Goal: Task Accomplishment & Management: Use online tool/utility

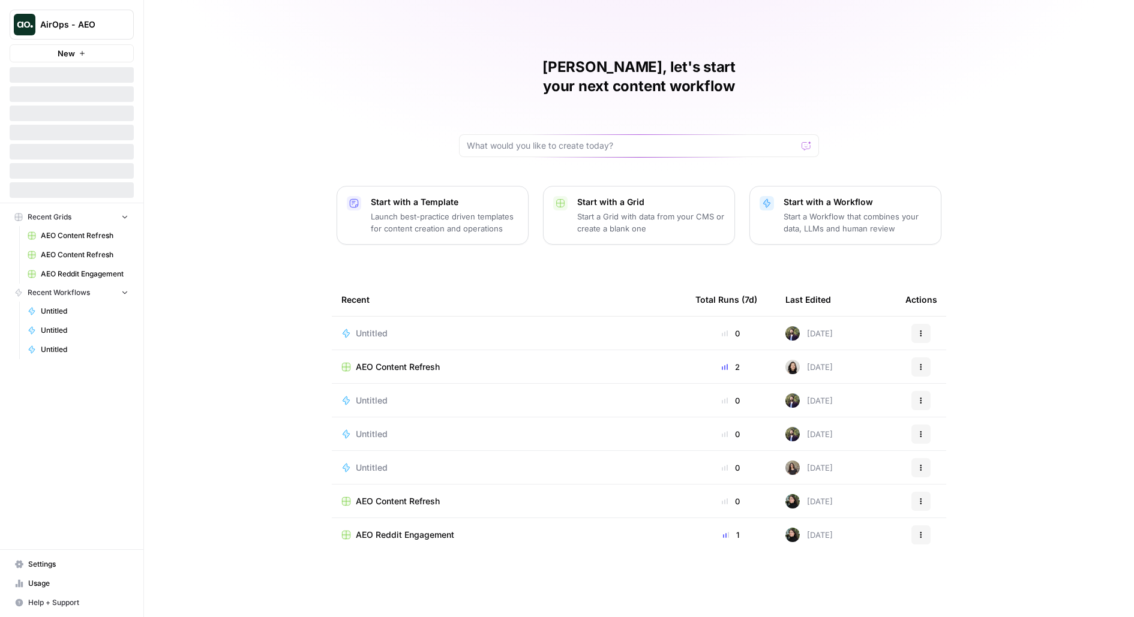
click at [40, 34] on button "AirOps - AEO" at bounding box center [72, 25] width 124 height 30
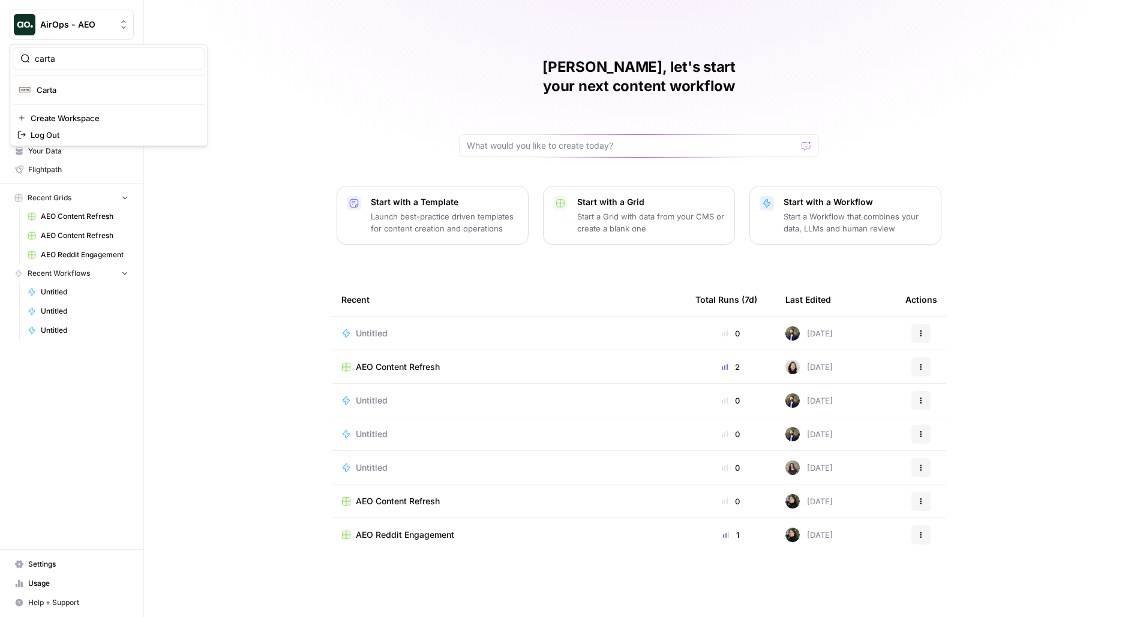
type input "carta"
click button "Carta" at bounding box center [109, 89] width 192 height 19
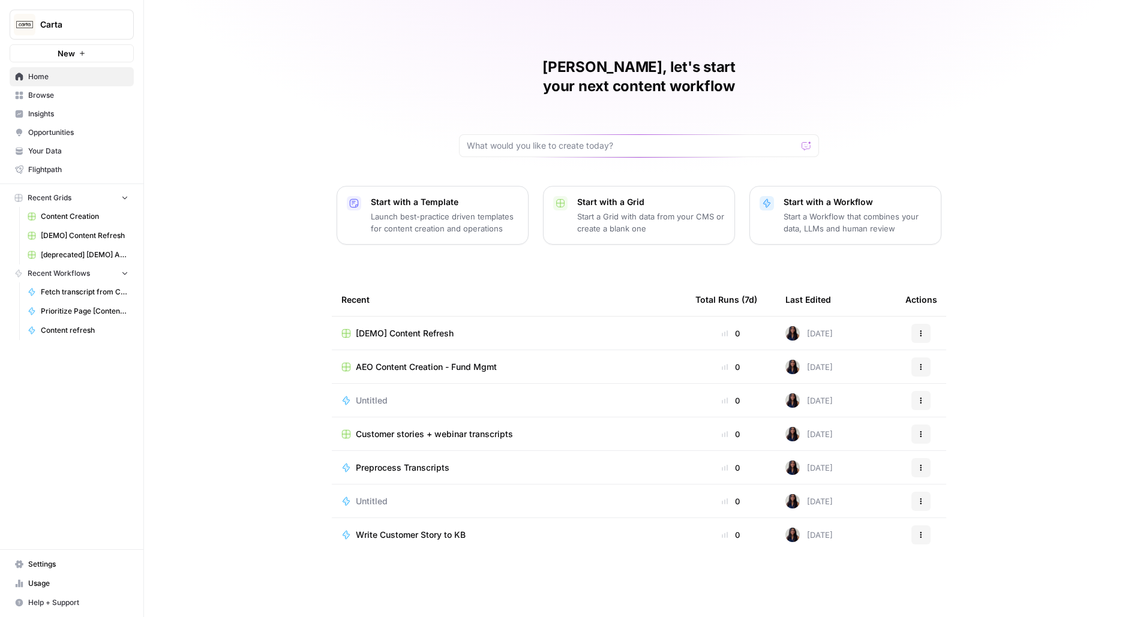
click at [68, 97] on span "Browse" at bounding box center [78, 95] width 100 height 11
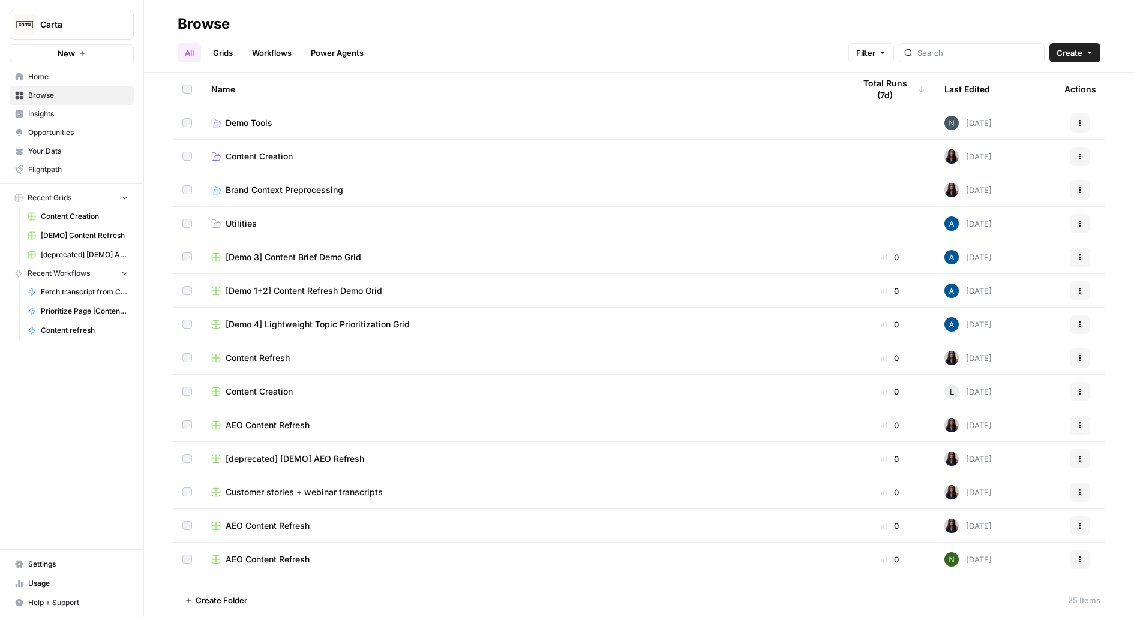
click at [61, 115] on span "Insights" at bounding box center [78, 114] width 100 height 11
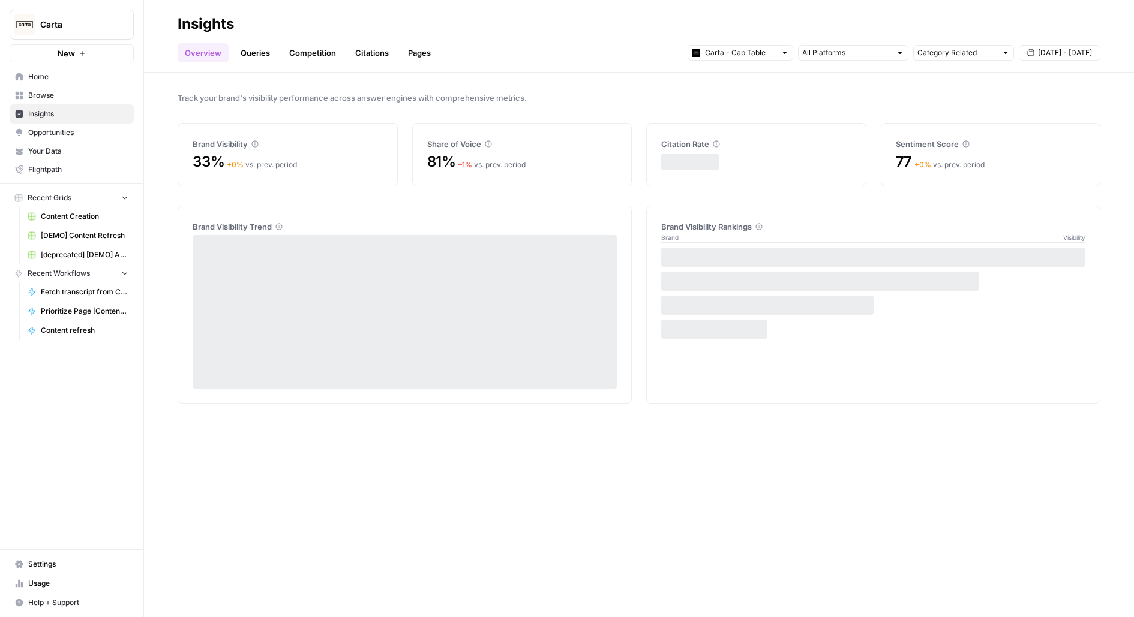
click at [59, 128] on span "Opportunities" at bounding box center [78, 132] width 100 height 11
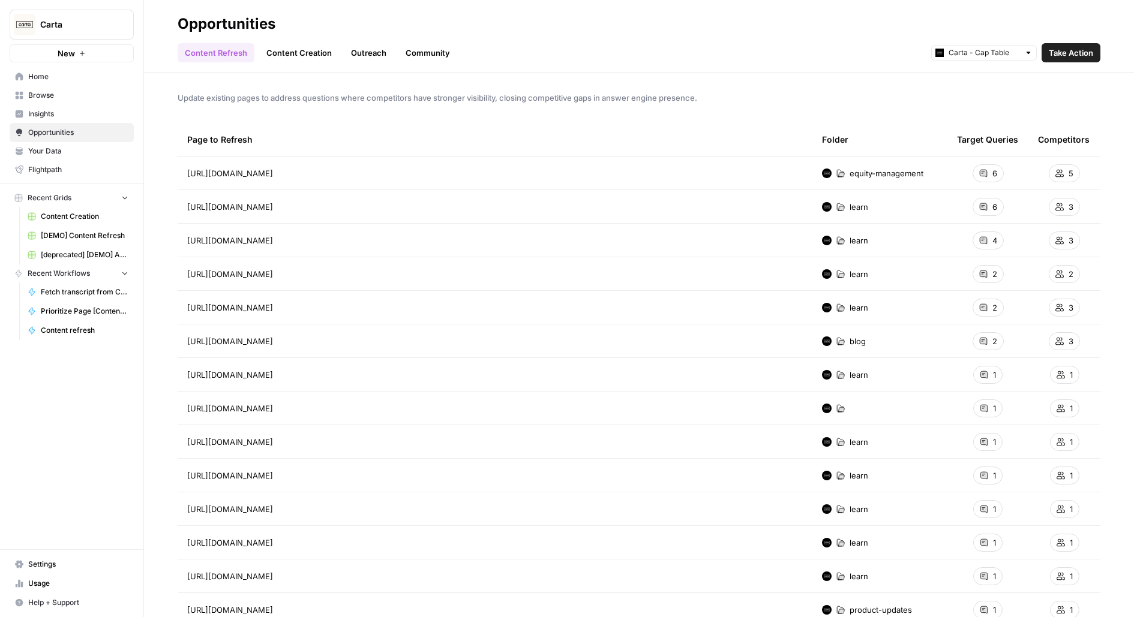
click at [52, 149] on span "Your Data" at bounding box center [78, 151] width 100 height 11
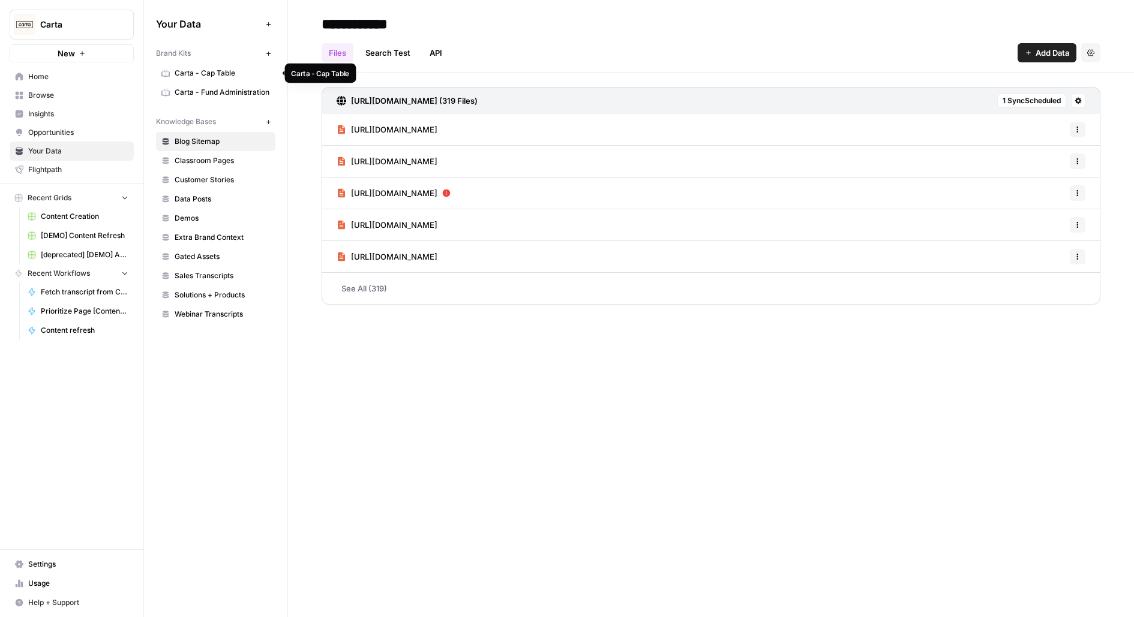
click at [223, 76] on span "Carta - Cap Table" at bounding box center [222, 73] width 95 height 11
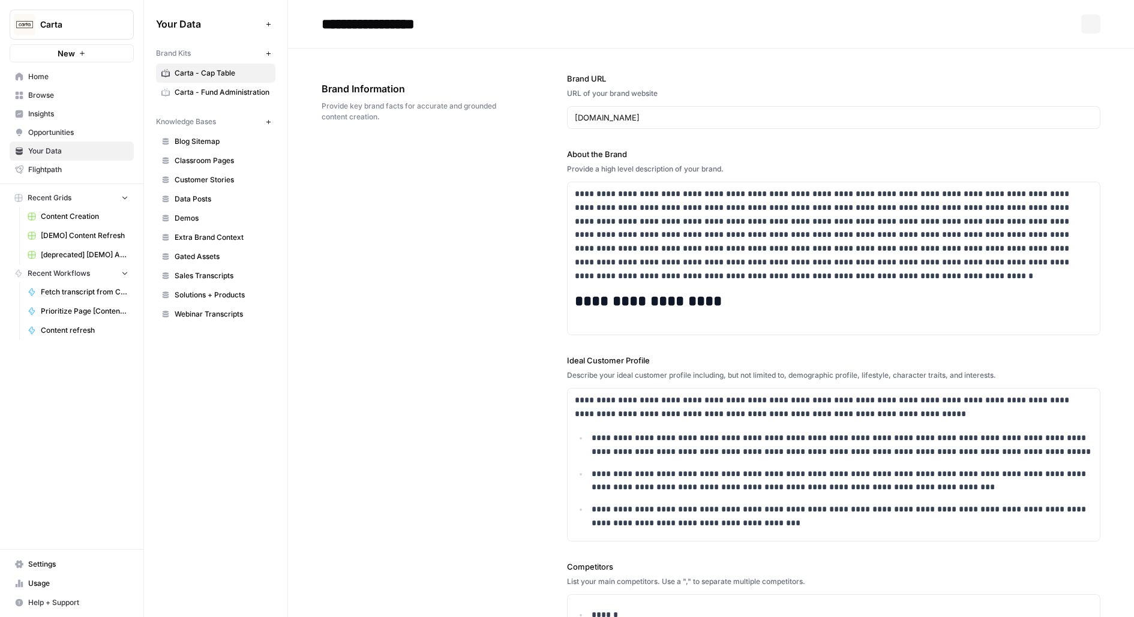
click at [225, 87] on span "Carta - Fund Administration" at bounding box center [222, 92] width 95 height 11
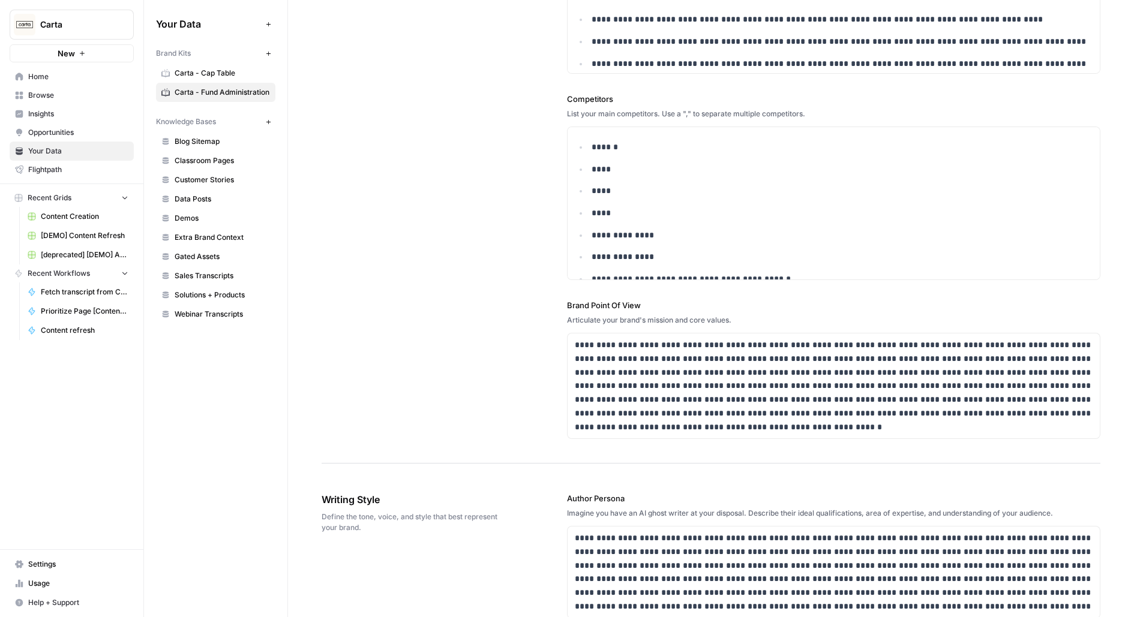
scroll to position [169, 0]
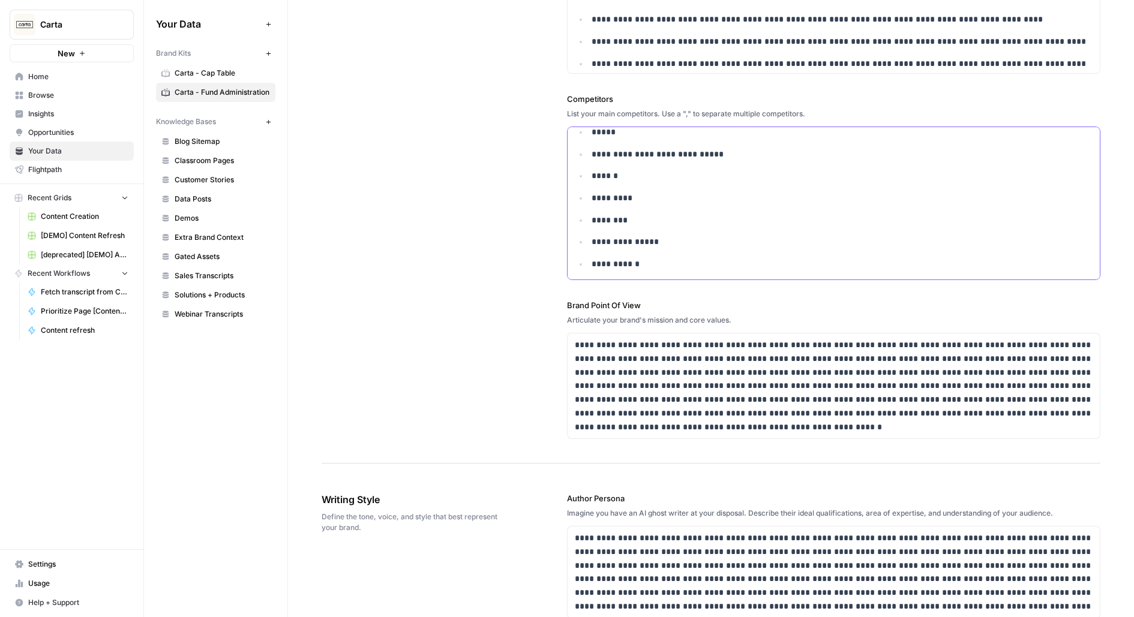
click at [757, 194] on p "*********" at bounding box center [843, 198] width 502 height 14
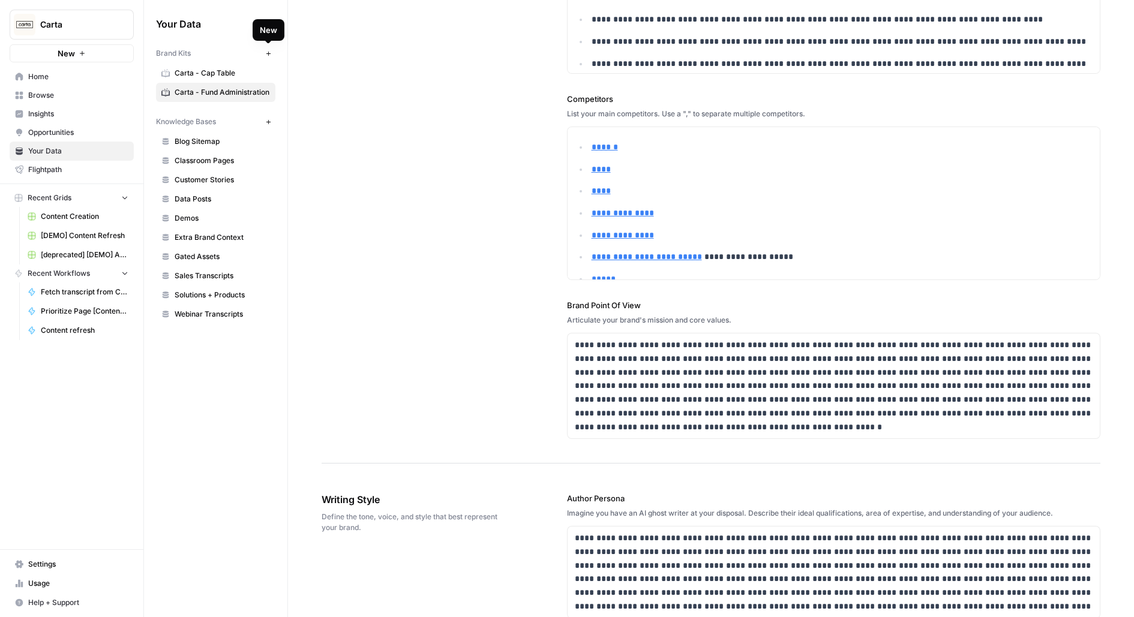
click at [267, 53] on icon "button" at bounding box center [268, 53] width 4 height 4
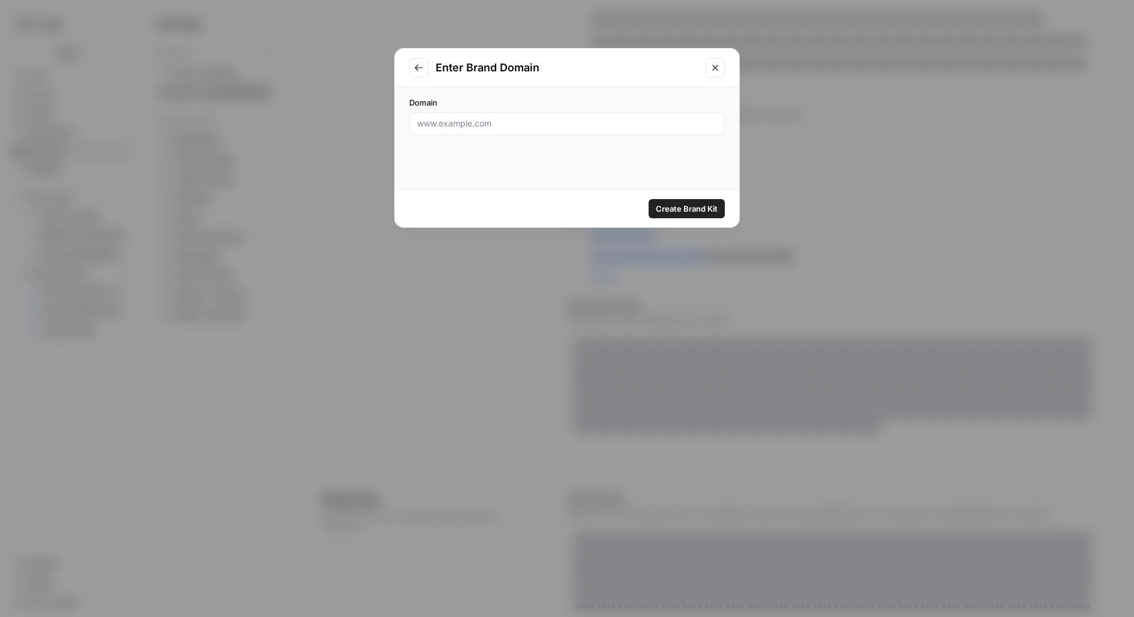
click at [445, 115] on div at bounding box center [567, 123] width 316 height 23
click at [440, 128] on input "Domain" at bounding box center [567, 124] width 300 height 12
click at [642, 124] on input "Domain" at bounding box center [567, 124] width 300 height 12
type input "www.carta.com"
click button "Create Brand Kit" at bounding box center [686, 208] width 76 height 19
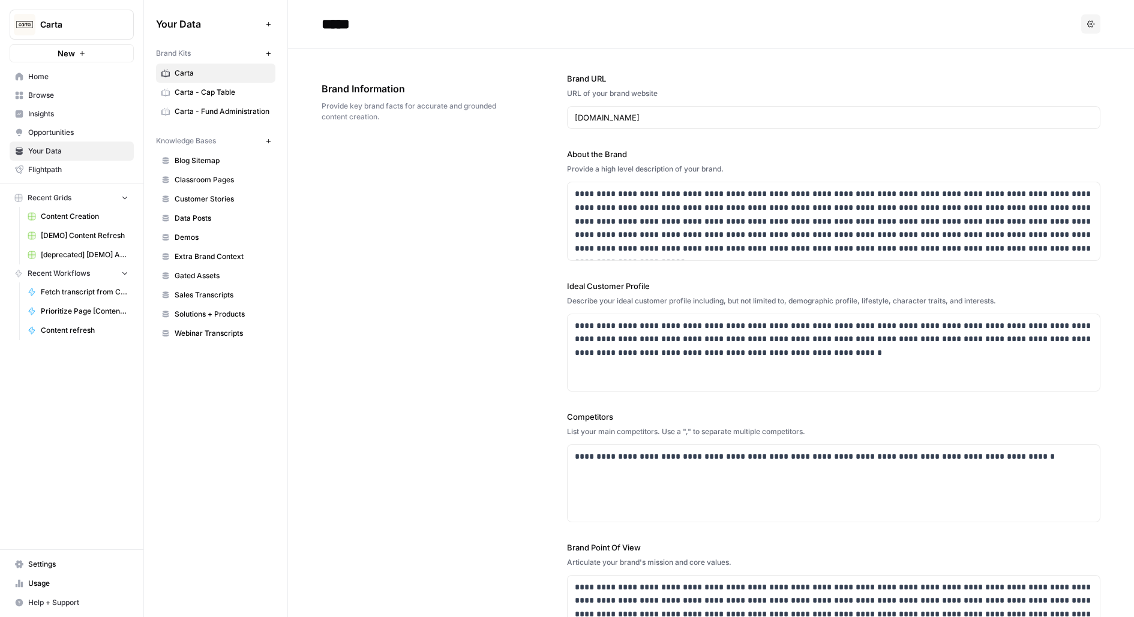
click at [373, 26] on input "*****" at bounding box center [413, 24] width 192 height 24
type input "**********"
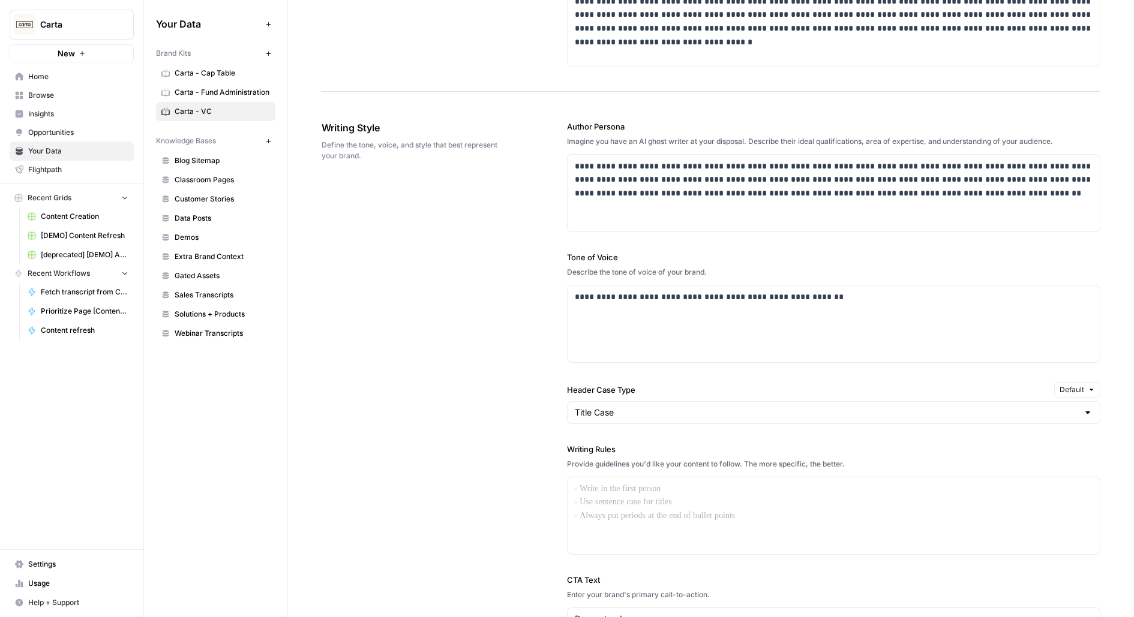
scroll to position [562, 0]
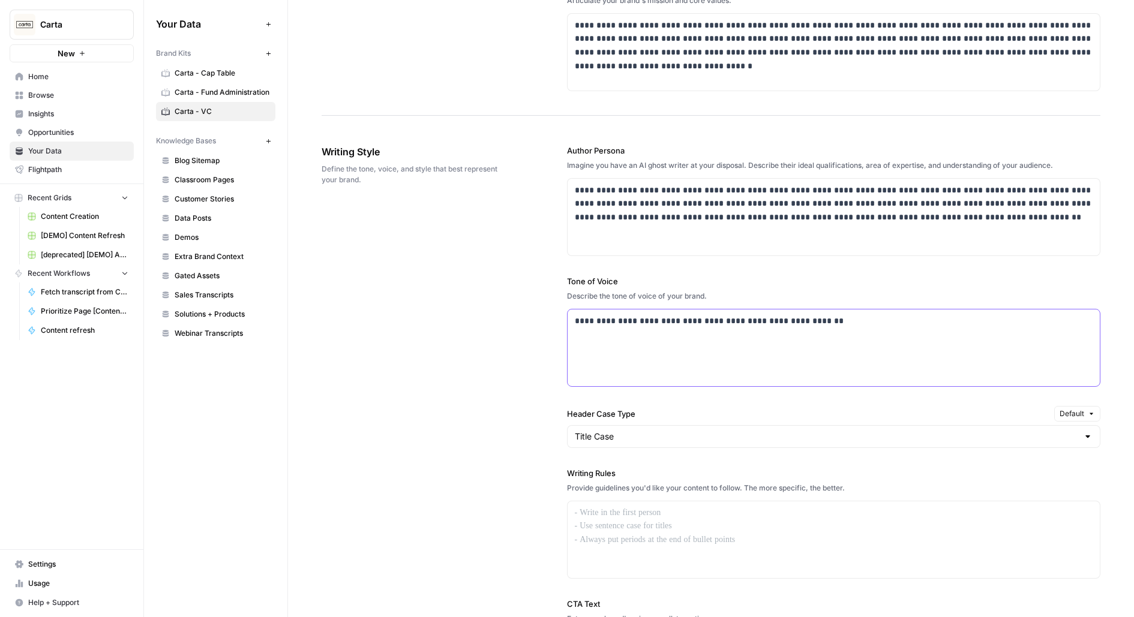
click at [618, 319] on p "**********" at bounding box center [834, 321] width 518 height 14
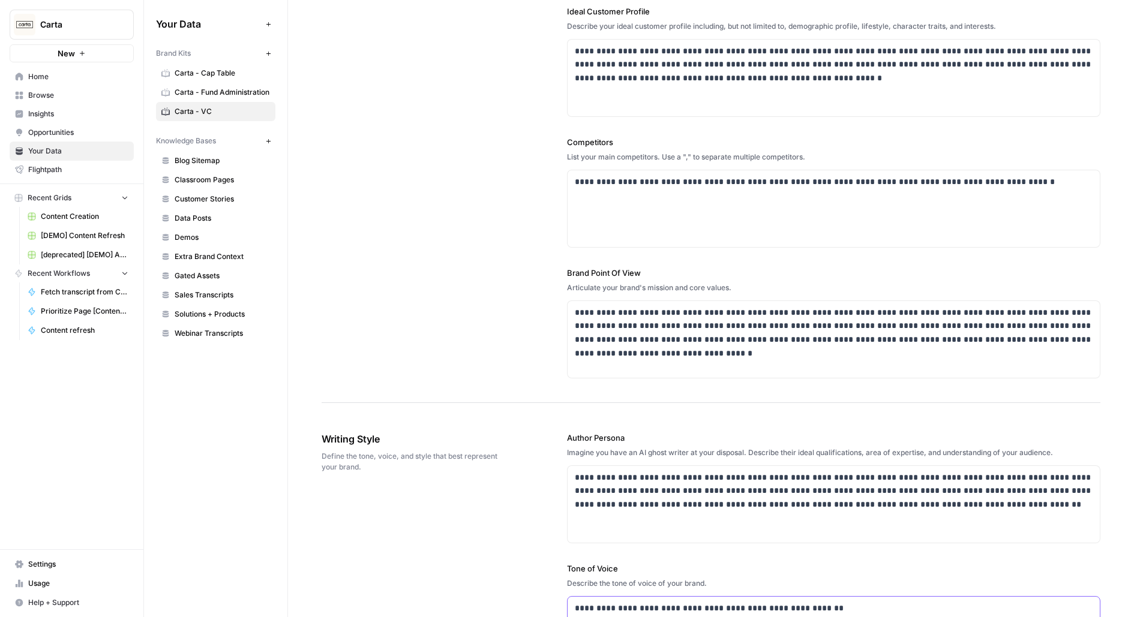
scroll to position [110, 0]
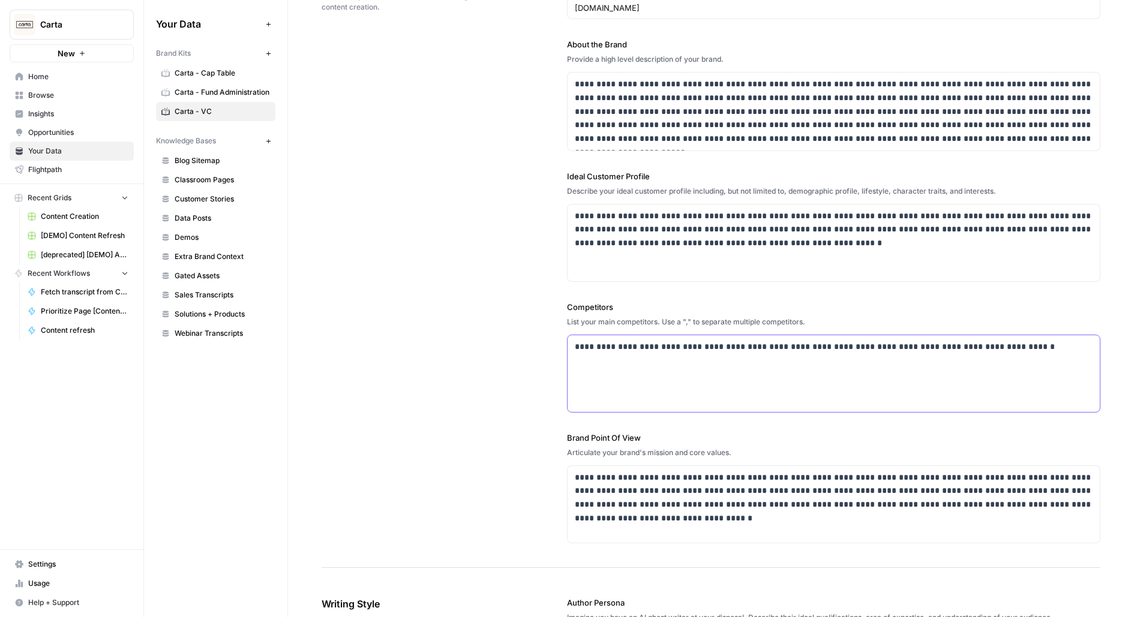
click at [681, 345] on p "**********" at bounding box center [834, 347] width 518 height 14
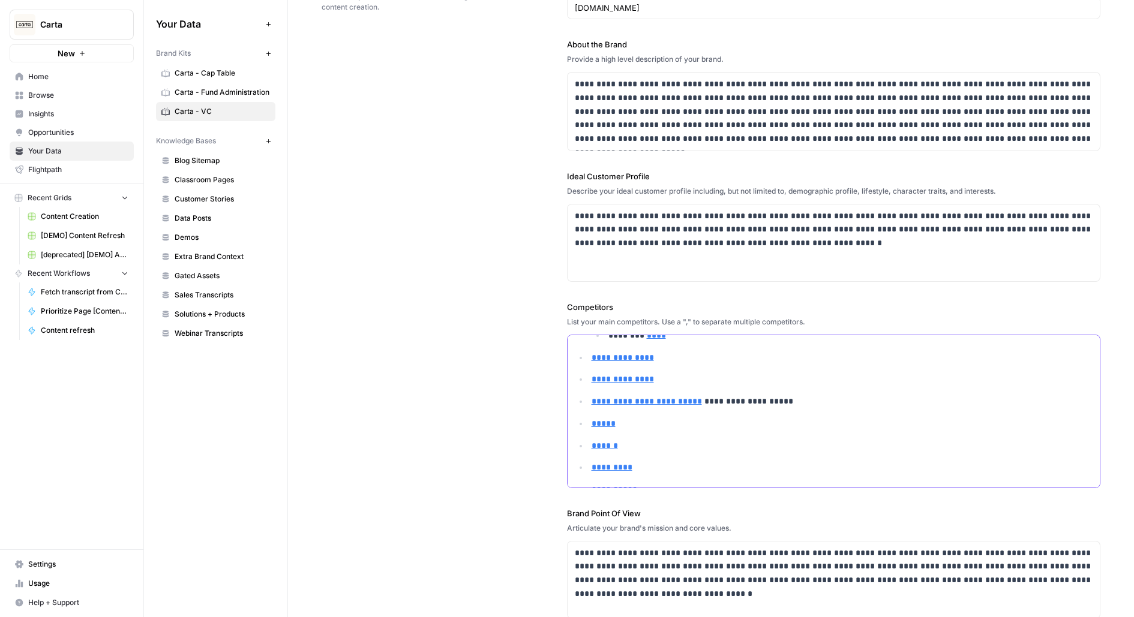
scroll to position [0, 0]
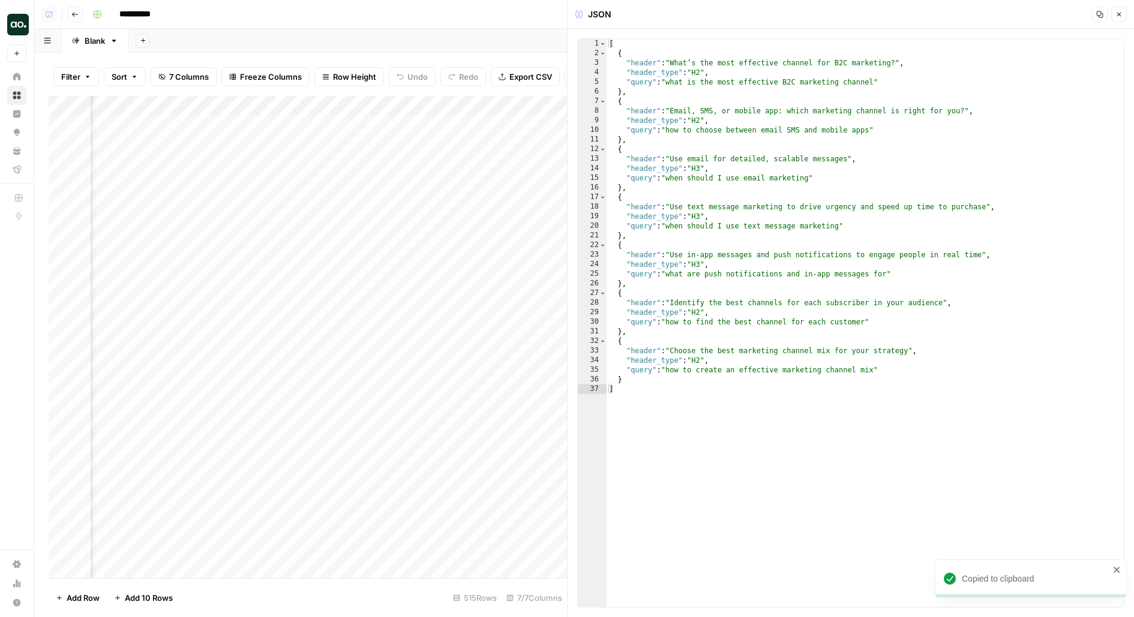
scroll to position [0, 571]
type textarea "**********"
drag, startPoint x: 629, startPoint y: 64, endPoint x: 744, endPoint y: 67, distance: 115.8
click at [744, 67] on div "[ { "header" : "What’s the most effective channel for B2C marketing?" , "header…" at bounding box center [865, 333] width 518 height 588
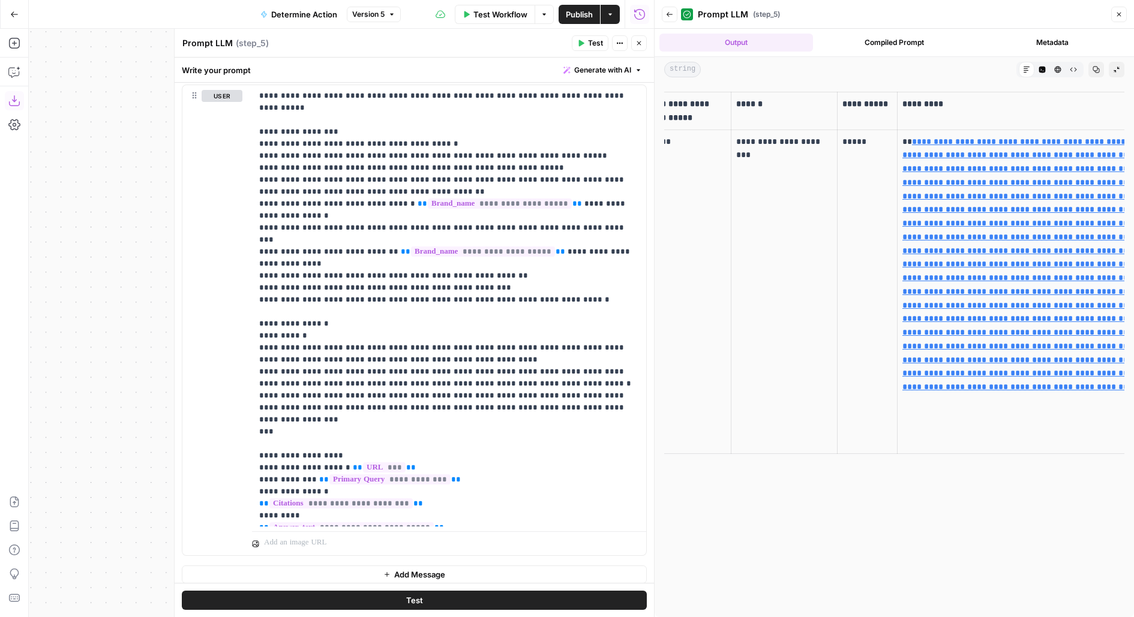
scroll to position [0, 306]
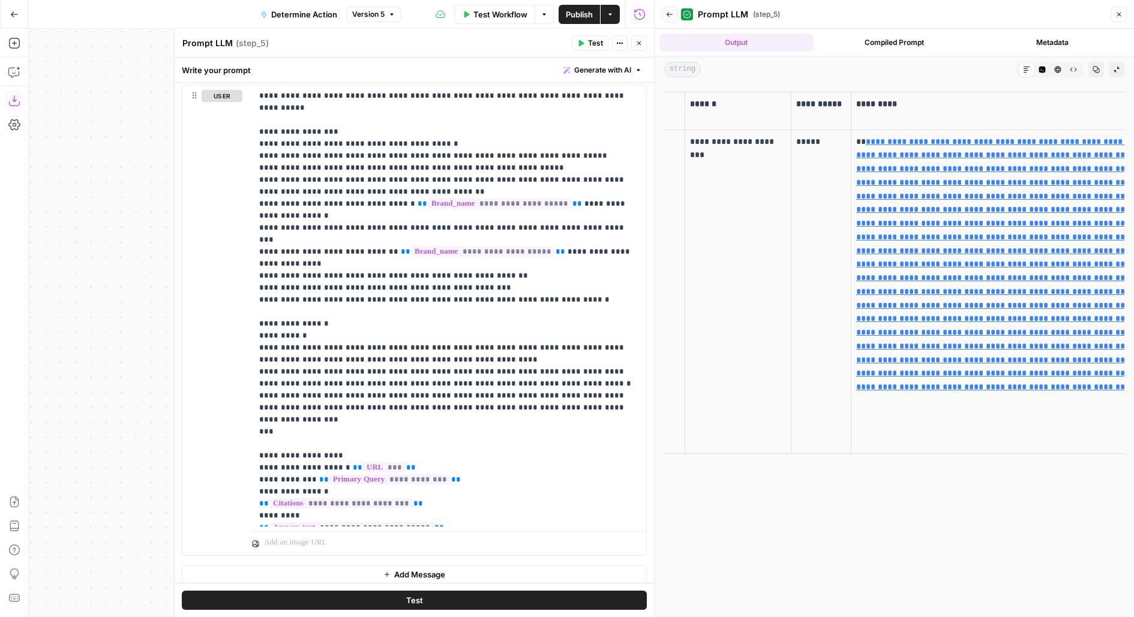
click at [713, 139] on p "**********" at bounding box center [738, 142] width 96 height 14
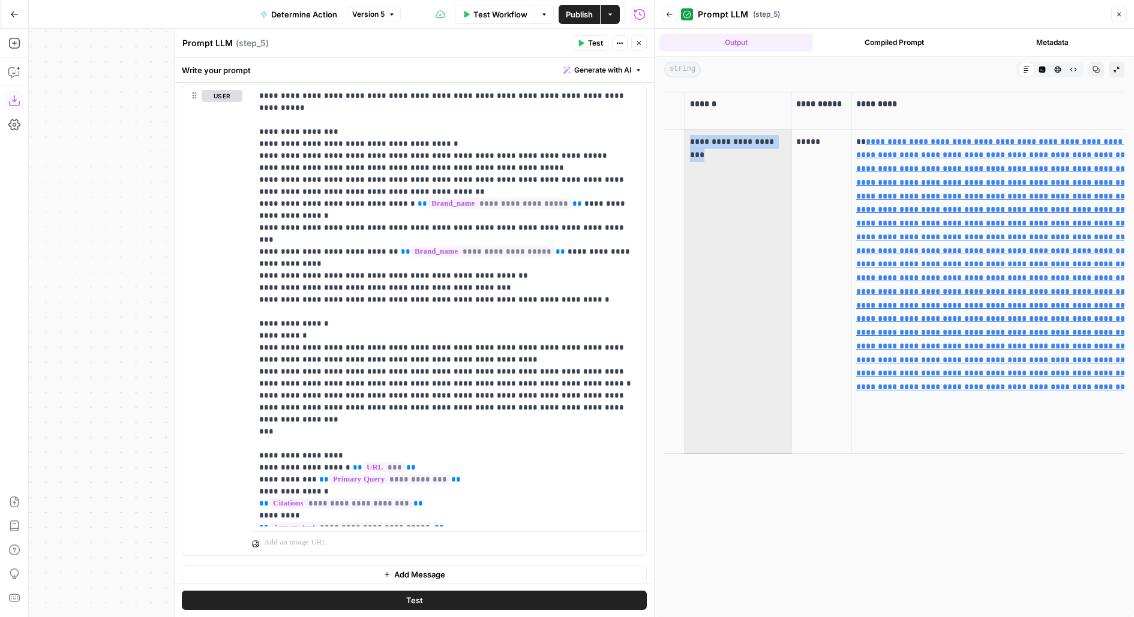
click at [713, 139] on p "**********" at bounding box center [738, 142] width 96 height 14
click at [717, 186] on td "**********" at bounding box center [737, 292] width 106 height 324
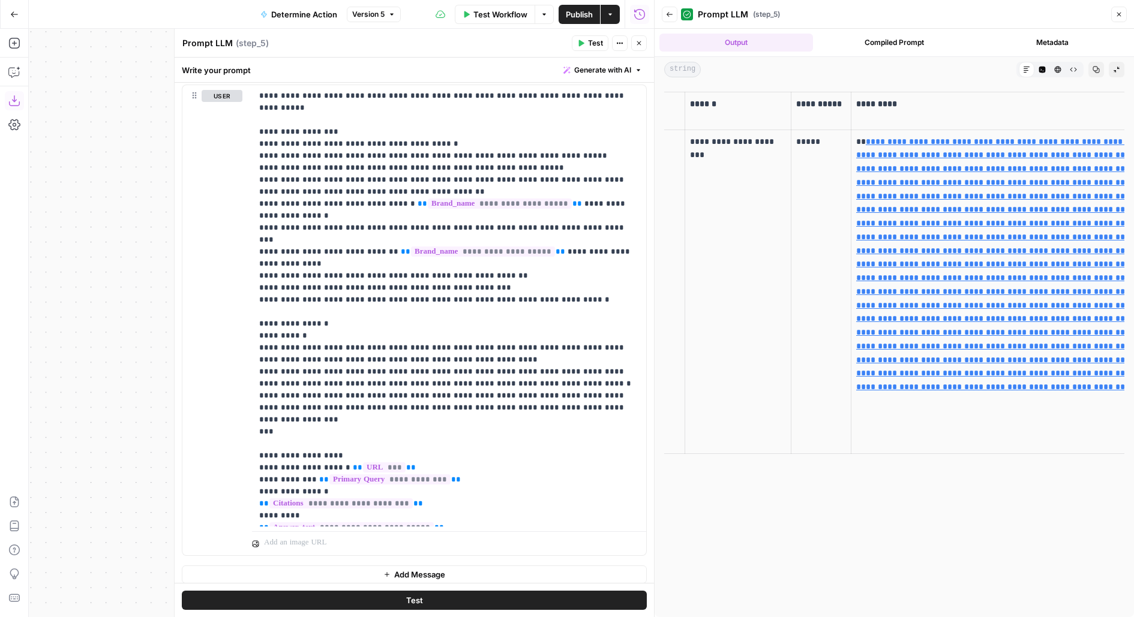
click at [804, 142] on p "*****" at bounding box center [821, 142] width 50 height 14
click at [808, 205] on td "*****" at bounding box center [821, 292] width 60 height 324
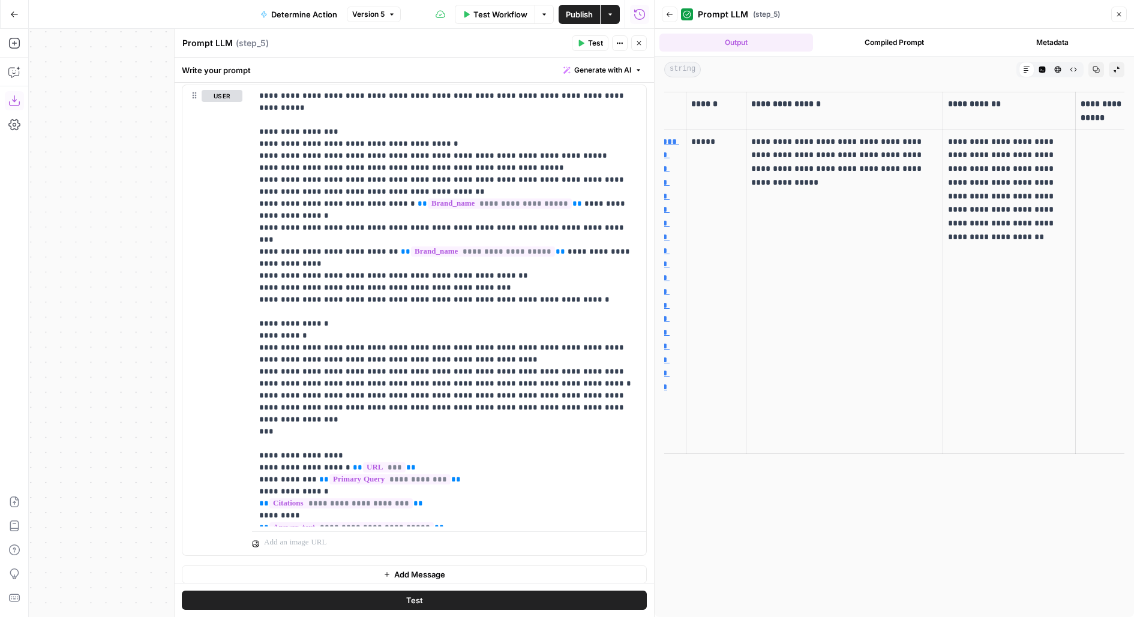
scroll to position [0, 847]
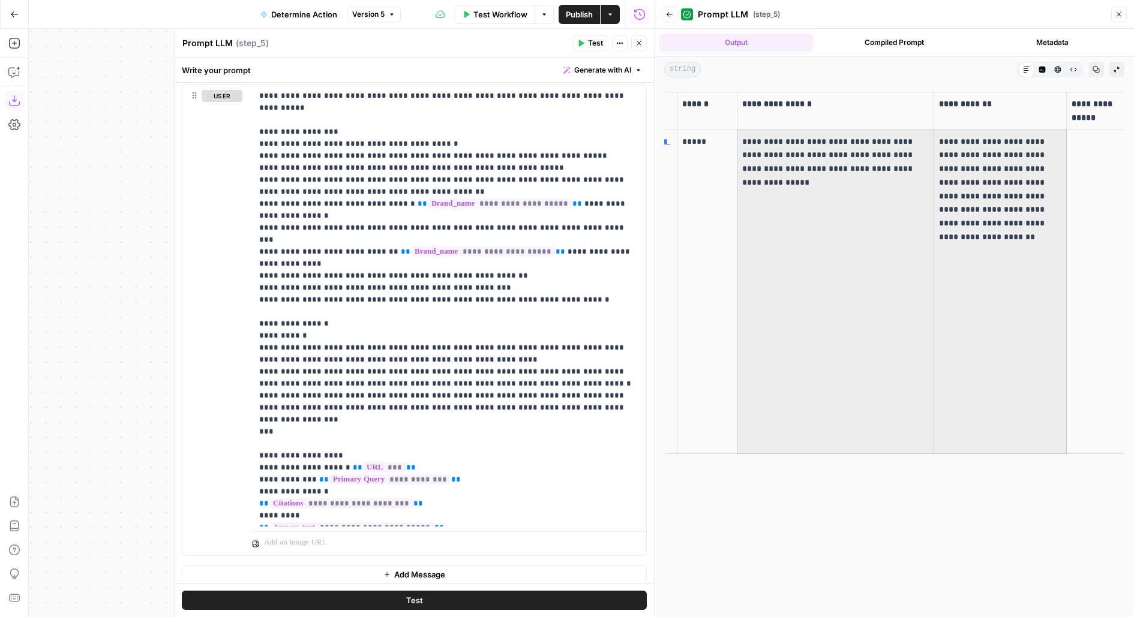
drag, startPoint x: 928, startPoint y: 136, endPoint x: 1011, endPoint y: 455, distance: 329.7
click at [1011, 455] on div "**********" at bounding box center [894, 273] width 460 height 372
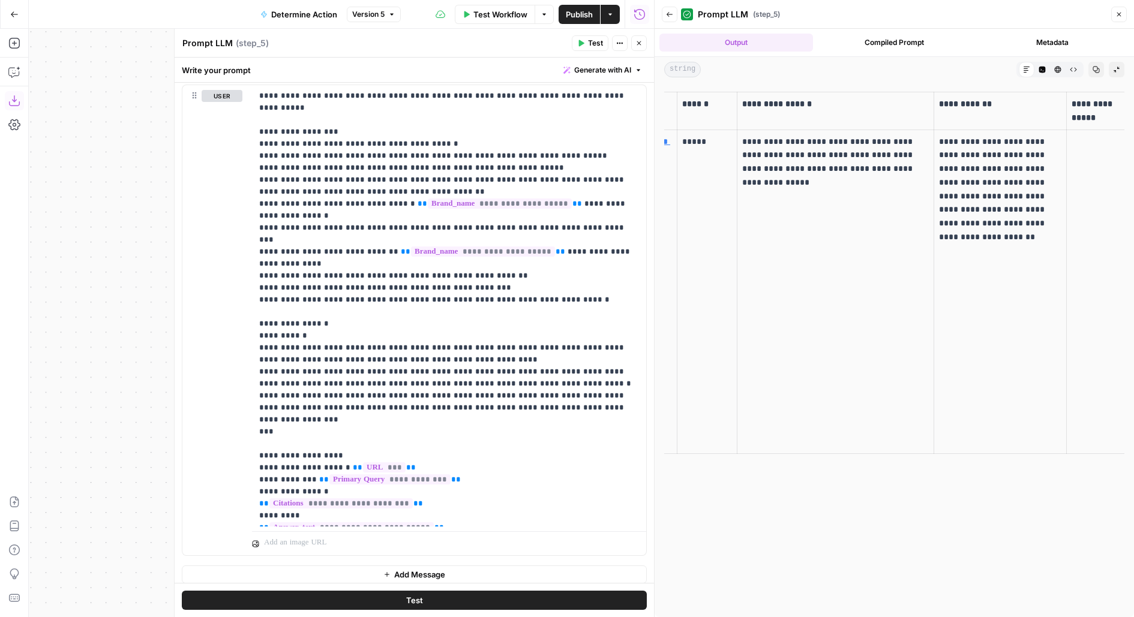
click at [1025, 353] on td "**********" at bounding box center [999, 292] width 133 height 324
click at [671, 10] on button "Back" at bounding box center [670, 15] width 16 height 16
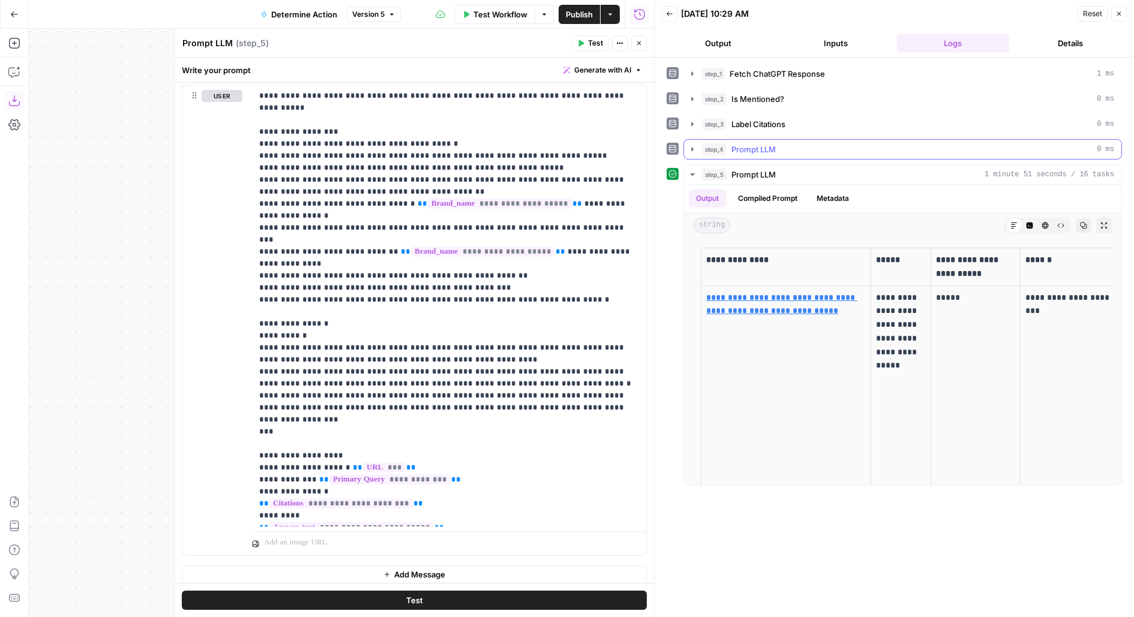
click at [785, 146] on div "step_4 Prompt LLM 0 ms" at bounding box center [908, 149] width 412 height 12
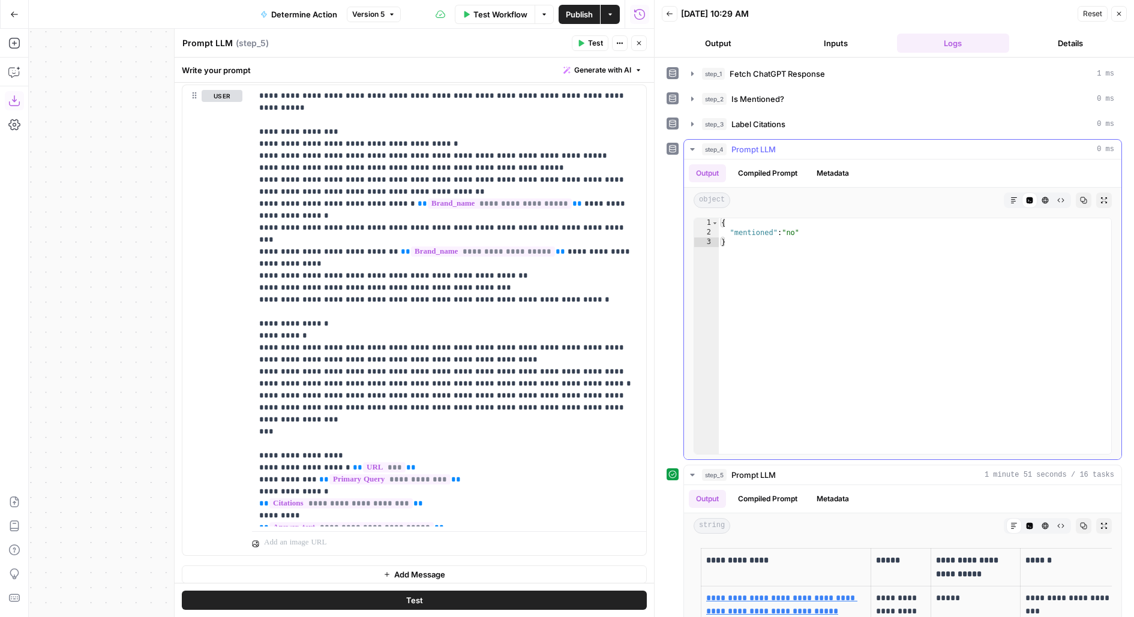
click at [798, 146] on div "step_4 Prompt LLM 0 ms" at bounding box center [908, 149] width 412 height 12
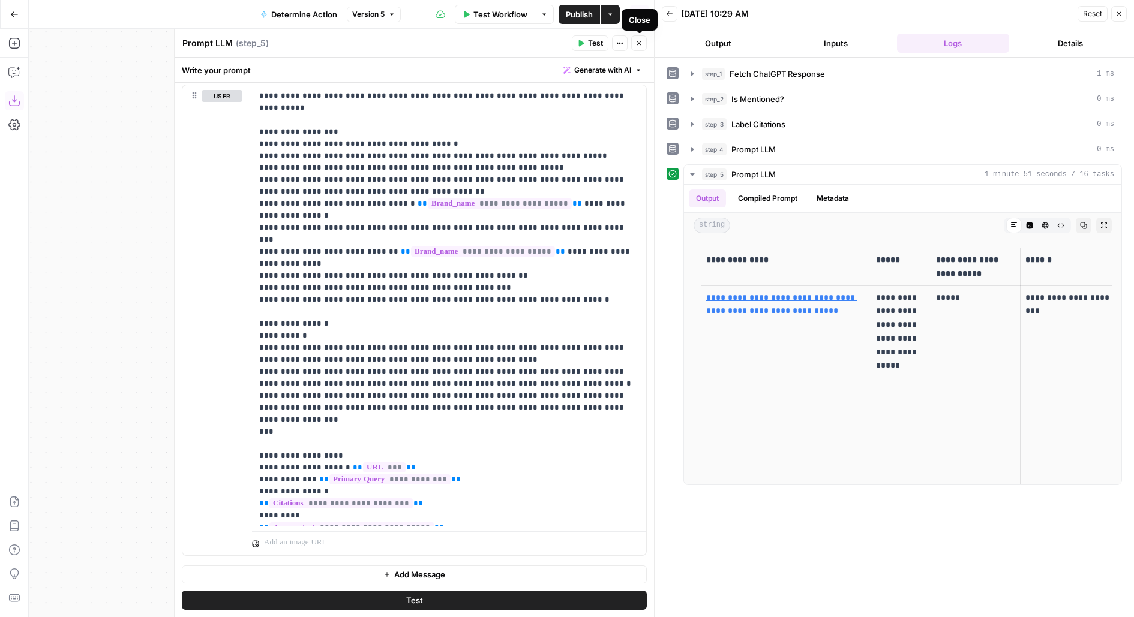
click at [636, 41] on icon "button" at bounding box center [638, 43] width 7 height 7
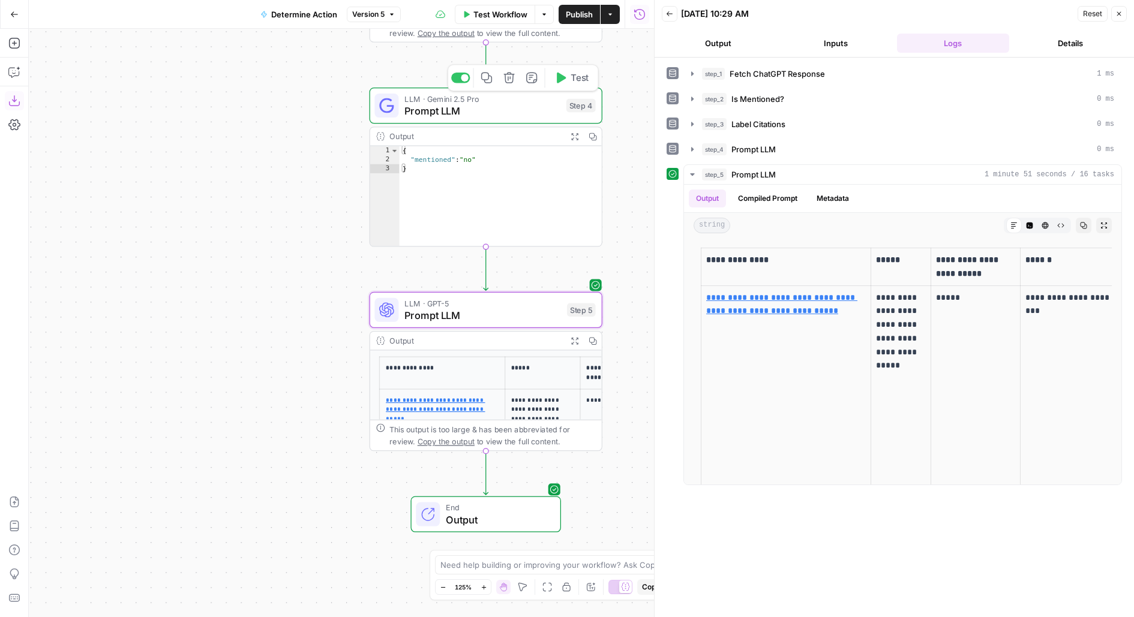
click at [467, 79] on div at bounding box center [465, 78] width 8 height 8
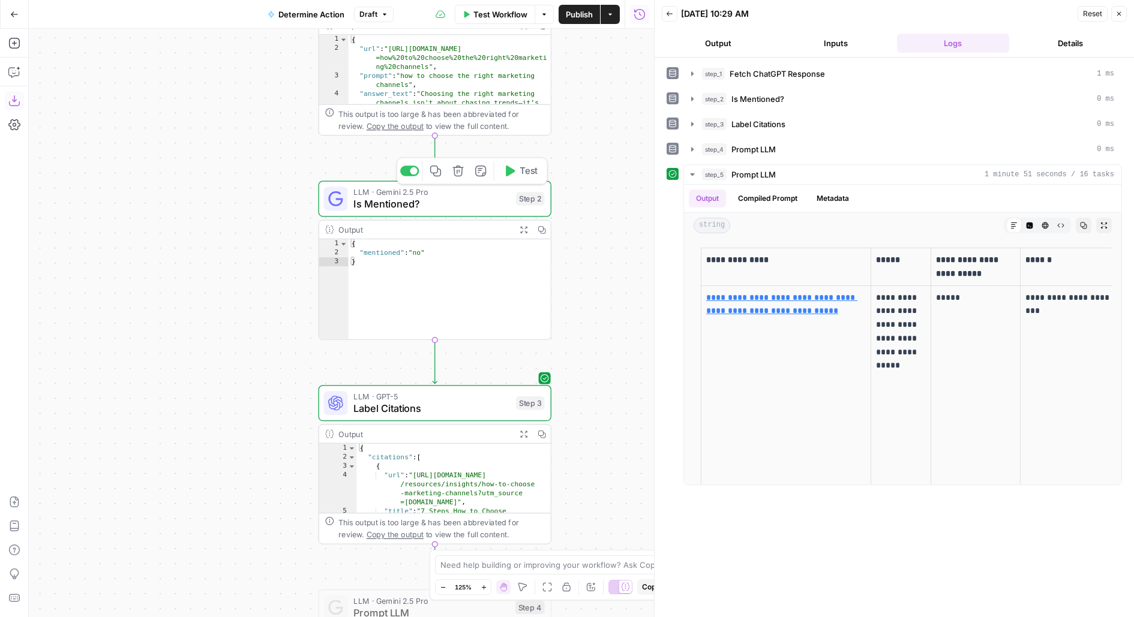
click at [410, 174] on div at bounding box center [409, 171] width 19 height 11
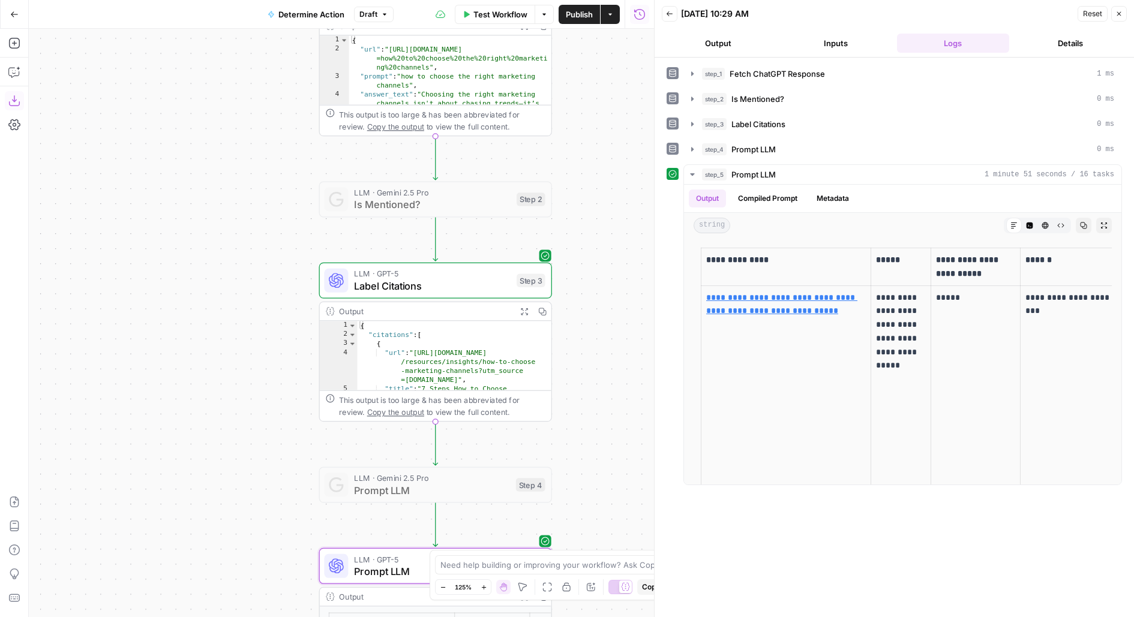
drag, startPoint x: 605, startPoint y: 213, endPoint x: 569, endPoint y: 148, distance: 74.1
click at [569, 148] on div "Workflow Set Inputs Inputs Fetch ChatGPT Response Fetch ChatGPT Response Step 1…" at bounding box center [341, 323] width 625 height 589
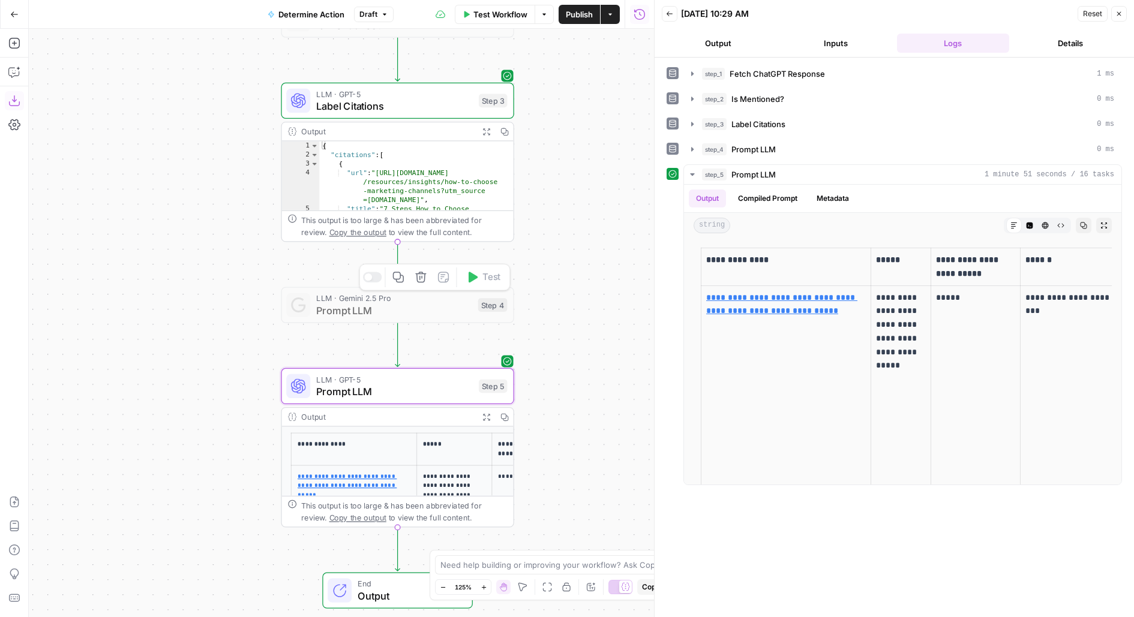
click at [418, 284] on button "Delete step" at bounding box center [421, 278] width 20 height 20
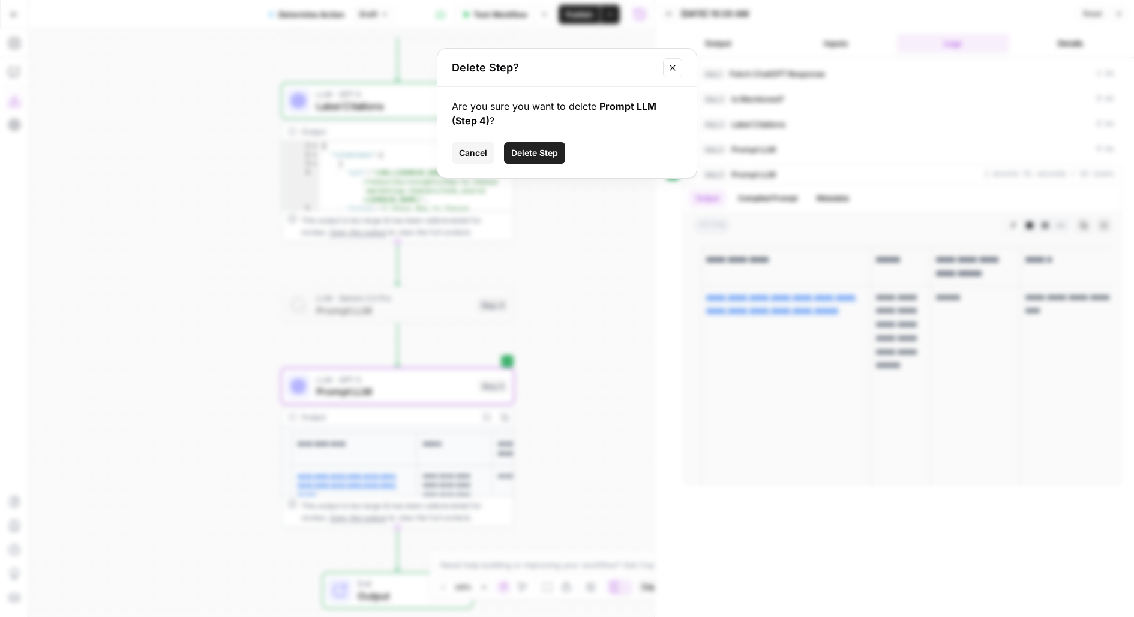
click at [559, 146] on button "Delete Step" at bounding box center [534, 153] width 61 height 22
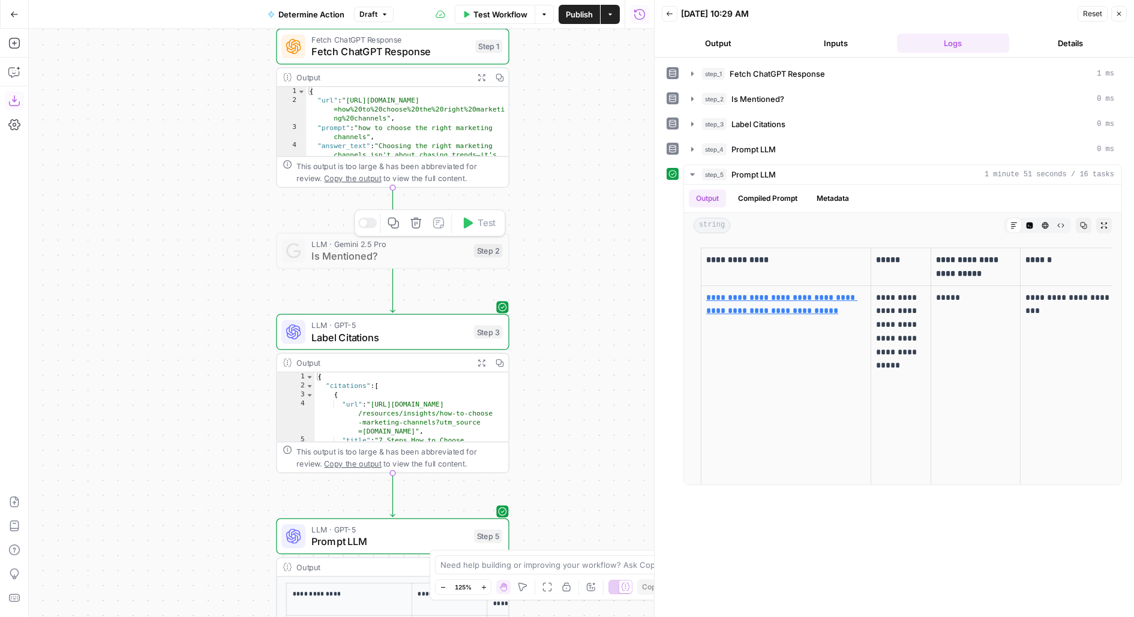
click at [423, 225] on button "Delete step" at bounding box center [416, 224] width 20 height 20
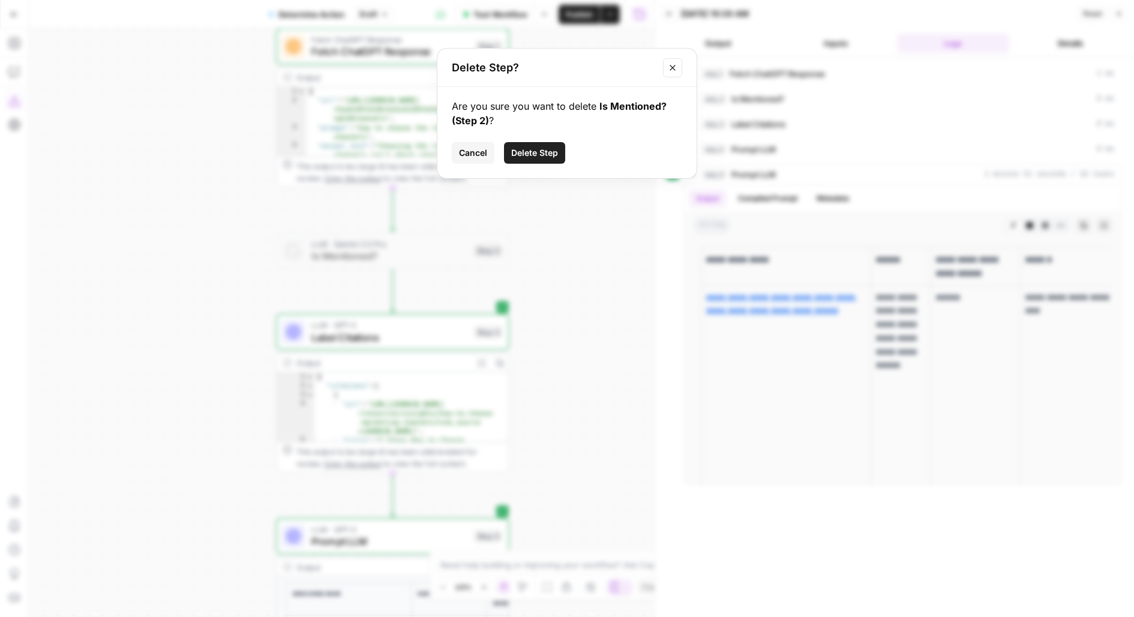
click at [552, 164] on div "Are you sure you want to delete Is Mentioned? (Step 2) ? Cancel Delete Step" at bounding box center [566, 132] width 259 height 91
click at [542, 151] on span "Delete Step" at bounding box center [534, 153] width 47 height 12
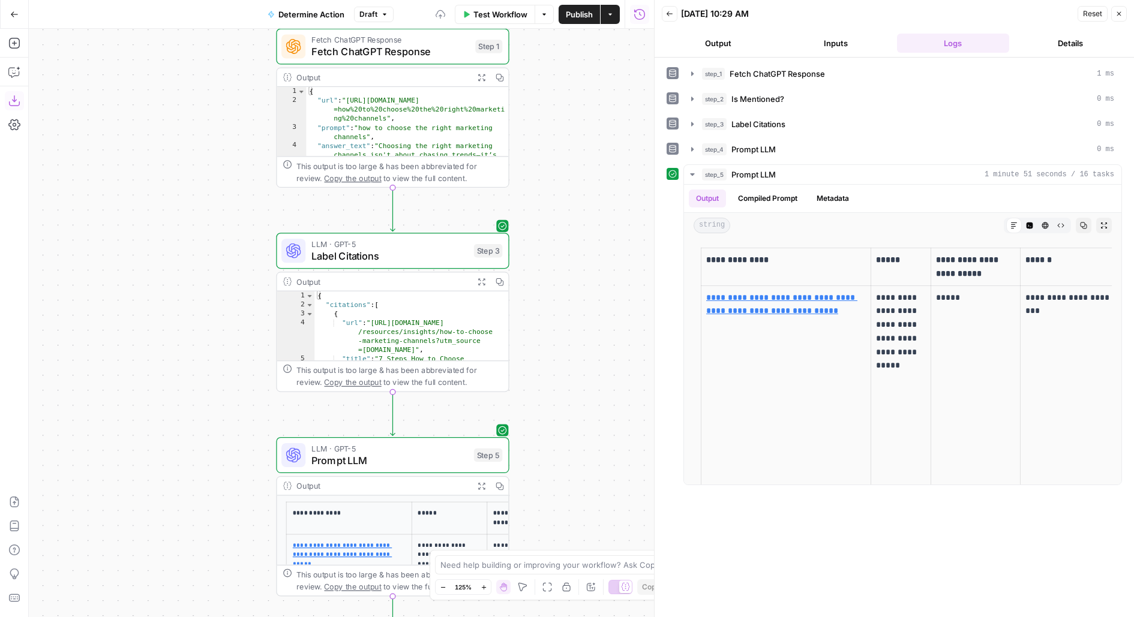
click at [598, 13] on button "Publish" at bounding box center [579, 14] width 41 height 19
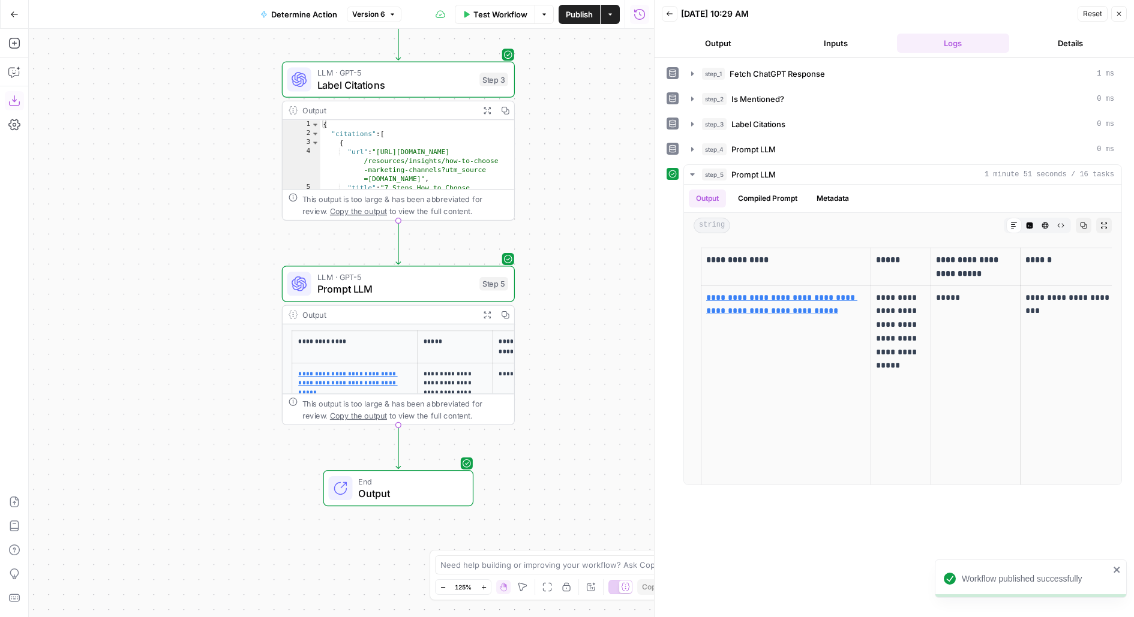
click at [438, 281] on span "LLM · GPT-5" at bounding box center [395, 277] width 157 height 12
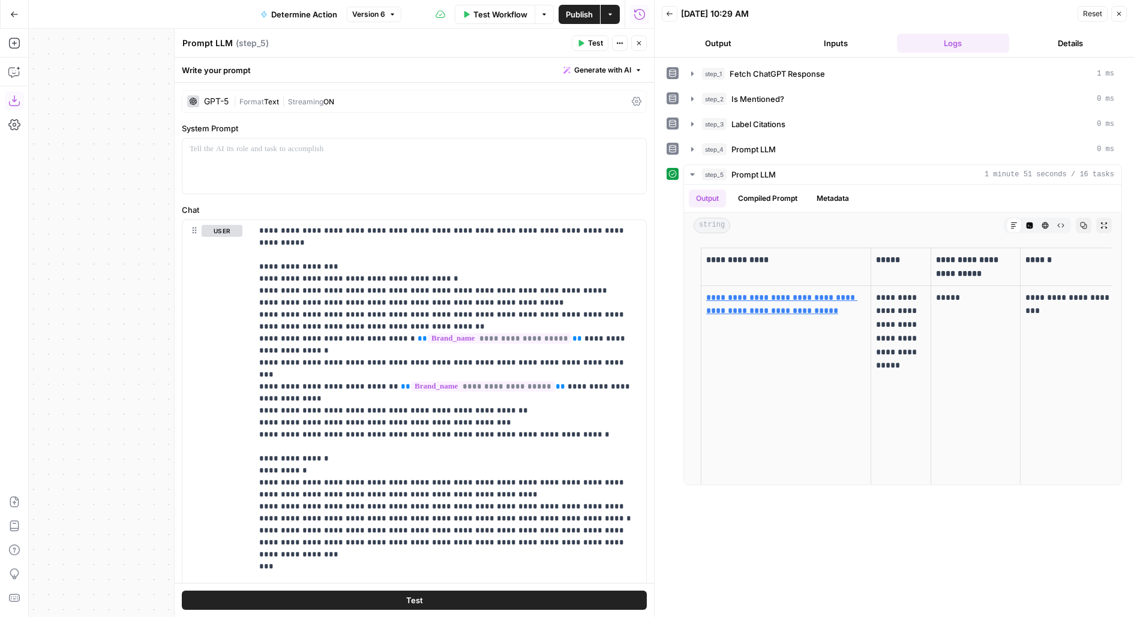
click at [860, 44] on button "Inputs" at bounding box center [835, 43] width 113 height 19
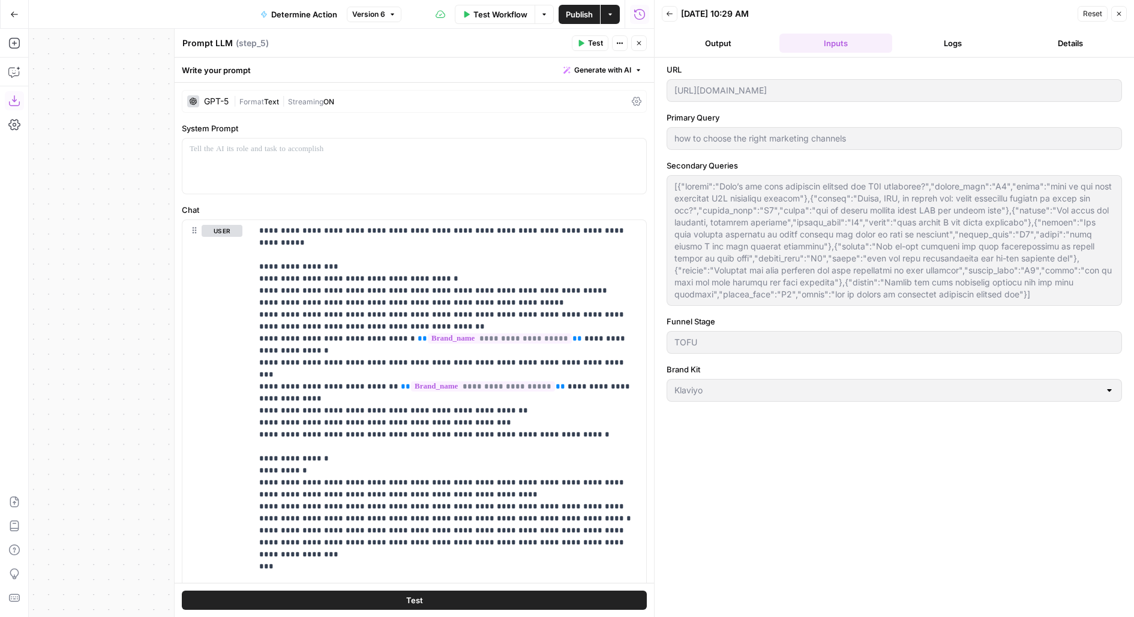
click at [935, 38] on button "Logs" at bounding box center [953, 43] width 113 height 19
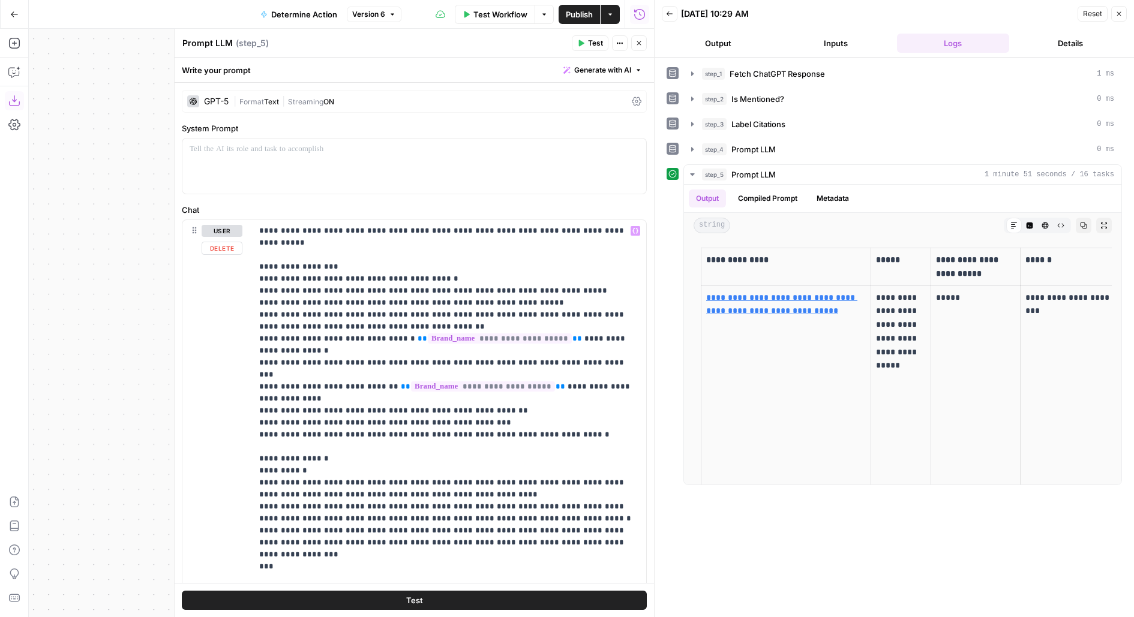
drag, startPoint x: 899, startPoint y: 347, endPoint x: 665, endPoint y: 241, distance: 256.9
click at [660, 241] on div "**********" at bounding box center [894, 308] width 480 height 617
click at [839, 373] on td "**********" at bounding box center [786, 448] width 170 height 324
click at [571, 14] on span "Publish" at bounding box center [579, 14] width 27 height 12
click at [391, 107] on div "GPT-5 | Format Text | Streaming ON" at bounding box center [414, 101] width 465 height 23
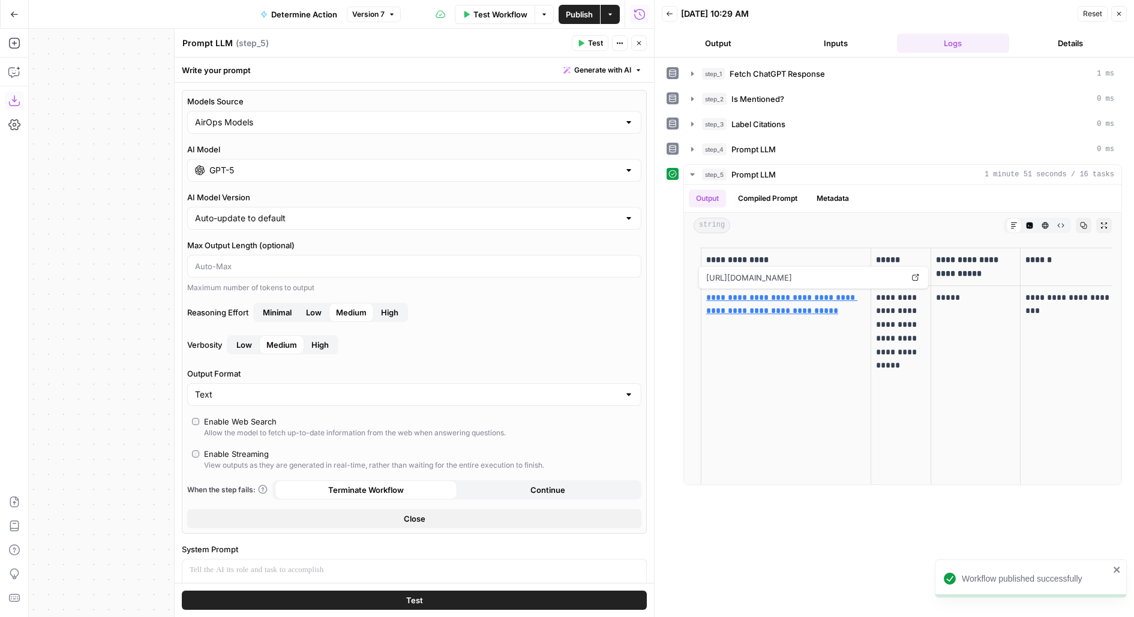
click at [391, 107] on div "Models Source AirOps Models" at bounding box center [414, 114] width 454 height 38
click at [642, 45] on button "Close" at bounding box center [639, 43] width 16 height 16
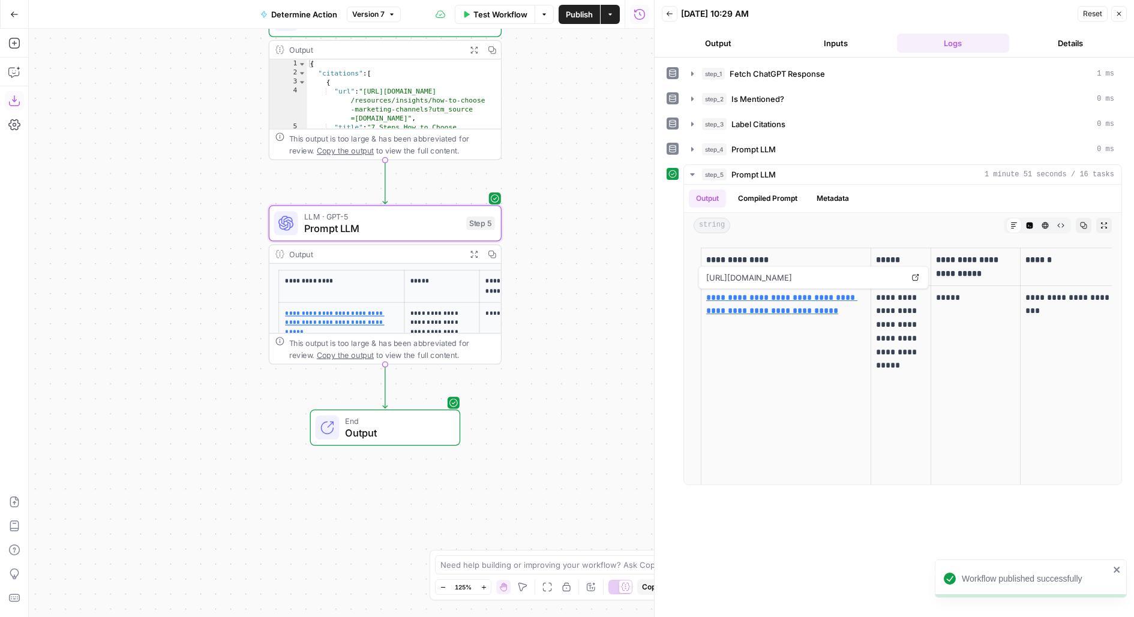
drag, startPoint x: 569, startPoint y: 393, endPoint x: 549, endPoint y: 313, distance: 82.8
click at [549, 313] on div "Workflow Set Inputs Inputs Fetch ChatGPT Response Fetch ChatGPT Response Step 1…" at bounding box center [341, 323] width 625 height 589
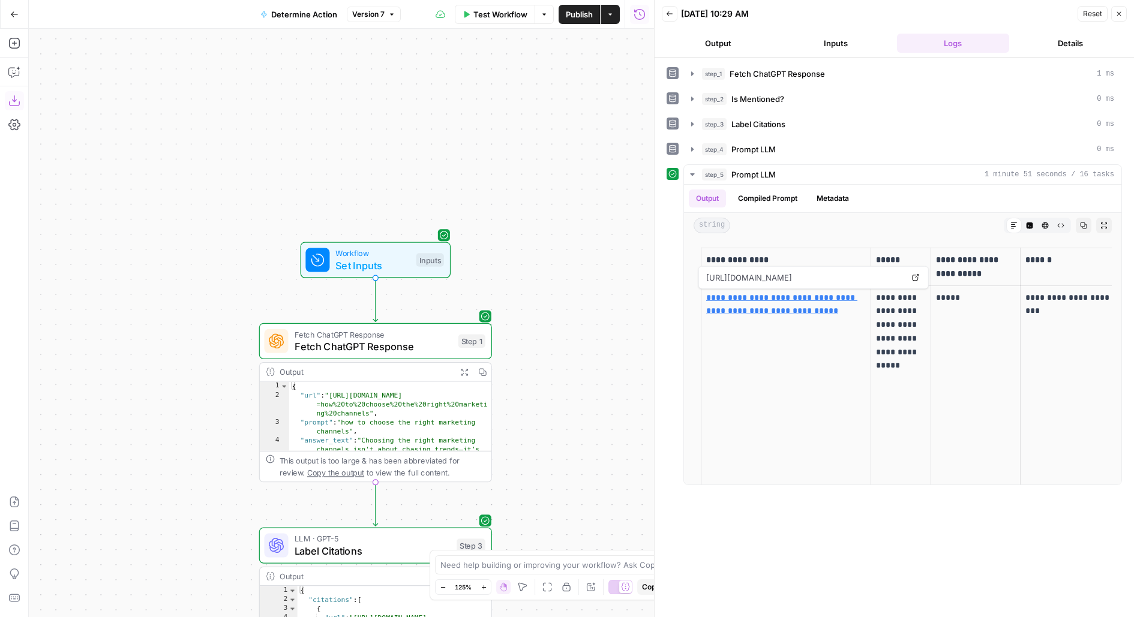
click at [420, 266] on div "Inputs" at bounding box center [430, 260] width 28 height 14
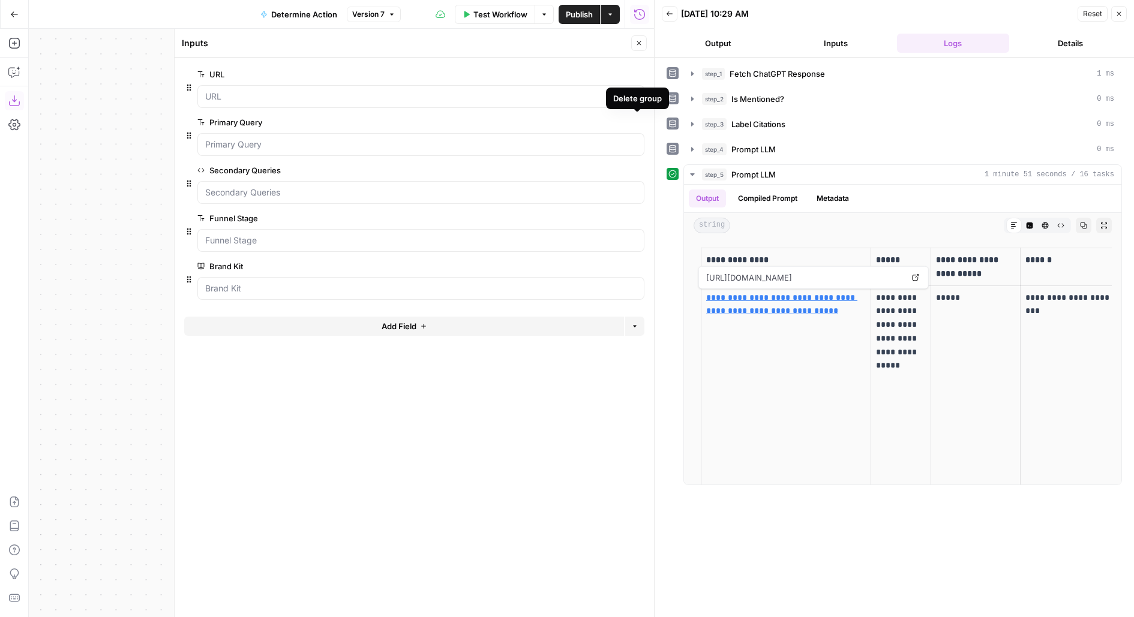
click at [636, 122] on icon "button" at bounding box center [637, 122] width 7 height 7
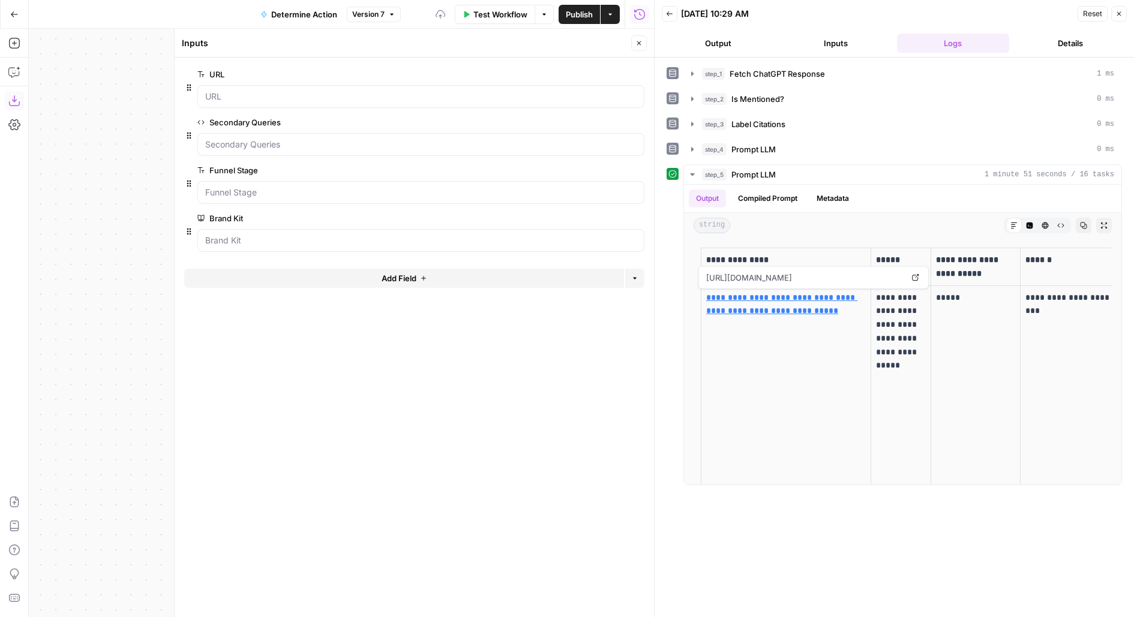
click at [641, 121] on button "Delete group" at bounding box center [637, 122] width 14 height 14
click at [638, 74] on icon "button" at bounding box center [637, 74] width 7 height 7
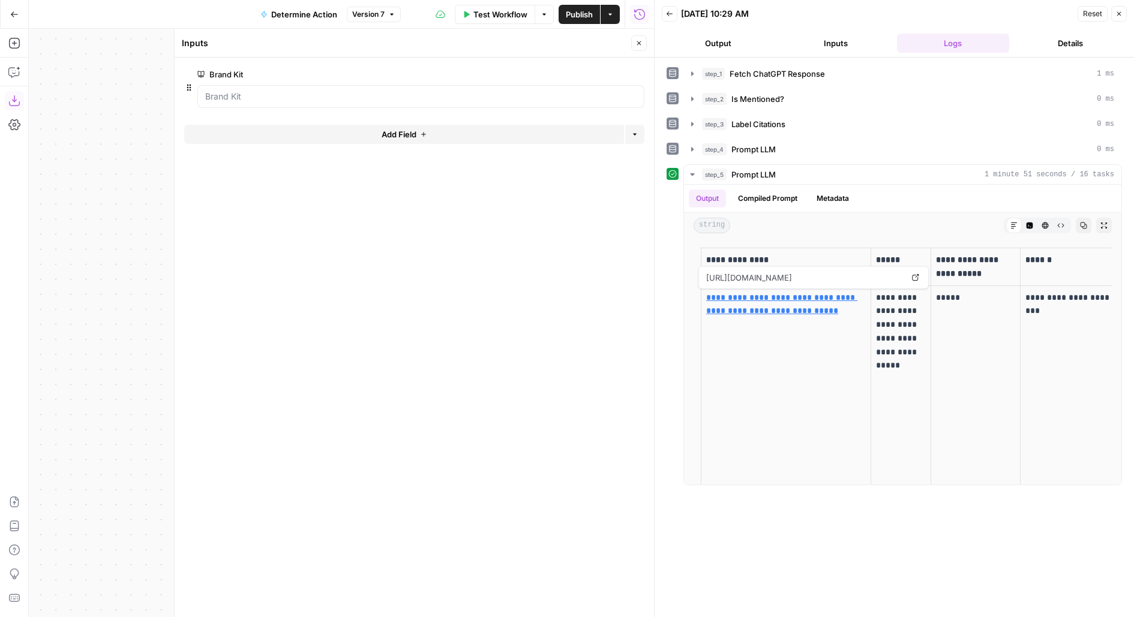
click at [453, 143] on div "Add Field Options" at bounding box center [414, 139] width 460 height 29
click at [376, 138] on button "Add Field" at bounding box center [404, 134] width 440 height 19
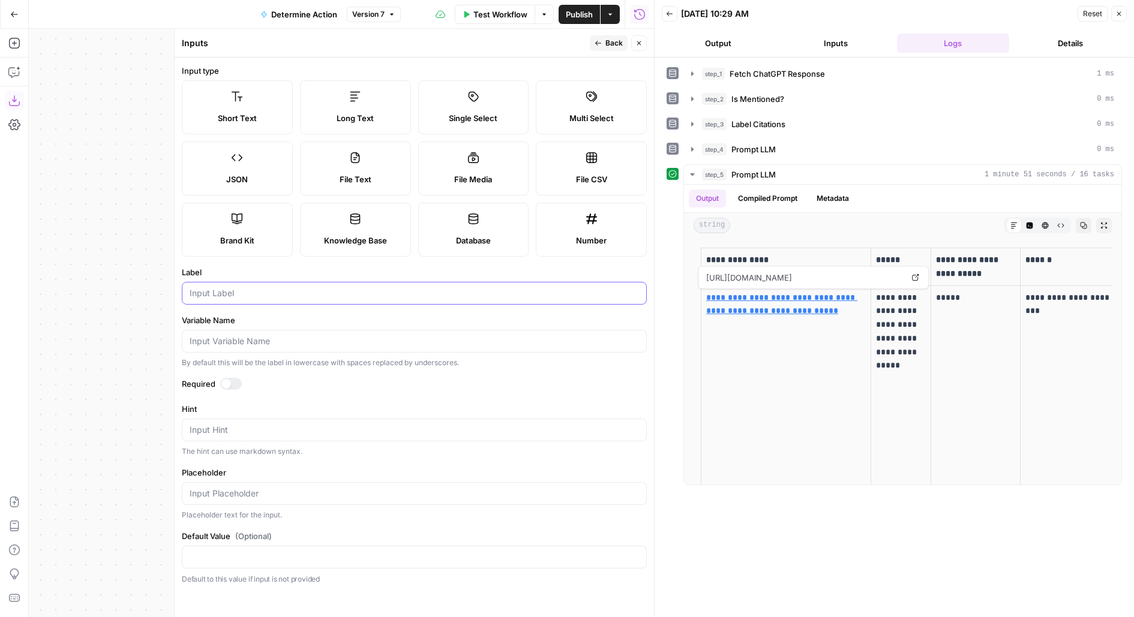
click at [234, 294] on input "Label" at bounding box center [414, 293] width 449 height 12
type input "Brief"
click at [238, 382] on div at bounding box center [231, 384] width 22 height 12
click at [621, 45] on span "Back" at bounding box center [613, 43] width 17 height 11
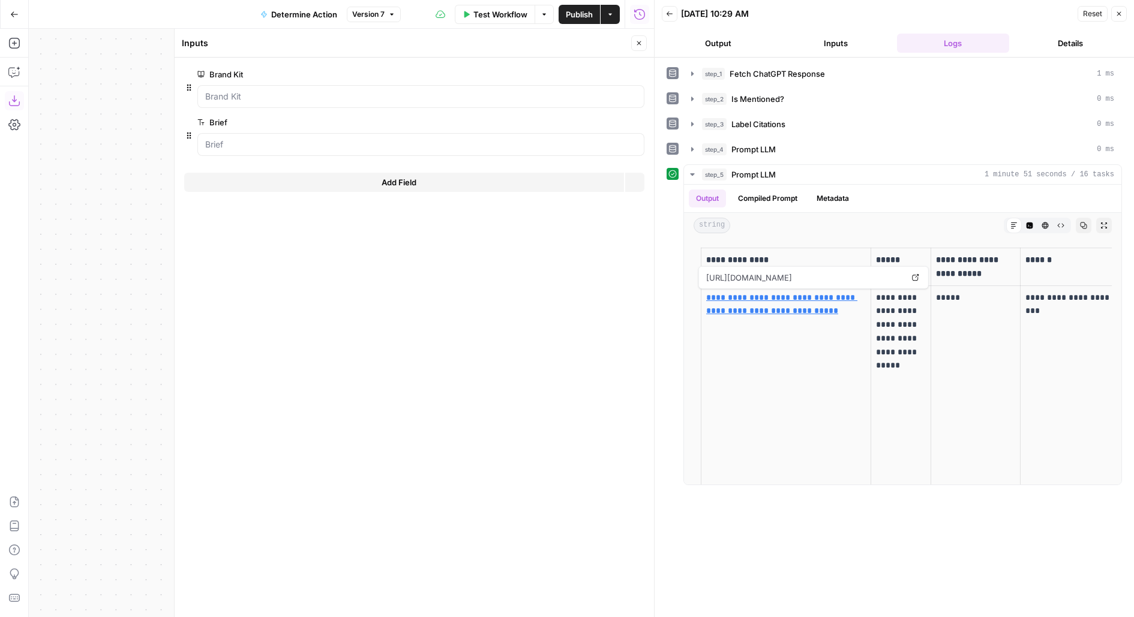
click at [641, 45] on icon "button" at bounding box center [638, 43] width 7 height 7
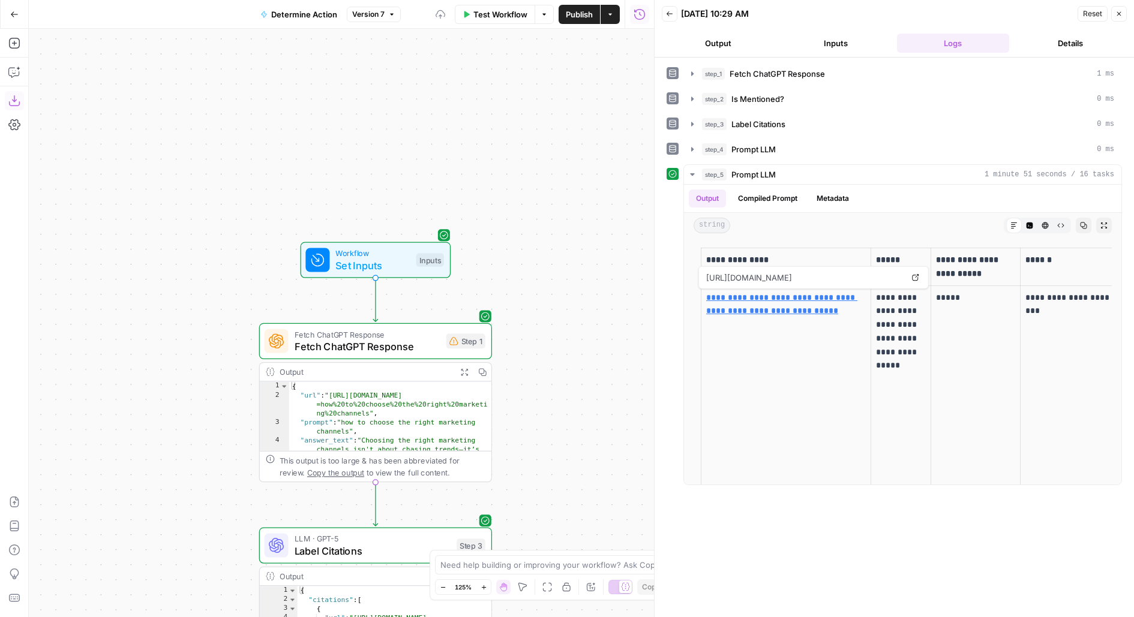
click at [580, 12] on span "Publish" at bounding box center [579, 14] width 27 height 12
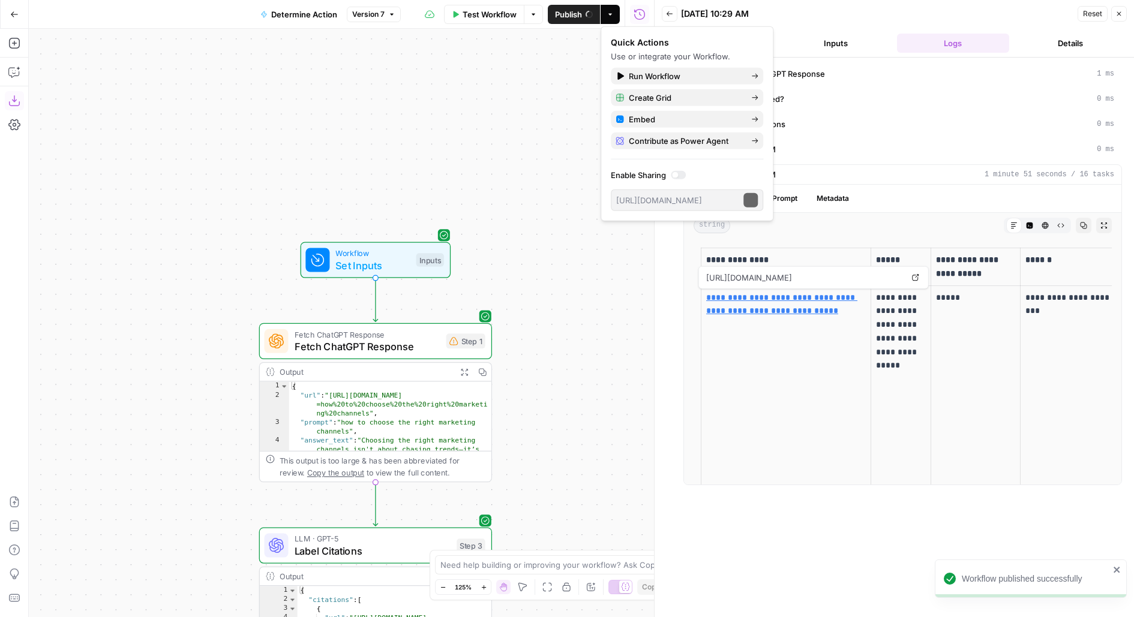
drag, startPoint x: 580, startPoint y: 440, endPoint x: 574, endPoint y: 184, distance: 256.2
click at [574, 185] on div "Workflow Set Inputs Inputs Fetch ChatGPT Response Fetch ChatGPT Response Step 1…" at bounding box center [341, 323] width 625 height 589
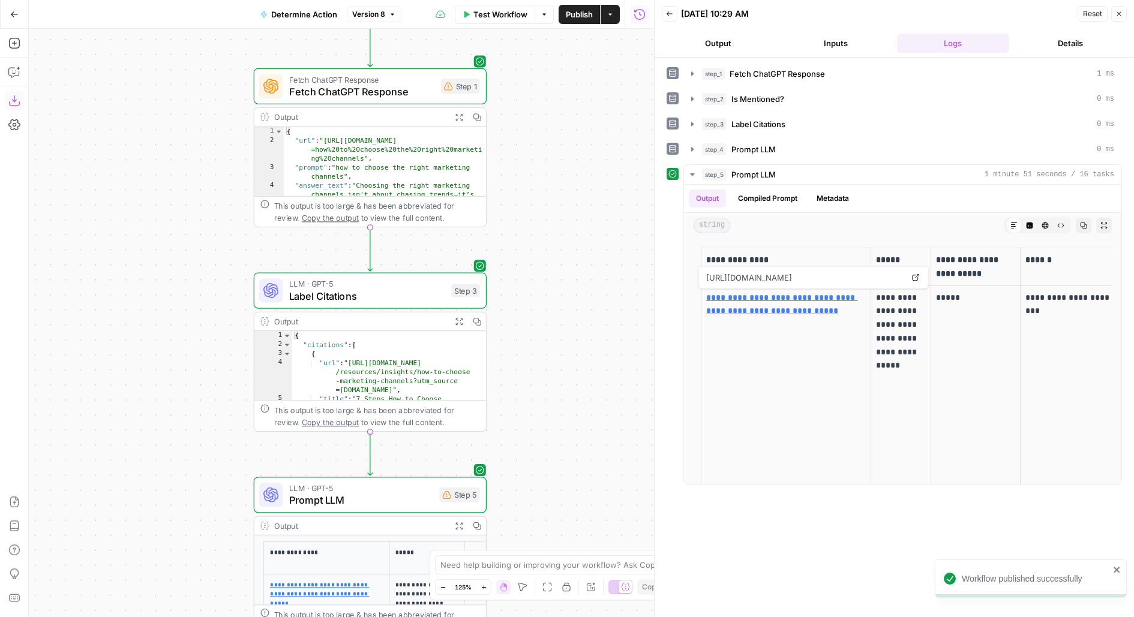
click at [504, 18] on span "Test Workflow" at bounding box center [500, 14] width 54 height 12
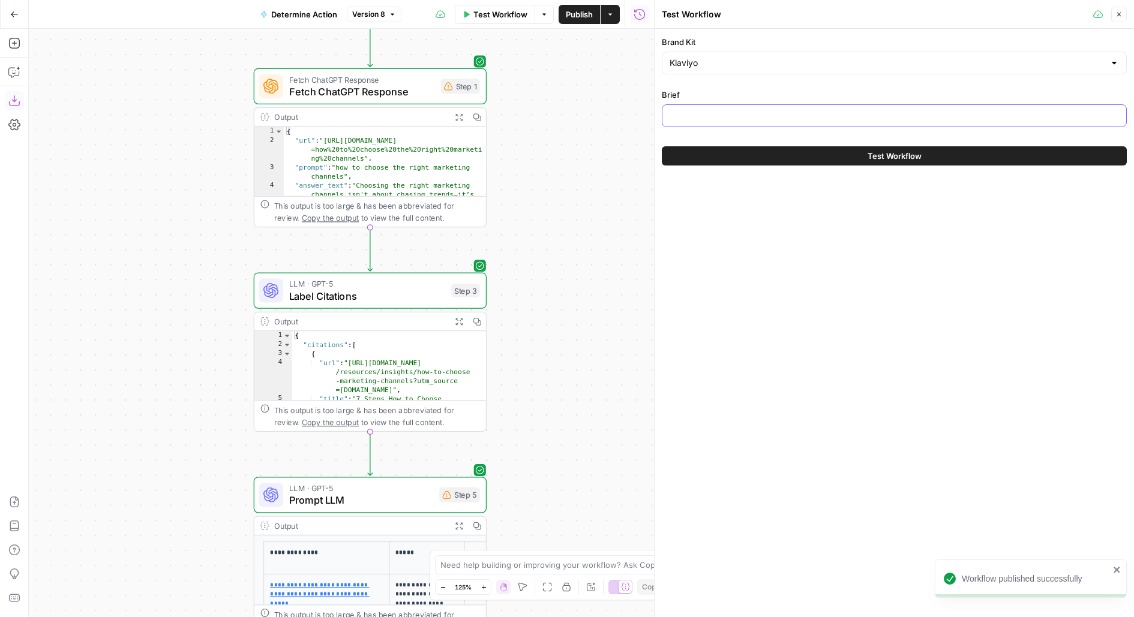
click at [710, 110] on input "Brief" at bounding box center [893, 116] width 449 height 12
paste input "{"primary_keyword":"how to choose marketing channels","primary_keyword_search_v…"
type input "{"primary_keyword":"how to choose marketing channels","primary_keyword_search_v…"
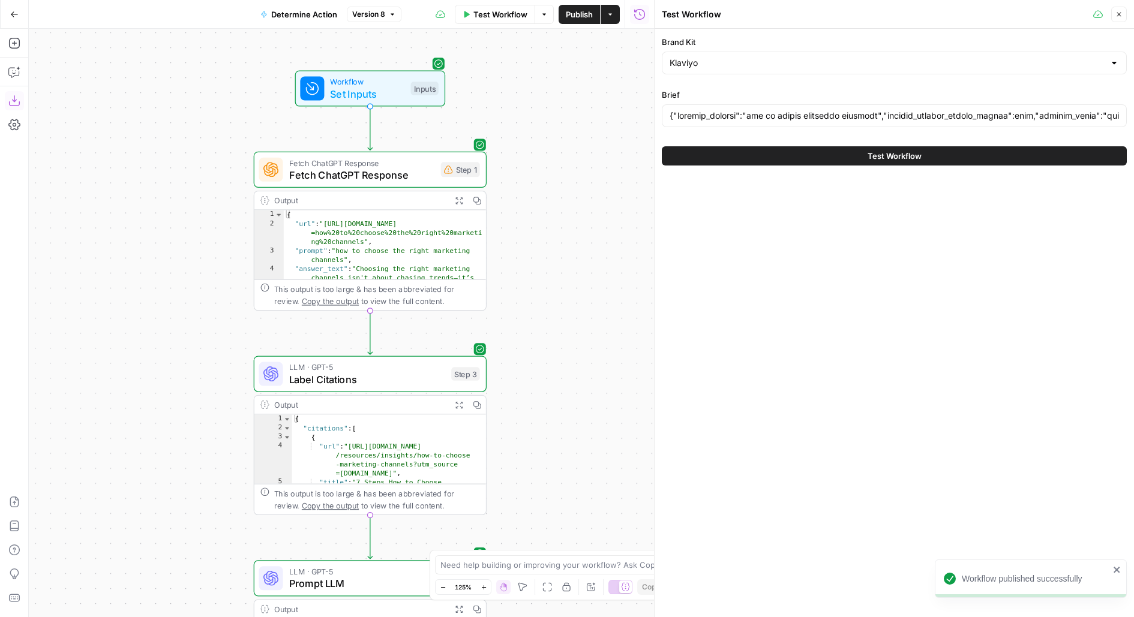
drag, startPoint x: 572, startPoint y: 98, endPoint x: 572, endPoint y: 256, distance: 157.8
click at [572, 251] on div "Workflow Set Inputs Inputs Fetch ChatGPT Response Fetch ChatGPT Response Step 1…" at bounding box center [341, 323] width 625 height 589
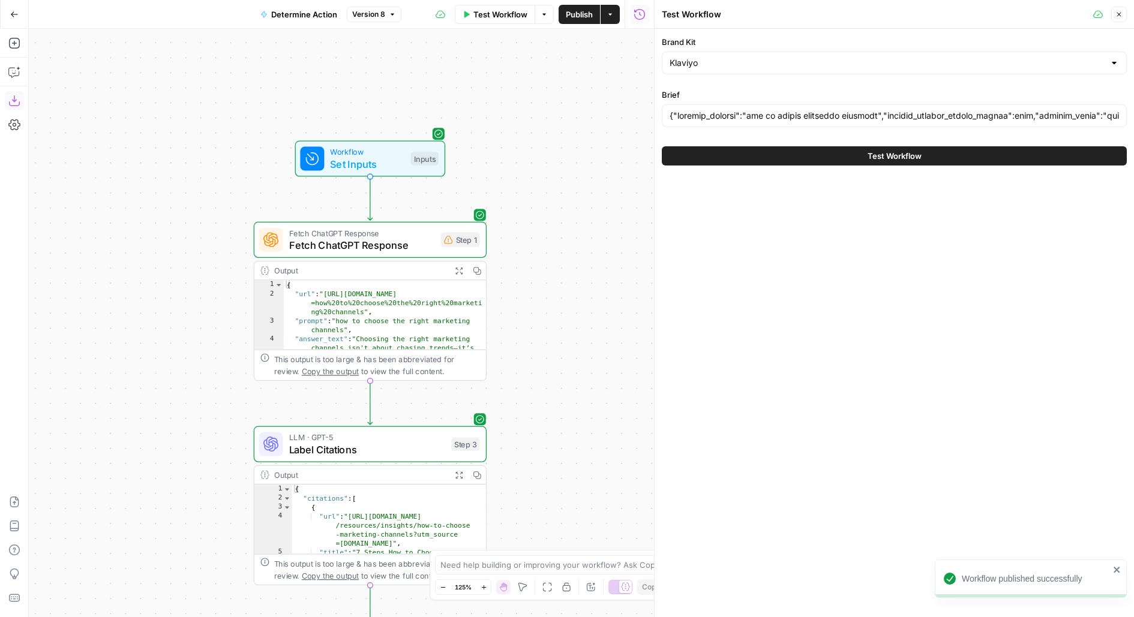
click at [424, 153] on div "Inputs" at bounding box center [425, 159] width 28 height 14
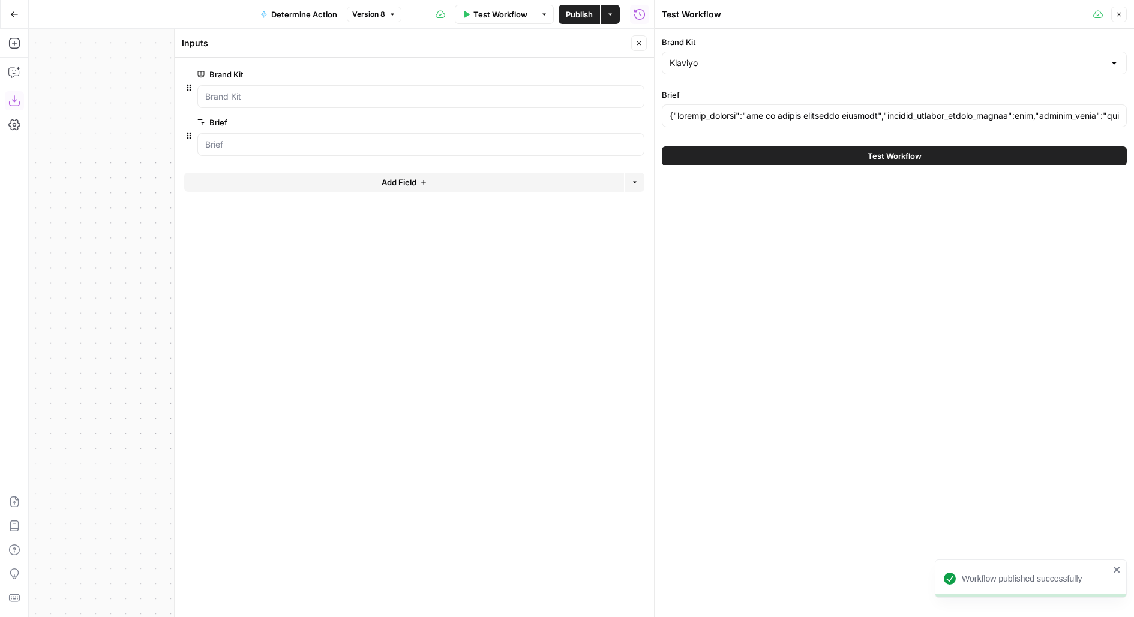
click at [603, 120] on span "edit field" at bounding box center [599, 123] width 26 height 10
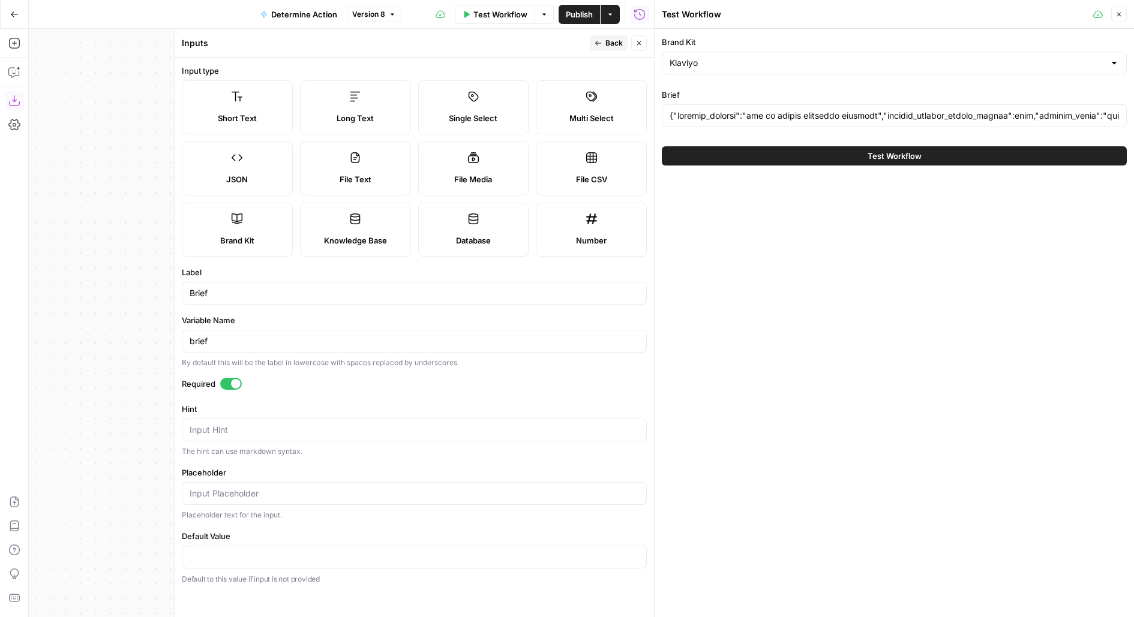
click at [260, 178] on div "JSON" at bounding box center [237, 179] width 91 height 12
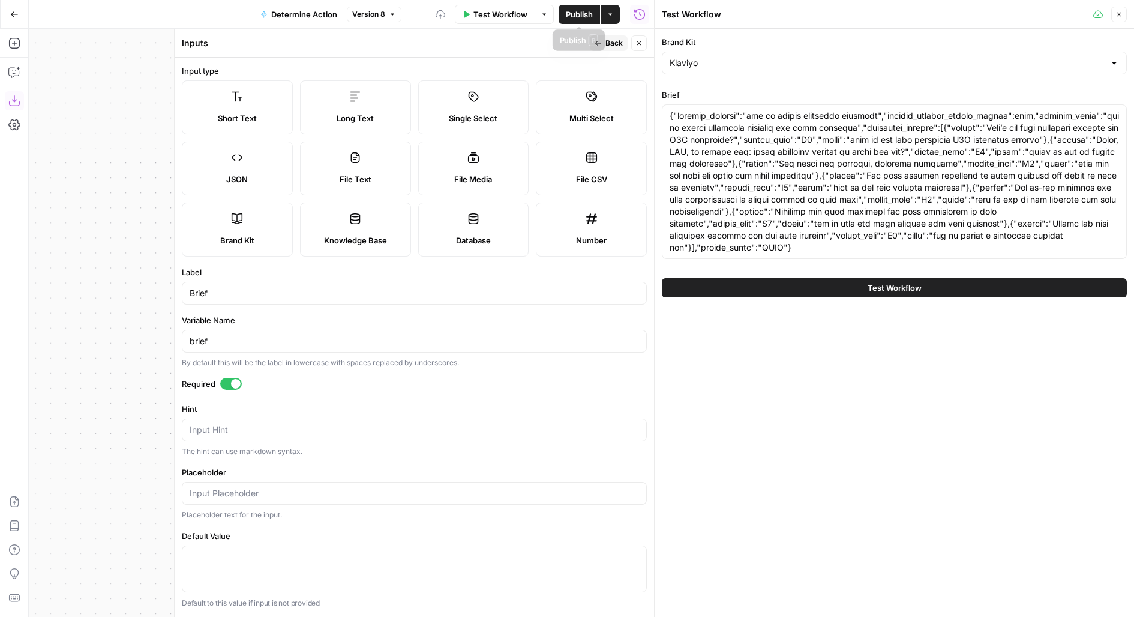
click at [624, 39] on button "Back" at bounding box center [609, 43] width 38 height 16
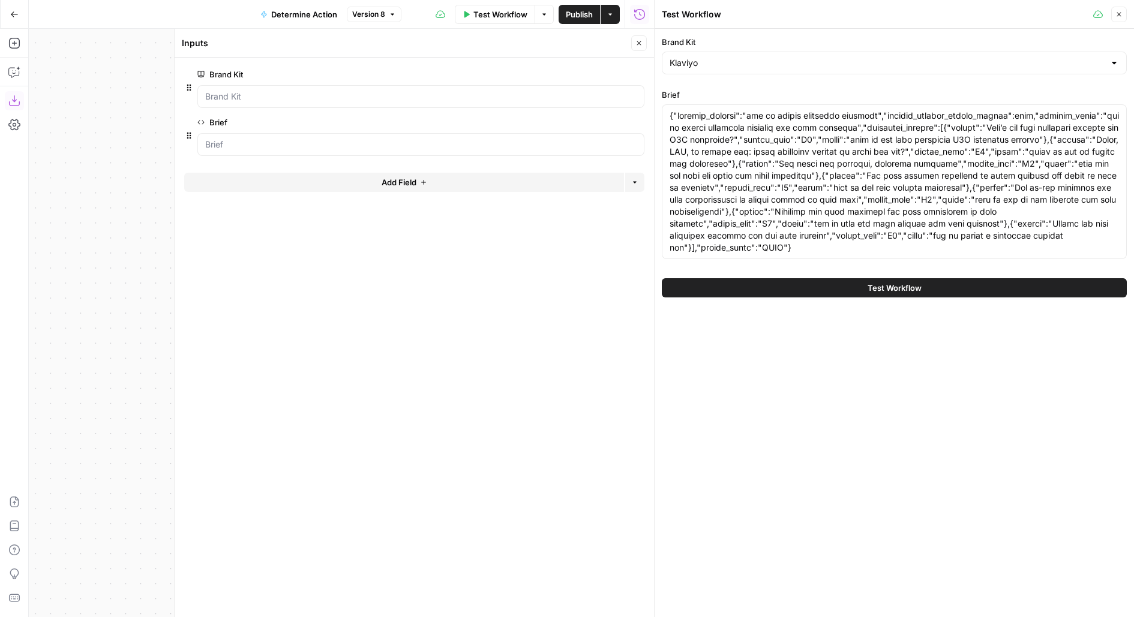
click at [645, 41] on button "Close" at bounding box center [639, 43] width 16 height 16
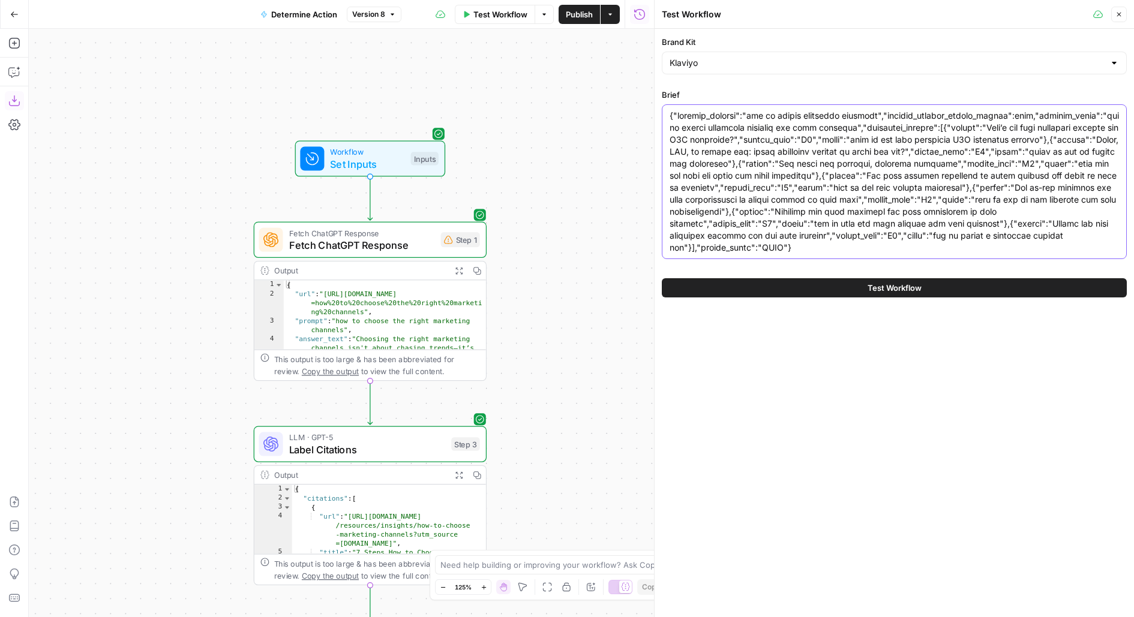
click at [780, 175] on textarea "Brief" at bounding box center [893, 182] width 449 height 144
click at [461, 245] on div "Step 1" at bounding box center [460, 239] width 39 height 15
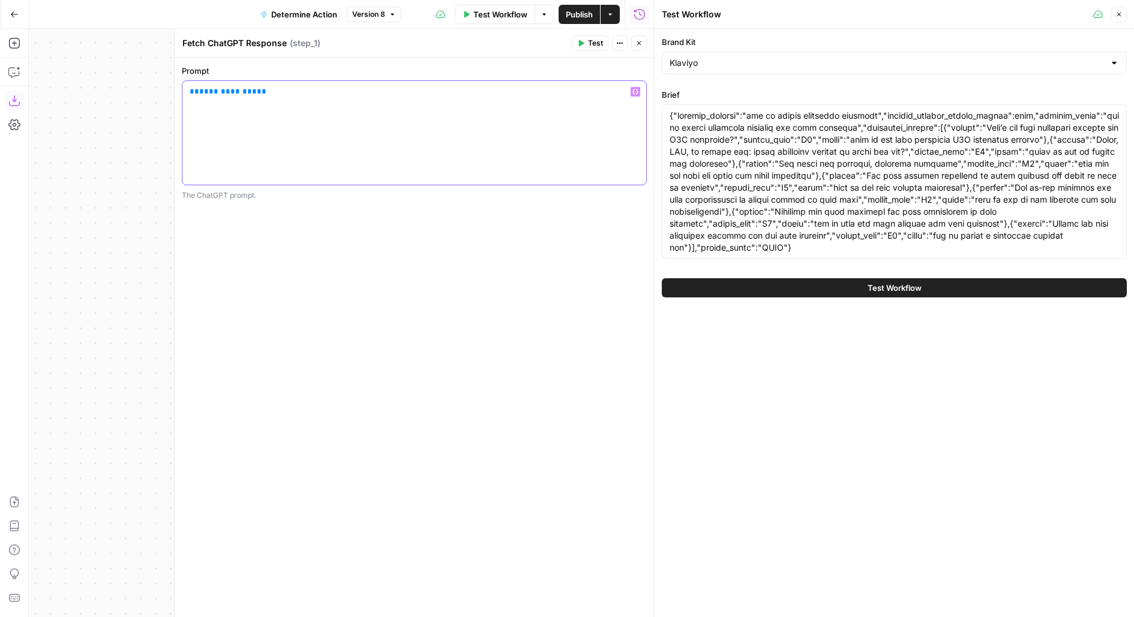
drag, startPoint x: 292, startPoint y: 100, endPoint x: 178, endPoint y: 92, distance: 114.3
click at [178, 92] on div "**********" at bounding box center [414, 323] width 480 height 589
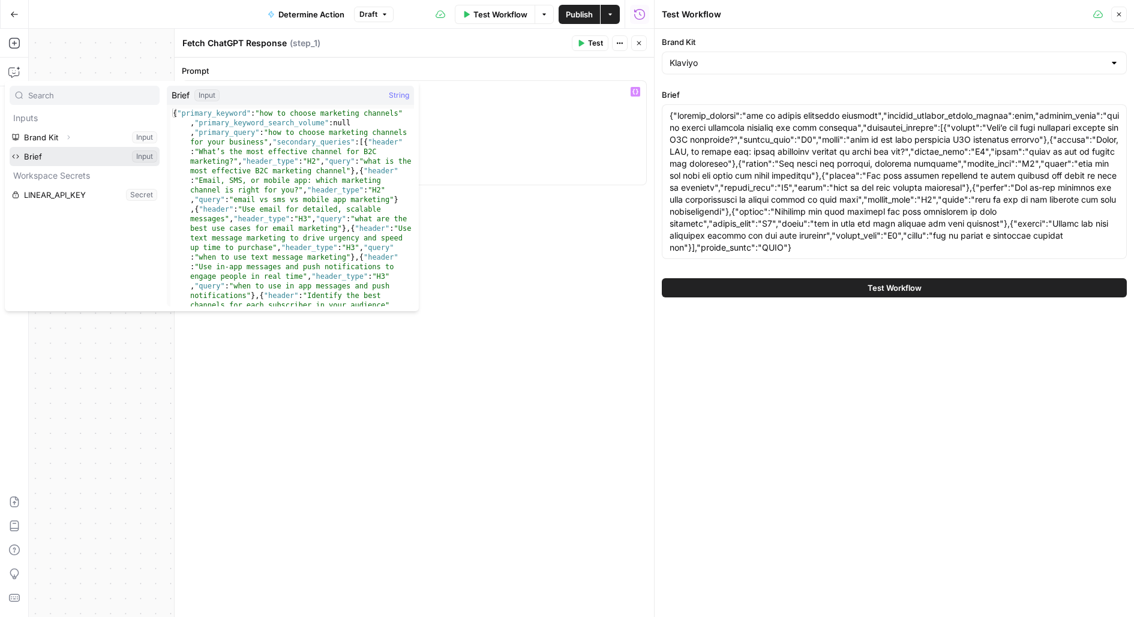
click at [10, 147] on button "Select variable Brief" at bounding box center [85, 156] width 150 height 19
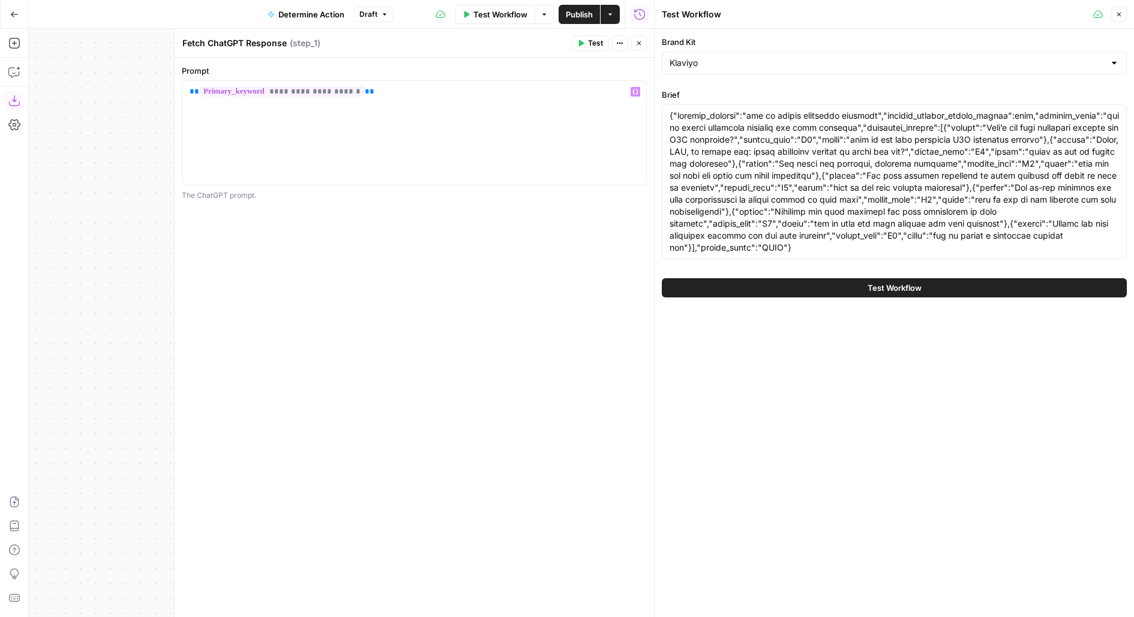
click at [639, 44] on icon "button" at bounding box center [638, 43] width 7 height 7
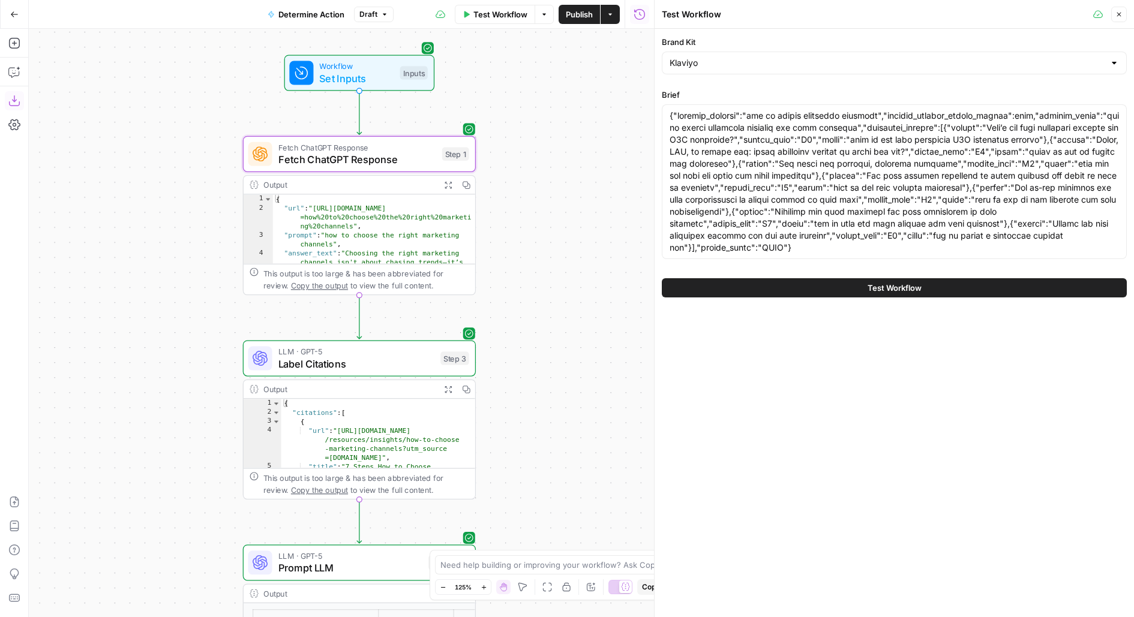
drag, startPoint x: 607, startPoint y: 223, endPoint x: 599, endPoint y: 74, distance: 148.4
click at [599, 77] on div "Workflow Set Inputs Inputs Fetch ChatGPT Response Fetch ChatGPT Response Step 1…" at bounding box center [341, 323] width 625 height 589
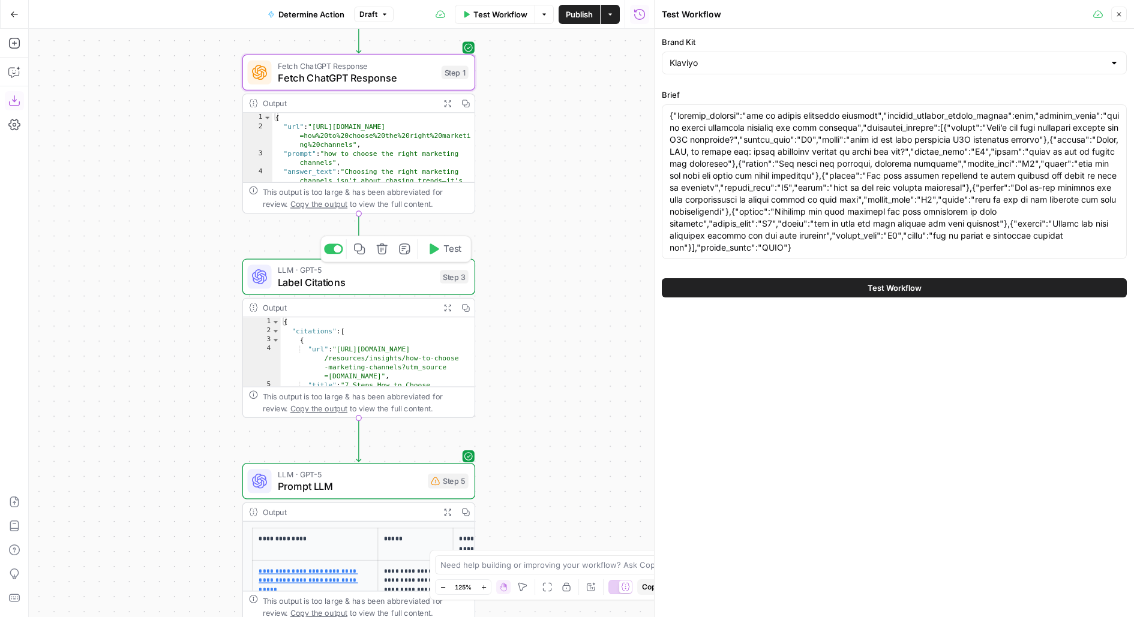
click at [409, 275] on span "Label Citations" at bounding box center [356, 282] width 157 height 15
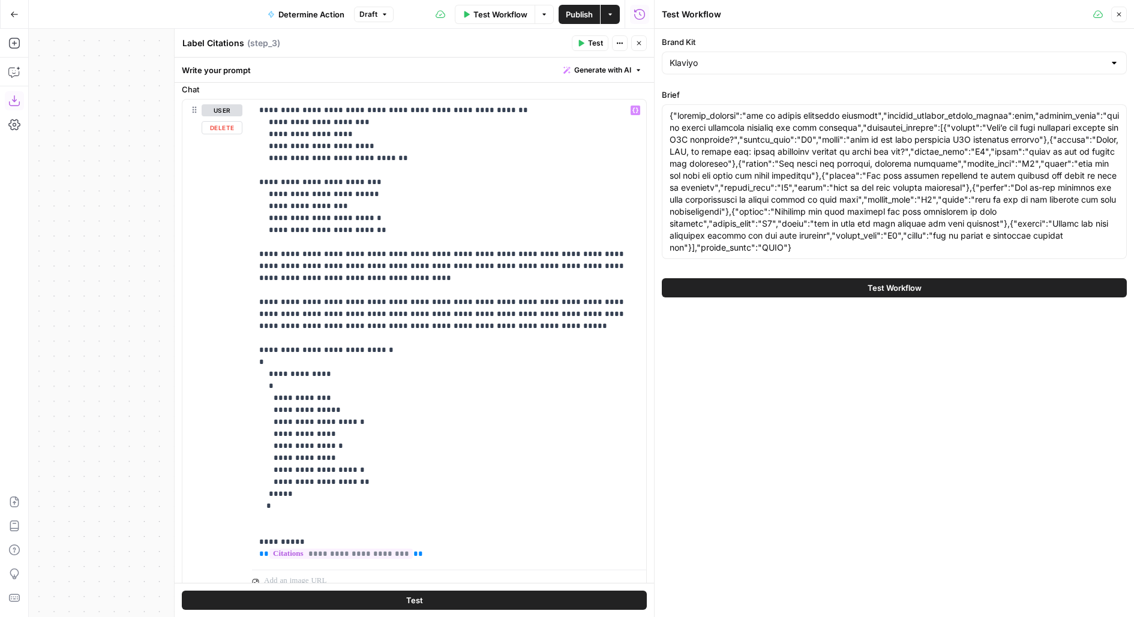
scroll to position [165, 0]
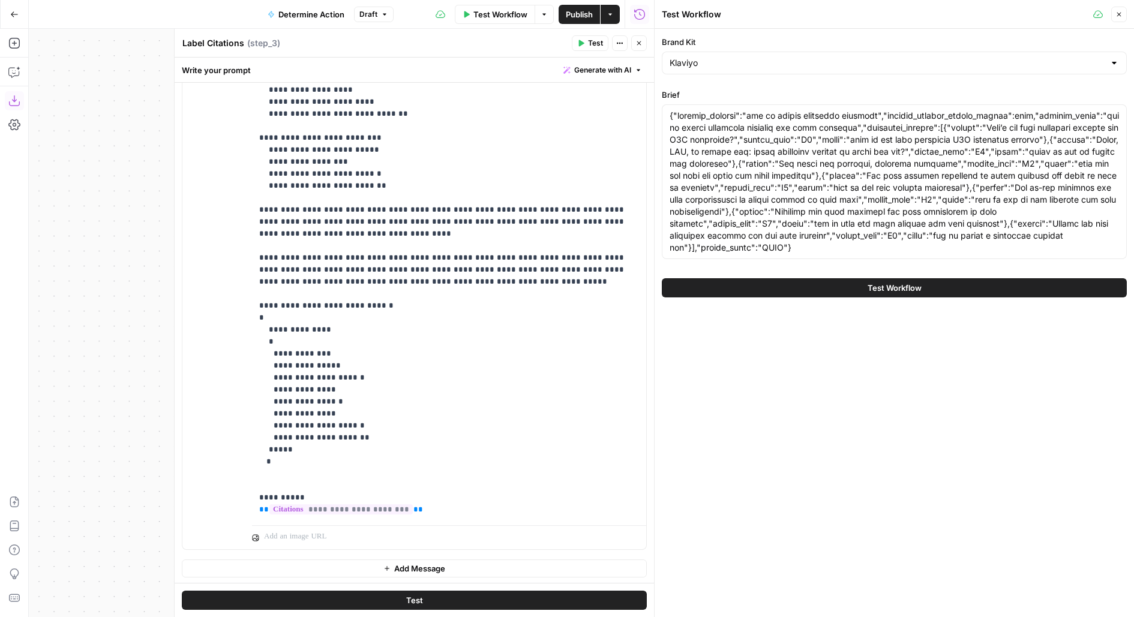
click at [644, 43] on button "Close" at bounding box center [639, 43] width 16 height 16
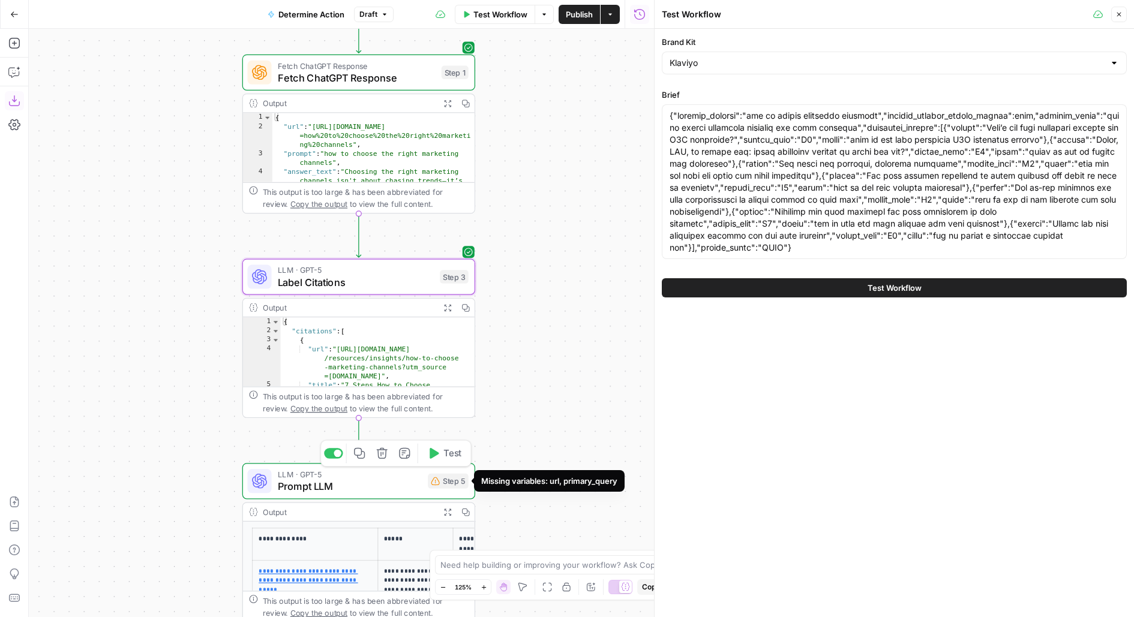
click at [461, 482] on div "Step 5" at bounding box center [448, 481] width 41 height 15
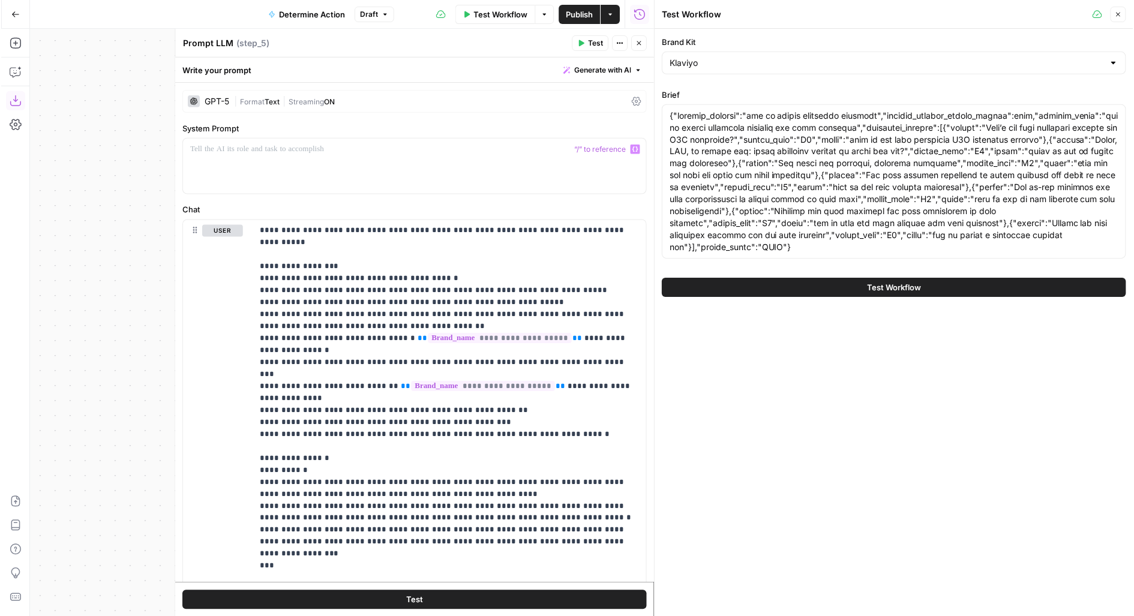
scroll to position [141, 0]
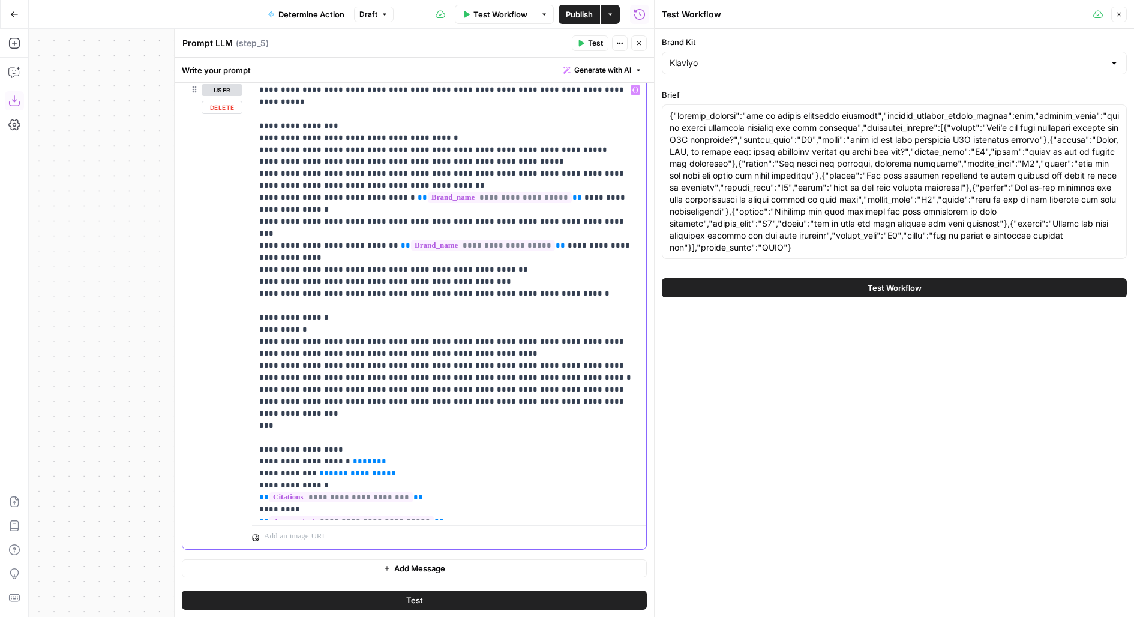
drag, startPoint x: 310, startPoint y: 427, endPoint x: 590, endPoint y: 412, distance: 280.5
click at [590, 412] on p "**********" at bounding box center [449, 300] width 380 height 432
click at [422, 420] on p "**********" at bounding box center [449, 300] width 380 height 432
drag, startPoint x: 311, startPoint y: 427, endPoint x: 561, endPoint y: 427, distance: 250.2
click at [561, 427] on p "**********" at bounding box center [449, 300] width 380 height 432
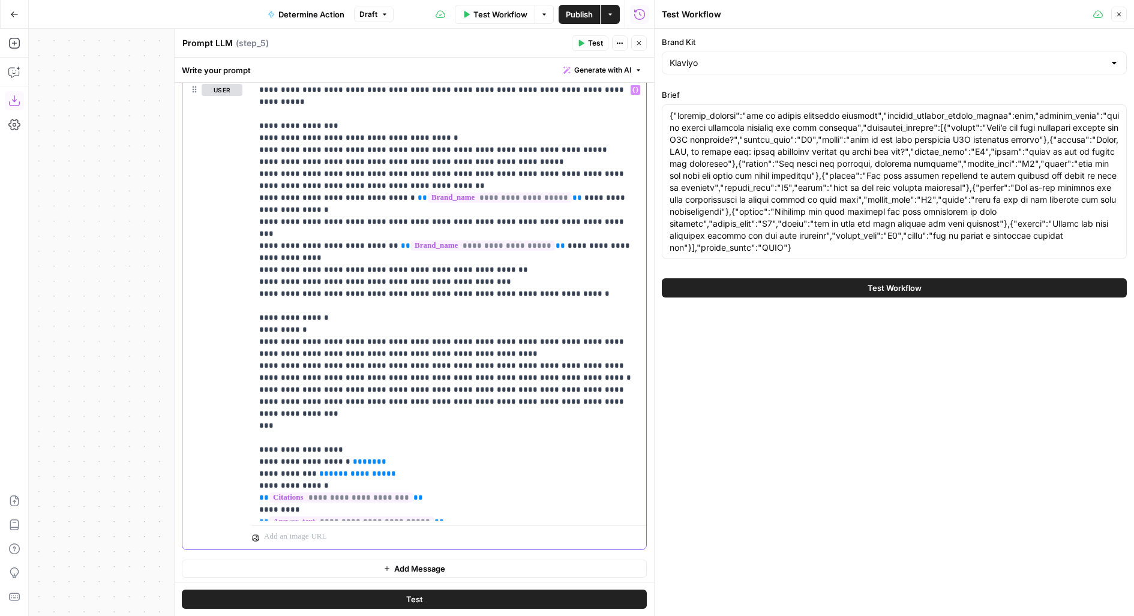
click at [419, 408] on p "**********" at bounding box center [449, 300] width 380 height 432
click at [640, 46] on icon "button" at bounding box center [638, 43] width 7 height 7
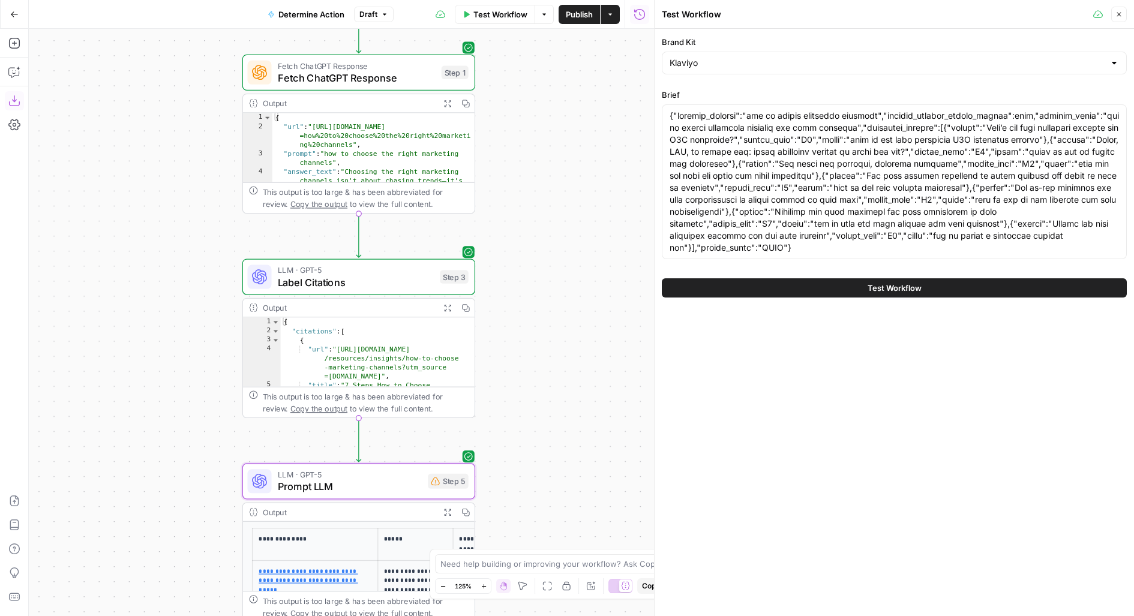
click at [499, 22] on button "Test Workflow" at bounding box center [495, 14] width 80 height 19
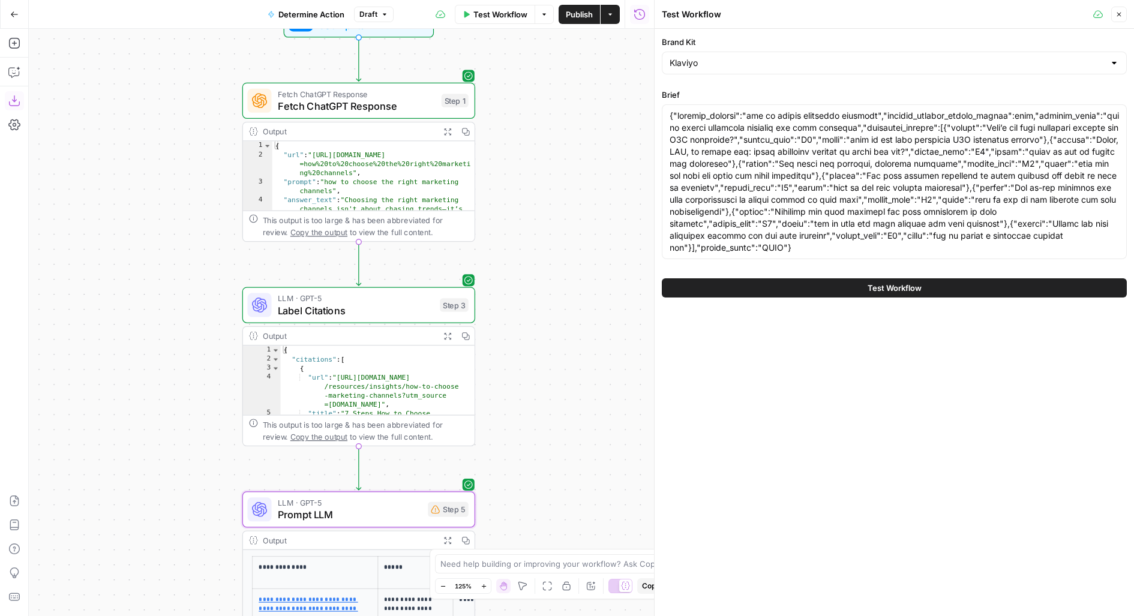
drag, startPoint x: 550, startPoint y: 119, endPoint x: 550, endPoint y: 208, distance: 88.2
click at [550, 208] on div "Workflow Set Inputs Inputs Fetch ChatGPT Response Fetch ChatGPT Response Step 1…" at bounding box center [341, 322] width 625 height 587
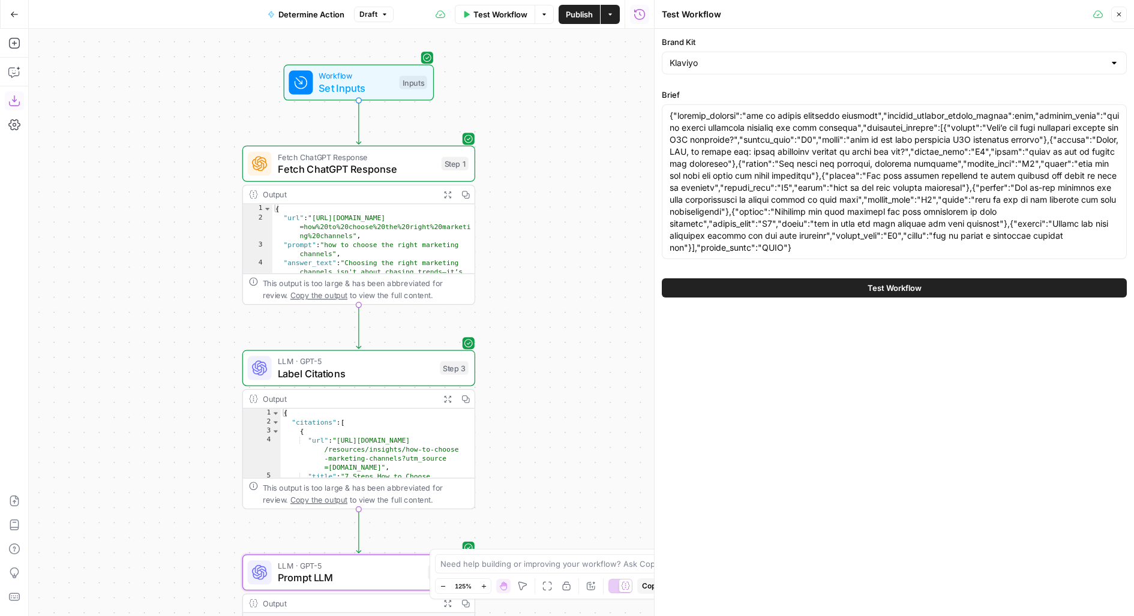
click at [379, 88] on span "Set Inputs" at bounding box center [356, 87] width 74 height 15
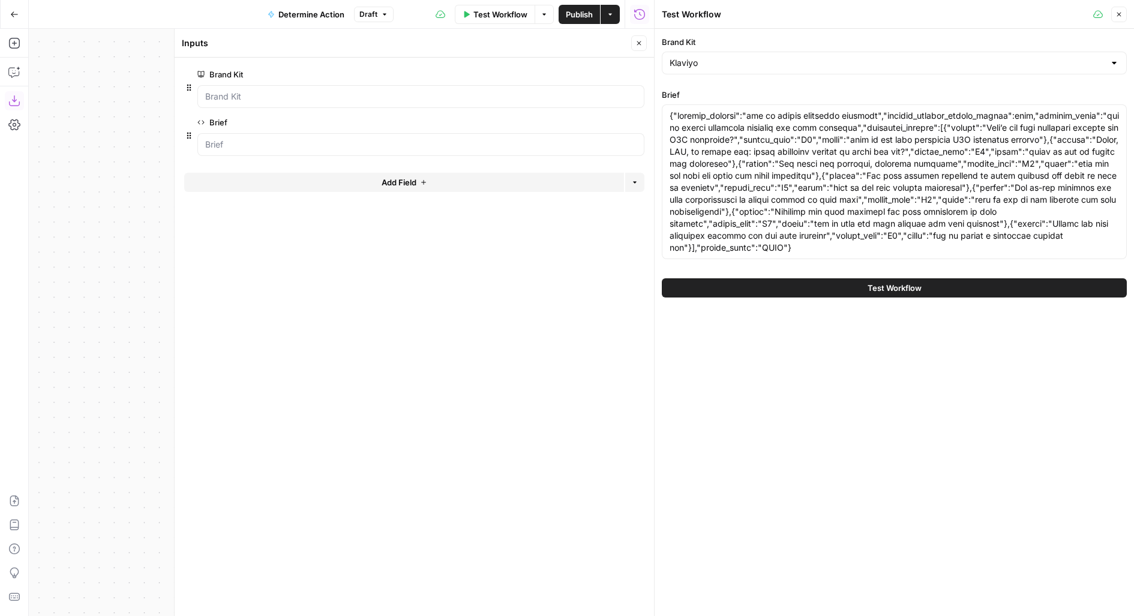
click at [323, 187] on button "Add Field" at bounding box center [404, 182] width 440 height 19
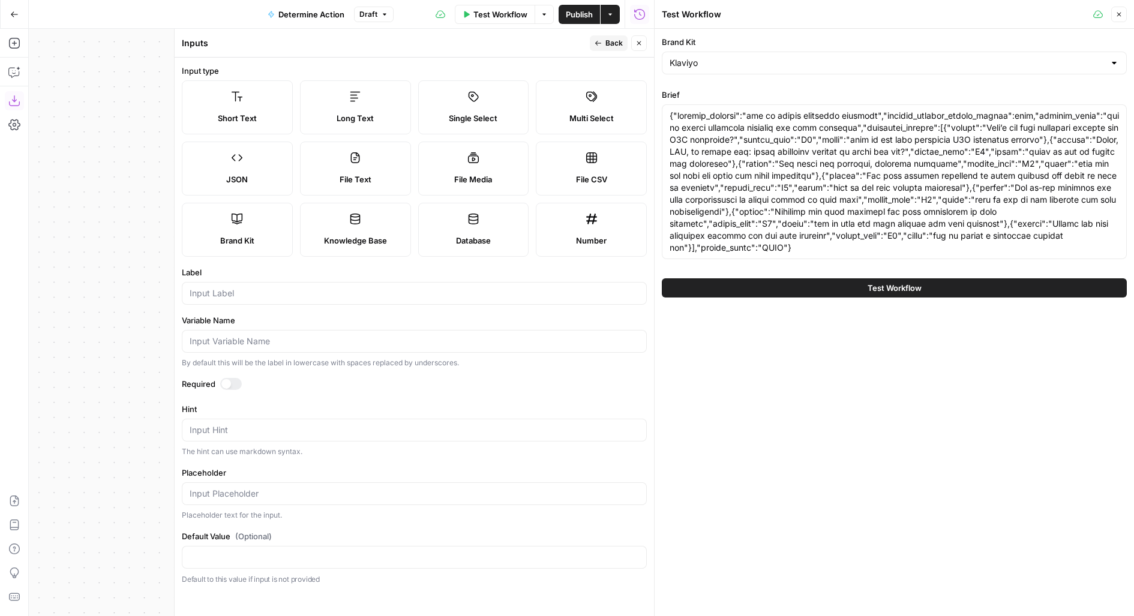
click at [252, 175] on div "JSON" at bounding box center [237, 179] width 91 height 12
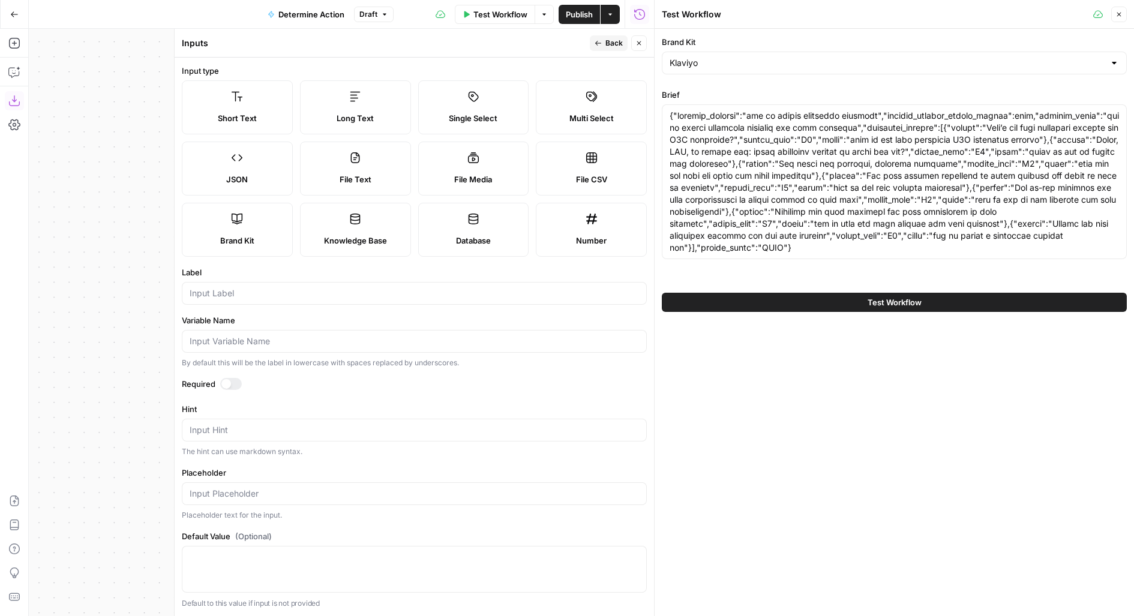
click at [235, 299] on div at bounding box center [414, 293] width 465 height 23
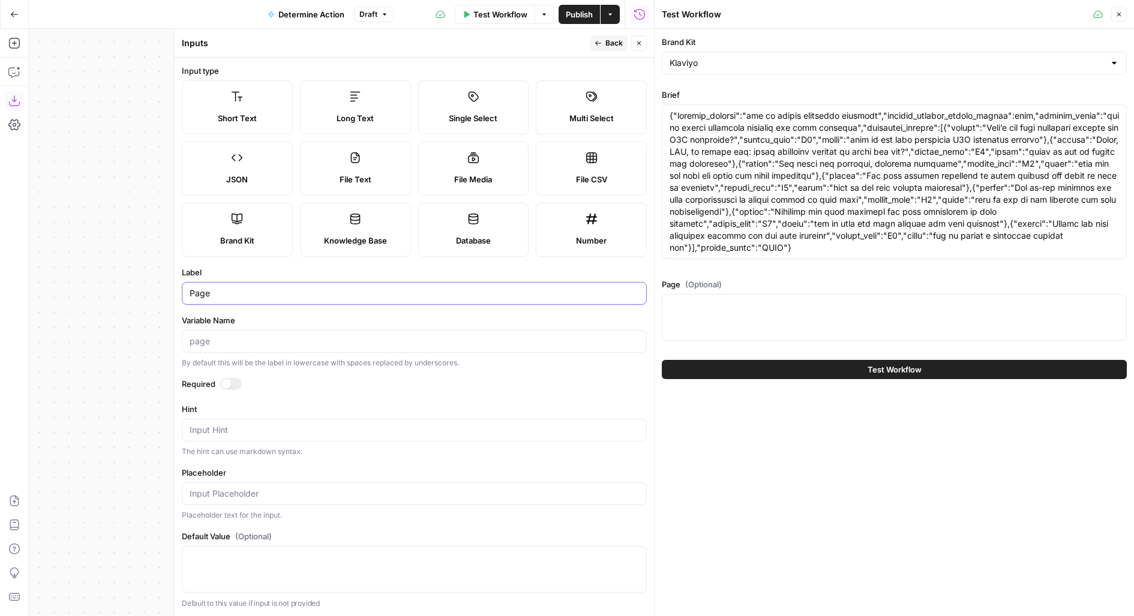
type input "Page"
click at [226, 388] on label "Required" at bounding box center [414, 384] width 465 height 12
click at [229, 378] on div at bounding box center [231, 384] width 22 height 12
click at [602, 41] on button "Back" at bounding box center [609, 43] width 38 height 16
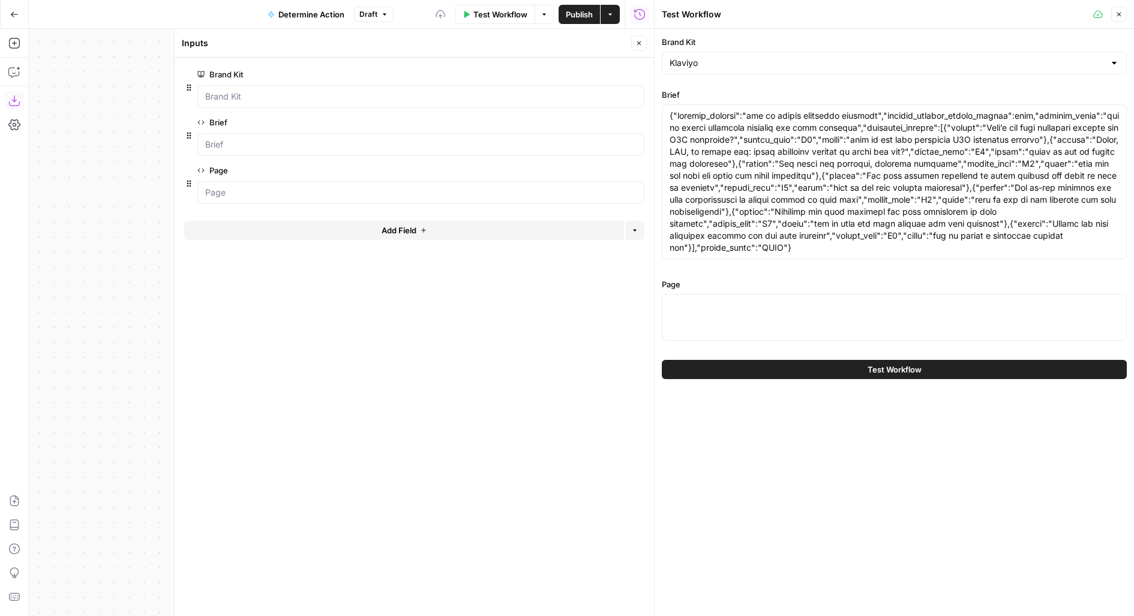
click at [636, 40] on icon "button" at bounding box center [638, 43] width 7 height 7
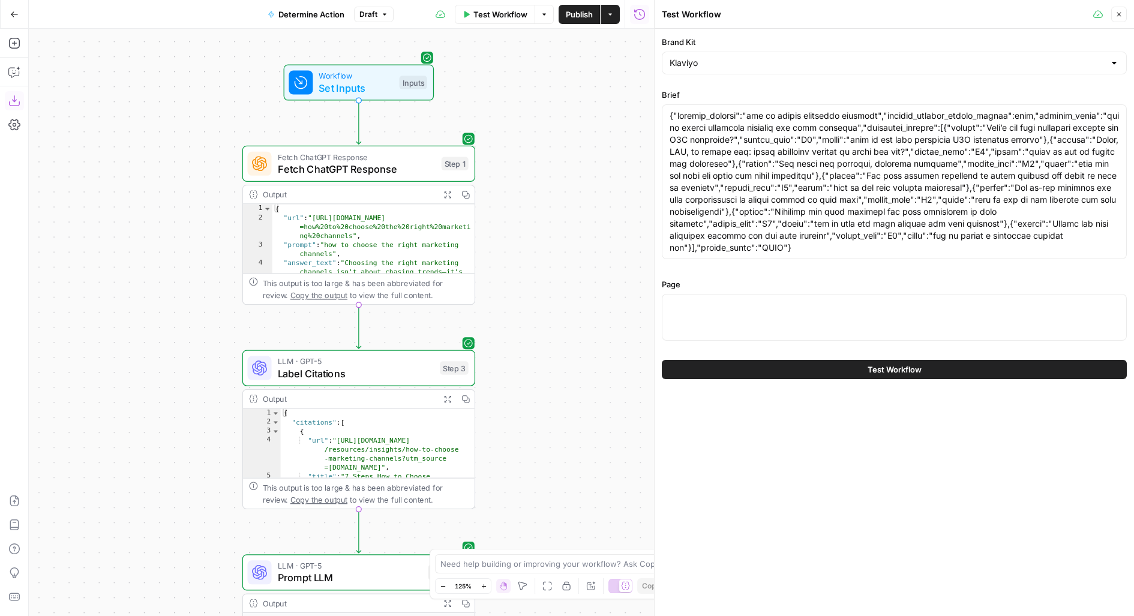
drag, startPoint x: 583, startPoint y: 232, endPoint x: 583, endPoint y: 52, distance: 180.0
click at [583, 52] on div "Workflow Set Inputs Inputs Fetch ChatGPT Response Fetch ChatGPT Response Step 1…" at bounding box center [341, 322] width 625 height 587
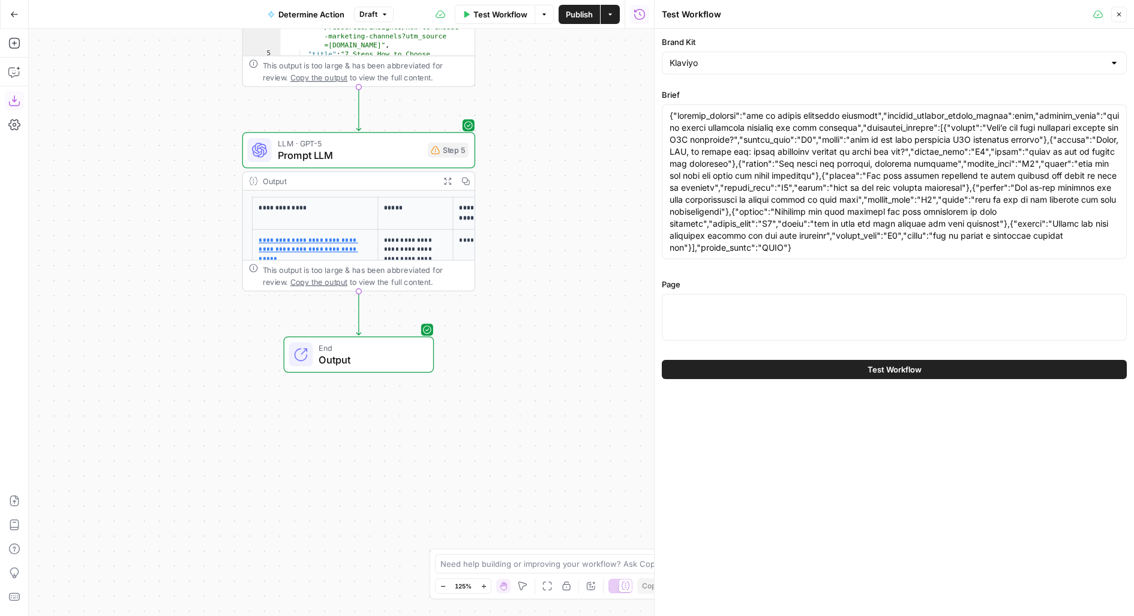
drag, startPoint x: 569, startPoint y: 299, endPoint x: 569, endPoint y: 77, distance: 222.6
click at [569, 77] on div "Workflow Set Inputs Inputs Fetch ChatGPT Response Fetch ChatGPT Response Step 1…" at bounding box center [341, 322] width 625 height 587
click at [433, 155] on div "Step 5" at bounding box center [448, 150] width 41 height 15
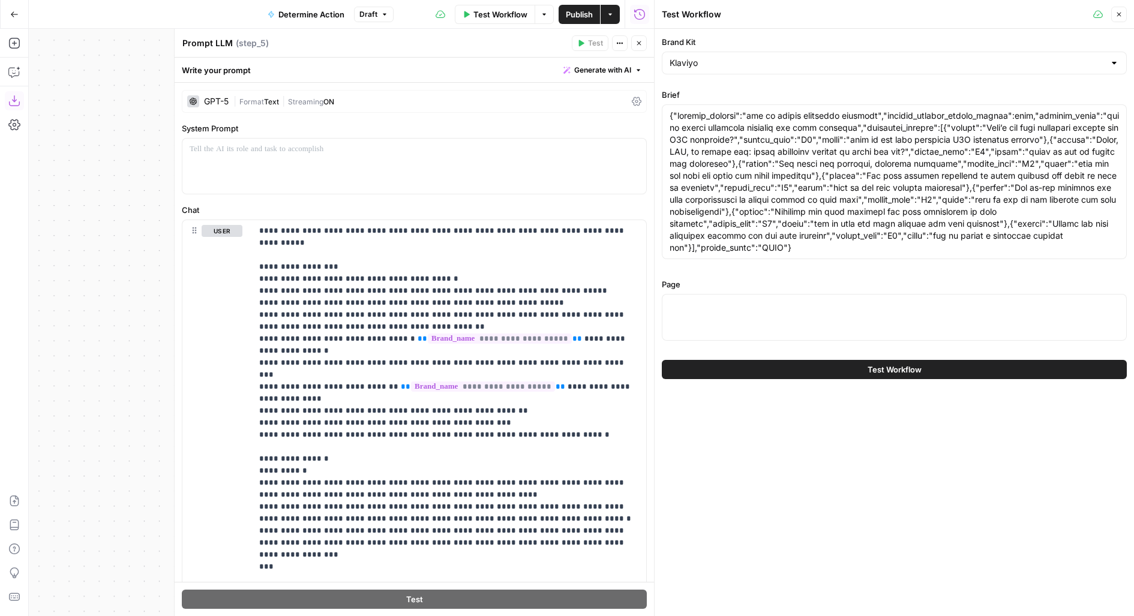
scroll to position [142, 0]
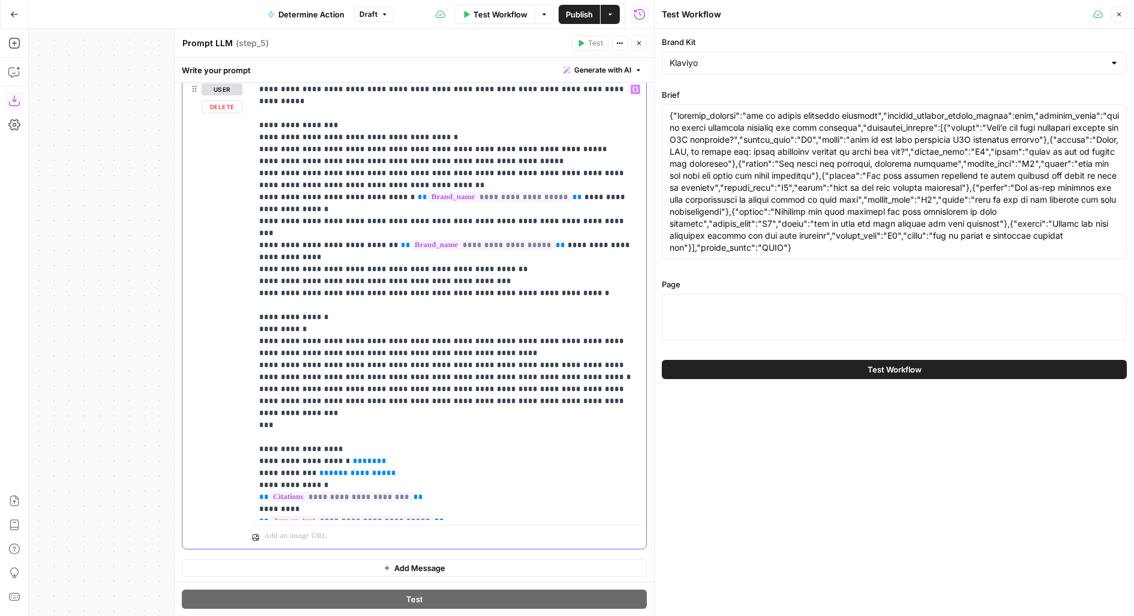
drag, startPoint x: 340, startPoint y: 413, endPoint x: 591, endPoint y: 410, distance: 251.4
click at [591, 410] on p "**********" at bounding box center [449, 299] width 380 height 432
click at [362, 457] on span "***" at bounding box center [369, 461] width 14 height 8
paste div
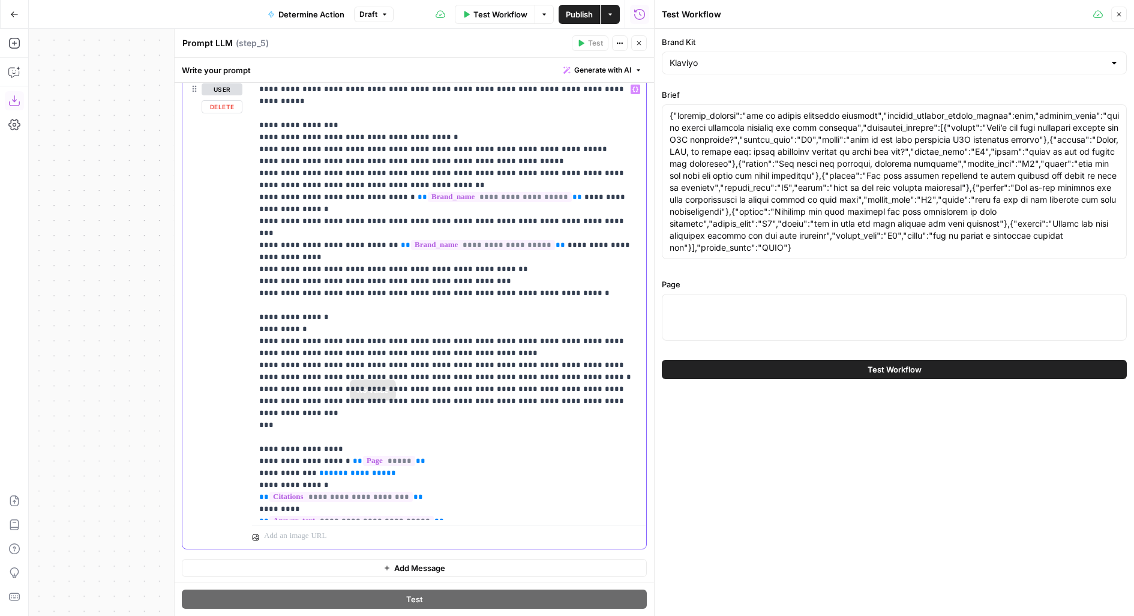
drag, startPoint x: 338, startPoint y: 410, endPoint x: 527, endPoint y: 408, distance: 188.4
click at [527, 409] on p "**********" at bounding box center [449, 299] width 380 height 432
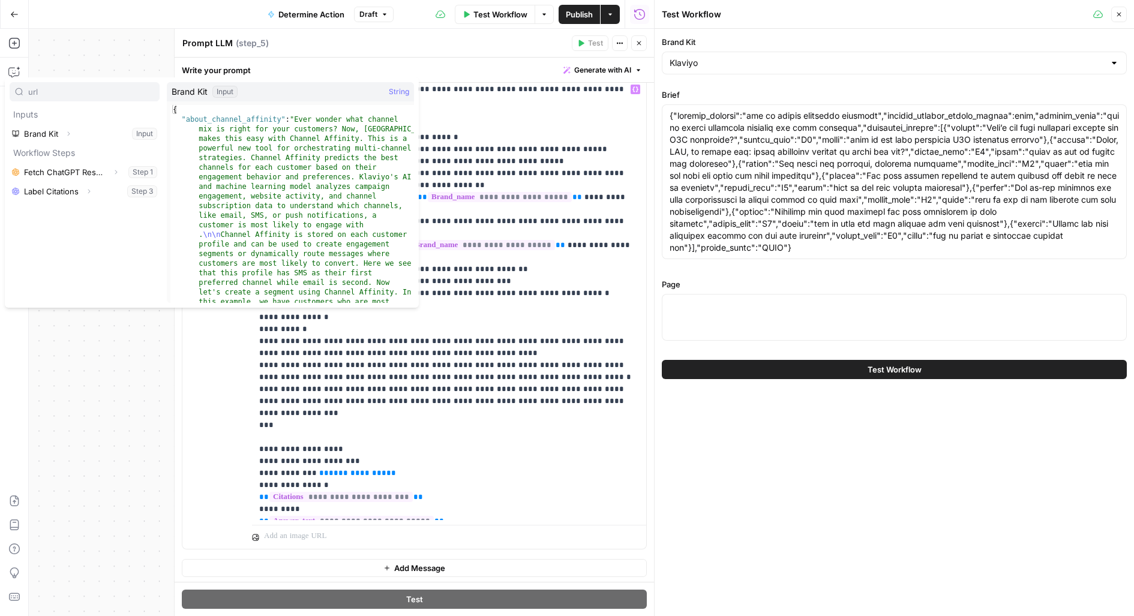
type input "url"
click at [641, 48] on button "Close" at bounding box center [639, 43] width 16 height 16
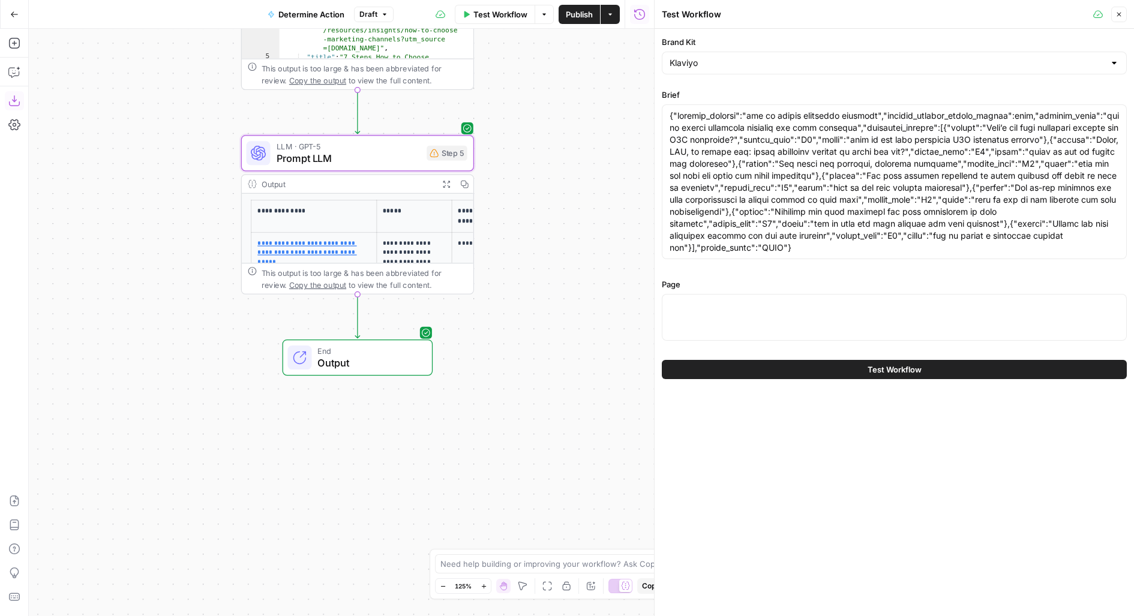
drag, startPoint x: 612, startPoint y: 113, endPoint x: 612, endPoint y: 469, distance: 355.7
click at [612, 467] on div "Workflow Set Inputs Inputs Fetch ChatGPT Response Fetch ChatGPT Response Step 1…" at bounding box center [341, 322] width 625 height 587
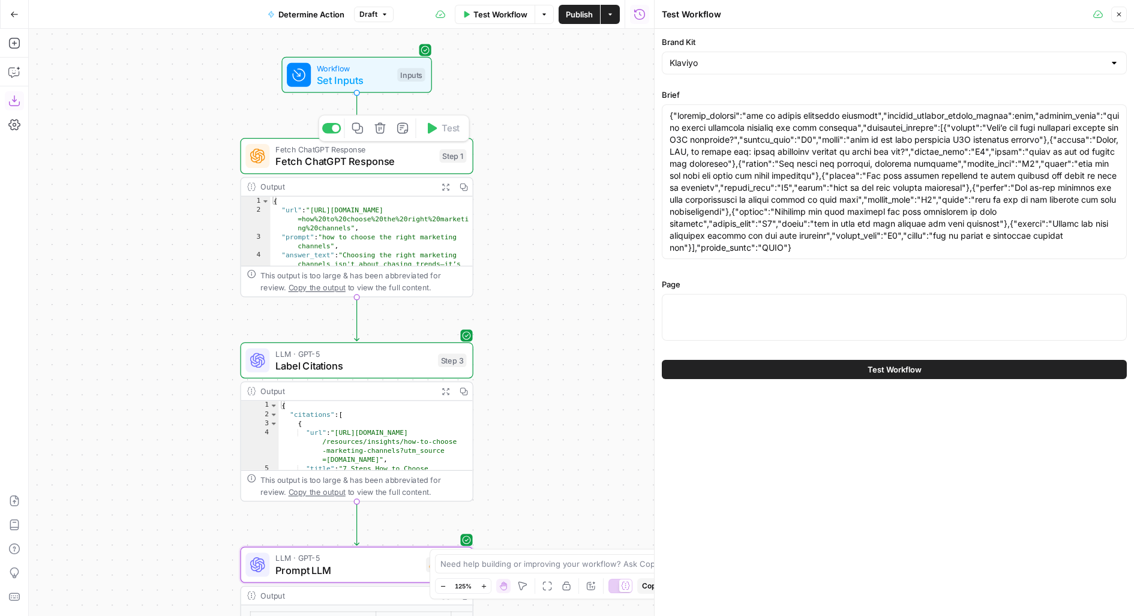
click at [377, 80] on span "Set Inputs" at bounding box center [354, 80] width 74 height 15
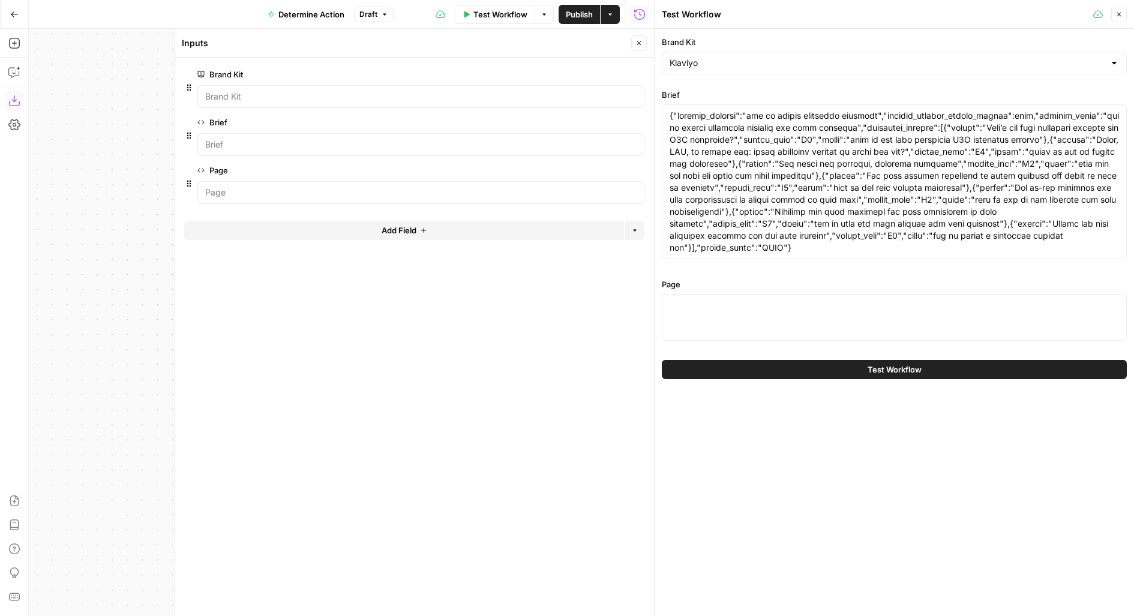
click at [639, 46] on icon "button" at bounding box center [638, 43] width 7 height 7
click at [639, 46] on div "Inputs Close" at bounding box center [414, 43] width 465 height 16
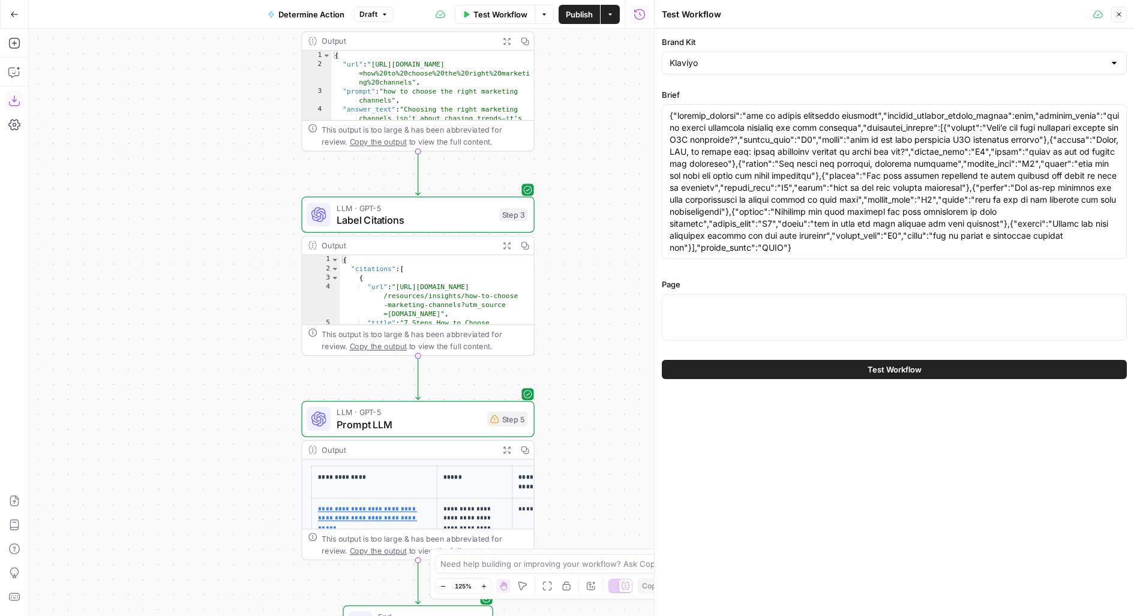
drag, startPoint x: 579, startPoint y: 274, endPoint x: 645, endPoint y: 130, distance: 157.8
click at [645, 130] on div "Workflow Set Inputs Inputs Fetch ChatGPT Response Fetch ChatGPT Response Step 1…" at bounding box center [341, 322] width 625 height 587
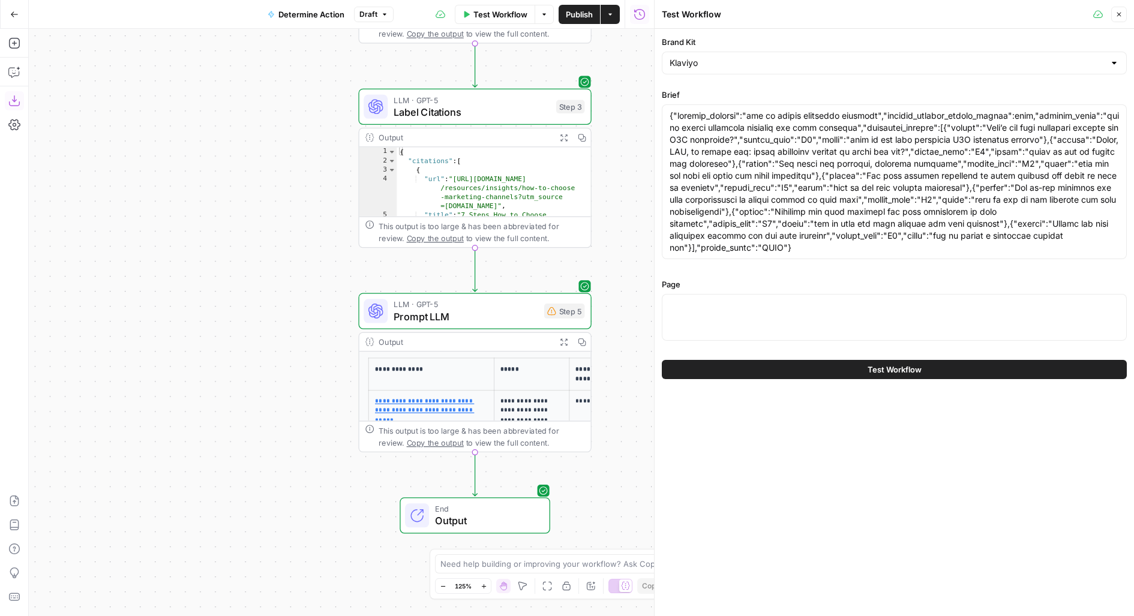
drag, startPoint x: 586, startPoint y: 188, endPoint x: 638, endPoint y: 98, distance: 104.0
click at [638, 98] on div "Workflow Set Inputs Inputs Fetch ChatGPT Response Fetch ChatGPT Response Step 1…" at bounding box center [341, 322] width 625 height 587
click at [718, 337] on div at bounding box center [894, 317] width 465 height 47
click at [572, 306] on div "Step 5" at bounding box center [564, 311] width 41 height 15
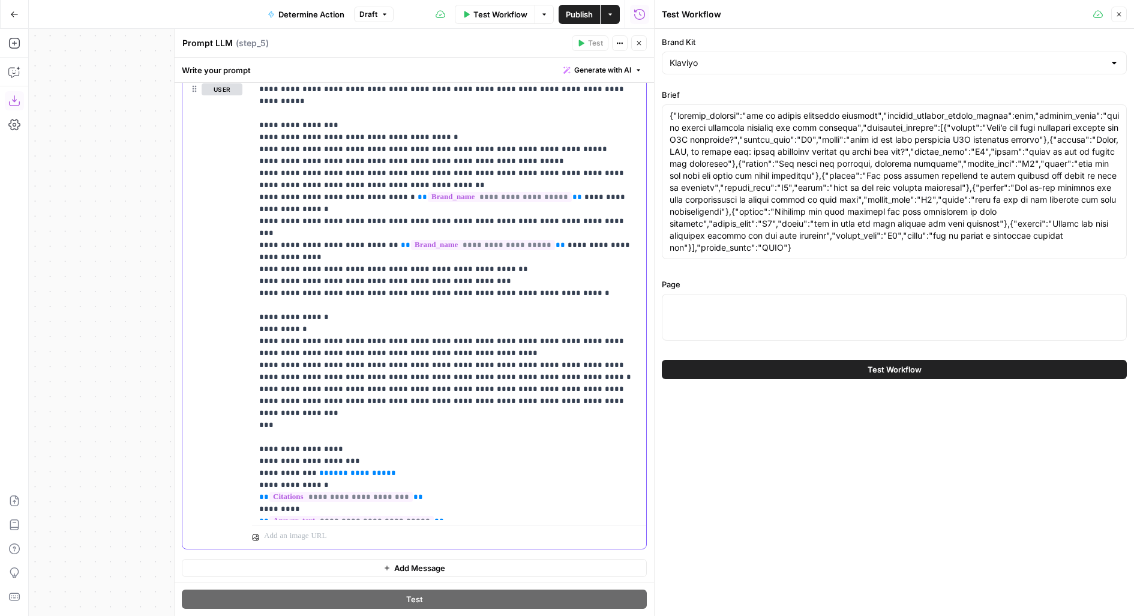
click at [376, 416] on p "**********" at bounding box center [449, 299] width 380 height 432
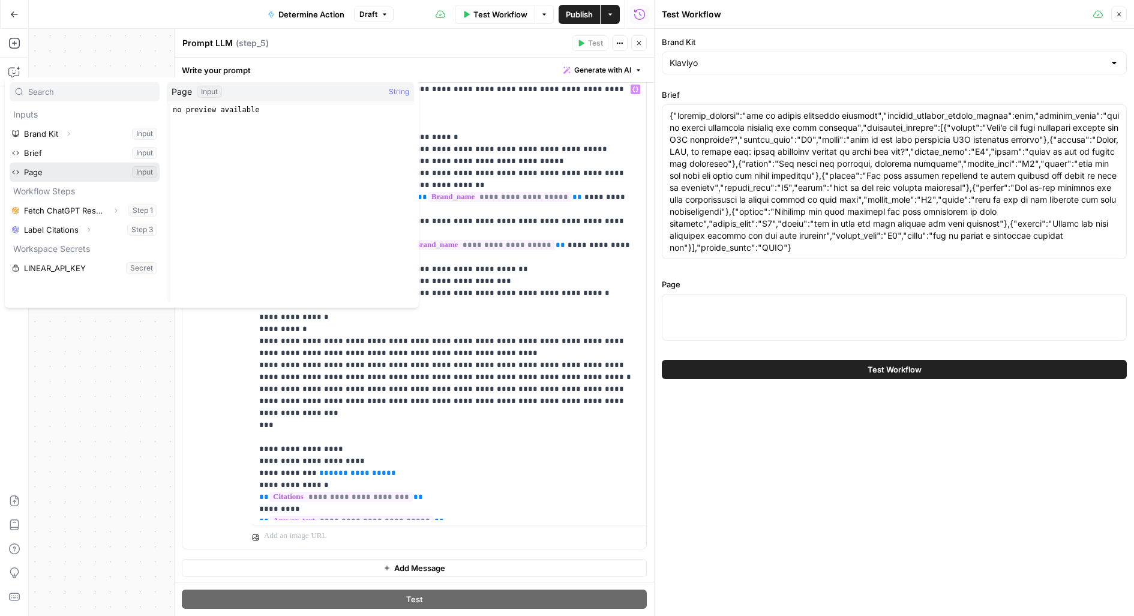
click at [53, 174] on button "Select variable Page" at bounding box center [85, 172] width 150 height 19
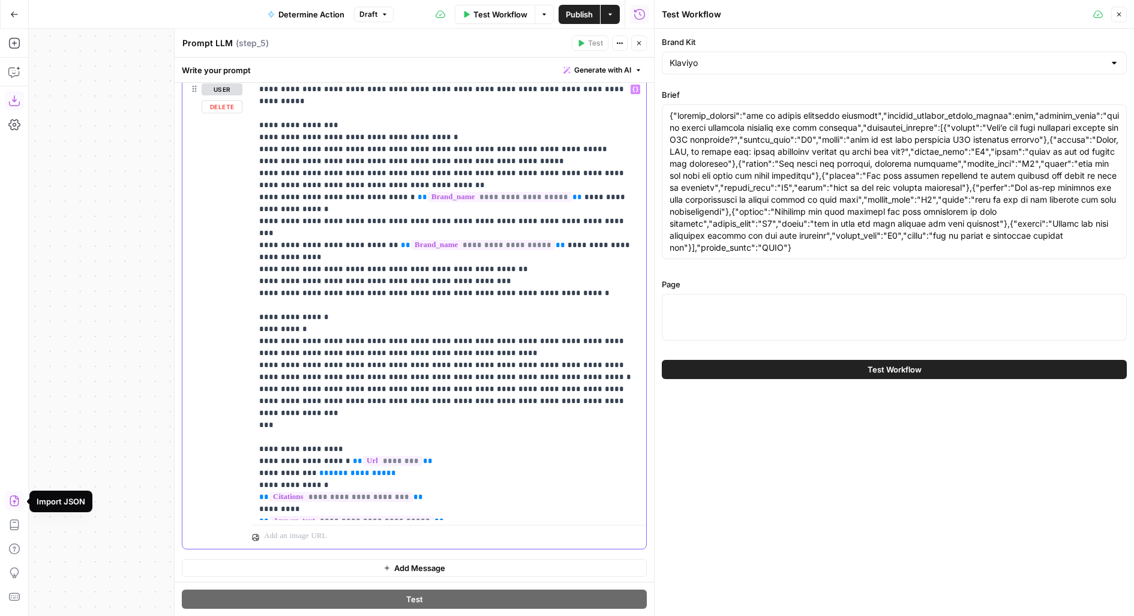
click at [350, 418] on p "**********" at bounding box center [449, 299] width 380 height 432
click at [350, 469] on span "**********" at bounding box center [358, 473] width 58 height 8
click at [319, 469] on span "**" at bounding box center [324, 473] width 10 height 8
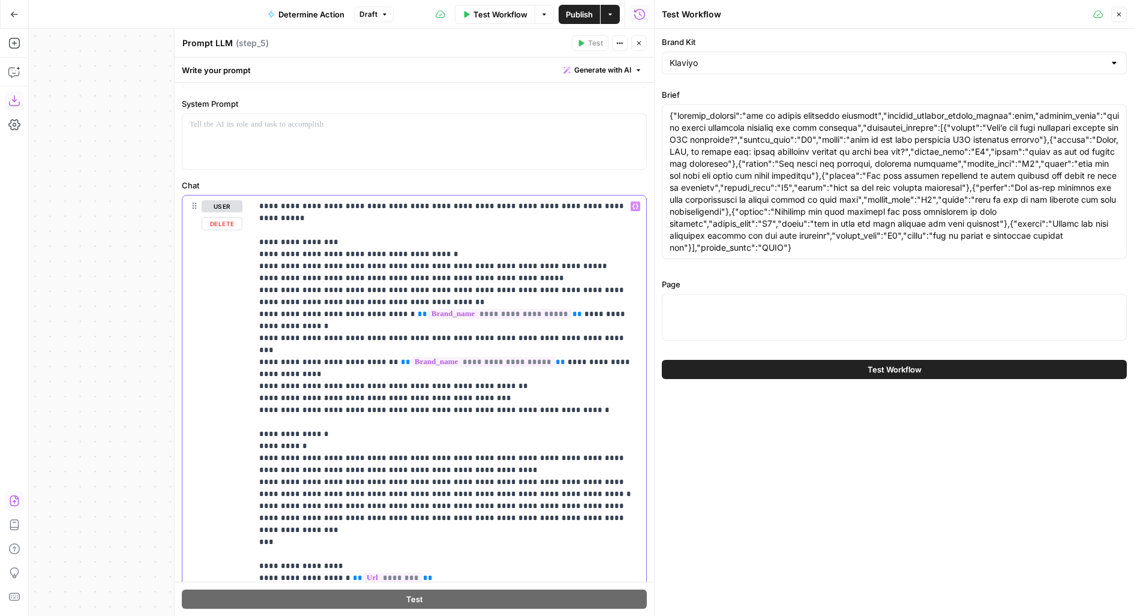
scroll to position [0, 0]
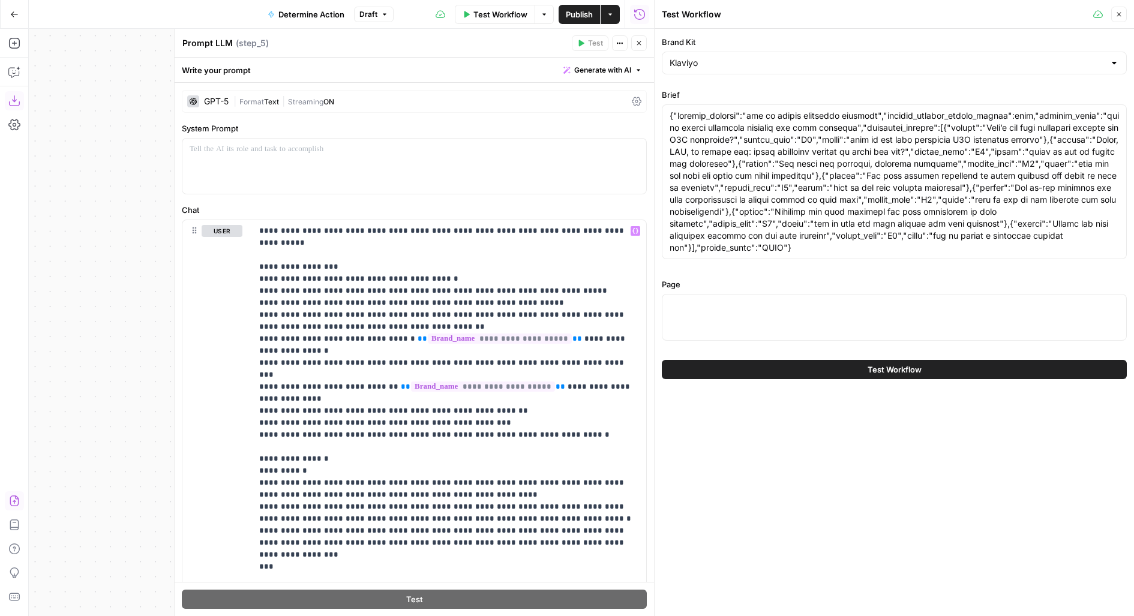
click at [587, 8] on span "Publish" at bounding box center [579, 14] width 27 height 12
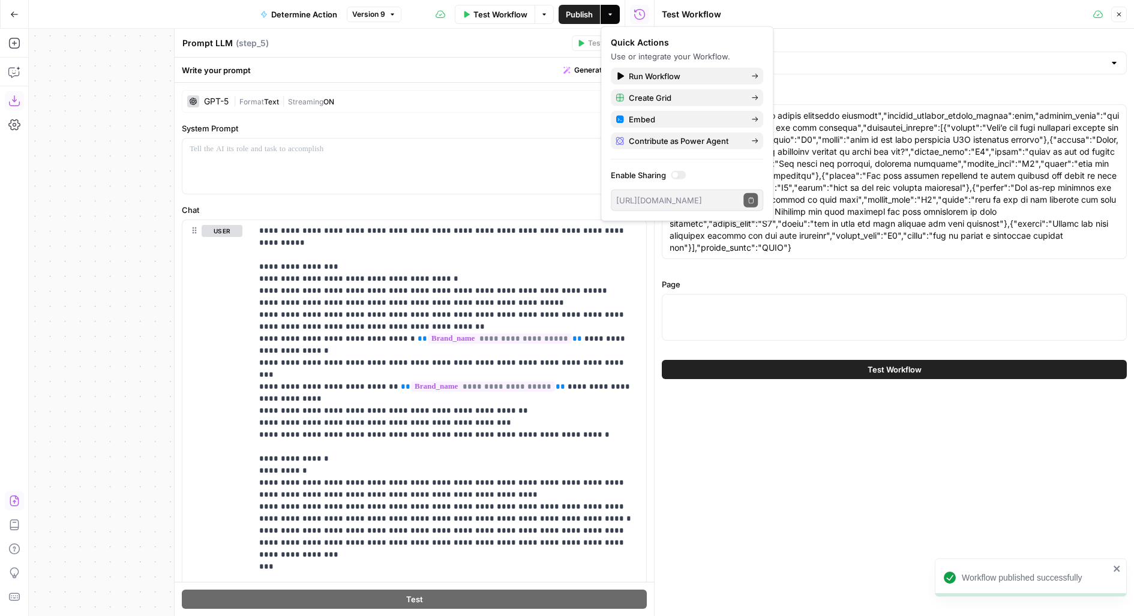
click at [508, 32] on div "Test Workflow T" at bounding box center [494, 40] width 81 height 22
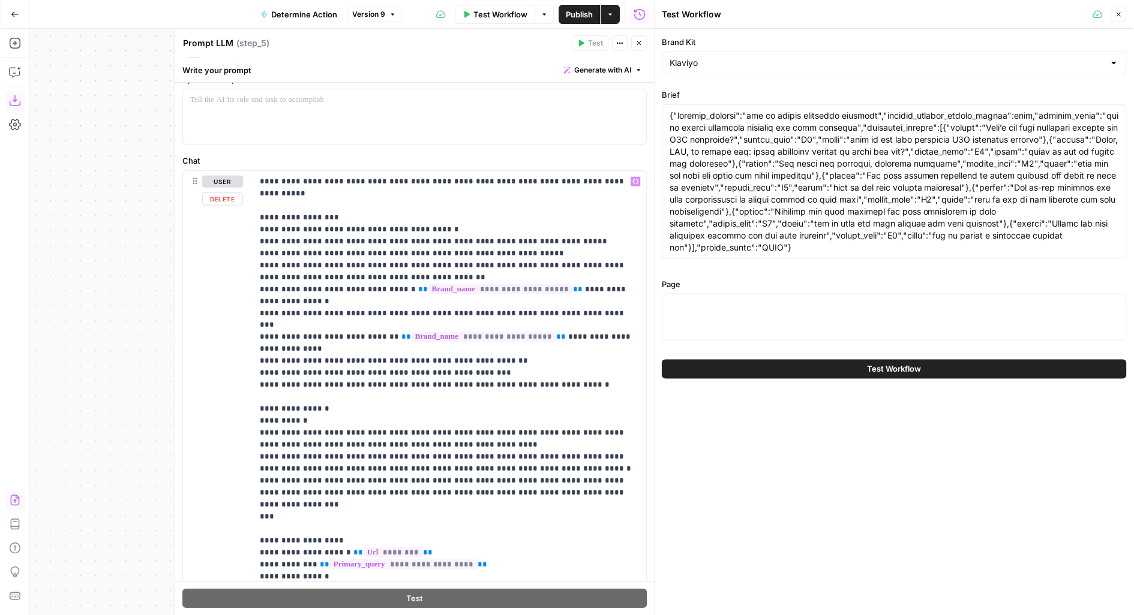
scroll to position [142, 0]
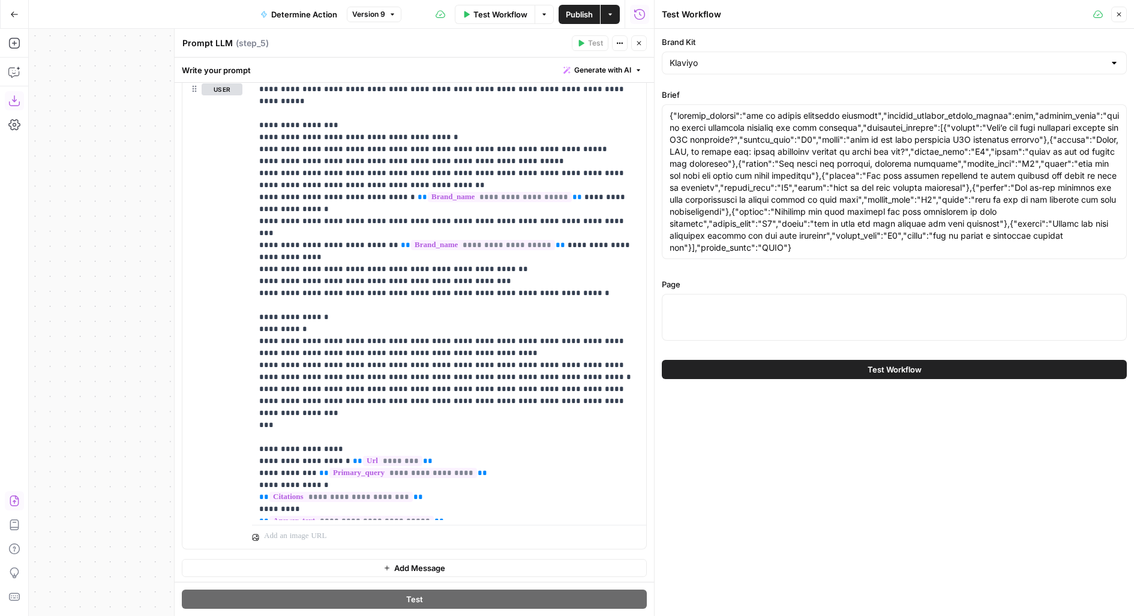
click at [581, 19] on span "Publish" at bounding box center [579, 14] width 27 height 12
click at [487, 13] on span "Test Workflow" at bounding box center [500, 14] width 54 height 12
click at [704, 331] on div at bounding box center [894, 317] width 465 height 47
paste textarea "{"content":{"title":"A Guide to Choosing the Right Marketing Channels for Your …"
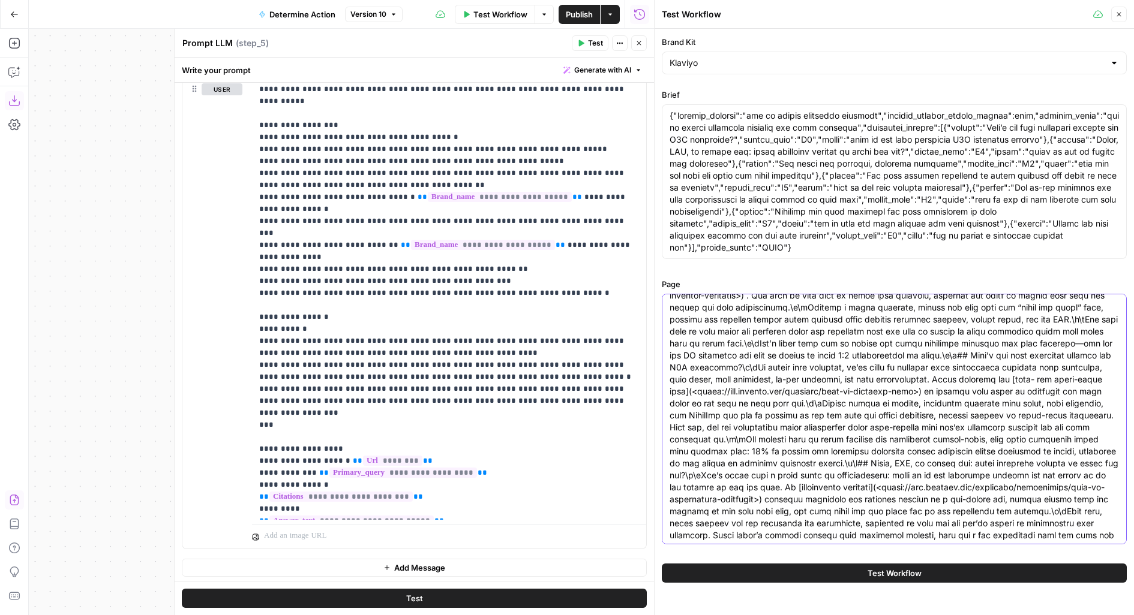
scroll to position [0, 0]
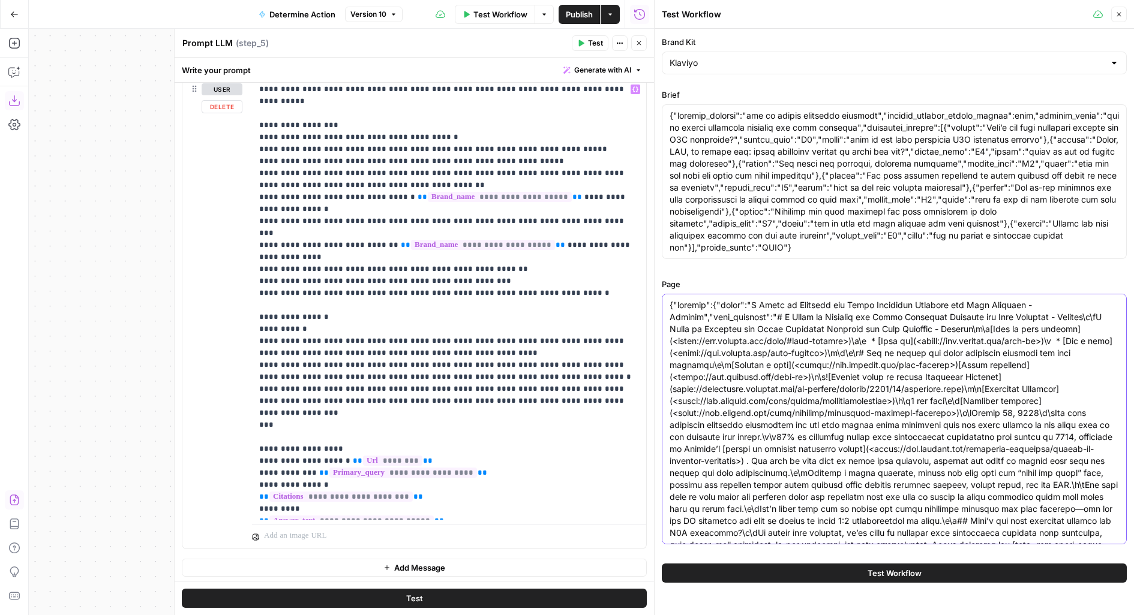
type textarea "{"content":{"title":"A Guide to Choosing the Right Marketing Channels for Your …"
click at [637, 43] on icon "button" at bounding box center [638, 43] width 7 height 7
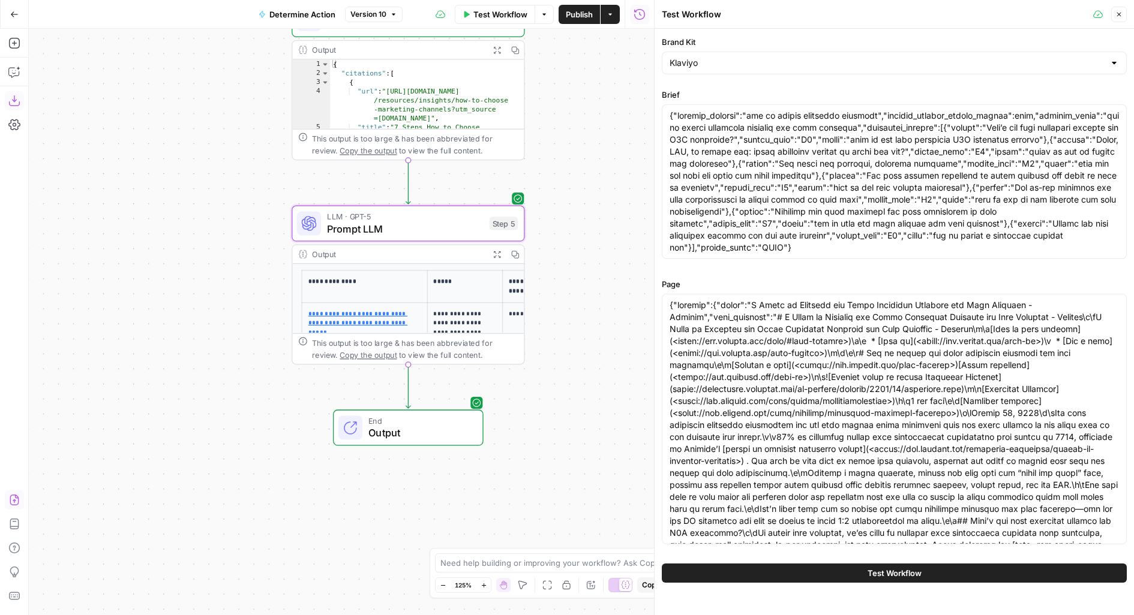
drag, startPoint x: 617, startPoint y: 300, endPoint x: 617, endPoint y: 134, distance: 165.6
click at [617, 134] on div "Workflow Set Inputs Inputs Fetch ChatGPT Response Fetch ChatGPT Response Step 1…" at bounding box center [341, 322] width 625 height 587
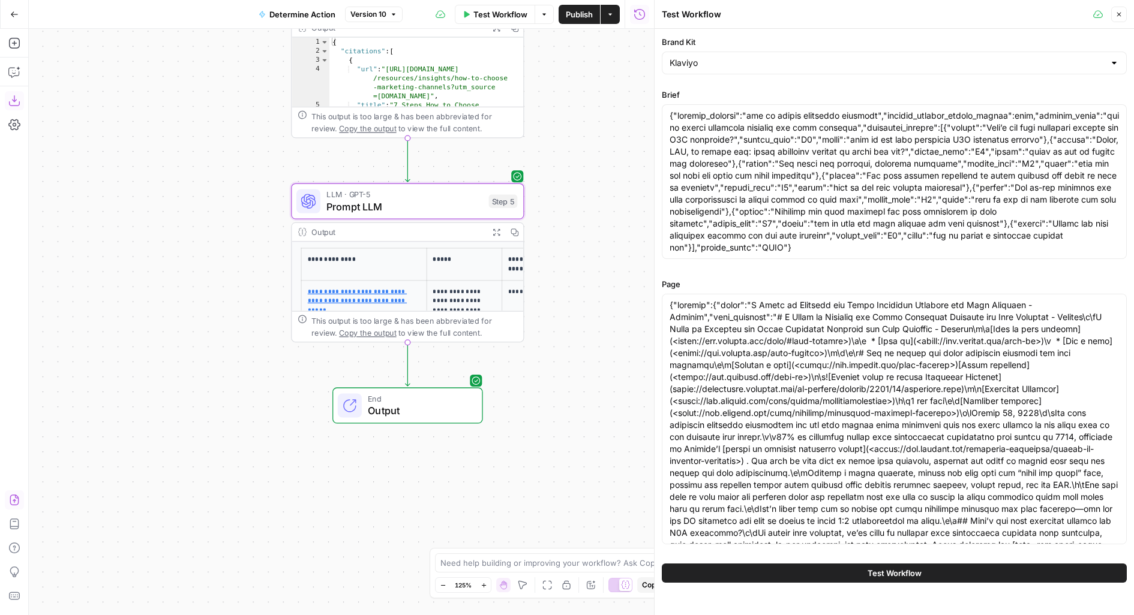
click at [466, 193] on span "LLM · GPT-5" at bounding box center [404, 194] width 157 height 12
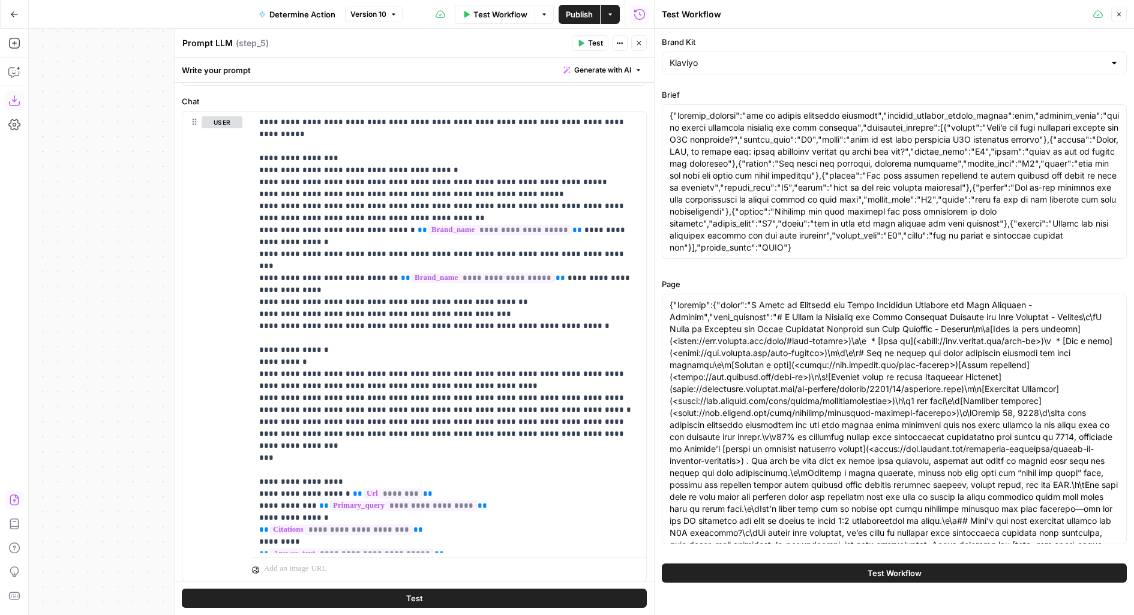
scroll to position [142, 0]
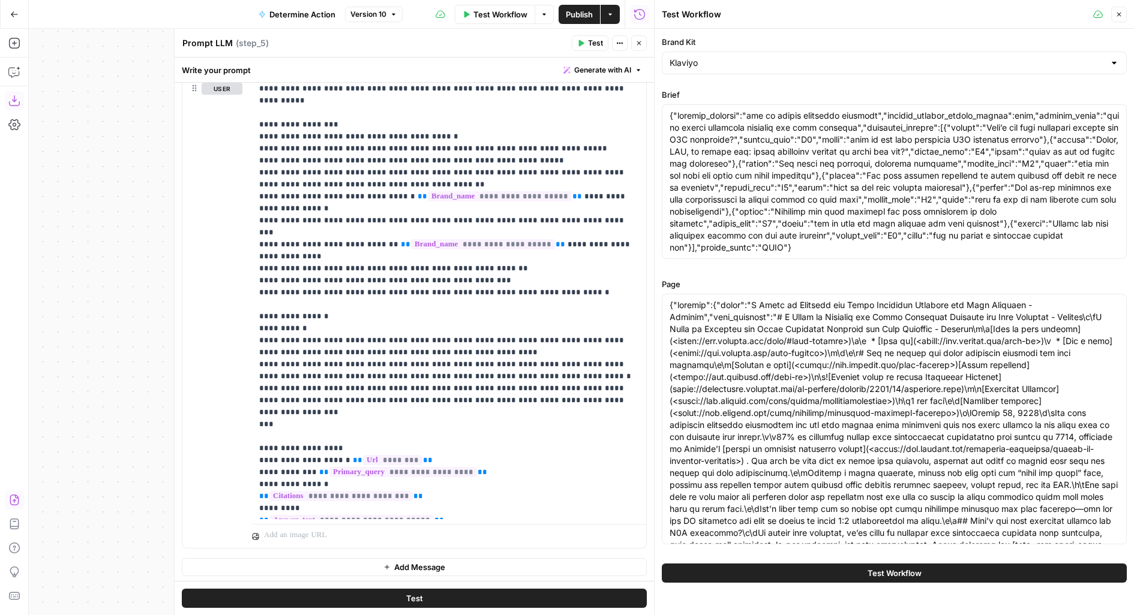
click at [579, 13] on span "Publish" at bounding box center [579, 14] width 27 height 12
click at [477, 68] on div "Write your prompt Generate with AI" at bounding box center [414, 70] width 479 height 25
click at [632, 46] on button "Close" at bounding box center [639, 43] width 16 height 16
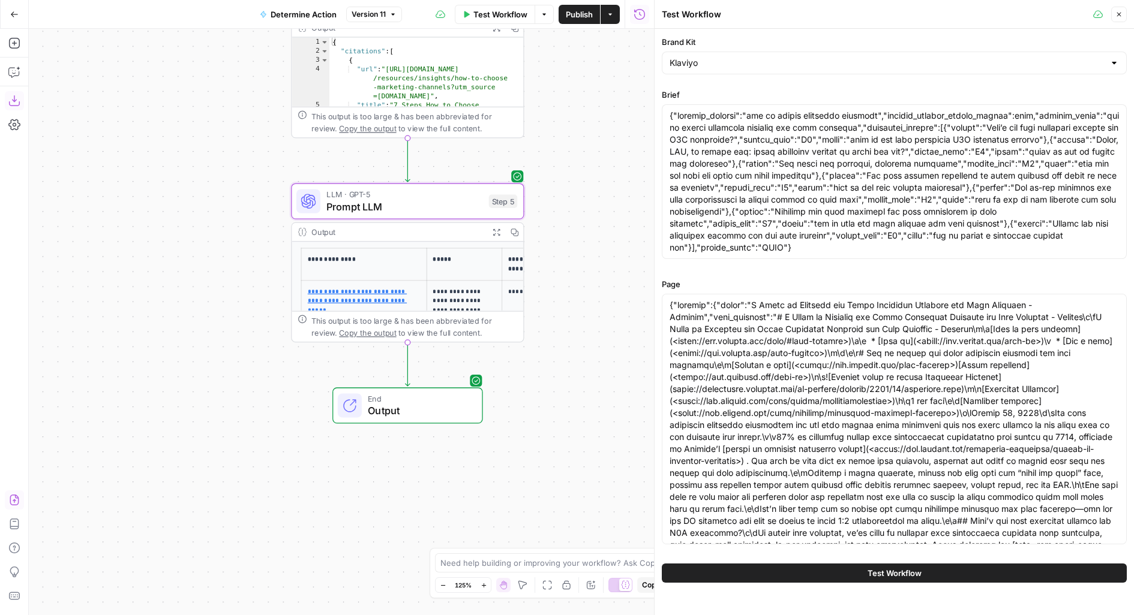
click at [1118, 15] on icon "button" at bounding box center [1118, 14] width 7 height 7
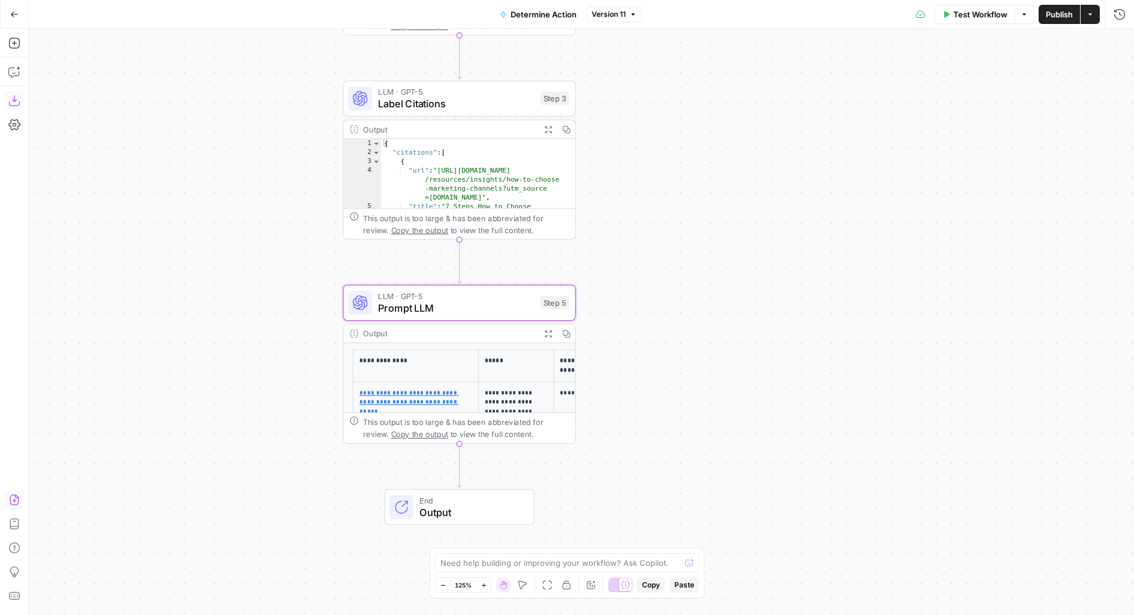
click at [452, 305] on span "Prompt LLM" at bounding box center [456, 308] width 157 height 15
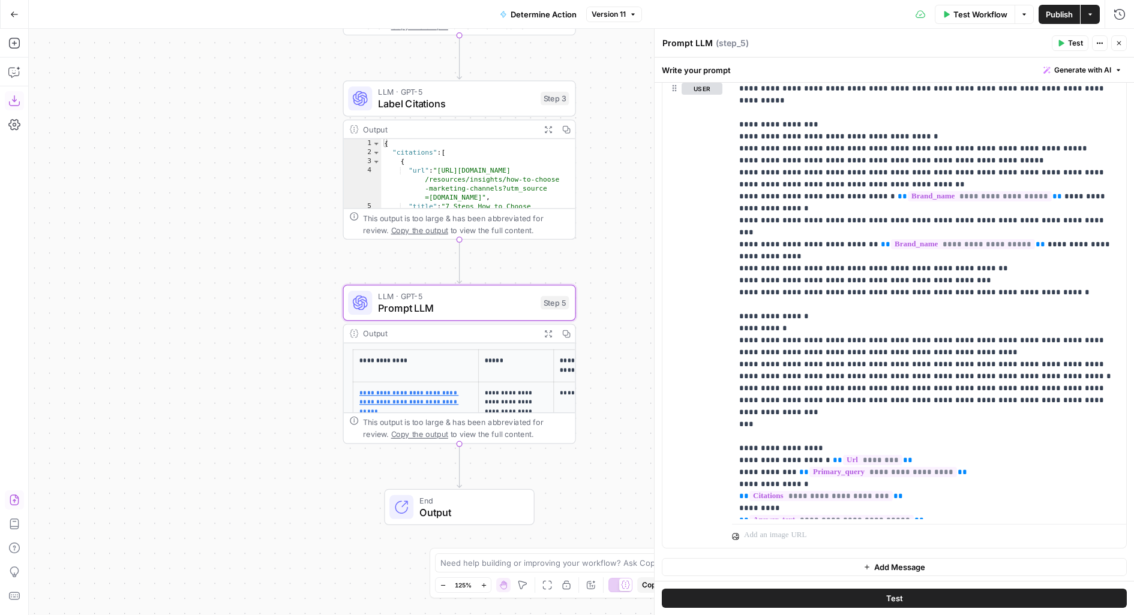
click at [1066, 50] on button "Test" at bounding box center [1070, 43] width 37 height 16
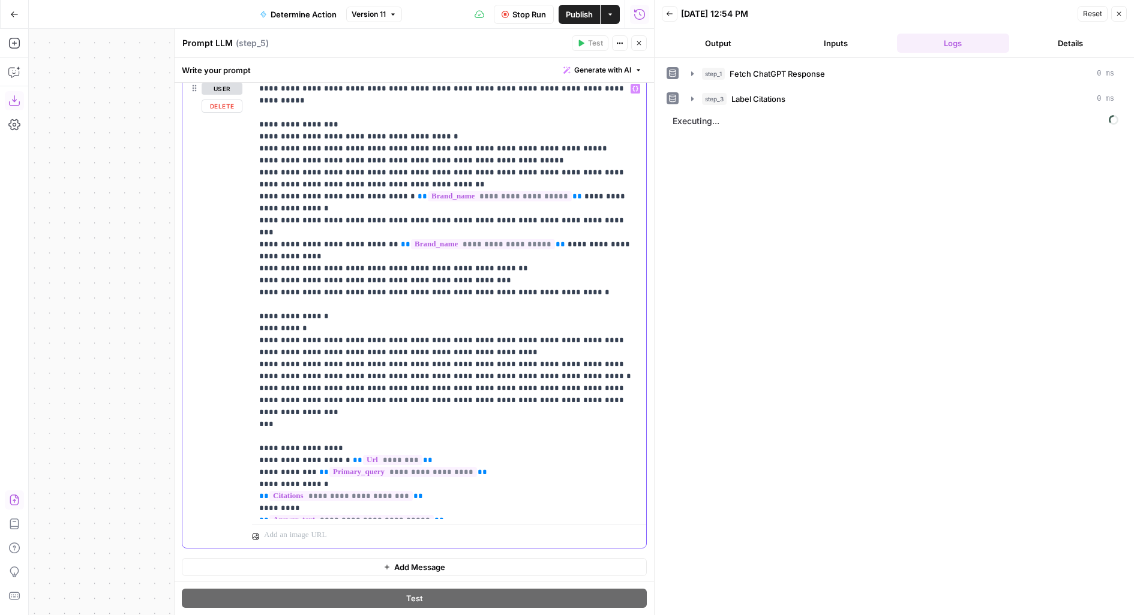
click at [424, 167] on p "**********" at bounding box center [449, 299] width 380 height 432
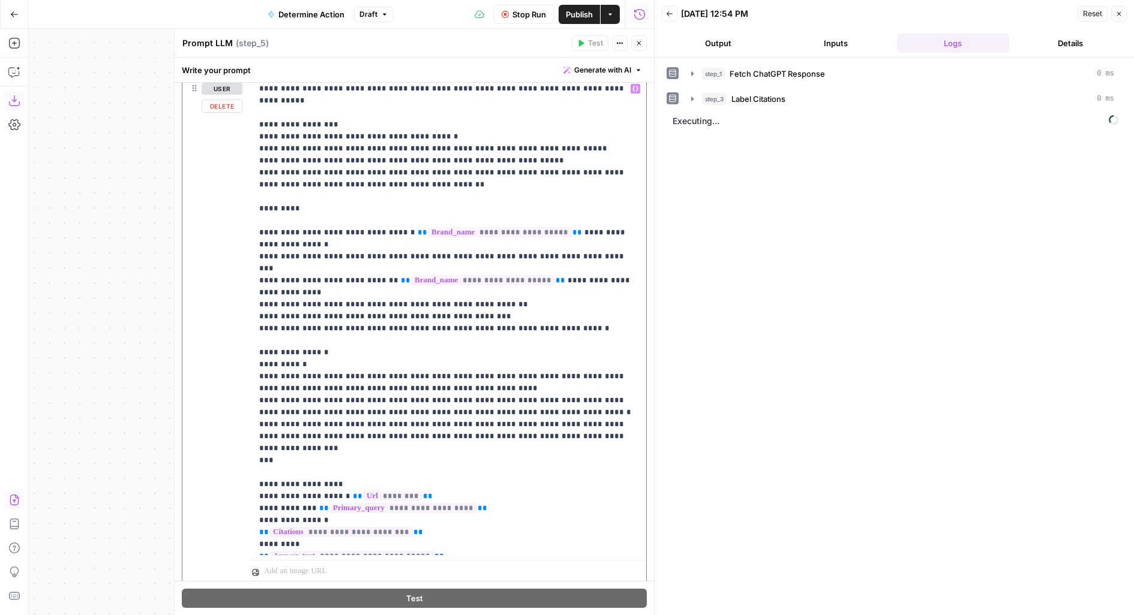
click at [284, 195] on p "**********" at bounding box center [449, 317] width 380 height 468
click at [317, 197] on p "**********" at bounding box center [449, 317] width 380 height 468
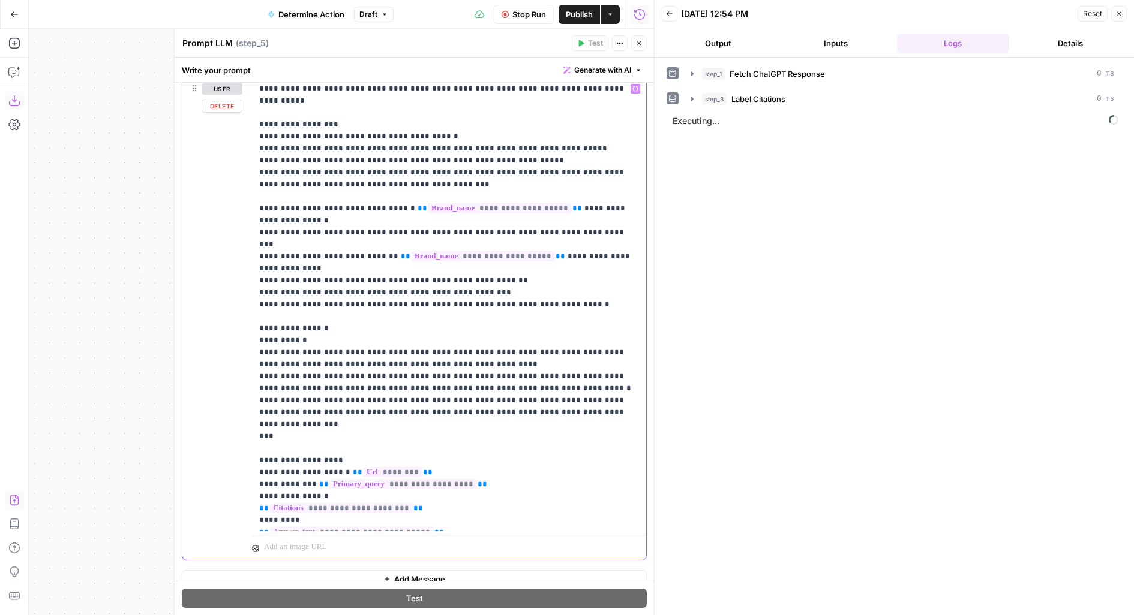
click at [368, 161] on p "**********" at bounding box center [449, 305] width 380 height 444
click at [379, 161] on p "**********" at bounding box center [449, 305] width 380 height 444
click at [370, 160] on p "**********" at bounding box center [449, 305] width 380 height 444
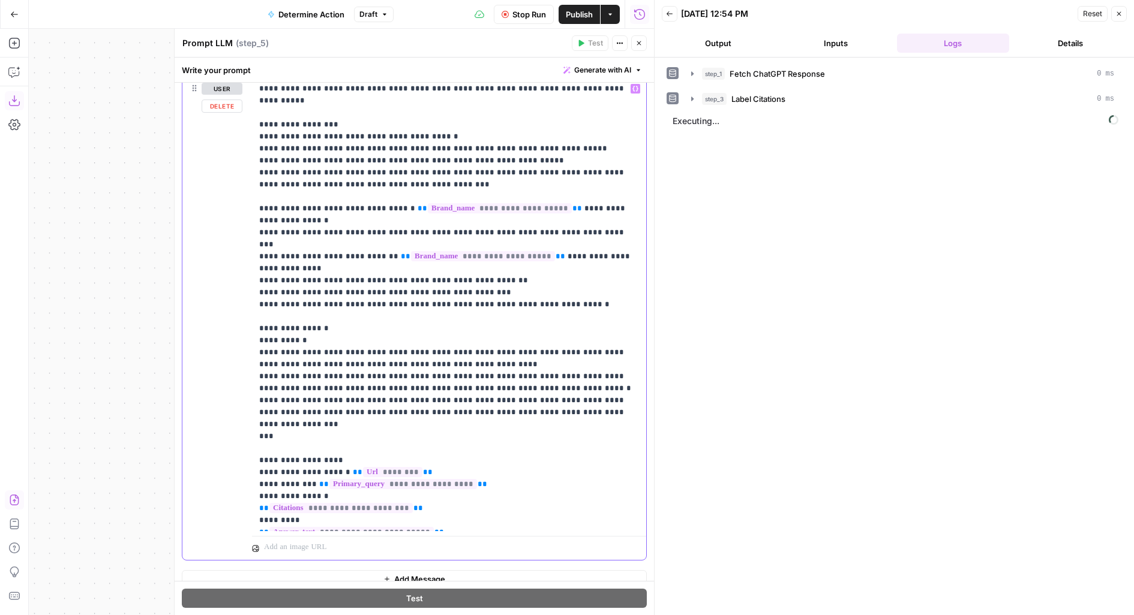
click at [450, 160] on p "**********" at bounding box center [449, 305] width 380 height 444
click at [590, 160] on p "**********" at bounding box center [449, 305] width 380 height 444
click at [287, 172] on p "**********" at bounding box center [449, 305] width 380 height 444
click at [379, 173] on p "**********" at bounding box center [449, 305] width 380 height 444
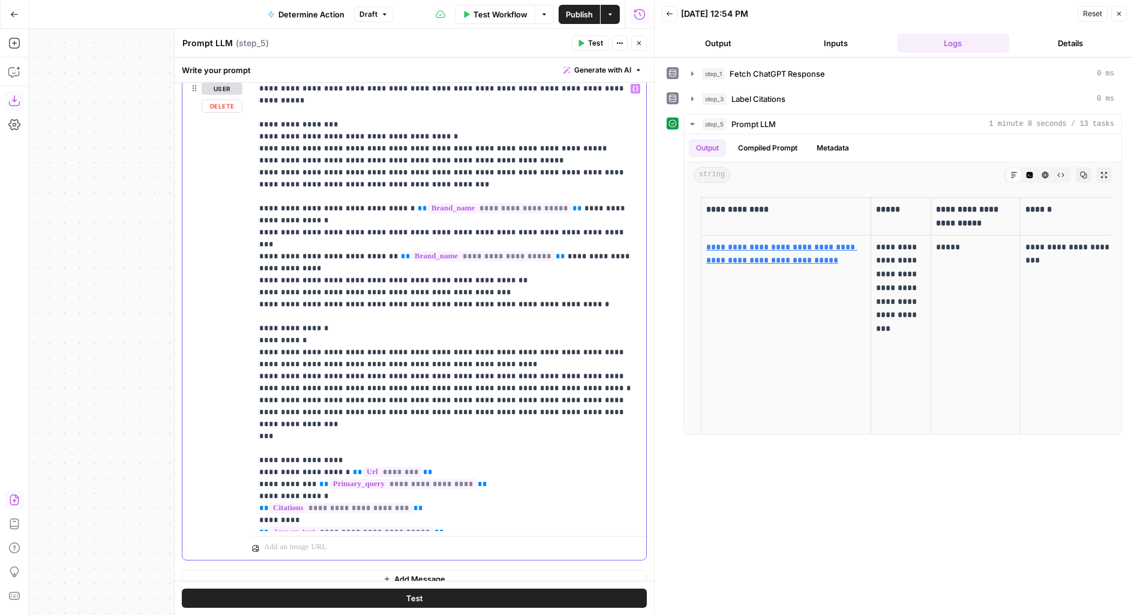
drag, startPoint x: 550, startPoint y: 161, endPoint x: 674, endPoint y: 157, distance: 123.7
click at [673, 157] on body "AirOps Builders New Home Insights Opportunities Your Data Browse Flightpath Rec…" at bounding box center [567, 307] width 1134 height 615
click at [289, 172] on p "**********" at bounding box center [449, 305] width 380 height 444
click at [437, 173] on p "**********" at bounding box center [449, 305] width 380 height 444
click at [566, 15] on span "Publish" at bounding box center [579, 14] width 27 height 12
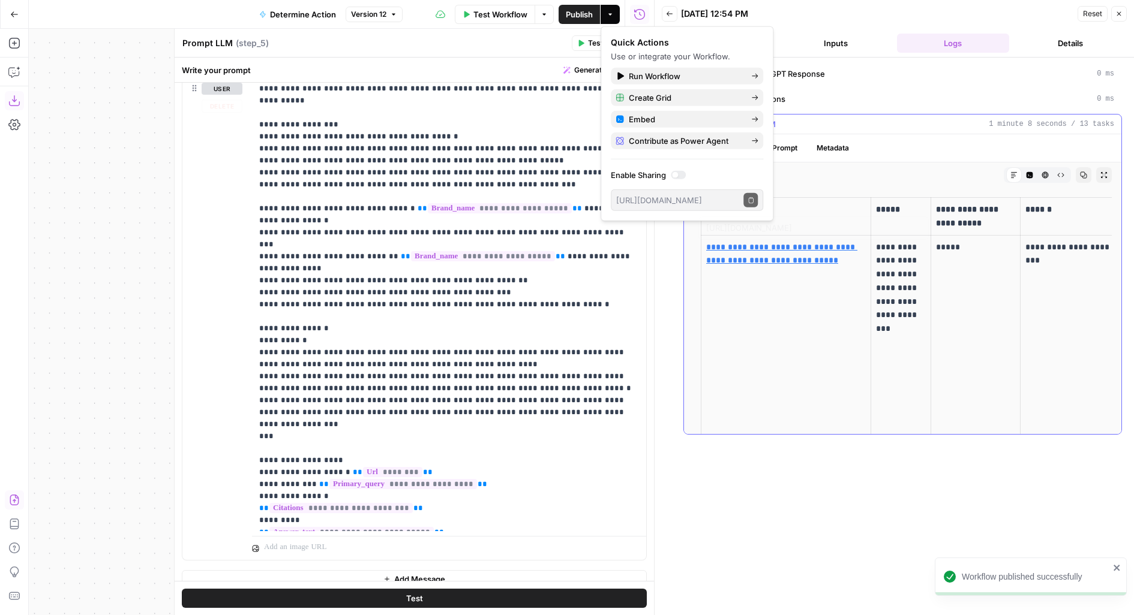
click at [796, 302] on td "**********" at bounding box center [786, 397] width 170 height 324
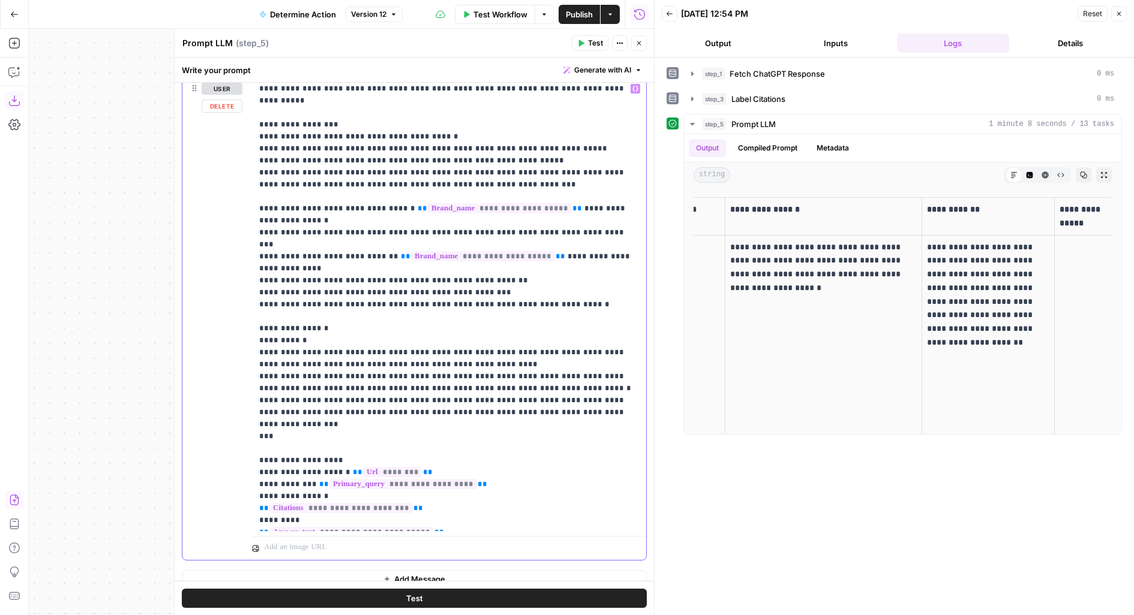
click at [443, 268] on p "**********" at bounding box center [449, 305] width 380 height 444
click at [575, 14] on span "Publish" at bounding box center [579, 14] width 27 height 12
click at [313, 11] on span "Determine Action" at bounding box center [302, 14] width 66 height 12
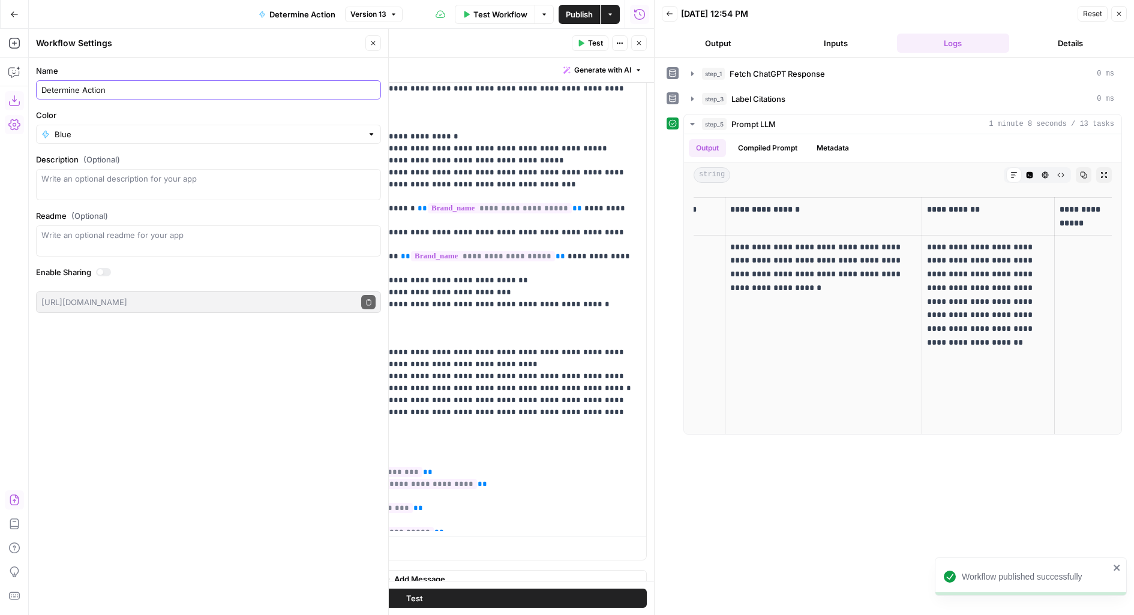
click at [43, 88] on input "Determine Action" at bounding box center [208, 90] width 334 height 12
type input "[AEO] 2. Determine Action"
click at [587, 6] on button "Publish" at bounding box center [579, 14] width 41 height 19
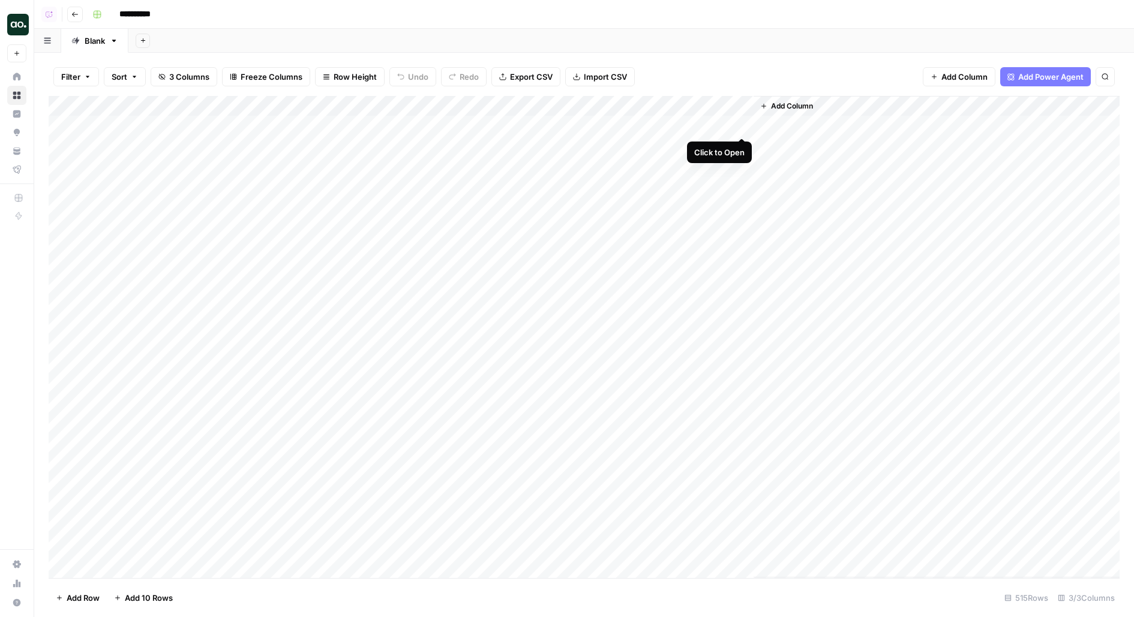
click at [741, 125] on div "Add Column" at bounding box center [584, 337] width 1071 height 482
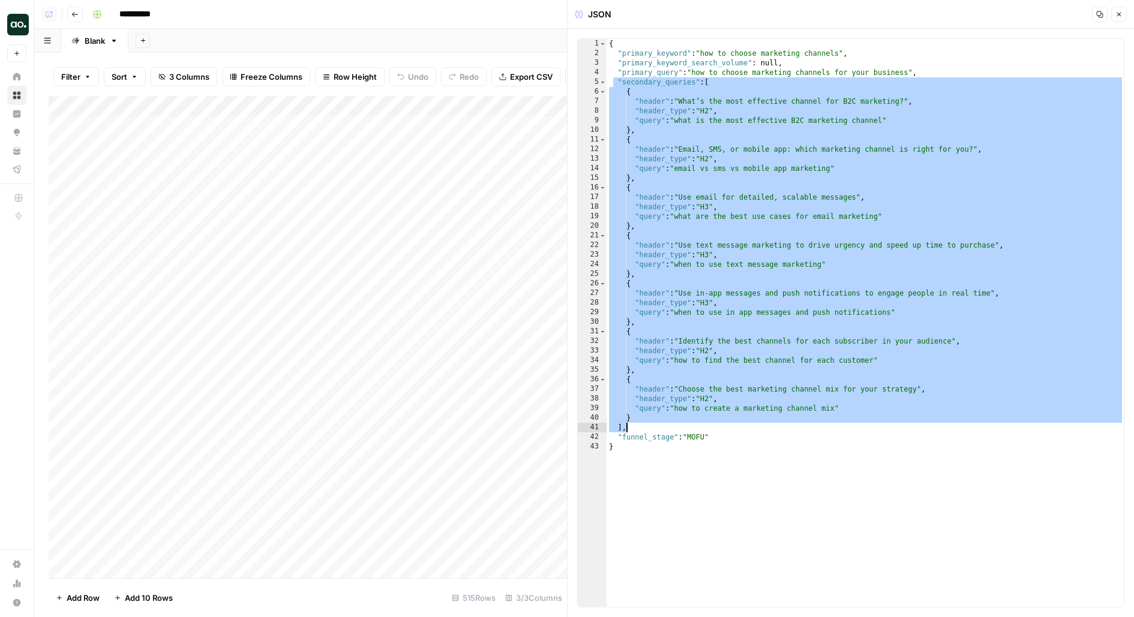
drag, startPoint x: 612, startPoint y: 83, endPoint x: 897, endPoint y: 421, distance: 442.3
click at [897, 421] on div "{ "primary_keyword" : "how to choose marketing channels" , "primary_keyword_sea…" at bounding box center [865, 333] width 518 height 588
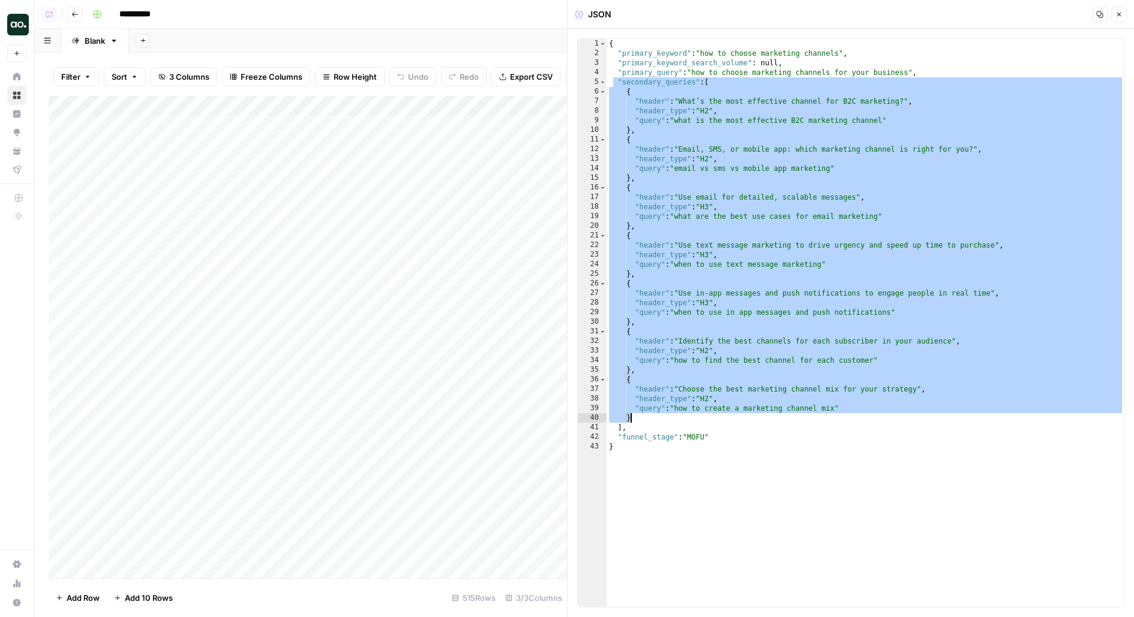
click at [666, 155] on div "{ "primary_keyword" : "how to choose marketing channels" , "primary_keyword_sea…" at bounding box center [865, 333] width 518 height 588
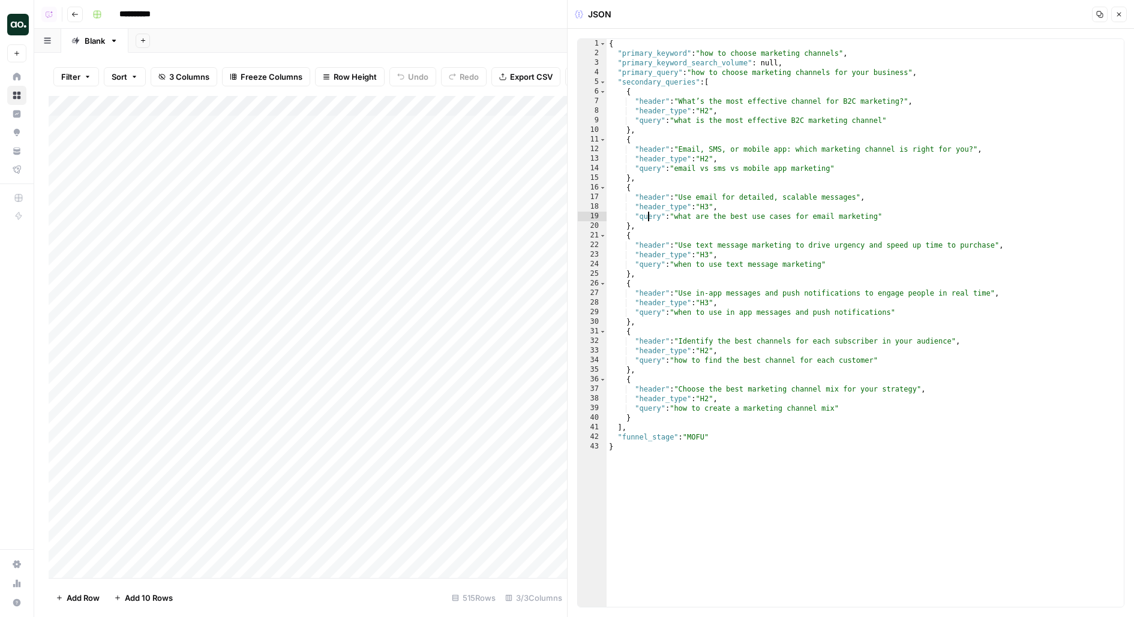
drag, startPoint x: 645, startPoint y: 217, endPoint x: 1038, endPoint y: 217, distance: 392.3
click at [1033, 217] on div "{ "primary_keyword" : "how to choose marketing channels" , "primary_keyword_sea…" at bounding box center [865, 333] width 518 height 588
drag, startPoint x: 660, startPoint y: 262, endPoint x: 1004, endPoint y: 256, distance: 343.8
click at [987, 256] on div "{ "primary_keyword" : "how to choose marketing channels" , "primary_keyword_sea…" at bounding box center [865, 333] width 518 height 588
drag, startPoint x: 659, startPoint y: 308, endPoint x: 929, endPoint y: 308, distance: 269.4
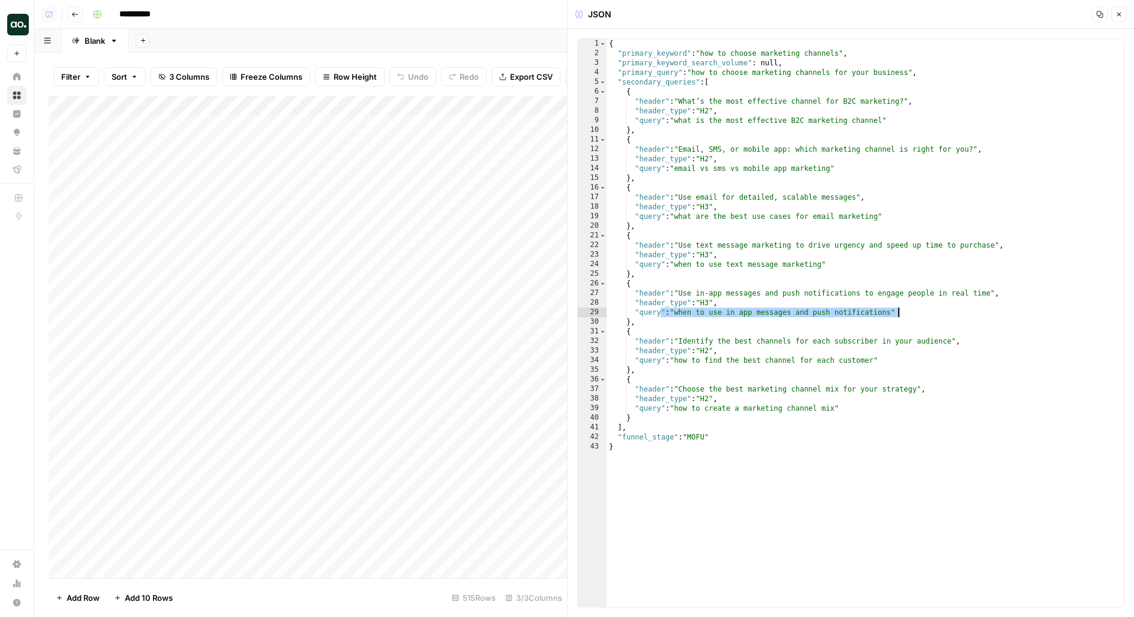
click at [929, 308] on div "{ "primary_keyword" : "how to choose marketing channels" , "primary_keyword_sea…" at bounding box center [865, 333] width 518 height 588
drag, startPoint x: 639, startPoint y: 110, endPoint x: 890, endPoint y: 110, distance: 250.2
click at [890, 110] on div "{ "primary_keyword" : "how to choose marketing channels" , "primary_keyword_sea…" at bounding box center [865, 333] width 518 height 588
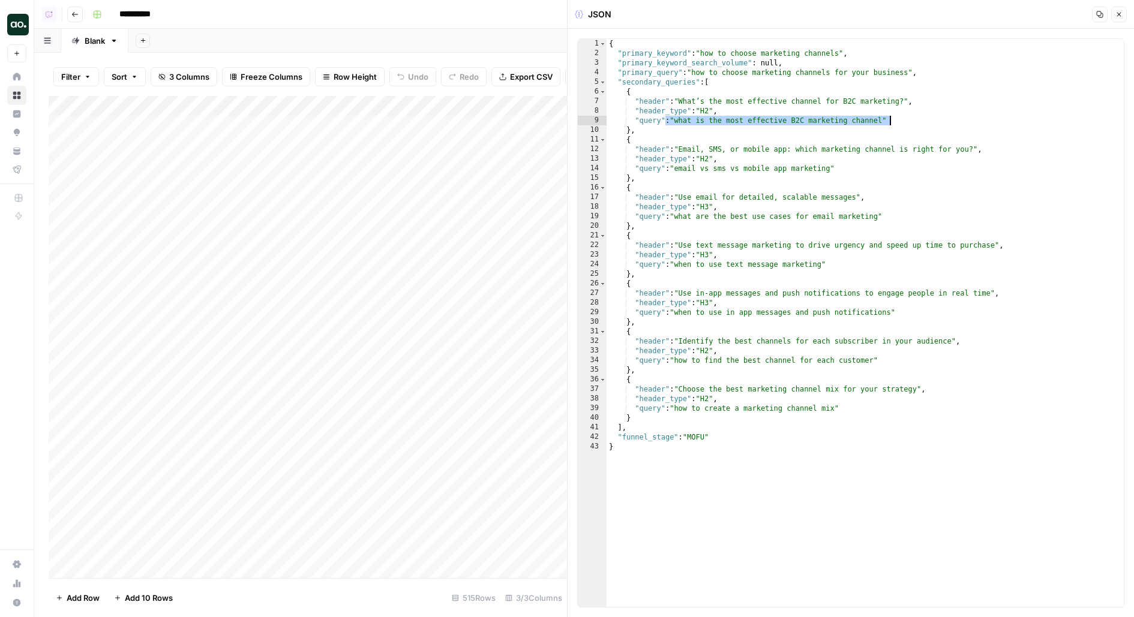
drag, startPoint x: 665, startPoint y: 122, endPoint x: 891, endPoint y: 121, distance: 226.2
click at [892, 121] on div "{ "primary_keyword" : "how to choose marketing channels" , "primary_keyword_sea…" at bounding box center [865, 333] width 518 height 588
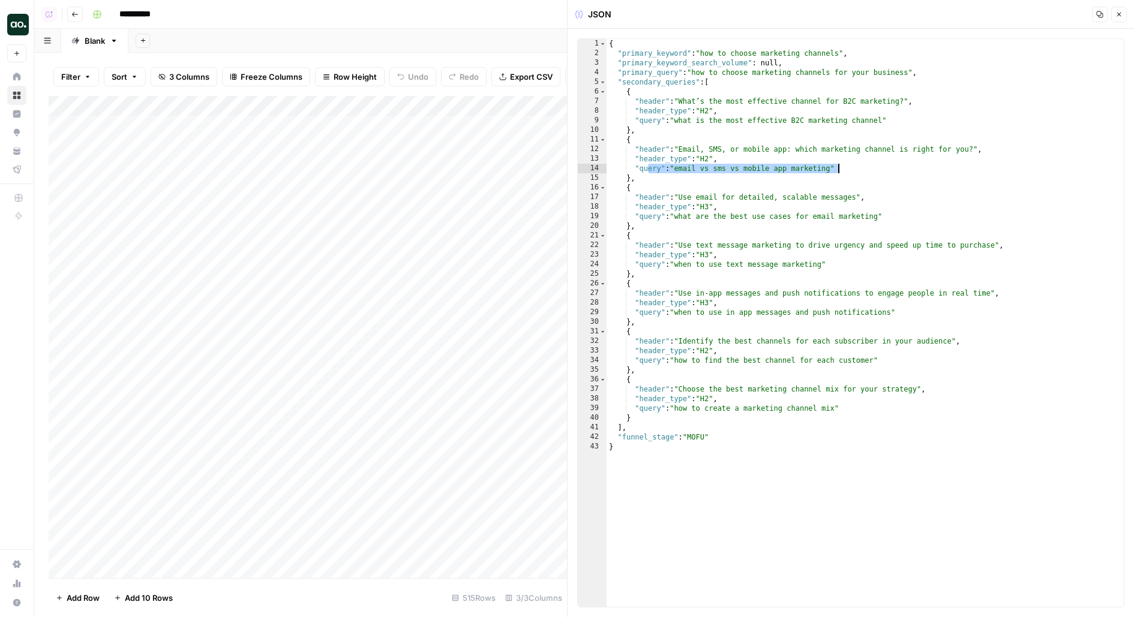
drag, startPoint x: 647, startPoint y: 172, endPoint x: 852, endPoint y: 170, distance: 205.2
click at [852, 170] on div "{ "primary_keyword" : "how to choose marketing channels" , "primary_keyword_sea…" at bounding box center [865, 333] width 518 height 588
type textarea "**********"
click at [1121, 14] on icon "button" at bounding box center [1118, 14] width 7 height 7
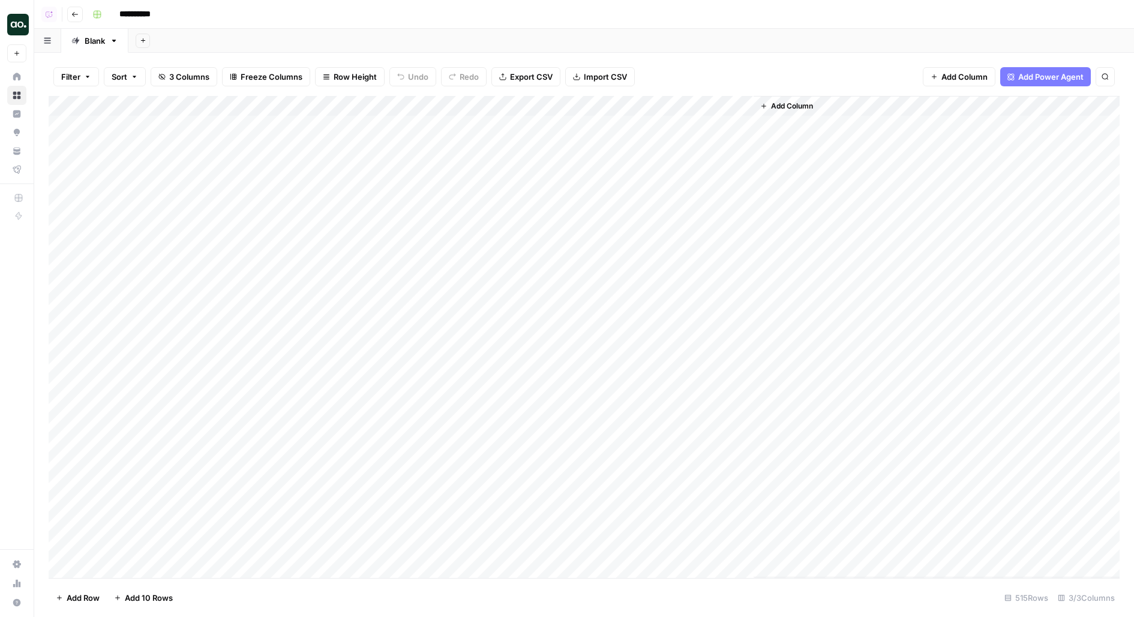
click at [782, 109] on span "Add Column" at bounding box center [792, 106] width 42 height 11
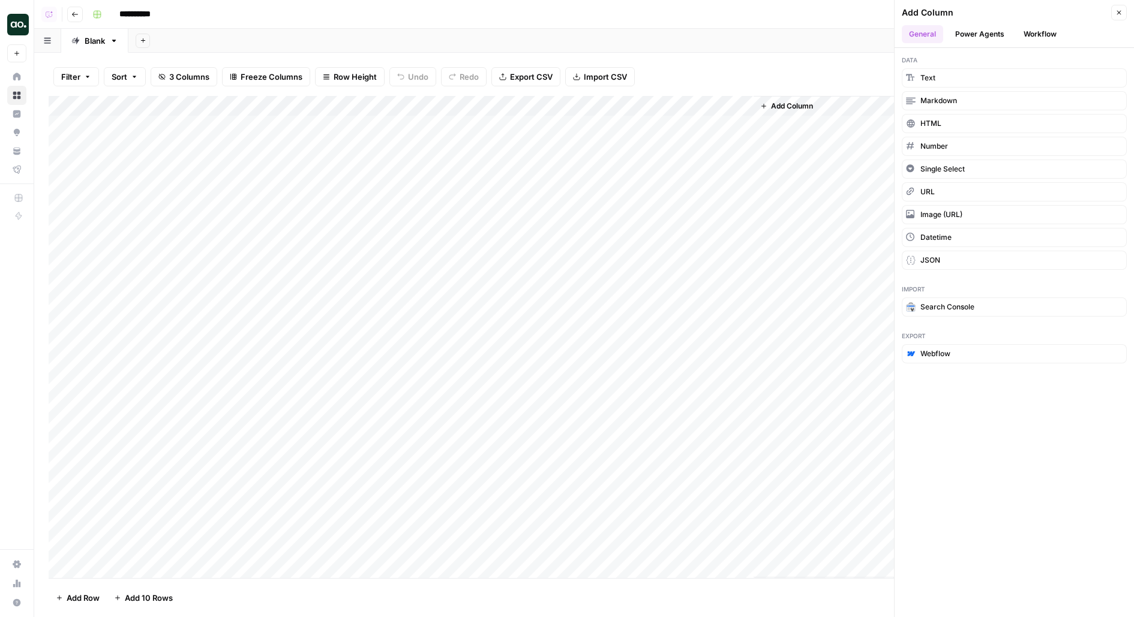
click at [1047, 35] on button "Workflow" at bounding box center [1039, 34] width 47 height 18
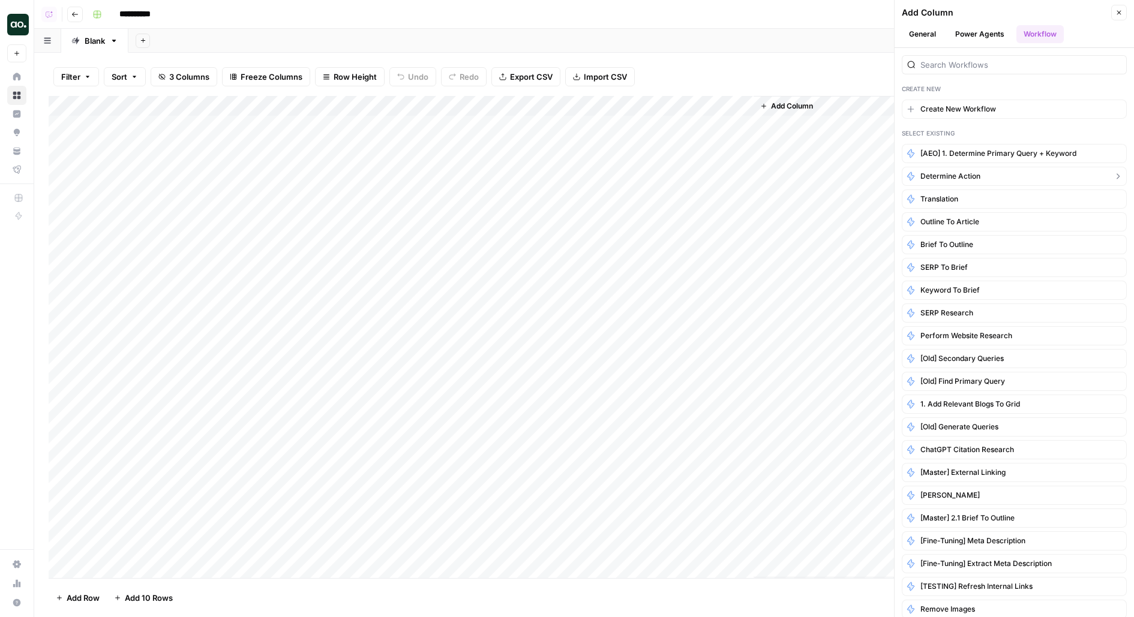
click at [962, 182] on button "Determine Action" at bounding box center [1014, 176] width 225 height 19
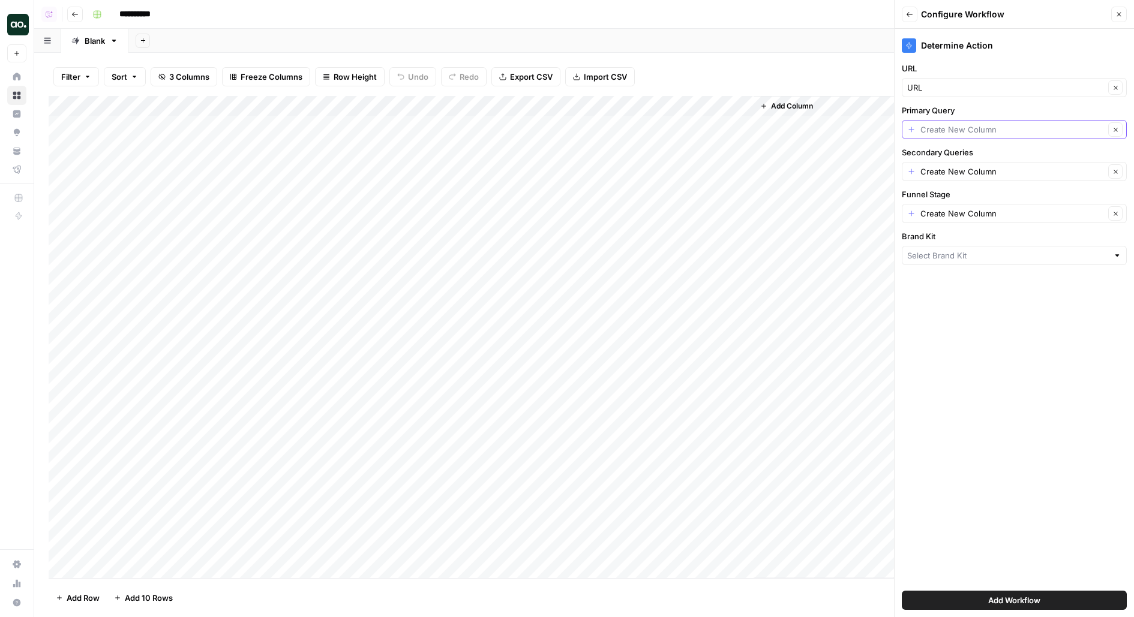
click at [948, 134] on input "Primary Query" at bounding box center [1012, 130] width 184 height 12
type input "Create New Column"
click at [1089, 106] on label "Primary Query" at bounding box center [1014, 110] width 225 height 12
click at [1089, 124] on input "Create New Column" at bounding box center [1012, 130] width 184 height 12
type input "Create New Column"
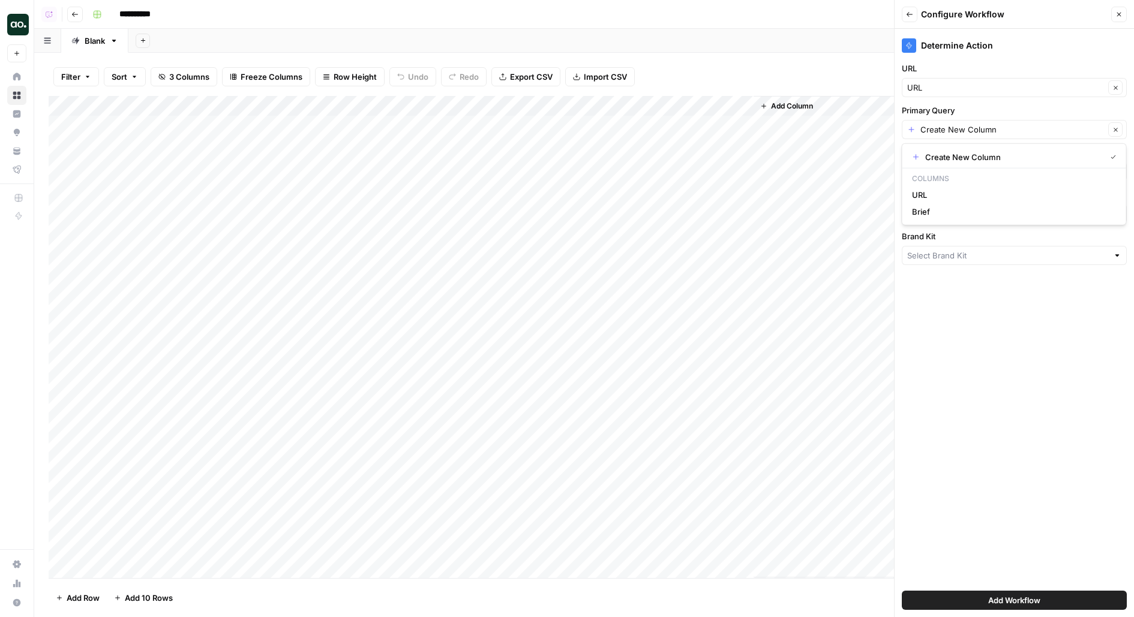
click at [1122, 12] on icon "button" at bounding box center [1118, 14] width 7 height 7
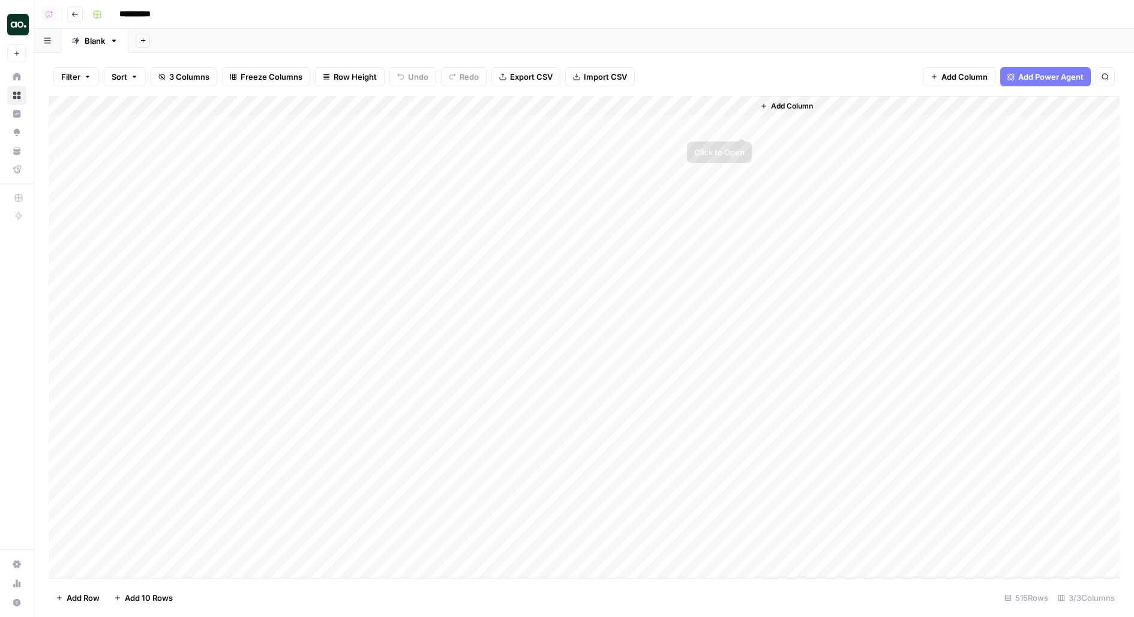
click at [740, 125] on div "Add Column" at bounding box center [584, 337] width 1071 height 482
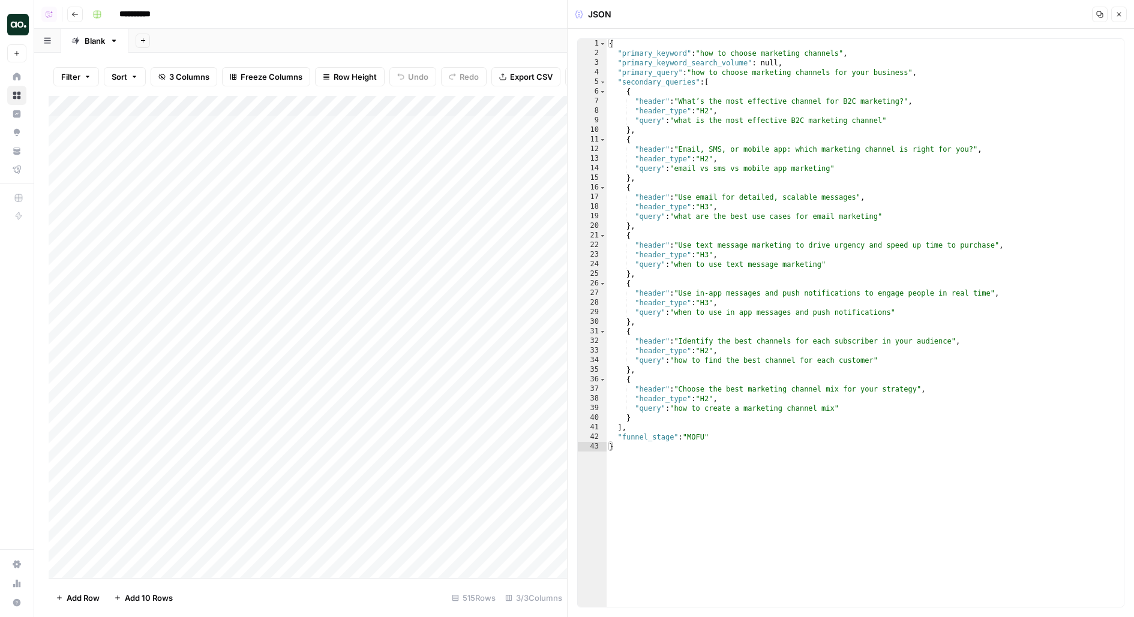
type textarea "**********"
drag, startPoint x: 675, startPoint y: 55, endPoint x: 1034, endPoint y: 55, distance: 358.7
click at [1034, 55] on div "{ "primary_keyword" : "how to choose marketing channels" , "primary_keyword_sea…" at bounding box center [865, 333] width 518 height 588
click at [518, 52] on div "Add Sheet" at bounding box center [630, 41] width 1005 height 24
click at [1120, 16] on icon "button" at bounding box center [1118, 14] width 7 height 7
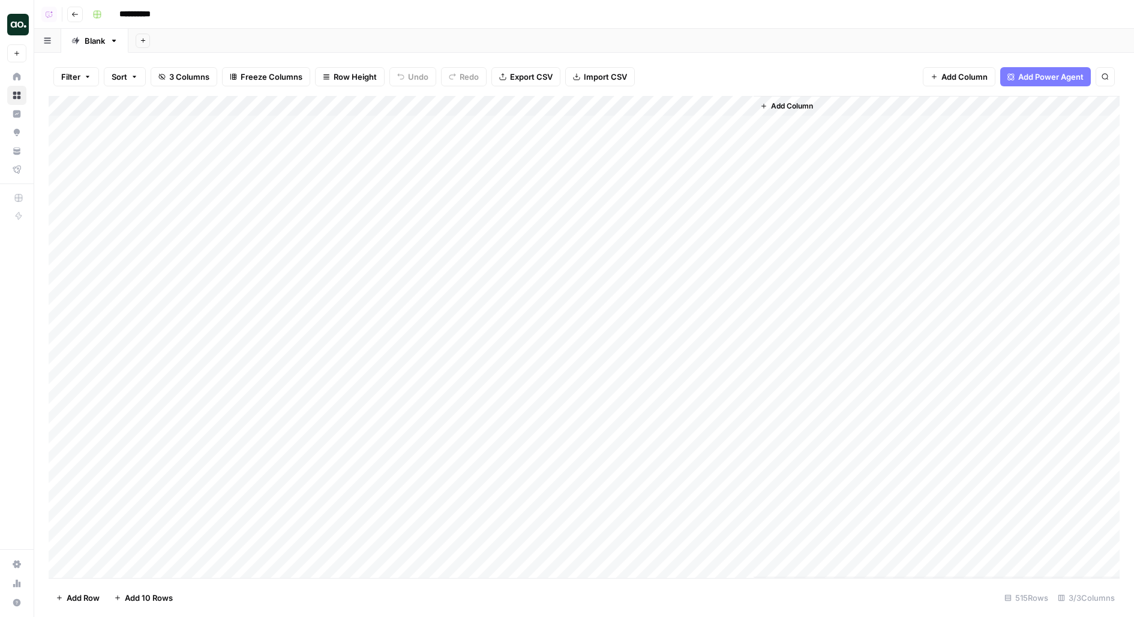
click at [746, 124] on div "Add Column" at bounding box center [584, 337] width 1071 height 482
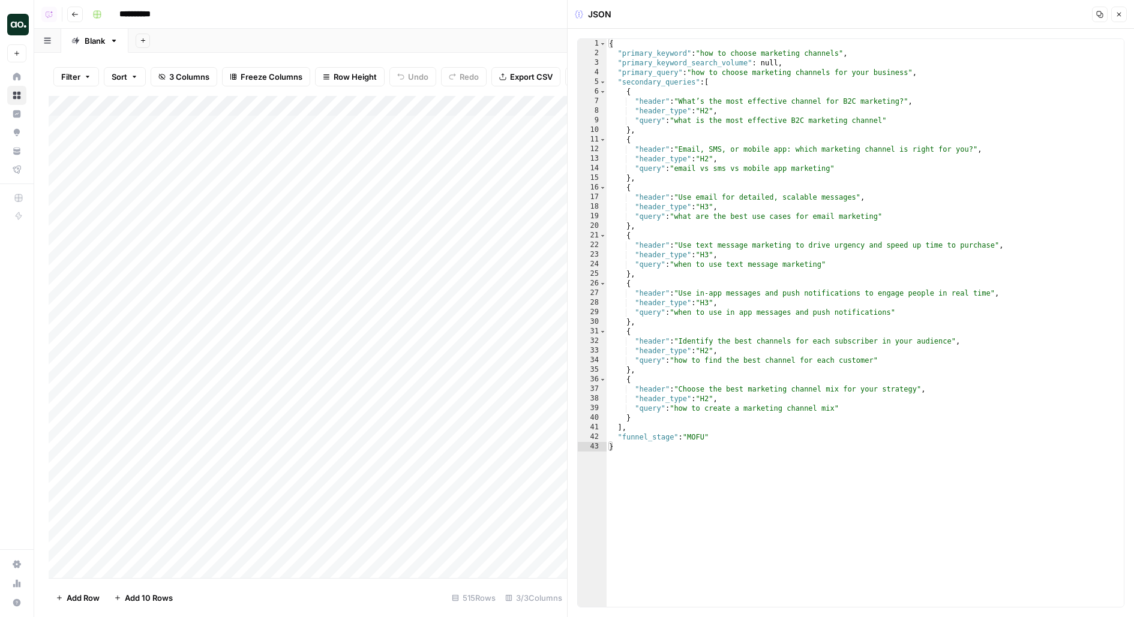
click at [1097, 15] on icon "button" at bounding box center [1100, 14] width 7 height 7
click at [488, 124] on div "Add Column" at bounding box center [308, 337] width 518 height 482
click at [491, 126] on div "Add Column" at bounding box center [308, 337] width 518 height 482
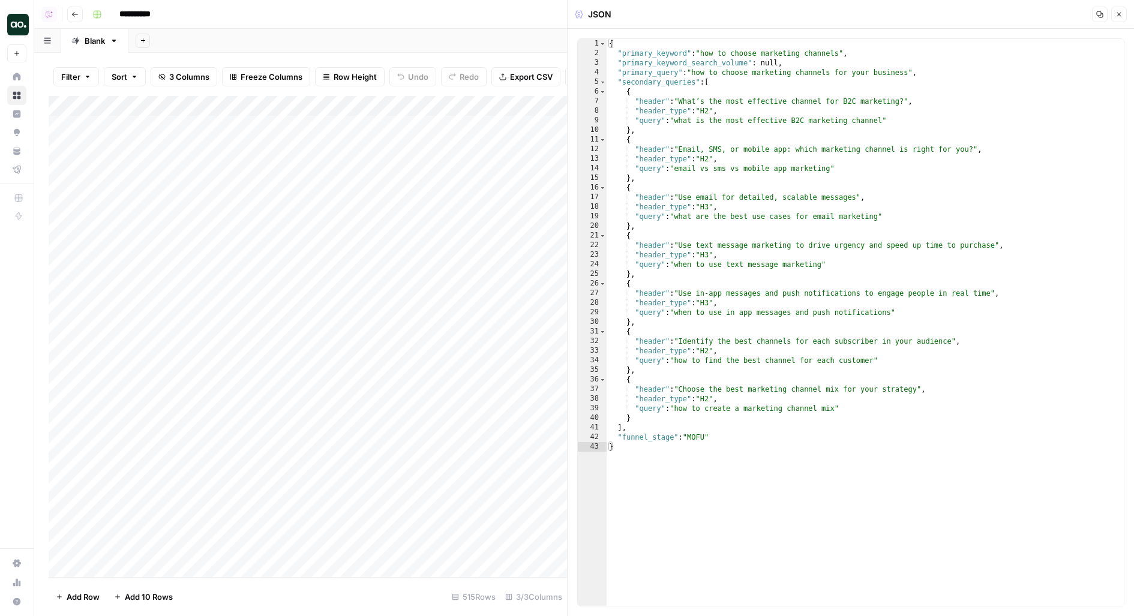
click at [656, 58] on div "{ "primary_keyword" : "how to choose marketing channels" , "primary_keyword_sea…" at bounding box center [865, 332] width 518 height 587
click at [658, 71] on div "{ "primary_keyword" : "how to choose marketing channels" , "primary_keyword_sea…" at bounding box center [865, 332] width 518 height 587
type textarea "**********"
click at [658, 71] on div "{ "primary_keyword" : "how to choose marketing channels" , "primary_keyword_sea…" at bounding box center [865, 332] width 518 height 587
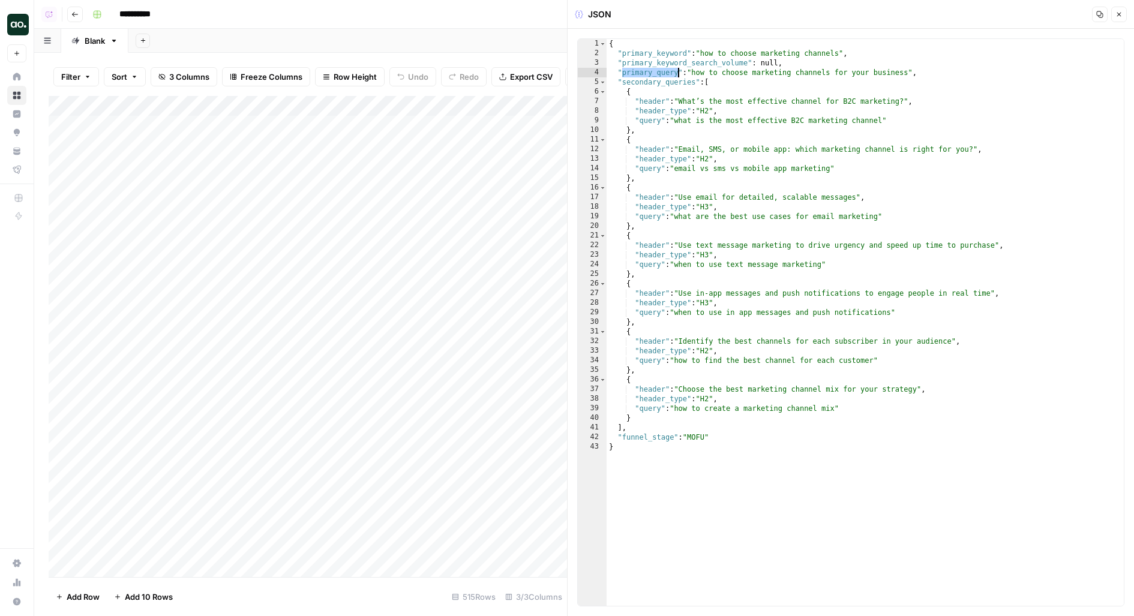
click at [1112, 17] on button "Close" at bounding box center [1119, 15] width 16 height 16
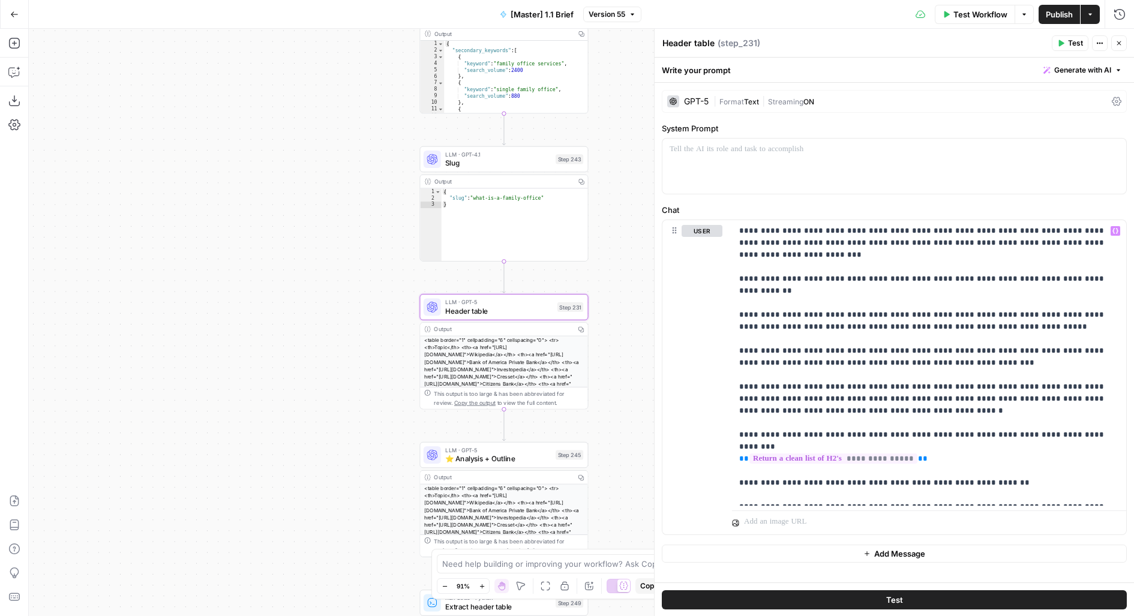
drag, startPoint x: 351, startPoint y: 475, endPoint x: 301, endPoint y: 384, distance: 103.9
click div "false true true false Workflow Set Inputs Inputs Run Code · Python Get SERP Par…"
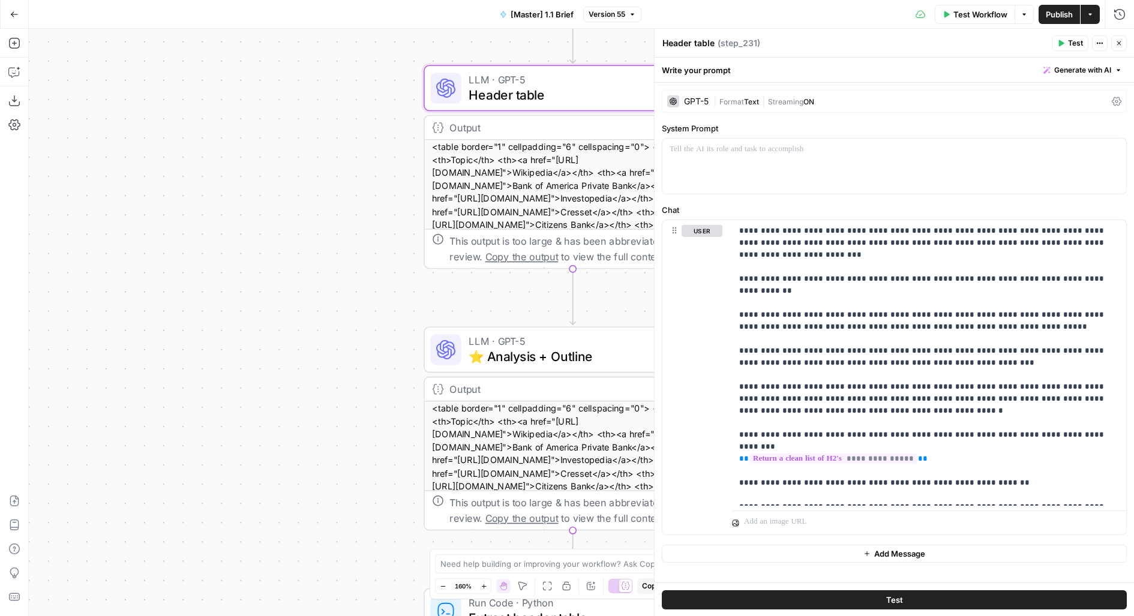
drag, startPoint x: 340, startPoint y: 429, endPoint x: 236, endPoint y: 347, distance: 132.9
click div "false true true false Workflow Set Inputs Inputs Run Code · Python Get SERP Par…"
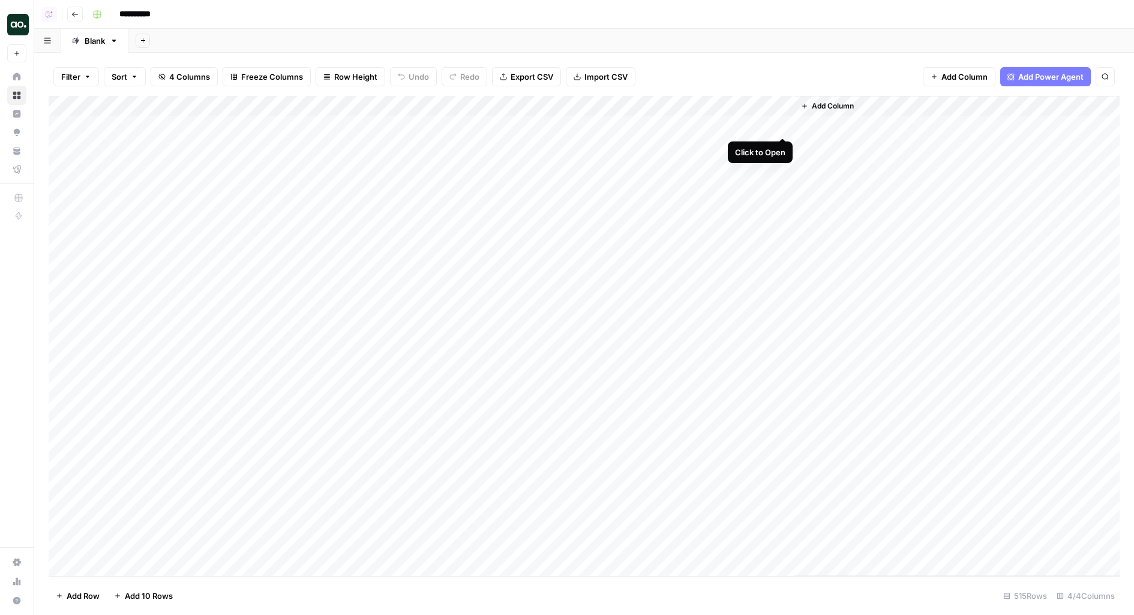
click at [780, 126] on div "Add Column" at bounding box center [584, 336] width 1071 height 481
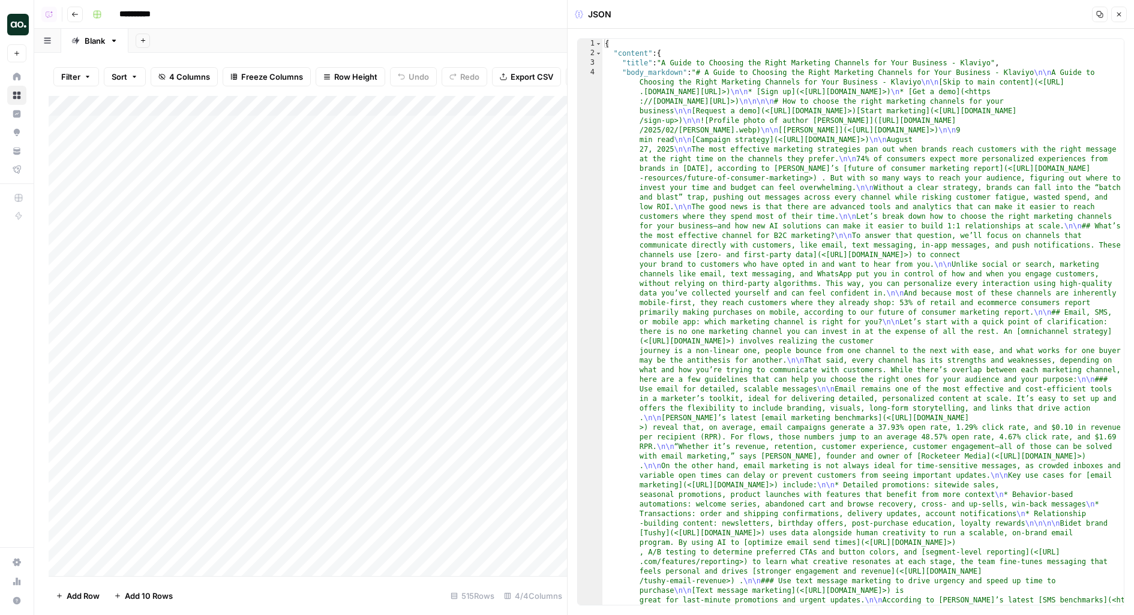
click at [1102, 11] on icon "button" at bounding box center [1099, 14] width 7 height 7
type textarea "*"
click at [597, 54] on span "Toggle code folding, rows 2 through 5" at bounding box center [598, 54] width 7 height 10
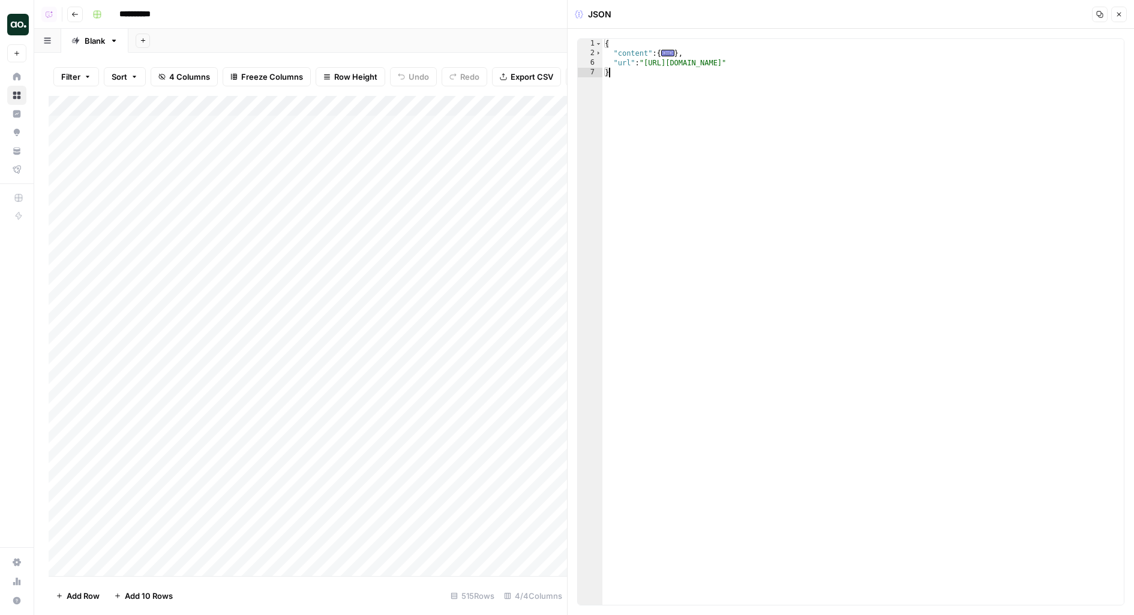
click at [1128, 14] on header "JSON Copy Close" at bounding box center [851, 14] width 566 height 29
click at [1119, 14] on icon "button" at bounding box center [1119, 15] width 4 height 4
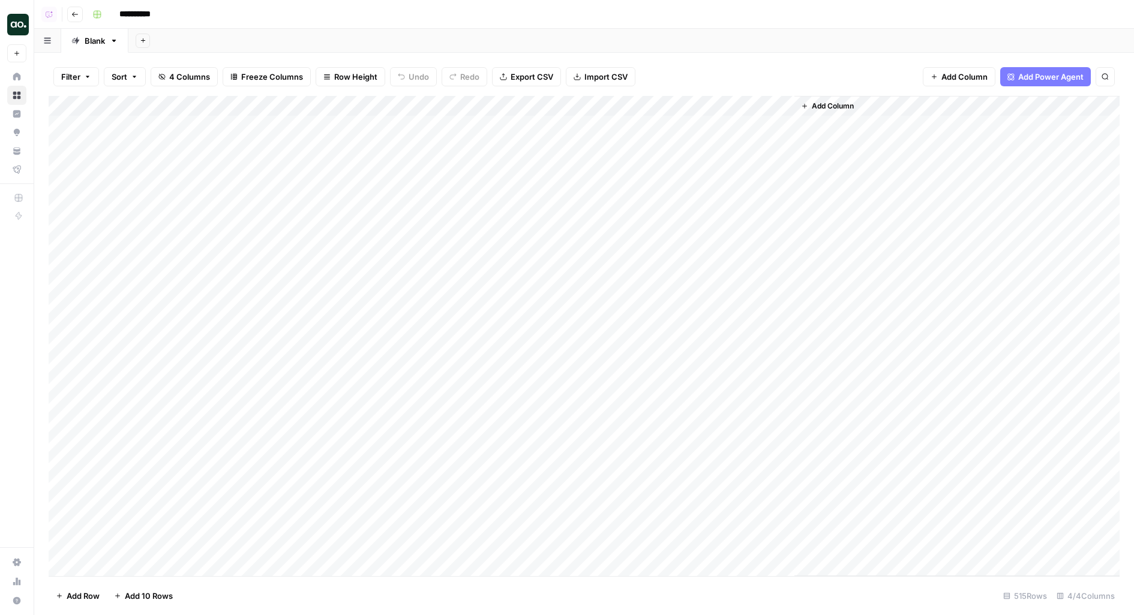
click at [843, 103] on span "Add Column" at bounding box center [833, 106] width 42 height 11
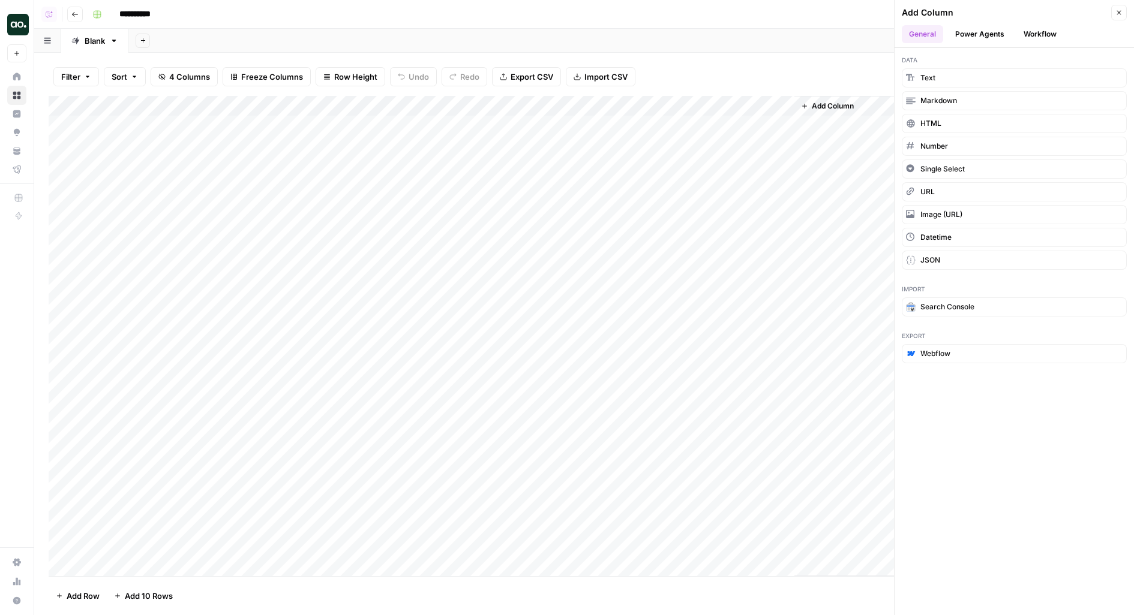
click at [1059, 37] on button "Workflow" at bounding box center [1039, 34] width 47 height 18
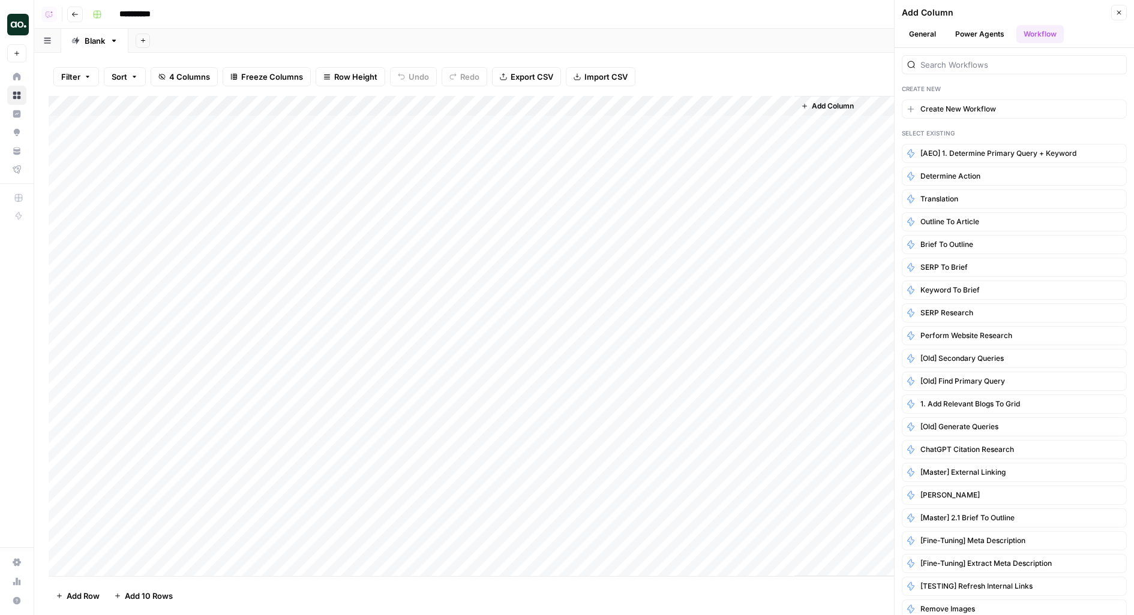
click at [926, 33] on button "General" at bounding box center [922, 34] width 41 height 18
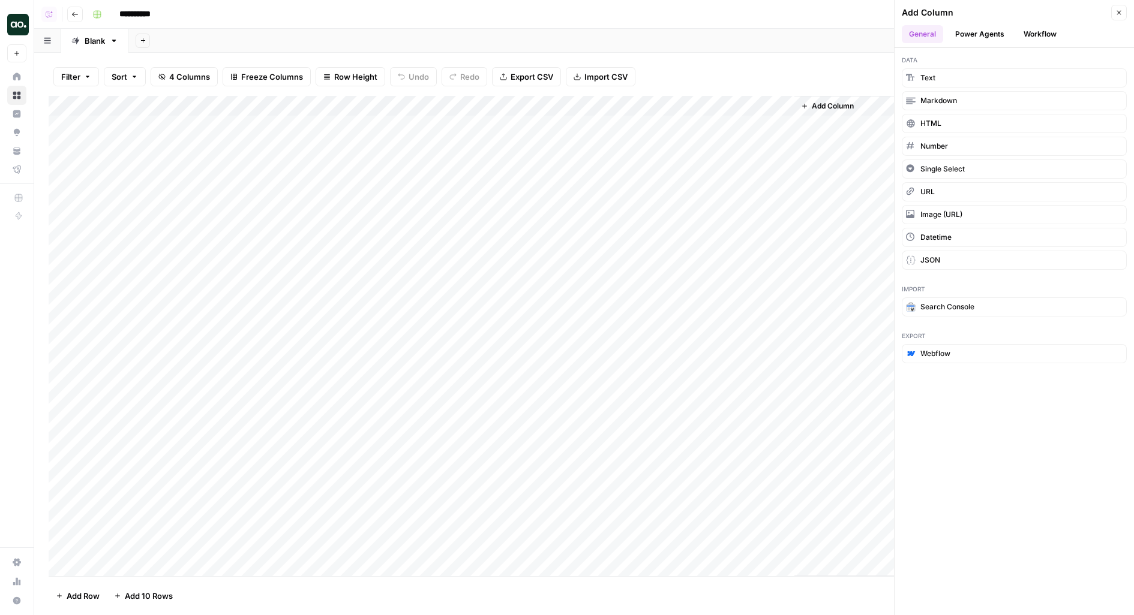
click at [1017, 34] on button "Workflow" at bounding box center [1039, 34] width 47 height 18
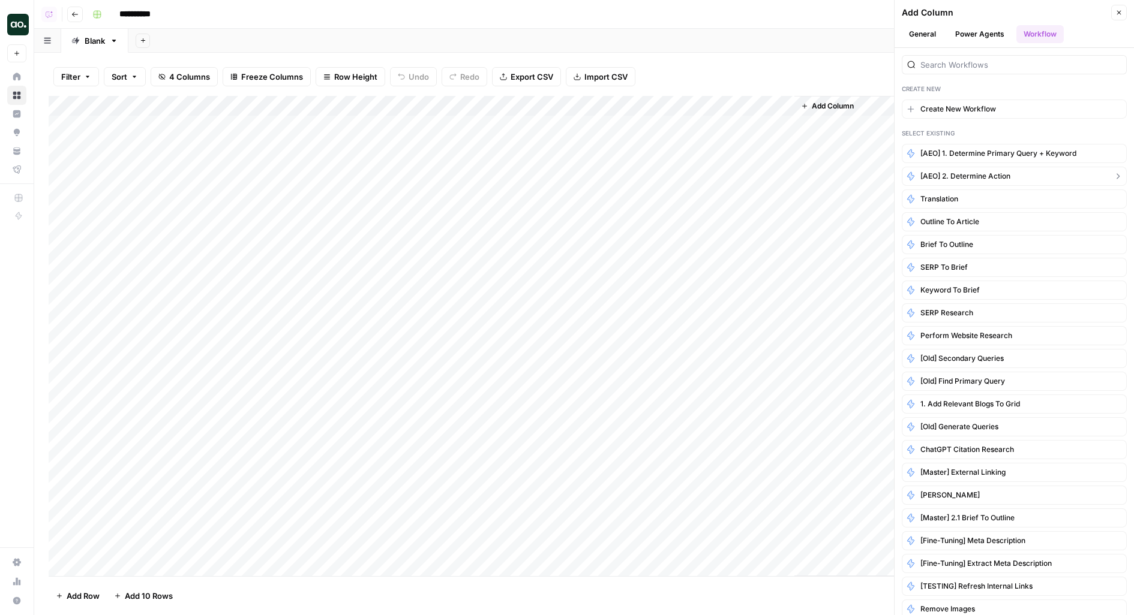
click at [941, 176] on span "[AEO] 2. Determine Action" at bounding box center [965, 176] width 90 height 11
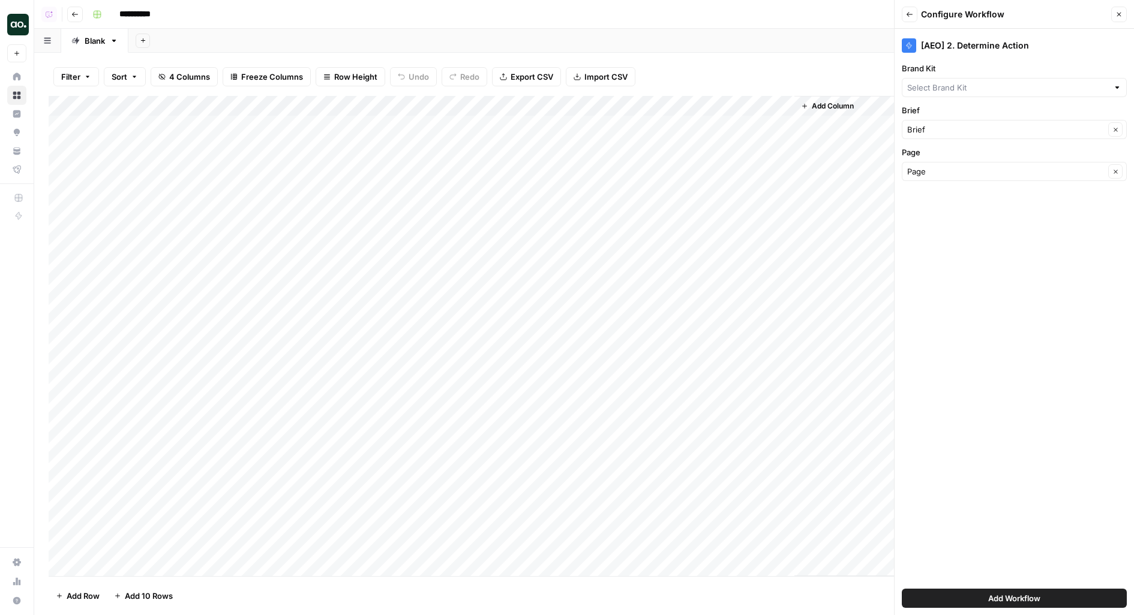
click at [982, 77] on div "Brand Kit" at bounding box center [1014, 79] width 225 height 35
click at [982, 90] on input "Brand Kit" at bounding box center [1007, 88] width 201 height 12
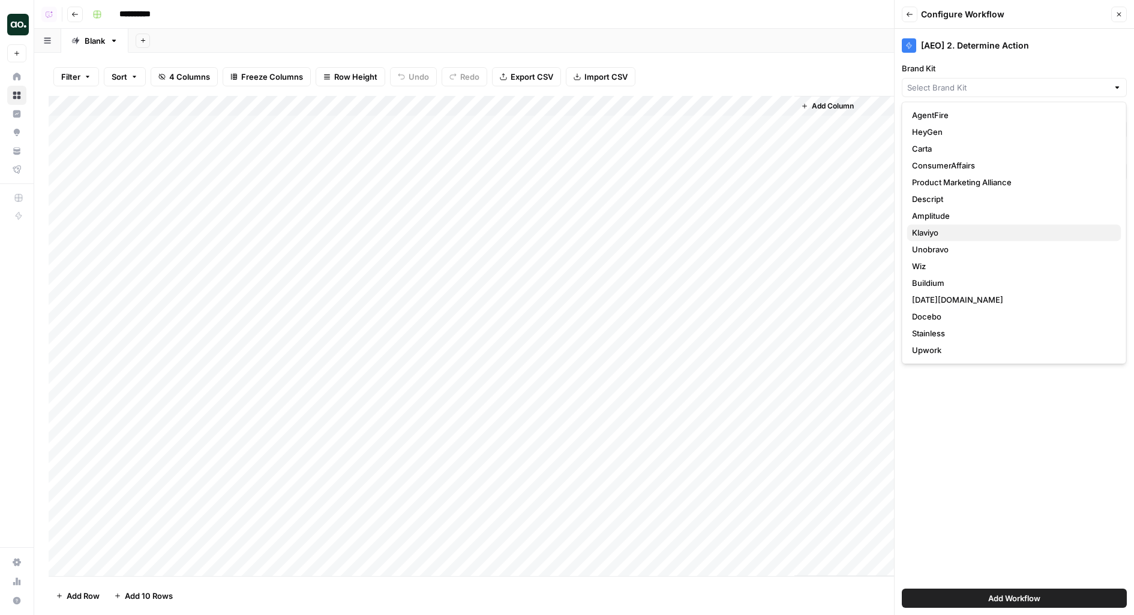
click at [943, 231] on span "Klaviyo" at bounding box center [1012, 233] width 200 height 12
type input "Klaviyo"
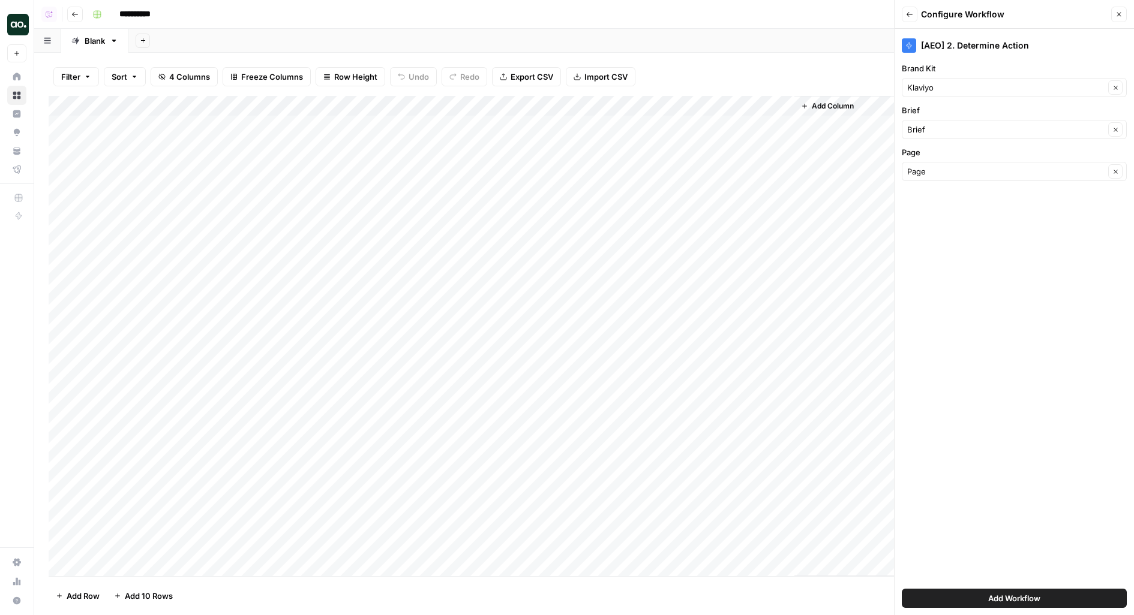
click at [990, 592] on button "Add Workflow" at bounding box center [1014, 598] width 225 height 19
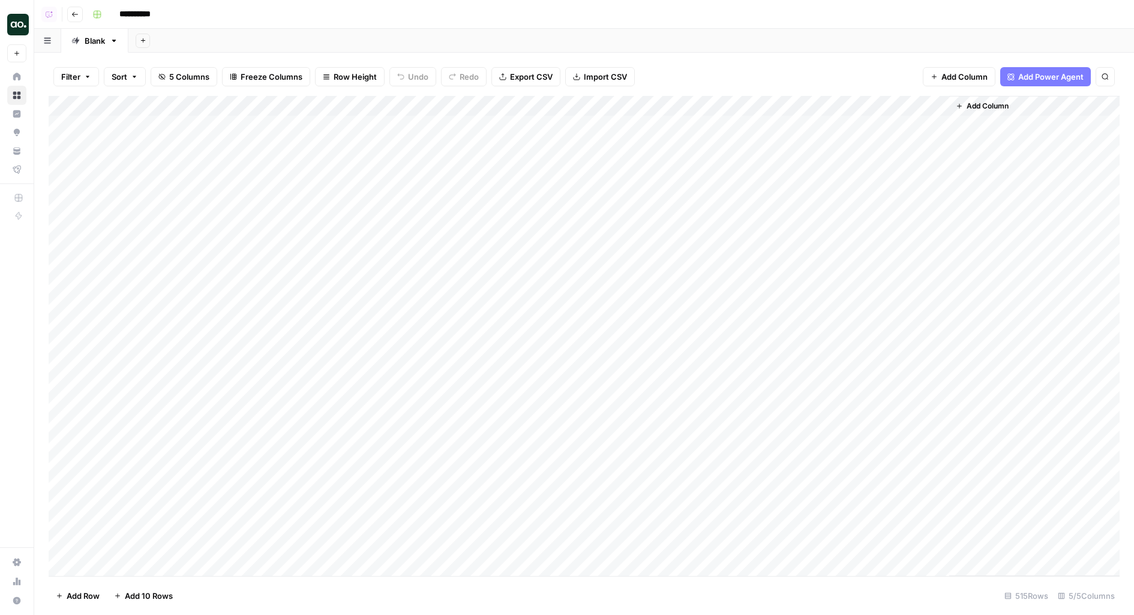
click at [861, 131] on div "Add Column" at bounding box center [584, 336] width 1071 height 481
click at [846, 151] on div "Add Column" at bounding box center [584, 336] width 1071 height 481
click at [847, 172] on div "Add Column" at bounding box center [584, 336] width 1071 height 481
click at [847, 185] on div "Add Column" at bounding box center [584, 336] width 1071 height 481
click at [848, 216] on div "Add Column" at bounding box center [584, 336] width 1071 height 481
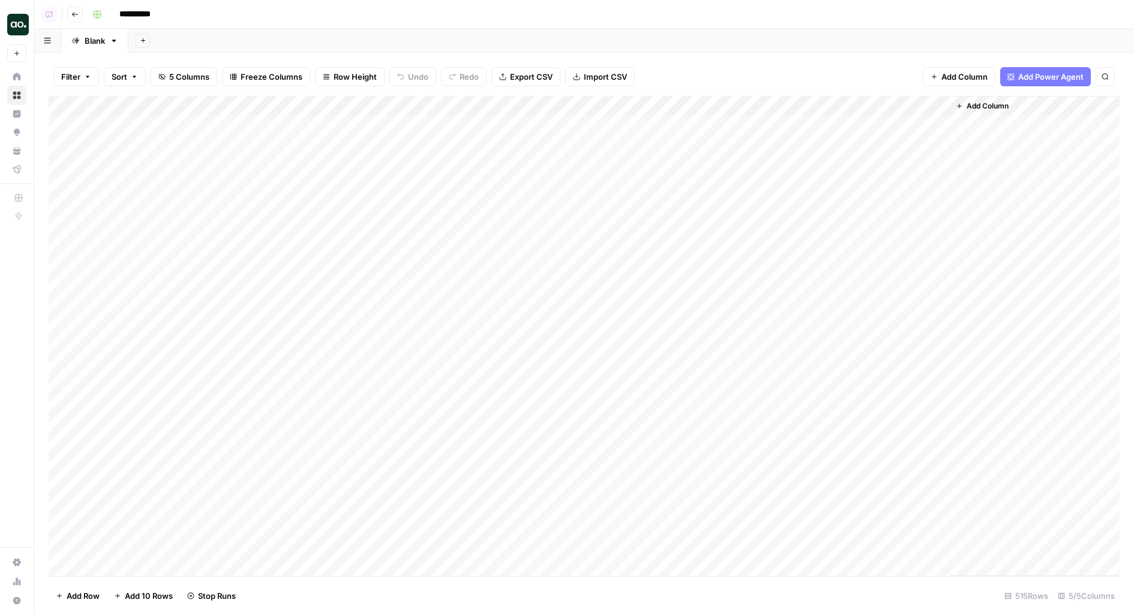
click at [847, 223] on div "Add Column" at bounding box center [584, 336] width 1071 height 481
click at [839, 254] on div "Add Column" at bounding box center [584, 336] width 1071 height 481
click at [839, 271] on div "Add Column" at bounding box center [584, 336] width 1071 height 481
click at [833, 305] on div "Add Column" at bounding box center [584, 336] width 1071 height 481
click at [828, 281] on div "Add Column" at bounding box center [584, 336] width 1071 height 481
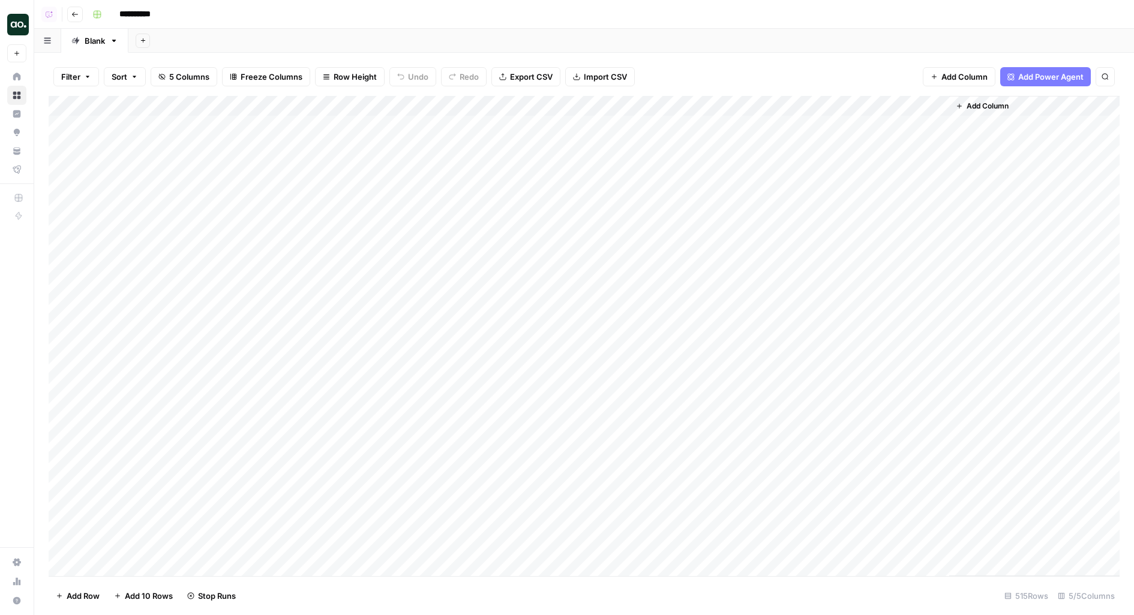
click at [824, 269] on div "Add Column" at bounding box center [584, 336] width 1071 height 481
click at [837, 325] on div "Add Column" at bounding box center [584, 336] width 1071 height 481
click at [834, 351] on div "Add Column" at bounding box center [584, 336] width 1071 height 481
click at [833, 370] on div "Add Column" at bounding box center [584, 336] width 1071 height 481
click at [870, 335] on div "Add Column" at bounding box center [584, 336] width 1071 height 481
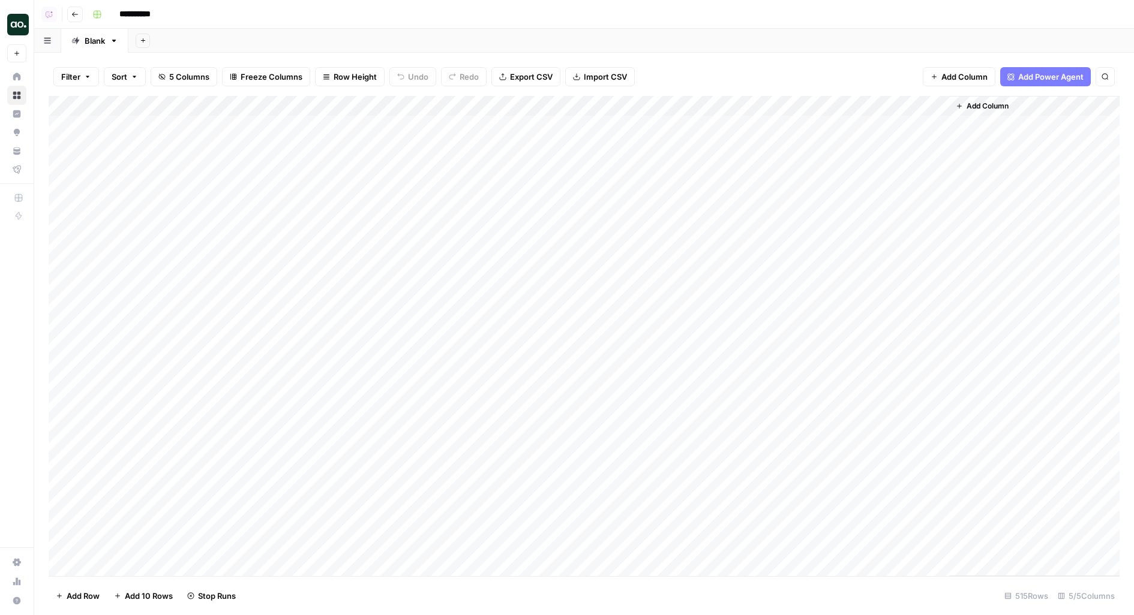
click at [883, 352] on div "Add Column" at bounding box center [584, 336] width 1071 height 481
click at [1046, 330] on div "Add Column" at bounding box center [584, 336] width 1071 height 481
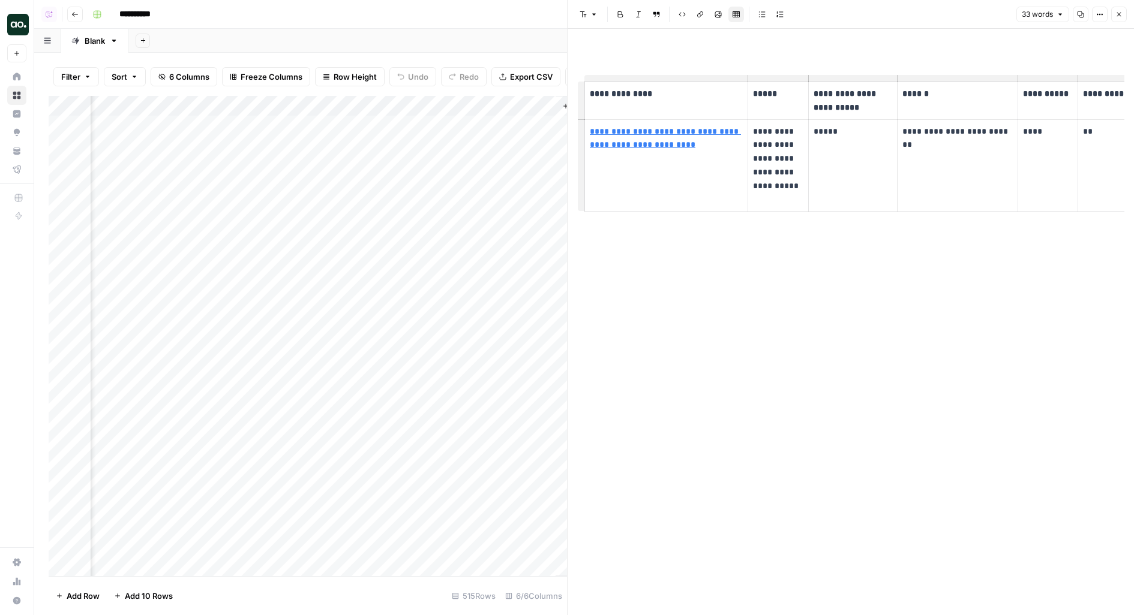
scroll to position [0, 557]
click at [454, 112] on div "Add Column" at bounding box center [308, 336] width 518 height 481
click at [1102, 15] on icon "button" at bounding box center [1102, 15] width 2 height 2
click at [1050, 133] on button "Code" at bounding box center [1059, 127] width 85 height 17
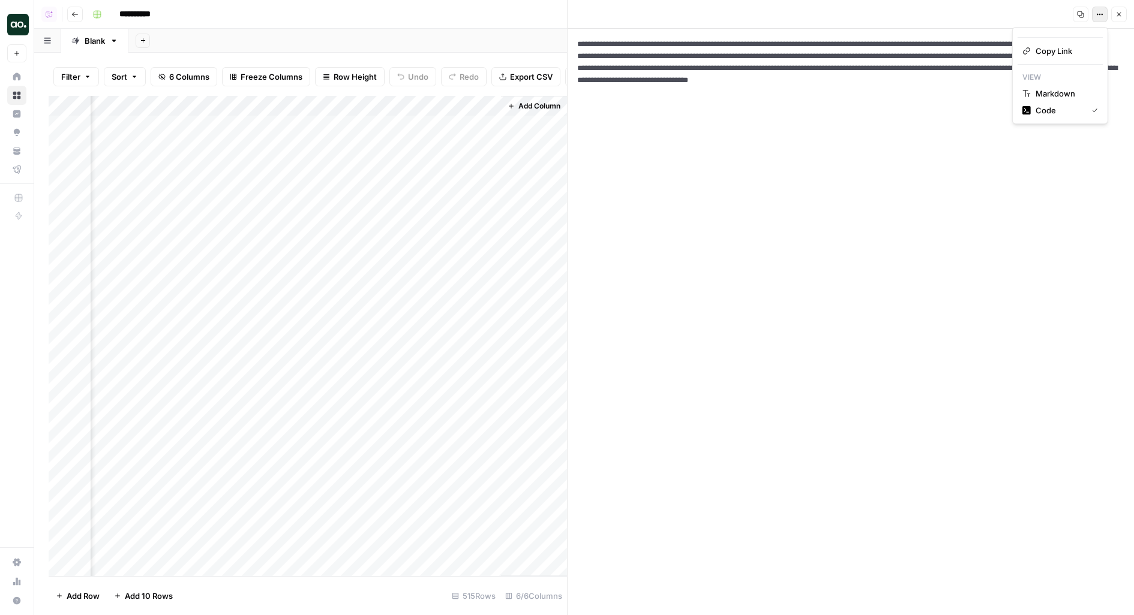
click at [1097, 20] on button "Options" at bounding box center [1100, 15] width 16 height 16
click at [1054, 95] on span "Markdown" at bounding box center [1064, 94] width 58 height 12
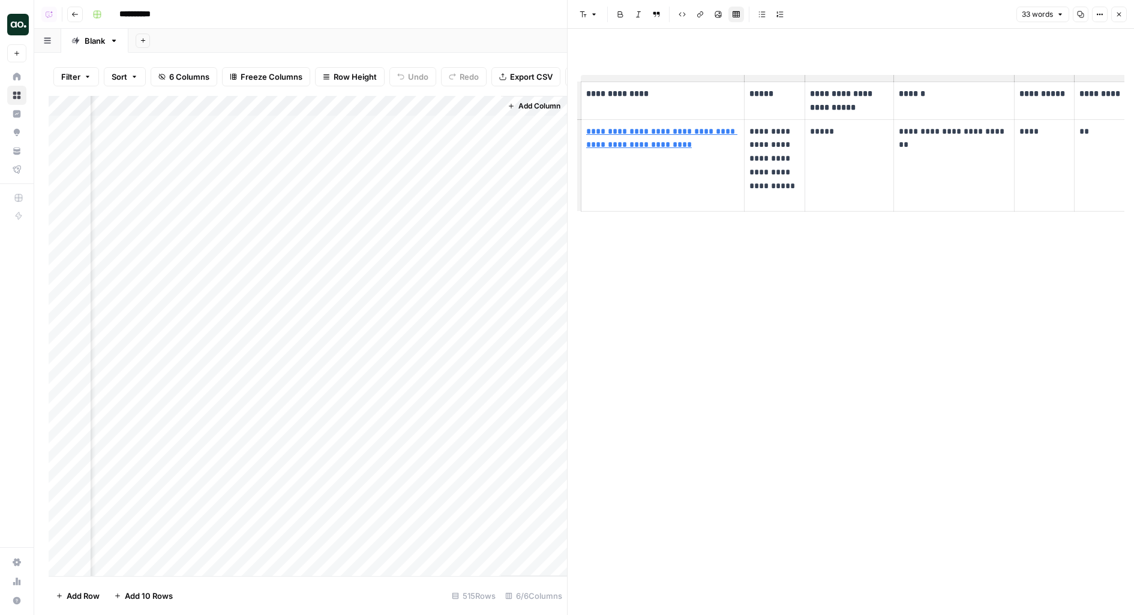
scroll to position [0, 3]
click at [487, 125] on div "Add Column" at bounding box center [308, 336] width 518 height 481
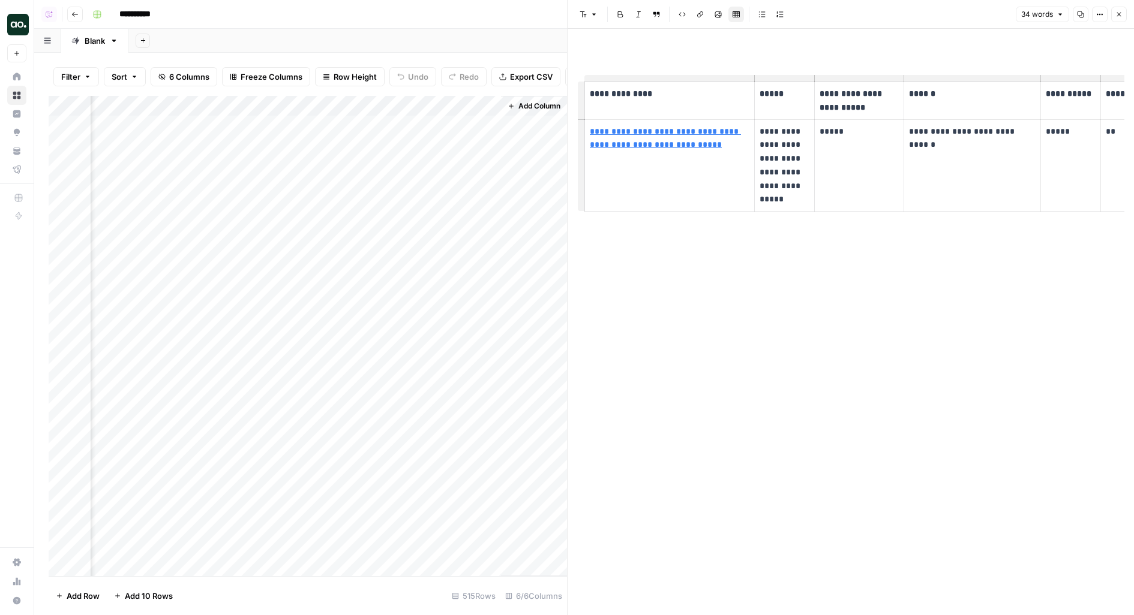
click at [485, 149] on div "Add Column" at bounding box center [308, 336] width 518 height 481
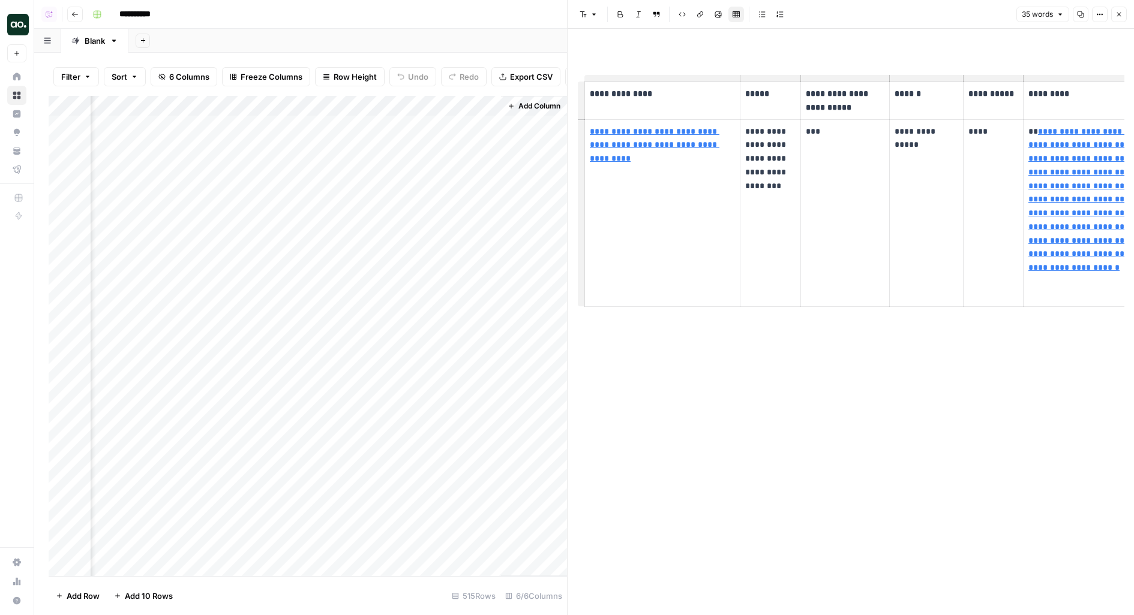
click at [489, 127] on div "Add Column" at bounding box center [308, 336] width 518 height 481
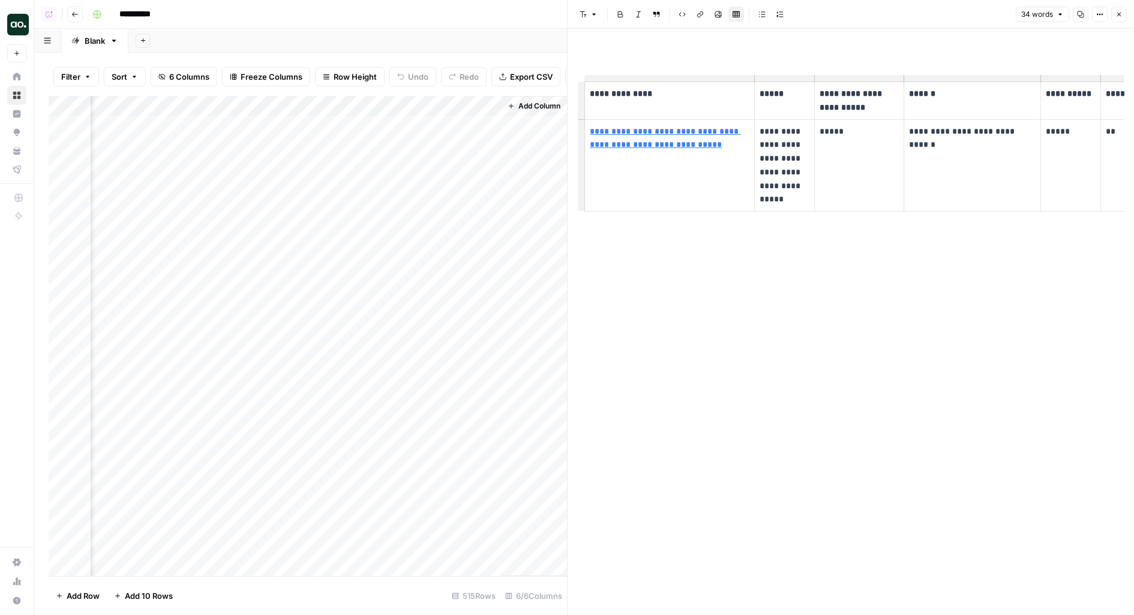
click at [97, 38] on div "Blank" at bounding box center [95, 41] width 20 height 12
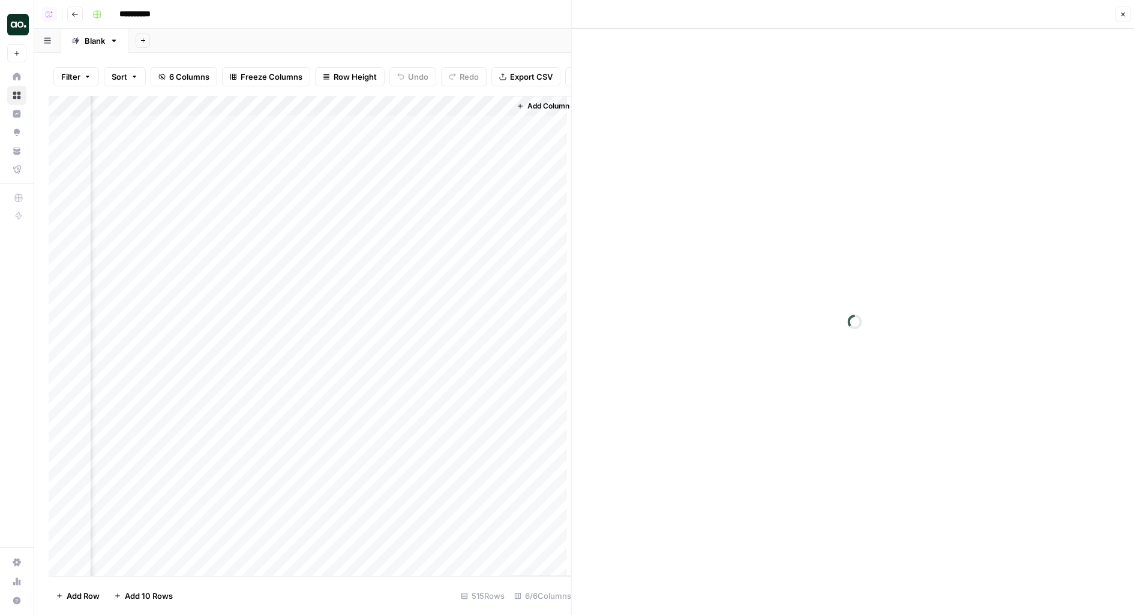
click at [97, 38] on div "Blank" at bounding box center [95, 41] width 20 height 12
click at [97, 38] on input "*****" at bounding box center [96, 41] width 22 height 16
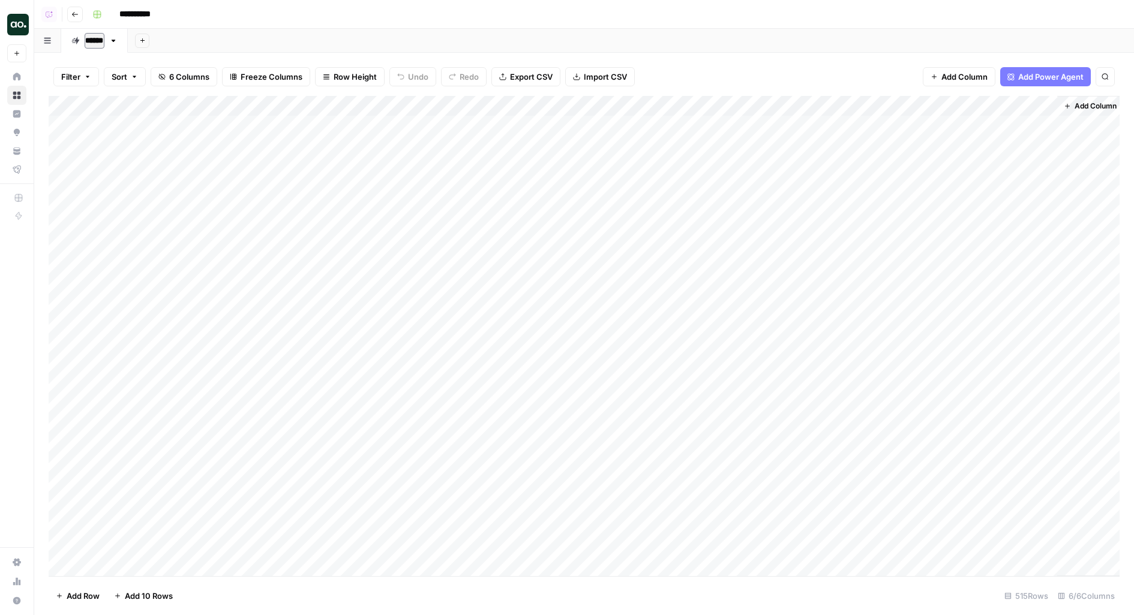
type input "*******"
click at [1039, 126] on div "Add Column" at bounding box center [584, 336] width 1071 height 481
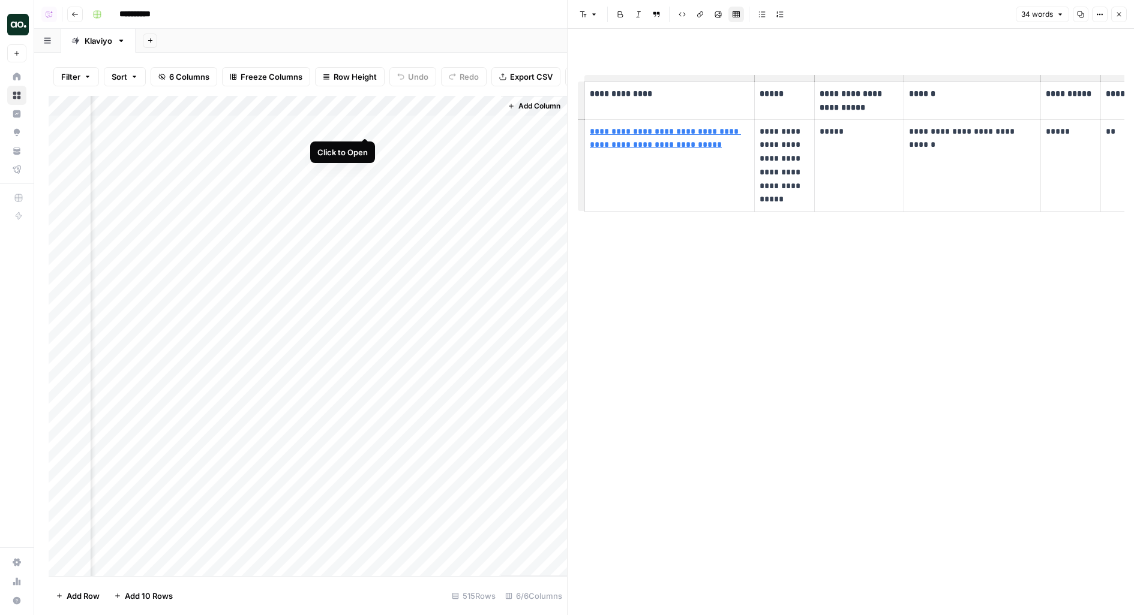
click at [361, 126] on div "Add Column" at bounding box center [308, 336] width 518 height 481
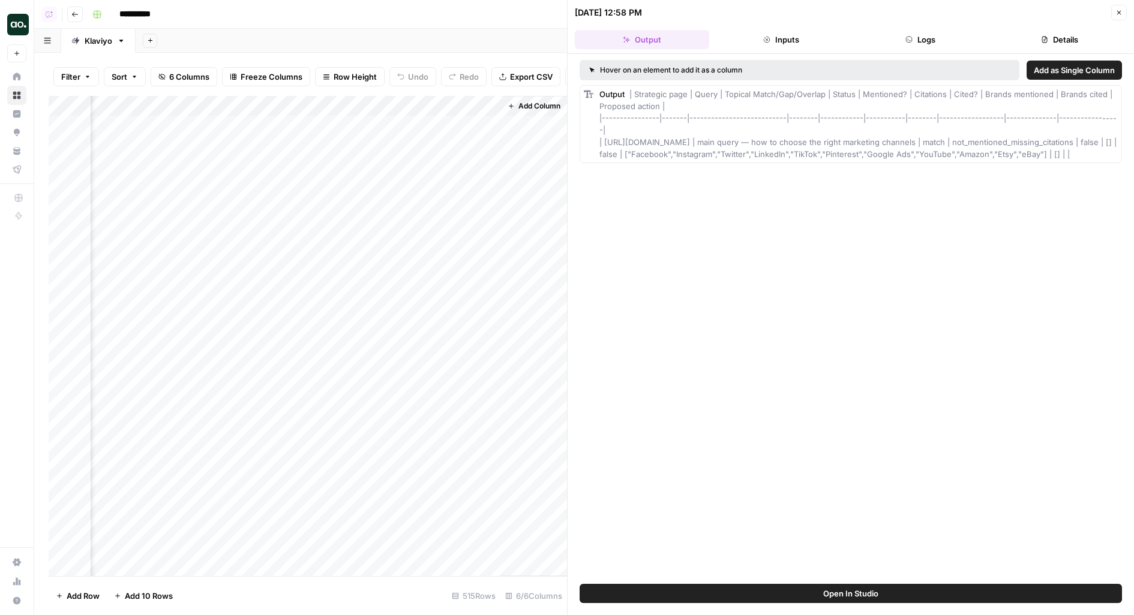
click at [977, 586] on button "Open In Studio" at bounding box center [851, 593] width 542 height 19
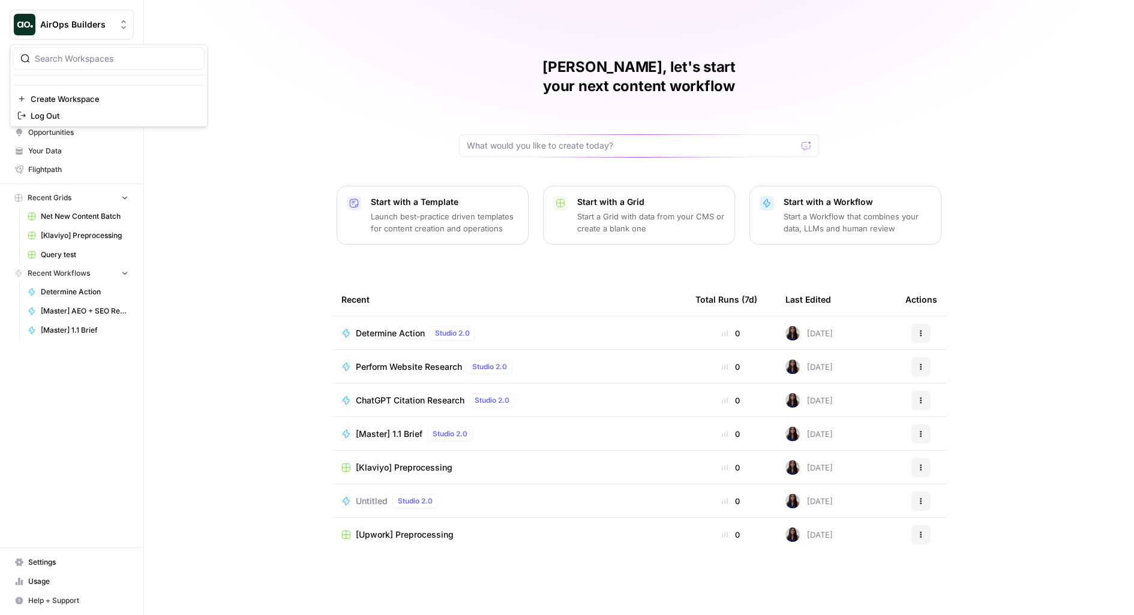
click at [51, 26] on span "AirOps Builders" at bounding box center [76, 25] width 73 height 12
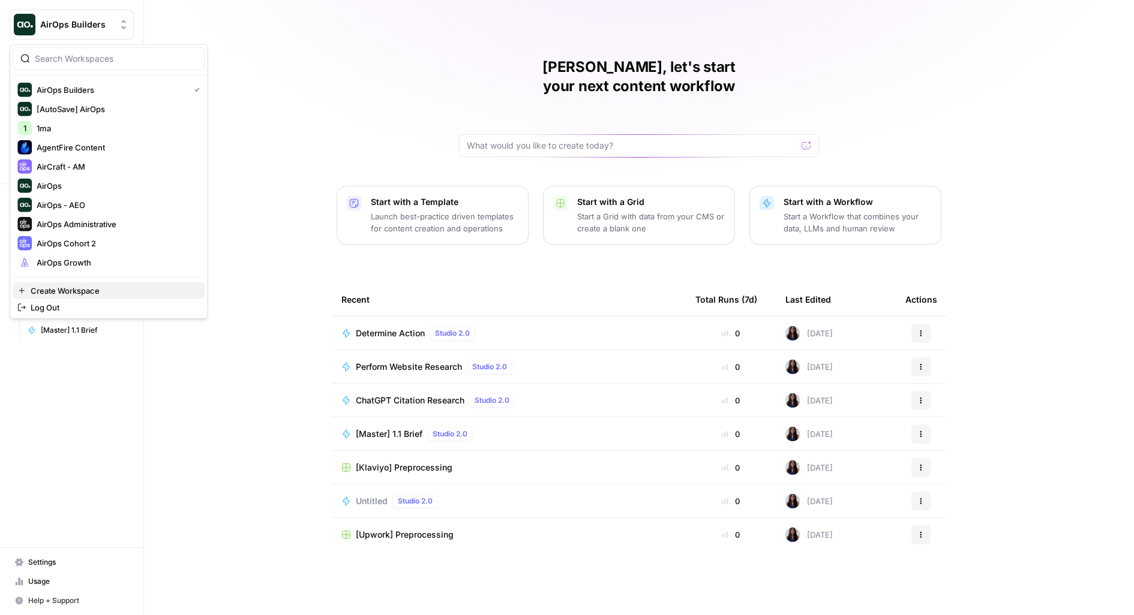
click at [79, 286] on span "Create Workspace" at bounding box center [113, 291] width 164 height 12
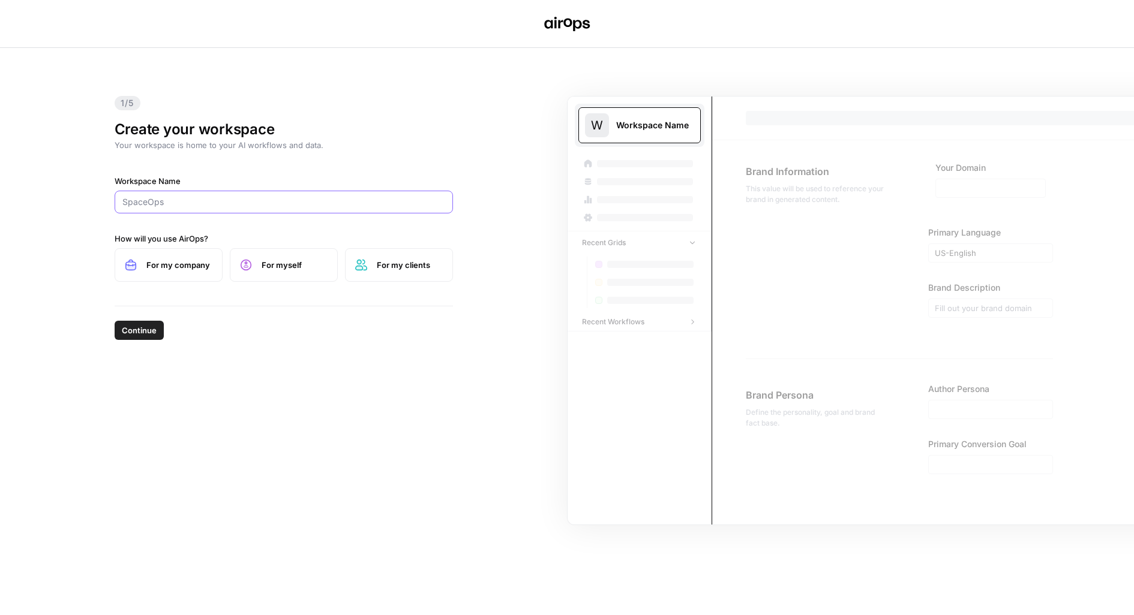
click at [180, 201] on input "Workspace Name" at bounding box center [283, 202] width 323 height 12
click at [163, 195] on div "O" at bounding box center [284, 202] width 338 height 23
type input "Oyster"
click at [190, 268] on span "For my company" at bounding box center [179, 265] width 66 height 12
click at [142, 329] on span "Continue" at bounding box center [139, 331] width 35 height 12
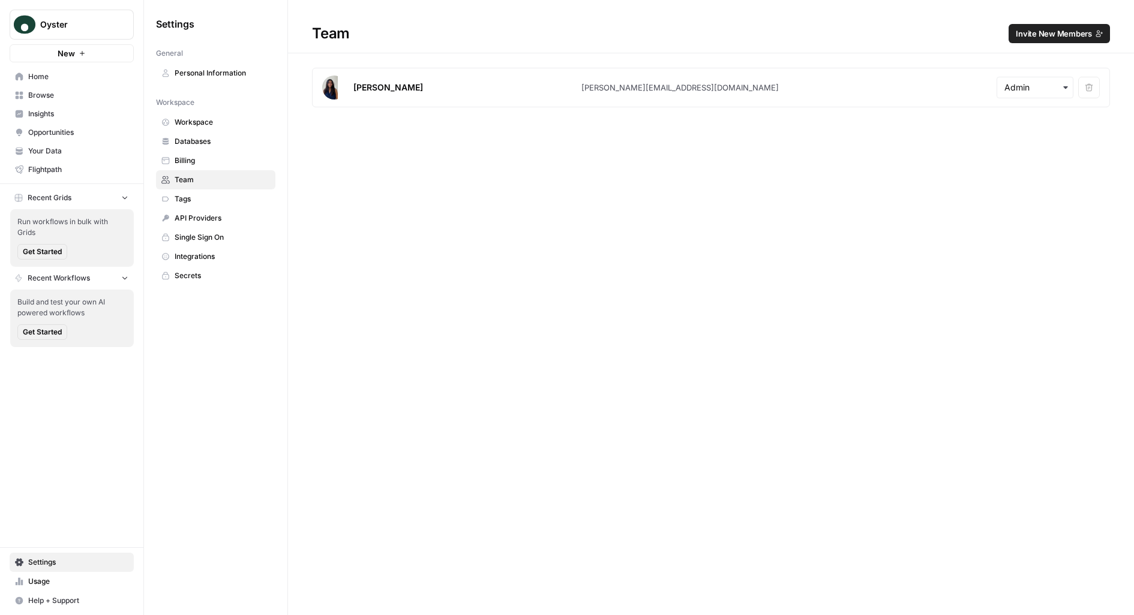
click at [1038, 33] on span "Invite New Members" at bounding box center [1054, 34] width 76 height 12
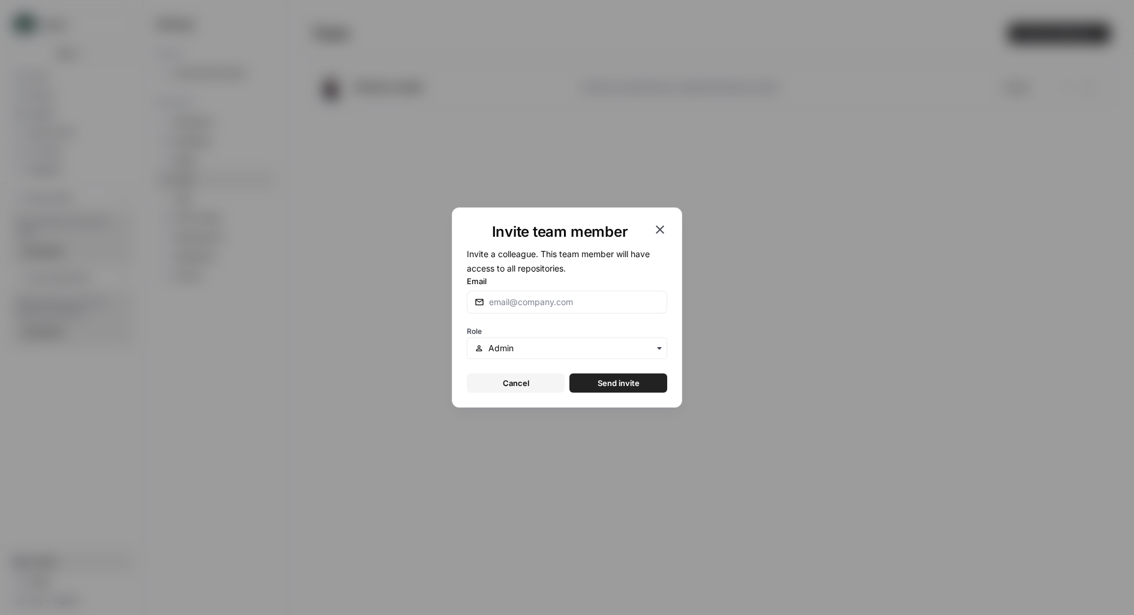
click at [506, 322] on form "Invite a colleague. This team member will have access to all repositories. Emai…" at bounding box center [567, 320] width 200 height 146
click at [506, 305] on input "Email" at bounding box center [574, 302] width 170 height 12
paste input "david.gales@oysterhr.com"
type input "david.gales@oysterhr.com"
click at [602, 386] on span "Send invite" at bounding box center [618, 383] width 42 height 12
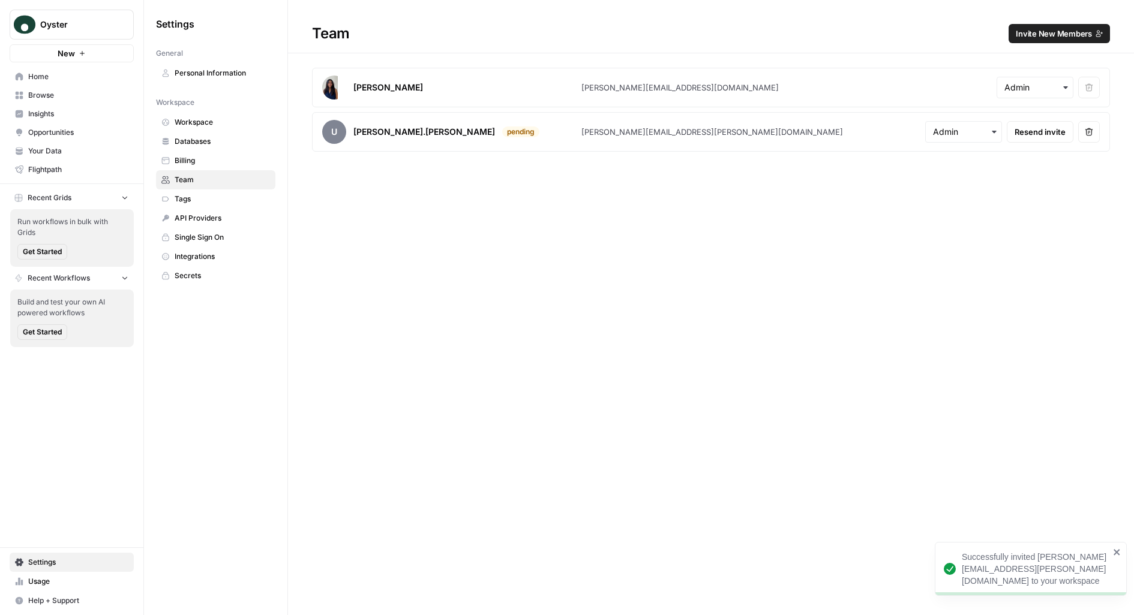
click at [1050, 29] on span "Invite New Members" at bounding box center [1054, 34] width 76 height 12
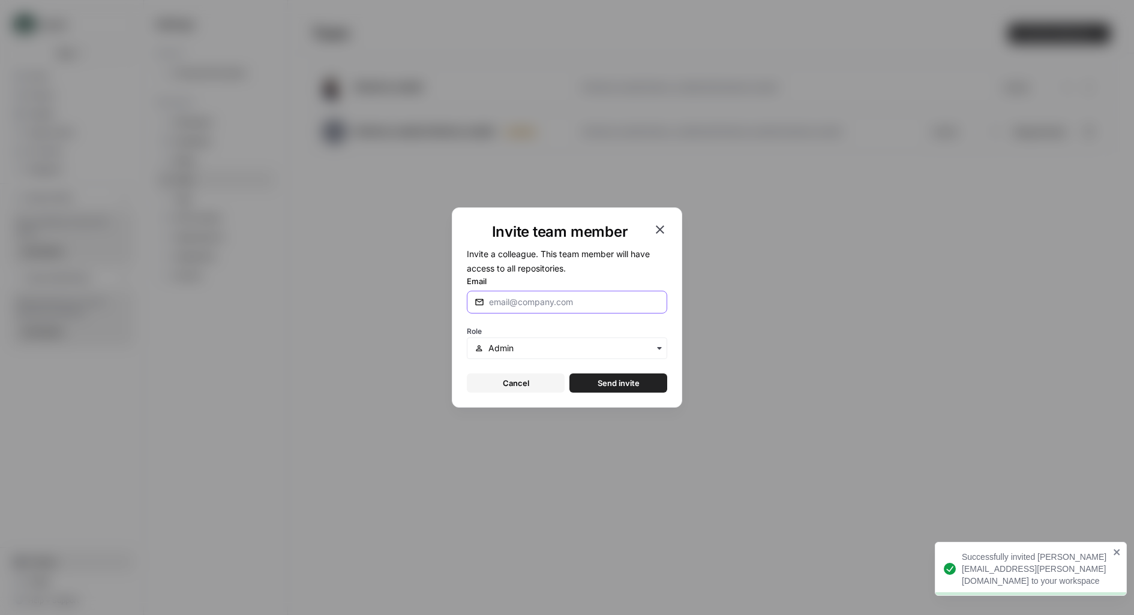
click at [598, 299] on input "Email" at bounding box center [574, 302] width 170 height 12
type input "zoe@airops.com"
click at [569, 374] on button "Send invite" at bounding box center [618, 383] width 98 height 19
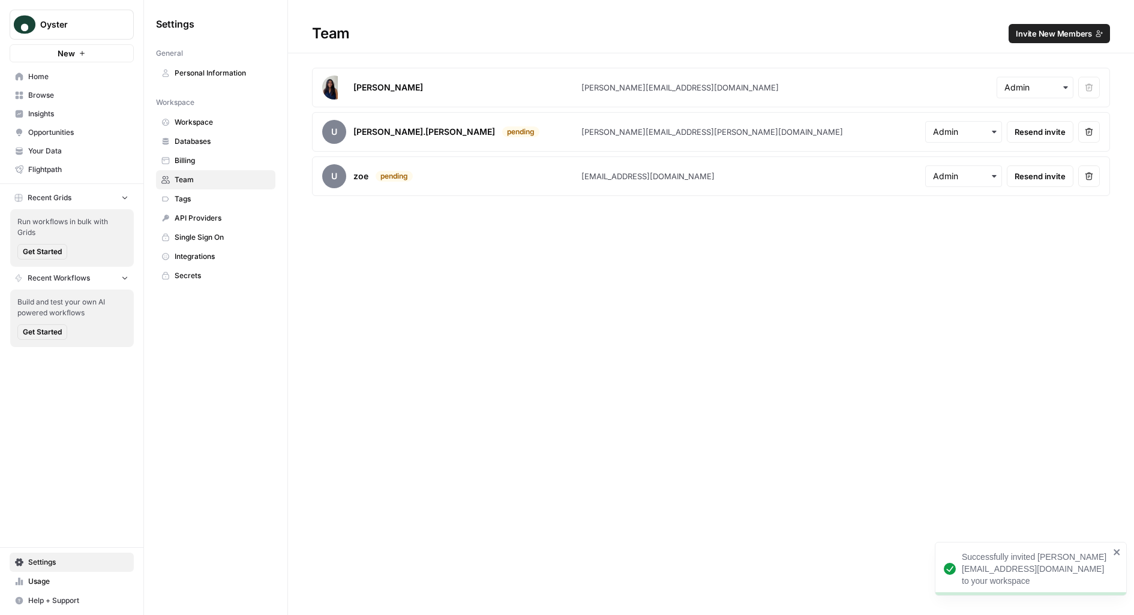
click at [109, 28] on span "Oyster" at bounding box center [76, 25] width 73 height 12
click at [442, 365] on div "Team Invite New Members Melanie Dell'Olio melanie@airops.com Remove user u davi…" at bounding box center [711, 307] width 846 height 615
click at [113, 83] on link "Home" at bounding box center [72, 76] width 124 height 19
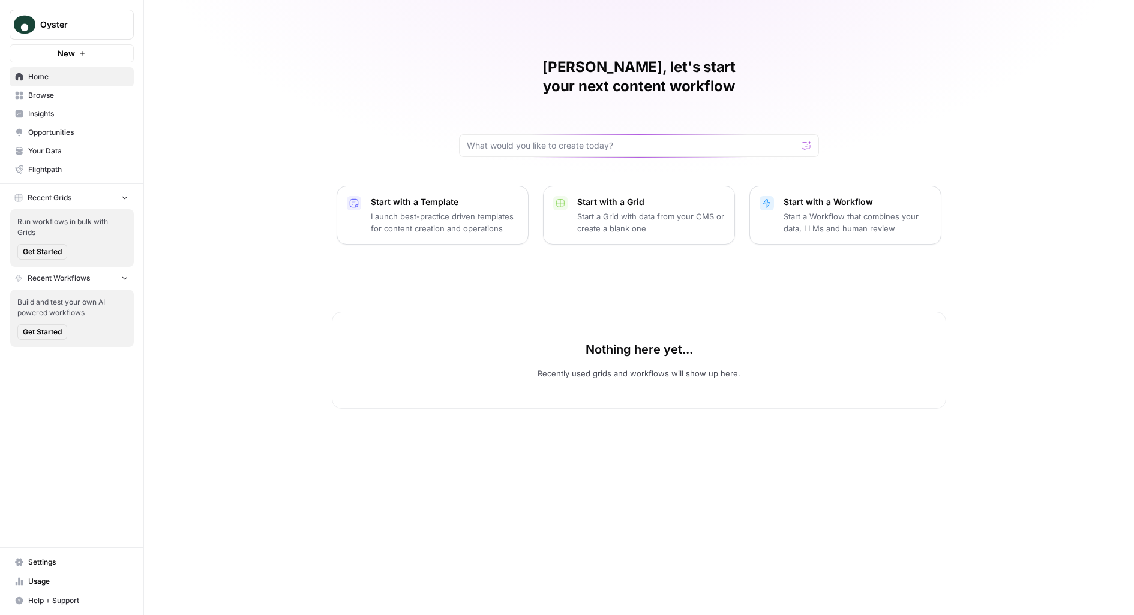
click at [92, 95] on span "Browse" at bounding box center [78, 95] width 100 height 11
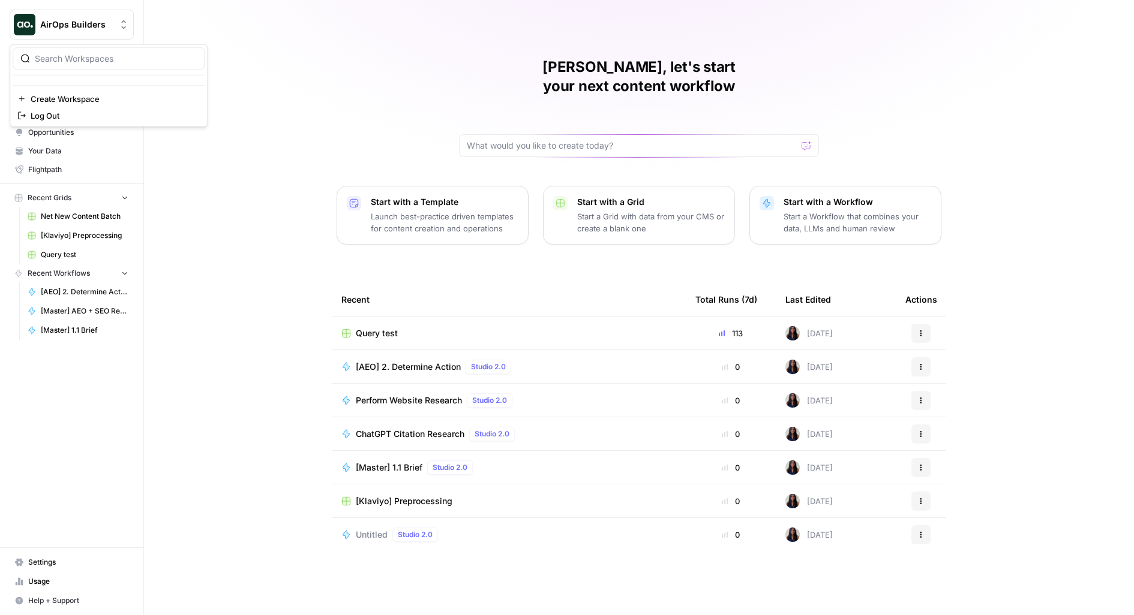
click at [27, 39] on button "AirOps Builders" at bounding box center [72, 25] width 124 height 30
type input "wine"
click at [594, 68] on h1 "[PERSON_NAME], let's start your next content workflow" at bounding box center [639, 77] width 360 height 38
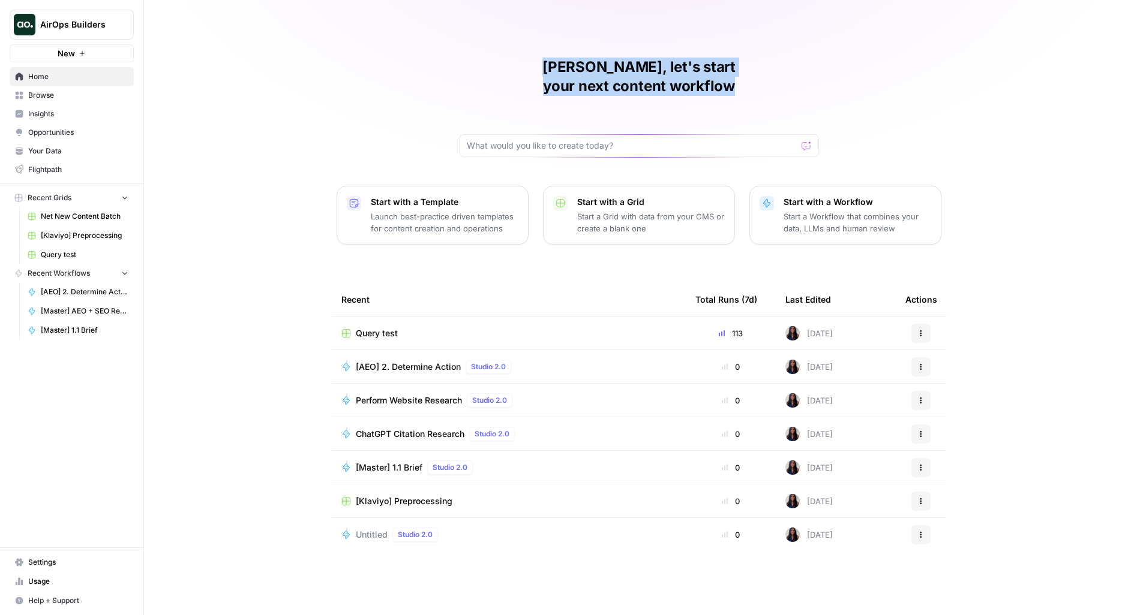
click at [594, 68] on h1 "[PERSON_NAME], let's start your next content workflow" at bounding box center [639, 77] width 360 height 38
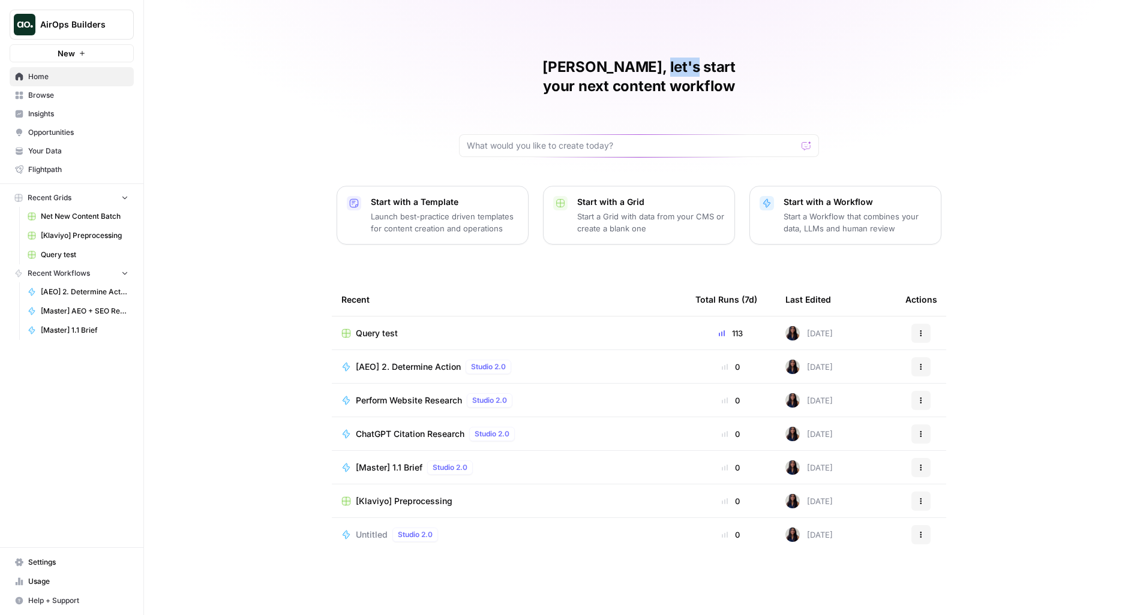
click at [594, 68] on h1 "[PERSON_NAME], let's start your next content workflow" at bounding box center [639, 77] width 360 height 38
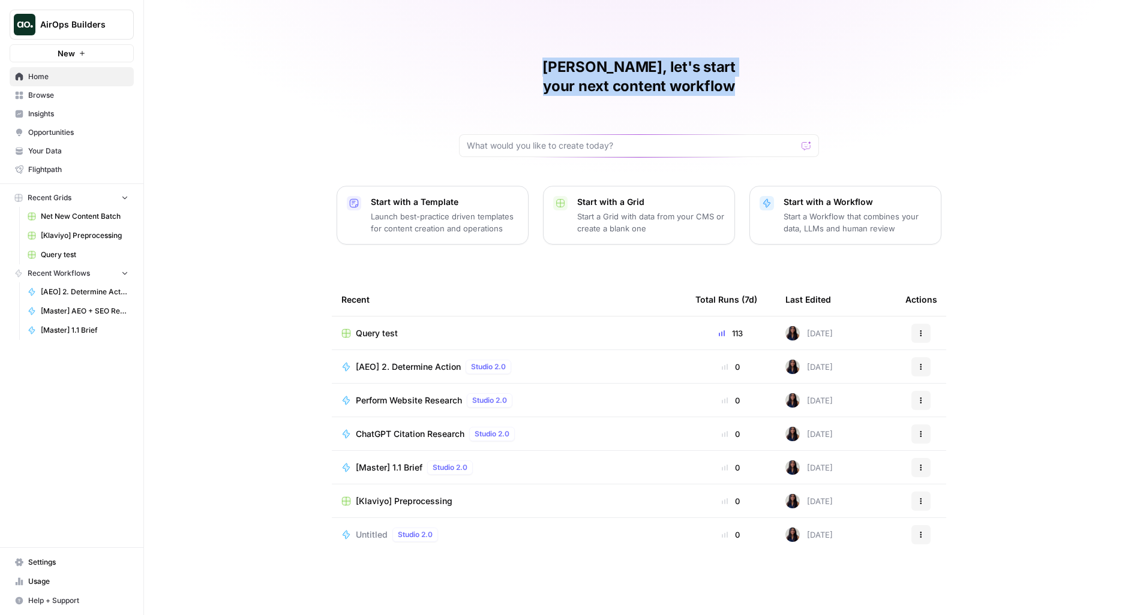
click at [594, 68] on h1 "Melanie, let's start your next content workflow" at bounding box center [639, 77] width 360 height 38
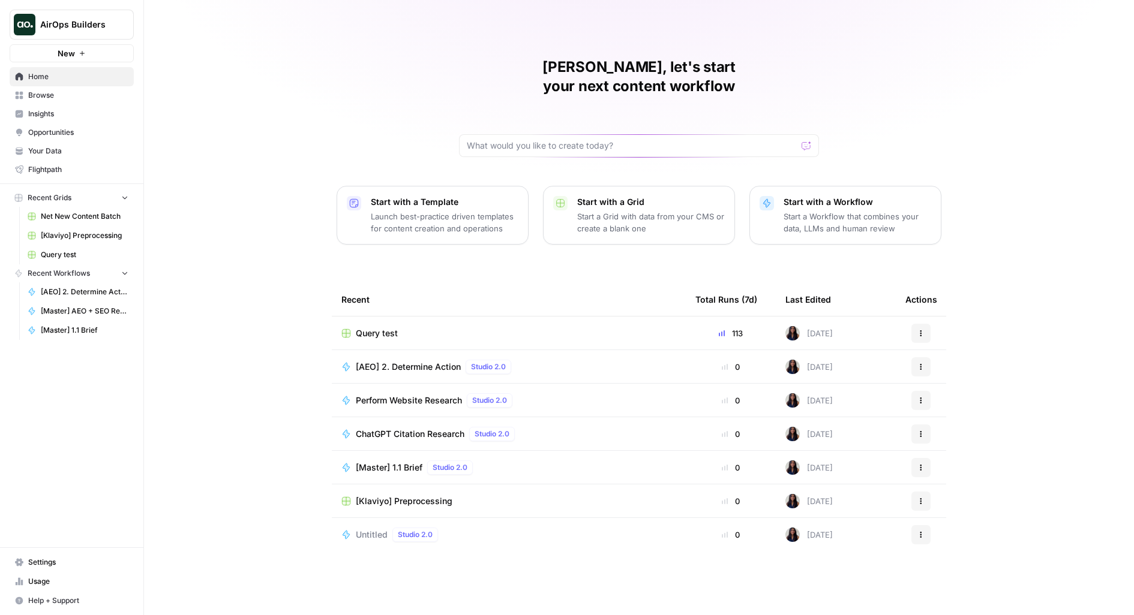
click at [594, 68] on h1 "Melanie, let's start your next content workflow" at bounding box center [639, 77] width 360 height 38
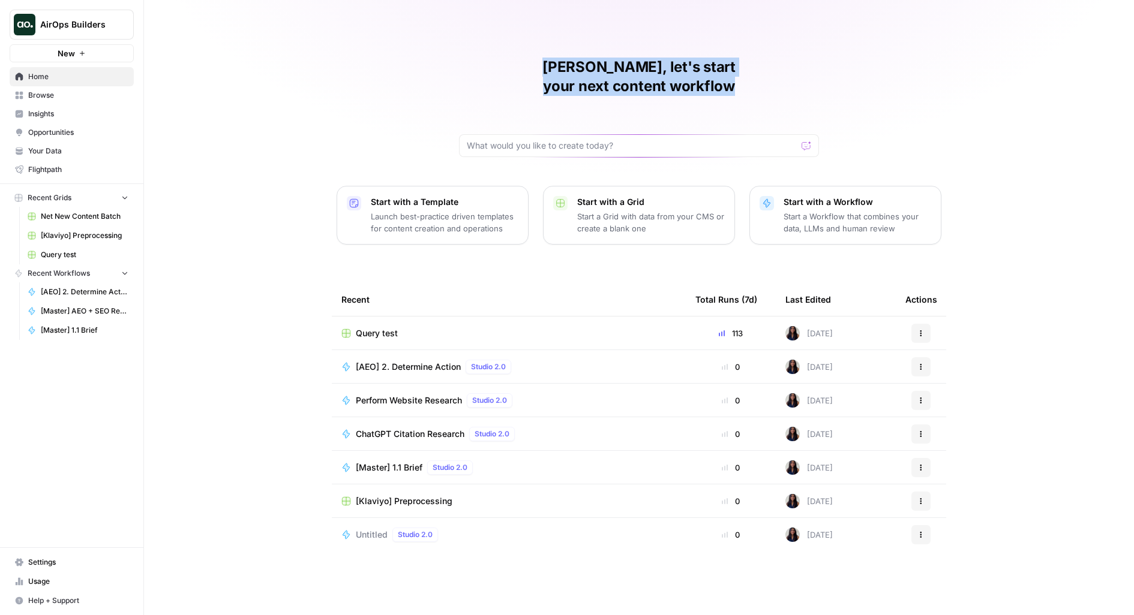
click at [594, 67] on h1 "Melanie, let's start your next content workflow" at bounding box center [639, 77] width 360 height 38
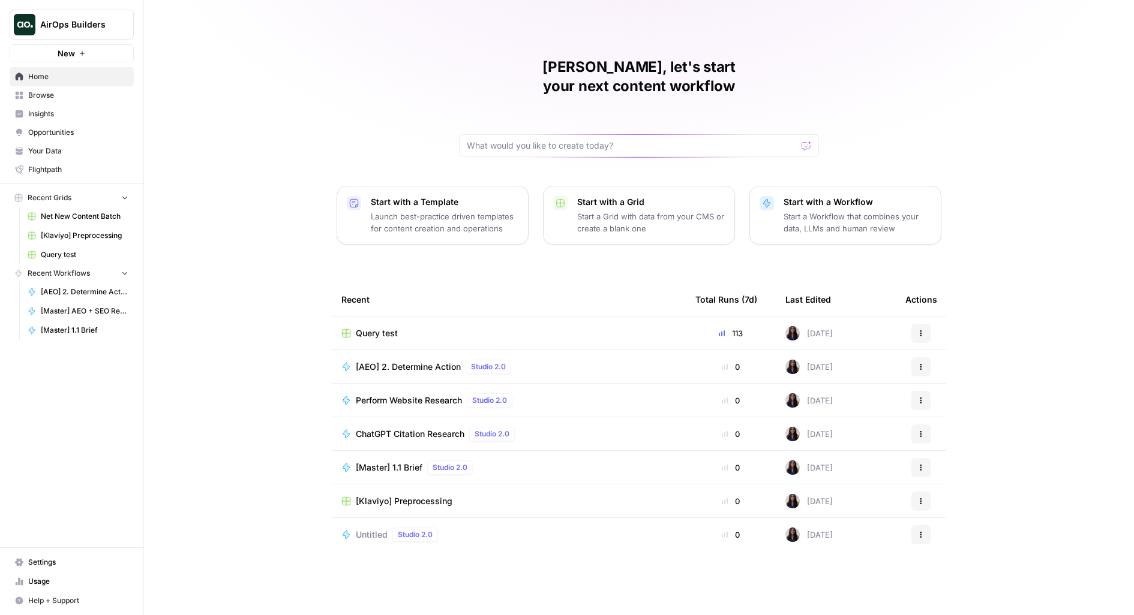
click at [594, 67] on h1 "Melanie, let's start your next content workflow" at bounding box center [639, 77] width 360 height 38
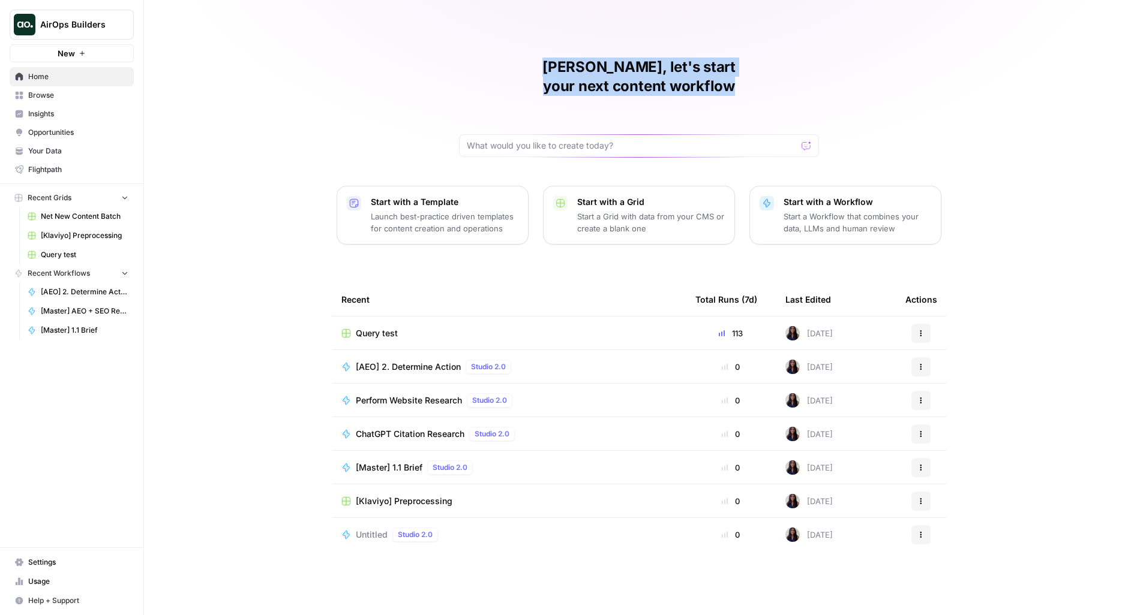
click at [594, 67] on h1 "Melanie, let's start your next content workflow" at bounding box center [639, 77] width 360 height 38
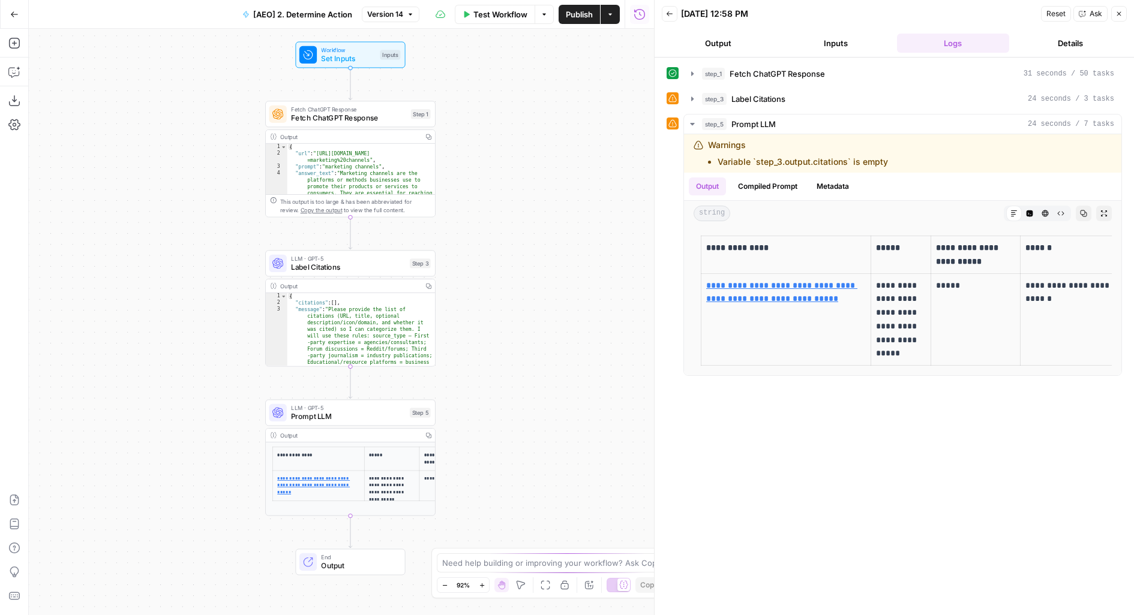
drag, startPoint x: 565, startPoint y: 305, endPoint x: 621, endPoint y: 209, distance: 111.3
click at [621, 209] on div "Workflow Set Inputs Inputs Fetch ChatGPT Response Fetch ChatGPT Response Step 1…" at bounding box center [341, 322] width 625 height 587
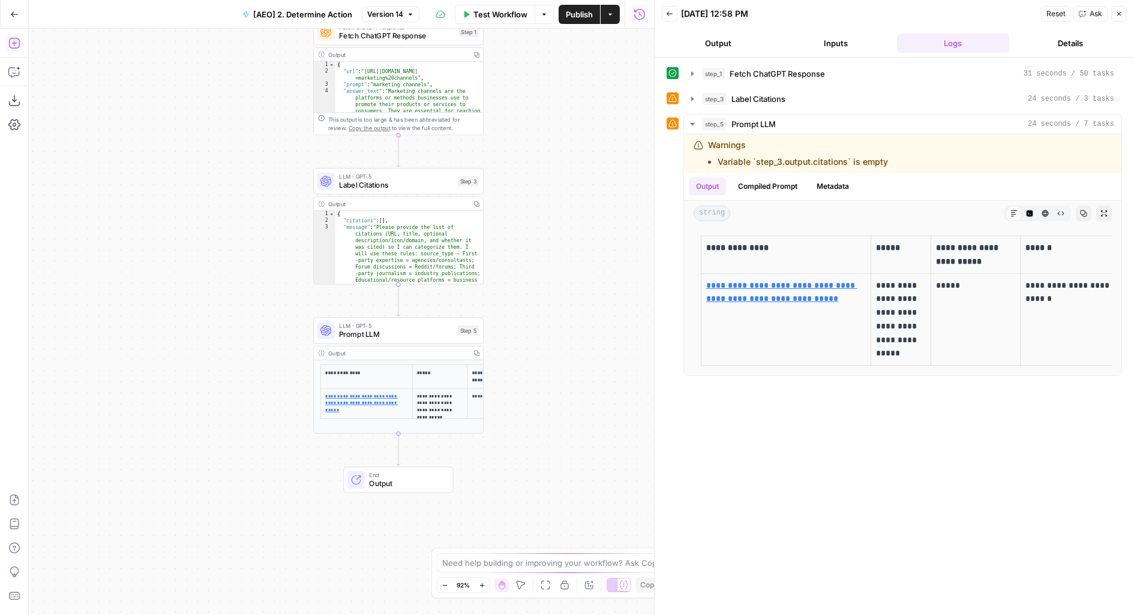
click at [20, 44] on button "Add Steps" at bounding box center [14, 43] width 19 height 19
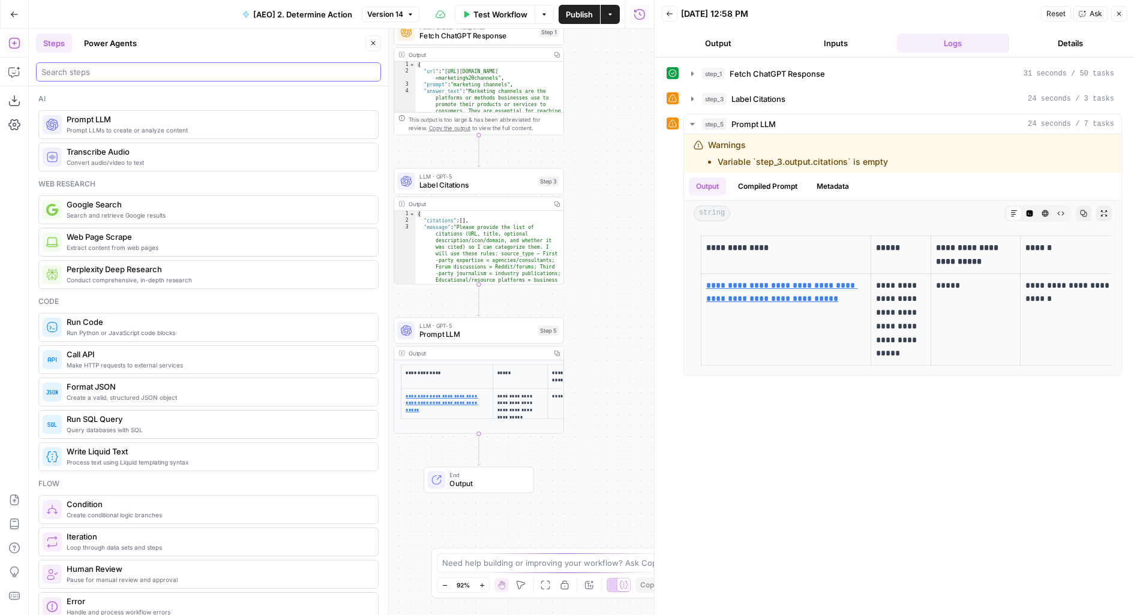
click at [149, 76] on input "search" at bounding box center [208, 72] width 334 height 12
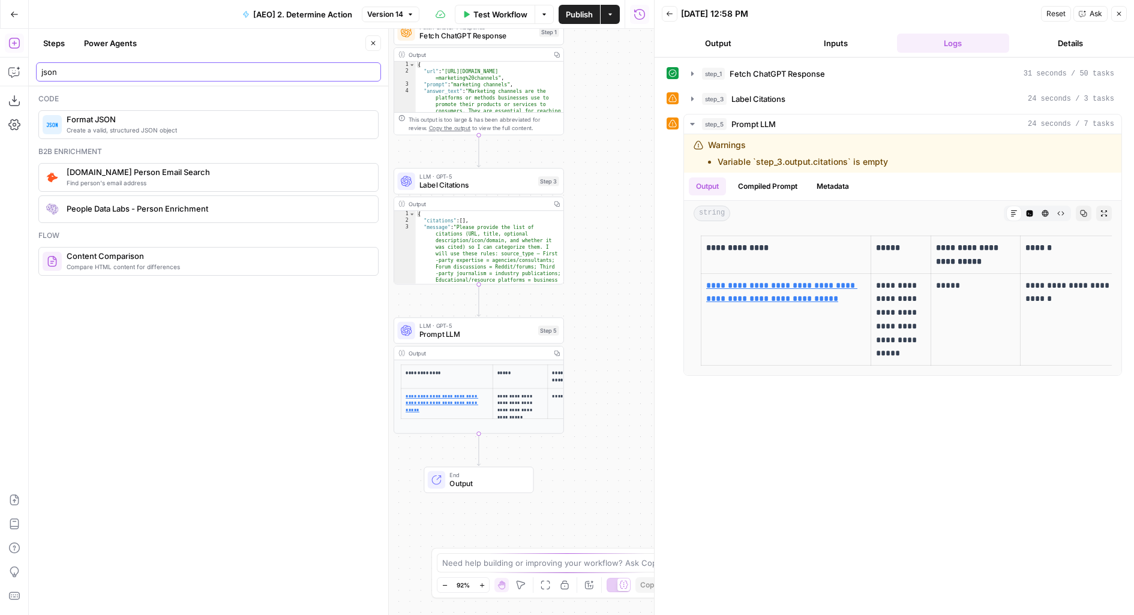
type input "json"
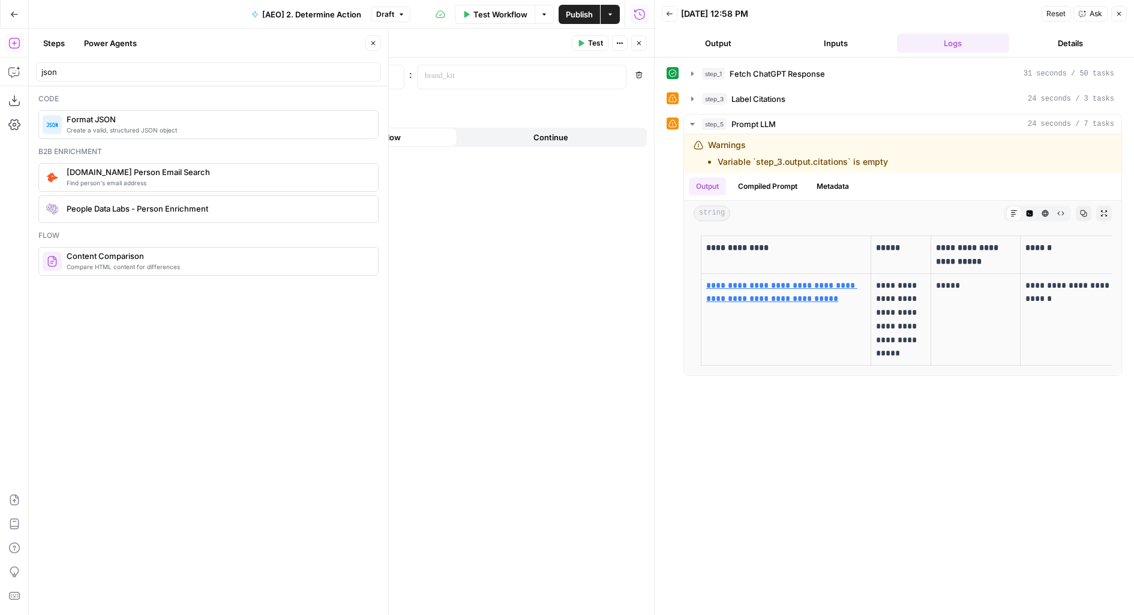
click at [373, 40] on icon "button" at bounding box center [373, 43] width 7 height 7
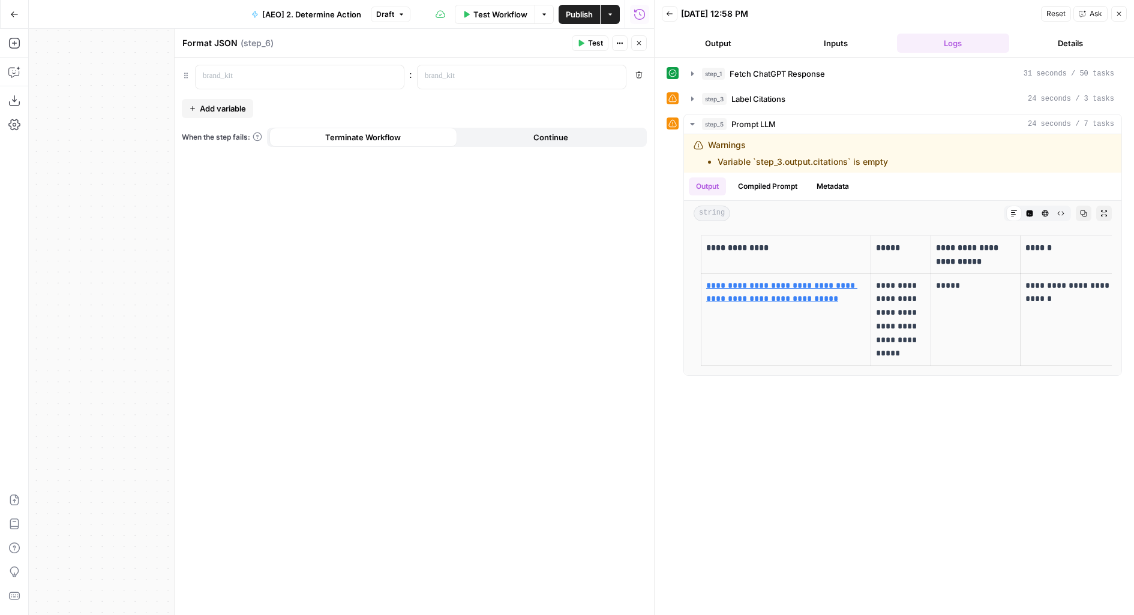
click at [641, 43] on icon "button" at bounding box center [638, 43] width 7 height 7
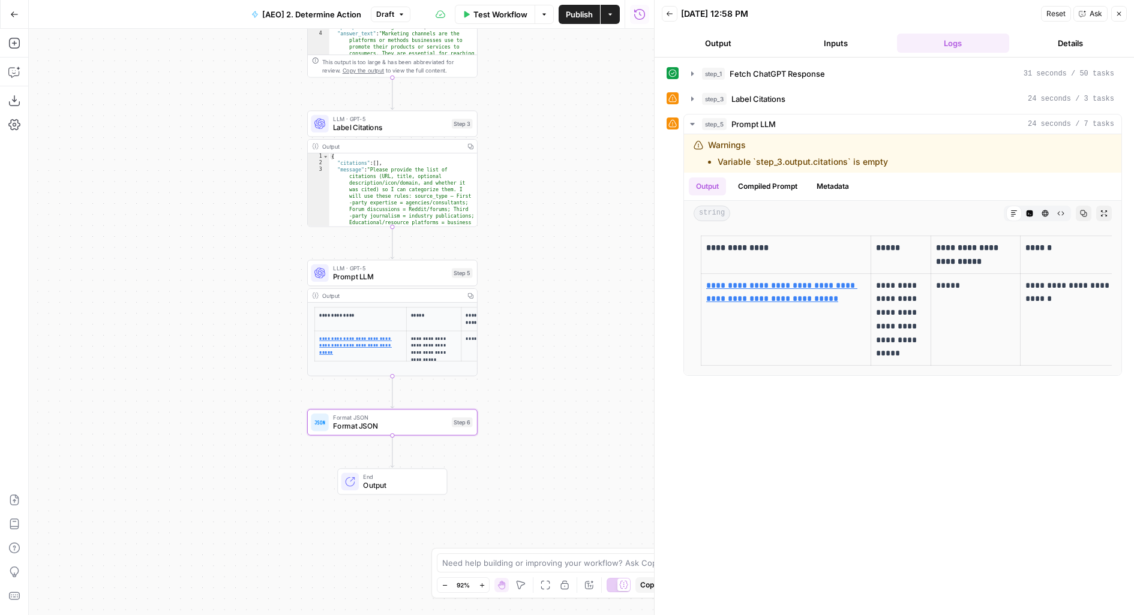
drag, startPoint x: 364, startPoint y: 458, endPoint x: 244, endPoint y: 362, distance: 153.3
click at [245, 363] on div "Workflow Set Inputs Inputs Fetch ChatGPT Response Fetch ChatGPT Response Step 1…" at bounding box center [341, 322] width 625 height 587
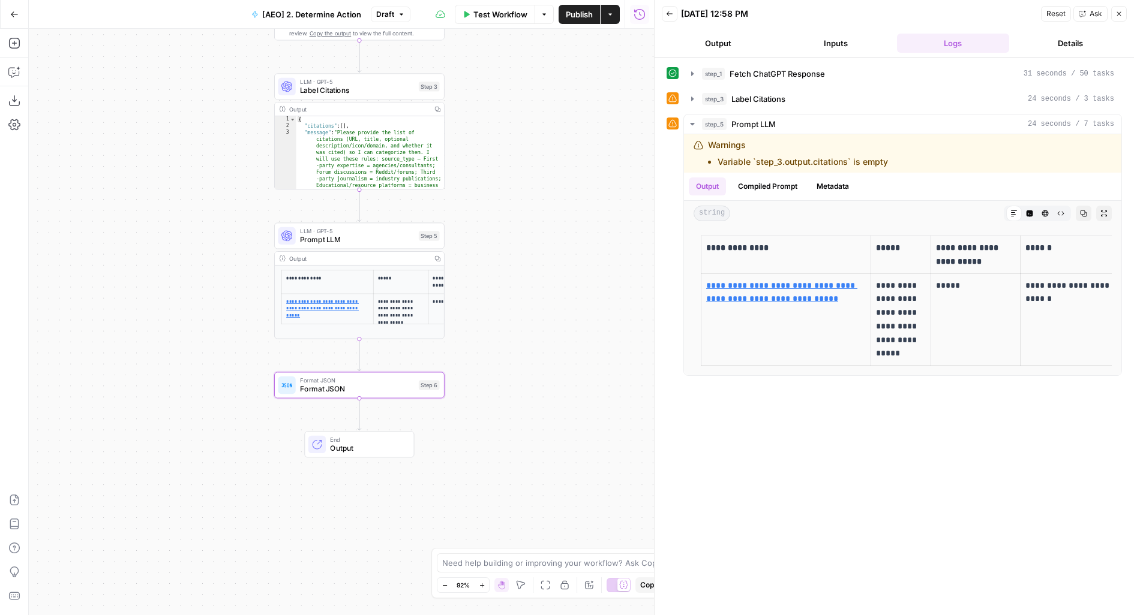
click at [296, 384] on div "Format JSON Format JSON Step 6 Copy step Delete step Add Note Test" at bounding box center [358, 385] width 161 height 19
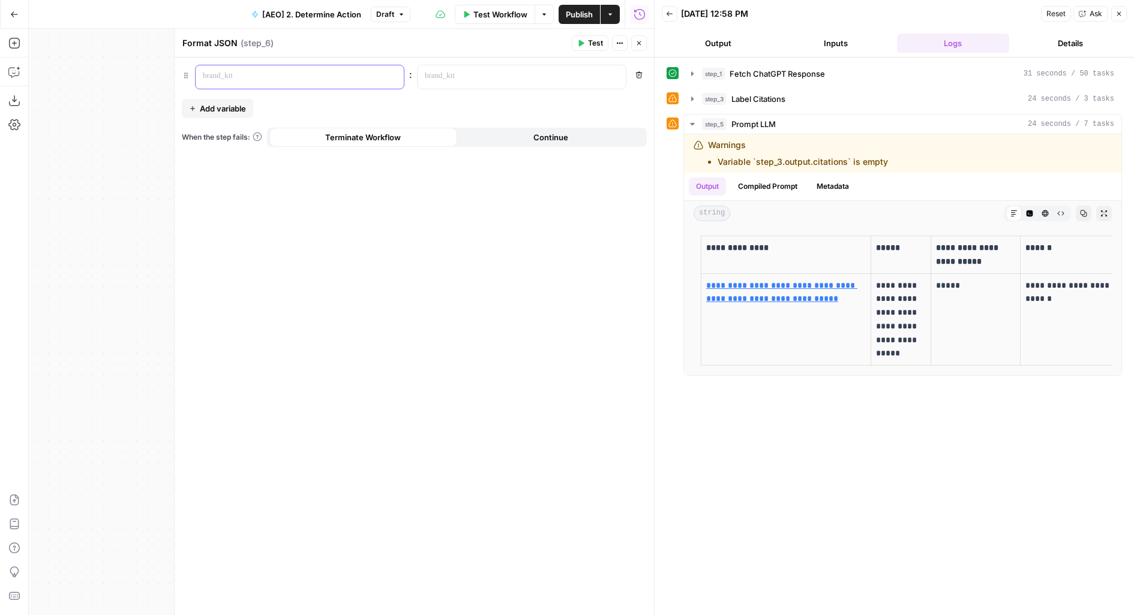
click at [238, 76] on p at bounding box center [290, 76] width 175 height 12
click at [517, 71] on p at bounding box center [512, 76] width 175 height 12
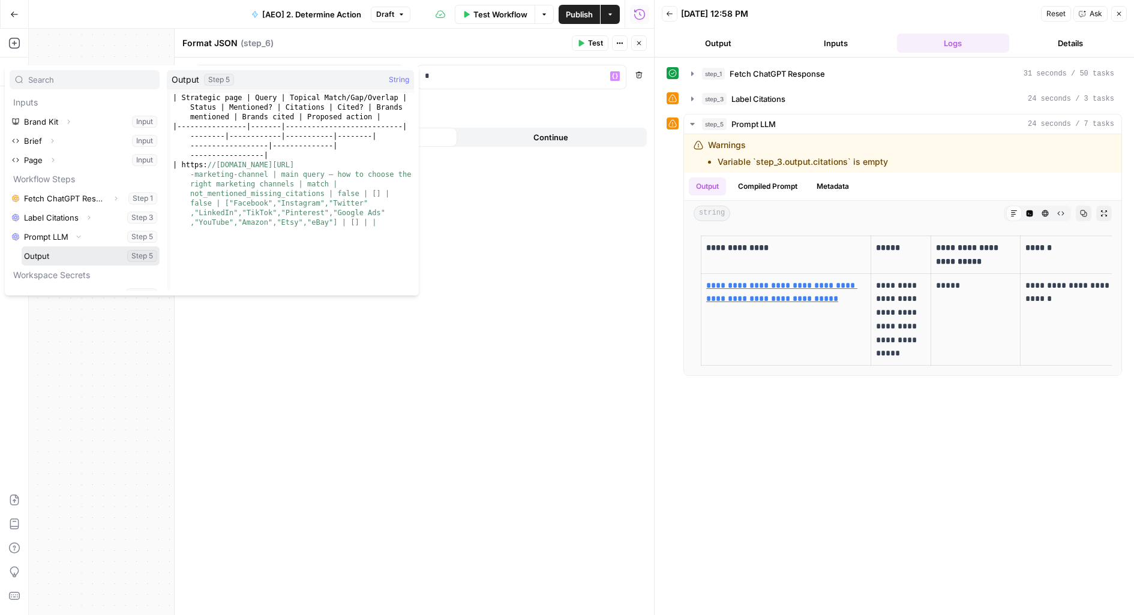
click at [22, 247] on button "Select variable Output" at bounding box center [91, 256] width 138 height 19
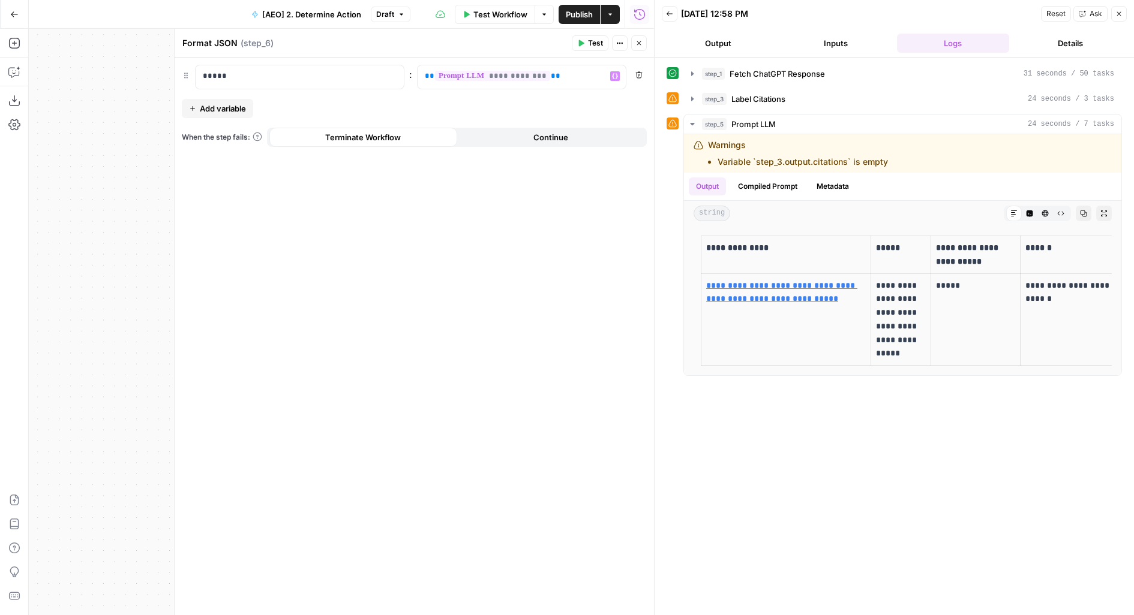
click at [257, 108] on div "**********" at bounding box center [414, 337] width 479 height 558
click at [245, 108] on span "Add variable" at bounding box center [223, 109] width 46 height 12
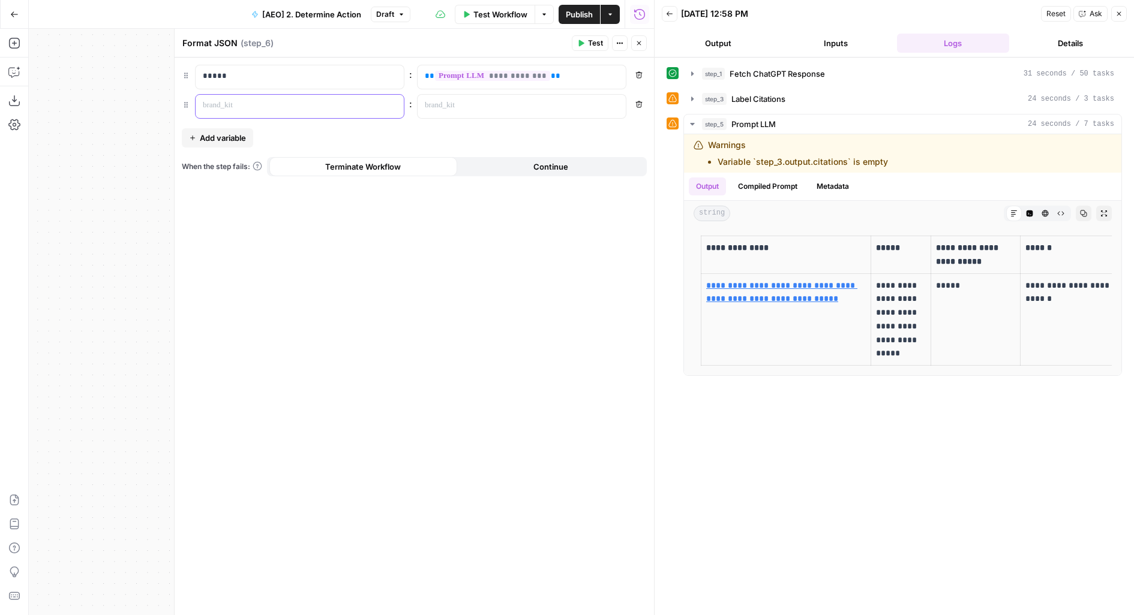
click at [245, 108] on p at bounding box center [290, 106] width 175 height 12
click at [427, 105] on p at bounding box center [512, 106] width 175 height 12
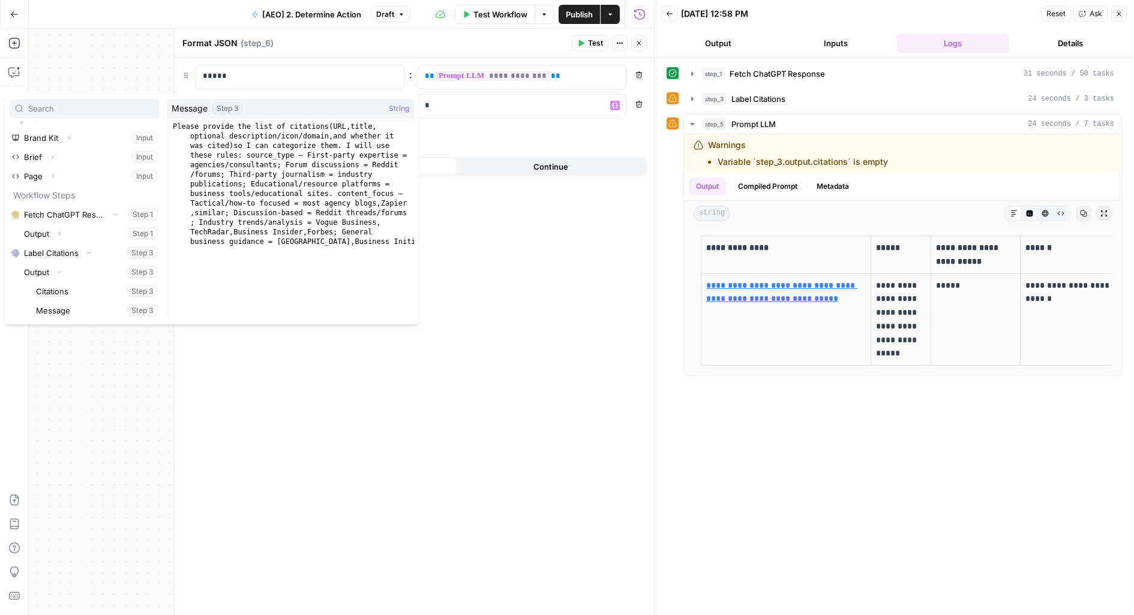
scroll to position [32, 0]
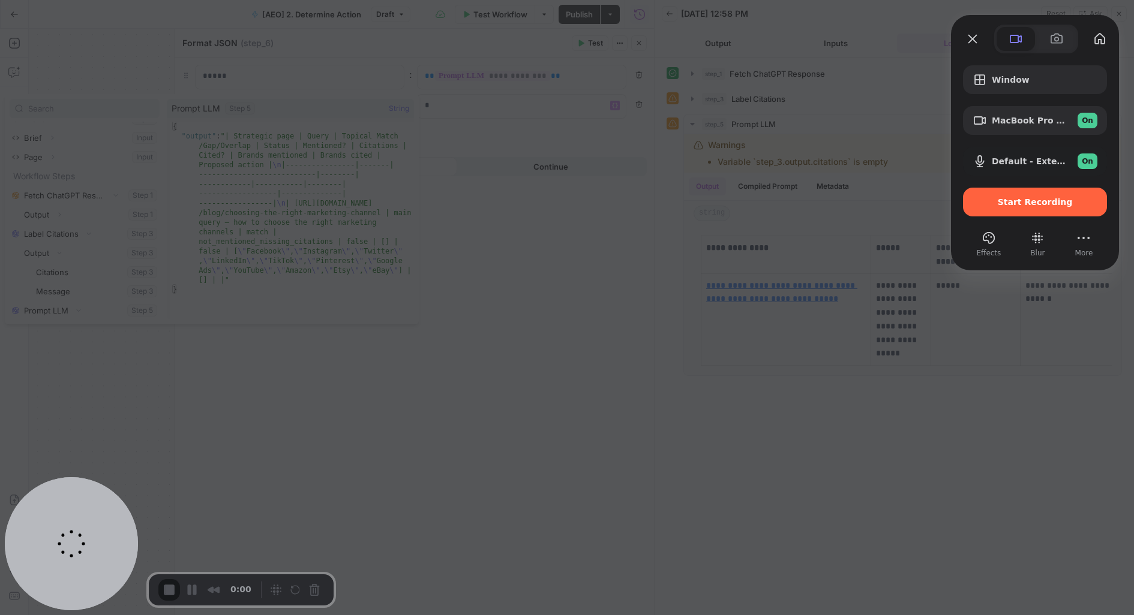
click at [759, 76] on div at bounding box center [567, 307] width 1134 height 615
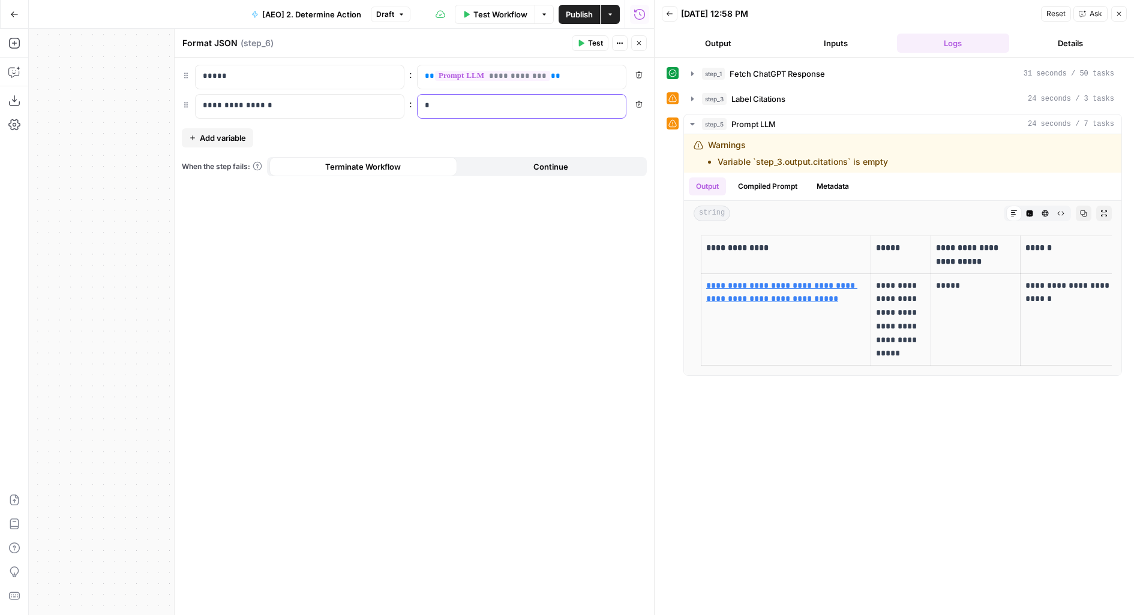
click at [508, 115] on div "*" at bounding box center [512, 106] width 189 height 23
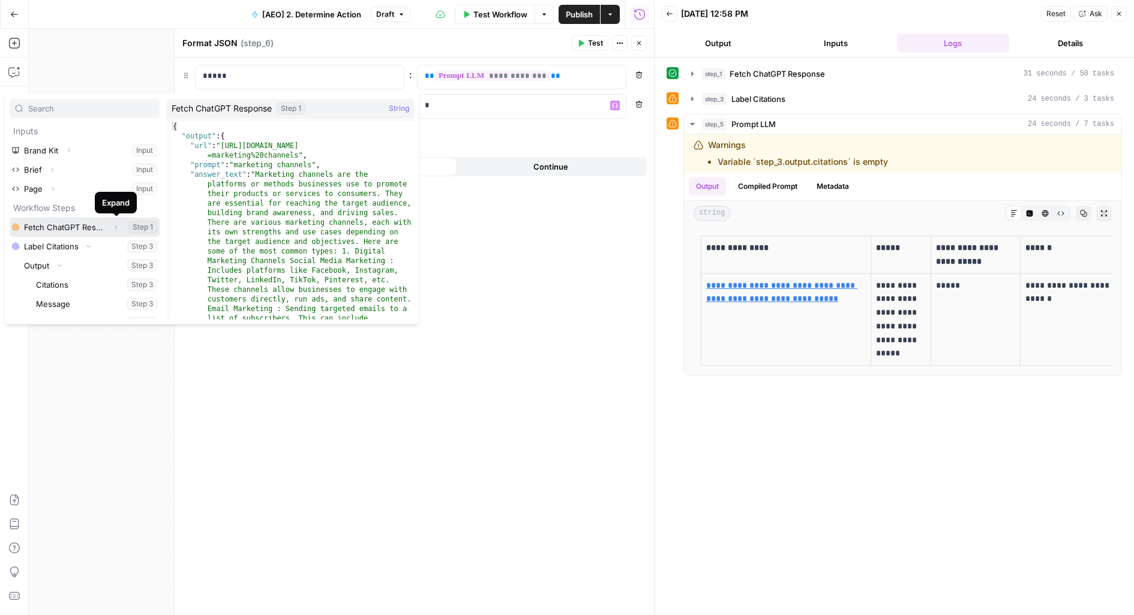
click at [119, 231] on button "Expand" at bounding box center [116, 228] width 16 height 16
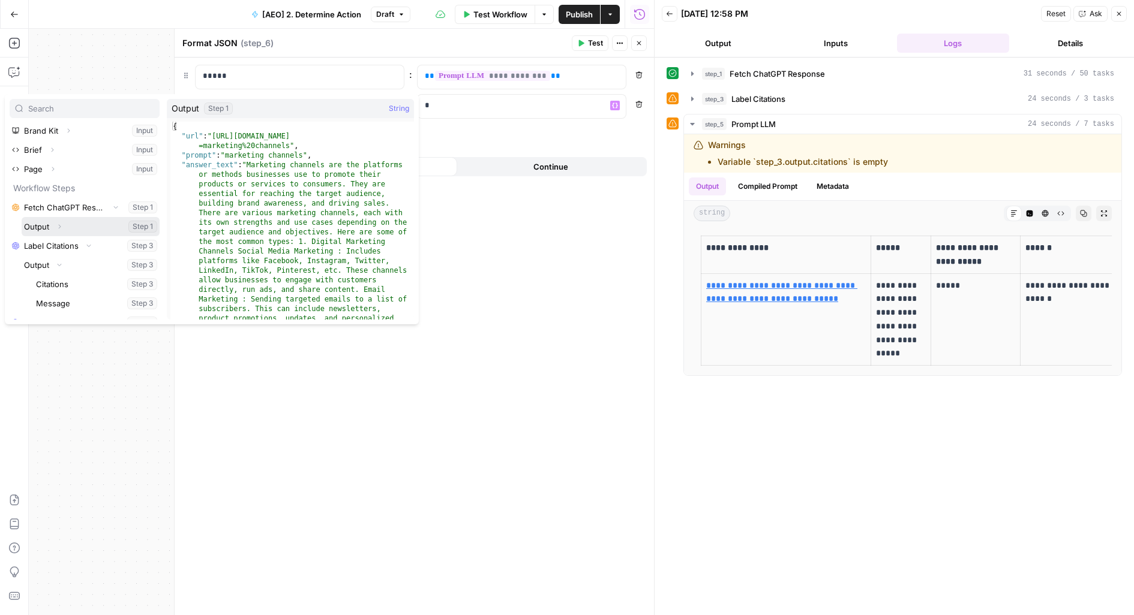
click at [58, 223] on icon "button" at bounding box center [59, 226] width 7 height 7
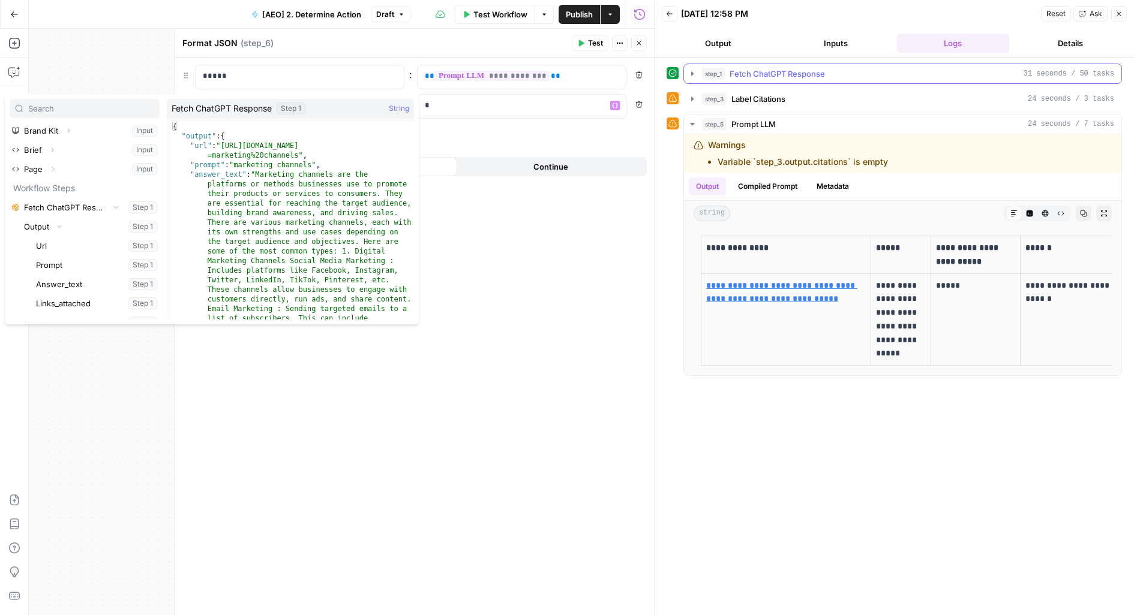
click at [849, 77] on div "step_1 Fetch ChatGPT Response 31 seconds / 50 tasks" at bounding box center [908, 74] width 412 height 12
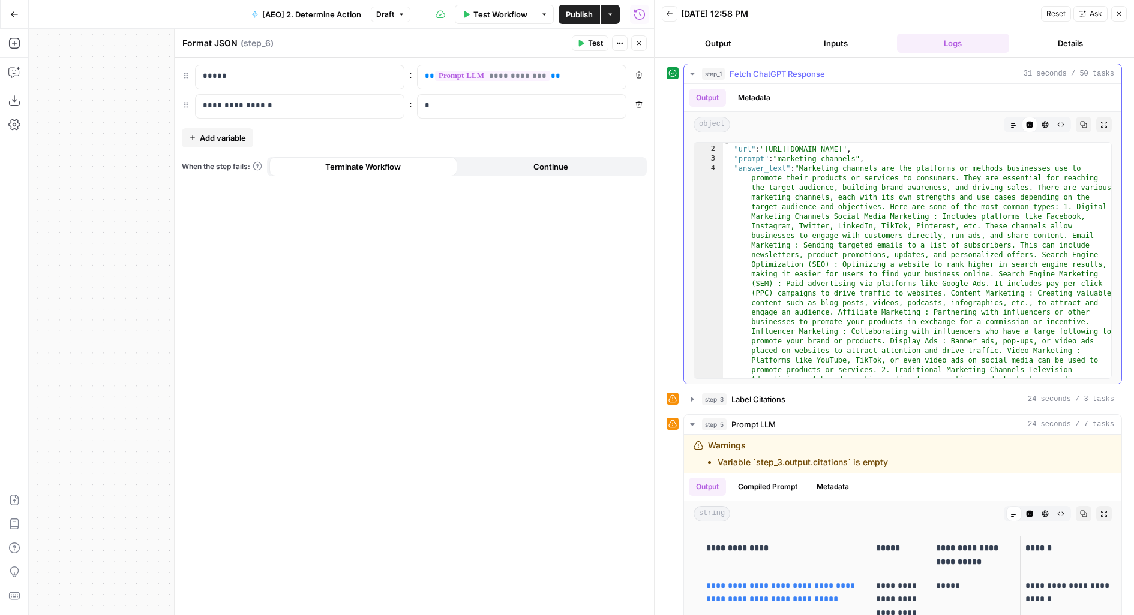
scroll to position [0, 0]
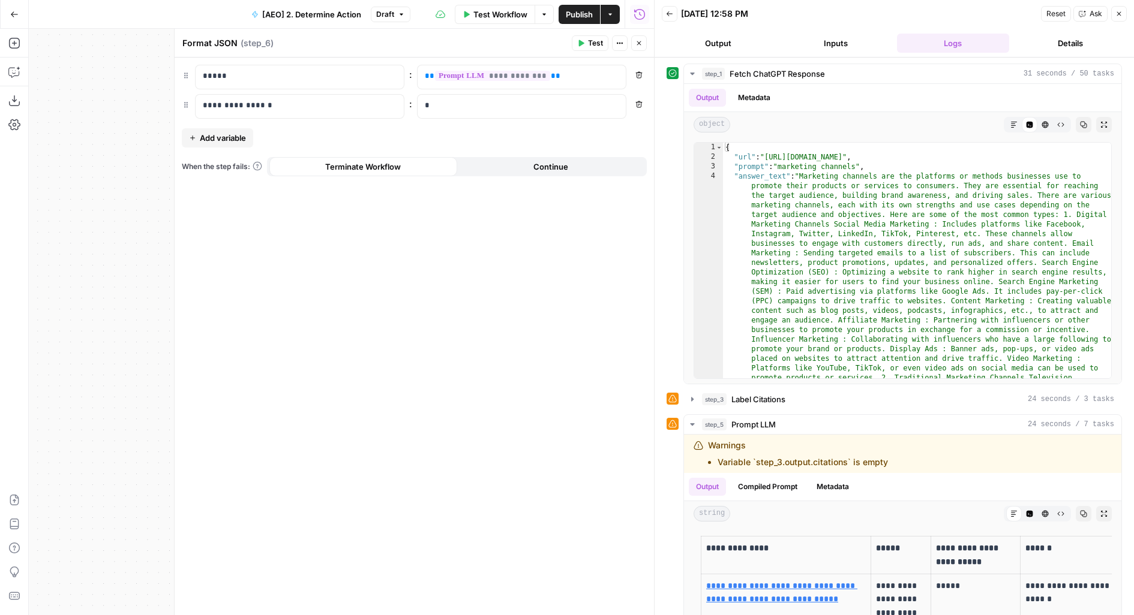
click at [836, 39] on button "Inputs" at bounding box center [835, 43] width 113 height 19
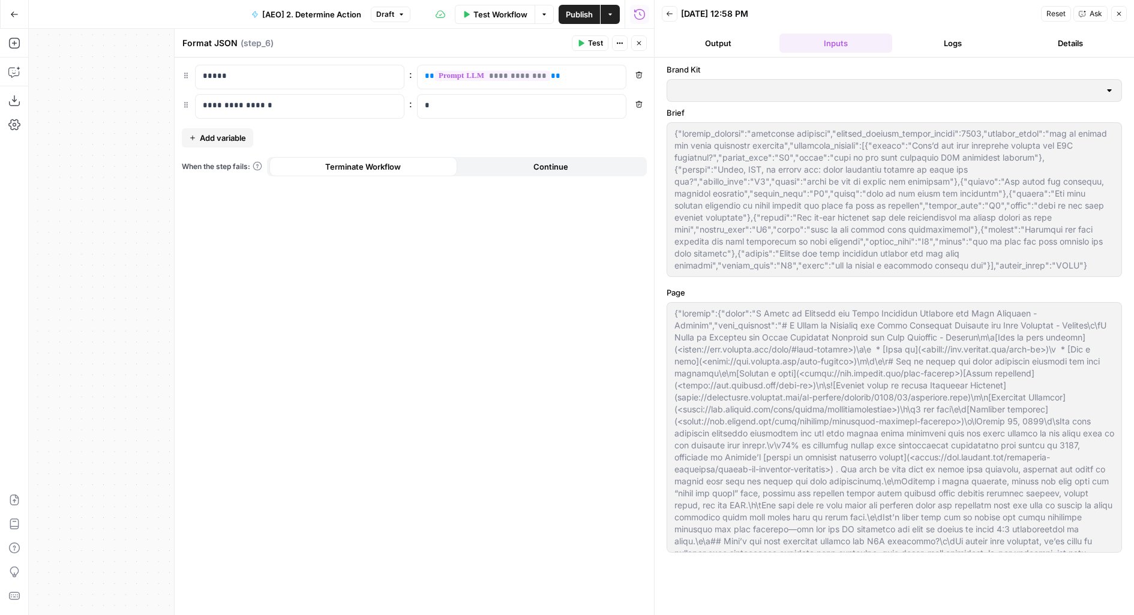
type input "Klaviyo"
click at [493, 97] on div "*" at bounding box center [512, 106] width 189 height 23
click at [481, 106] on p "*" at bounding box center [512, 106] width 175 height 12
drag, startPoint x: 449, startPoint y: 105, endPoint x: 356, endPoint y: 104, distance: 93.0
click at [356, 104] on div "**********" at bounding box center [414, 106] width 465 height 25
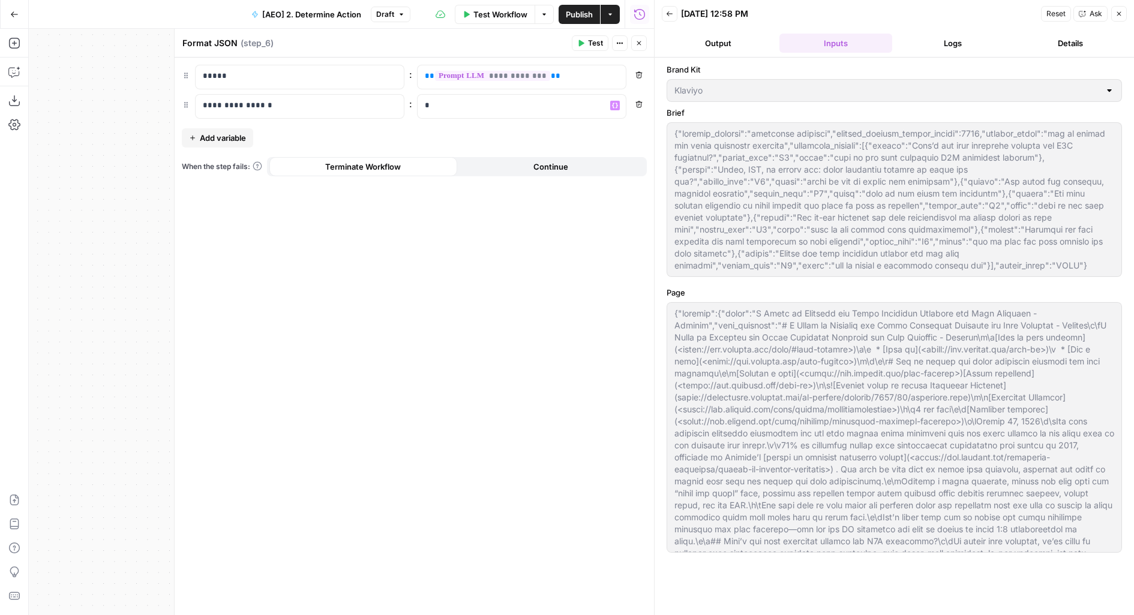
click at [930, 42] on button "Logs" at bounding box center [953, 43] width 113 height 19
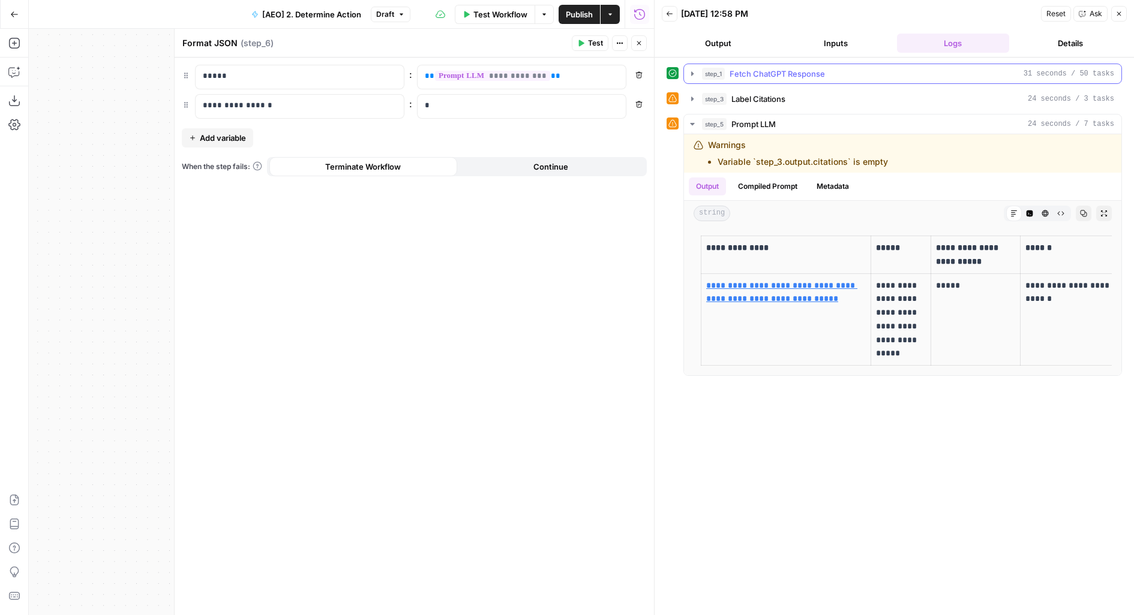
click at [810, 73] on span "Fetch ChatGPT Response" at bounding box center [776, 74] width 95 height 12
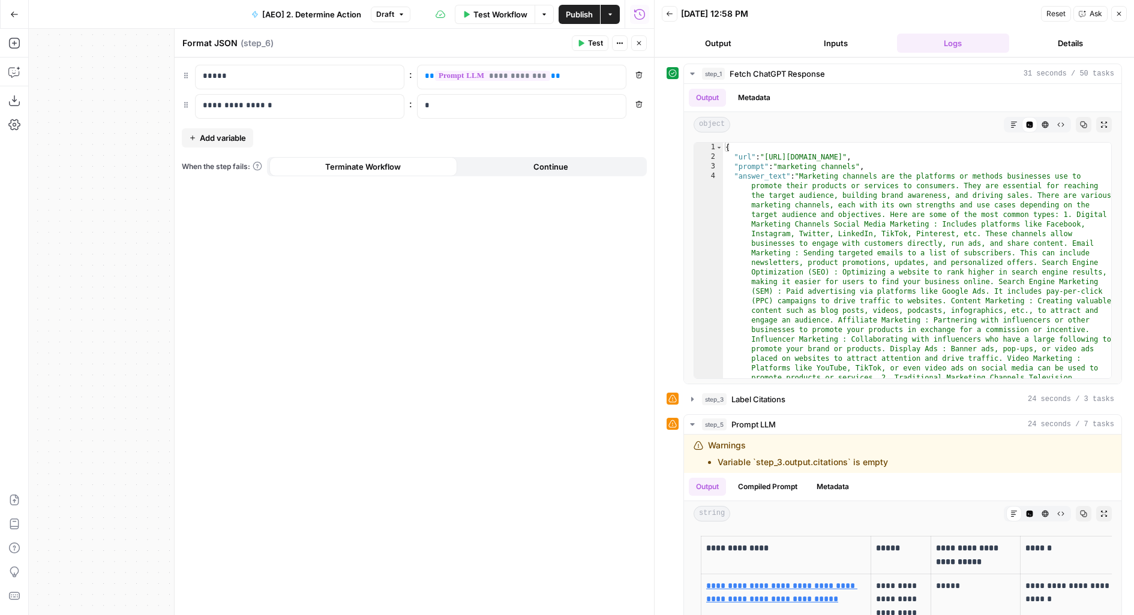
click at [638, 48] on button "Close" at bounding box center [639, 43] width 16 height 16
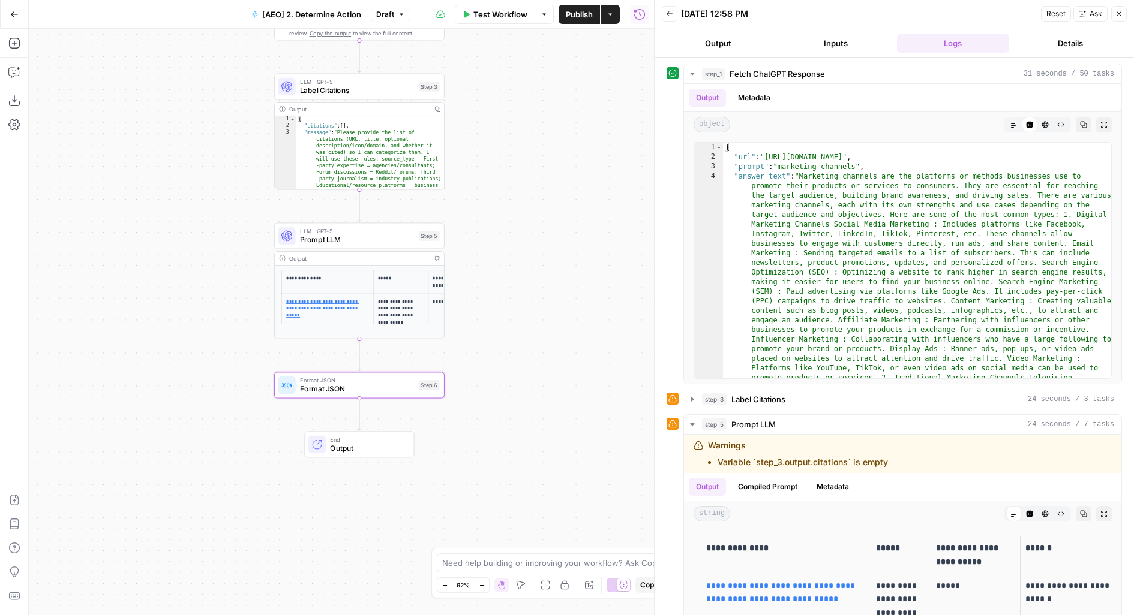
click at [570, 13] on span "Publish" at bounding box center [579, 14] width 27 height 12
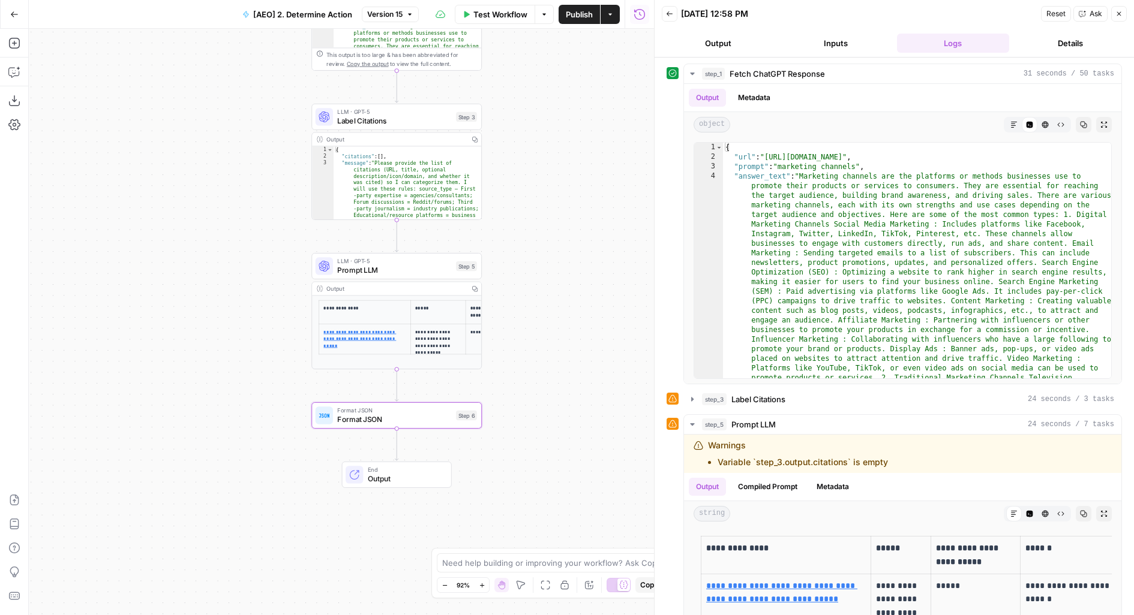
drag, startPoint x: 490, startPoint y: 227, endPoint x: 521, endPoint y: 19, distance: 210.6
click at [523, 20] on div "Go Back [AEO] 2. Determine Action Version 15 Test Workflow Options Publish Acti…" at bounding box center [327, 307] width 654 height 615
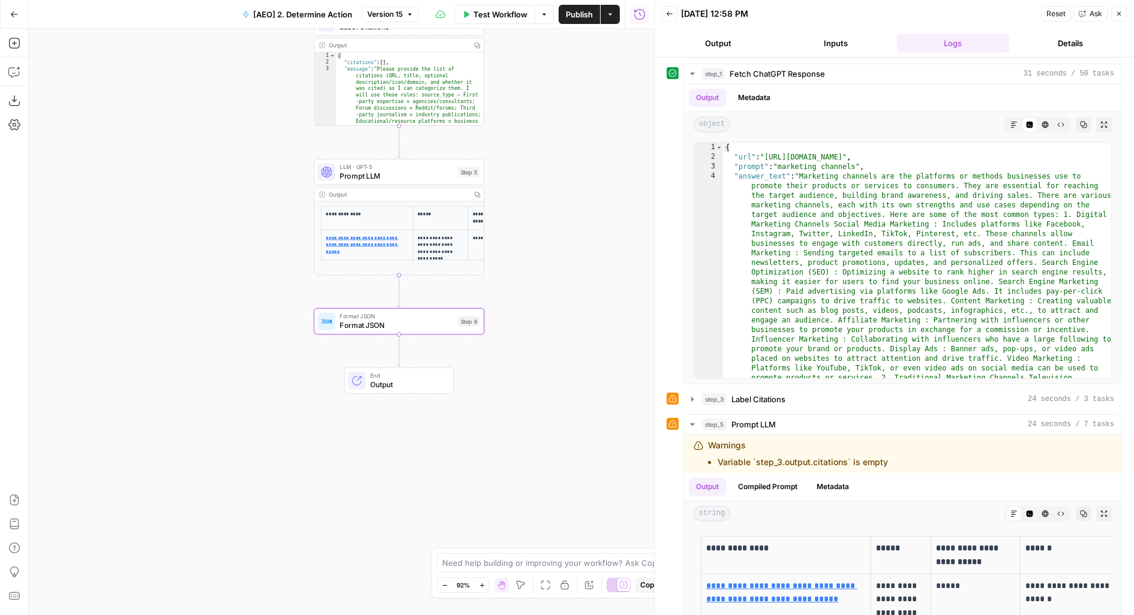
drag, startPoint x: 522, startPoint y: 284, endPoint x: 517, endPoint y: 160, distance: 124.3
click at [517, 160] on div "Workflow Set Inputs Inputs Fetch ChatGPT Response Fetch ChatGPT Response Step 1…" at bounding box center [341, 322] width 625 height 587
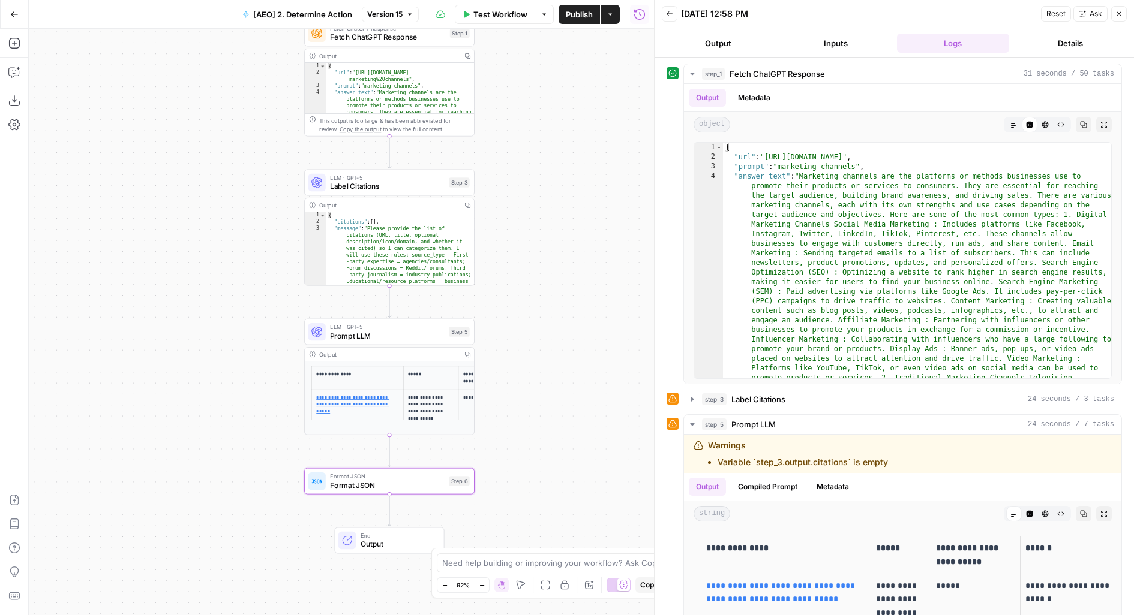
click at [365, 338] on span "Prompt LLM" at bounding box center [387, 336] width 114 height 11
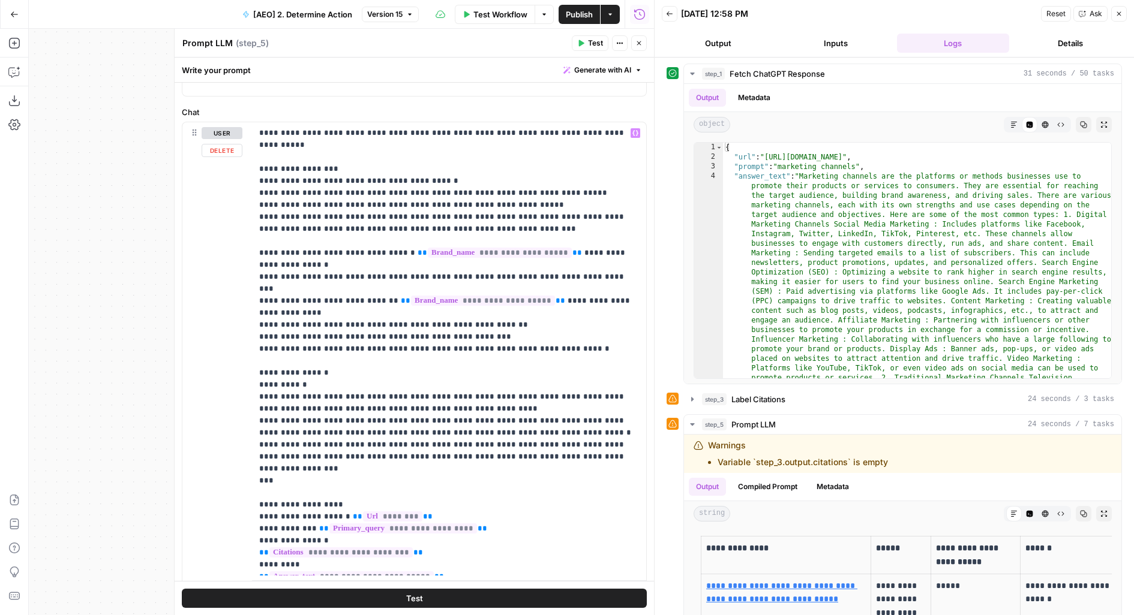
scroll to position [154, 0]
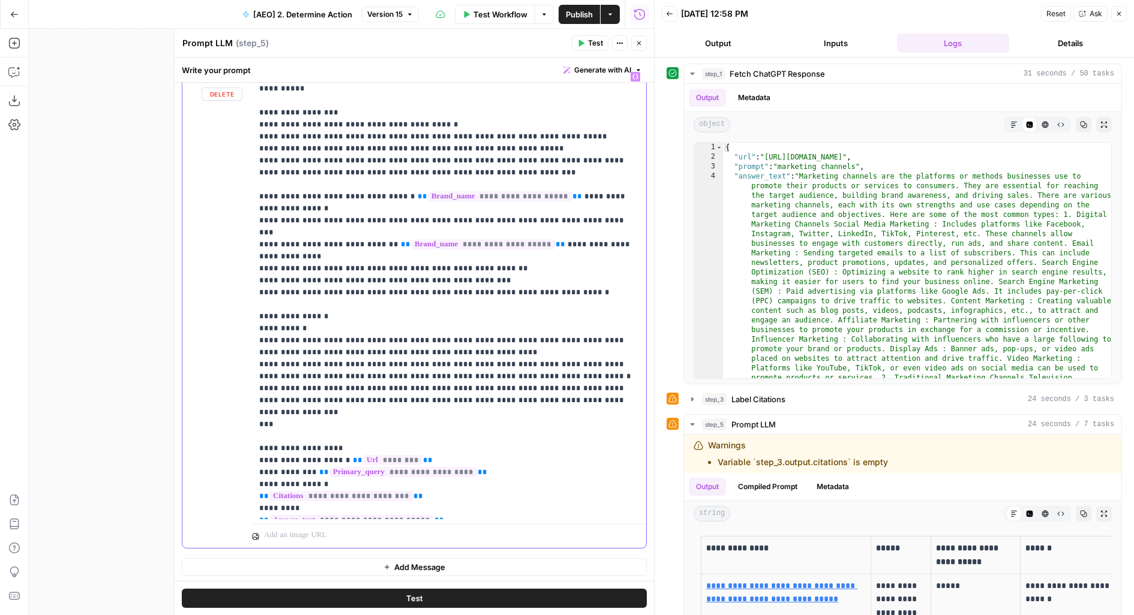
click at [421, 321] on p "**********" at bounding box center [449, 293] width 380 height 444
click at [398, 273] on p "**********" at bounding box center [449, 293] width 380 height 444
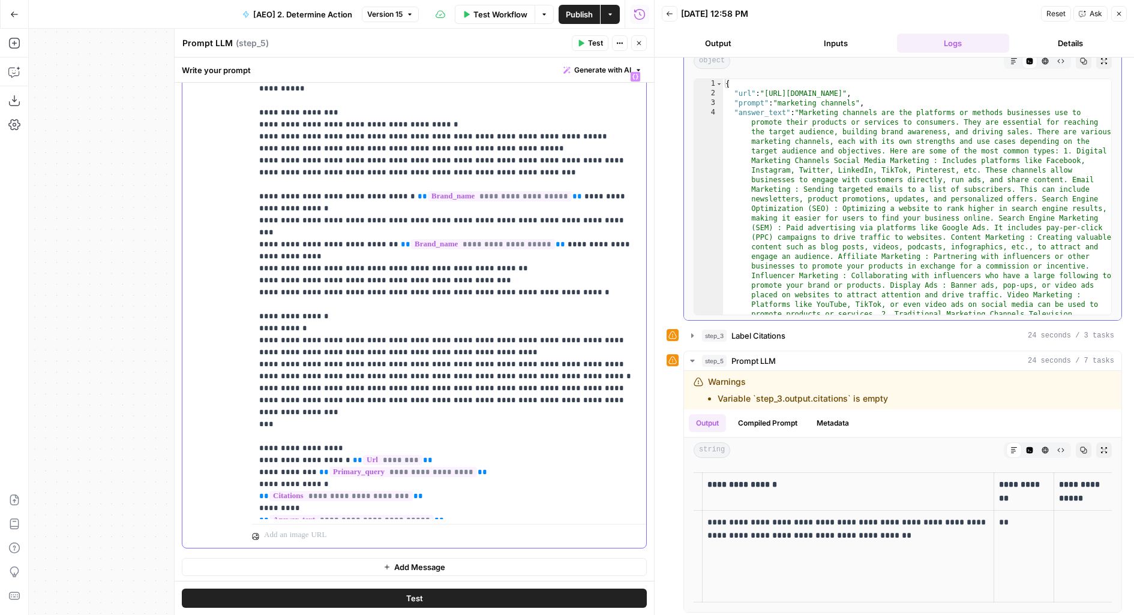
scroll to position [0, 0]
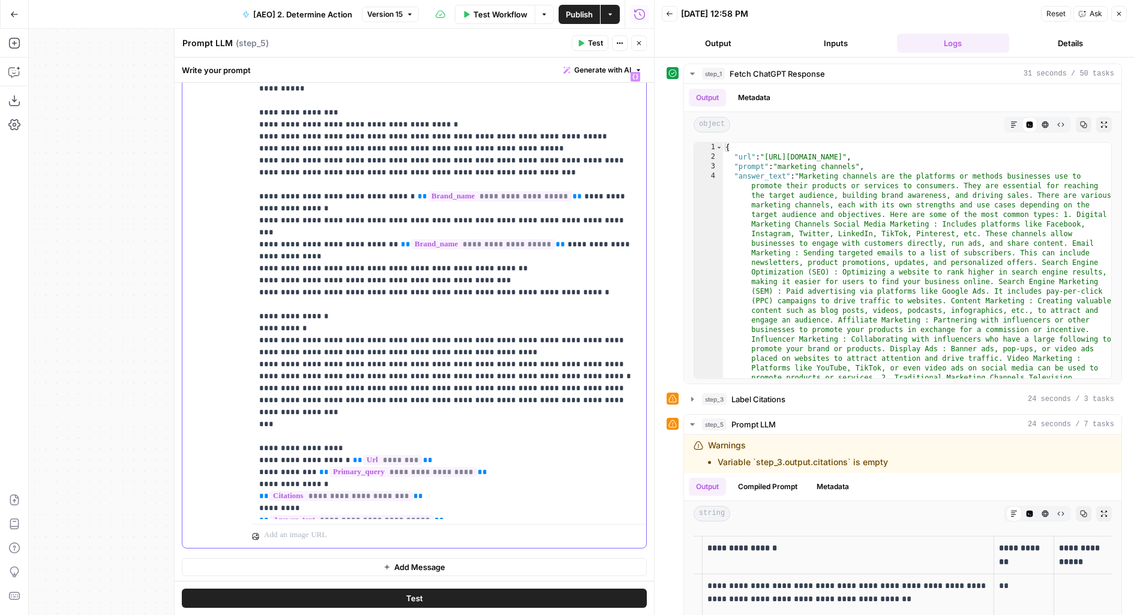
click at [475, 377] on p "**********" at bounding box center [449, 293] width 380 height 444
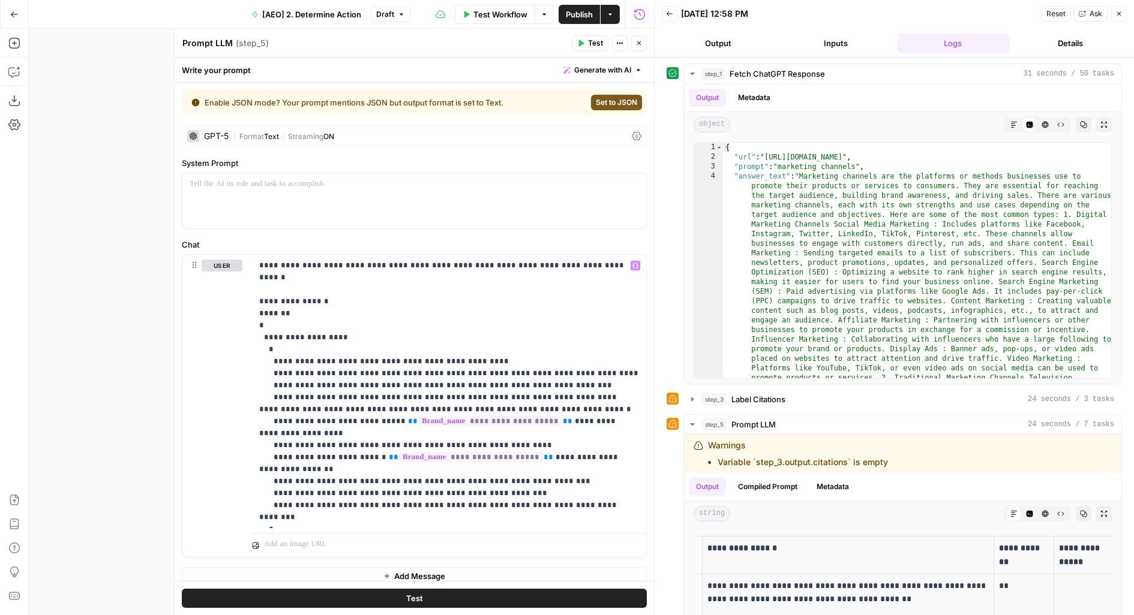
click at [623, 98] on span "Set to JSON" at bounding box center [616, 102] width 41 height 11
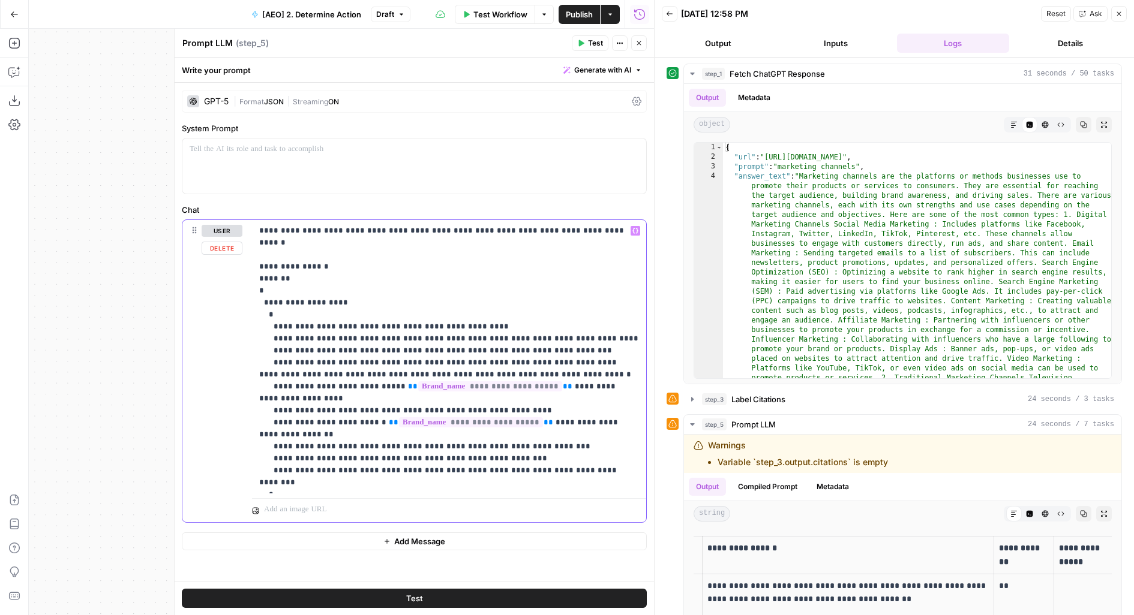
drag, startPoint x: 292, startPoint y: 268, endPoint x: 229, endPoint y: 273, distance: 62.6
click at [229, 273] on div "**********" at bounding box center [414, 371] width 464 height 302
drag, startPoint x: 319, startPoint y: 265, endPoint x: 233, endPoint y: 254, distance: 87.0
click at [233, 254] on div "**********" at bounding box center [414, 371] width 464 height 302
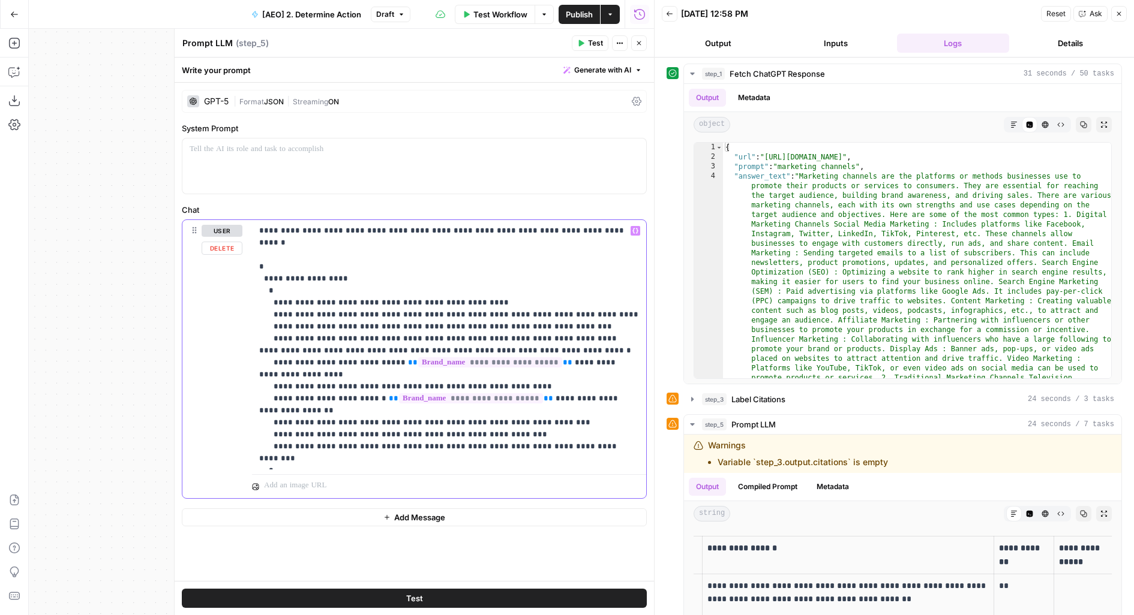
click at [279, 296] on p "**********" at bounding box center [449, 345] width 380 height 240
click at [391, 295] on p "**********" at bounding box center [449, 345] width 380 height 240
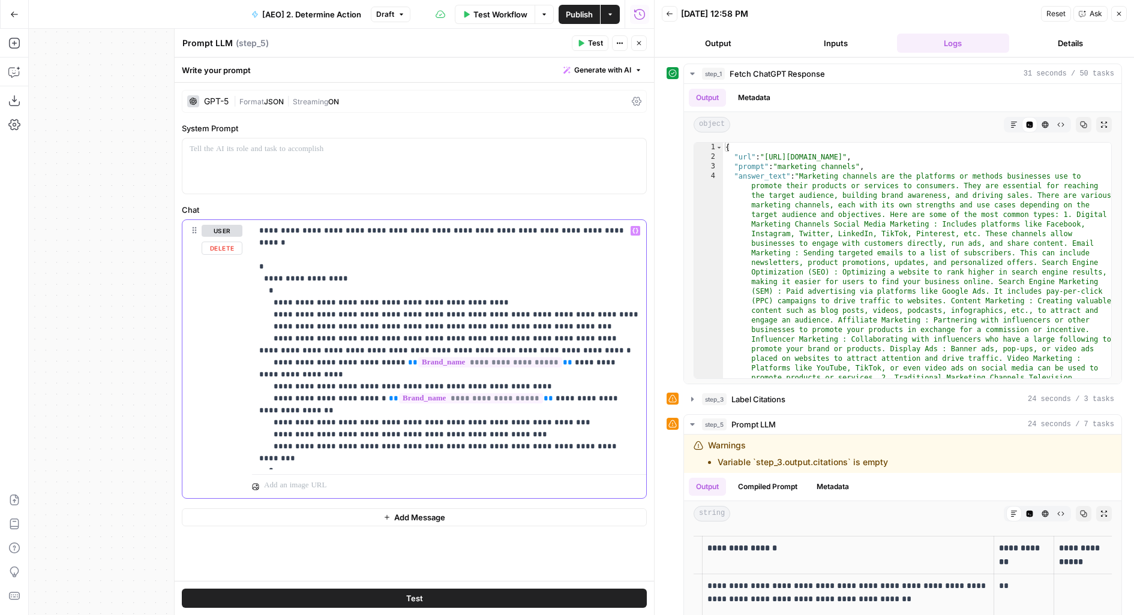
drag, startPoint x: 365, startPoint y: 293, endPoint x: 465, endPoint y: 293, distance: 100.2
click at [465, 293] on p "**********" at bounding box center [449, 345] width 380 height 240
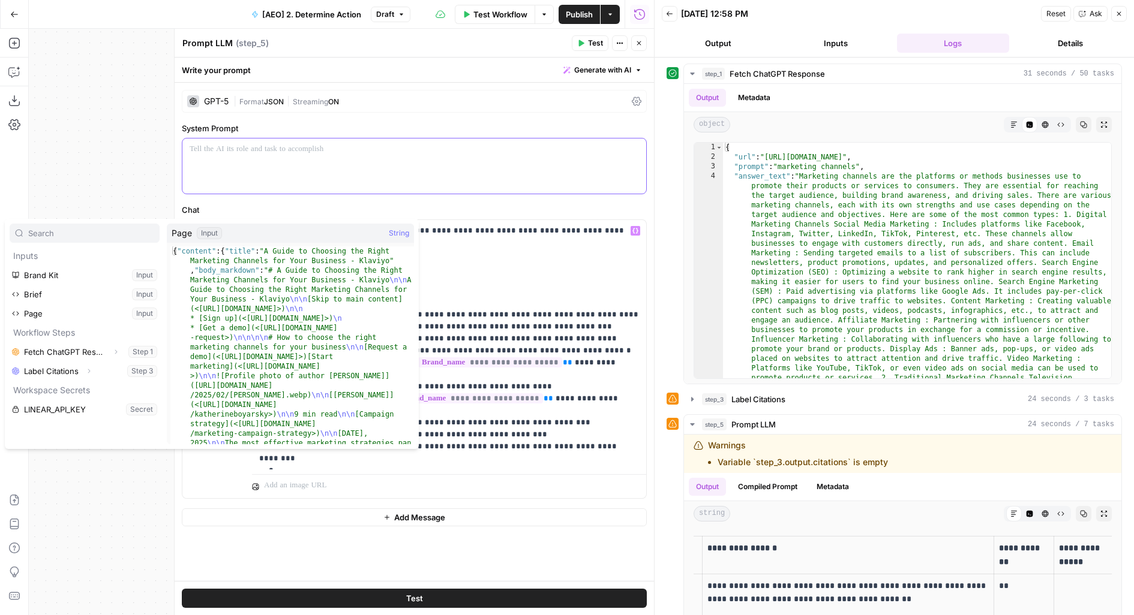
click at [493, 173] on div at bounding box center [414, 166] width 464 height 55
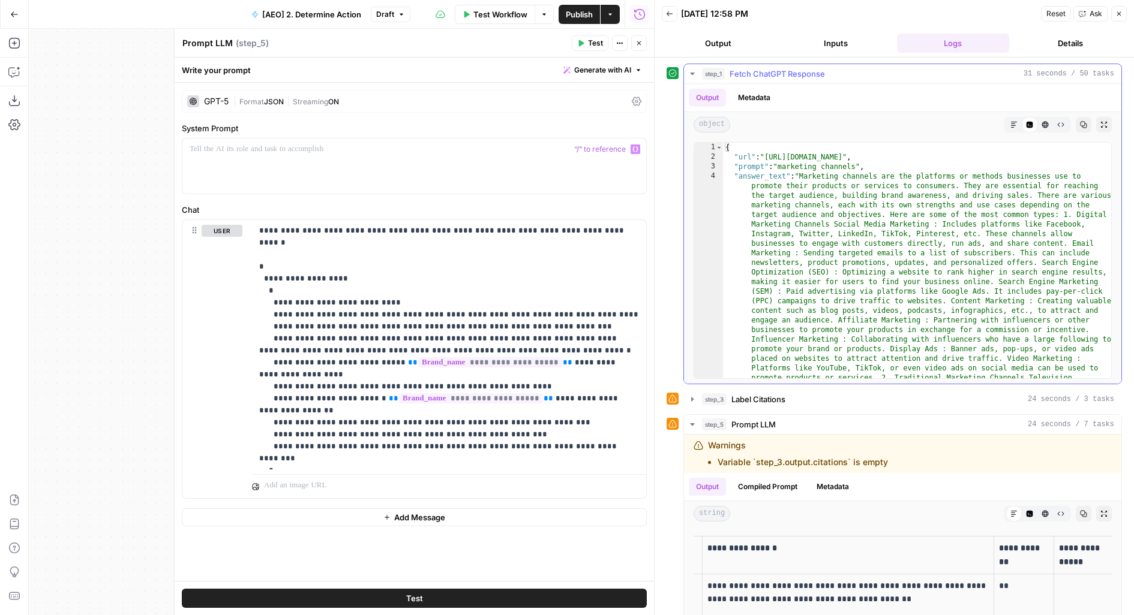
click at [906, 73] on div "step_1 Fetch ChatGPT Response 31 seconds / 50 tasks" at bounding box center [908, 74] width 412 height 12
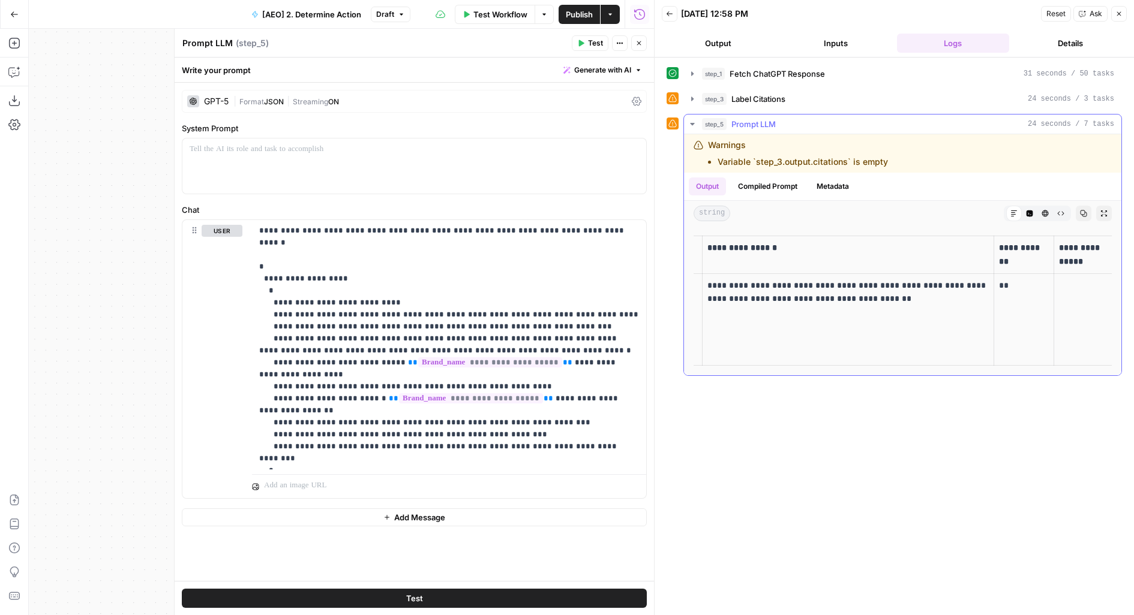
click at [755, 124] on span "Prompt LLM" at bounding box center [753, 124] width 44 height 12
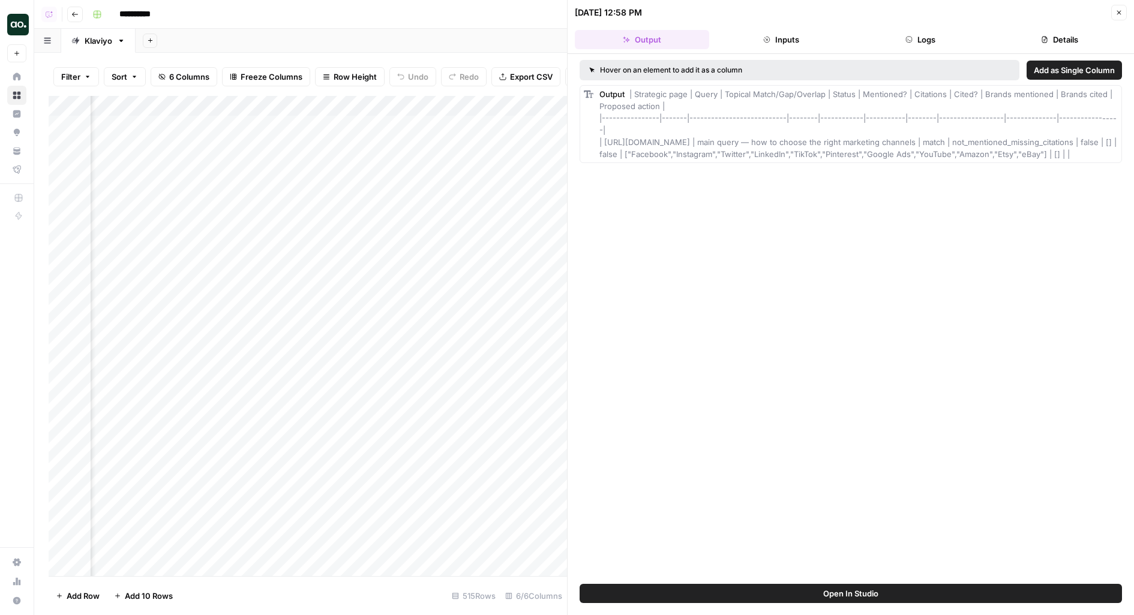
scroll to position [0, 428]
click at [253, 125] on div "Add Column" at bounding box center [308, 336] width 518 height 481
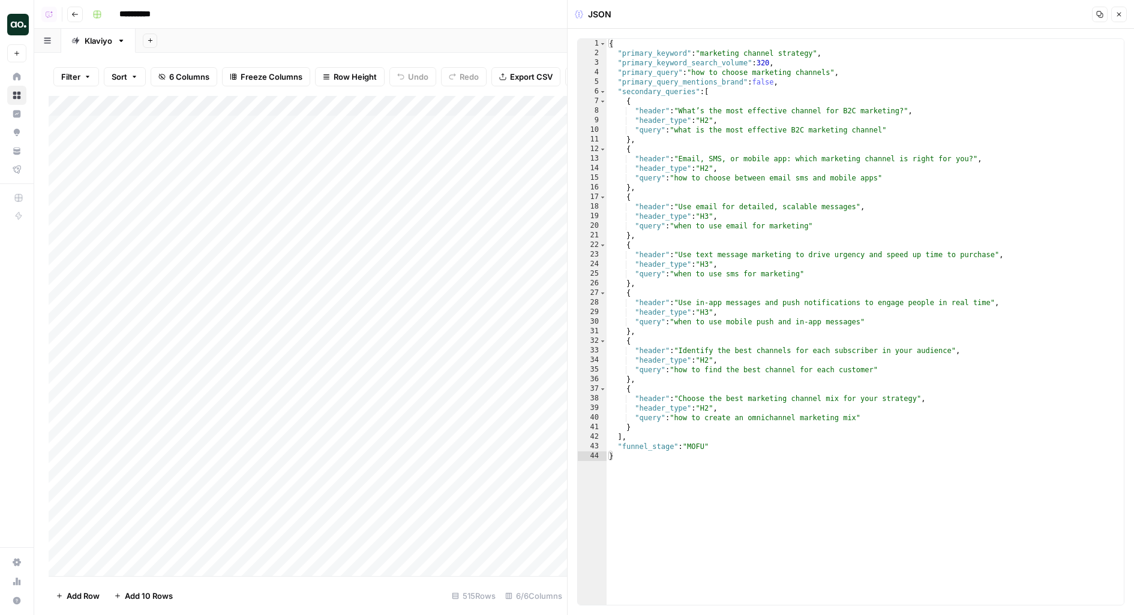
click at [1126, 8] on div "Copy Close" at bounding box center [1109, 15] width 35 height 16
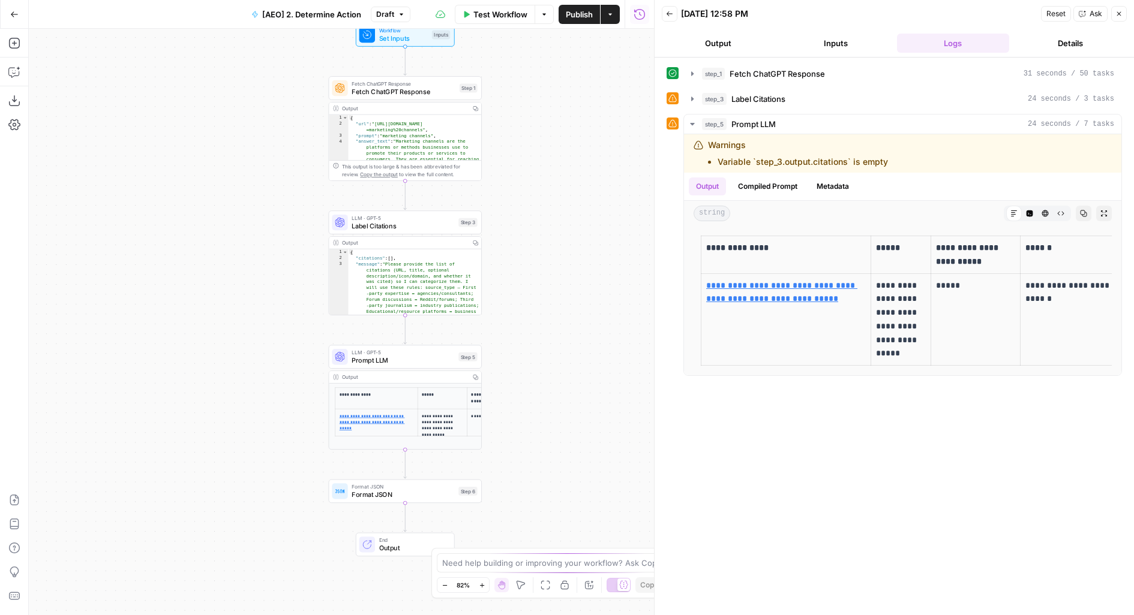
drag, startPoint x: 562, startPoint y: 284, endPoint x: 589, endPoint y: 277, distance: 28.4
click at [589, 277] on div "Workflow Set Inputs Inputs Fetch ChatGPT Response Fetch ChatGPT Response Step 1…" at bounding box center [341, 322] width 625 height 587
click at [377, 359] on span "Prompt LLM" at bounding box center [400, 359] width 103 height 10
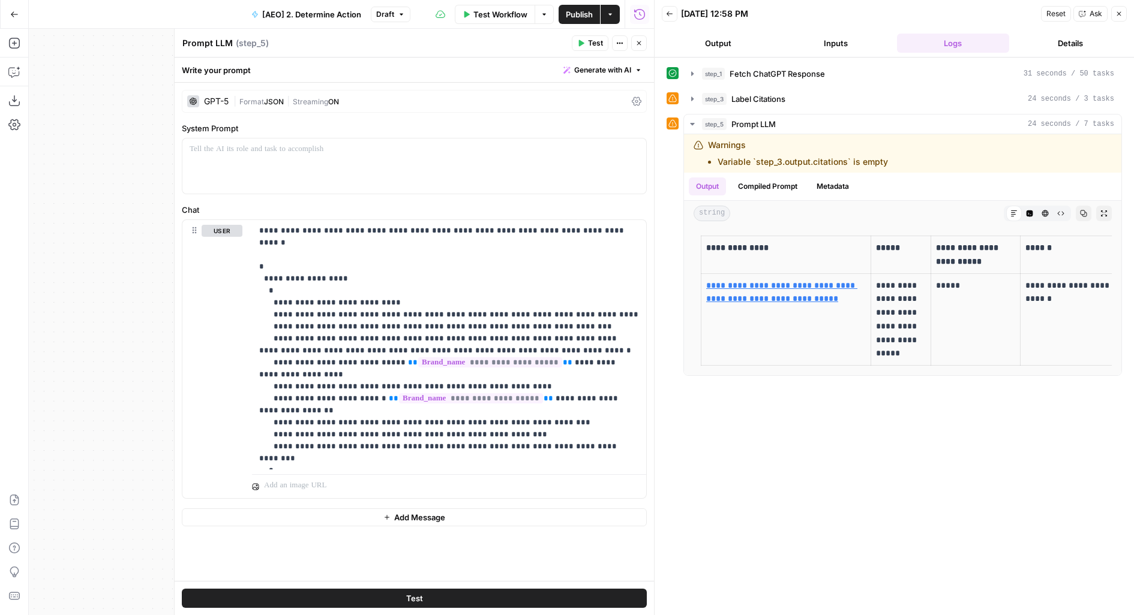
click at [589, 45] on span "Test" at bounding box center [595, 43] width 15 height 11
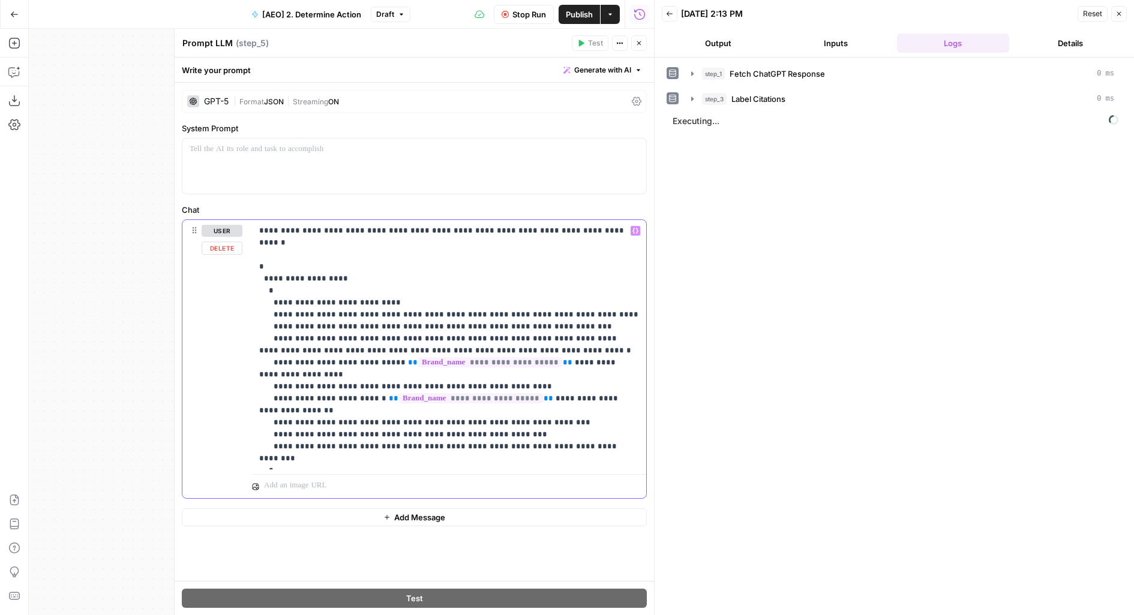
click at [369, 289] on p "**********" at bounding box center [449, 345] width 380 height 240
click at [352, 293] on p "**********" at bounding box center [449, 345] width 380 height 240
click at [525, 12] on span "Stop Run" at bounding box center [529, 14] width 34 height 12
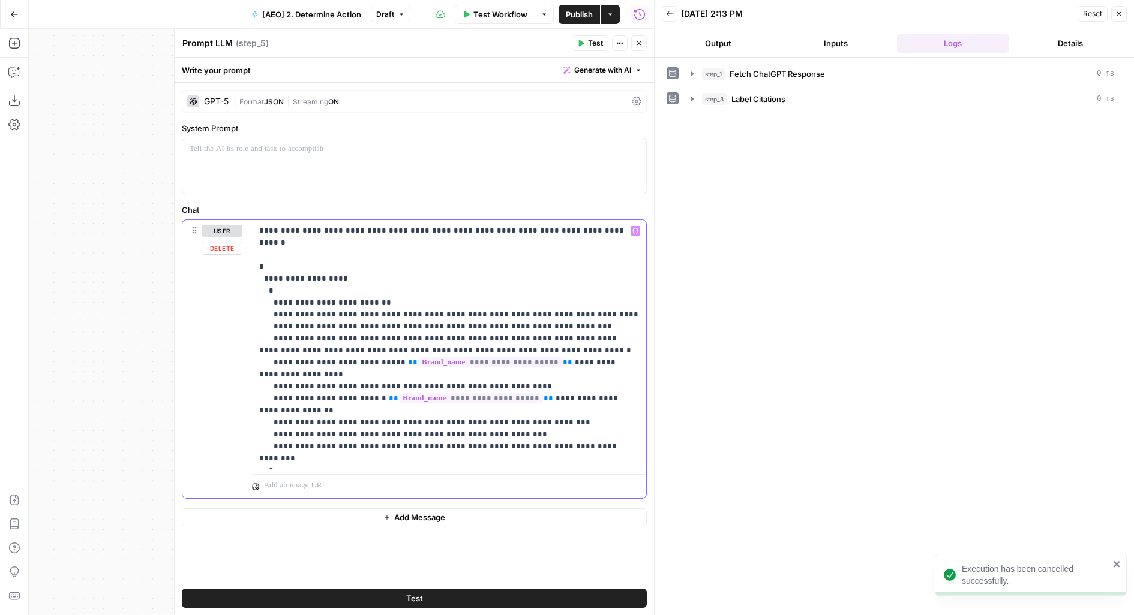
click at [352, 293] on p "**********" at bounding box center [449, 345] width 380 height 240
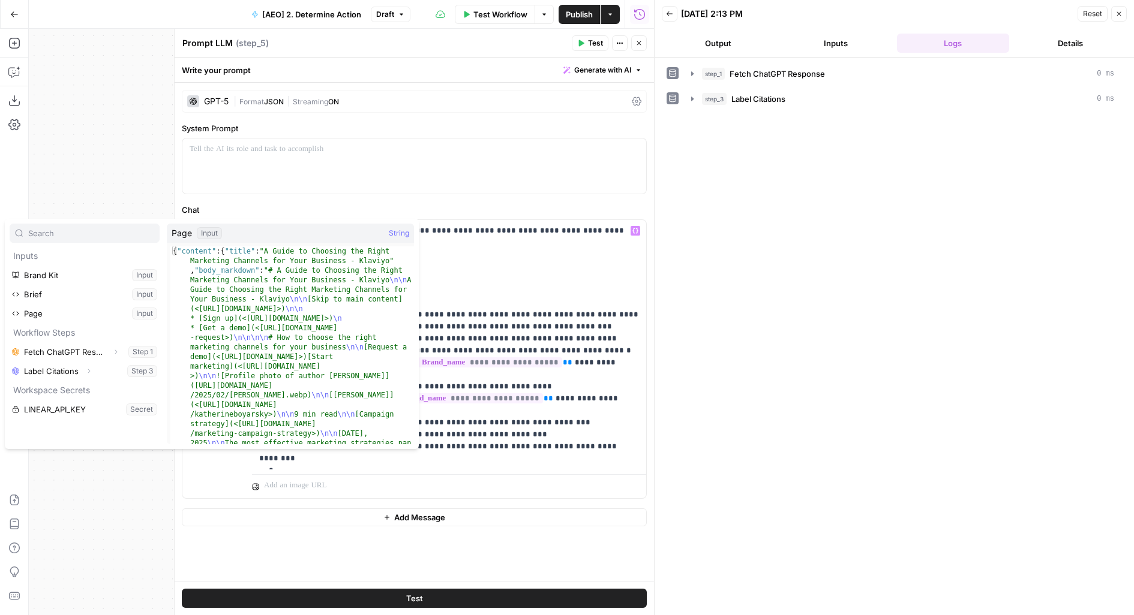
click at [642, 43] on span "Close" at bounding box center [642, 43] width 1 height 1
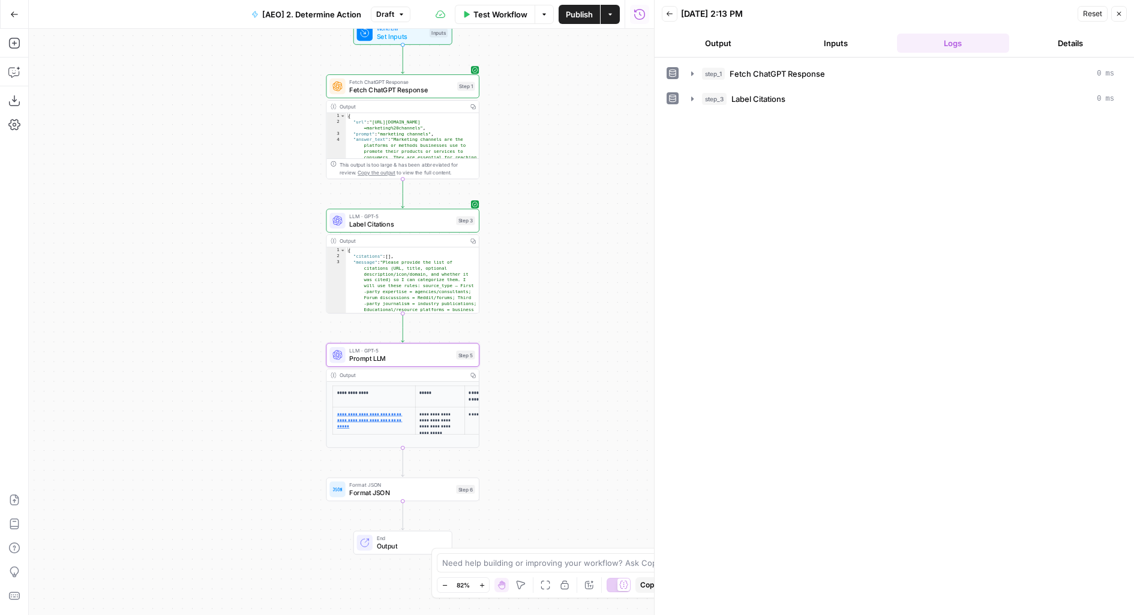
click at [837, 37] on button "Inputs" at bounding box center [835, 43] width 113 height 19
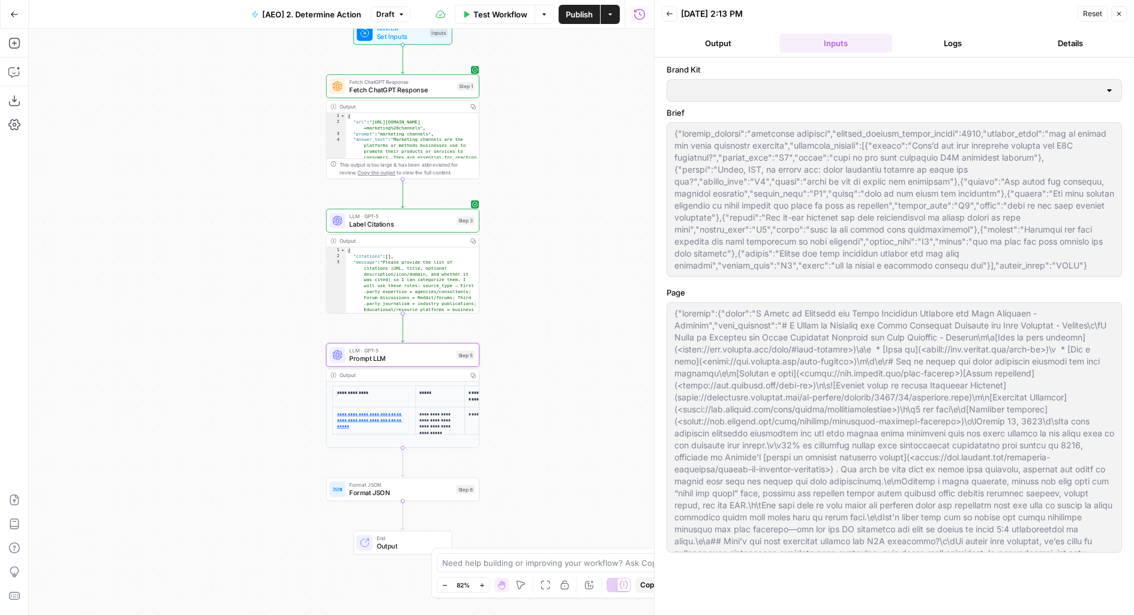
type input "Klaviyo"
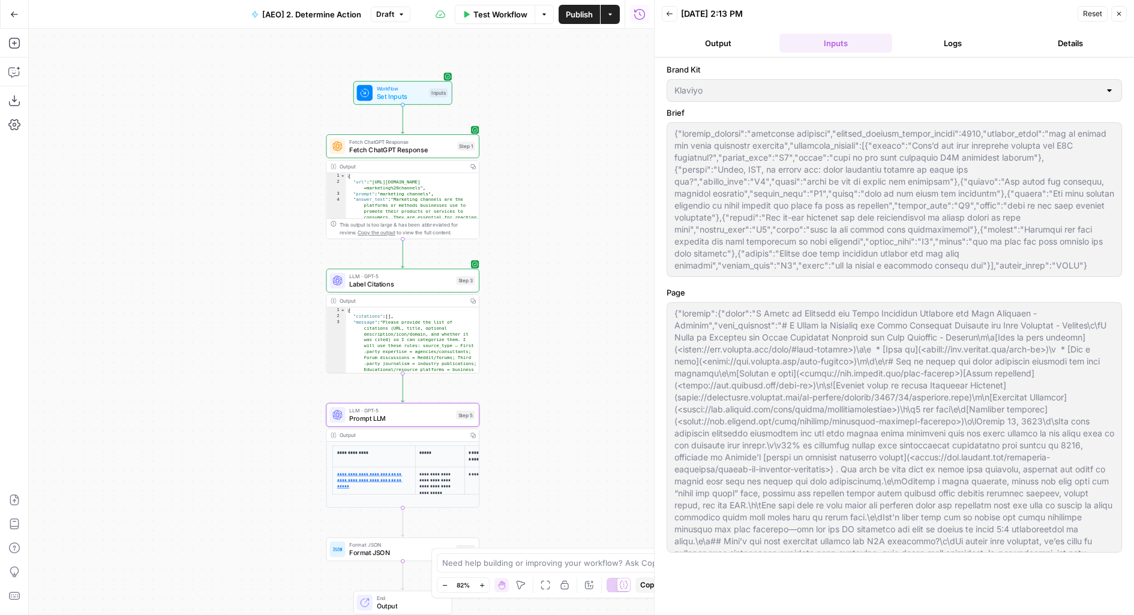
drag, startPoint x: 539, startPoint y: 56, endPoint x: 538, endPoint y: 116, distance: 60.0
click at [538, 116] on div "Workflow Set Inputs Inputs Fetch ChatGPT Response Fetch ChatGPT Response Step 1…" at bounding box center [341, 322] width 625 height 587
click at [442, 94] on div "Inputs" at bounding box center [439, 93] width 18 height 9
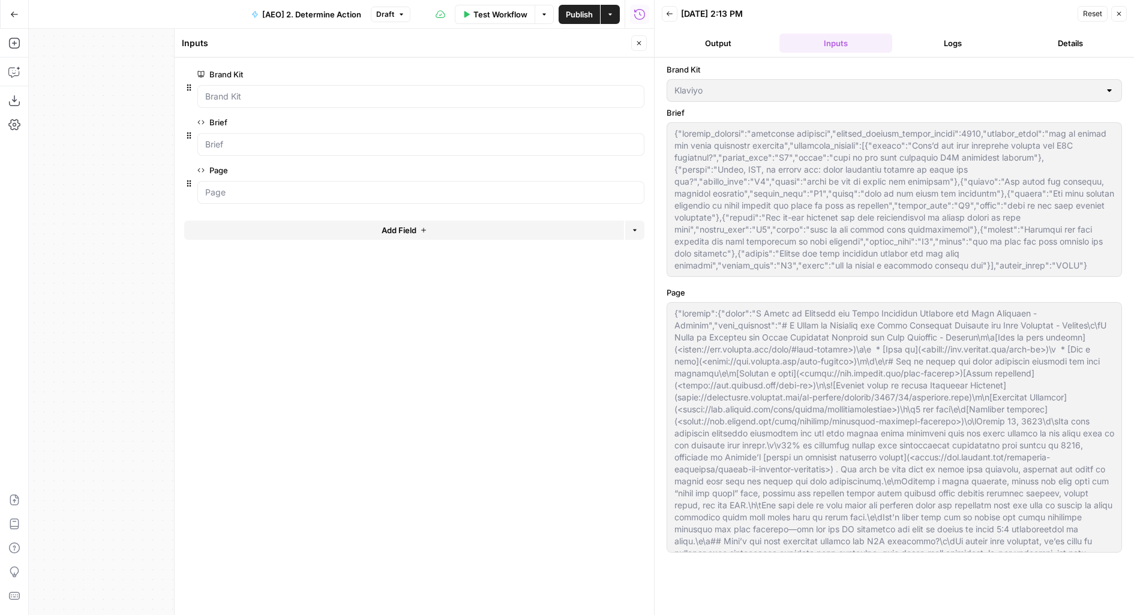
click at [641, 46] on icon "button" at bounding box center [638, 43] width 7 height 7
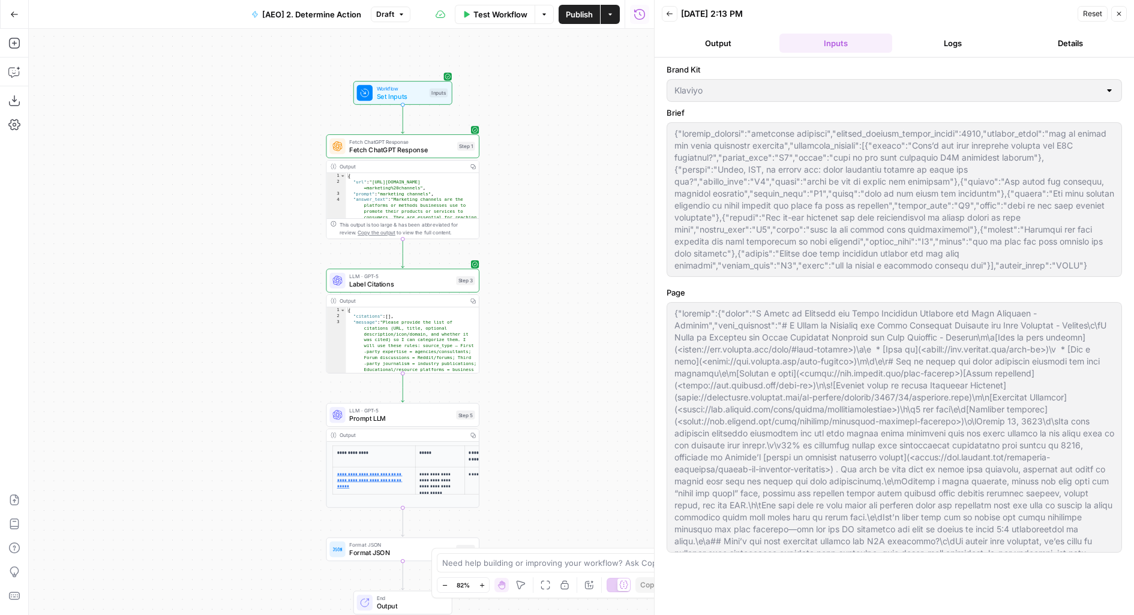
click at [963, 37] on button "Logs" at bounding box center [953, 43] width 113 height 19
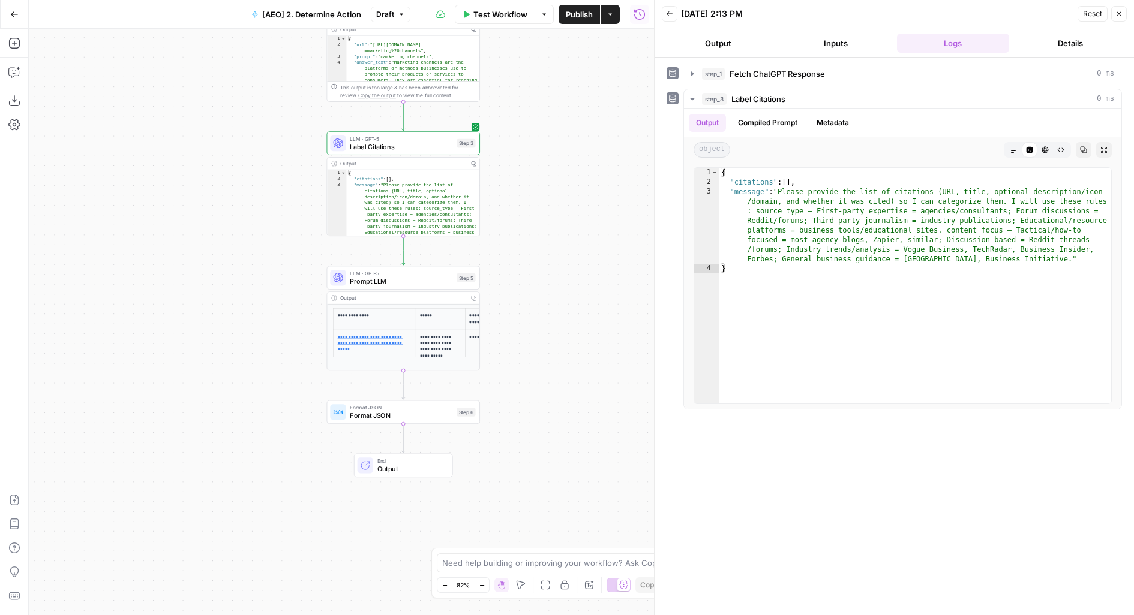
drag, startPoint x: 512, startPoint y: 389, endPoint x: 513, endPoint y: 242, distance: 146.4
click at [513, 244] on div "Workflow Set Inputs Inputs Fetch ChatGPT Response Fetch ChatGPT Response Step 1…" at bounding box center [341, 322] width 625 height 587
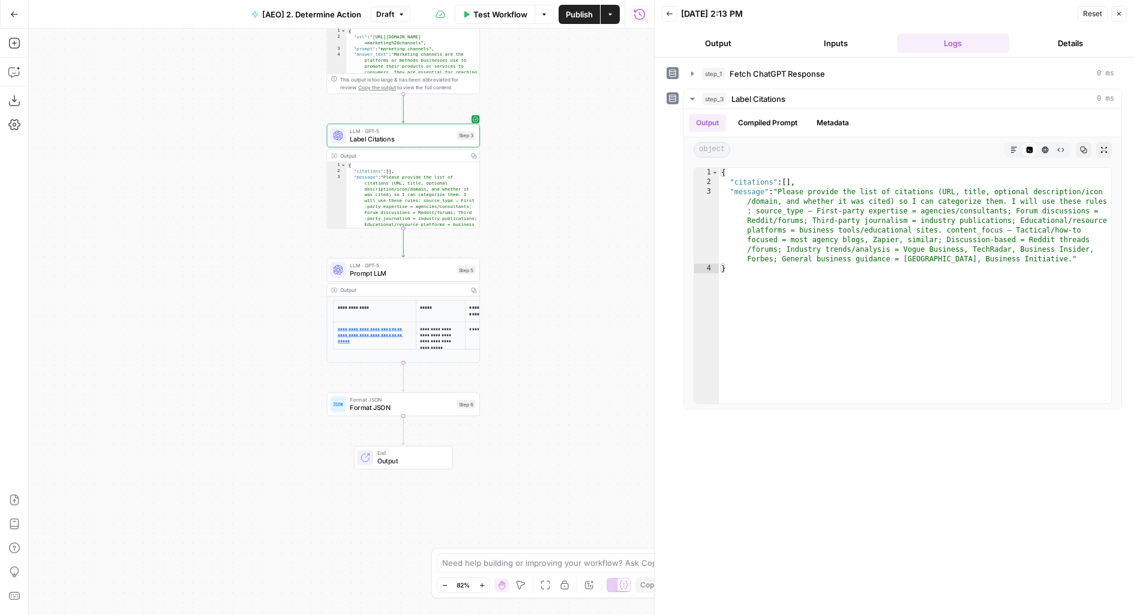
click at [424, 269] on span "Prompt LLM" at bounding box center [401, 274] width 103 height 10
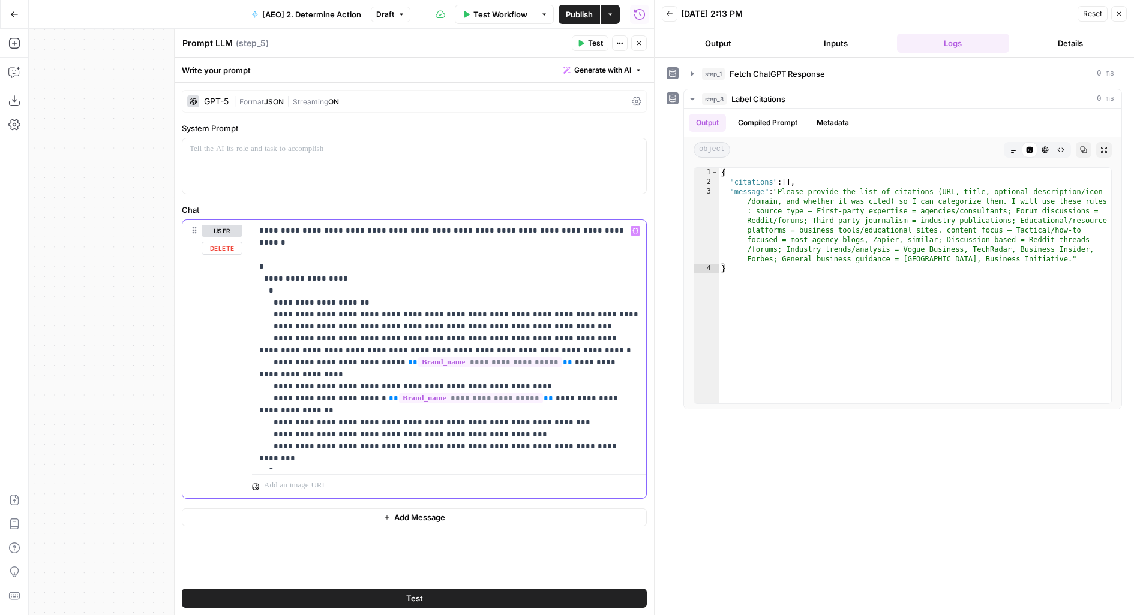
click at [345, 285] on p "**********" at bounding box center [449, 345] width 380 height 240
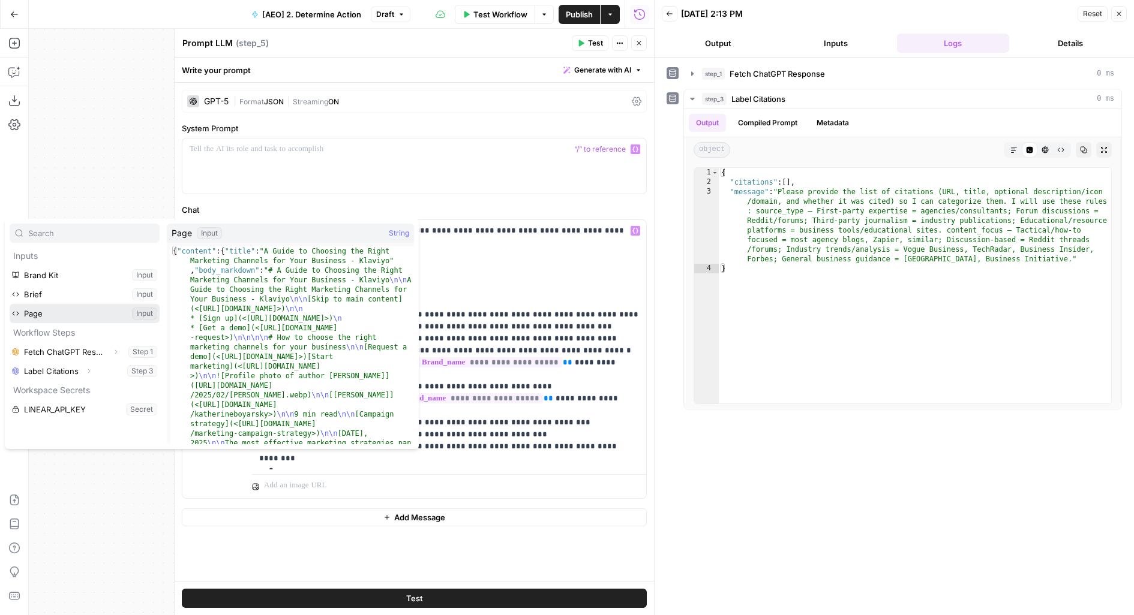
click at [10, 304] on button "Select variable Page" at bounding box center [85, 313] width 150 height 19
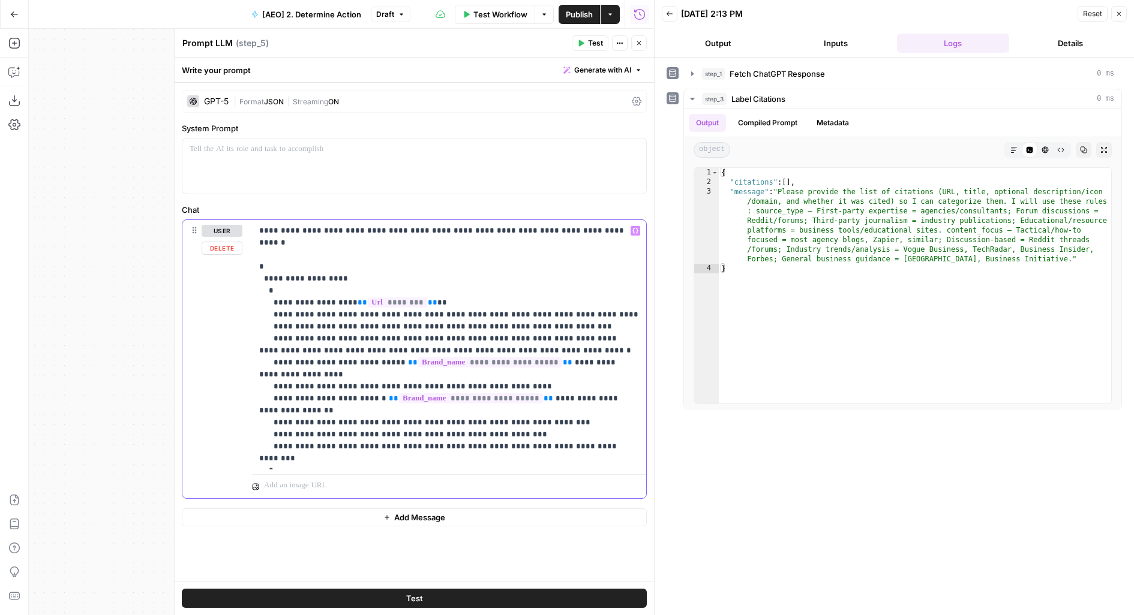
drag, startPoint x: 329, startPoint y: 301, endPoint x: 578, endPoint y: 298, distance: 249.6
click at [578, 298] on p "**********" at bounding box center [449, 345] width 380 height 240
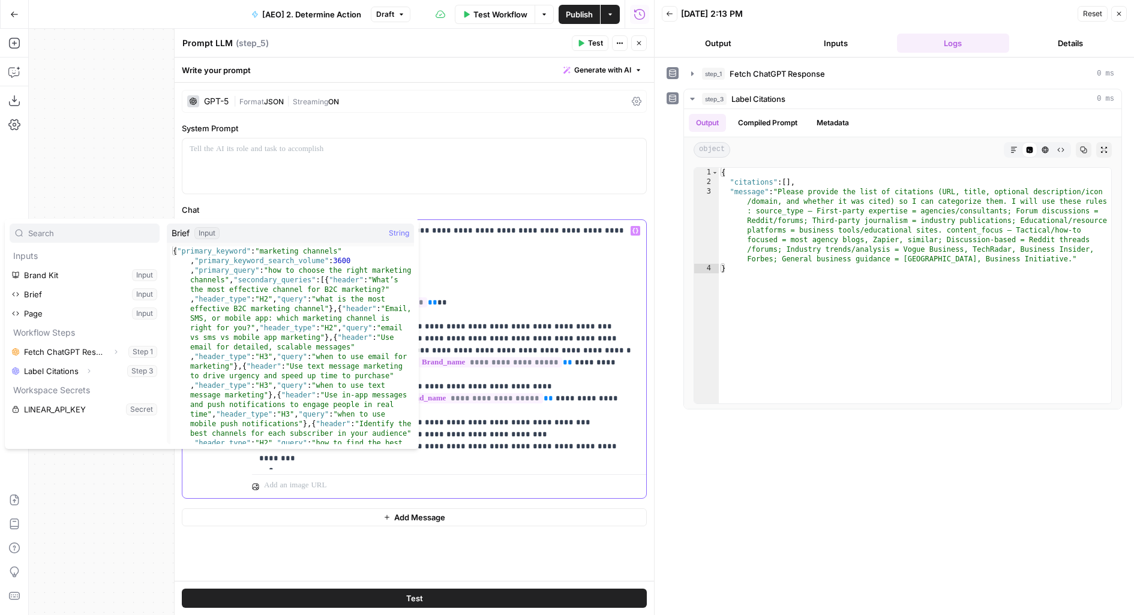
click at [485, 290] on p "**********" at bounding box center [449, 345] width 380 height 240
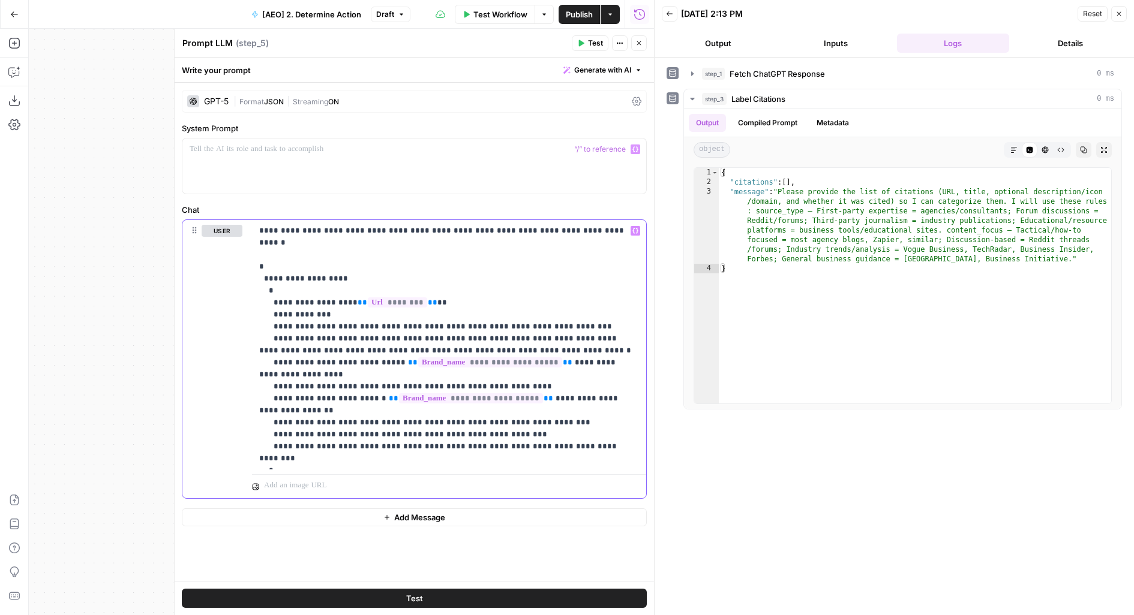
click at [302, 266] on p "**********" at bounding box center [449, 345] width 380 height 240
click at [441, 288] on p "**********" at bounding box center [449, 345] width 380 height 240
drag, startPoint x: 312, startPoint y: 305, endPoint x: 353, endPoint y: 237, distance: 79.1
click at [312, 304] on p "**********" at bounding box center [449, 345] width 380 height 240
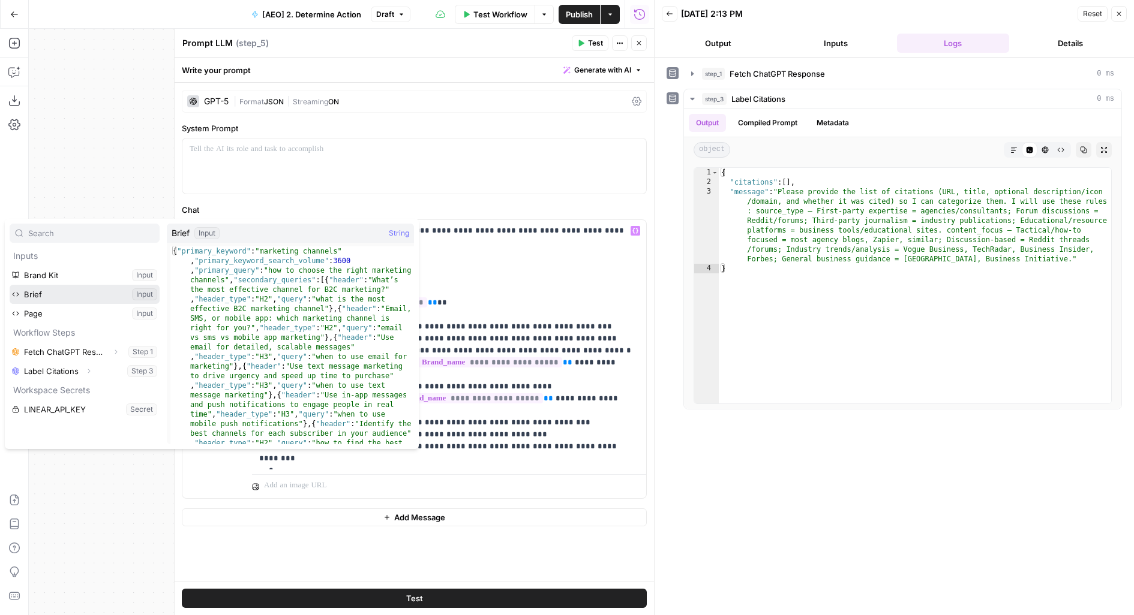
click at [10, 285] on button "Select variable Brief" at bounding box center [85, 294] width 150 height 19
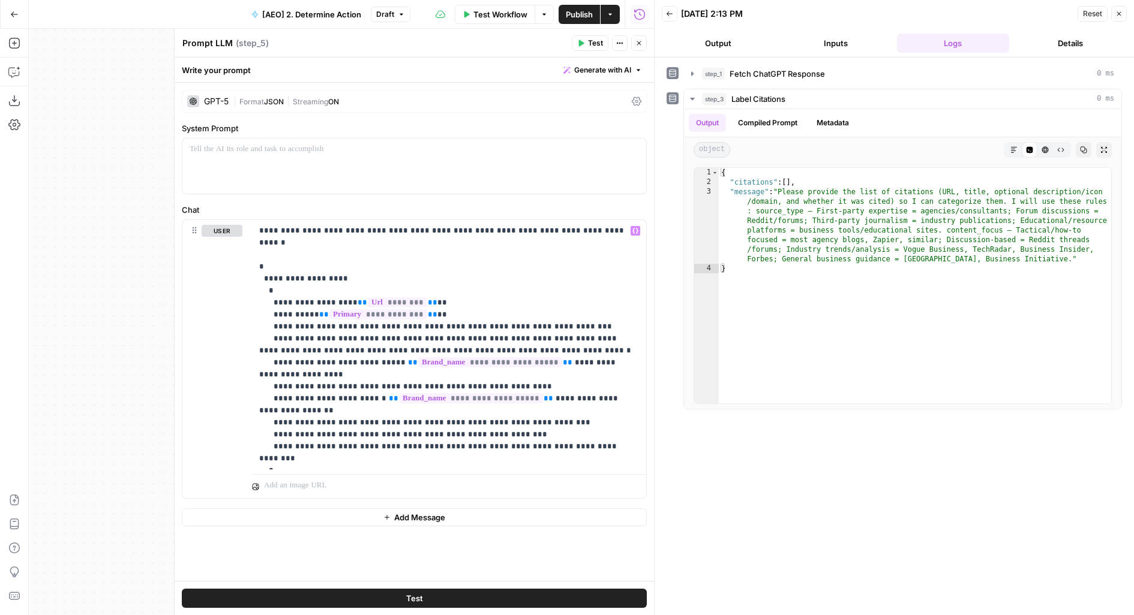
click at [840, 40] on button "Inputs" at bounding box center [835, 43] width 113 height 19
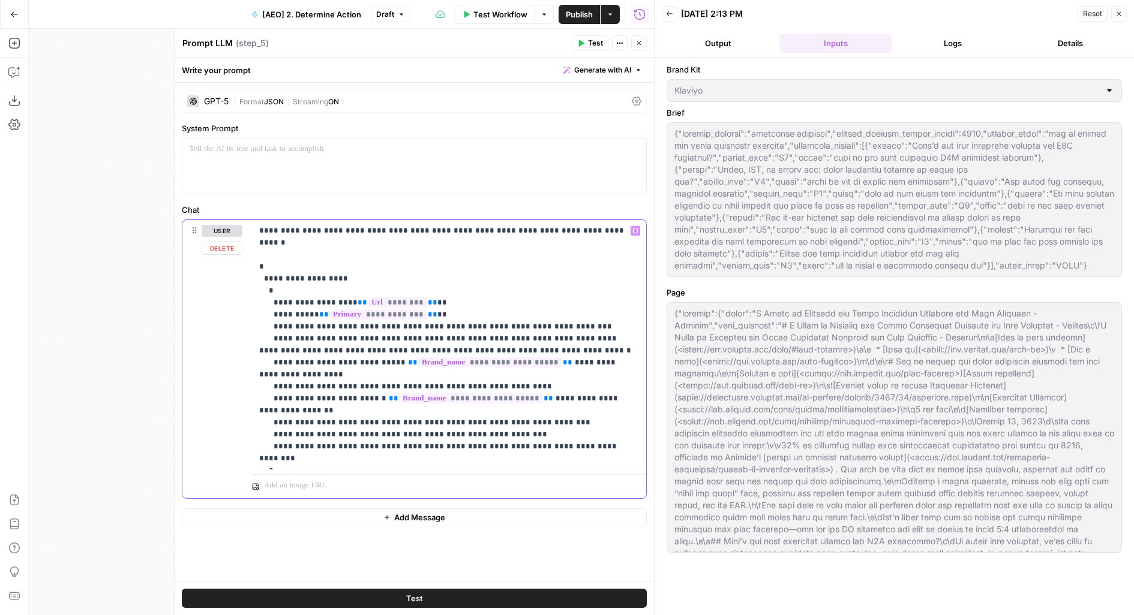
click at [434, 301] on p "**********" at bounding box center [449, 345] width 380 height 240
drag, startPoint x: 301, startPoint y: 326, endPoint x: 639, endPoint y: 330, distance: 338.4
click at [639, 332] on div "**********" at bounding box center [449, 345] width 394 height 250
drag, startPoint x: 268, startPoint y: 347, endPoint x: 347, endPoint y: 357, distance: 79.8
click at [347, 358] on p "**********" at bounding box center [449, 345] width 380 height 240
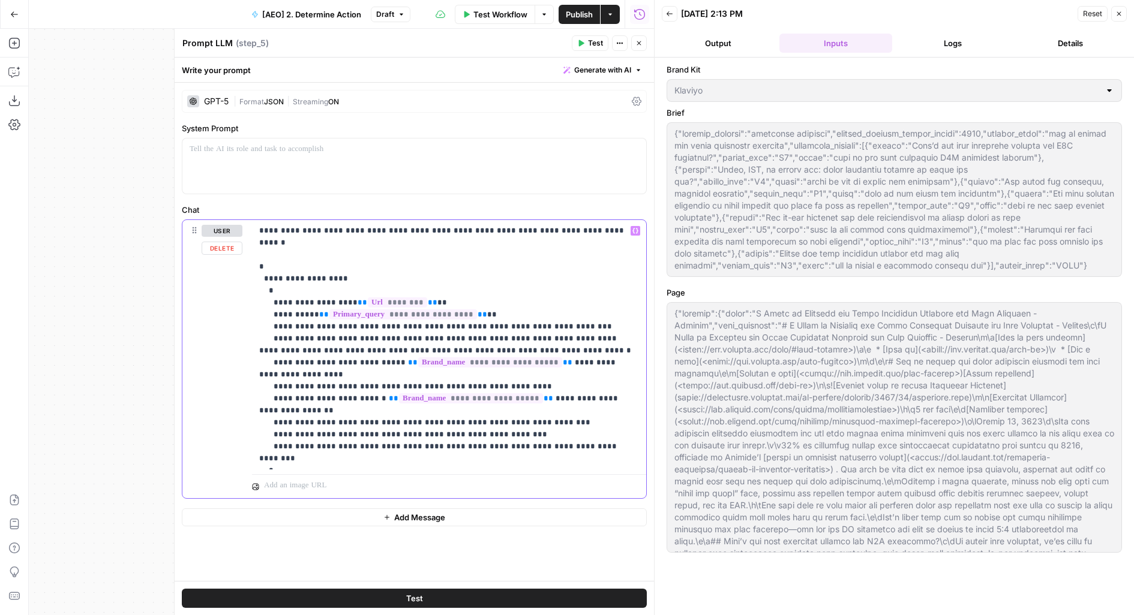
click at [413, 361] on p "**********" at bounding box center [449, 345] width 380 height 240
click at [299, 468] on div "**********" at bounding box center [449, 345] width 394 height 250
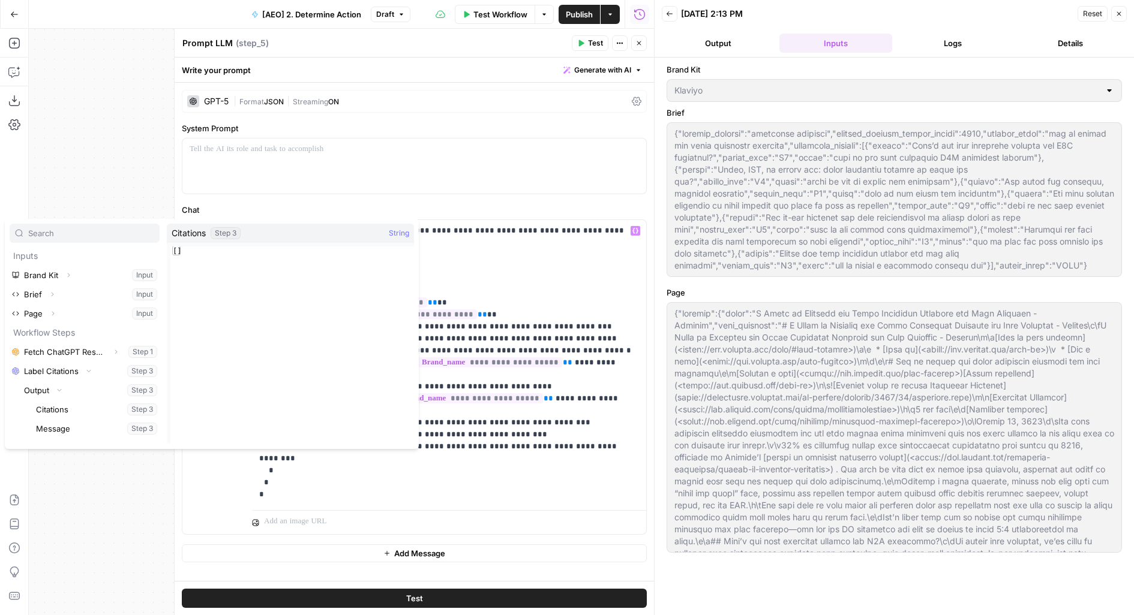
click at [34, 400] on button "Select variable Citations" at bounding box center [97, 409] width 126 height 19
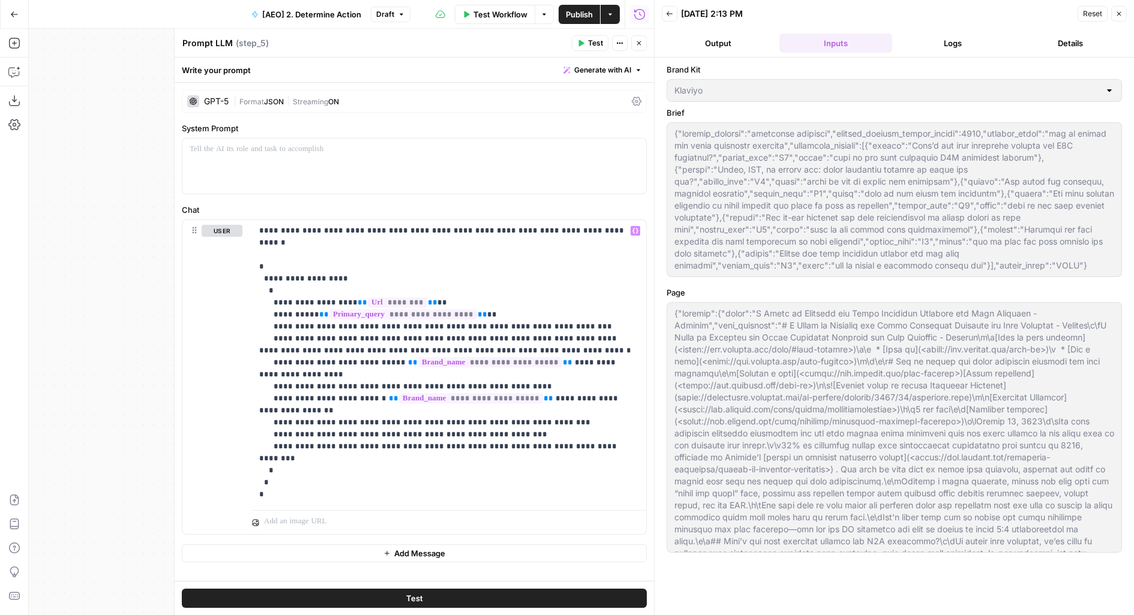
click at [569, 17] on span "Publish" at bounding box center [579, 14] width 27 height 12
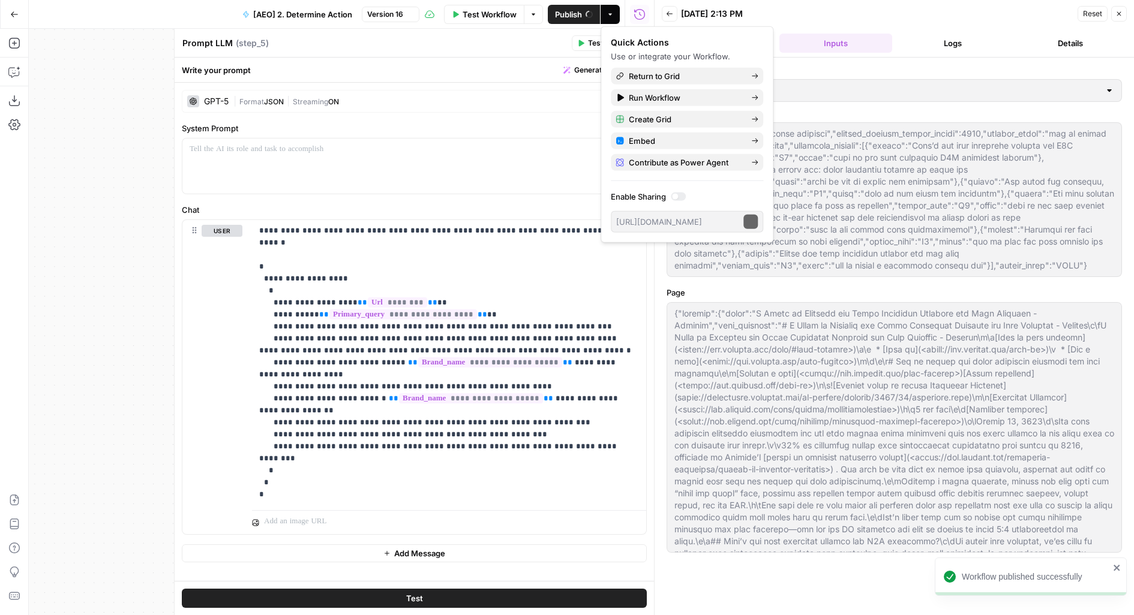
click at [406, 52] on header "Prompt LLM Prompt LLM ( step_5 ) Test Actions Close" at bounding box center [414, 43] width 479 height 29
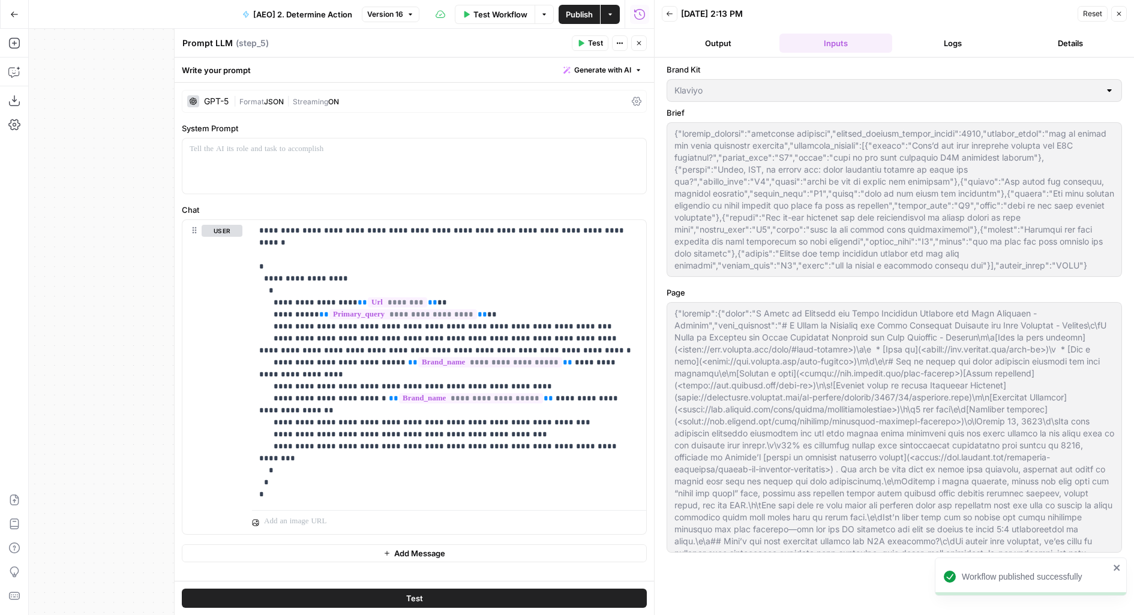
click at [637, 42] on icon "button" at bounding box center [638, 43] width 7 height 7
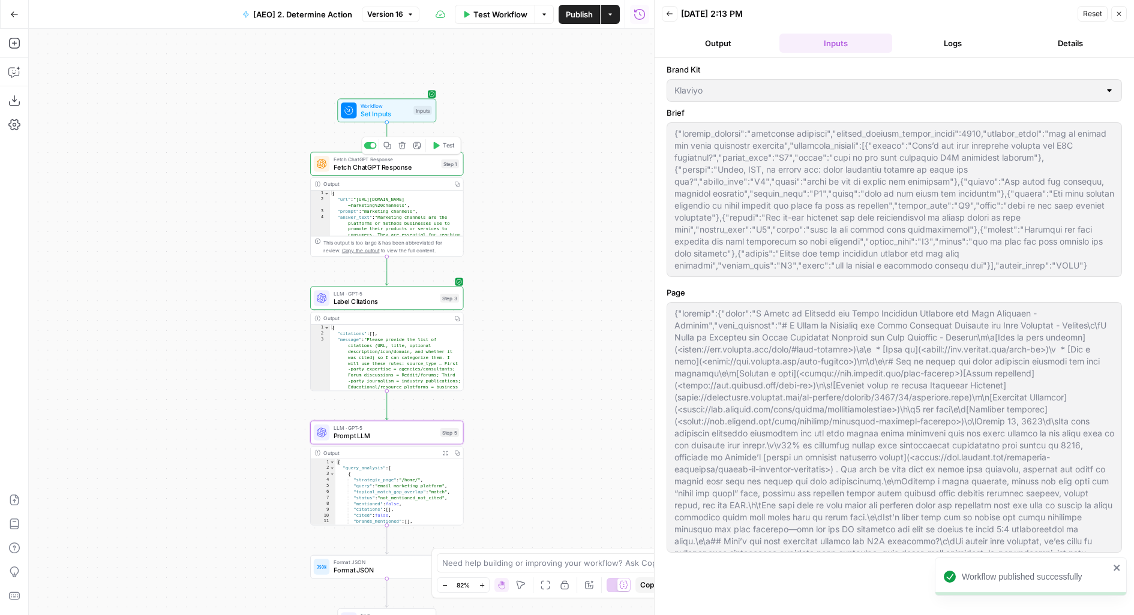
click at [400, 161] on span "Fetch ChatGPT Response" at bounding box center [386, 159] width 104 height 8
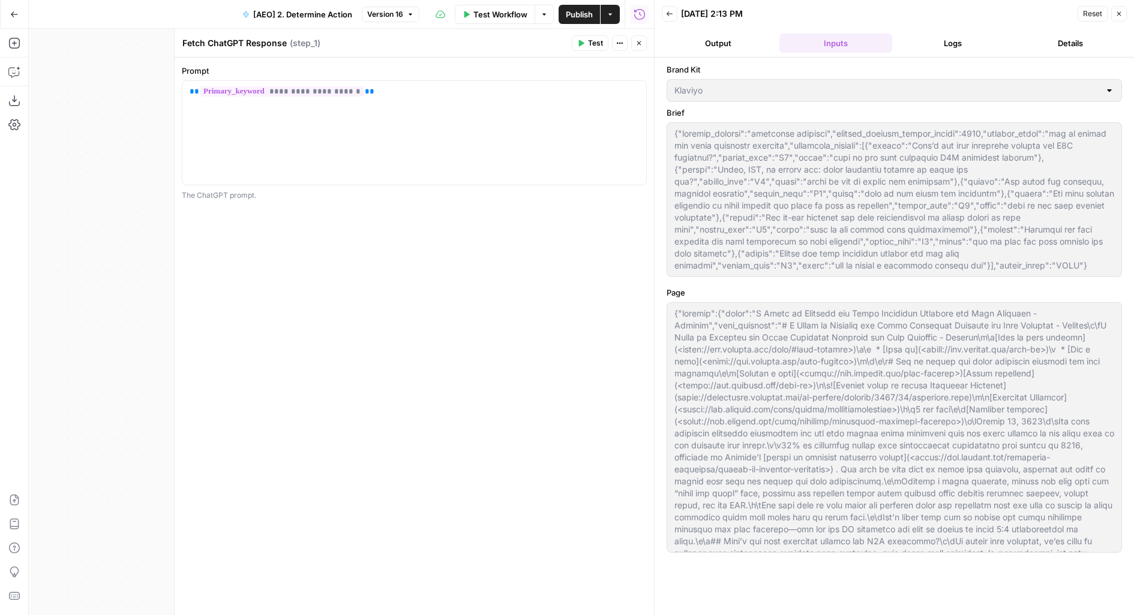
click at [943, 43] on button "Logs" at bounding box center [953, 43] width 113 height 19
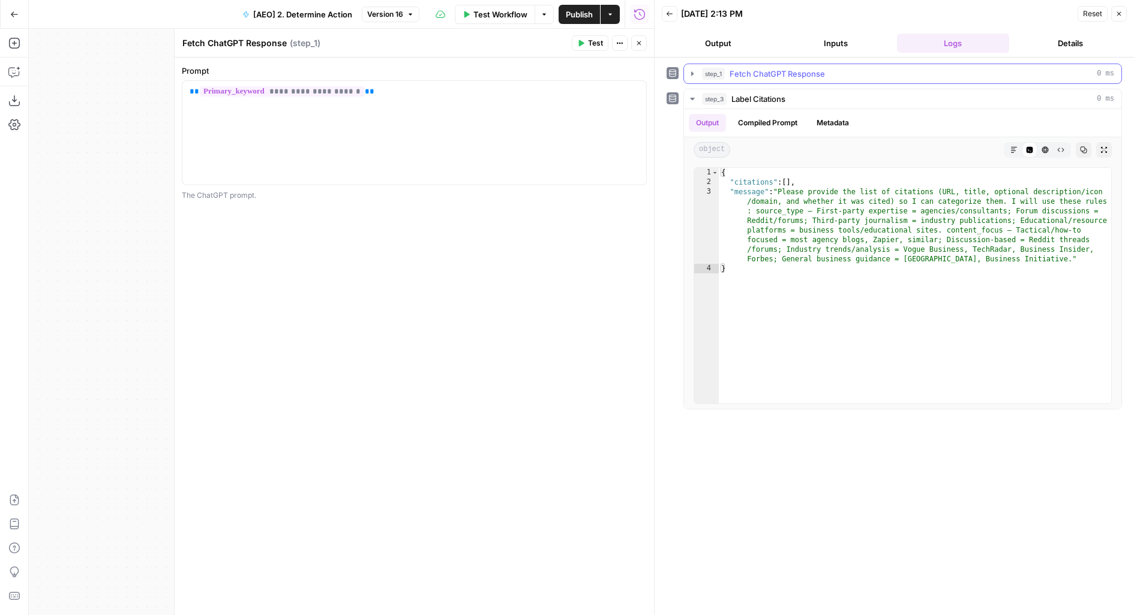
click at [877, 80] on button "step_1 Fetch ChatGPT Response 0 ms" at bounding box center [902, 73] width 437 height 19
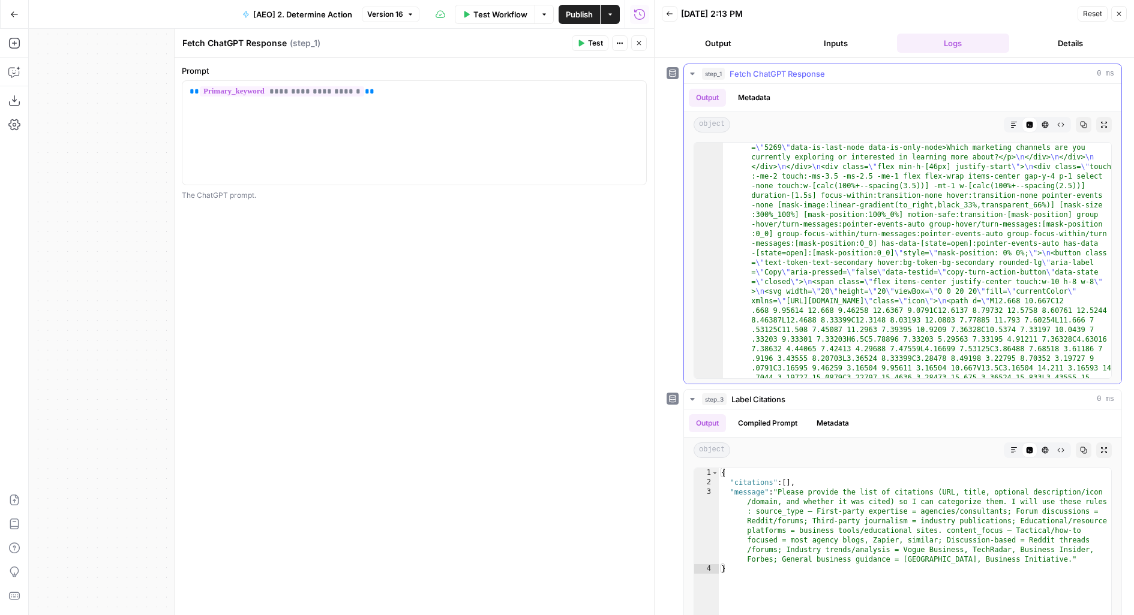
scroll to position [4447, 0]
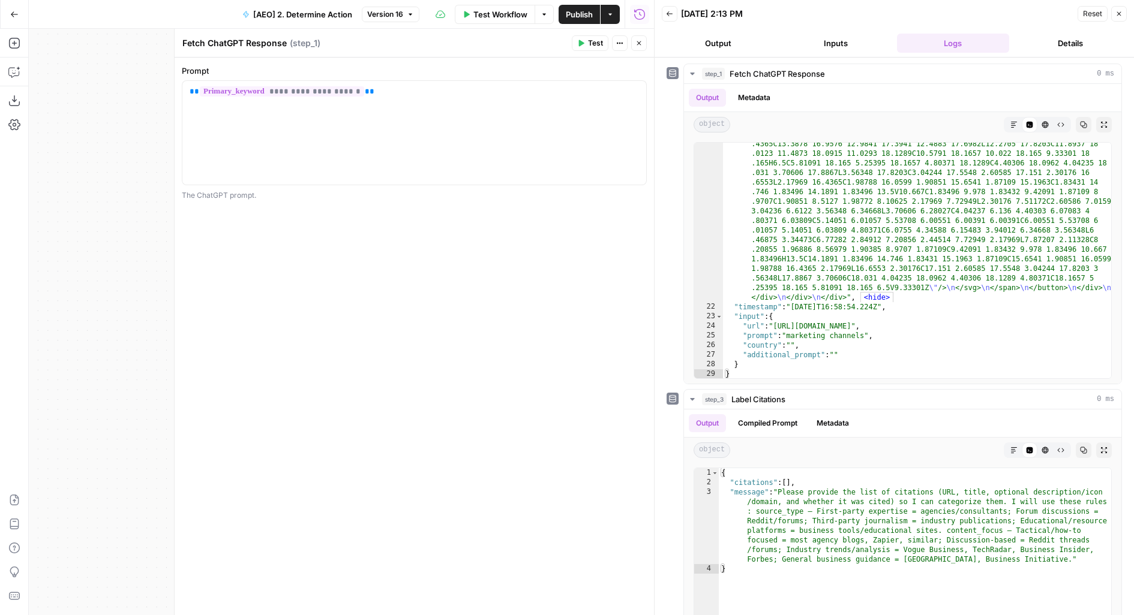
click at [635, 43] on icon "button" at bounding box center [638, 43] width 7 height 7
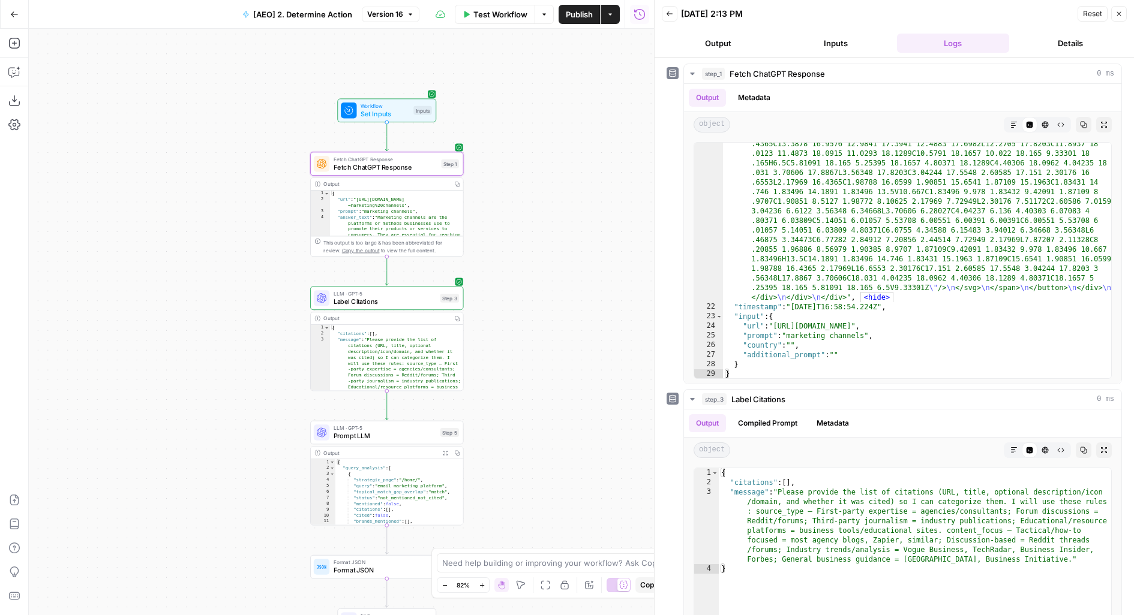
drag, startPoint x: 546, startPoint y: 186, endPoint x: 599, endPoint y: 172, distance: 55.1
click at [599, 172] on div "Workflow Set Inputs Inputs Fetch ChatGPT Response Fetch ChatGPT Response Step 1…" at bounding box center [341, 322] width 625 height 587
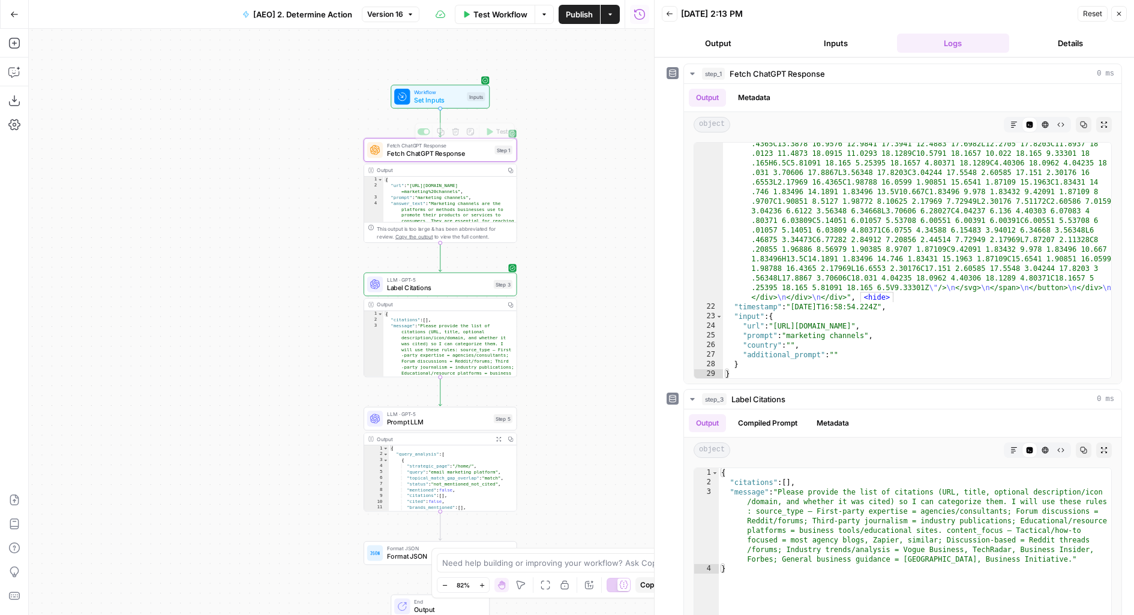
click at [493, 135] on icon "button" at bounding box center [489, 132] width 8 height 8
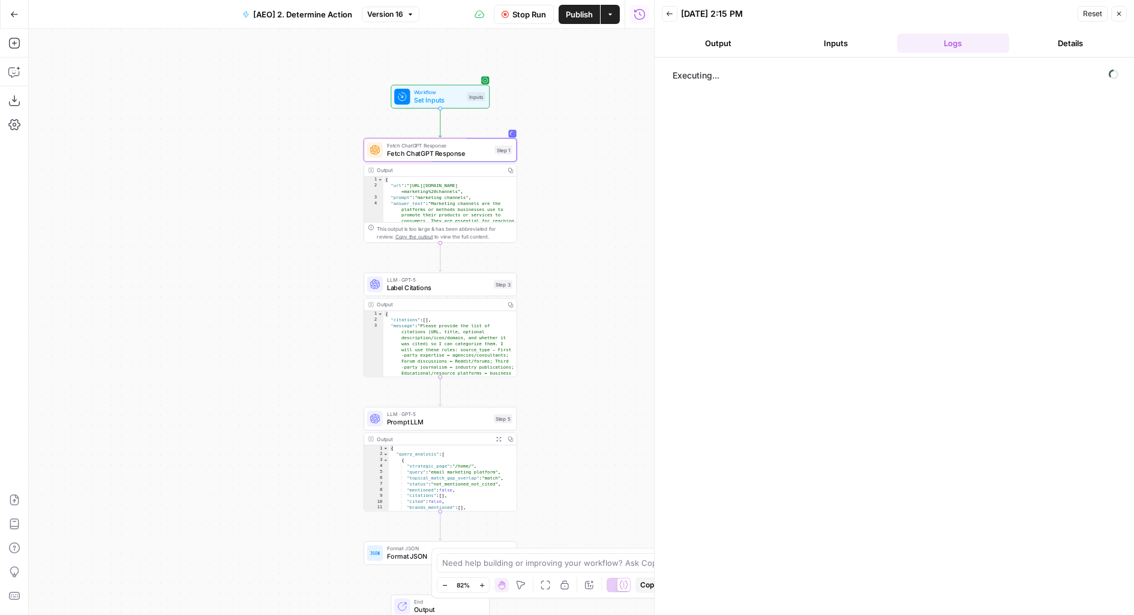
click at [850, 43] on button "Inputs" at bounding box center [835, 43] width 113 height 19
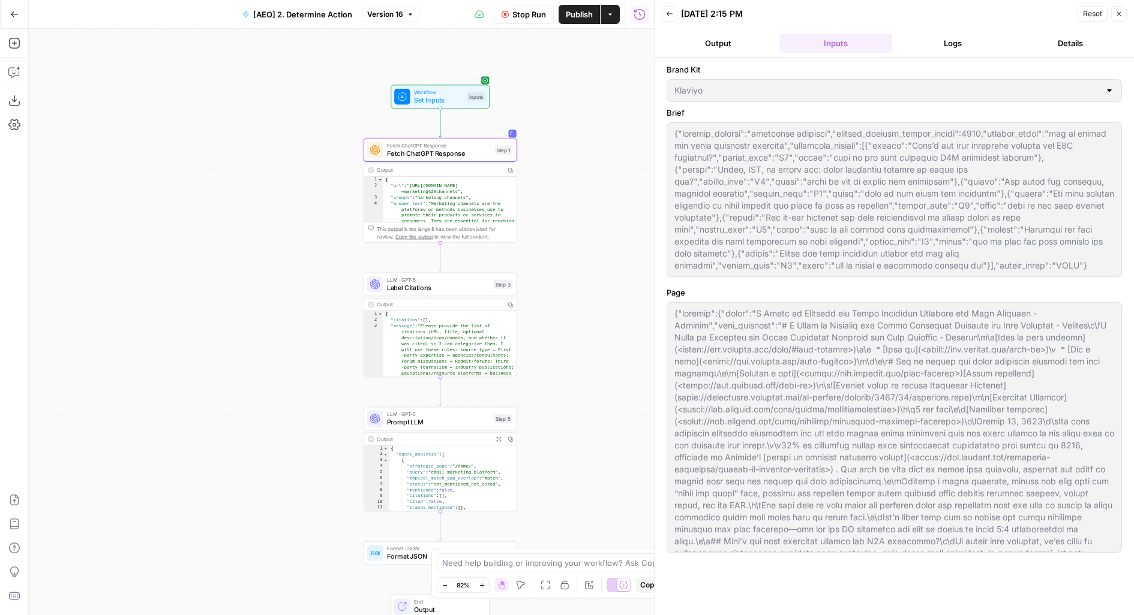
click at [935, 43] on button "Logs" at bounding box center [953, 43] width 113 height 19
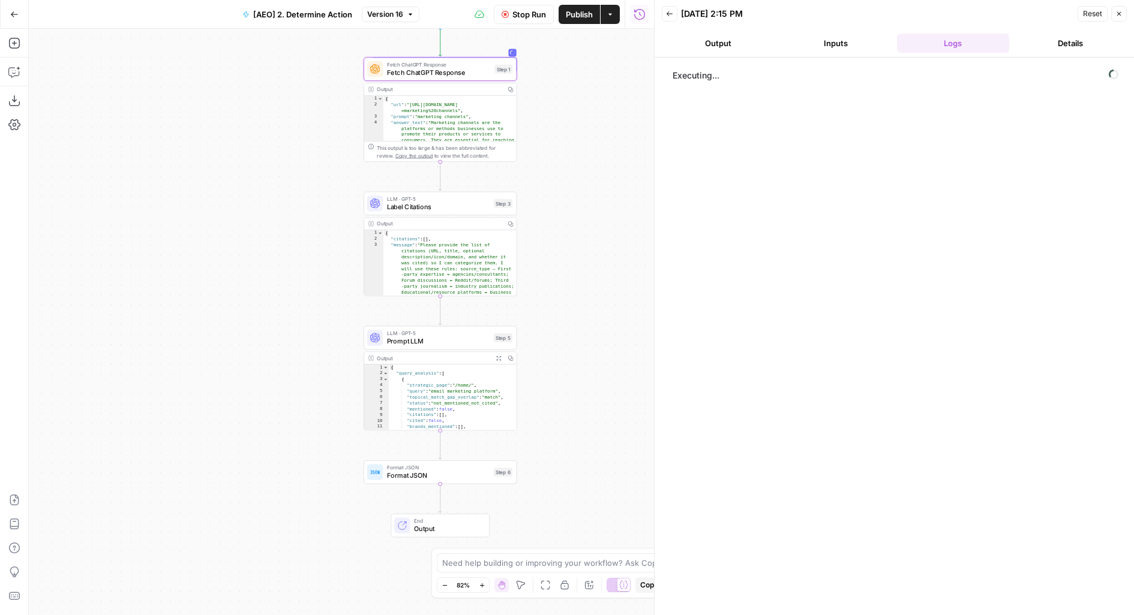
drag, startPoint x: 572, startPoint y: 244, endPoint x: 572, endPoint y: 162, distance: 82.2
click at [572, 162] on div "Workflow Set Inputs Inputs Fetch ChatGPT Response Fetch ChatGPT Response Step 1…" at bounding box center [341, 322] width 625 height 587
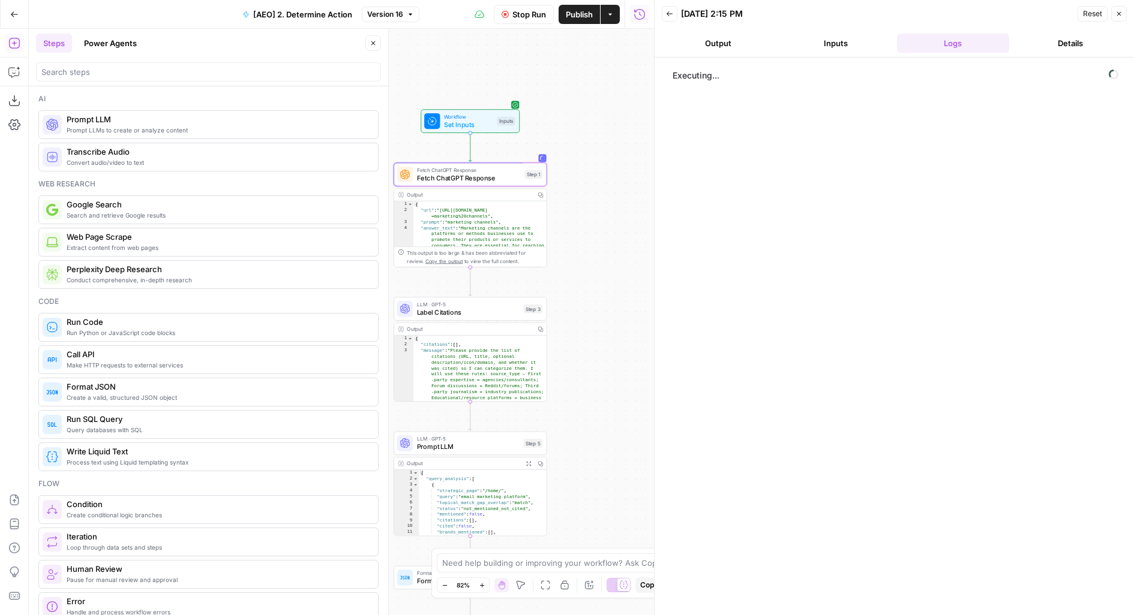
click at [838, 49] on button "Inputs" at bounding box center [835, 43] width 113 height 19
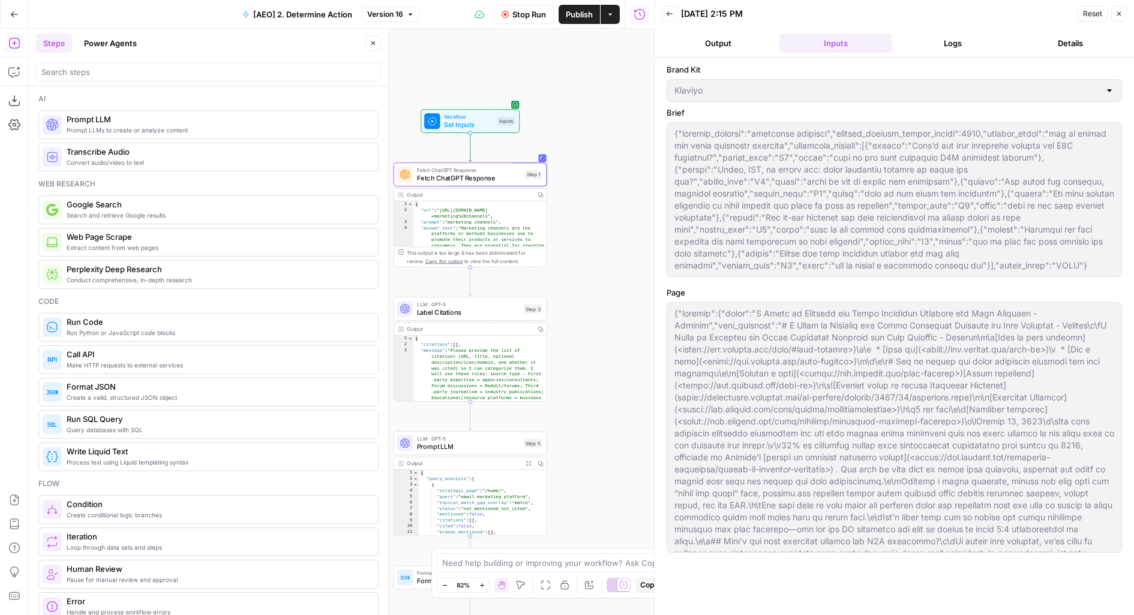
click at [951, 44] on button "Logs" at bounding box center [953, 43] width 113 height 19
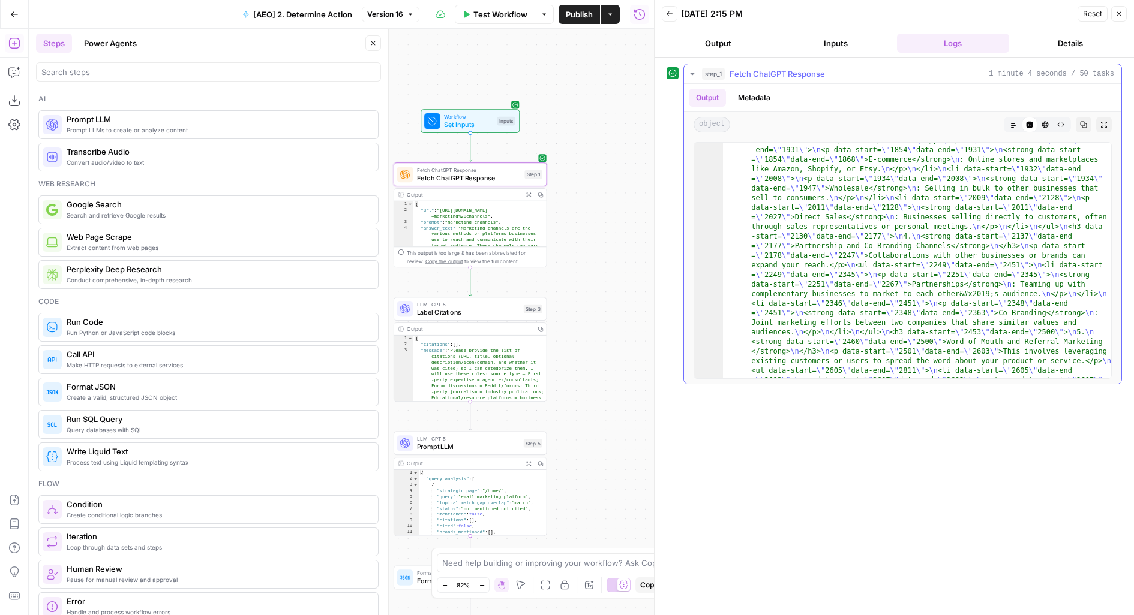
scroll to position [2691, 0]
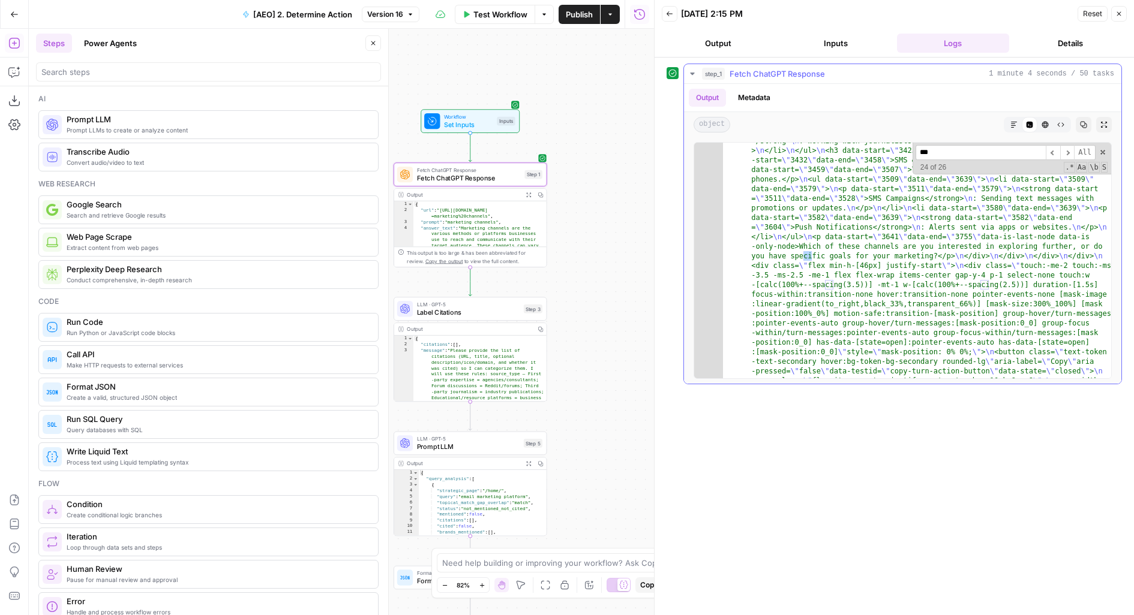
scroll to position [352, 0]
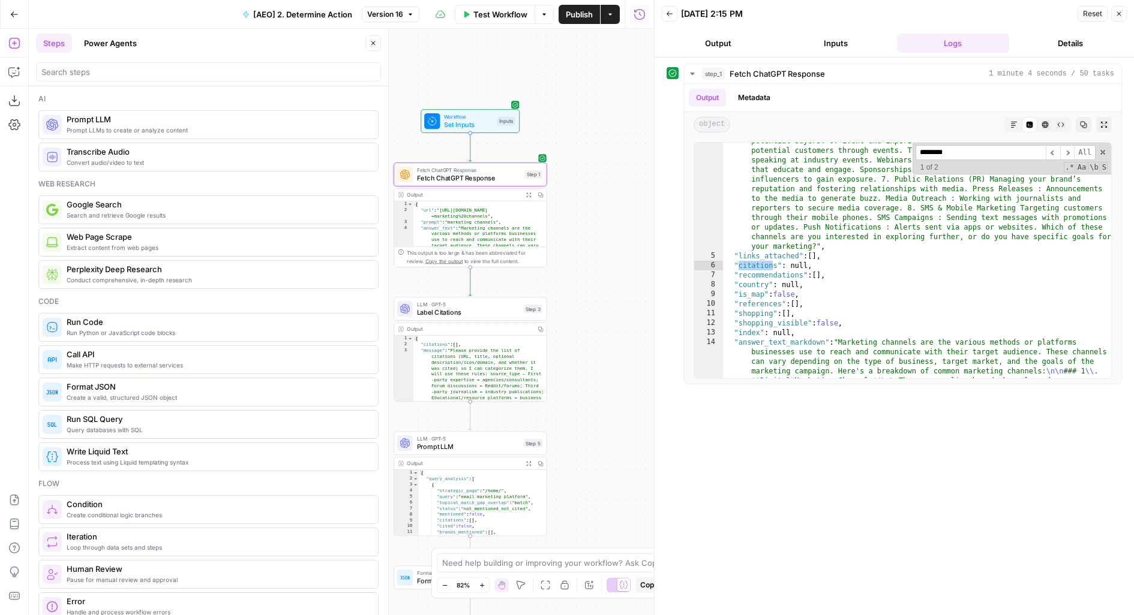
type input "********"
click at [376, 47] on button "Close" at bounding box center [373, 43] width 16 height 16
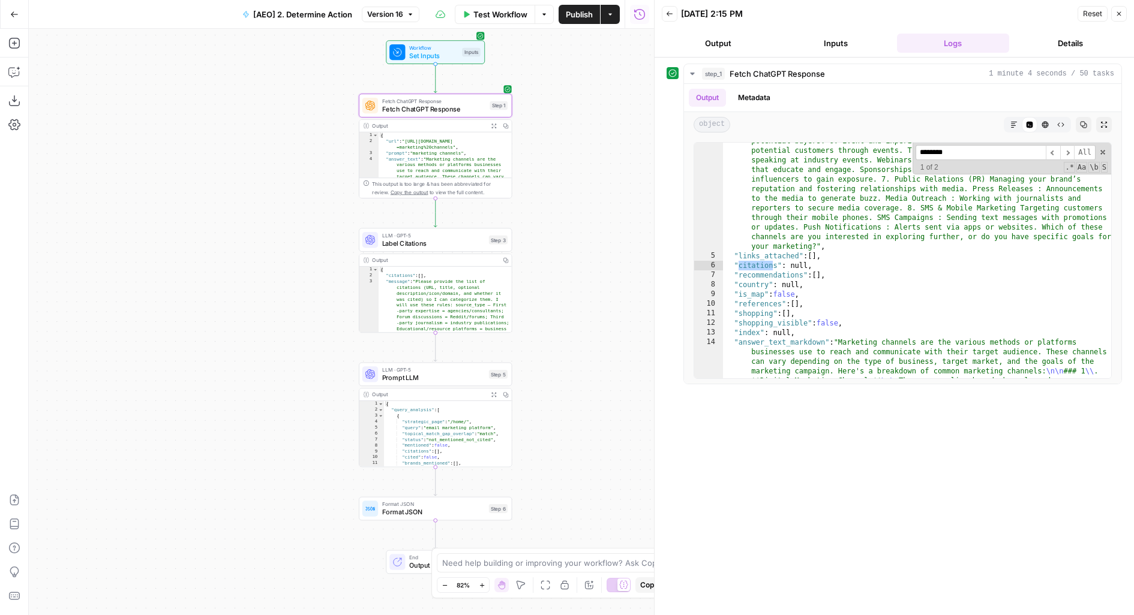
drag, startPoint x: 617, startPoint y: 281, endPoint x: 582, endPoint y: 212, distance: 77.3
click at [582, 212] on div "Workflow Set Inputs Inputs Fetch ChatGPT Response Fetch ChatGPT Response Step 1…" at bounding box center [341, 322] width 625 height 587
click at [401, 241] on span "Label Citations" at bounding box center [433, 244] width 103 height 10
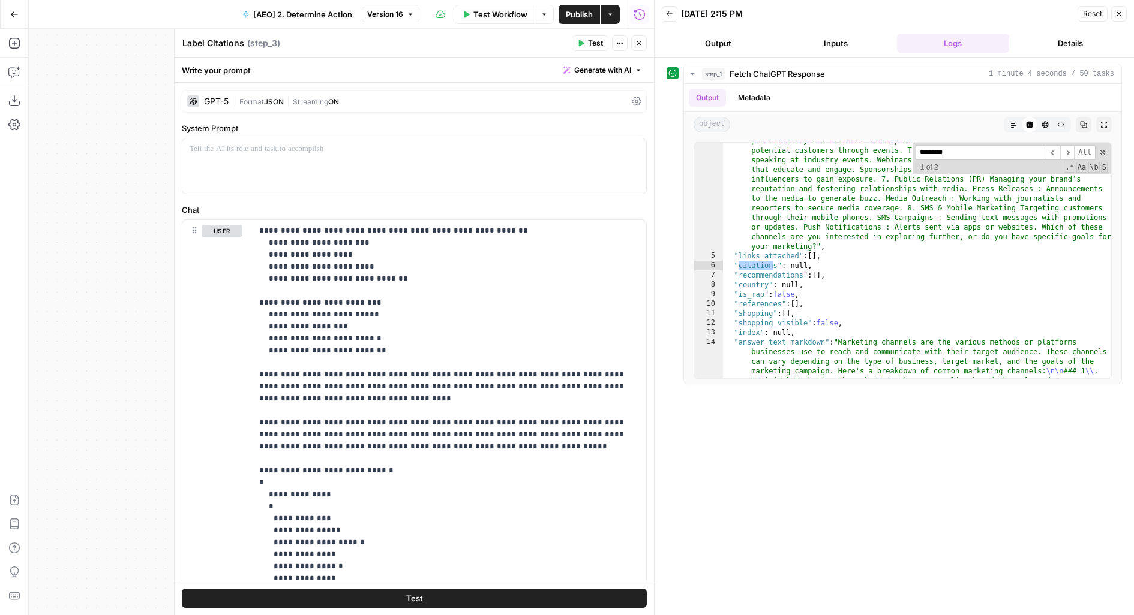
click at [638, 41] on icon "button" at bounding box center [638, 43] width 7 height 7
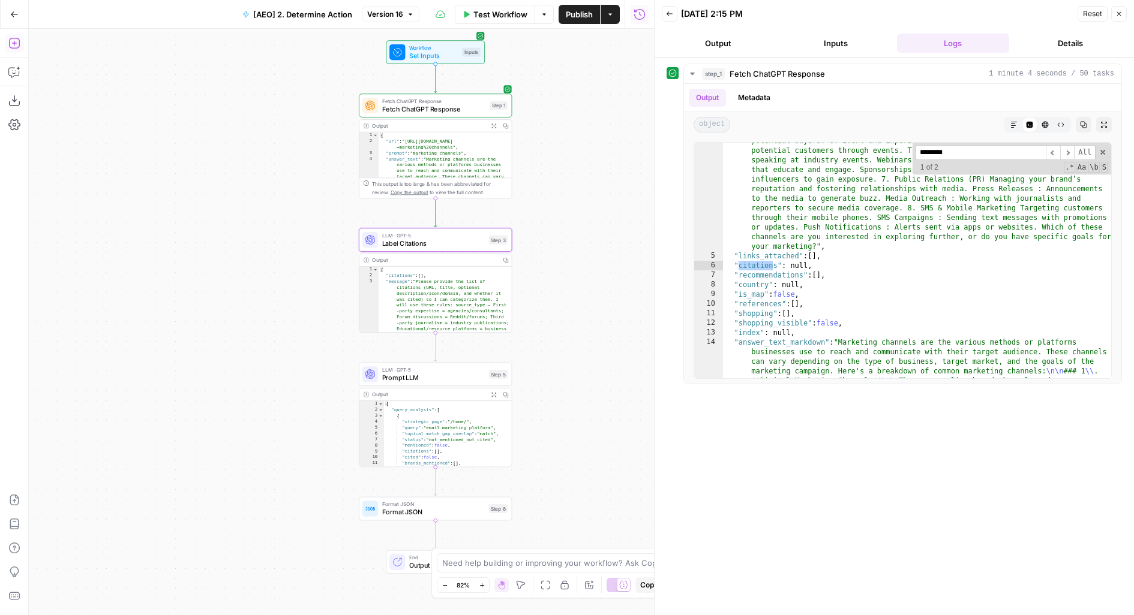
click at [16, 38] on icon "button" at bounding box center [14, 43] width 12 height 12
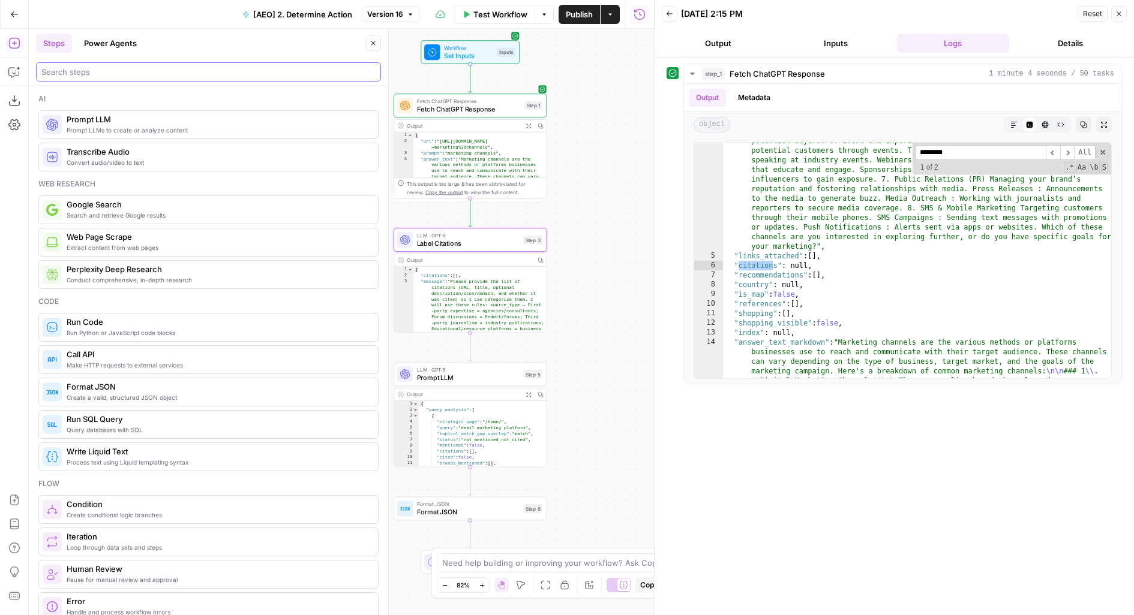
click at [138, 70] on input "search" at bounding box center [208, 72] width 334 height 12
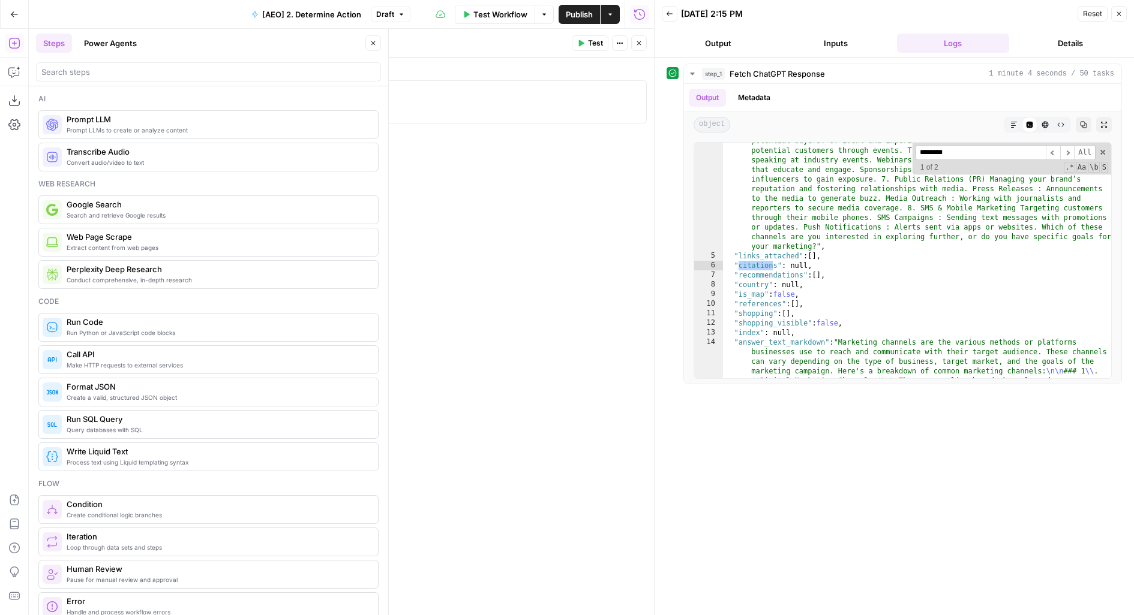
click at [371, 38] on button "Close" at bounding box center [373, 43] width 16 height 16
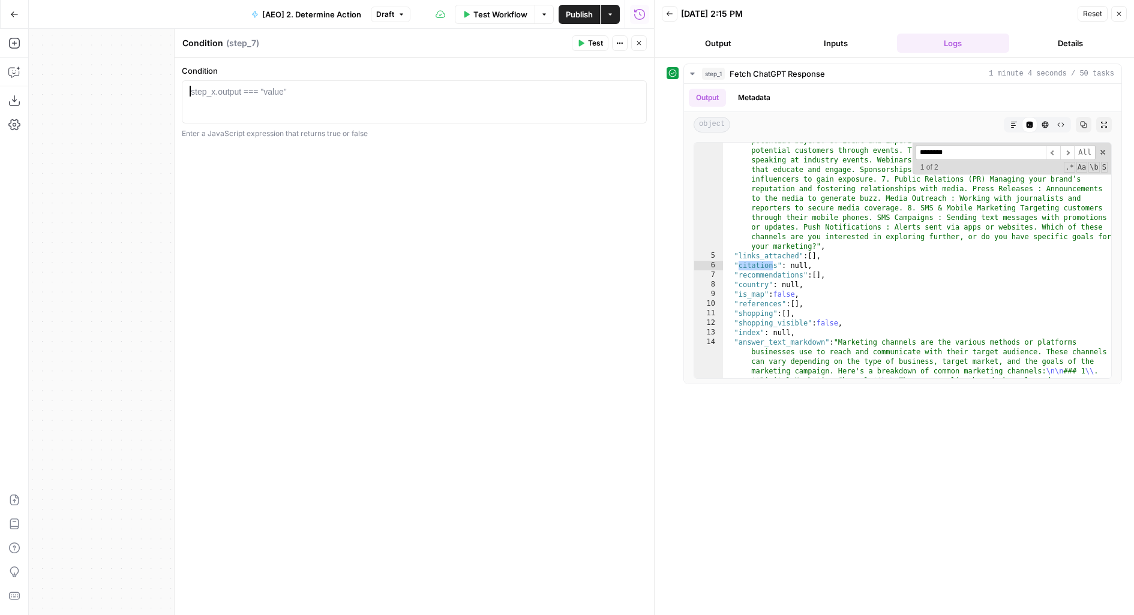
click at [361, 103] on div at bounding box center [414, 113] width 455 height 54
type textarea "*"
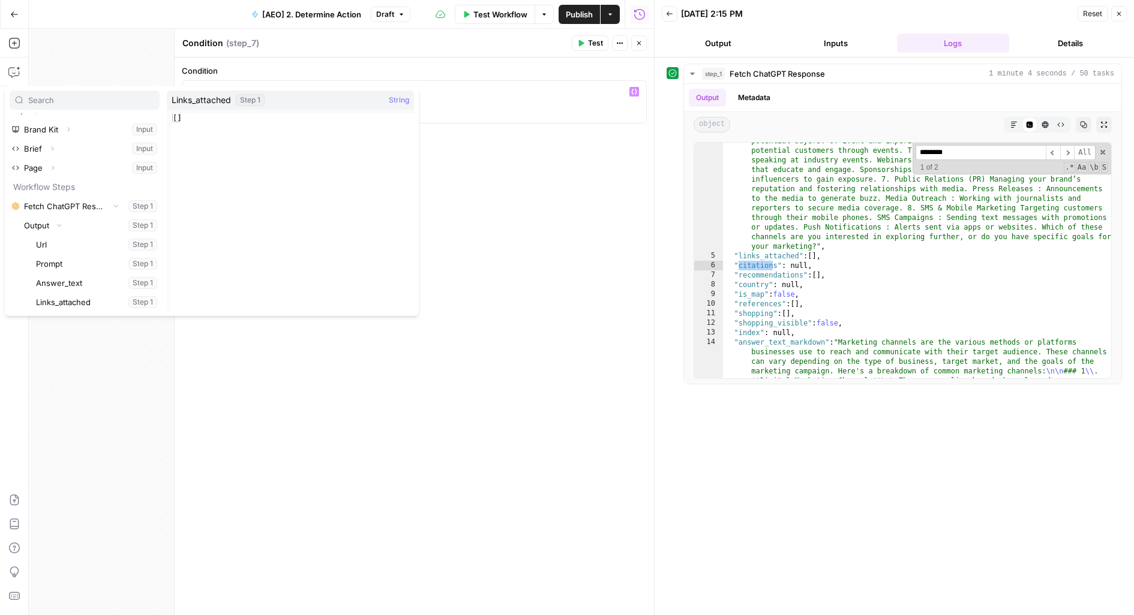
scroll to position [32, 0]
click at [34, 293] on button "Select variable Citations" at bounding box center [97, 302] width 126 height 19
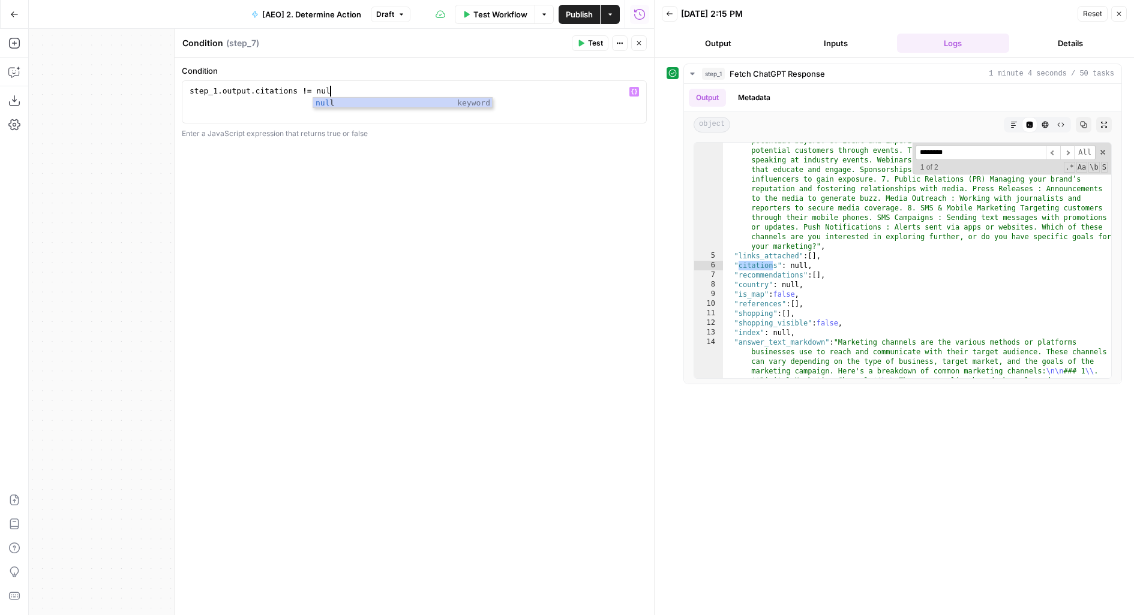
scroll to position [0, 10]
type textarea "**********"
click at [386, 370] on div "**********" at bounding box center [414, 337] width 479 height 558
click at [635, 46] on icon "button" at bounding box center [638, 43] width 7 height 7
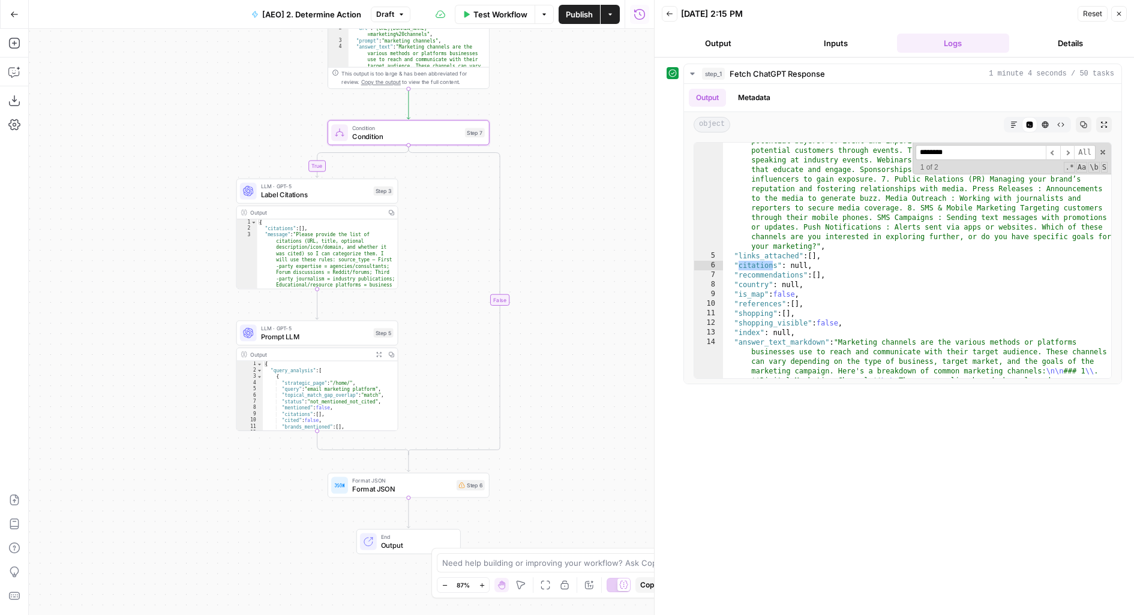
drag, startPoint x: 569, startPoint y: 291, endPoint x: 559, endPoint y: 216, distance: 75.7
click at [565, 238] on div "true false Workflow Set Inputs Inputs Fetch ChatGPT Response Fetch ChatGPT Resp…" at bounding box center [341, 322] width 625 height 587
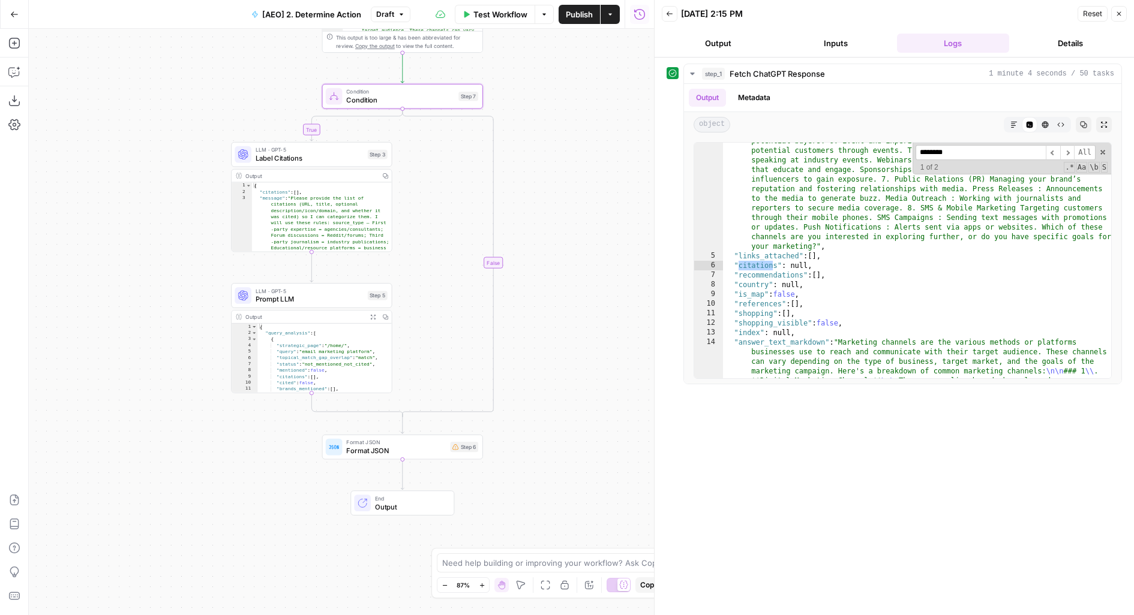
click at [314, 311] on div "Output Expand Output Copy" at bounding box center [312, 317] width 160 height 13
drag, startPoint x: 527, startPoint y: 205, endPoint x: 577, endPoint y: 205, distance: 49.8
click at [577, 205] on div "true false Workflow Set Inputs Inputs Fetch ChatGPT Response Fetch ChatGPT Resp…" at bounding box center [341, 322] width 625 height 587
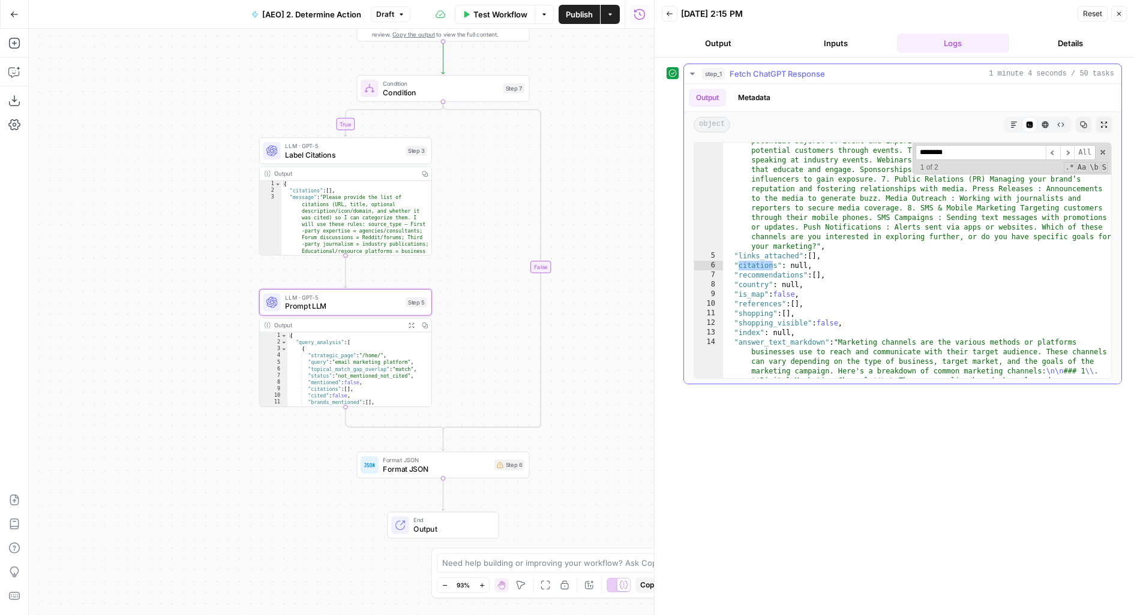
type textarea "**********"
click at [748, 278] on div ""answer_text" : "Marketing channels are the various methods or platforms busine…" at bounding box center [917, 388] width 389 height 1139
click at [1112, 151] on div "**********" at bounding box center [902, 260] width 437 height 247
click at [1106, 151] on span at bounding box center [1102, 152] width 8 height 8
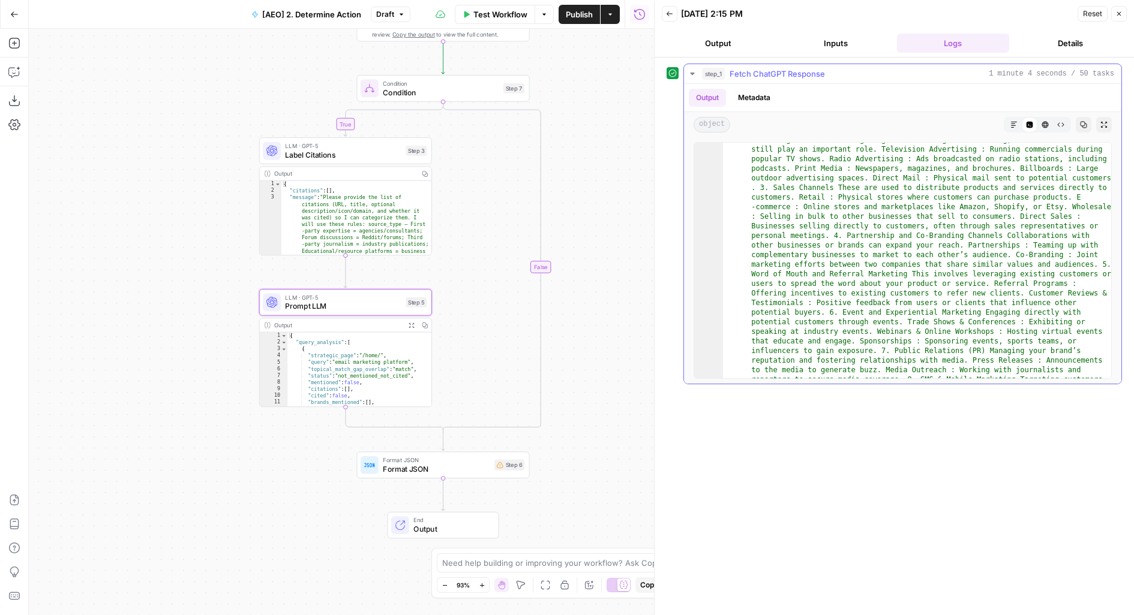
scroll to position [384, 0]
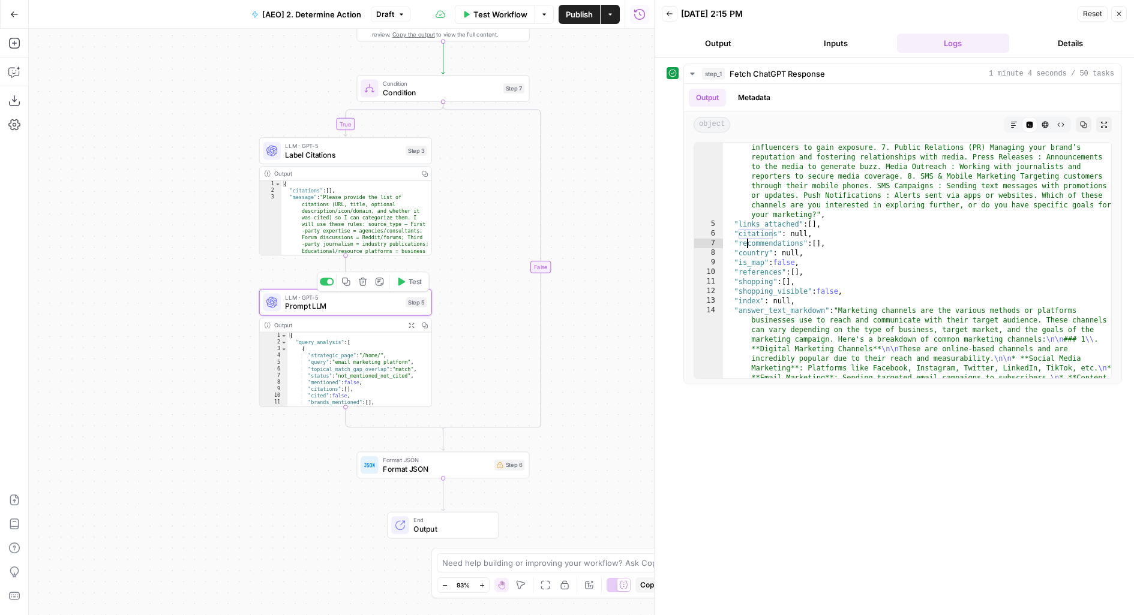
click at [352, 305] on span "Prompt LLM" at bounding box center [343, 306] width 116 height 11
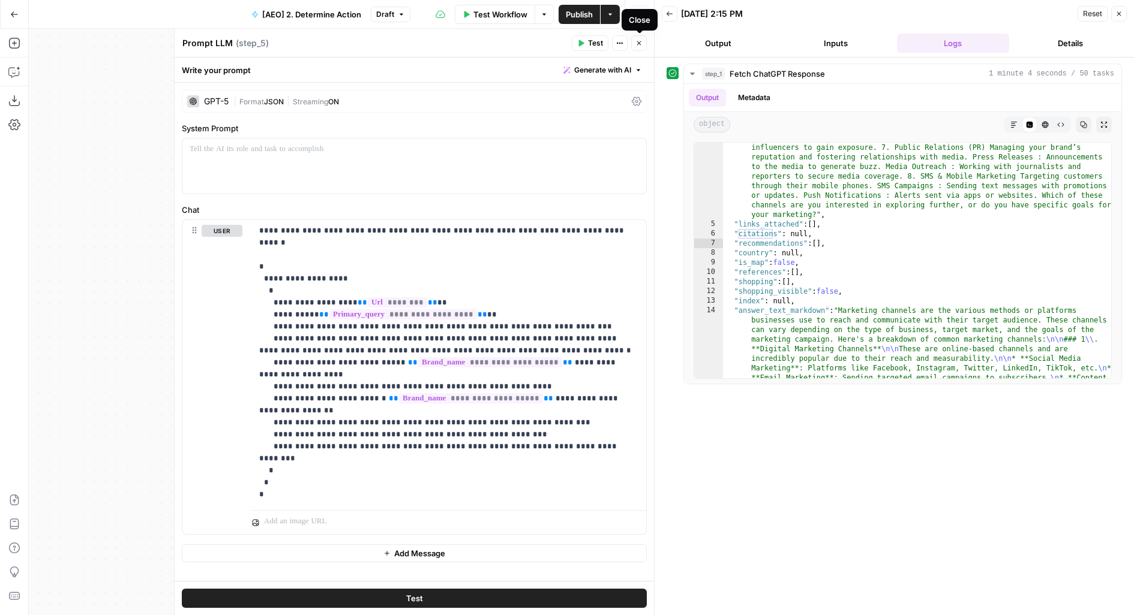
click at [637, 44] on icon "button" at bounding box center [639, 43] width 4 height 4
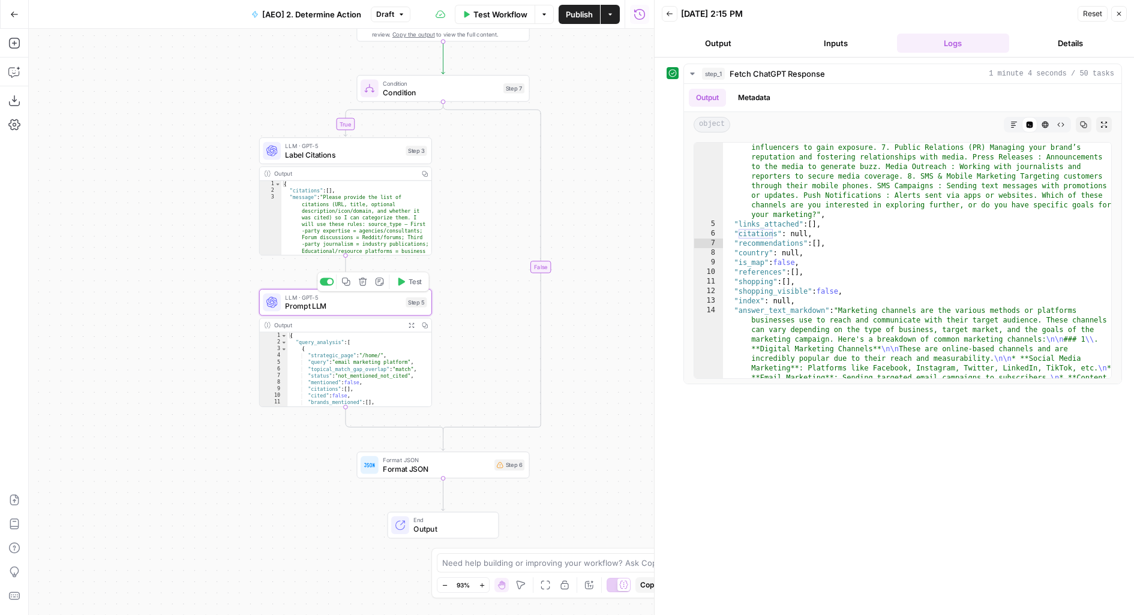
click at [351, 305] on span "Prompt LLM" at bounding box center [343, 306] width 116 height 11
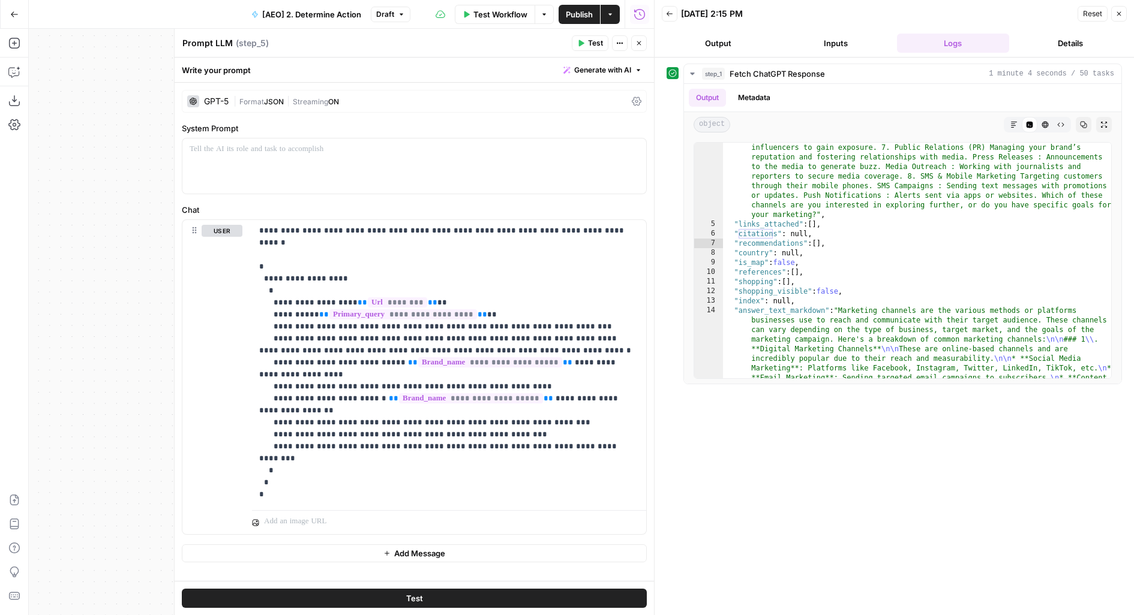
click at [641, 41] on icon "button" at bounding box center [638, 43] width 7 height 7
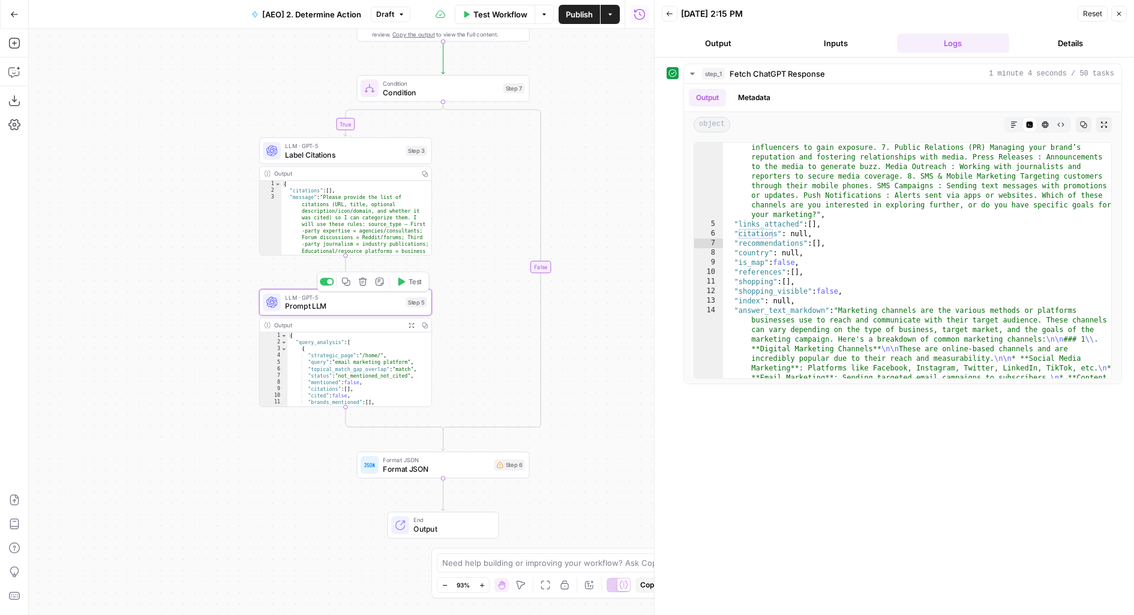
click at [348, 280] on icon "button" at bounding box center [346, 282] width 8 height 8
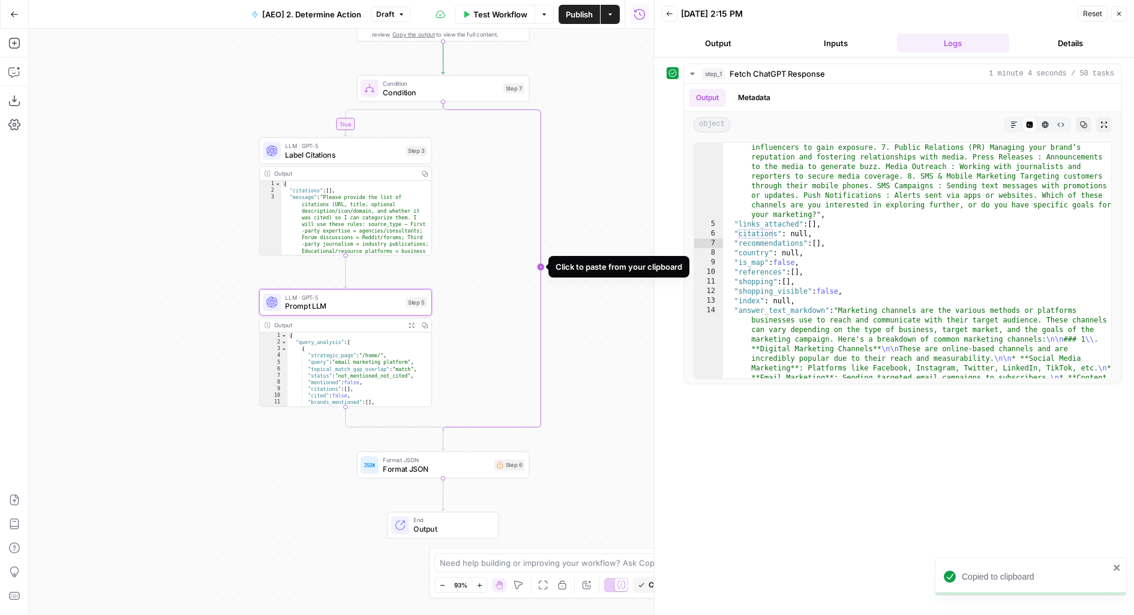
click at [540, 242] on icon "Edge from step_7 to step_7-conditional-end" at bounding box center [492, 267] width 98 height 332
click at [535, 155] on span "Prompt LLM" at bounding box center [534, 154] width 107 height 11
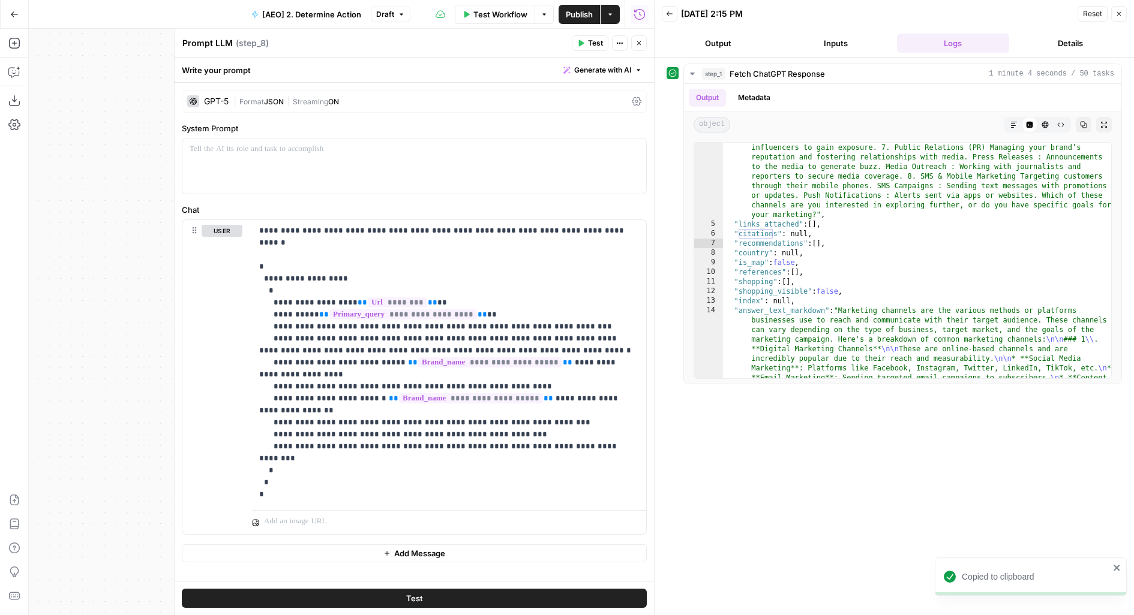
drag, startPoint x: 148, startPoint y: 330, endPoint x: 41, endPoint y: 243, distance: 137.7
click at [41, 244] on div "true false Workflow Set Inputs Inputs Fetch ChatGPT Response Fetch ChatGPT Resp…" at bounding box center [341, 322] width 625 height 587
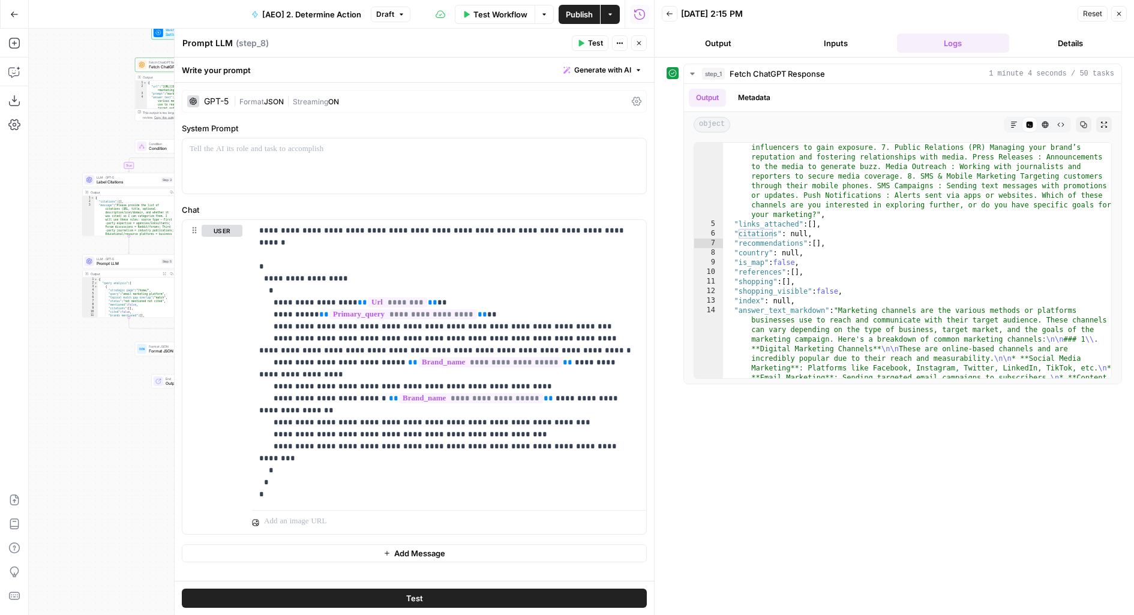
drag, startPoint x: 106, startPoint y: 386, endPoint x: 93, endPoint y: 422, distance: 38.9
click at [93, 422] on div "true false Workflow Set Inputs Inputs Fetch ChatGPT Response Fetch ChatGPT Resp…" at bounding box center [341, 322] width 625 height 587
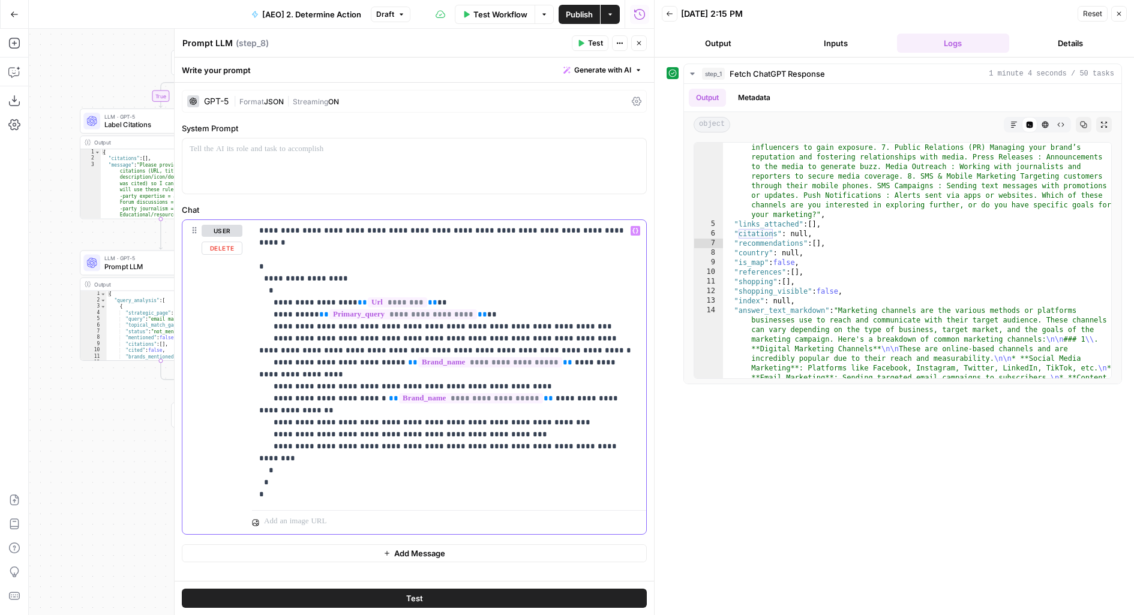
drag, startPoint x: 422, startPoint y: 496, endPoint x: 194, endPoint y: 219, distance: 359.2
click at [194, 220] on div "**********" at bounding box center [414, 377] width 464 height 314
click at [347, 473] on p "**********" at bounding box center [449, 363] width 380 height 276
drag, startPoint x: 392, startPoint y: 496, endPoint x: 235, endPoint y: 480, distance: 157.9
click at [235, 480] on div "**********" at bounding box center [414, 377] width 464 height 314
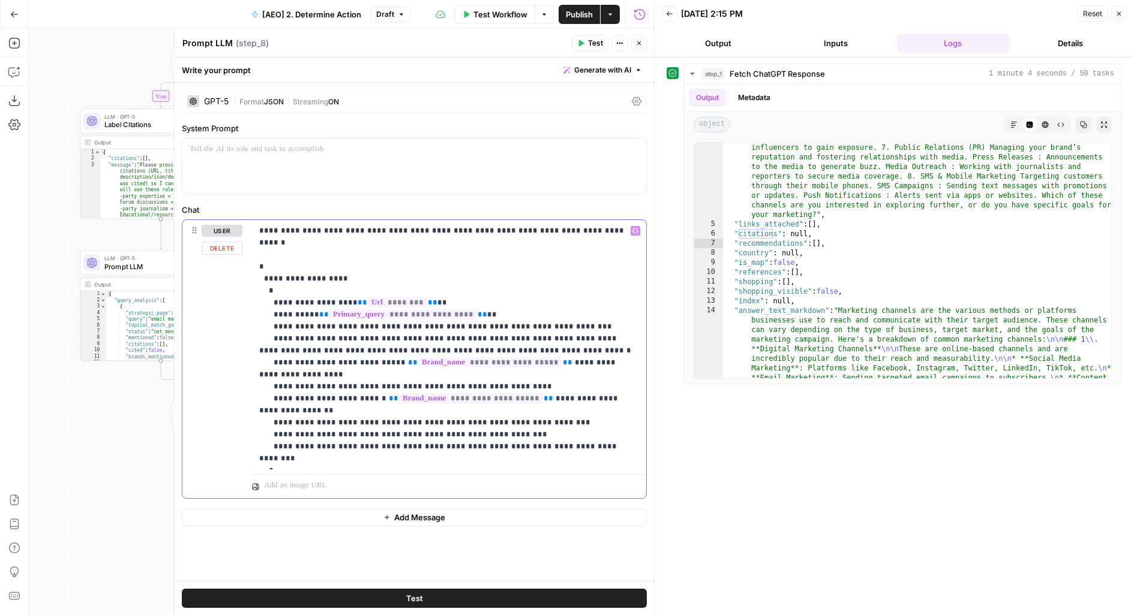
drag, startPoint x: 315, startPoint y: 376, endPoint x: 584, endPoint y: 372, distance: 269.4
click at [584, 372] on p "**********" at bounding box center [449, 345] width 380 height 240
drag, startPoint x: 302, startPoint y: 386, endPoint x: 633, endPoint y: 390, distance: 331.8
click at [633, 390] on p "**********" at bounding box center [449, 345] width 380 height 240
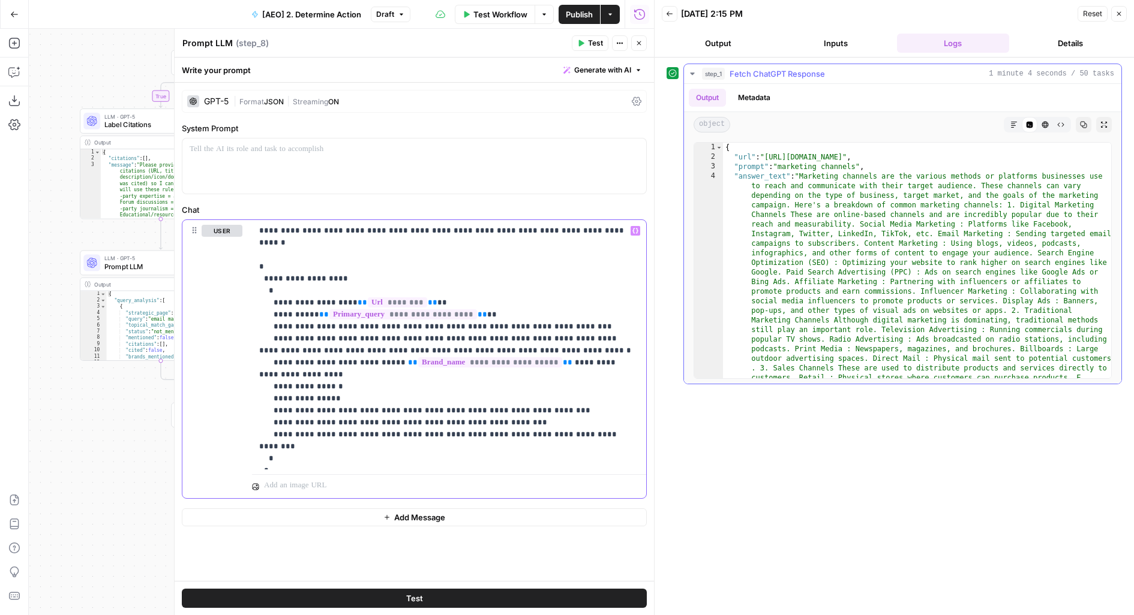
scroll to position [0, 0]
drag, startPoint x: 334, startPoint y: 409, endPoint x: 489, endPoint y: 409, distance: 155.4
click at [489, 409] on p "**********" at bounding box center [449, 345] width 380 height 240
click at [641, 41] on icon "button" at bounding box center [638, 43] width 7 height 7
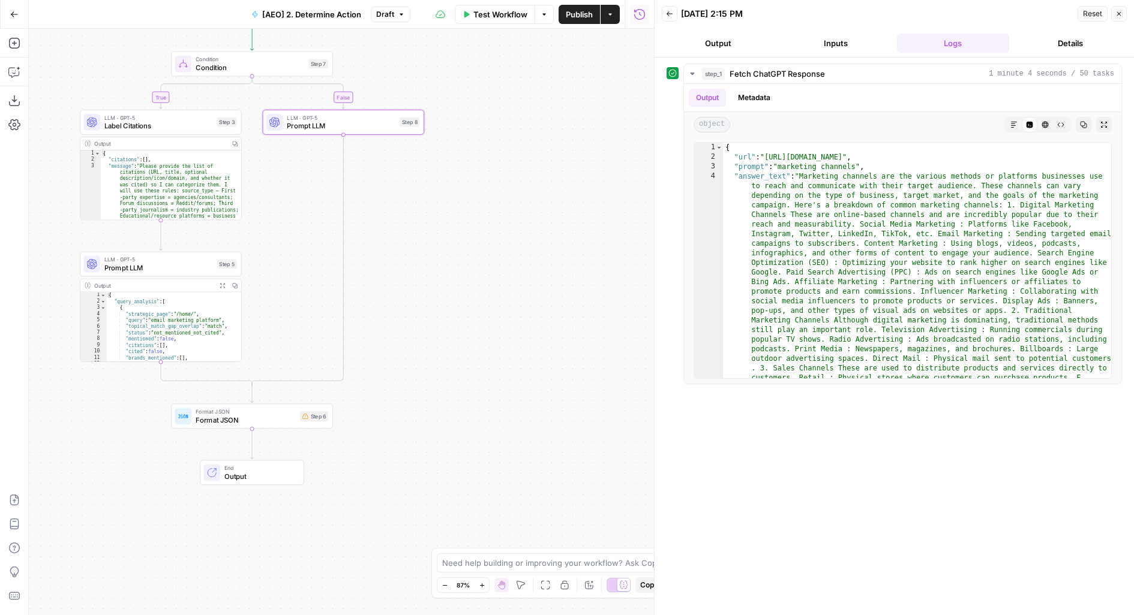
drag, startPoint x: 426, startPoint y: 87, endPoint x: 476, endPoint y: 151, distance: 81.2
click at [476, 151] on div "true false Workflow Set Inputs Inputs Fetch ChatGPT Response Fetch ChatGPT Resp…" at bounding box center [341, 322] width 625 height 587
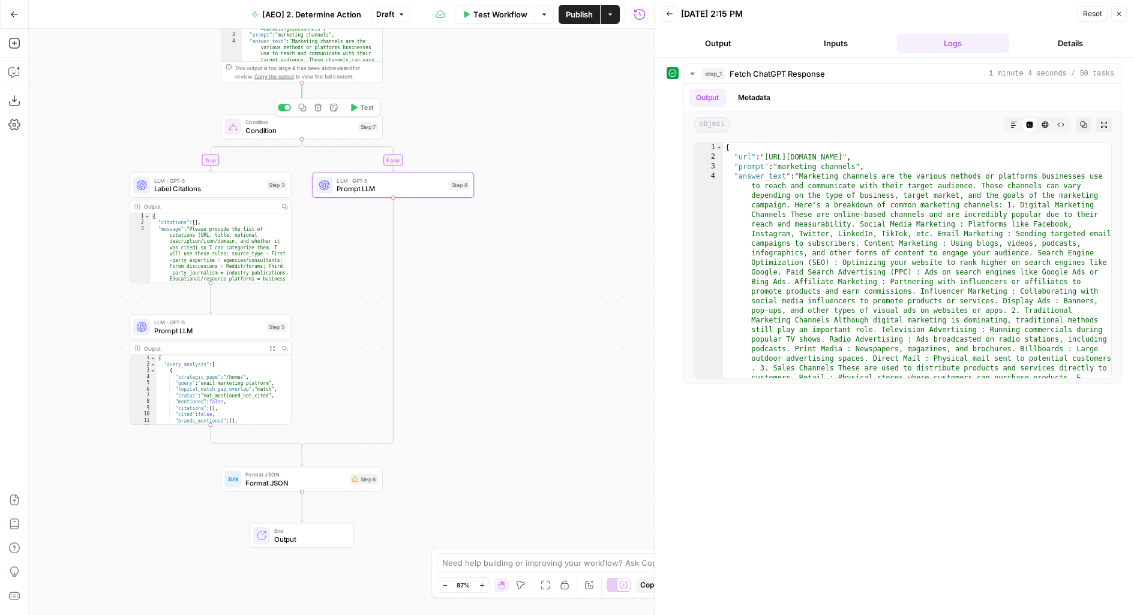
click at [364, 189] on span "Prompt LLM" at bounding box center [391, 189] width 109 height 10
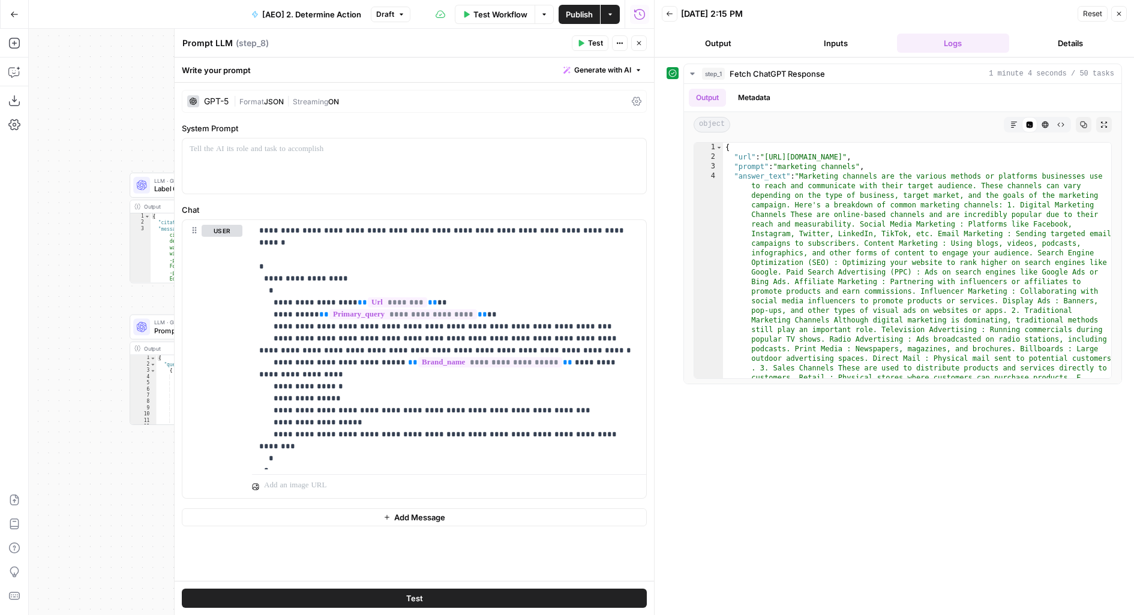
click at [641, 42] on icon "button" at bounding box center [638, 43] width 7 height 7
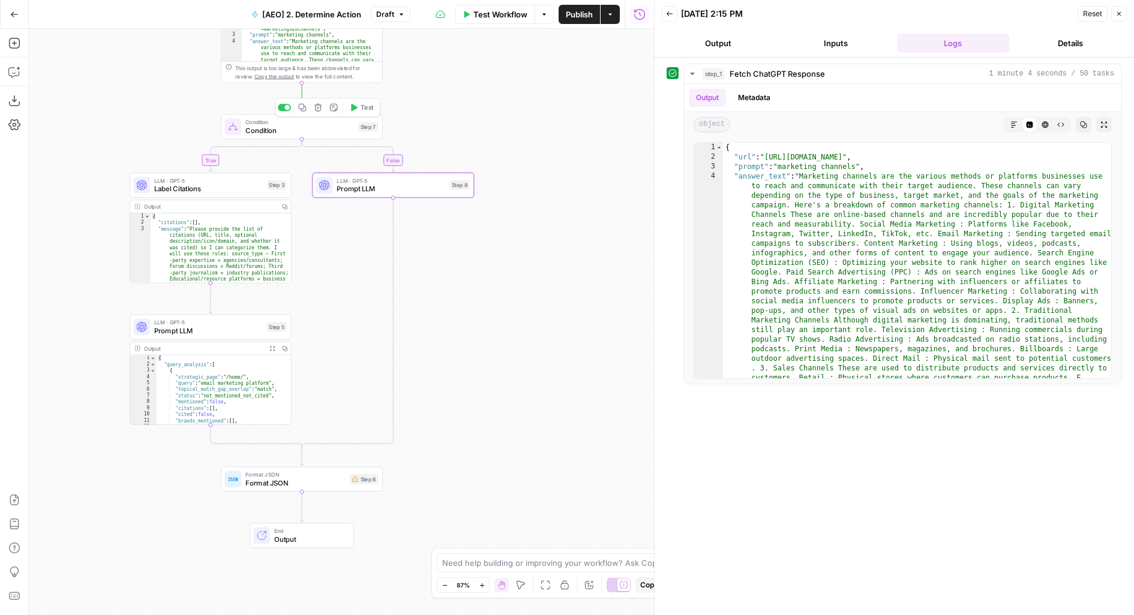
click at [358, 110] on button "Test" at bounding box center [361, 108] width 32 height 14
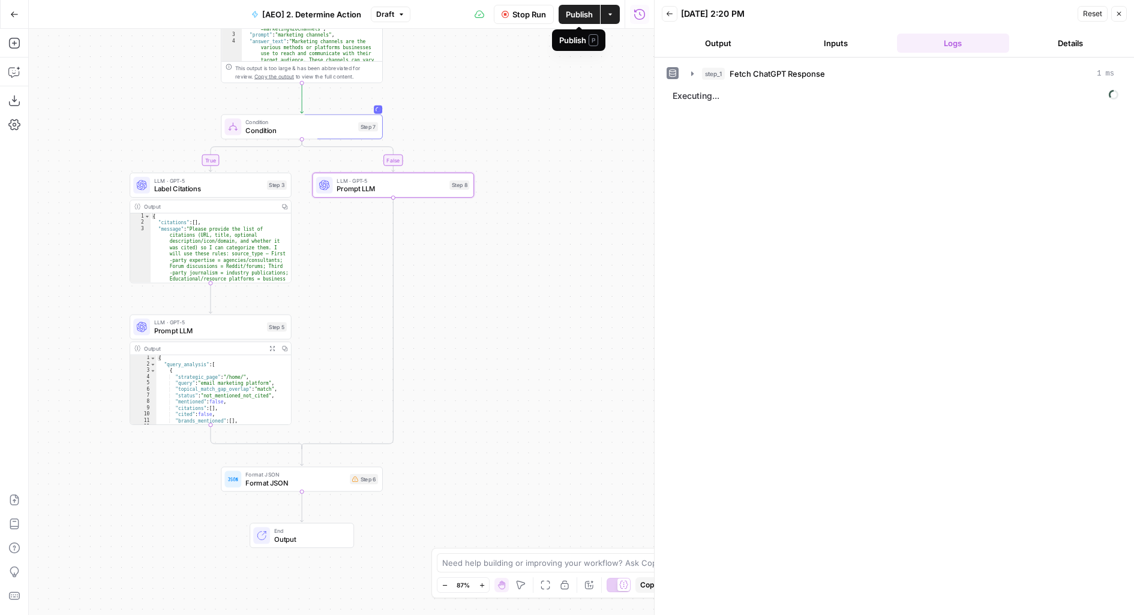
click at [568, 19] on span "Publish" at bounding box center [579, 14] width 27 height 12
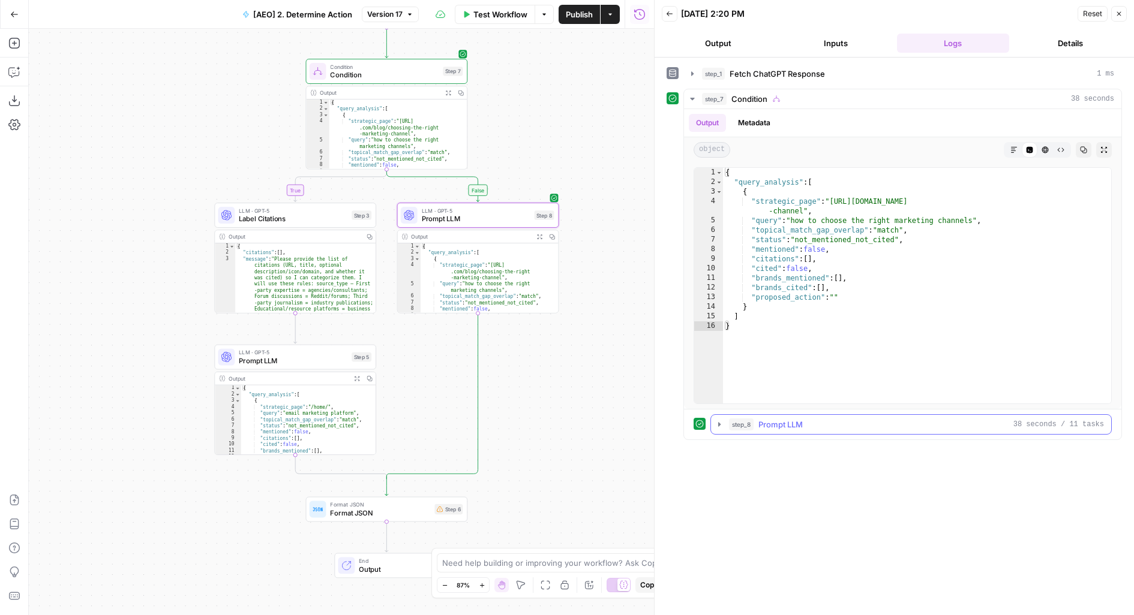
click at [842, 426] on div "step_8 Prompt LLM 38 seconds / 11 tasks" at bounding box center [916, 425] width 375 height 12
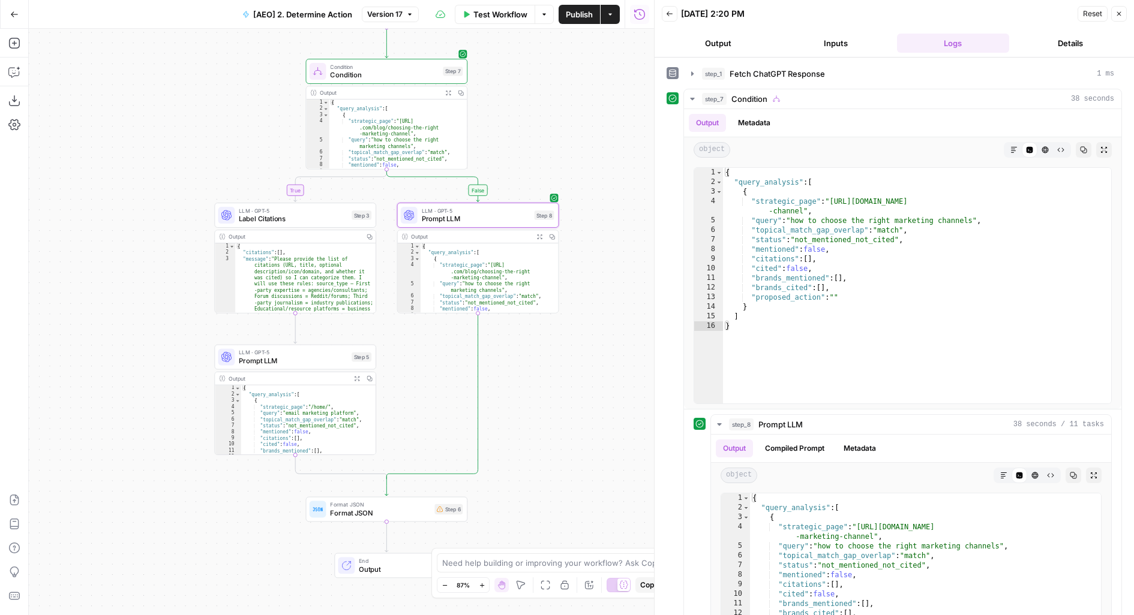
click at [832, 62] on div "step_1 Fetch ChatGPT Response 1 ms step_7 Condition 38 seconds Output Metadata …" at bounding box center [893, 337] width 479 height 558
click at [835, 68] on div "step_1 Fetch ChatGPT Response 1 ms" at bounding box center [908, 74] width 412 height 12
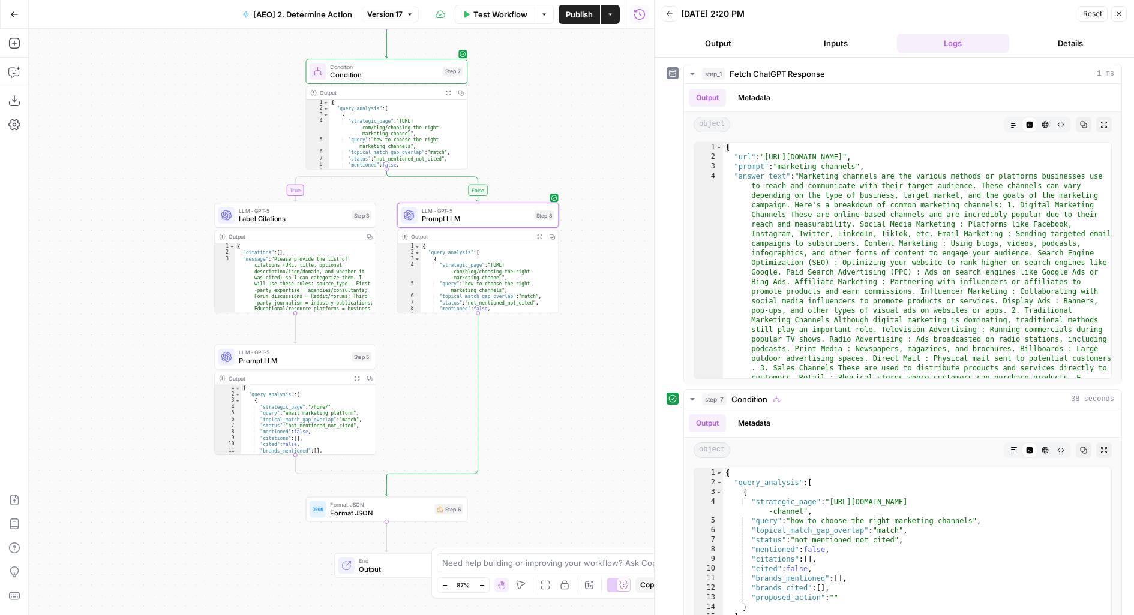
click at [580, 17] on span "Publish" at bounding box center [579, 14] width 27 height 12
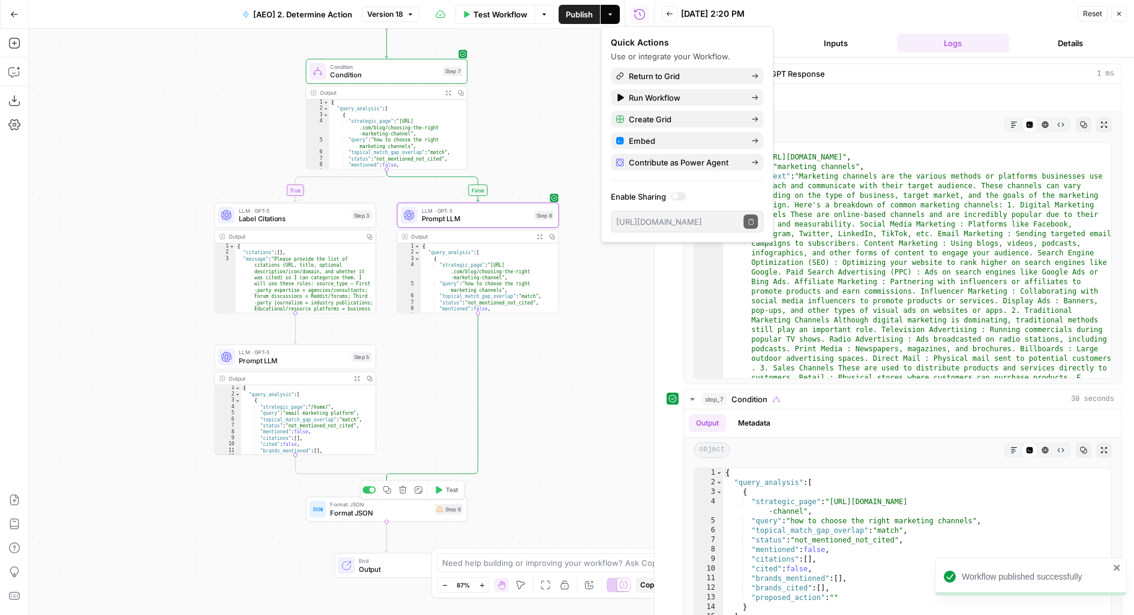
click at [427, 515] on span "Format JSON" at bounding box center [380, 513] width 100 height 10
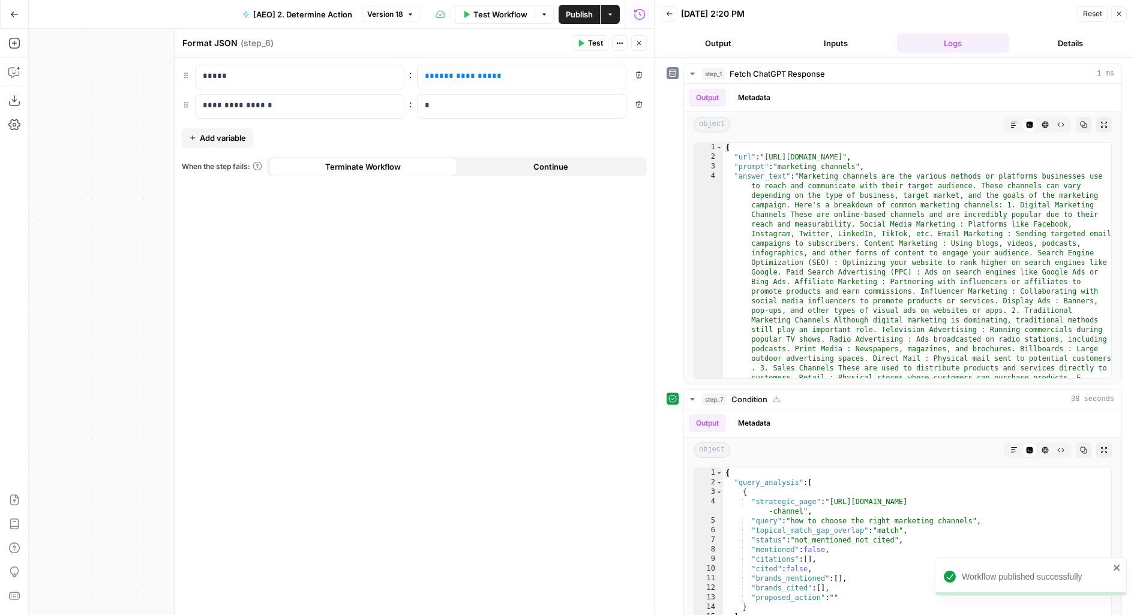
click at [629, 73] on div "**********" at bounding box center [414, 77] width 465 height 25
click at [636, 73] on icon "button" at bounding box center [639, 75] width 7 height 7
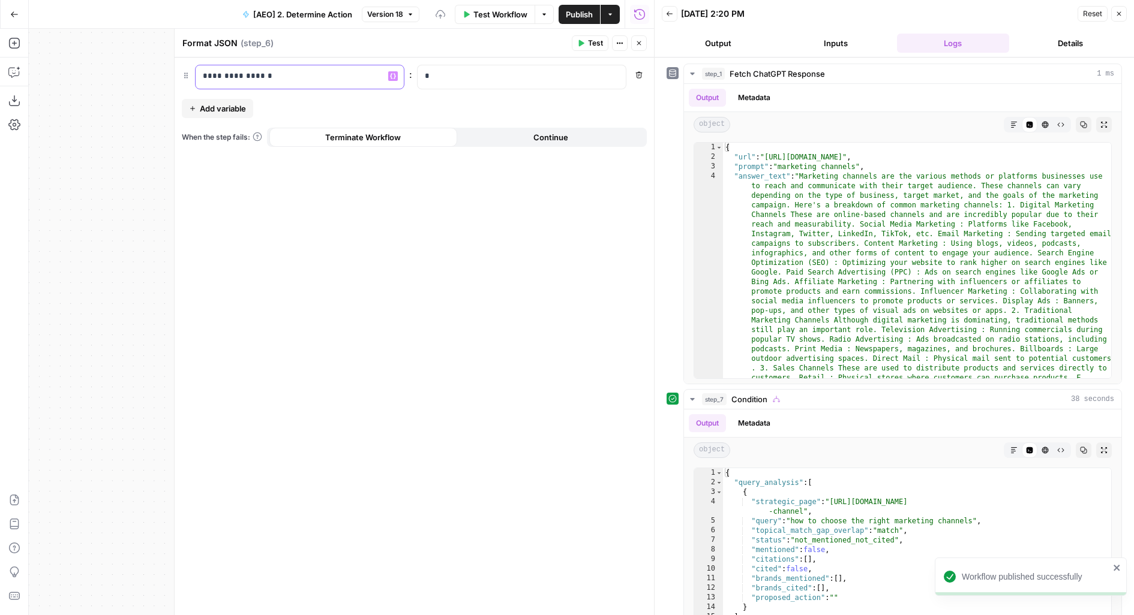
click at [253, 79] on p "**********" at bounding box center [300, 76] width 194 height 12
click at [253, 79] on p "**********" at bounding box center [290, 76] width 175 height 12
drag, startPoint x: 282, startPoint y: 74, endPoint x: 188, endPoint y: 71, distance: 94.2
click at [188, 73] on div "**********" at bounding box center [414, 77] width 465 height 25
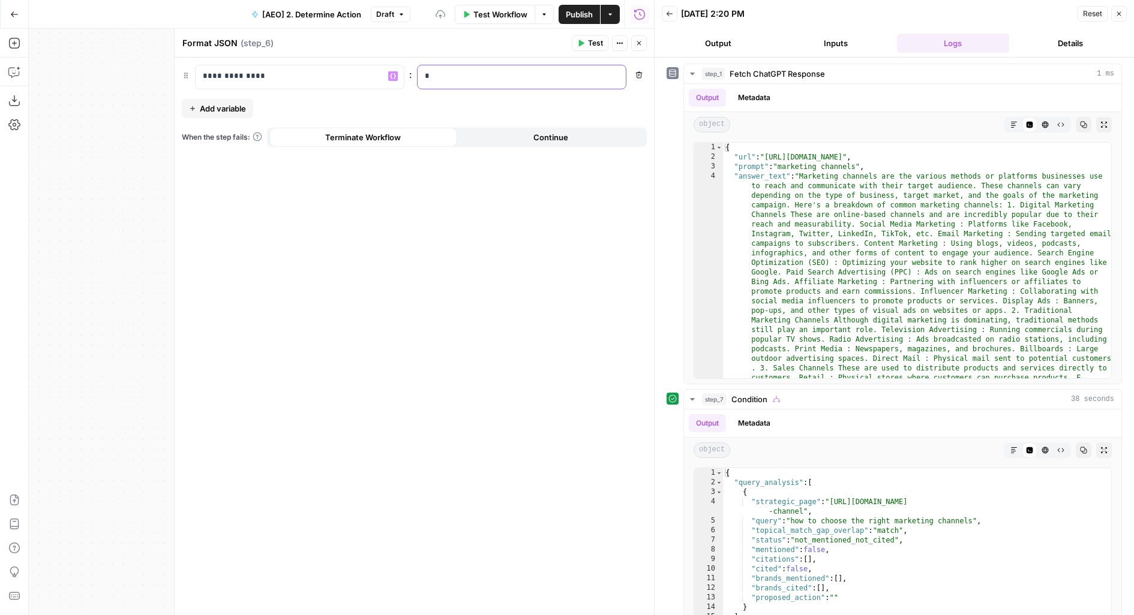
click at [452, 79] on p "*" at bounding box center [512, 76] width 175 height 12
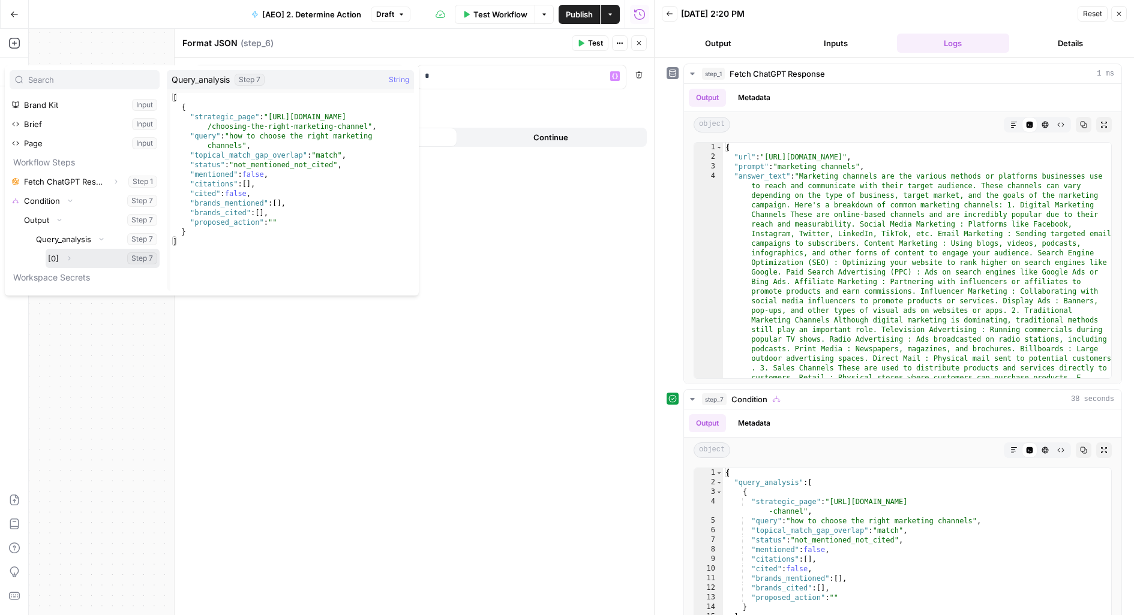
scroll to position [32, 0]
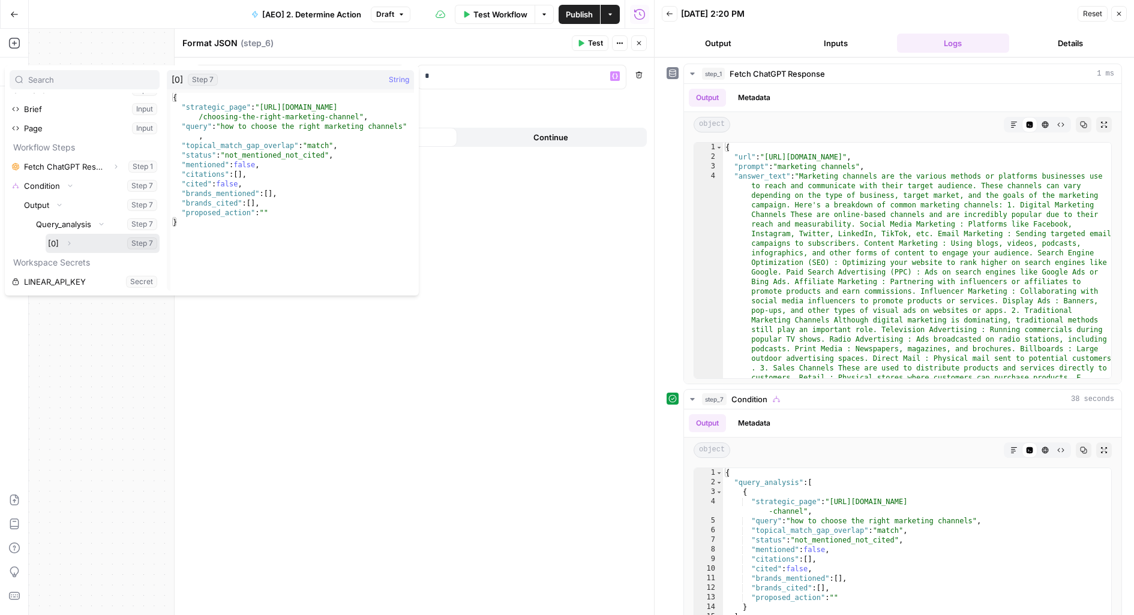
click at [97, 246] on button "Select variable [0]" at bounding box center [103, 243] width 114 height 19
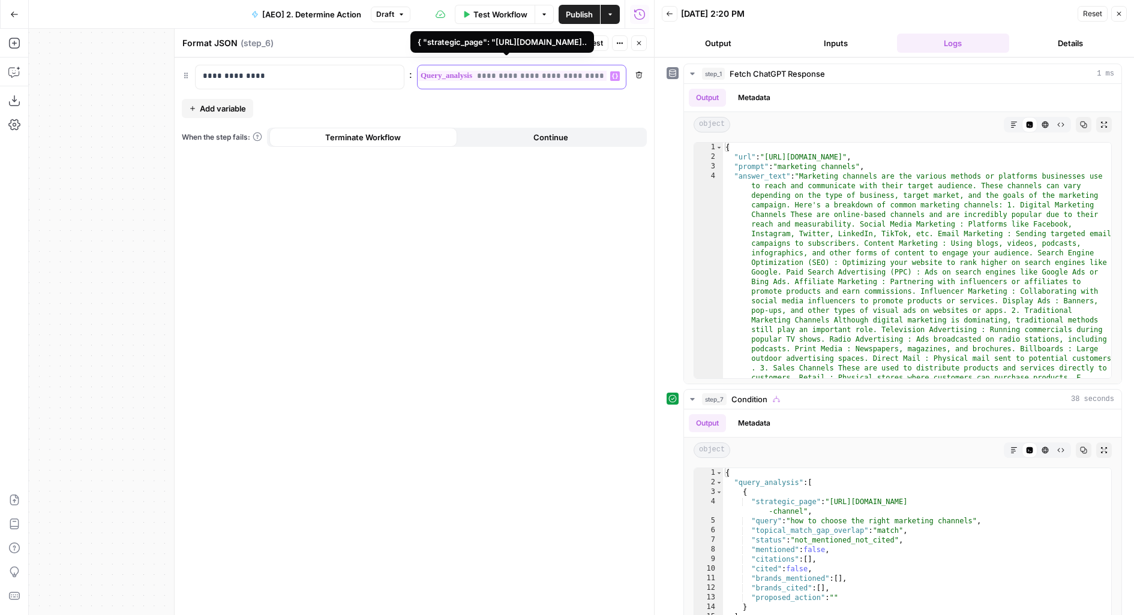
scroll to position [0, 0]
click at [565, 77] on span "**********" at bounding box center [534, 76] width 198 height 10
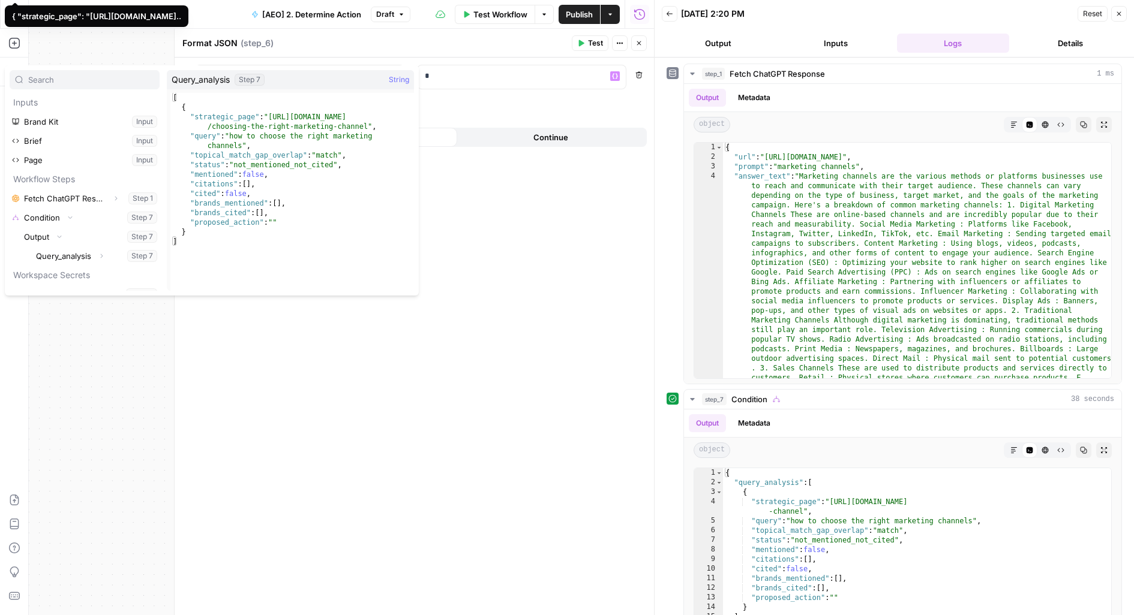
click at [637, 44] on icon "button" at bounding box center [638, 43] width 7 height 7
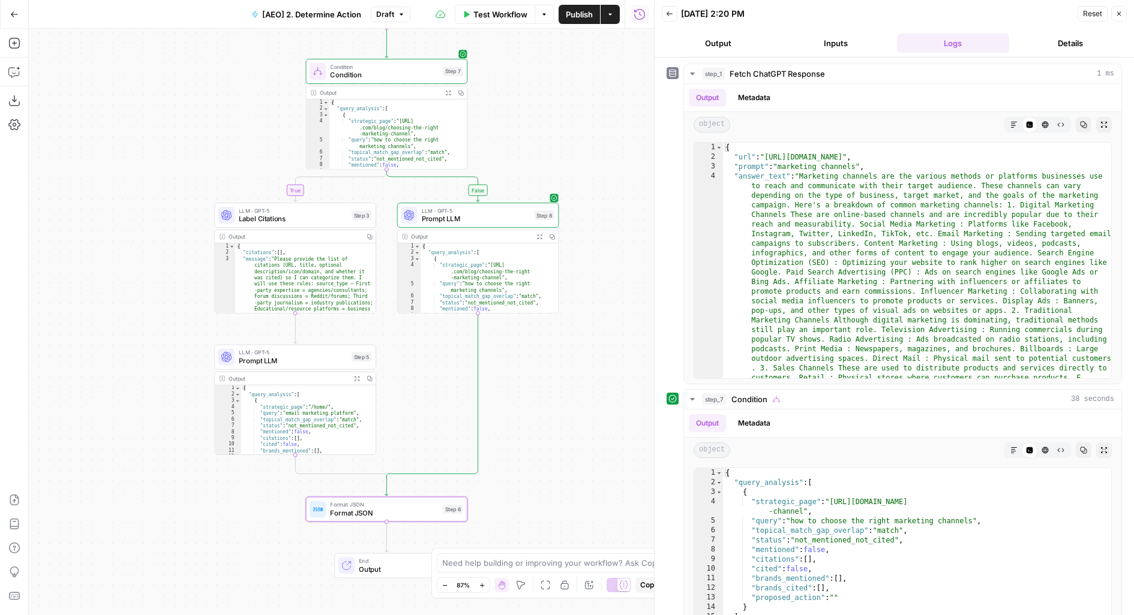
click at [463, 224] on div "LLM · GPT-5 Prompt LLM Step 8" at bounding box center [478, 215] width 162 height 25
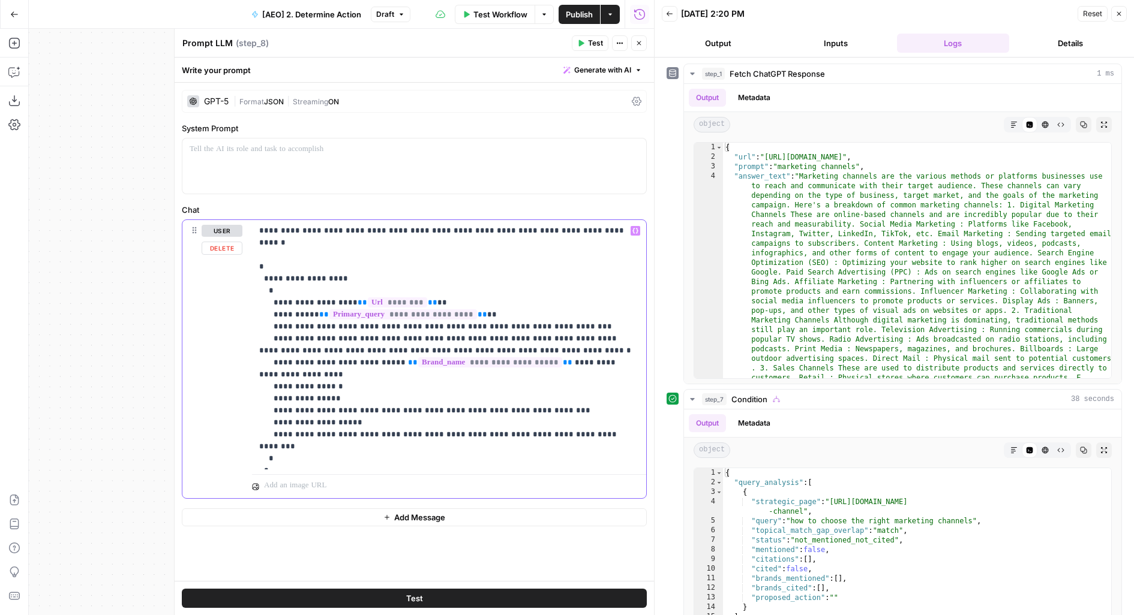
click at [365, 265] on p "**********" at bounding box center [449, 345] width 380 height 240
drag, startPoint x: 295, startPoint y: 277, endPoint x: 253, endPoint y: 265, distance: 42.9
click at [253, 265] on div "**********" at bounding box center [449, 345] width 394 height 250
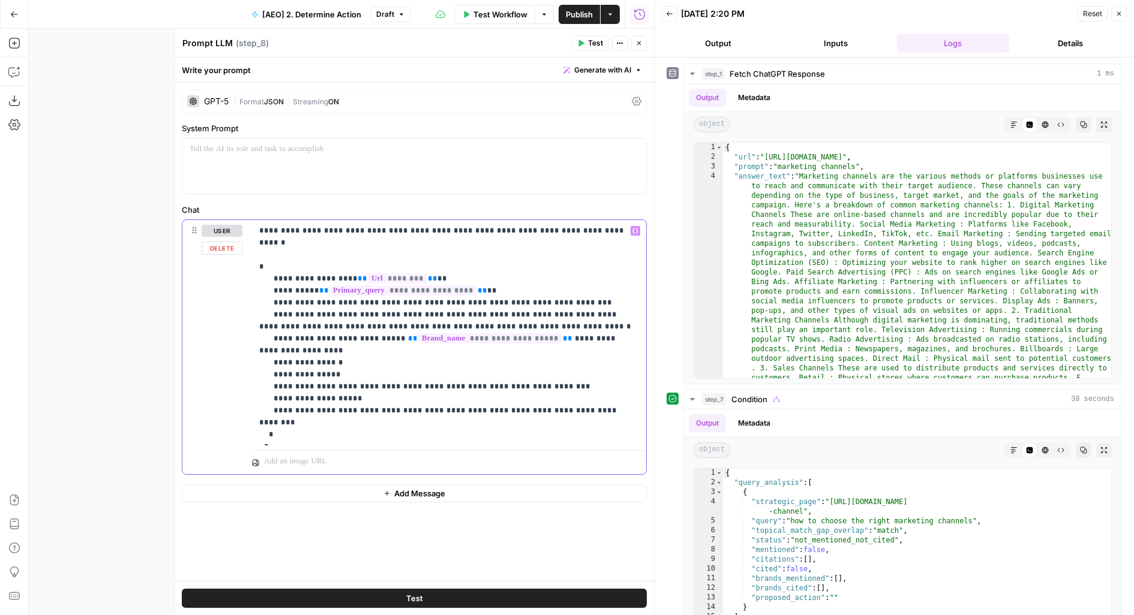
drag, startPoint x: 287, startPoint y: 417, endPoint x: 237, endPoint y: 406, distance: 50.9
click at [238, 409] on div "**********" at bounding box center [414, 347] width 464 height 254
click at [255, 599] on button "Test" at bounding box center [414, 598] width 465 height 19
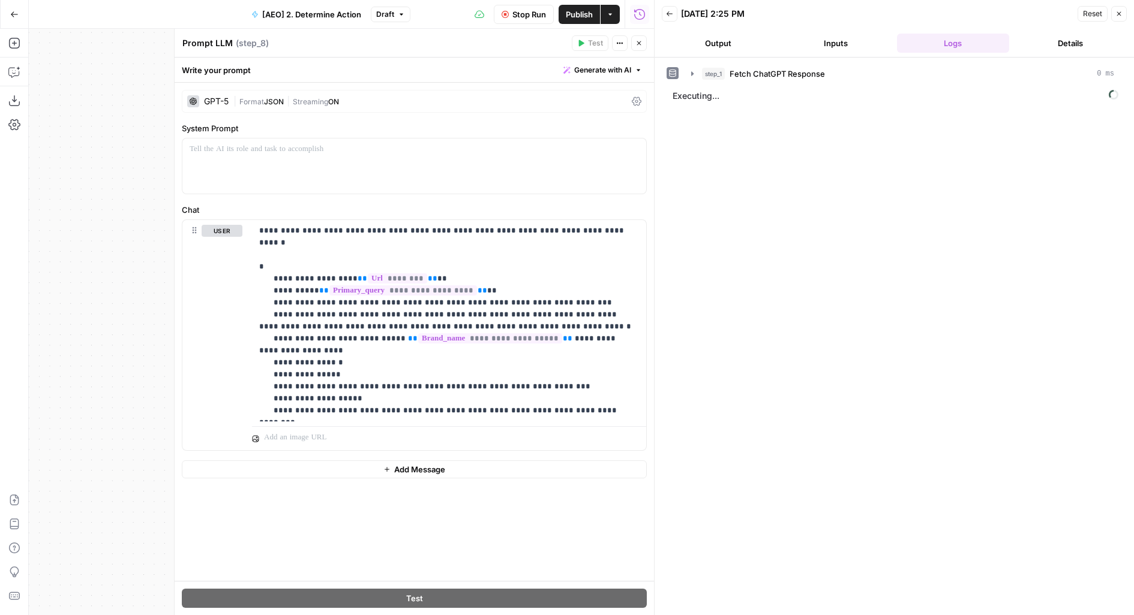
click at [643, 47] on button "Close" at bounding box center [639, 43] width 16 height 16
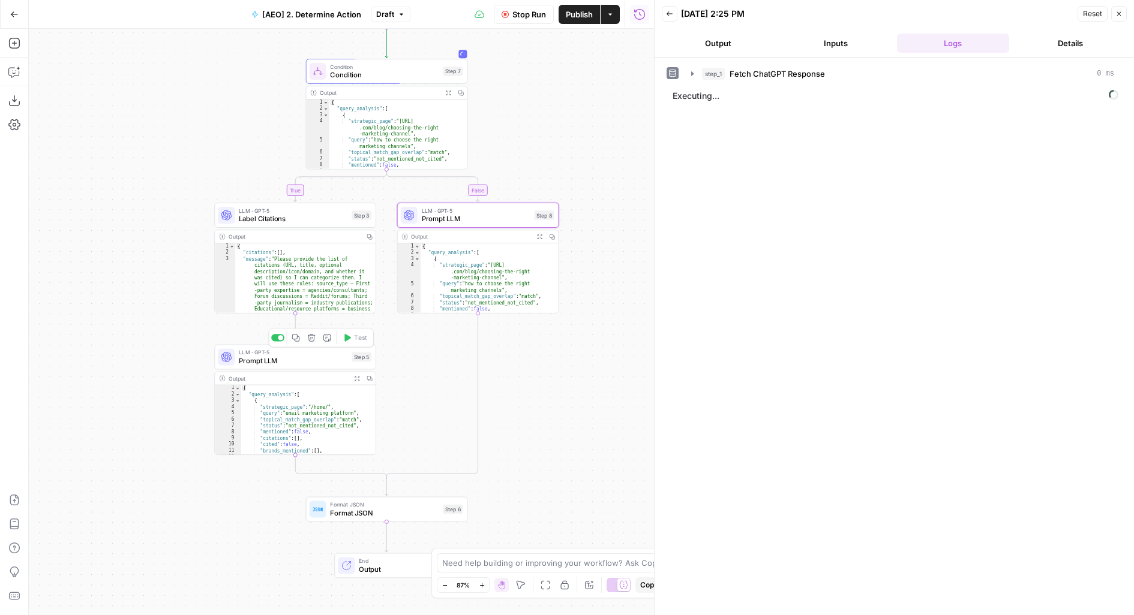
click at [305, 368] on div "LLM · GPT-5 Prompt LLM Step 5 Copy step Delete step Add Note Test" at bounding box center [295, 357] width 162 height 25
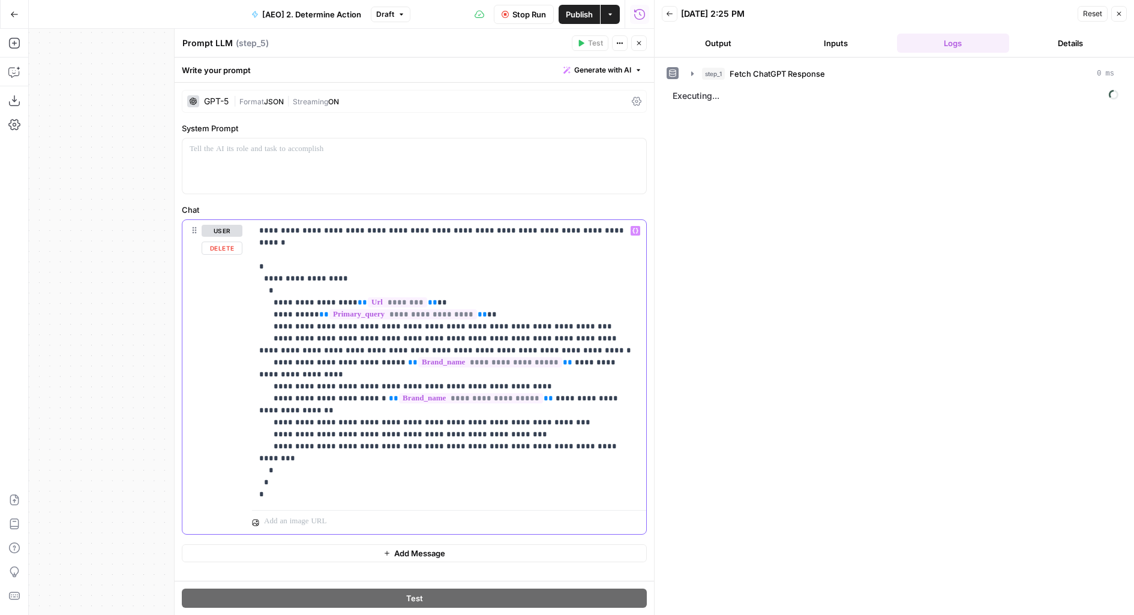
drag, startPoint x: 277, startPoint y: 276, endPoint x: 233, endPoint y: 269, distance: 44.3
click at [233, 269] on div "**********" at bounding box center [414, 377] width 464 height 314
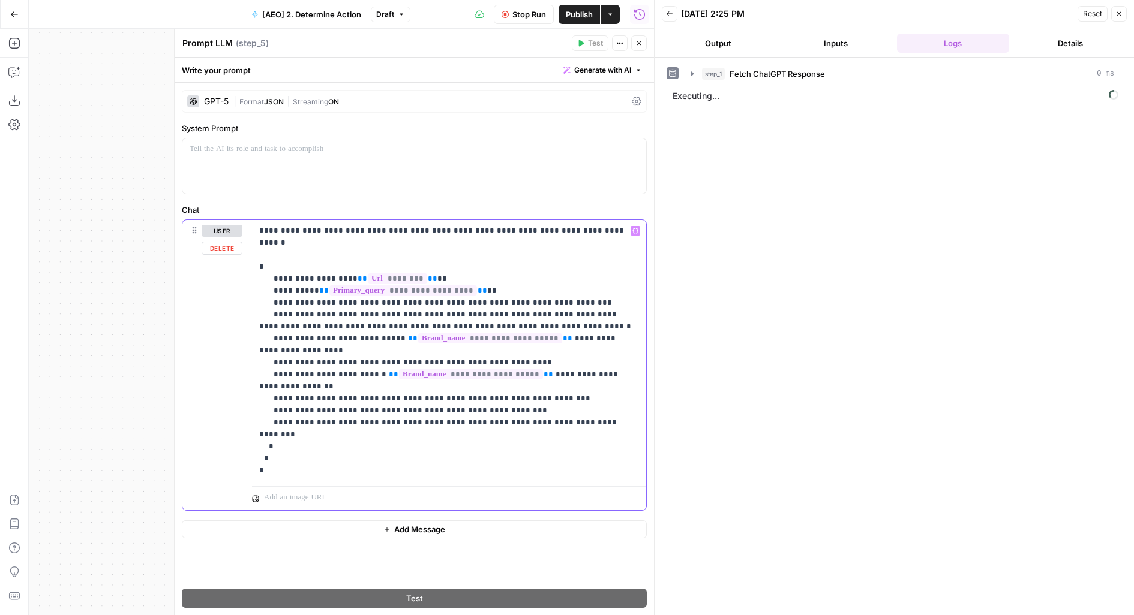
drag, startPoint x: 287, startPoint y: 428, endPoint x: 239, endPoint y: 414, distance: 50.5
click at [239, 414] on div "**********" at bounding box center [414, 365] width 464 height 290
click at [634, 41] on button "Close" at bounding box center [639, 43] width 16 height 16
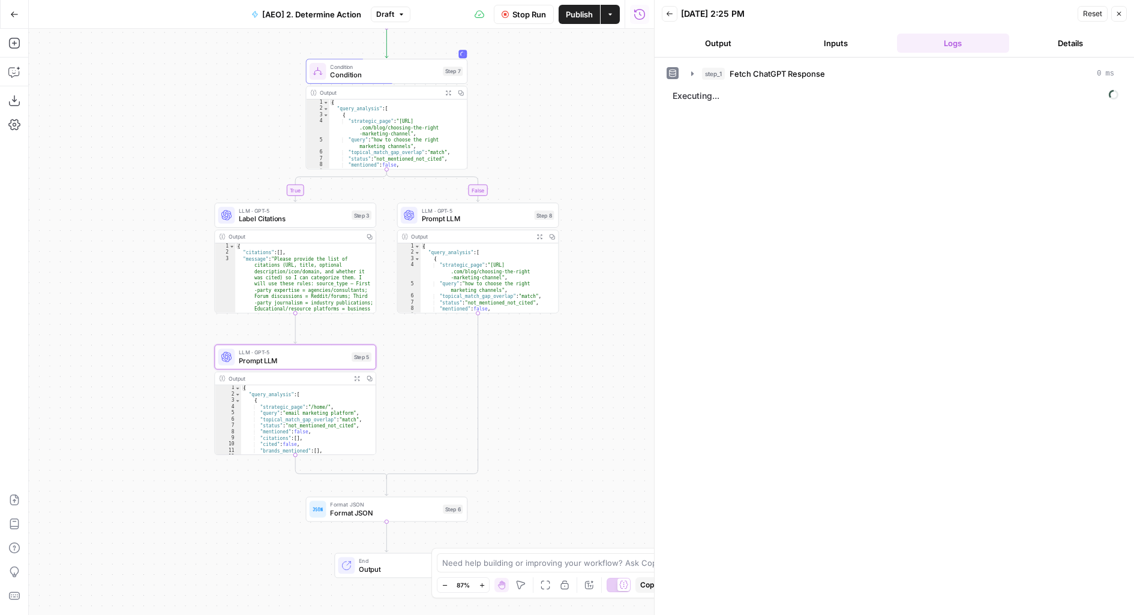
click at [581, 8] on span "Publish" at bounding box center [579, 14] width 27 height 12
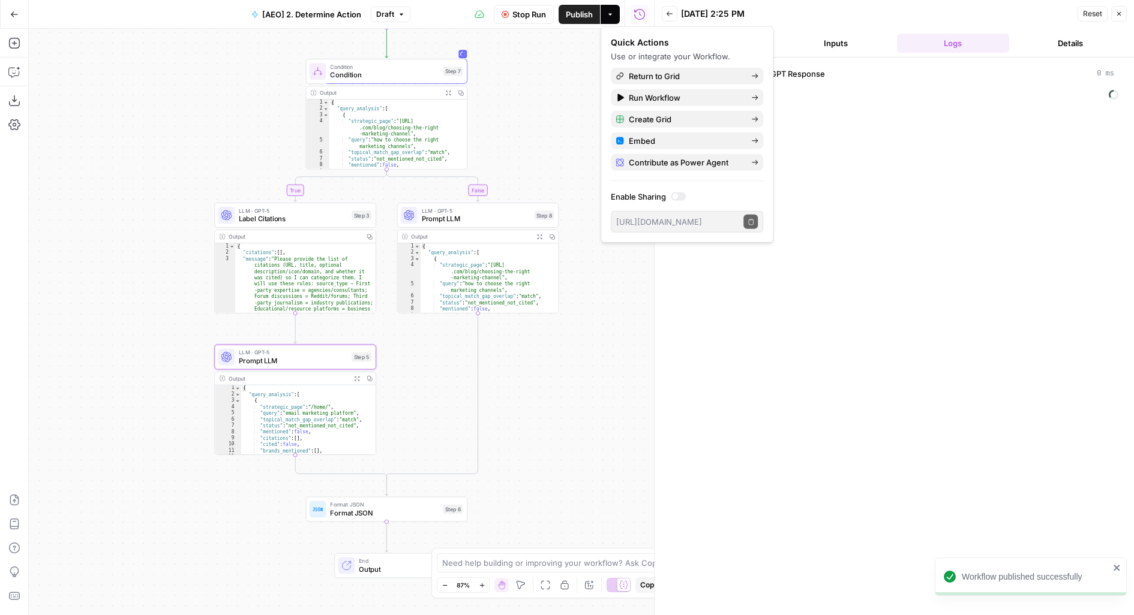
click at [363, 509] on span "Format JSON" at bounding box center [384, 513] width 109 height 10
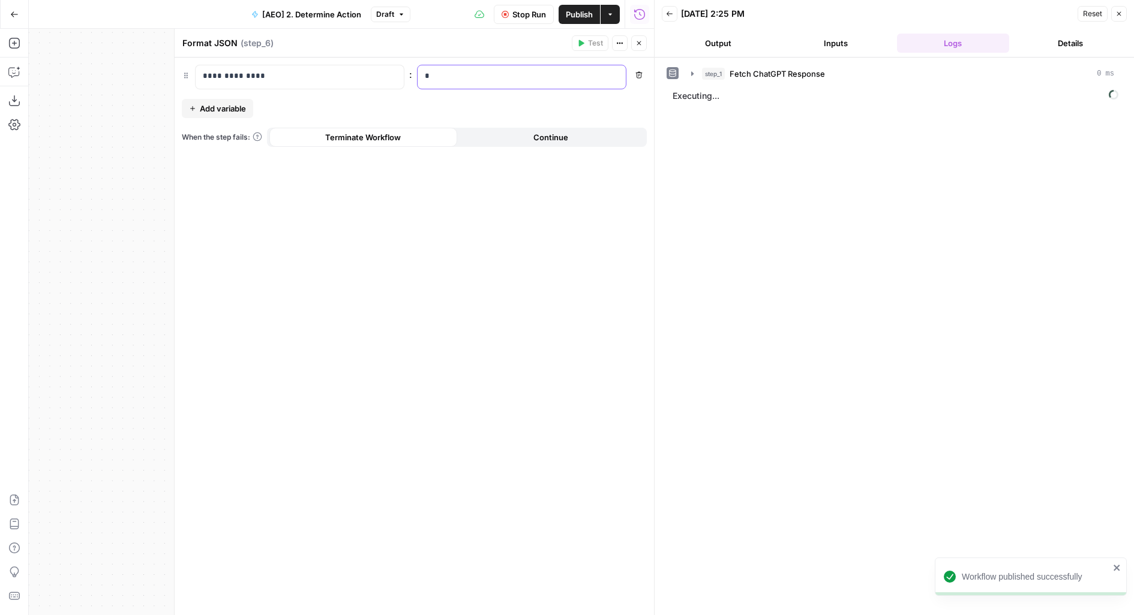
click at [443, 73] on p "*" at bounding box center [522, 76] width 194 height 12
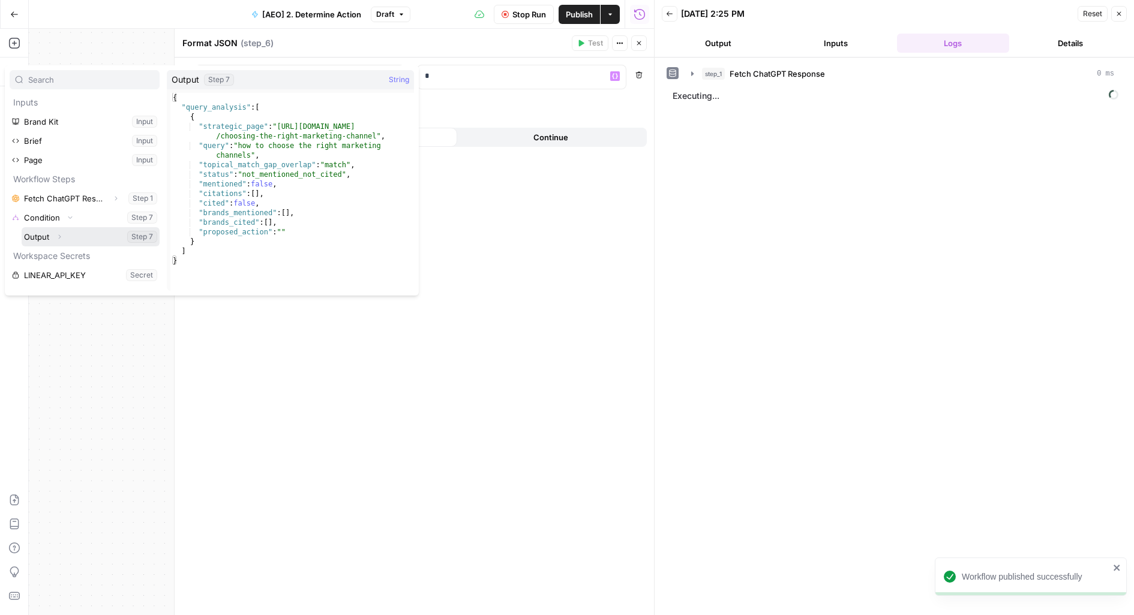
click at [22, 227] on button "Select variable Output" at bounding box center [91, 236] width 138 height 19
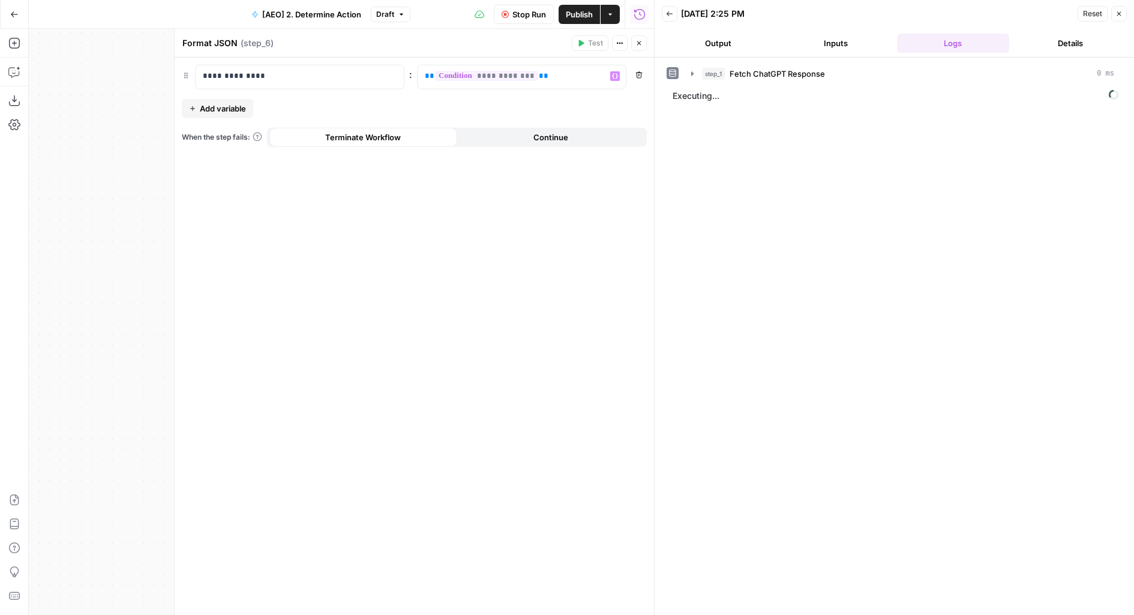
click at [638, 44] on icon "button" at bounding box center [638, 43] width 7 height 7
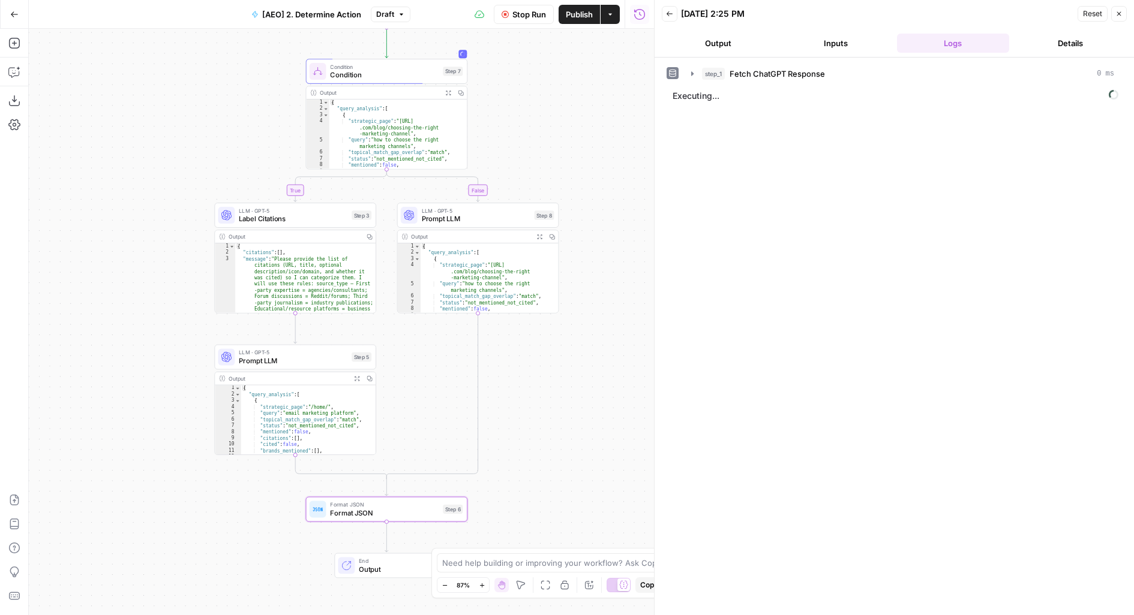
click at [568, 17] on span "Publish" at bounding box center [579, 14] width 27 height 12
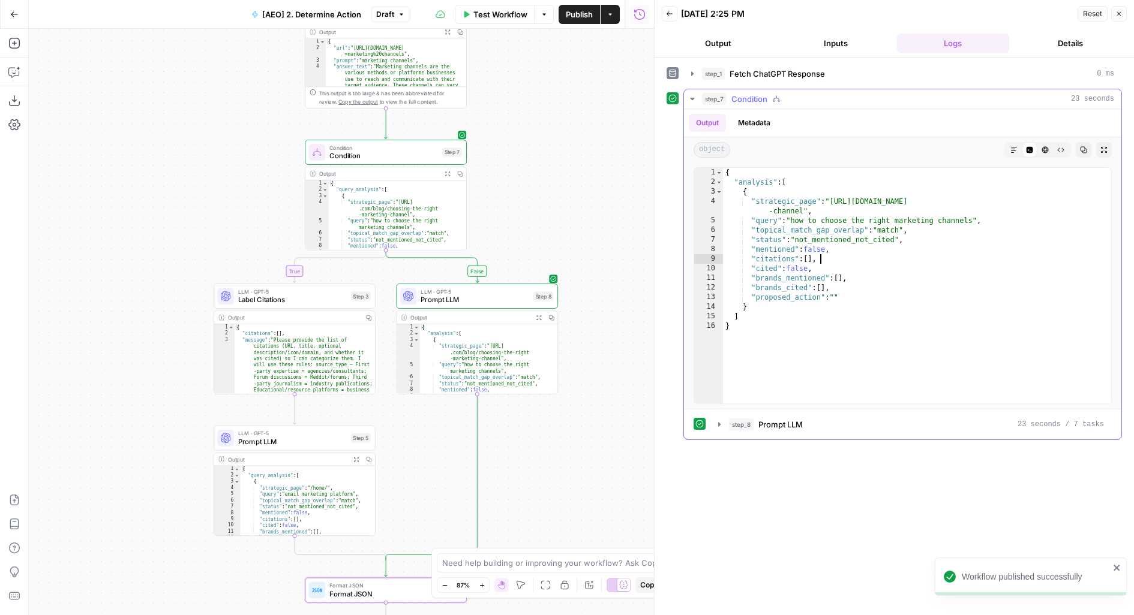
click at [888, 262] on div "{ "analysis" : [ { "strategic_page" : "https://www.klaviyo.com/blog/choosing-th…" at bounding box center [917, 296] width 389 height 256
drag, startPoint x: 752, startPoint y: 200, endPoint x: 1132, endPoint y: 203, distance: 380.3
click at [1133, 203] on div "**********" at bounding box center [893, 337] width 479 height 558
type textarea "**********"
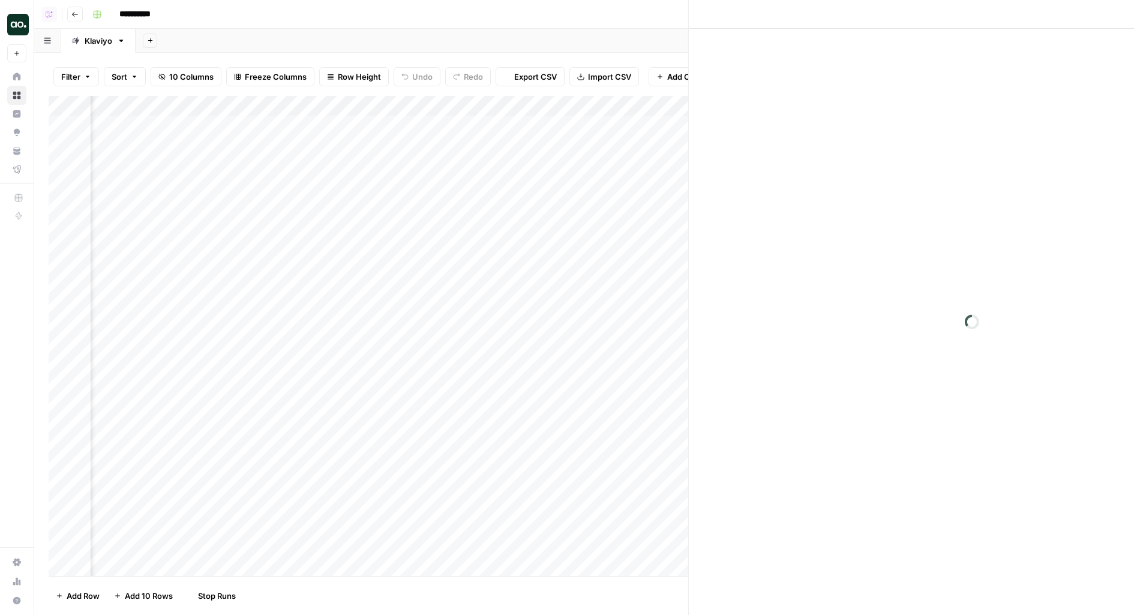
scroll to position [0, 306]
click at [1125, 16] on button "Close" at bounding box center [1119, 15] width 16 height 16
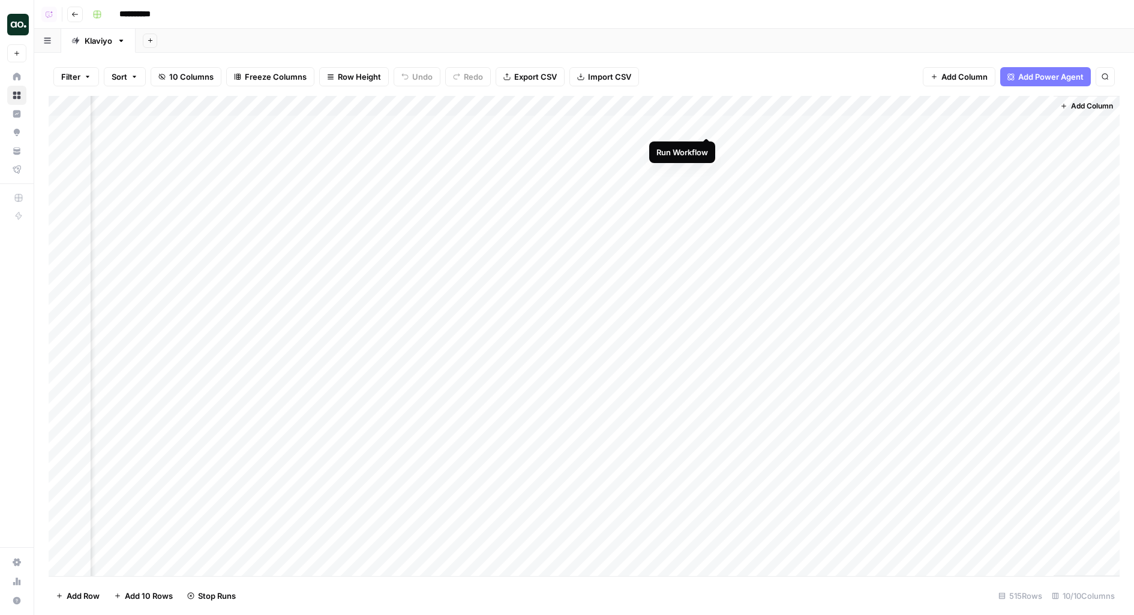
click at [706, 123] on div "Add Column" at bounding box center [584, 336] width 1071 height 481
click at [705, 147] on div "Add Column" at bounding box center [584, 336] width 1071 height 481
click at [706, 168] on div "Add Column" at bounding box center [584, 336] width 1071 height 481
click at [706, 187] on div "Add Column" at bounding box center [584, 336] width 1071 height 481
click at [705, 209] on div "Add Column" at bounding box center [584, 336] width 1071 height 481
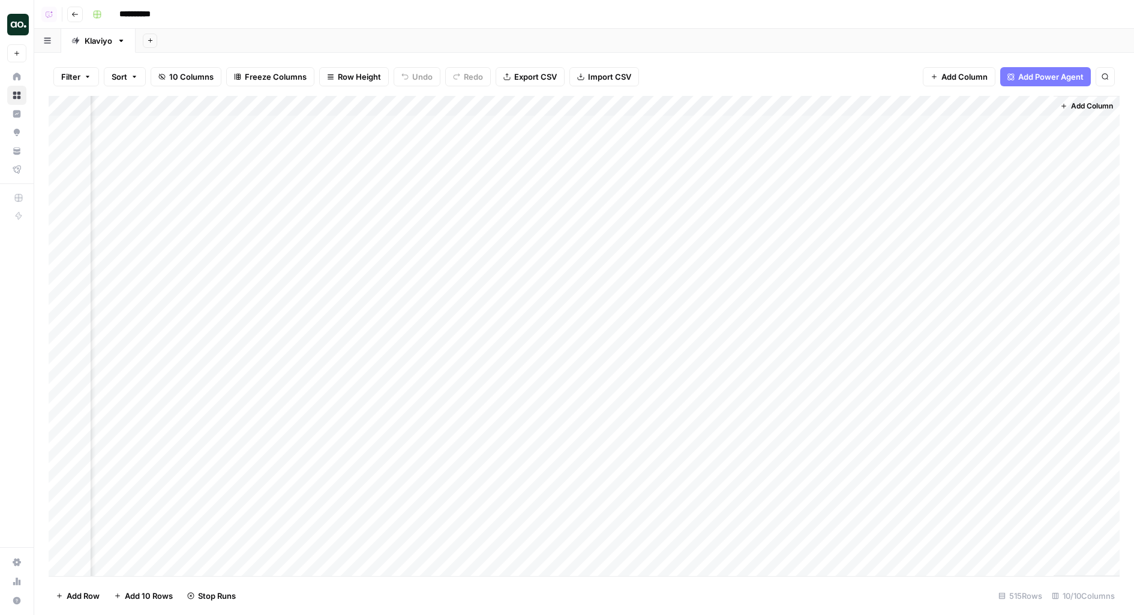
click at [706, 232] on div "Add Column" at bounding box center [584, 336] width 1071 height 481
click at [707, 250] on div "Add Column" at bounding box center [584, 336] width 1071 height 481
click at [707, 274] on div "Add Column" at bounding box center [584, 336] width 1071 height 481
click at [706, 288] on div "Add Column" at bounding box center [584, 336] width 1071 height 481
click at [710, 305] on div "Add Column" at bounding box center [584, 336] width 1071 height 481
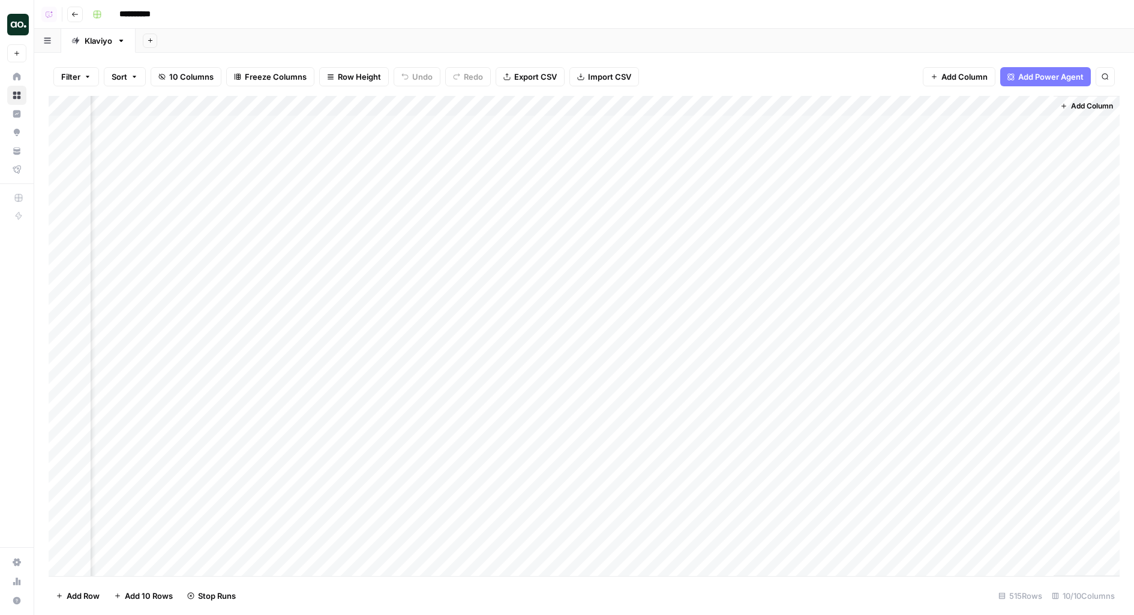
click at [707, 331] on div "Add Column" at bounding box center [584, 336] width 1071 height 481
click at [707, 349] on div "Add Column" at bounding box center [584, 336] width 1071 height 481
click at [705, 367] on div "Add Column" at bounding box center [584, 336] width 1071 height 481
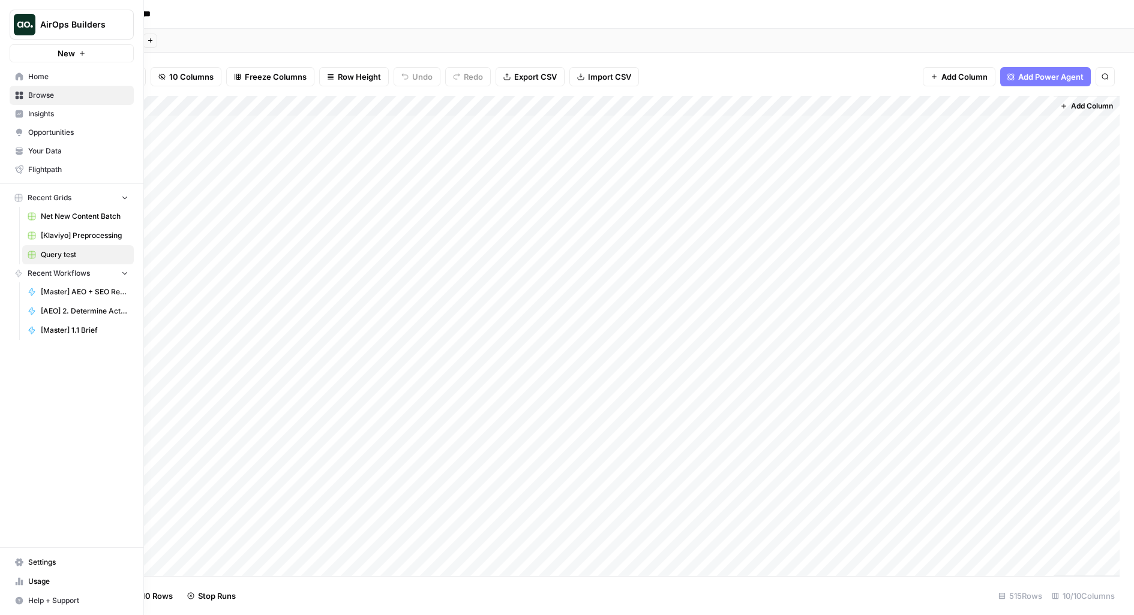
click at [21, 569] on link "Settings" at bounding box center [72, 562] width 124 height 19
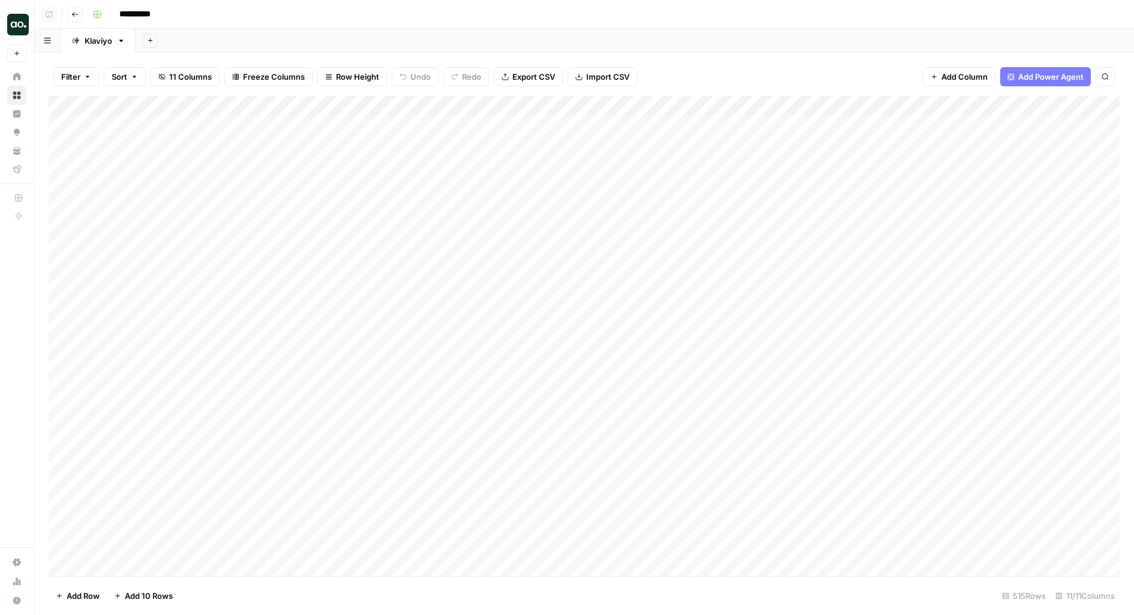
scroll to position [0, 538]
click at [630, 110] on div "Add Column" at bounding box center [584, 336] width 1071 height 481
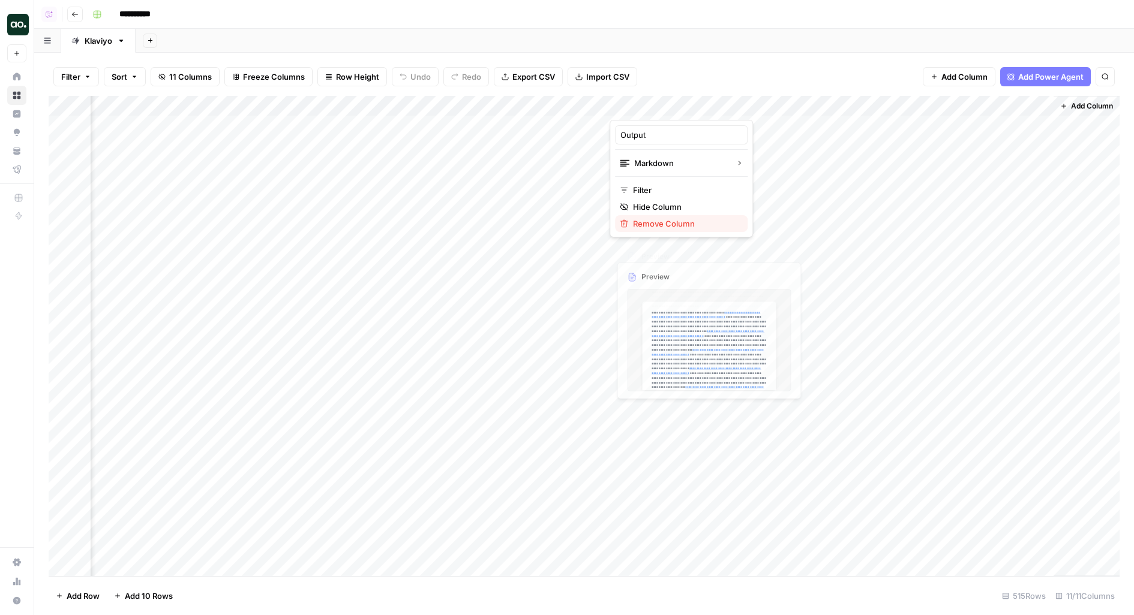
click at [630, 227] on div "Remove Column" at bounding box center [681, 224] width 123 height 12
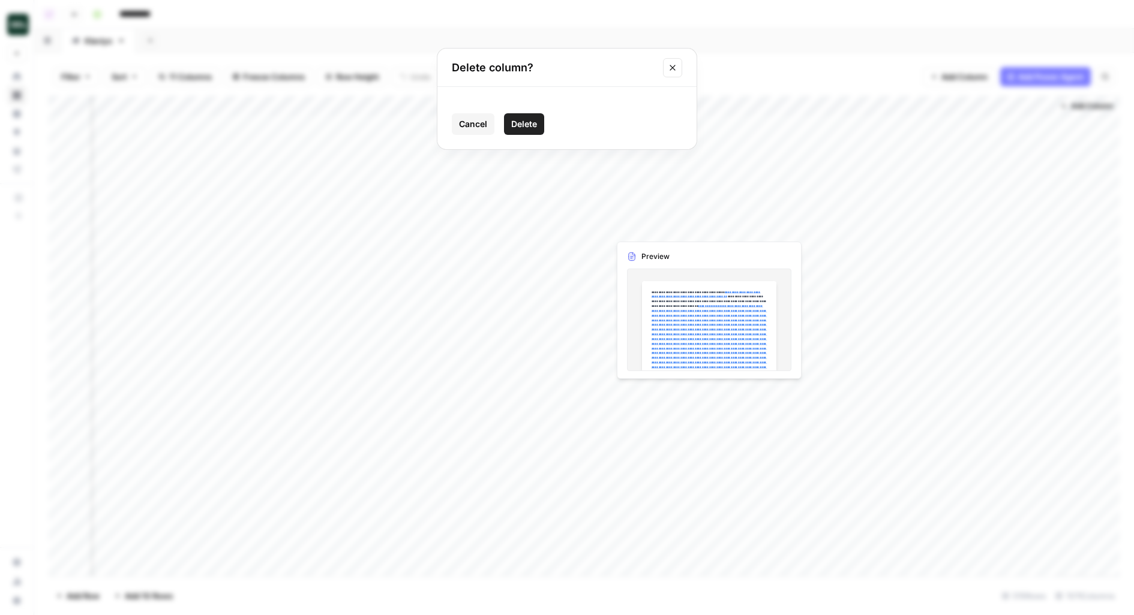
click at [539, 129] on button "Delete" at bounding box center [524, 124] width 40 height 22
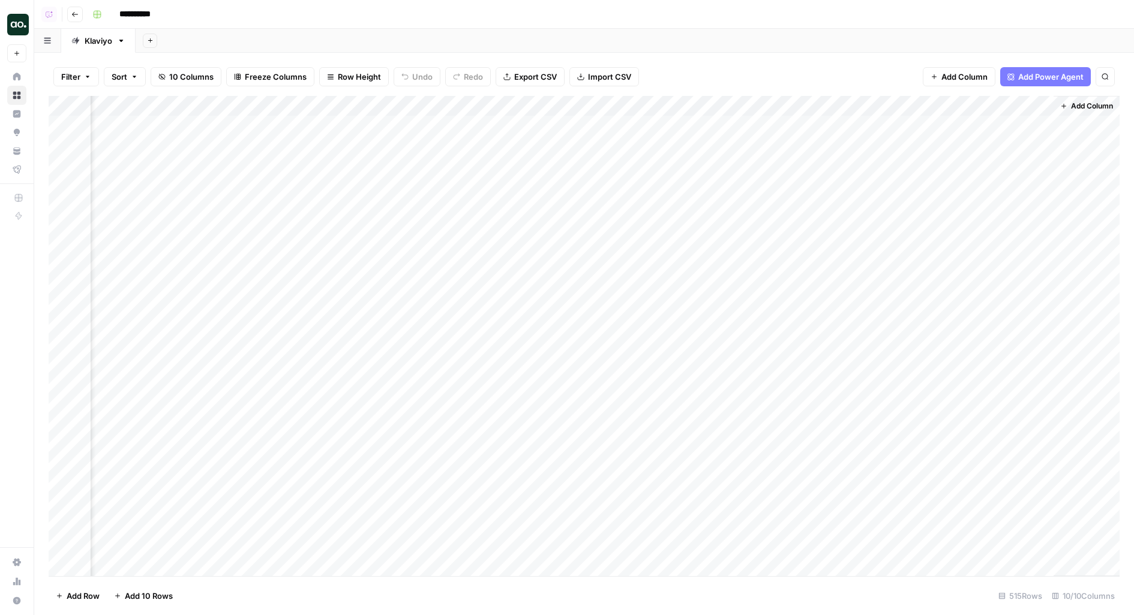
click at [813, 124] on div "Add Column" at bounding box center [584, 336] width 1071 height 481
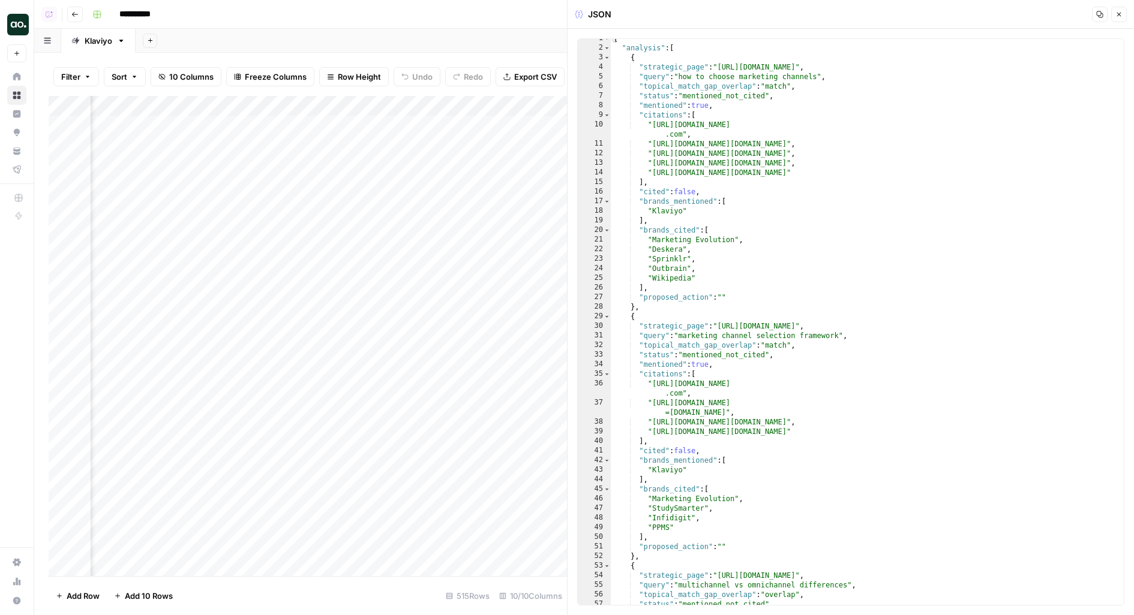
scroll to position [0, 460]
drag, startPoint x: 636, startPoint y: 89, endPoint x: 951, endPoint y: 89, distance: 314.9
click at [951, 89] on div "{ "analysis" : [ { "strategic_page" : "https://www.klaviyo.com/blog/choosing-th…" at bounding box center [868, 327] width 514 height 586
drag, startPoint x: 632, startPoint y: 97, endPoint x: 885, endPoint y: 95, distance: 252.6
click at [876, 97] on div "{ "analysis" : [ { "strategic_page" : "https://www.klaviyo.com/blog/choosing-th…" at bounding box center [868, 327] width 514 height 586
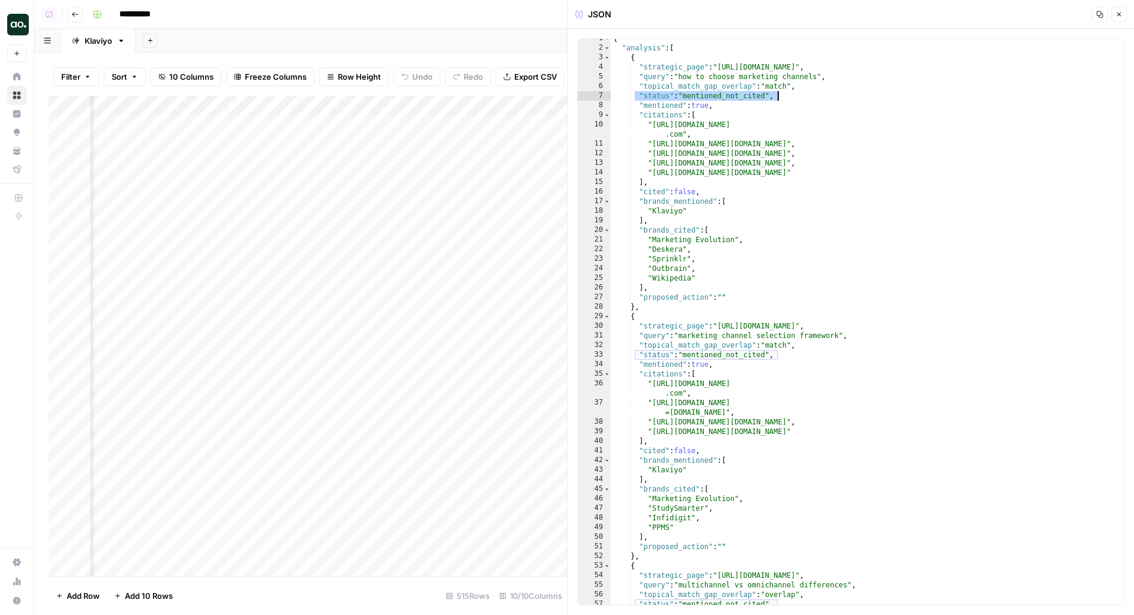
type textarea "**********"
click at [607, 114] on span "Toggle code folding, rows 9 through 15" at bounding box center [606, 115] width 7 height 10
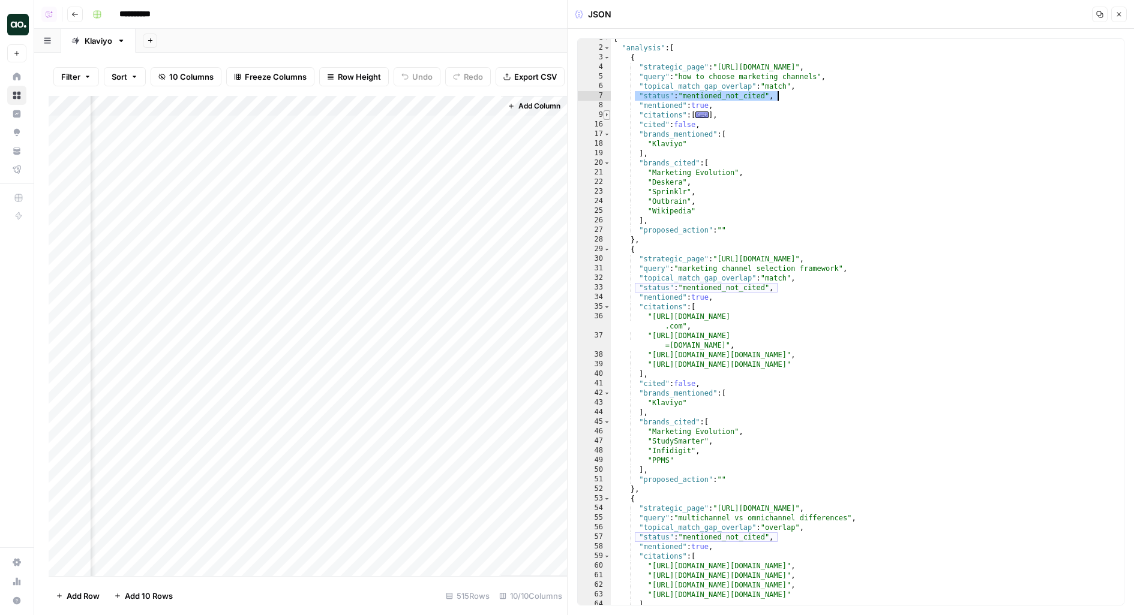
click at [607, 115] on span "Toggle code folding, rows 9 through 15" at bounding box center [606, 115] width 7 height 10
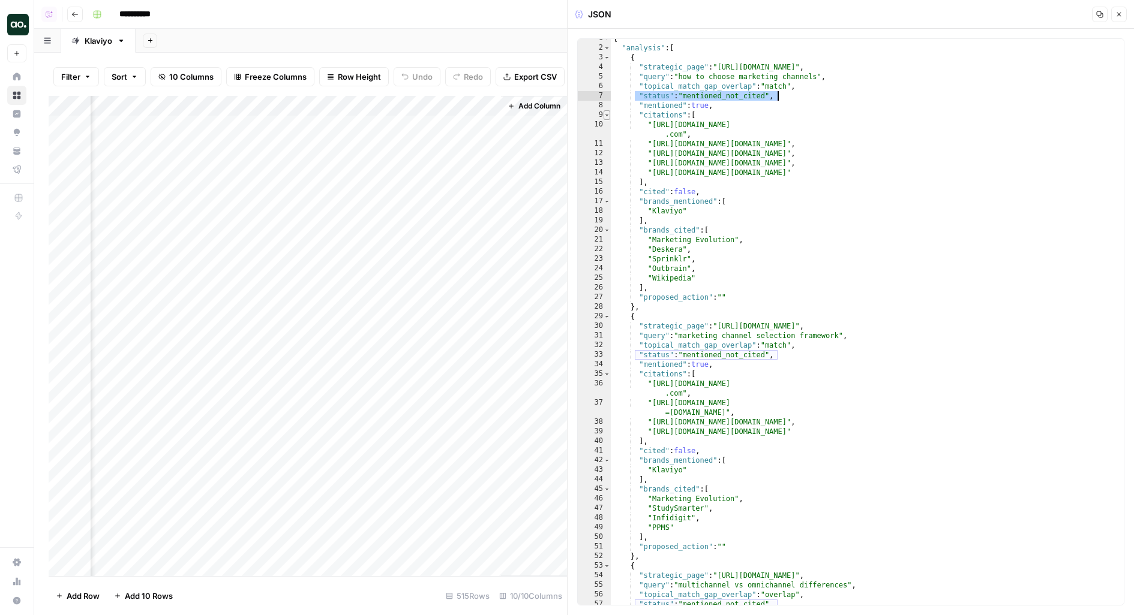
click at [607, 116] on span "Toggle code folding, rows 9 through 15" at bounding box center [606, 115] width 7 height 10
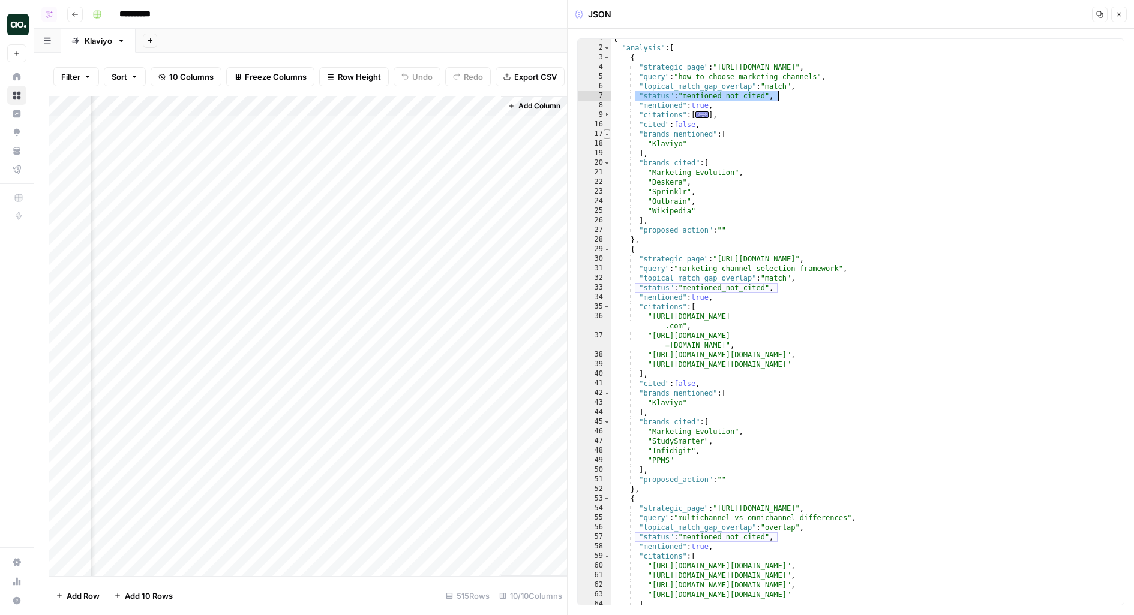
click at [604, 134] on span "Toggle code folding, rows 17 through 19" at bounding box center [606, 135] width 7 height 10
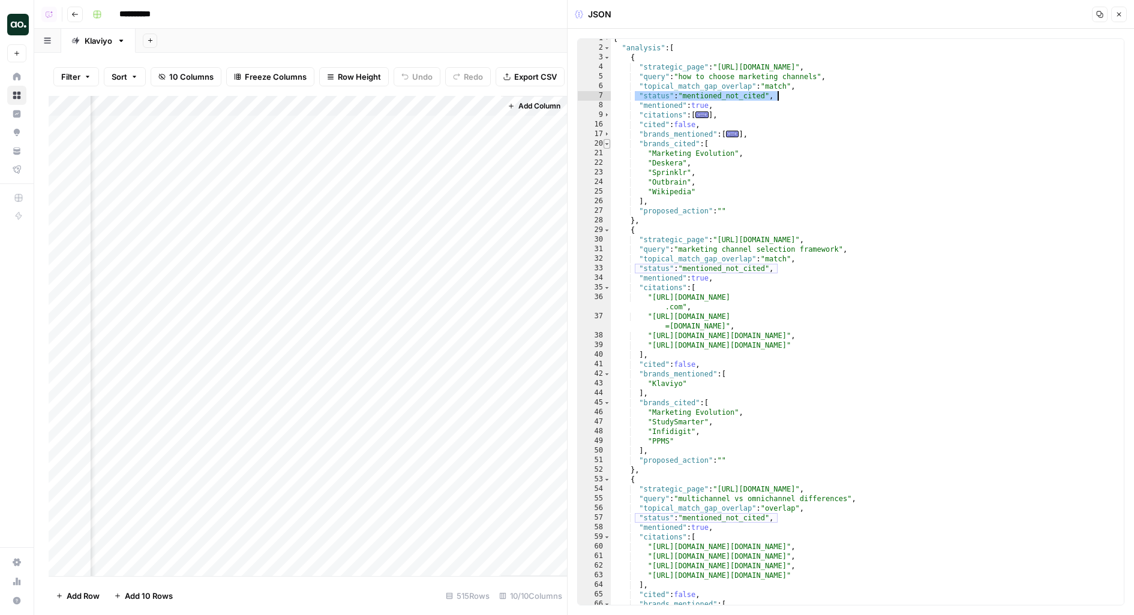
click at [604, 146] on span "Toggle code folding, rows 20 through 26" at bounding box center [606, 144] width 7 height 10
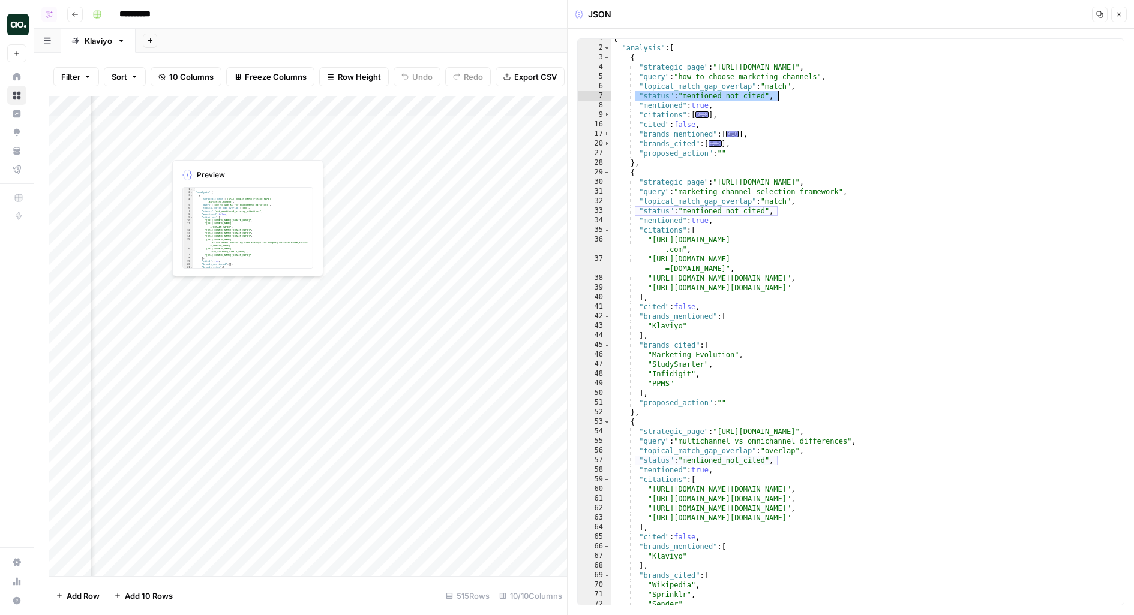
scroll to position [0, 900]
click at [221, 125] on div "Add Column" at bounding box center [308, 336] width 518 height 481
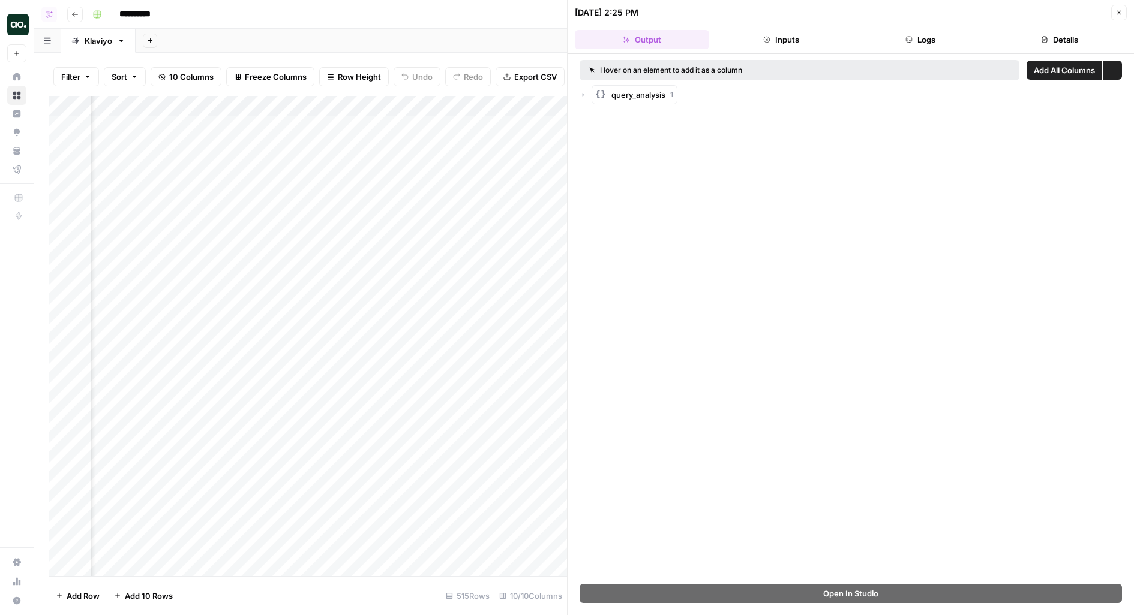
click at [896, 35] on button "Logs" at bounding box center [920, 39] width 134 height 19
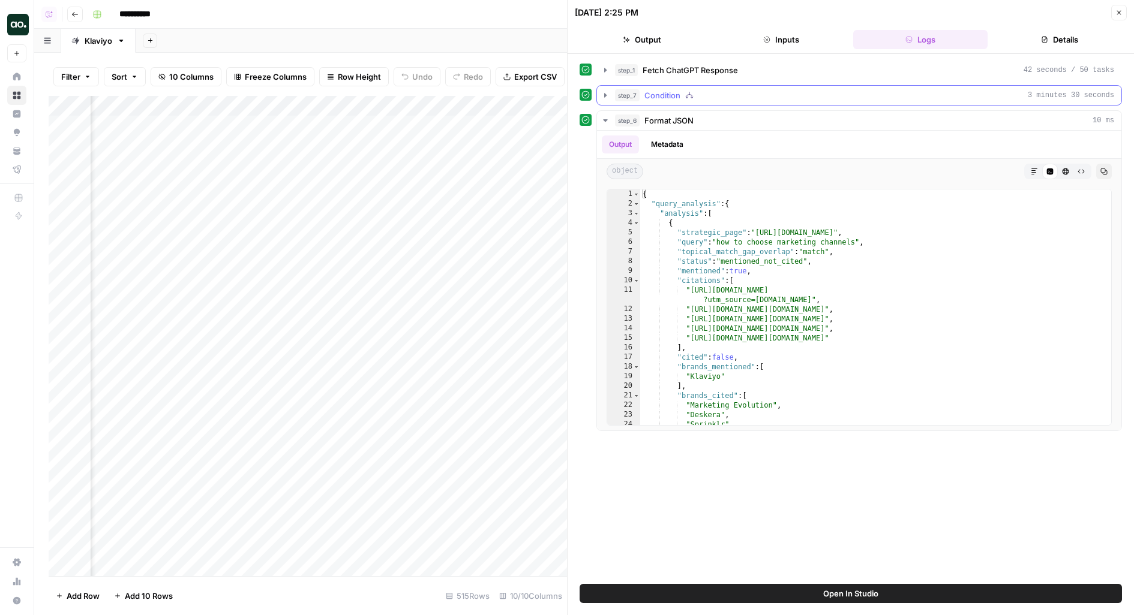
click at [662, 94] on span "Condition" at bounding box center [662, 95] width 36 height 12
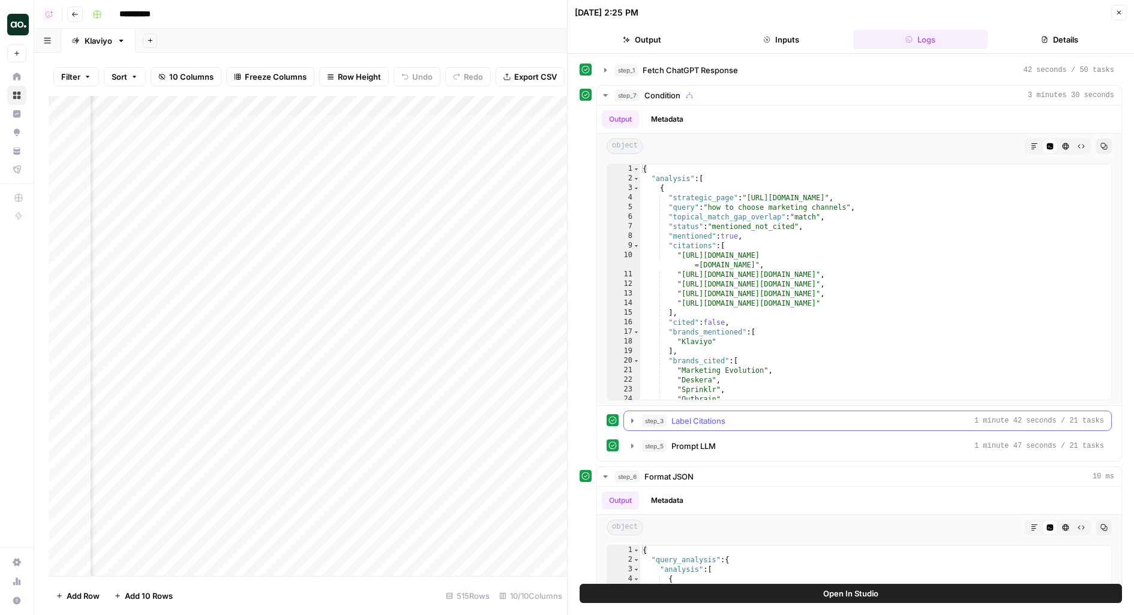
click at [668, 419] on div "step_3 Label Citations 1 minute 42 seconds / 21 tasks" at bounding box center [873, 421] width 462 height 12
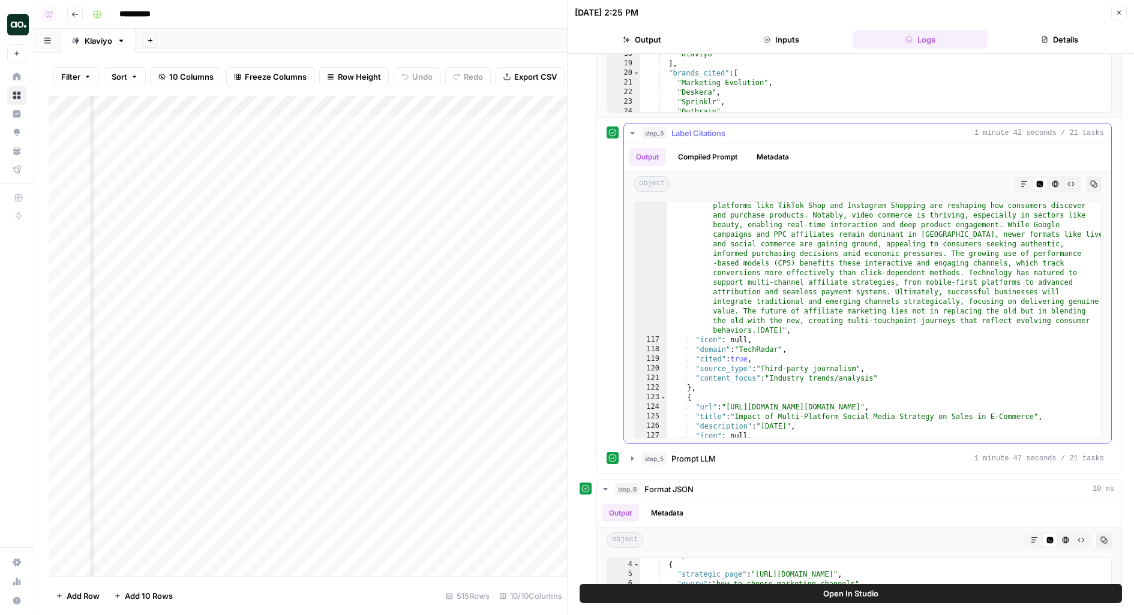
scroll to position [1463, 0]
click at [703, 453] on span "Prompt LLM" at bounding box center [693, 459] width 44 height 12
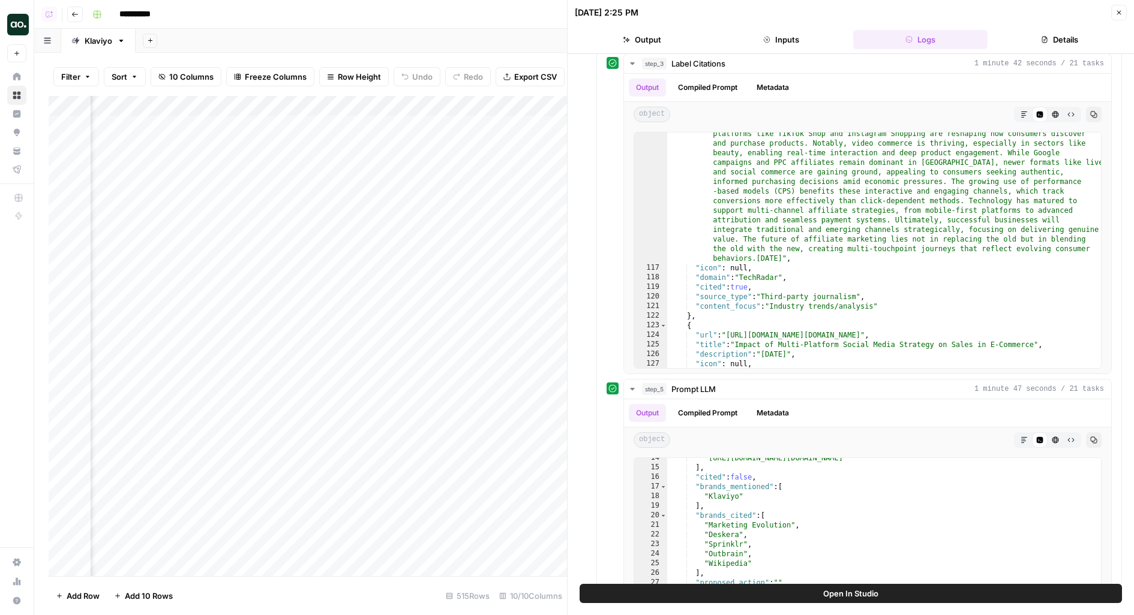
scroll to position [130, 0]
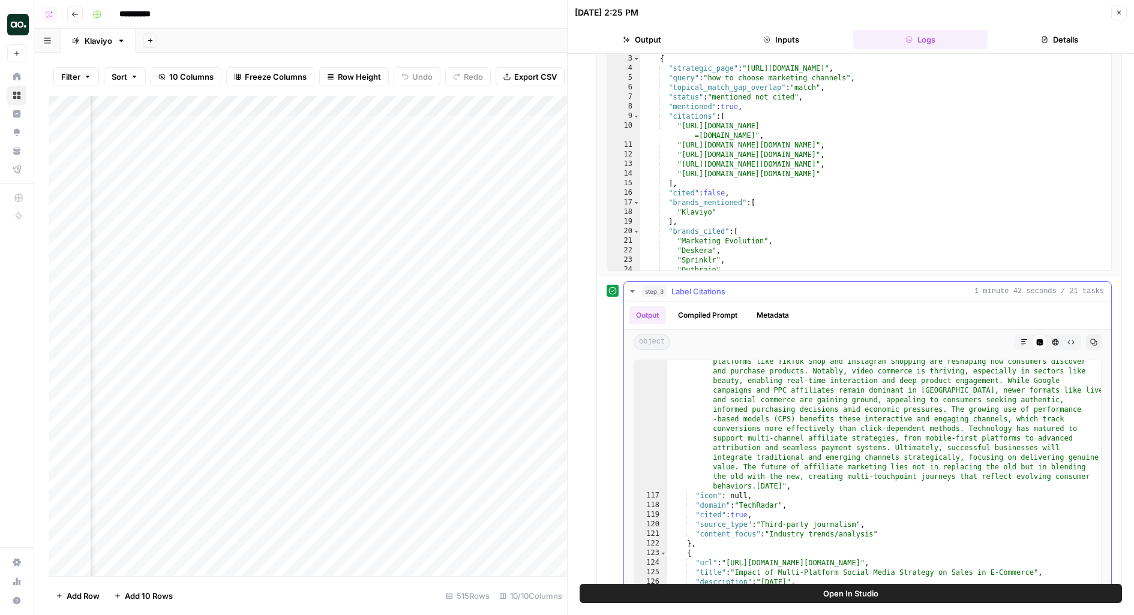
click at [839, 286] on div "step_3 Label Citations 1 minute 42 seconds / 21 tasks" at bounding box center [873, 292] width 462 height 12
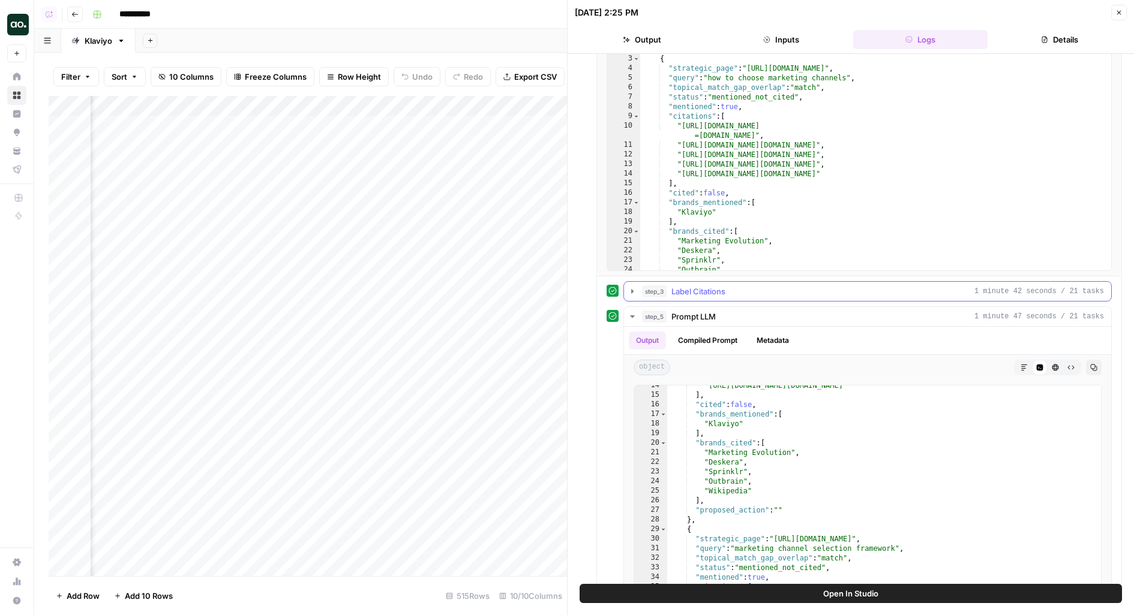
scroll to position [0, 0]
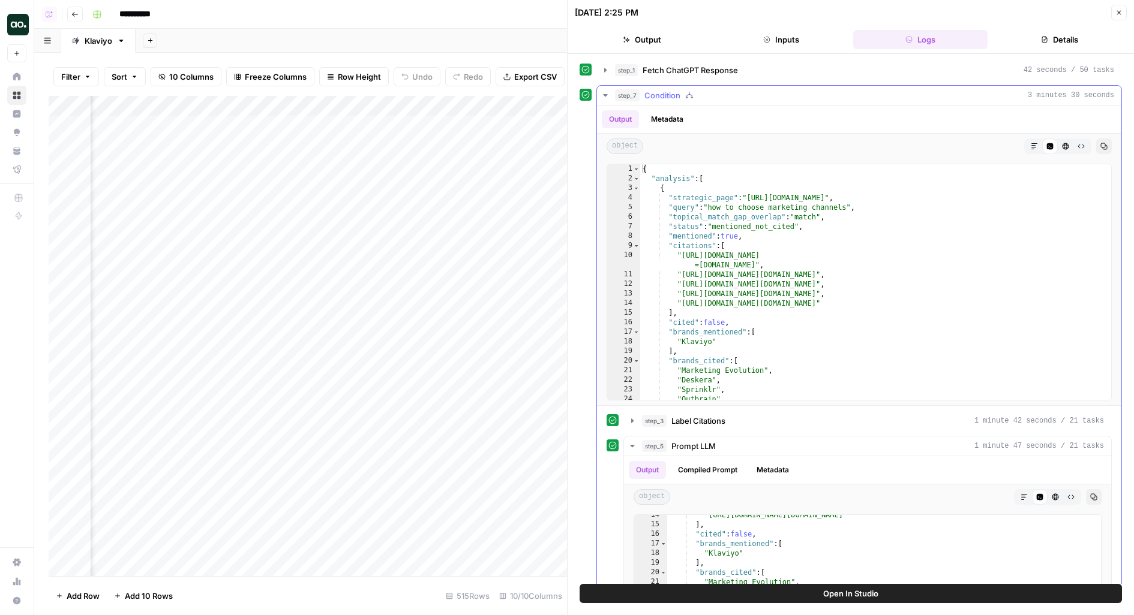
click at [752, 91] on div "step_7 Condition 3 minutes 30 seconds" at bounding box center [864, 95] width 499 height 12
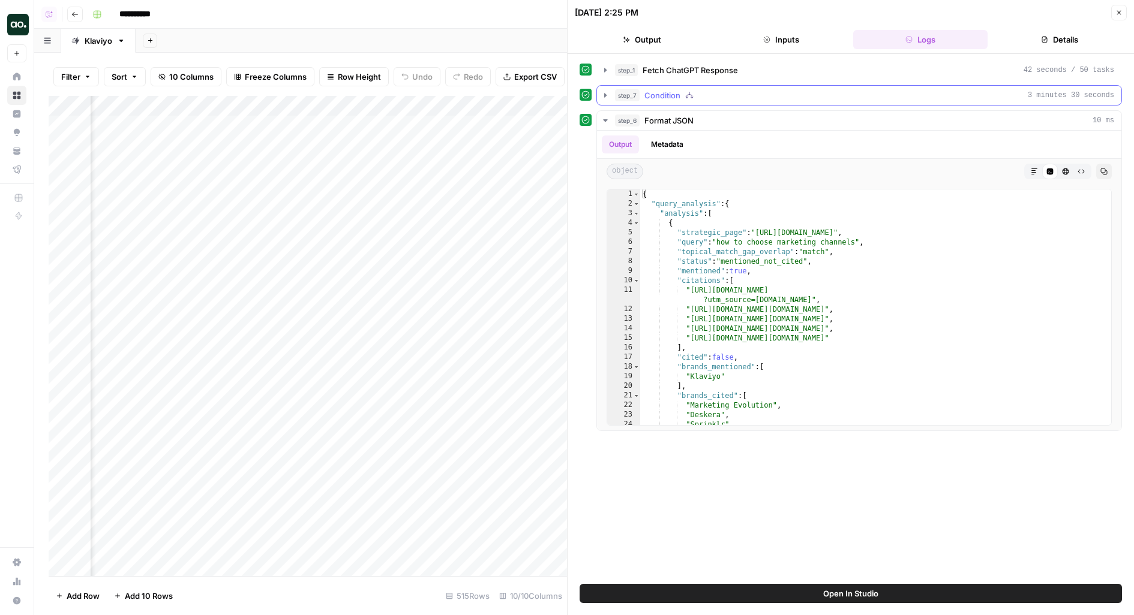
click at [702, 102] on button "step_7 Condition 3 minutes 30 seconds" at bounding box center [859, 95] width 524 height 19
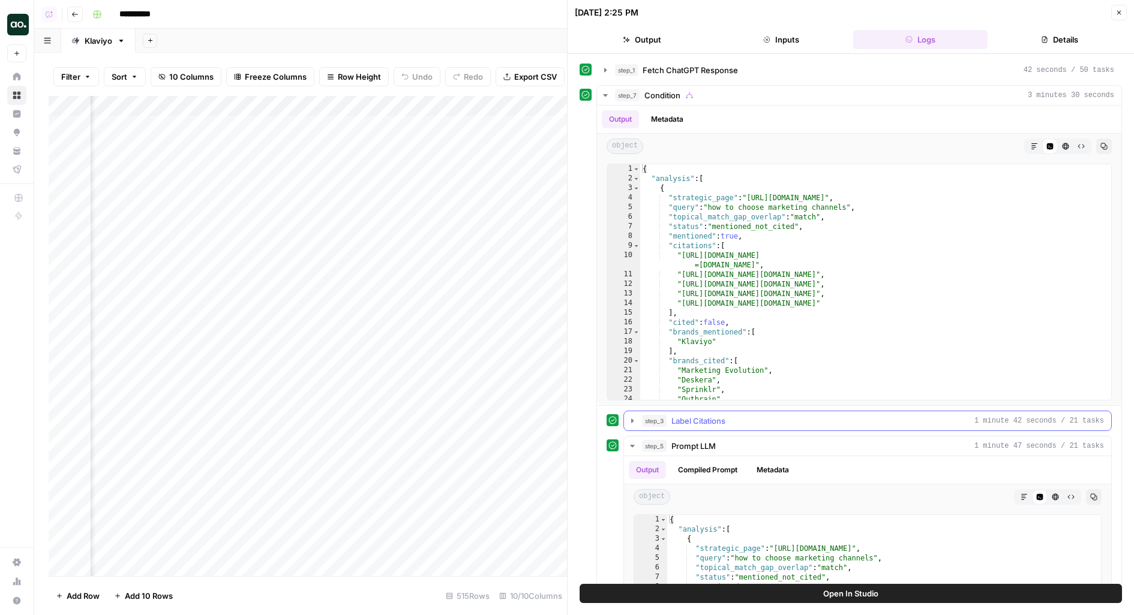
click at [667, 419] on div "step_3 Label Citations 1 minute 42 seconds / 21 tasks" at bounding box center [873, 421] width 462 height 12
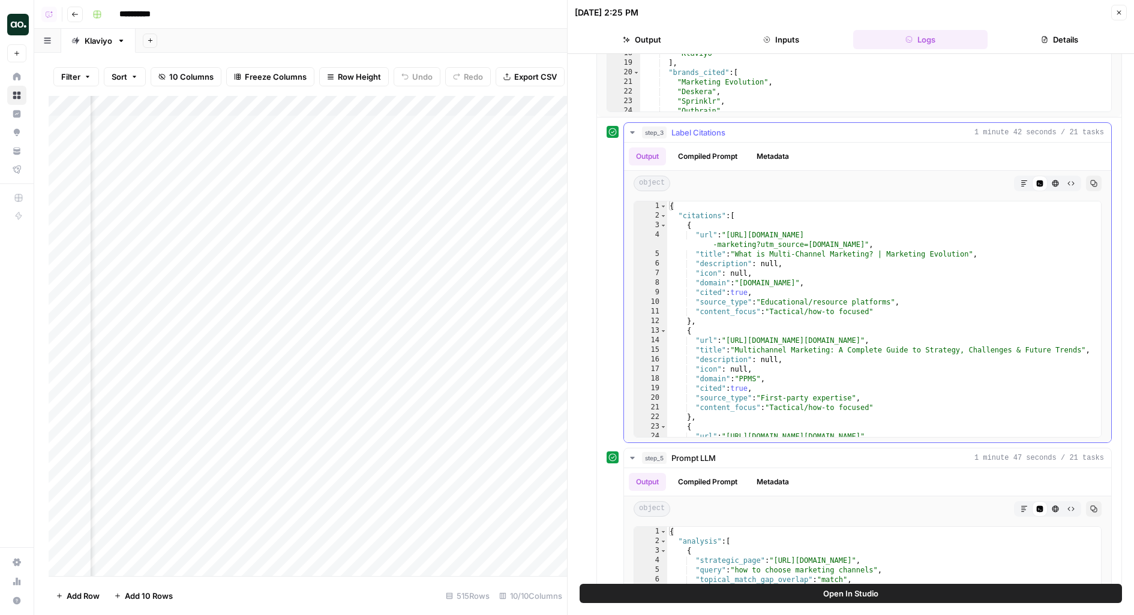
scroll to position [289, 0]
click at [623, 597] on button "Open In Studio" at bounding box center [851, 593] width 542 height 19
click at [419, 127] on div "Add Column" at bounding box center [308, 336] width 518 height 481
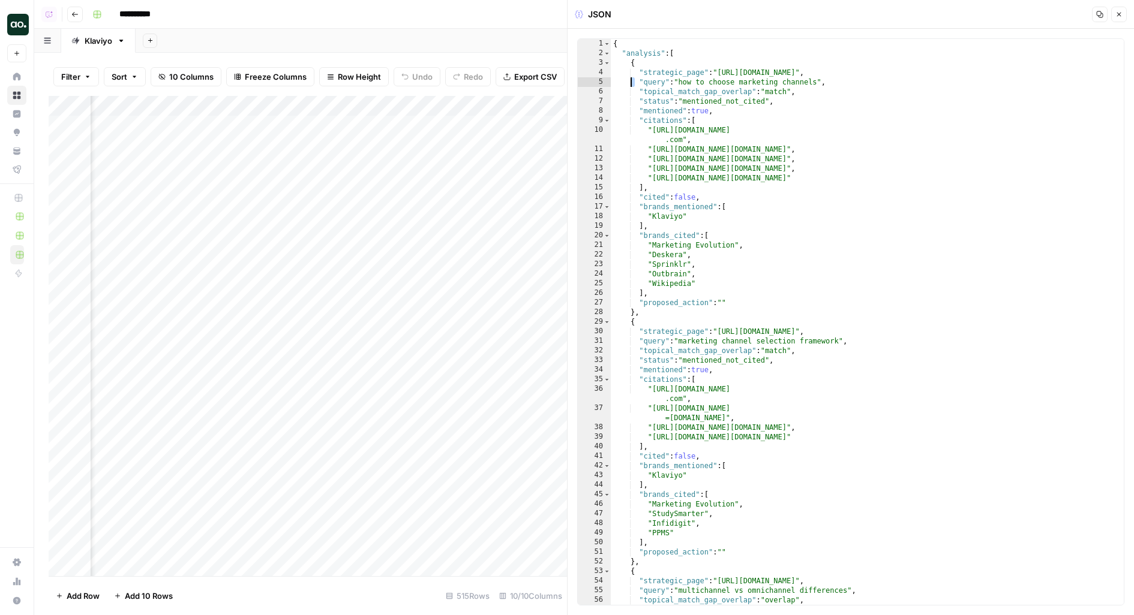
drag, startPoint x: 632, startPoint y: 85, endPoint x: 1133, endPoint y: 101, distance: 501.8
click at [1133, 98] on div "**********" at bounding box center [851, 322] width 566 height 587
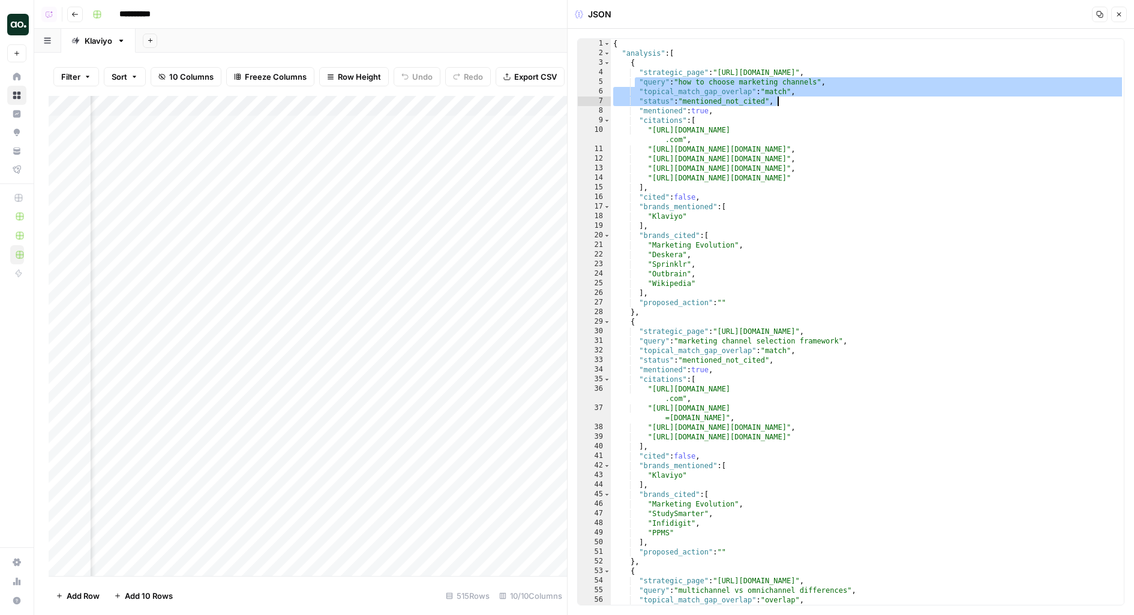
click at [921, 155] on div "{ "analysis" : [ { "strategic_page" : "https://www.klaviyo.com/blog/choosing-th…" at bounding box center [868, 332] width 514 height 586
type textarea "**********"
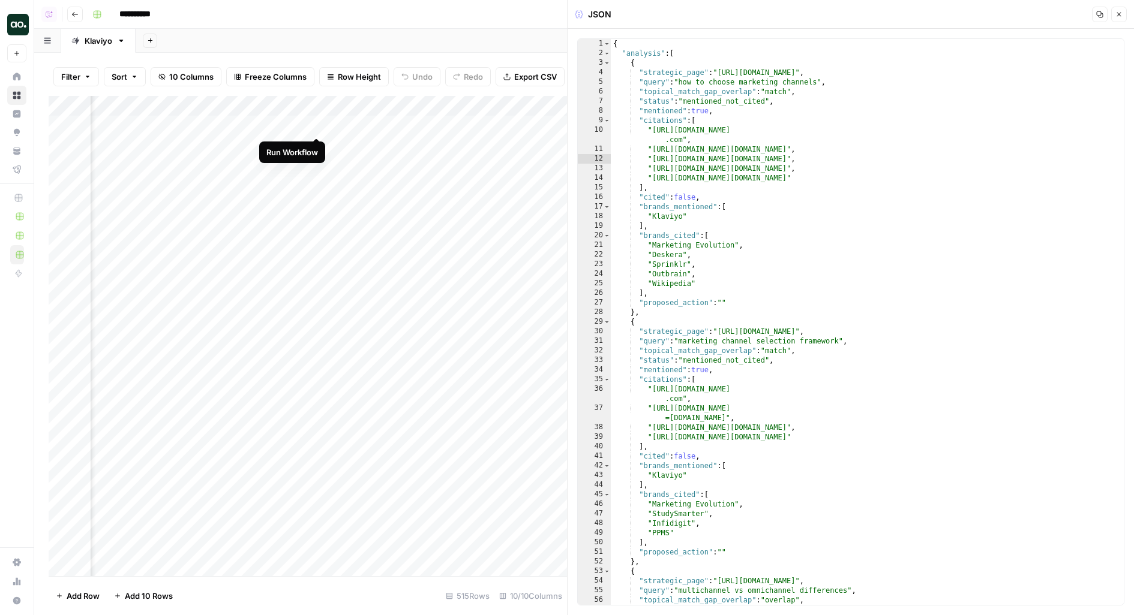
click at [317, 127] on div "Add Column" at bounding box center [308, 336] width 518 height 481
click at [316, 146] on div "Add Column" at bounding box center [308, 336] width 518 height 481
click at [316, 166] on div "Add Column" at bounding box center [308, 336] width 518 height 481
click at [316, 190] on div "Add Column" at bounding box center [308, 336] width 518 height 481
click at [317, 212] on div "Add Column" at bounding box center [308, 336] width 518 height 481
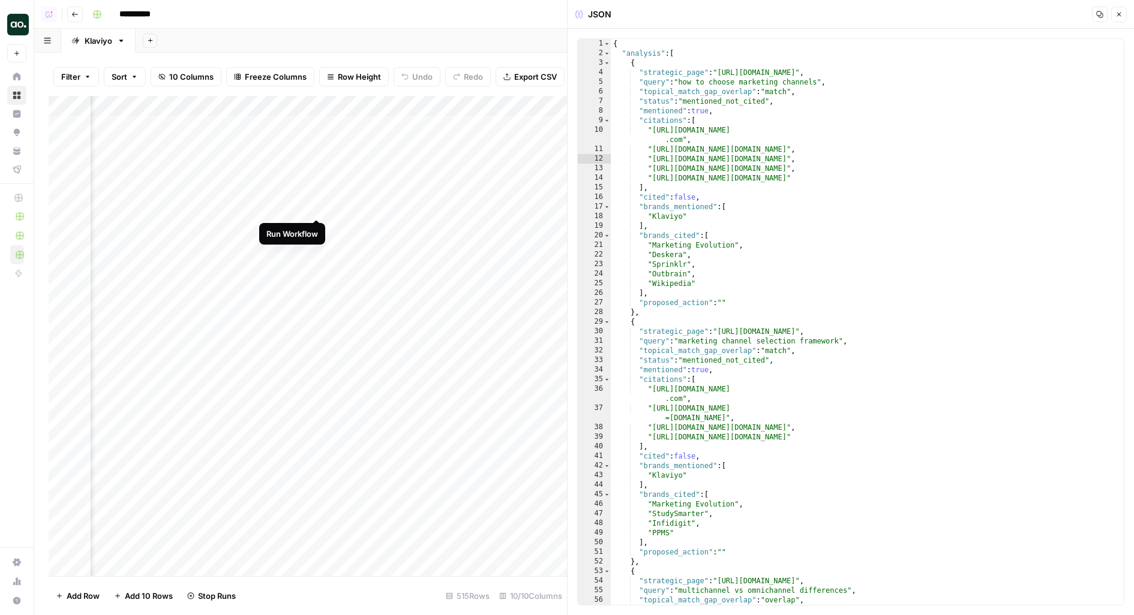
click at [317, 208] on div "Add Column" at bounding box center [308, 336] width 518 height 481
click at [317, 229] on div "Add Column" at bounding box center [308, 336] width 518 height 481
click at [319, 203] on div "Add Column" at bounding box center [308, 336] width 518 height 481
click at [317, 243] on div "Add Column" at bounding box center [308, 336] width 518 height 481
click at [317, 266] on div "Add Column" at bounding box center [308, 336] width 518 height 481
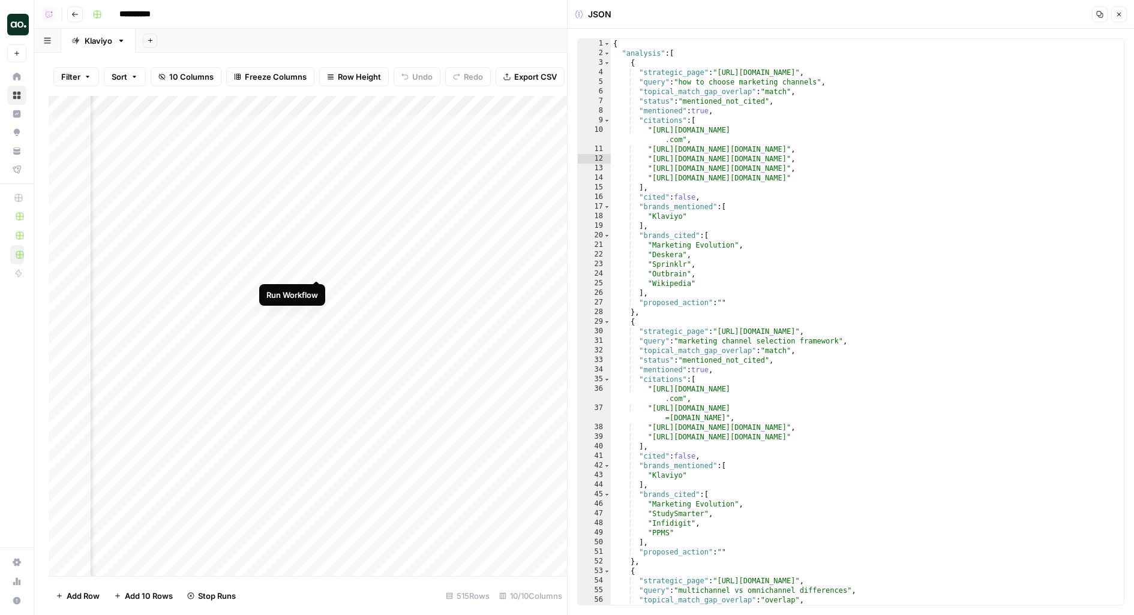
click at [317, 288] on div "Add Column" at bounding box center [308, 336] width 518 height 481
click at [318, 311] on div "Add Column" at bounding box center [308, 336] width 518 height 481
click at [316, 290] on div "Add Column" at bounding box center [308, 336] width 518 height 481
click at [316, 321] on div "Add Column" at bounding box center [308, 336] width 518 height 481
click at [317, 329] on div "Add Column" at bounding box center [308, 336] width 518 height 481
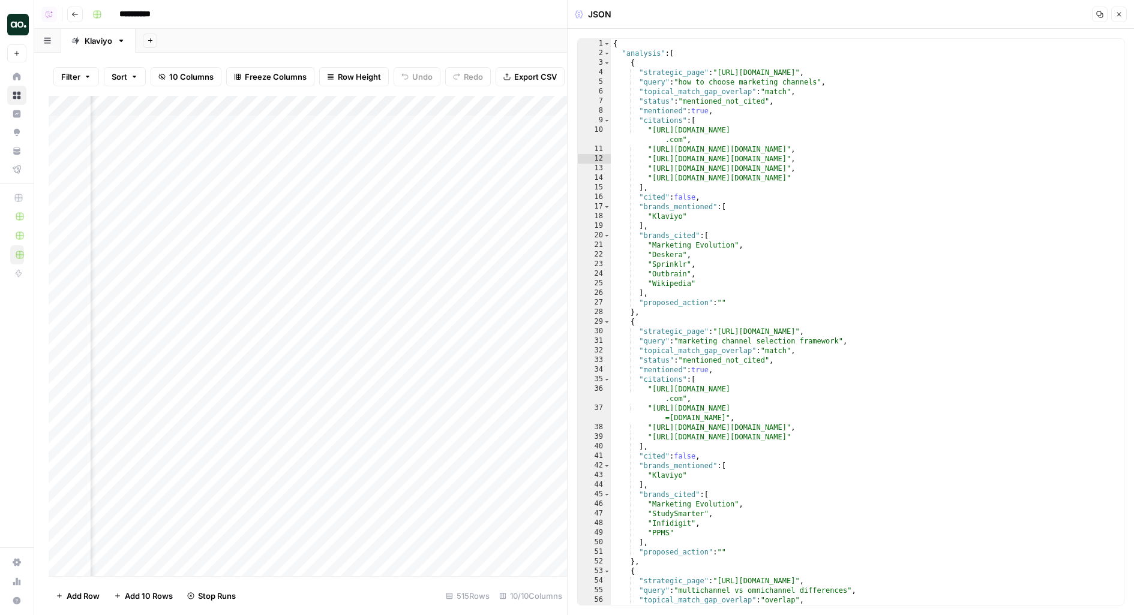
click at [317, 354] on div "Add Column" at bounding box center [308, 336] width 518 height 481
click at [318, 372] on div "Add Column" at bounding box center [308, 336] width 518 height 481
click at [426, 368] on div "Add Column" at bounding box center [308, 336] width 518 height 481
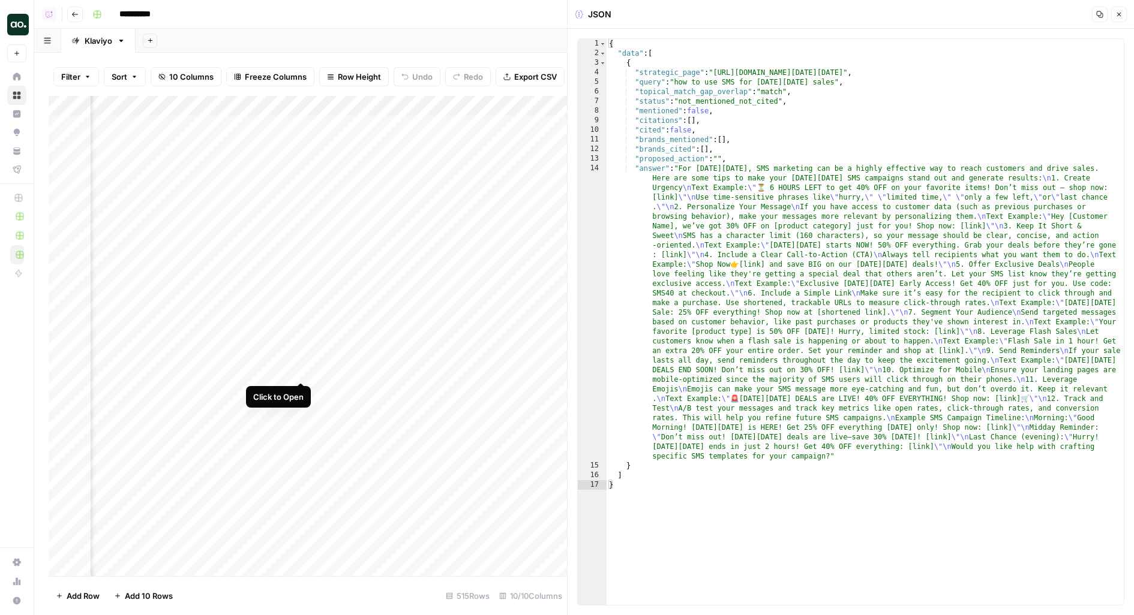
click at [301, 373] on div "Add Column" at bounding box center [308, 336] width 518 height 481
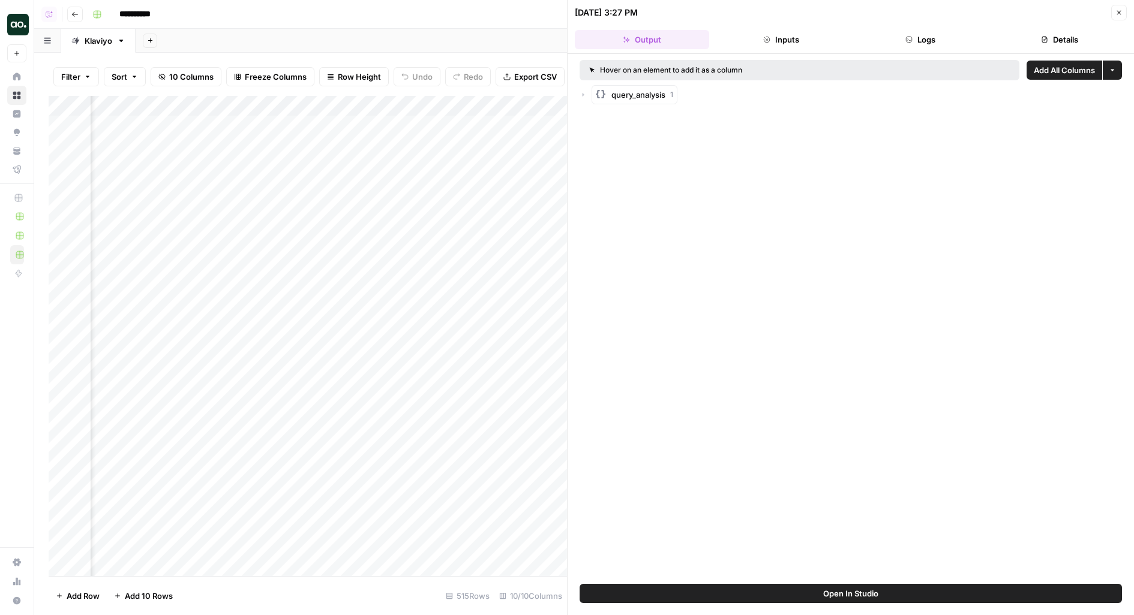
click at [911, 45] on button "Logs" at bounding box center [920, 39] width 134 height 19
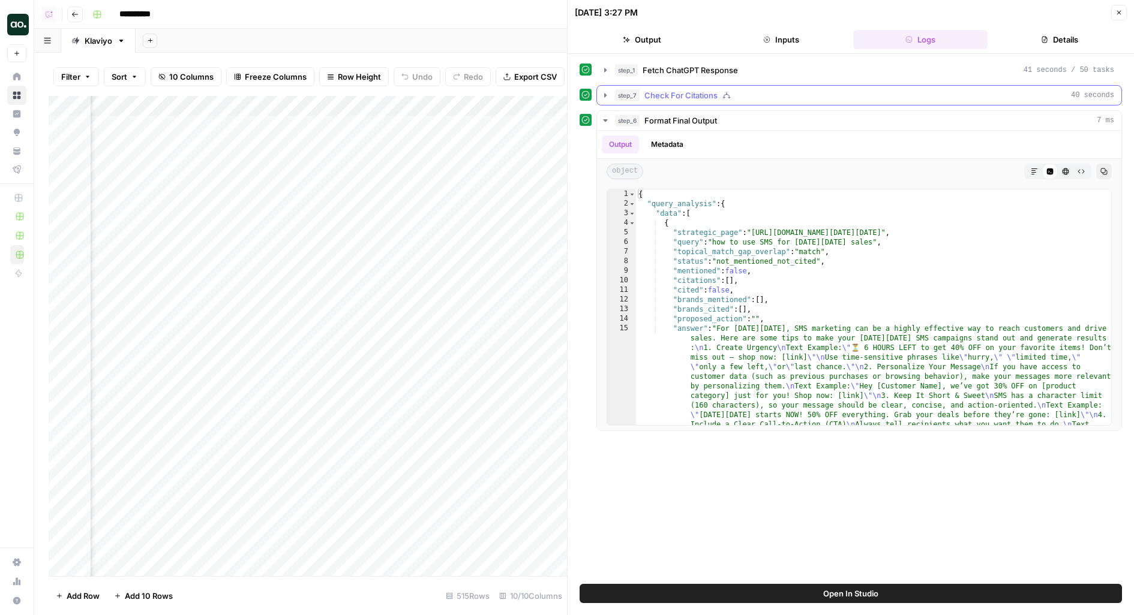
click at [645, 94] on span "Check For Citations" at bounding box center [680, 95] width 73 height 12
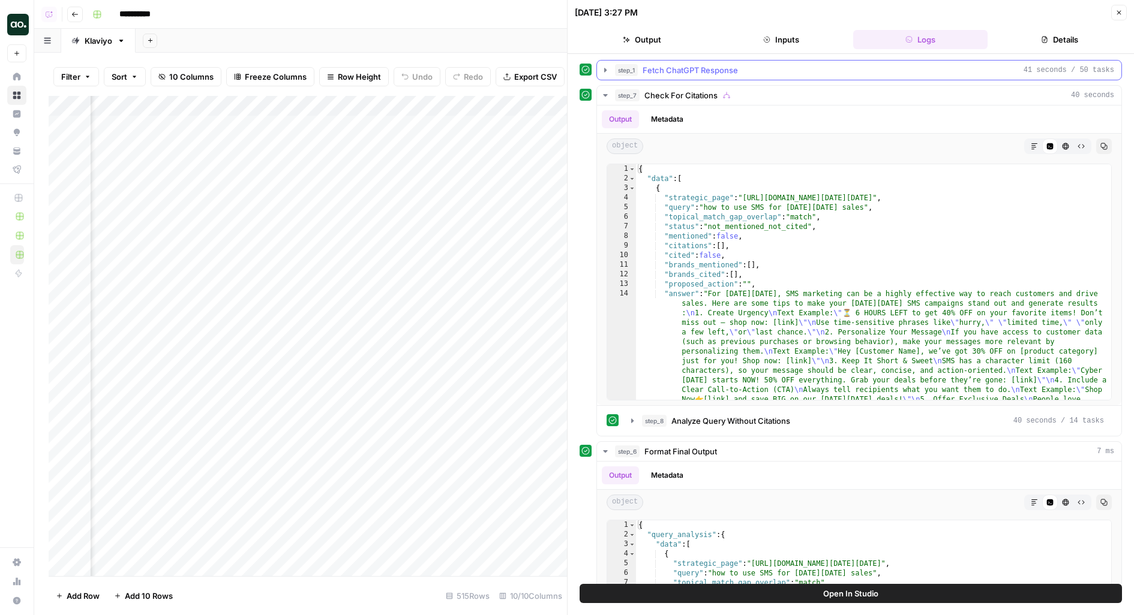
click at [699, 71] on span "Fetch ChatGPT Response" at bounding box center [689, 70] width 95 height 12
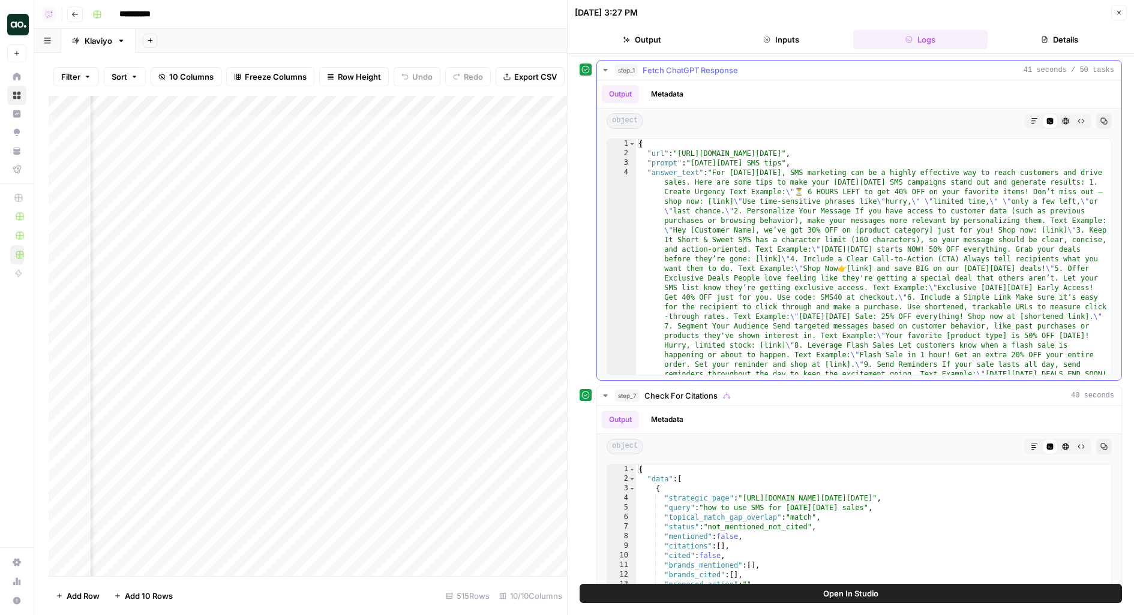
click at [678, 89] on button "Metadata" at bounding box center [667, 94] width 47 height 18
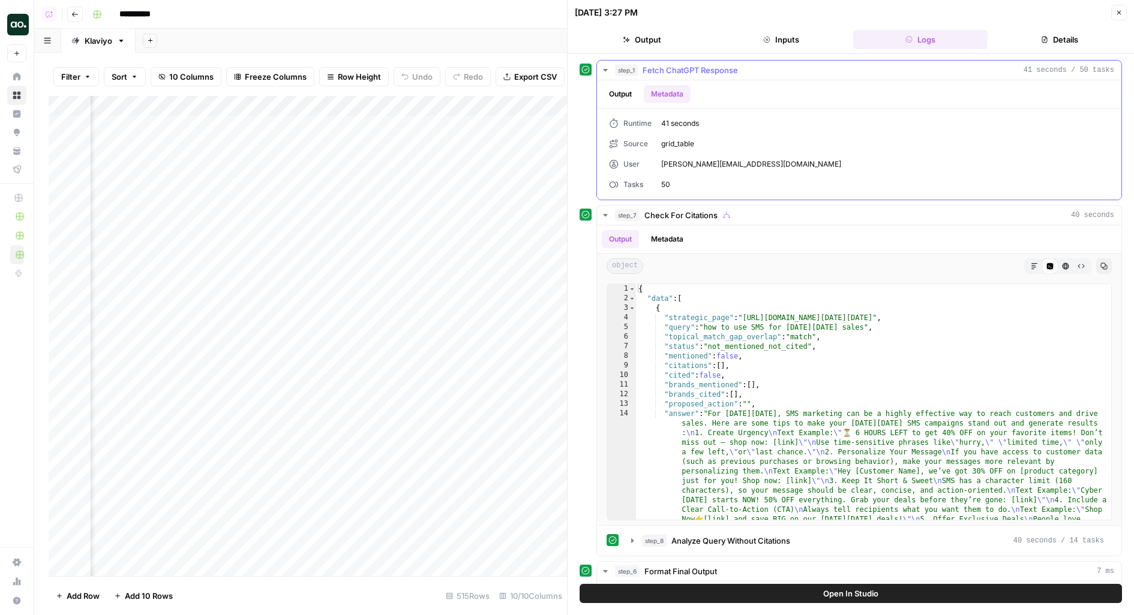
click at [675, 80] on div "Output Metadata" at bounding box center [859, 94] width 524 height 28
click at [683, 68] on span "Fetch ChatGPT Response" at bounding box center [689, 70] width 95 height 12
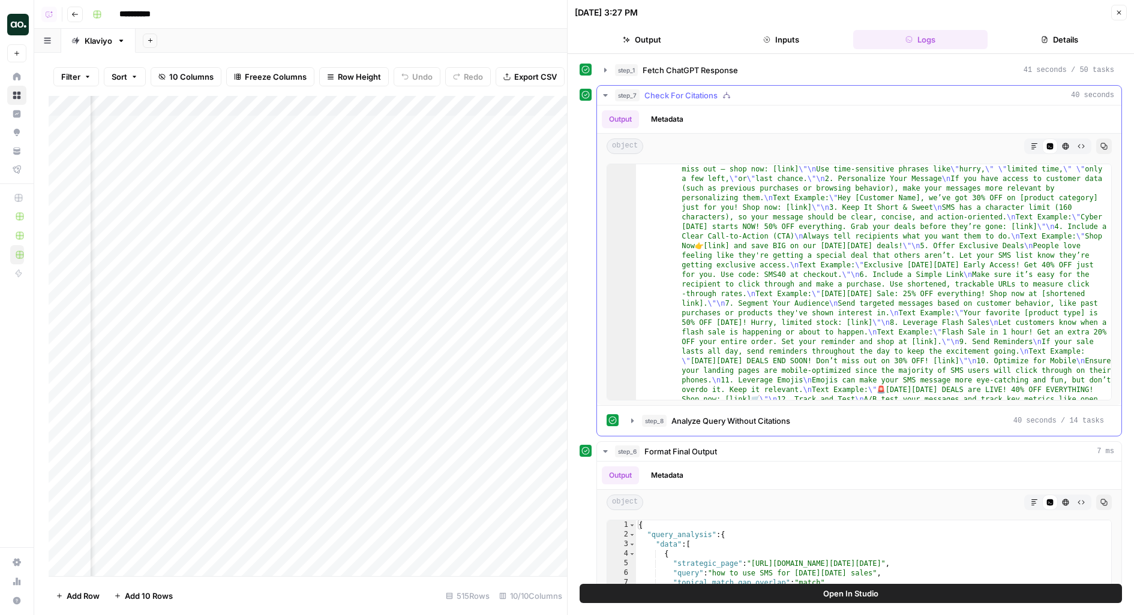
scroll to position [173, 0]
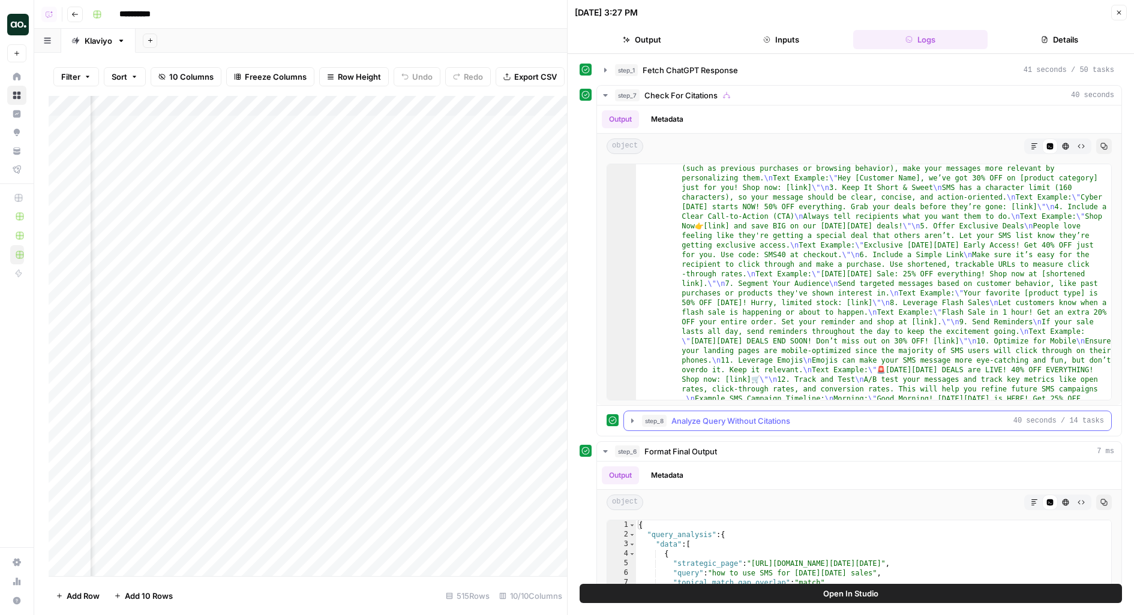
click at [651, 425] on button "step_8 Analyze Query Without Citations 40 seconds / 14 tasks" at bounding box center [867, 421] width 487 height 19
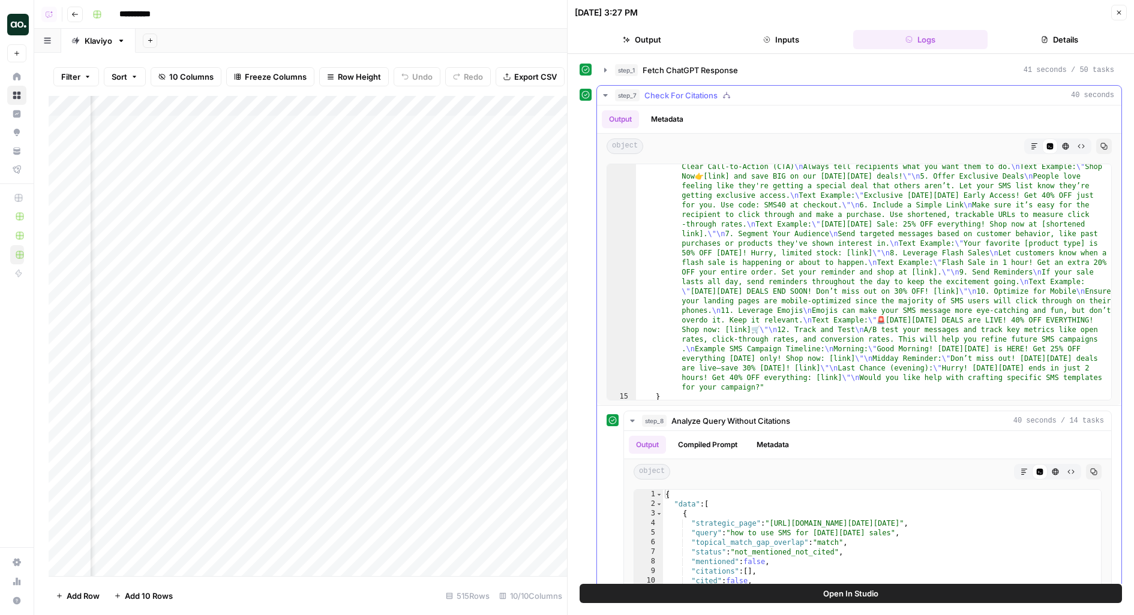
scroll to position [0, 0]
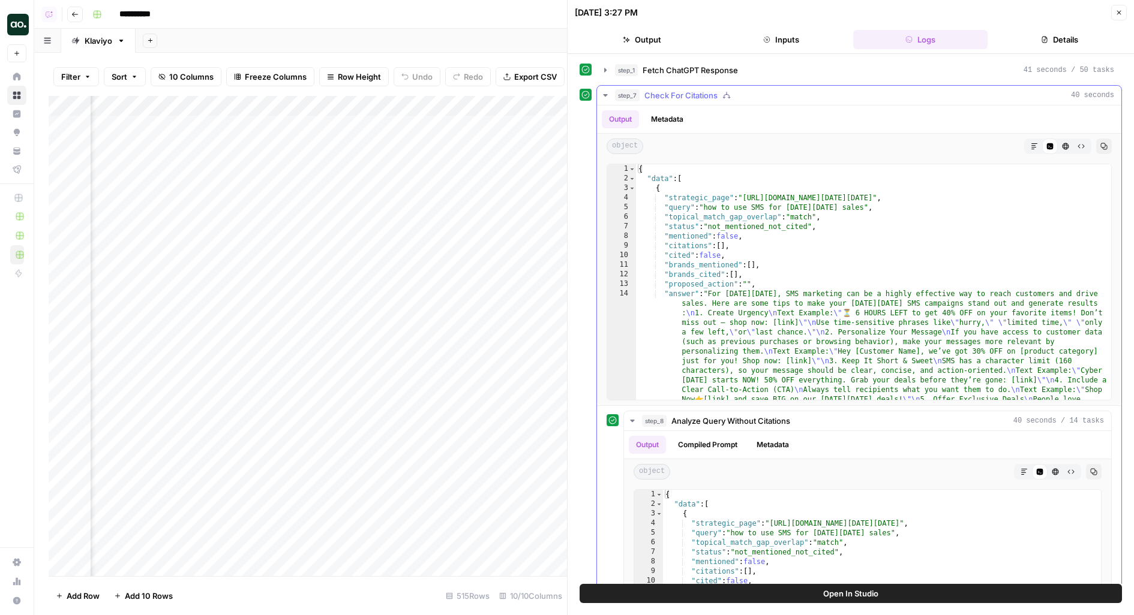
click at [696, 98] on span "Check For Citations" at bounding box center [680, 95] width 73 height 12
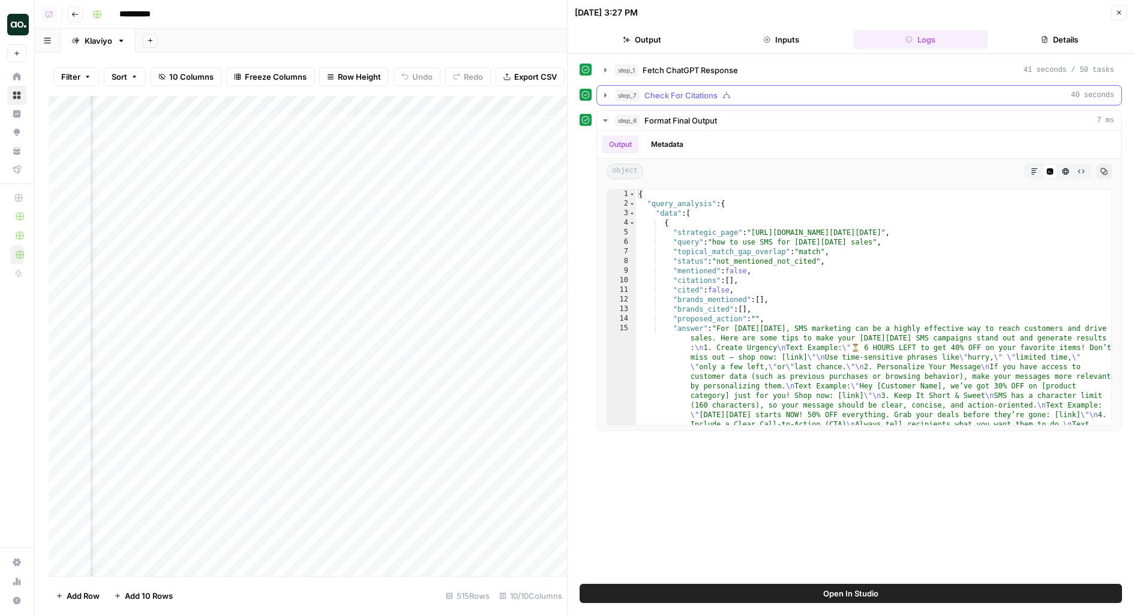
click at [691, 97] on span "Check For Citations" at bounding box center [680, 95] width 73 height 12
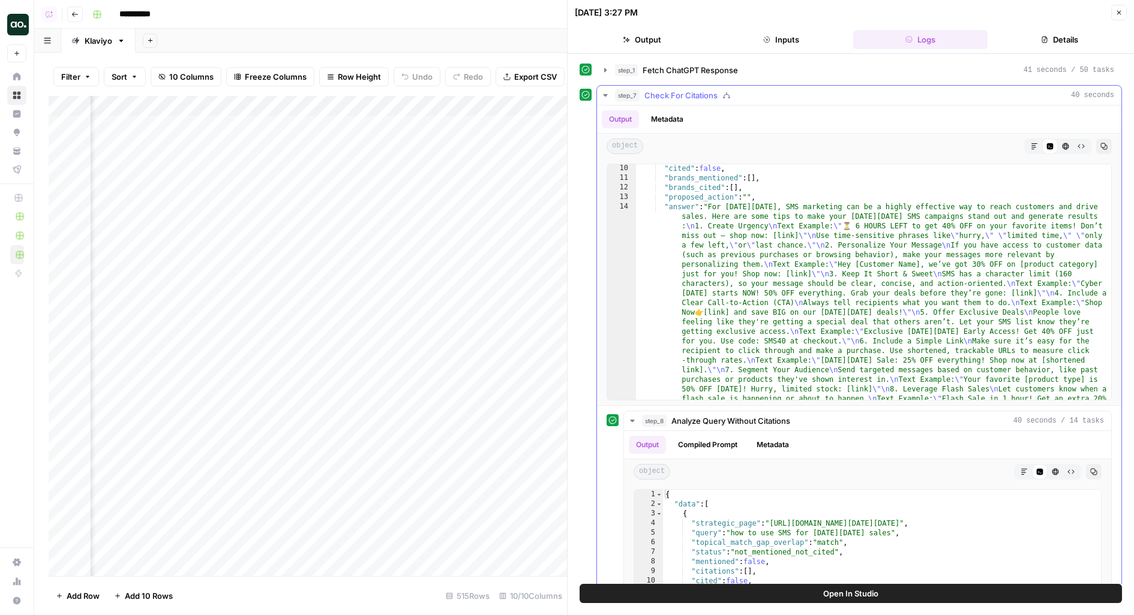
scroll to position [87, 0]
click at [638, 599] on button "Open In Studio" at bounding box center [851, 593] width 542 height 19
click at [318, 167] on div "Add Column" at bounding box center [308, 336] width 518 height 481
click at [317, 224] on div "Add Column" at bounding box center [308, 336] width 518 height 481
click at [318, 370] on div "Add Column" at bounding box center [308, 336] width 518 height 481
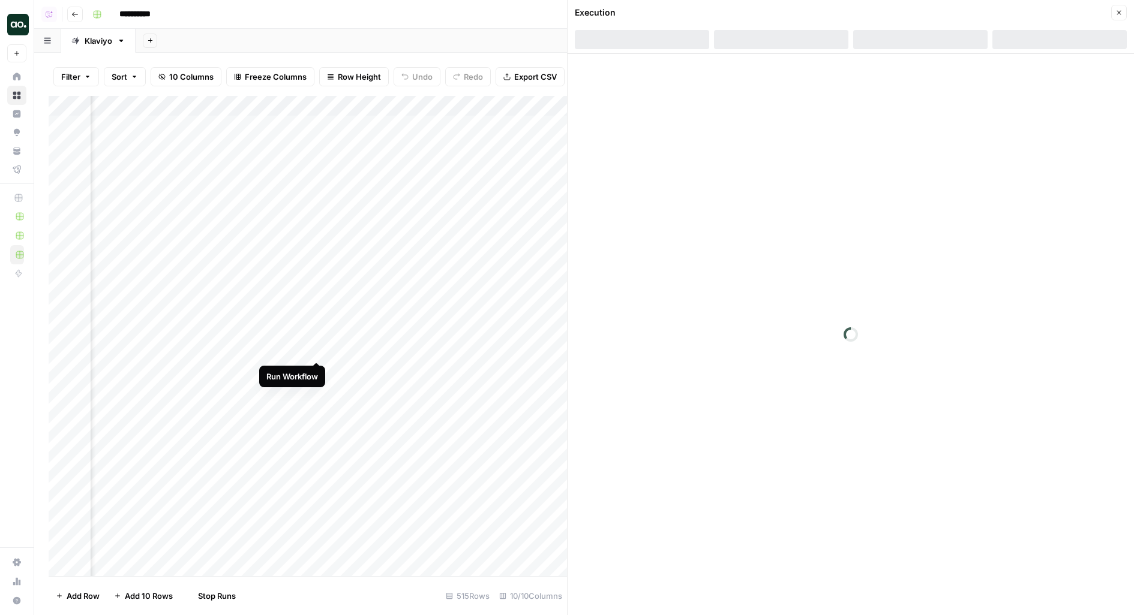
click at [318, 353] on div "Add Column" at bounding box center [308, 336] width 518 height 481
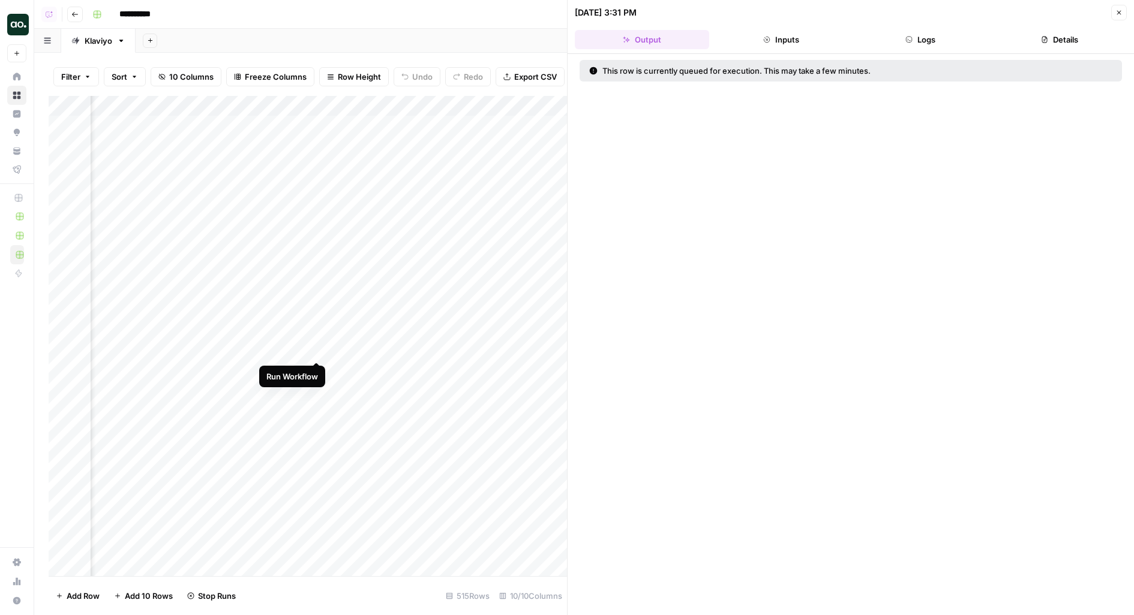
click at [319, 331] on div "Add Column" at bounding box center [308, 336] width 518 height 481
click at [316, 304] on div "Add Column" at bounding box center [308, 336] width 518 height 481
click at [317, 288] on div "Add Column" at bounding box center [308, 336] width 518 height 481
click at [318, 267] on div "Add Column" at bounding box center [308, 336] width 518 height 481
click at [319, 250] on div "Add Column" at bounding box center [308, 336] width 518 height 481
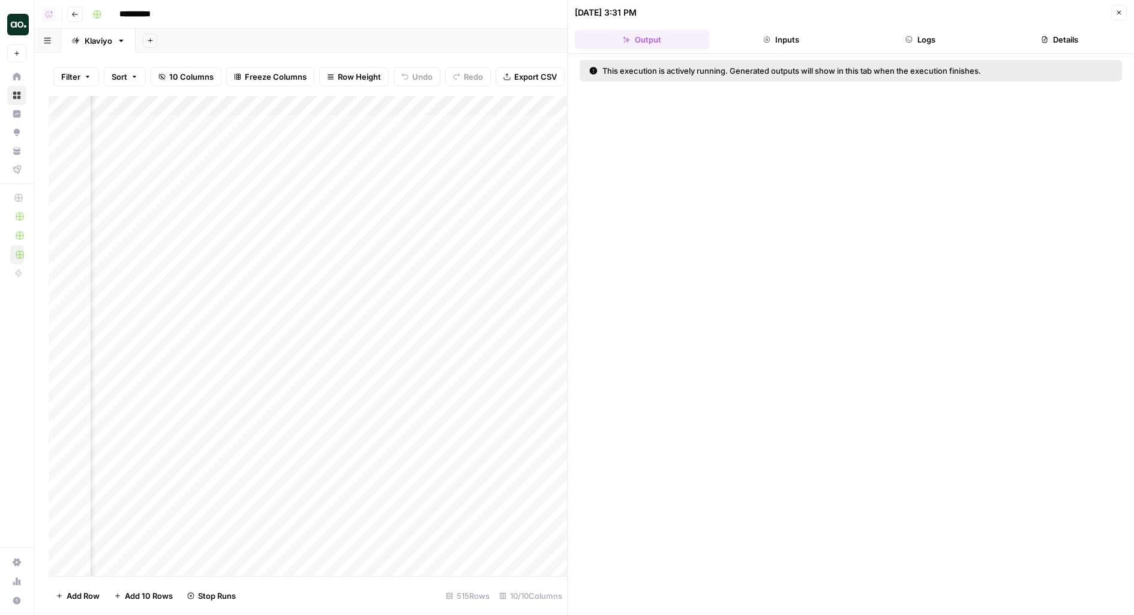
click at [319, 231] on div "Add Column" at bounding box center [308, 336] width 518 height 481
click at [318, 209] on div "Add Column" at bounding box center [308, 336] width 518 height 481
click at [317, 192] on div "Add Column" at bounding box center [308, 336] width 518 height 481
click at [317, 163] on div "Add Column" at bounding box center [308, 336] width 518 height 481
click at [316, 150] on div "Add Column" at bounding box center [308, 336] width 518 height 481
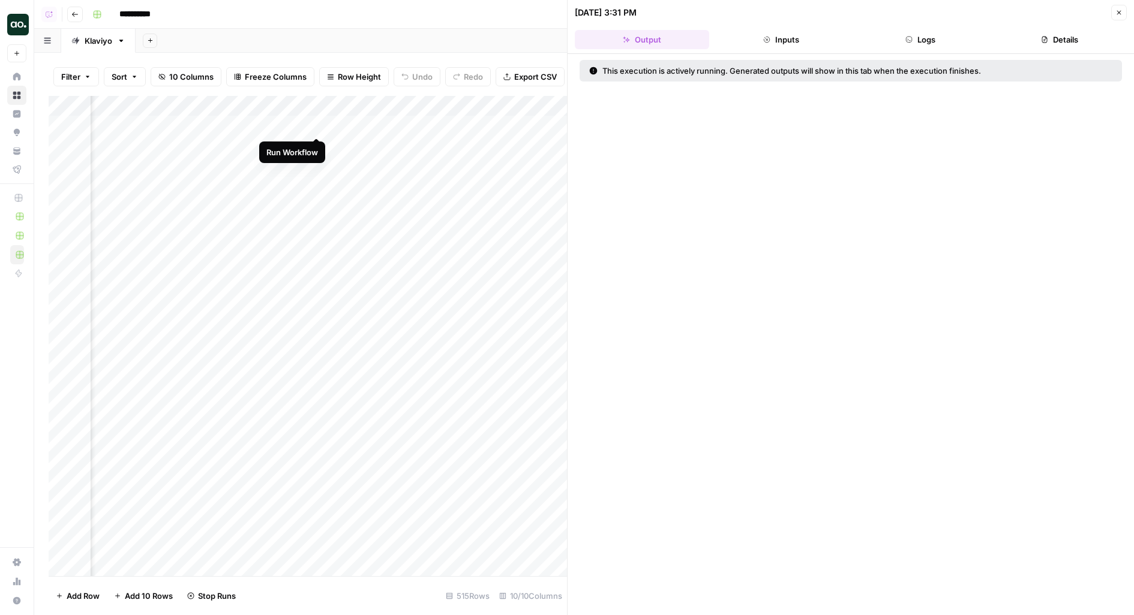
click at [319, 126] on div "Add Column" at bounding box center [308, 336] width 518 height 481
click at [302, 248] on div "Add Column" at bounding box center [308, 336] width 518 height 481
click at [425, 329] on div "Add Column" at bounding box center [308, 336] width 518 height 481
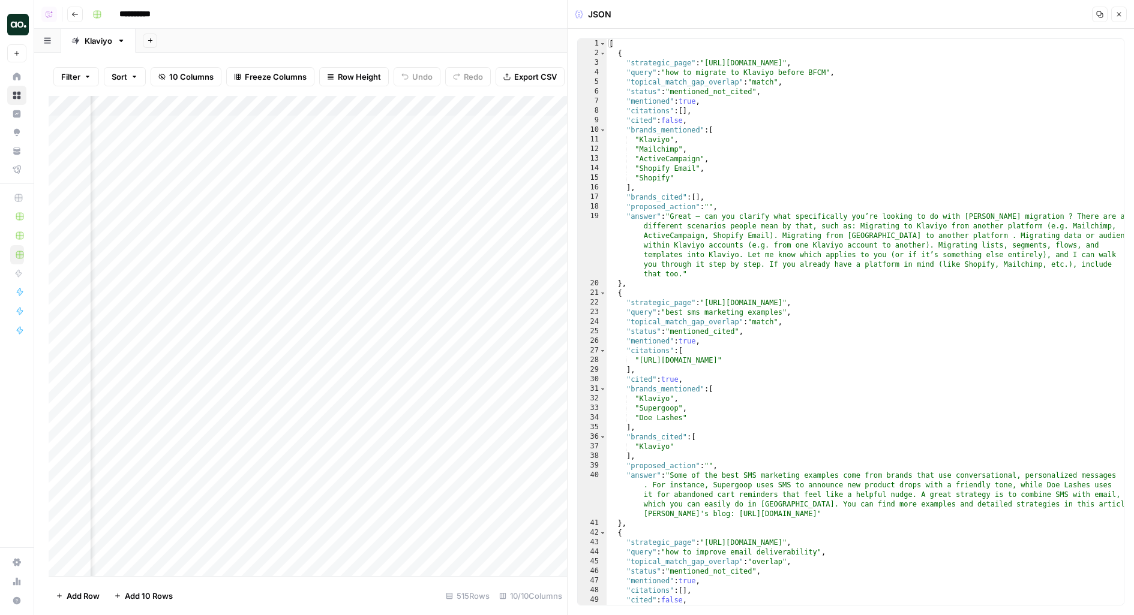
scroll to position [0, 827]
click at [602, 56] on span "Toggle code folding, rows 2 through 20" at bounding box center [602, 54] width 7 height 10
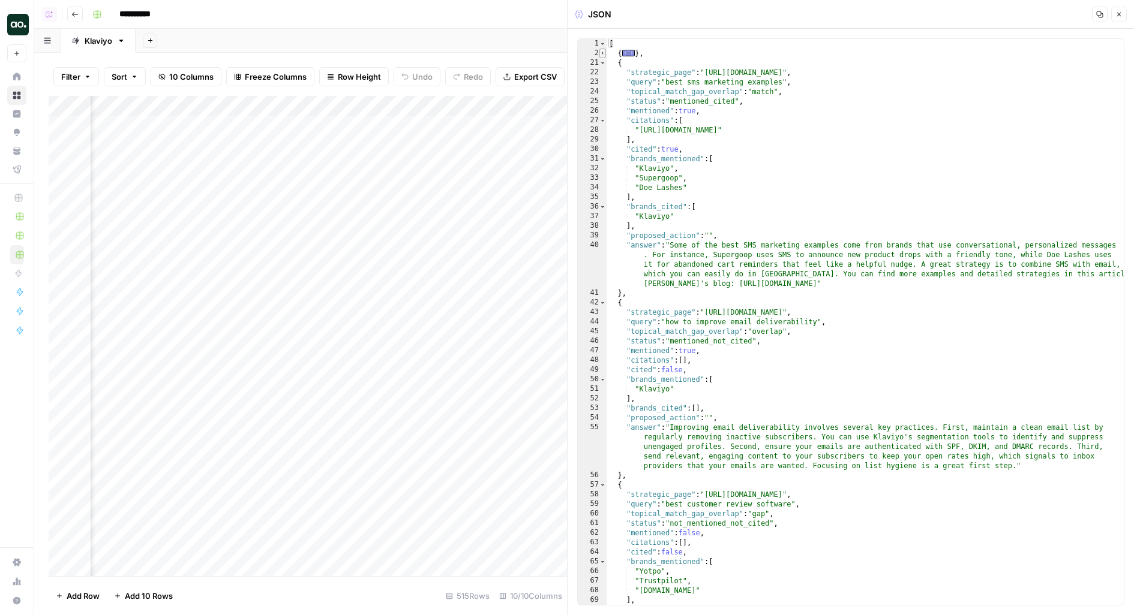
click at [602, 56] on span "Toggle code folding, rows 2 through 20" at bounding box center [602, 54] width 7 height 10
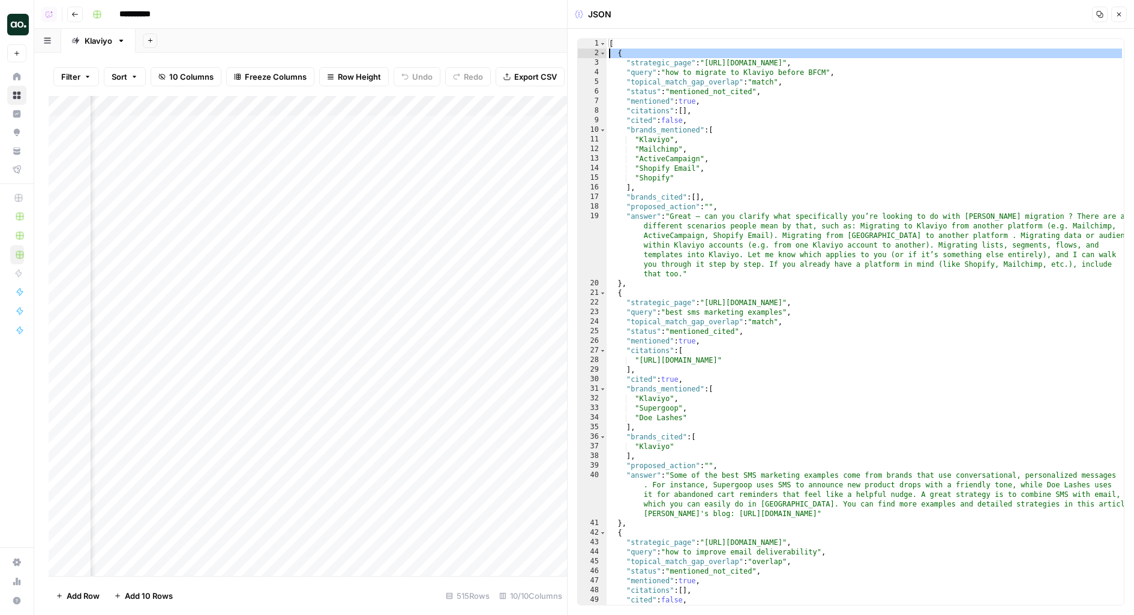
click at [596, 53] on div "2" at bounding box center [592, 54] width 29 height 10
click at [678, 88] on div "[ { "strategic_page" : "https://www.klaviyo.com/blog/migrate-to-klaviyo-before-…" at bounding box center [865, 332] width 518 height 586
type textarea "**********"
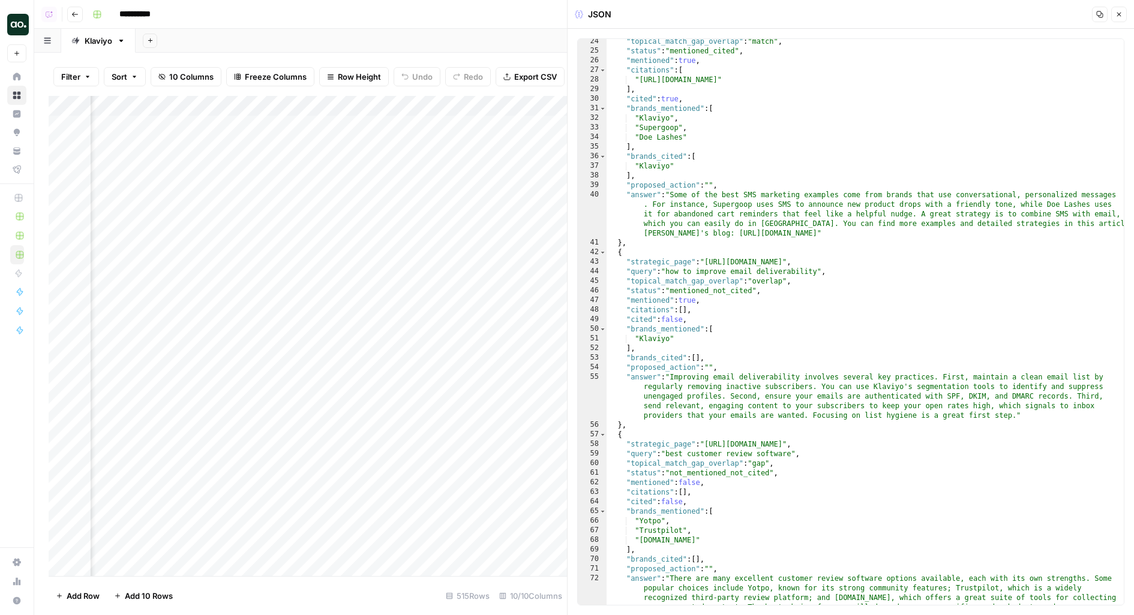
scroll to position [566, 0]
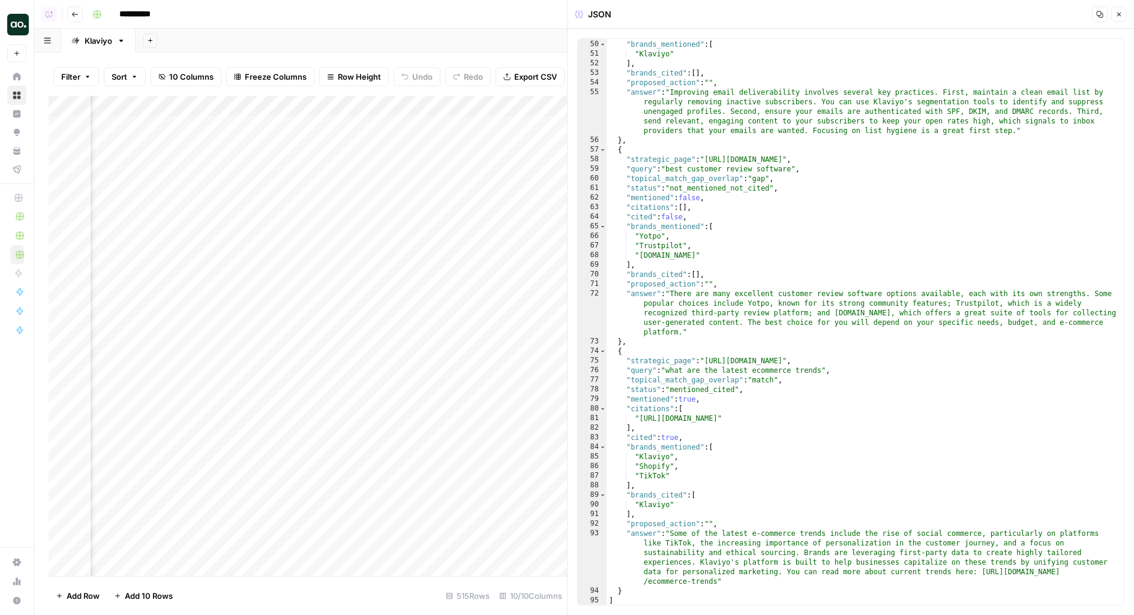
click at [412, 353] on div "Add Column" at bounding box center [308, 336] width 518 height 481
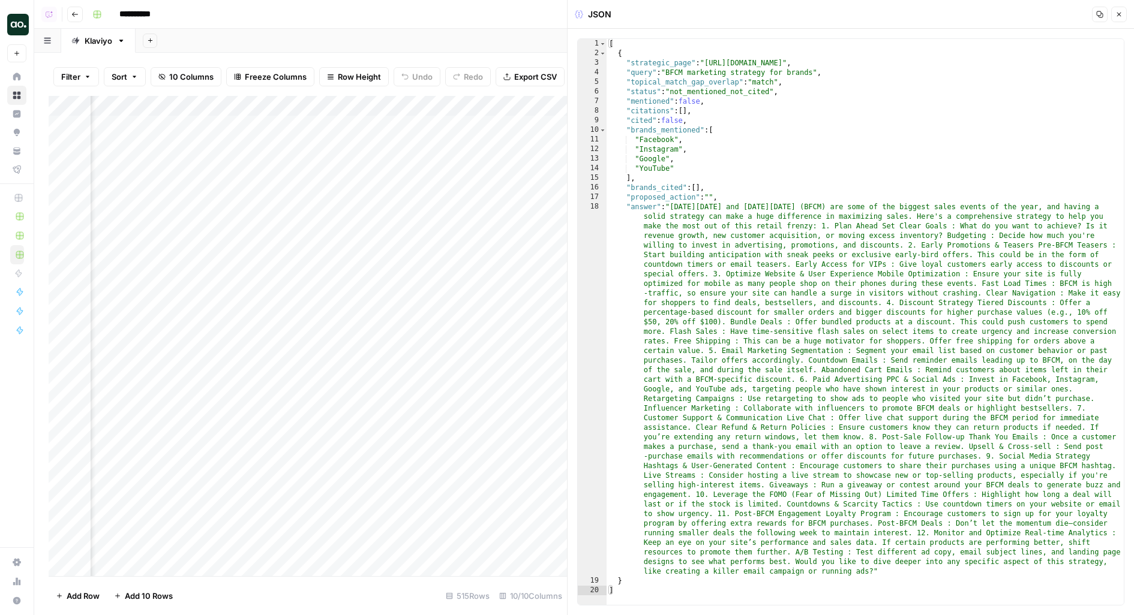
click at [289, 349] on div "Add Column" at bounding box center [308, 336] width 518 height 481
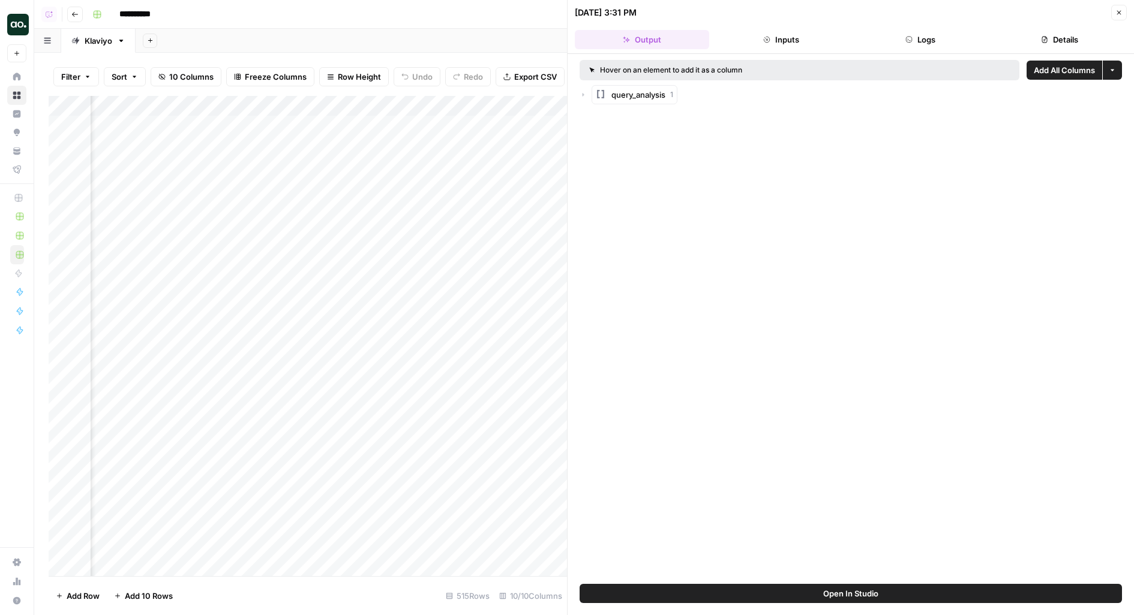
click at [892, 44] on button "Logs" at bounding box center [920, 39] width 134 height 19
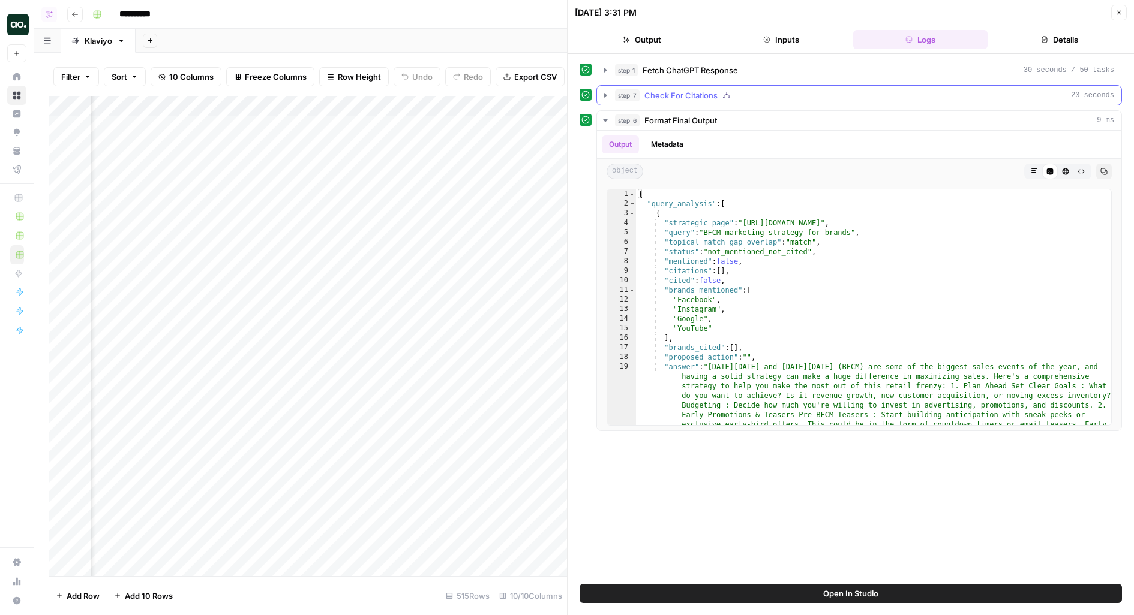
click at [692, 95] on span "Check For Citations" at bounding box center [680, 95] width 73 height 12
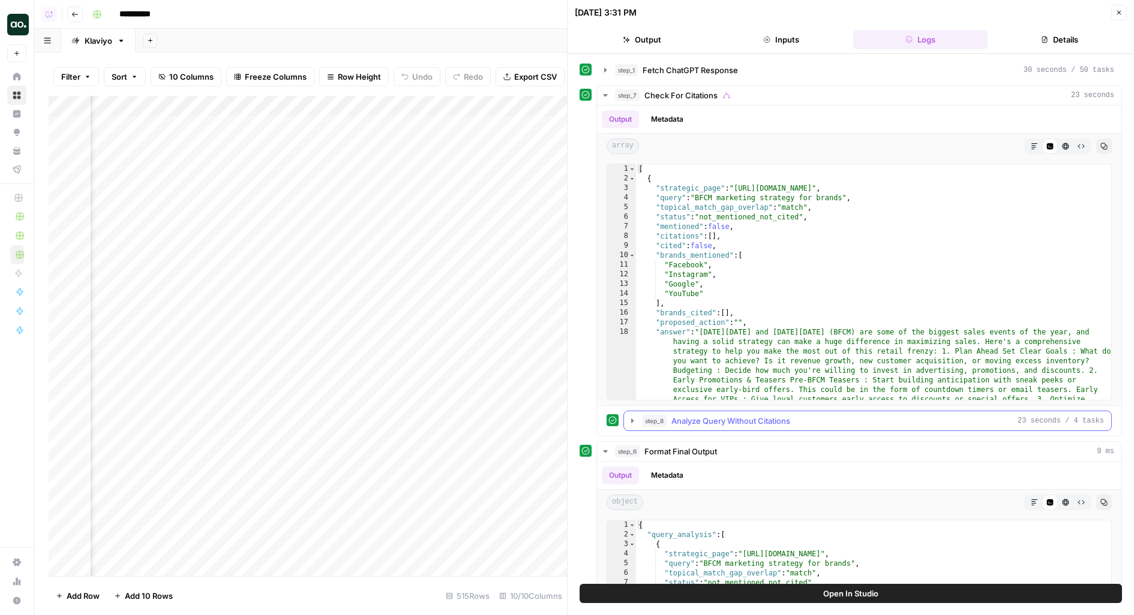
click at [739, 425] on span "Analyze Query Without Citations" at bounding box center [730, 421] width 119 height 12
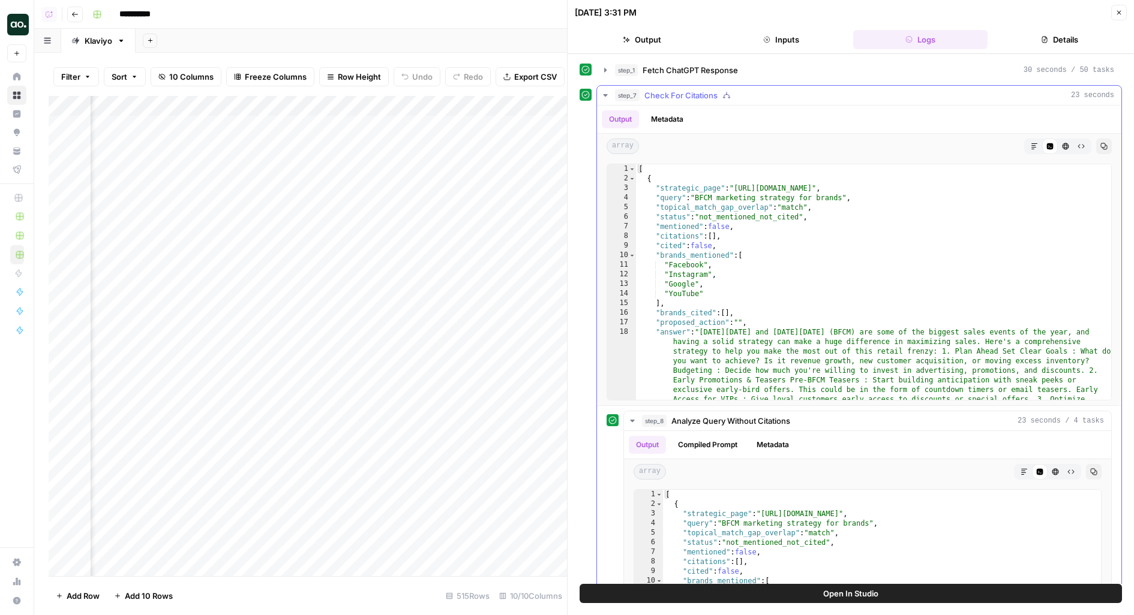
click at [776, 89] on div "step_7 Check For Citations 23 seconds" at bounding box center [864, 95] width 499 height 12
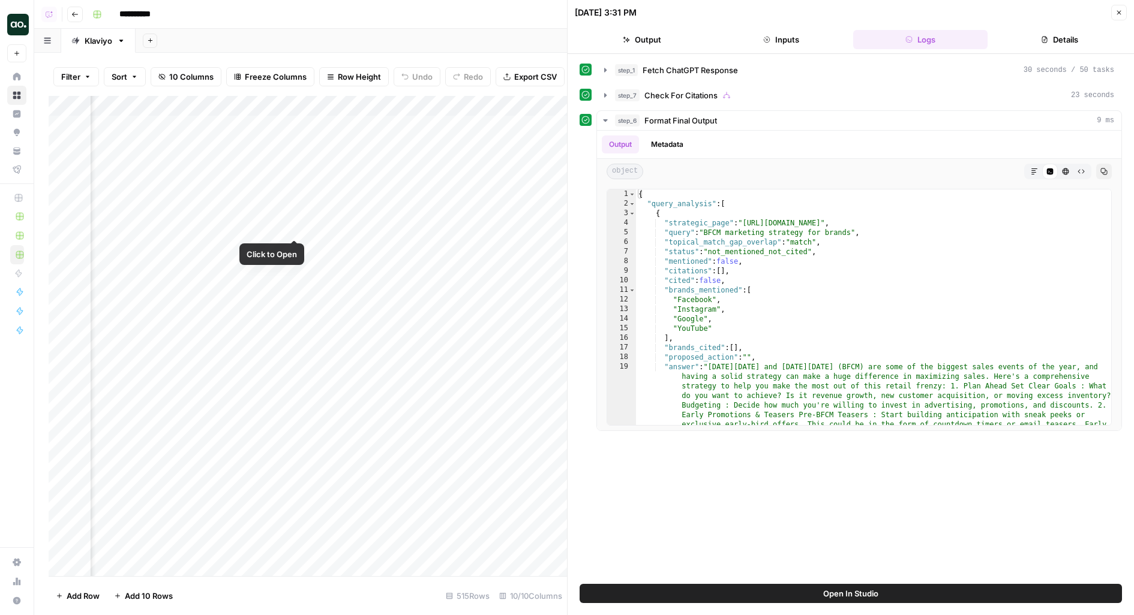
click at [298, 228] on div "Add Column" at bounding box center [308, 336] width 518 height 481
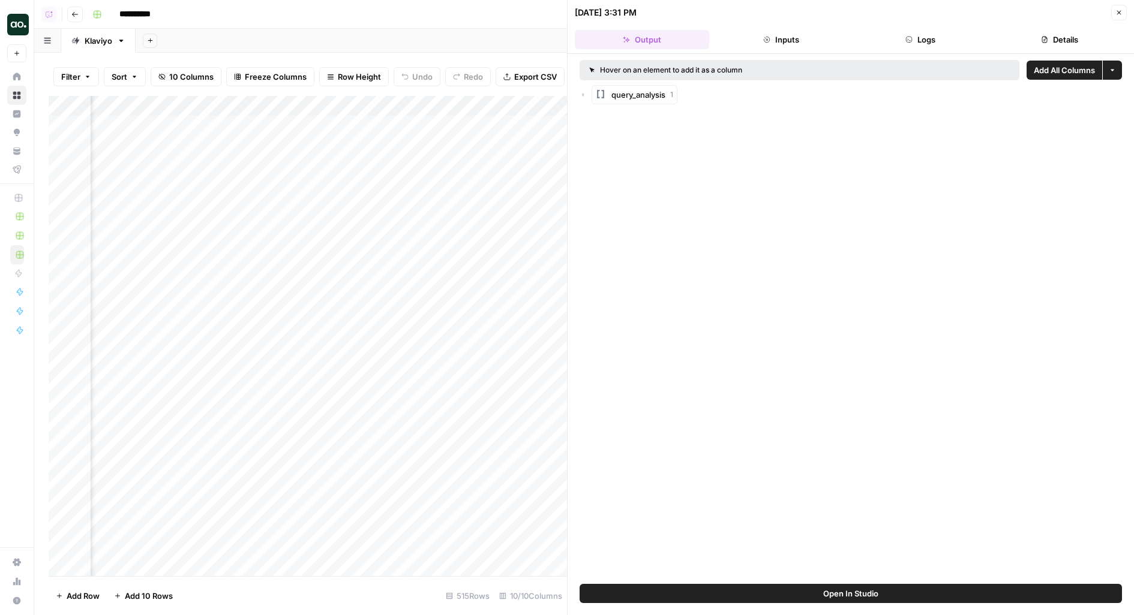
click at [917, 44] on button "Logs" at bounding box center [920, 39] width 134 height 19
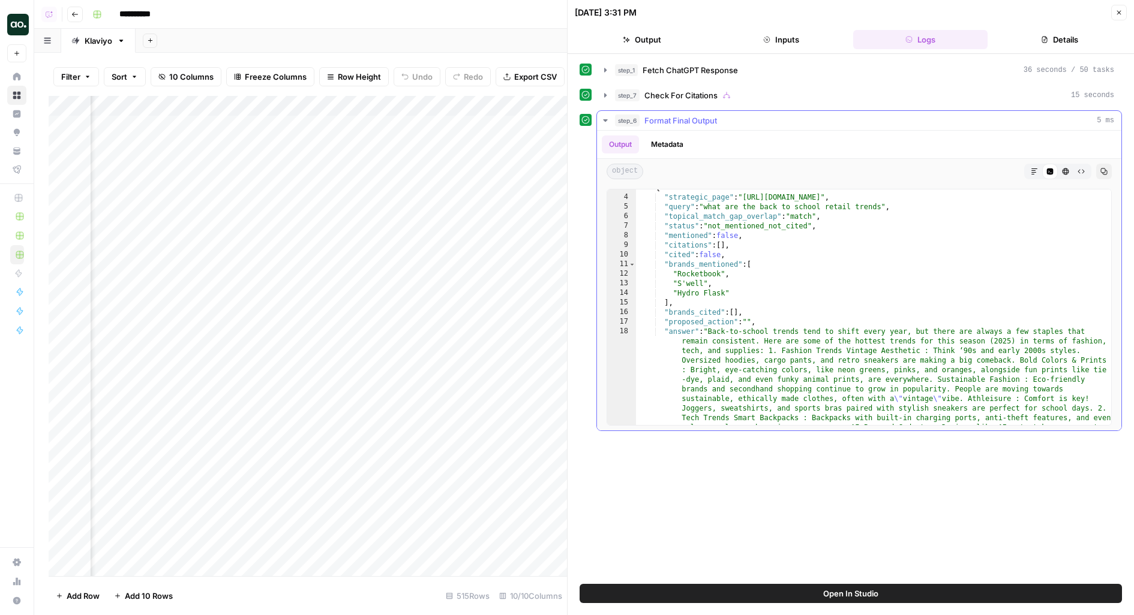
scroll to position [31, 0]
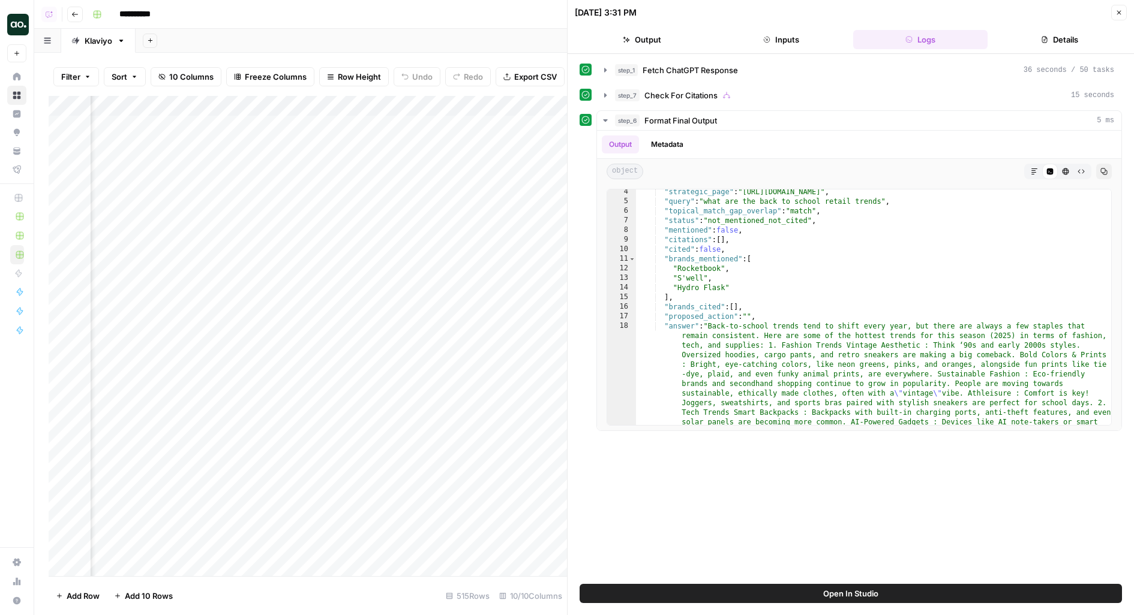
click at [418, 227] on div "Add Column" at bounding box center [308, 336] width 518 height 481
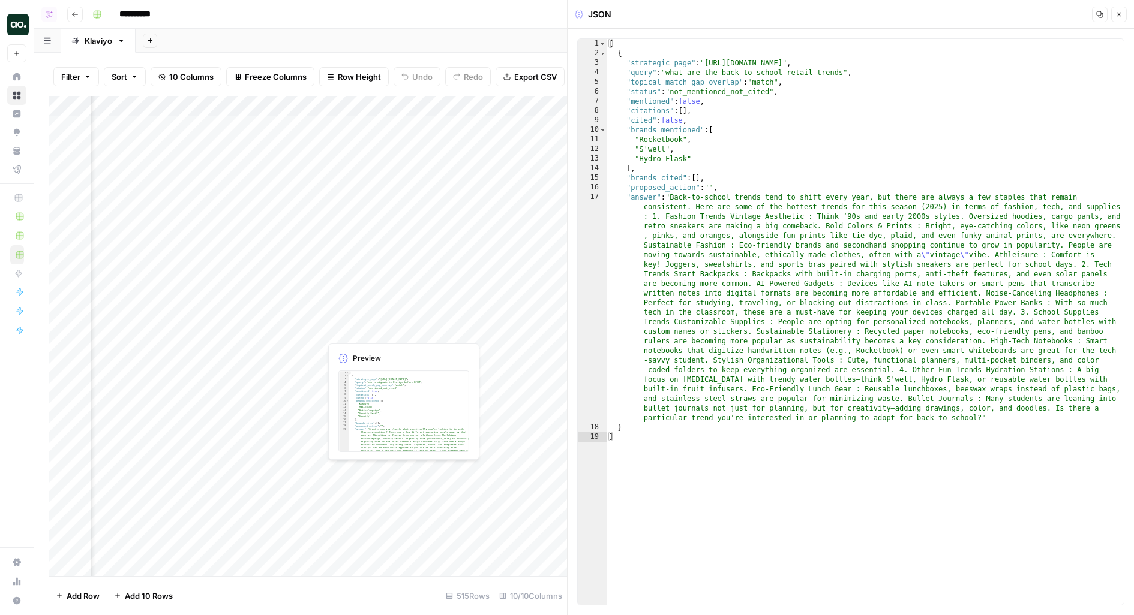
click at [417, 310] on div "Add Column" at bounding box center [308, 336] width 518 height 481
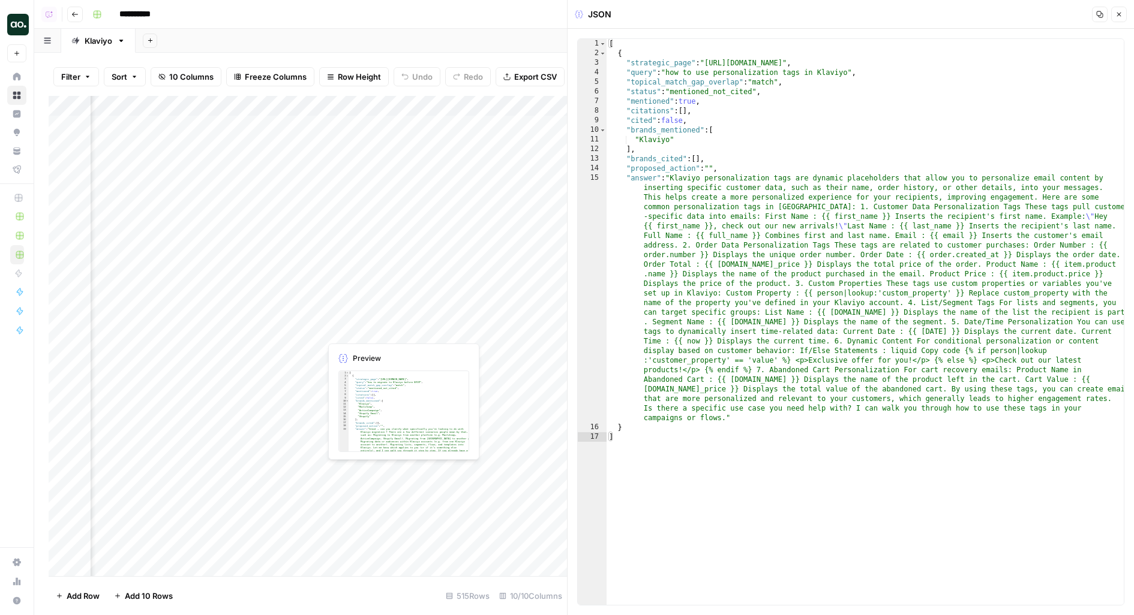
click at [418, 332] on div "Add Column" at bounding box center [308, 336] width 518 height 481
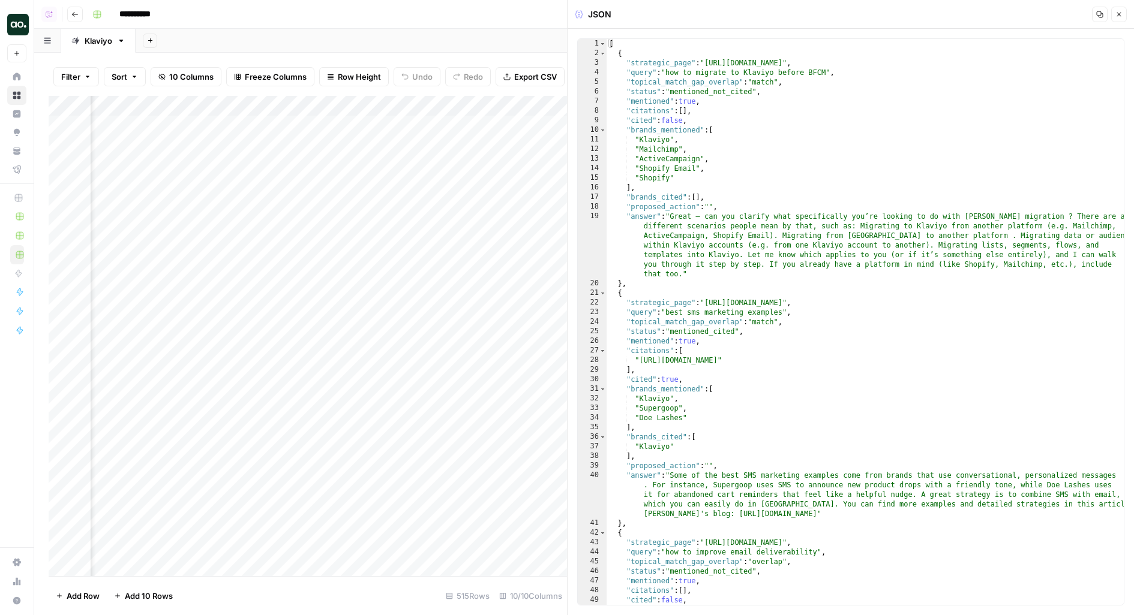
click at [298, 334] on div "Add Column" at bounding box center [308, 336] width 518 height 481
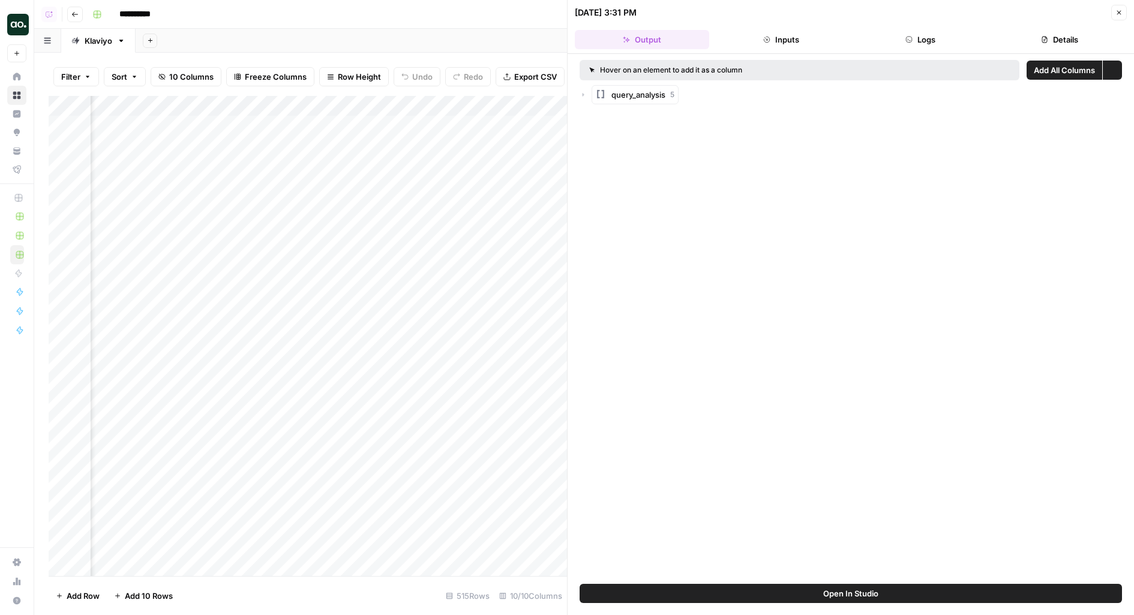
click at [927, 43] on button "Logs" at bounding box center [920, 39] width 134 height 19
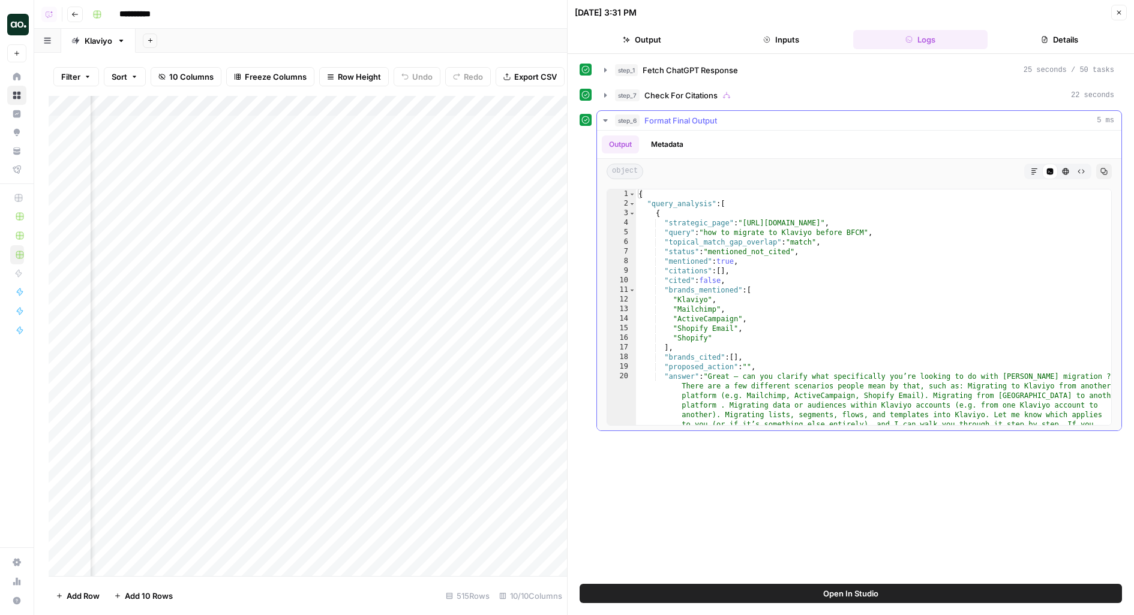
click at [745, 101] on button "step_7 Check For Citations 22 seconds" at bounding box center [859, 95] width 524 height 19
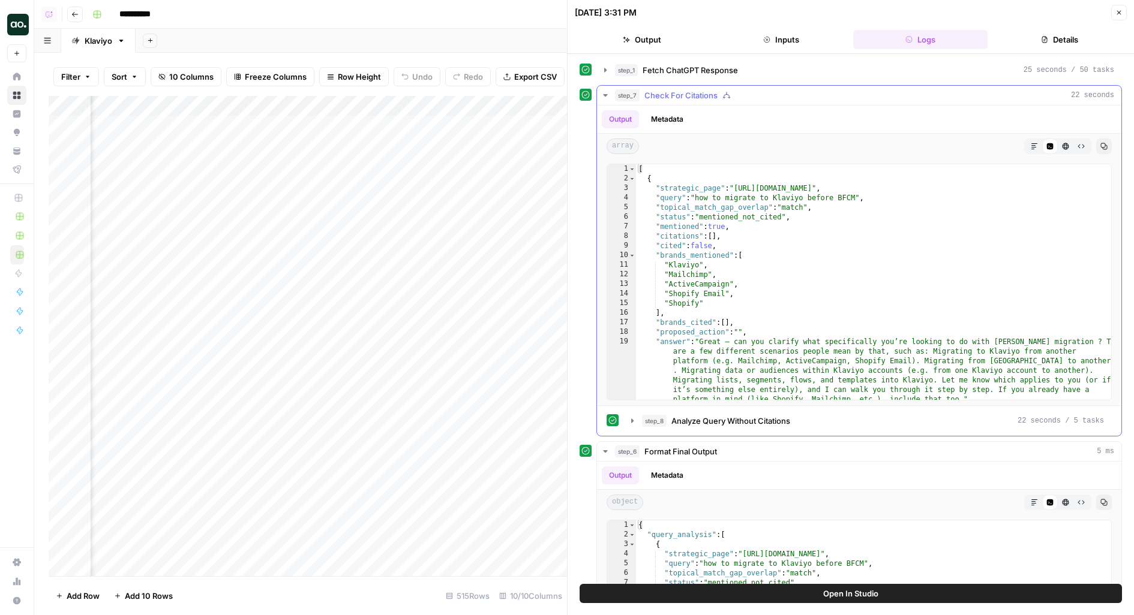
click at [745, 101] on button "step_7 Check For Citations 22 seconds" at bounding box center [859, 95] width 524 height 19
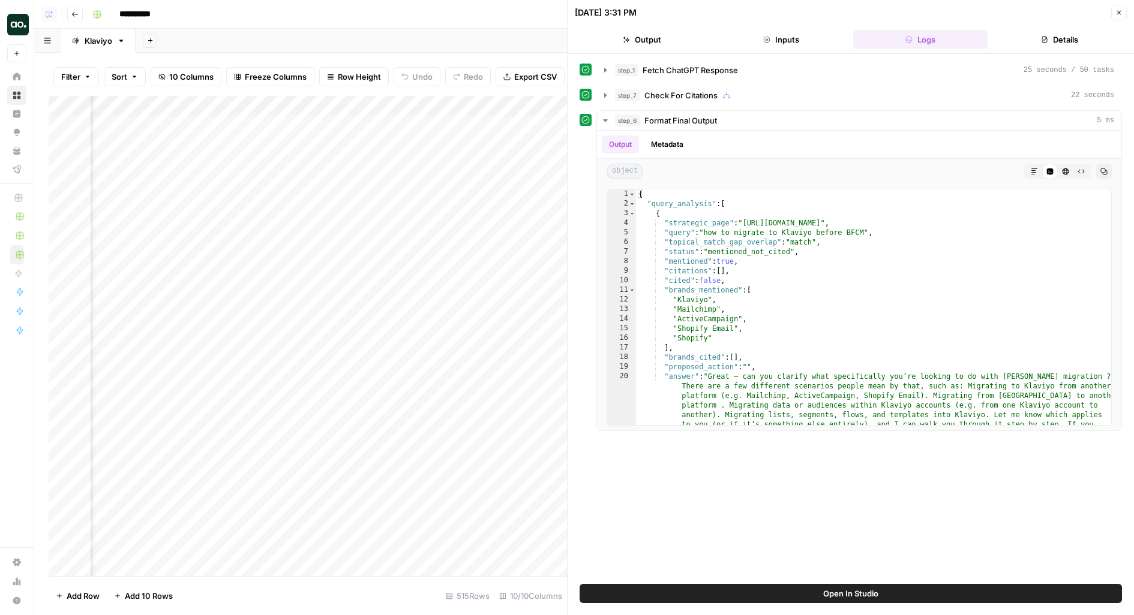
scroll to position [0, 248]
click at [287, 125] on div "Add Column" at bounding box center [308, 336] width 518 height 481
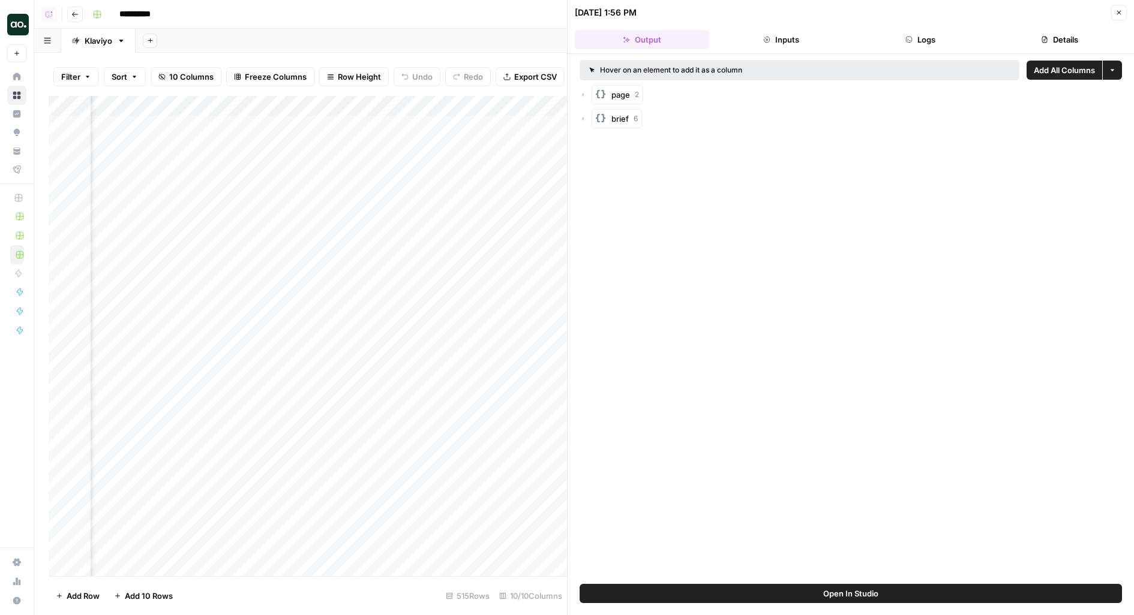
click at [657, 593] on button "Open In Studio" at bounding box center [851, 593] width 542 height 19
click at [277, 147] on div "Add Column" at bounding box center [308, 336] width 518 height 481
click at [782, 599] on button "Open In Studio" at bounding box center [851, 593] width 542 height 19
click at [399, 145] on div "Add Column" at bounding box center [308, 336] width 518 height 481
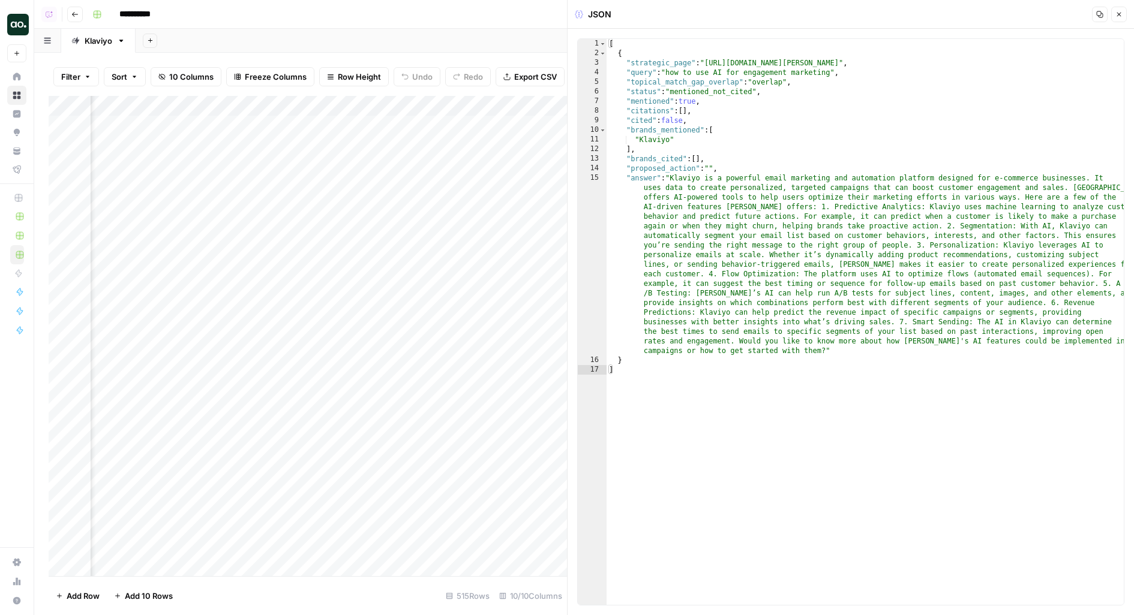
click at [395, 171] on div "Add Column" at bounding box center [308, 336] width 518 height 481
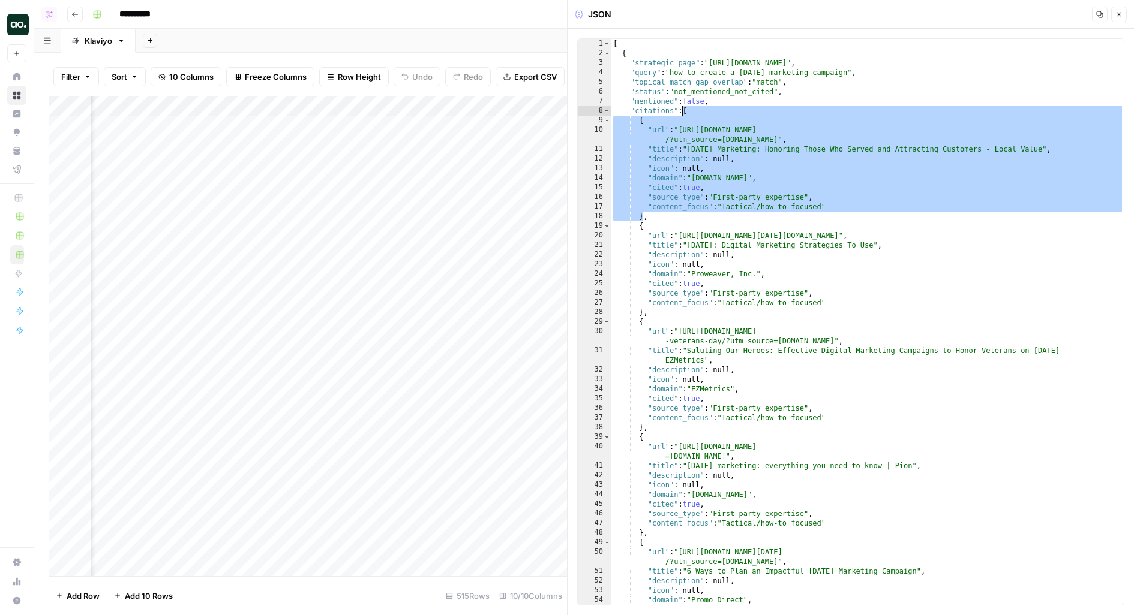
drag, startPoint x: 642, startPoint y: 217, endPoint x: 682, endPoint y: 110, distance: 113.9
click at [682, 110] on div "[ { "strategic_page" : "https://www.klaviyo.com/blog/veterans-day-marketing-ide…" at bounding box center [868, 332] width 514 height 586
type textarea "**********"
click at [226, 99] on div "Add Column" at bounding box center [308, 336] width 518 height 481
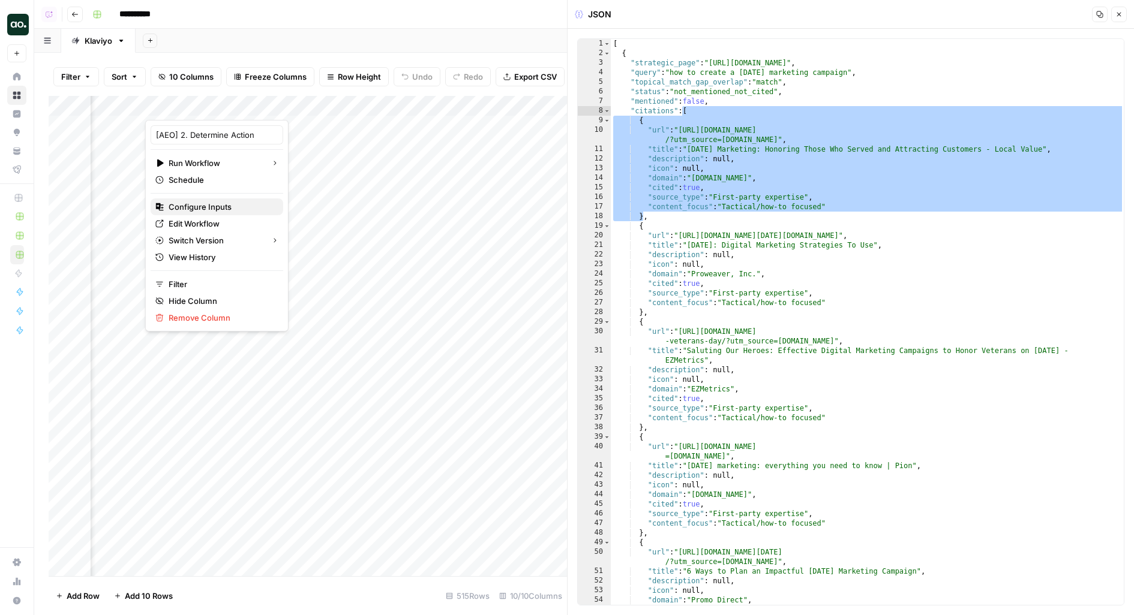
click at [213, 205] on span "Configure Inputs" at bounding box center [221, 207] width 105 height 12
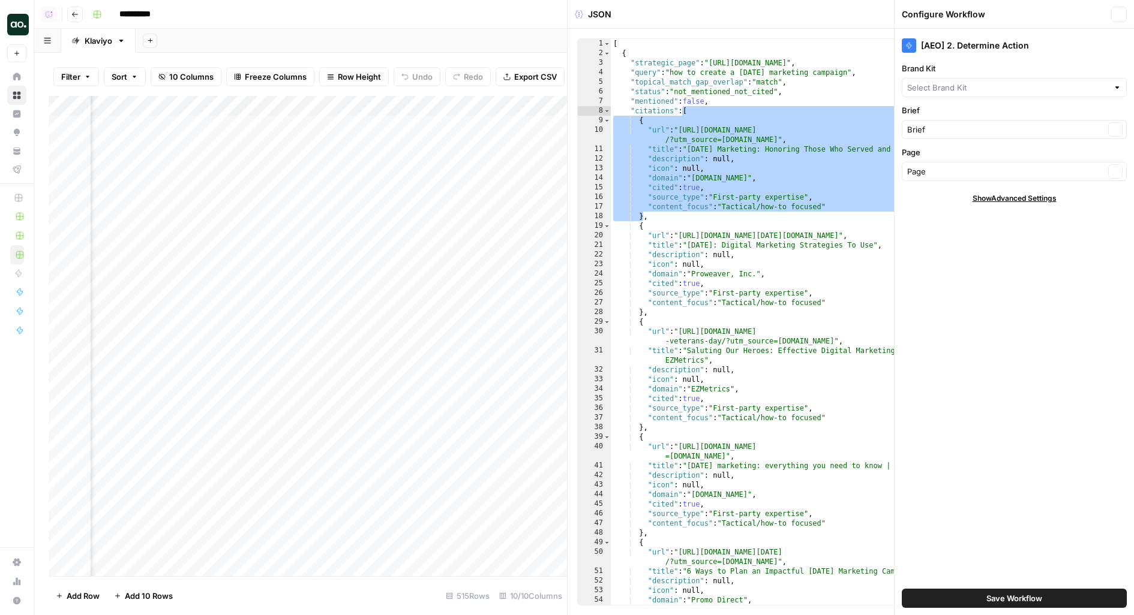
type input "Klaviyo"
click at [1121, 13] on icon "button" at bounding box center [1118, 14] width 7 height 7
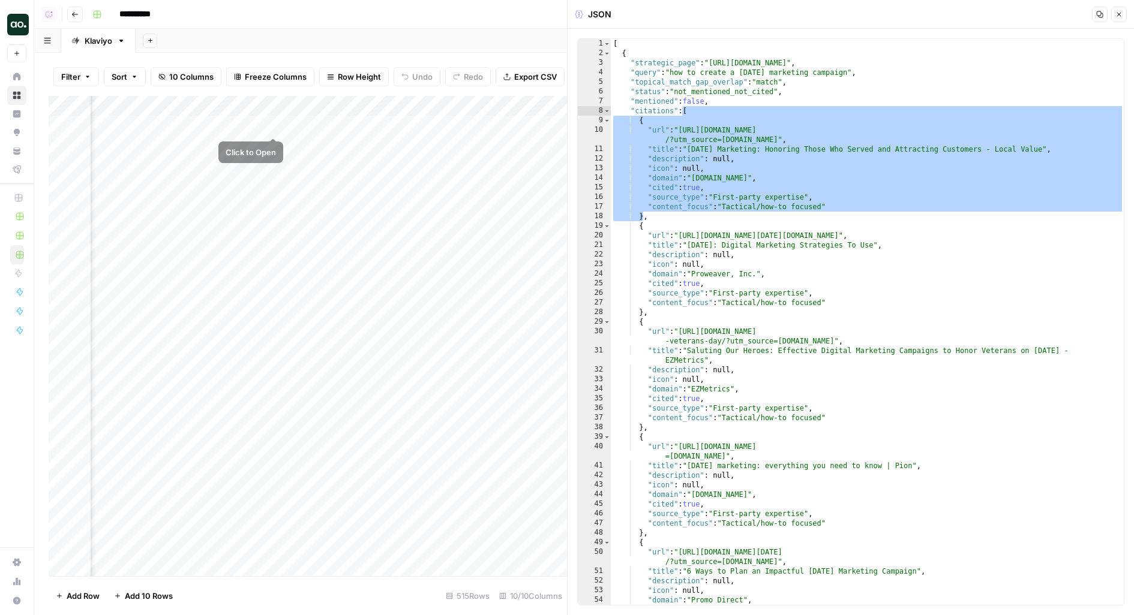
click at [271, 126] on div "Add Column" at bounding box center [308, 336] width 518 height 481
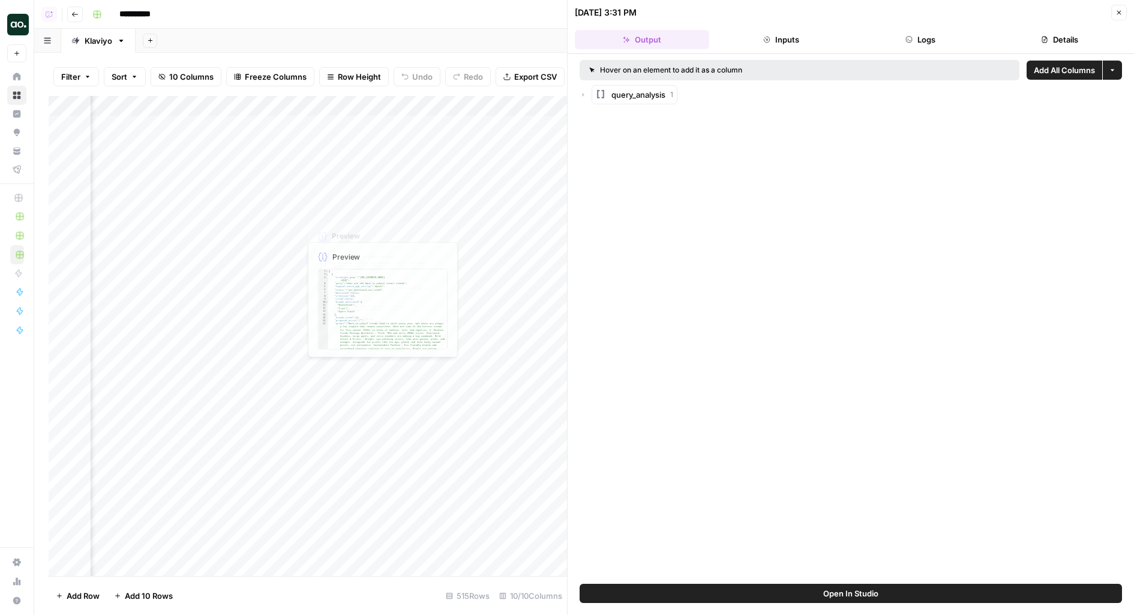
scroll to position [0, 518]
click at [463, 123] on div "Add Column" at bounding box center [308, 336] width 518 height 481
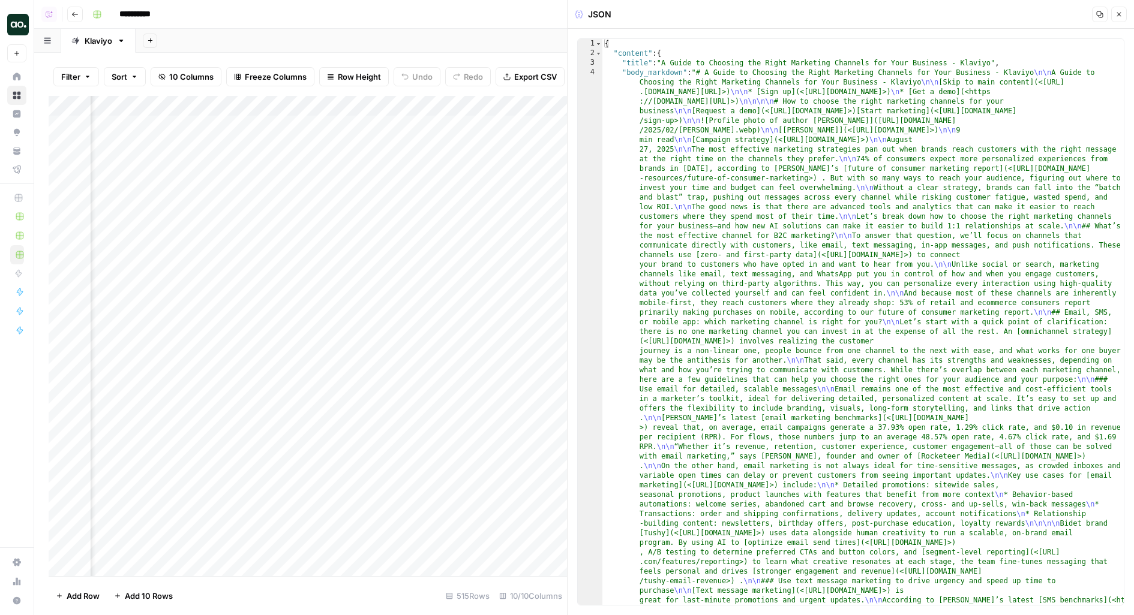
click at [352, 127] on div "Add Column" at bounding box center [308, 336] width 518 height 481
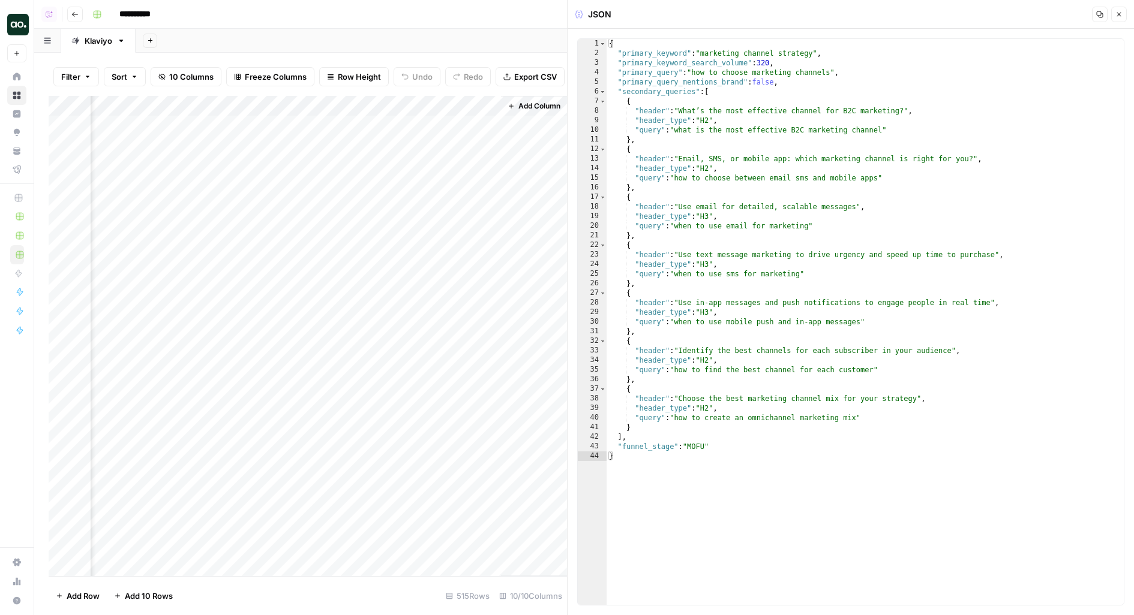
scroll to position [0, 914]
click at [212, 127] on div "Add Column" at bounding box center [308, 336] width 518 height 481
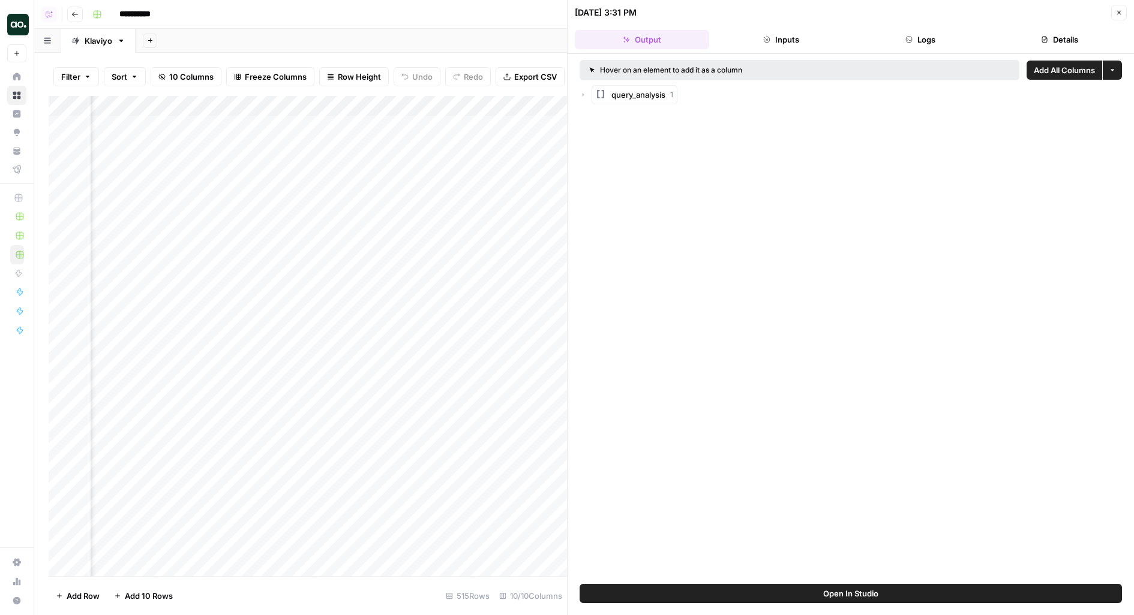
click at [776, 599] on button "Open In Studio" at bounding box center [851, 593] width 542 height 19
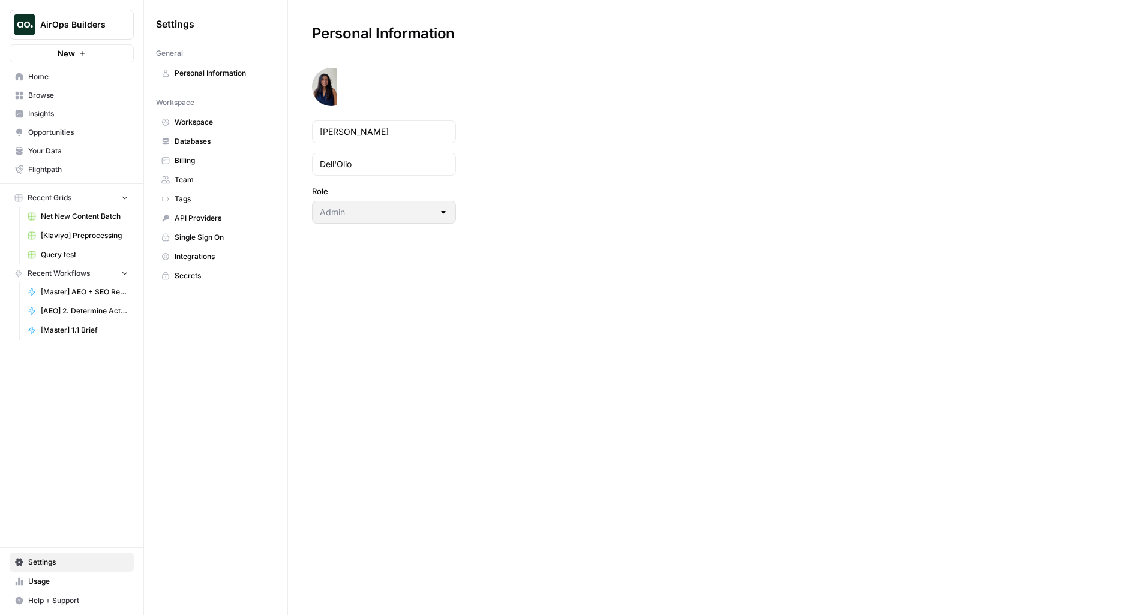
click at [209, 117] on span "Workspace" at bounding box center [222, 122] width 95 height 11
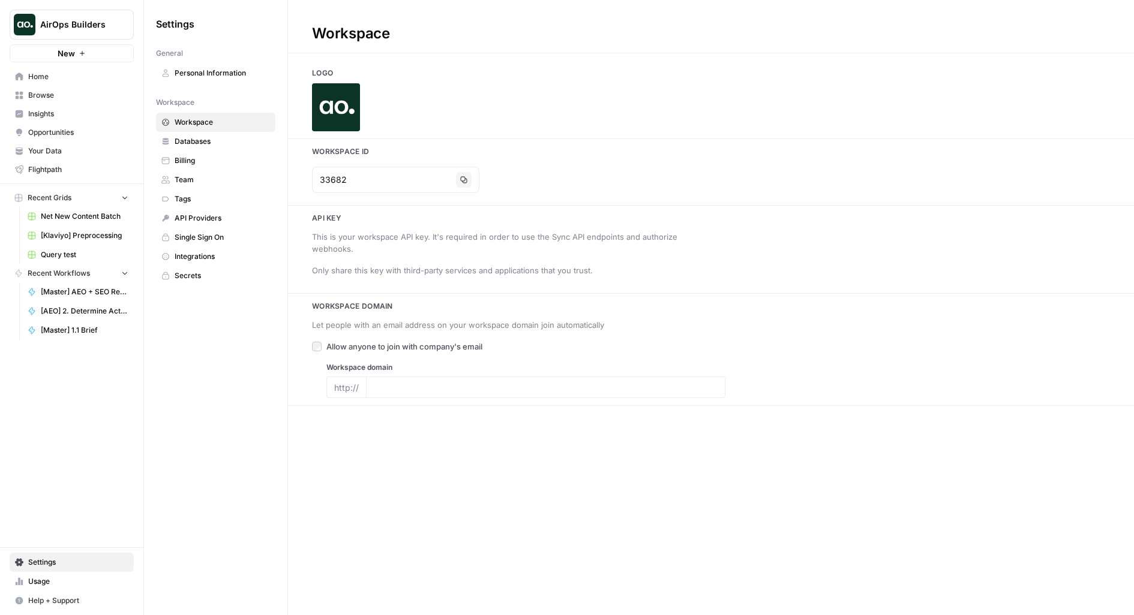
type input "[DOMAIN_NAME]"
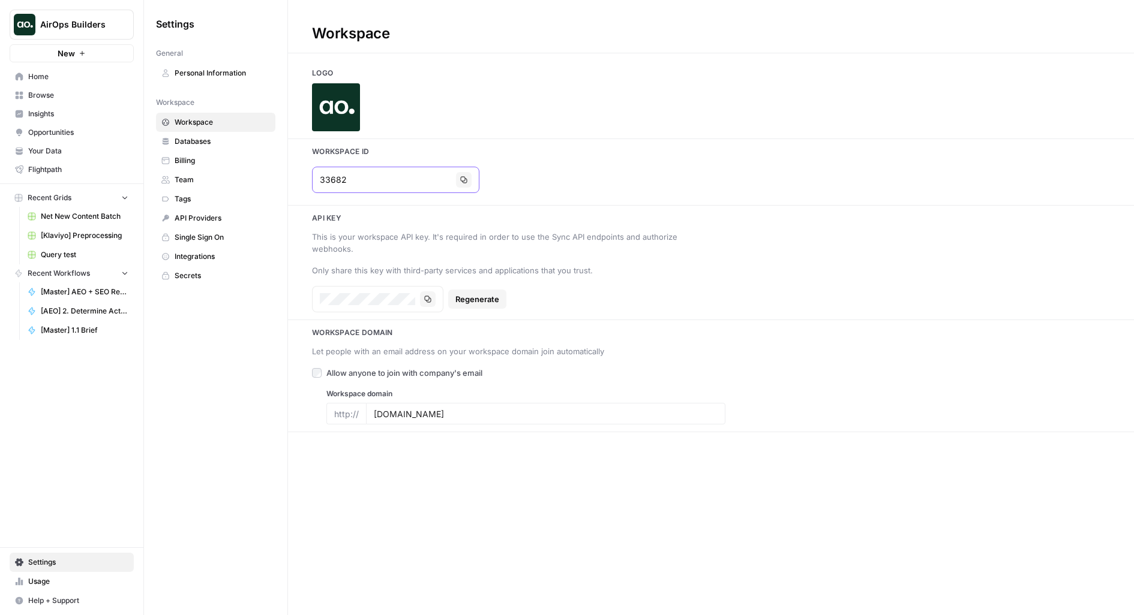
click at [460, 181] on icon "button" at bounding box center [463, 179] width 7 height 7
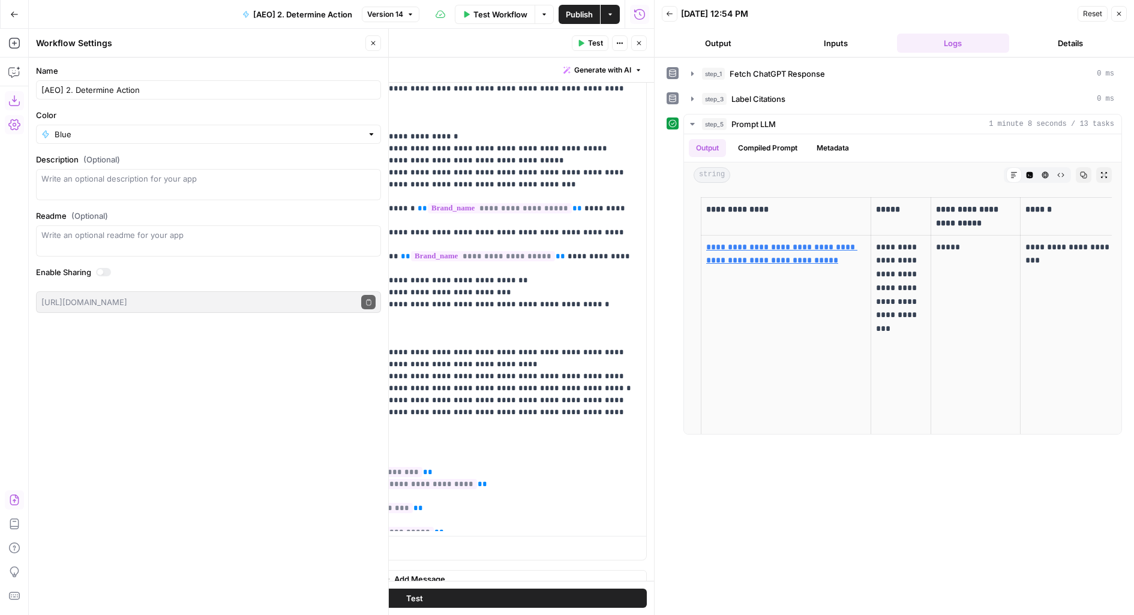
click at [378, 47] on button "Close" at bounding box center [373, 43] width 16 height 16
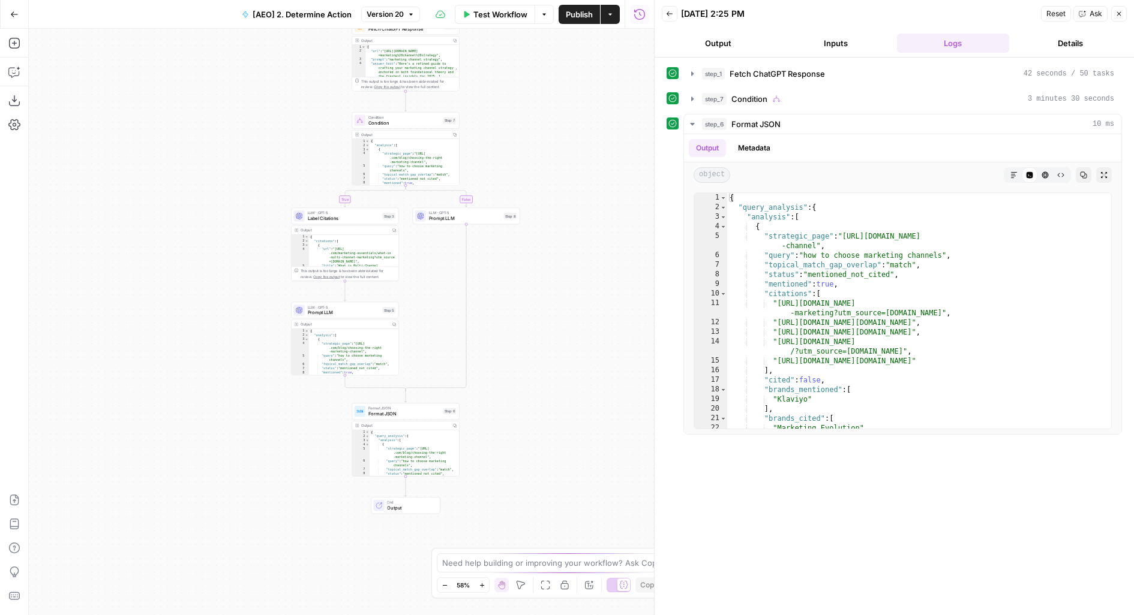
drag, startPoint x: 439, startPoint y: 208, endPoint x: 503, endPoint y: 128, distance: 102.4
click at [503, 130] on div "true false Workflow Set Inputs Inputs Fetch ChatGPT Response Fetch ChatGPT Resp…" at bounding box center [341, 322] width 625 height 587
click at [353, 217] on span "Label Citations" at bounding box center [344, 215] width 72 height 7
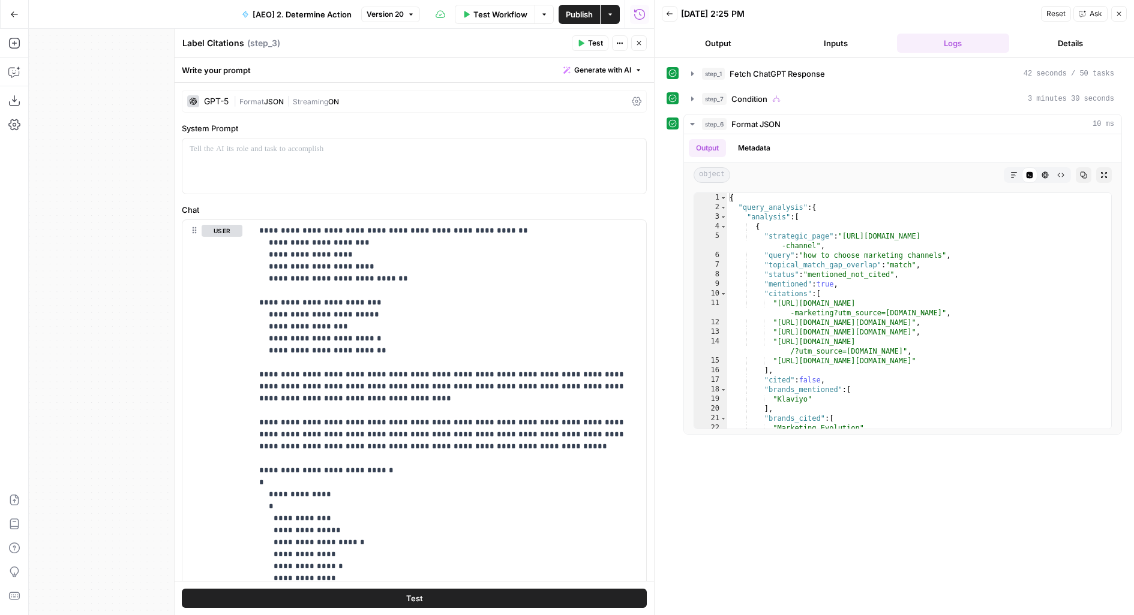
scroll to position [166, 0]
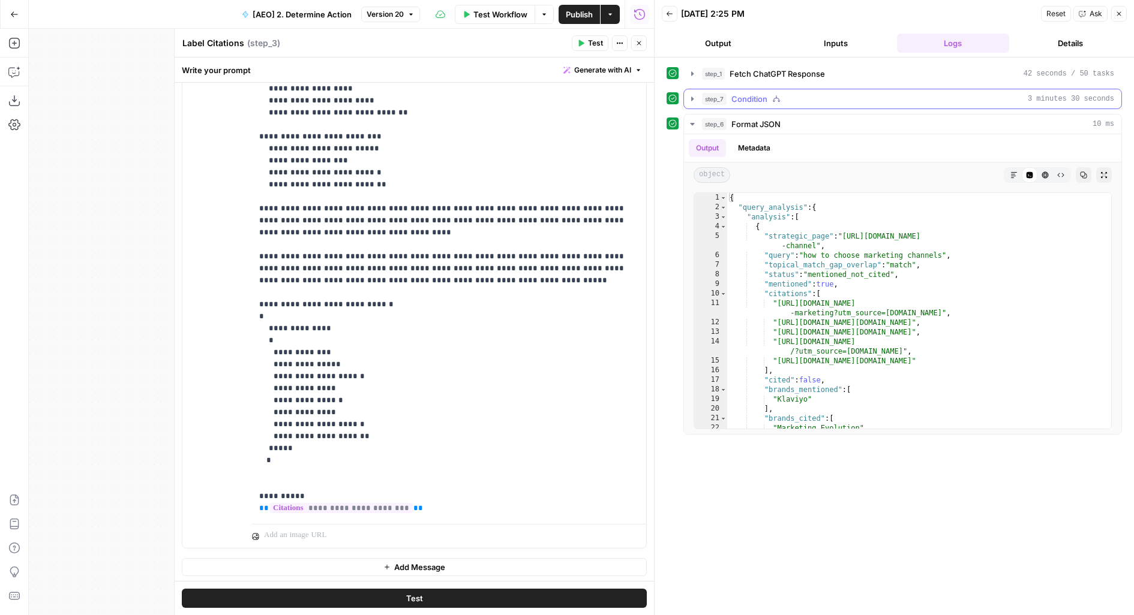
click at [816, 94] on div "step_7 Condition 3 minutes 30 seconds" at bounding box center [908, 99] width 412 height 12
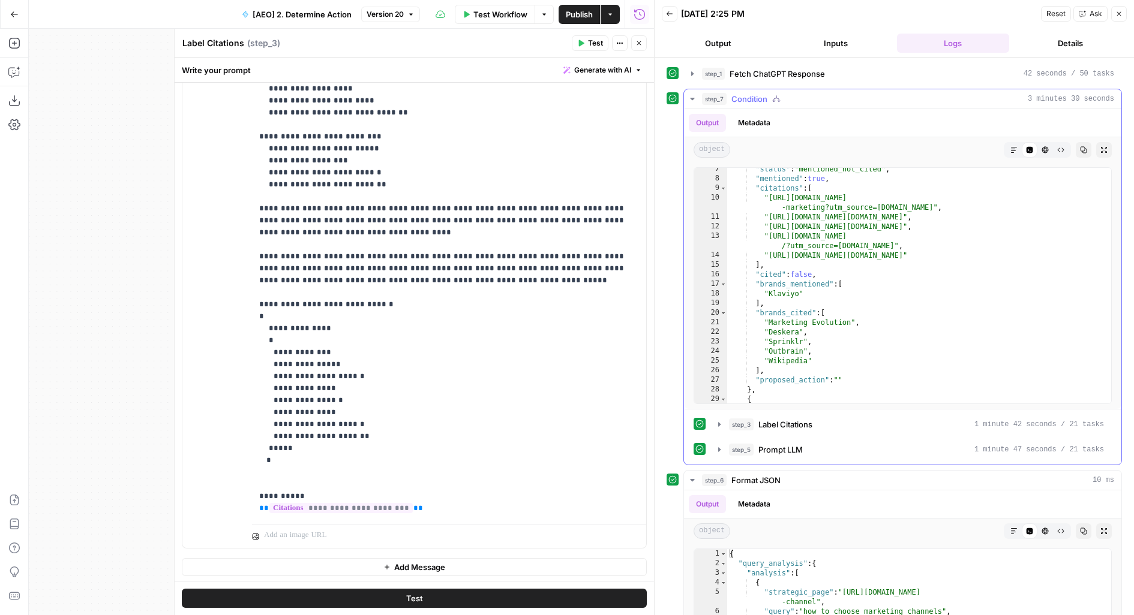
scroll to position [0, 0]
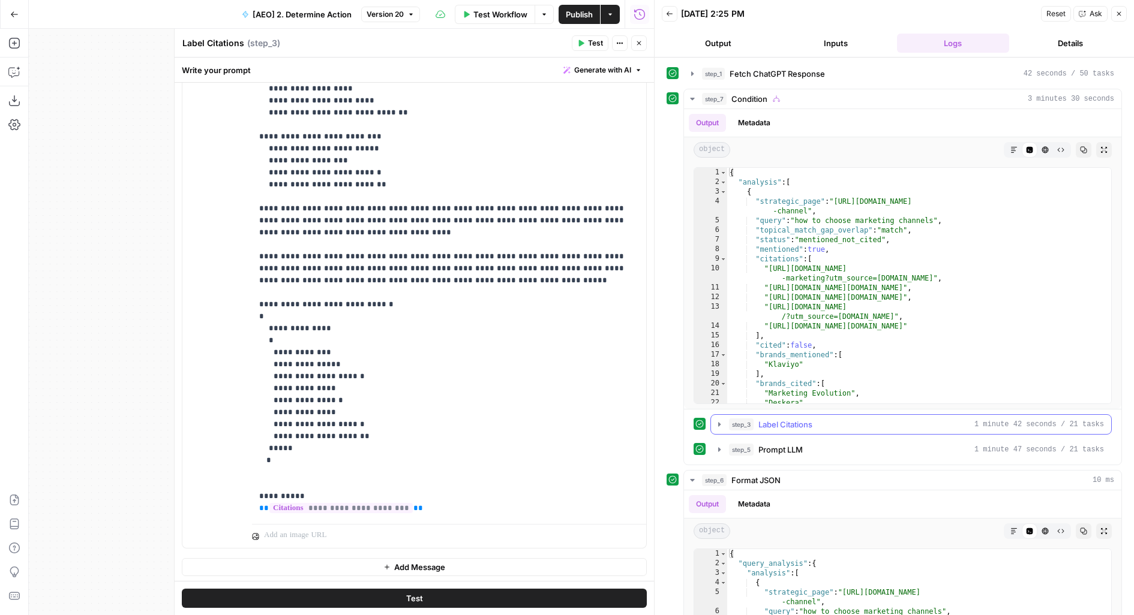
click at [768, 420] on span "Label Citations" at bounding box center [785, 425] width 54 height 12
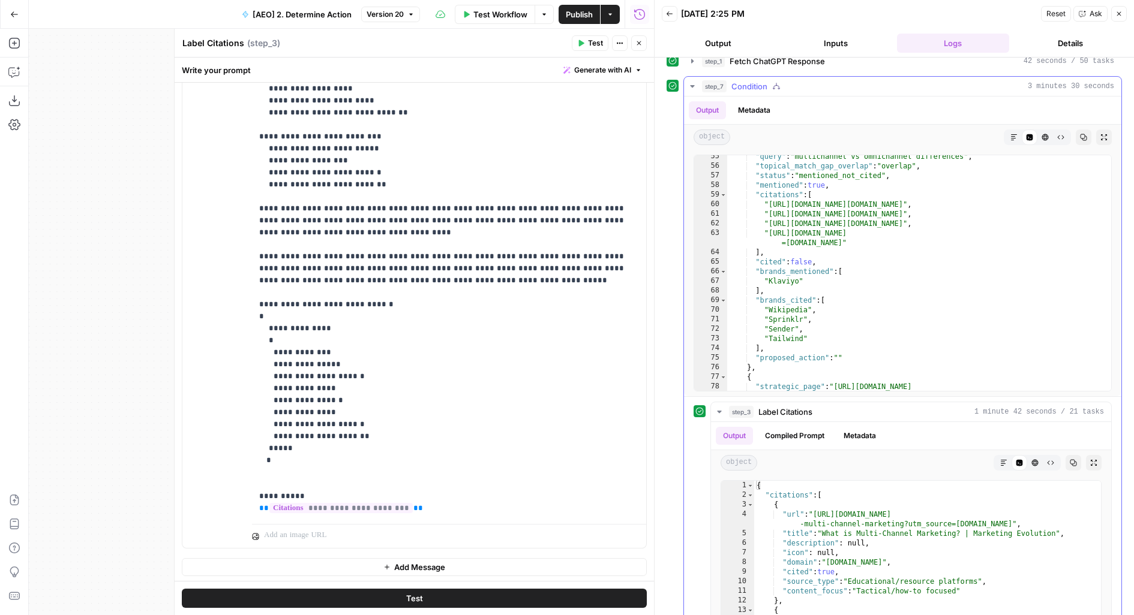
scroll to position [591, 0]
click at [336, 451] on p "**********" at bounding box center [449, 287] width 380 height 456
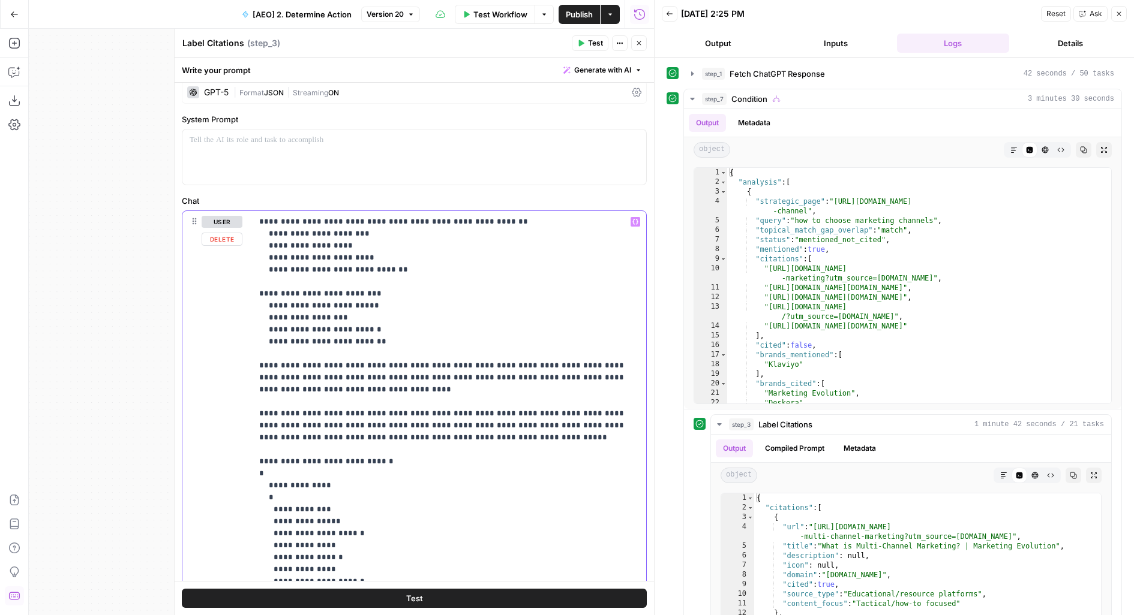
scroll to position [8, 0]
click at [324, 386] on p "**********" at bounding box center [449, 445] width 380 height 456
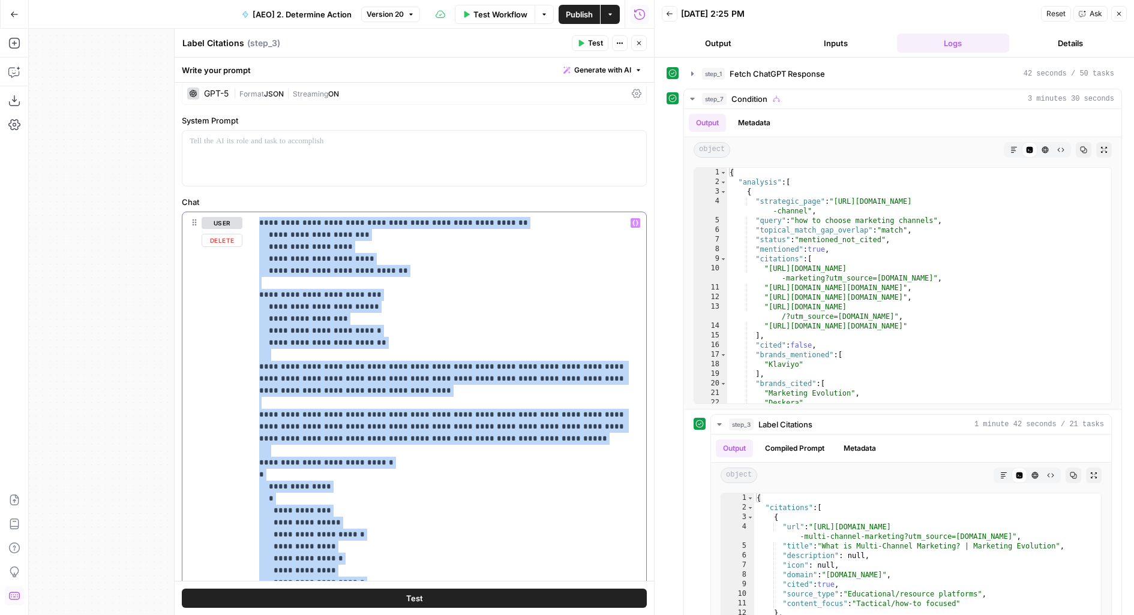
click at [324, 386] on p "**********" at bounding box center [449, 445] width 380 height 456
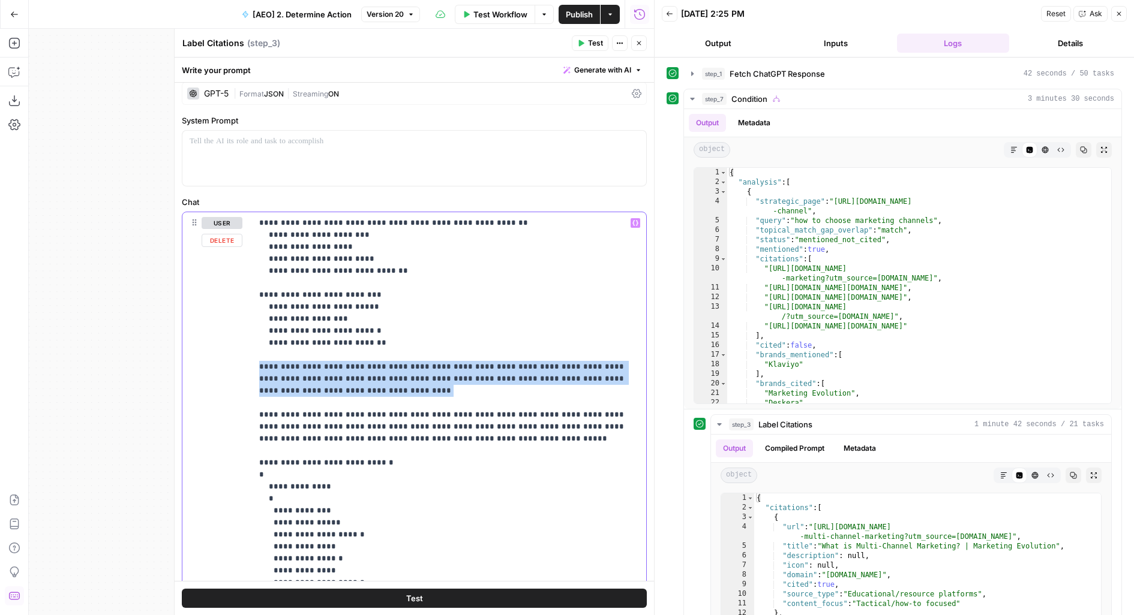
click at [324, 386] on p "**********" at bounding box center [449, 445] width 380 height 456
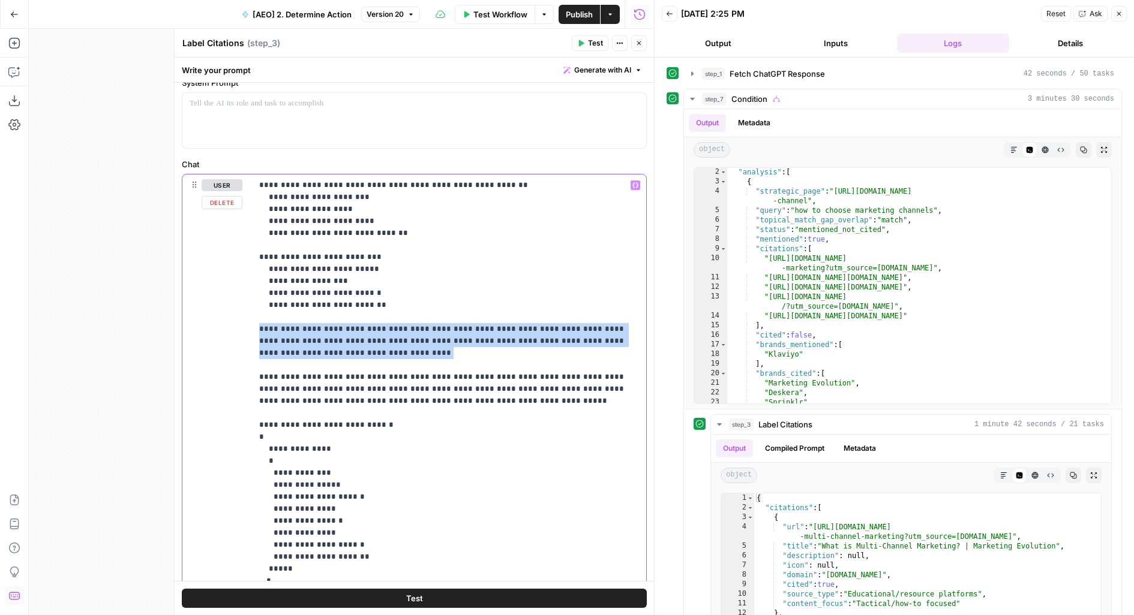
scroll to position [166, 0]
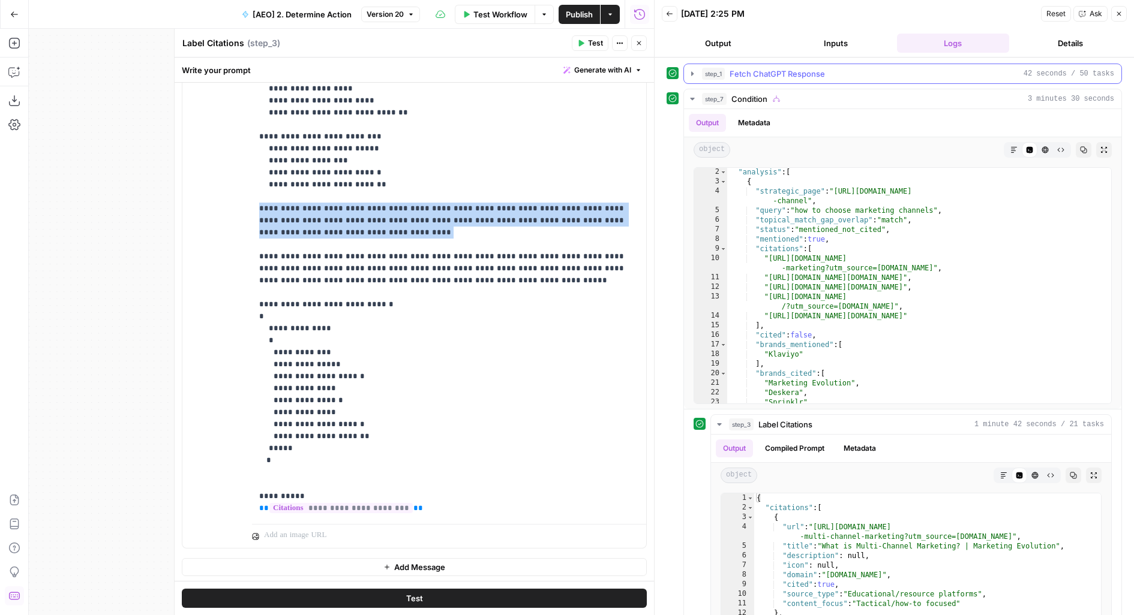
click at [833, 81] on button "step_1 Fetch ChatGPT Response 42 seconds / 50 tasks" at bounding box center [902, 73] width 437 height 19
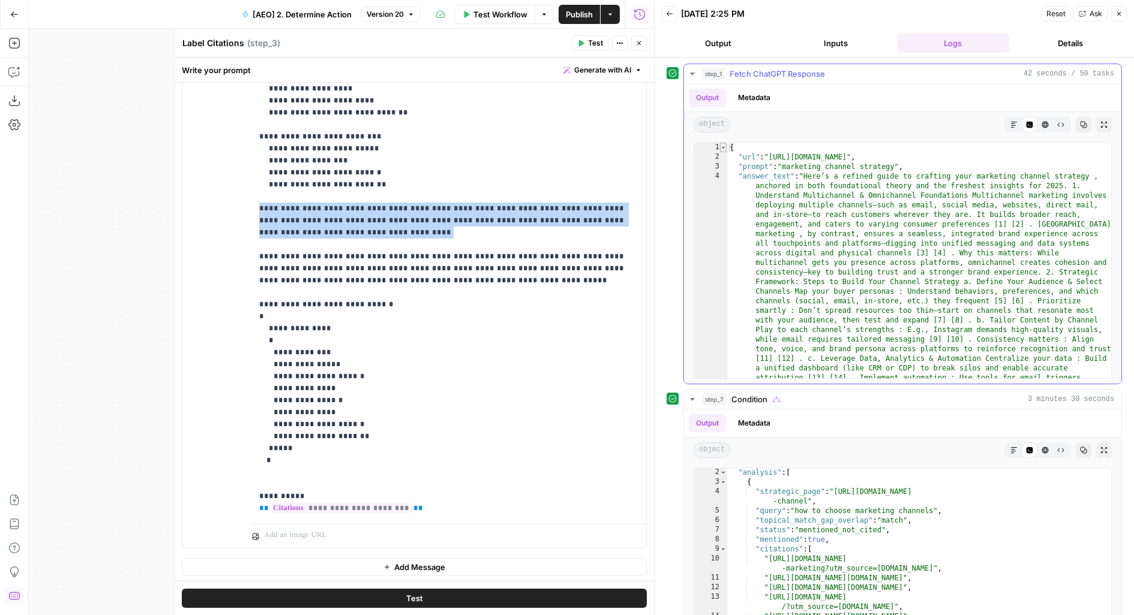
type textarea "*"
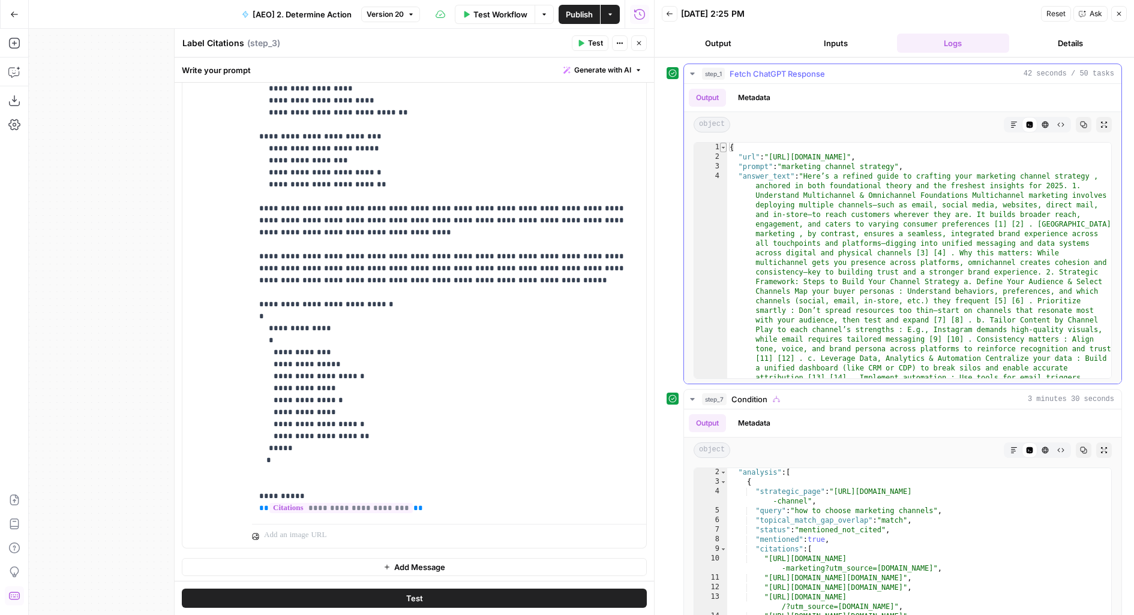
click at [723, 146] on span "Toggle code folding, rows 1 through 357" at bounding box center [723, 148] width 7 height 10
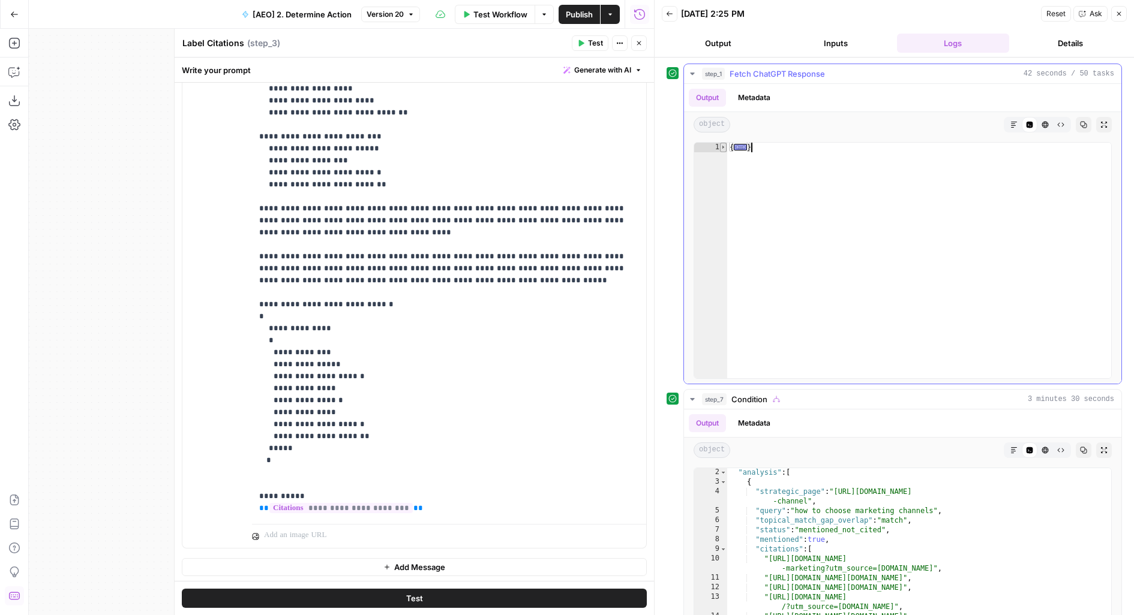
click at [723, 146] on span "Toggle code folding, rows 1 through 357" at bounding box center [723, 148] width 7 height 10
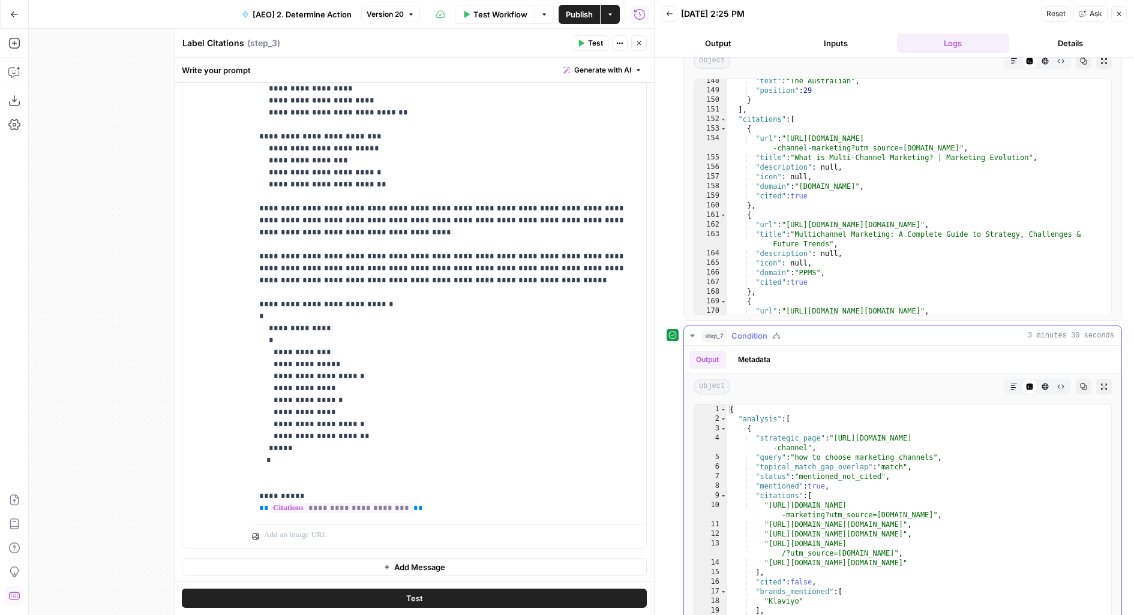
scroll to position [49, 0]
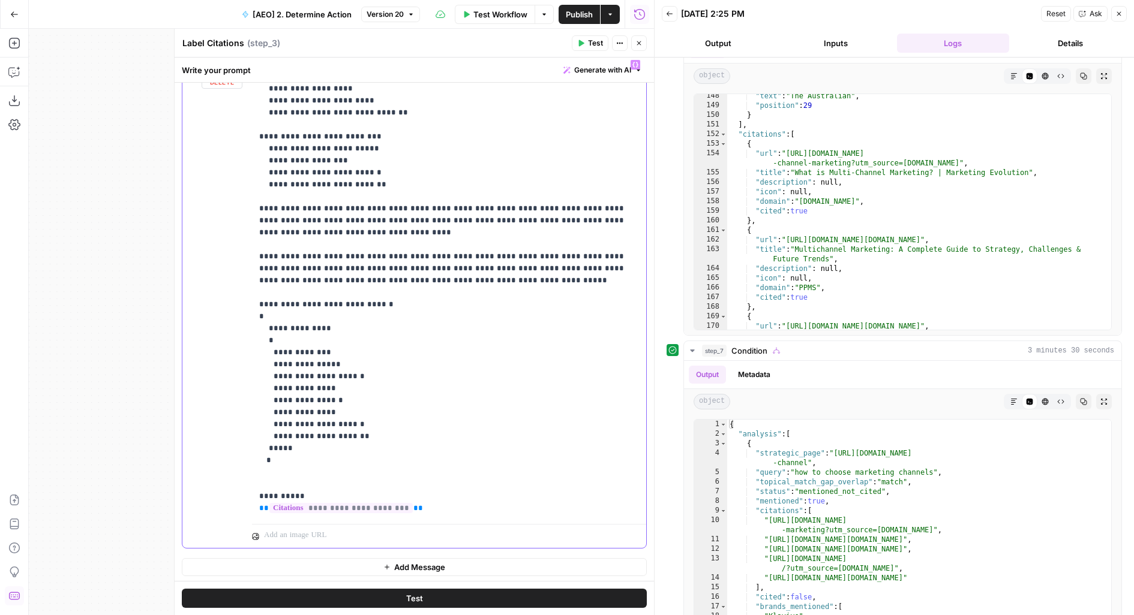
click at [516, 280] on p "**********" at bounding box center [449, 287] width 380 height 456
click at [374, 302] on p "**********" at bounding box center [449, 287] width 380 height 456
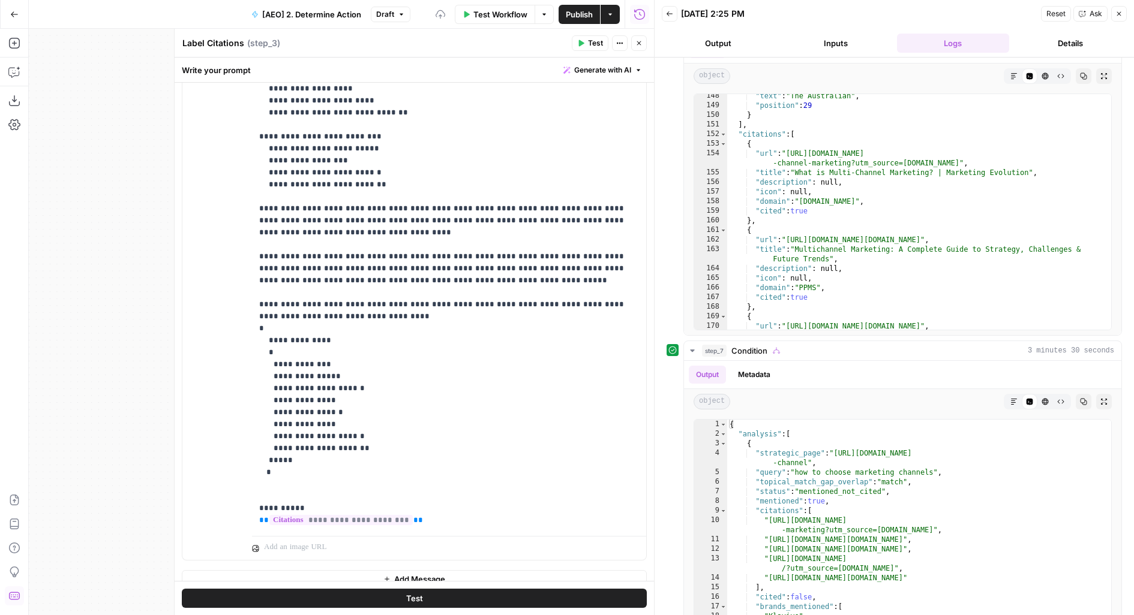
click at [353, 603] on button "Test" at bounding box center [414, 598] width 465 height 19
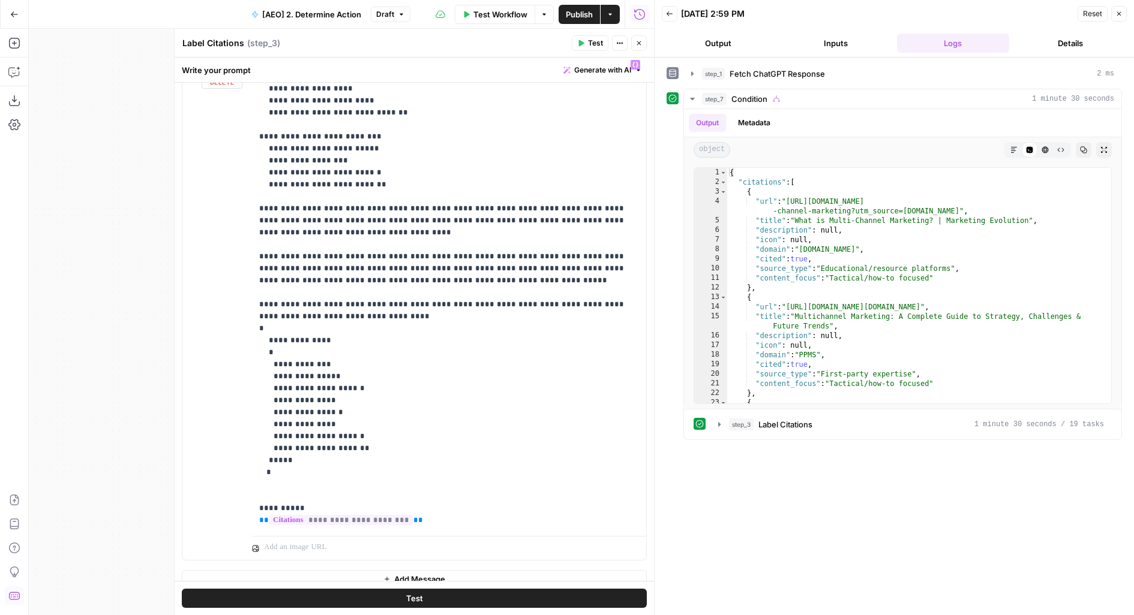
scroll to position [178, 0]
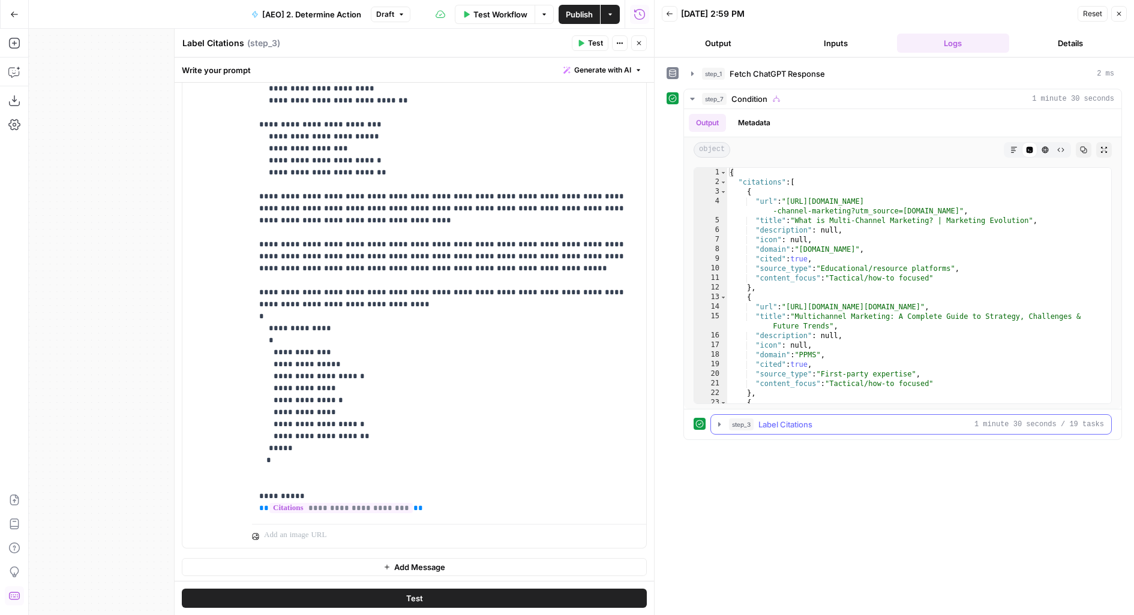
click at [822, 420] on div "step_3 Label Citations 1 minute 30 seconds / 19 tasks" at bounding box center [916, 425] width 375 height 12
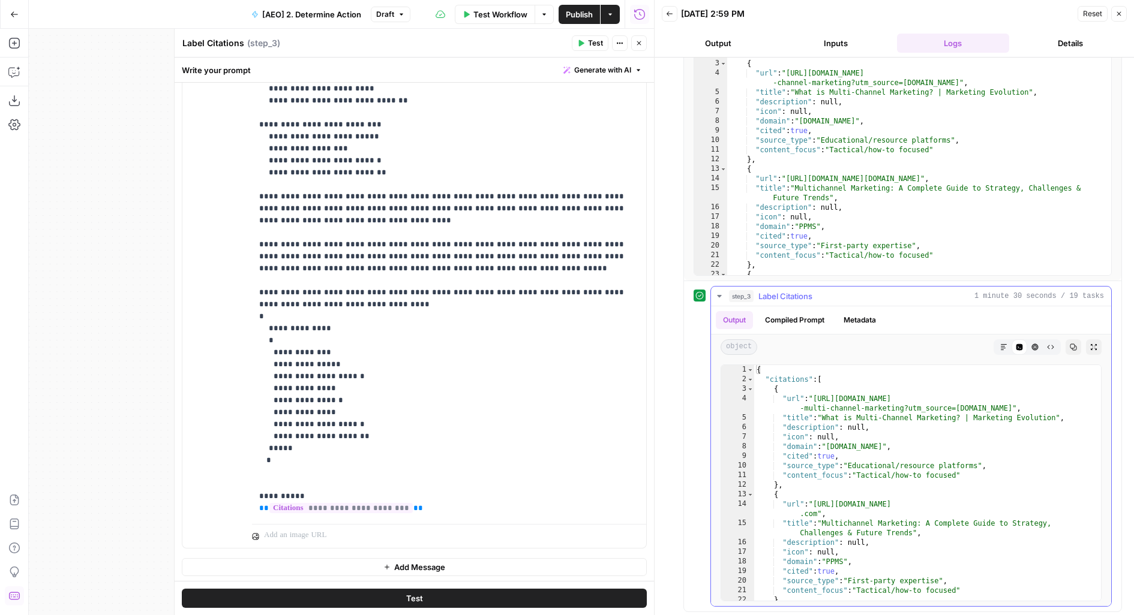
click at [725, 297] on button "step_3 Label Citations 1 minute 30 seconds / 19 tasks" at bounding box center [911, 296] width 400 height 19
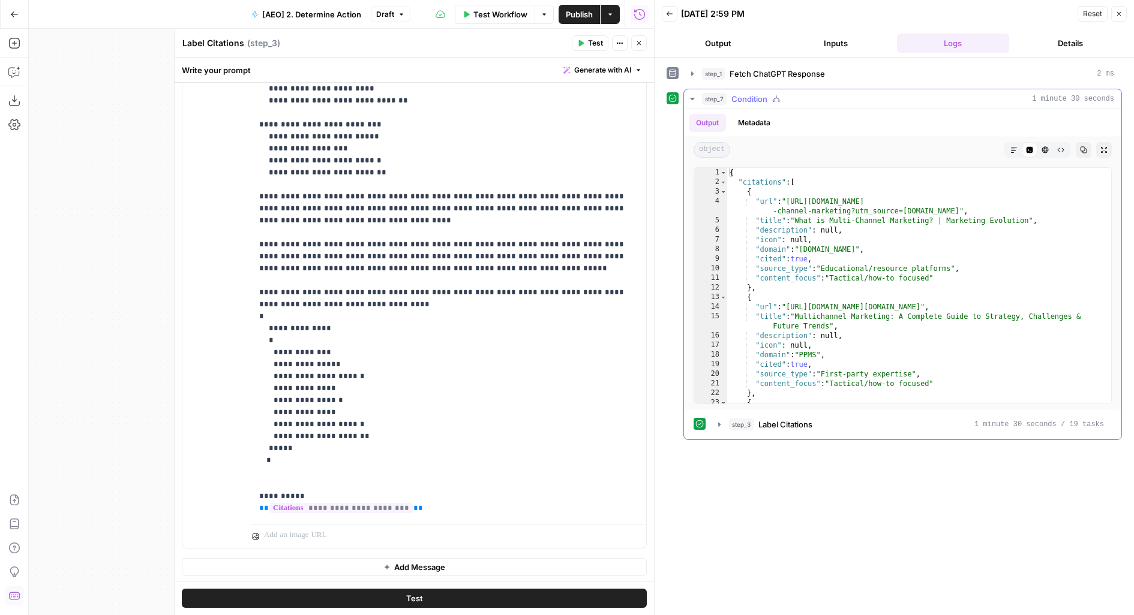
scroll to position [0, 0]
click at [734, 109] on div "Output Metadata" at bounding box center [902, 123] width 437 height 28
click at [639, 42] on icon "button" at bounding box center [638, 43] width 7 height 7
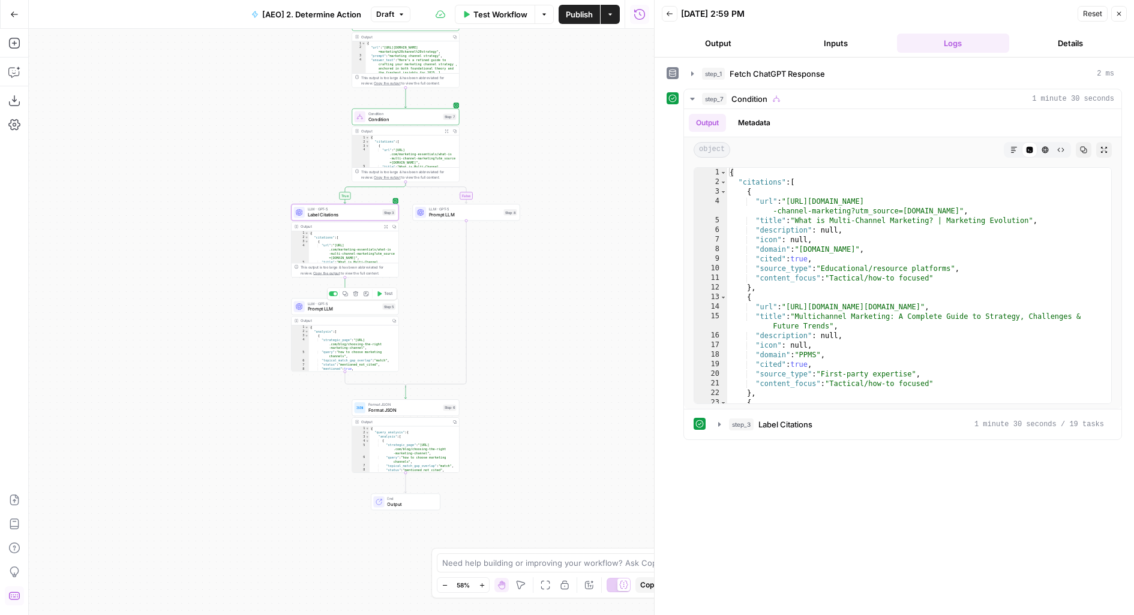
click at [390, 295] on span "Test" at bounding box center [388, 294] width 8 height 6
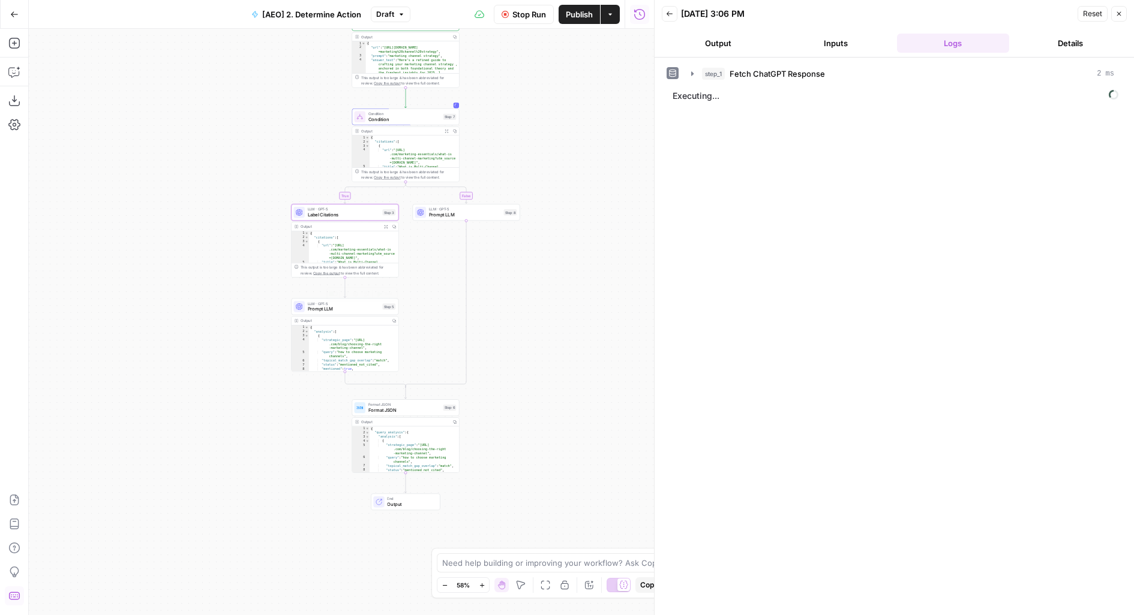
click at [369, 303] on span "LLM · GPT-5" at bounding box center [344, 303] width 72 height 5
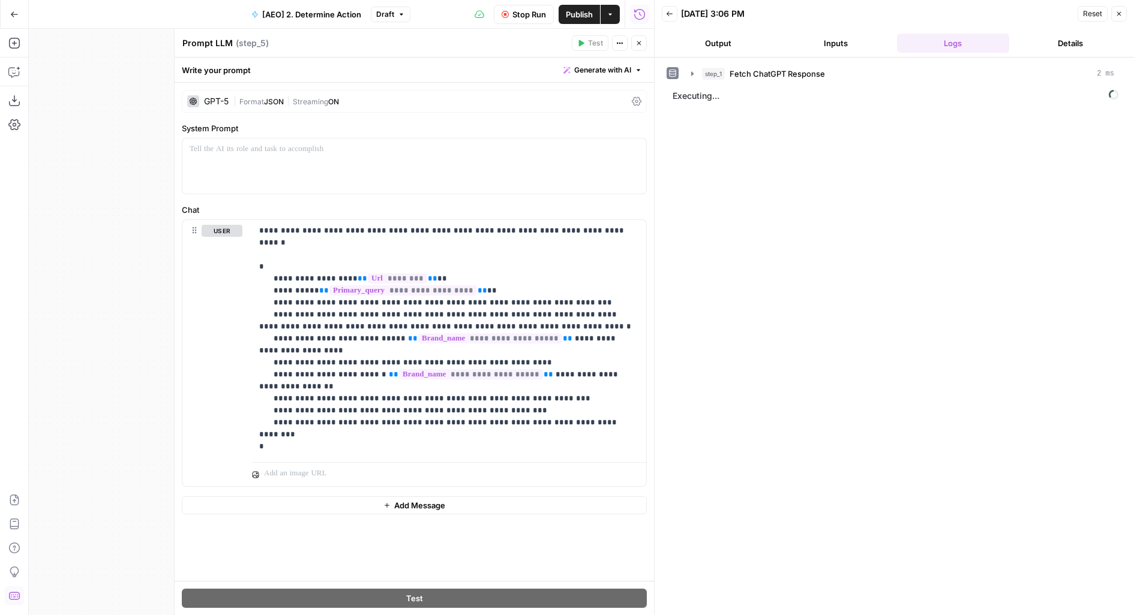
click at [644, 48] on button "Close" at bounding box center [639, 43] width 16 height 16
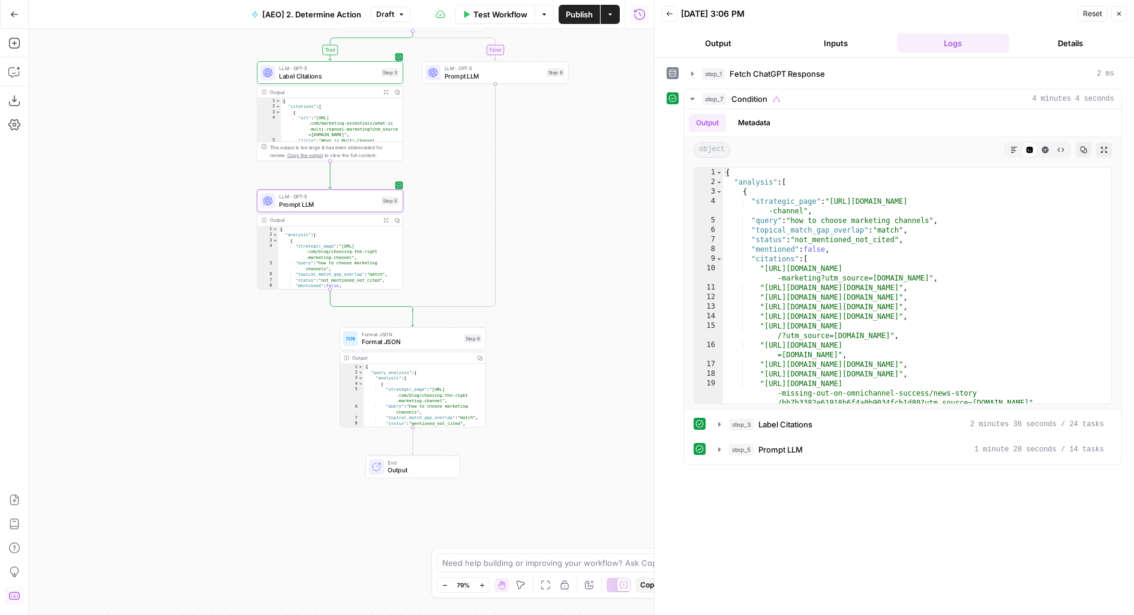
drag, startPoint x: 576, startPoint y: 284, endPoint x: 556, endPoint y: 197, distance: 89.8
click at [556, 197] on div "true false Workflow Set Inputs Inputs Fetch ChatGPT Response Fetch ChatGPT Resp…" at bounding box center [341, 322] width 625 height 587
click at [527, 79] on div "LLM · GPT-5 Prompt LLM Step 8" at bounding box center [495, 70] width 146 height 23
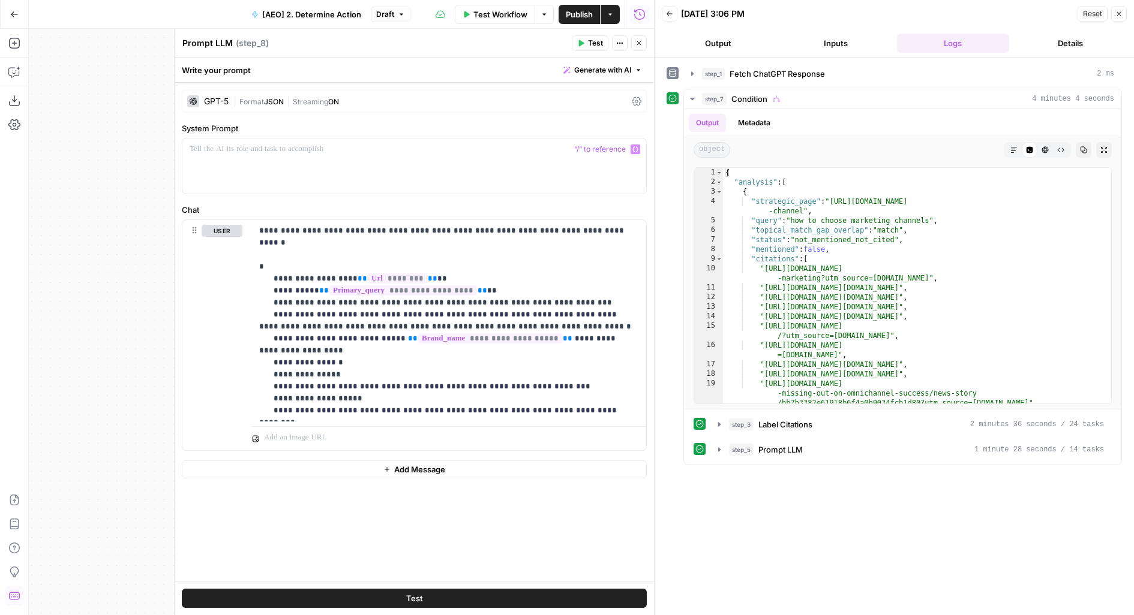
click at [648, 43] on div at bounding box center [654, 307] width 12 height 615
click at [642, 43] on span "Close" at bounding box center [642, 43] width 1 height 1
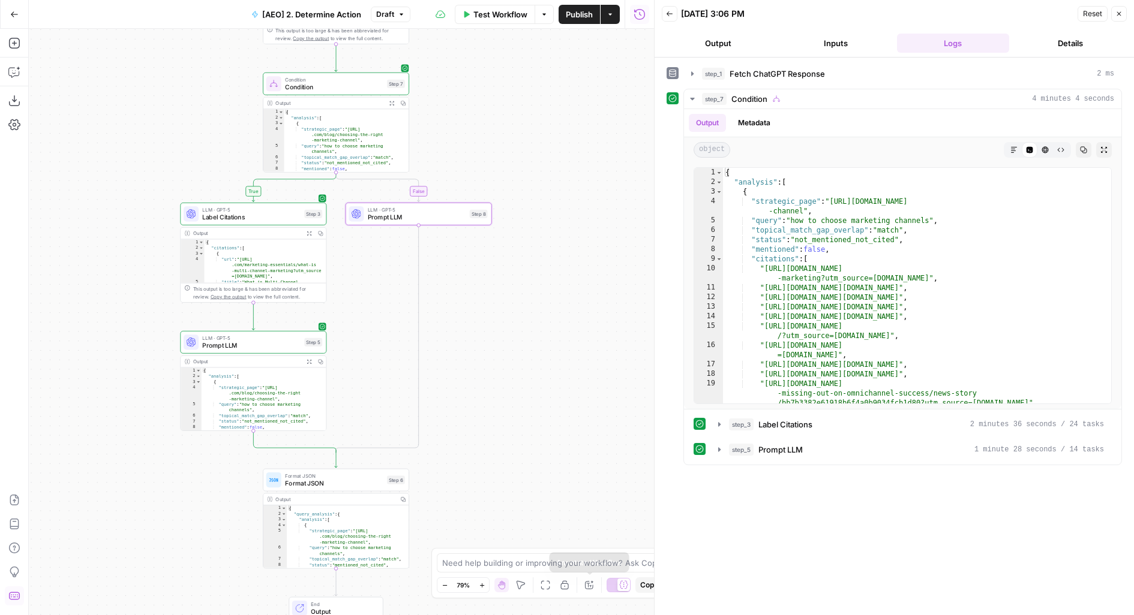
click at [593, 583] on icon "button" at bounding box center [589, 586] width 10 height 10
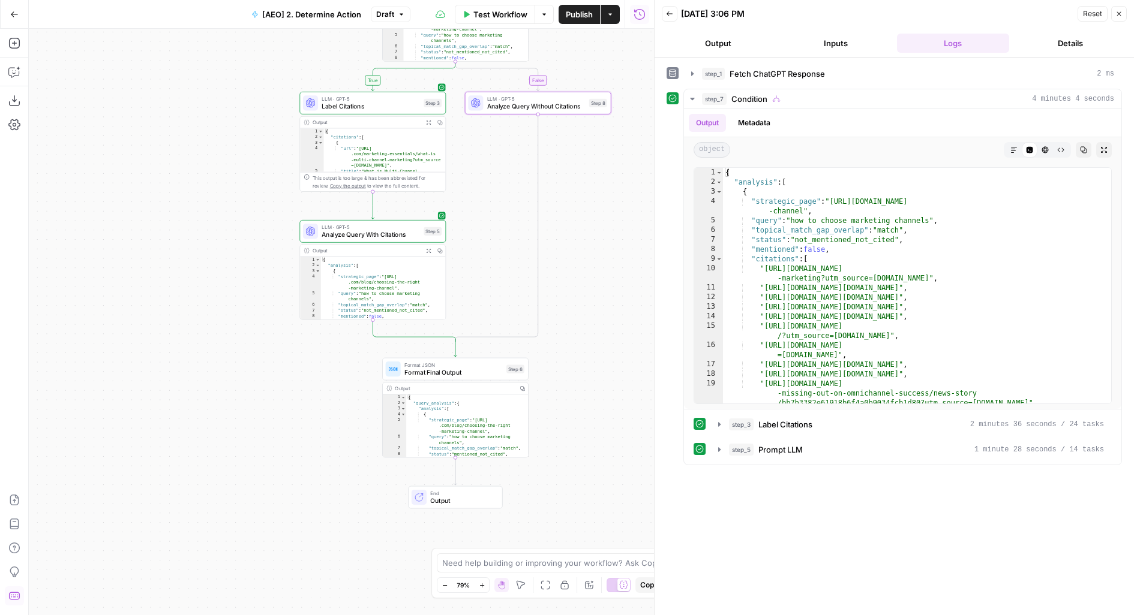
drag, startPoint x: 483, startPoint y: 190, endPoint x: 597, endPoint y: 79, distance: 159.5
click at [598, 79] on div "true false Workflow Set Inputs Inputs Fetch ChatGPT Response Fetch ChatGPT Resp…" at bounding box center [341, 322] width 625 height 587
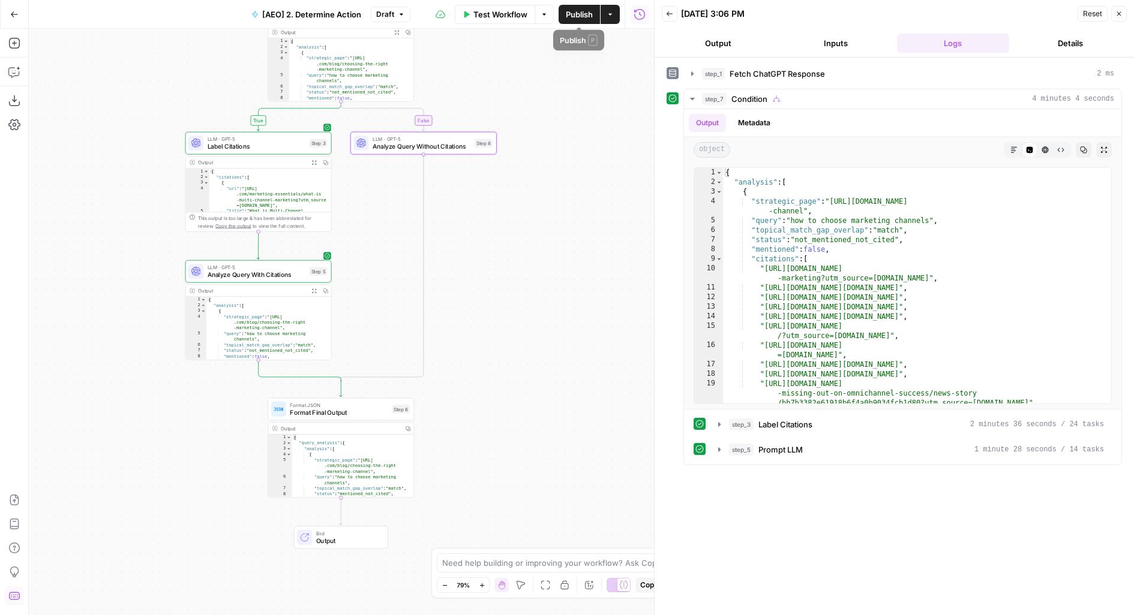
click at [577, 12] on span "Publish" at bounding box center [579, 14] width 27 height 12
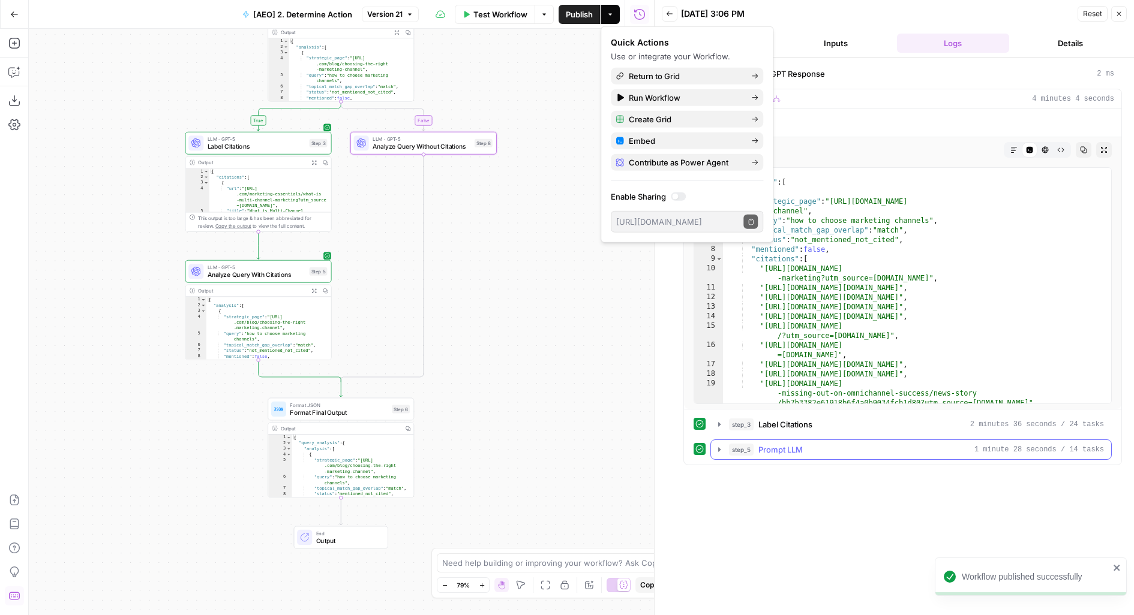
click at [768, 447] on span "Prompt LLM" at bounding box center [780, 450] width 44 height 12
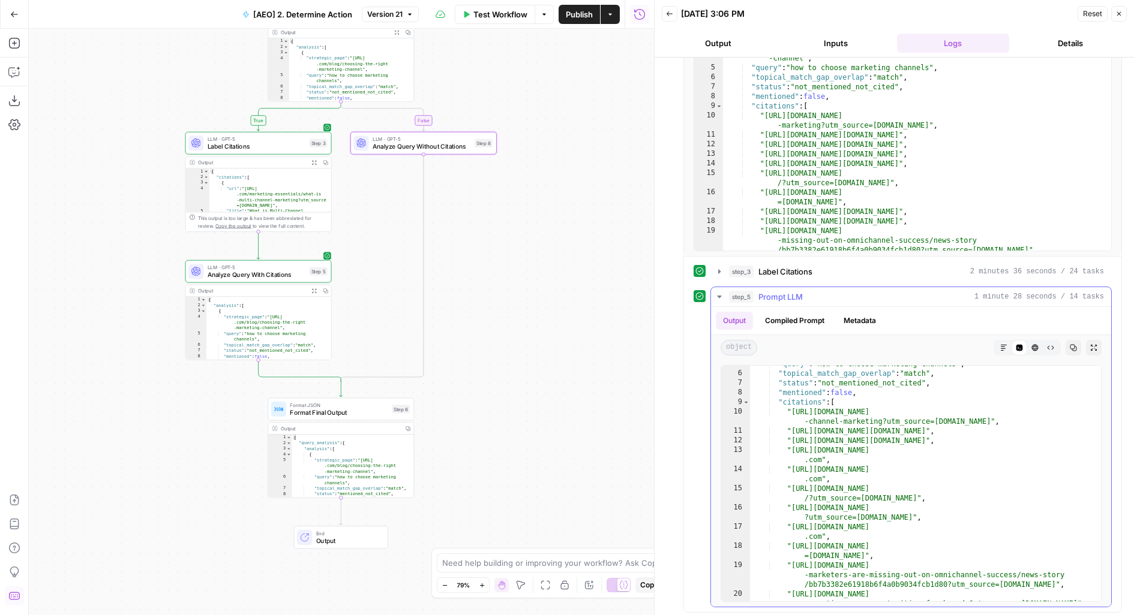
scroll to position [52, 0]
click at [302, 275] on span "Analyze Query With Citations" at bounding box center [257, 275] width 98 height 10
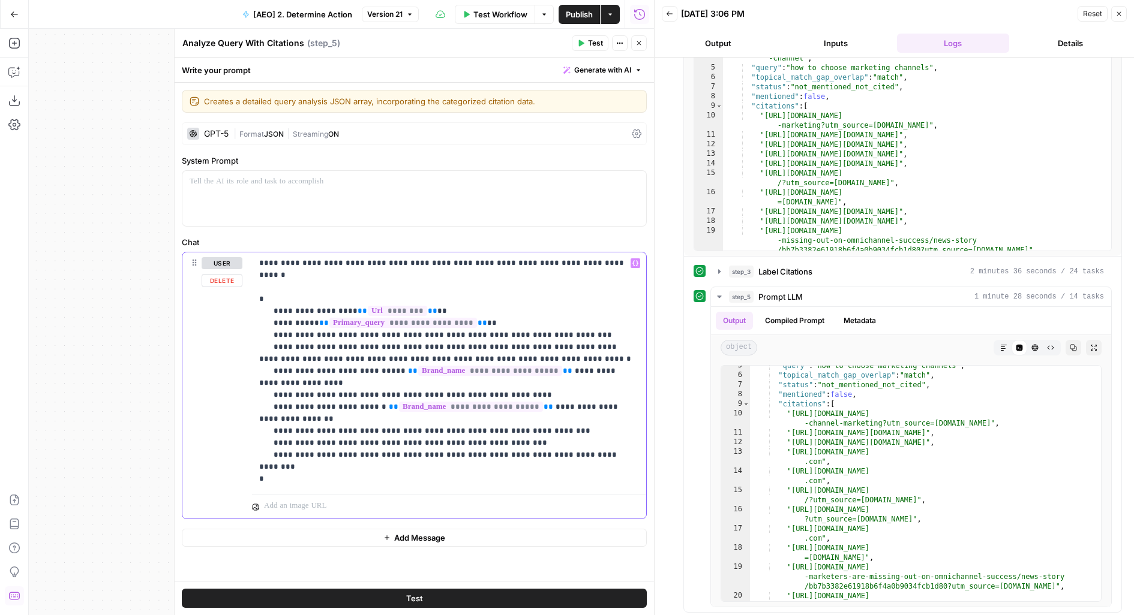
drag, startPoint x: 446, startPoint y: 480, endPoint x: 242, endPoint y: 461, distance: 204.8
click at [242, 461] on div "**********" at bounding box center [414, 386] width 464 height 266
drag, startPoint x: 316, startPoint y: 381, endPoint x: 562, endPoint y: 380, distance: 246.0
click at [562, 380] on p "**********" at bounding box center [449, 365] width 380 height 216
click at [832, 253] on div "1 2 3 4 5 6 7 8 9 10 11 12 13 14 15 16 17 18 19 20 { "analysis" : [ { "strategi…" at bounding box center [902, 133] width 437 height 247
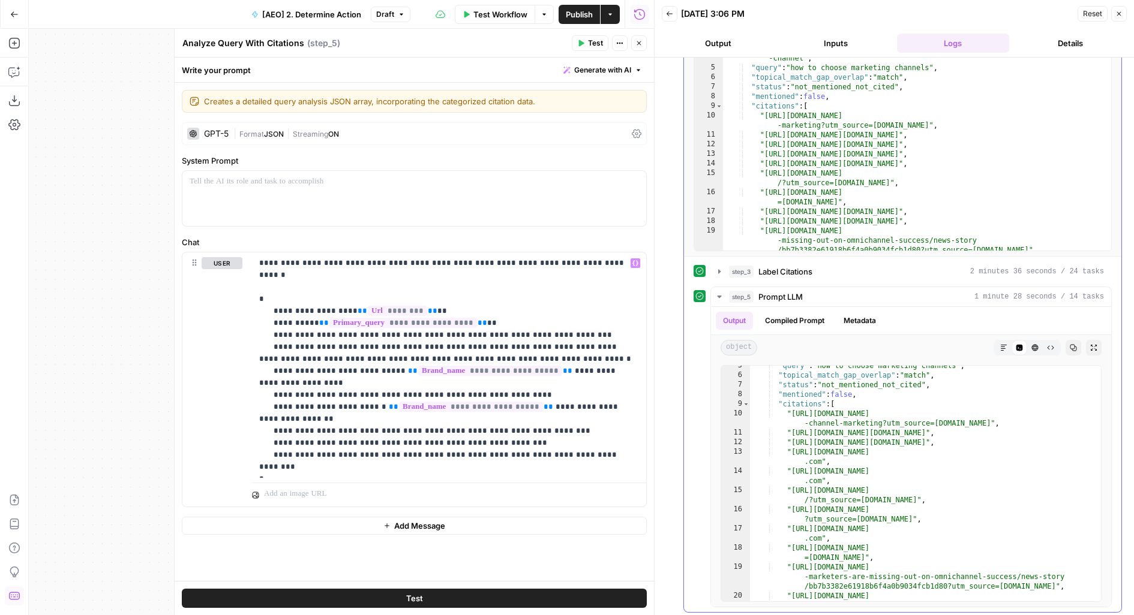
click at [832, 262] on div "step_3 Label Citations 2 minutes 36 seconds / 24 tasks" at bounding box center [910, 272] width 401 height 20
click at [832, 266] on div "step_3 Label Citations 2 minutes 36 seconds / 24 tasks" at bounding box center [916, 272] width 375 height 12
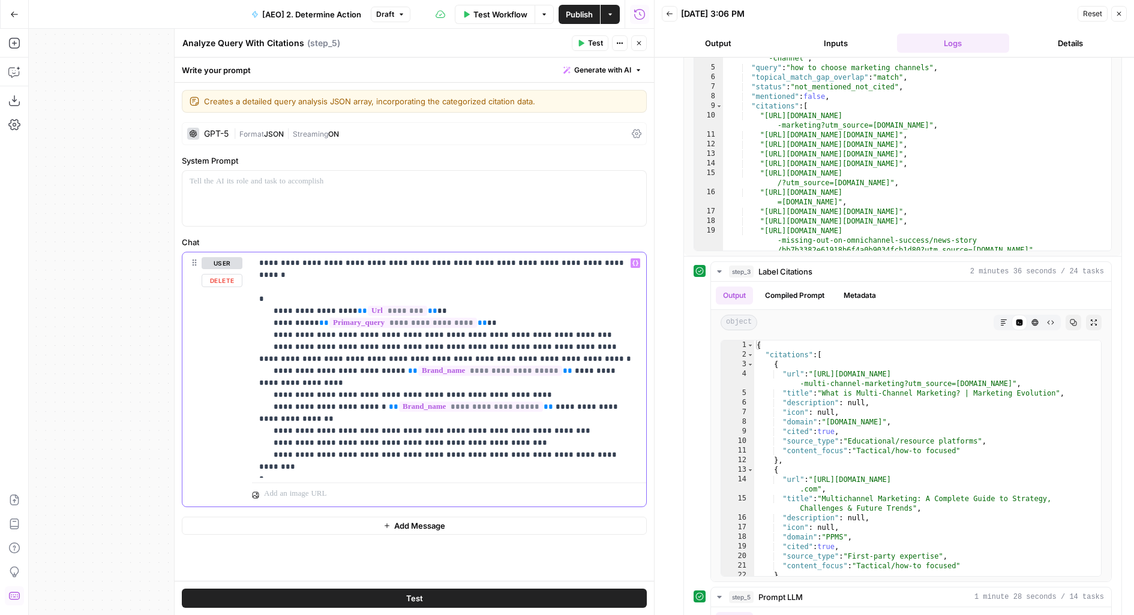
drag, startPoint x: 316, startPoint y: 381, endPoint x: 486, endPoint y: 381, distance: 170.4
click at [486, 381] on p "**********" at bounding box center [449, 365] width 380 height 216
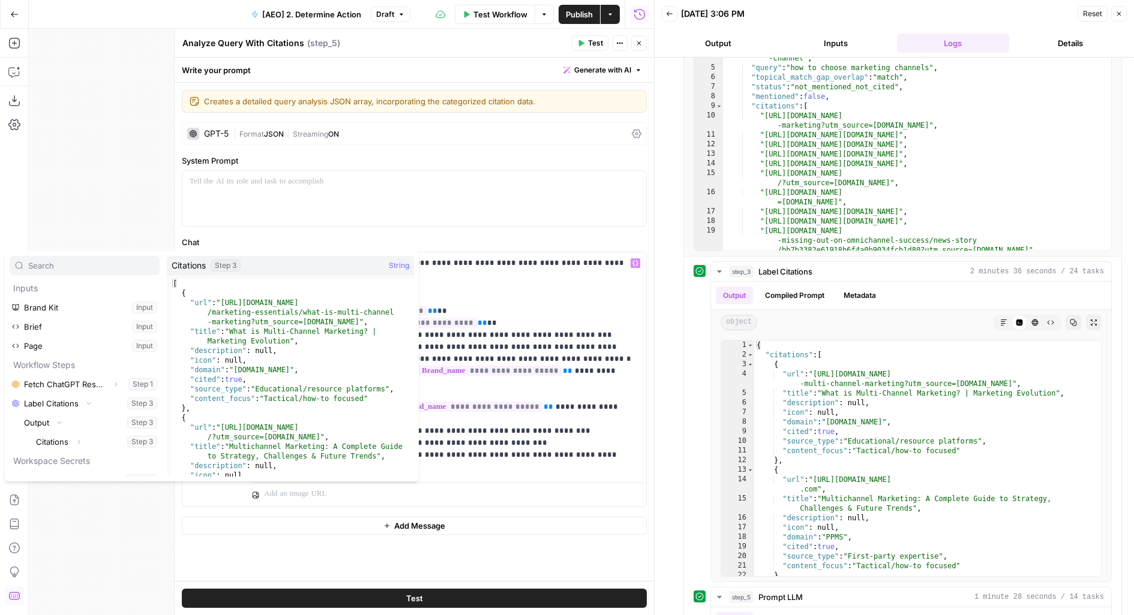
click at [34, 433] on button "Select variable Citations" at bounding box center [97, 442] width 126 height 19
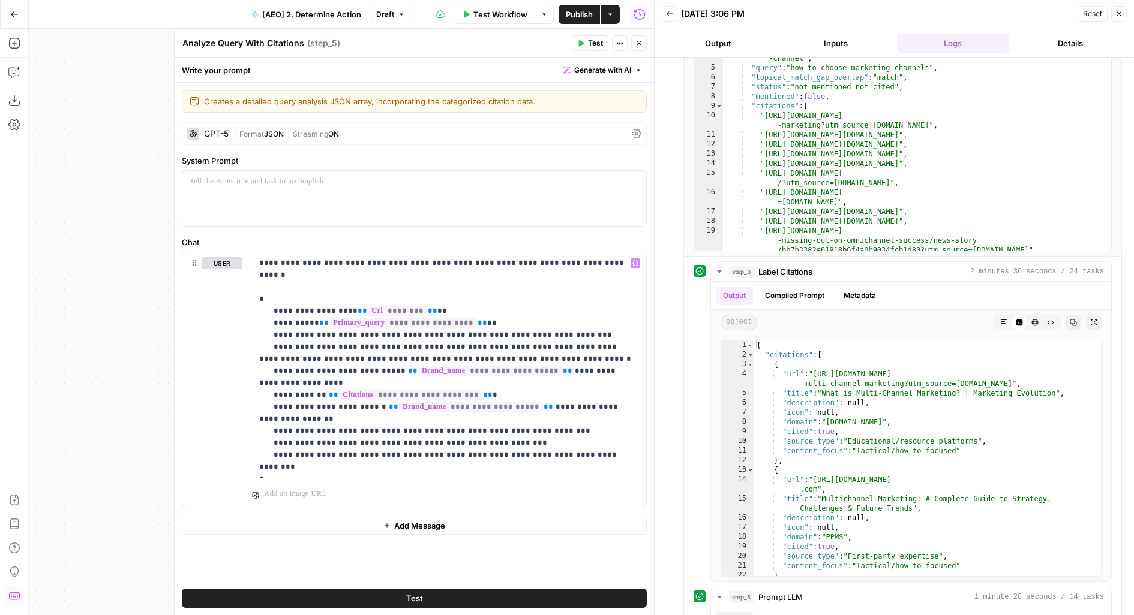
click at [565, 597] on button "Test" at bounding box center [414, 598] width 465 height 19
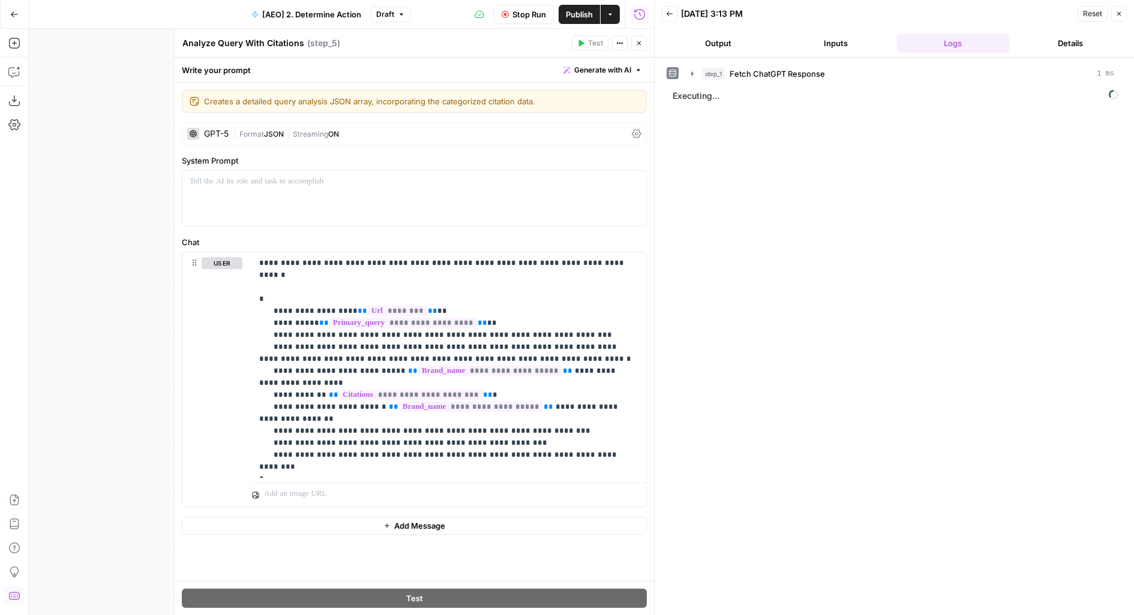
click at [574, 18] on span "Publish" at bounding box center [579, 14] width 27 height 12
click at [433, 38] on div "Analyze Query With Citations Analyze Query With Citations ( step_5 )" at bounding box center [375, 43] width 386 height 13
click at [867, 71] on div "step_1 Fetch ChatGPT Response 1 ms" at bounding box center [908, 74] width 412 height 12
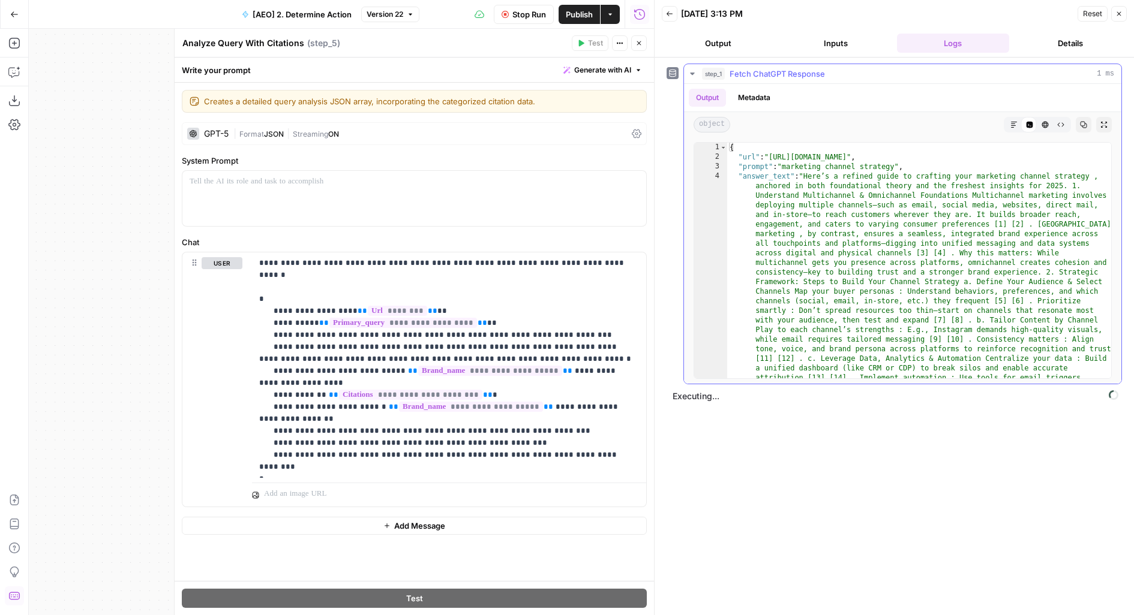
click at [866, 73] on div "step_1 Fetch ChatGPT Response 1 ms" at bounding box center [908, 74] width 412 height 12
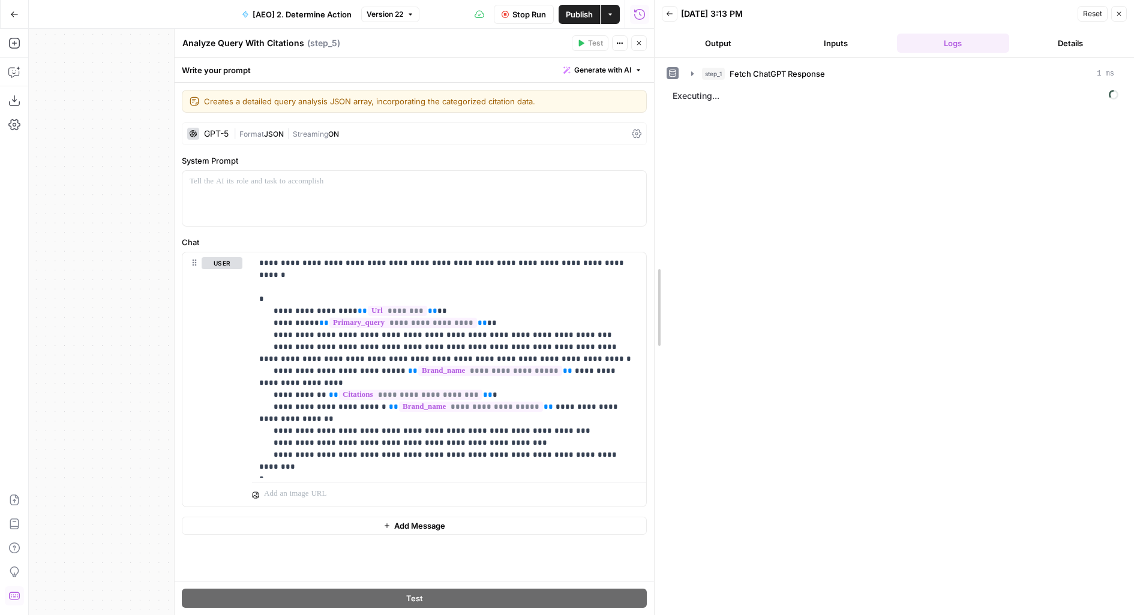
drag, startPoint x: 649, startPoint y: 65, endPoint x: 524, endPoint y: 70, distance: 124.9
click at [524, 71] on body "AirOps Builders New Home Browse Insights Opportunities Your Data Flightpath Rec…" at bounding box center [567, 307] width 1134 height 615
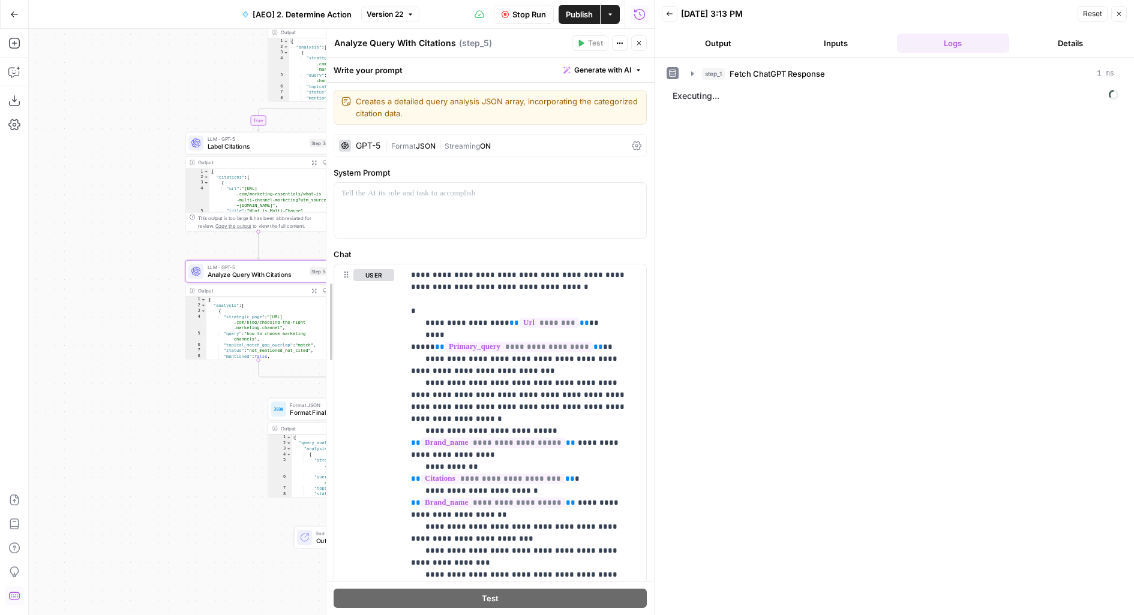
drag, startPoint x: 172, startPoint y: 37, endPoint x: 276, endPoint y: 107, distance: 125.3
click at [320, 107] on div at bounding box center [326, 322] width 12 height 587
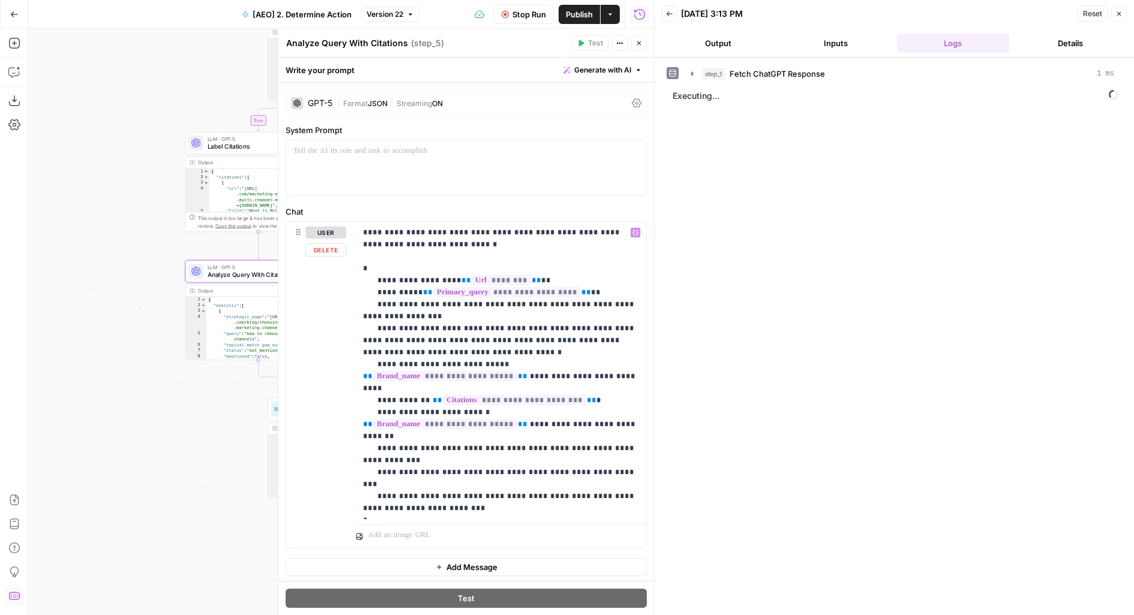
scroll to position [0, 0]
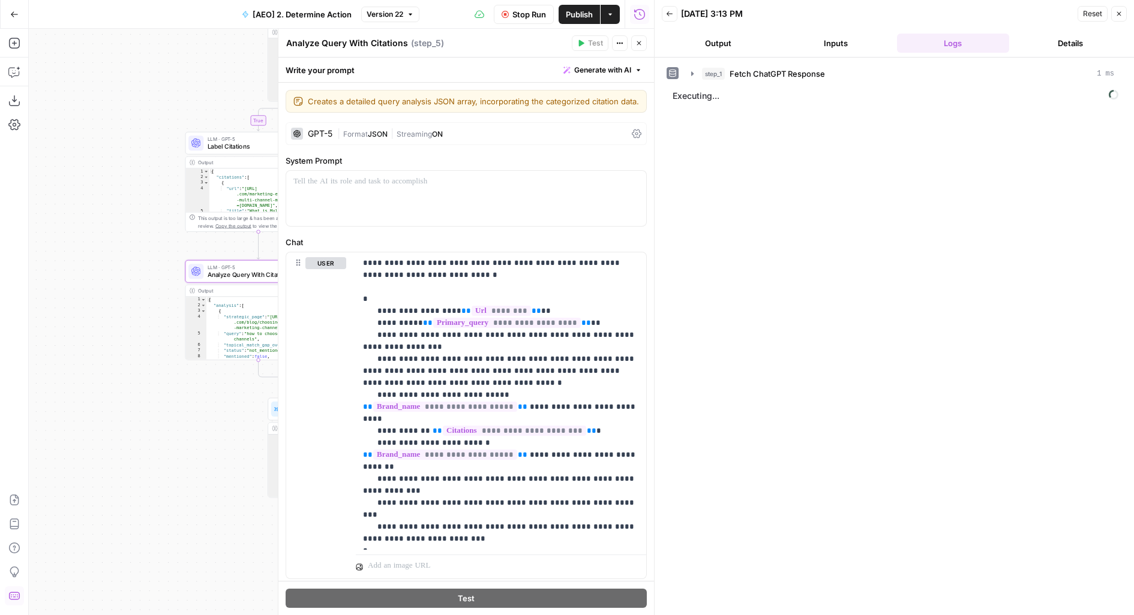
click at [738, 83] on div "step_1 Fetch ChatGPT Response 1 ms Executing..." at bounding box center [893, 337] width 455 height 546
click at [719, 73] on span "step_1" at bounding box center [713, 74] width 23 height 12
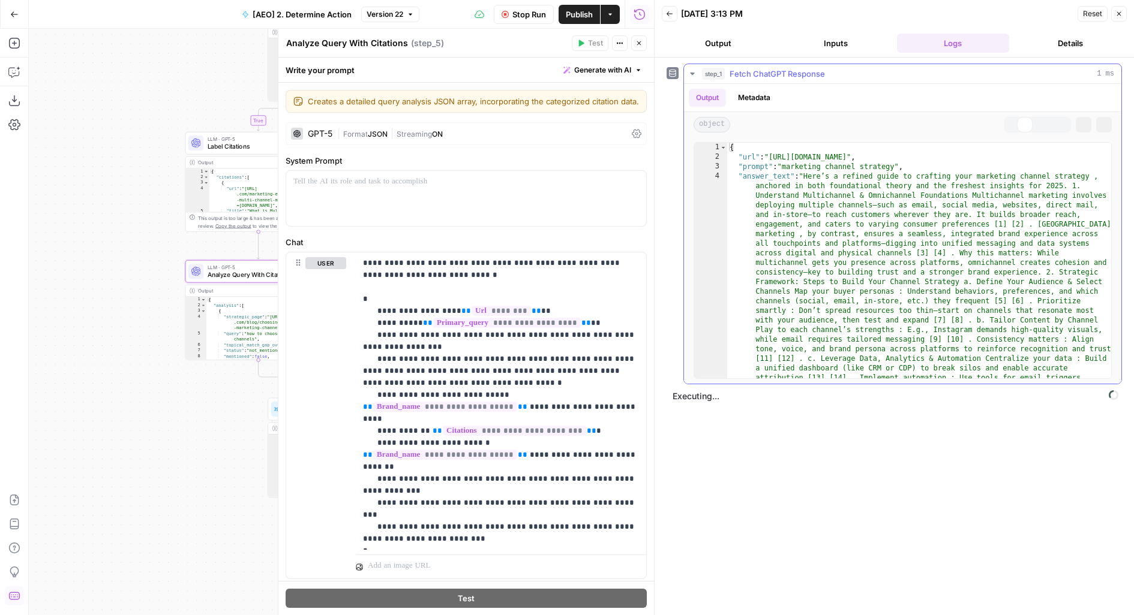
click at [719, 74] on span "step_1" at bounding box center [713, 74] width 23 height 12
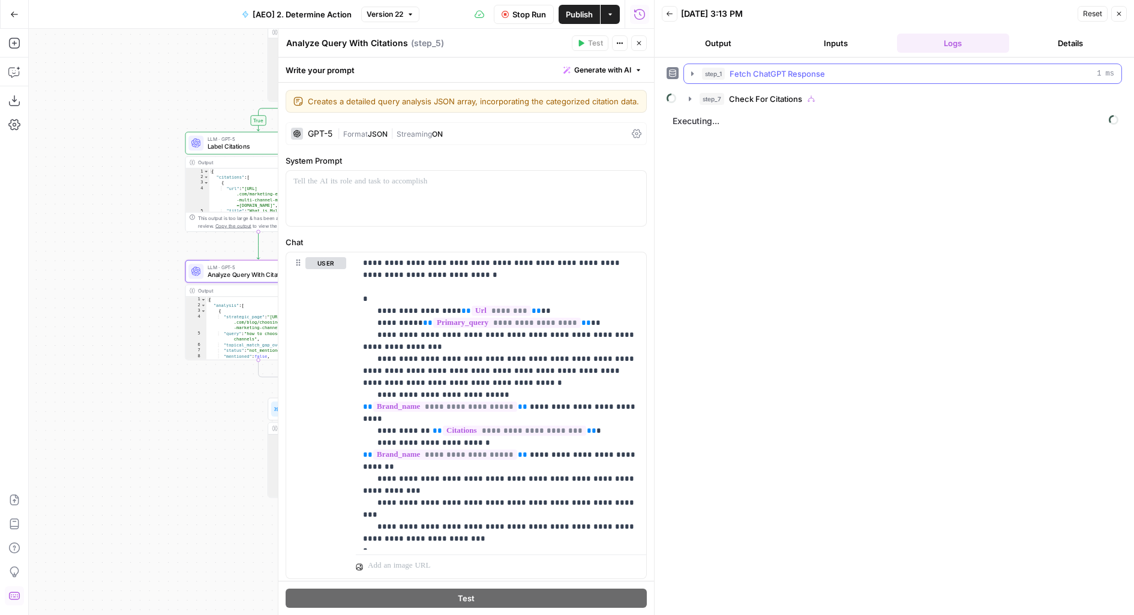
click at [965, 76] on div "step_1 Fetch ChatGPT Response 1 ms" at bounding box center [908, 74] width 412 height 12
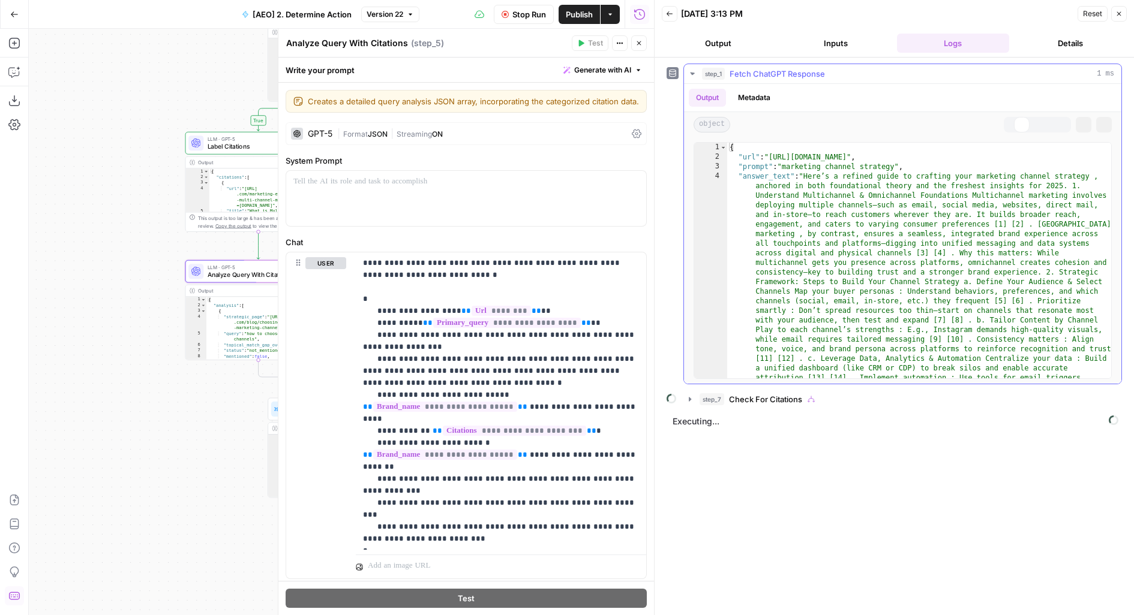
click at [965, 79] on button "step_1 Fetch ChatGPT Response 1 ms" at bounding box center [902, 73] width 437 height 19
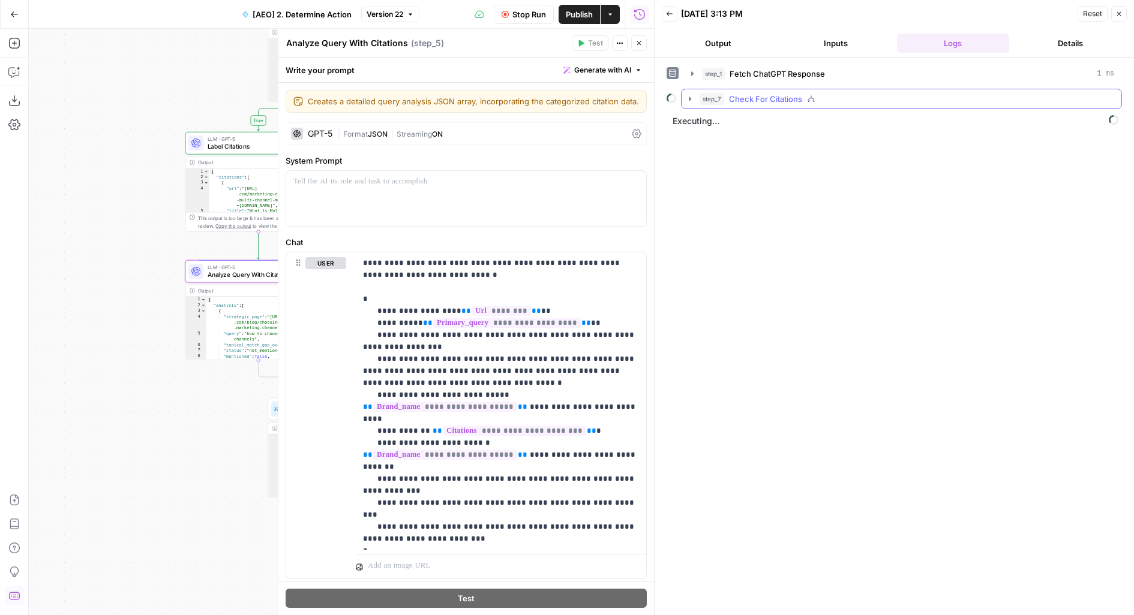
click at [948, 106] on button "step_7 Check For Citations" at bounding box center [901, 98] width 440 height 19
click at [947, 124] on div "step_3 Label Citations 1 minute 54 seconds / 22 tasks" at bounding box center [914, 124] width 377 height 12
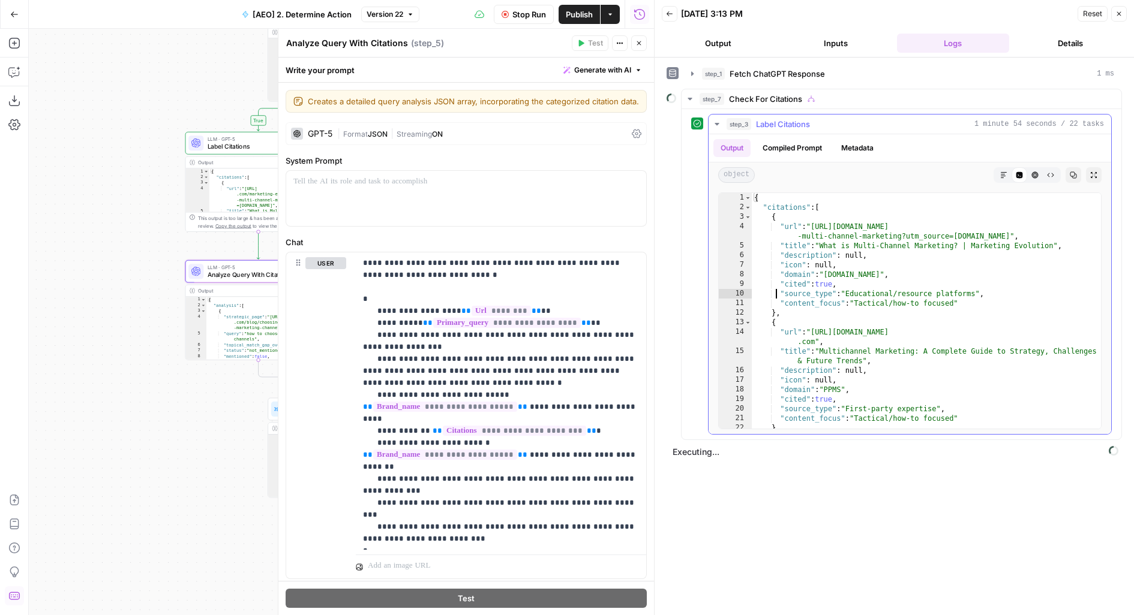
drag, startPoint x: 775, startPoint y: 290, endPoint x: 1133, endPoint y: 291, distance: 357.5
click at [1133, 291] on div "**********" at bounding box center [893, 337] width 479 height 558
drag, startPoint x: 760, startPoint y: 295, endPoint x: 1133, endPoint y: 295, distance: 373.1
click at [1133, 295] on div "**********" at bounding box center [893, 337] width 479 height 558
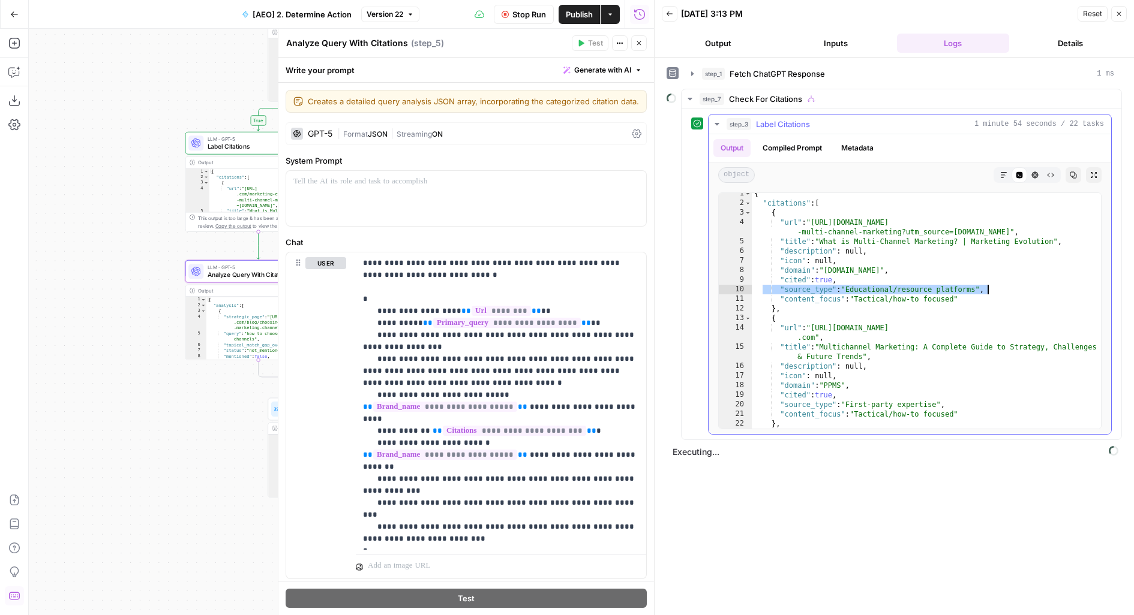
scroll to position [47, 0]
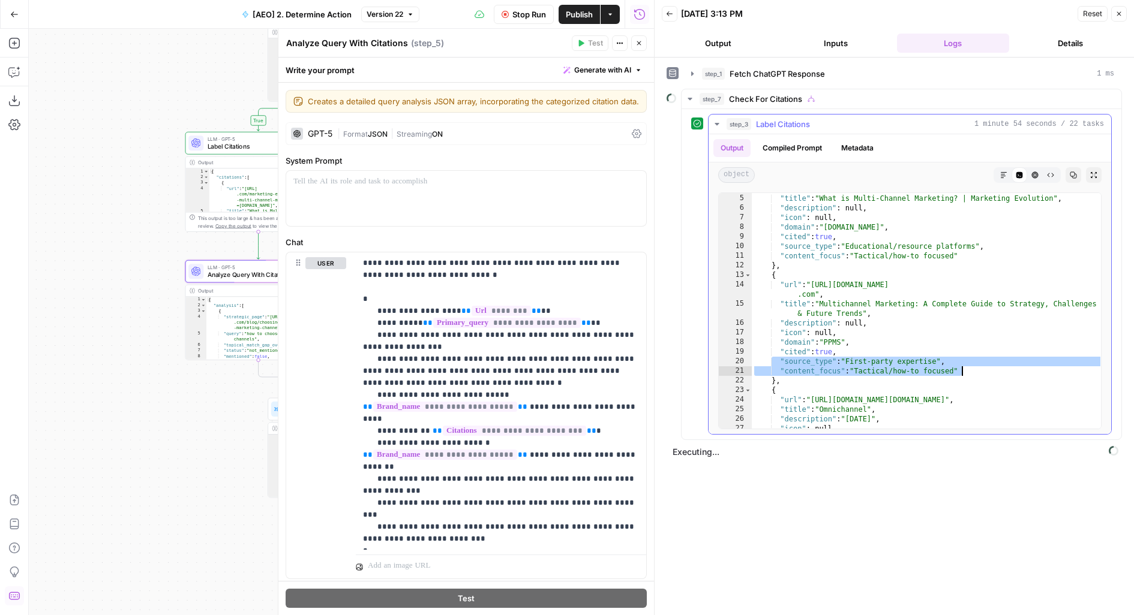
drag, startPoint x: 770, startPoint y: 359, endPoint x: 983, endPoint y: 355, distance: 213.0
click at [983, 355] on div ""url" : "https://www.marketingevolution.com/marketing-essentials/what-is -multi…" at bounding box center [927, 307] width 351 height 265
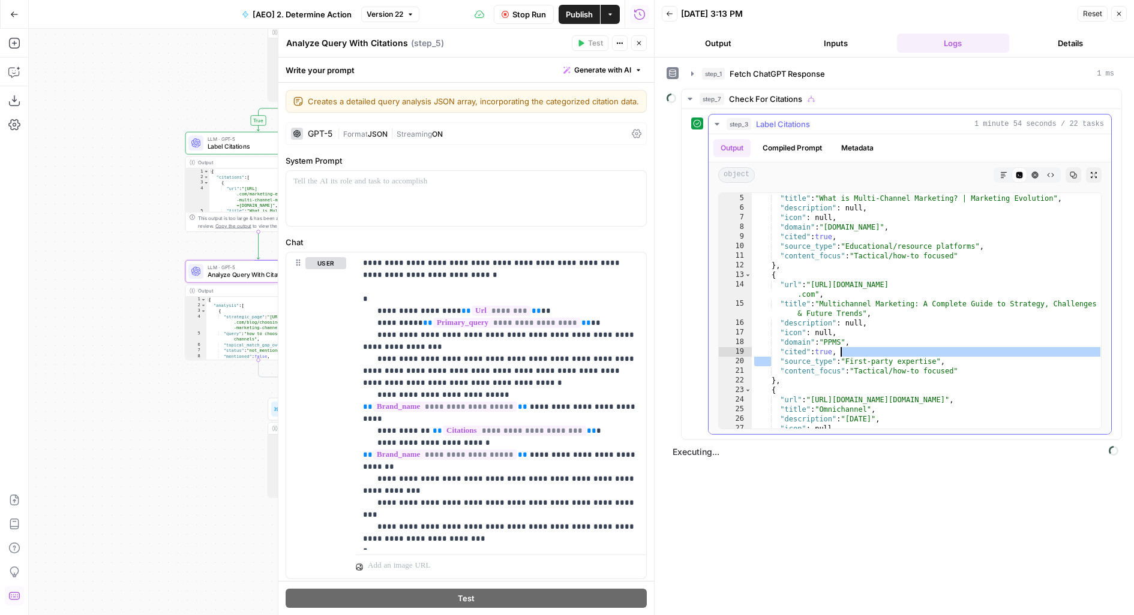
click at [811, 320] on div ""url" : "https://www.marketingevolution.com/marketing-essentials/what-is -multi…" at bounding box center [927, 307] width 351 height 265
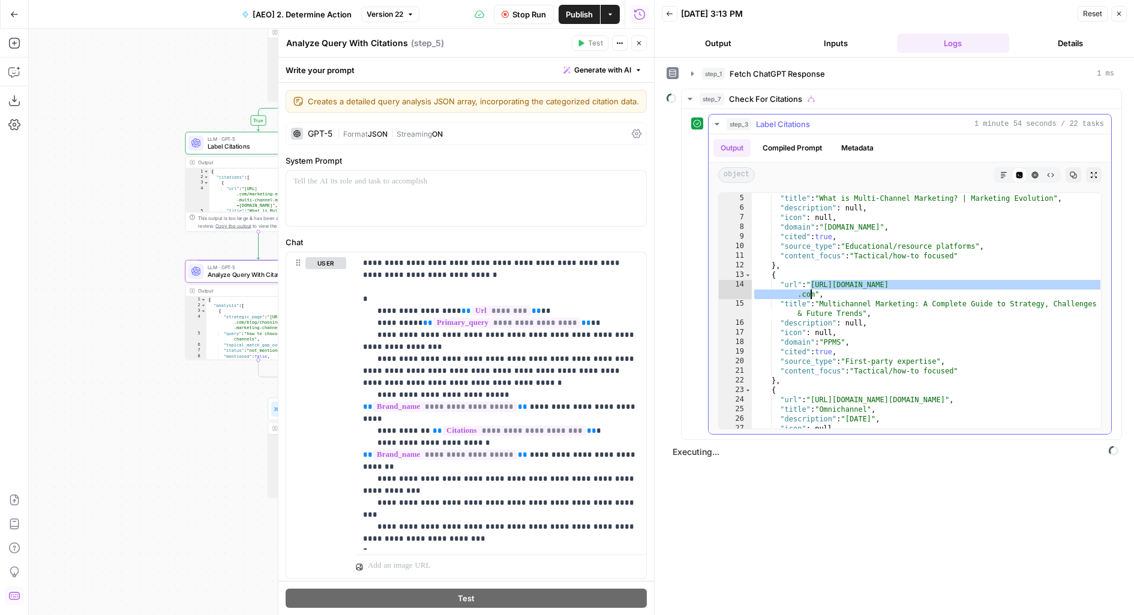
drag, startPoint x: 810, startPoint y: 284, endPoint x: 810, endPoint y: 293, distance: 9.0
click at [810, 293] on div ""url" : "https://www.marketingevolution.com/marketing-essentials/what-is -multi…" at bounding box center [927, 307] width 351 height 265
drag, startPoint x: 813, startPoint y: 296, endPoint x: 815, endPoint y: 285, distance: 10.9
click at [815, 285] on div ""url" : "https://www.marketingevolution.com/marketing-essentials/what-is -multi…" at bounding box center [927, 307] width 351 height 265
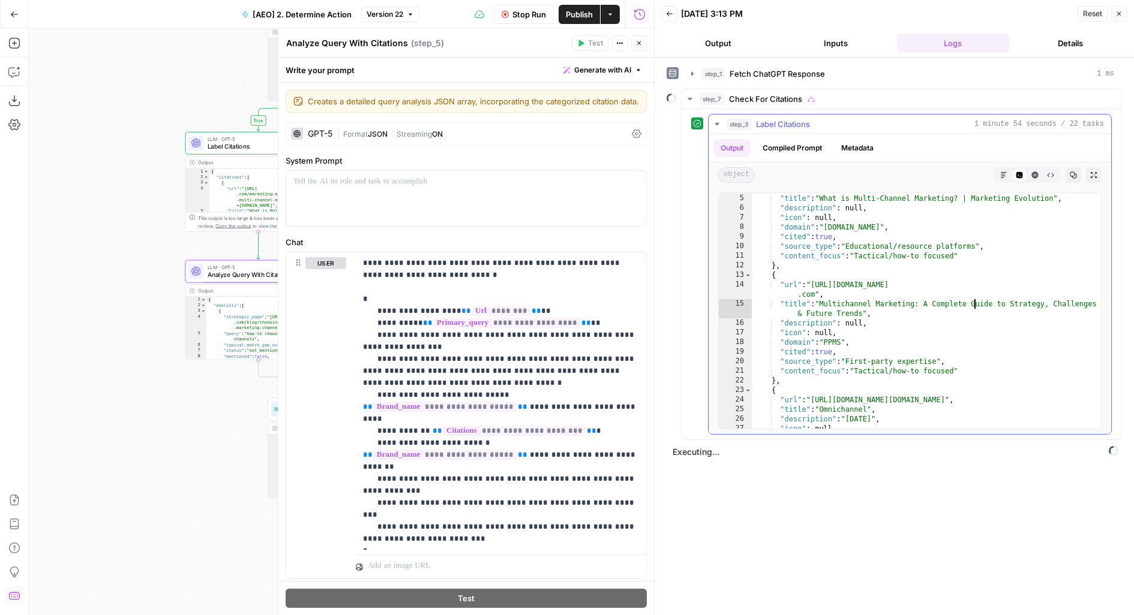
click at [974, 299] on div ""url" : "https://www.marketingevolution.com/marketing-essentials/what-is -multi…" at bounding box center [927, 307] width 351 height 265
type textarea "**********"
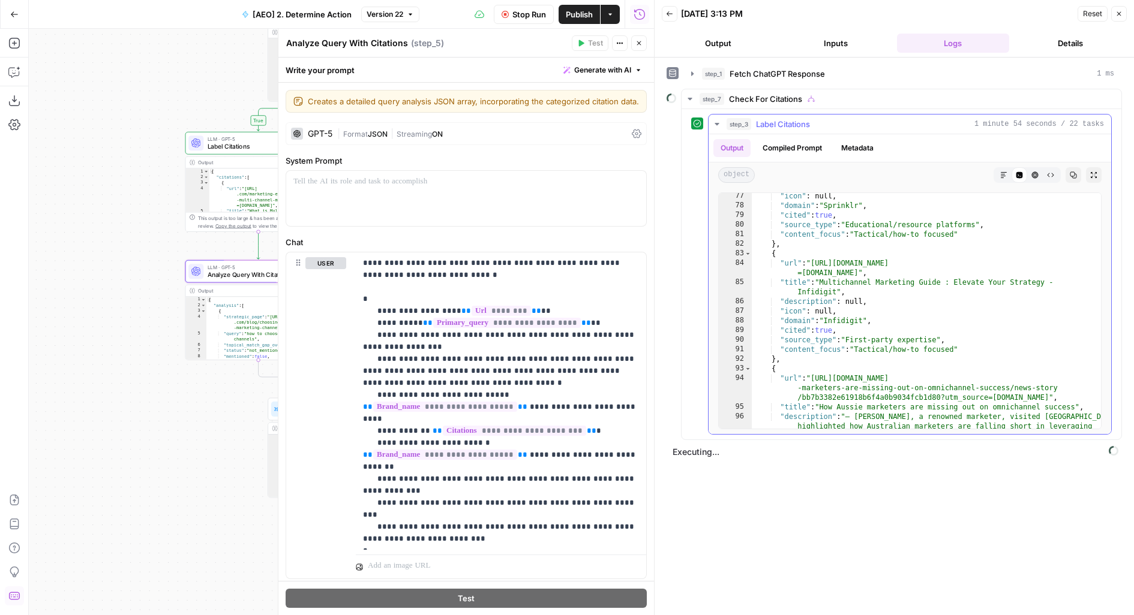
scroll to position [1012, 0]
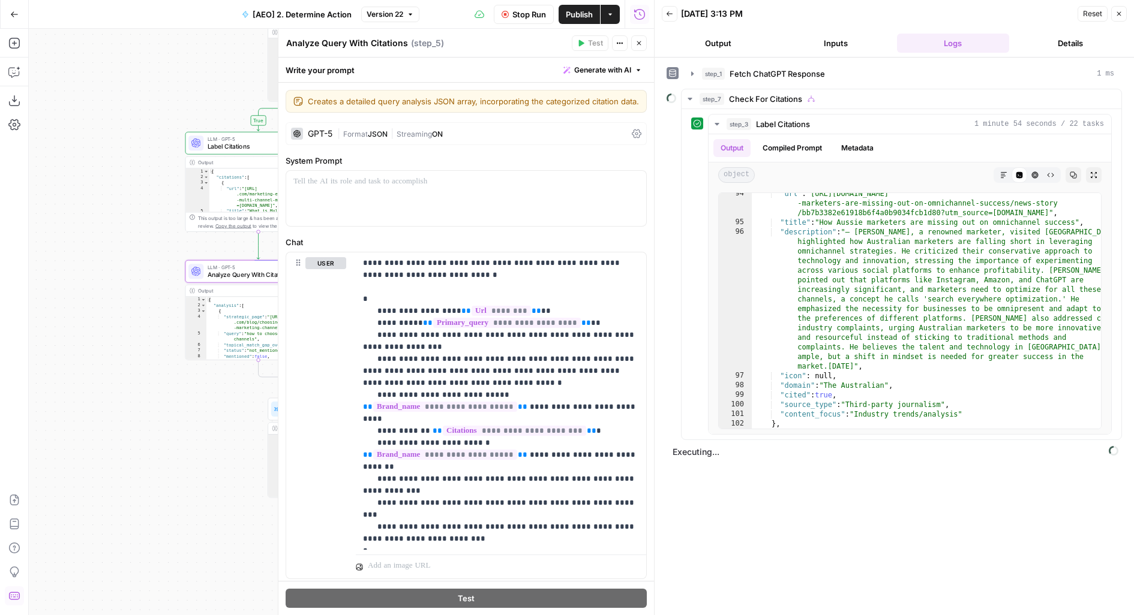
click at [635, 43] on icon "button" at bounding box center [638, 43] width 7 height 7
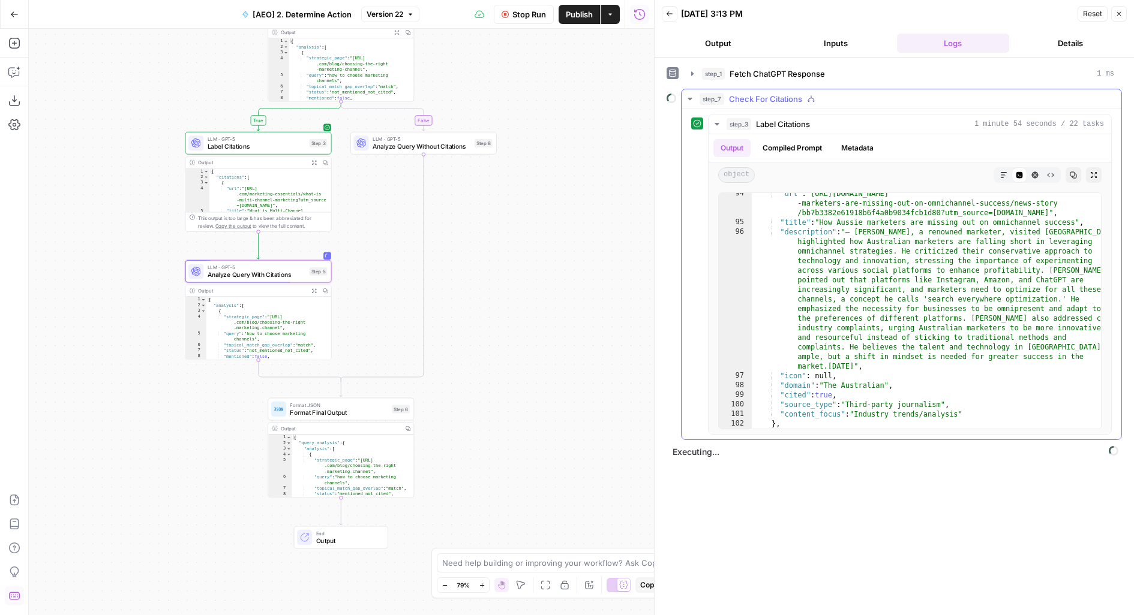
click at [770, 97] on span "Check For Citations" at bounding box center [765, 99] width 73 height 12
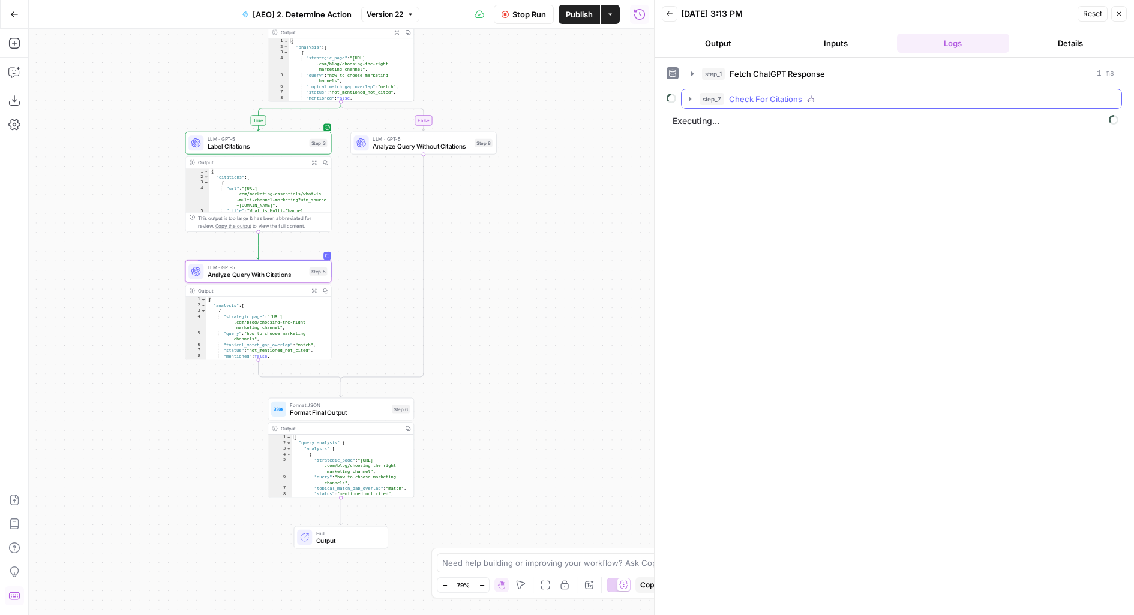
click at [724, 95] on div "step_7 Check For Citations" at bounding box center [906, 99] width 415 height 12
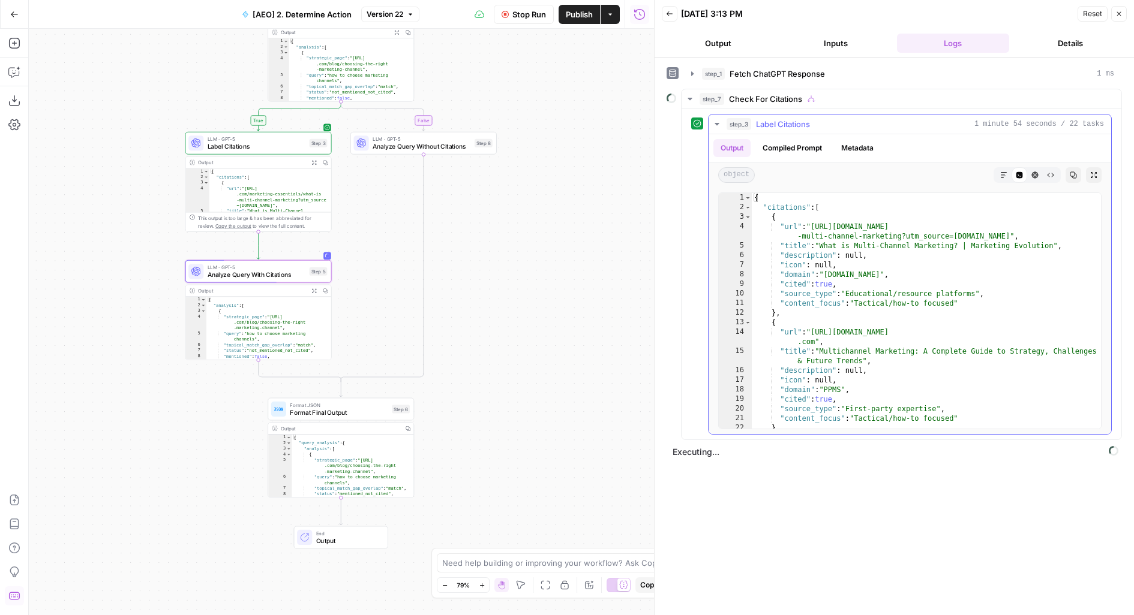
click at [756, 124] on span "Label Citations" at bounding box center [783, 124] width 54 height 12
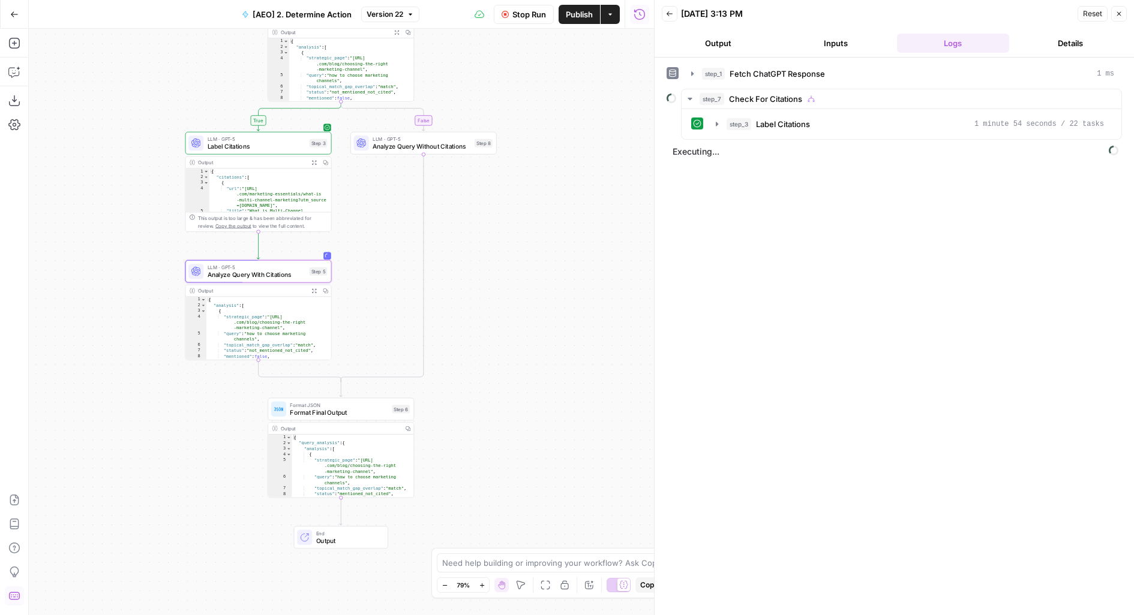
drag, startPoint x: 537, startPoint y: 271, endPoint x: 642, endPoint y: 125, distance: 179.2
click at [642, 126] on div "true false Workflow Set Inputs Inputs Fetch ChatGPT Response Fetch ChatGPT Resp…" at bounding box center [341, 322] width 625 height 587
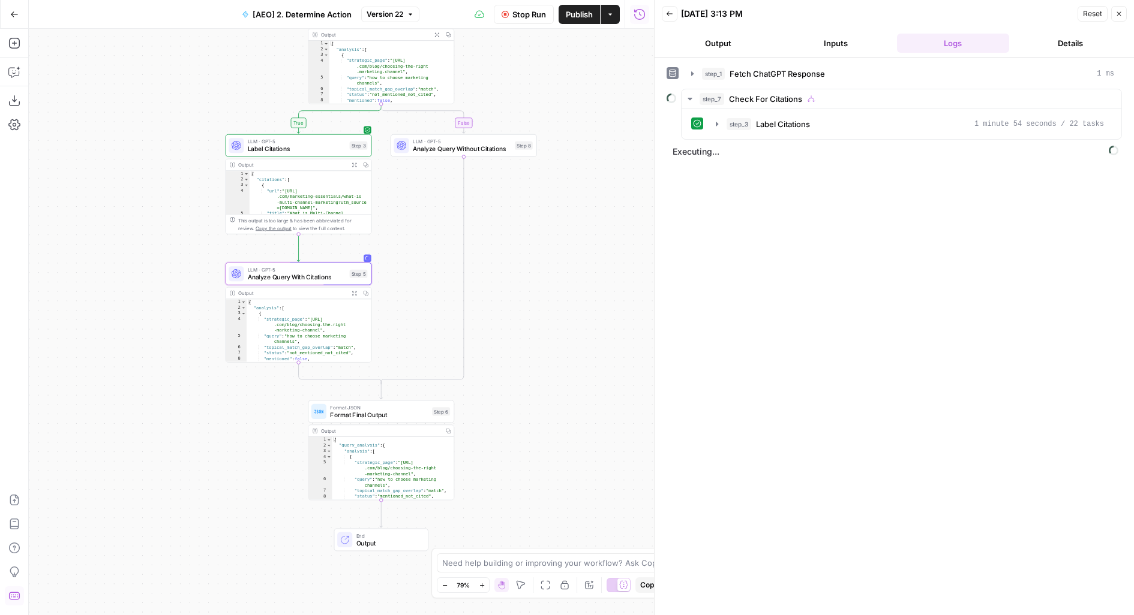
drag, startPoint x: 535, startPoint y: 298, endPoint x: 531, endPoint y: 329, distance: 31.5
click at [531, 328] on div "true false Workflow Set Inputs Inputs Fetch ChatGPT Response Fetch ChatGPT Resp…" at bounding box center [341, 322] width 625 height 587
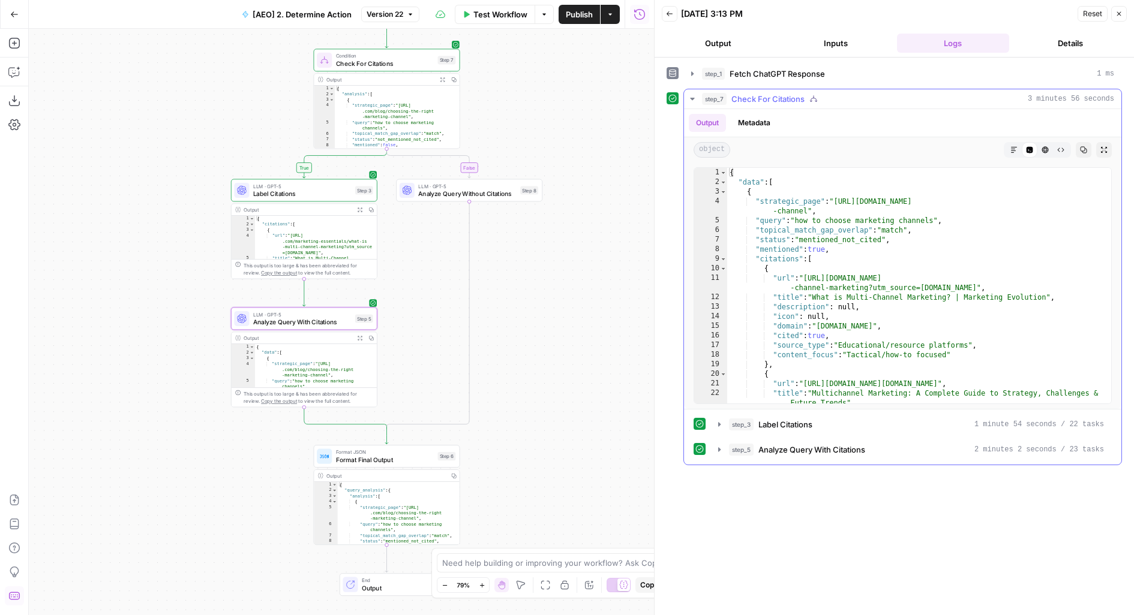
click at [782, 104] on button "step_7 Check For Citations 3 minutes 56 seconds" at bounding box center [902, 98] width 437 height 19
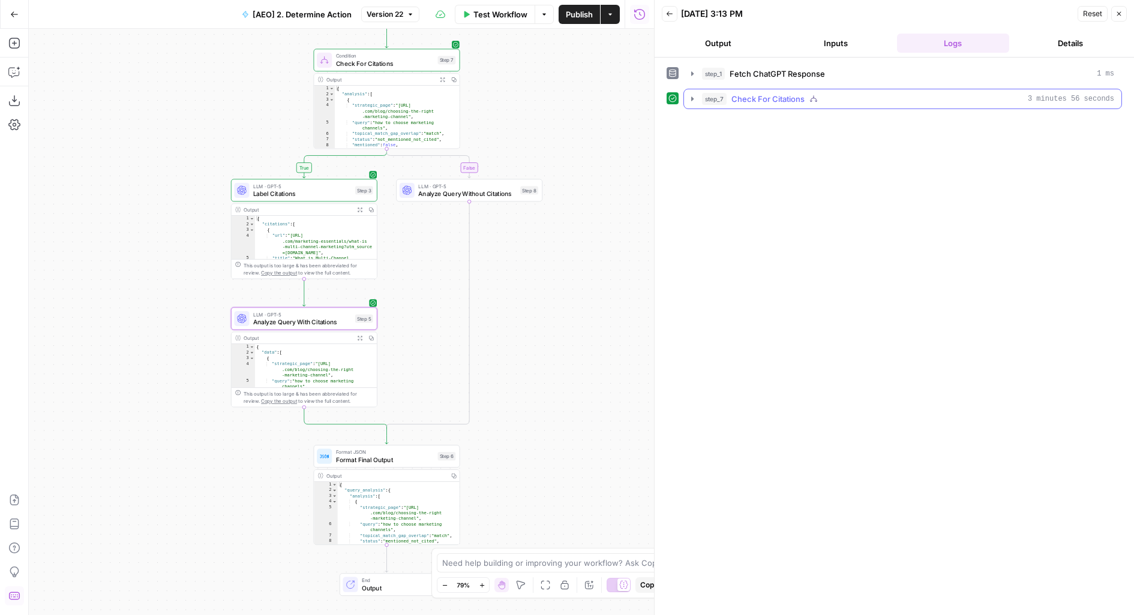
click at [782, 104] on button "step_7 Check For Citations 3 minutes 56 seconds" at bounding box center [902, 98] width 437 height 19
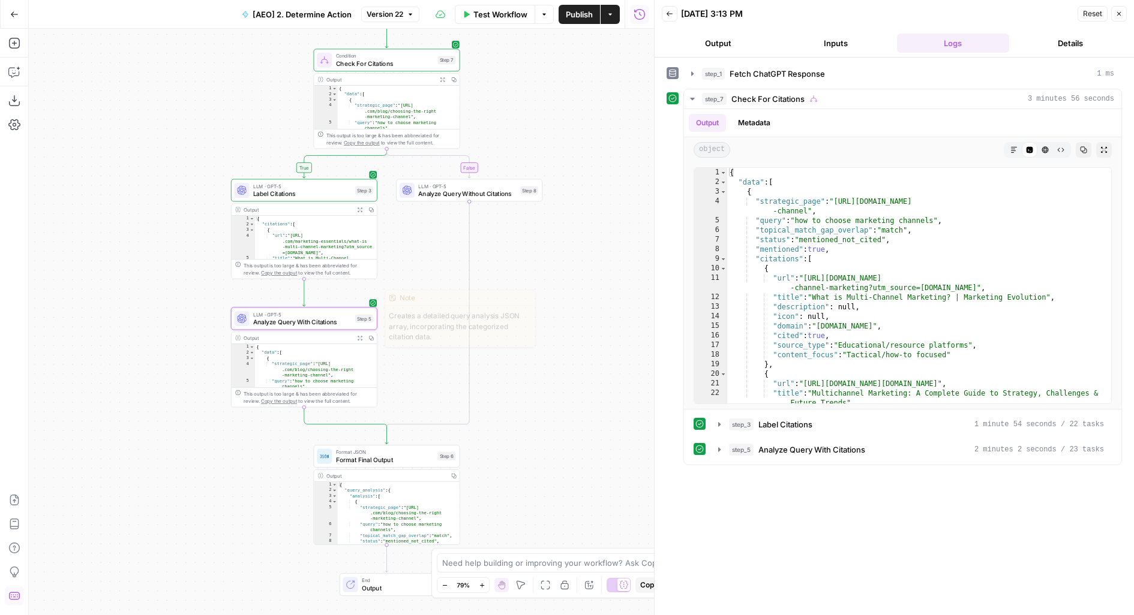
click at [346, 320] on span "Analyze Query With Citations" at bounding box center [302, 322] width 98 height 10
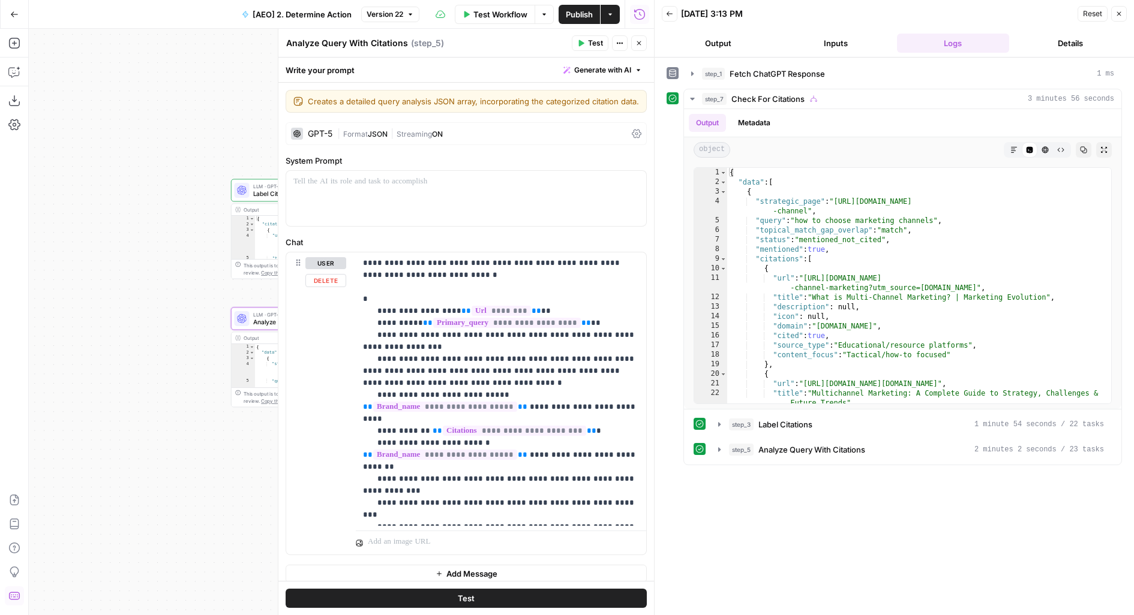
scroll to position [7, 0]
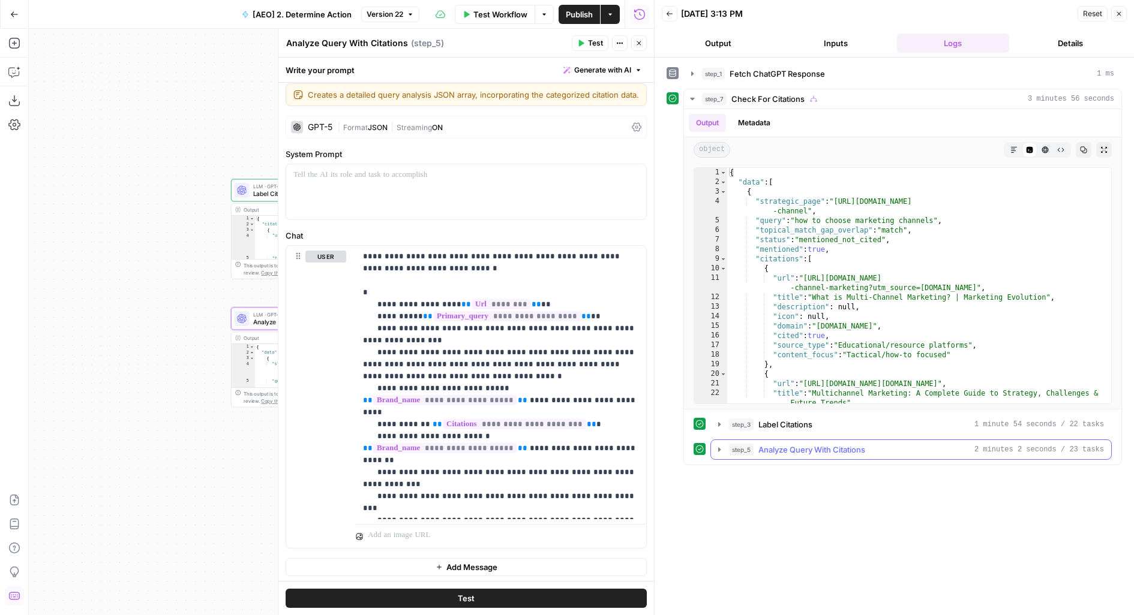
click at [737, 445] on span "step_5" at bounding box center [741, 450] width 25 height 12
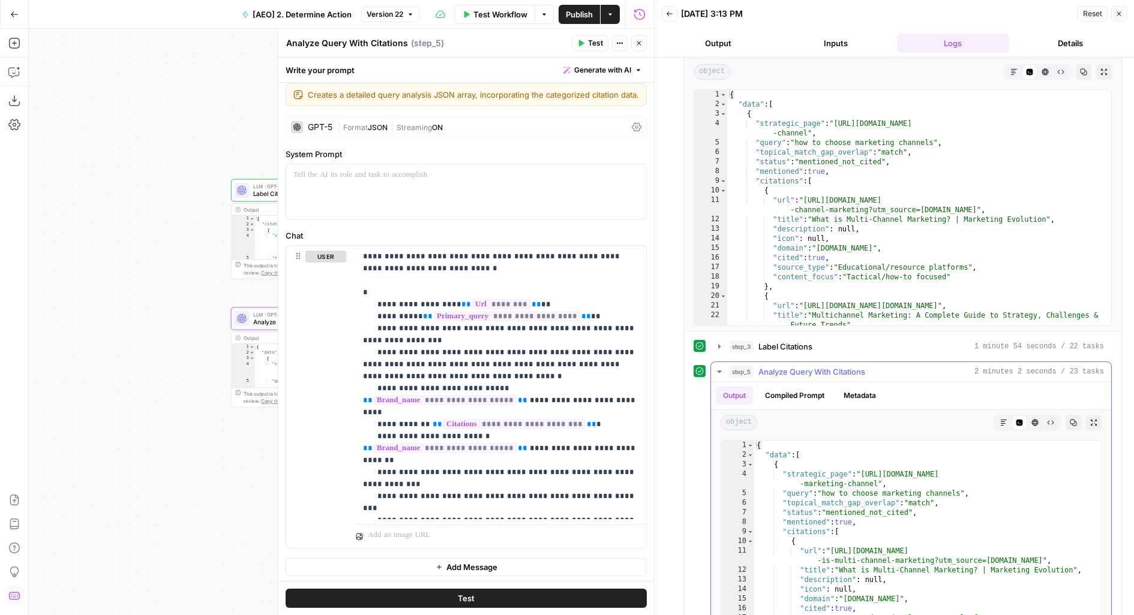
scroll to position [153, 0]
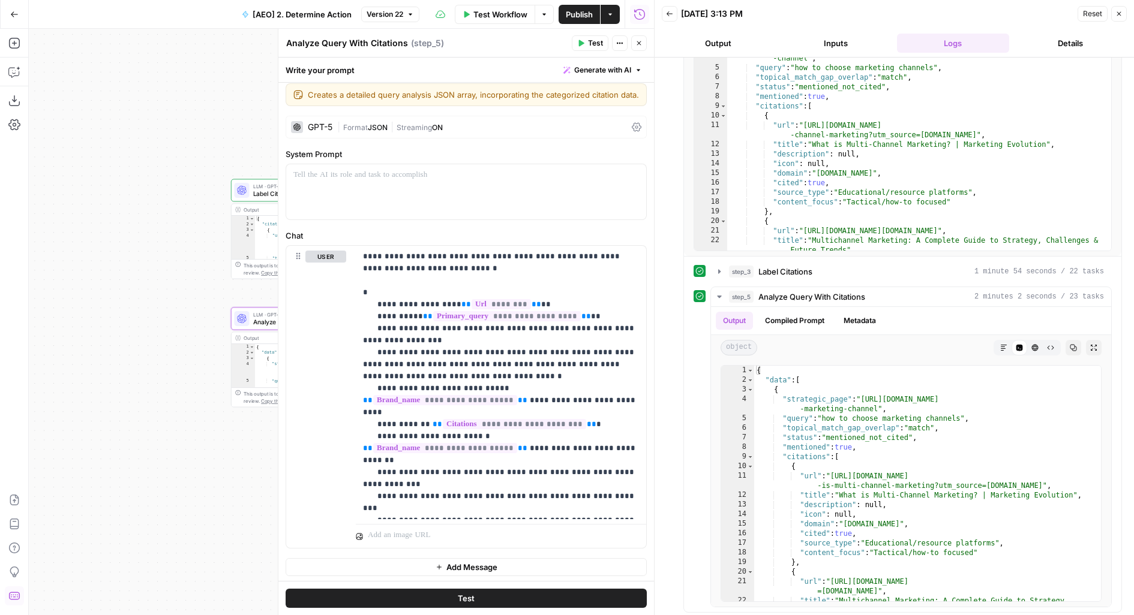
click at [390, 125] on span "|" at bounding box center [392, 127] width 9 height 12
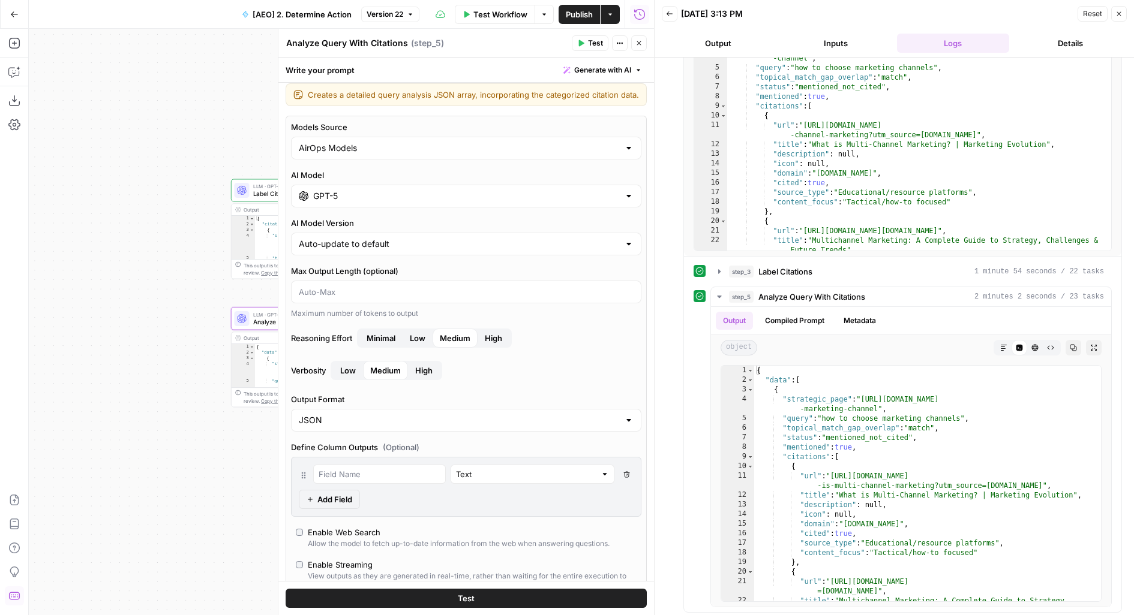
click at [344, 195] on input "GPT-5" at bounding box center [466, 196] width 306 height 12
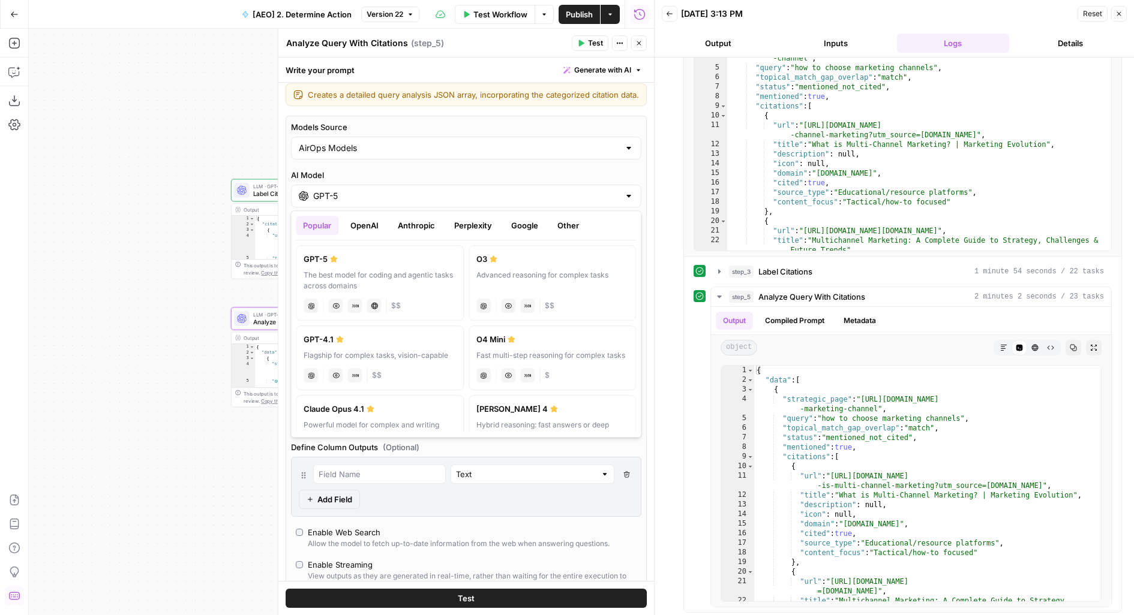
click at [527, 230] on button "Google" at bounding box center [524, 225] width 41 height 19
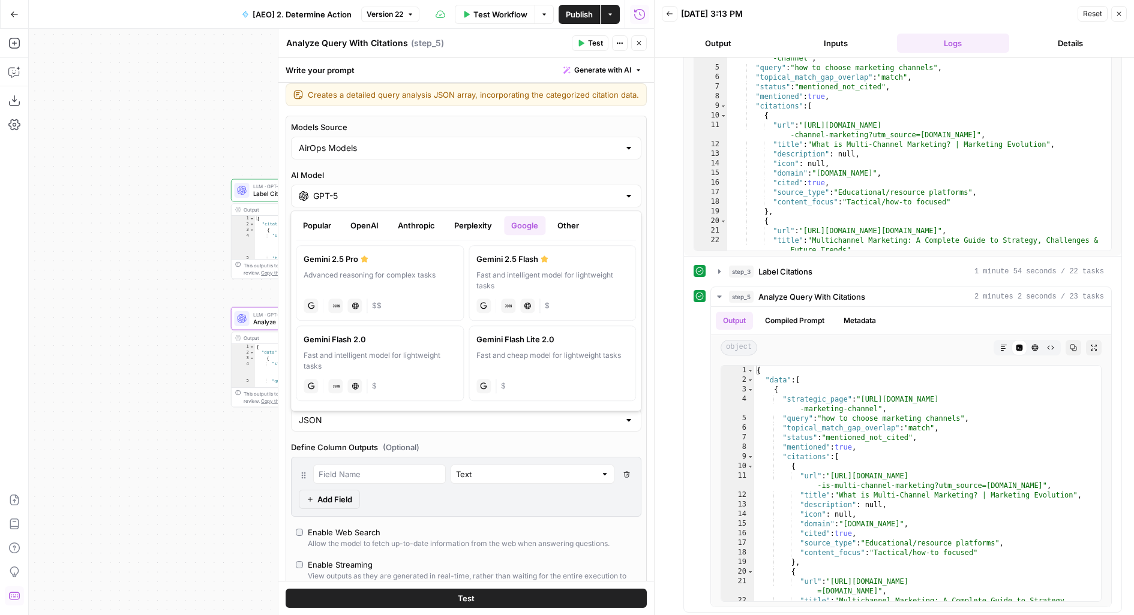
click at [409, 270] on div "Advanced reasoning for complex tasks" at bounding box center [380, 281] width 152 height 22
type input "Gemini 2.5 Pro"
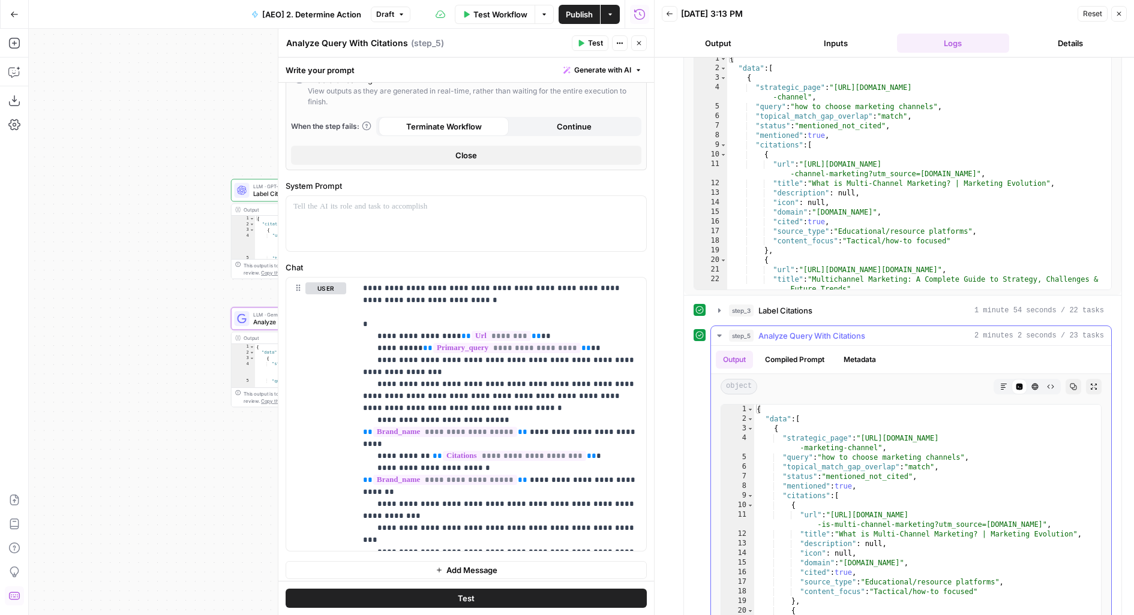
scroll to position [89, 0]
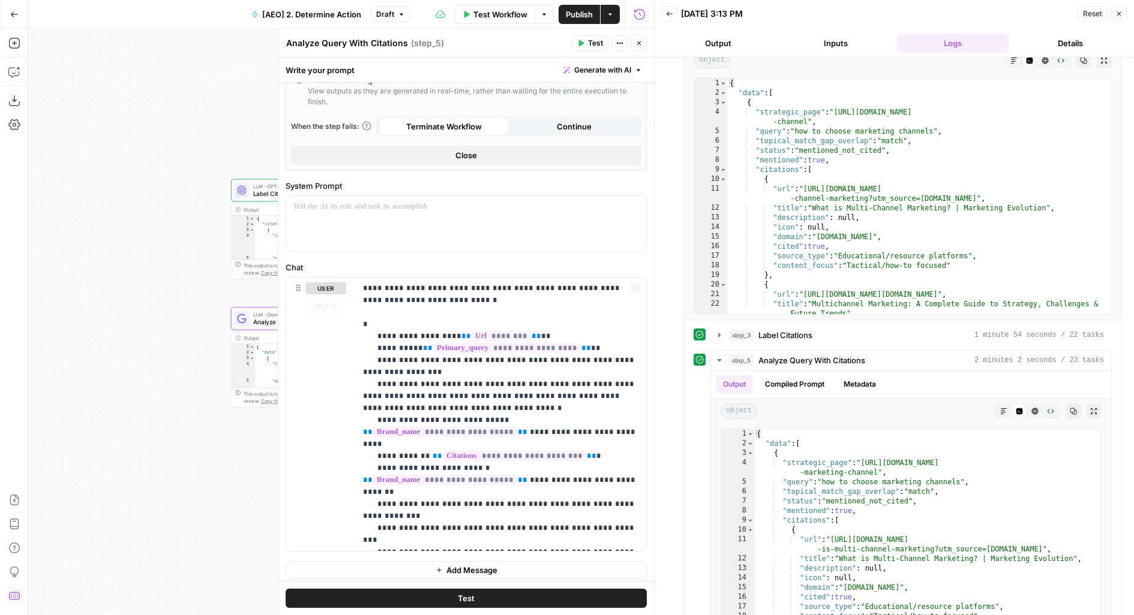
click at [580, 599] on button "Test" at bounding box center [466, 598] width 361 height 19
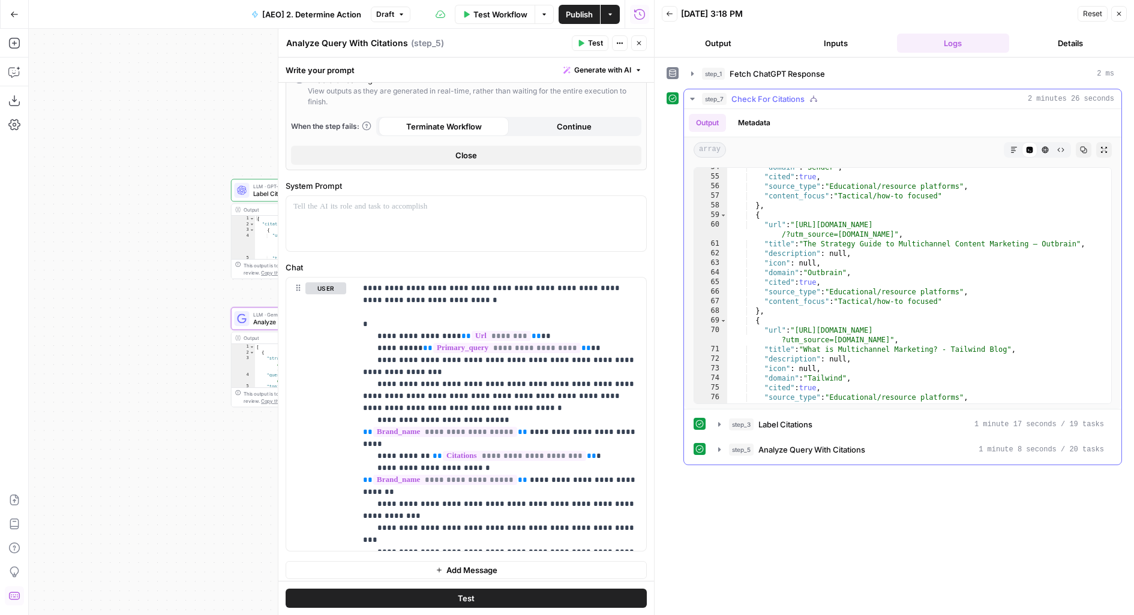
scroll to position [562, 0]
click at [647, 42] on header "Analyze Query With Citations Analyze Query With Citations ( step_5 ) Test Actio…" at bounding box center [466, 43] width 376 height 29
click at [639, 43] on icon "button" at bounding box center [639, 43] width 4 height 4
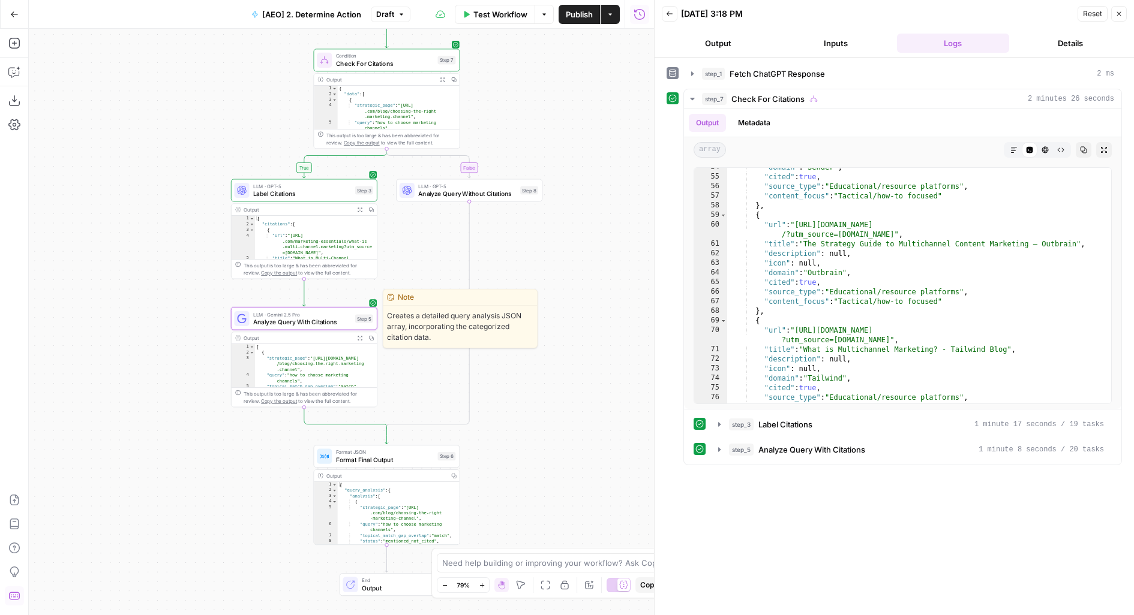
click at [299, 314] on span "LLM · Gemini 2.5 Pro" at bounding box center [302, 315] width 98 height 8
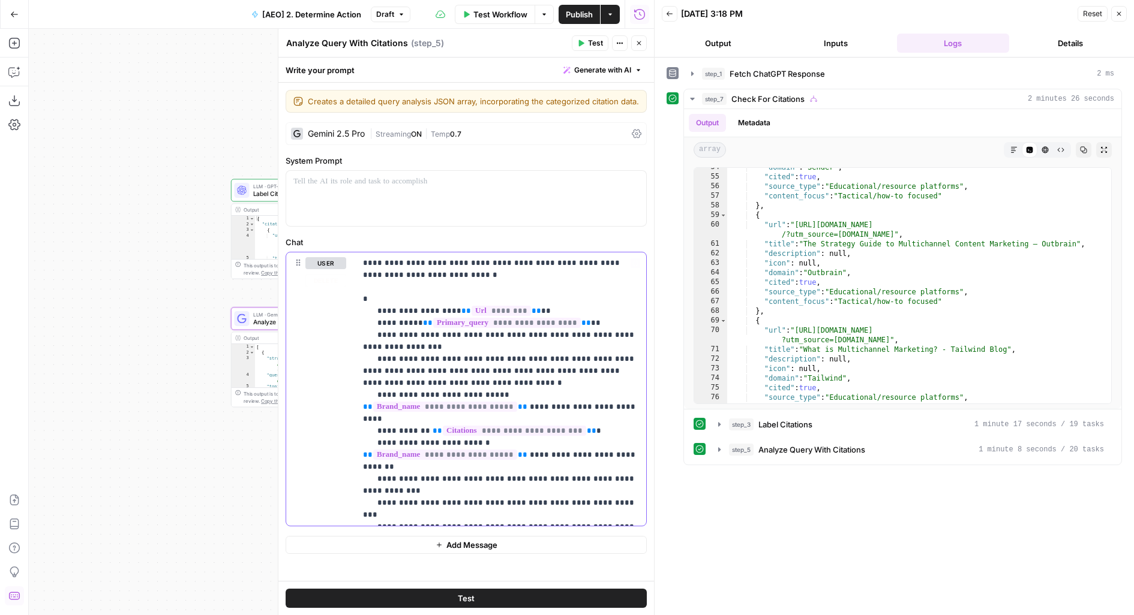
click at [452, 505] on p "**********" at bounding box center [501, 389] width 277 height 264
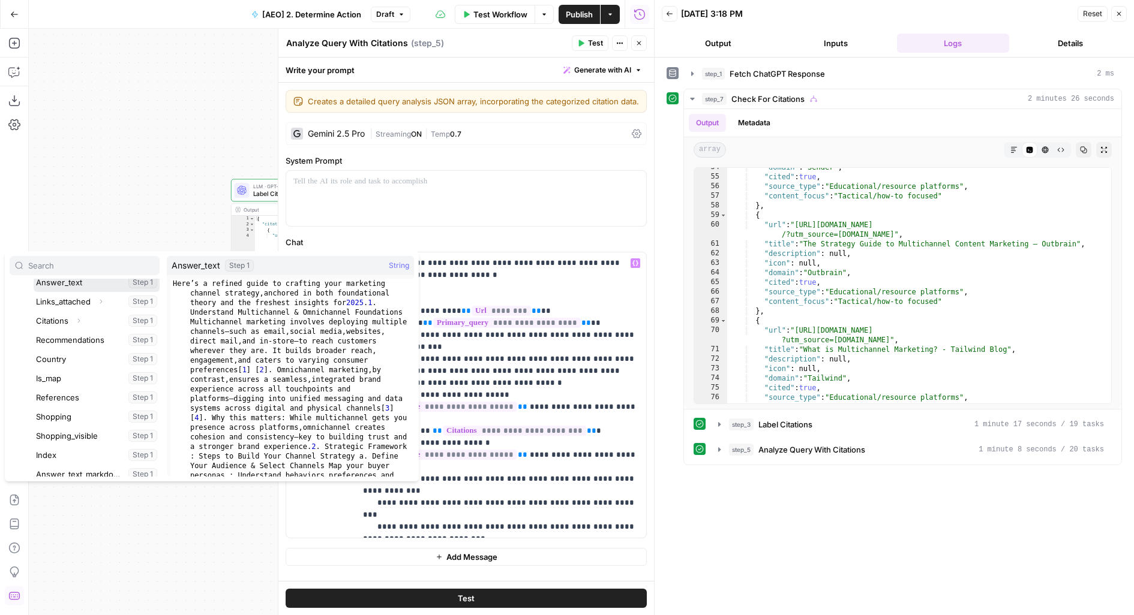
scroll to position [173, 0]
click at [34, 279] on button "Select variable Answer_text" at bounding box center [97, 288] width 126 height 19
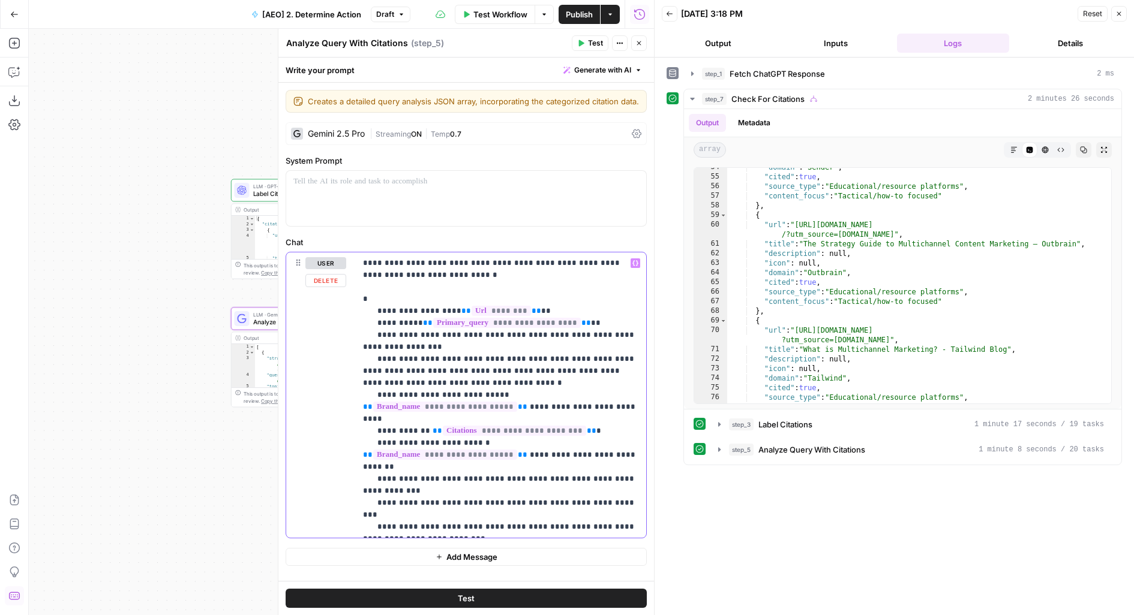
click at [421, 547] on span "**" at bounding box center [426, 551] width 10 height 8
click at [597, 517] on p "**********" at bounding box center [501, 395] width 277 height 276
drag, startPoint x: 599, startPoint y: 517, endPoint x: 287, endPoint y: 514, distance: 312.0
click at [287, 514] on div "**********" at bounding box center [466, 396] width 360 height 286
copy p "**********"
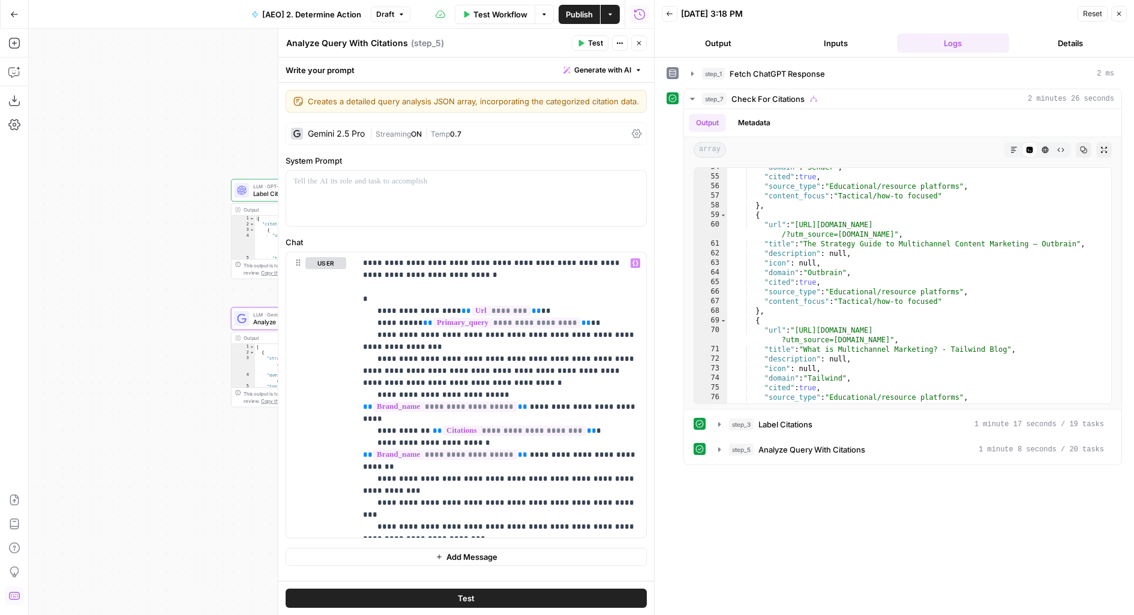
click at [636, 44] on icon "button" at bounding box center [638, 43] width 7 height 7
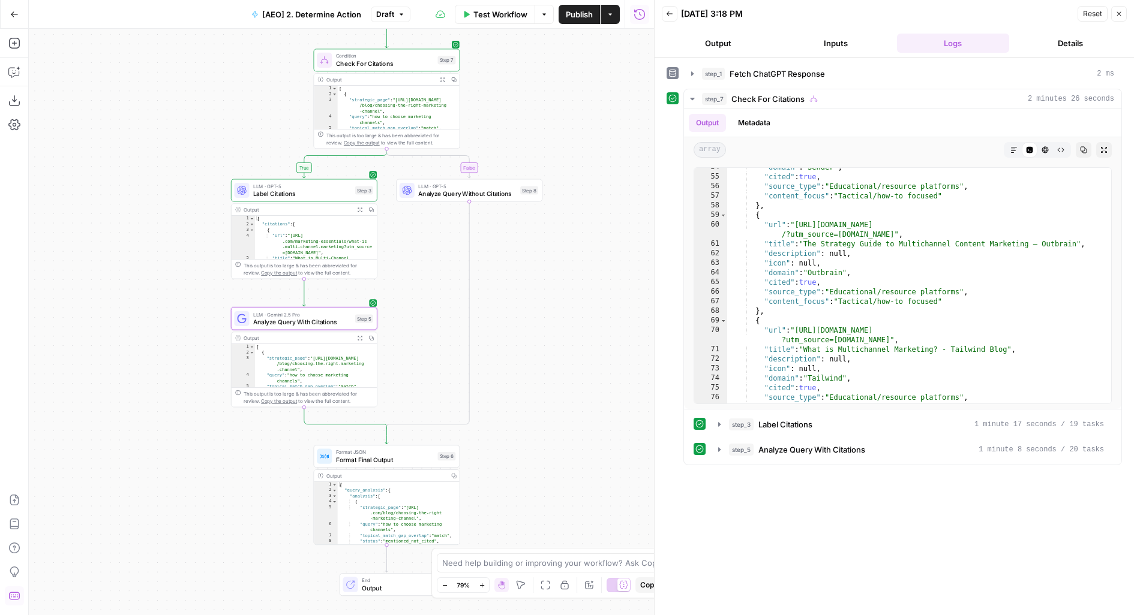
click at [479, 193] on span "Analyze Query Without Citations" at bounding box center [467, 194] width 98 height 10
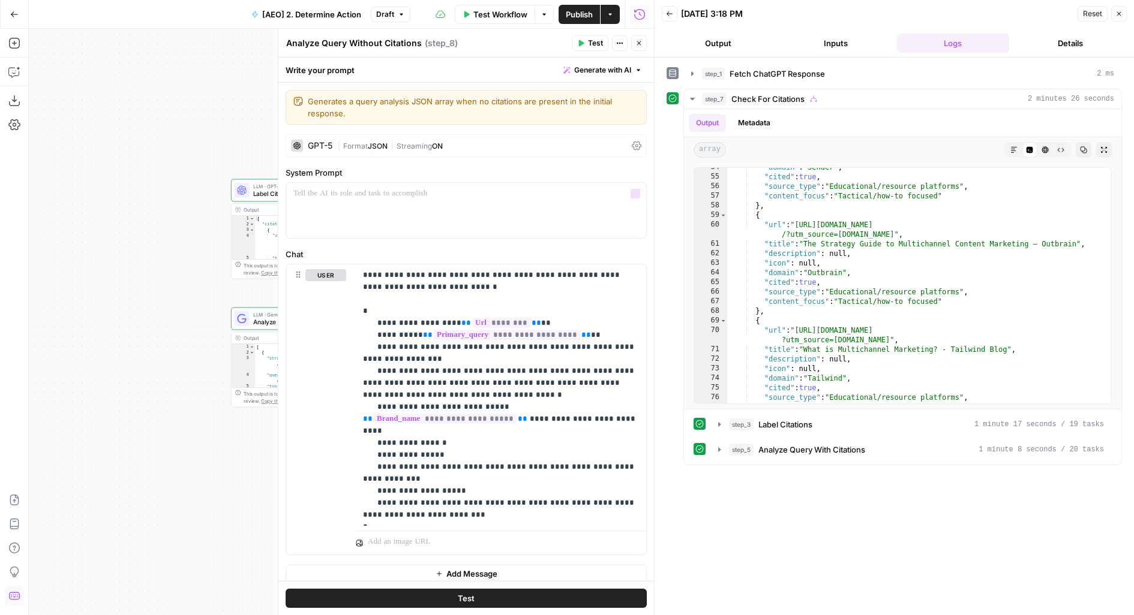
scroll to position [7, 0]
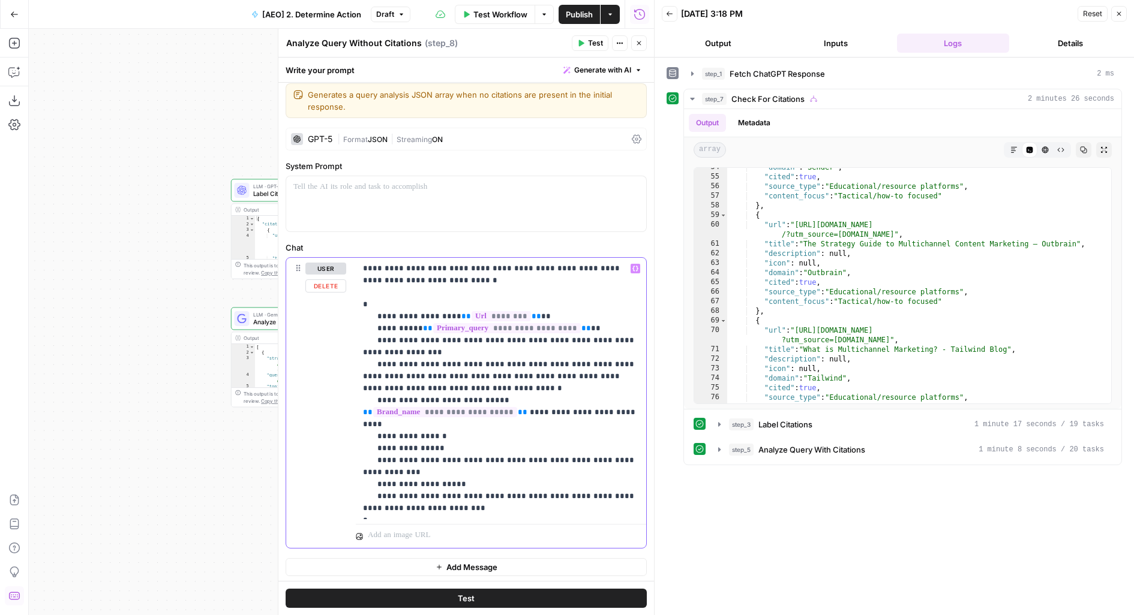
click at [464, 496] on p "**********" at bounding box center [501, 389] width 277 height 252
drag, startPoint x: 388, startPoint y: 508, endPoint x: 484, endPoint y: 370, distance: 168.4
click at [388, 508] on p "**********" at bounding box center [501, 395] width 277 height 264
click at [575, 13] on span "Publish" at bounding box center [579, 14] width 27 height 12
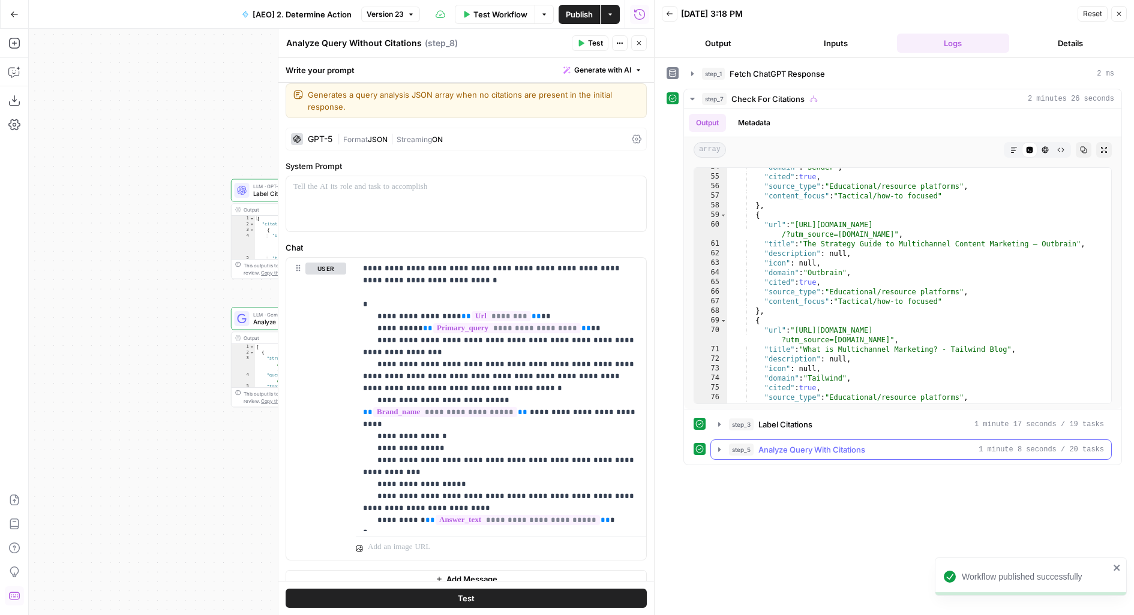
click at [800, 446] on span "Analyze Query With Citations" at bounding box center [811, 450] width 107 height 12
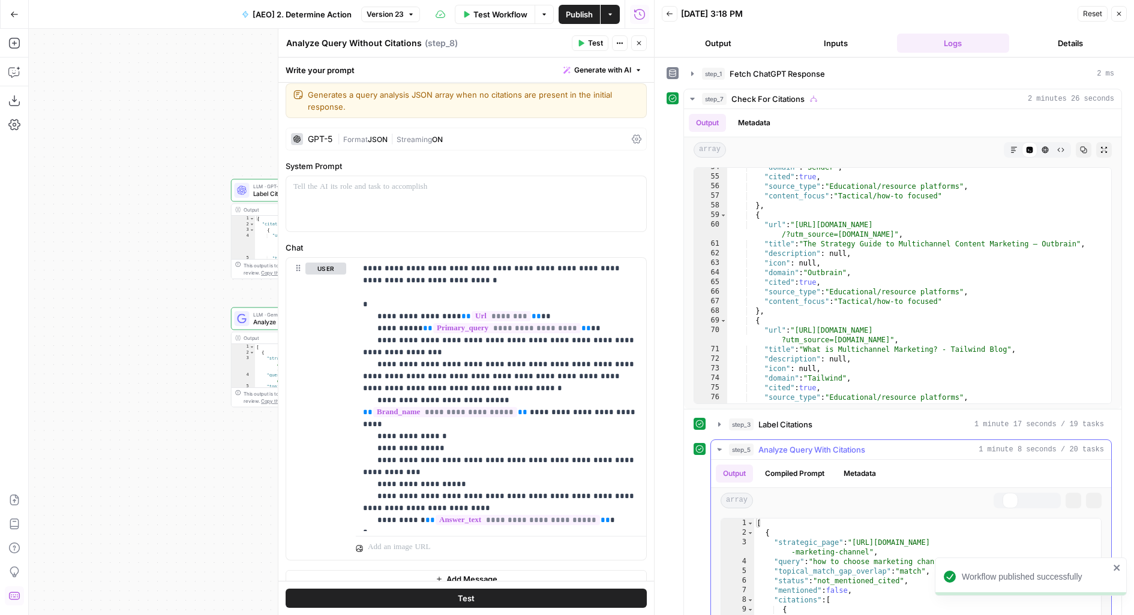
scroll to position [153, 0]
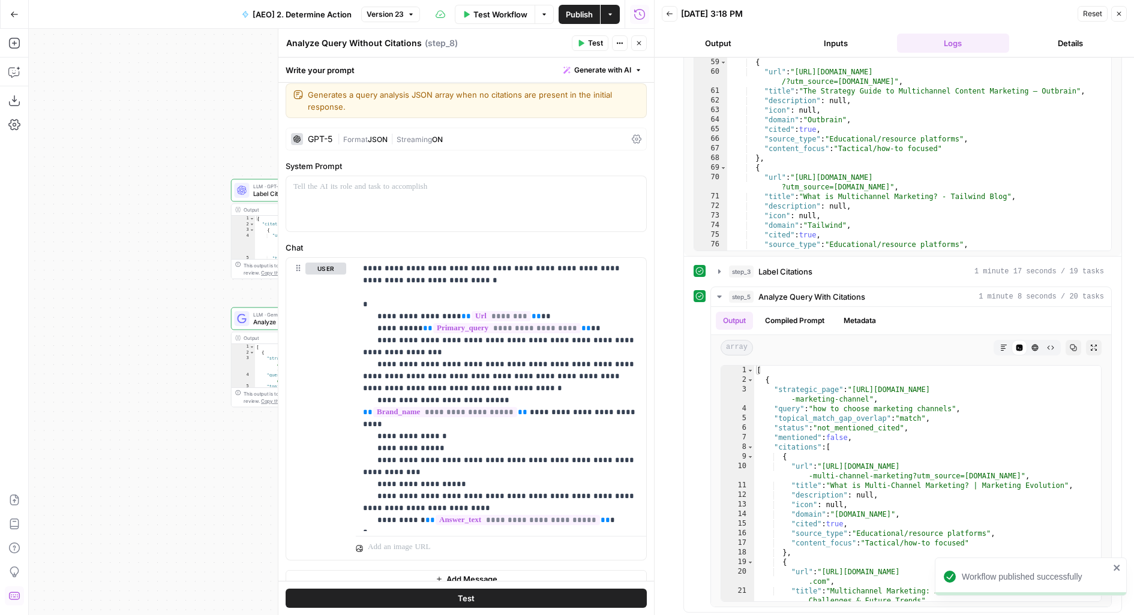
click at [567, 11] on span "Publish" at bounding box center [579, 14] width 27 height 12
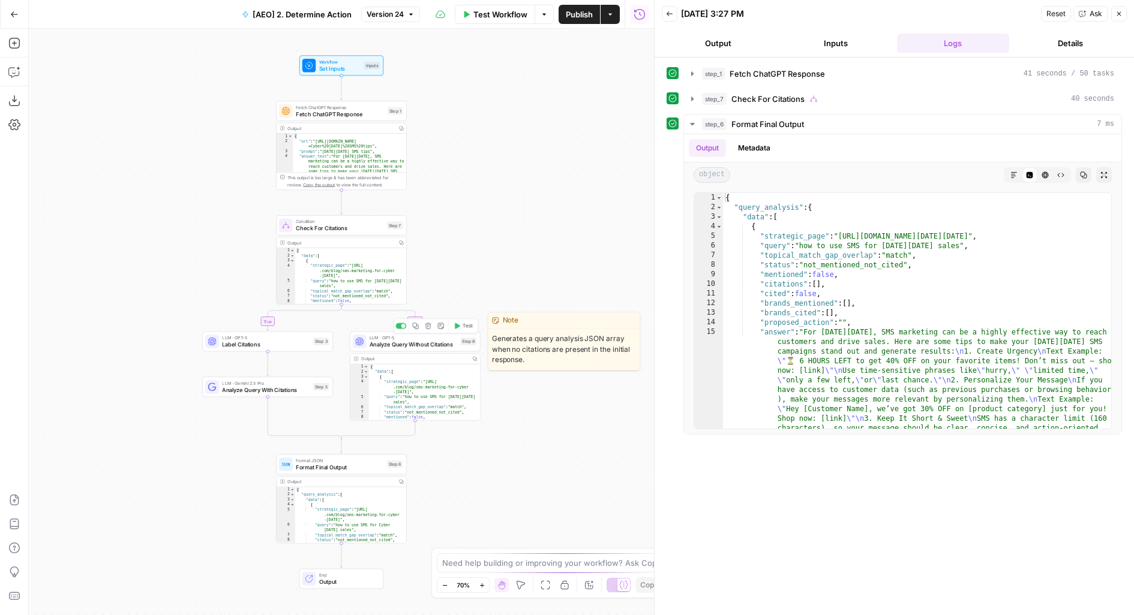
click at [437, 346] on span "Analyze Query Without Citations" at bounding box center [414, 345] width 88 height 8
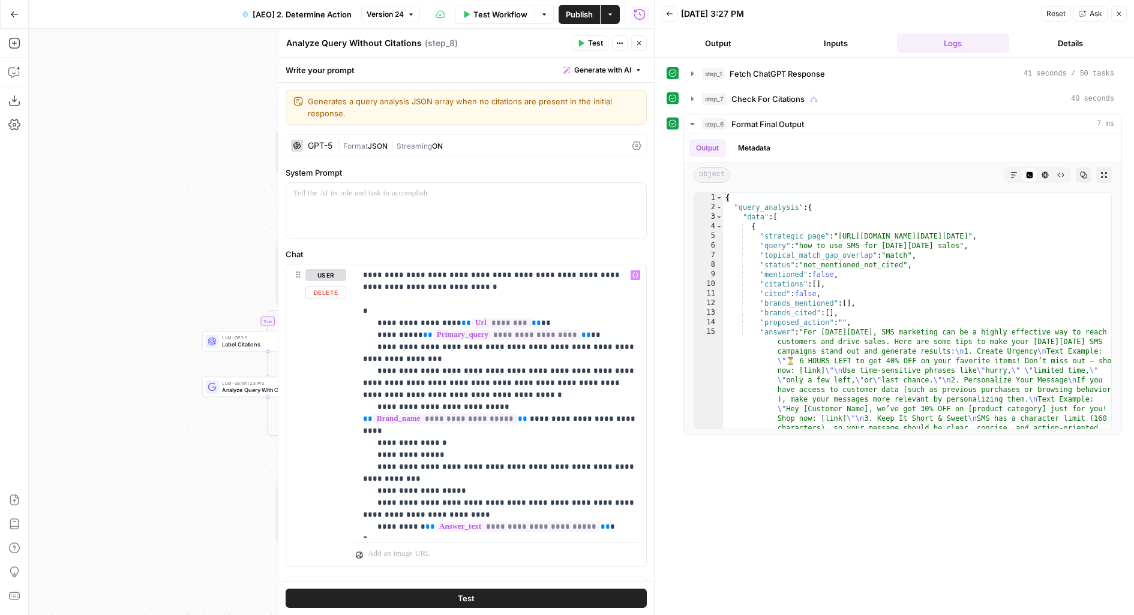
scroll to position [19, 0]
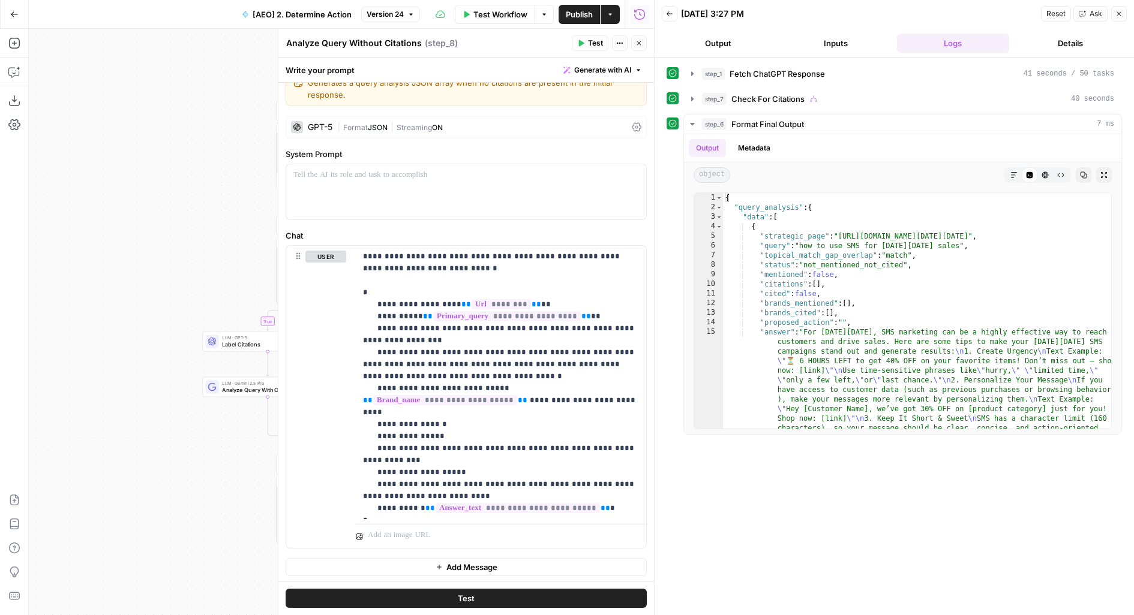
click at [370, 129] on span "JSON" at bounding box center [378, 127] width 20 height 9
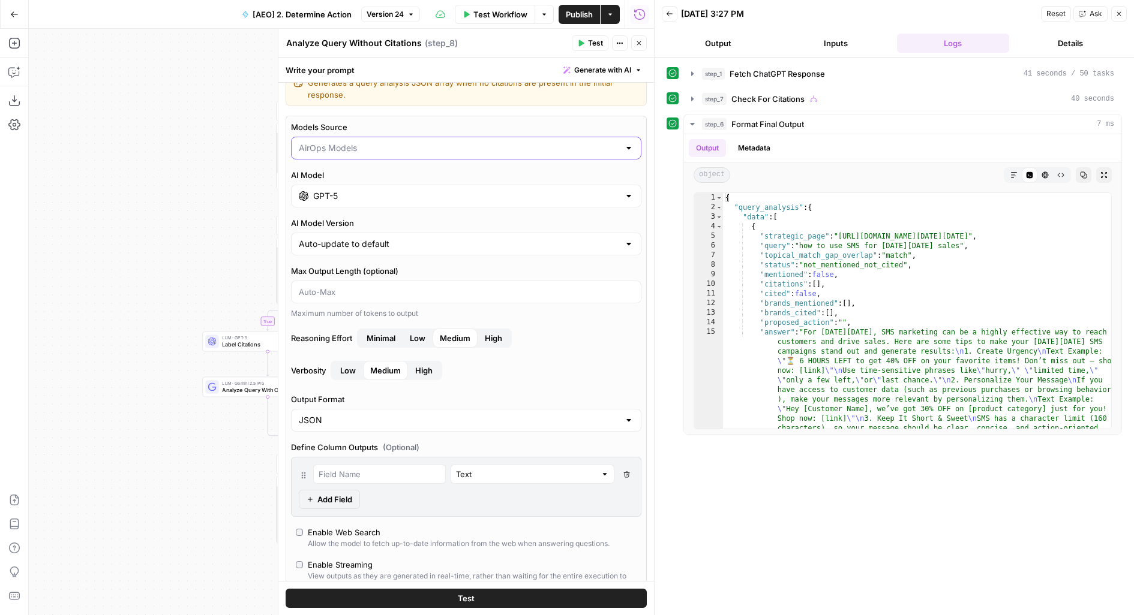
click at [361, 146] on input "Models Source" at bounding box center [459, 148] width 320 height 12
type input "AirOps Models"
click at [379, 128] on label "Models Source" at bounding box center [466, 127] width 350 height 12
click at [379, 142] on input "AirOps Models" at bounding box center [459, 148] width 320 height 12
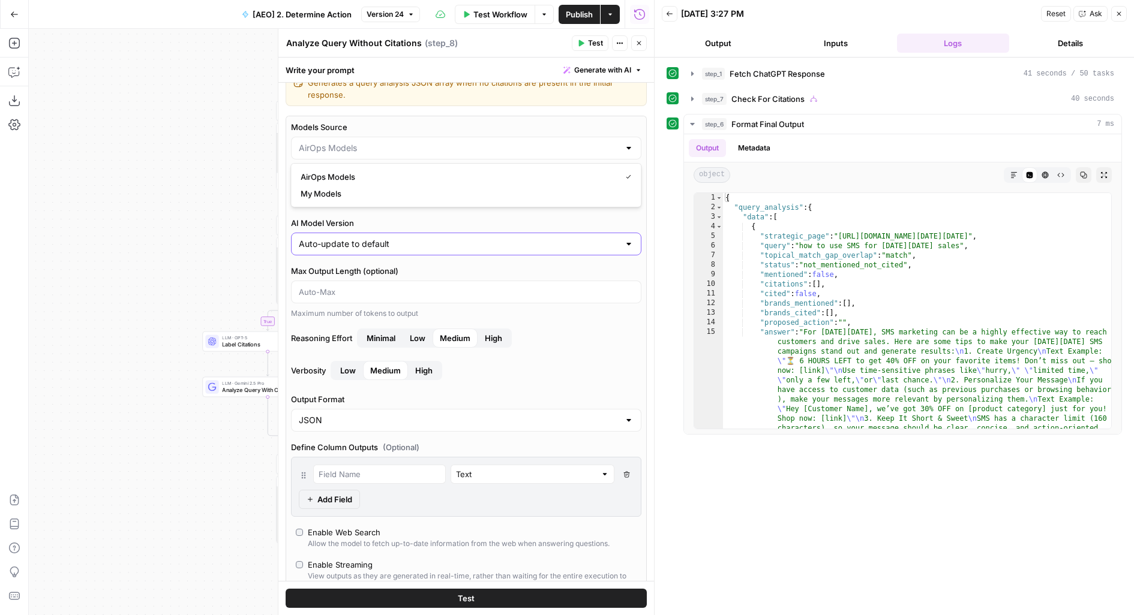
type input "AirOps Models"
click at [334, 242] on input "AI Model Version" at bounding box center [459, 244] width 320 height 12
type input "Auto-update to default"
click at [343, 187] on div "GPT-5" at bounding box center [466, 196] width 350 height 23
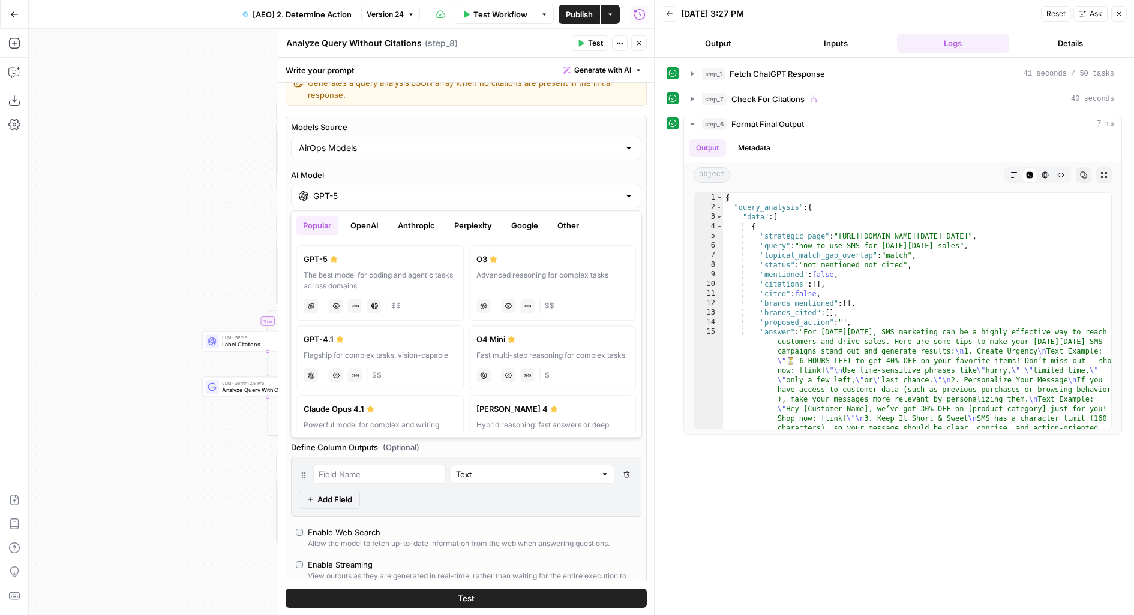
click at [528, 230] on button "Google" at bounding box center [524, 225] width 41 height 19
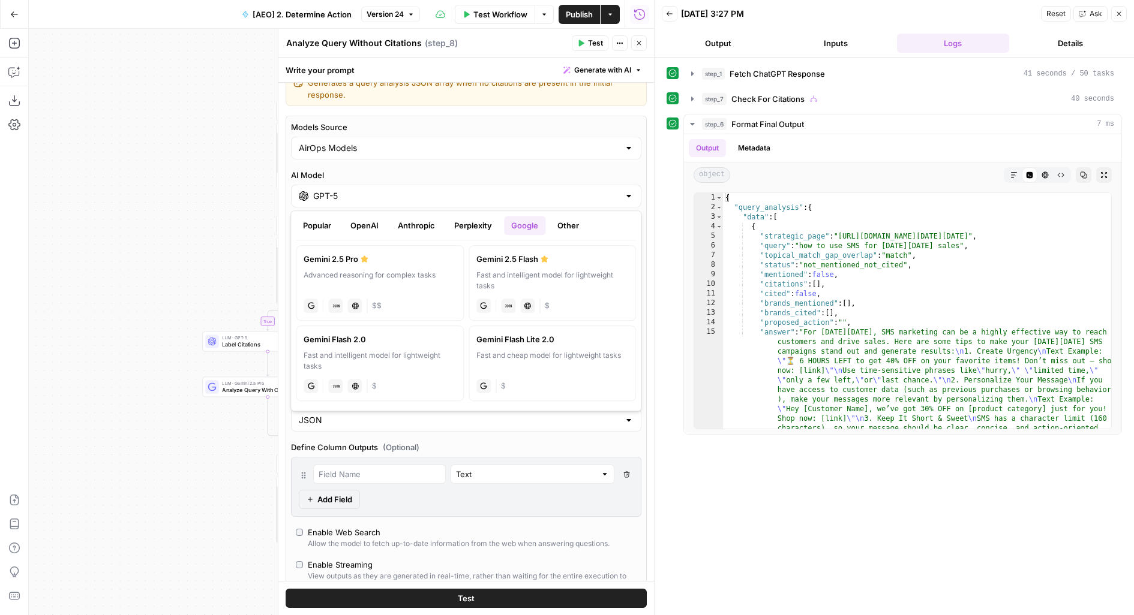
click at [381, 273] on div "Advanced reasoning for complex tasks" at bounding box center [380, 281] width 152 height 22
type input "Gemini 2.5 Pro"
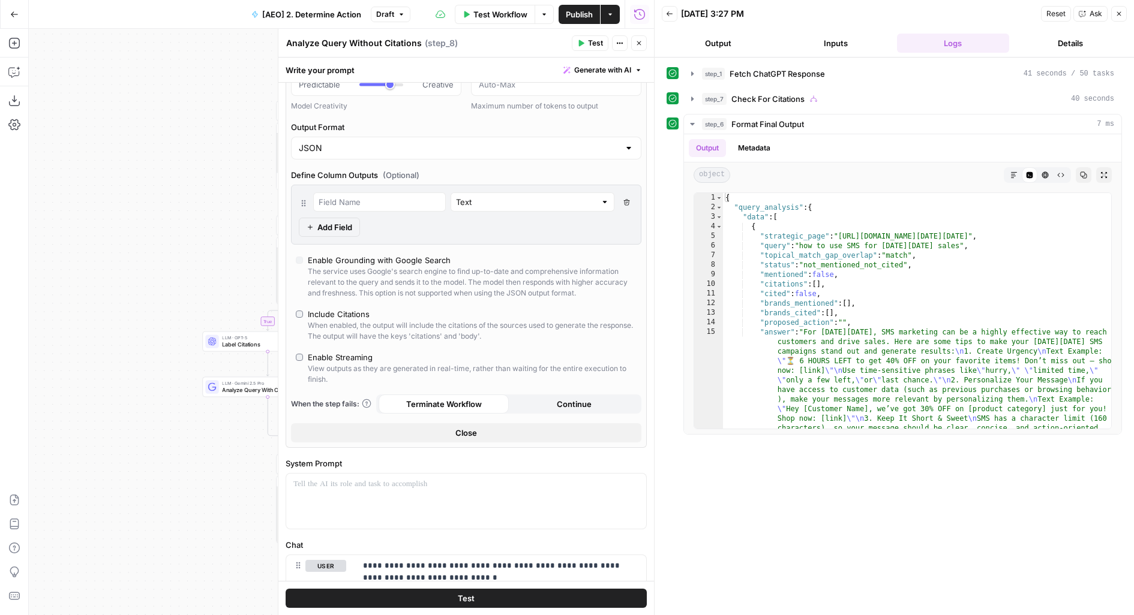
scroll to position [172, 0]
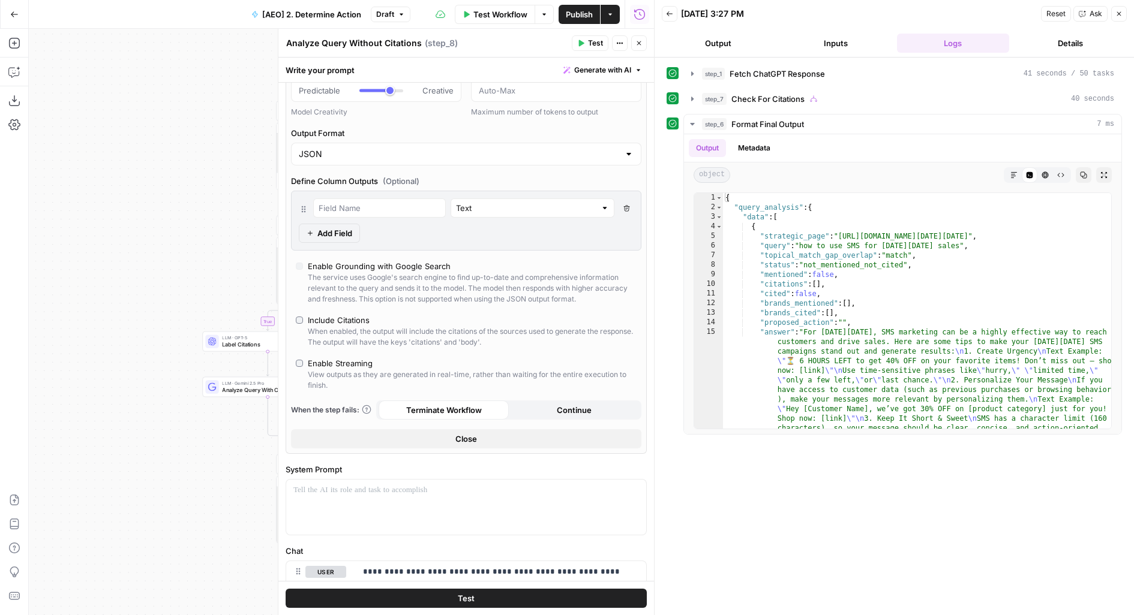
click at [374, 89] on div at bounding box center [374, 90] width 31 height 3
type input "***"
click at [334, 603] on button "Test" at bounding box center [466, 598] width 361 height 19
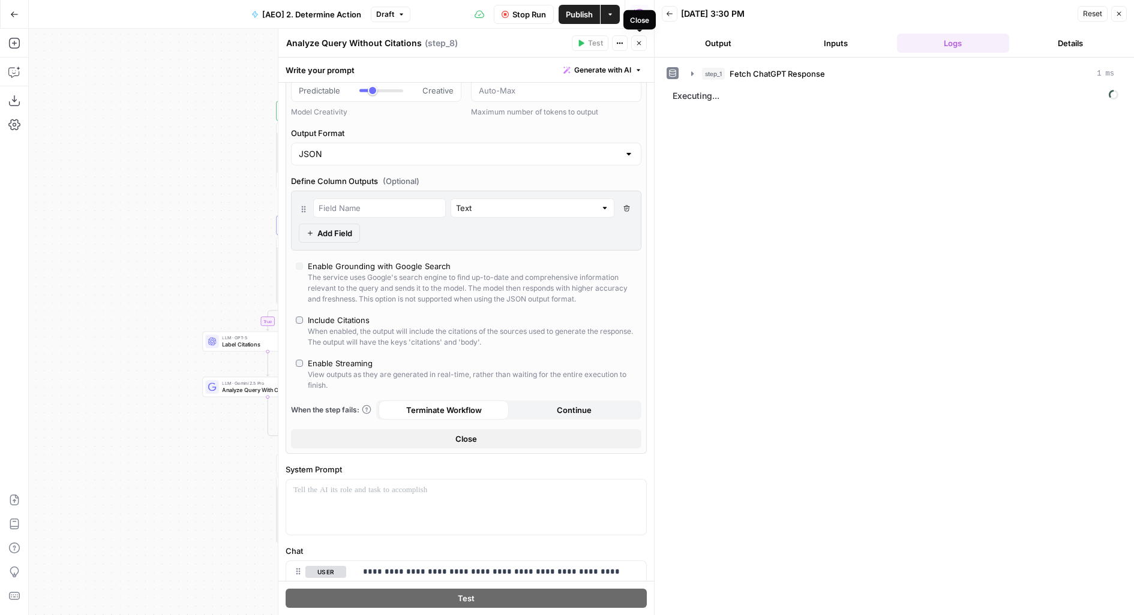
click at [636, 43] on icon "button" at bounding box center [638, 43] width 7 height 7
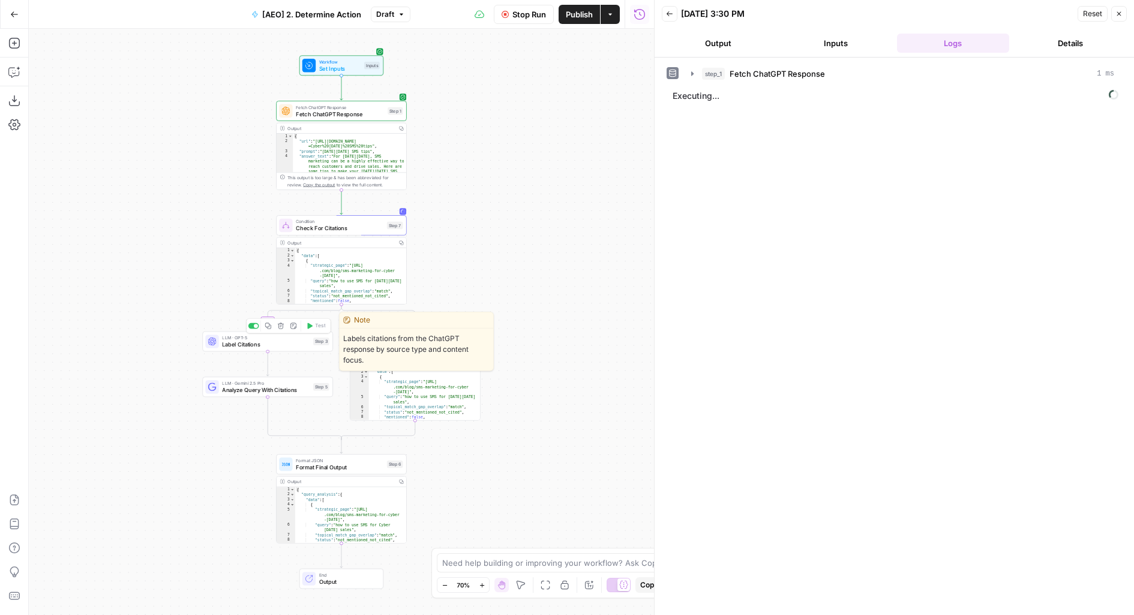
click at [232, 343] on span "Label Citations" at bounding box center [266, 345] width 88 height 8
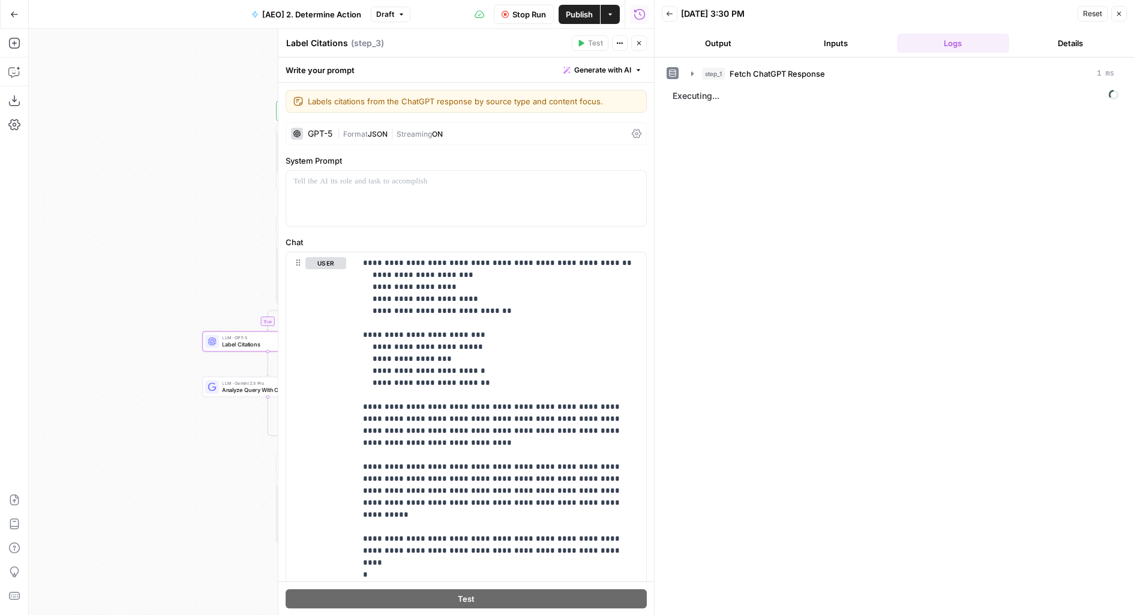
click at [644, 44] on button "Close" at bounding box center [639, 43] width 16 height 16
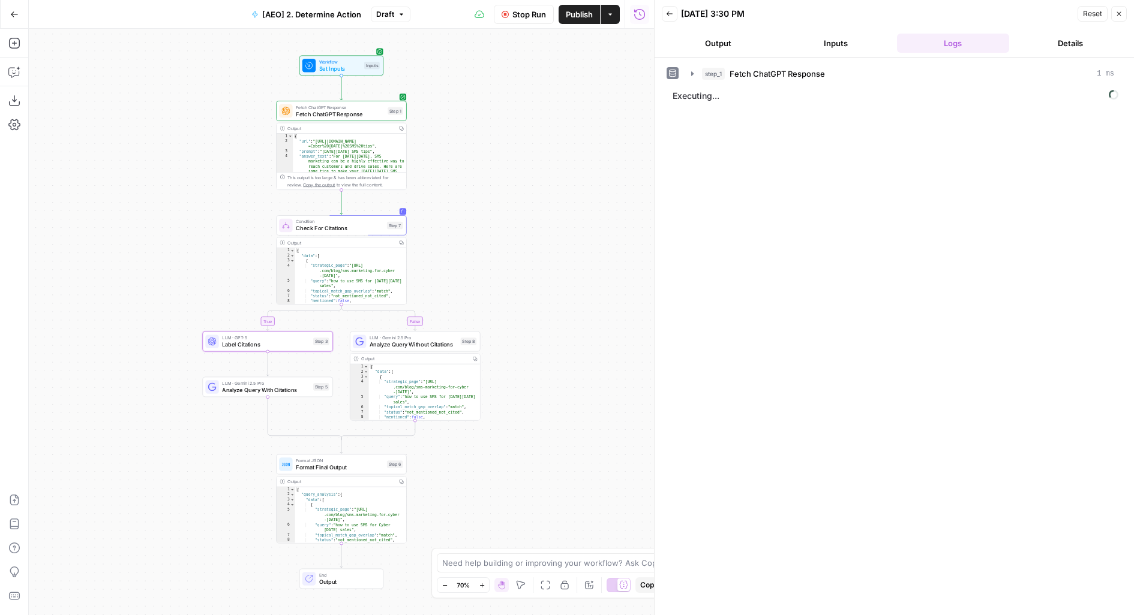
click at [735, 28] on header "Back [DATE] 3:30 PM Reset Close Output Inputs Logs Details" at bounding box center [893, 29] width 479 height 58
click at [732, 38] on button "Output" at bounding box center [718, 43] width 113 height 19
click at [400, 338] on span "LLM · Gemini 2.5 Pro" at bounding box center [414, 338] width 88 height 7
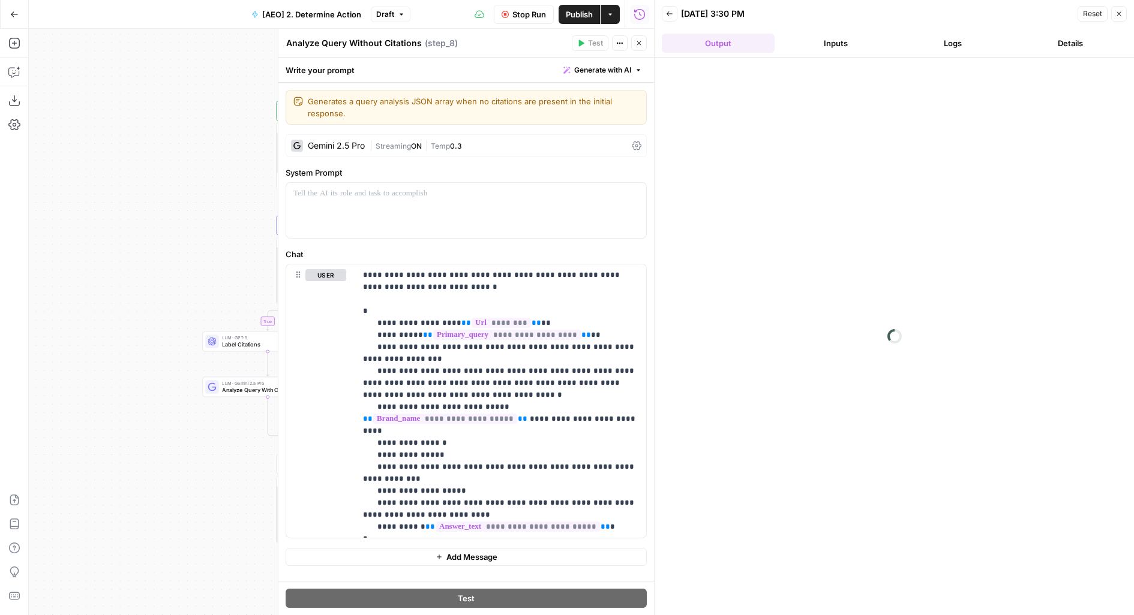
click at [487, 145] on div "| Streaming ON | Temp 0.3" at bounding box center [498, 145] width 257 height 11
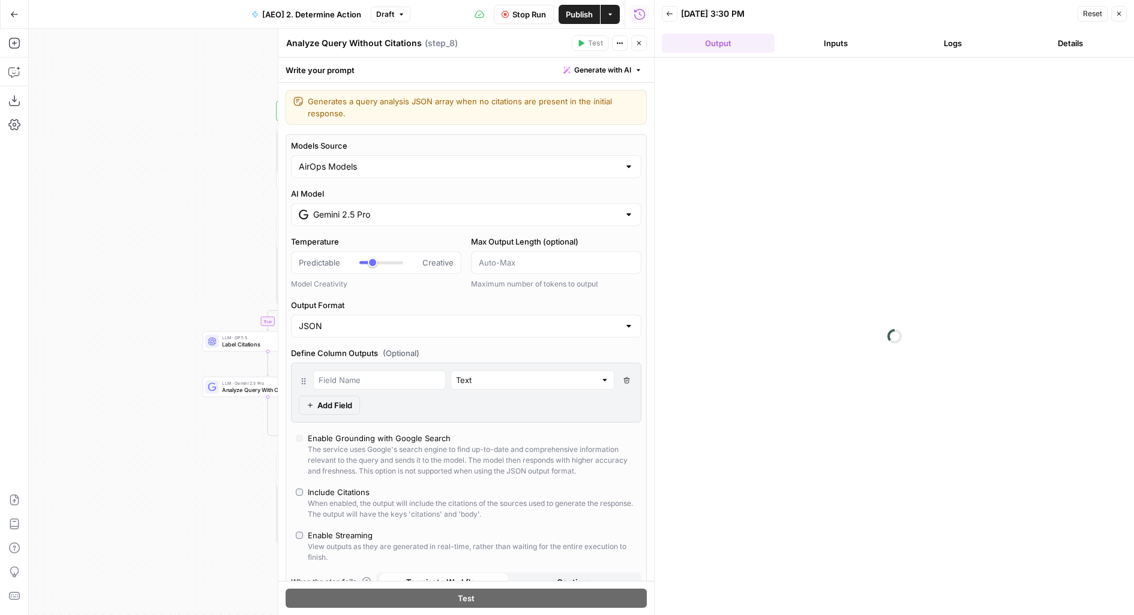
click at [641, 45] on icon "button" at bounding box center [638, 43] width 7 height 7
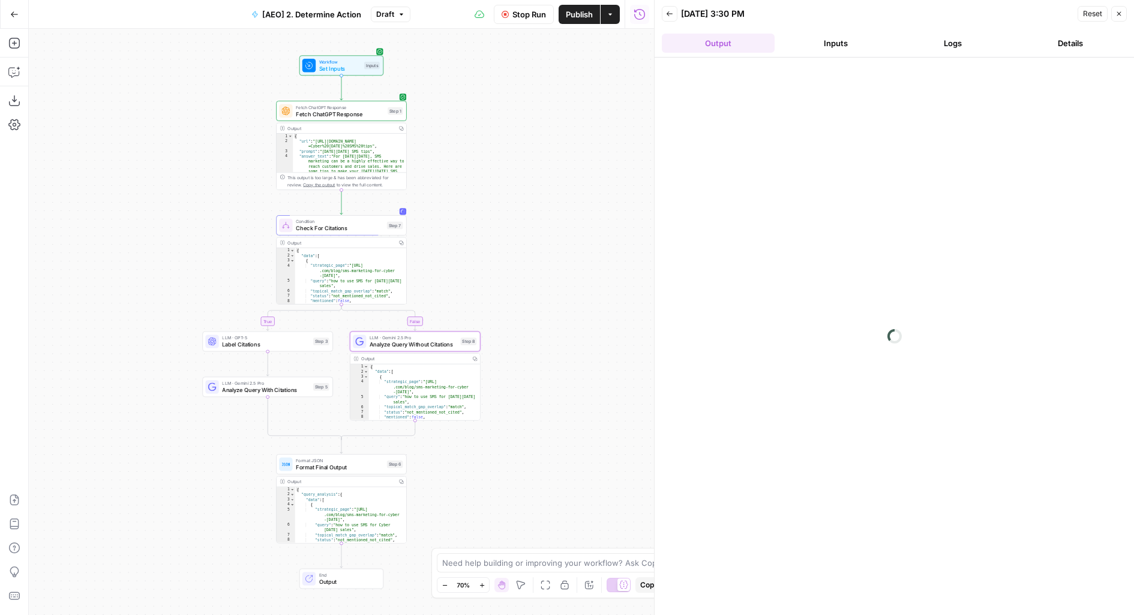
click at [826, 38] on button "Inputs" at bounding box center [835, 43] width 113 height 19
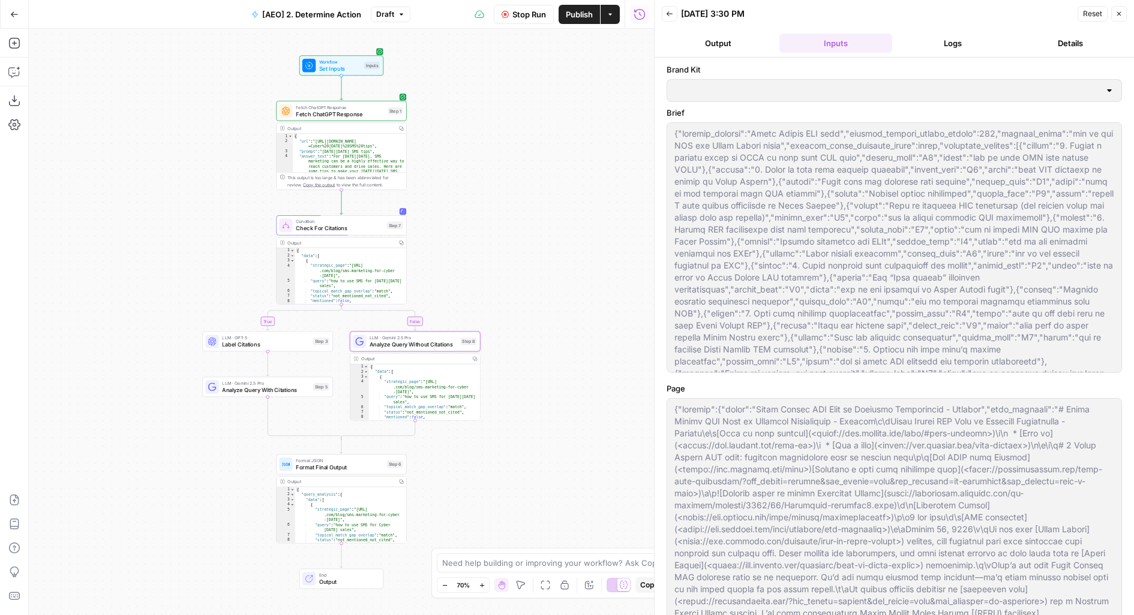
type input "Klaviyo"
click at [947, 43] on button "Logs" at bounding box center [953, 43] width 113 height 19
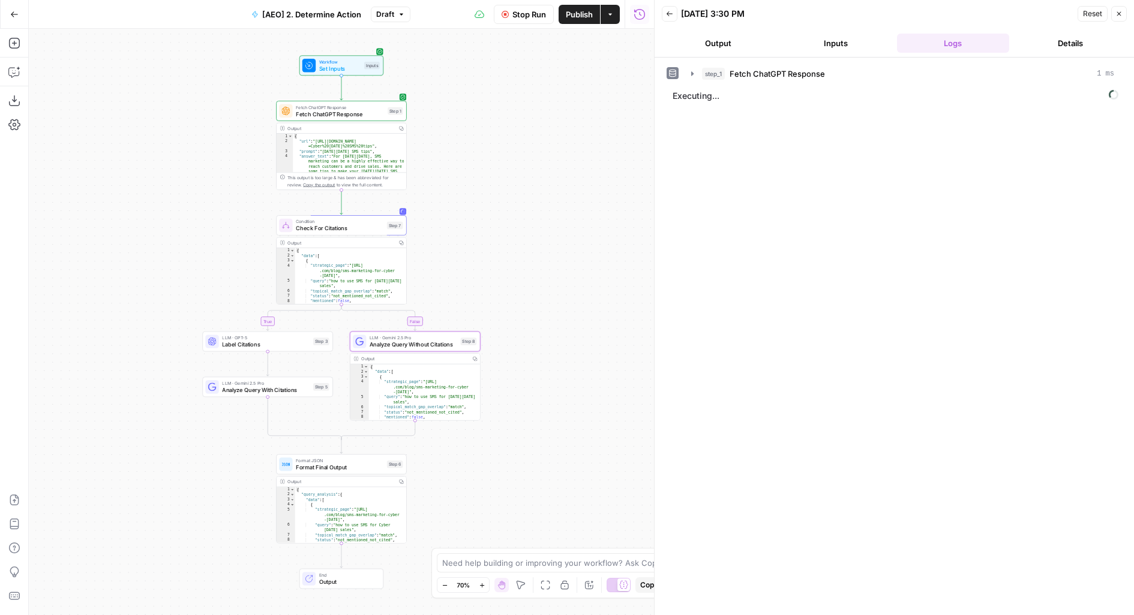
click at [749, 39] on button "Output" at bounding box center [718, 43] width 113 height 19
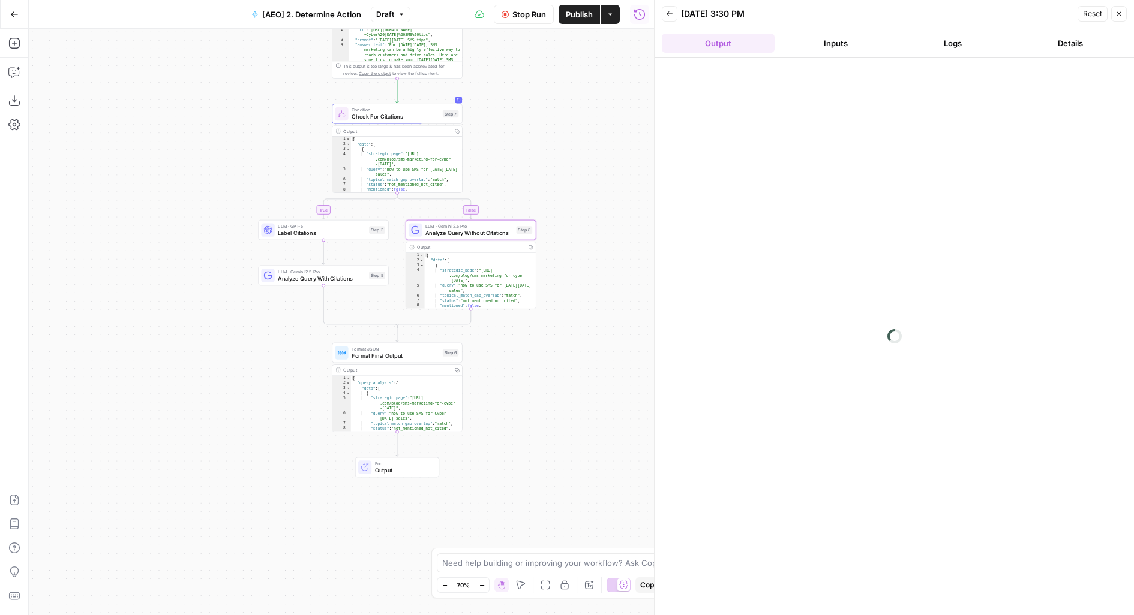
drag, startPoint x: 538, startPoint y: 382, endPoint x: 603, endPoint y: 238, distance: 157.3
click at [605, 238] on div "true false Workflow Set Inputs Inputs Fetch ChatGPT Response Fetch ChatGPT Resp…" at bounding box center [341, 322] width 625 height 587
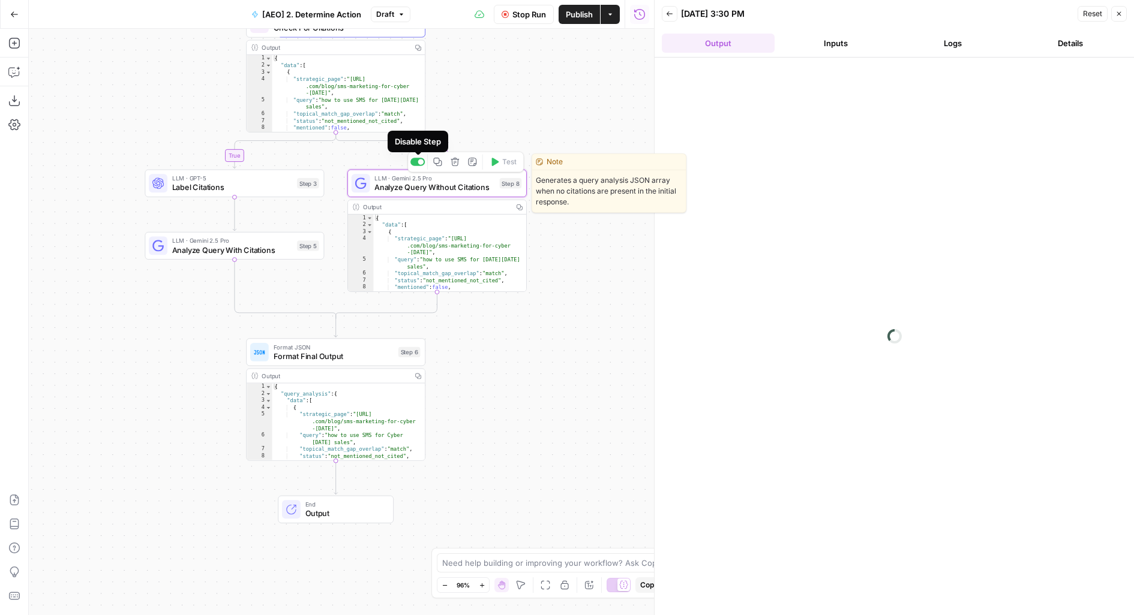
click at [374, 189] on div "LLM · Gemini 2.5 Pro Analyze Query Without Citations Step 8 Copy step Delete st…" at bounding box center [437, 183] width 170 height 20
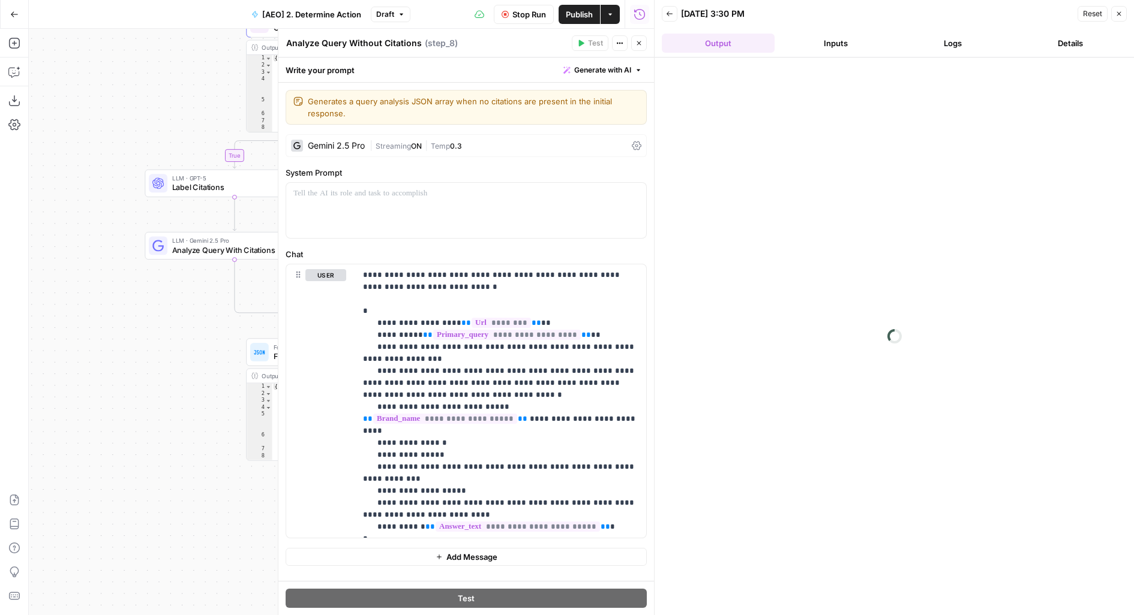
click at [831, 51] on button "Inputs" at bounding box center [835, 43] width 113 height 19
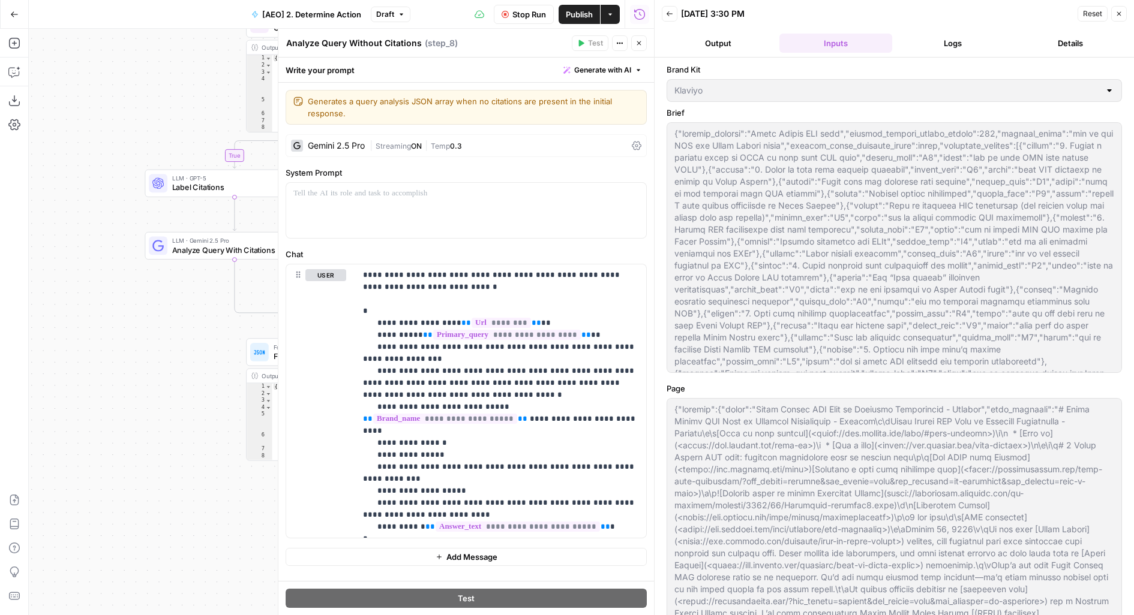
click at [956, 43] on button "Logs" at bounding box center [953, 43] width 113 height 19
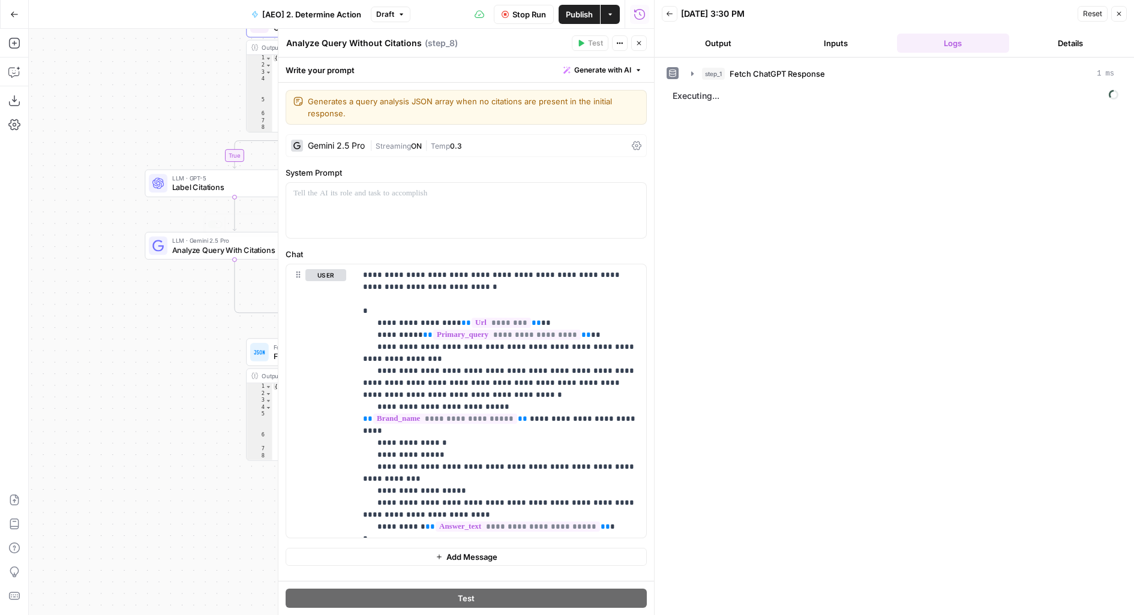
click at [148, 253] on div "LLM · Gemini 2.5 Pro Analyze Query With Citations Step 5 Copy step Delete step …" at bounding box center [234, 246] width 179 height 28
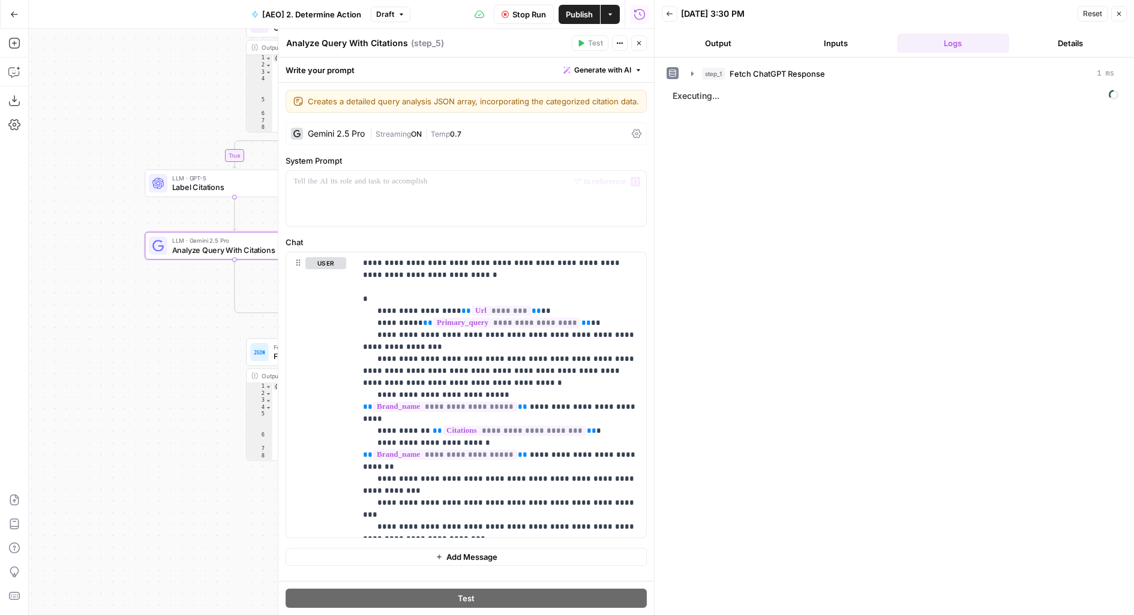
click at [421, 140] on div "Gemini 2.5 Pro | Streaming ON | Temp 0.7" at bounding box center [466, 133] width 361 height 23
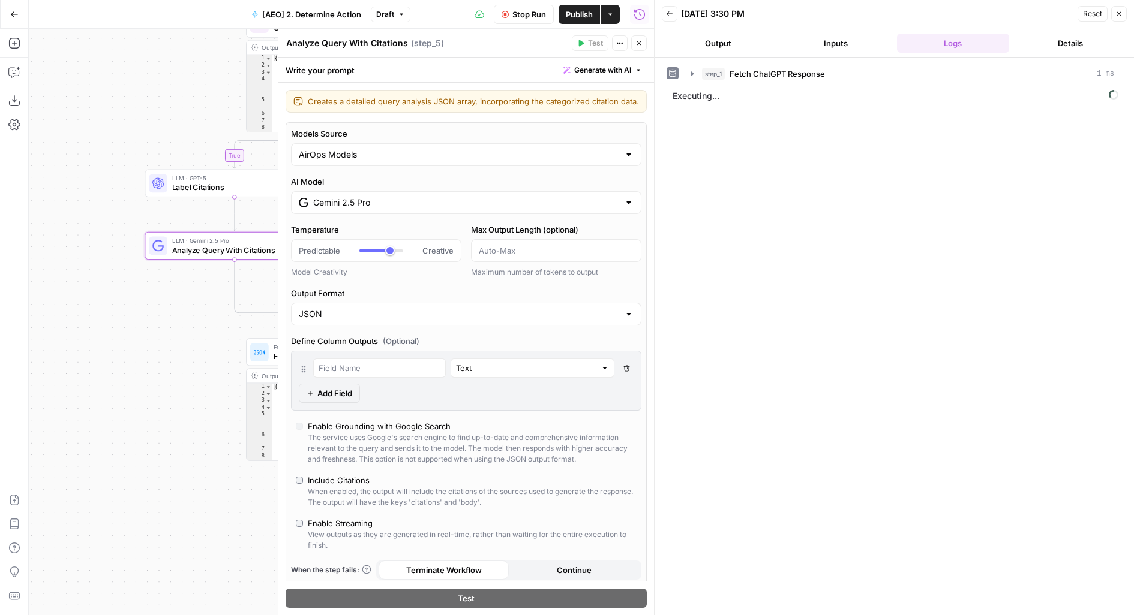
click at [367, 250] on div at bounding box center [374, 251] width 31 height 3
type input "***"
click at [375, 250] on div at bounding box center [381, 251] width 44 height 12
click at [639, 50] on button "Close" at bounding box center [639, 43] width 16 height 16
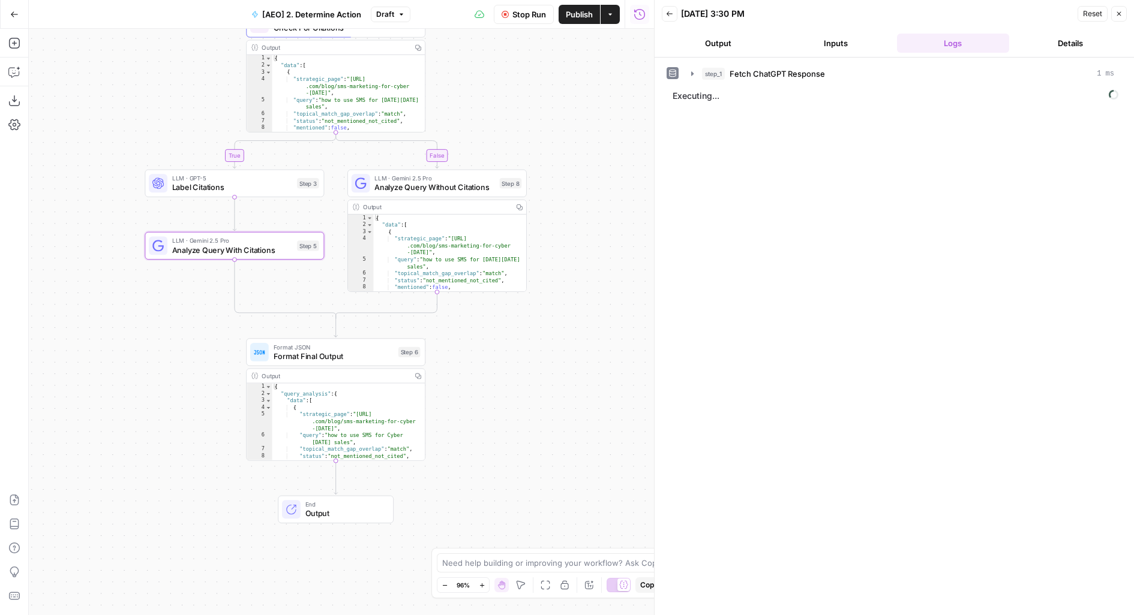
click at [741, 25] on header "Back [DATE] 3:30 PM Reset Close Output Inputs Logs Details" at bounding box center [893, 29] width 479 height 58
click at [738, 53] on header "Back [DATE] 3:30 PM Reset Close Output Inputs Logs Details" at bounding box center [893, 29] width 479 height 58
click at [708, 32] on header "Back [DATE] 3:30 PM Reset Close Output Inputs Logs Details" at bounding box center [893, 29] width 479 height 58
click at [726, 41] on button "Output" at bounding box center [718, 43] width 113 height 19
click at [533, 15] on span "Stop Run" at bounding box center [529, 14] width 34 height 12
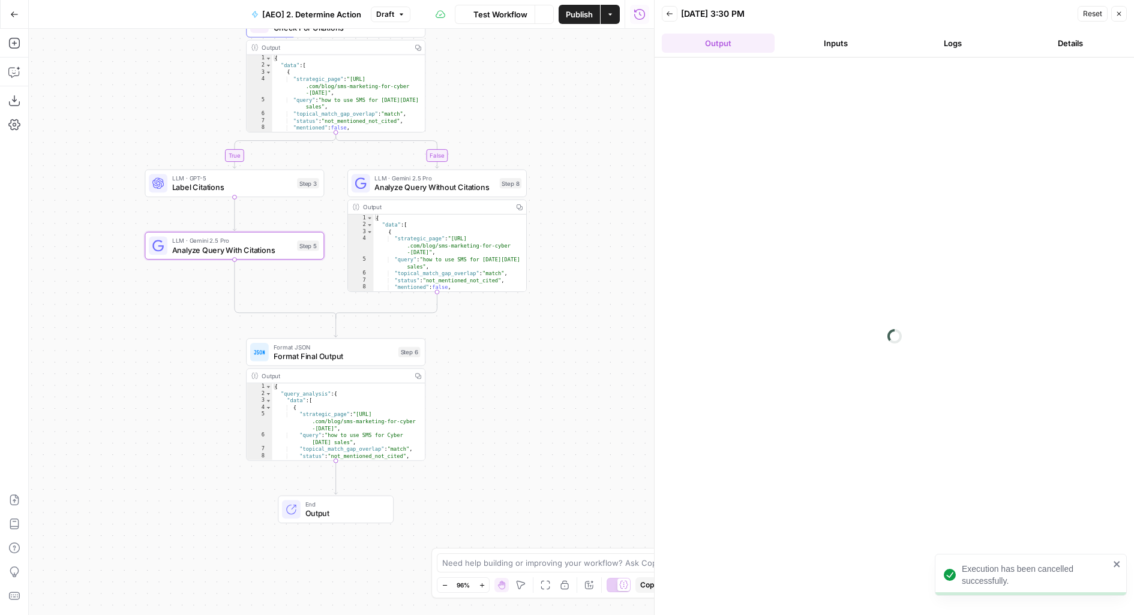
click at [577, 18] on span "Publish" at bounding box center [579, 14] width 27 height 12
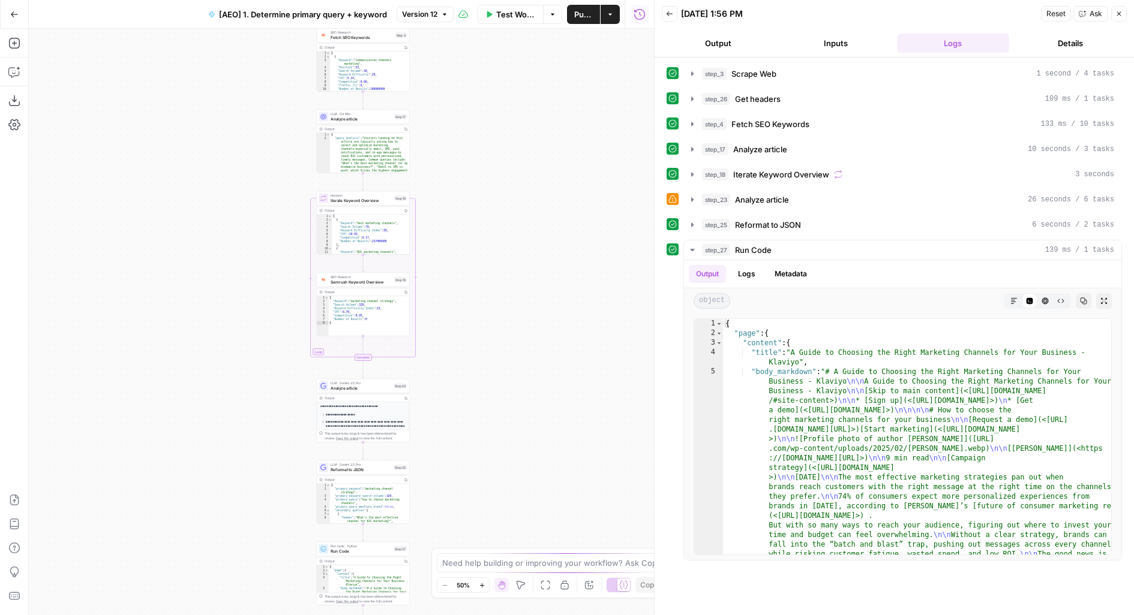
drag, startPoint x: 429, startPoint y: 293, endPoint x: 462, endPoint y: 200, distance: 99.2
click at [462, 200] on div "**********" at bounding box center [341, 322] width 625 height 587
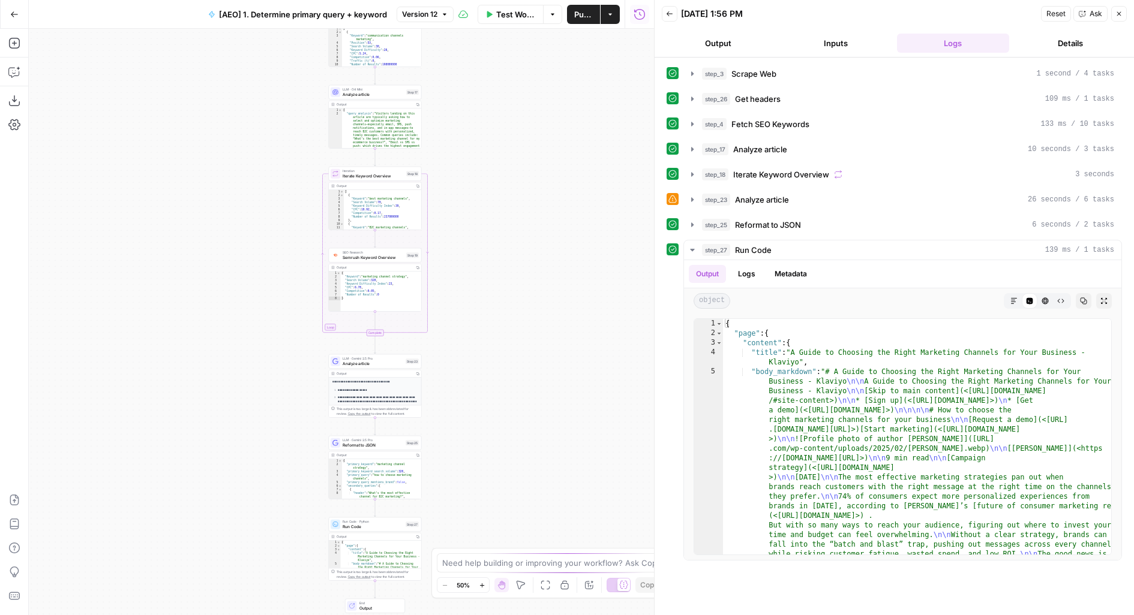
drag, startPoint x: 466, startPoint y: 473, endPoint x: 490, endPoint y: 224, distance: 249.5
click at [490, 224] on div "**********" at bounding box center [341, 322] width 625 height 587
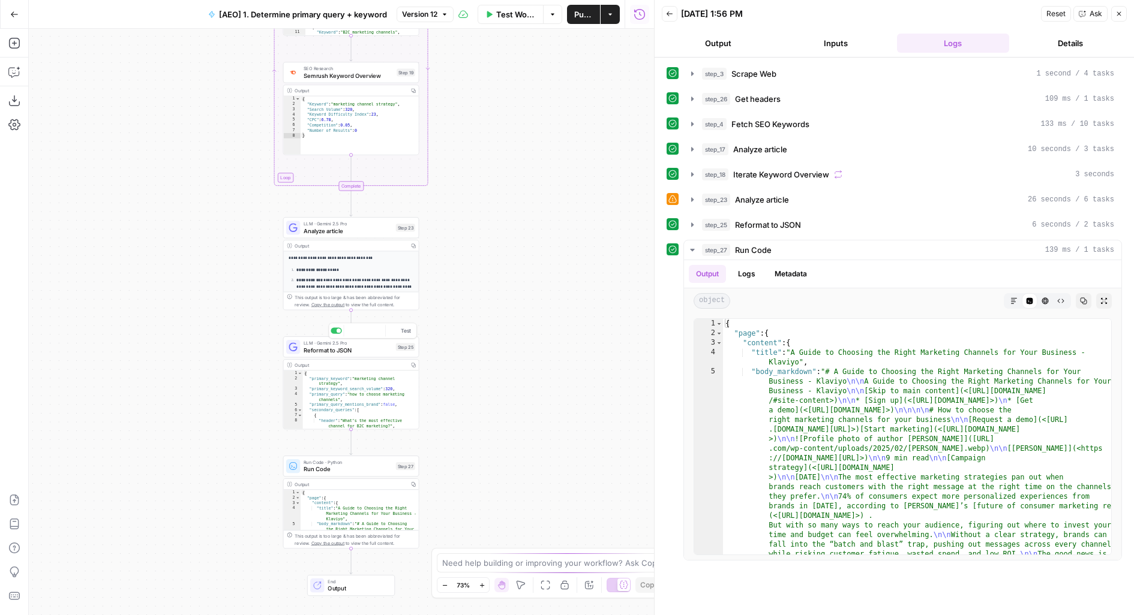
click at [350, 350] on span "Reformat to JSON" at bounding box center [348, 350] width 89 height 9
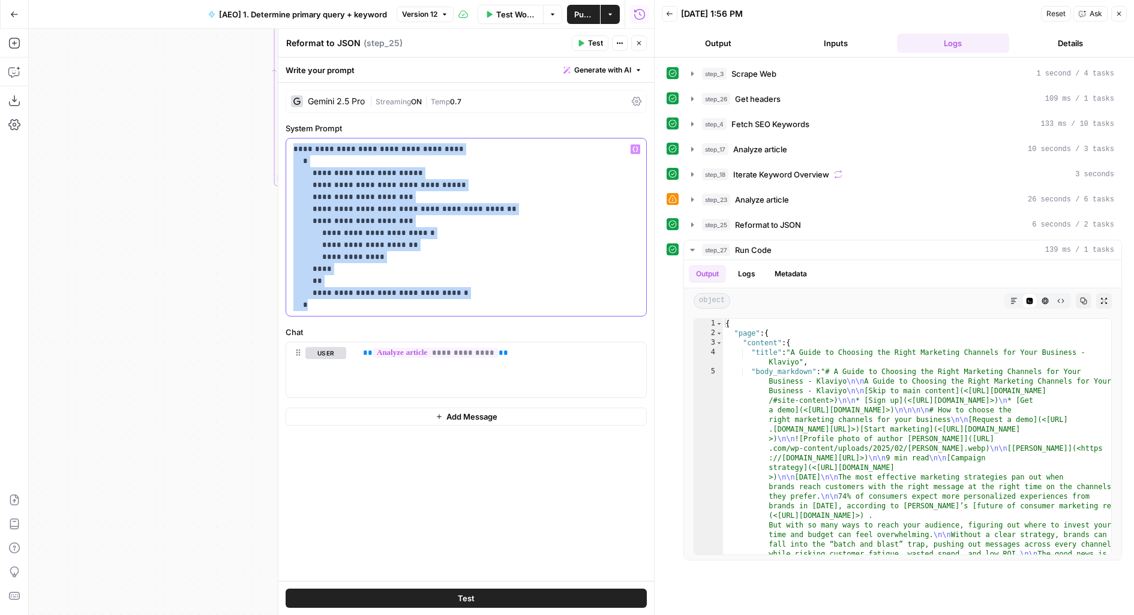
drag, startPoint x: 375, startPoint y: 308, endPoint x: 202, endPoint y: 82, distance: 284.1
click at [202, 82] on body "**********" at bounding box center [567, 307] width 1134 height 615
click at [642, 41] on icon "button" at bounding box center [638, 43] width 7 height 7
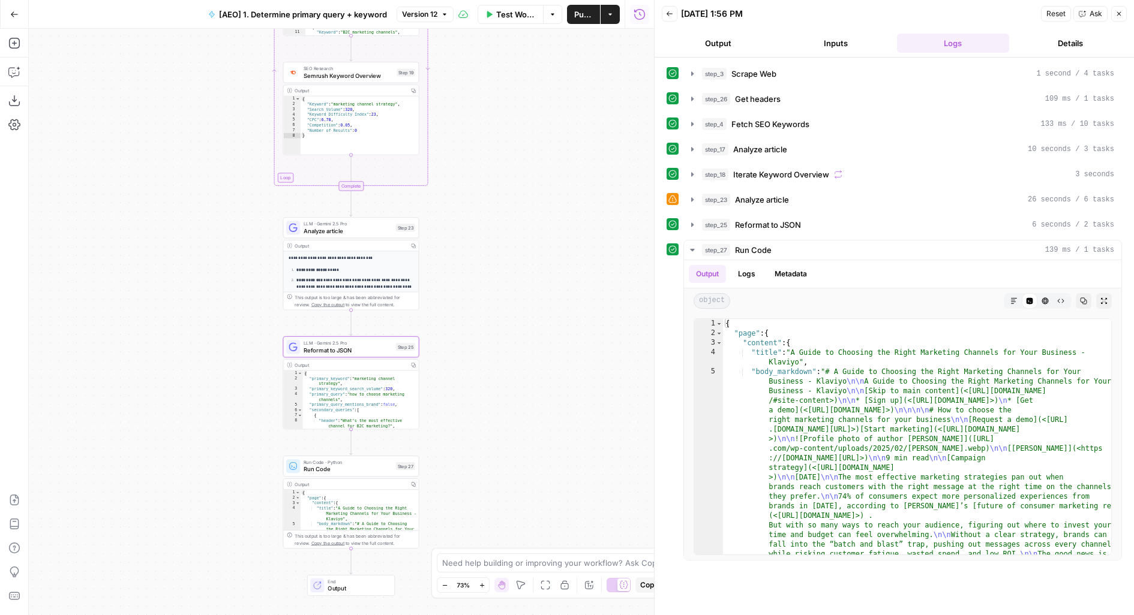
click at [338, 352] on span "Reformat to JSON" at bounding box center [348, 350] width 89 height 9
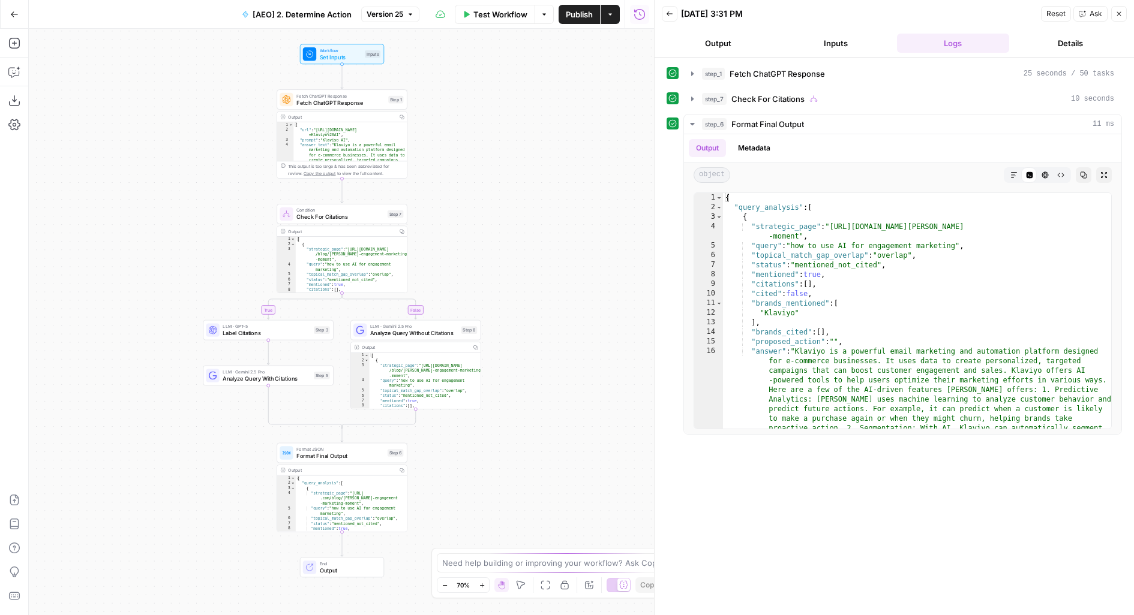
drag, startPoint x: 528, startPoint y: 424, endPoint x: 534, endPoint y: 334, distance: 90.2
click at [534, 334] on div "true false Workflow Set Inputs Inputs Fetch ChatGPT Response Fetch ChatGPT Resp…" at bounding box center [341, 322] width 625 height 587
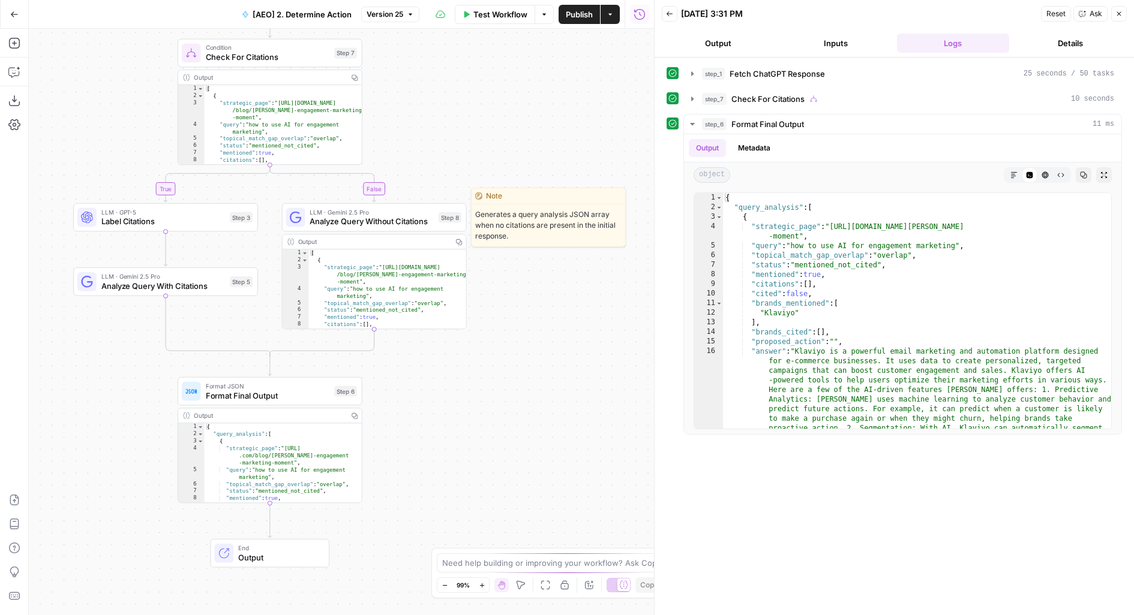
click at [403, 214] on span "LLM · Gemini 2.5 Pro" at bounding box center [372, 213] width 124 height 10
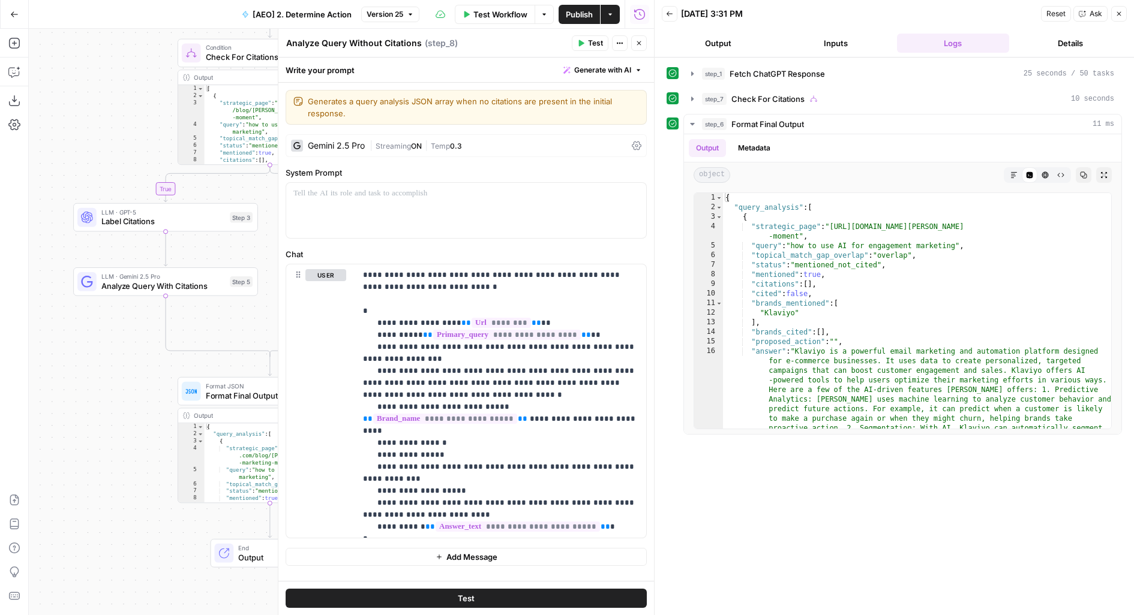
click at [640, 43] on icon "button" at bounding box center [638, 43] width 7 height 7
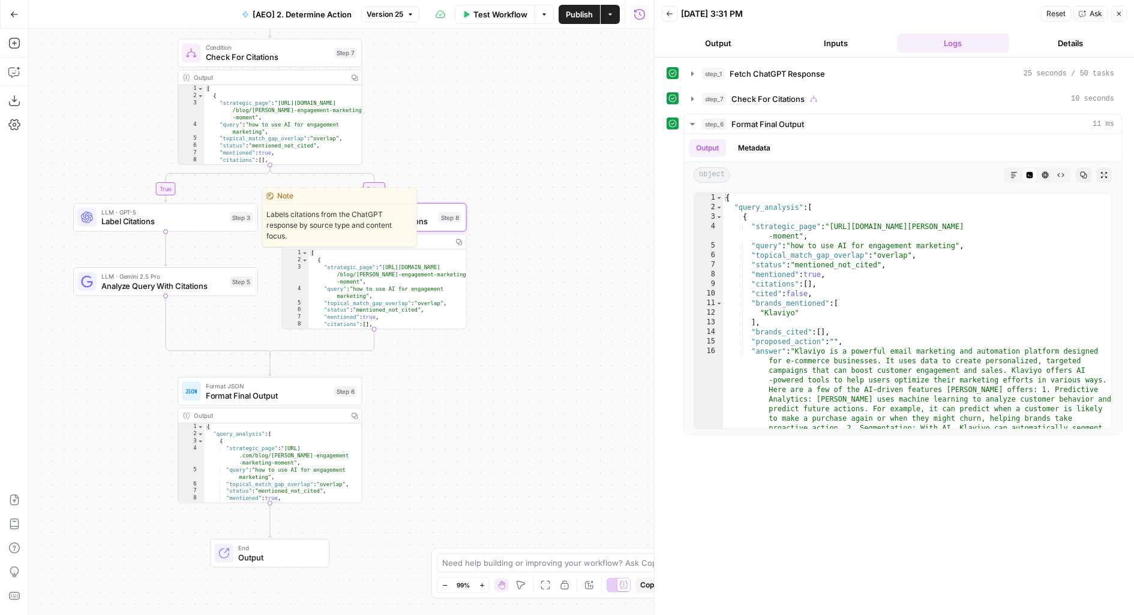
click at [196, 218] on span "Label Citations" at bounding box center [163, 222] width 124 height 12
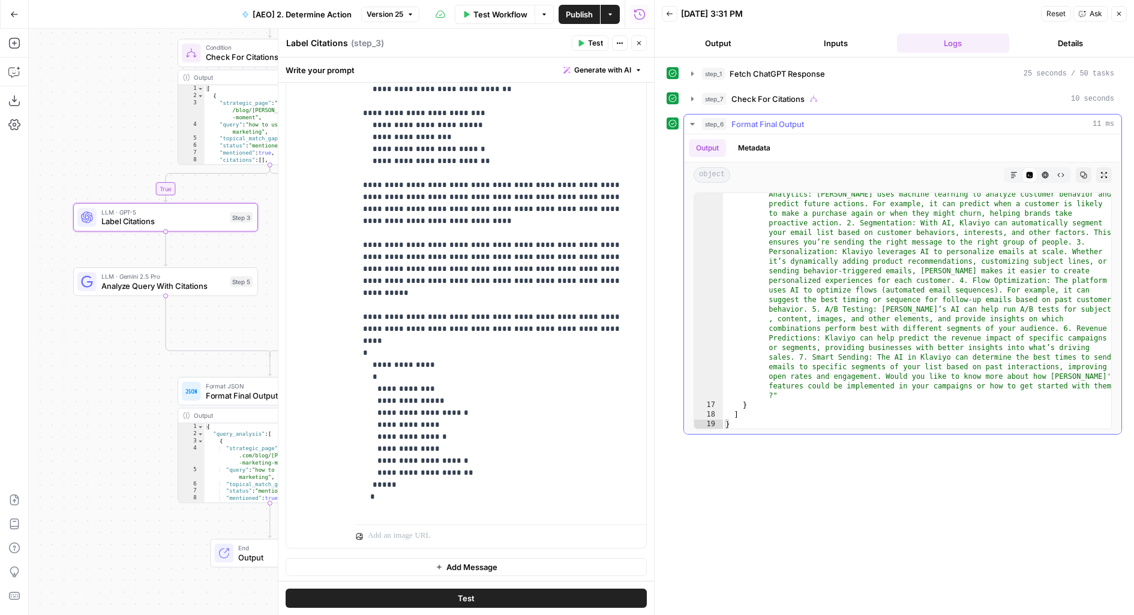
scroll to position [205, 0]
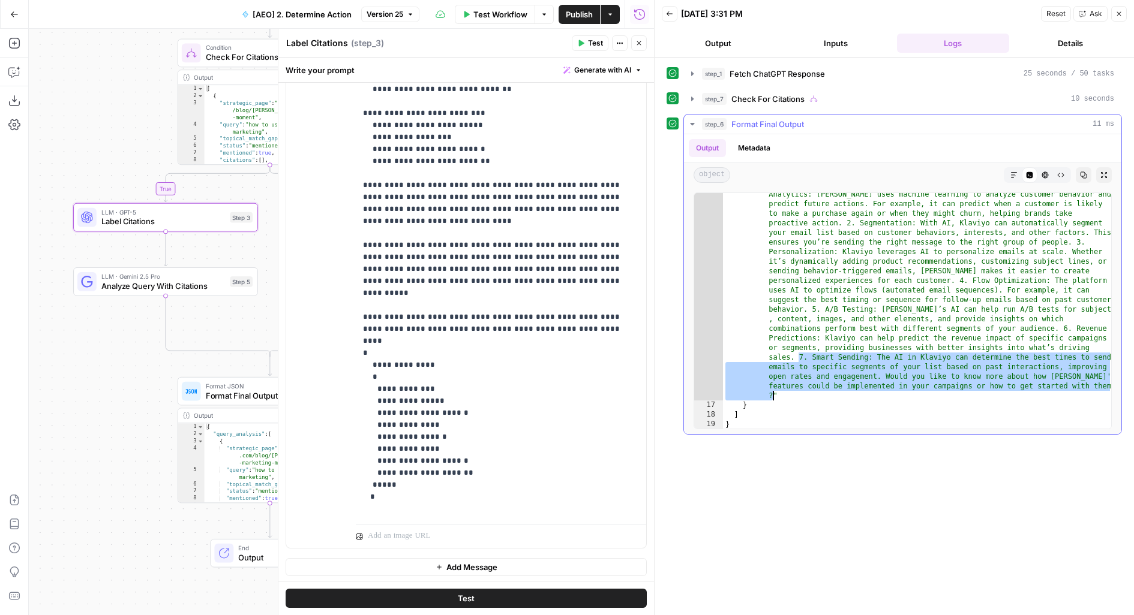
drag, startPoint x: 798, startPoint y: 356, endPoint x: 772, endPoint y: 395, distance: 46.8
click at [772, 395] on div ""answer" : "Klaviyo is a powerful email marketing and automation platform desig…" at bounding box center [917, 394] width 389 height 505
click at [158, 223] on span "Label Citations" at bounding box center [163, 222] width 124 height 12
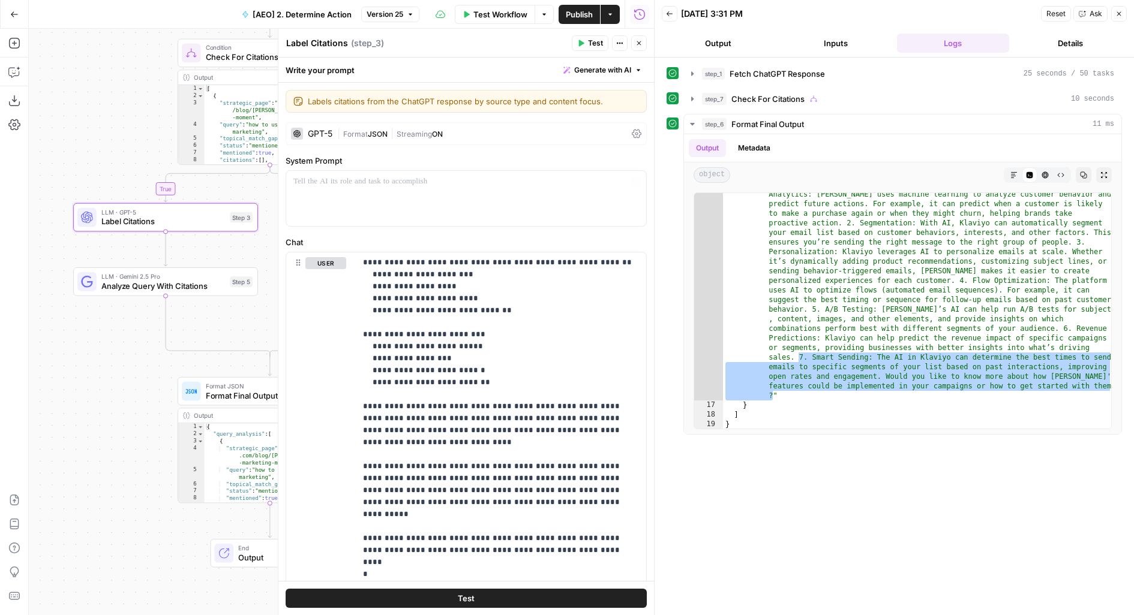
scroll to position [221, 0]
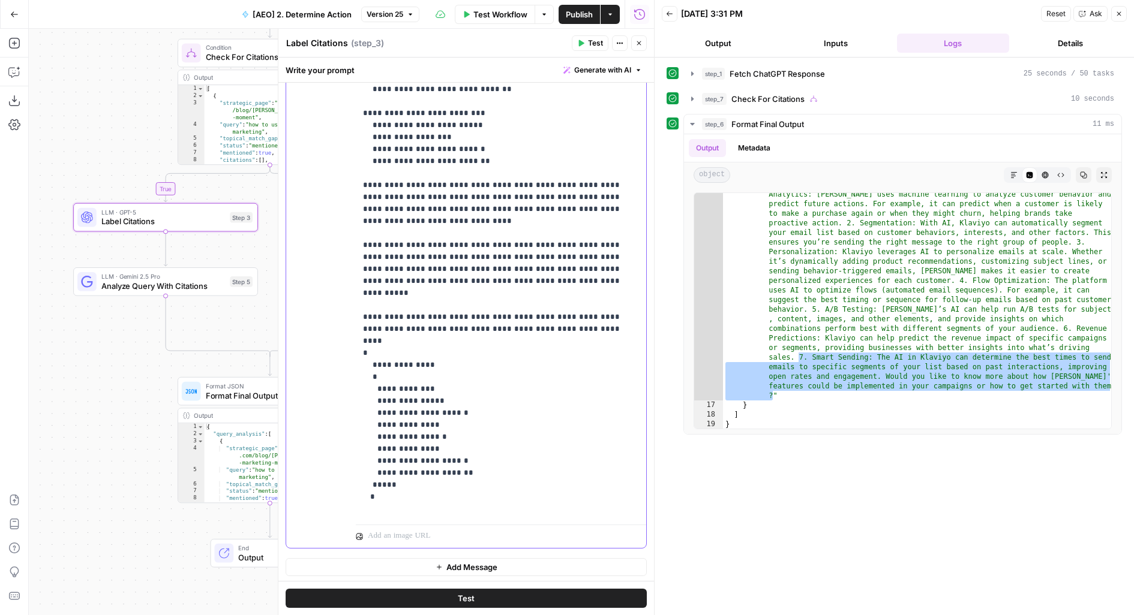
click at [375, 172] on p "**********" at bounding box center [501, 275] width 277 height 480
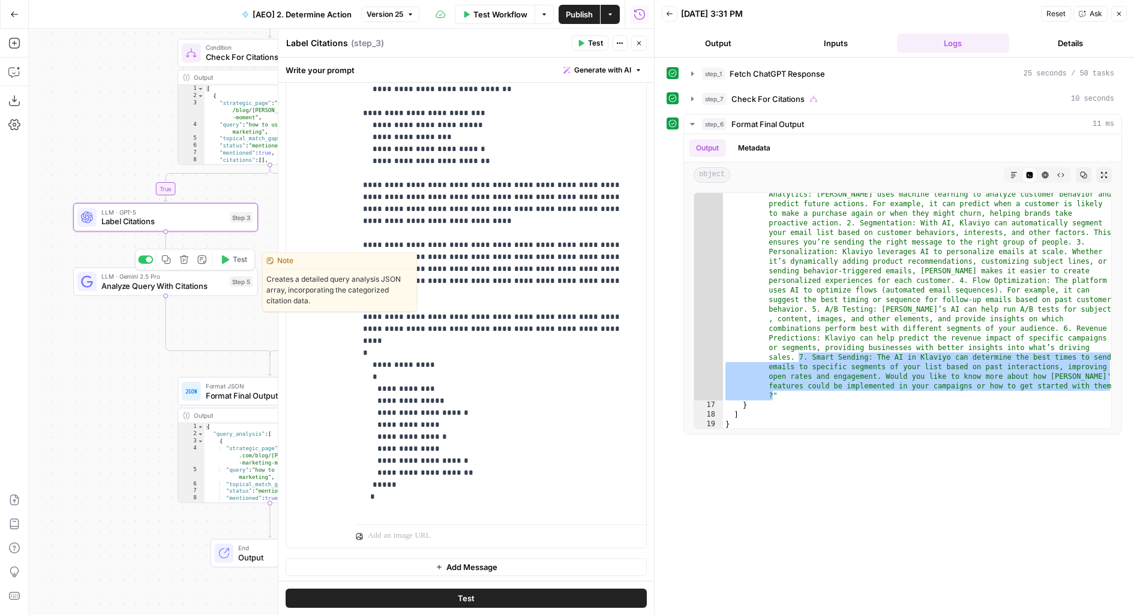
click at [211, 292] on div "LLM · Gemini 2.5 Pro Analyze Query With Citations Step 5 Copy step Delete step …" at bounding box center [165, 282] width 185 height 29
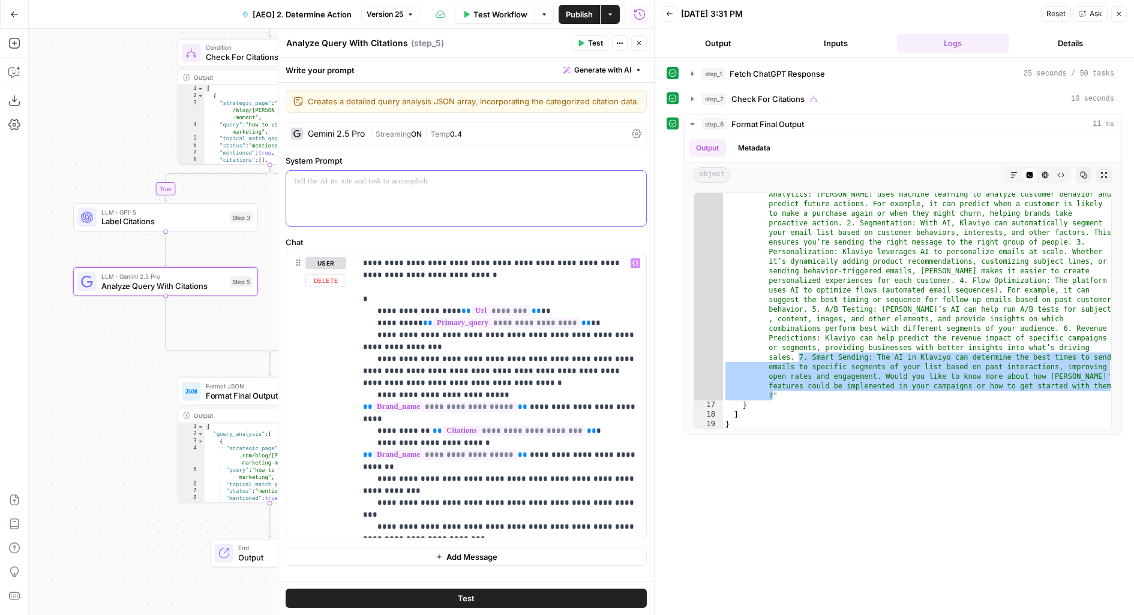
click at [398, 194] on div at bounding box center [466, 198] width 360 height 55
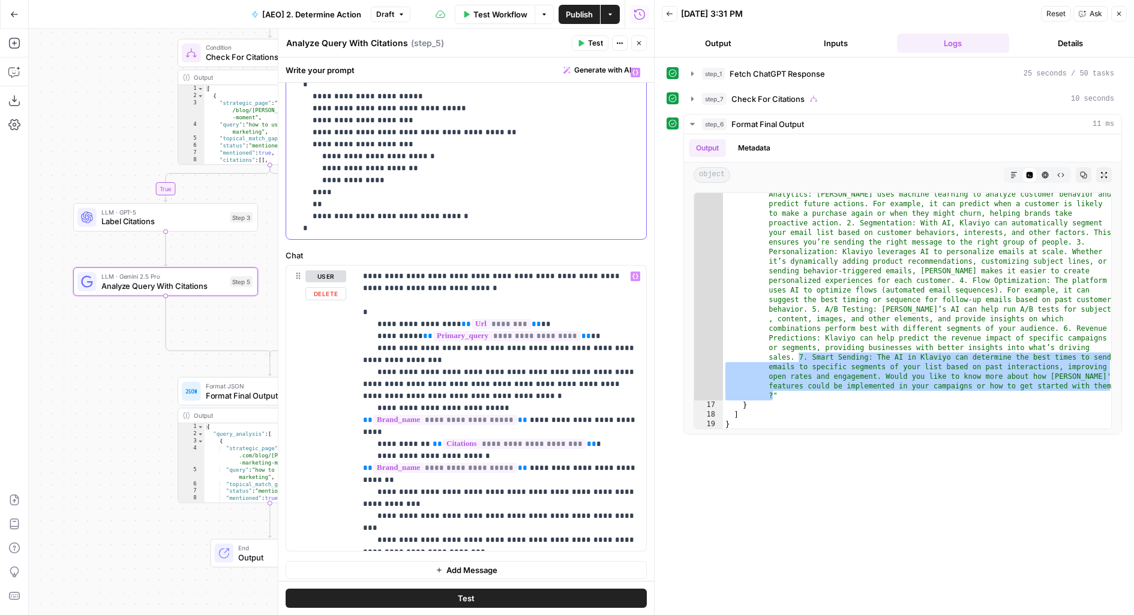
scroll to position [112, 0]
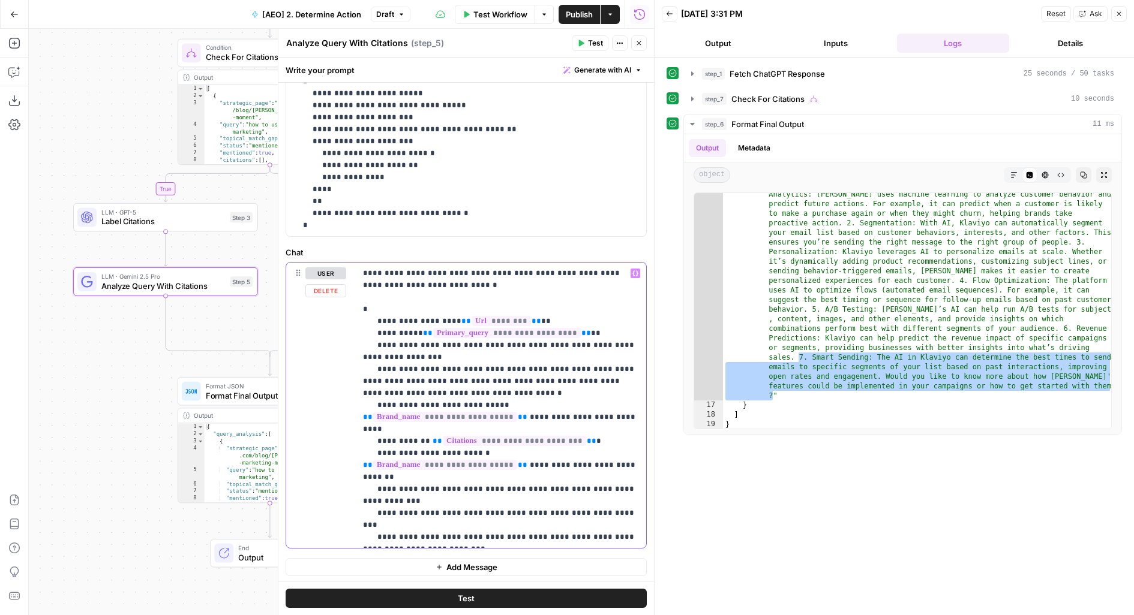
drag, startPoint x: 379, startPoint y: 542, endPoint x: 347, endPoint y: 307, distance: 237.4
click at [347, 307] on div "**********" at bounding box center [466, 406] width 360 height 286
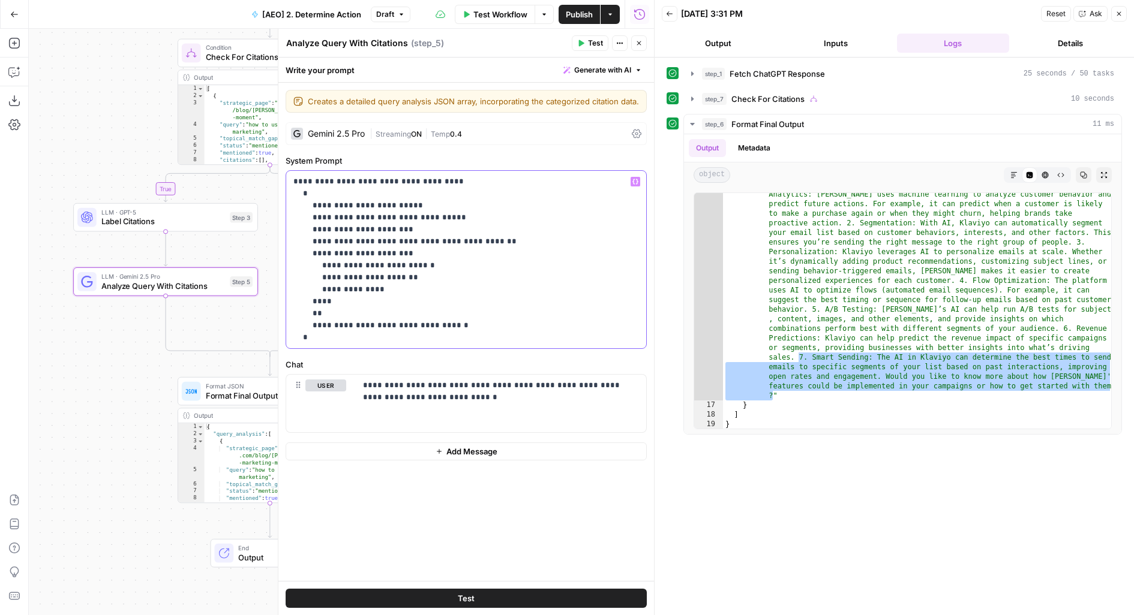
drag, startPoint x: 316, startPoint y: 340, endPoint x: 279, endPoint y: 193, distance: 150.9
click at [279, 193] on div "**********" at bounding box center [466, 322] width 376 height 587
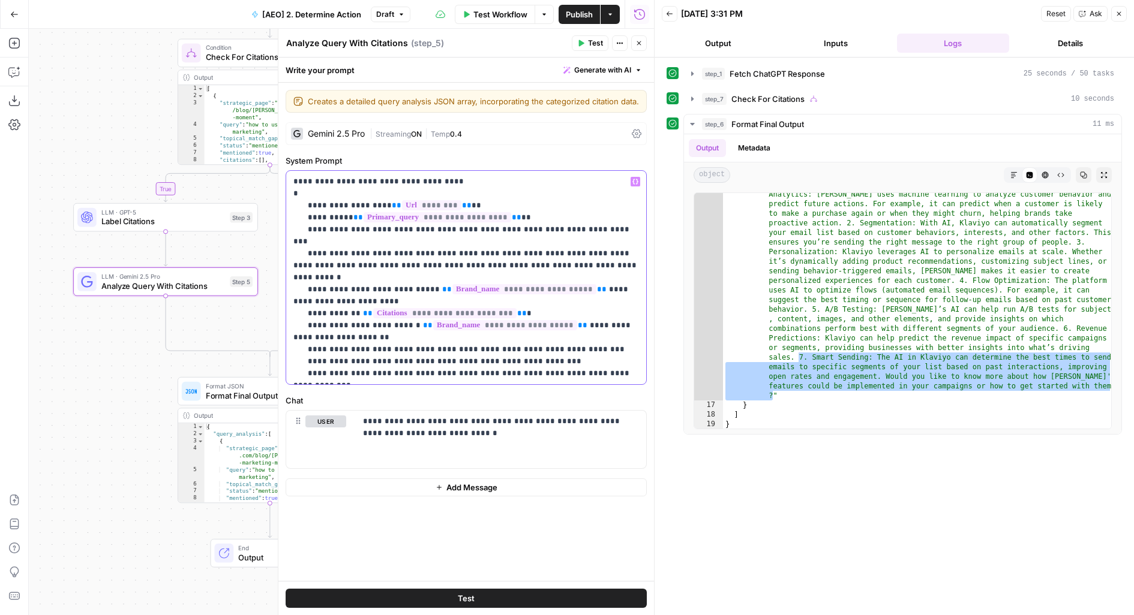
drag, startPoint x: 377, startPoint y: 205, endPoint x: 442, endPoint y: 204, distance: 65.4
click at [442, 204] on p "**********" at bounding box center [466, 278] width 346 height 204
click at [492, 205] on p "**********" at bounding box center [466, 278] width 346 height 204
drag, startPoint x: 444, startPoint y: 205, endPoint x: 376, endPoint y: 204, distance: 68.4
click at [376, 205] on p "**********" at bounding box center [466, 278] width 346 height 204
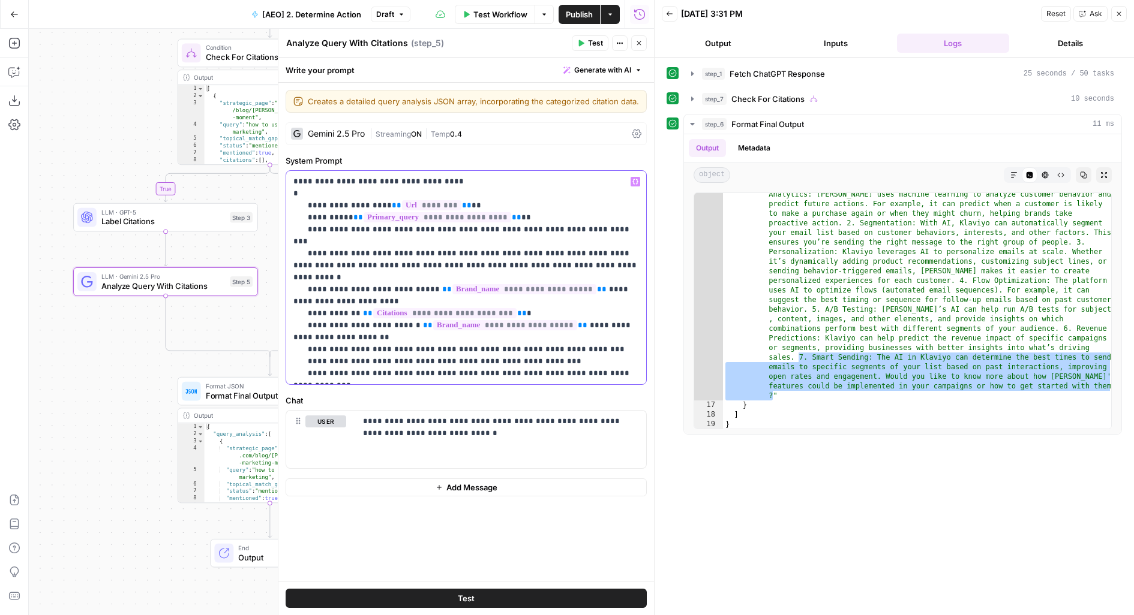
click at [502, 198] on p "**********" at bounding box center [466, 278] width 346 height 204
drag, startPoint x: 349, startPoint y: 291, endPoint x: 492, endPoint y: 287, distance: 143.4
click at [491, 288] on p "**********" at bounding box center [466, 278] width 346 height 204
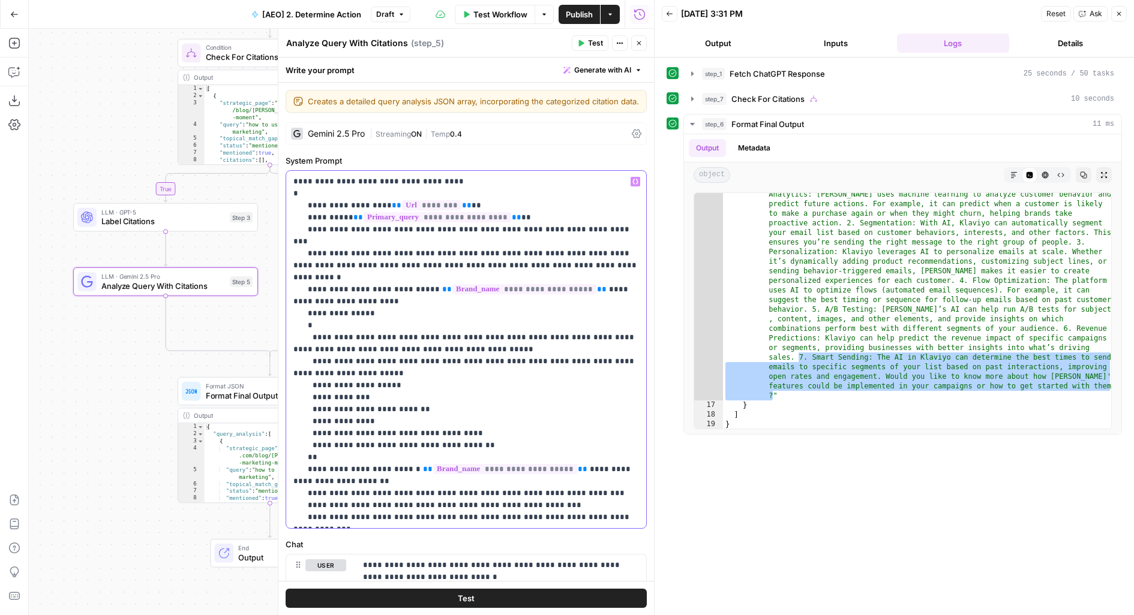
drag, startPoint x: 336, startPoint y: 313, endPoint x: 470, endPoint y: 323, distance: 134.2
click at [470, 323] on p "**********" at bounding box center [466, 350] width 346 height 348
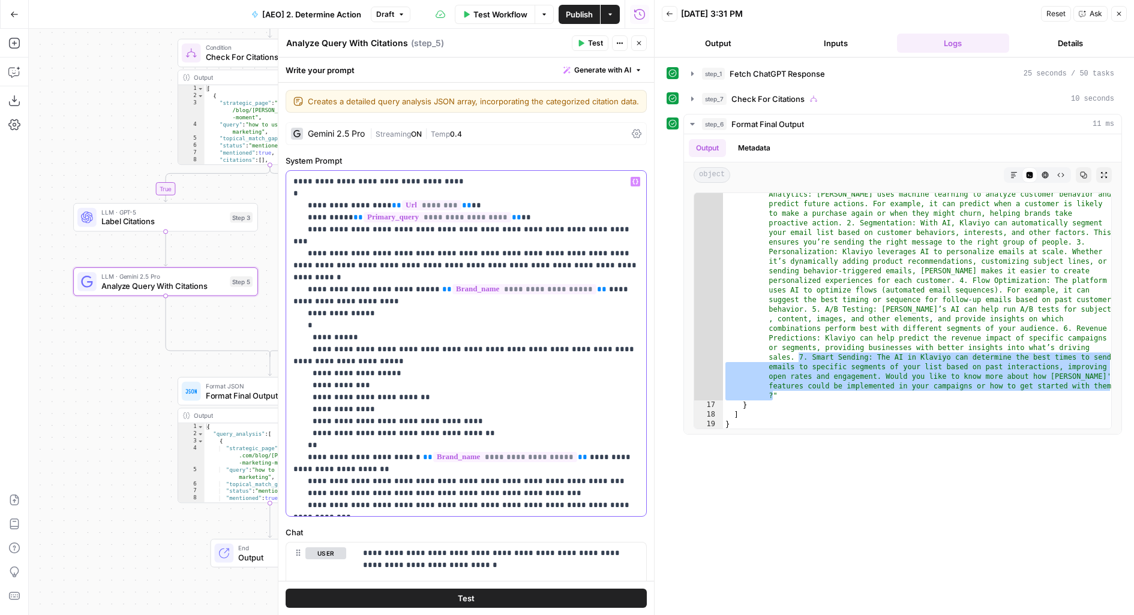
drag, startPoint x: 338, startPoint y: 323, endPoint x: 341, endPoint y: 337, distance: 14.1
click at [341, 337] on p "**********" at bounding box center [466, 344] width 346 height 336
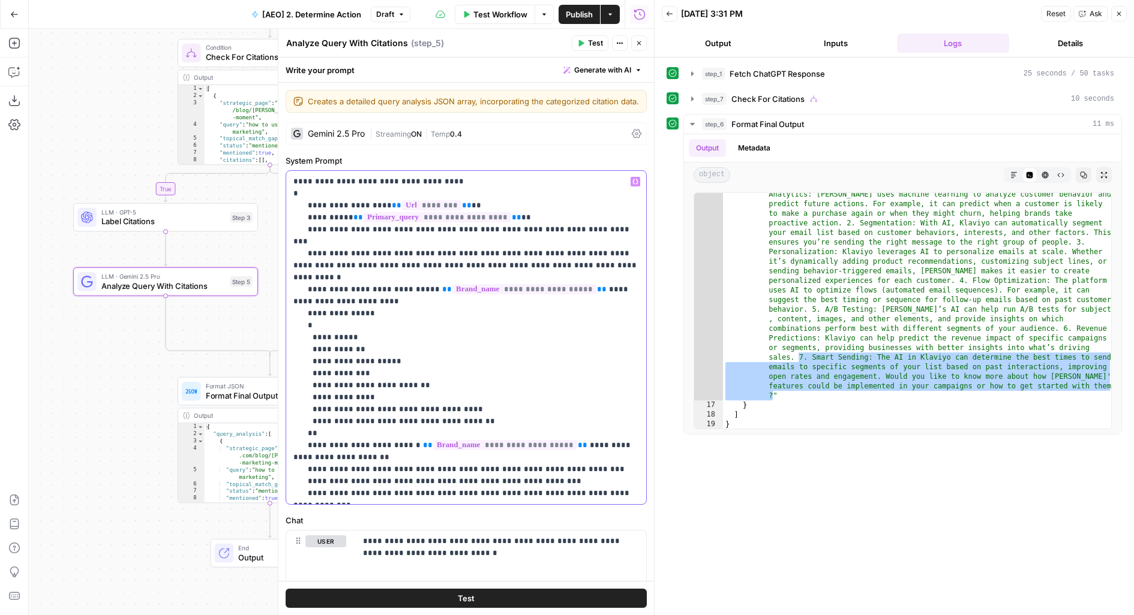
drag, startPoint x: 363, startPoint y: 339, endPoint x: 374, endPoint y: 338, distance: 11.4
click at [374, 339] on p "**********" at bounding box center [466, 338] width 346 height 324
click at [340, 350] on p "**********" at bounding box center [466, 338] width 346 height 324
drag, startPoint x: 352, startPoint y: 361, endPoint x: 405, endPoint y: 358, distance: 52.8
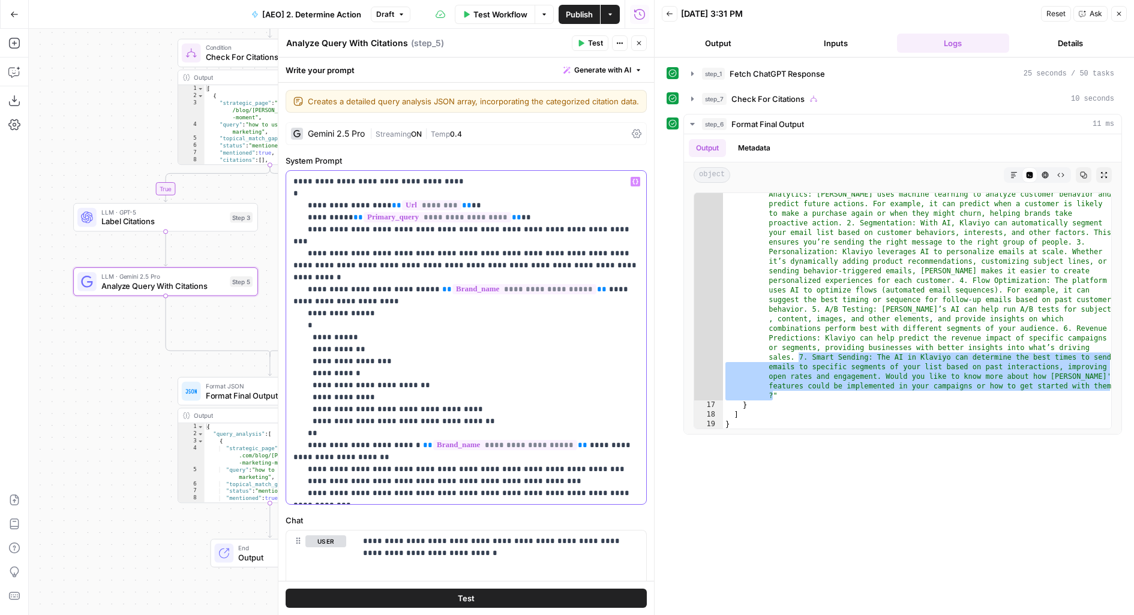
click at [406, 359] on p "**********" at bounding box center [466, 338] width 346 height 324
drag, startPoint x: 371, startPoint y: 386, endPoint x: 446, endPoint y: 385, distance: 75.0
click at [446, 385] on p "**********" at bounding box center [466, 338] width 346 height 324
drag, startPoint x: 379, startPoint y: 399, endPoint x: 469, endPoint y: 399, distance: 90.0
click at [469, 399] on p "**********" at bounding box center [466, 338] width 346 height 324
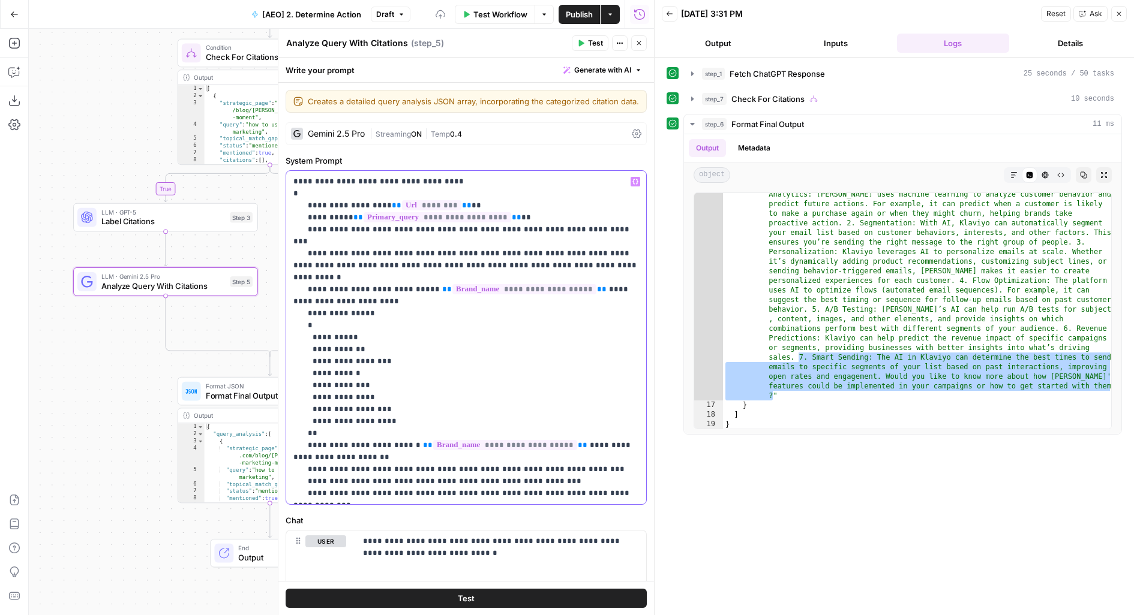
click at [367, 407] on p "**********" at bounding box center [466, 338] width 346 height 324
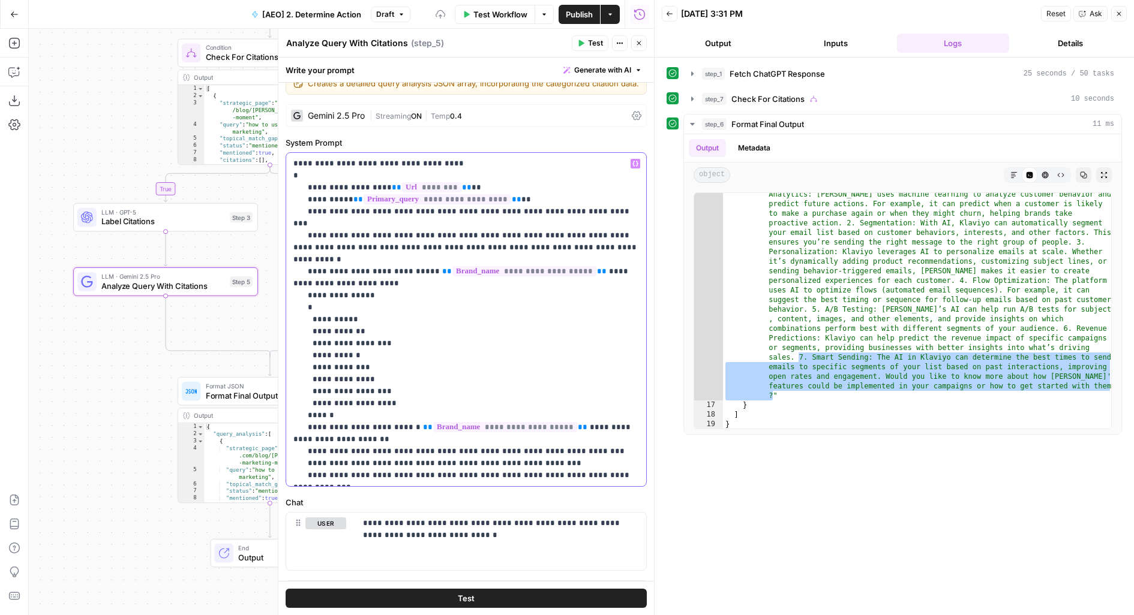
scroll to position [24, 0]
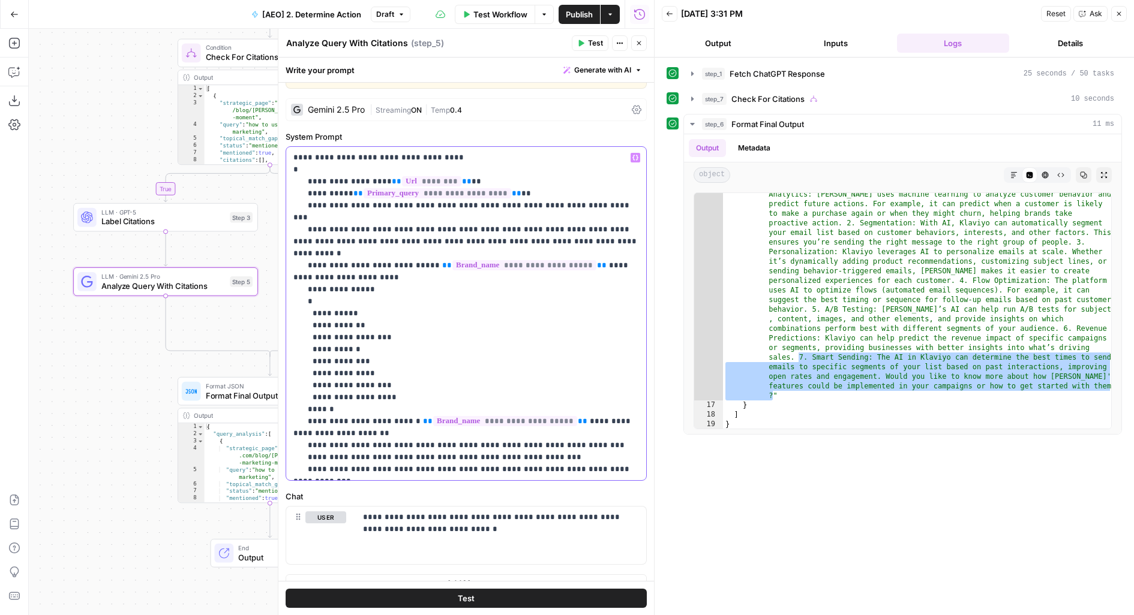
drag, startPoint x: 376, startPoint y: 179, endPoint x: 444, endPoint y: 178, distance: 68.4
click at [444, 179] on p "**********" at bounding box center [466, 314] width 346 height 324
click at [337, 157] on p "**********" at bounding box center [466, 314] width 346 height 324
click at [414, 155] on p "**********" at bounding box center [466, 314] width 346 height 324
click at [455, 157] on p "**********" at bounding box center [466, 314] width 346 height 324
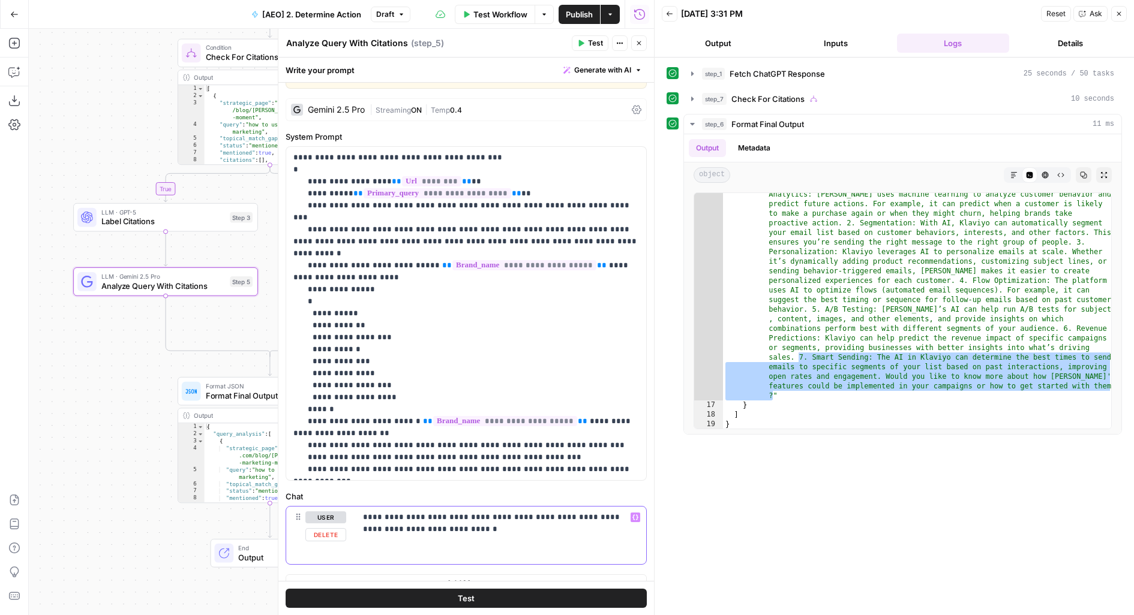
drag, startPoint x: 449, startPoint y: 532, endPoint x: 347, endPoint y: 499, distance: 106.6
click at [347, 500] on div "**********" at bounding box center [466, 528] width 361 height 74
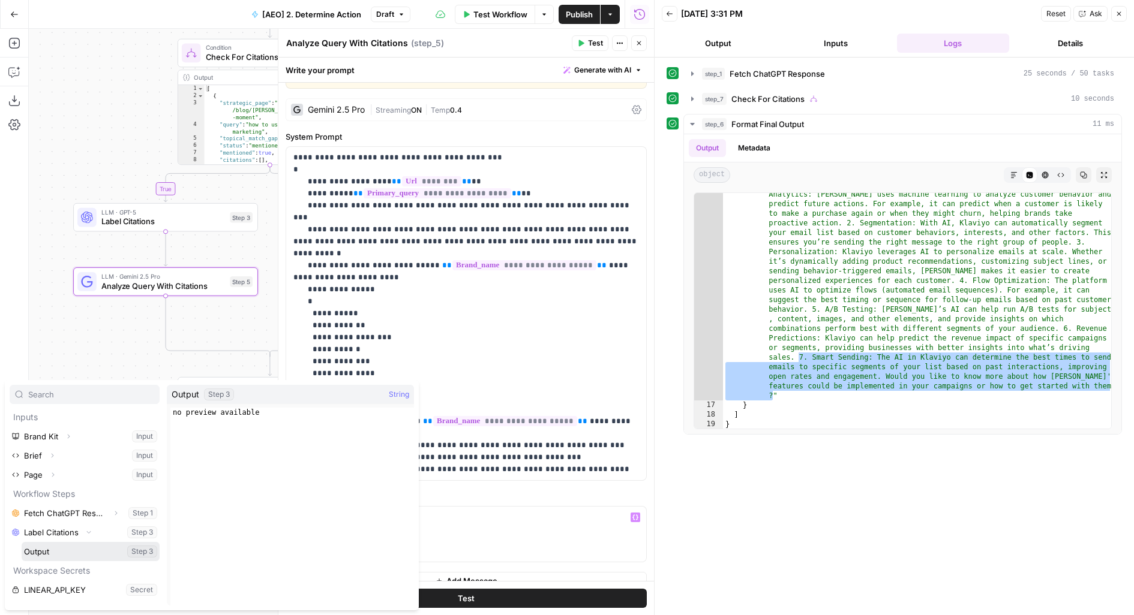
click at [22, 542] on button "Select variable Output" at bounding box center [91, 551] width 138 height 19
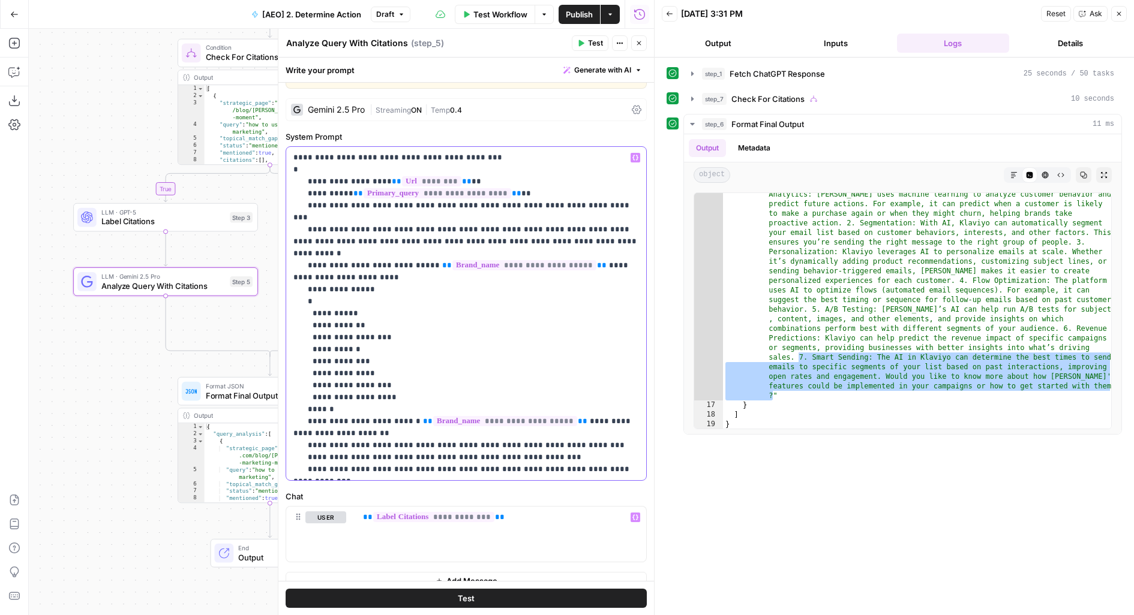
click at [545, 421] on p "**********" at bounding box center [466, 314] width 346 height 324
click at [362, 265] on p "**********" at bounding box center [466, 314] width 346 height 324
drag, startPoint x: 335, startPoint y: 157, endPoint x: 378, endPoint y: 153, distance: 43.3
click at [379, 154] on p "**********" at bounding box center [466, 314] width 346 height 324
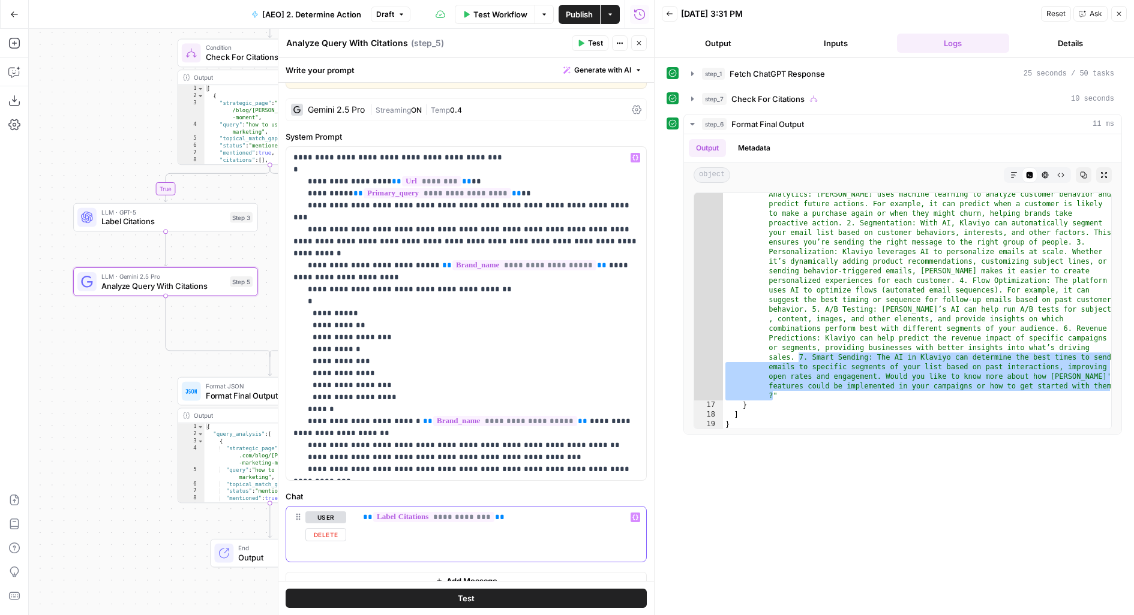
click at [359, 521] on div "**********" at bounding box center [501, 534] width 290 height 55
click at [422, 597] on button "Test" at bounding box center [466, 598] width 361 height 19
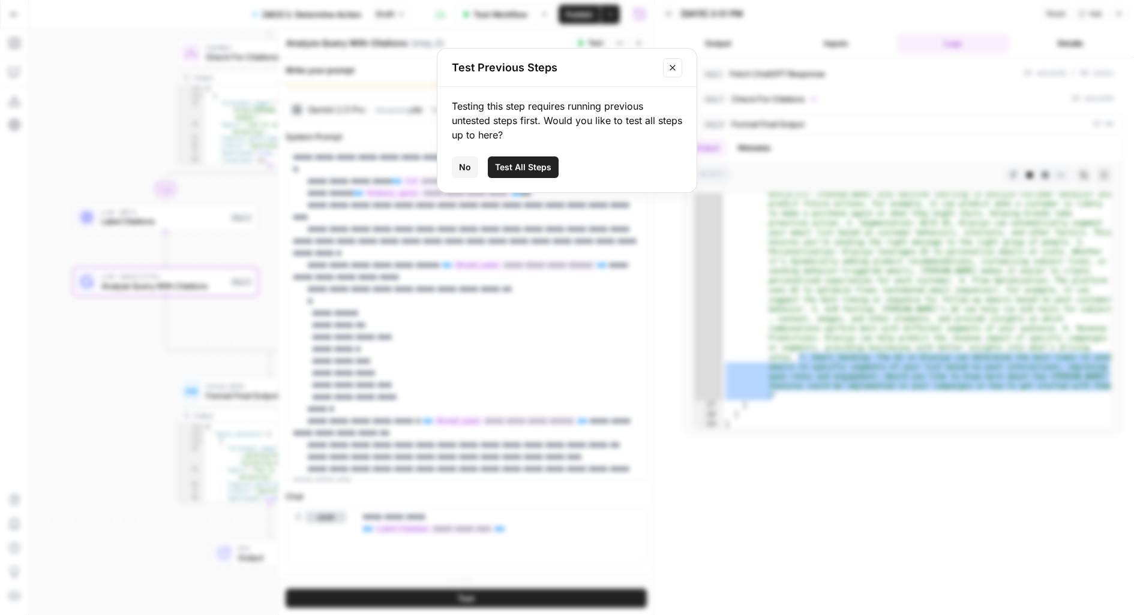
click at [524, 177] on button "Test All Steps" at bounding box center [523, 168] width 71 height 22
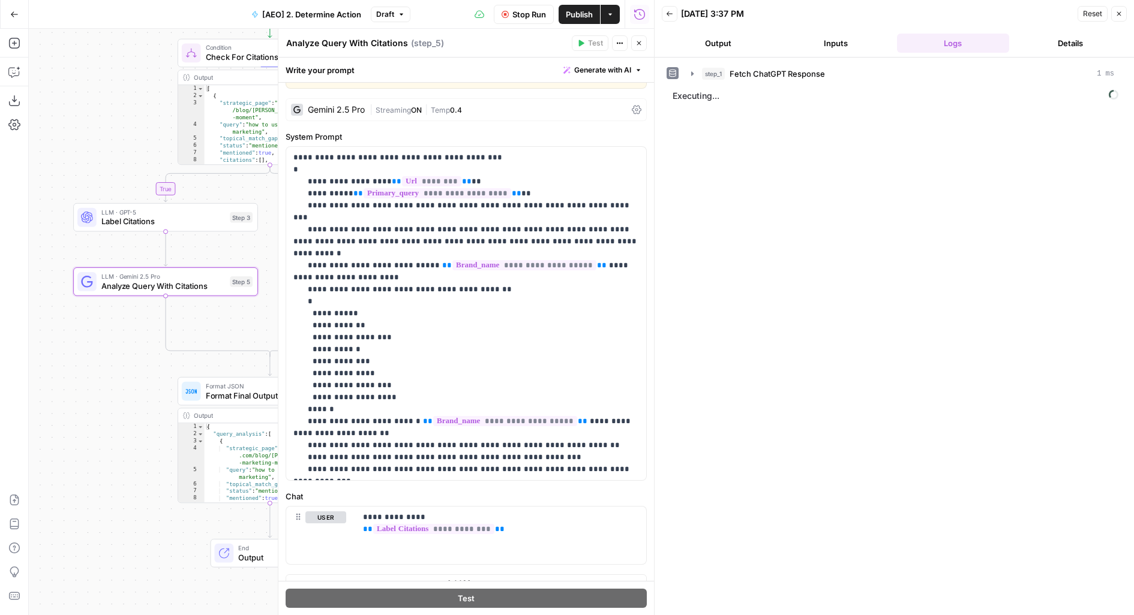
click at [642, 42] on icon "button" at bounding box center [638, 43] width 7 height 7
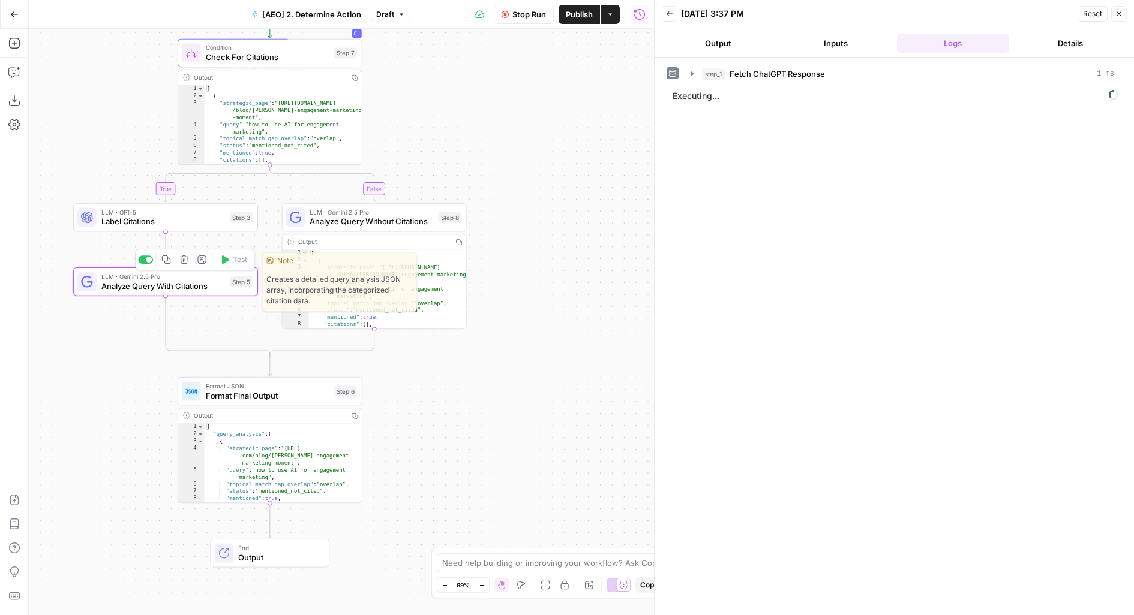
click at [229, 280] on div "LLM · Gemini 2.5 Pro Analyze Query With Citations Step 5 Copy step Delete step …" at bounding box center [164, 282] width 175 height 20
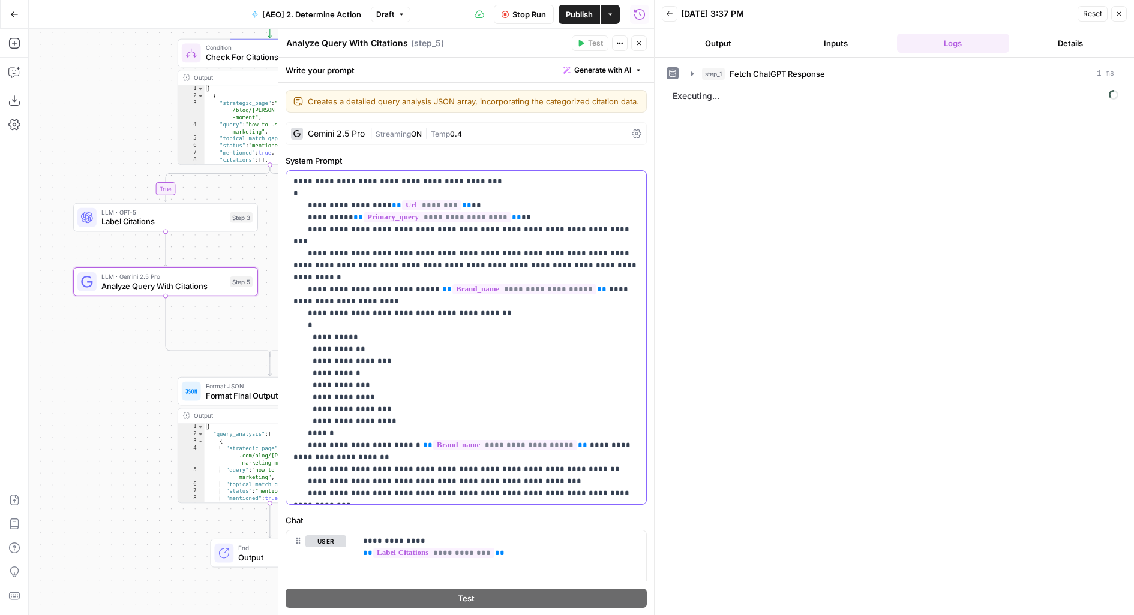
click at [399, 425] on p "**********" at bounding box center [466, 338] width 346 height 324
click at [641, 47] on button "Close" at bounding box center [639, 43] width 16 height 16
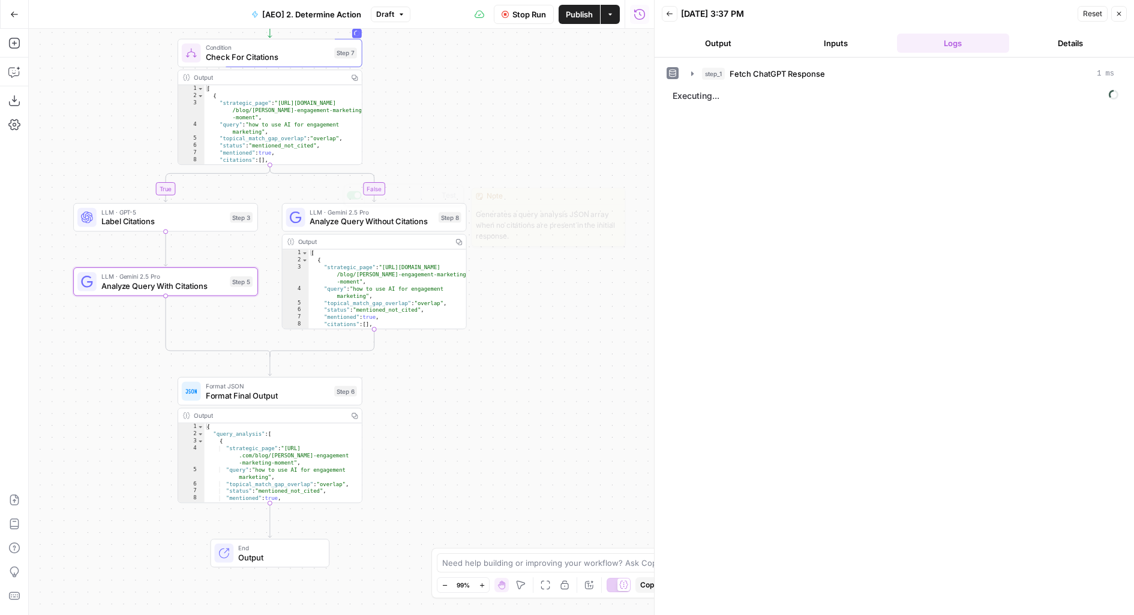
click at [412, 223] on span "Analyze Query Without Citations" at bounding box center [372, 222] width 124 height 12
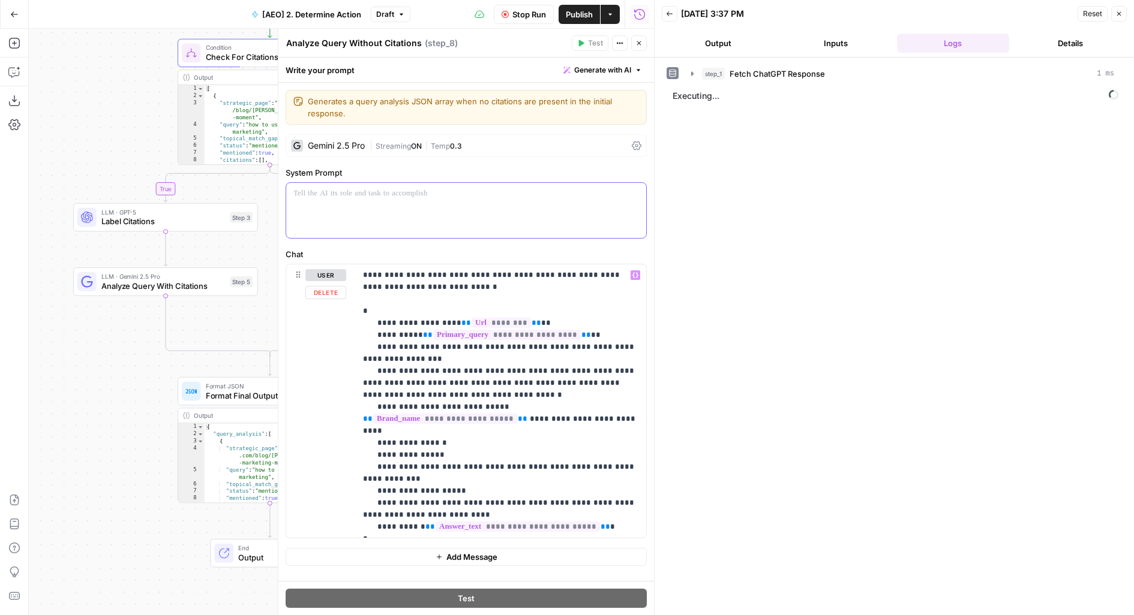
click at [414, 230] on div at bounding box center [466, 210] width 360 height 55
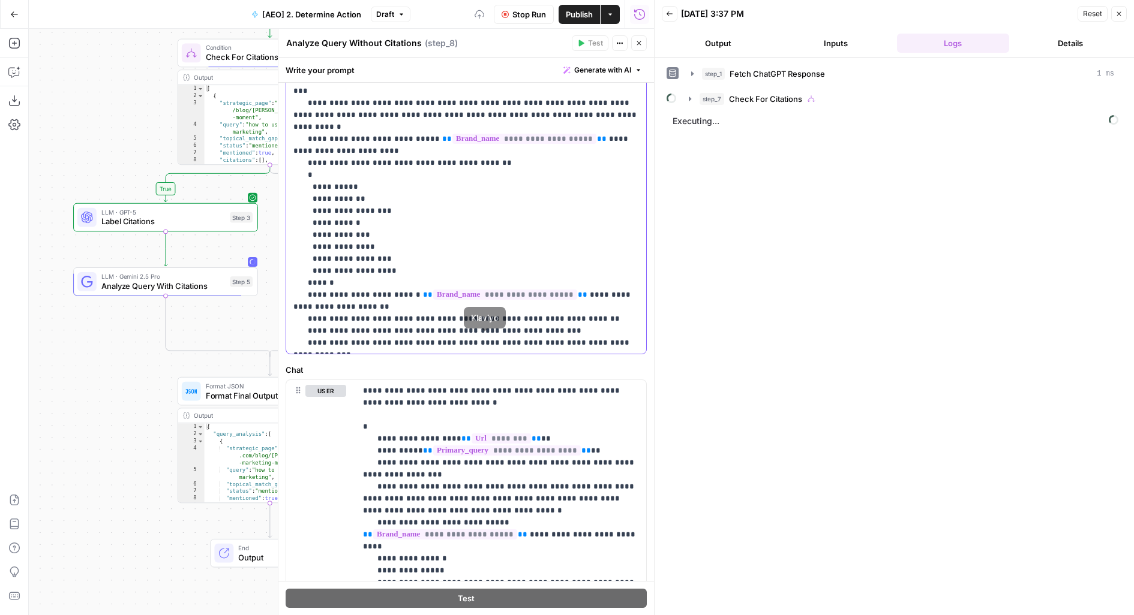
scroll to position [172, 0]
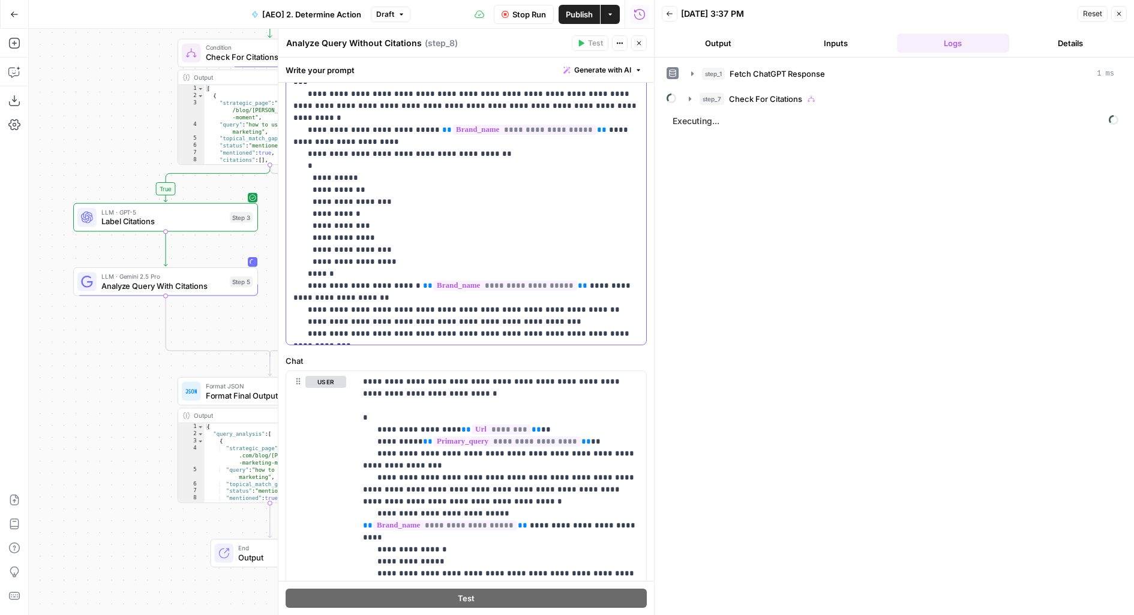
drag, startPoint x: 320, startPoint y: 250, endPoint x: 356, endPoint y: 128, distance: 127.0
click at [356, 128] on p "**********" at bounding box center [466, 178] width 346 height 324
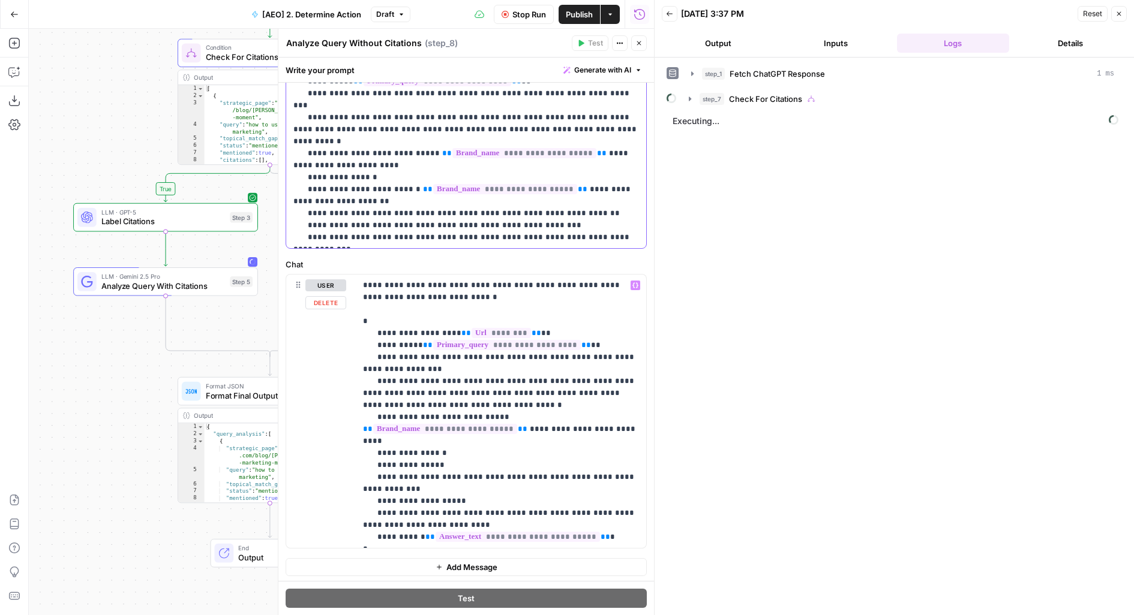
scroll to position [148, 0]
drag, startPoint x: 392, startPoint y: 535, endPoint x: 373, endPoint y: 27, distance: 508.5
click at [374, 27] on body "AirOps Builders New Home Browse Insights Opportunities Your Data Flightpath Rec…" at bounding box center [567, 307] width 1134 height 615
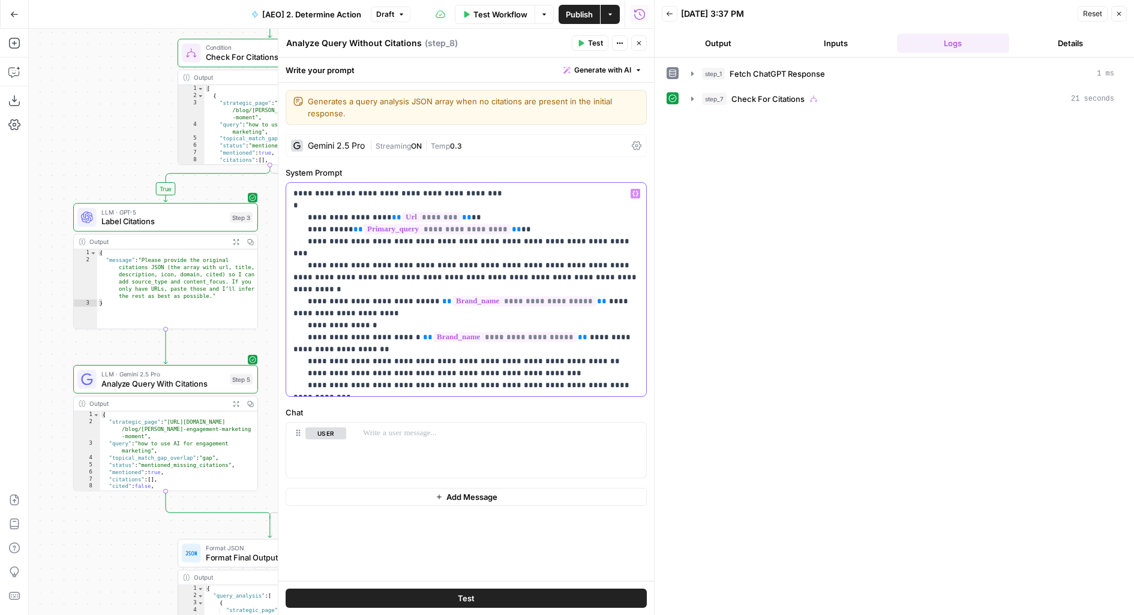
drag, startPoint x: 293, startPoint y: 194, endPoint x: 409, endPoint y: 189, distance: 115.3
click at [409, 189] on p "**********" at bounding box center [466, 290] width 346 height 204
click at [376, 194] on p "**********" at bounding box center [466, 290] width 346 height 204
click at [391, 239] on p "**********" at bounding box center [466, 290] width 346 height 204
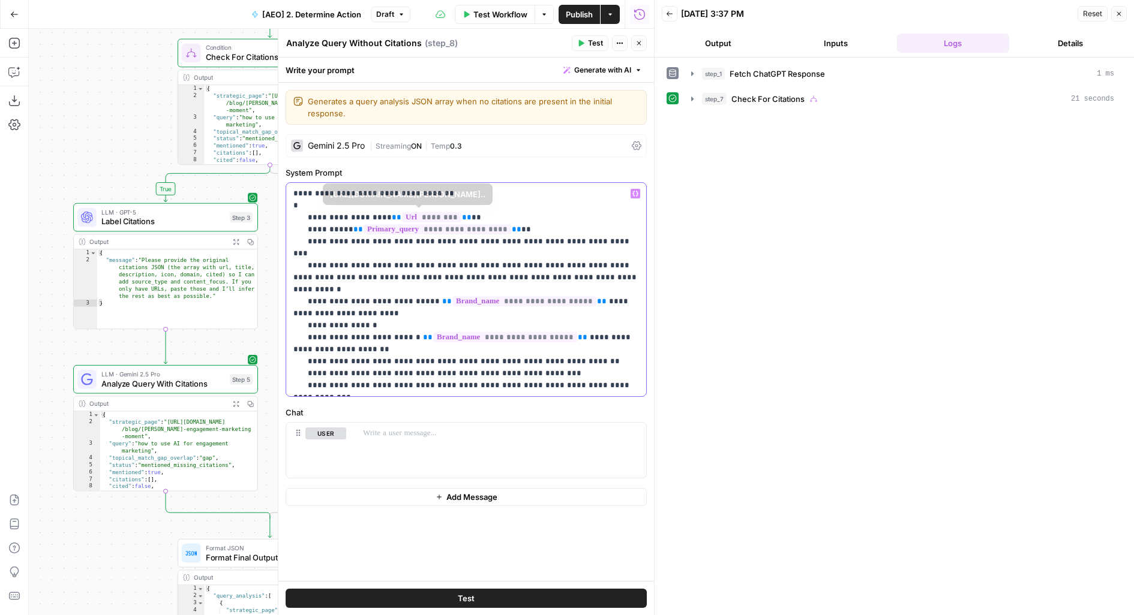
copy p "**********"
click at [415, 191] on p "**********" at bounding box center [466, 290] width 346 height 204
click at [318, 254] on p "**********" at bounding box center [466, 290] width 346 height 204
copy p "******"
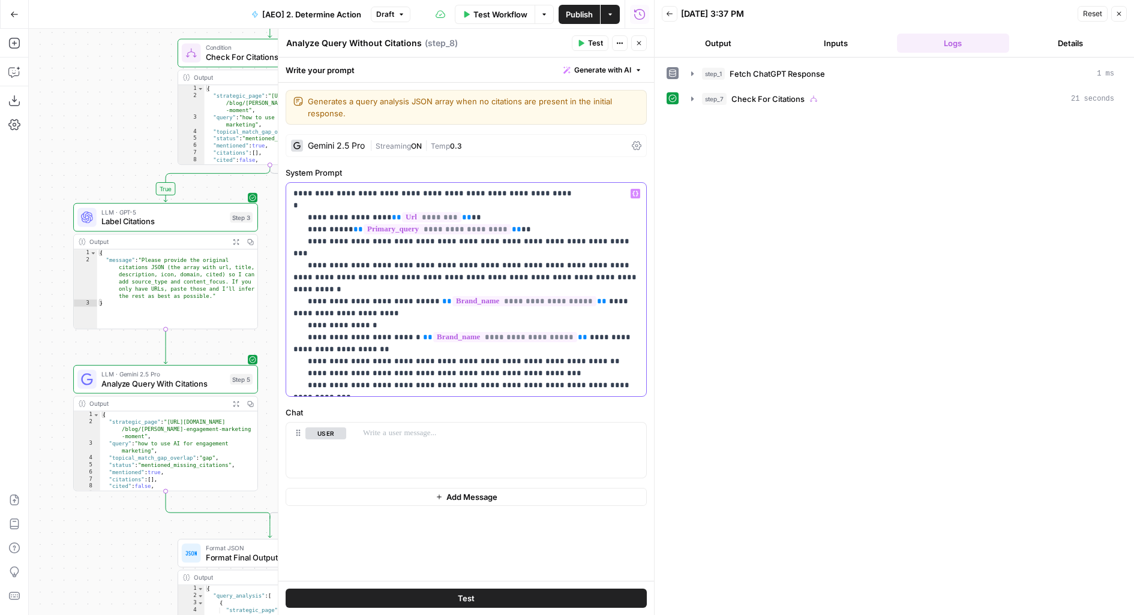
click at [513, 191] on p "**********" at bounding box center [466, 290] width 346 height 204
click at [333, 277] on p "**********" at bounding box center [466, 290] width 346 height 204
copy p "*********"
click at [544, 193] on p "**********" at bounding box center [466, 290] width 346 height 204
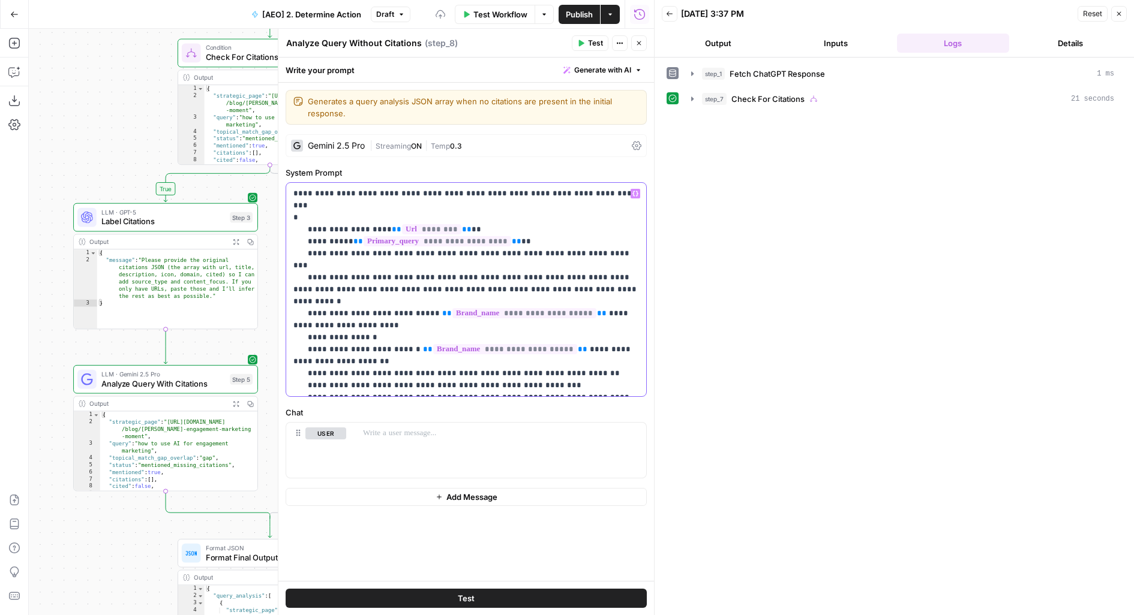
click at [320, 305] on p "**********" at bounding box center [466, 290] width 346 height 204
click at [325, 314] on p "**********" at bounding box center [466, 290] width 346 height 204
click at [316, 314] on p "**********" at bounding box center [466, 290] width 346 height 204
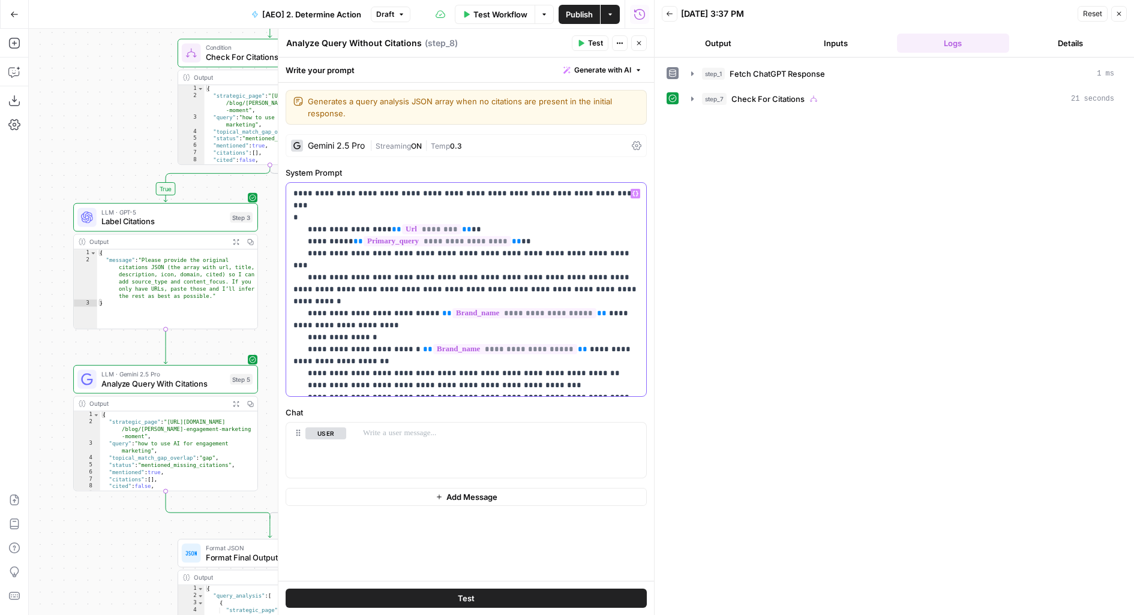
click at [316, 314] on p "**********" at bounding box center [466, 290] width 346 height 204
copy p "*****"
click at [584, 191] on p "**********" at bounding box center [466, 290] width 346 height 204
click at [323, 340] on p "**********" at bounding box center [466, 290] width 346 height 204
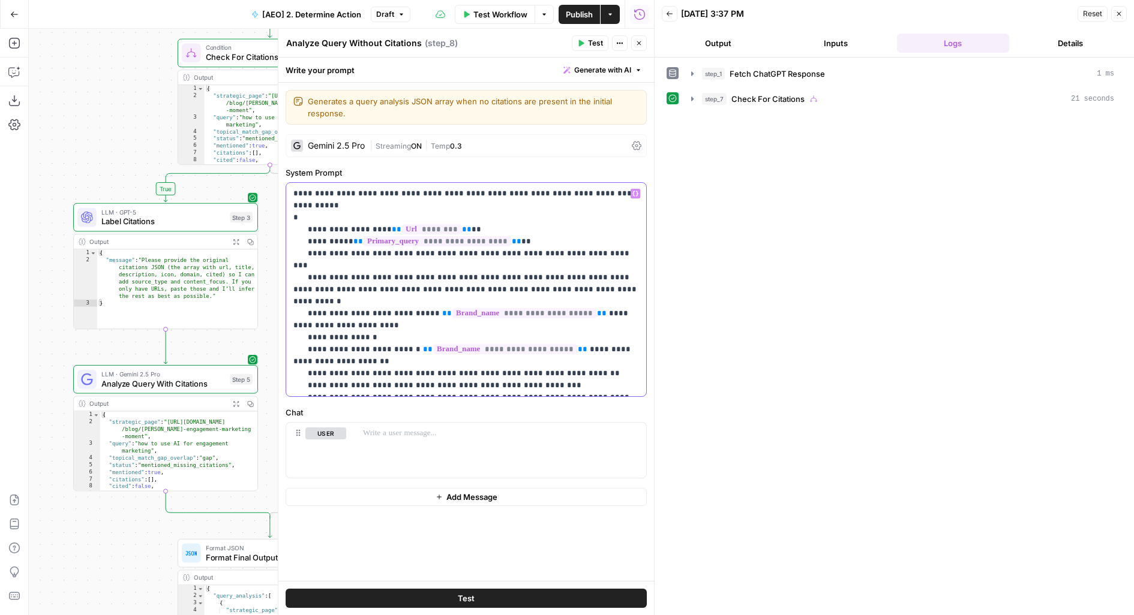
copy p "**********"
click at [610, 191] on p "**********" at bounding box center [466, 290] width 346 height 204
click at [343, 361] on p "**********" at bounding box center [466, 296] width 346 height 216
copy p "**********"
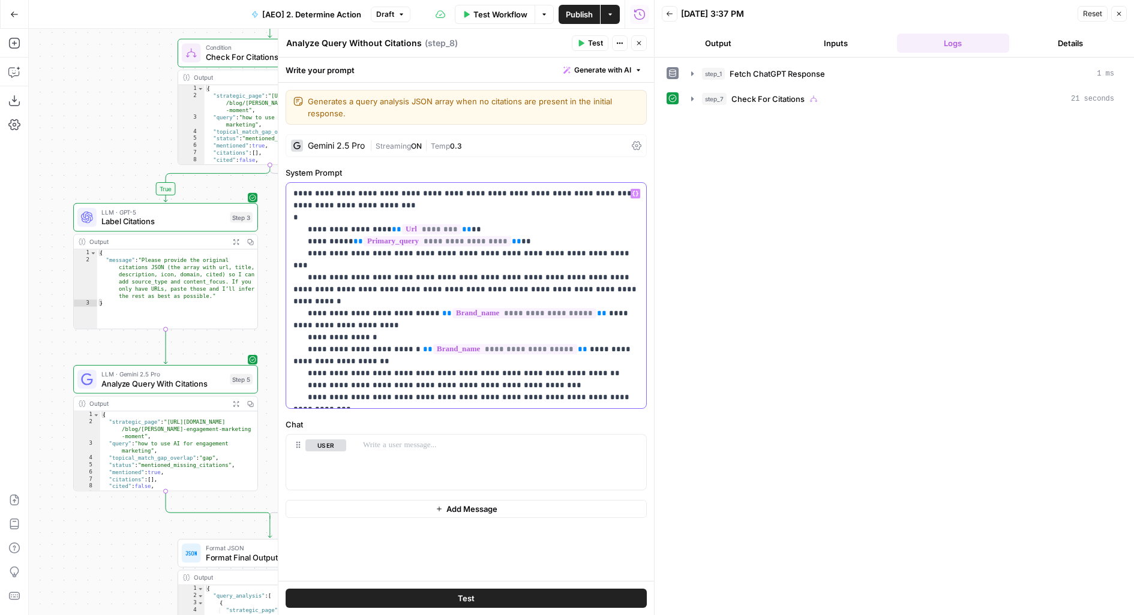
click at [365, 198] on p "**********" at bounding box center [466, 296] width 346 height 216
click at [336, 362] on p "**********" at bounding box center [466, 296] width 346 height 216
copy p "**********"
click at [421, 207] on p "**********" at bounding box center [466, 296] width 346 height 216
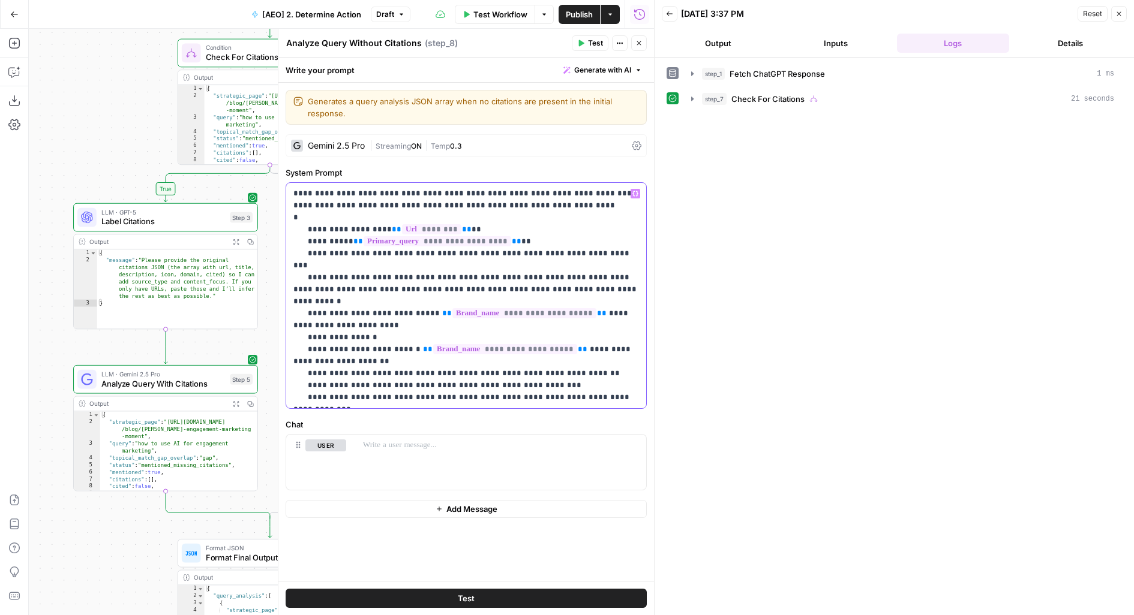
click at [421, 205] on p "**********" at bounding box center [466, 296] width 346 height 216
drag, startPoint x: 575, startPoint y: 203, endPoint x: 286, endPoint y: 188, distance: 290.1
click at [287, 188] on div "**********" at bounding box center [466, 296] width 360 height 226
copy p "**********"
click at [438, 454] on div at bounding box center [501, 462] width 290 height 55
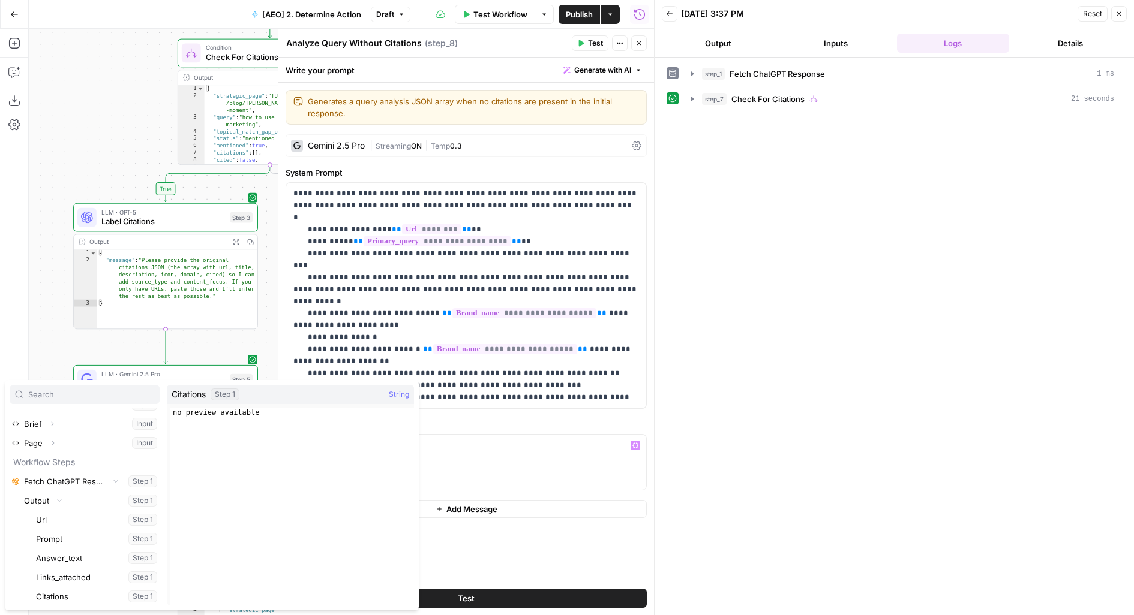
scroll to position [140, 0]
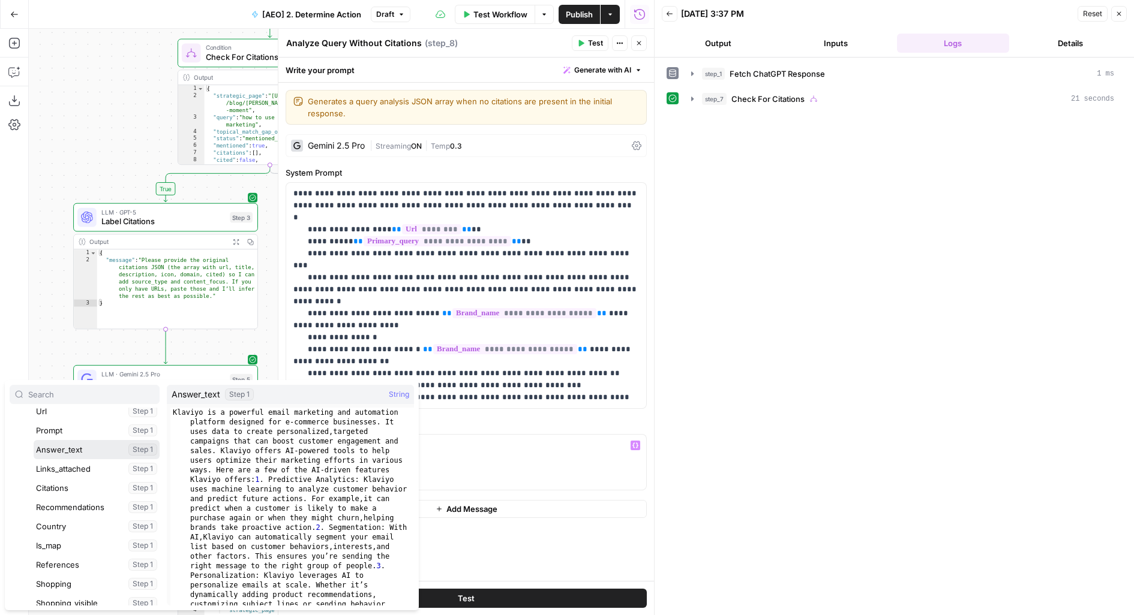
click at [34, 440] on button "Select variable Answer_text" at bounding box center [97, 449] width 126 height 19
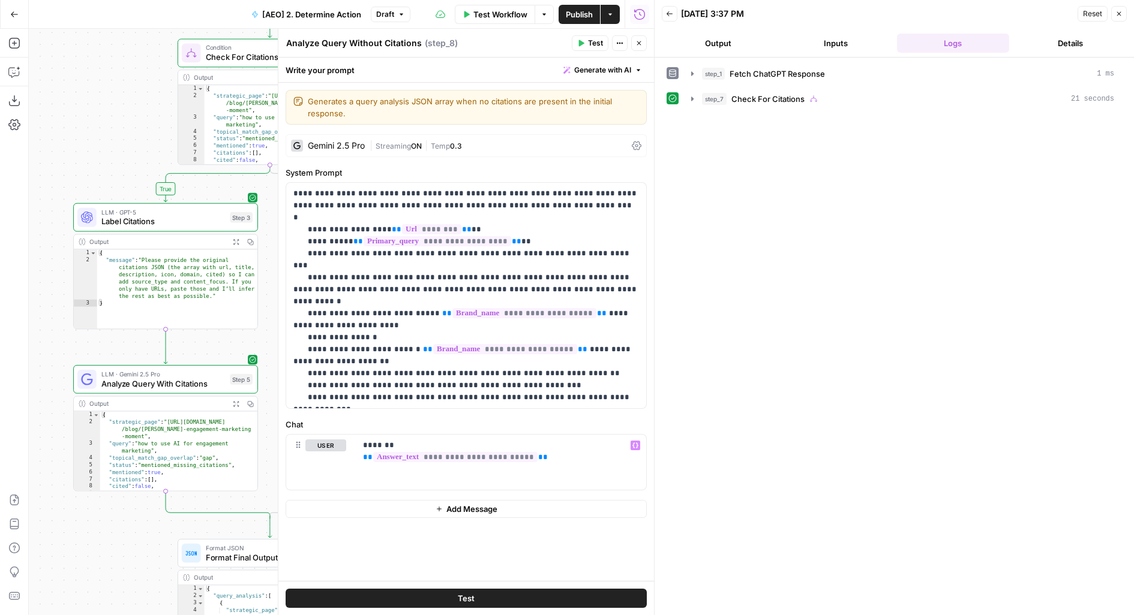
click at [641, 41] on icon "button" at bounding box center [639, 43] width 4 height 4
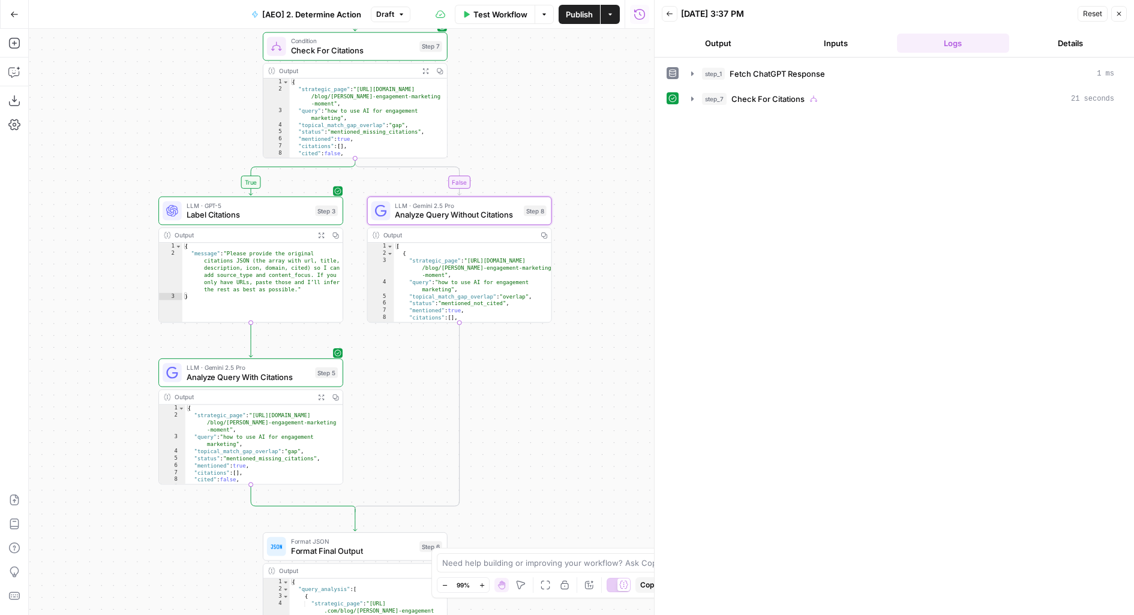
drag, startPoint x: 452, startPoint y: 428, endPoint x: 538, endPoint y: 422, distance: 86.0
click at [539, 422] on div "true false Workflow Set Inputs Inputs Fetch ChatGPT Response Fetch ChatGPT Resp…" at bounding box center [341, 322] width 625 height 587
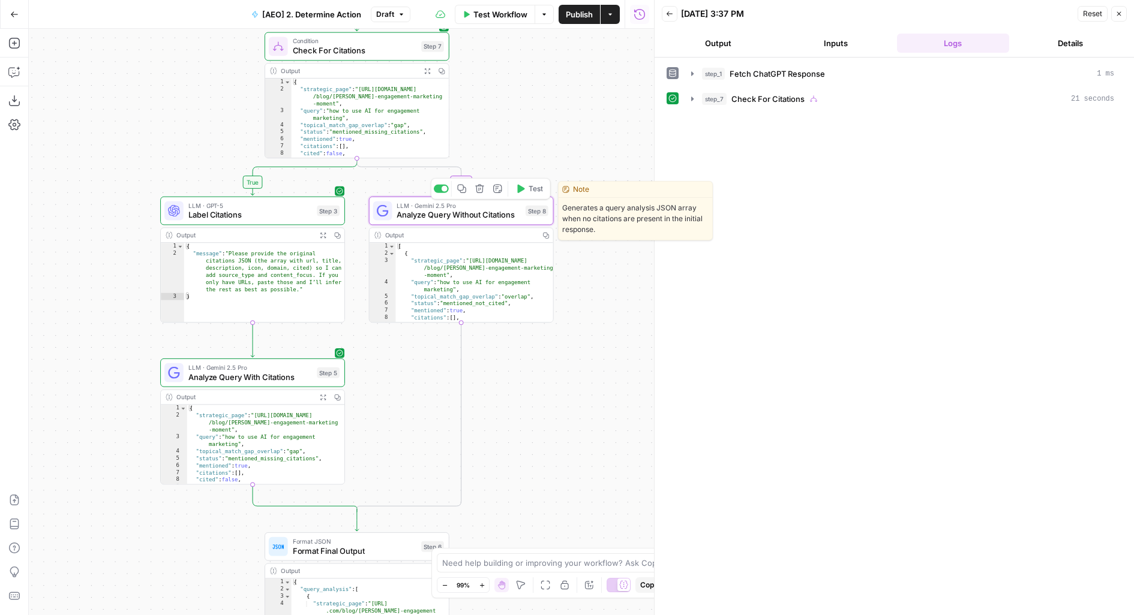
click at [454, 214] on span "Analyze Query Without Citations" at bounding box center [459, 215] width 124 height 12
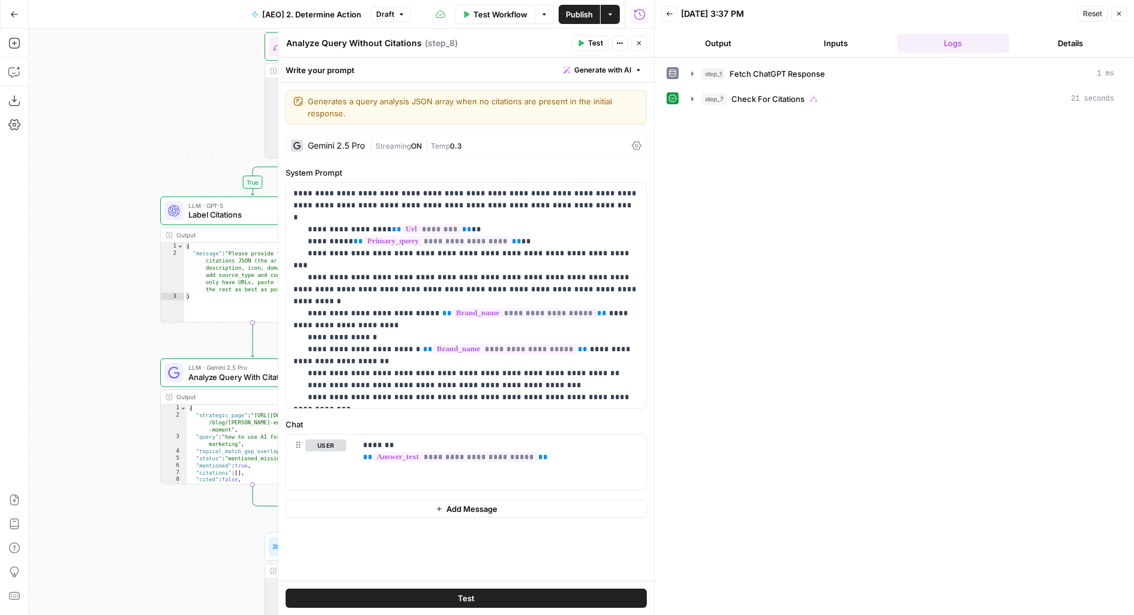
click at [636, 38] on button "Close" at bounding box center [639, 43] width 16 height 16
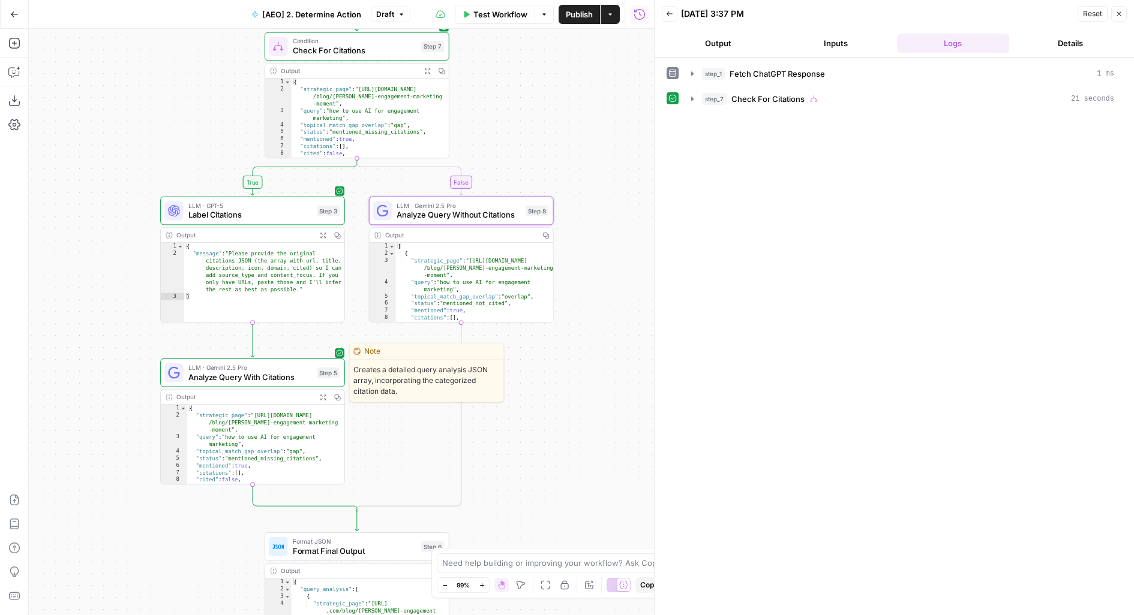
click at [267, 380] on span "Analyze Query With Citations" at bounding box center [250, 377] width 124 height 12
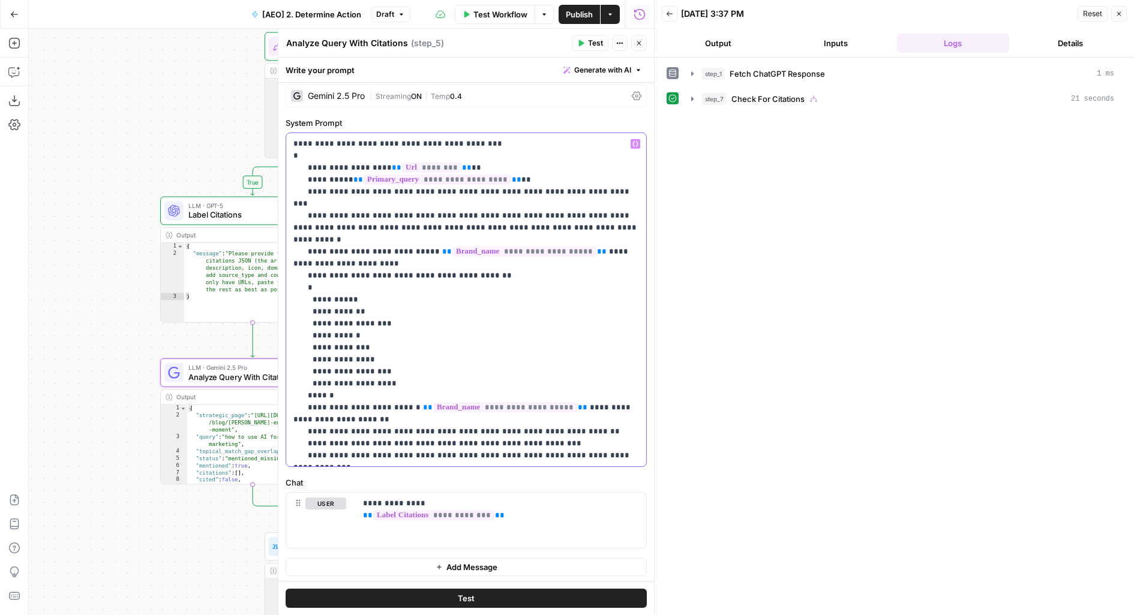
scroll to position [0, 0]
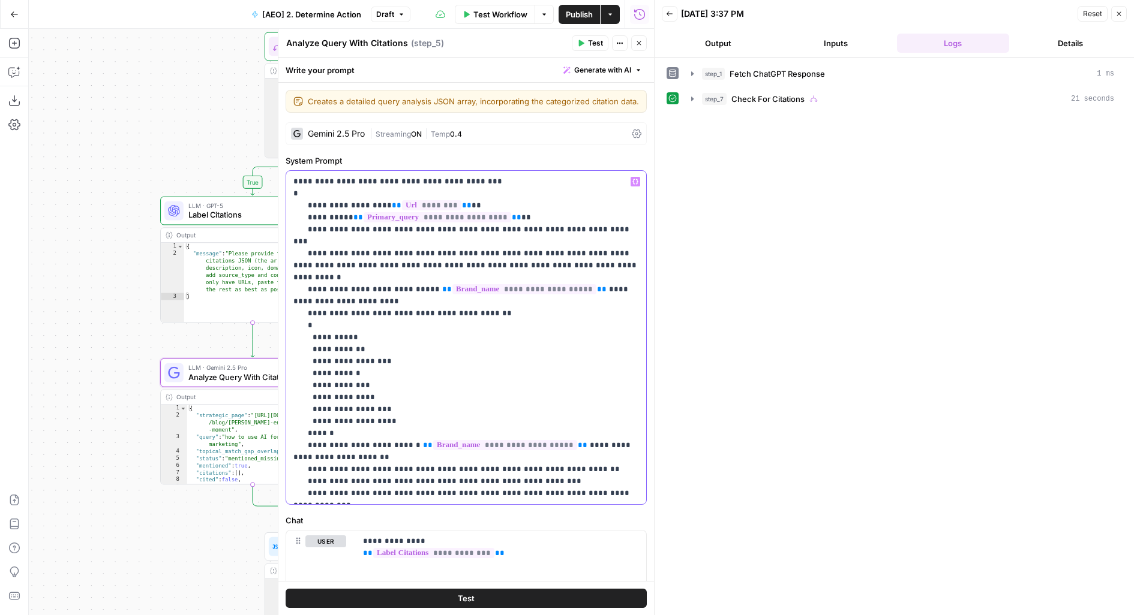
drag, startPoint x: 319, startPoint y: 464, endPoint x: 248, endPoint y: 21, distance: 448.3
click at [248, 22] on body "AirOps Builders New Home Browse Insights Opportunities Your Data Flightpath Rec…" at bounding box center [567, 307] width 1134 height 615
click at [521, 178] on p "**********" at bounding box center [466, 338] width 346 height 324
drag, startPoint x: 484, startPoint y: 178, endPoint x: 292, endPoint y: 180, distance: 192.0
click at [293, 180] on p "**********" at bounding box center [466, 338] width 346 height 324
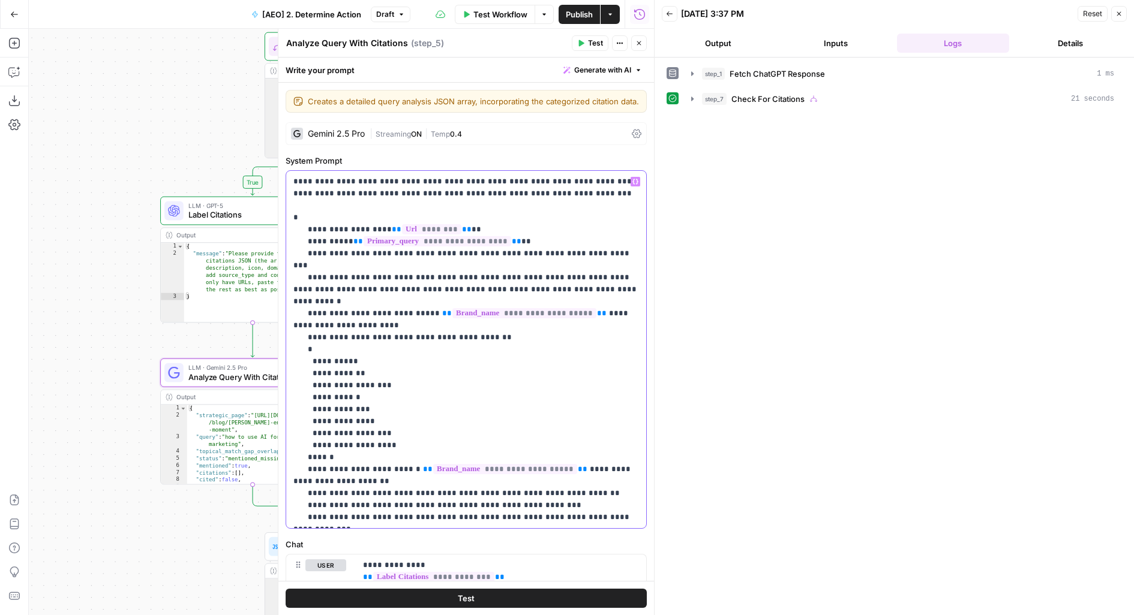
click at [328, 314] on p "**********" at bounding box center [466, 350] width 346 height 348
copy p "*********"
click at [584, 183] on p "**********" at bounding box center [466, 350] width 346 height 348
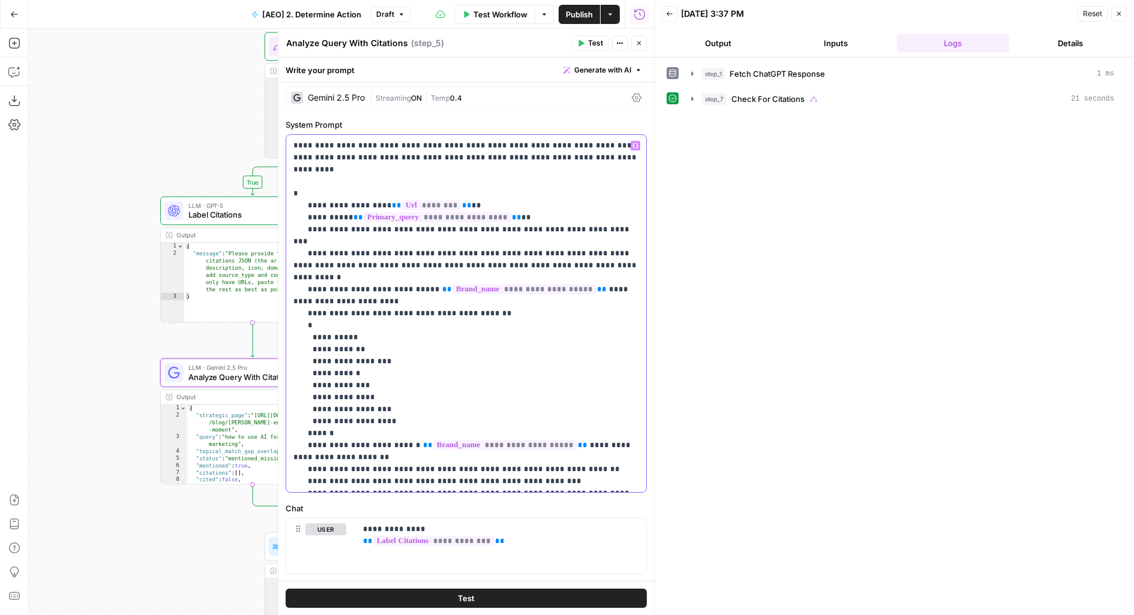
scroll to position [37, 0]
click at [554, 532] on p "**********" at bounding box center [501, 535] width 277 height 24
click at [522, 538] on p "**********" at bounding box center [501, 535] width 277 height 24
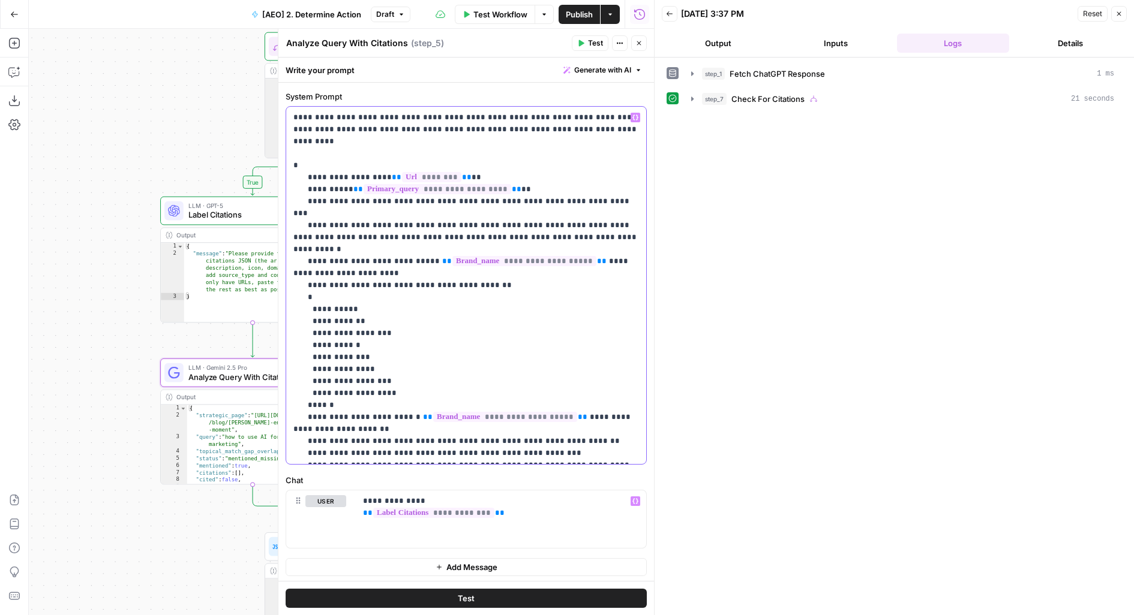
click at [326, 221] on p "**********" at bounding box center [466, 286] width 346 height 348
click at [397, 533] on p "**********" at bounding box center [501, 520] width 277 height 48
click at [376, 533] on p "**********" at bounding box center [501, 520] width 277 height 48
drag, startPoint x: 348, startPoint y: 439, endPoint x: 518, endPoint y: 436, distance: 169.8
click at [518, 436] on p "**********" at bounding box center [466, 286] width 346 height 348
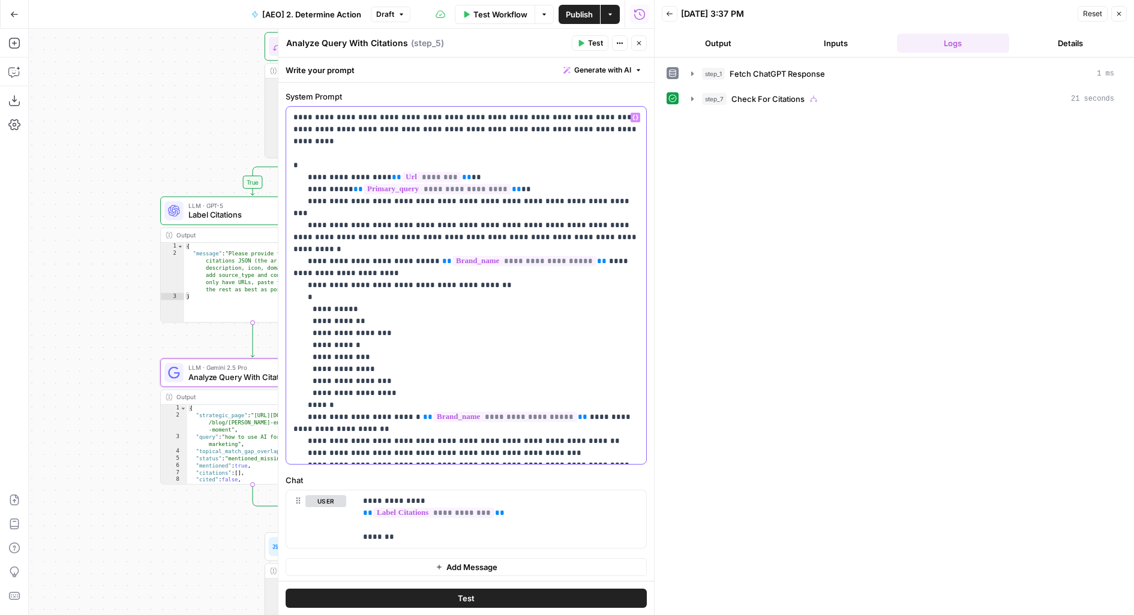
copy p "**********"
click at [415, 540] on p "**********" at bounding box center [501, 520] width 277 height 48
click at [419, 605] on button "Test" at bounding box center [466, 598] width 361 height 19
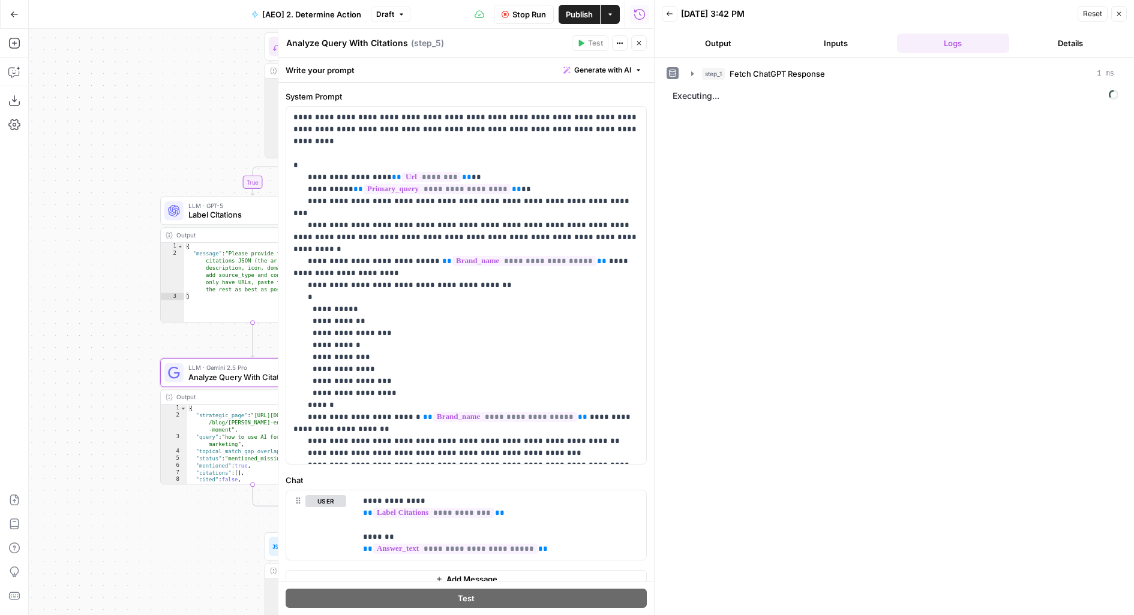
click at [571, 21] on button "Publish" at bounding box center [579, 14] width 41 height 19
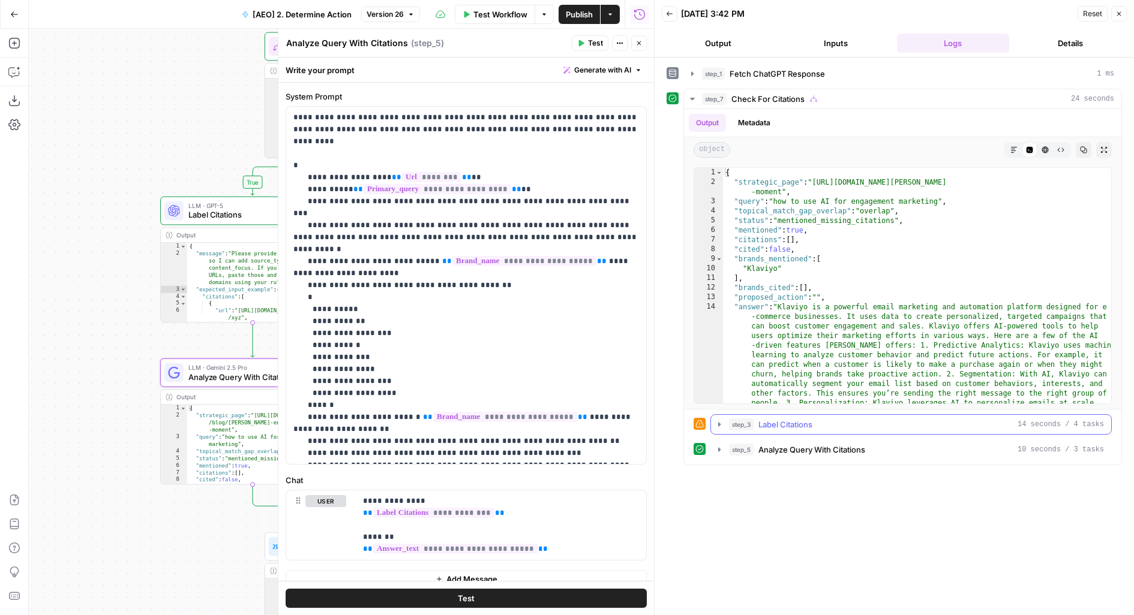
click at [770, 430] on button "step_3 Label Citations 14 seconds / 4 tasks" at bounding box center [911, 424] width 400 height 19
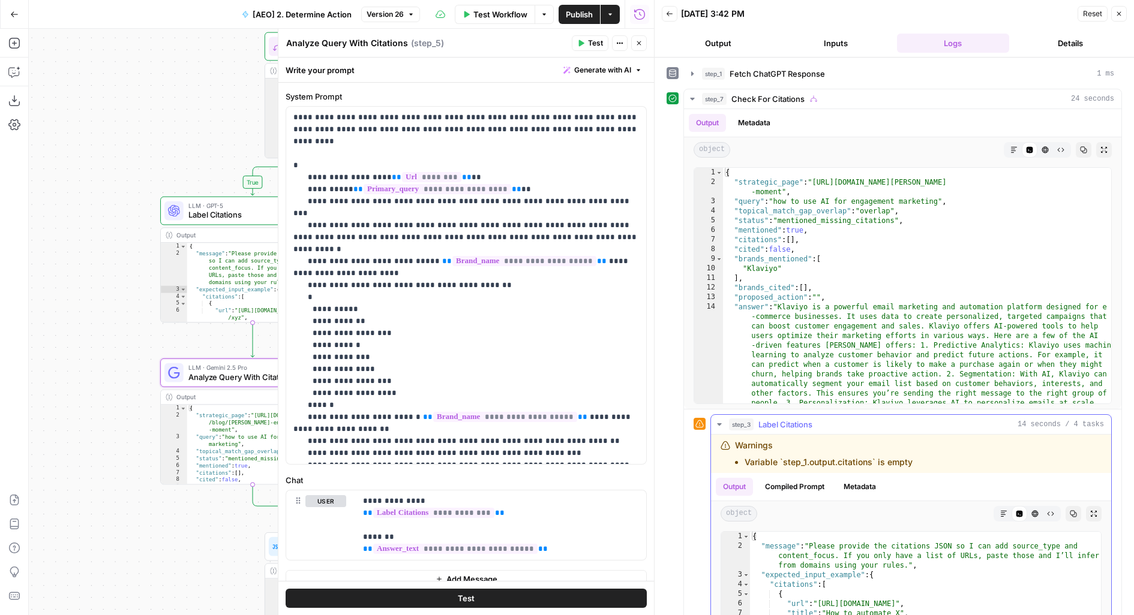
scroll to position [33, 0]
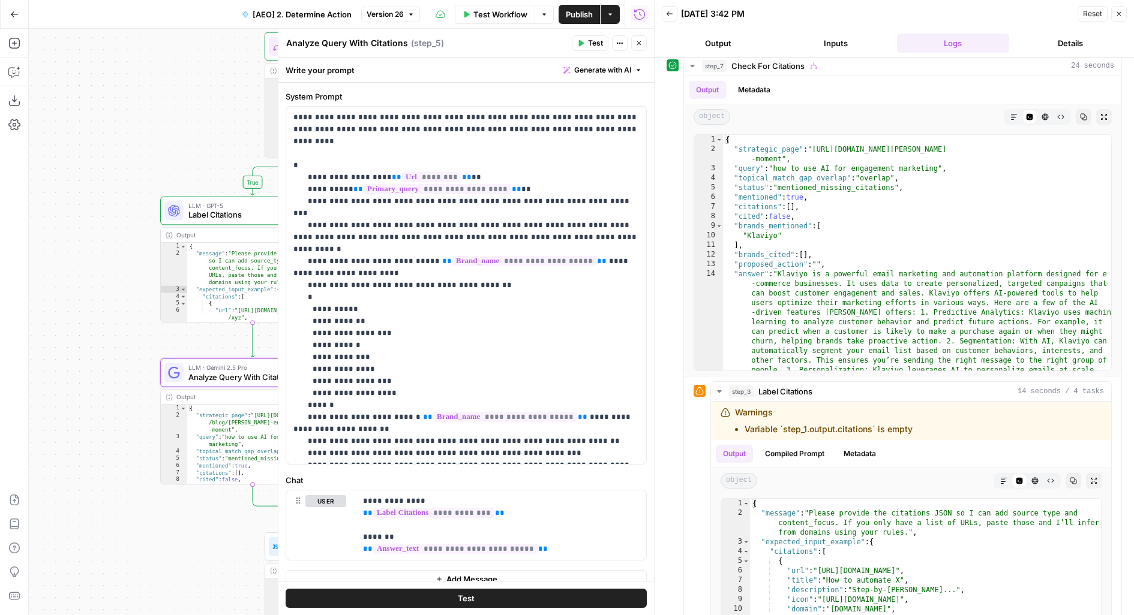
click at [643, 43] on button "Close" at bounding box center [639, 43] width 16 height 16
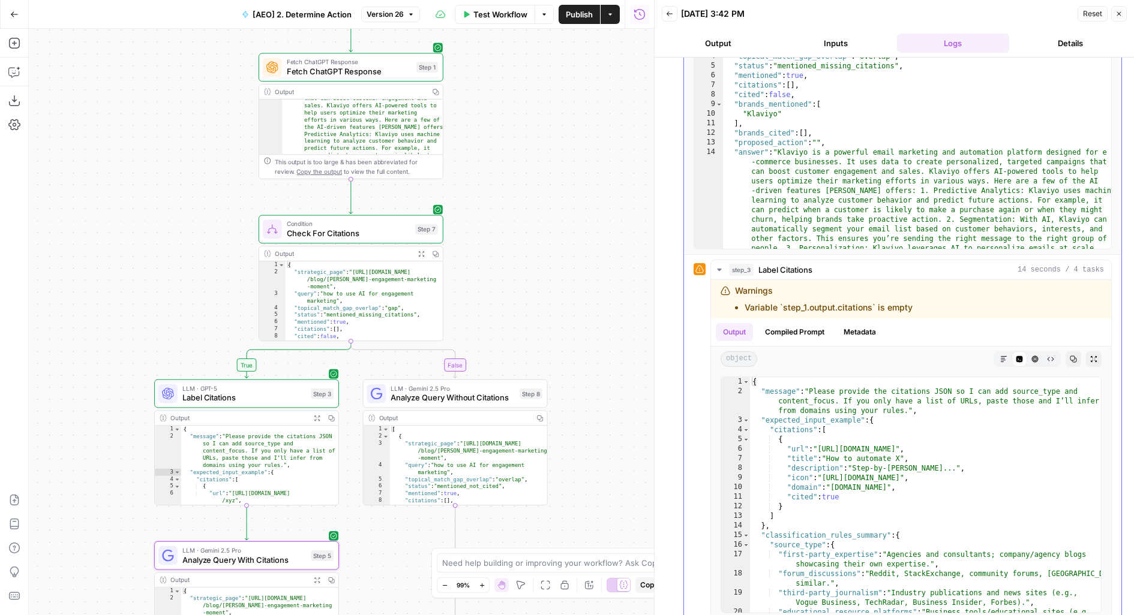
scroll to position [191, 0]
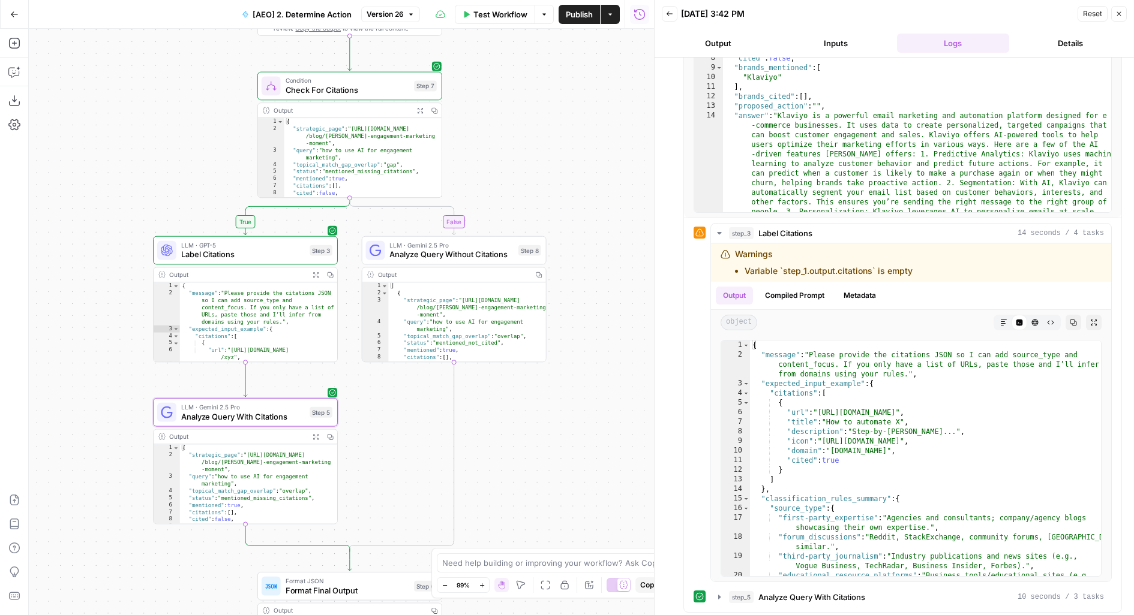
drag, startPoint x: 550, startPoint y: 335, endPoint x: 549, endPoint y: 191, distance: 143.4
click at [549, 191] on div "true false Workflow Set Inputs Inputs Fetch ChatGPT Response Fetch ChatGPT Resp…" at bounding box center [341, 322] width 625 height 587
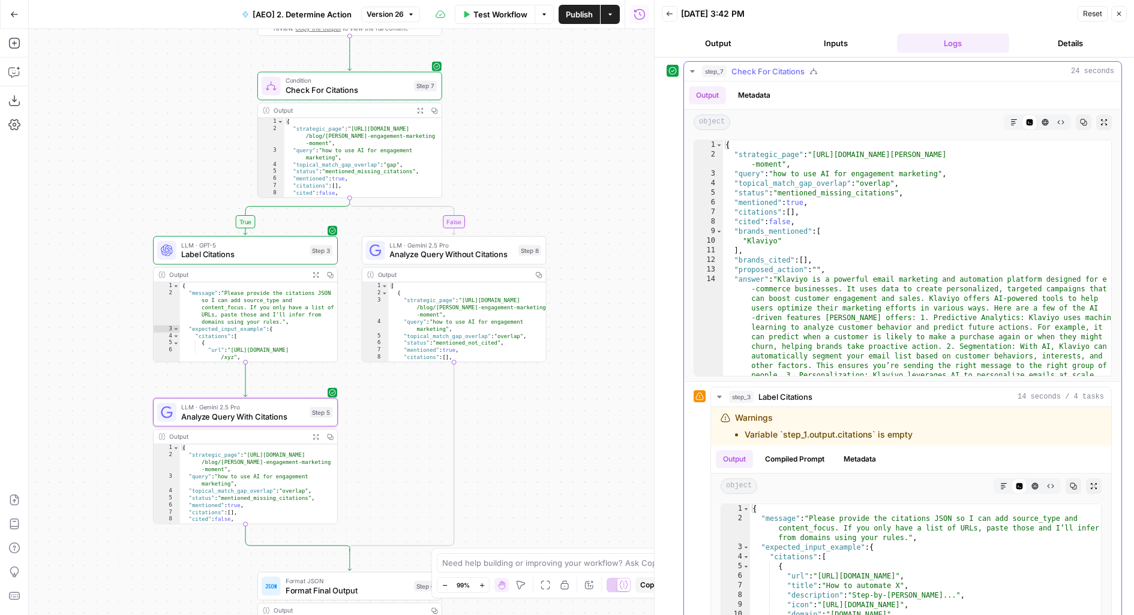
scroll to position [0, 0]
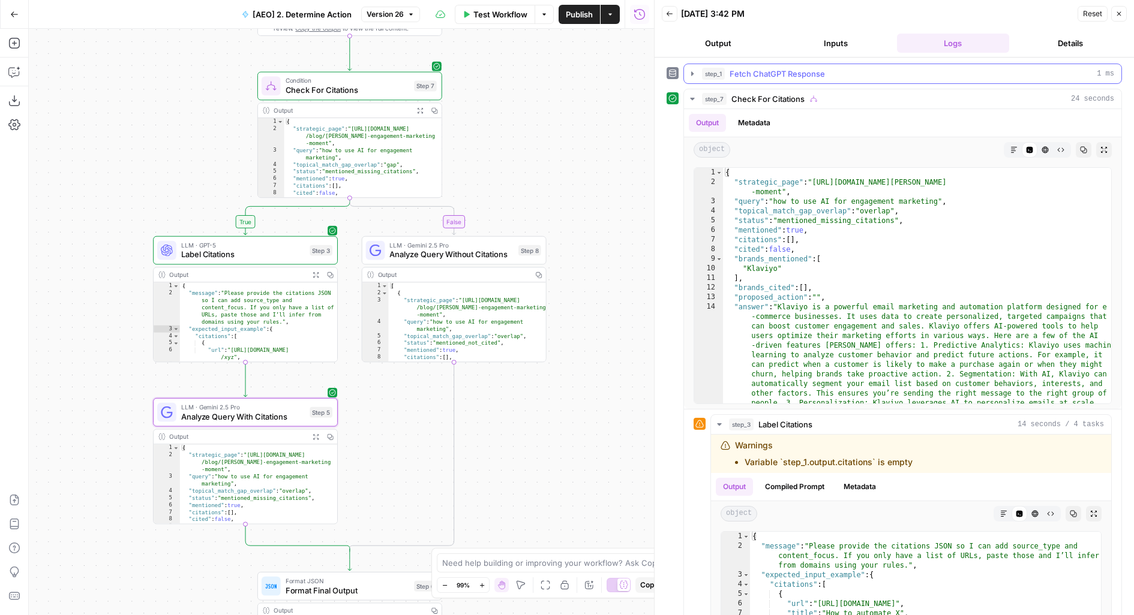
click at [762, 73] on span "Fetch ChatGPT Response" at bounding box center [776, 74] width 95 height 12
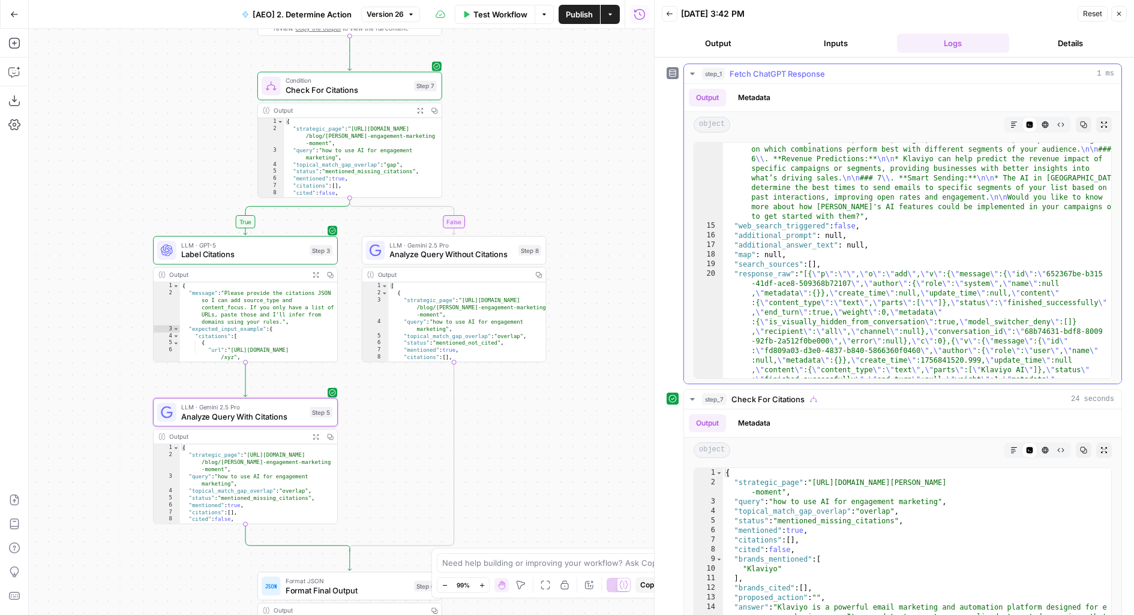
scroll to position [529, 0]
type textarea "**********"
click at [825, 253] on div ""answer_text_markdown" : "Klaviyo is a powerful email marketing and automation …" at bounding box center [917, 555] width 389 height 1187
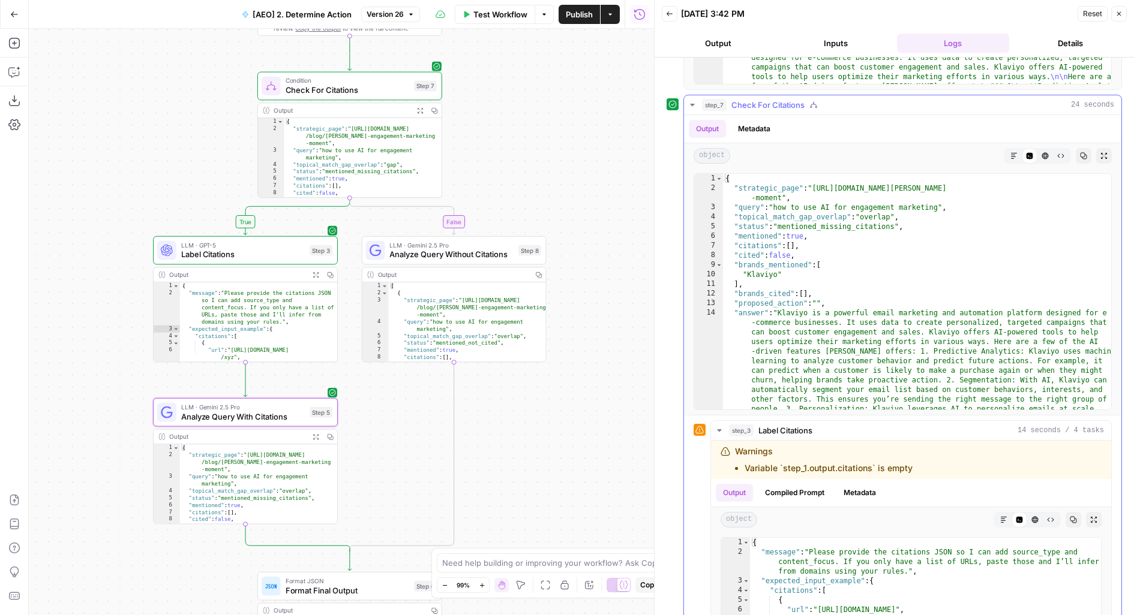
scroll to position [304, 0]
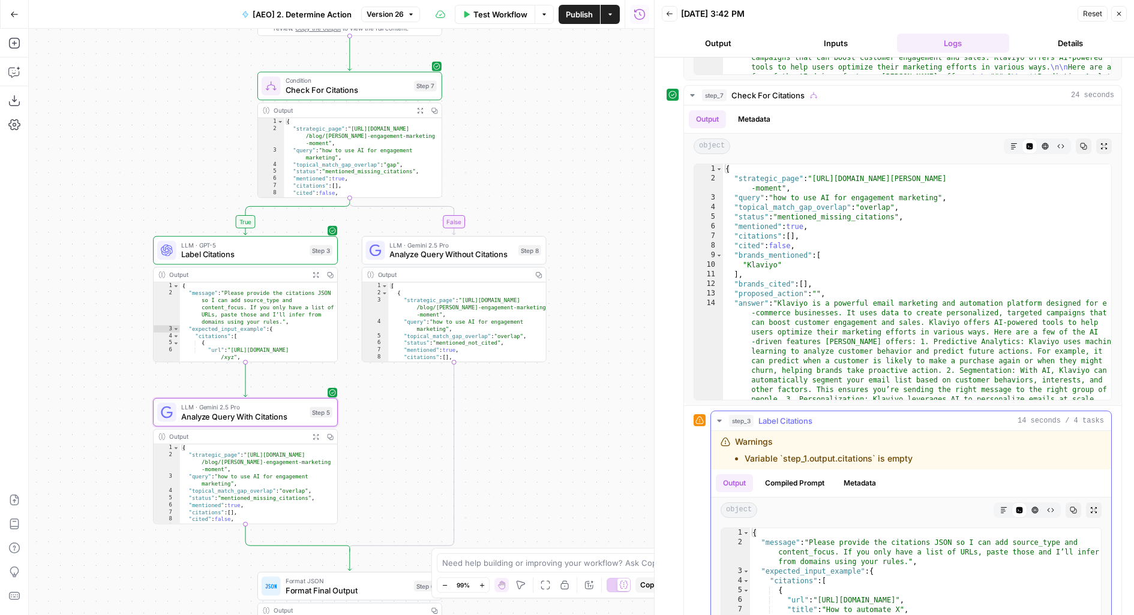
type input "*********"
click at [806, 419] on span "Label Citations" at bounding box center [785, 421] width 54 height 12
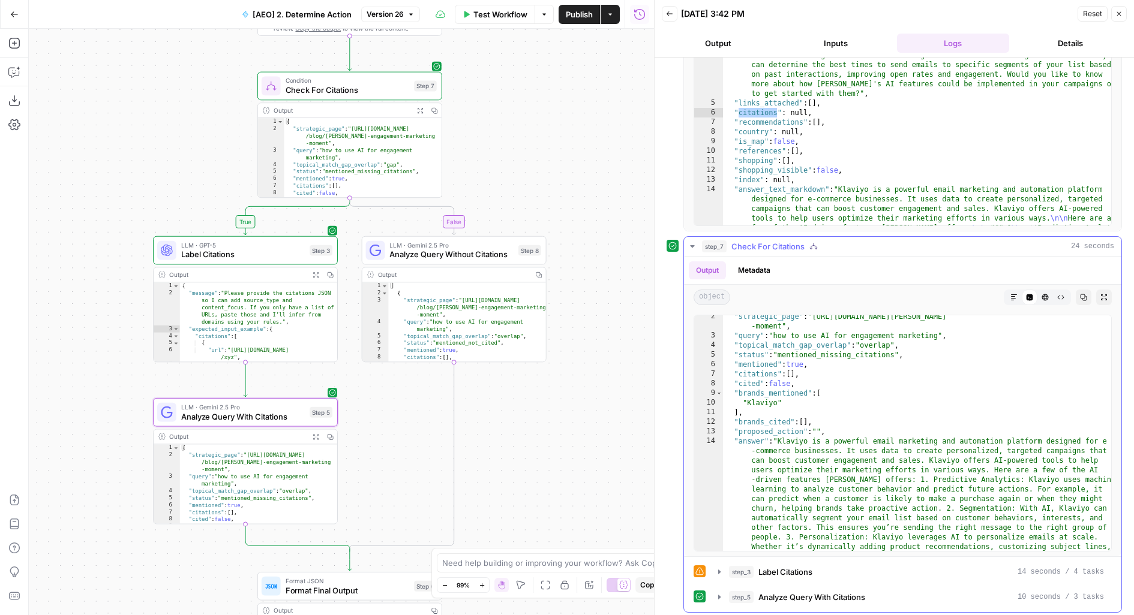
scroll to position [56, 0]
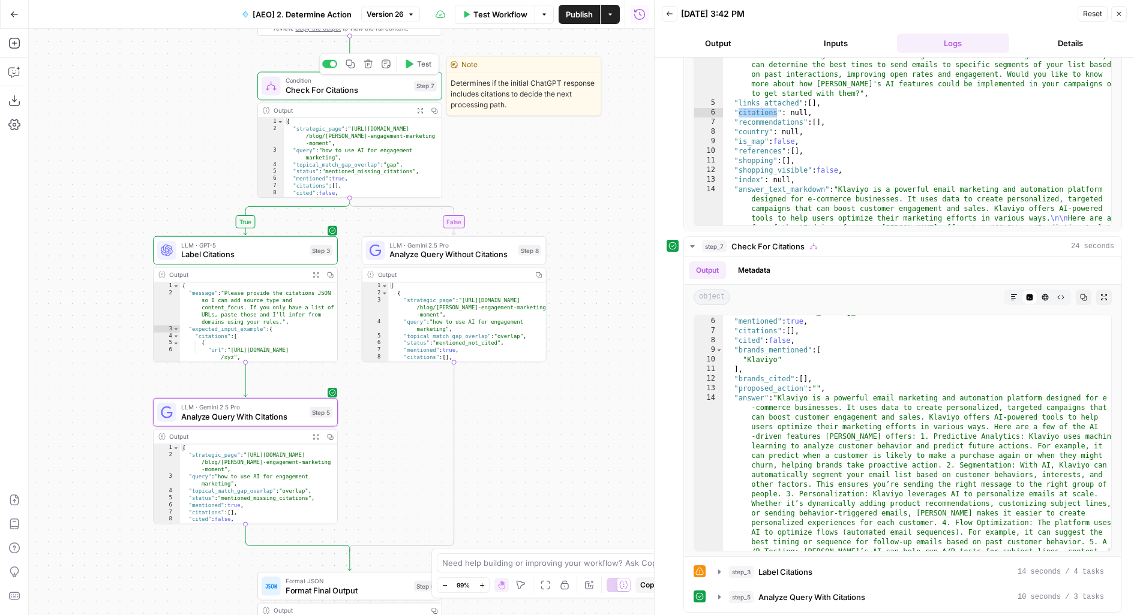
click at [416, 67] on button "Test" at bounding box center [417, 64] width 37 height 16
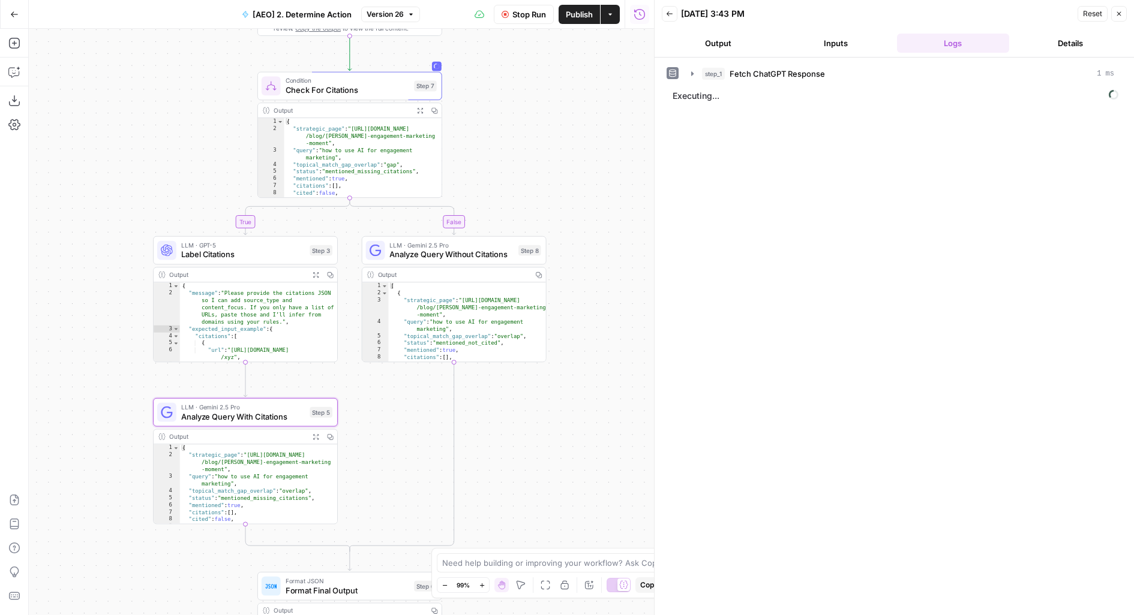
click at [745, 34] on button "Output" at bounding box center [718, 43] width 113 height 19
click at [957, 41] on button "Logs" at bounding box center [953, 43] width 113 height 19
click at [387, 82] on span "Condition" at bounding box center [348, 81] width 124 height 10
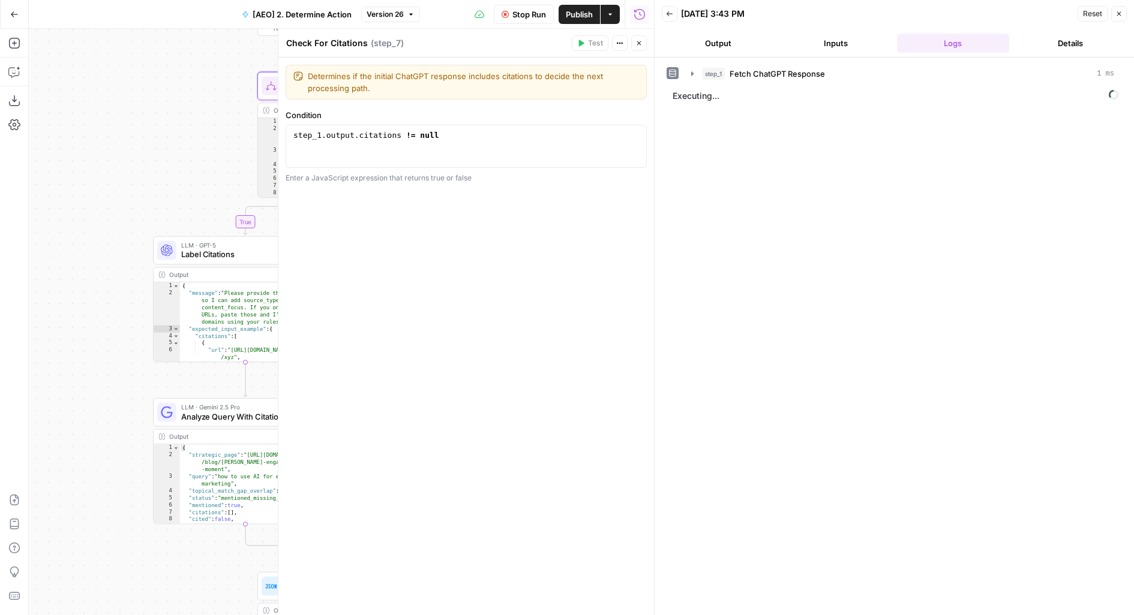
click at [634, 43] on button "Close" at bounding box center [639, 43] width 16 height 16
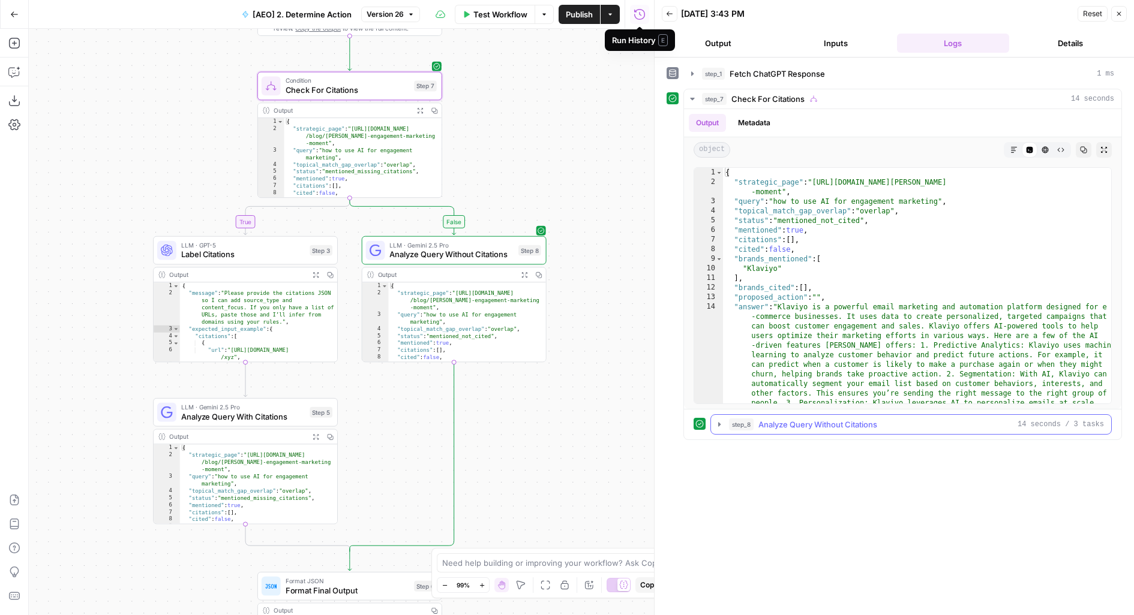
click at [756, 415] on button "step_8 Analyze Query Without Citations 14 seconds / 3 tasks" at bounding box center [911, 424] width 400 height 19
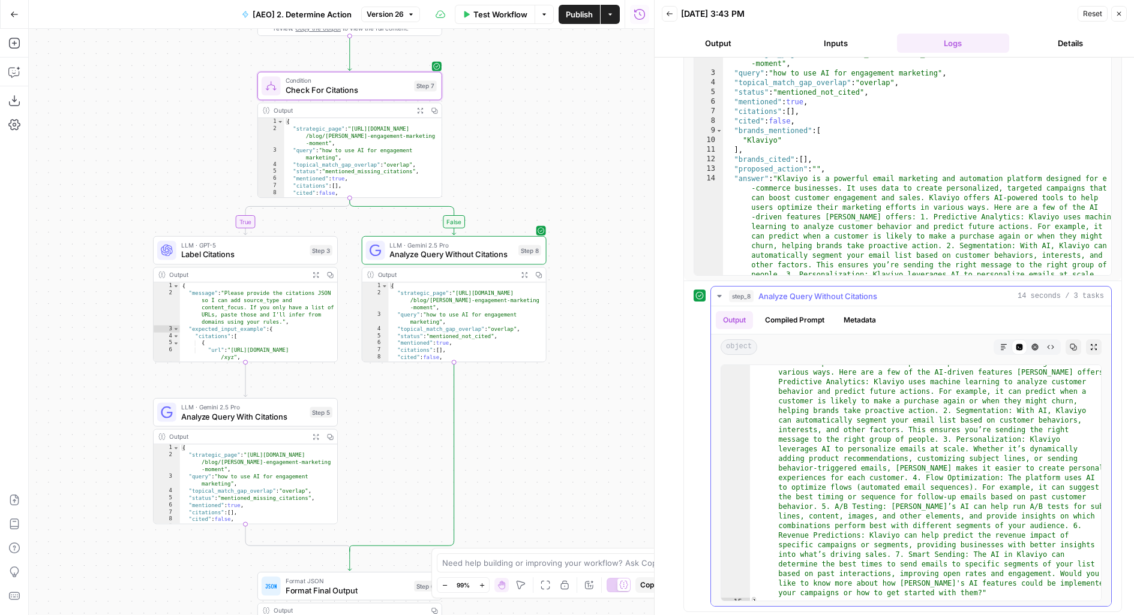
scroll to position [171, 0]
click at [1094, 344] on icon "button" at bounding box center [1093, 347] width 7 height 7
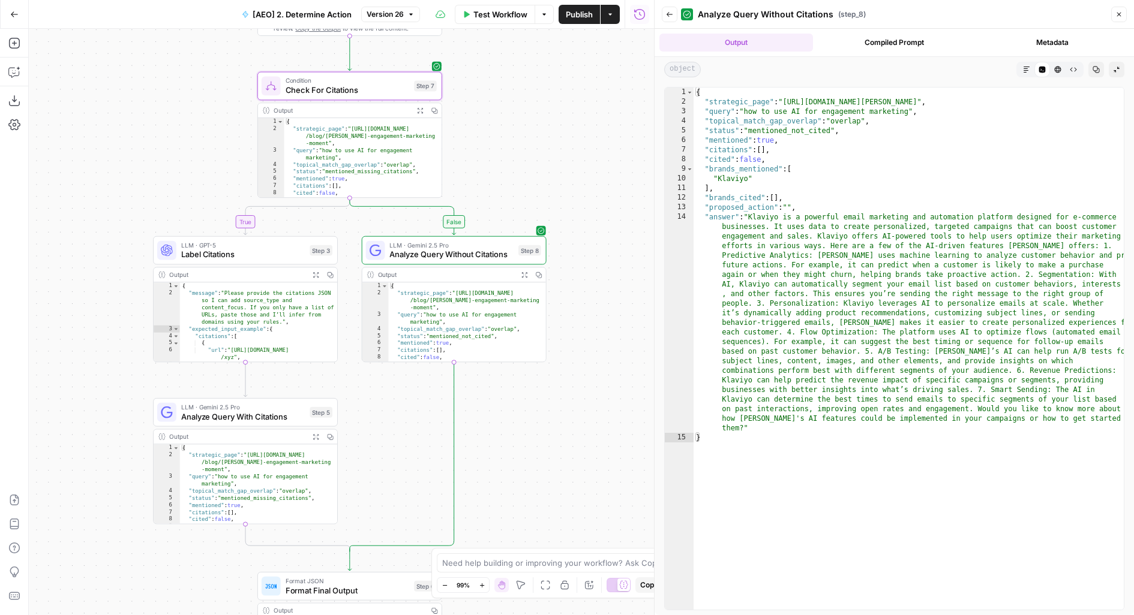
click at [568, 6] on button "Publish" at bounding box center [579, 14] width 41 height 19
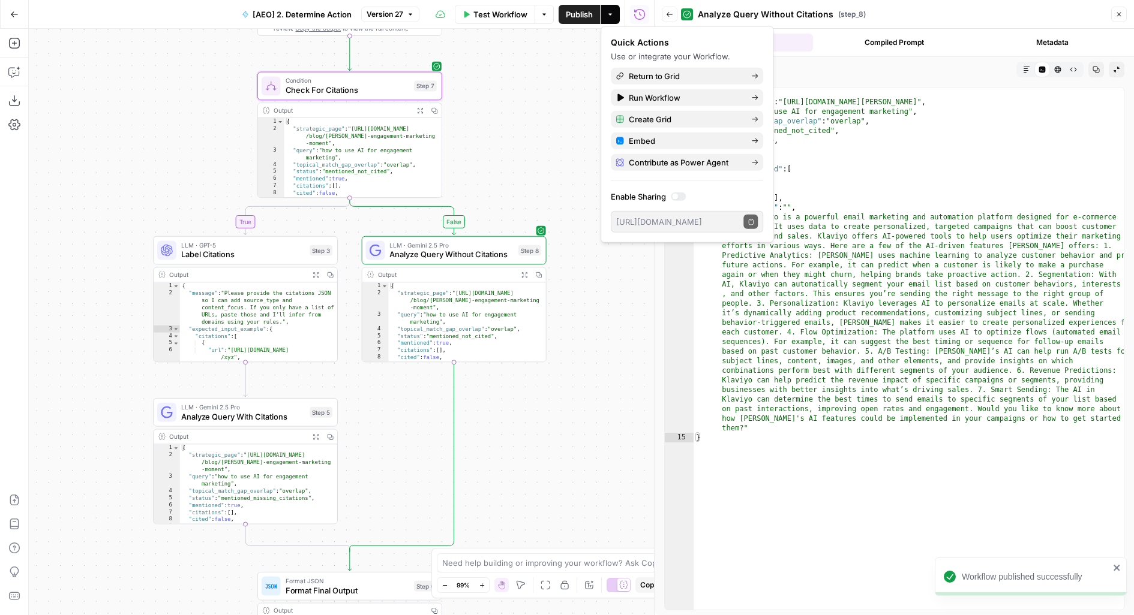
click at [669, 17] on icon "button" at bounding box center [669, 14] width 7 height 7
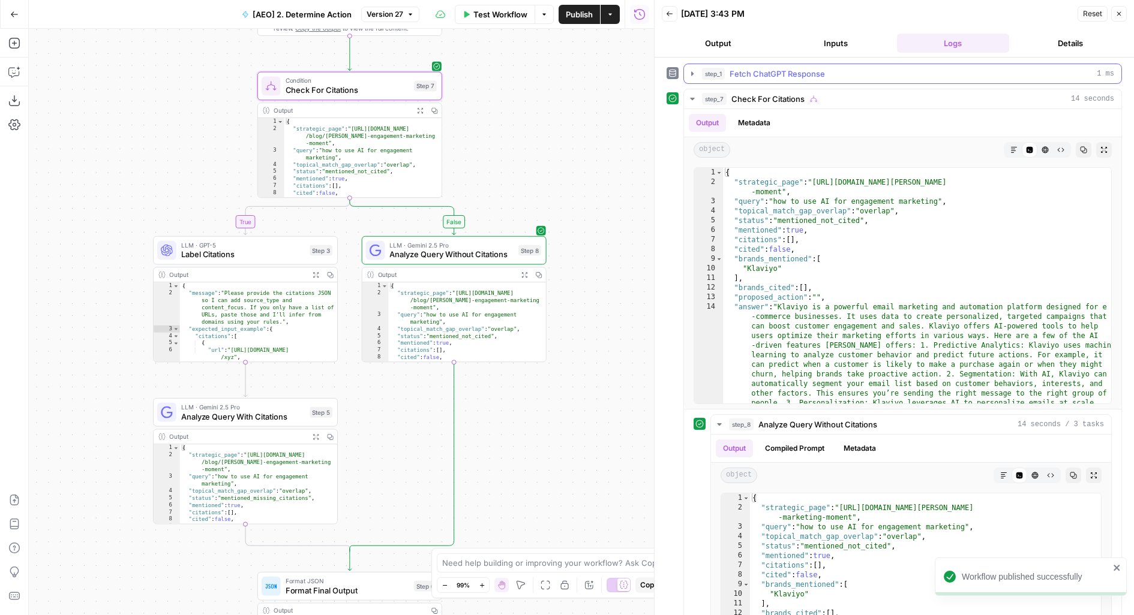
click at [812, 82] on button "step_1 Fetch ChatGPT Response 1 ms" at bounding box center [902, 73] width 437 height 19
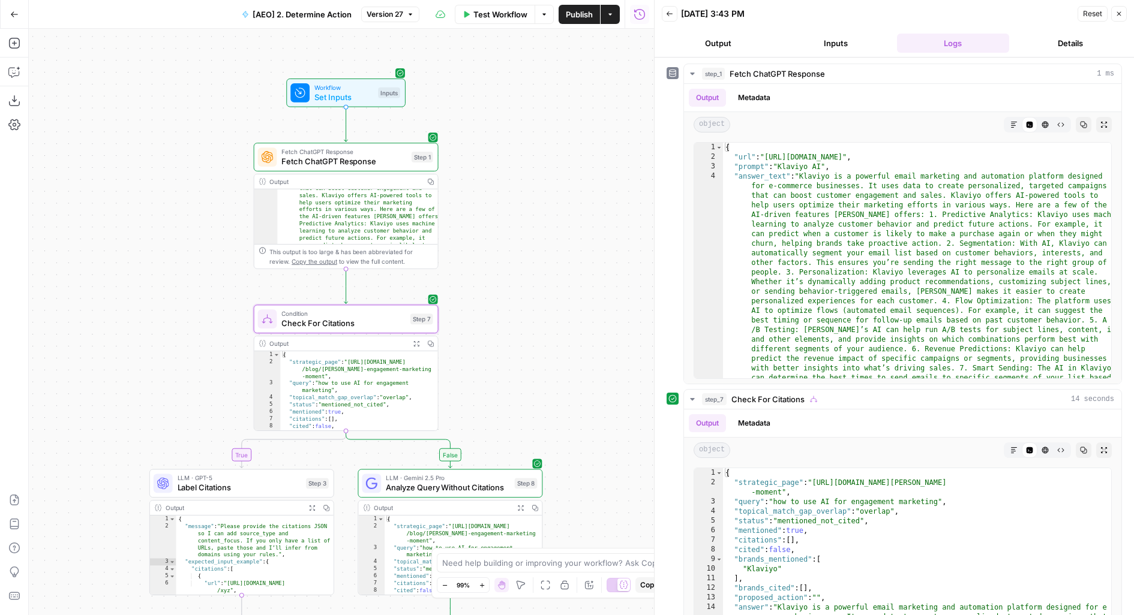
click at [834, 38] on button "Inputs" at bounding box center [835, 43] width 113 height 19
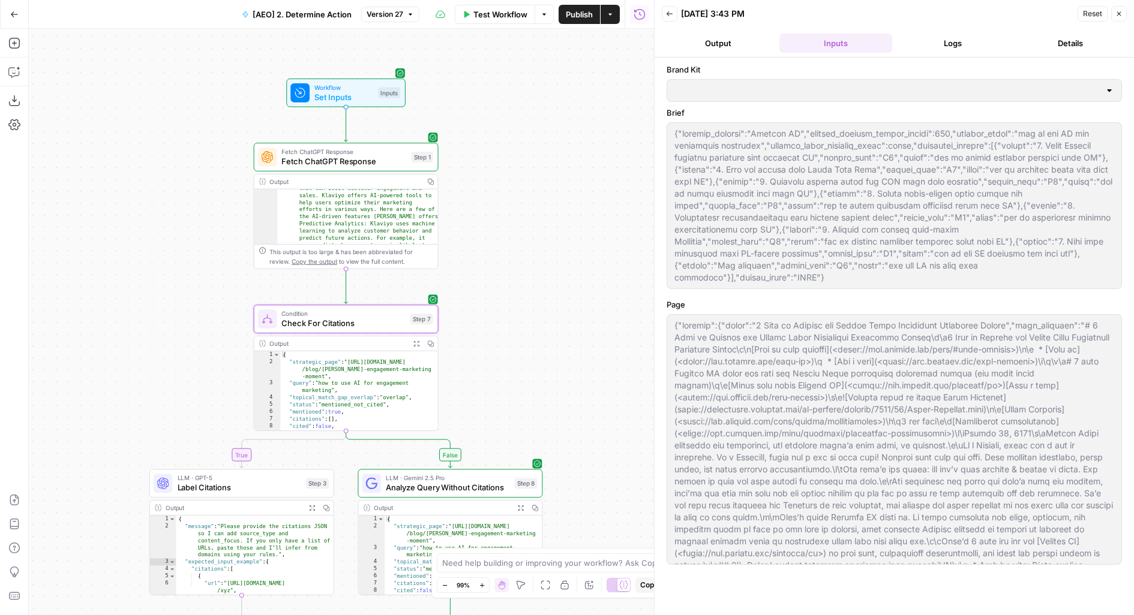
type input "Klaviyo"
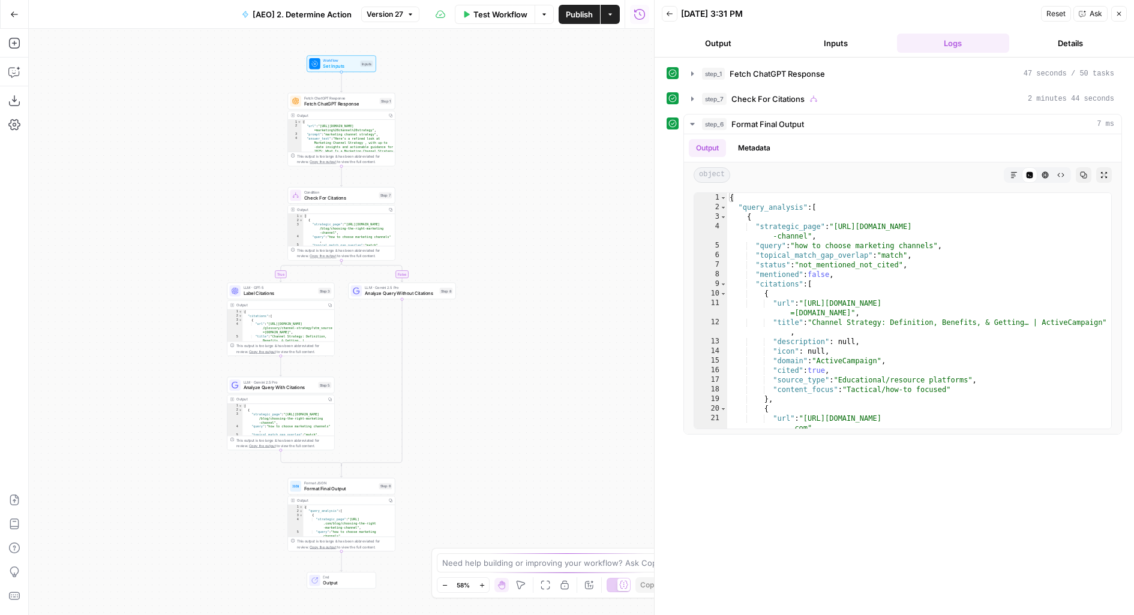
click at [848, 44] on button "Inputs" at bounding box center [835, 43] width 113 height 19
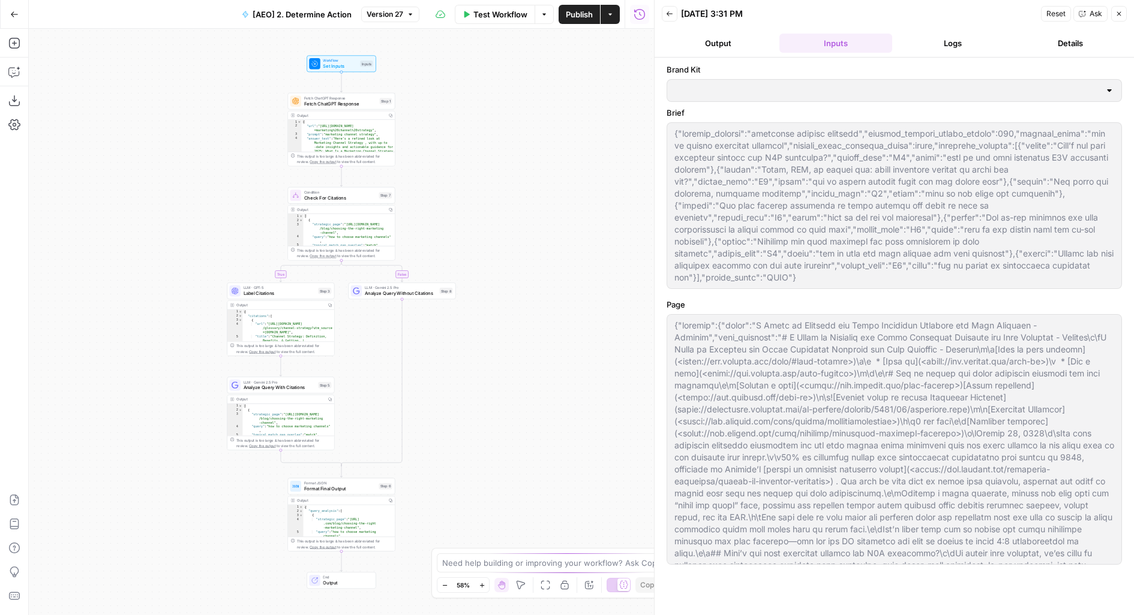
type input "Klaviyo"
click at [937, 53] on header "Back [DATE] 3:31 PM Reset Ask Close Output Inputs Logs Details" at bounding box center [893, 29] width 479 height 58
click at [961, 42] on button "Logs" at bounding box center [953, 43] width 113 height 19
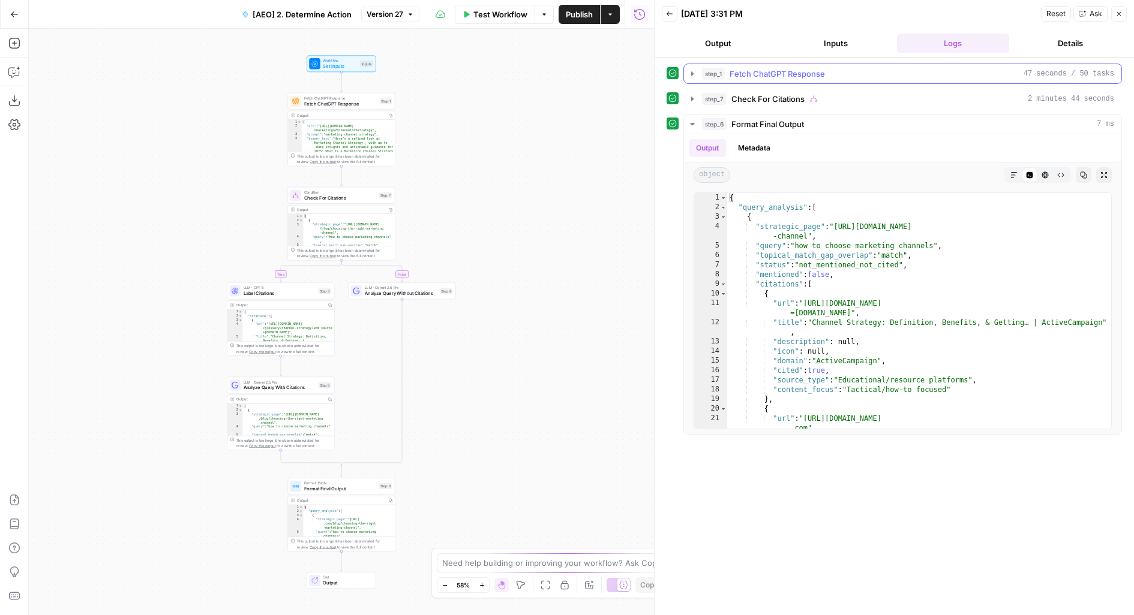
click at [849, 79] on button "step_1 Fetch ChatGPT Response 47 seconds / 50 tasks" at bounding box center [902, 73] width 437 height 19
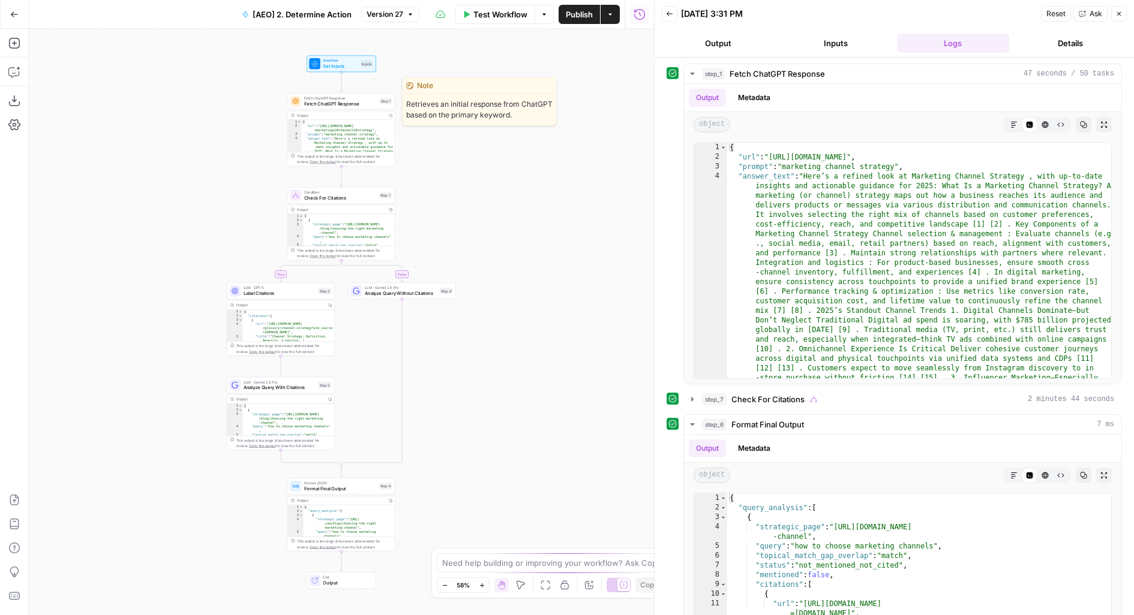
click at [337, 100] on span "Fetch ChatGPT Response" at bounding box center [340, 103] width 73 height 7
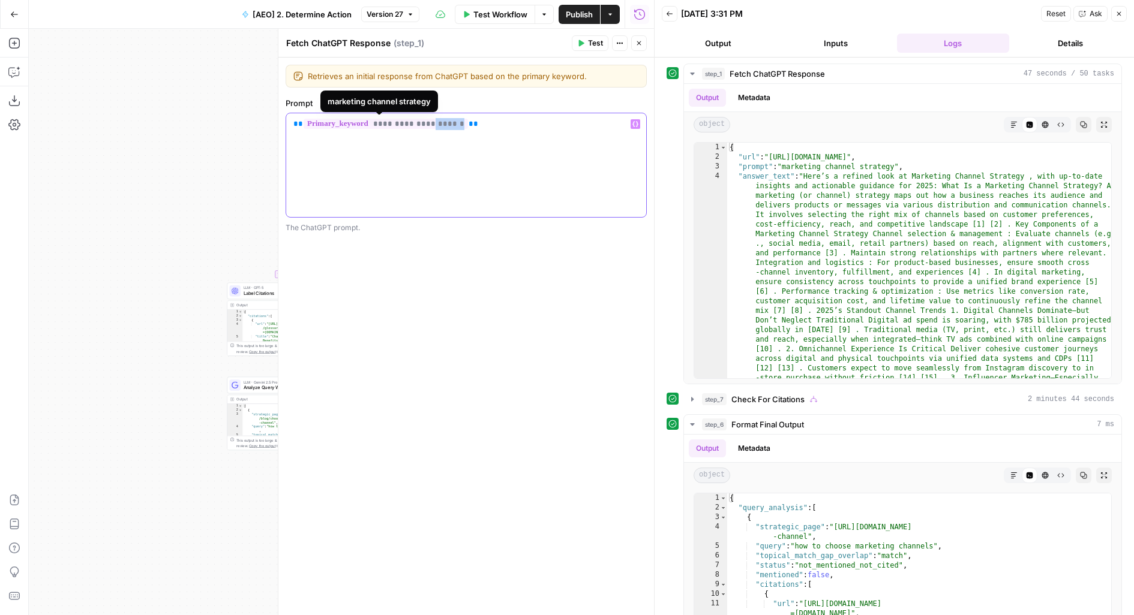
drag, startPoint x: 457, startPoint y: 124, endPoint x: 425, endPoint y: 122, distance: 31.8
click at [425, 123] on span "**********" at bounding box center [386, 124] width 164 height 10
click at [601, 197] on div "**********" at bounding box center [466, 165] width 360 height 104
click at [588, 12] on span "Publish" at bounding box center [579, 14] width 27 height 12
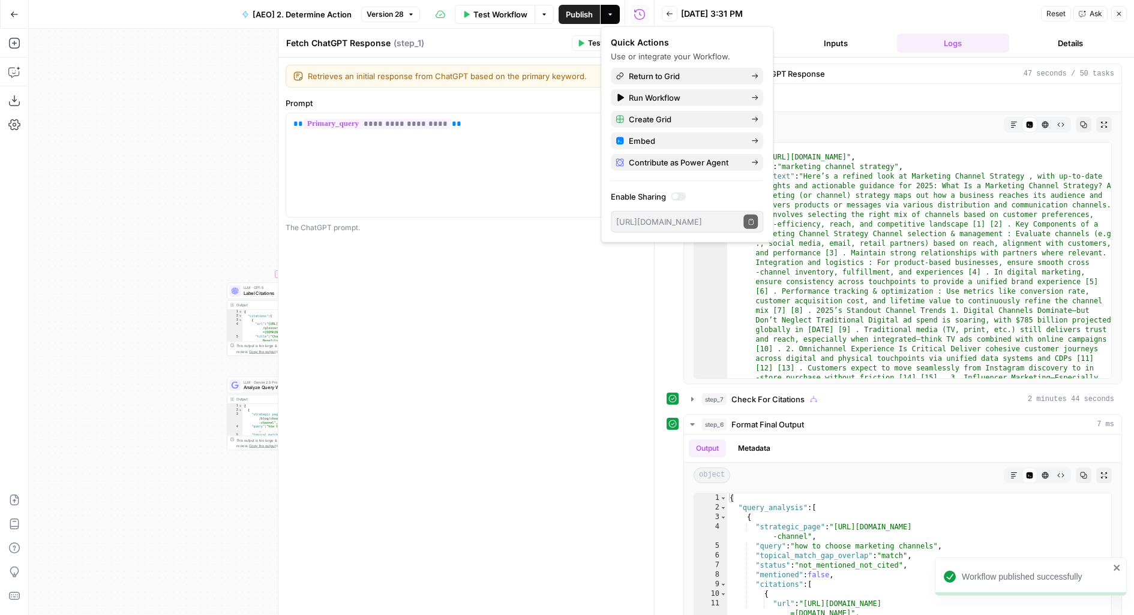
click at [481, 56] on header "Fetch ChatGPT Response Fetch ChatGPT Response ( step_1 ) Test Actions Close" at bounding box center [466, 43] width 376 height 29
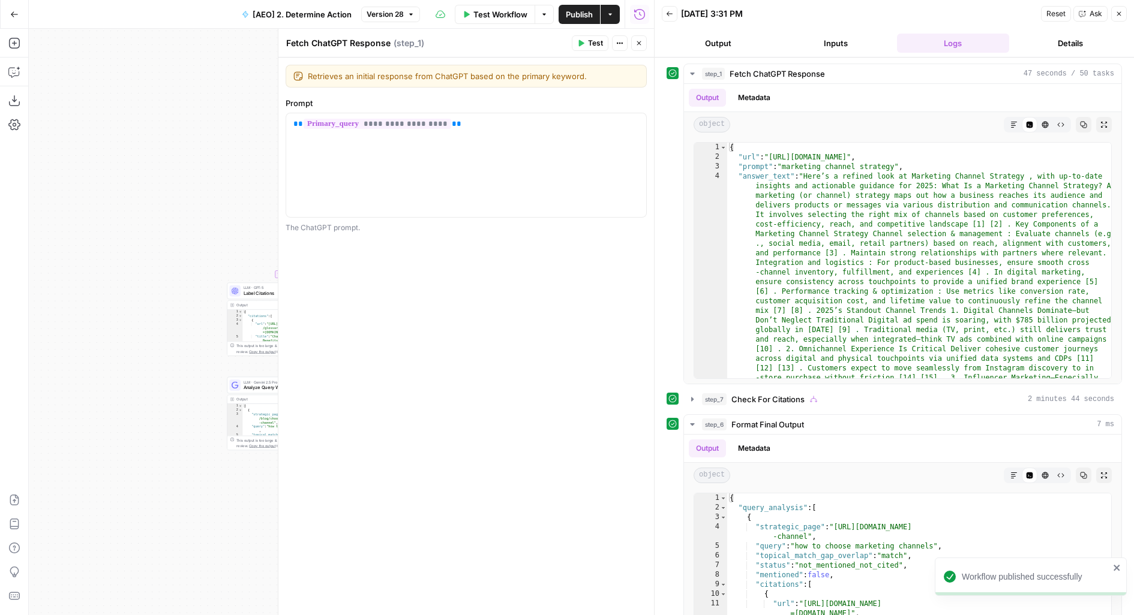
click at [642, 41] on icon "button" at bounding box center [638, 43] width 7 height 7
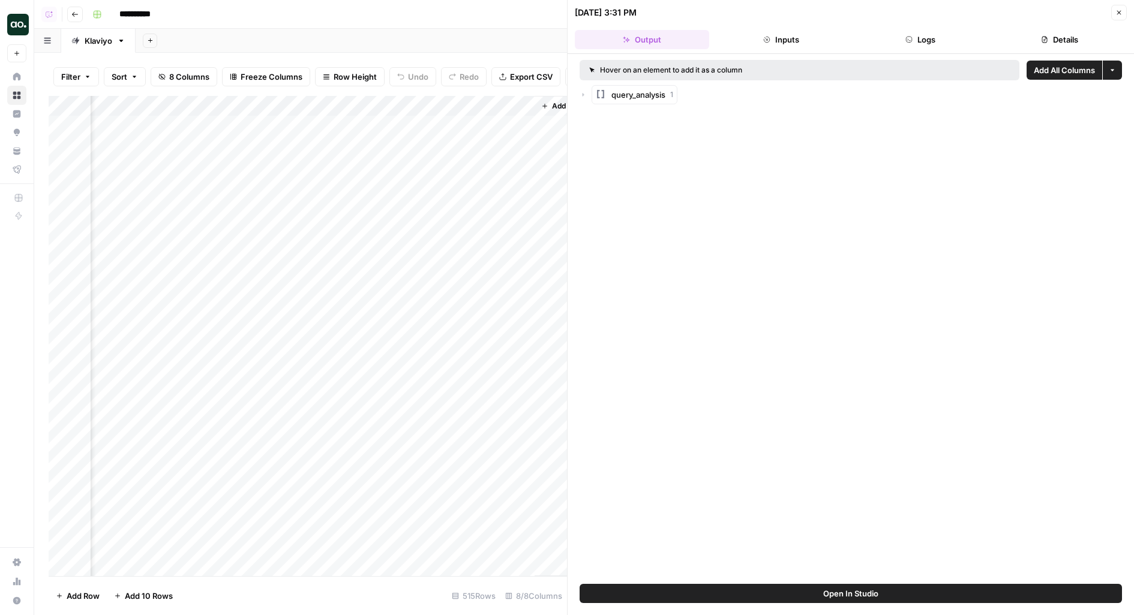
scroll to position [0, 756]
click at [382, 126] on div "Add Column" at bounding box center [308, 336] width 518 height 481
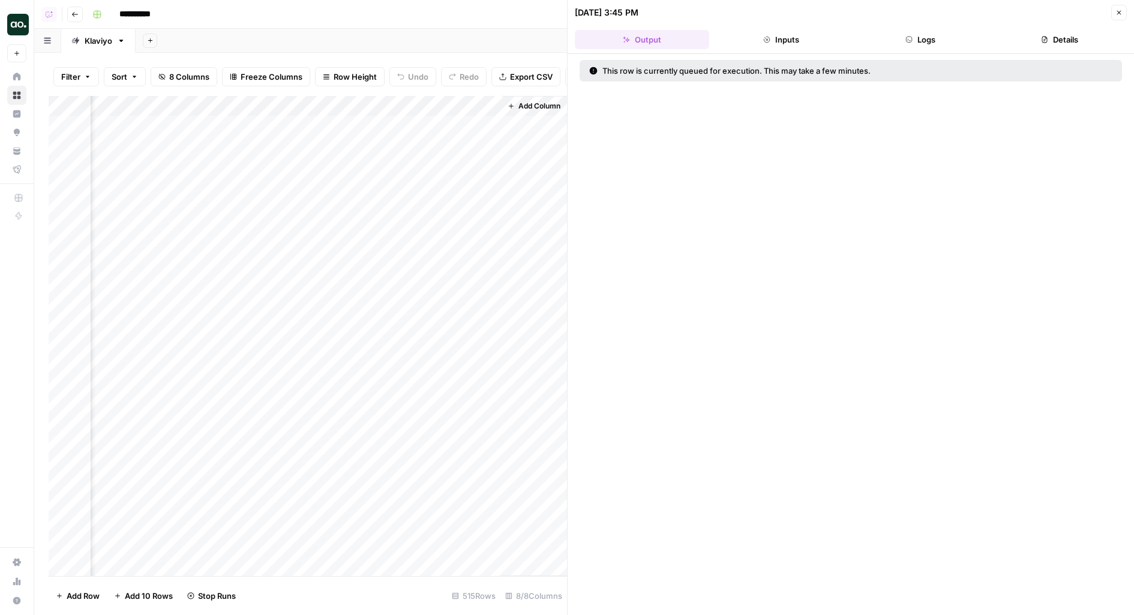
click at [379, 145] on div "Add Column" at bounding box center [308, 336] width 518 height 481
click at [379, 169] on div "Add Column" at bounding box center [308, 336] width 518 height 481
click at [382, 186] on div "Add Column" at bounding box center [308, 336] width 518 height 481
click at [383, 210] on div "Add Column" at bounding box center [308, 336] width 518 height 481
click at [383, 230] on div "Add Column" at bounding box center [308, 336] width 518 height 481
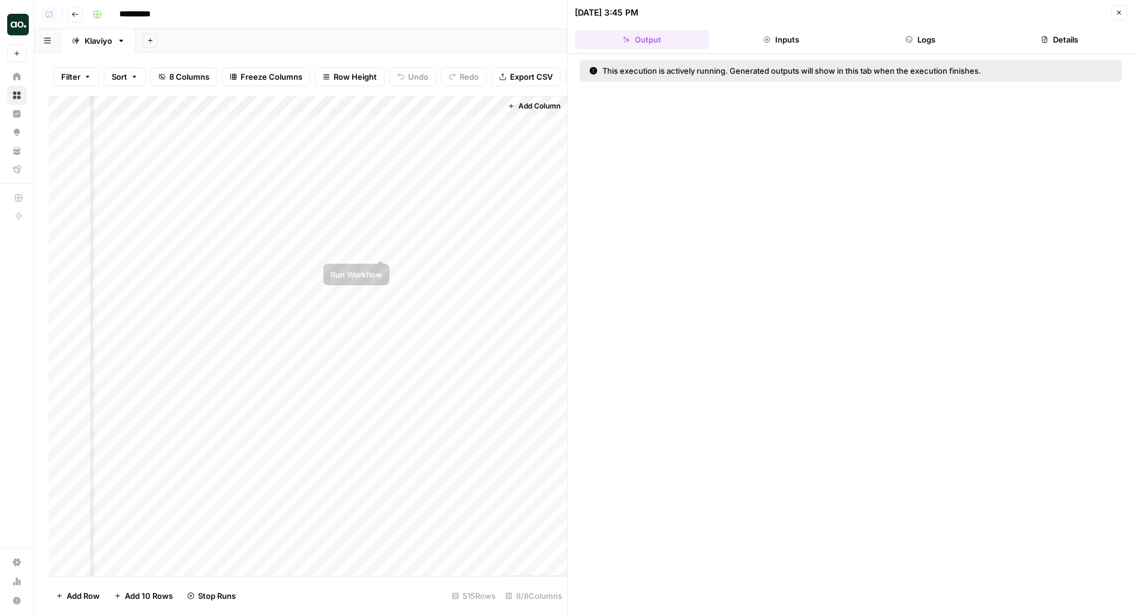
click at [385, 249] on div "Add Column" at bounding box center [308, 336] width 518 height 481
click at [380, 275] on div "Add Column" at bounding box center [308, 336] width 518 height 481
click at [380, 268] on div "Add Column" at bounding box center [308, 336] width 518 height 481
click at [381, 284] on div "Add Column" at bounding box center [308, 336] width 518 height 481
click at [380, 309] on div "Add Column" at bounding box center [308, 336] width 518 height 481
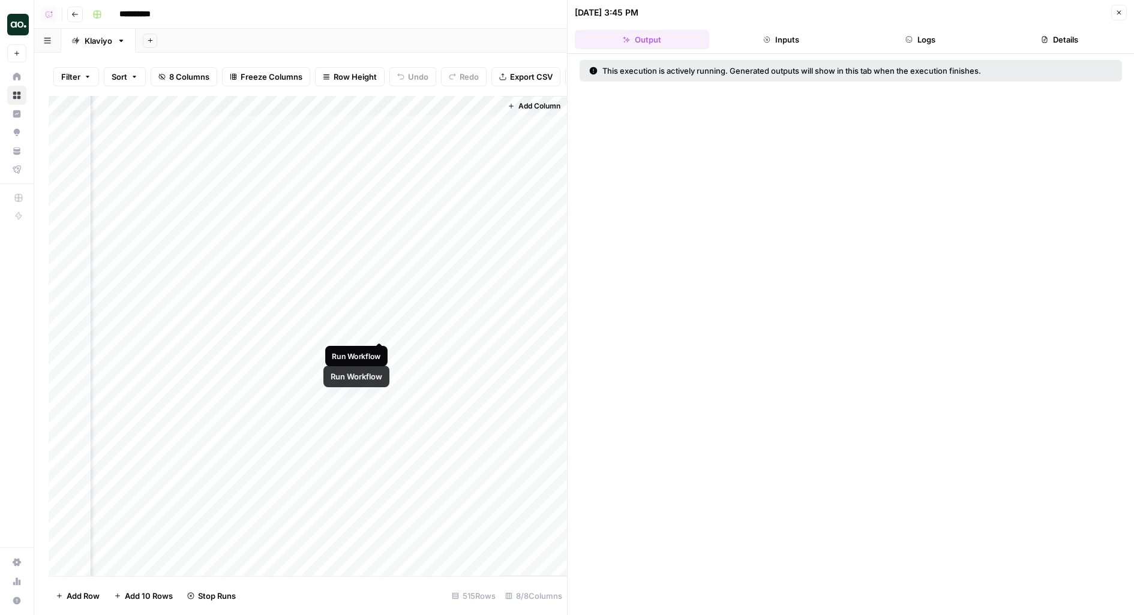
click at [381, 328] on div "Add Column" at bounding box center [308, 336] width 518 height 481
click at [381, 348] on div "Add Column" at bounding box center [308, 336] width 518 height 481
click at [382, 372] on div "Add Column" at bounding box center [308, 336] width 518 height 481
click at [487, 148] on div "Add Column" at bounding box center [308, 336] width 518 height 481
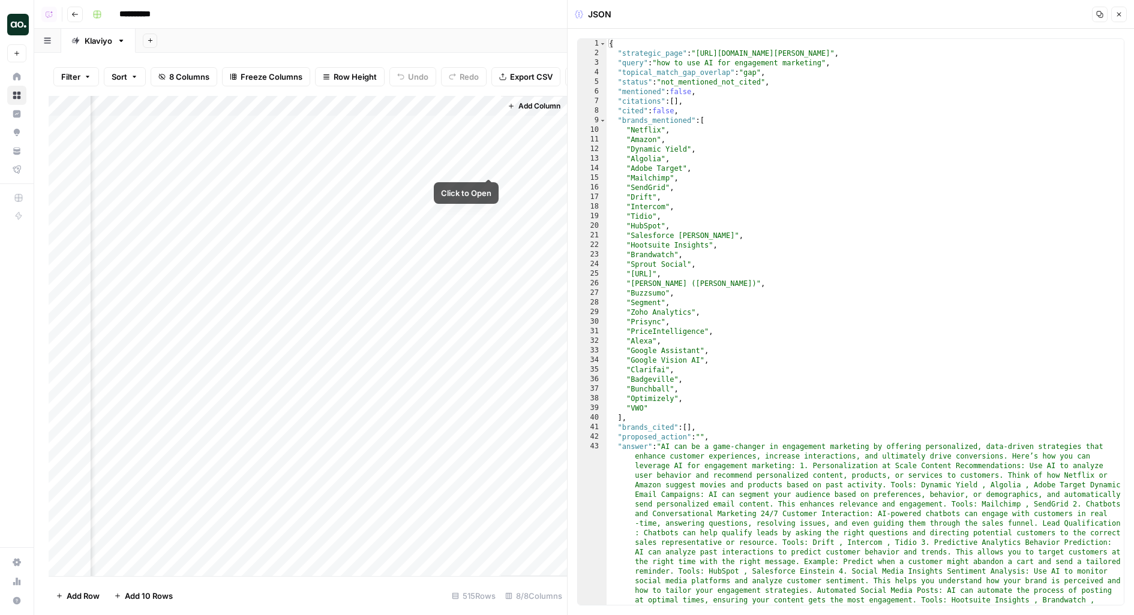
click at [488, 145] on div "Add Column" at bounding box center [308, 336] width 518 height 481
click at [482, 170] on div "Add Column" at bounding box center [308, 336] width 518 height 481
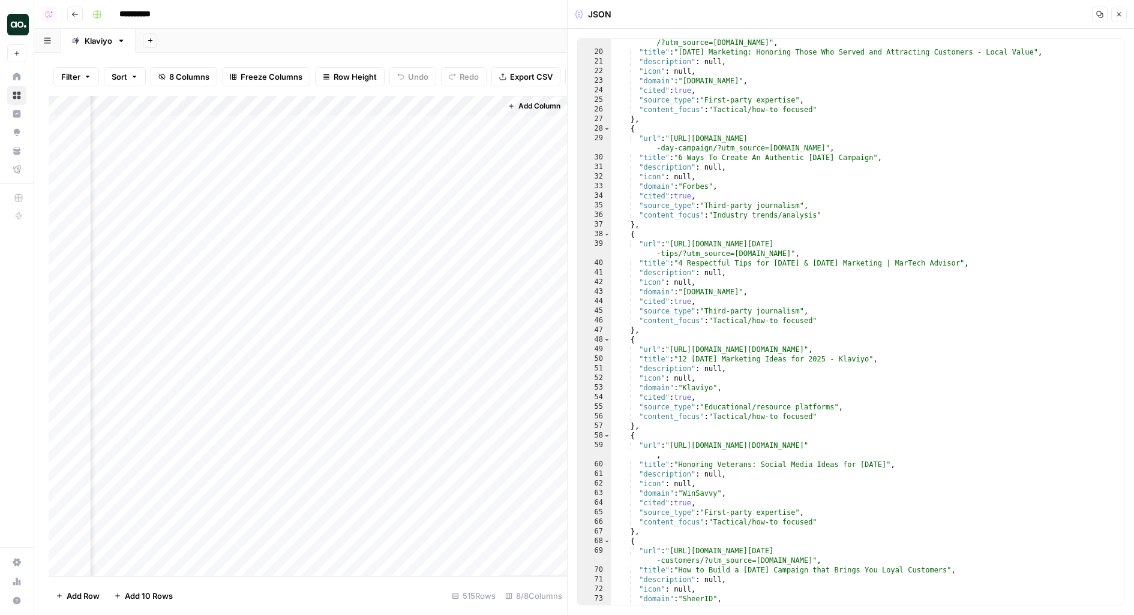
scroll to position [196, 0]
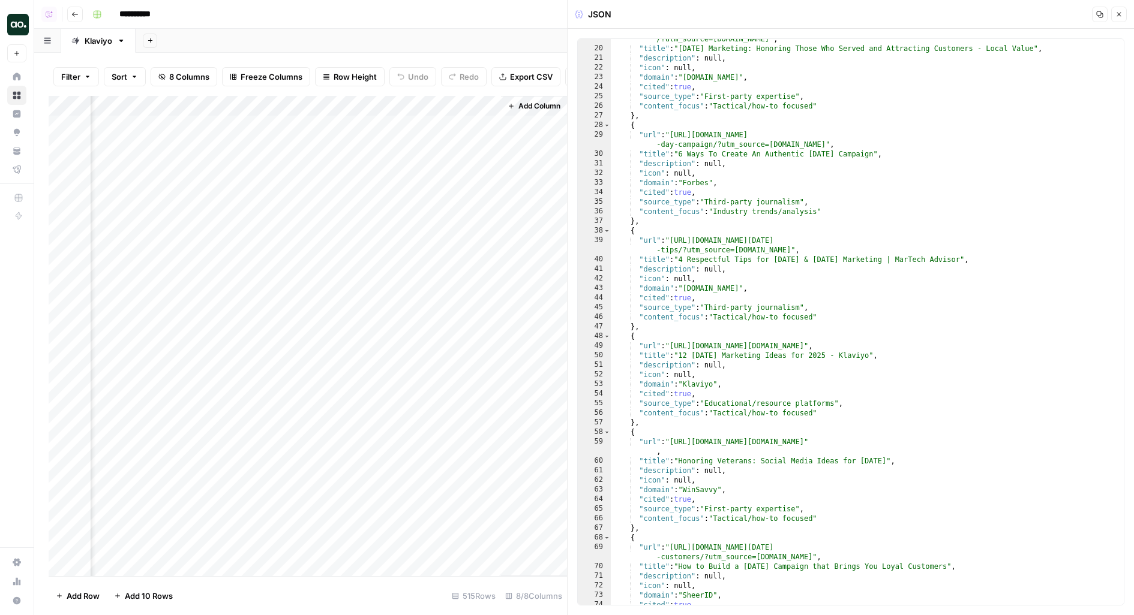
click at [491, 123] on div "Add Column" at bounding box center [308, 336] width 518 height 481
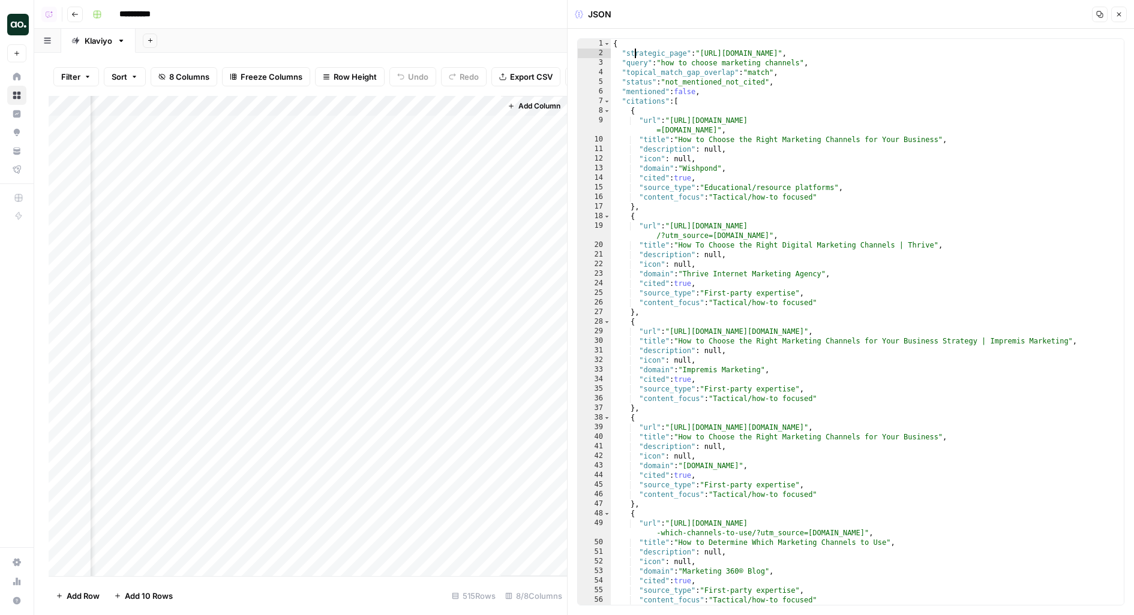
drag, startPoint x: 634, startPoint y: 57, endPoint x: 854, endPoint y: 57, distance: 220.2
click at [854, 57] on div "{ "strategic_page" : "https://www.klaviyo.com/blog/choosing-the-right-marketing…" at bounding box center [868, 332] width 514 height 586
drag, startPoint x: 660, startPoint y: 58, endPoint x: 883, endPoint y: 58, distance: 222.6
click at [883, 58] on div "{ "strategic_page" : "https://www.klaviyo.com/blog/choosing-the-right-marketing…" at bounding box center [868, 332] width 514 height 586
drag, startPoint x: 627, startPoint y: 73, endPoint x: 889, endPoint y: 77, distance: 261.6
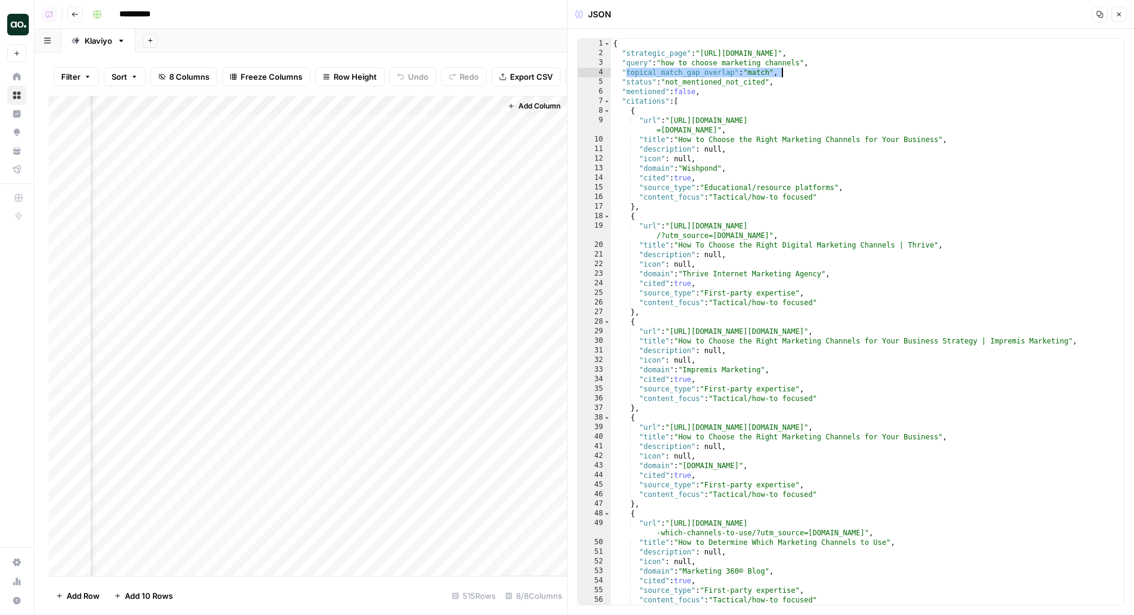
click at [889, 77] on div "{ "strategic_page" : "https://www.klaviyo.com/blog/choosing-the-right-marketing…" at bounding box center [868, 332] width 514 height 586
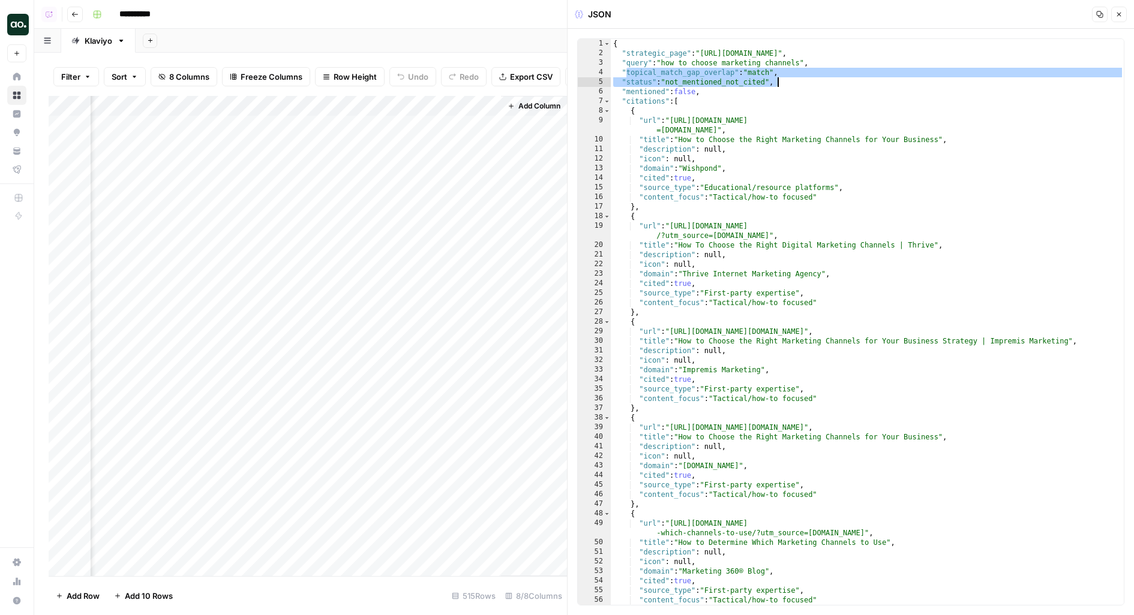
click at [660, 74] on div "{ "strategic_page" : "https://www.klaviyo.com/blog/choosing-the-right-marketing…" at bounding box center [868, 332] width 514 height 586
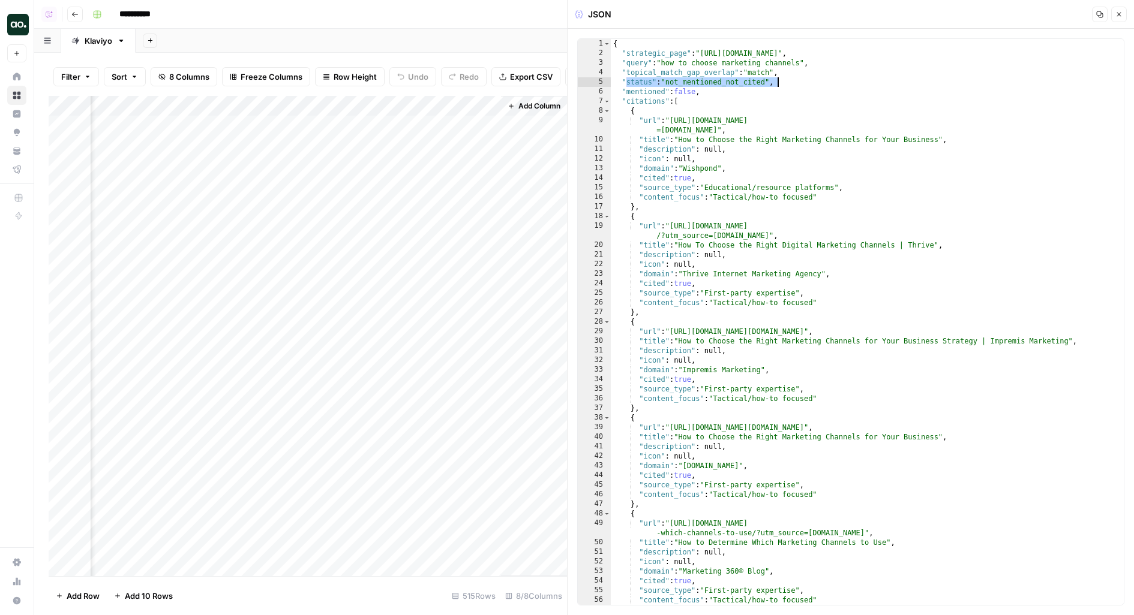
drag, startPoint x: 624, startPoint y: 79, endPoint x: 857, endPoint y: 85, distance: 232.8
click at [857, 85] on div "{ "strategic_page" : "https://www.klaviyo.com/blog/choosing-the-right-marketing…" at bounding box center [868, 332] width 514 height 586
drag, startPoint x: 626, startPoint y: 101, endPoint x: 785, endPoint y: 122, distance: 159.8
click at [779, 122] on div "{ "strategic_page" : "https://www.klaviyo.com/blog/choosing-the-right-marketing…" at bounding box center [868, 332] width 514 height 586
drag, startPoint x: 638, startPoint y: 186, endPoint x: 908, endPoint y: 190, distance: 270.0
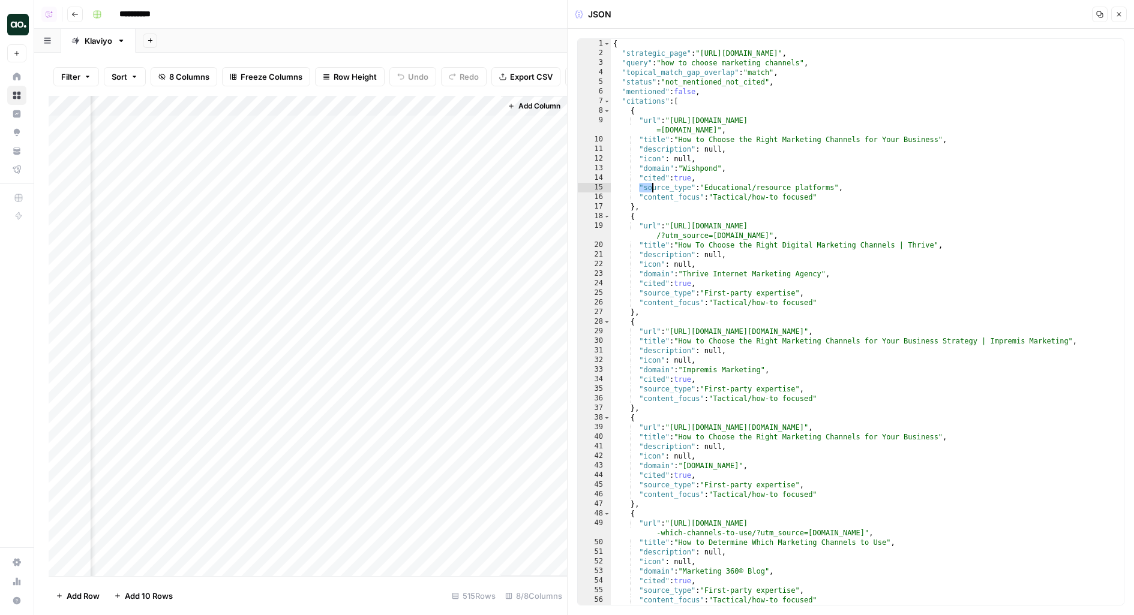
click at [908, 190] on div "{ "strategic_page" : "https://www.klaviyo.com/blog/choosing-the-right-marketing…" at bounding box center [868, 332] width 514 height 586
click at [701, 188] on div "{ "strategic_page" : "https://www.klaviyo.com/blog/choosing-the-right-marketing…" at bounding box center [868, 332] width 514 height 586
drag, startPoint x: 711, startPoint y: 187, endPoint x: 851, endPoint y: 187, distance: 139.2
click at [851, 187] on div "{ "strategic_page" : "https://www.klaviyo.com/blog/choosing-the-right-marketing…" at bounding box center [868, 332] width 514 height 586
drag, startPoint x: 711, startPoint y: 196, endPoint x: 839, endPoint y: 196, distance: 128.4
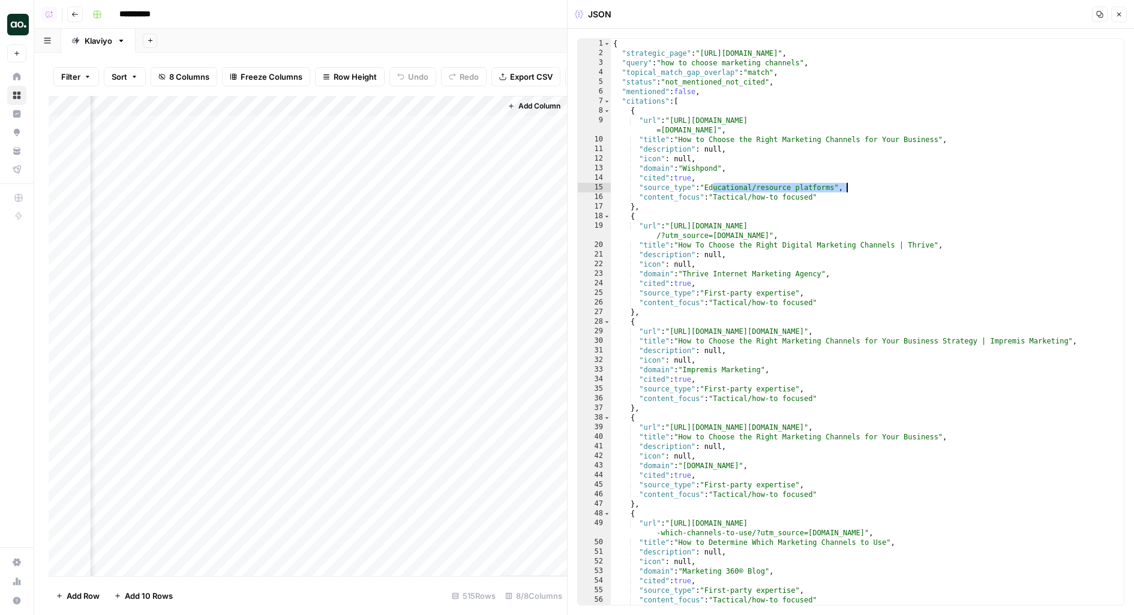
click at [827, 196] on div "{ "strategic_page" : "https://www.klaviyo.com/blog/choosing-the-right-marketing…" at bounding box center [868, 332] width 514 height 586
click at [645, 202] on div "{ "strategic_page" : "https://www.klaviyo.com/blog/choosing-the-right-marketing…" at bounding box center [868, 332] width 514 height 586
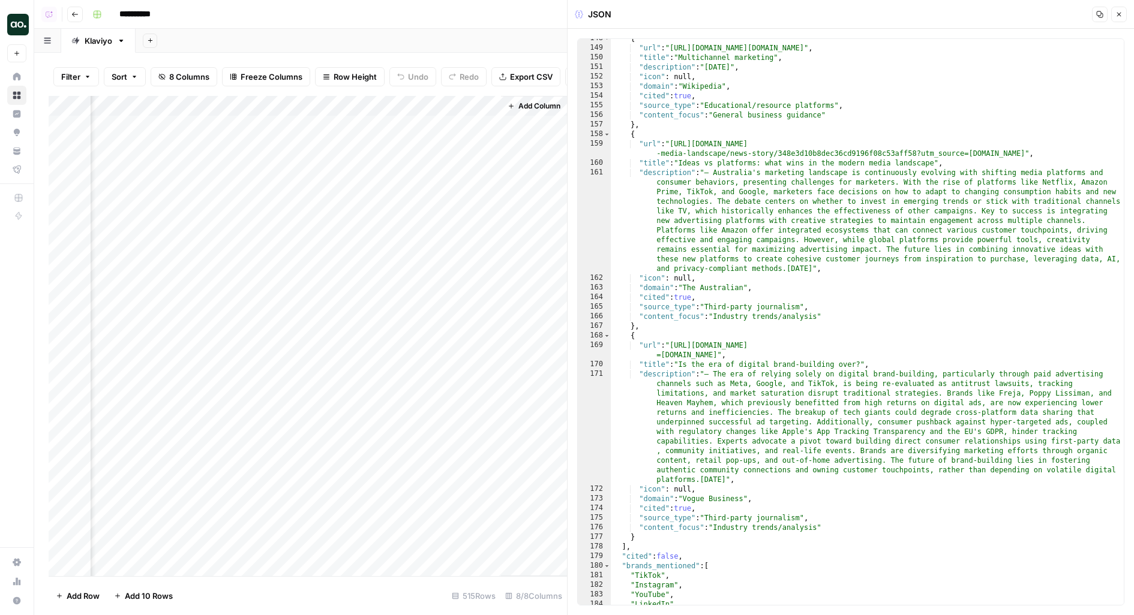
scroll to position [1459, 0]
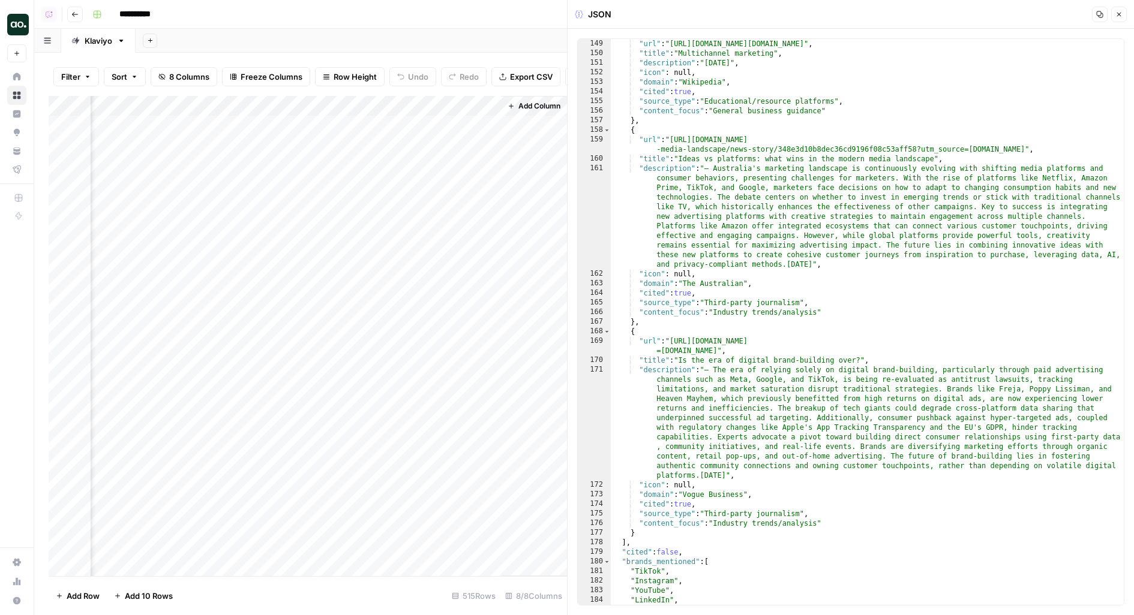
click at [354, 106] on div "Add Column" at bounding box center [308, 336] width 518 height 481
click at [274, 221] on span "Edit Workflow" at bounding box center [312, 224] width 105 height 12
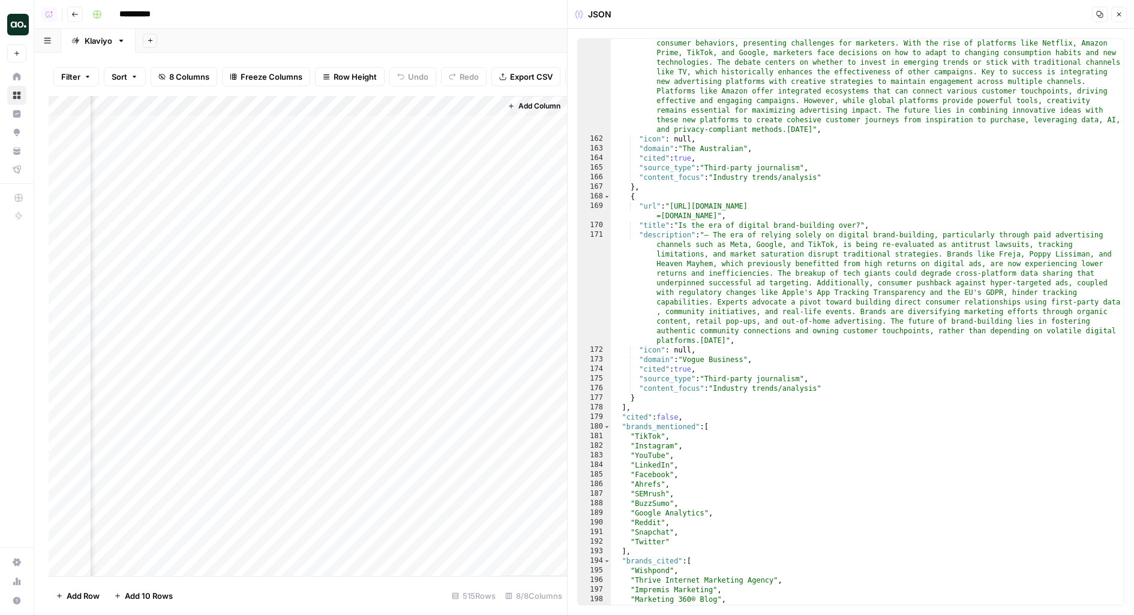
scroll to position [1745, 0]
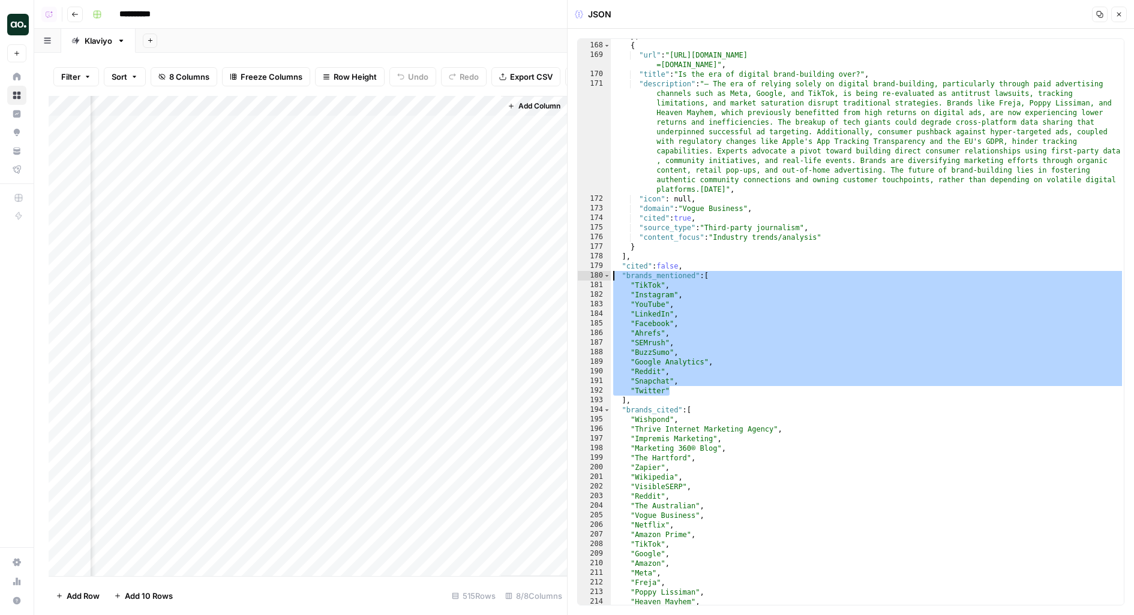
drag, startPoint x: 679, startPoint y: 395, endPoint x: 596, endPoint y: 272, distance: 149.1
click at [596, 273] on div "********* 167 168 169 170 171 172 173 174 175 176 177 178 179 180 181 182 183 1…" at bounding box center [850, 322] width 547 height 568
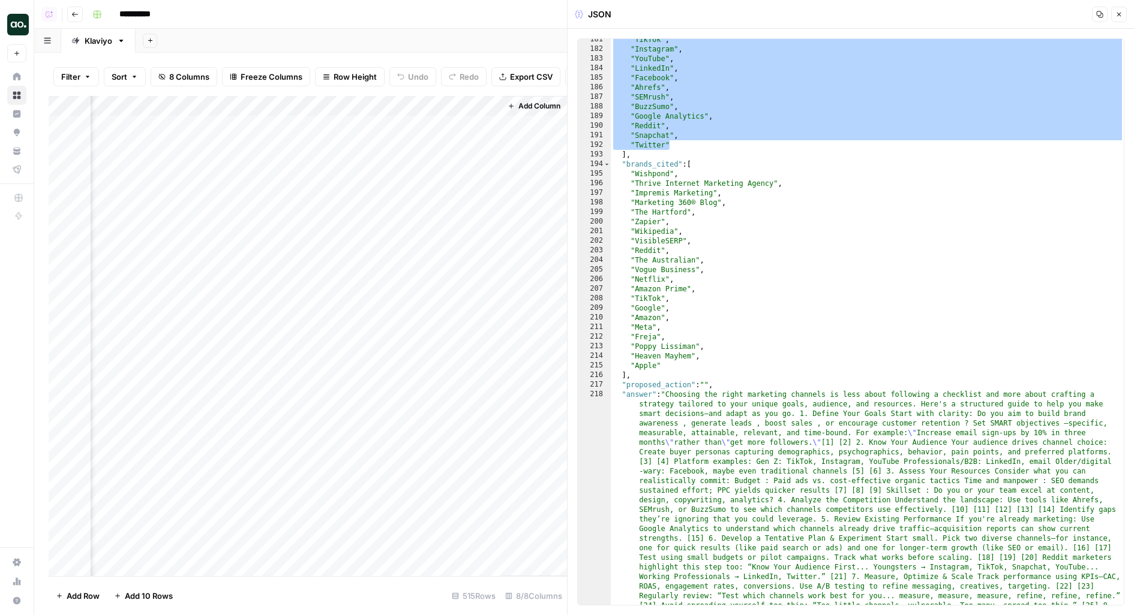
scroll to position [1990, 0]
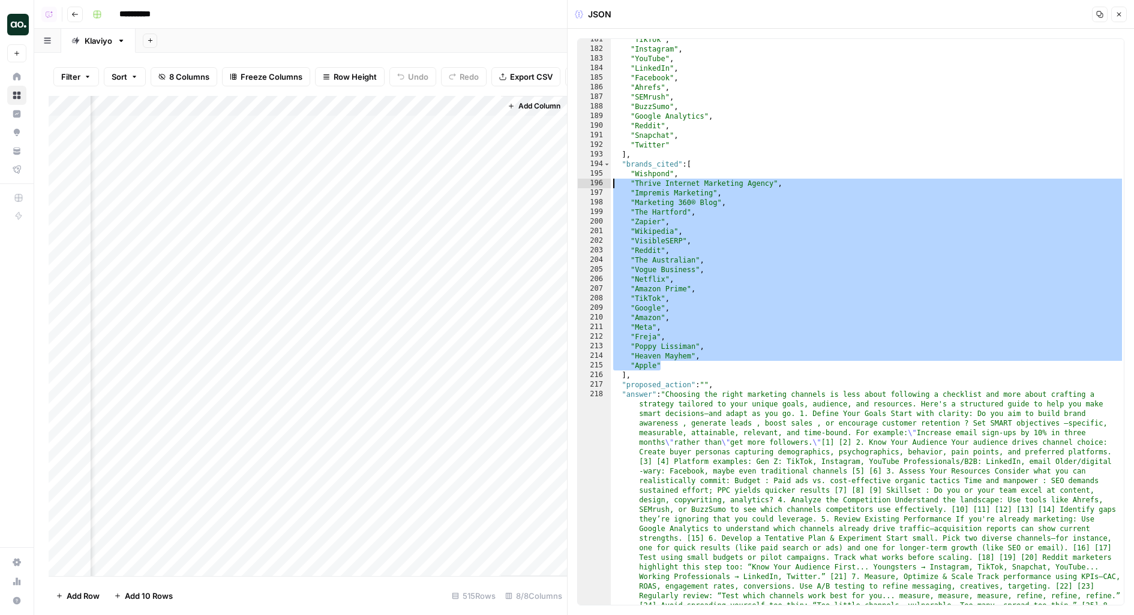
drag, startPoint x: 712, startPoint y: 361, endPoint x: 586, endPoint y: 173, distance: 226.4
click at [586, 173] on div "**********" at bounding box center [850, 322] width 547 height 568
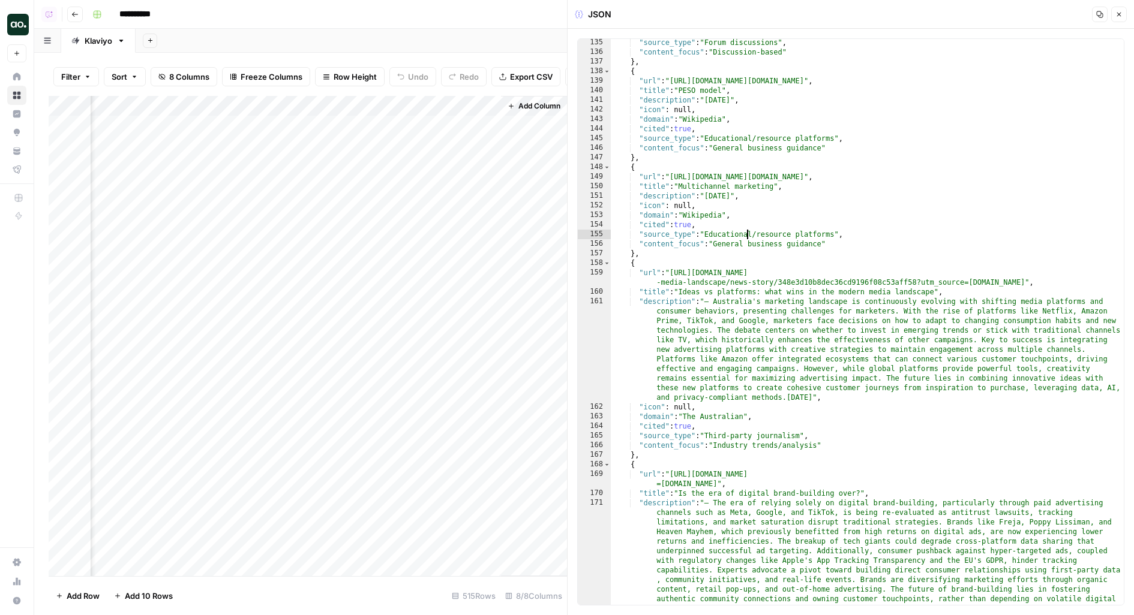
drag, startPoint x: 747, startPoint y: 232, endPoint x: 694, endPoint y: -71, distance: 308.2
click at [694, 0] on html "**********" at bounding box center [567, 307] width 1134 height 615
type textarea "** *****"
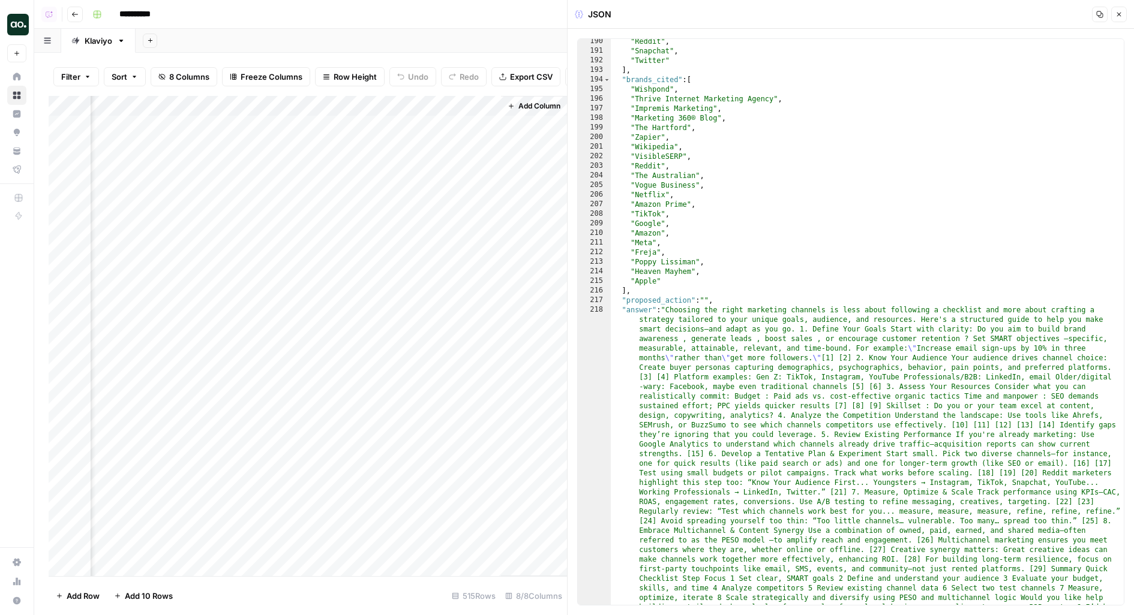
scroll to position [2101, 0]
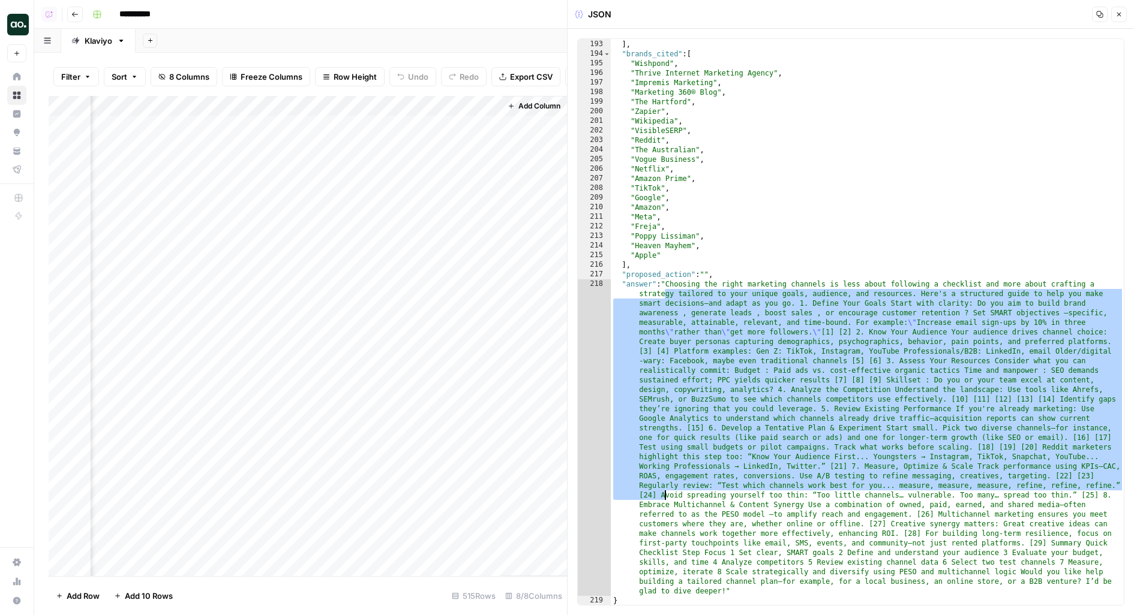
drag, startPoint x: 666, startPoint y: 290, endPoint x: 666, endPoint y: 509, distance: 219.0
click at [666, 502] on div ""Twitter" ] , "brands_cited" : [ "Wishpond" , "Thrive Internet Marketing Agency…" at bounding box center [868, 323] width 514 height 586
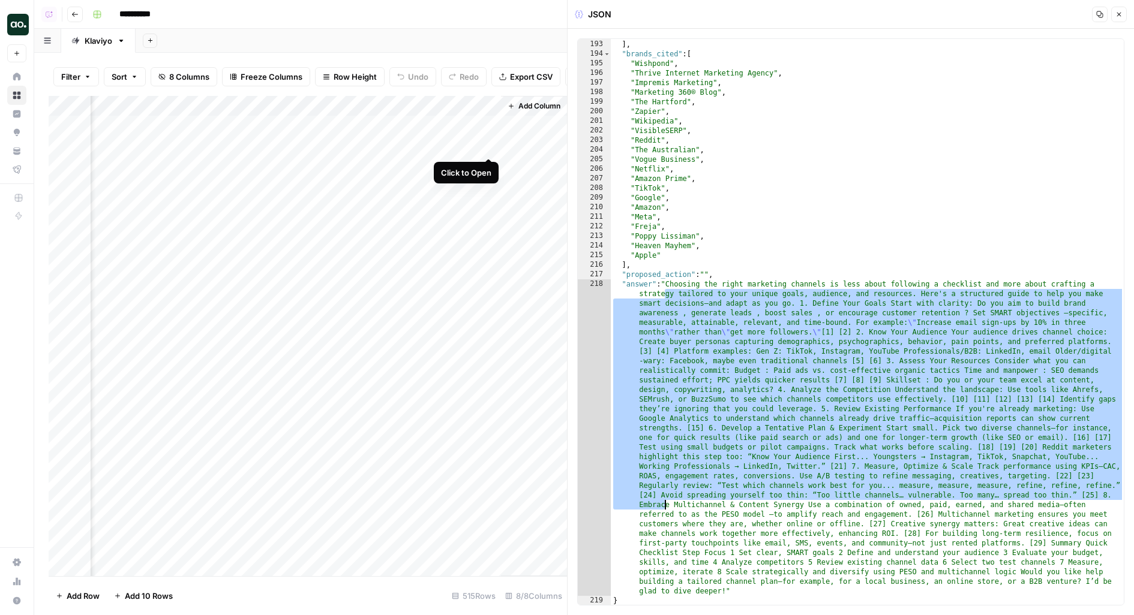
click at [490, 148] on div "Add Column" at bounding box center [308, 336] width 518 height 481
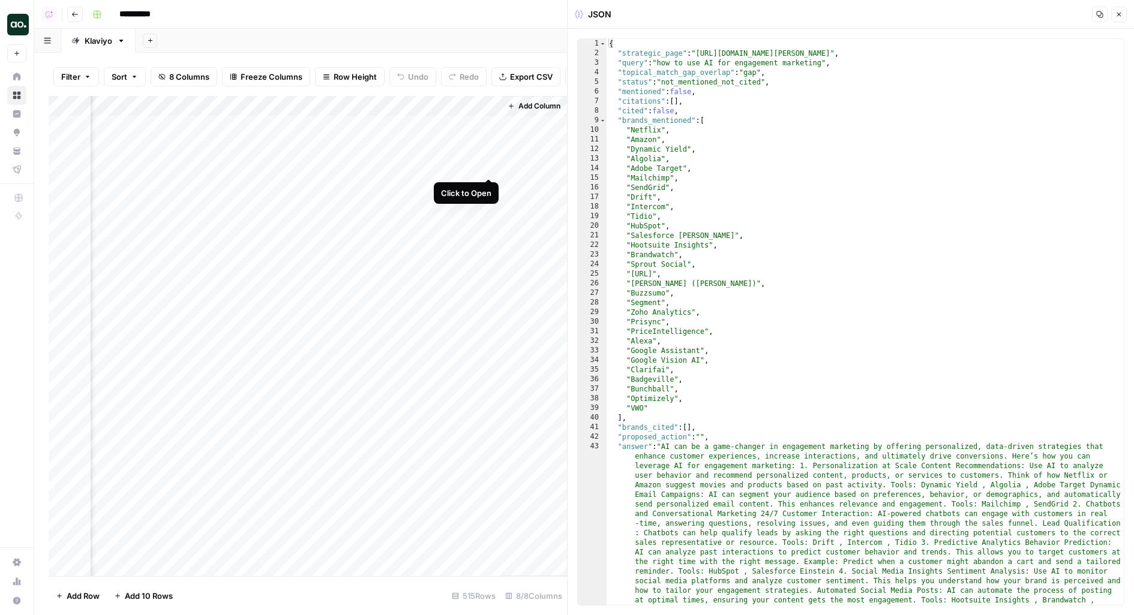
click at [491, 166] on div "Add Column" at bounding box center [308, 336] width 518 height 481
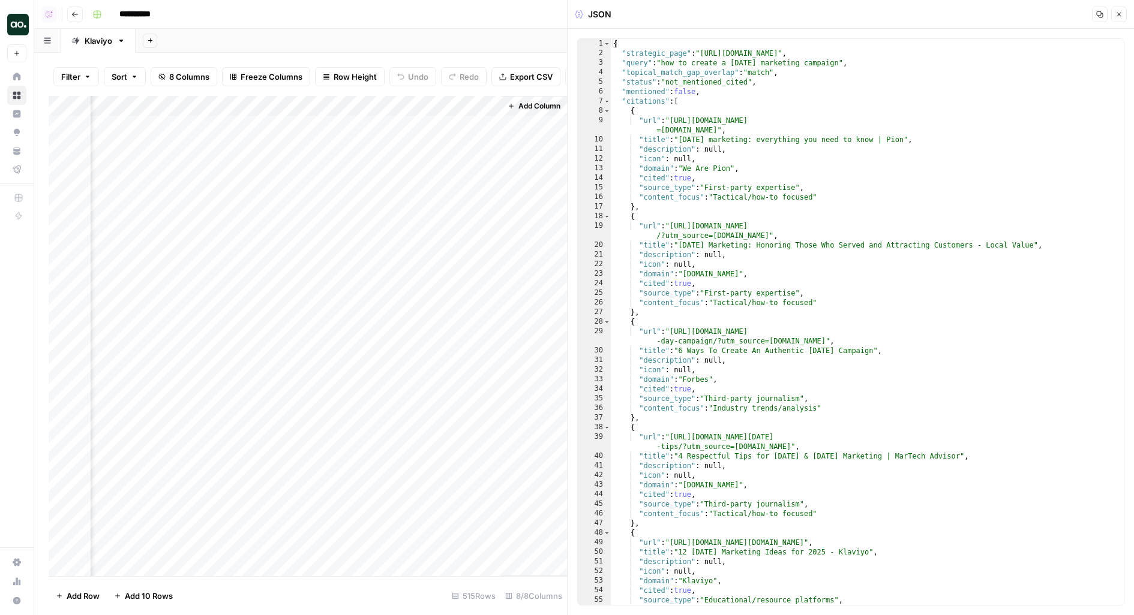
click at [489, 145] on div "Add Column" at bounding box center [308, 336] width 518 height 481
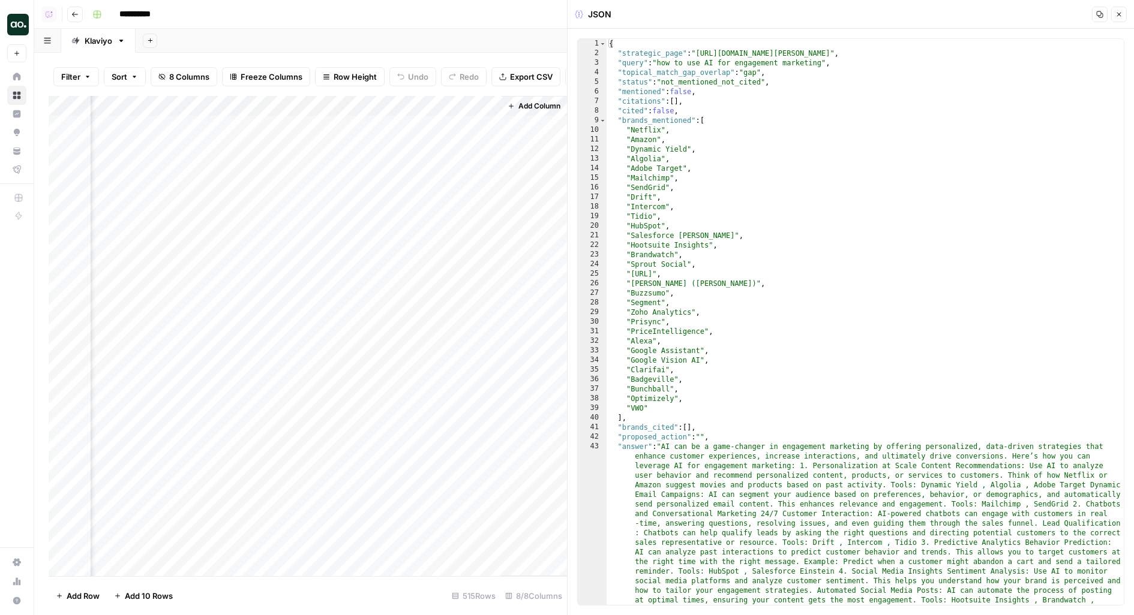
click at [671, 187] on div "{ "strategic_page" : "https://www.klaviyo.com/blog/taylor-swift-engagement-mark…" at bounding box center [865, 543] width 518 height 1008
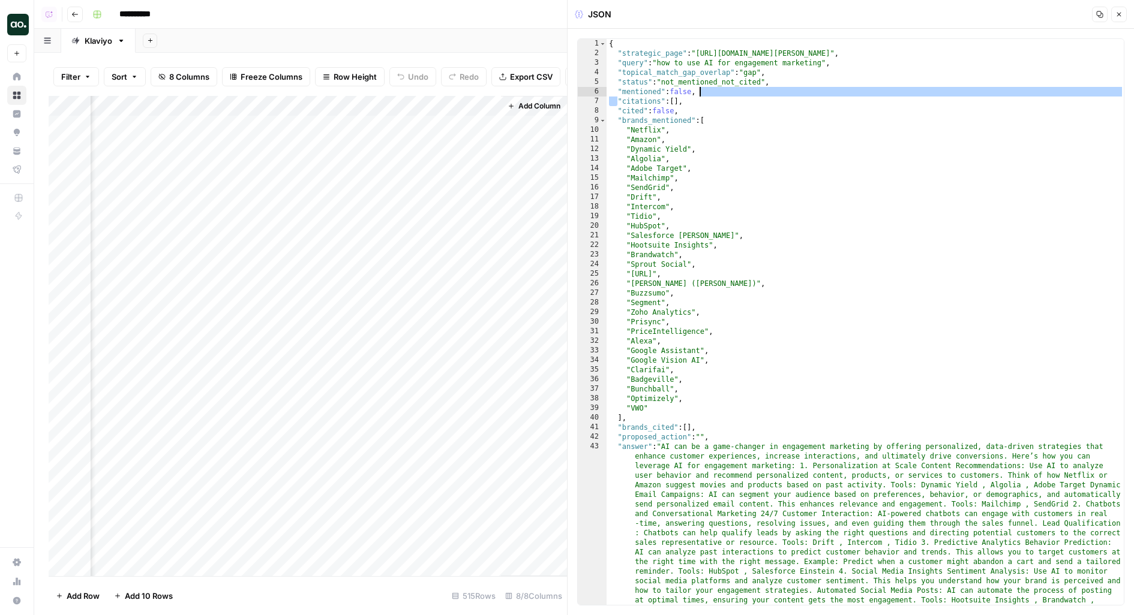
drag, startPoint x: 615, startPoint y: 97, endPoint x: 802, endPoint y: 93, distance: 186.6
click at [802, 93] on div "{ "strategic_page" : "https://www.klaviyo.com/blog/taylor-swift-engagement-mark…" at bounding box center [865, 543] width 518 height 1008
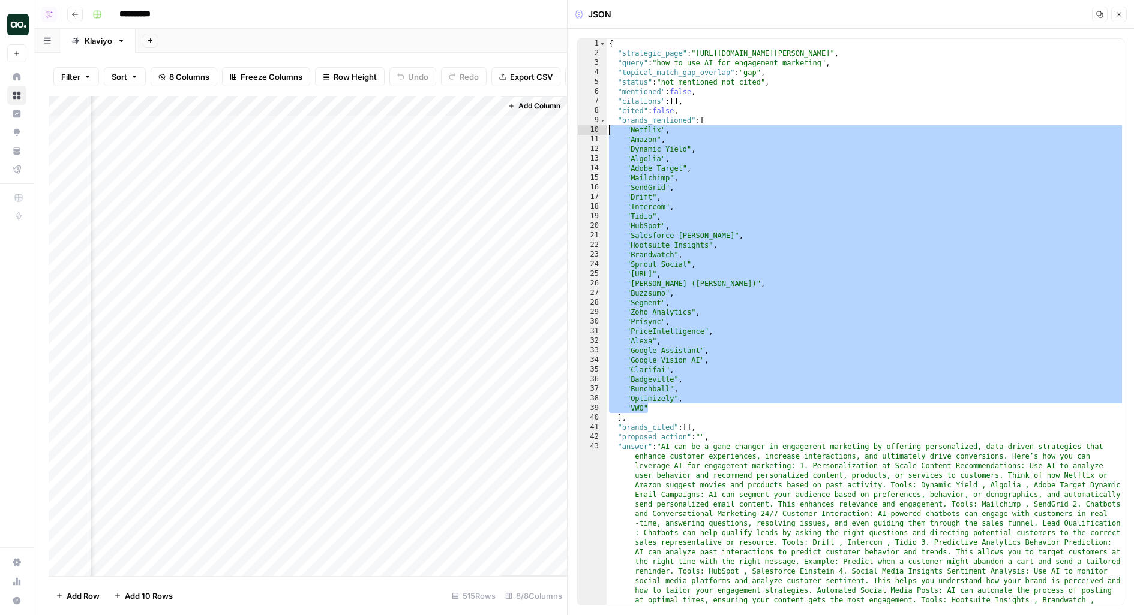
drag, startPoint x: 697, startPoint y: 409, endPoint x: 559, endPoint y: 132, distance: 309.3
click at [559, 133] on body "**********" at bounding box center [567, 307] width 1134 height 615
type textarea "**********"
click at [490, 166] on div "Add Column" at bounding box center [308, 336] width 518 height 481
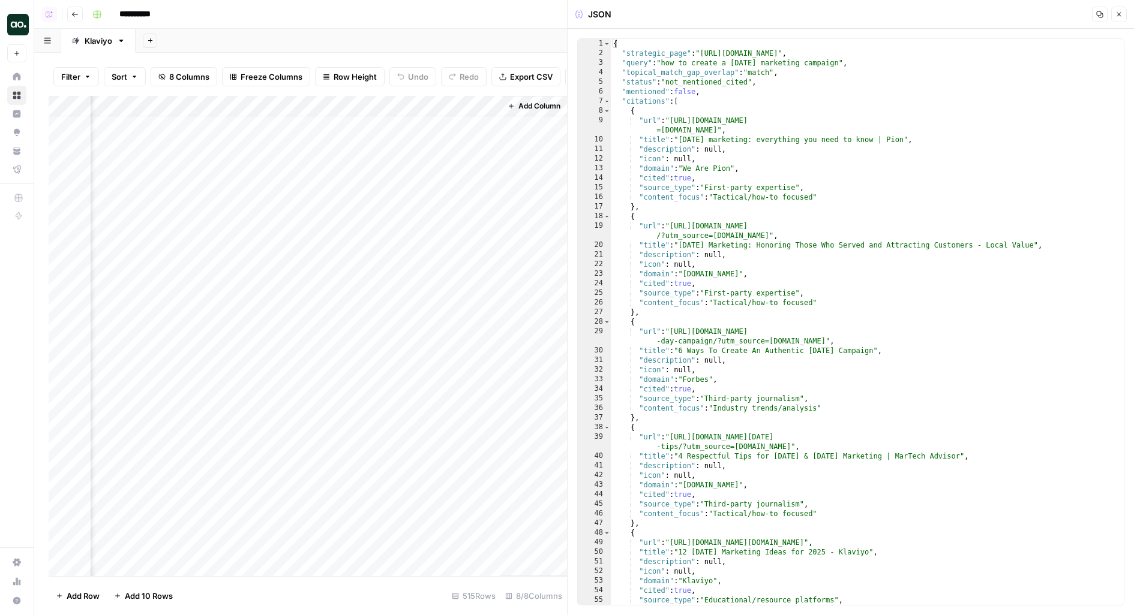
scroll to position [0, 756]
click at [489, 144] on div "Add Column" at bounding box center [308, 336] width 518 height 481
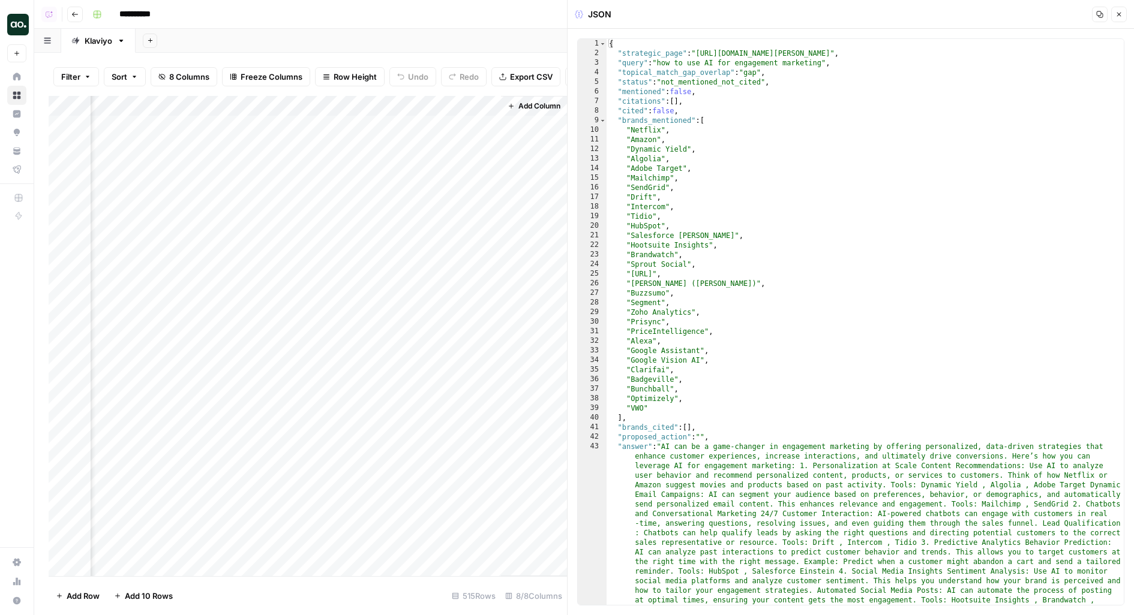
click at [487, 124] on div "Add Column" at bounding box center [308, 336] width 518 height 481
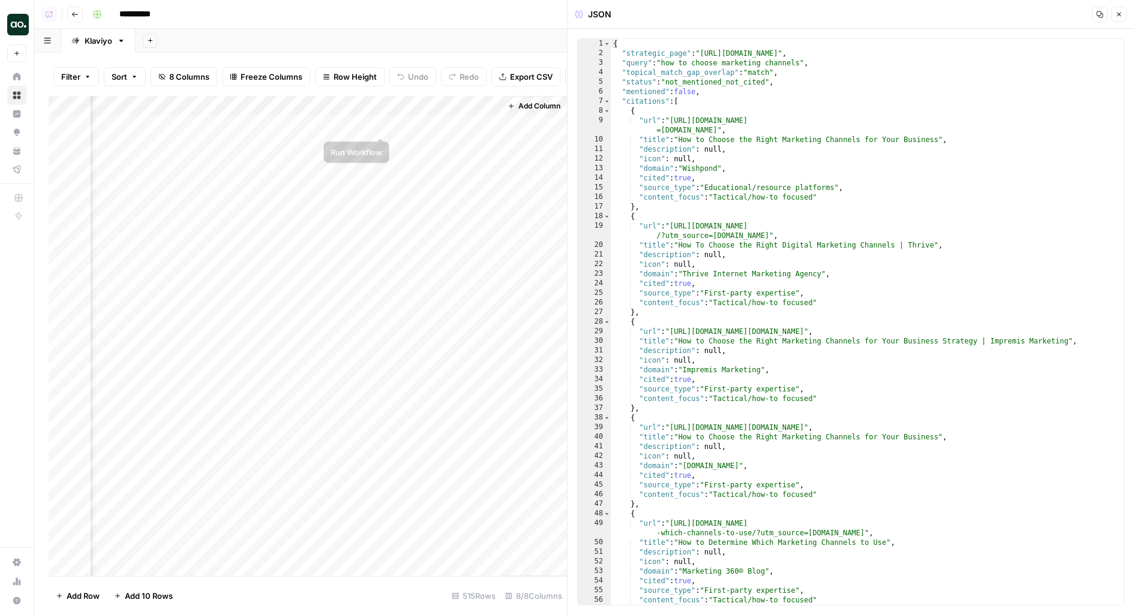
click at [370, 127] on div "Add Column" at bounding box center [308, 336] width 518 height 481
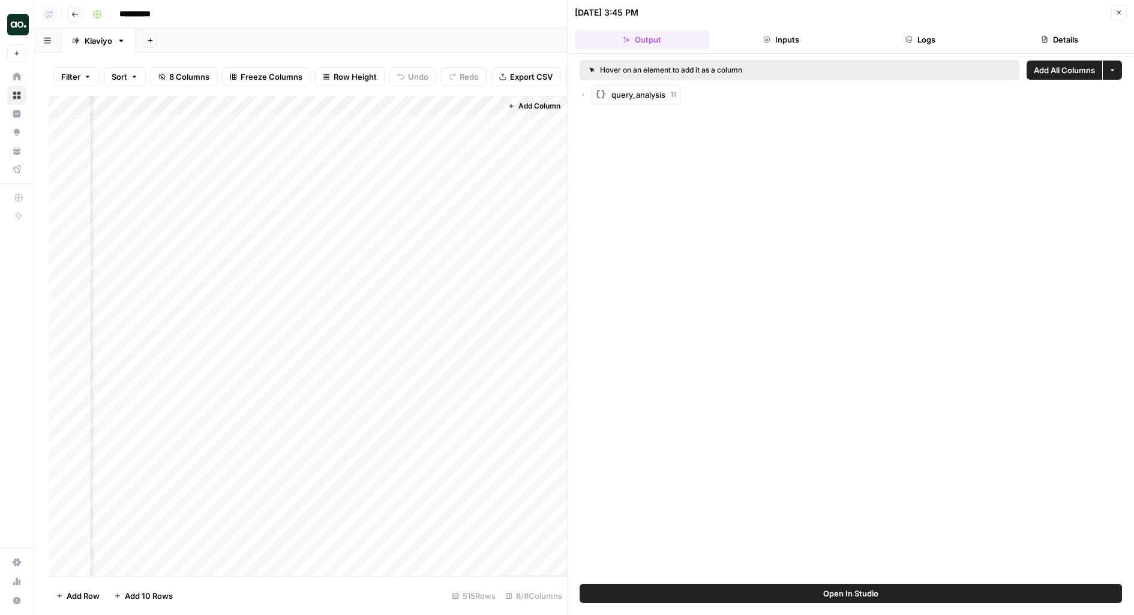
click at [656, 592] on button "Open In Studio" at bounding box center [851, 593] width 542 height 19
click at [383, 126] on div "Add Column" at bounding box center [308, 336] width 518 height 481
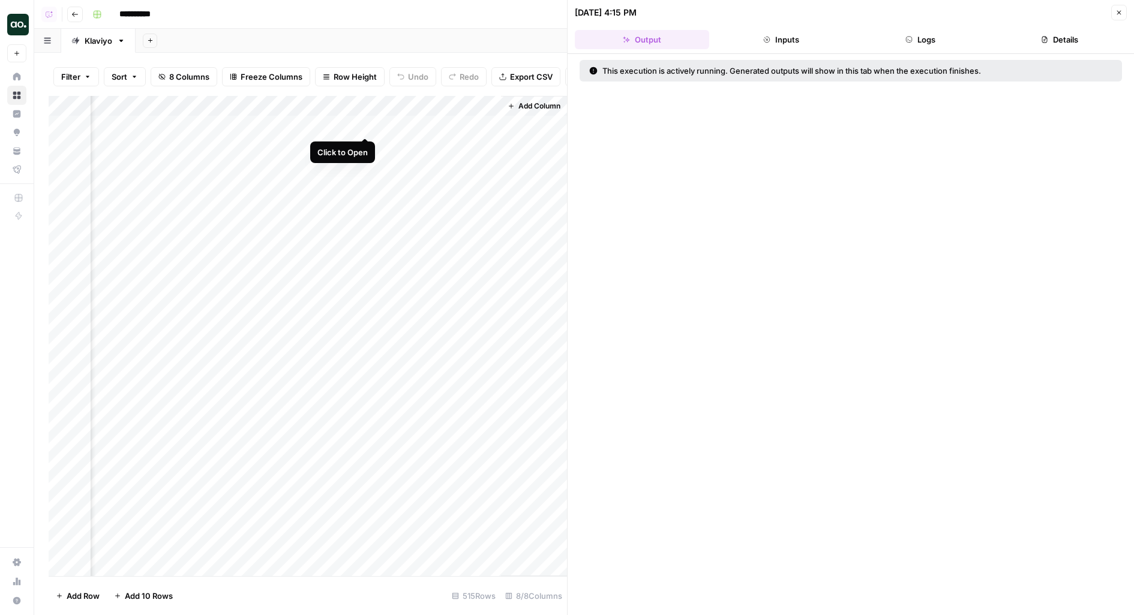
click at [363, 124] on div "Add Column" at bounding box center [308, 336] width 518 height 481
click at [888, 43] on button "Logs" at bounding box center [920, 39] width 134 height 19
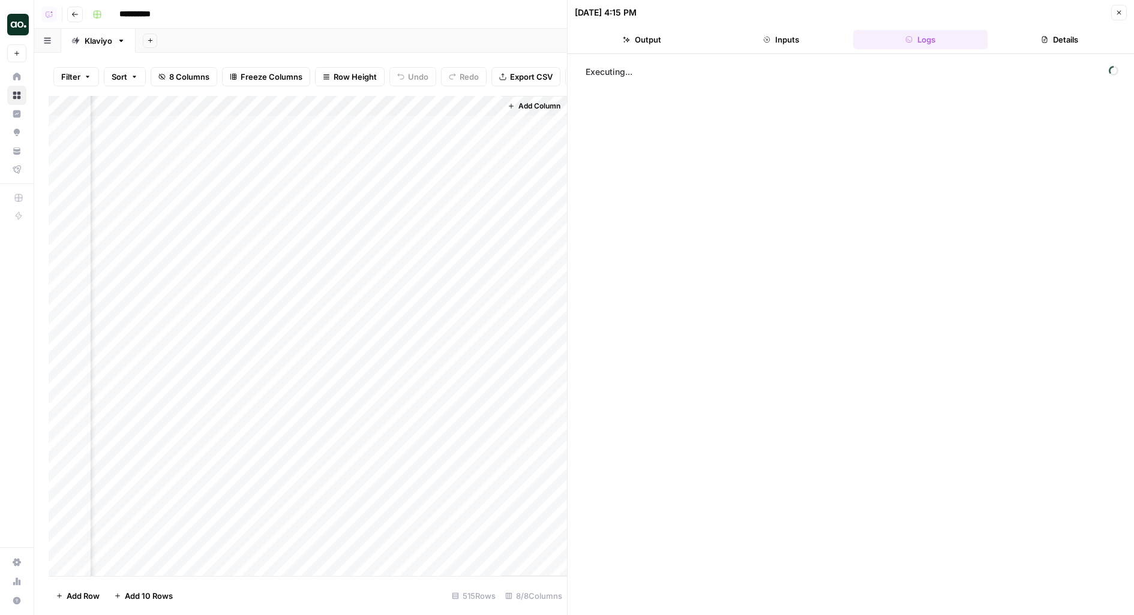
click at [817, 35] on button "Inputs" at bounding box center [781, 39] width 134 height 19
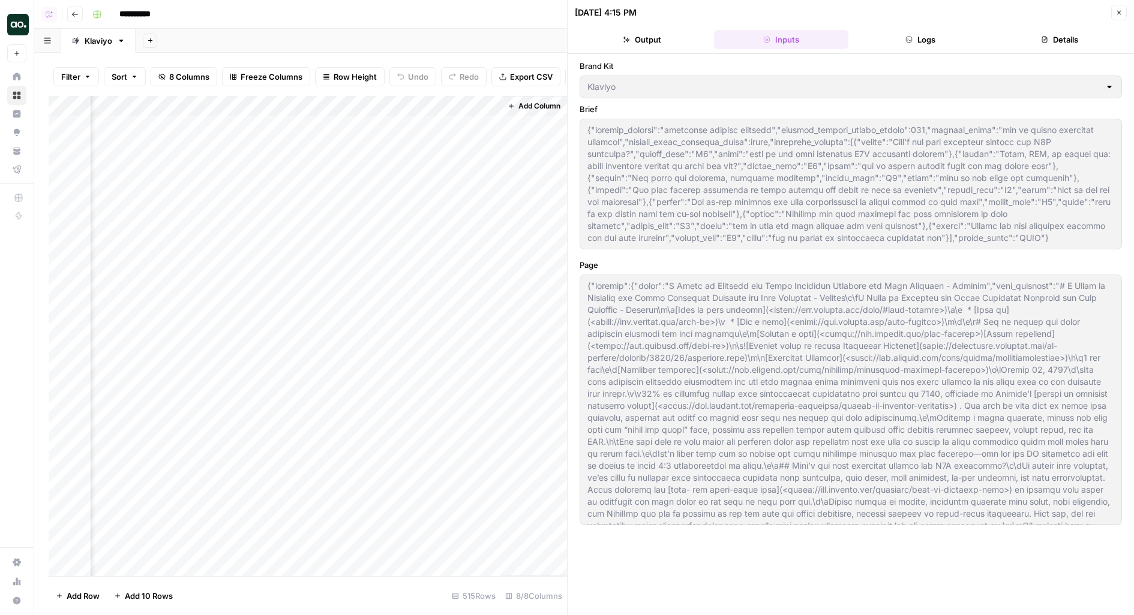
click at [492, 143] on div "Add Column" at bounding box center [308, 336] width 518 height 481
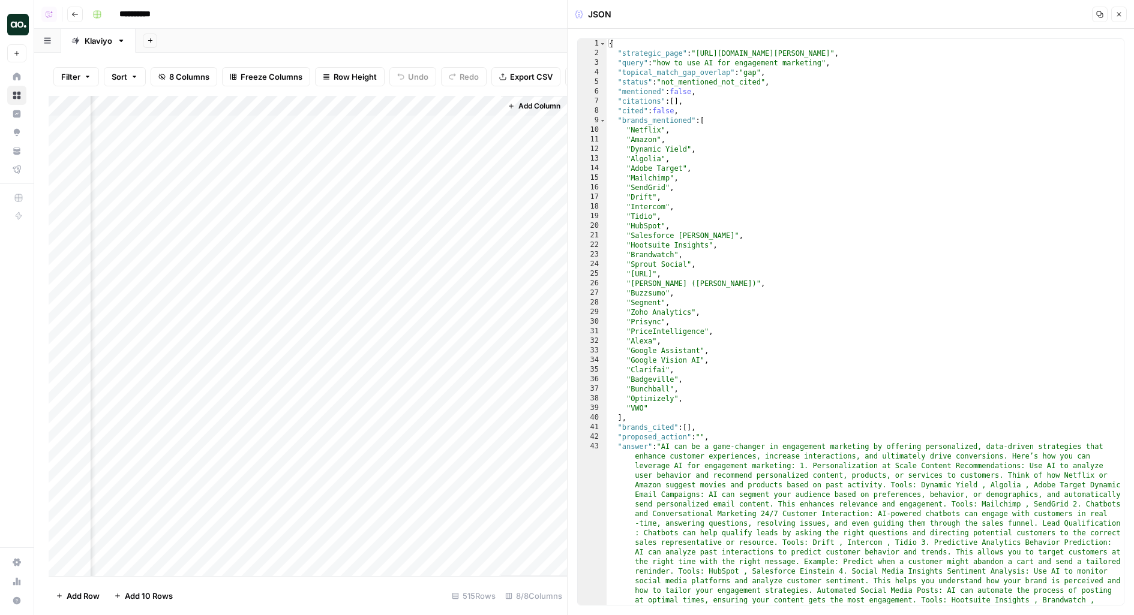
click at [1122, 18] on icon "button" at bounding box center [1118, 14] width 7 height 7
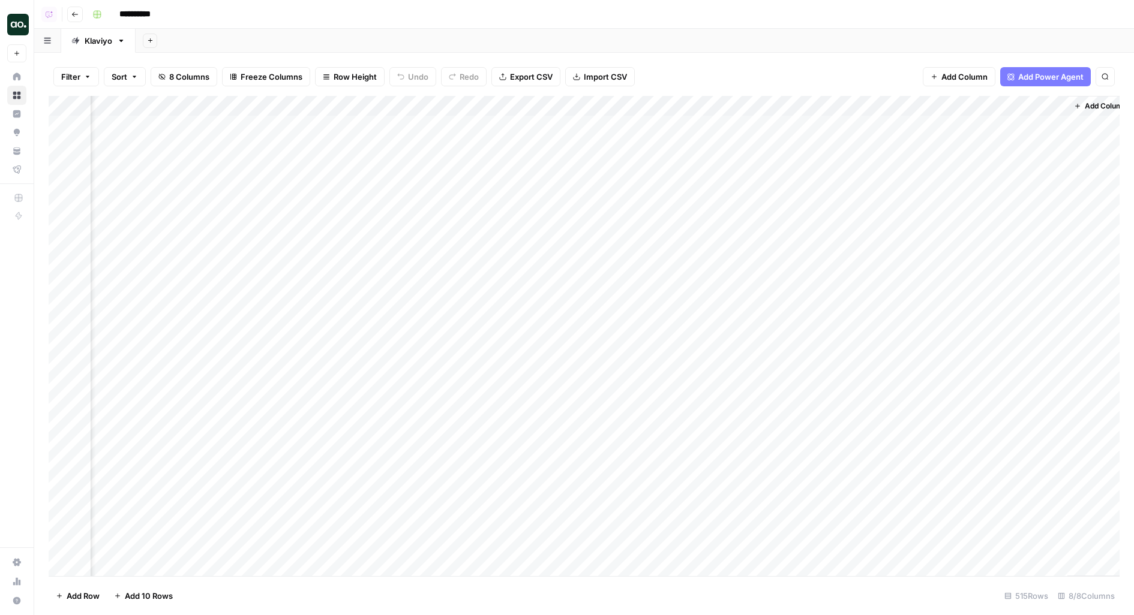
scroll to position [0, 203]
click at [917, 129] on div "Add Column" at bounding box center [584, 336] width 1071 height 481
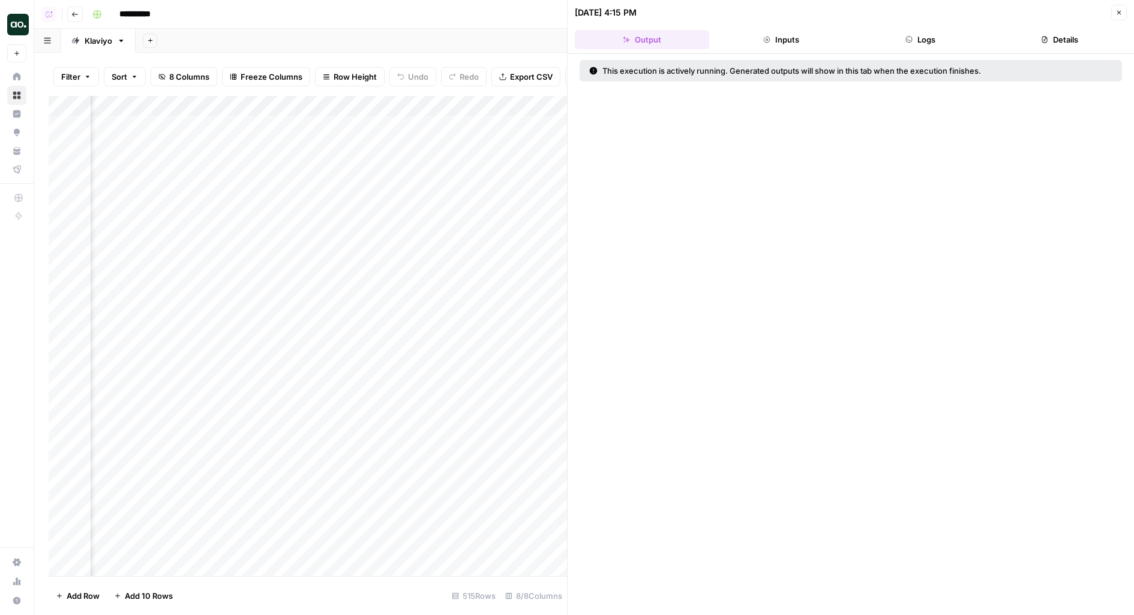
click at [923, 7] on div "09/02/25 at 4:15 PM" at bounding box center [841, 13] width 533 height 12
click at [923, 40] on button "Logs" at bounding box center [920, 39] width 134 height 19
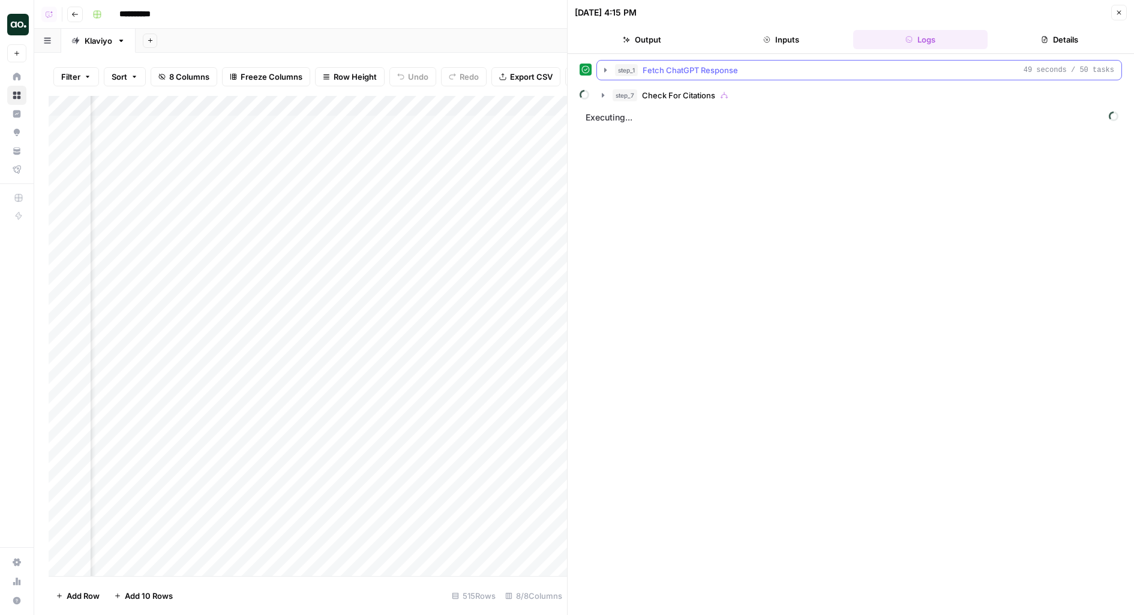
click at [839, 65] on div "step_1 Fetch ChatGPT Response 49 seconds / 50 tasks" at bounding box center [864, 70] width 499 height 12
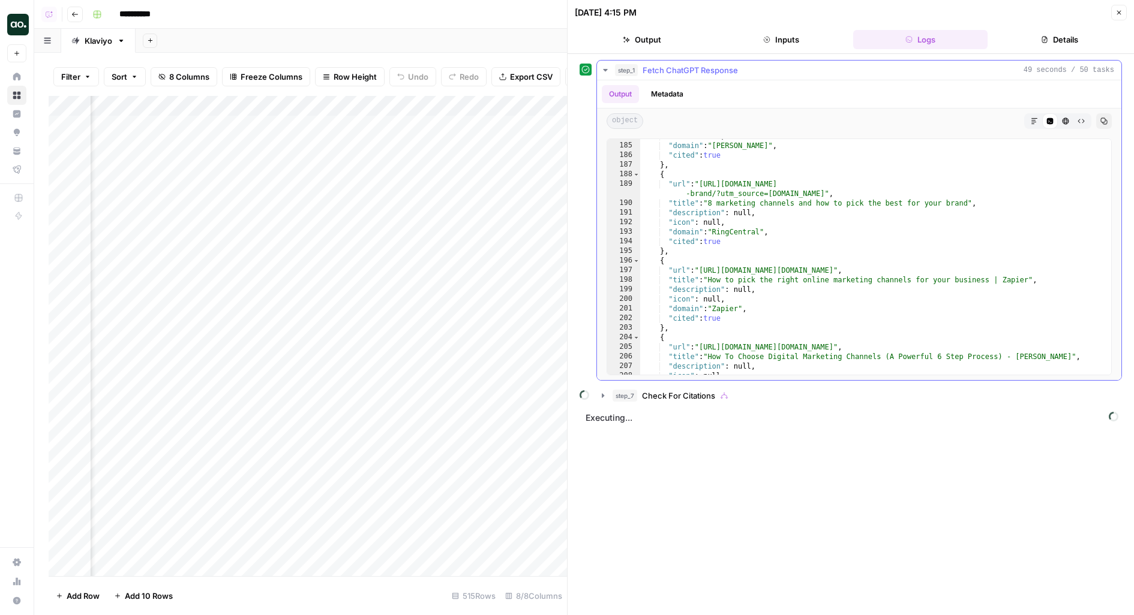
scroll to position [2347, 0]
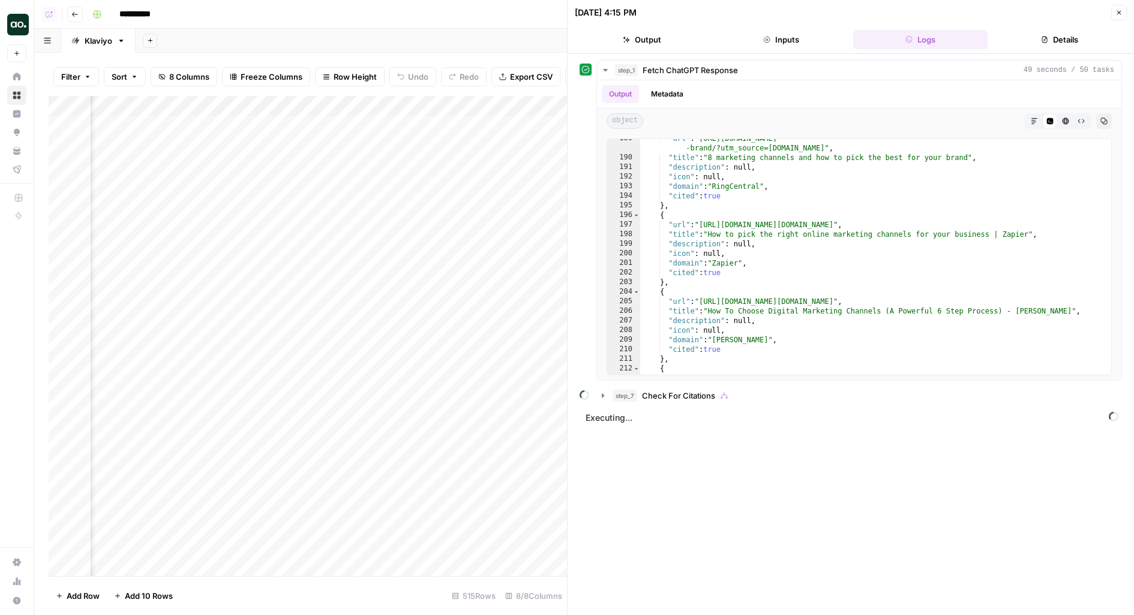
click at [1121, 19] on button "Close" at bounding box center [1119, 13] width 16 height 16
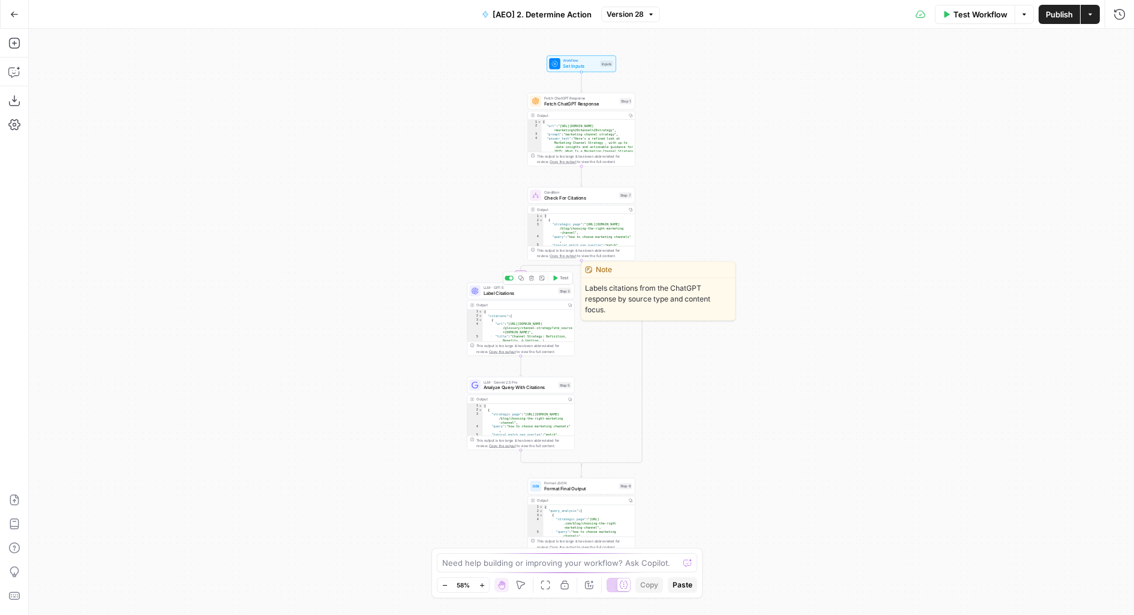
click at [511, 296] on span "Label Citations" at bounding box center [520, 293] width 72 height 7
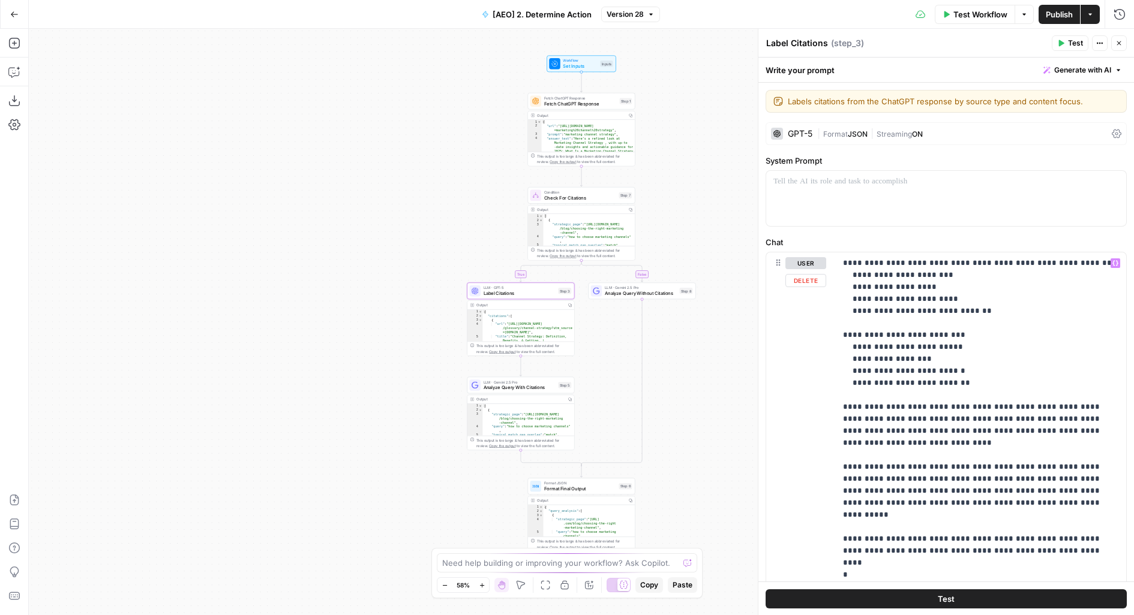
scroll to position [1, 0]
drag, startPoint x: 966, startPoint y: 287, endPoint x: 840, endPoint y: 286, distance: 125.4
click at [840, 286] on div "**********" at bounding box center [981, 497] width 291 height 488
drag, startPoint x: 888, startPoint y: 299, endPoint x: 812, endPoint y: 298, distance: 75.6
click at [812, 299] on div "**********" at bounding box center [946, 511] width 360 height 517
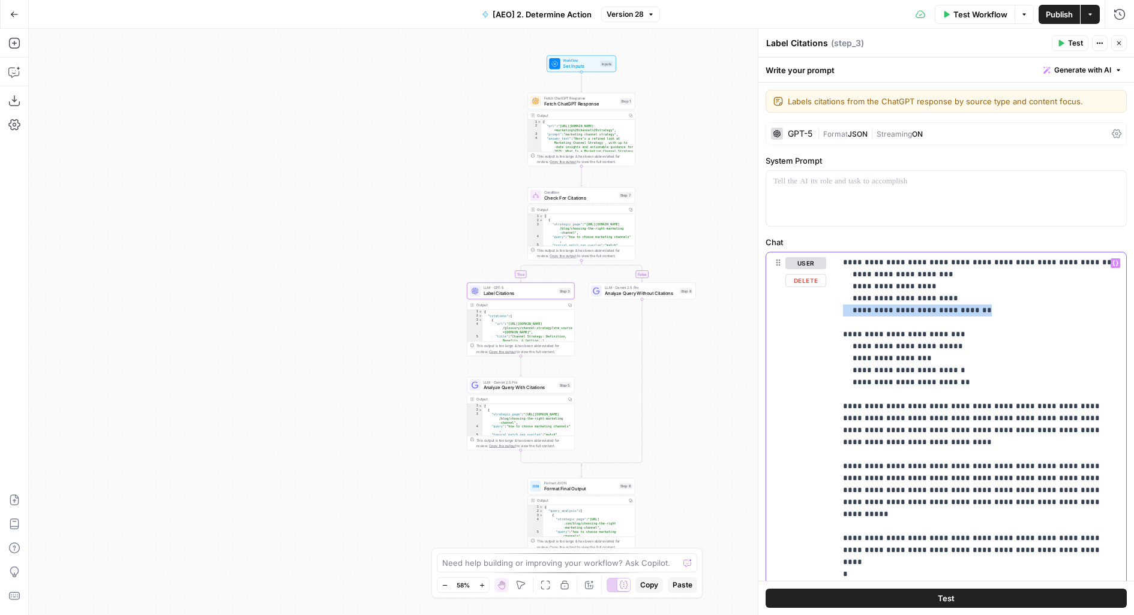
drag, startPoint x: 1002, startPoint y: 310, endPoint x: 810, endPoint y: 313, distance: 191.4
click at [810, 313] on div "**********" at bounding box center [946, 511] width 360 height 517
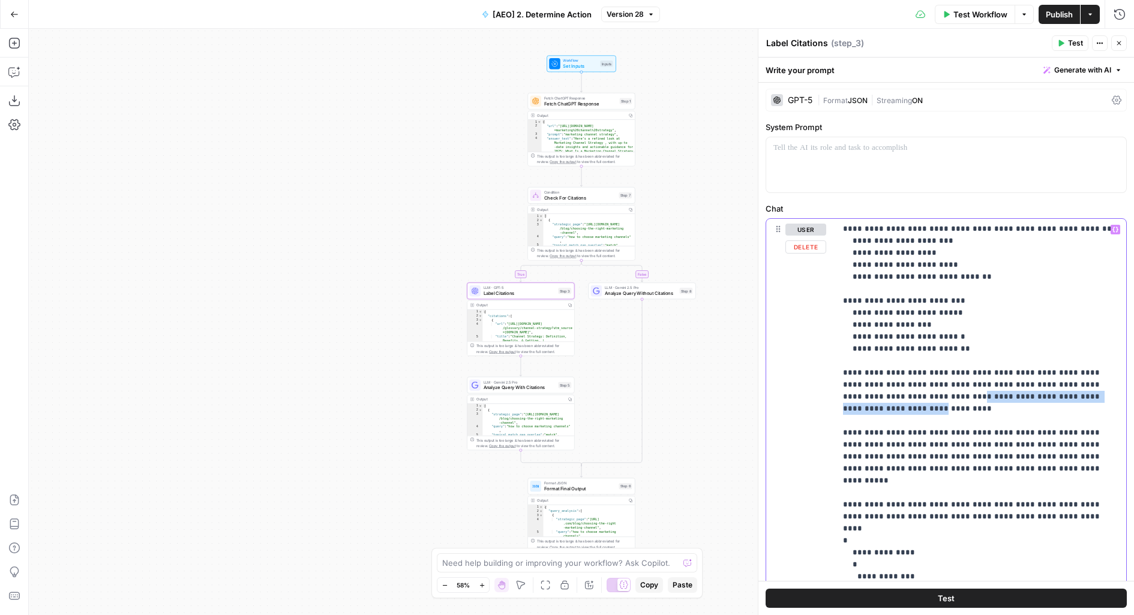
drag, startPoint x: 872, startPoint y: 392, endPoint x: 1061, endPoint y: 393, distance: 189.0
click at [1061, 394] on p "**********" at bounding box center [981, 463] width 277 height 480
click at [1089, 396] on p "**********" at bounding box center [981, 463] width 277 height 480
drag, startPoint x: 989, startPoint y: 278, endPoint x: 756, endPoint y: 274, distance: 232.8
click at [758, 275] on div "**********" at bounding box center [946, 322] width 376 height 587
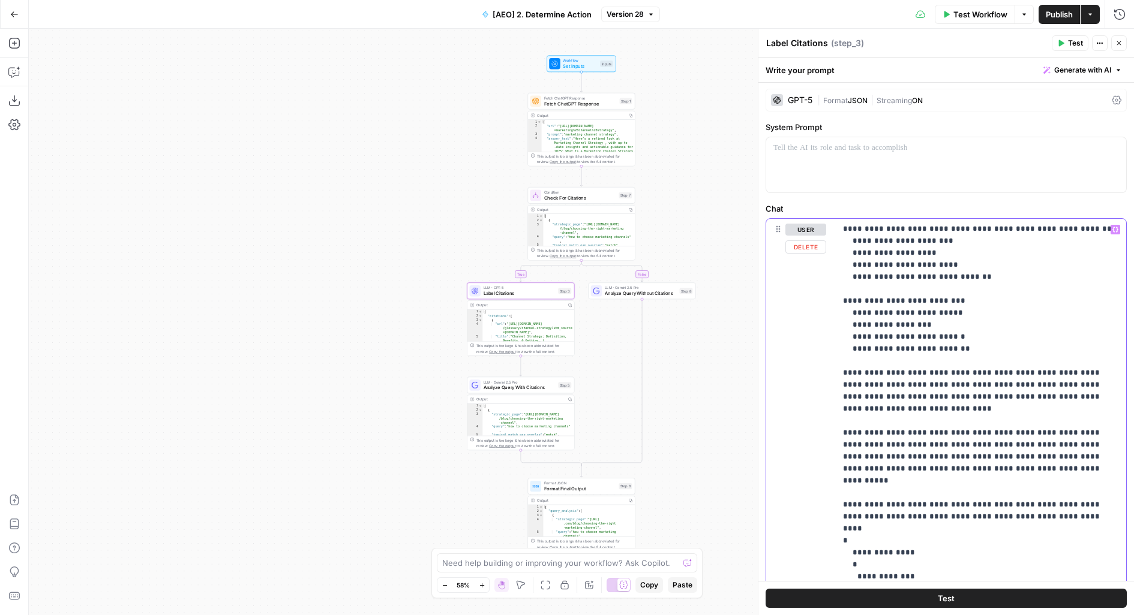
click at [881, 242] on p "**********" at bounding box center [981, 463] width 277 height 480
click at [881, 260] on p "**********" at bounding box center [981, 463] width 277 height 480
click at [864, 252] on p "**********" at bounding box center [981, 463] width 277 height 480
drag, startPoint x: 993, startPoint y: 278, endPoint x: 834, endPoint y: 277, distance: 158.4
click at [836, 277] on div "**********" at bounding box center [981, 463] width 291 height 488
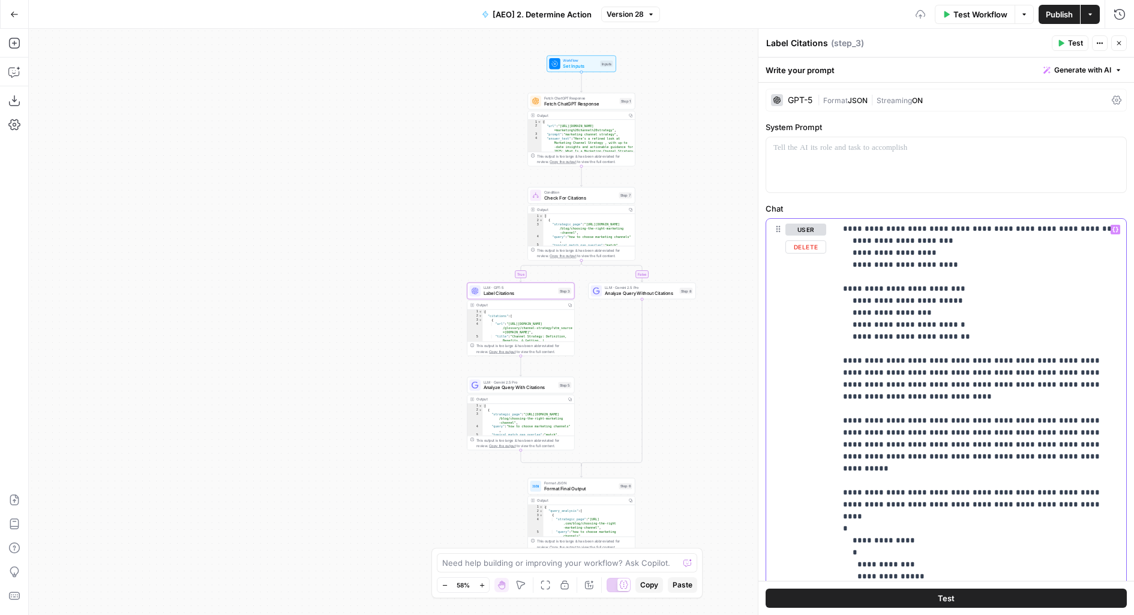
scroll to position [0, 0]
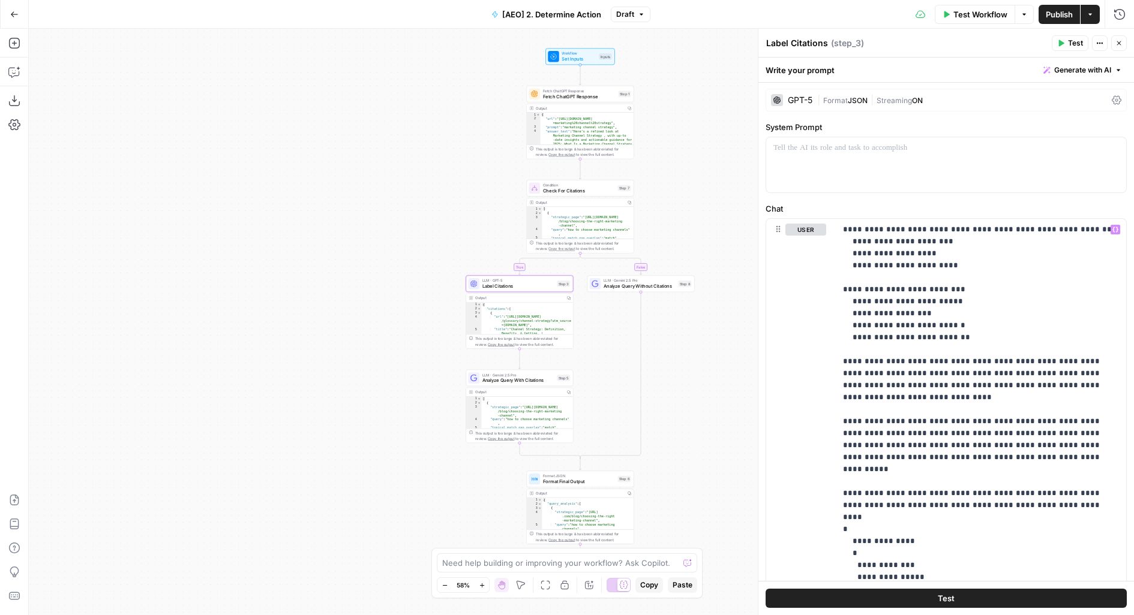
drag, startPoint x: 718, startPoint y: 444, endPoint x: 689, endPoint y: 387, distance: 63.9
click at [689, 387] on div "true false Workflow Set Inputs Inputs Fetch ChatGPT Response Fetch ChatGPT Resp…" at bounding box center [581, 322] width 1105 height 587
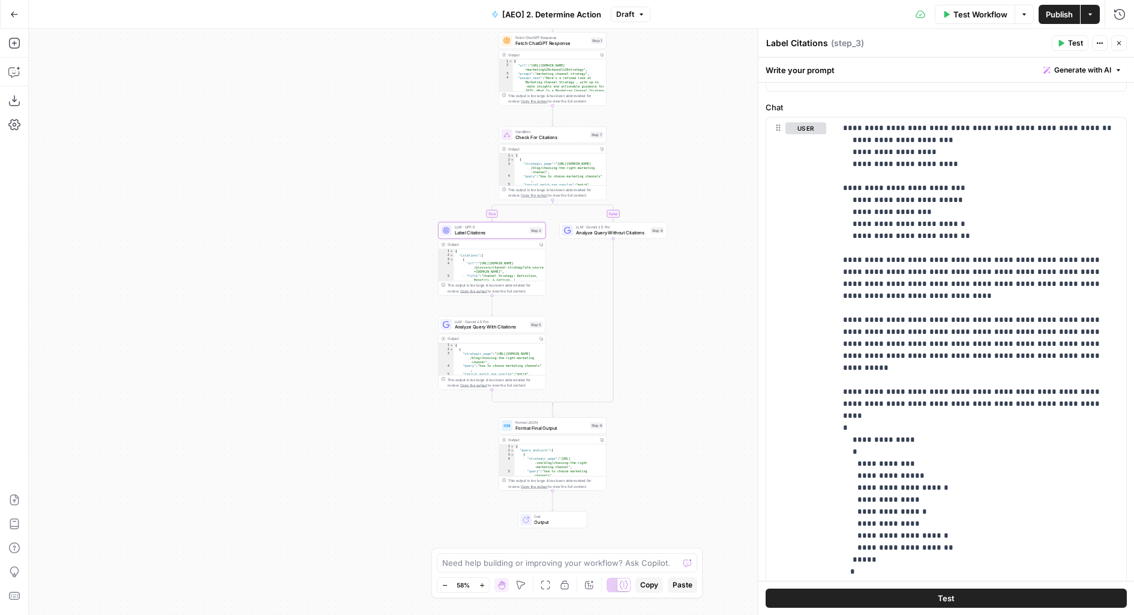
scroll to position [136, 0]
drag, startPoint x: 983, startPoint y: 236, endPoint x: 813, endPoint y: 185, distance: 177.3
click at [813, 185] on div "**********" at bounding box center [946, 370] width 360 height 506
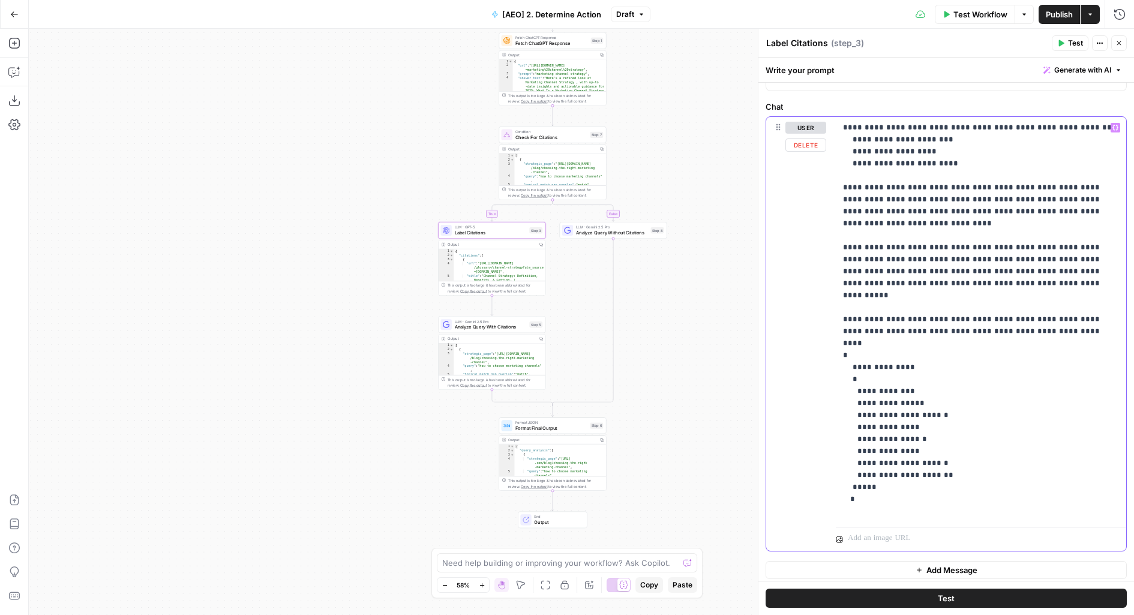
drag, startPoint x: 1038, startPoint y: 270, endPoint x: 795, endPoint y: 230, distance: 246.3
click at [795, 230] on div "**********" at bounding box center [946, 334] width 360 height 434
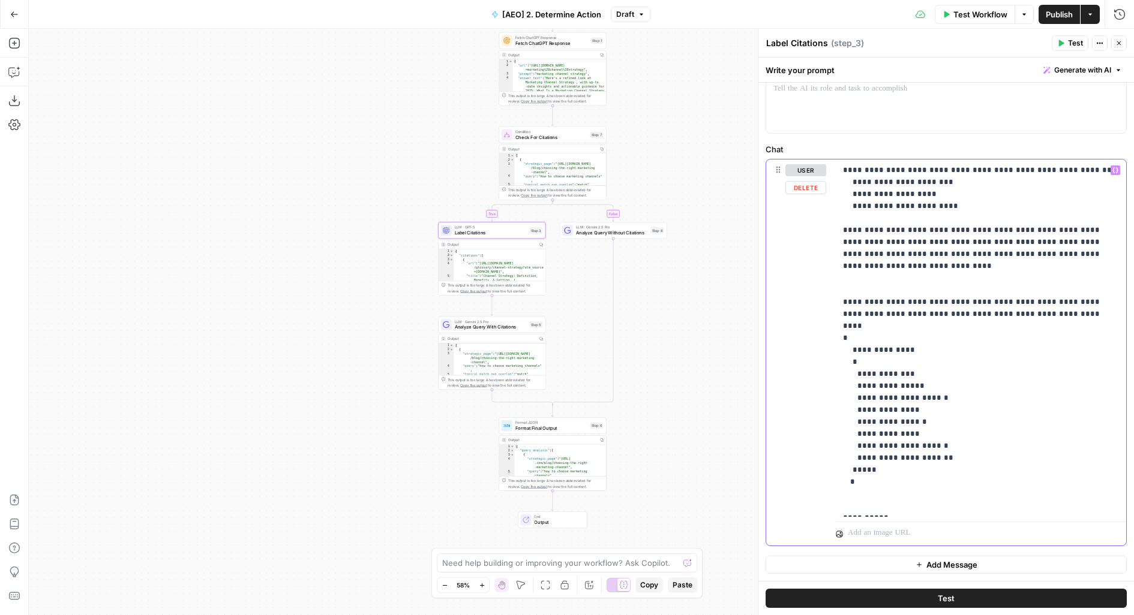
scroll to position [79, 0]
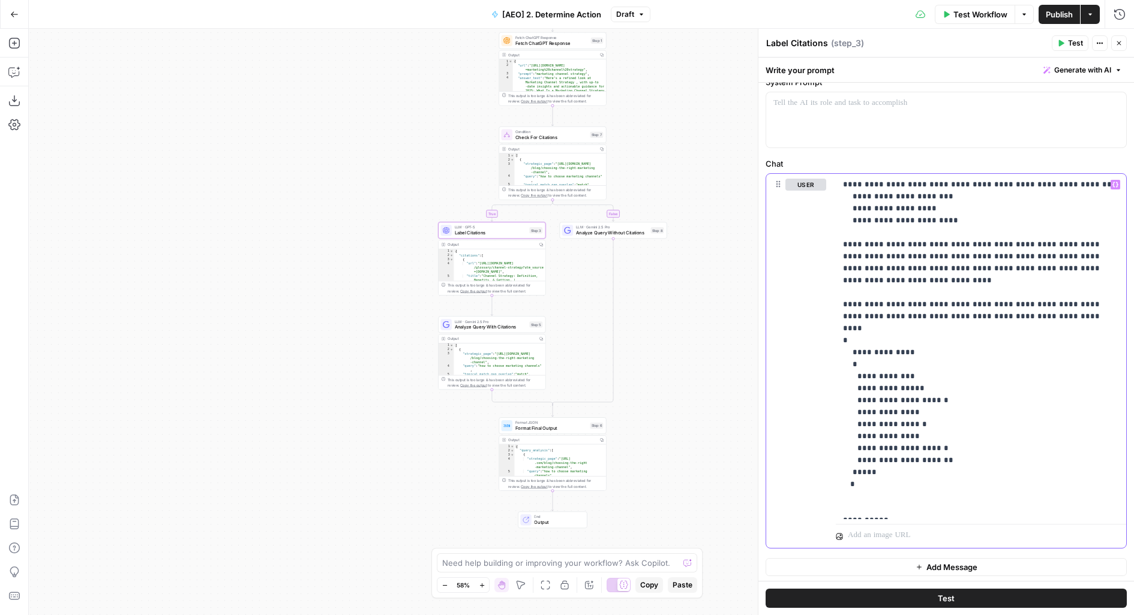
drag, startPoint x: 836, startPoint y: 243, endPoint x: 1133, endPoint y: 243, distance: 297.5
click at [1133, 243] on div "**********" at bounding box center [946, 294] width 376 height 580
click at [946, 266] on p "**********" at bounding box center [981, 347] width 277 height 336
drag, startPoint x: 1046, startPoint y: 244, endPoint x: 944, endPoint y: 244, distance: 102.6
click at [944, 244] on p "**********" at bounding box center [981, 347] width 277 height 336
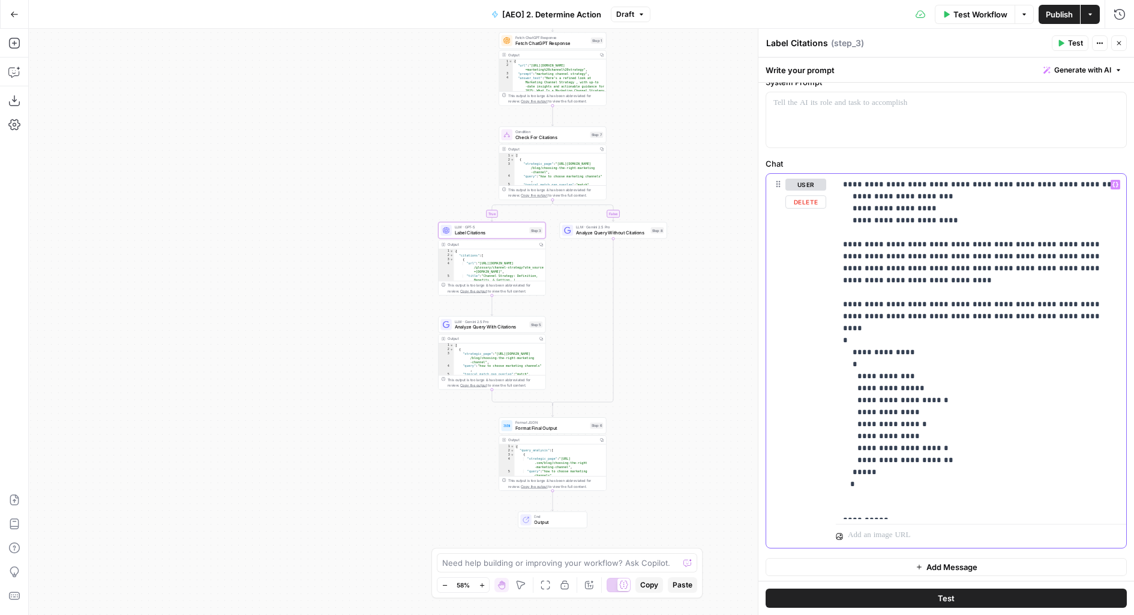
click at [1011, 259] on p "**********" at bounding box center [981, 347] width 277 height 336
drag, startPoint x: 942, startPoint y: 246, endPoint x: 1046, endPoint y: 244, distance: 104.4
click at [1046, 244] on p "**********" at bounding box center [981, 347] width 277 height 336
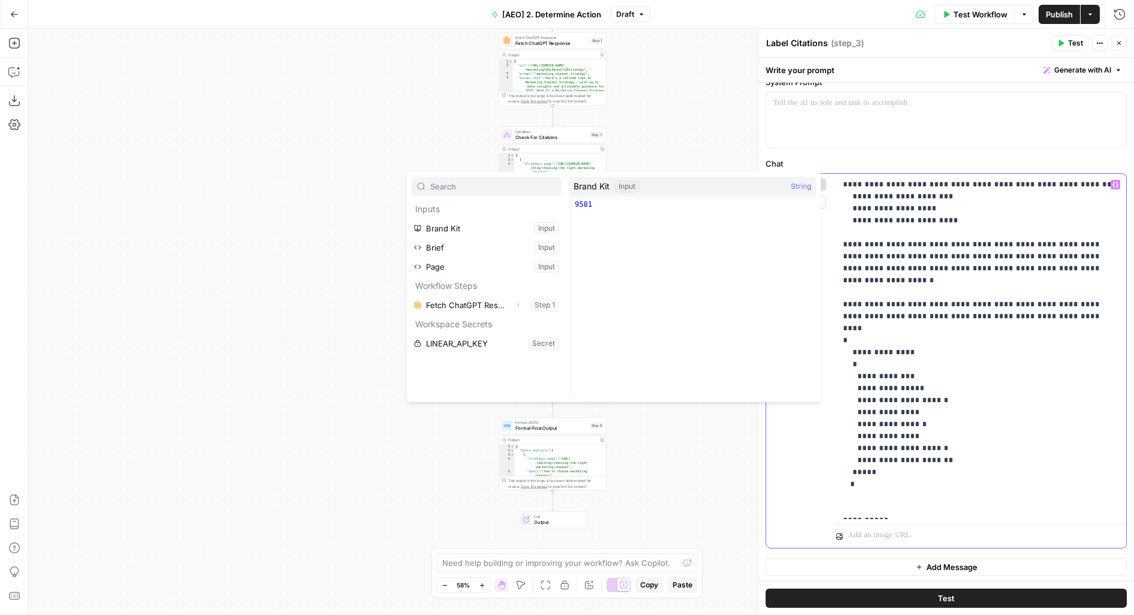
drag, startPoint x: 1001, startPoint y: 247, endPoint x: 1106, endPoint y: 145, distance: 145.9
click at [1001, 246] on p "**********" at bounding box center [981, 347] width 277 height 336
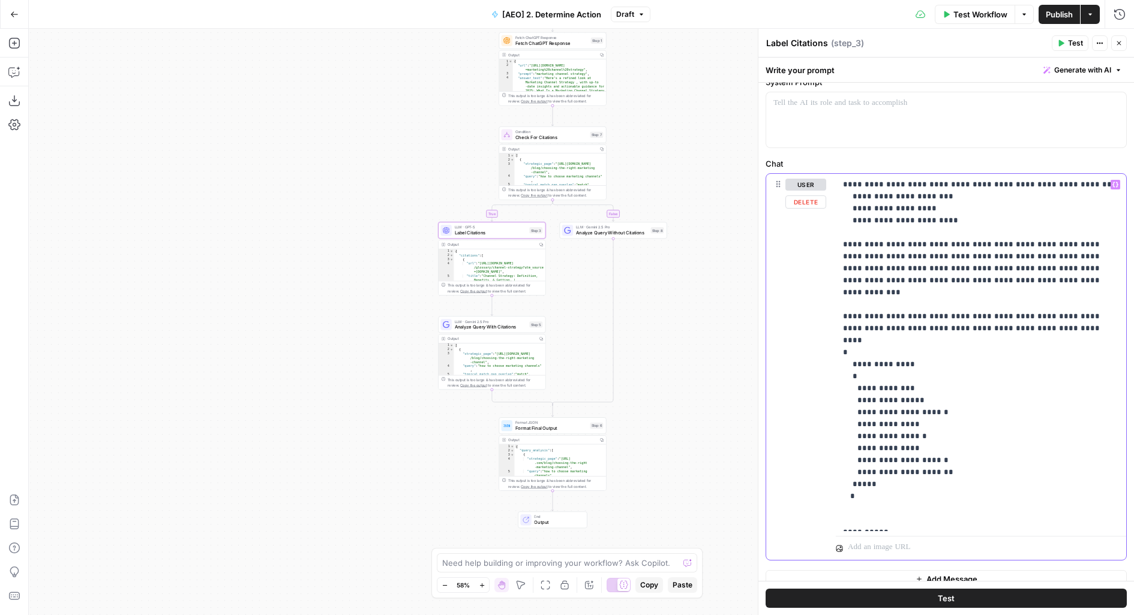
scroll to position [83, 0]
click at [1048, 251] on p "**********" at bounding box center [981, 349] width 277 height 348
drag, startPoint x: 1037, startPoint y: 277, endPoint x: 822, endPoint y: 262, distance: 215.3
click at [822, 262] on div "**********" at bounding box center [946, 363] width 360 height 386
click at [884, 272] on p "**********" at bounding box center [981, 349] width 277 height 348
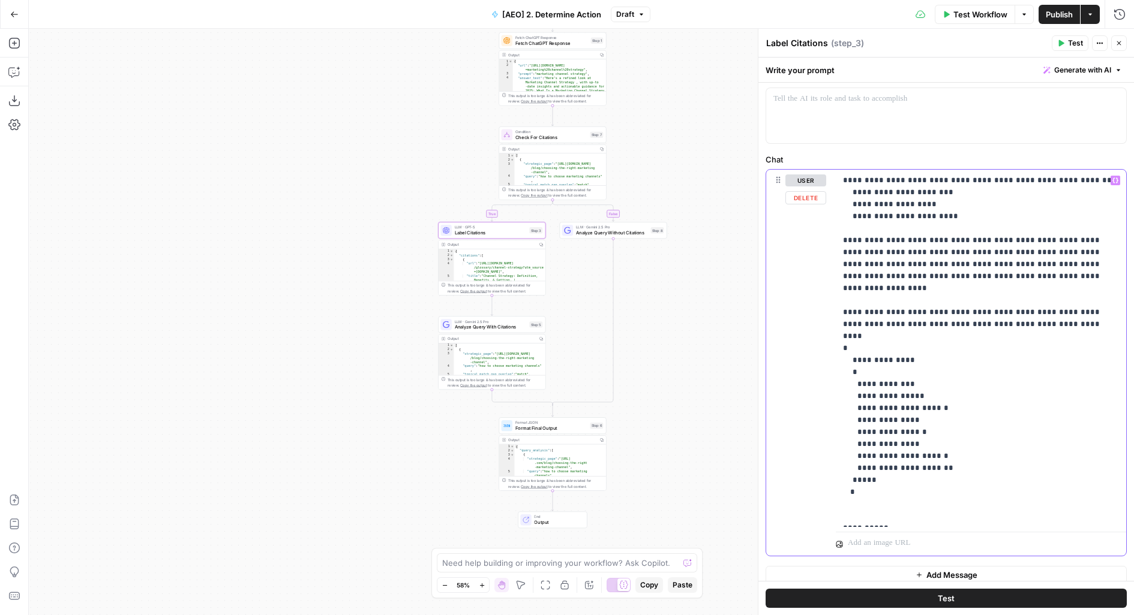
drag, startPoint x: 1030, startPoint y: 278, endPoint x: 1010, endPoint y: 261, distance: 26.0
click at [1010, 261] on p "**********" at bounding box center [981, 349] width 277 height 348
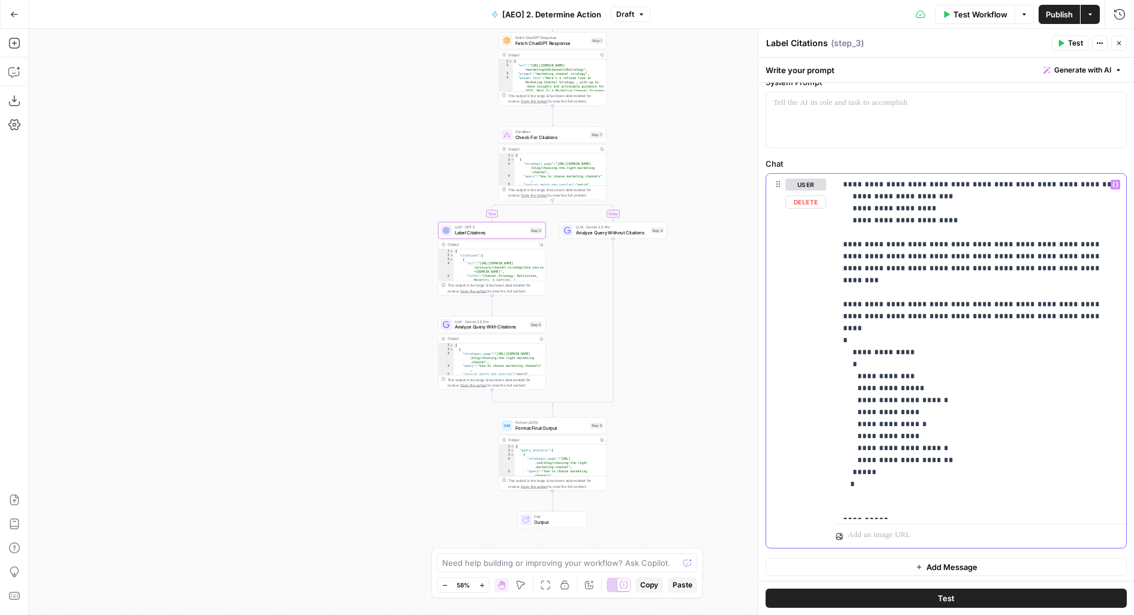
click at [930, 265] on p "**********" at bounding box center [981, 347] width 277 height 336
click at [1048, 268] on p "**********" at bounding box center [981, 347] width 277 height 336
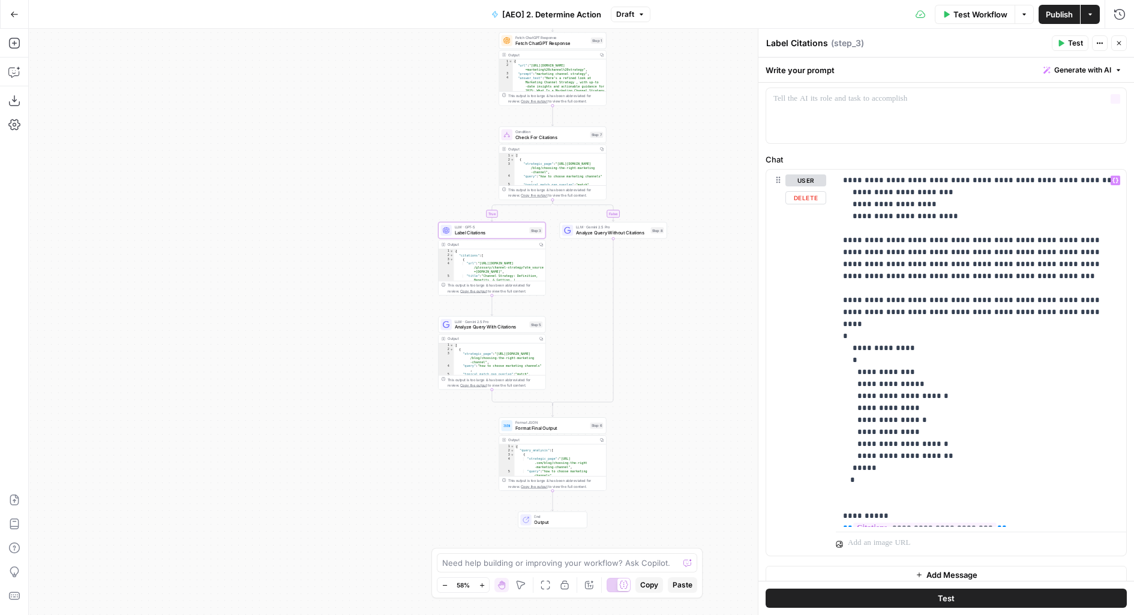
click at [1049, 18] on span "Publish" at bounding box center [1059, 14] width 27 height 12
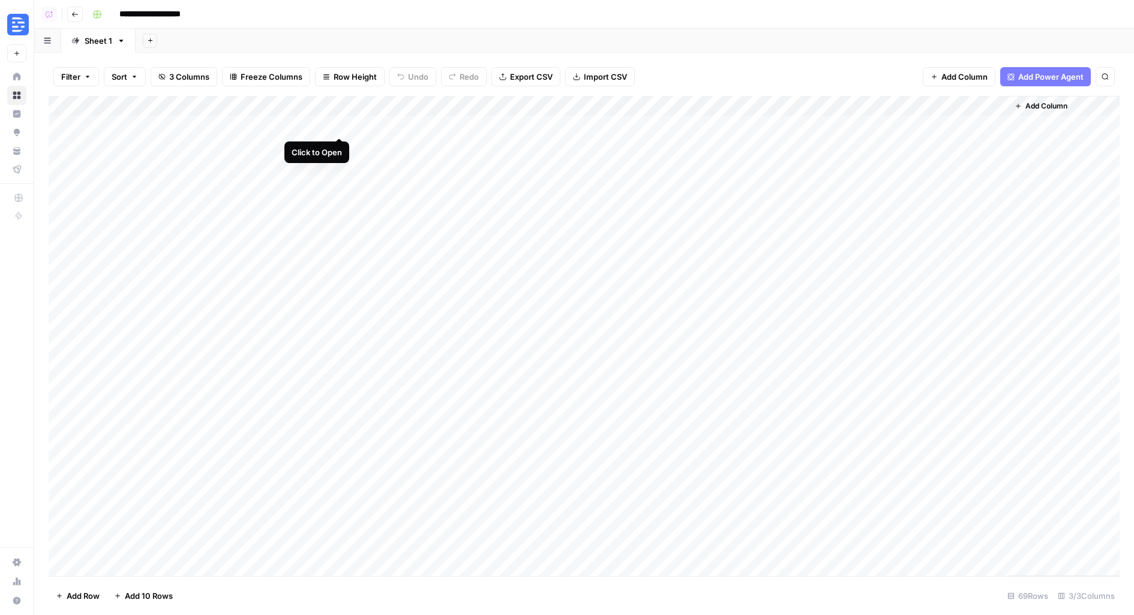
click at [338, 126] on div "Add Column" at bounding box center [584, 336] width 1071 height 481
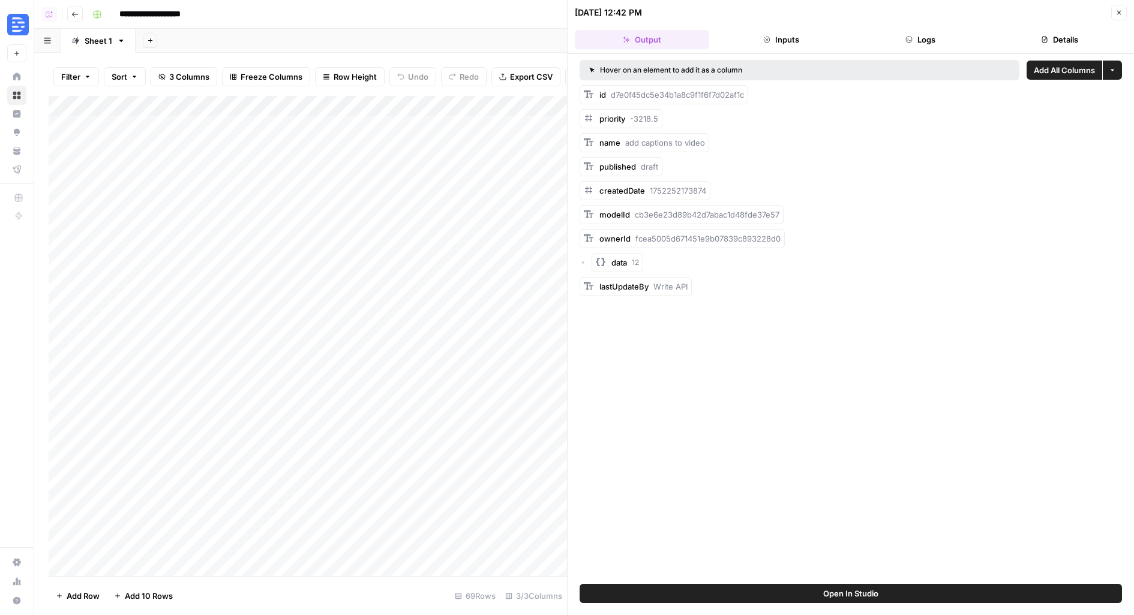
click at [946, 37] on button "Logs" at bounding box center [920, 39] width 134 height 19
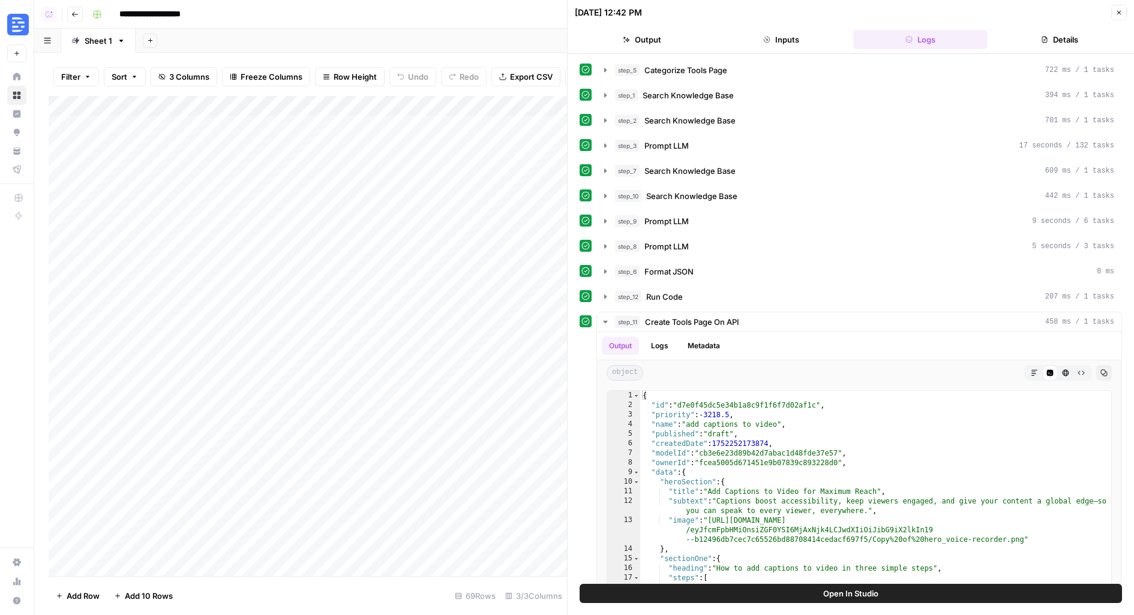
click at [532, 104] on div "Add Column" at bounding box center [308, 336] width 518 height 481
click at [517, 280] on span "JSON" at bounding box center [522, 283] width 56 height 12
click at [462, 133] on div "Add Column" at bounding box center [308, 336] width 518 height 481
click at [489, 125] on div "Add Column" at bounding box center [308, 336] width 518 height 481
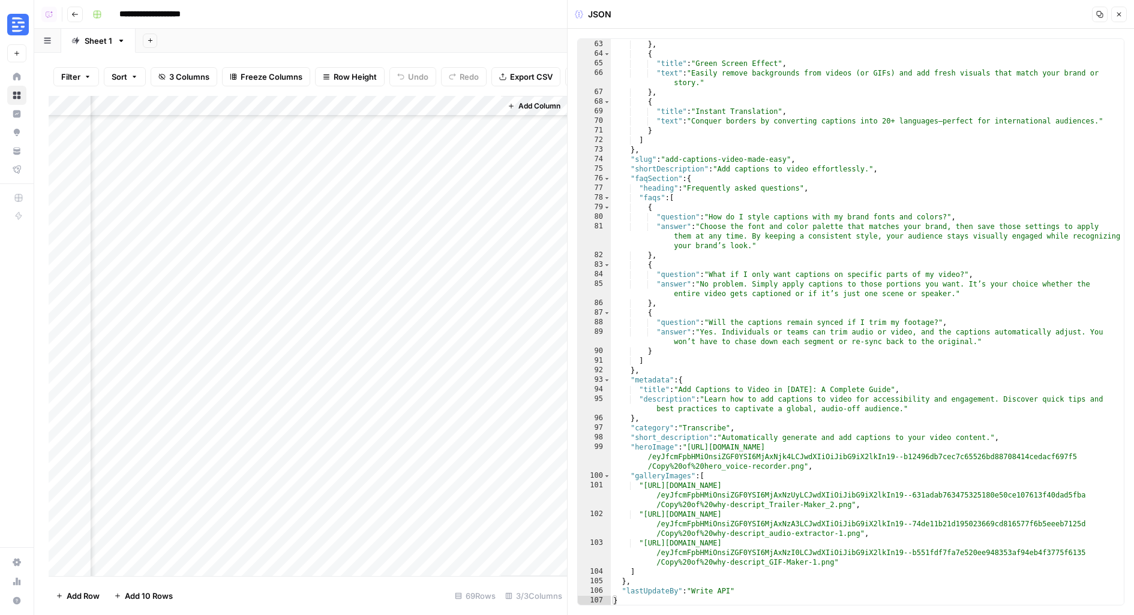
scroll to position [966, 508]
click at [488, 546] on div "Add Column" at bounding box center [308, 336] width 518 height 481
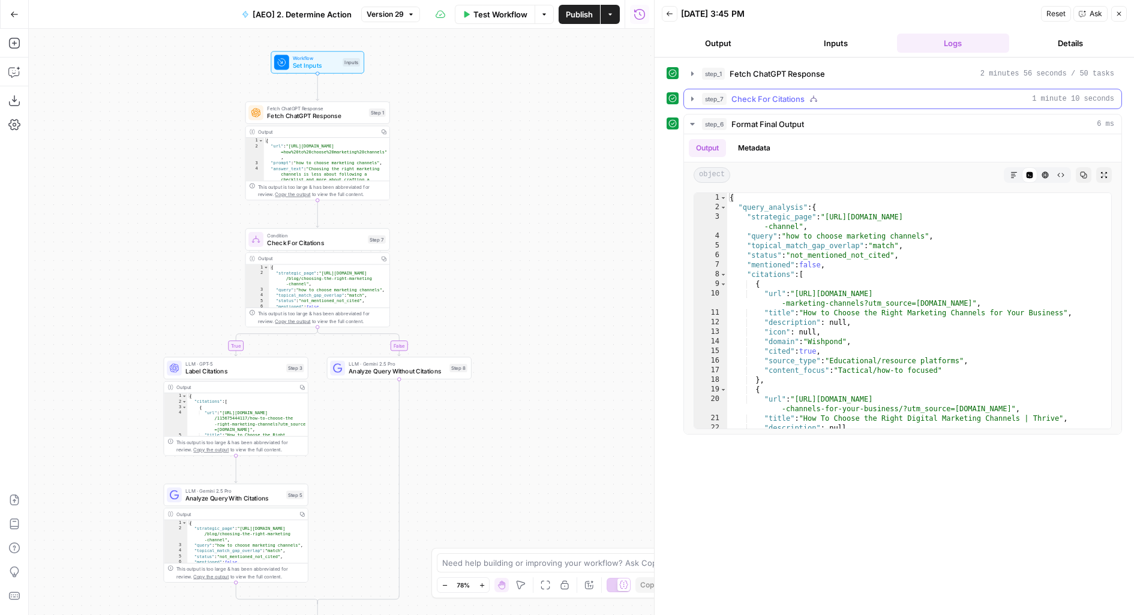
click at [782, 93] on span "Check For Citations" at bounding box center [767, 99] width 73 height 12
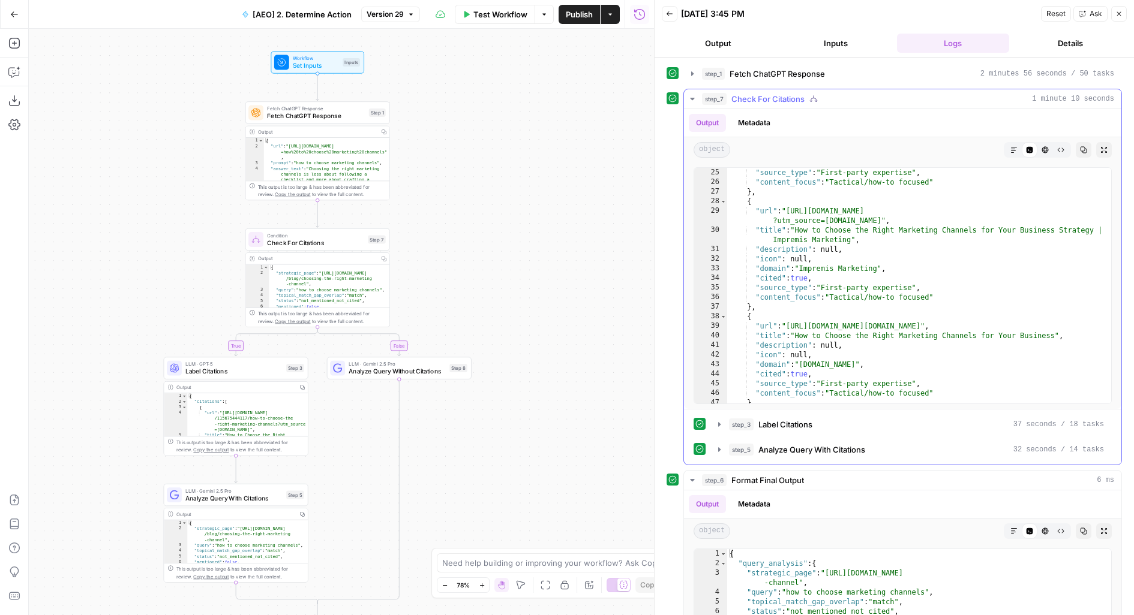
scroll to position [302, 0]
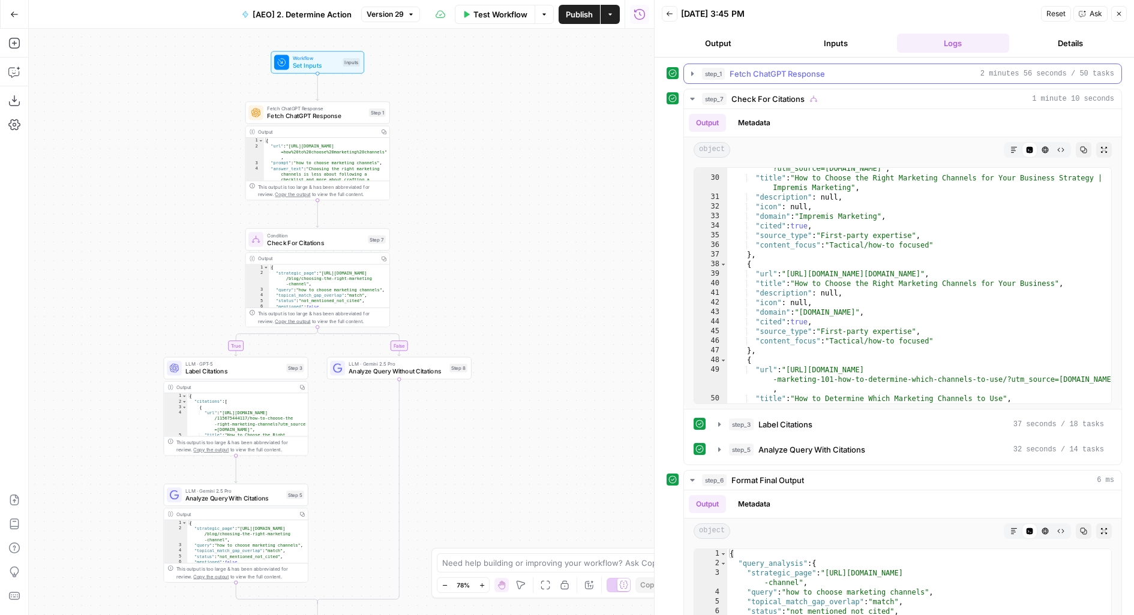
click at [752, 74] on span "Fetch ChatGPT Response" at bounding box center [776, 74] width 95 height 12
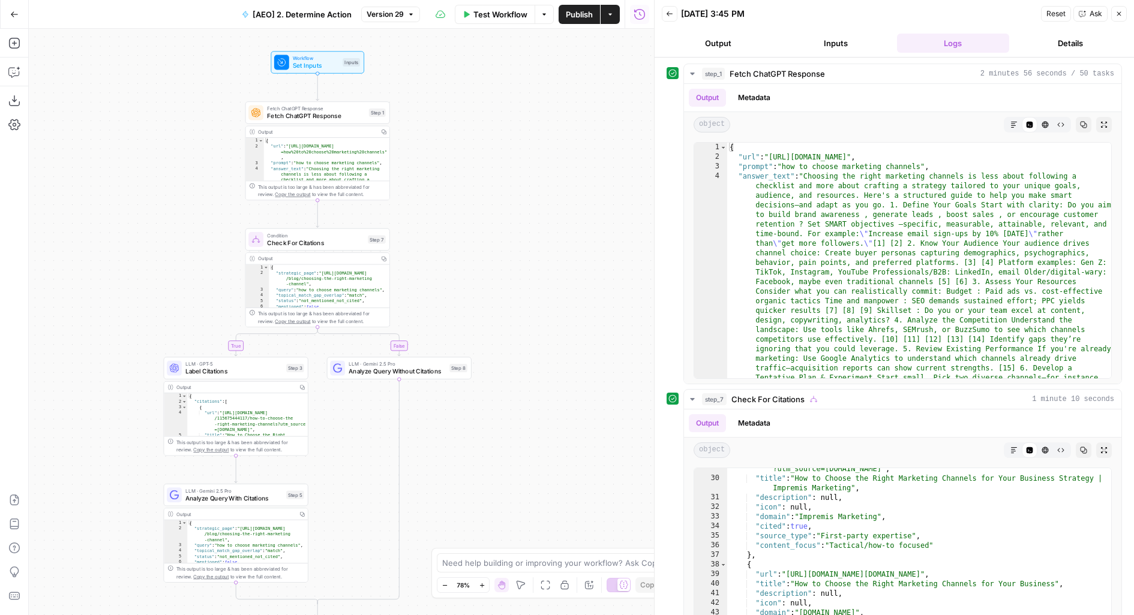
click at [739, 70] on span "Fetch ChatGPT Response" at bounding box center [776, 74] width 95 height 12
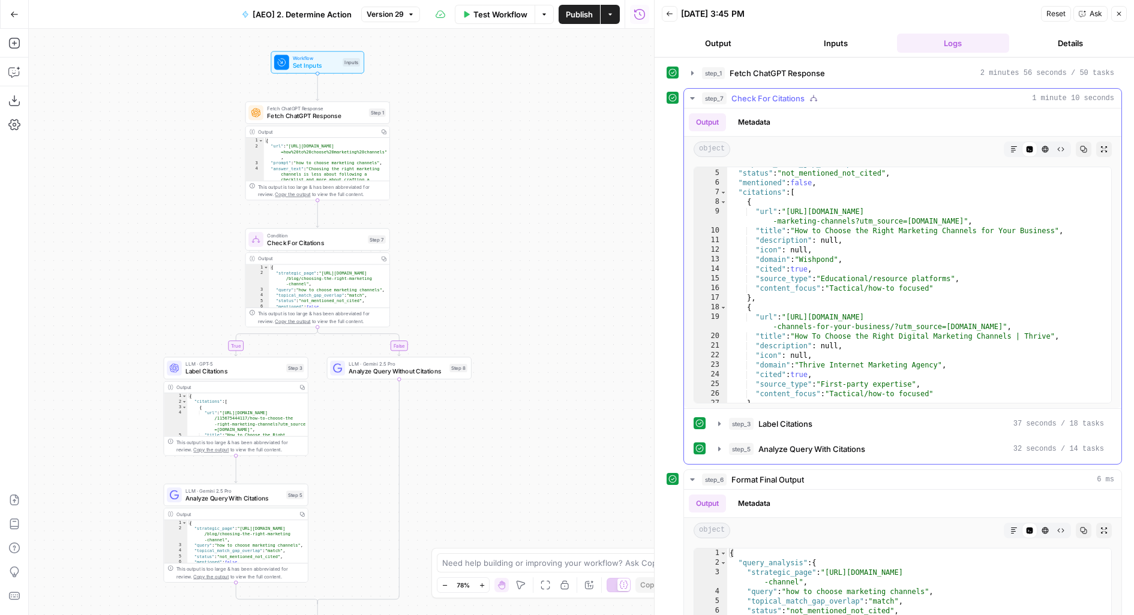
scroll to position [37, 0]
type textarea "**********"
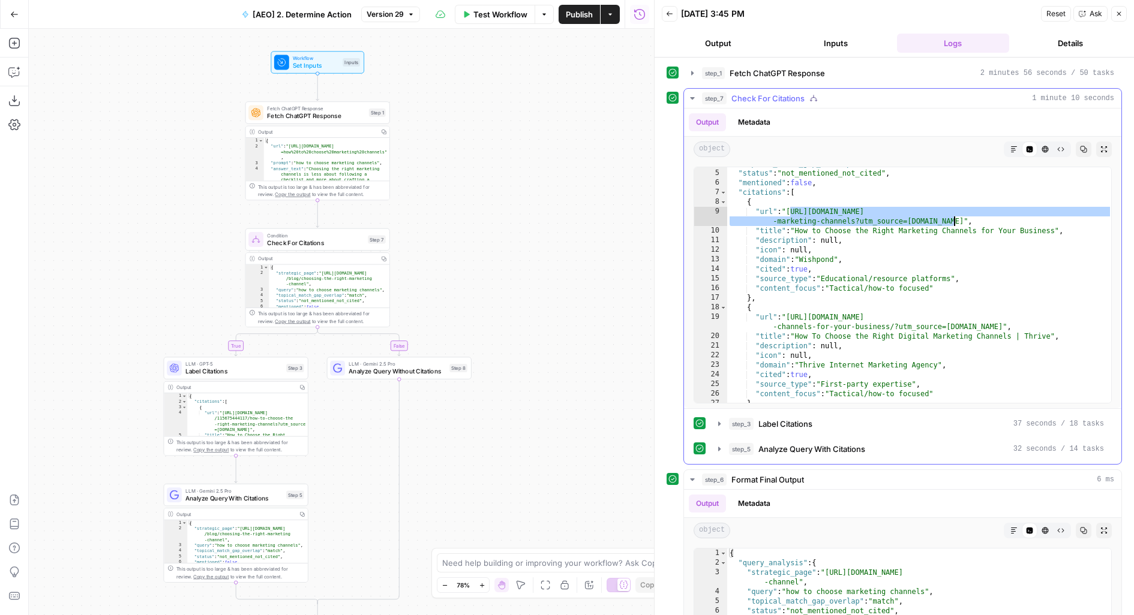
drag, startPoint x: 789, startPoint y: 211, endPoint x: 953, endPoint y: 219, distance: 164.0
click at [954, 220] on div ""topical_match_gap_overlap" : "match" , "status" : "not_mentioned_not_cited" , …" at bounding box center [919, 287] width 385 height 256
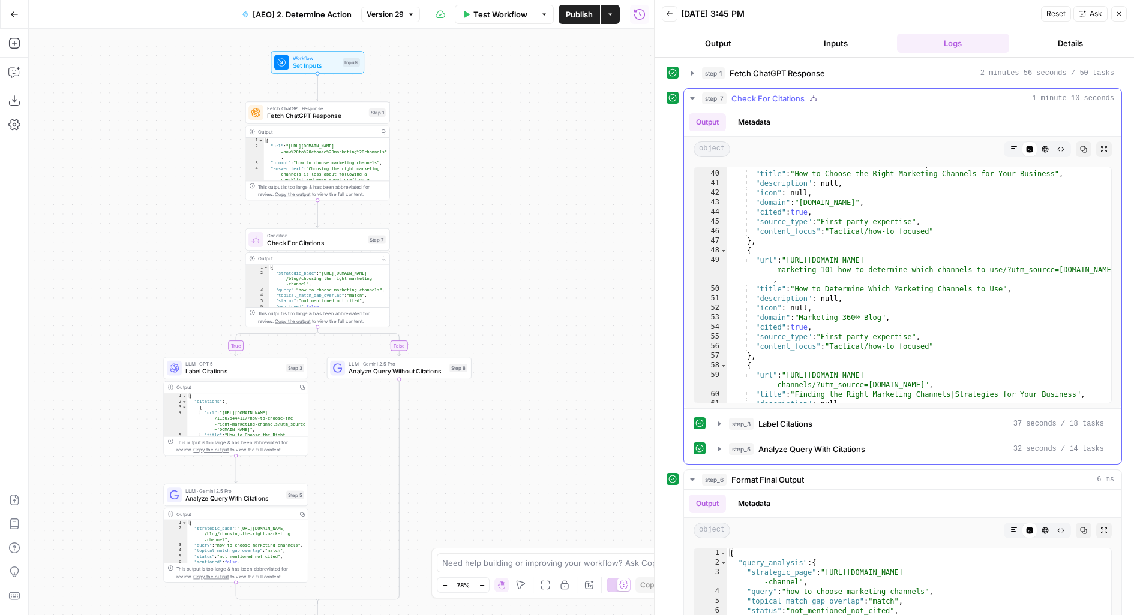
scroll to position [0, 0]
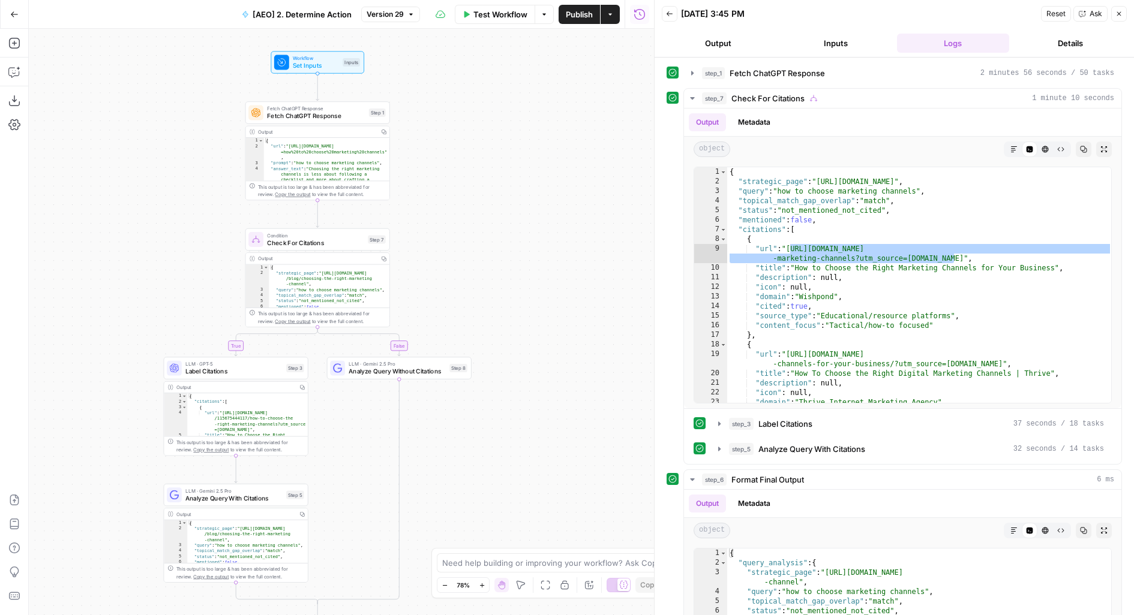
drag, startPoint x: 538, startPoint y: 271, endPoint x: 630, endPoint y: 217, distance: 106.5
click at [630, 217] on div "true false Workflow Set Inputs Inputs Fetch ChatGPT Response Fetch ChatGPT Resp…" at bounding box center [341, 322] width 625 height 587
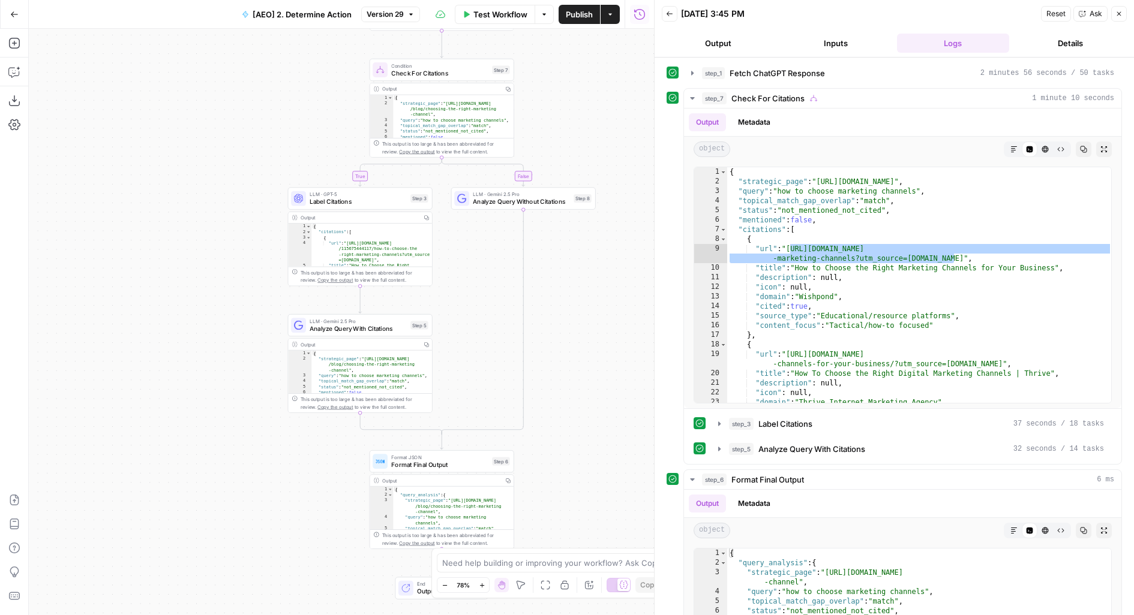
drag, startPoint x: 101, startPoint y: 313, endPoint x: 133, endPoint y: 197, distance: 120.1
click at [133, 197] on div "true false Workflow Set Inputs Inputs Fetch ChatGPT Response Fetch ChatGPT Resp…" at bounding box center [341, 322] width 625 height 587
click at [19, 46] on icon "button" at bounding box center [13, 43] width 11 height 11
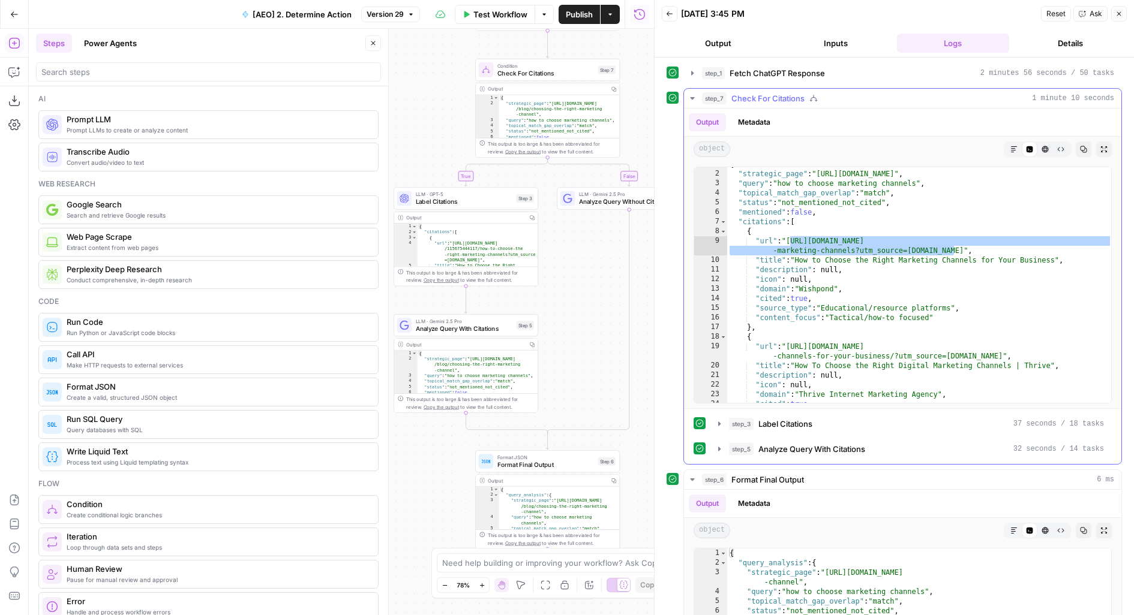
scroll to position [13, 0]
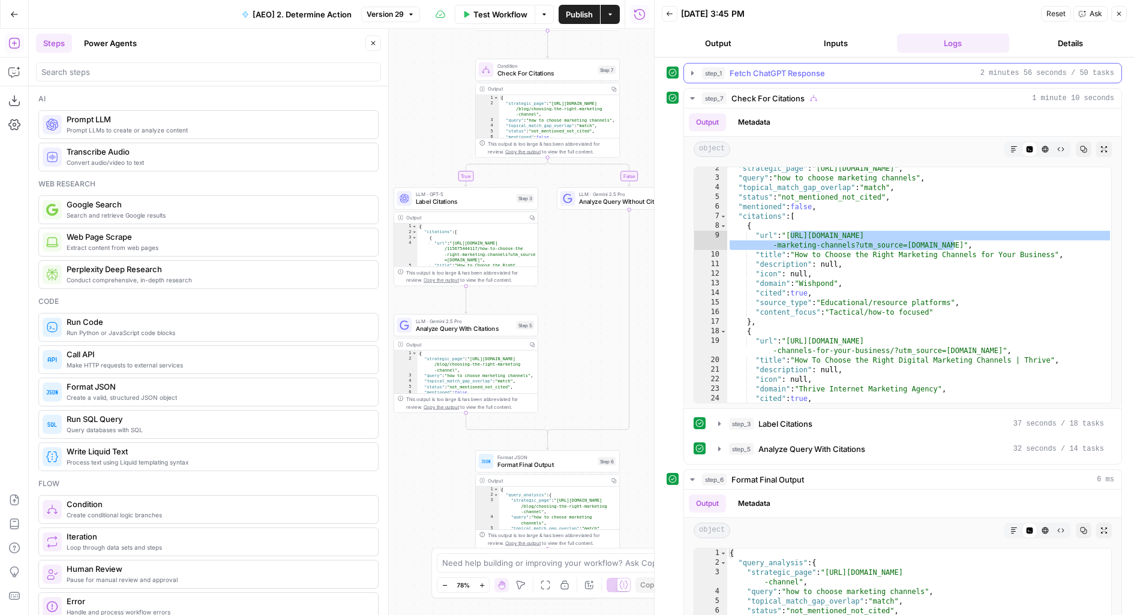
click at [772, 59] on div "**********" at bounding box center [893, 337] width 479 height 558
click at [772, 63] on div "step_1 Fetch ChatGPT Response 2 minutes 56 seconds / 50 tasks" at bounding box center [902, 73] width 439 height 20
click at [770, 73] on span "Fetch ChatGPT Response" at bounding box center [776, 73] width 95 height 12
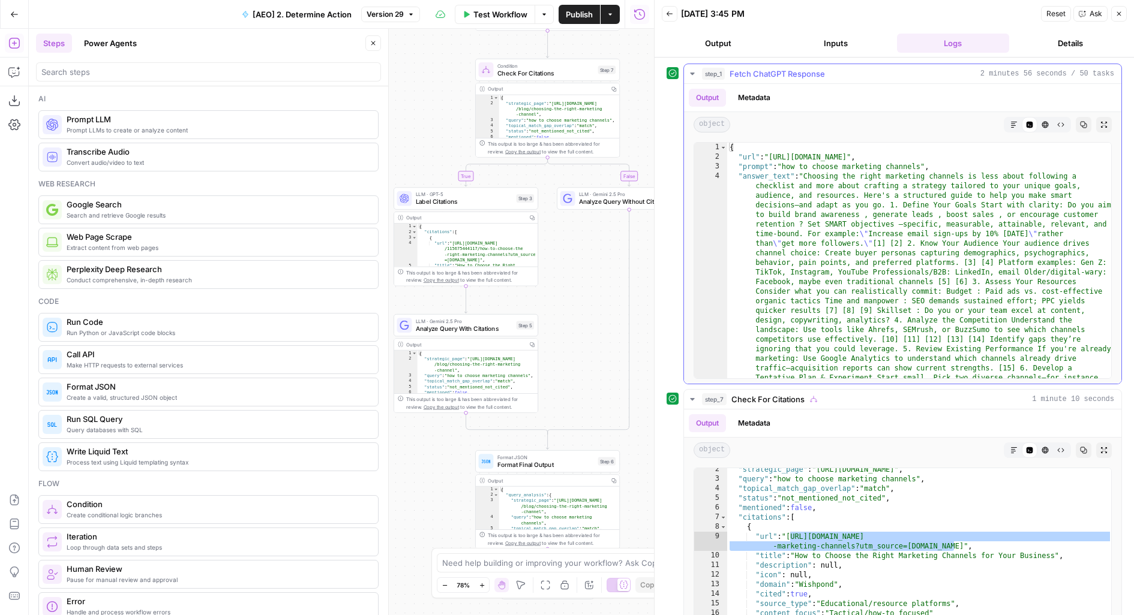
scroll to position [0, 0]
click at [1084, 123] on icon "button" at bounding box center [1083, 124] width 7 height 7
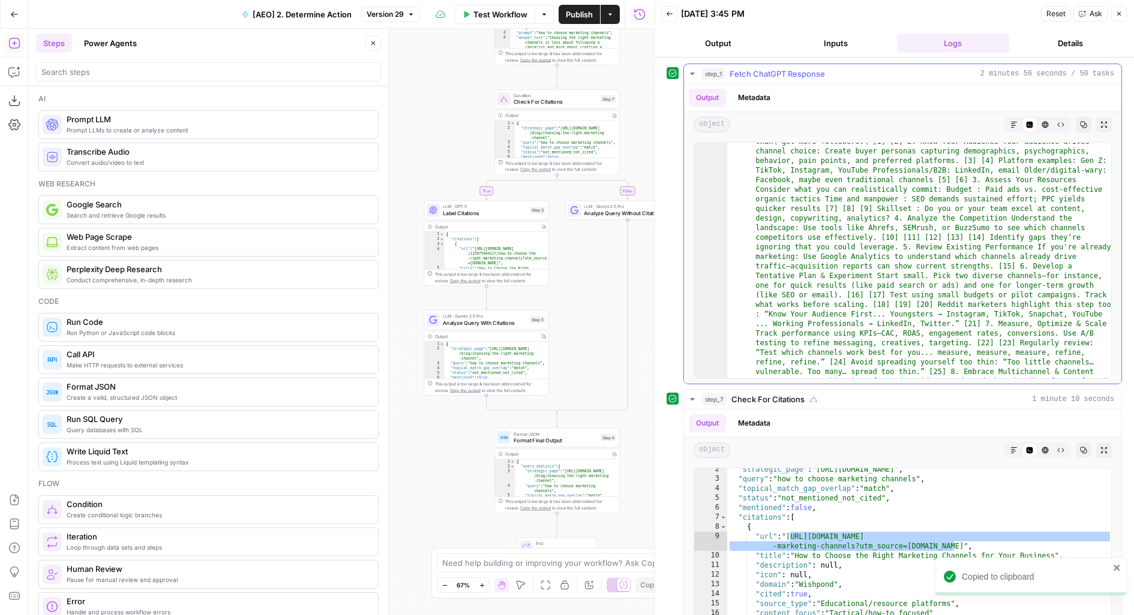
scroll to position [67, 0]
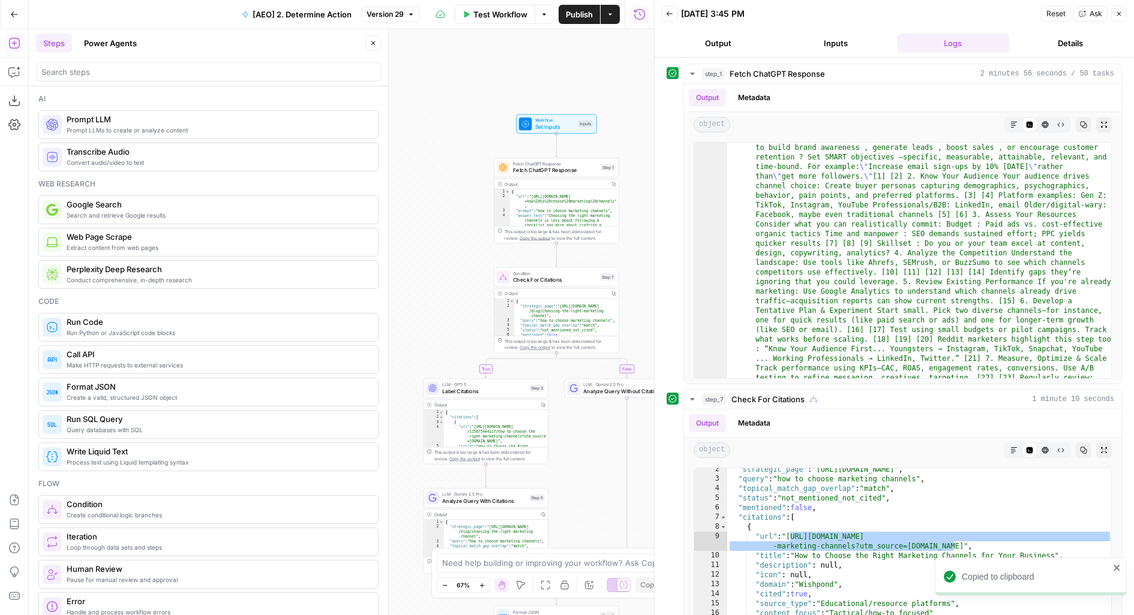
drag, startPoint x: 454, startPoint y: 127, endPoint x: 452, endPoint y: 305, distance: 178.2
click at [452, 305] on div "true false Workflow Set Inputs Inputs Fetch ChatGPT Response Fetch ChatGPT Resp…" at bounding box center [341, 322] width 625 height 587
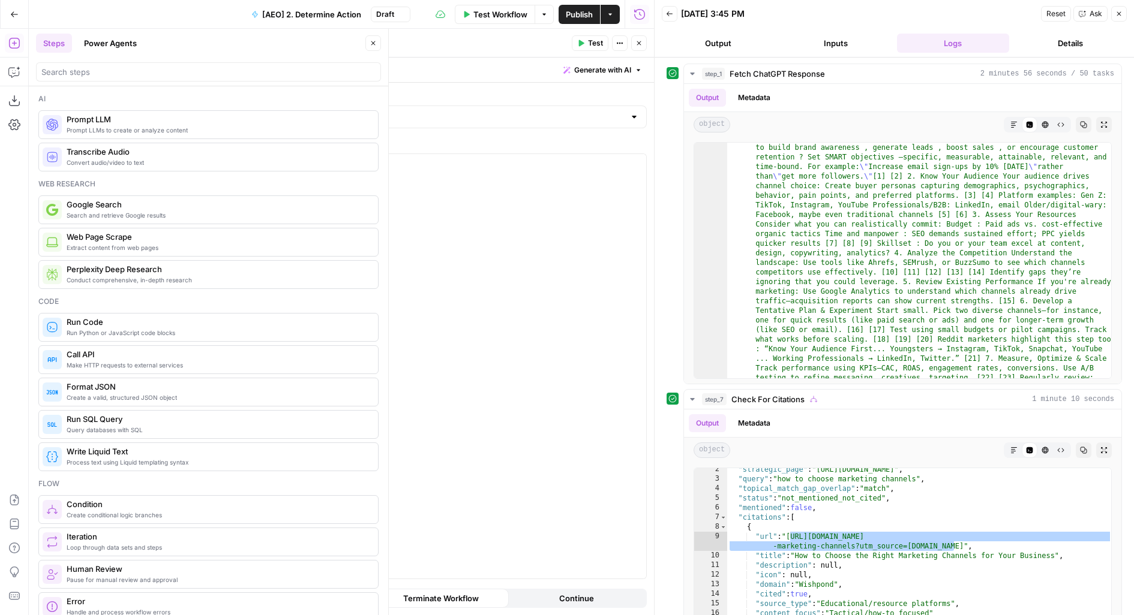
click at [376, 47] on button "Close" at bounding box center [373, 43] width 16 height 16
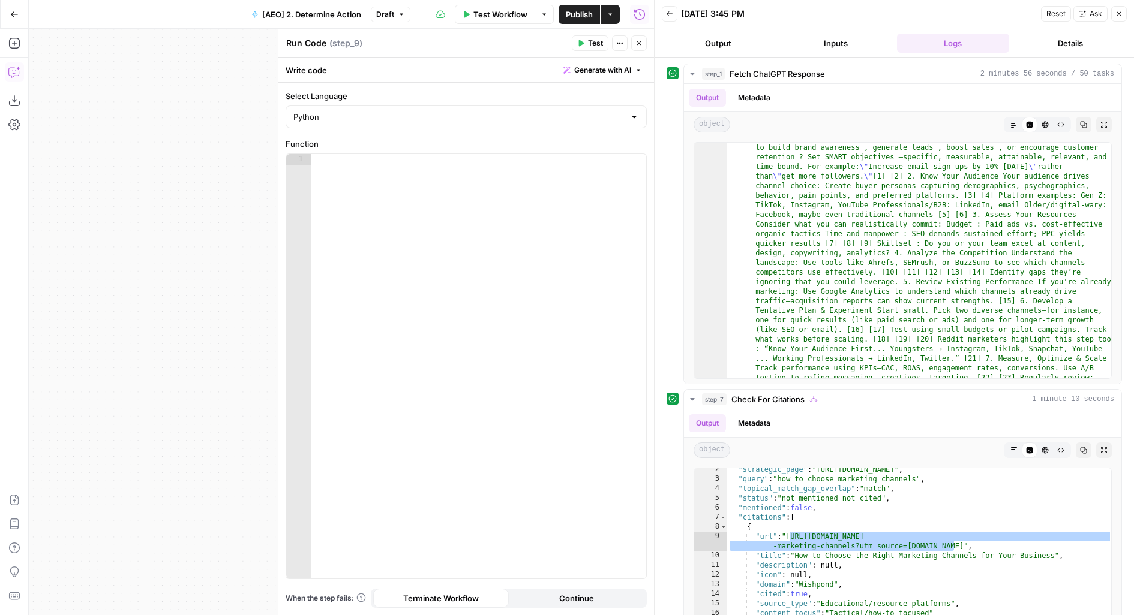
click at [19, 67] on icon "button" at bounding box center [14, 72] width 12 height 12
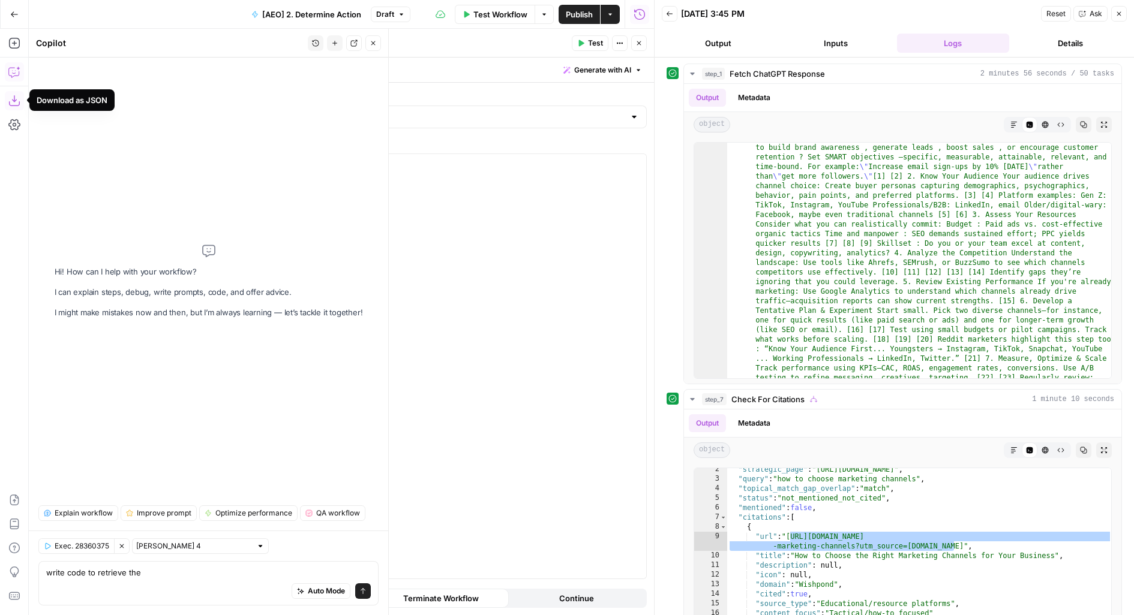
type textarea "write code to retrieve the"
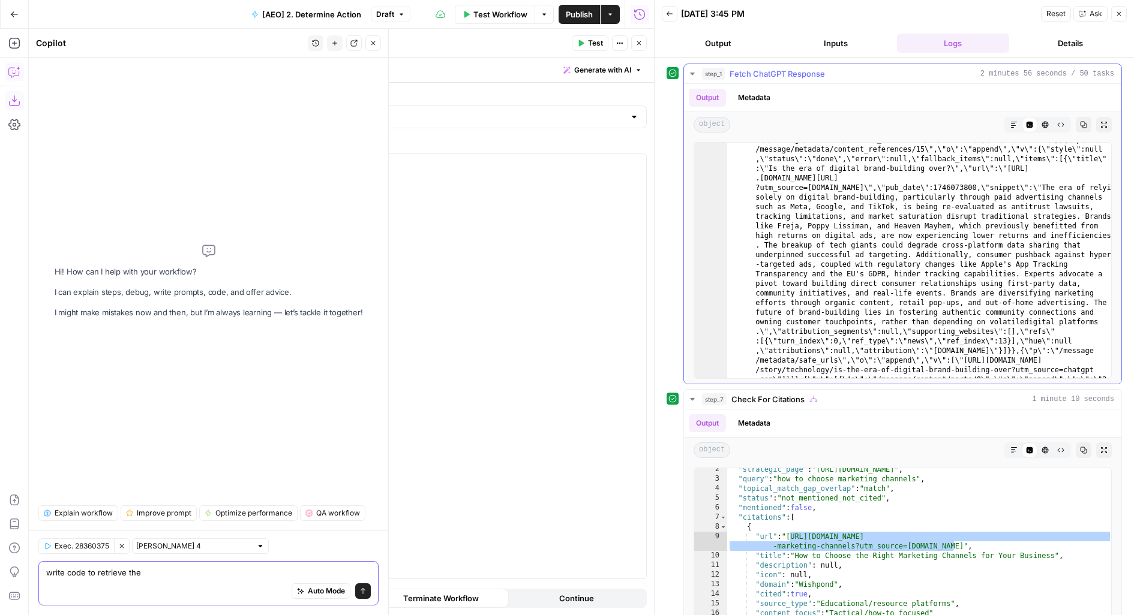
scroll to position [15270, 0]
click at [846, 70] on div "step_1 Fetch ChatGPT Response 2 minutes 56 seconds / 50 tasks" at bounding box center [908, 74] width 412 height 12
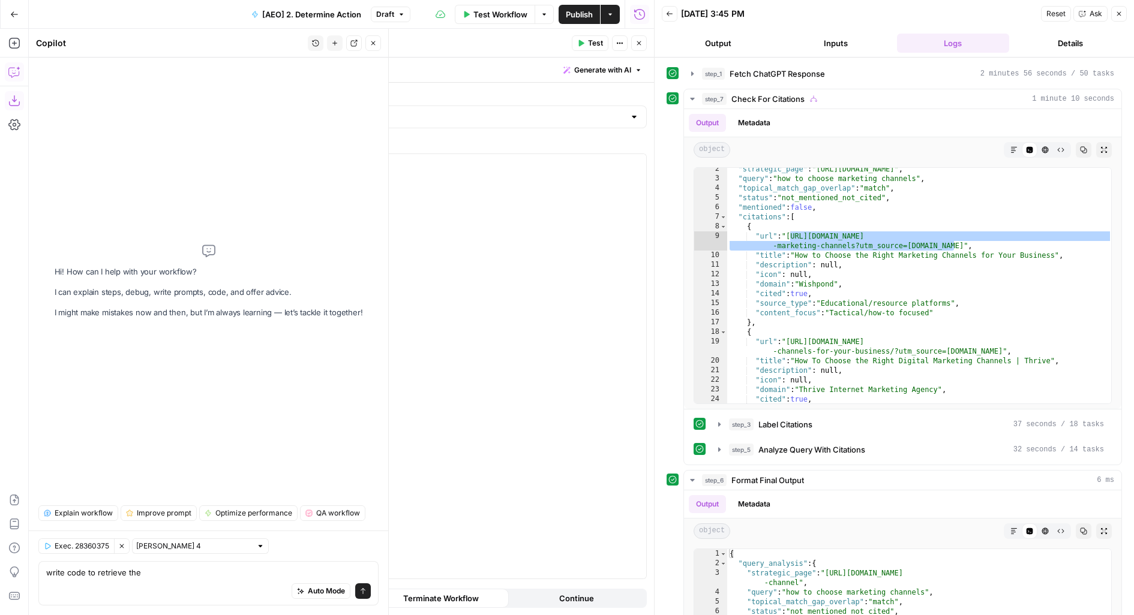
click at [371, 41] on icon "button" at bounding box center [373, 43] width 4 height 4
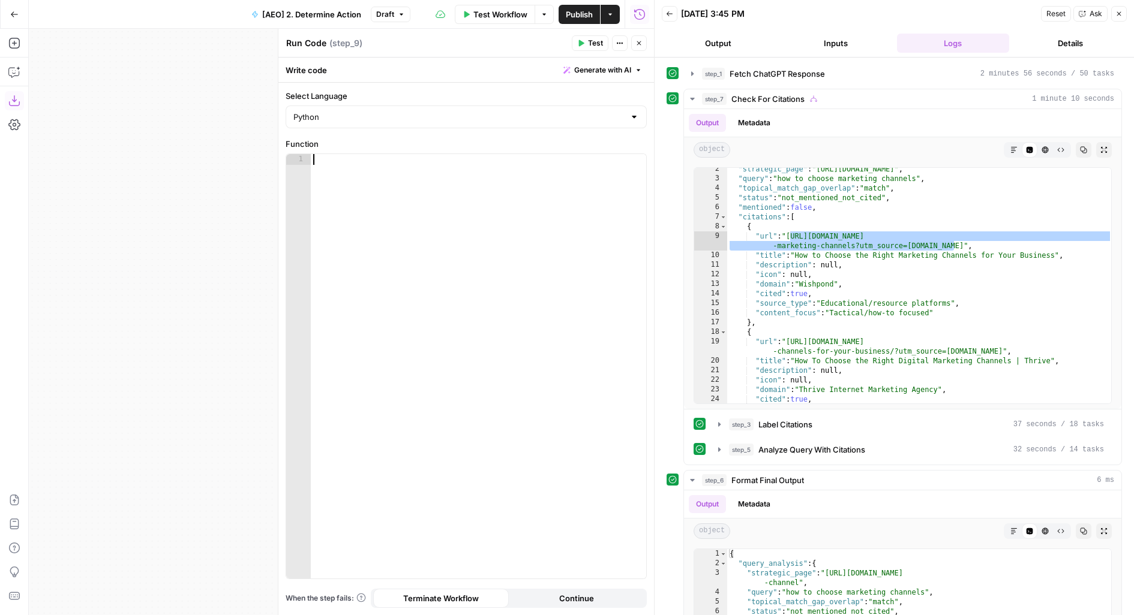
click at [367, 252] on div at bounding box center [479, 378] width 336 height 448
paste textarea "**********"
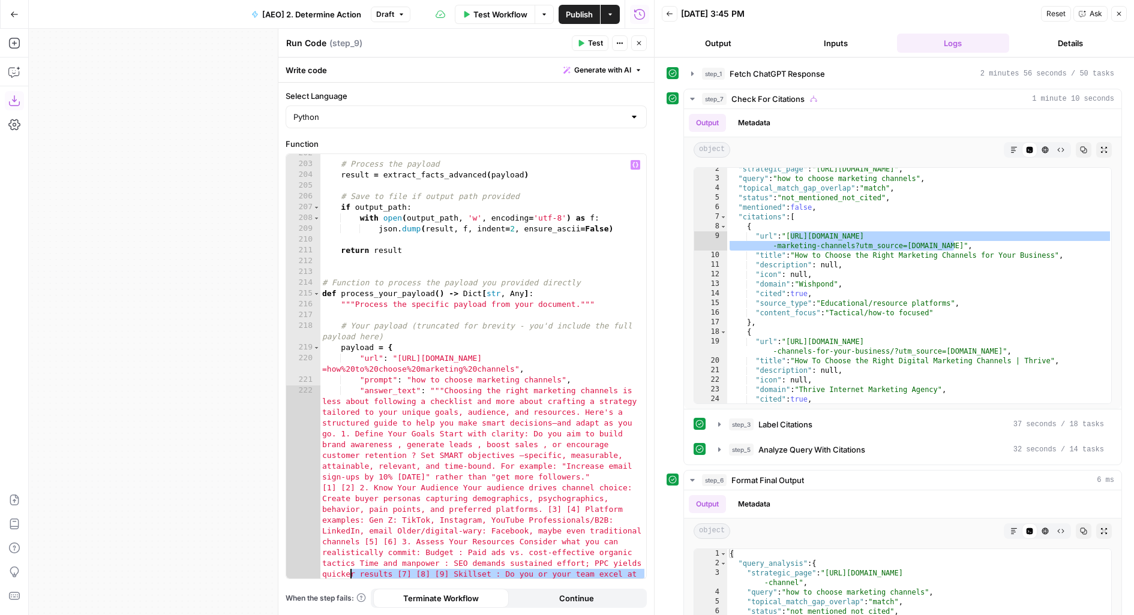
scroll to position [2629, 0]
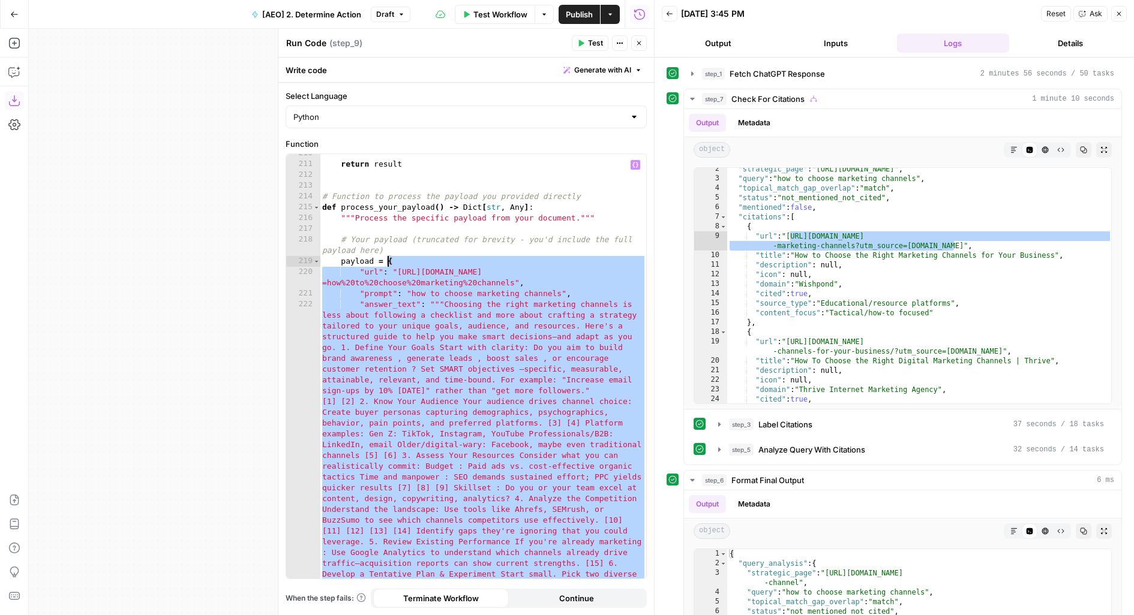
drag, startPoint x: 361, startPoint y: 554, endPoint x: 386, endPoint y: 261, distance: 293.9
click at [386, 261] on div "return result # Function to process the payload you provided directly def proce…" at bounding box center [483, 620] width 327 height 944
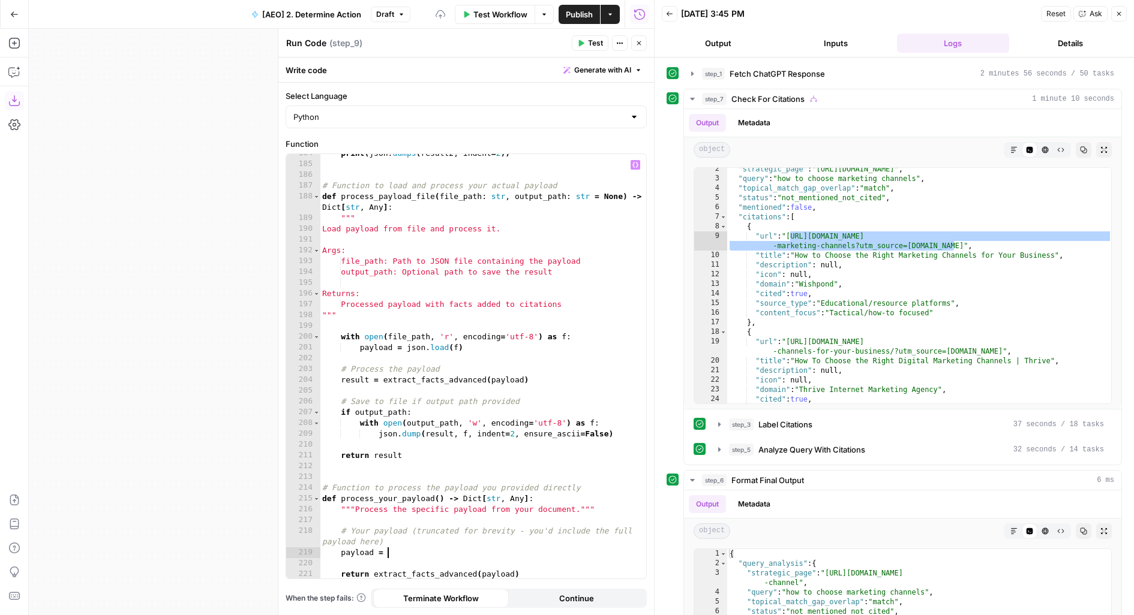
type textarea "**********"
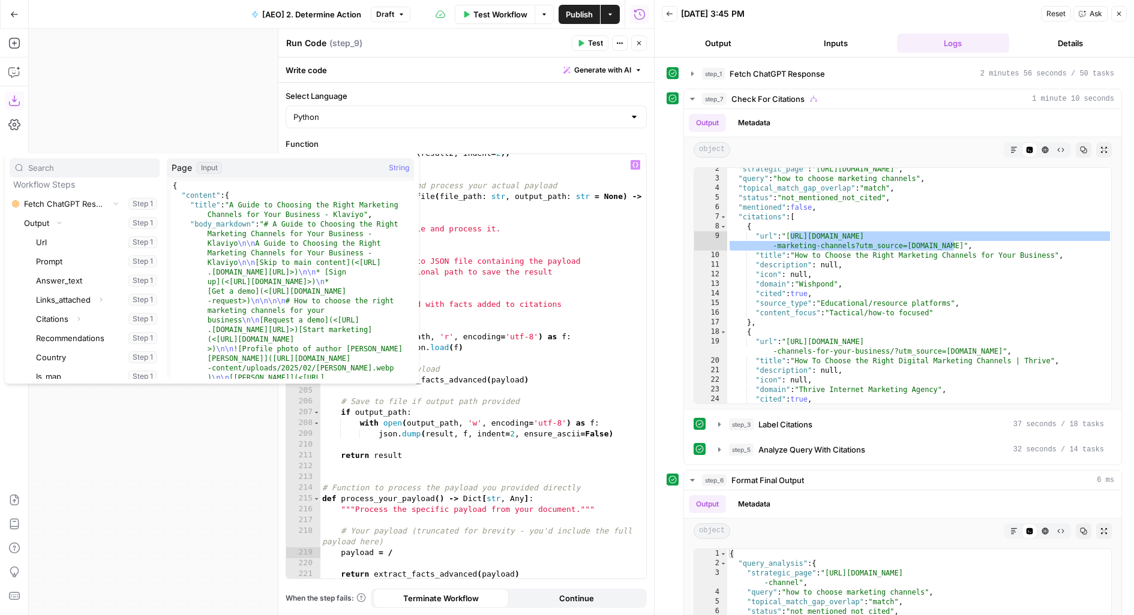
scroll to position [0, 0]
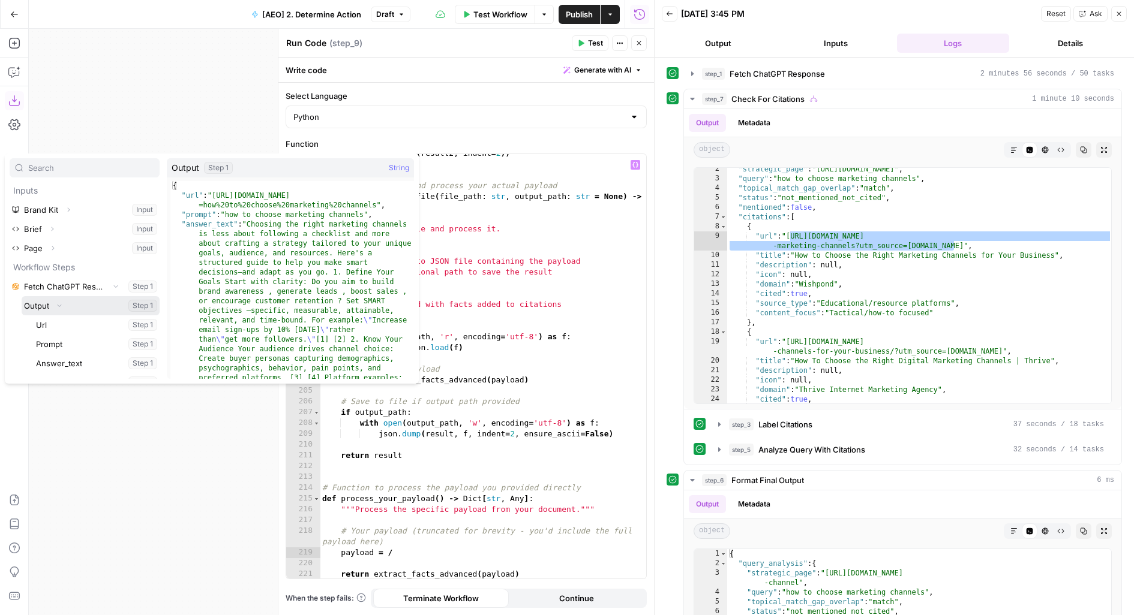
click at [22, 296] on button "Select variable Output" at bounding box center [91, 305] width 138 height 19
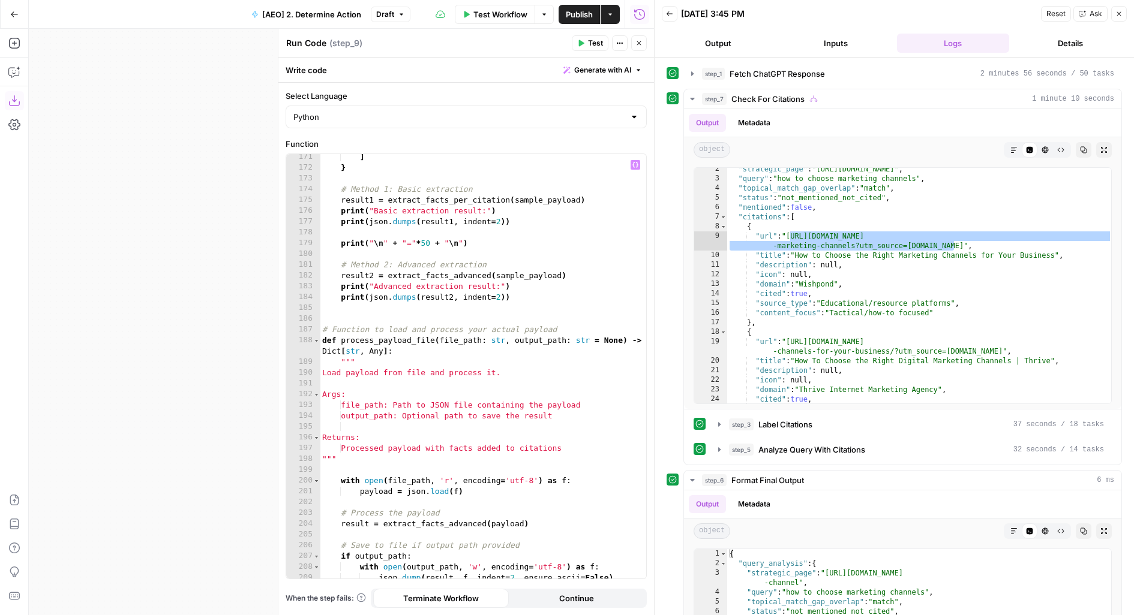
scroll to position [2338, 0]
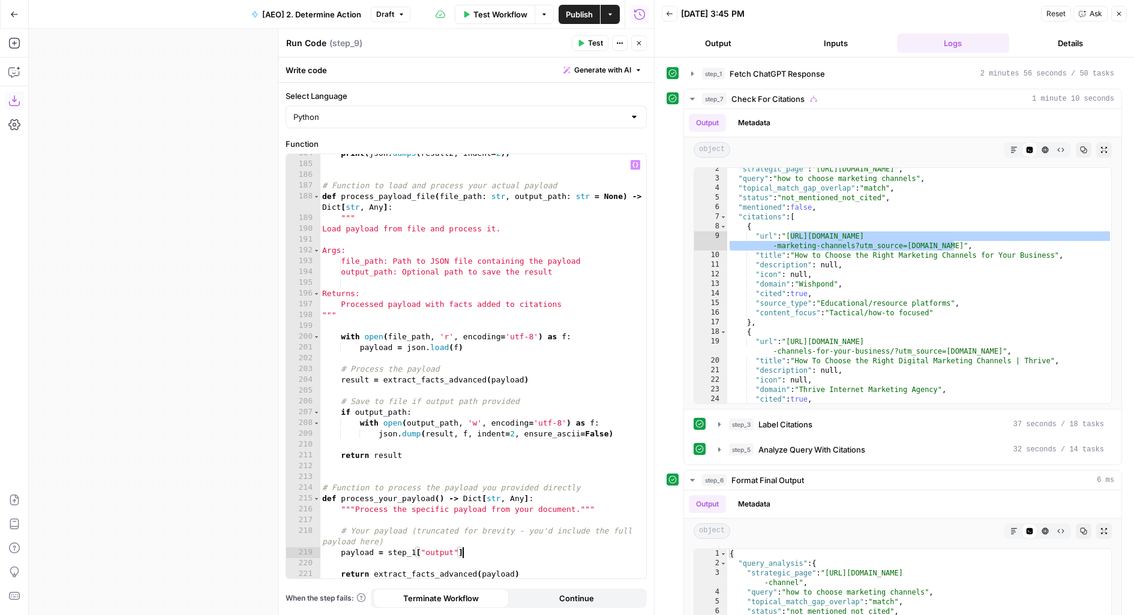
click at [587, 40] on button "Test" at bounding box center [590, 43] width 37 height 16
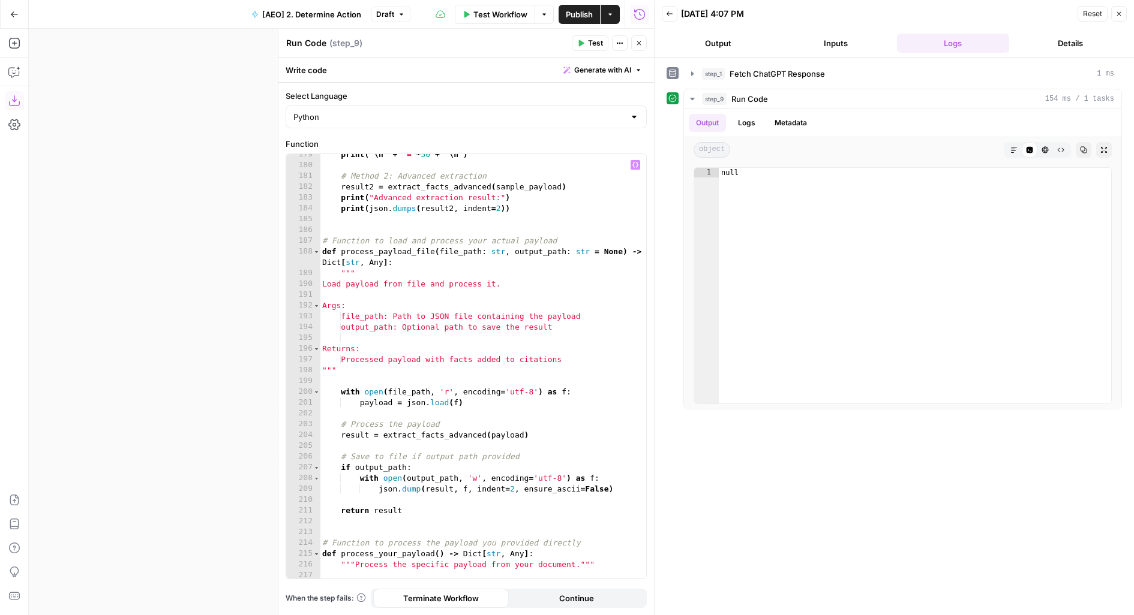
scroll to position [2217, 0]
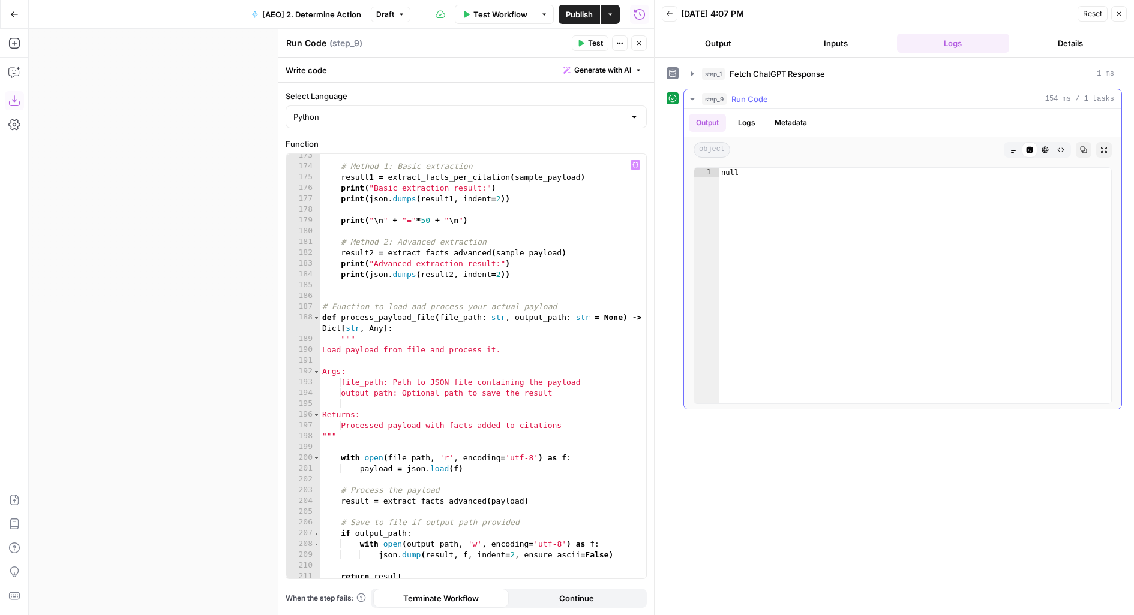
click at [748, 125] on button "Logs" at bounding box center [747, 123] width 32 height 18
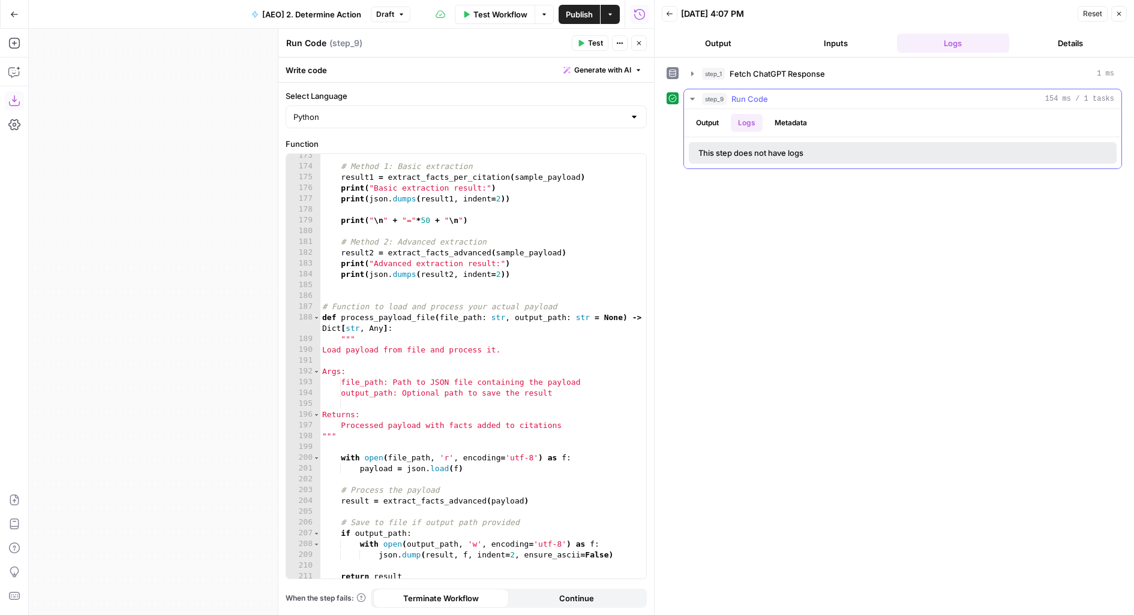
click at [701, 121] on button "Output" at bounding box center [707, 123] width 37 height 18
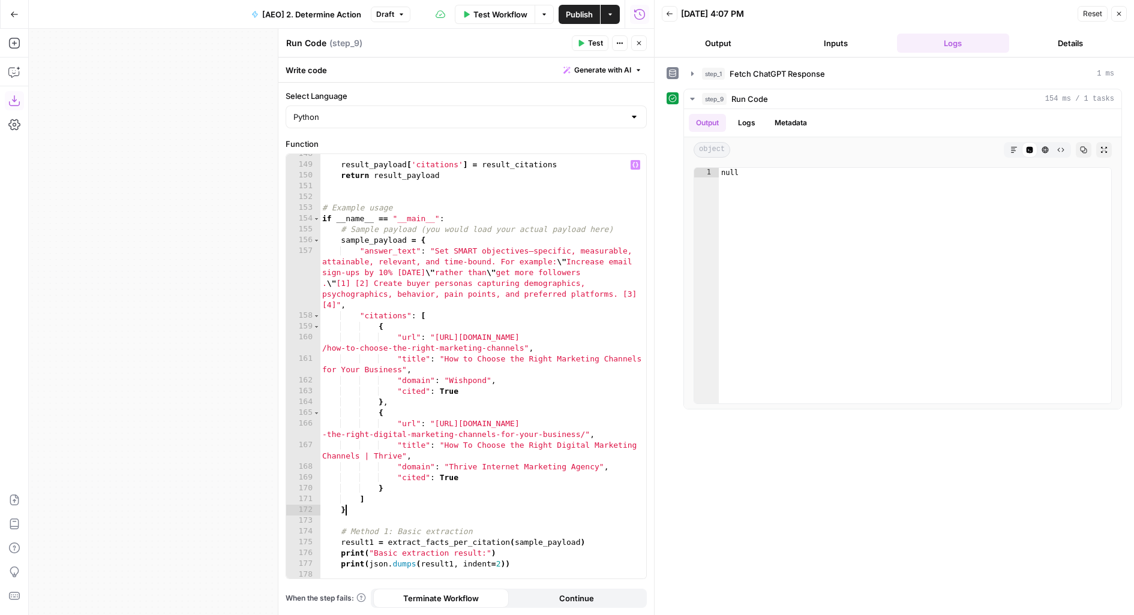
scroll to position [0, 1]
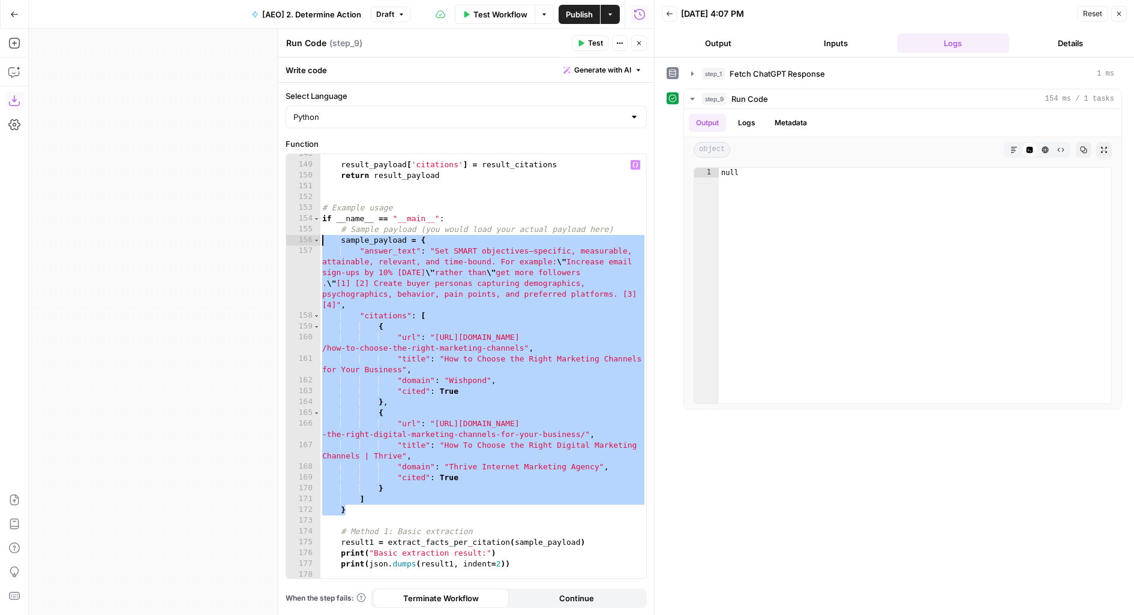
drag, startPoint x: 353, startPoint y: 512, endPoint x: 300, endPoint y: 229, distance: 287.4
click at [300, 229] on div "* 148 149 150 151 152 153 154 155 156 157 158 159 160 161 162 163 164 165 166 1…" at bounding box center [466, 366] width 360 height 425
click at [459, 307] on div "result_payload [ 'citations' ] = result_citations return result_payload # Examp…" at bounding box center [483, 373] width 327 height 448
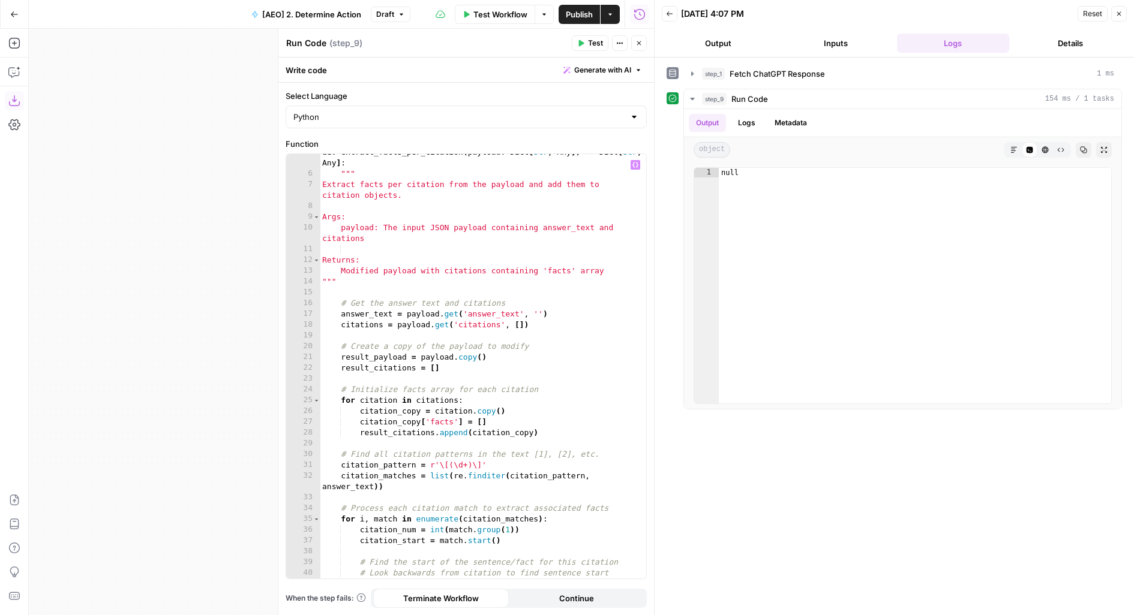
scroll to position [0, 0]
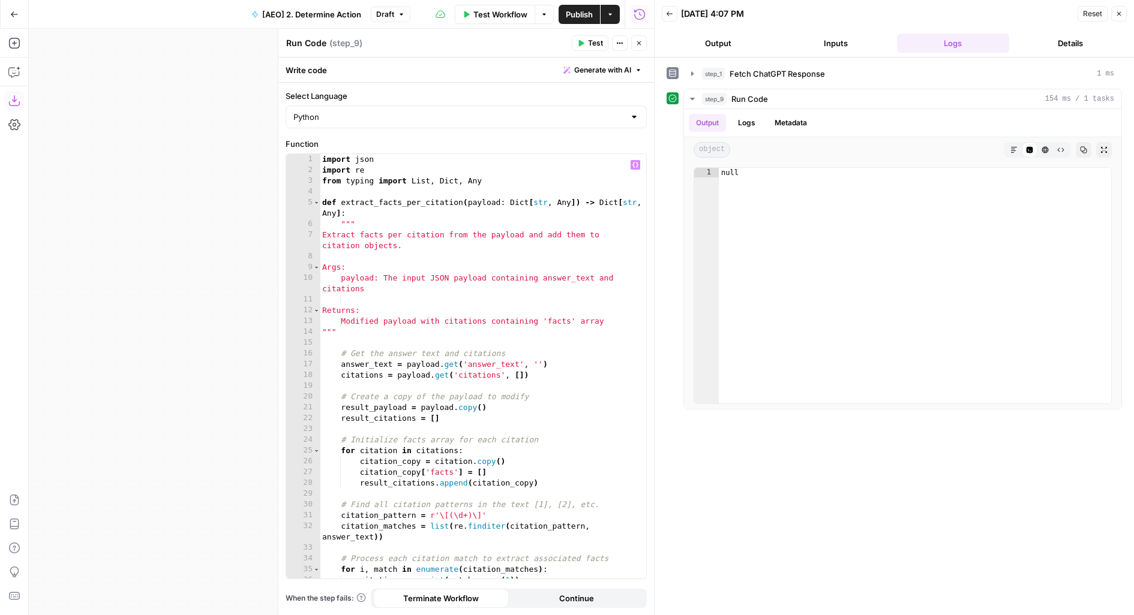
click at [434, 206] on div "import json import re from typing import List , Dict , Any def extract_facts_pe…" at bounding box center [483, 378] width 327 height 448
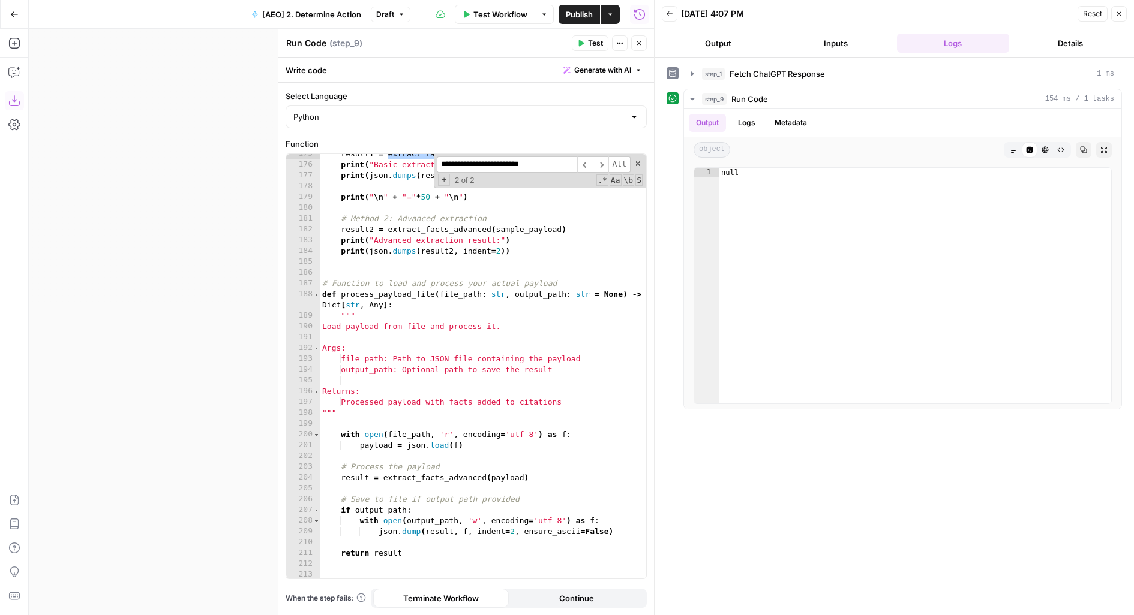
scroll to position [2338, 0]
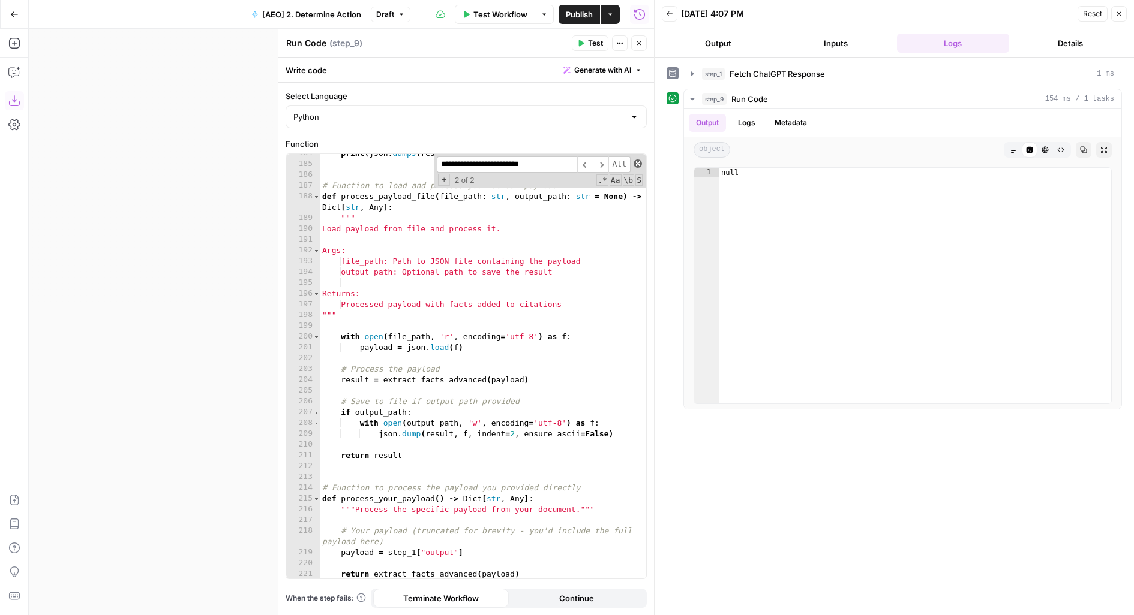
click at [641, 163] on span at bounding box center [637, 164] width 8 height 8
click at [599, 41] on span "Test" at bounding box center [595, 43] width 15 height 11
type textarea "**********"
click at [575, 570] on div "print ( json . dumps ( result2 , indent = 2 )) # Function to load and process y…" at bounding box center [483, 372] width 327 height 448
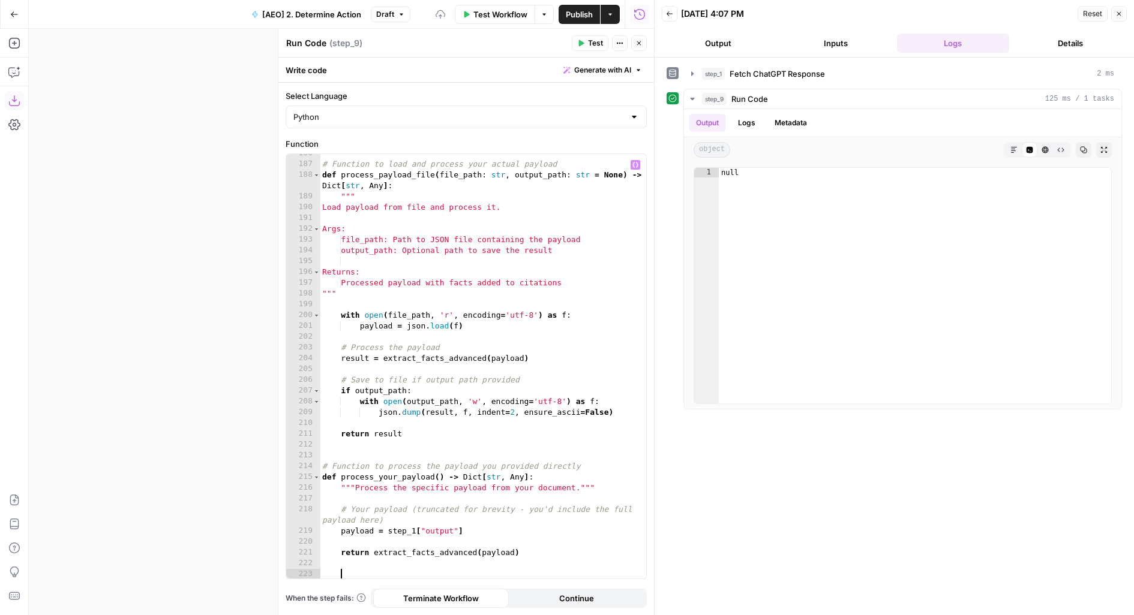
scroll to position [0, 0]
click at [466, 556] on div "# Function to load and process your actual payload def process_payload_file ( f…" at bounding box center [483, 372] width 327 height 448
type textarea "**********"
click at [466, 556] on div "# Function to load and process your actual payload def process_payload_file ( f…" at bounding box center [483, 372] width 327 height 448
type input "**********"
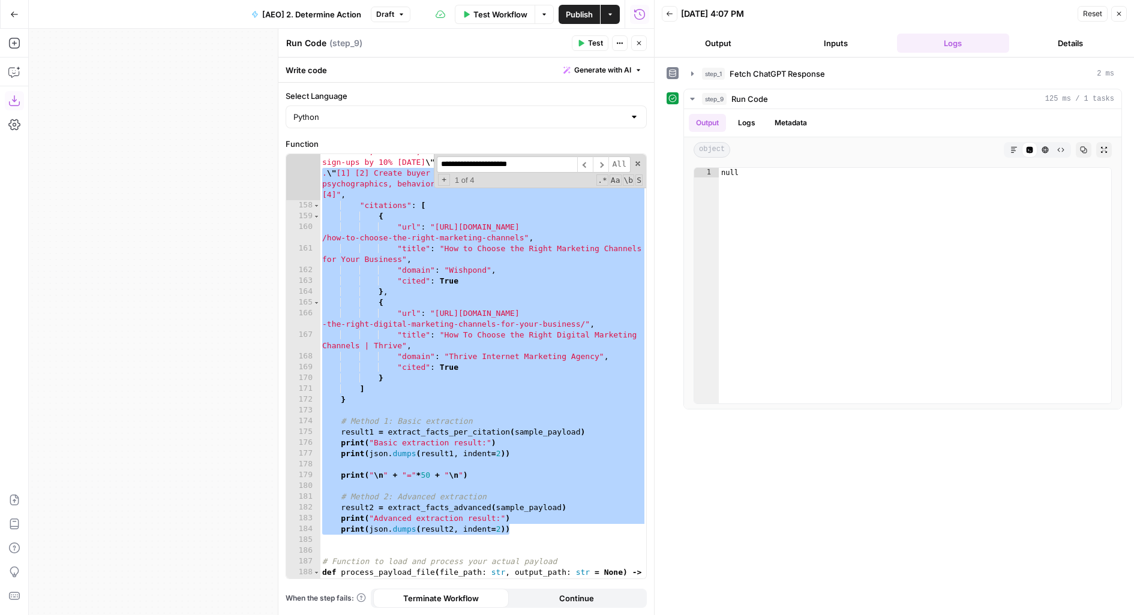
scroll to position [1954, 0]
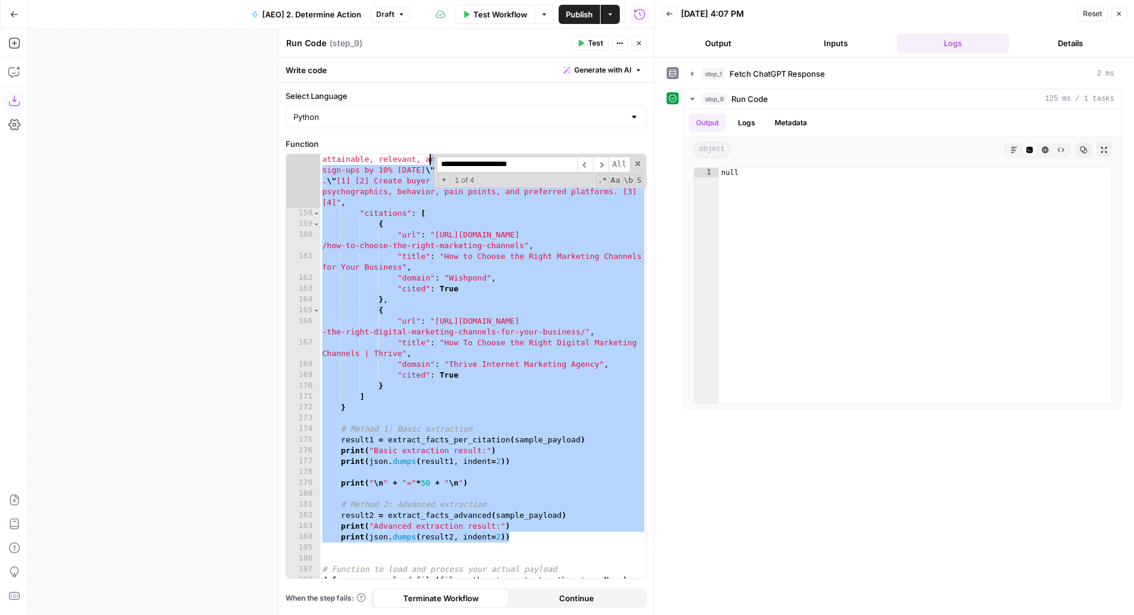
drag, startPoint x: 540, startPoint y: 533, endPoint x: 420, endPoint y: 153, distance: 398.2
click at [420, 154] on div ""answer_text" : "Set SMART objectives—specific, measurable, attainable, relevan…" at bounding box center [483, 399] width 327 height 512
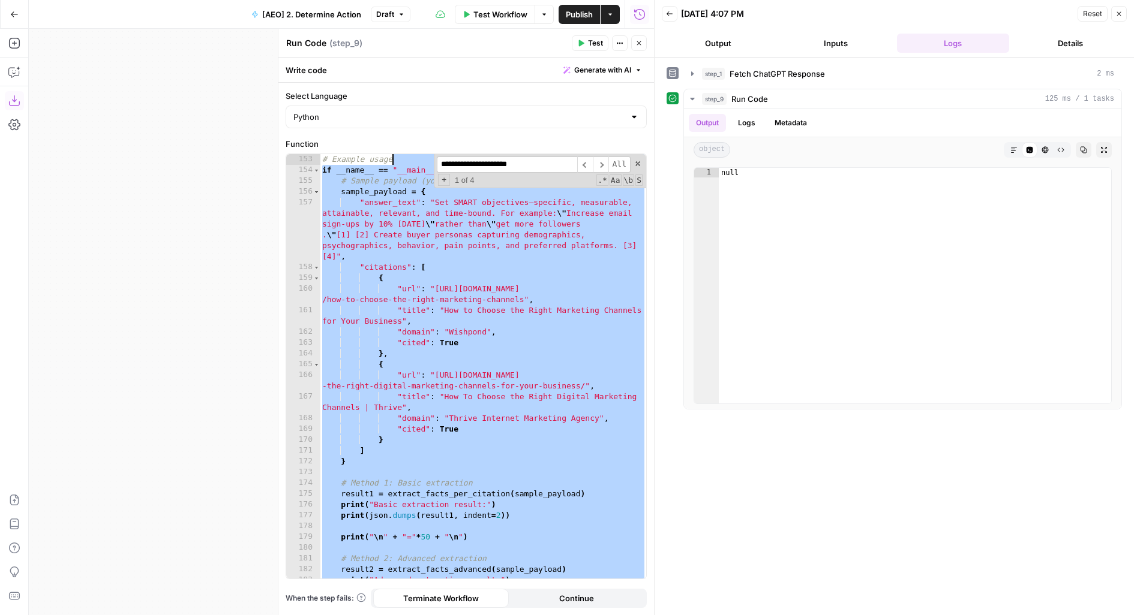
type textarea "**********"
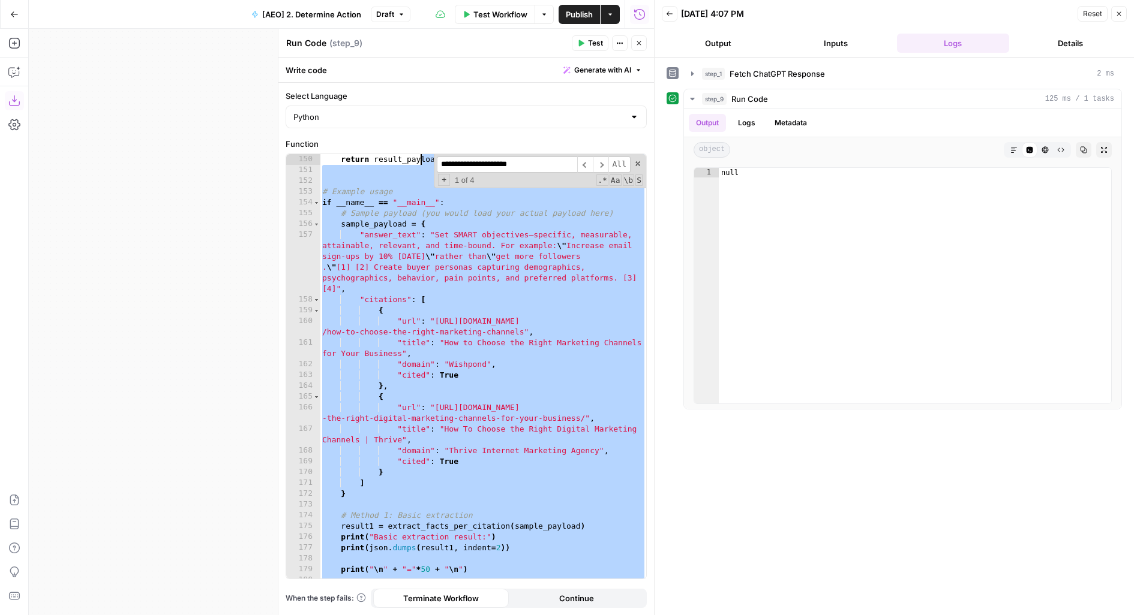
scroll to position [1846, 0]
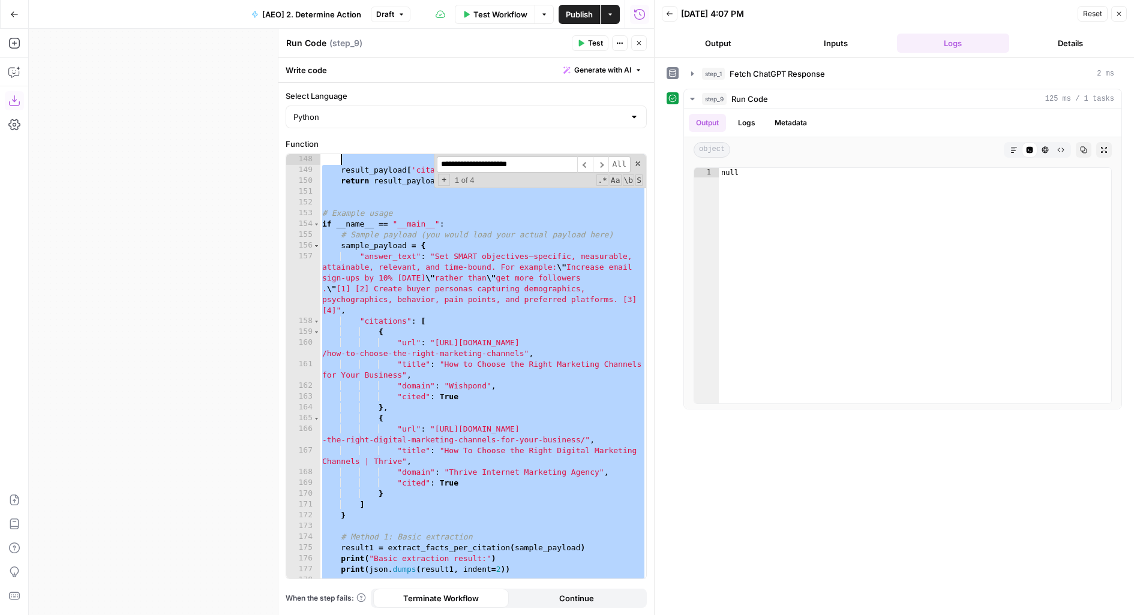
type textarea "**********"
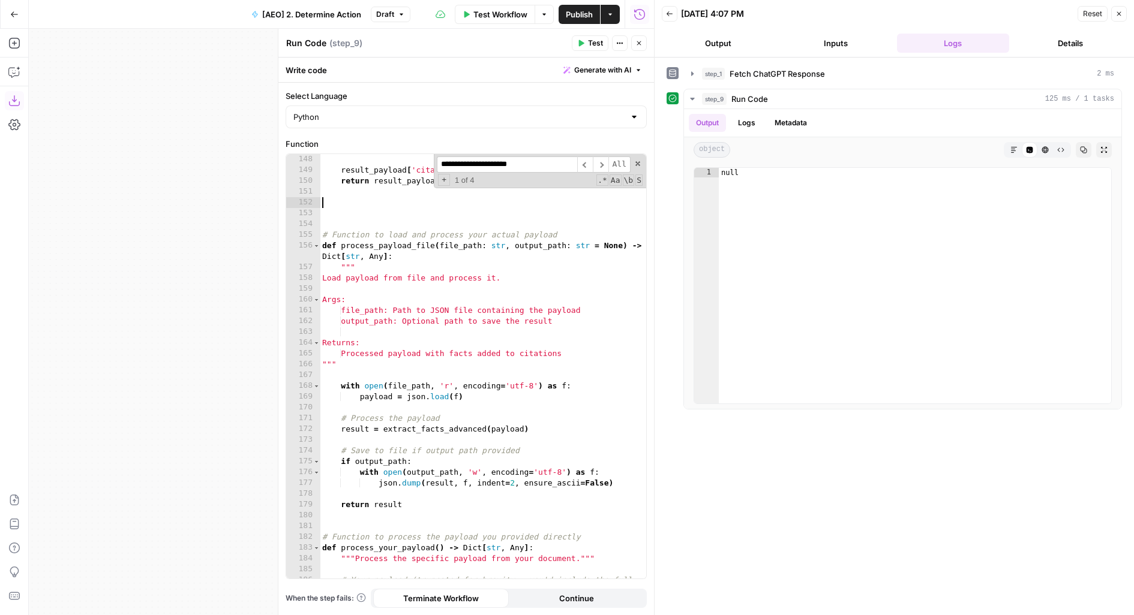
type textarea "*"
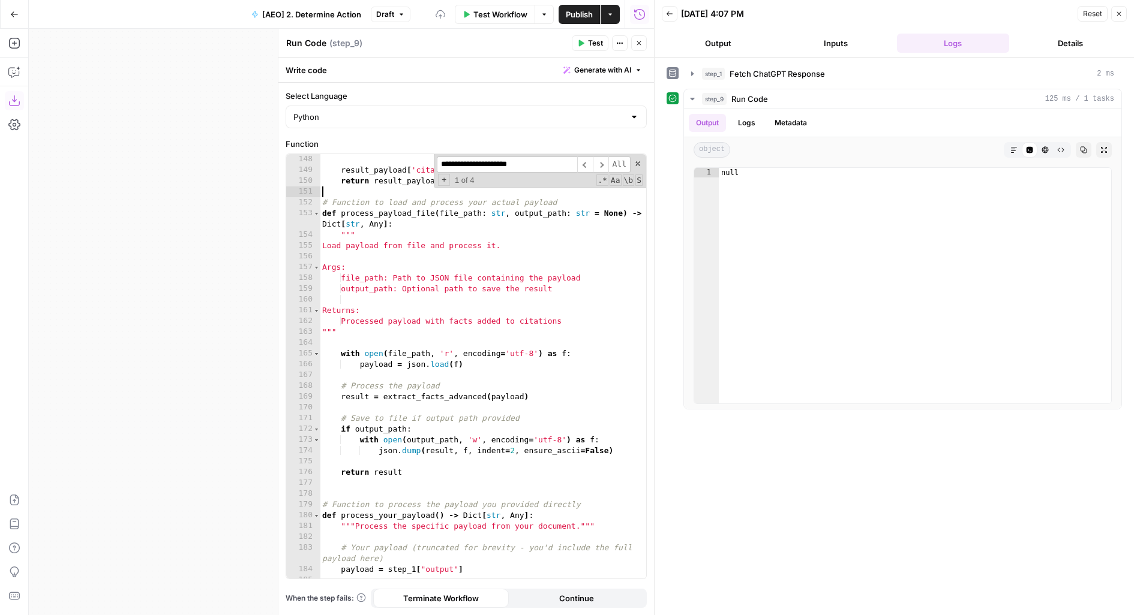
scroll to position [1884, 0]
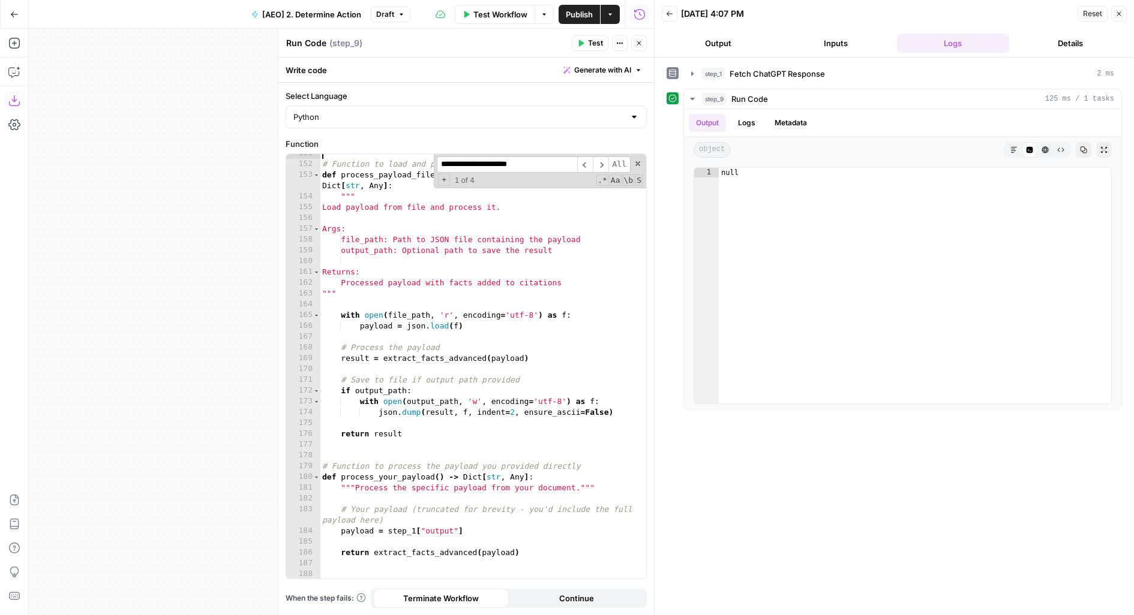
click at [342, 551] on div "# Function to load and process your actual payload def process_payload_file ( f…" at bounding box center [483, 372] width 327 height 448
type textarea "**********"
click at [560, 556] on div "# Function to load and process your actual payload def process_payload_file ( f…" at bounding box center [483, 372] width 327 height 448
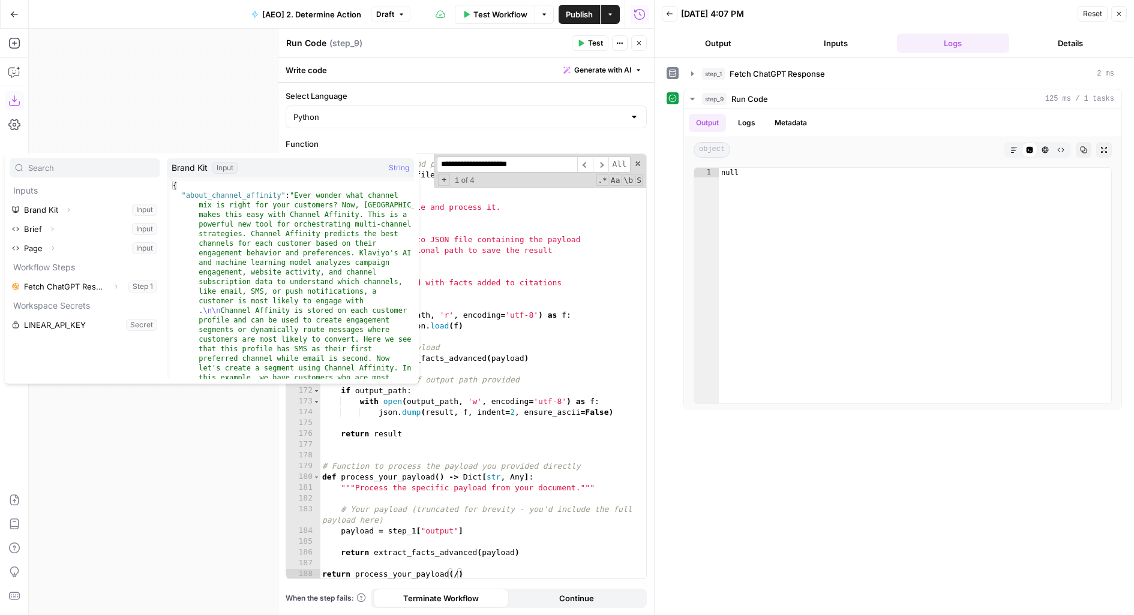
click at [512, 580] on div "**********" at bounding box center [466, 349] width 376 height 533
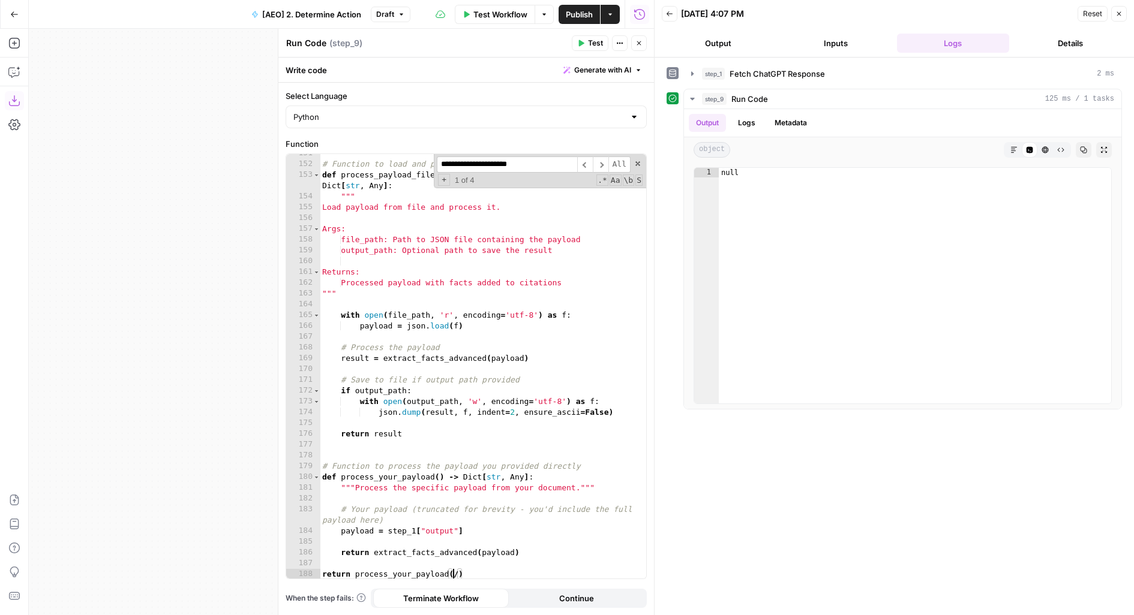
click at [454, 575] on div "# Function to load and process your actual payload def process_payload_file ( f…" at bounding box center [483, 372] width 327 height 448
click at [581, 47] on button "Test" at bounding box center [590, 43] width 37 height 16
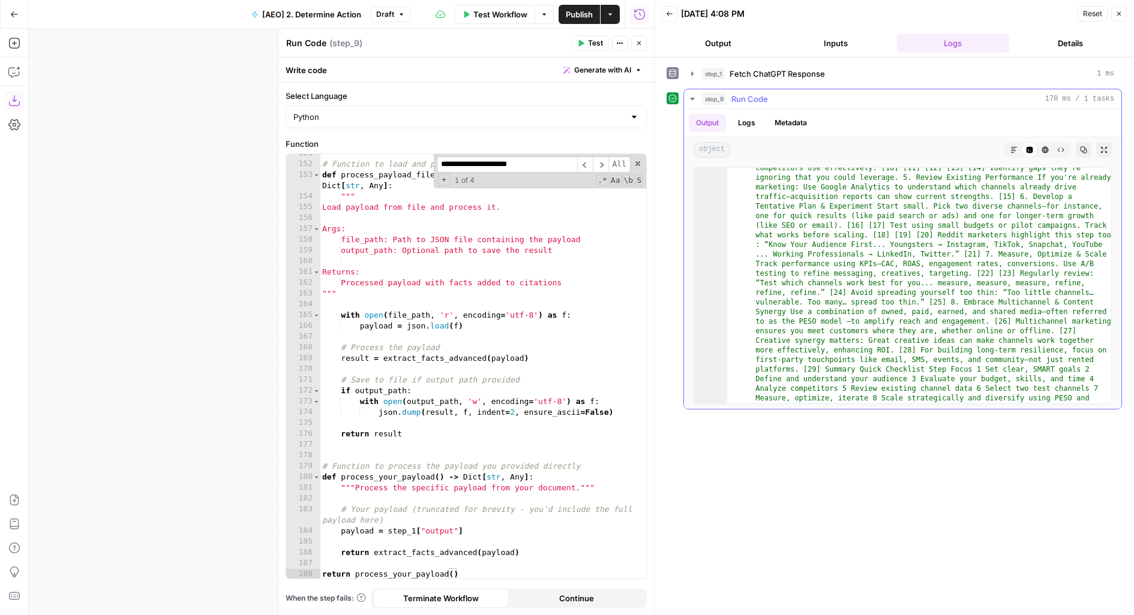
scroll to position [0, 0]
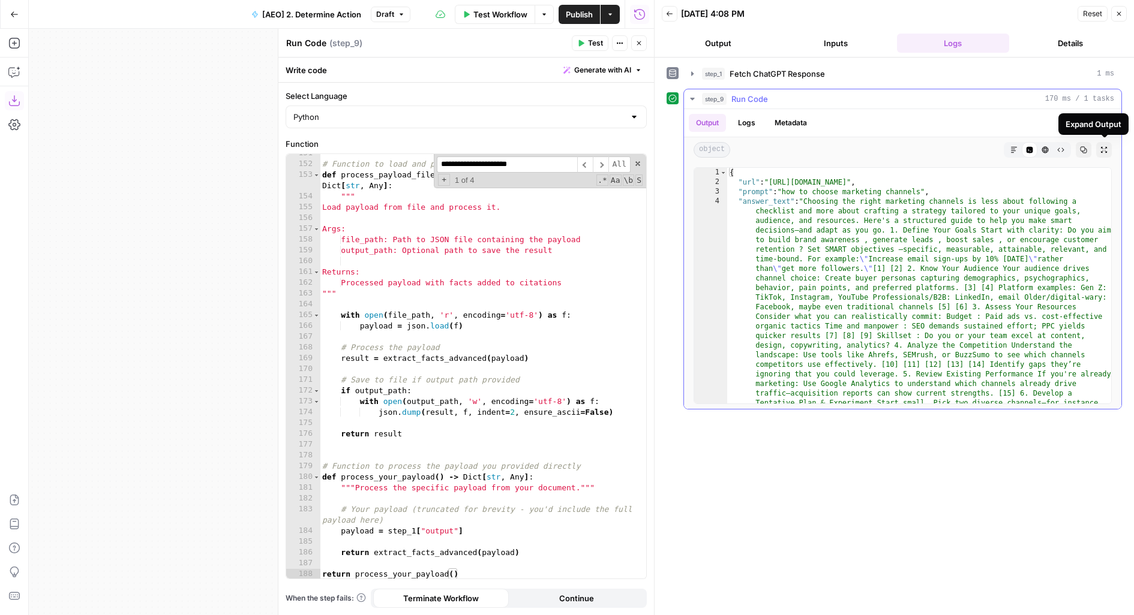
click at [1107, 149] on icon "button" at bounding box center [1104, 150] width 6 height 6
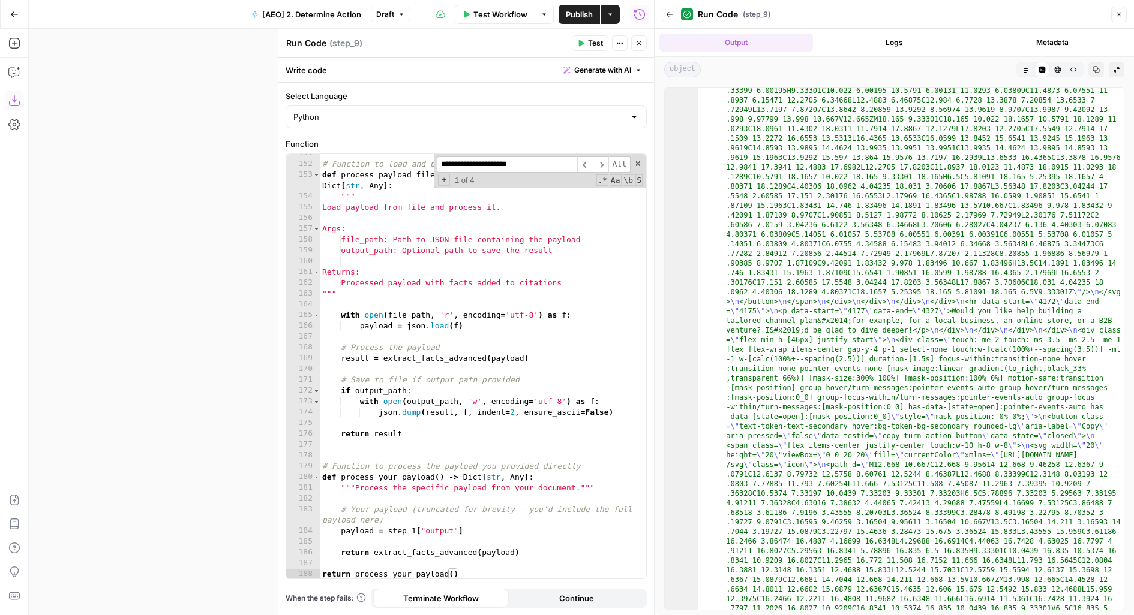
scroll to position [18069, 0]
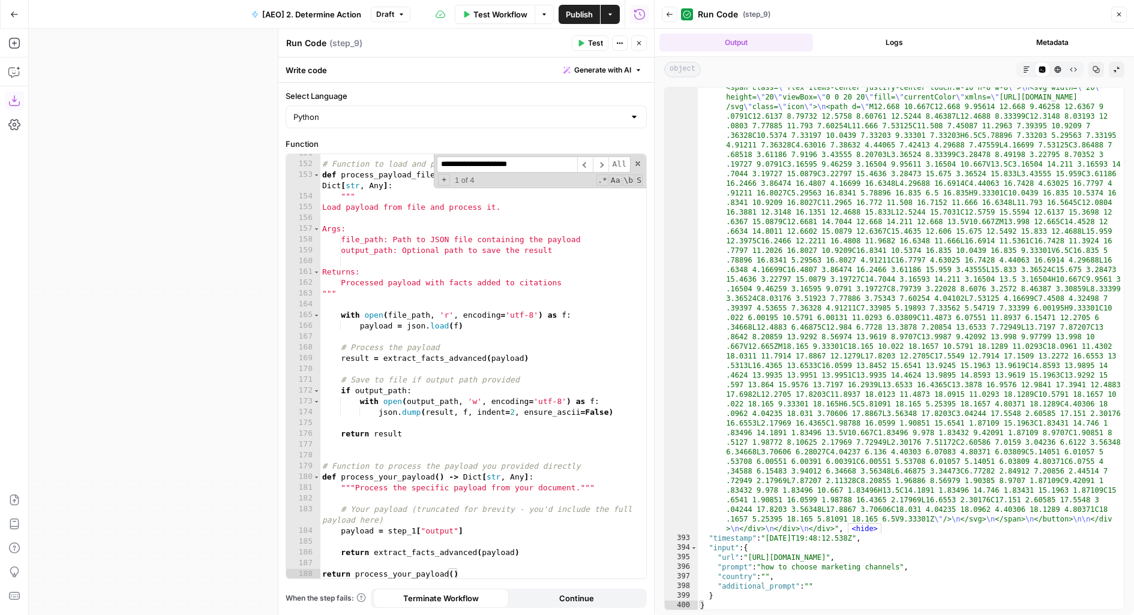
click at [633, 166] on div "**********" at bounding box center [540, 171] width 212 height 34
click at [638, 166] on span at bounding box center [637, 164] width 8 height 8
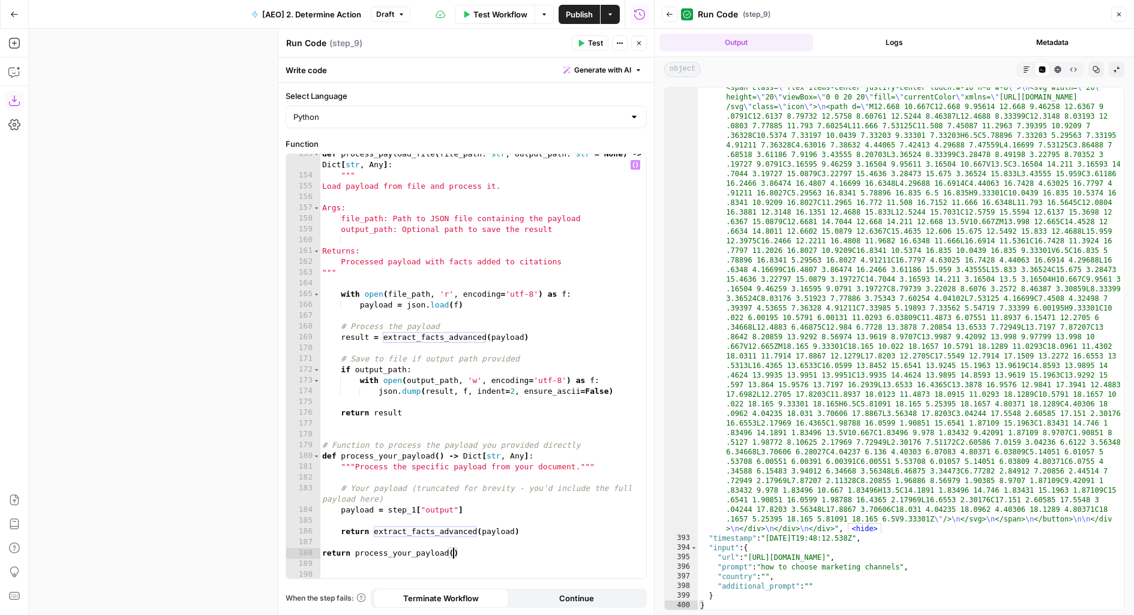
scroll to position [1905, 0]
drag, startPoint x: 389, startPoint y: 511, endPoint x: 533, endPoint y: 511, distance: 143.4
click at [533, 511] on div "def process_payload_file ( file_path : str , output_path : str = None ) -> Dict…" at bounding box center [483, 378] width 327 height 458
type textarea "**********"
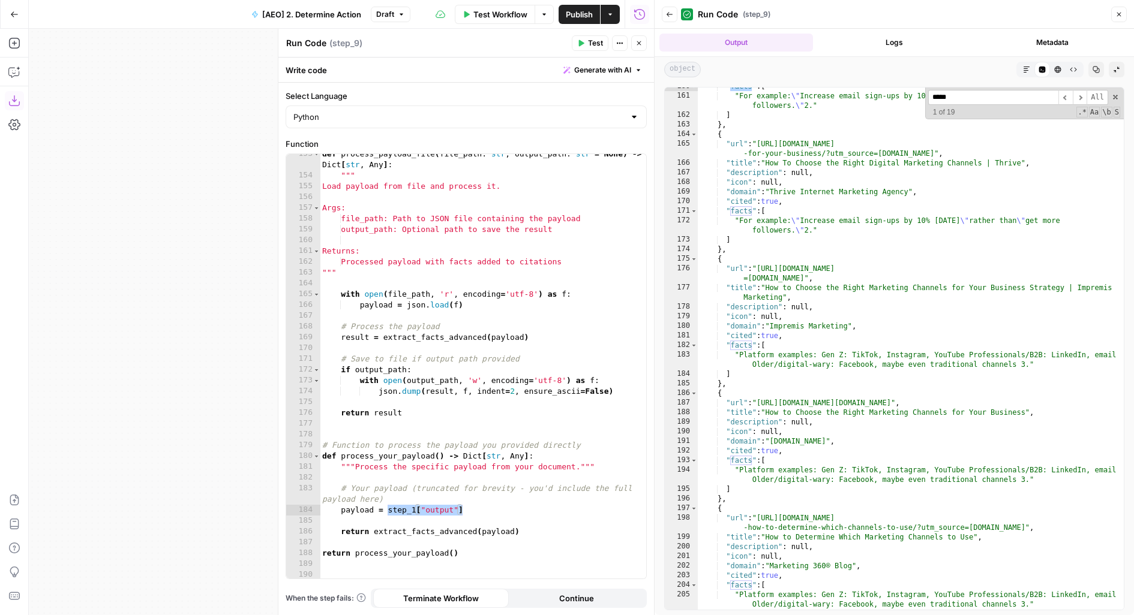
scroll to position [1972, 0]
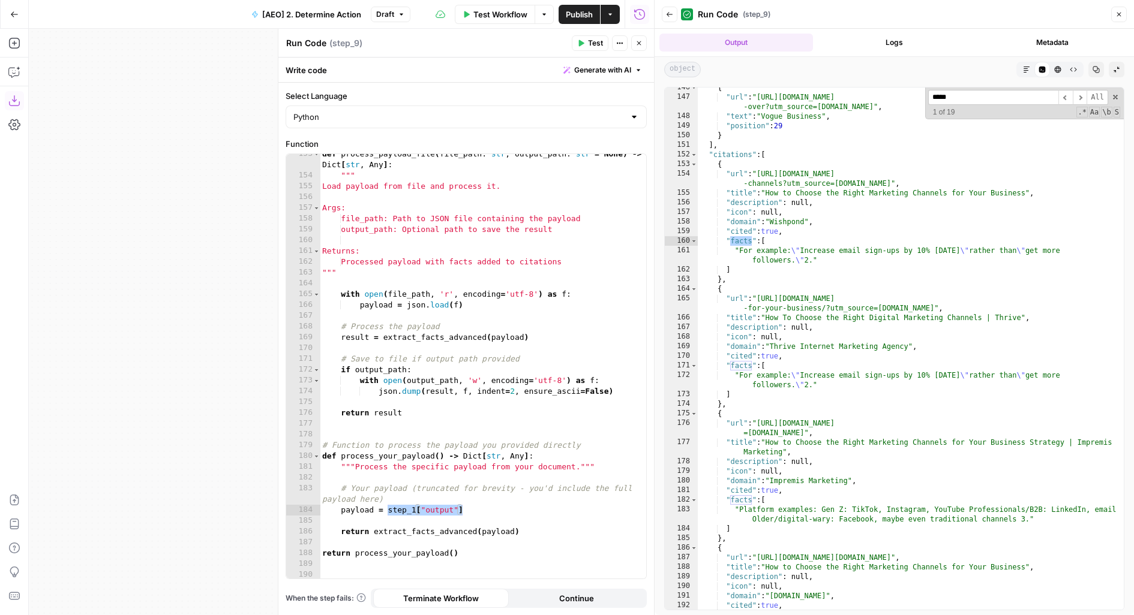
type input "*****"
click at [639, 41] on icon "button" at bounding box center [638, 43] width 7 height 7
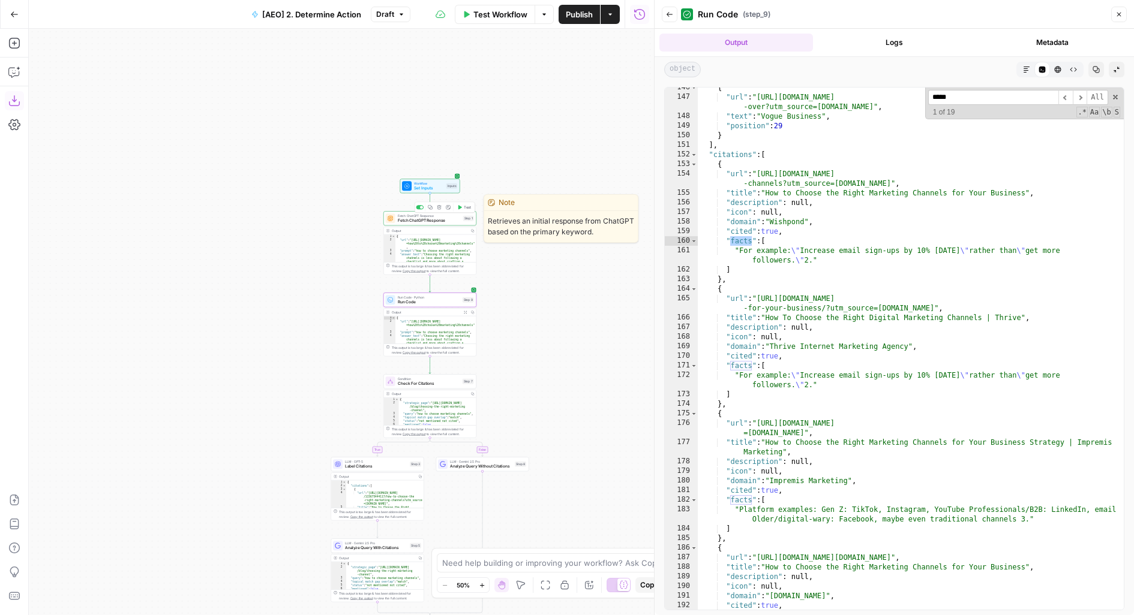
click at [463, 220] on div "Step 1" at bounding box center [468, 218] width 11 height 5
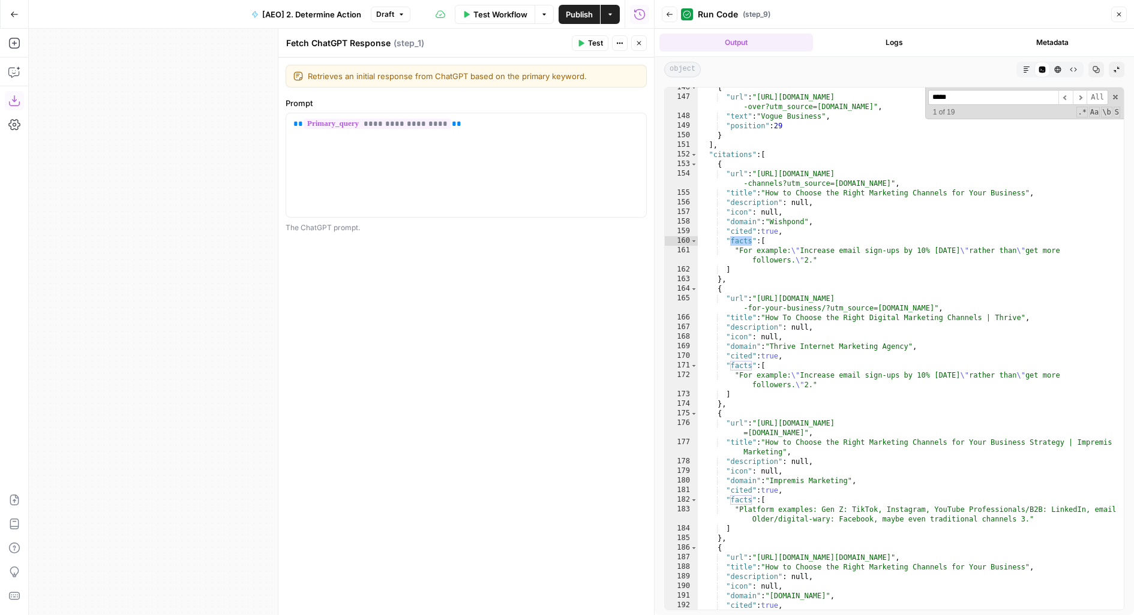
click at [644, 47] on button "Close" at bounding box center [639, 43] width 16 height 16
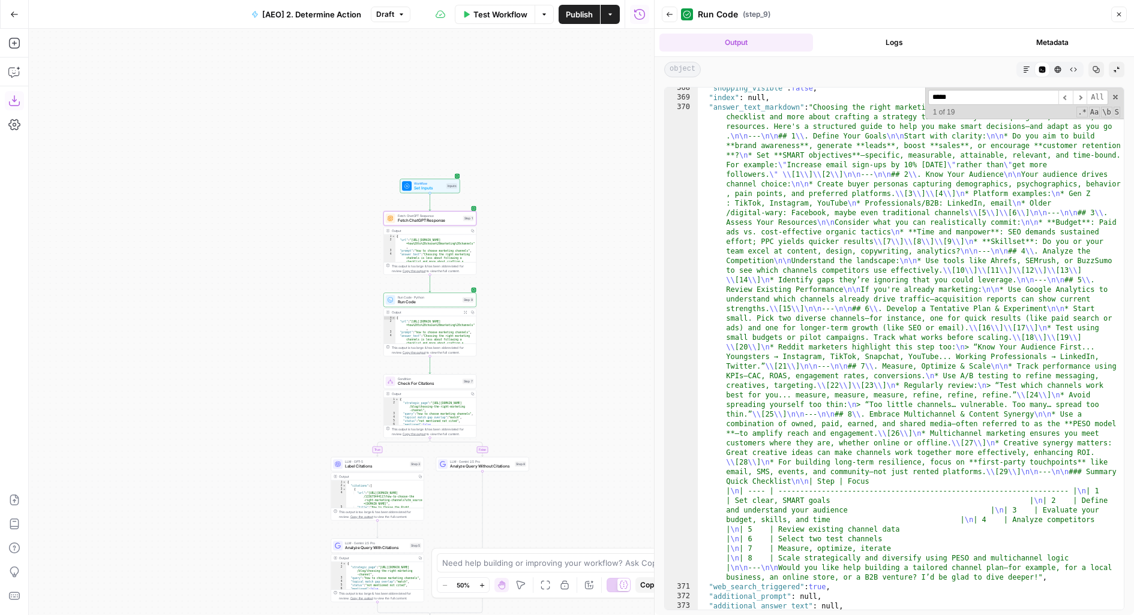
scroll to position [4604, 0]
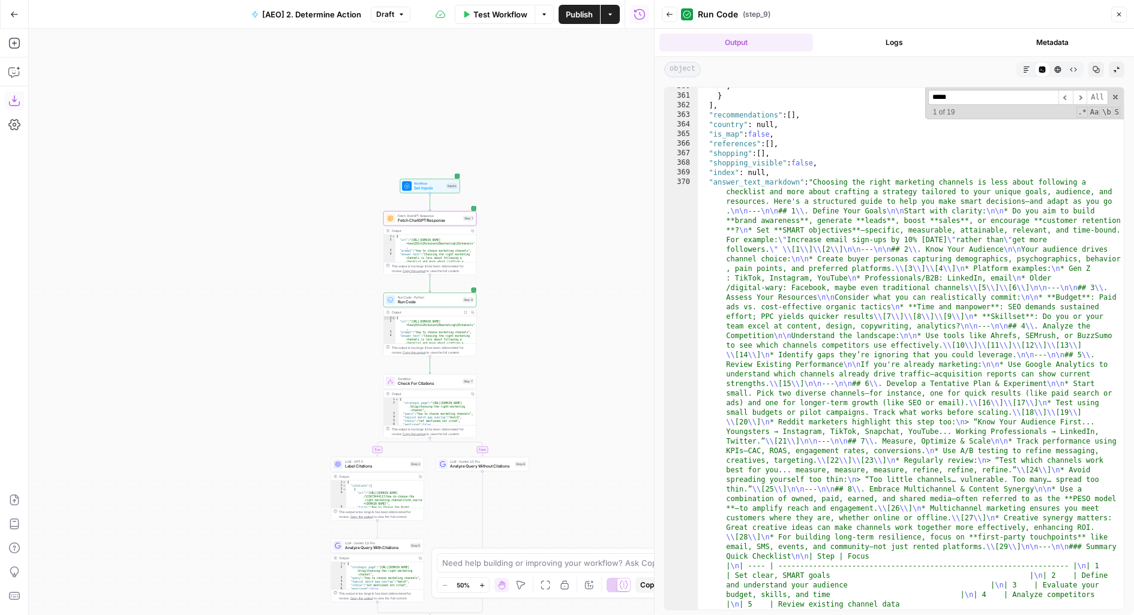
type textarea "**********"
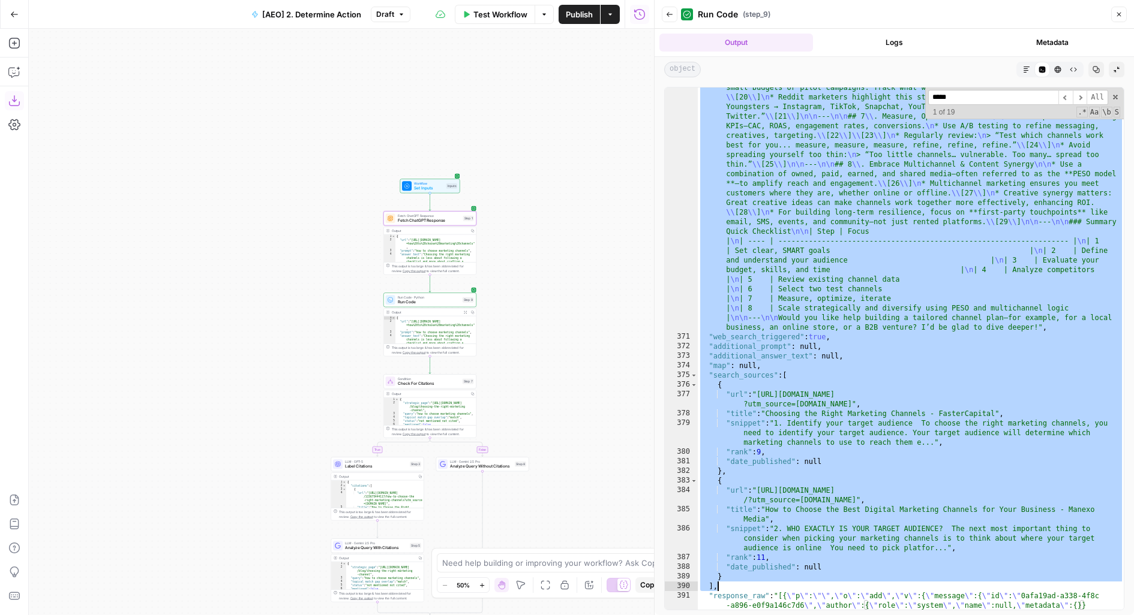
scroll to position [4929, 0]
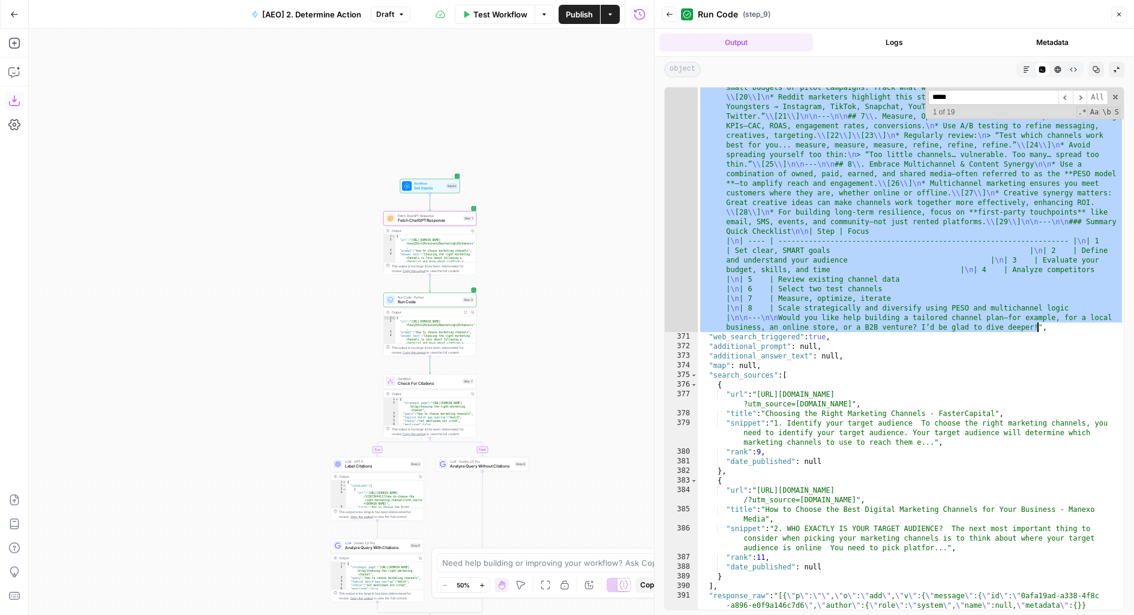
drag, startPoint x: 817, startPoint y: 185, endPoint x: 1037, endPoint y: 328, distance: 261.9
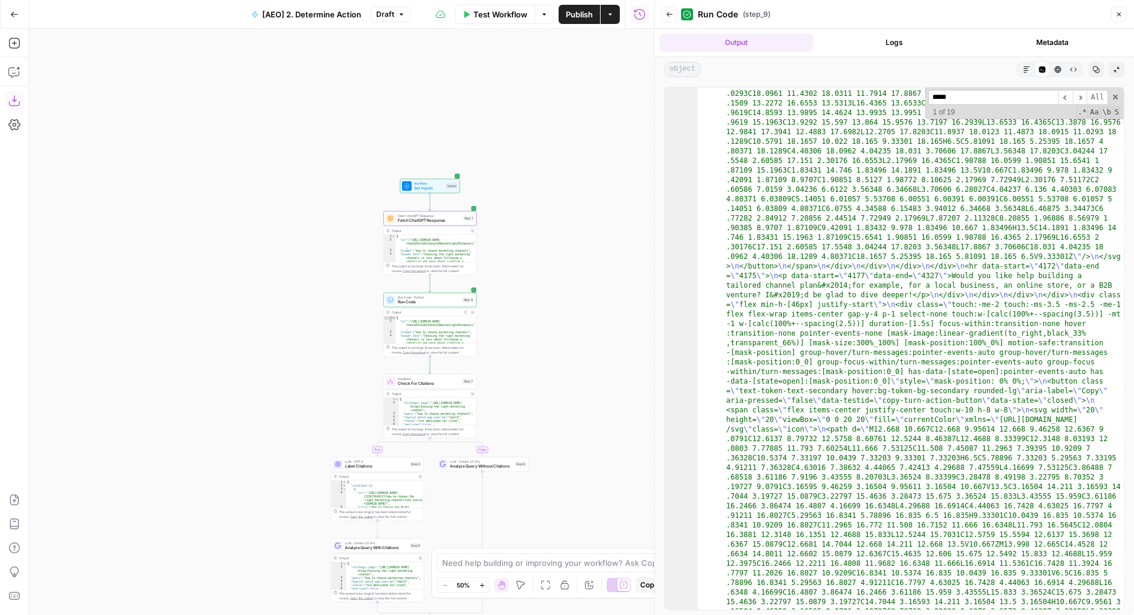
scroll to position [16974, 0]
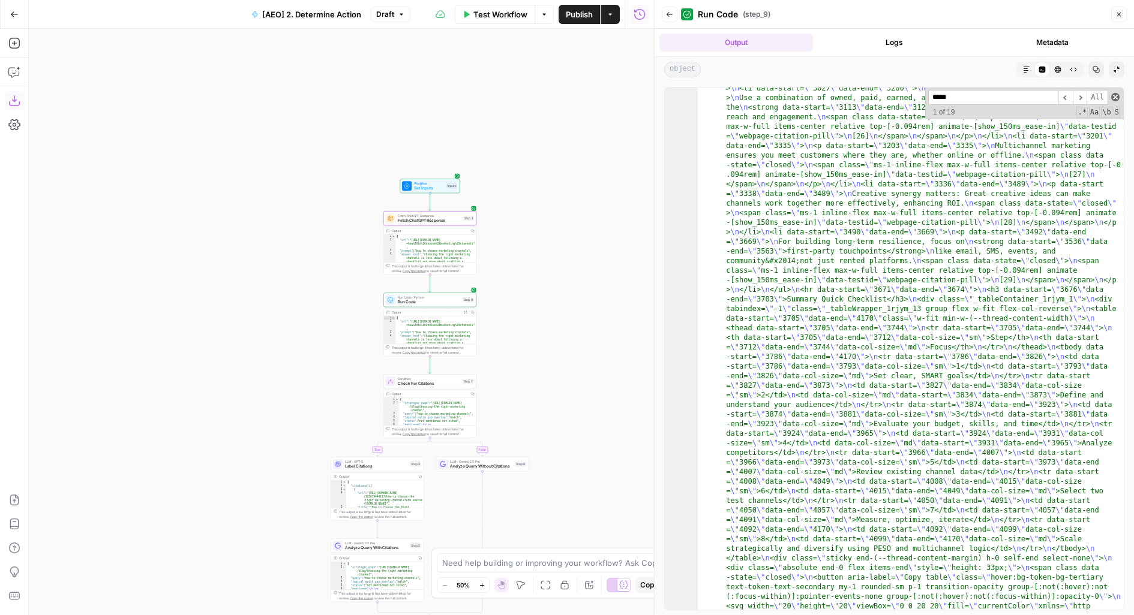
click at [1118, 98] on span at bounding box center [1115, 97] width 8 height 8
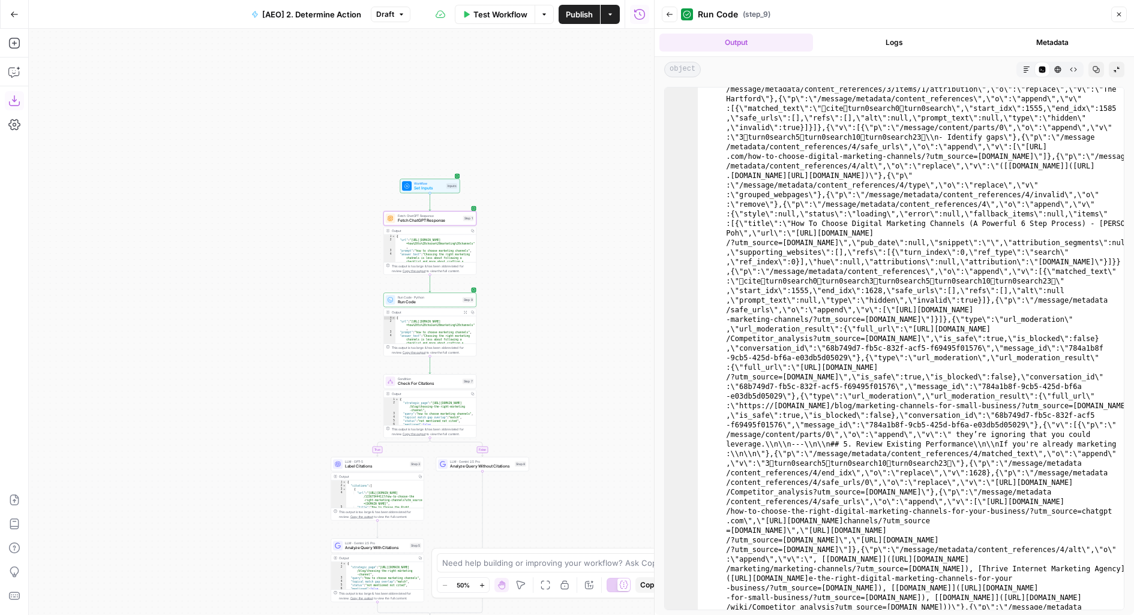
scroll to position [9459, 0]
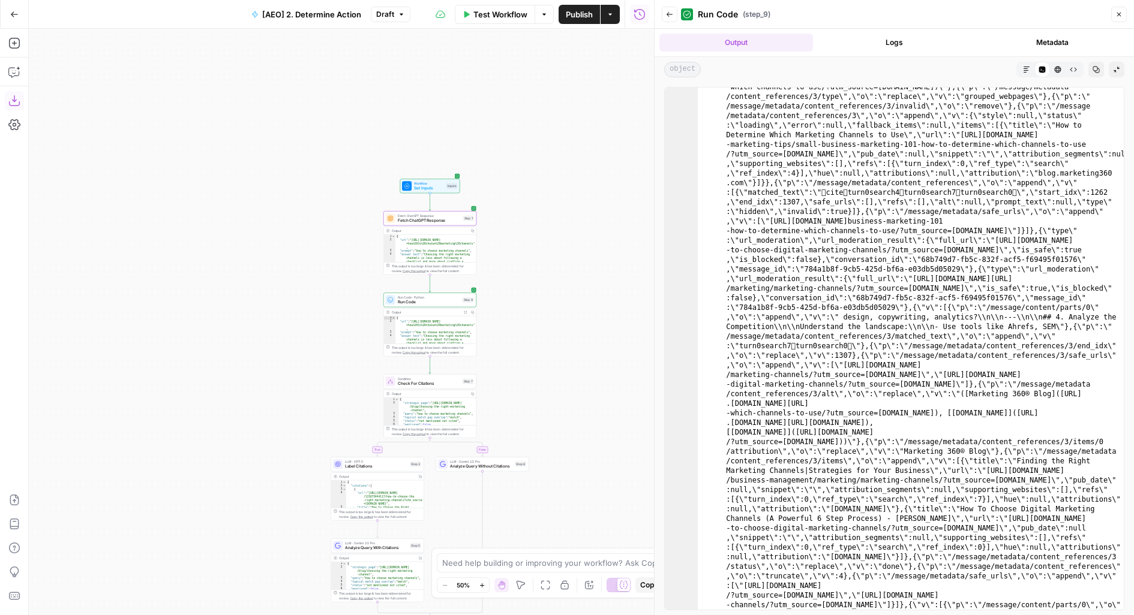
click at [971, 25] on header "Back Run Code ( step_9 ) Close" at bounding box center [893, 14] width 479 height 29
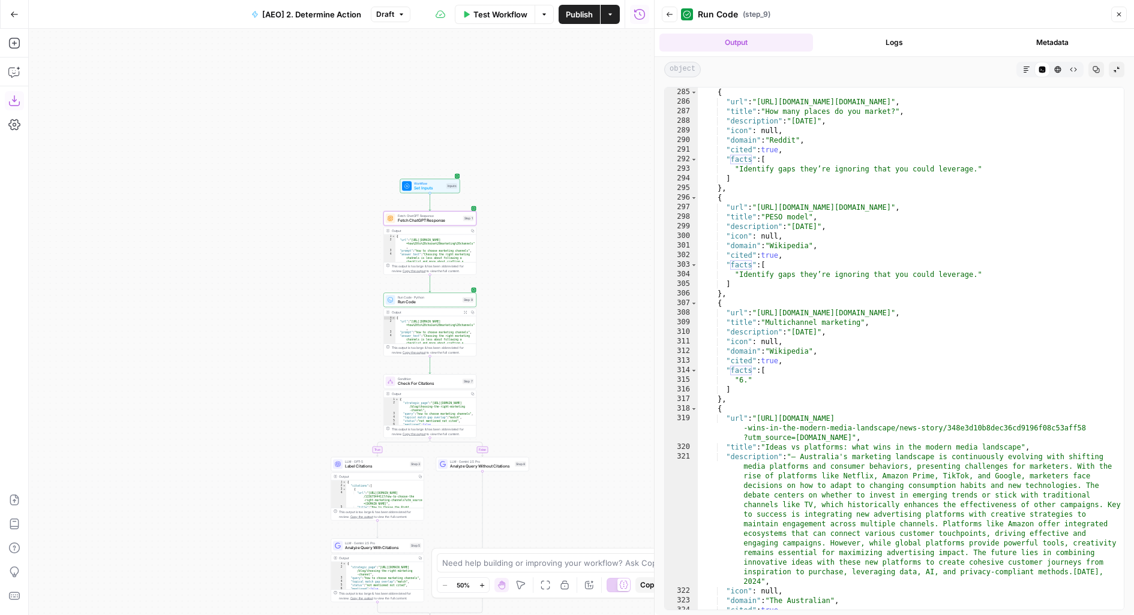
scroll to position [3747, 0]
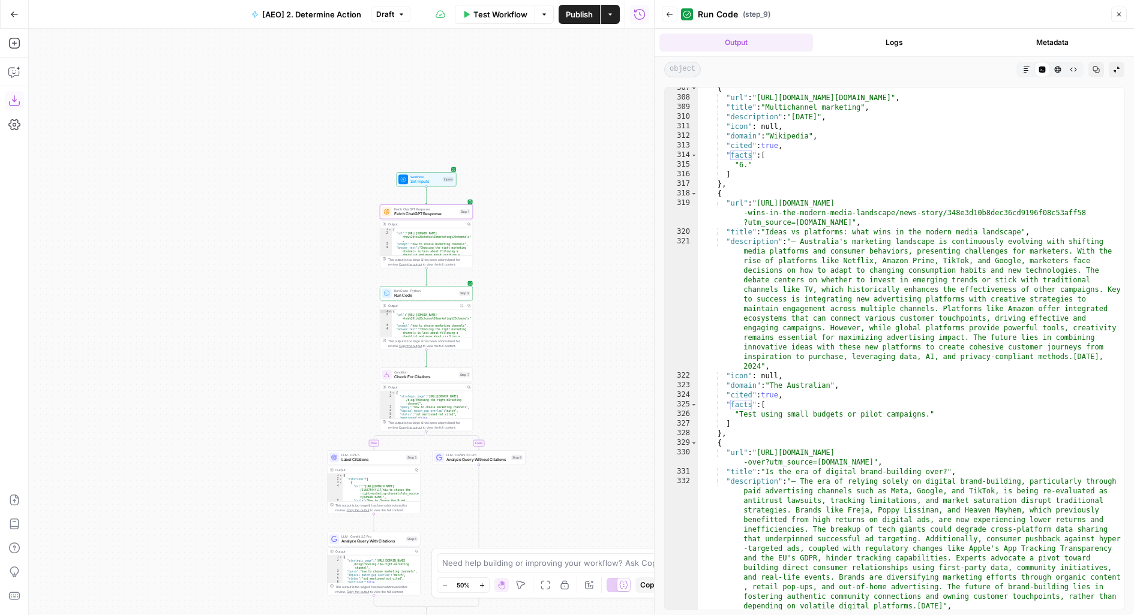
drag, startPoint x: 310, startPoint y: 337, endPoint x: 230, endPoint y: 181, distance: 174.9
click at [232, 187] on div "true false Workflow Set Inputs Inputs Fetch ChatGPT Response Fetch ChatGPT Resp…" at bounding box center [341, 322] width 625 height 587
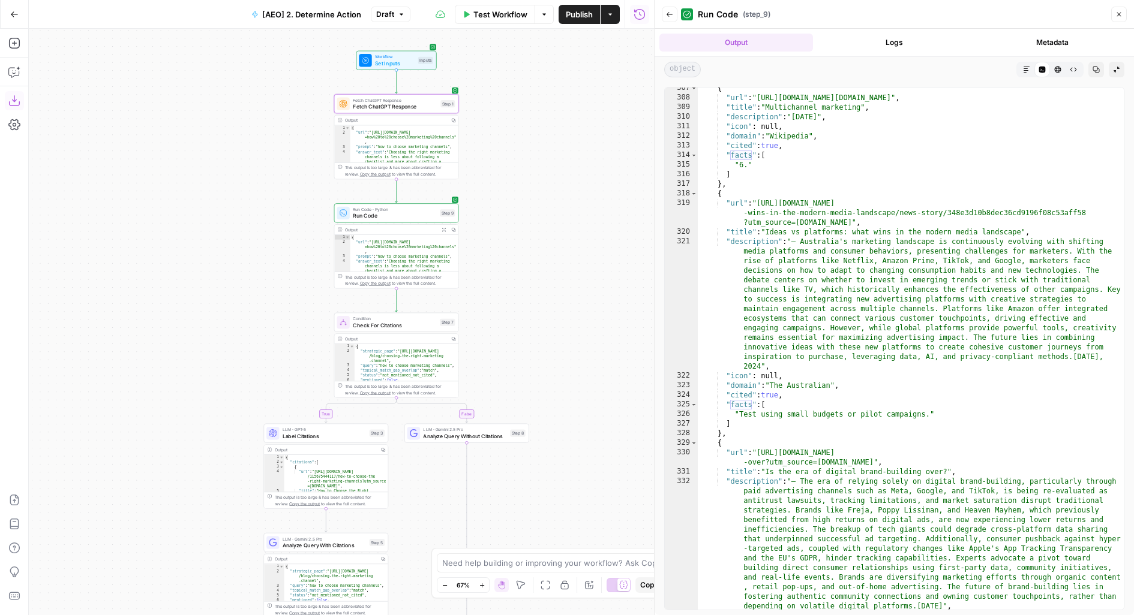
click at [434, 217] on span "Run Code" at bounding box center [394, 216] width 83 height 8
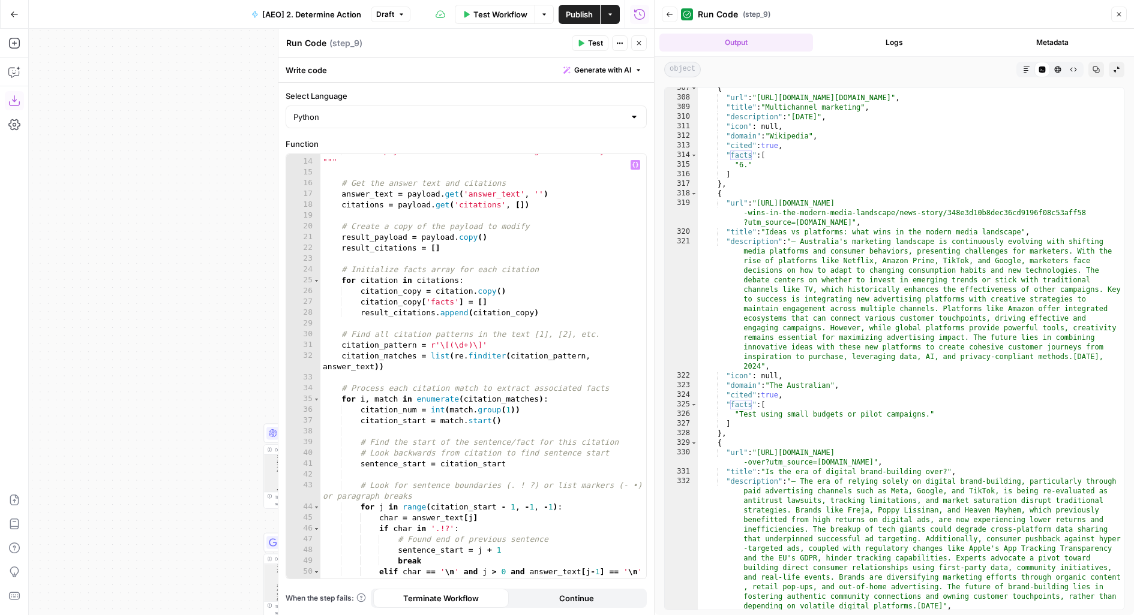
scroll to position [0, 0]
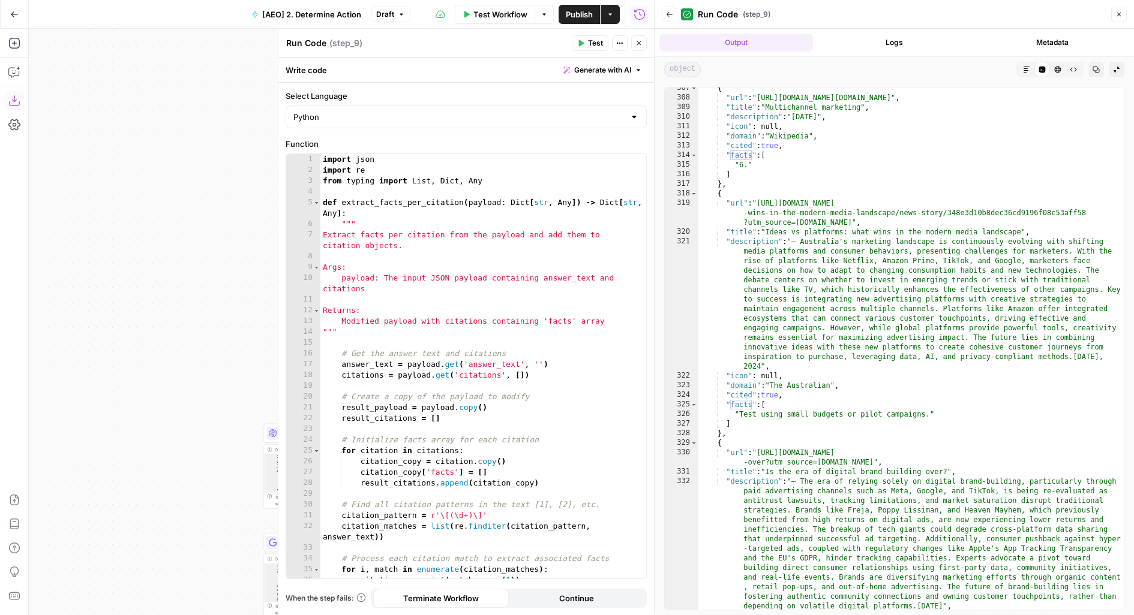
click at [642, 43] on button "Close" at bounding box center [639, 43] width 16 height 16
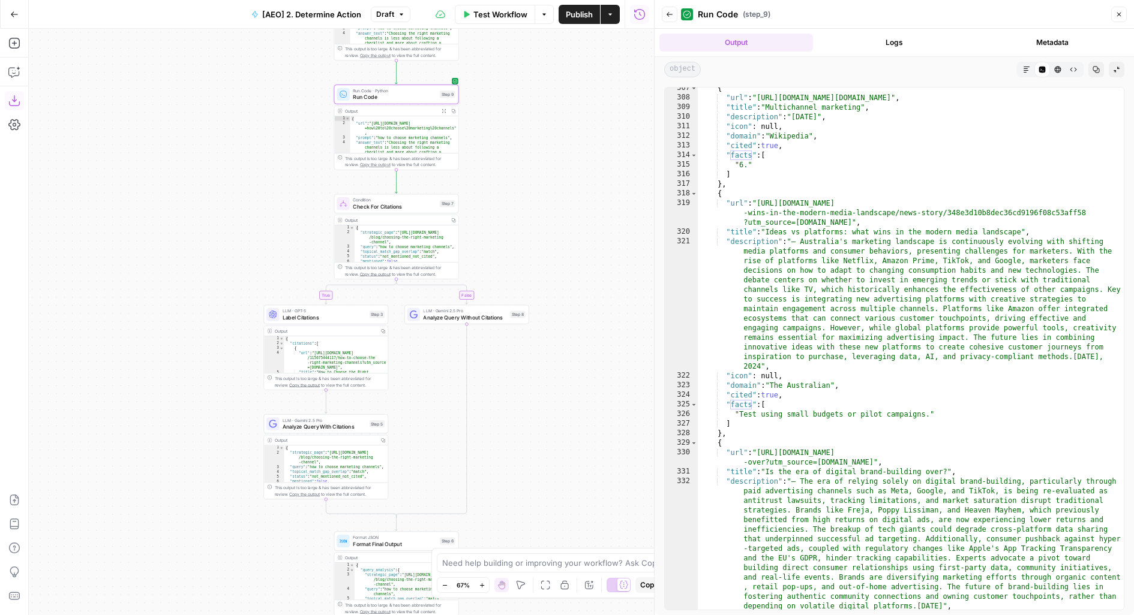
drag, startPoint x: 559, startPoint y: 280, endPoint x: 559, endPoint y: 157, distance: 123.6
click at [559, 157] on div "true false Workflow Set Inputs Inputs Fetch ChatGPT Response Fetch ChatGPT Resp…" at bounding box center [341, 322] width 625 height 587
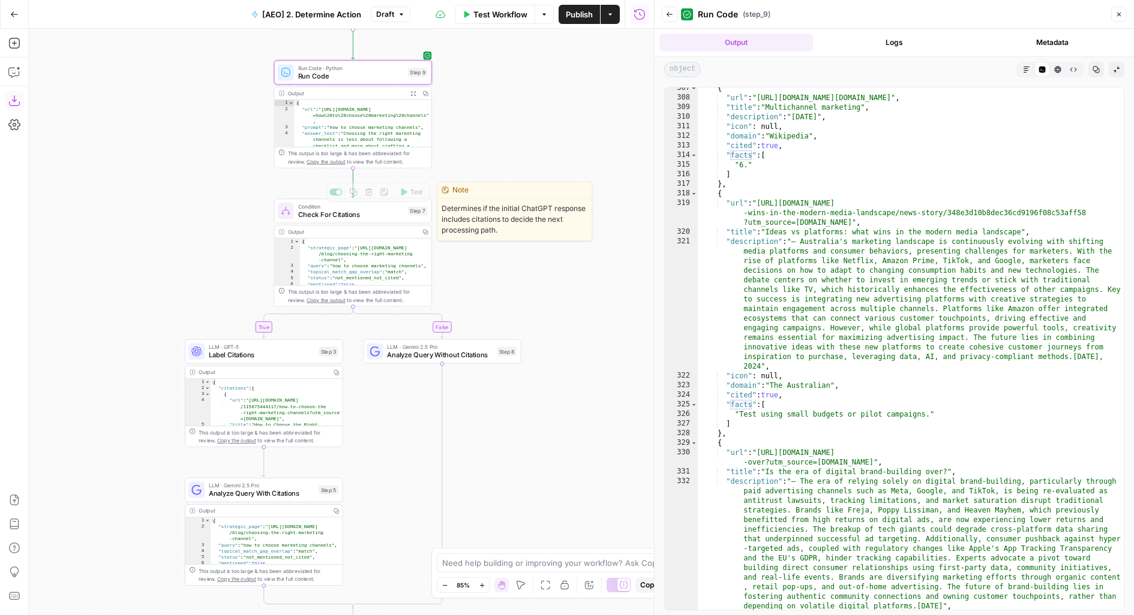
click at [405, 216] on div "Condition Check For Citations Step 7 Copy step Delete step Edit Note Test" at bounding box center [353, 210] width 150 height 17
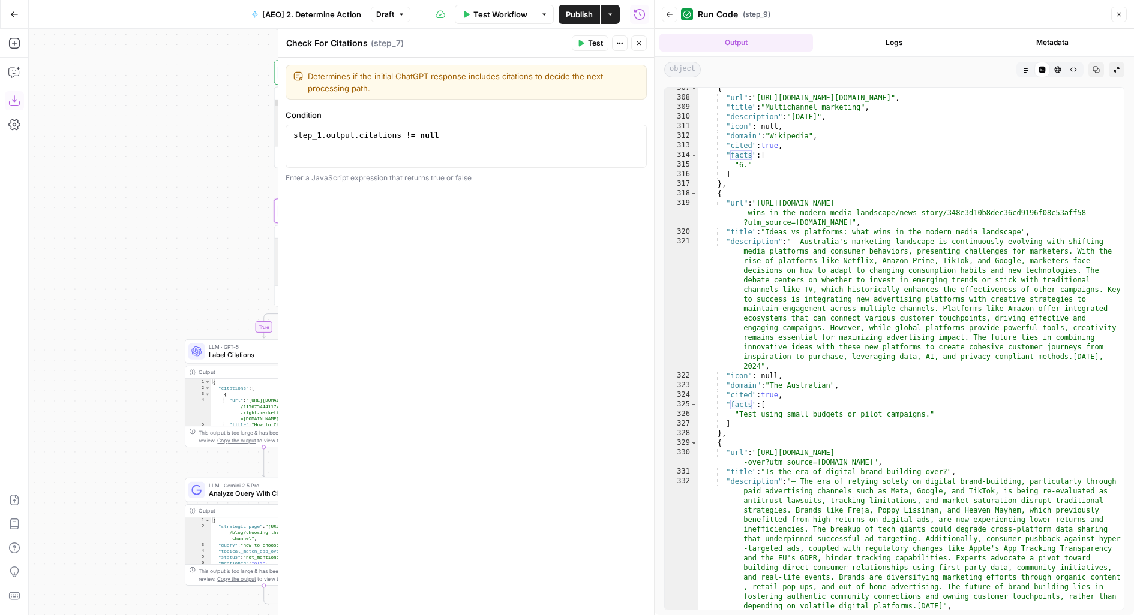
click at [637, 53] on header "Check For Citations Check For Citations ( step_7 ) Test Actions Close" at bounding box center [466, 43] width 376 height 29
click at [637, 44] on icon "button" at bounding box center [639, 43] width 4 height 4
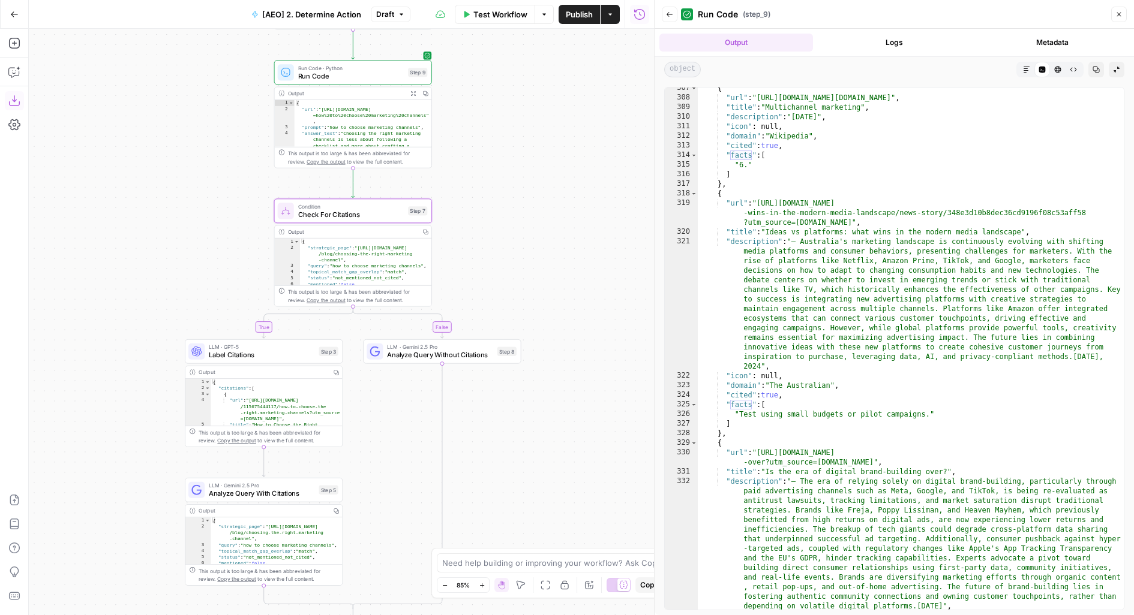
click at [407, 217] on div "Condition Check For Citations Step 7 Copy step Delete step Edit Note Test" at bounding box center [353, 210] width 150 height 17
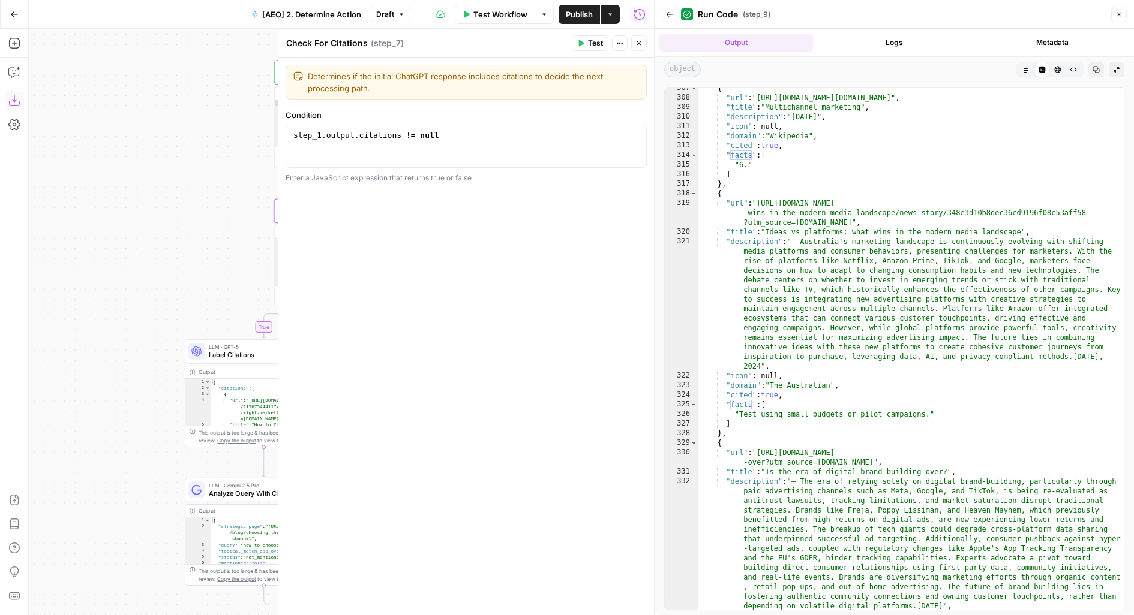
click at [641, 42] on icon "button" at bounding box center [638, 43] width 7 height 7
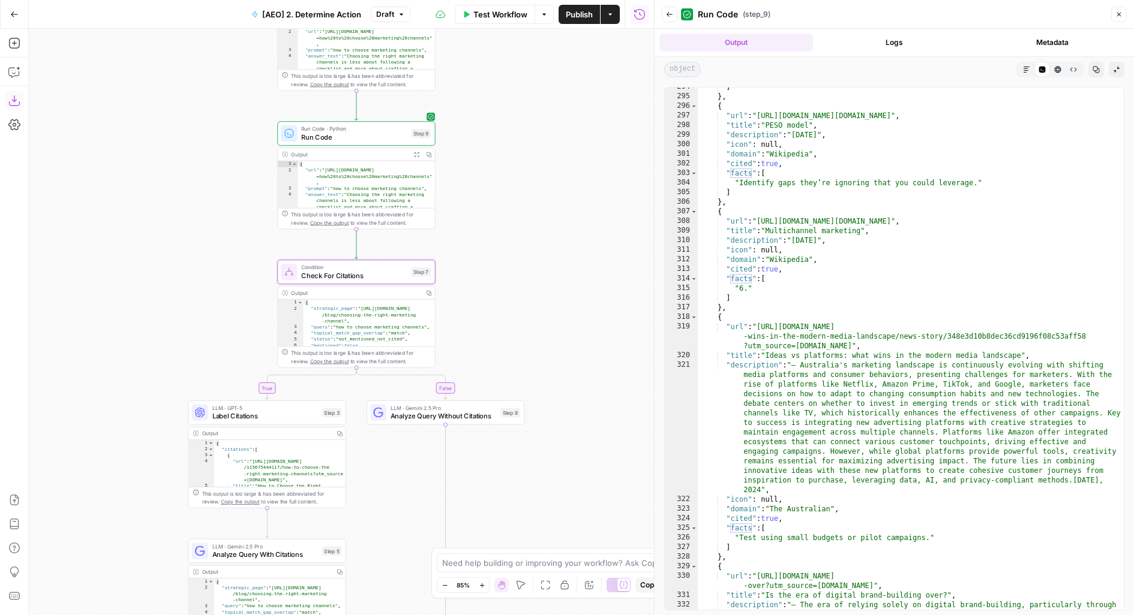
scroll to position [3520, 0]
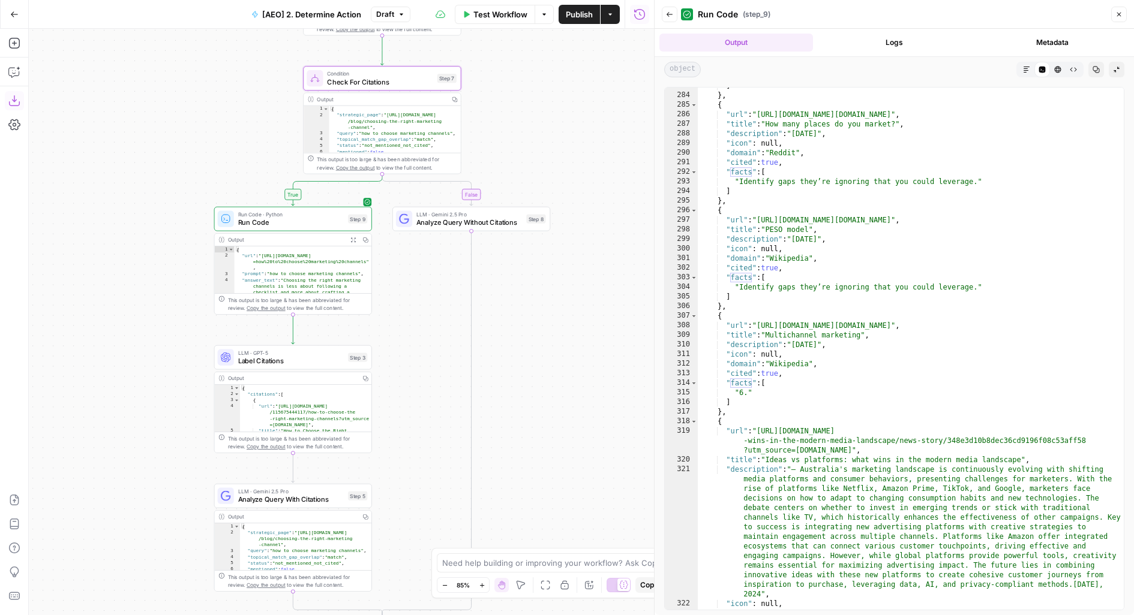
drag, startPoint x: 517, startPoint y: 220, endPoint x: 542, endPoint y: 164, distance: 61.0
click at [542, 164] on div "false true Workflow Set Inputs Inputs Fetch ChatGPT Response Fetch ChatGPT Resp…" at bounding box center [341, 322] width 625 height 587
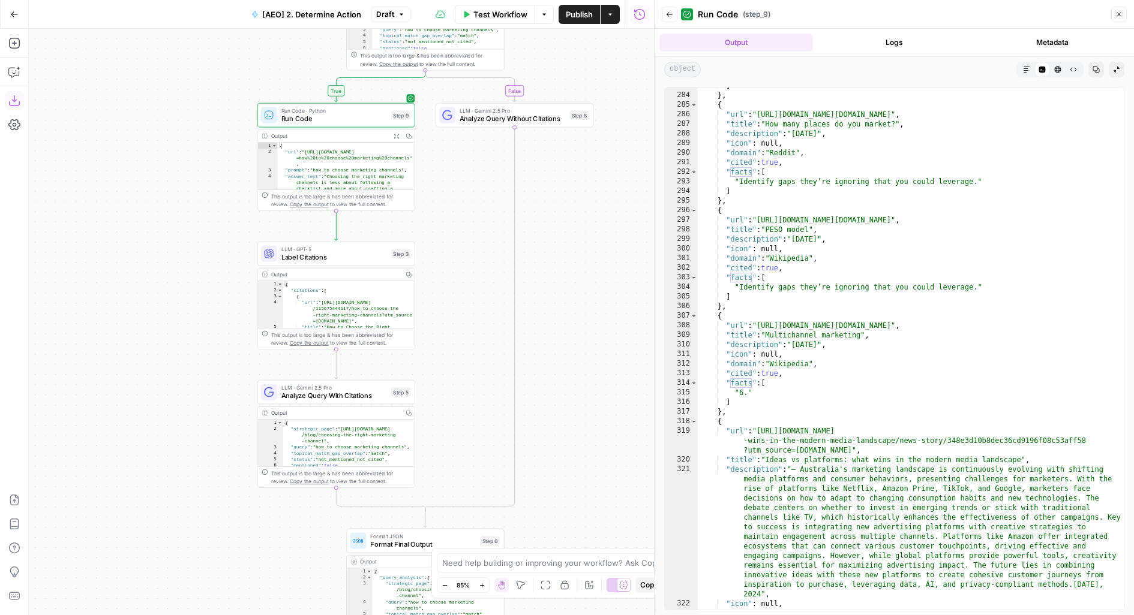
drag, startPoint x: 520, startPoint y: 358, endPoint x: 565, endPoint y: 253, distance: 113.4
click at [564, 253] on div "false true Workflow Set Inputs Inputs Fetch ChatGPT Response Fetch ChatGPT Resp…" at bounding box center [341, 322] width 625 height 587
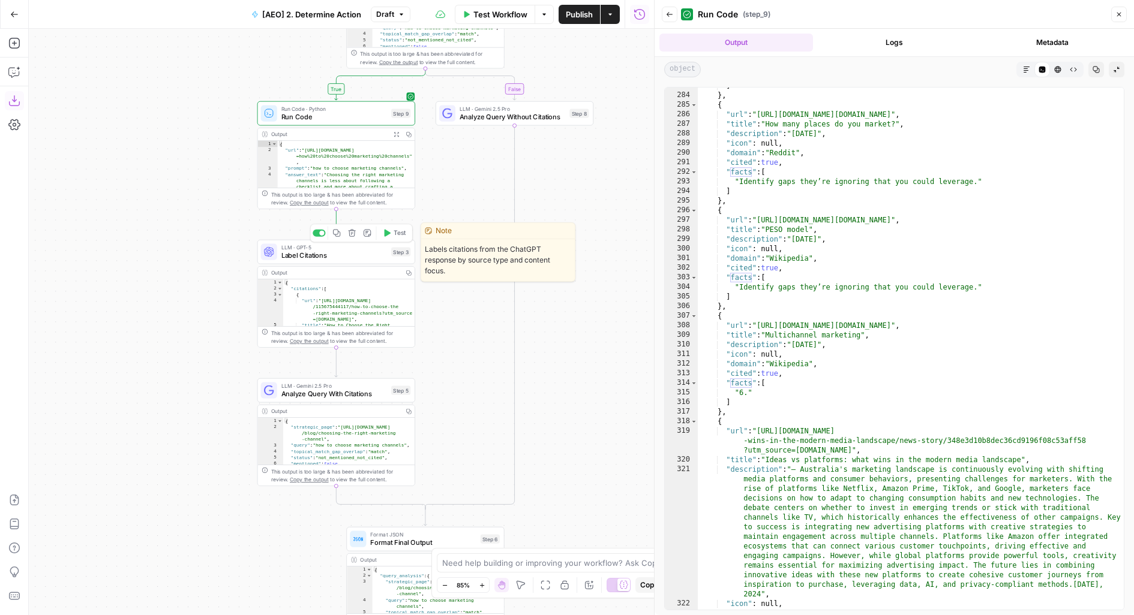
click at [359, 253] on span "Label Citations" at bounding box center [334, 256] width 106 height 10
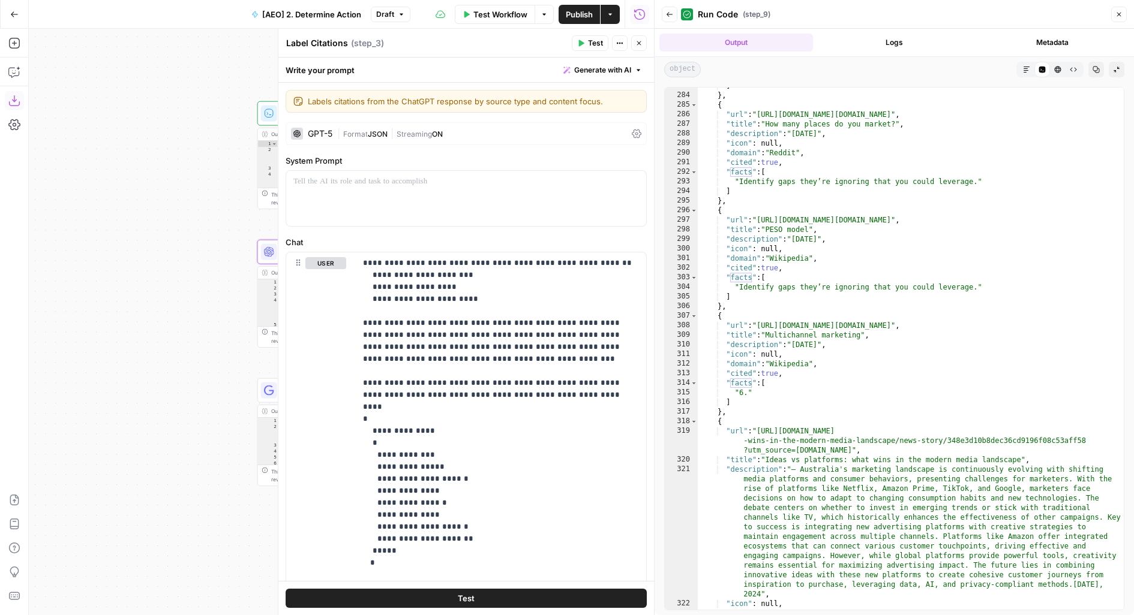
click at [640, 49] on button "Close" at bounding box center [639, 43] width 16 height 16
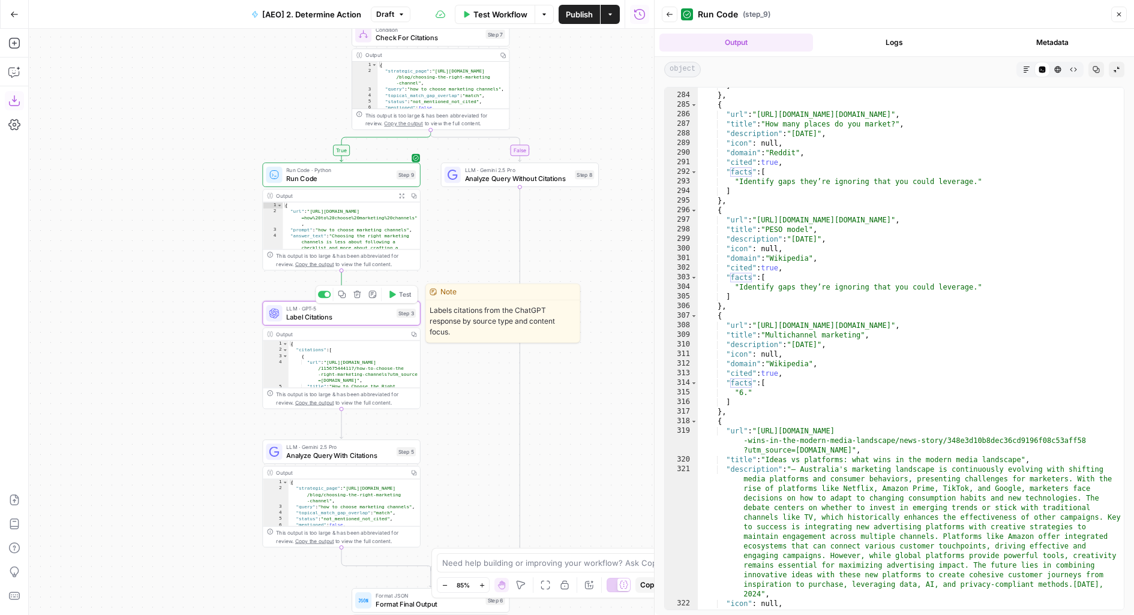
click at [371, 316] on span "Label Citations" at bounding box center [339, 317] width 106 height 10
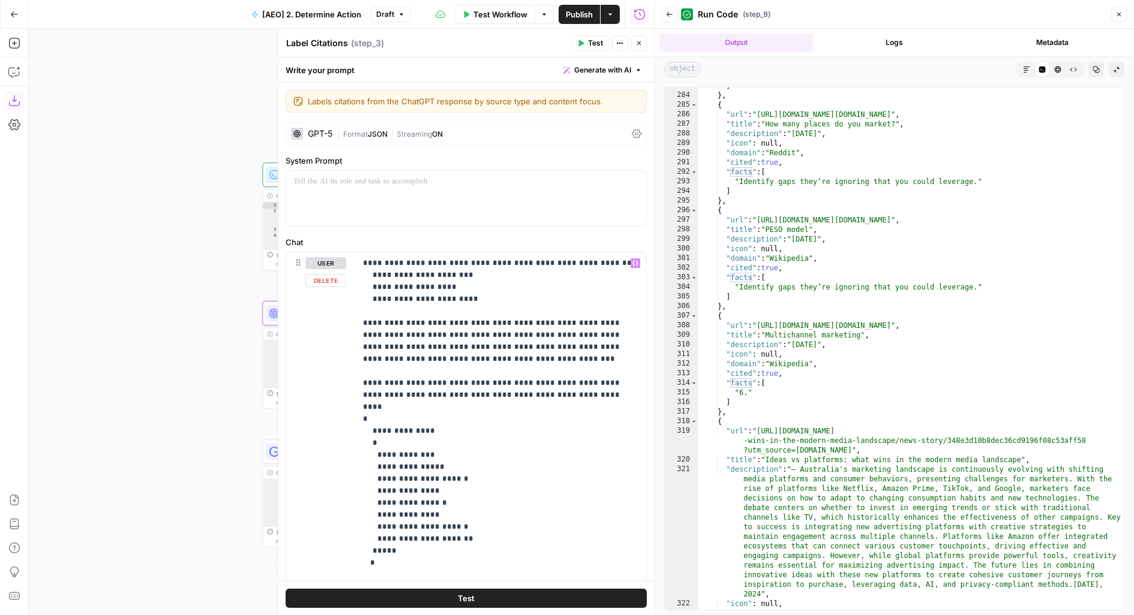
scroll to position [91, 0]
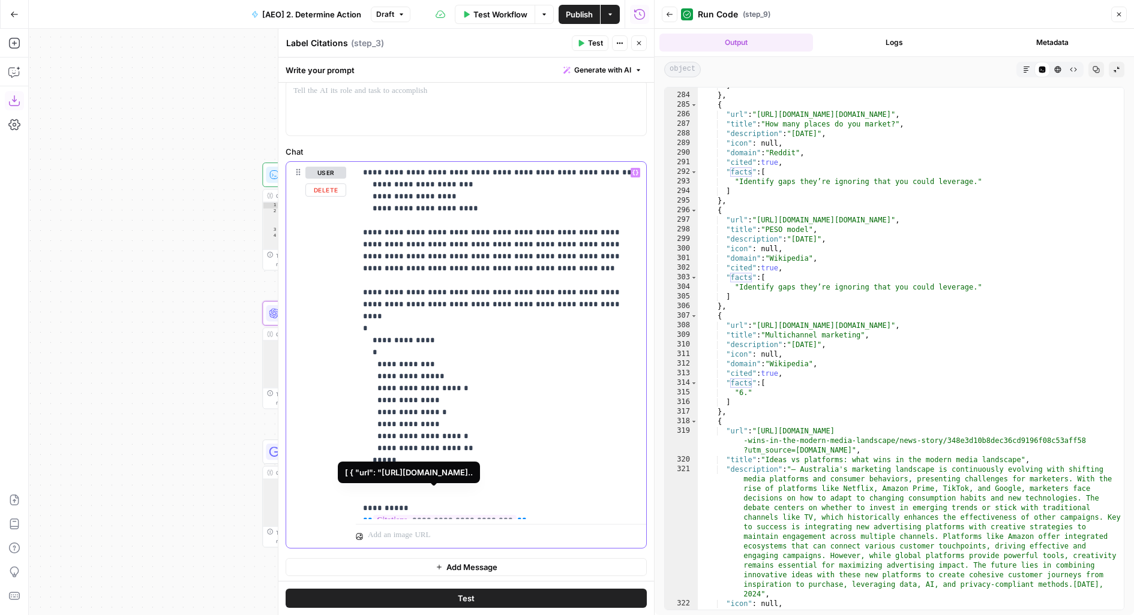
drag, startPoint x: 523, startPoint y: 509, endPoint x: 352, endPoint y: 502, distance: 171.7
click at [352, 502] on div "**********" at bounding box center [466, 355] width 360 height 386
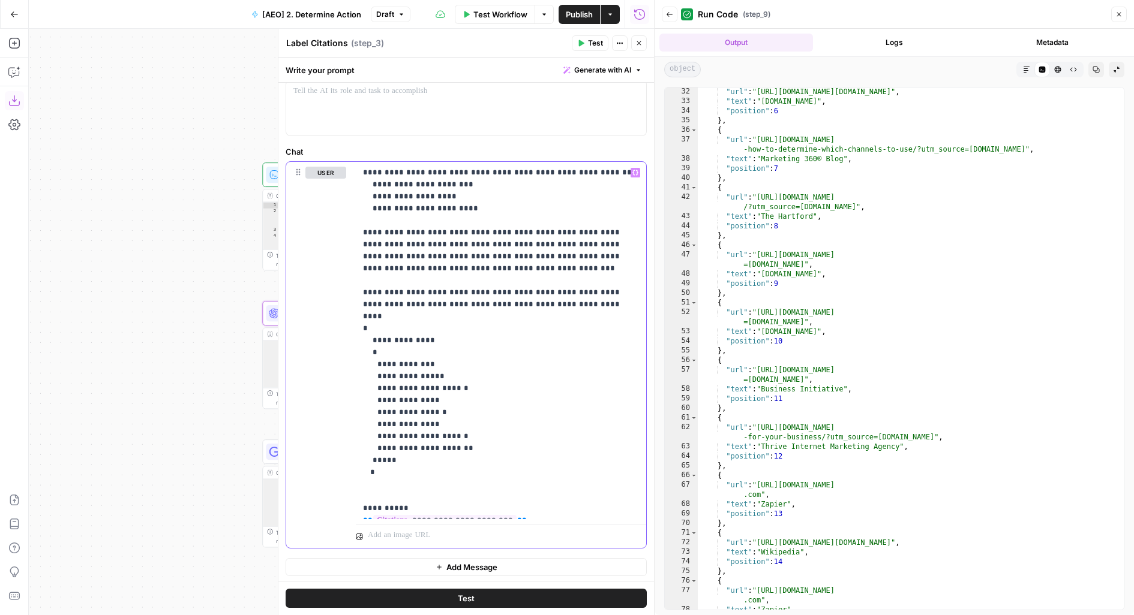
scroll to position [0, 0]
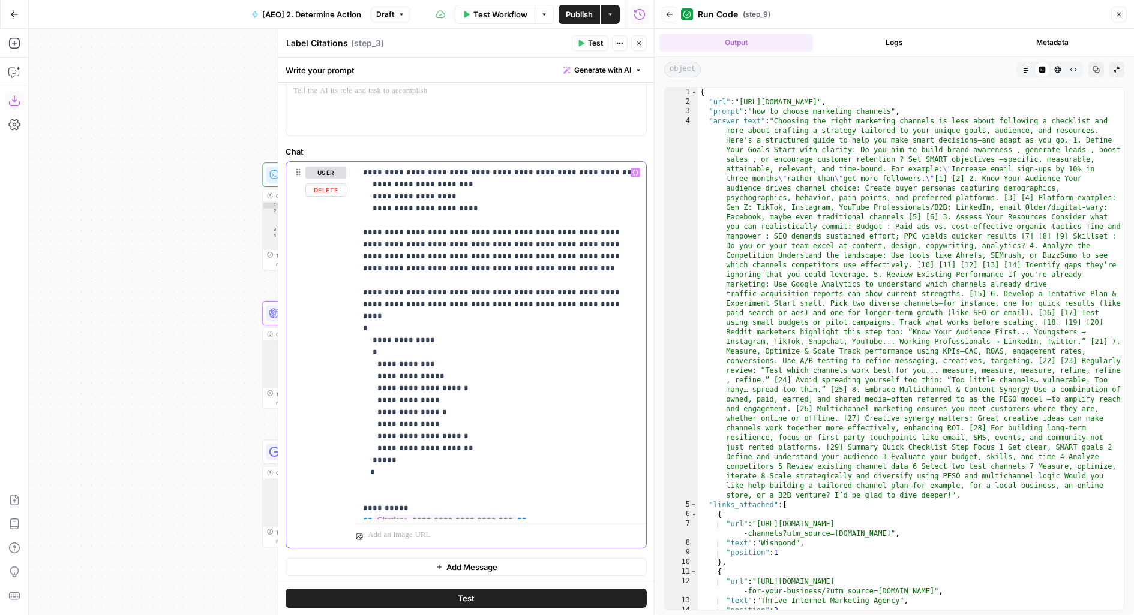
click at [517, 511] on p "**********" at bounding box center [501, 341] width 277 height 348
click at [645, 47] on button "Close" at bounding box center [639, 43] width 16 height 16
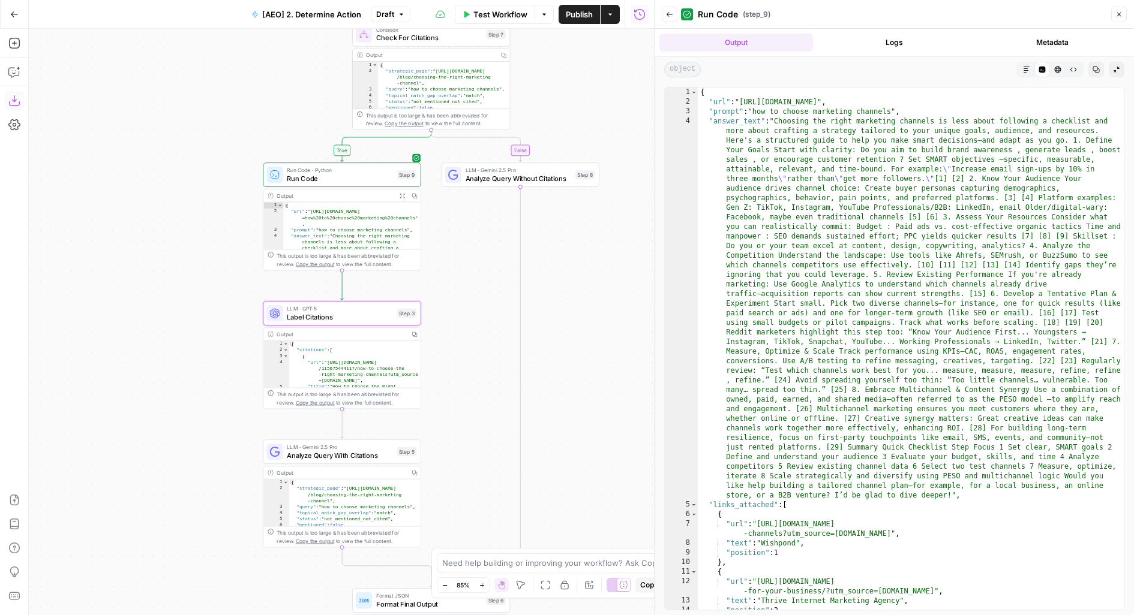
drag, startPoint x: 434, startPoint y: 372, endPoint x: 440, endPoint y: 223, distance: 148.9
click at [440, 223] on div "false true Workflow Set Inputs Inputs Fetch ChatGPT Response Fetch ChatGPT Resp…" at bounding box center [341, 322] width 625 height 587
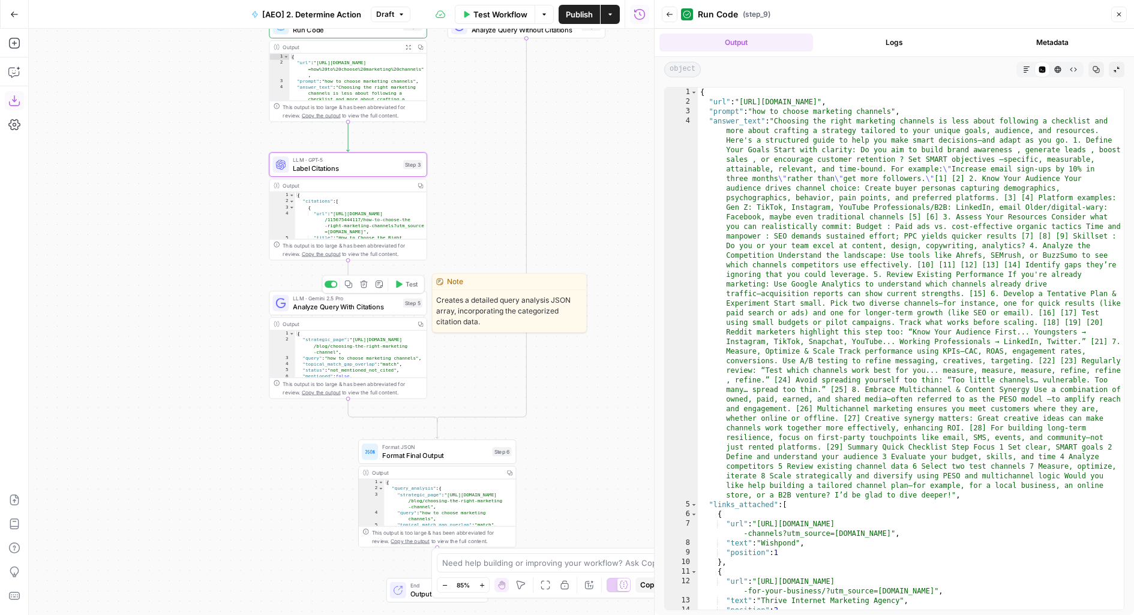
click at [375, 305] on span "Analyze Query With Citations" at bounding box center [346, 307] width 106 height 10
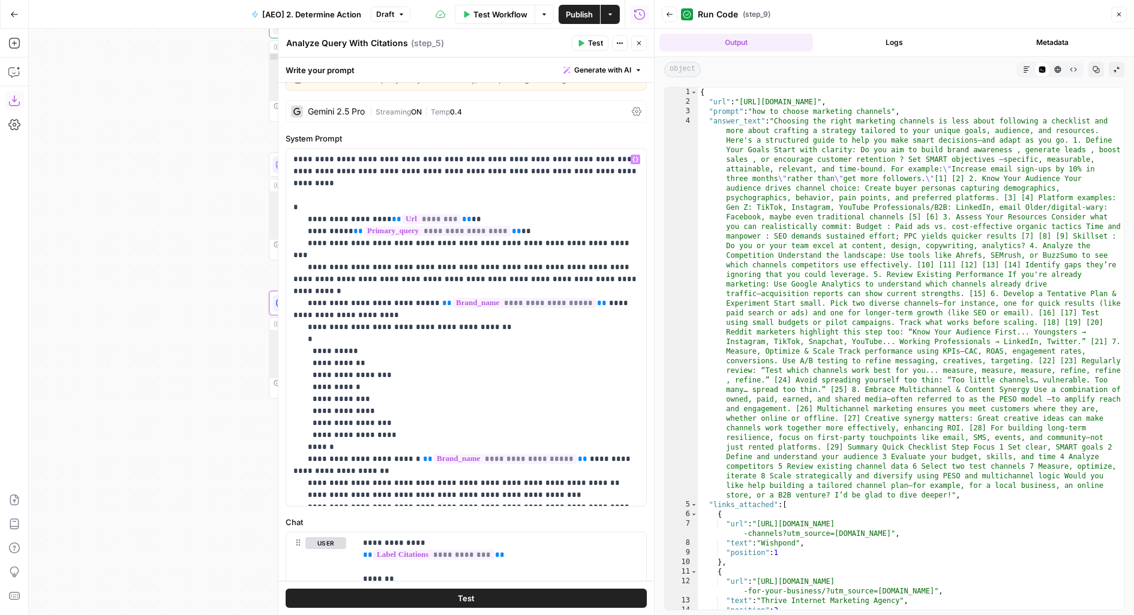
scroll to position [76, 0]
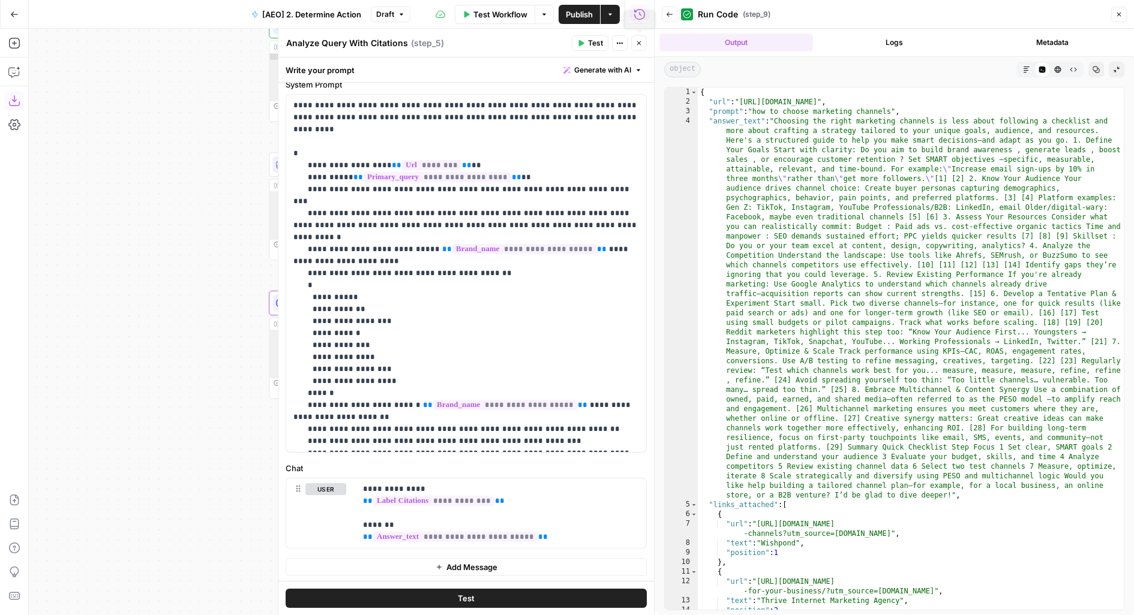
click at [642, 42] on icon "button" at bounding box center [638, 43] width 7 height 7
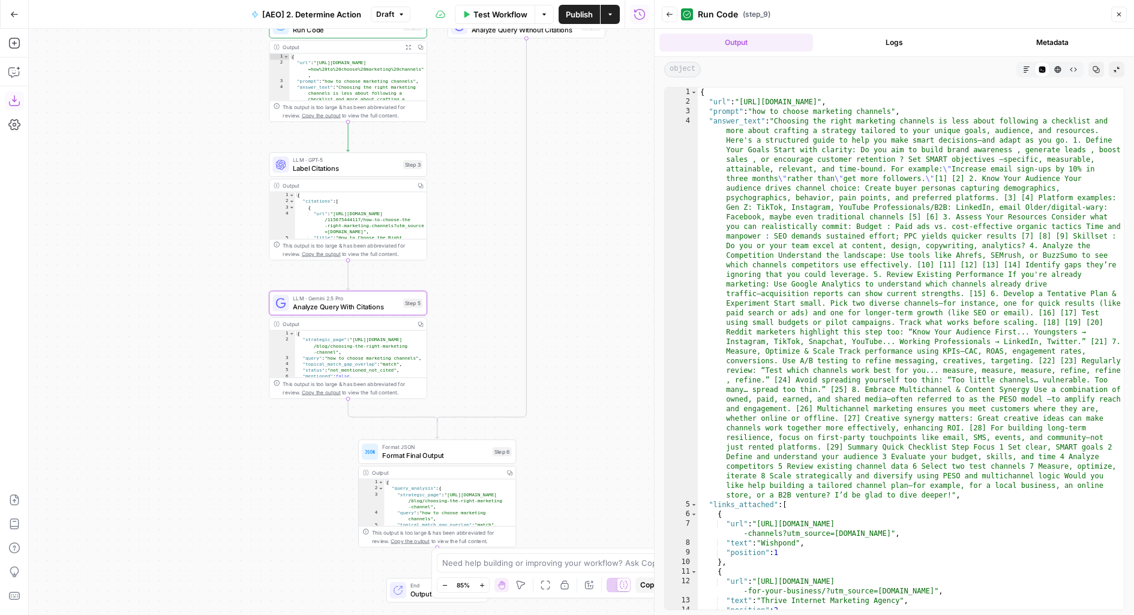
click at [562, 18] on button "Publish" at bounding box center [579, 14] width 41 height 19
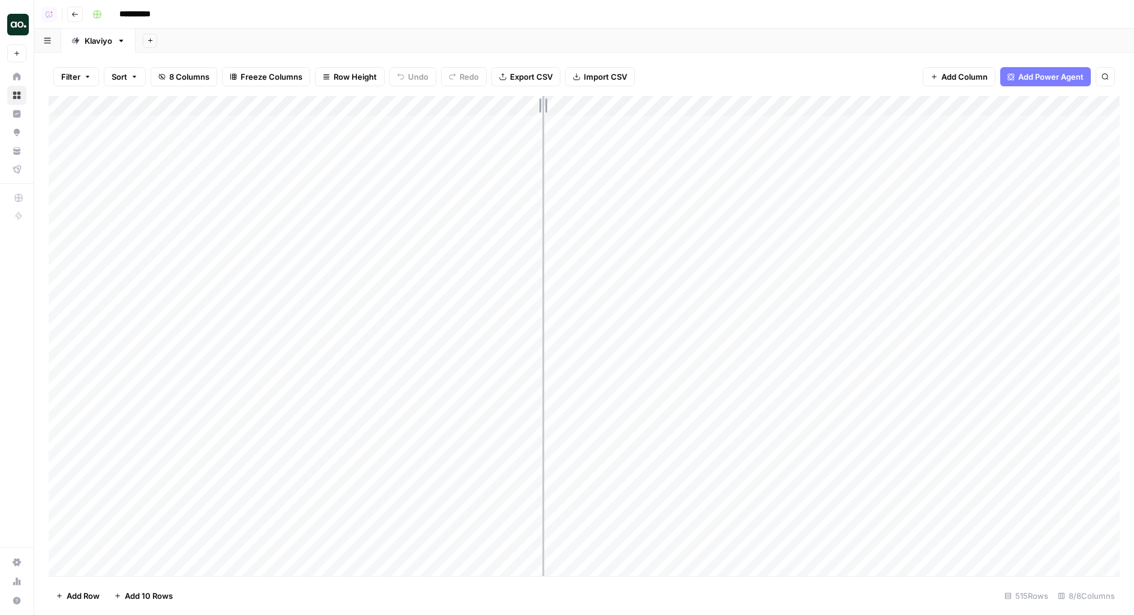
drag, startPoint x: 560, startPoint y: 109, endPoint x: 542, endPoint y: 109, distance: 18.6
click at [542, 109] on div "Add Column" at bounding box center [584, 336] width 1071 height 481
click at [586, 155] on div "Add Column" at bounding box center [584, 336] width 1071 height 481
click at [580, 143] on div "Add Column" at bounding box center [584, 336] width 1071 height 481
click at [584, 163] on div "Add Column" at bounding box center [584, 336] width 1071 height 481
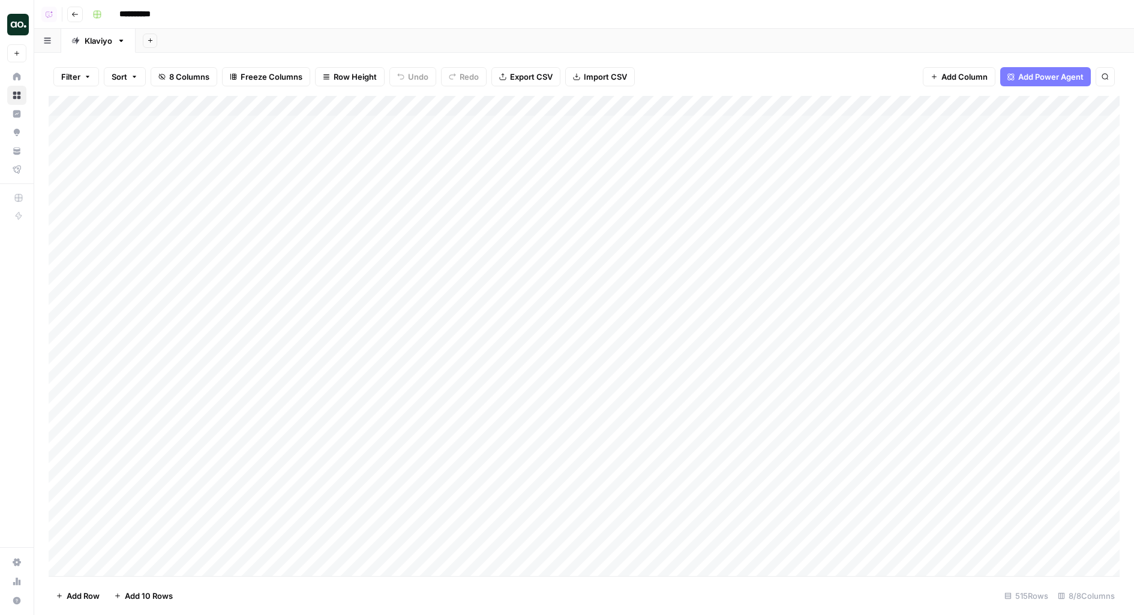
click at [393, 143] on div "Add Column" at bounding box center [584, 336] width 1071 height 481
click at [670, 146] on div "Add Column" at bounding box center [584, 336] width 1071 height 481
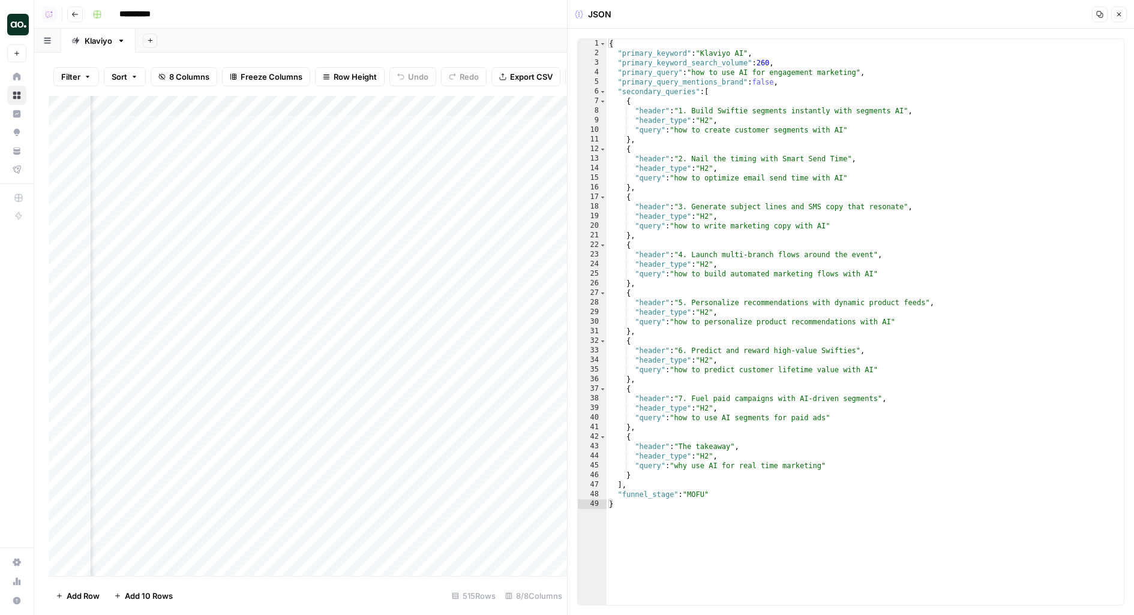
click at [543, 114] on div "Add Column" at bounding box center [308, 336] width 518 height 481
drag, startPoint x: 549, startPoint y: 134, endPoint x: 625, endPoint y: 133, distance: 76.2
click at [625, 133] on body "**********" at bounding box center [567, 307] width 1134 height 615
click at [528, 38] on div "Add Sheet" at bounding box center [635, 41] width 998 height 24
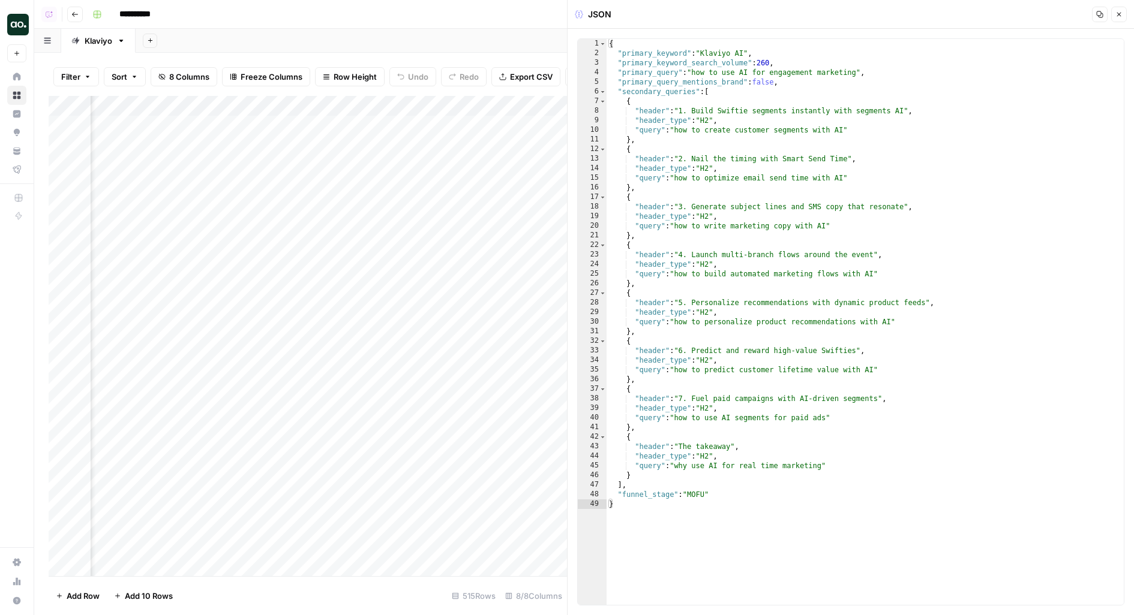
click at [516, 178] on div "Add Column" at bounding box center [308, 336] width 518 height 481
type textarea "**********"
drag, startPoint x: 695, startPoint y: 75, endPoint x: 857, endPoint y: 74, distance: 162.6
click at [858, 74] on div "{ "primary_keyword" : "Klaviyo AI" , "primary_keyword_search_volume" : 260 , "p…" at bounding box center [865, 332] width 518 height 586
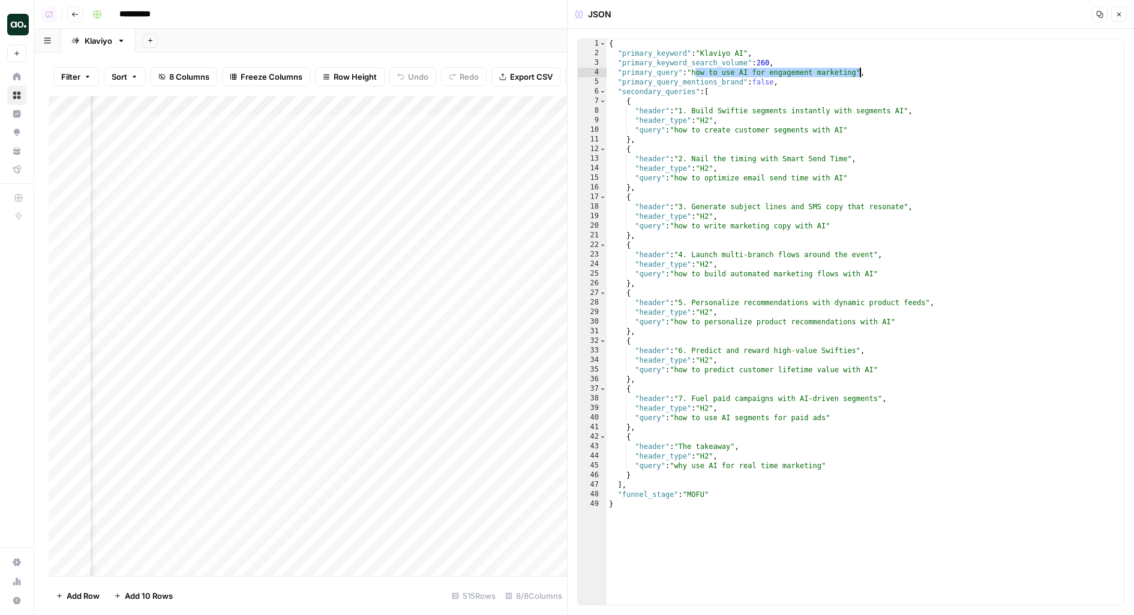
click at [1123, 15] on button "Close" at bounding box center [1119, 15] width 16 height 16
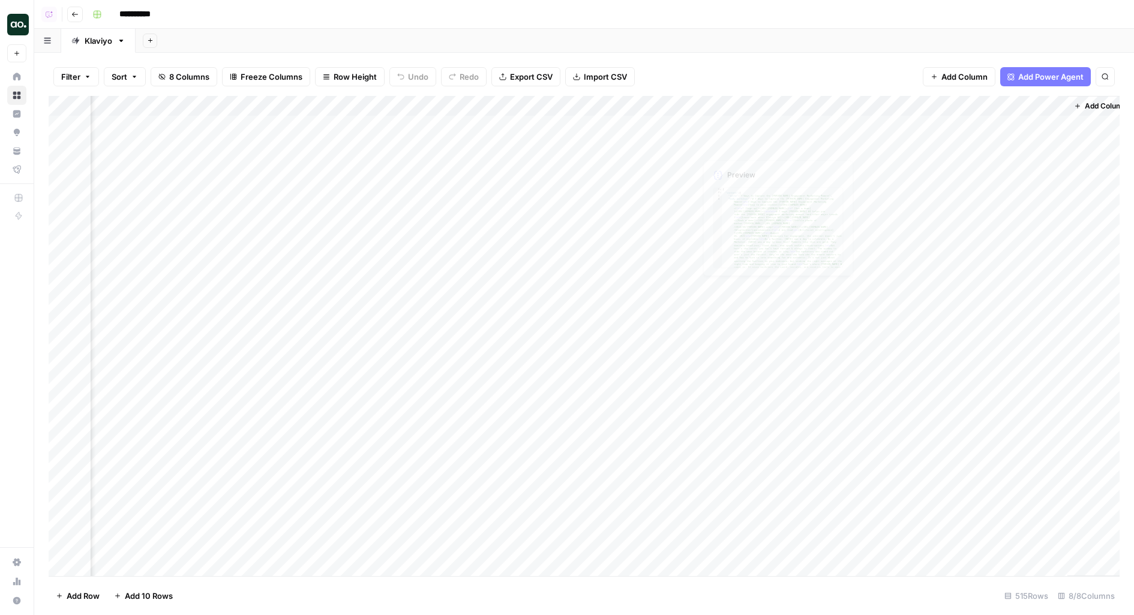
scroll to position [0, 184]
click at [913, 124] on div "Add Column" at bounding box center [584, 336] width 1071 height 481
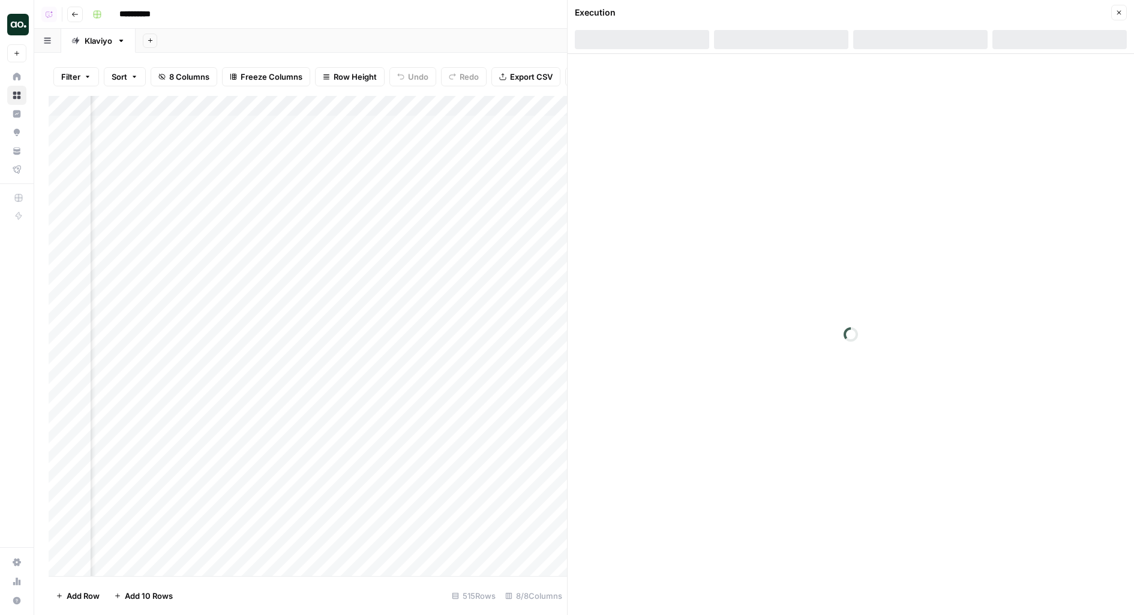
click at [928, 28] on header "Execution Close" at bounding box center [851, 27] width 566 height 54
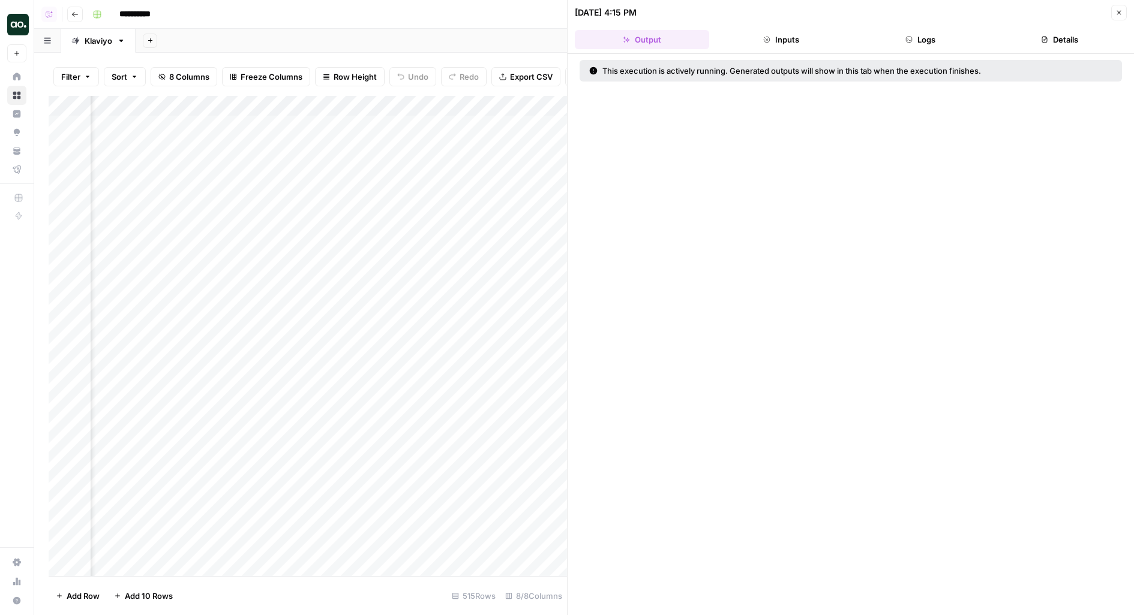
click at [928, 38] on button "Logs" at bounding box center [920, 39] width 134 height 19
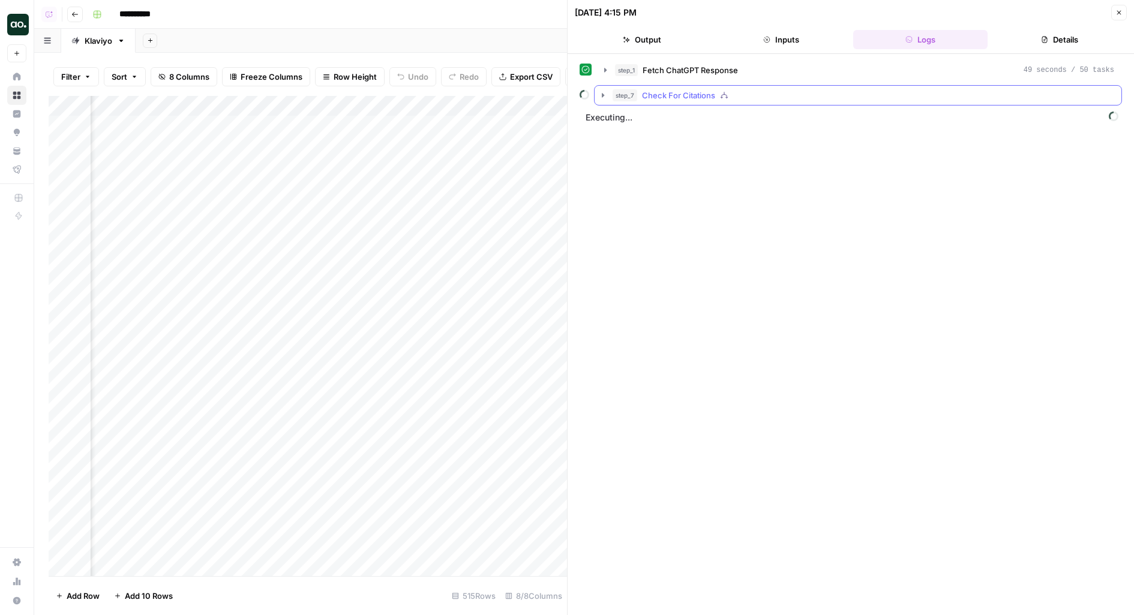
click at [770, 86] on button "step_7 Check For Citations" at bounding box center [857, 95] width 527 height 19
click at [770, 91] on div "step_7 Check For Citations" at bounding box center [863, 95] width 502 height 12
click at [755, 91] on div "step_7 Check For Citations" at bounding box center [863, 95] width 502 height 12
click at [752, 115] on div "step_9 Run Code 199 ms / 1 tasks" at bounding box center [871, 121] width 464 height 12
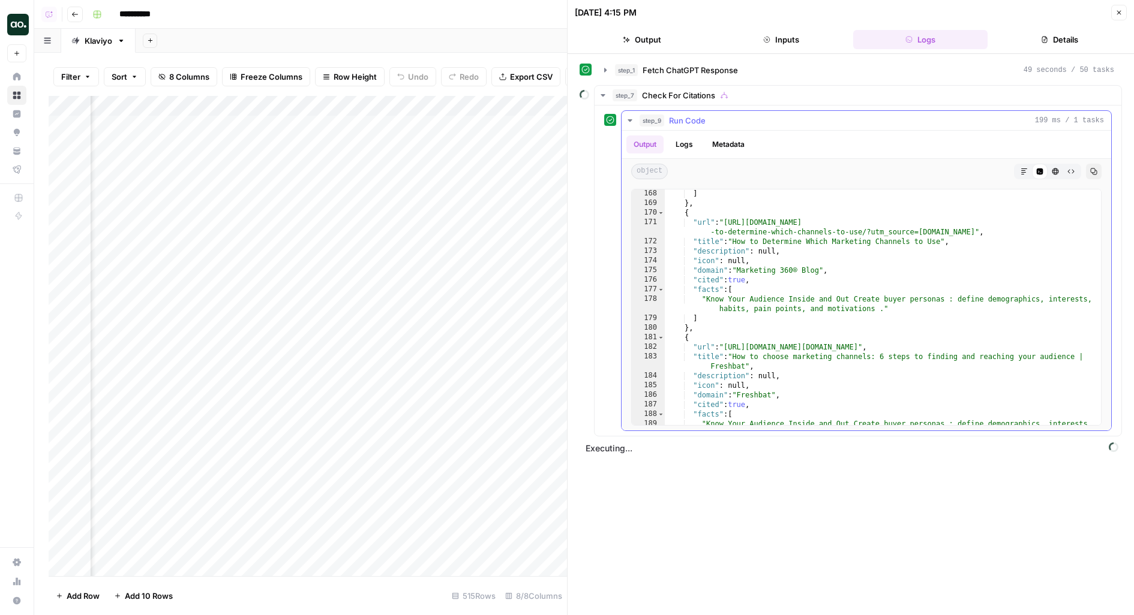
scroll to position [2236, 0]
drag, startPoint x: 705, startPoint y: 302, endPoint x: 929, endPoint y: 301, distance: 223.2
click at [929, 301] on div "] } , { "url" : "https://blog.marketing360.com/general-marketing-tips/small-bus…" at bounding box center [884, 321] width 438 height 265
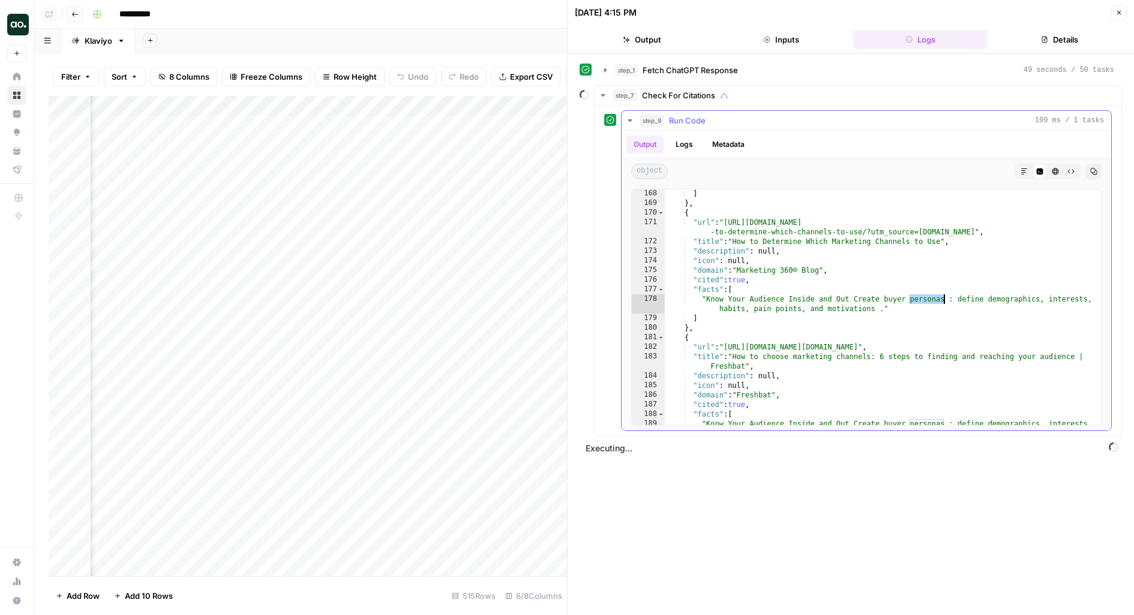
click at [929, 301] on div "] } , { "url" : "https://blog.marketing360.com/general-marketing-tips/small-bus…" at bounding box center [884, 321] width 438 height 265
type textarea "**********"
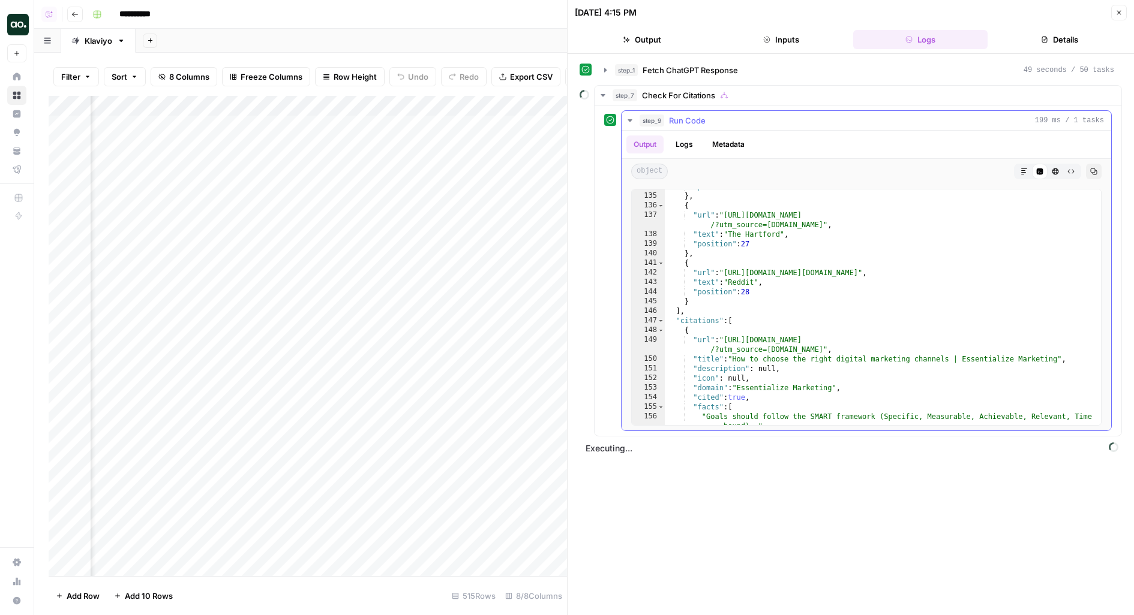
scroll to position [1741, 0]
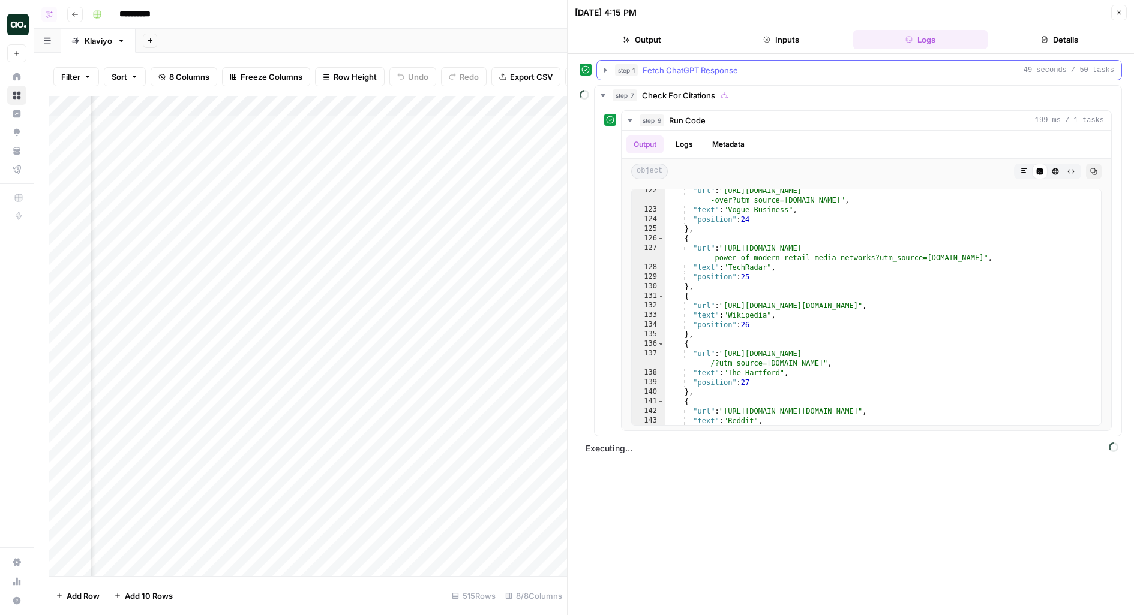
click at [821, 64] on div "step_1 Fetch ChatGPT Response 49 seconds / 50 tasks" at bounding box center [864, 70] width 499 height 12
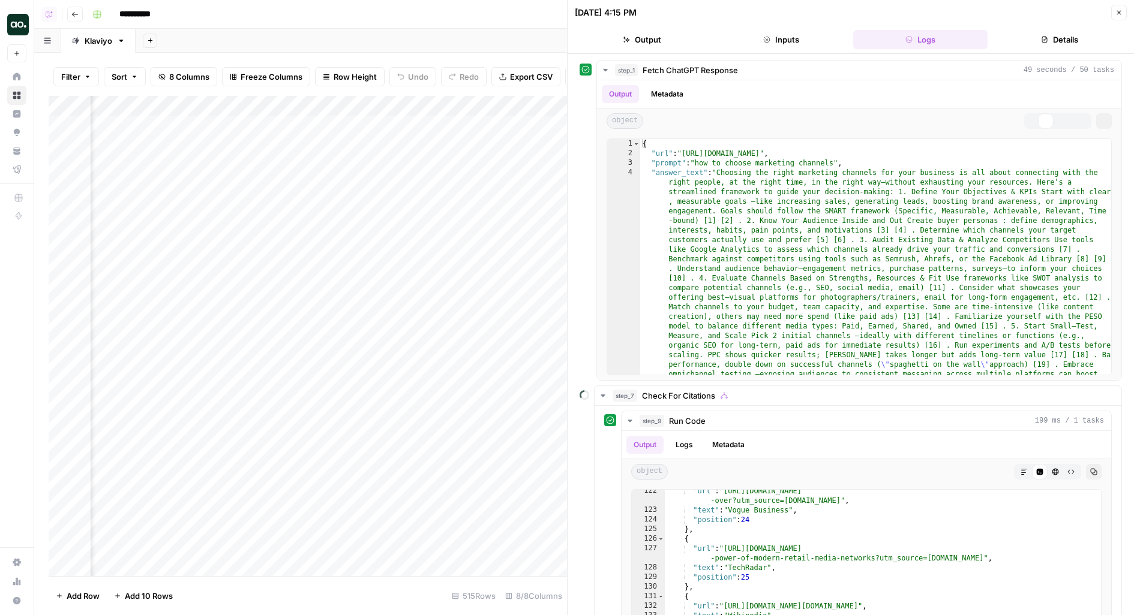
click at [814, 42] on button "Inputs" at bounding box center [781, 39] width 134 height 19
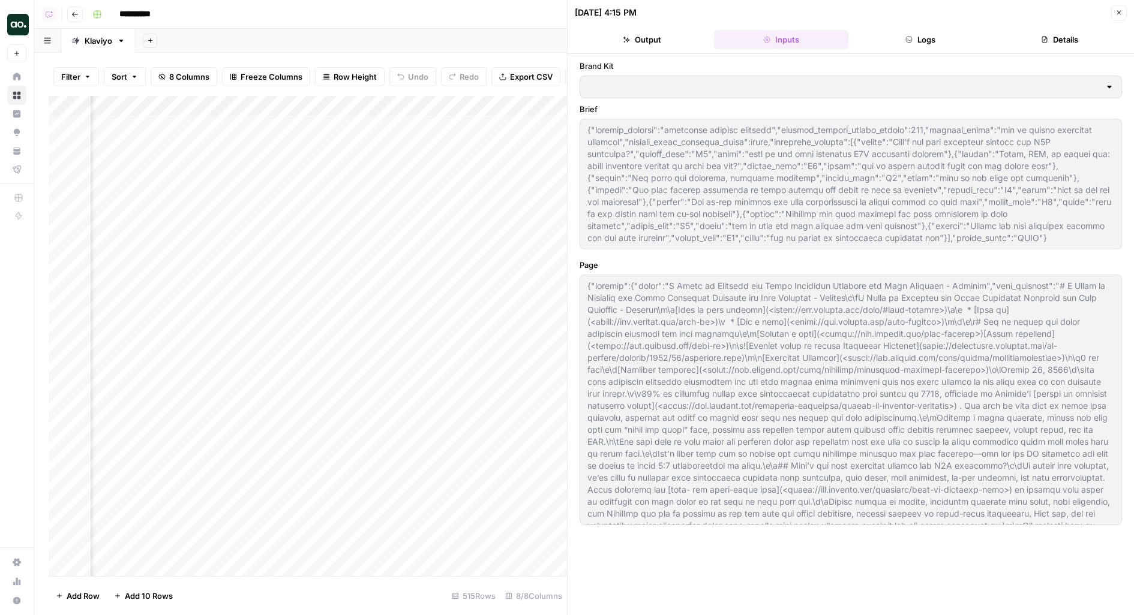
type input "Klaviyo"
click at [895, 46] on button "Logs" at bounding box center [920, 39] width 134 height 19
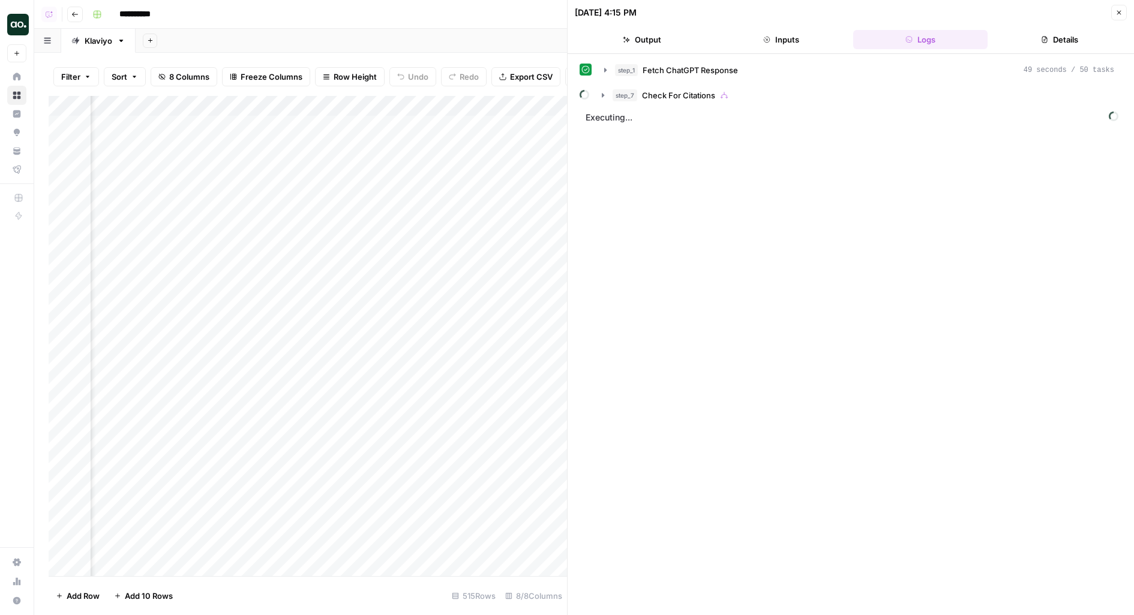
click at [639, 86] on button "step_7 Check For Citations" at bounding box center [857, 95] width 527 height 19
click at [644, 120] on span "step_9" at bounding box center [651, 121] width 25 height 12
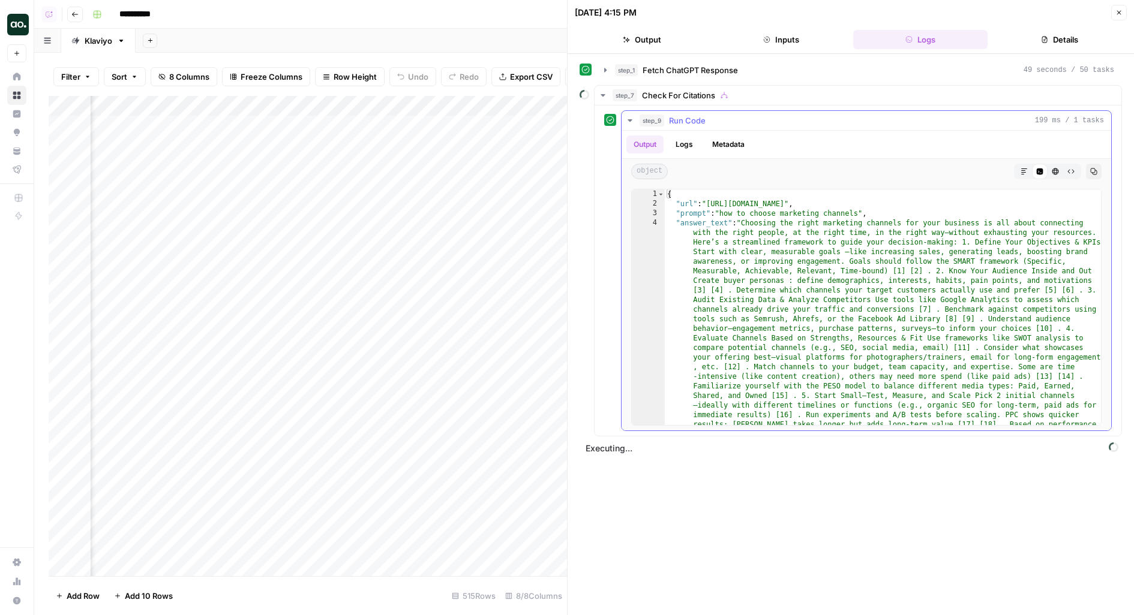
click at [645, 124] on span "step_9" at bounding box center [651, 121] width 25 height 12
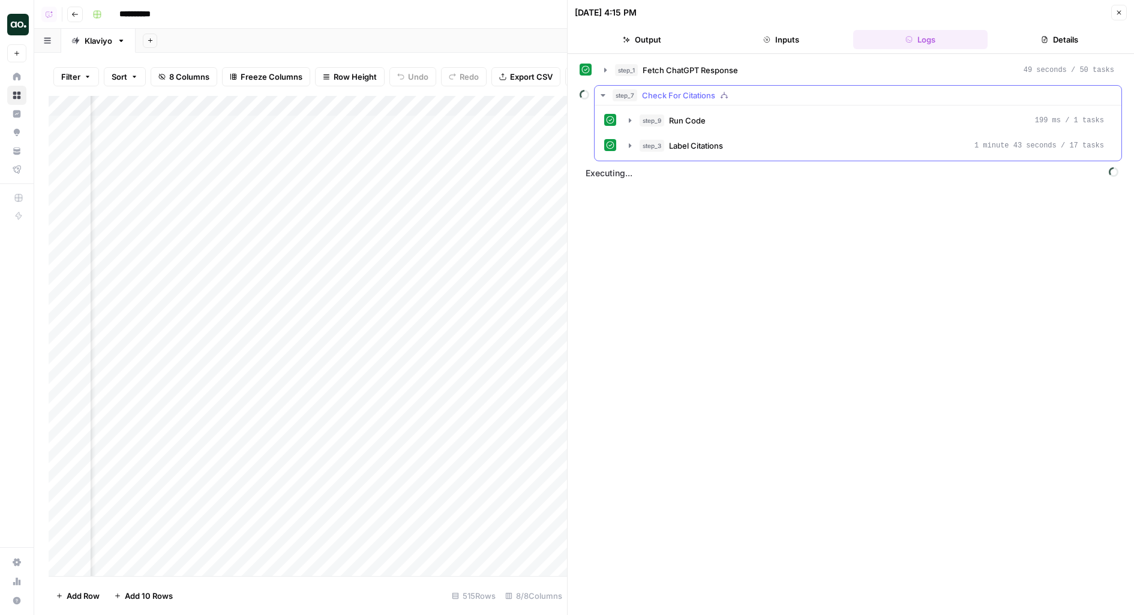
click at [711, 131] on div "step_9 Run Code 199 ms / 1 tasks step_3 Label Citations 1 minute 43 seconds / 1…" at bounding box center [858, 133] width 508 height 46
click at [711, 136] on button "step_3 Label Citations 1 minute 43 seconds / 17 tasks" at bounding box center [866, 145] width 490 height 19
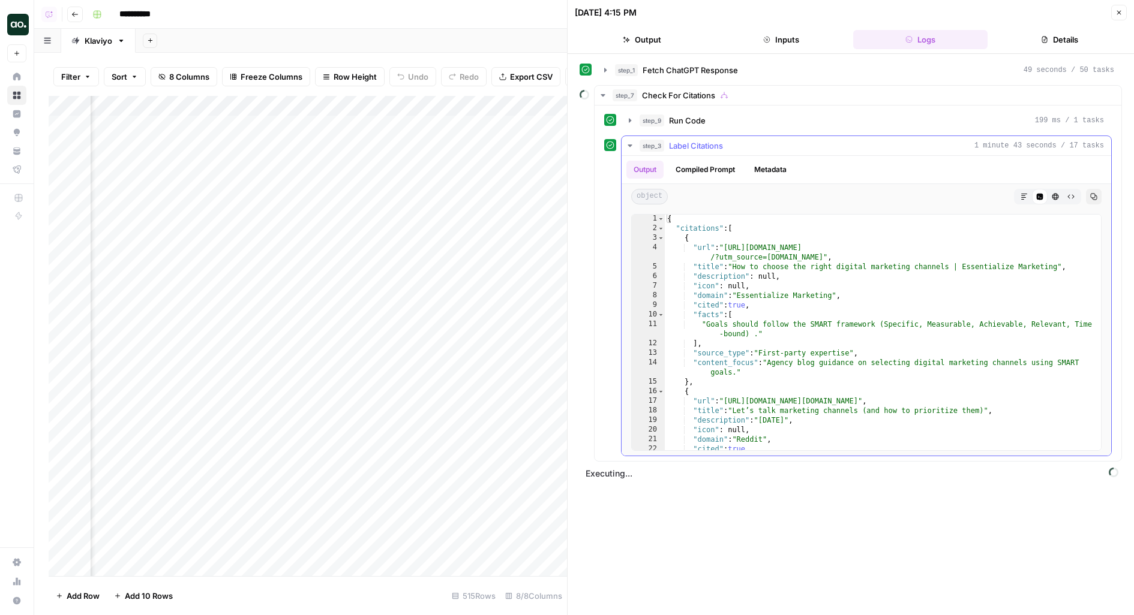
scroll to position [0, 0]
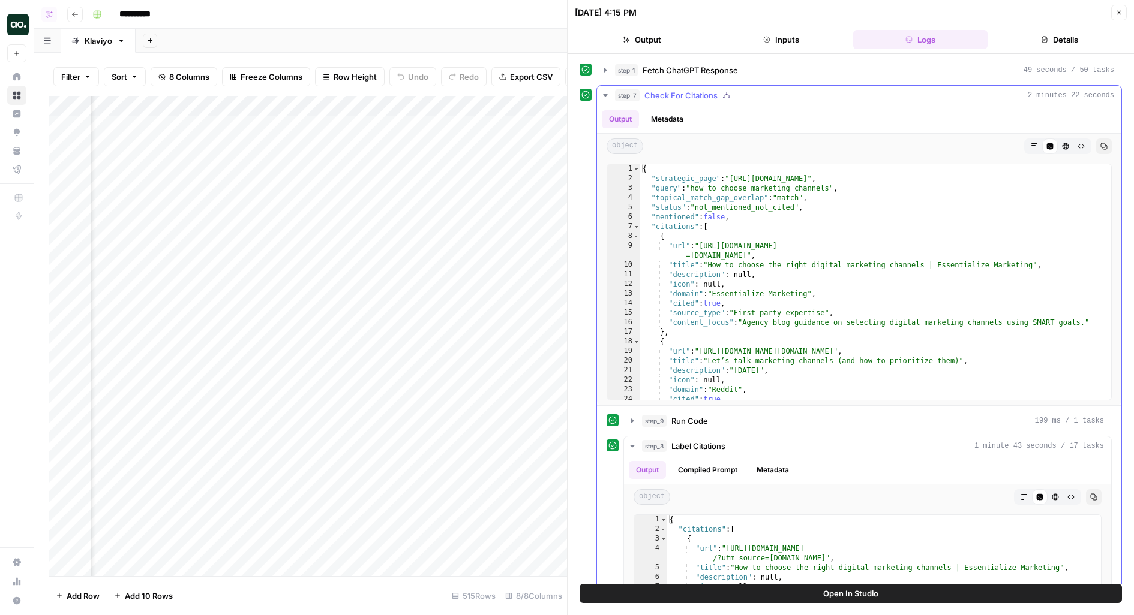
click at [659, 91] on span "Check For Citations" at bounding box center [680, 95] width 73 height 12
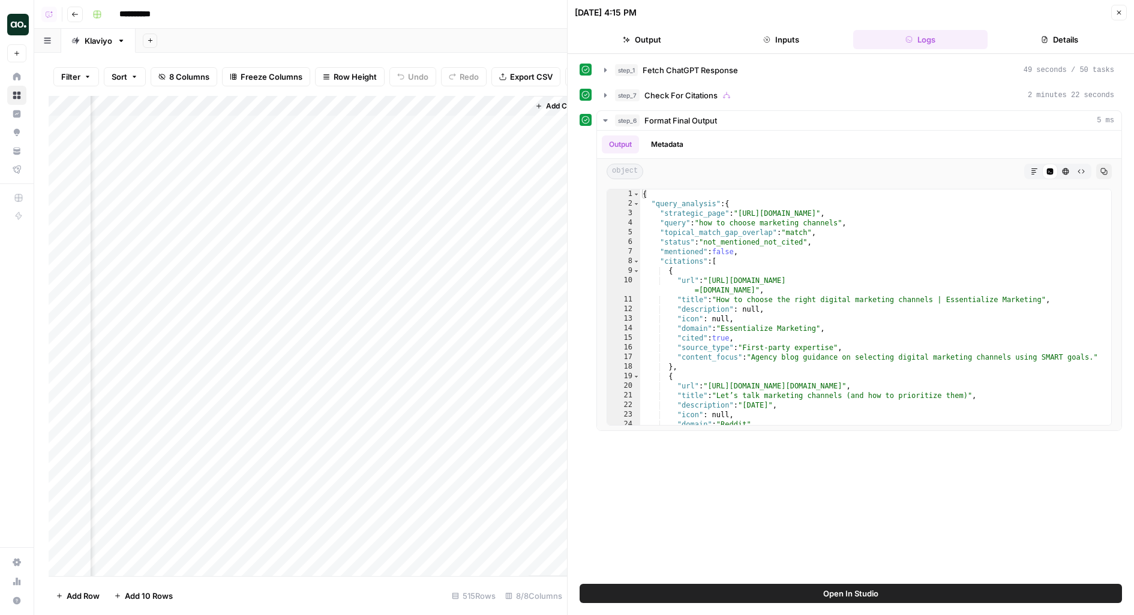
scroll to position [0, 737]
click at [762, 192] on div "{ "query_analysis" : { "strategic_page" : "https://www.klaviyo.com/blog/choosin…" at bounding box center [876, 318] width 472 height 256
click at [659, 331] on div "{ "query_analysis" : { "strategic_page" : "https://www.klaviyo.com/blog/choosin…" at bounding box center [876, 318] width 472 height 256
drag, startPoint x: 655, startPoint y: 210, endPoint x: 871, endPoint y: 210, distance: 216.0
click at [871, 210] on div "{ "query_analysis" : { "strategic_page" : "https://www.klaviyo.com/blog/choosin…" at bounding box center [876, 318] width 472 height 256
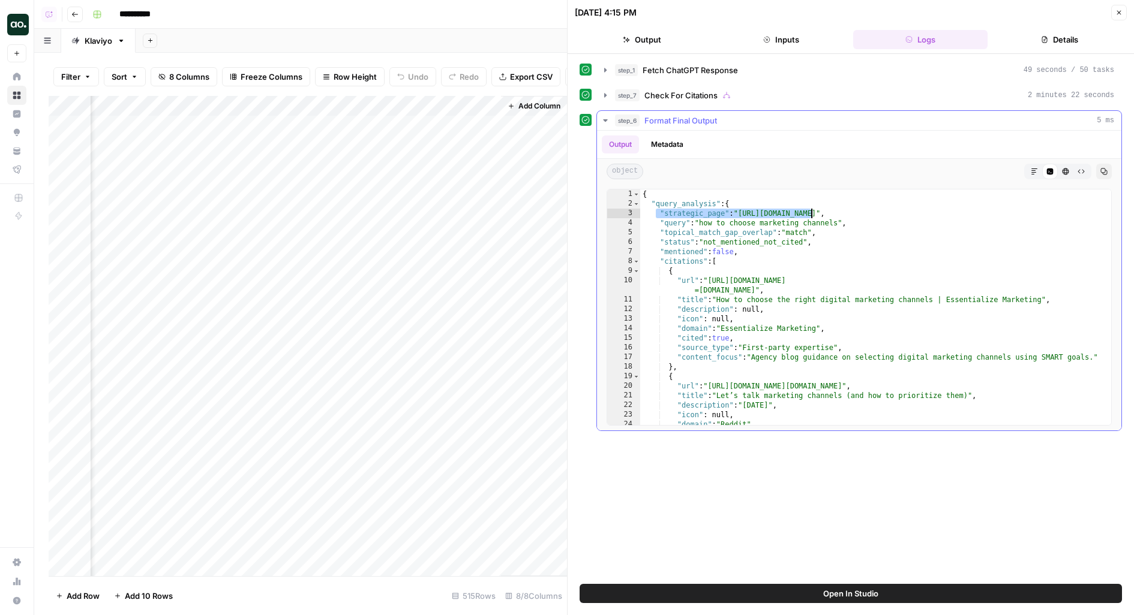
type textarea "**********"
click at [493, 128] on div "Add Column" at bounding box center [308, 336] width 518 height 481
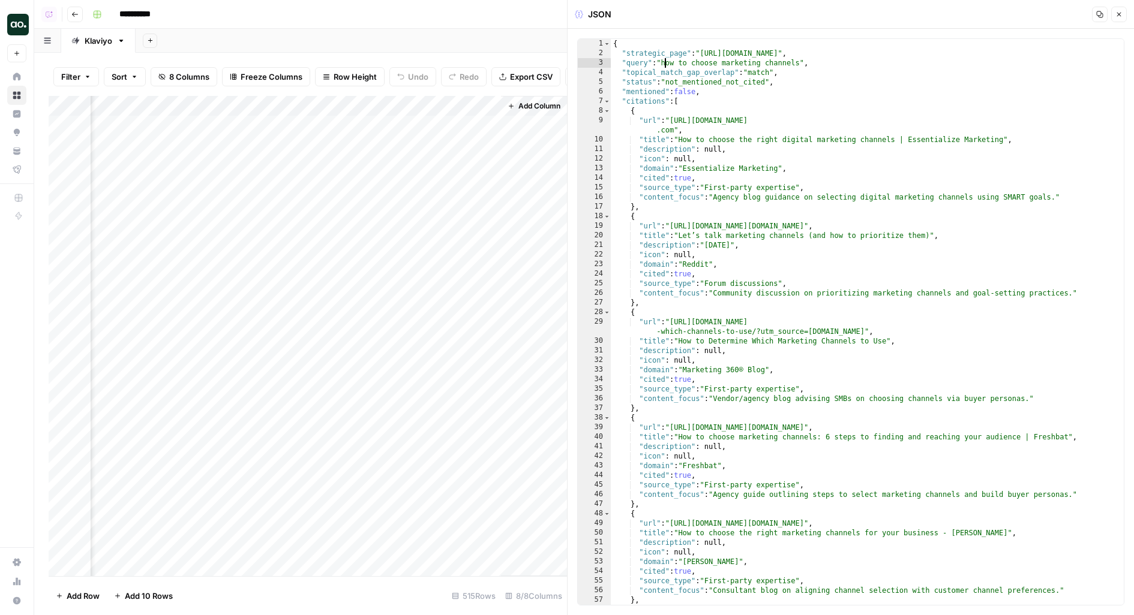
drag, startPoint x: 666, startPoint y: 63, endPoint x: 852, endPoint y: 63, distance: 186.0
click at [852, 63] on div "{ "strategic_page" : "https://www.klaviyo.com/blog/choosing-the-right-marketing…" at bounding box center [868, 337] width 514 height 596
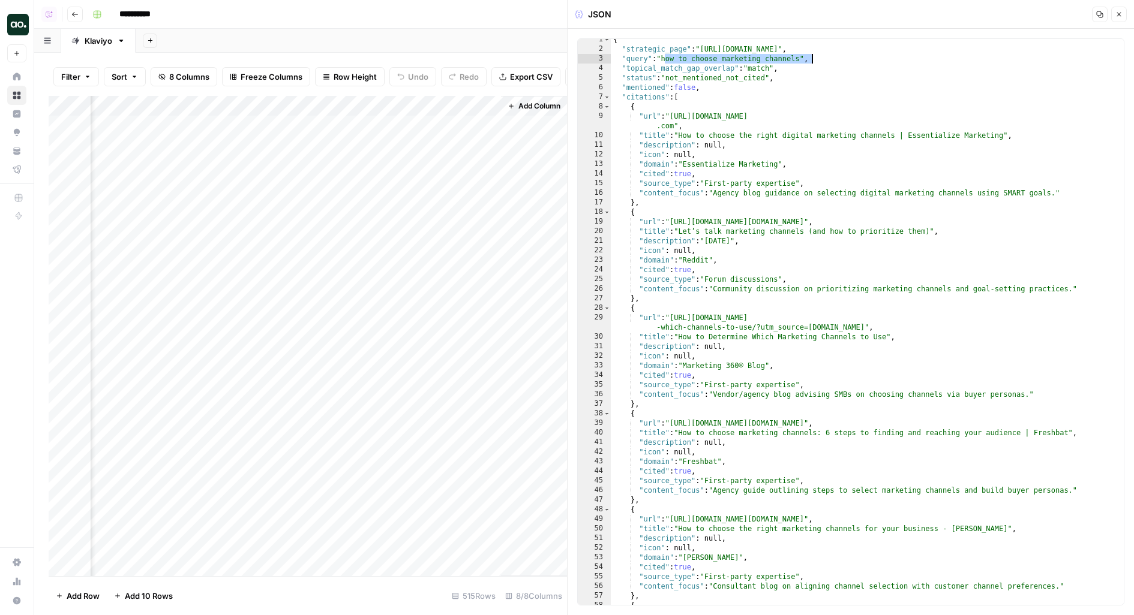
click at [678, 83] on div "{ "strategic_page" : "https://www.klaviyo.com/blog/choosing-the-right-marketing…" at bounding box center [868, 333] width 514 height 596
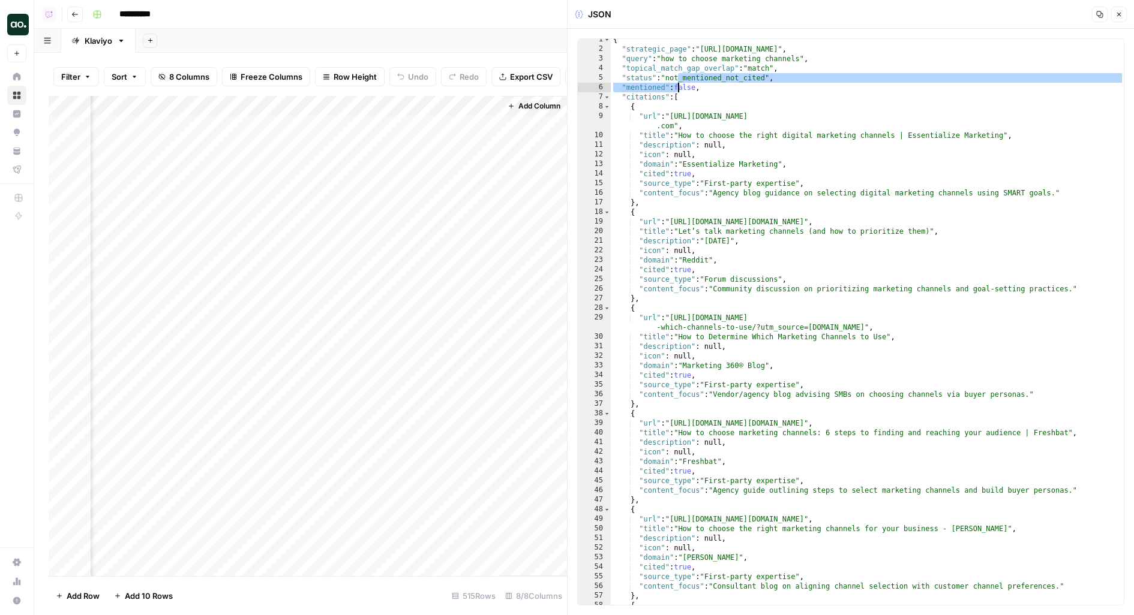
click at [678, 83] on div "{ "strategic_page" : "https://www.klaviyo.com/blog/choosing-the-right-marketing…" at bounding box center [868, 333] width 514 height 596
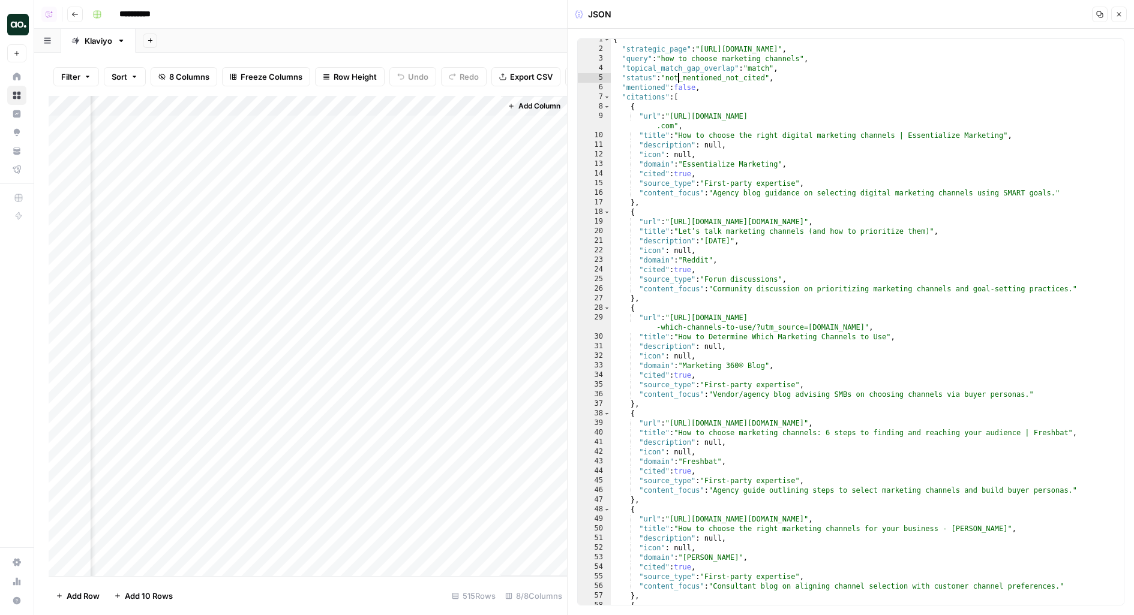
click at [675, 78] on div "{ "strategic_page" : "https://www.klaviyo.com/blog/choosing-the-right-marketing…" at bounding box center [868, 333] width 514 height 596
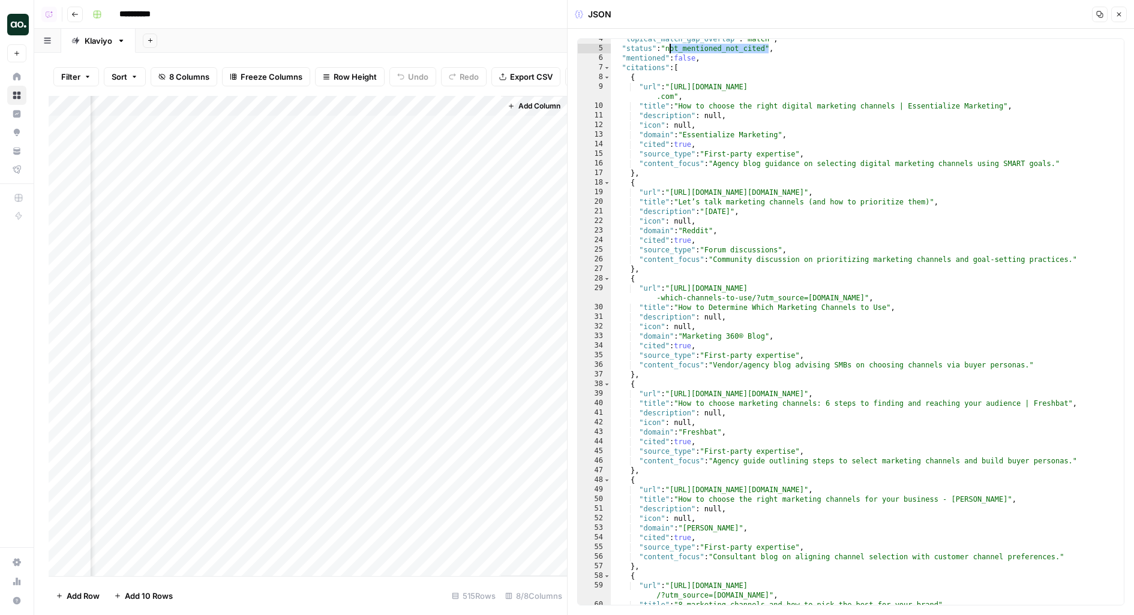
scroll to position [0, 0]
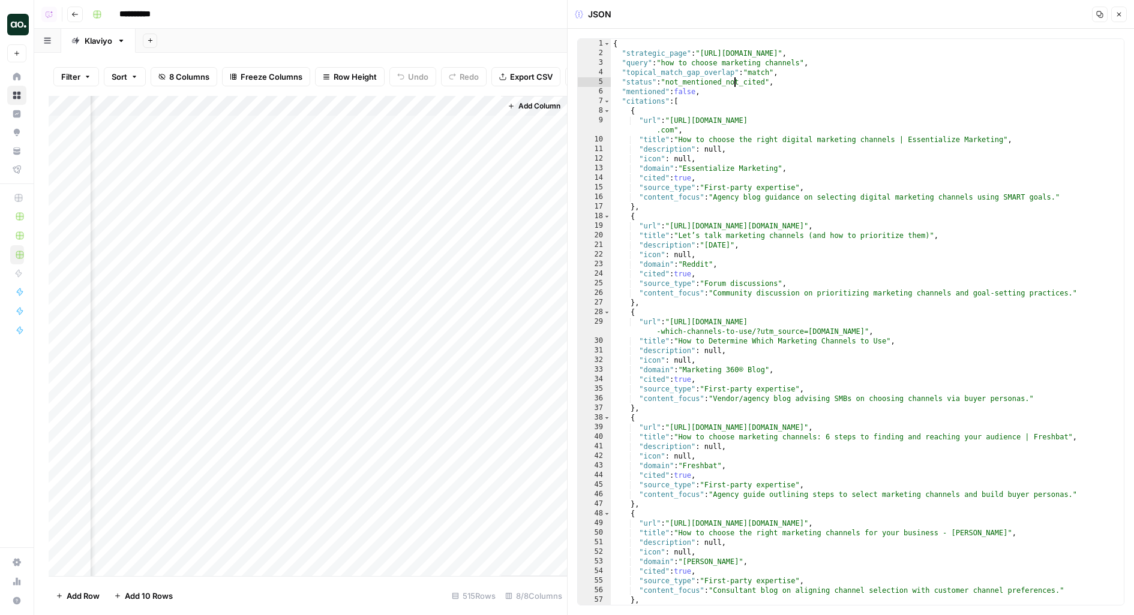
click at [733, 82] on div "{ "strategic_page" : "https://www.klaviyo.com/blog/choosing-the-right-marketing…" at bounding box center [868, 337] width 514 height 596
drag, startPoint x: 631, startPoint y: 94, endPoint x: 931, endPoint y: 94, distance: 299.9
click at [931, 94] on div "{ "strategic_page" : "https://www.klaviyo.com/blog/choosing-the-right-marketing…" at bounding box center [868, 337] width 514 height 596
click at [732, 67] on div "{ "strategic_page" : "https://www.klaviyo.com/blog/choosing-the-right-marketing…" at bounding box center [868, 337] width 514 height 596
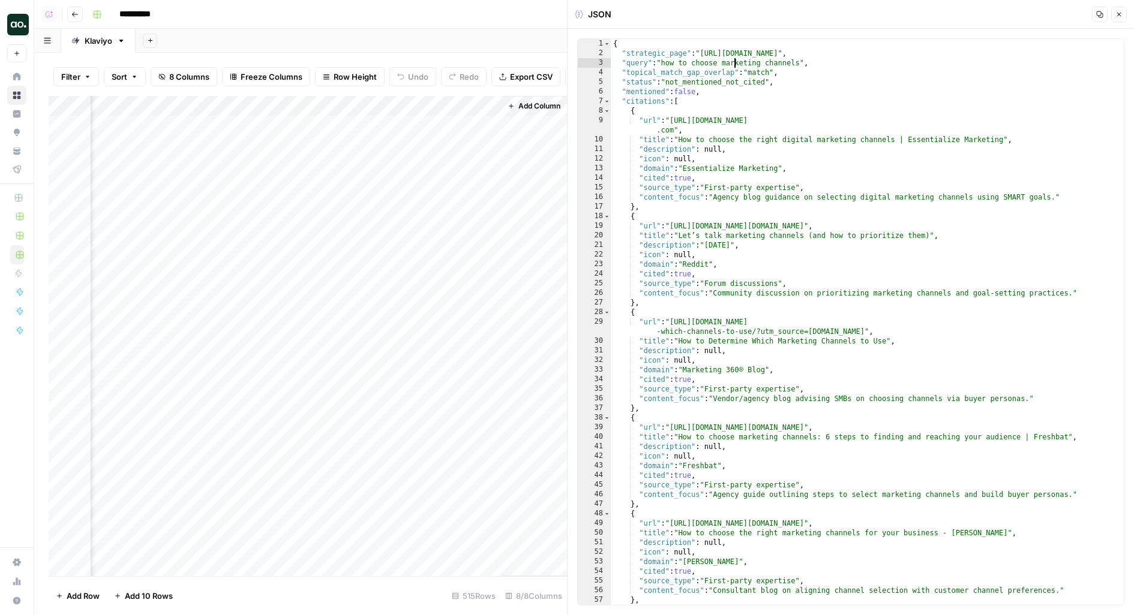
type textarea "**********"
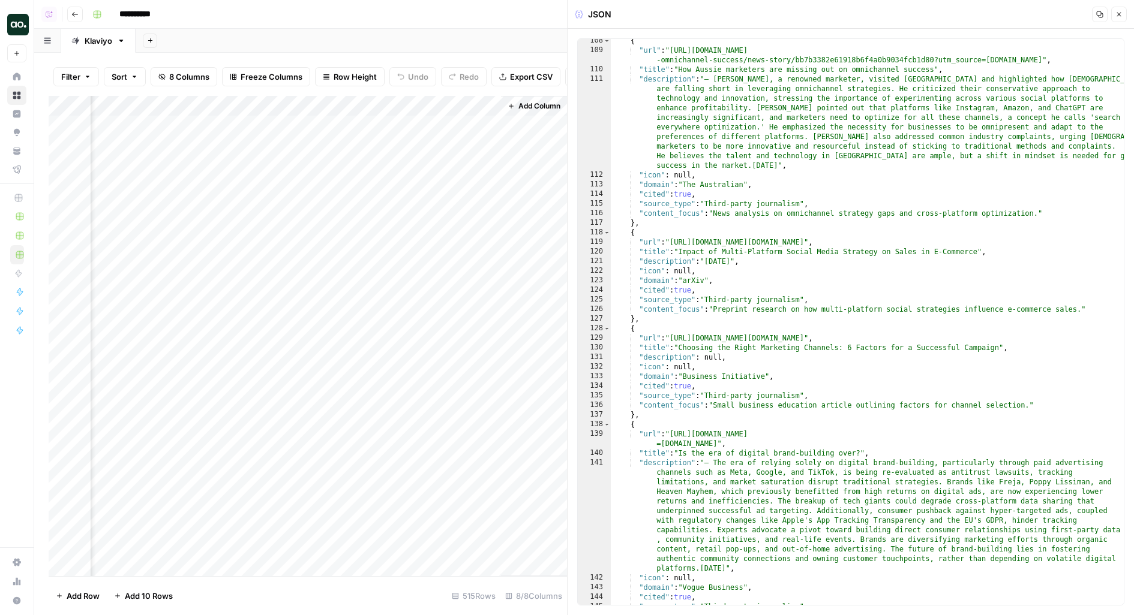
scroll to position [1072, 0]
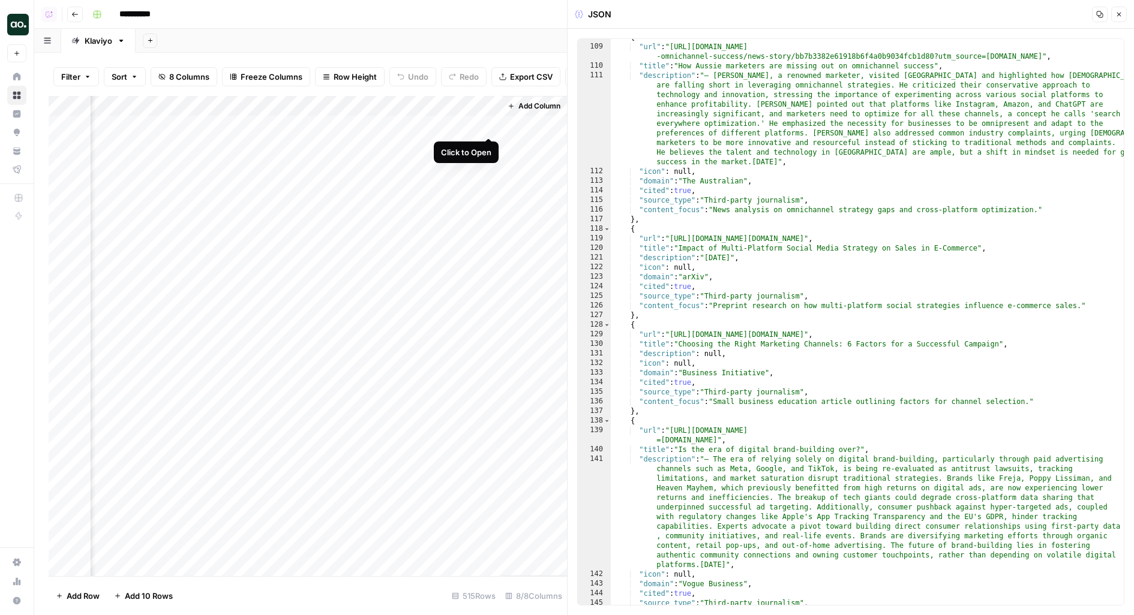
click at [490, 126] on div "Add Column" at bounding box center [308, 336] width 518 height 481
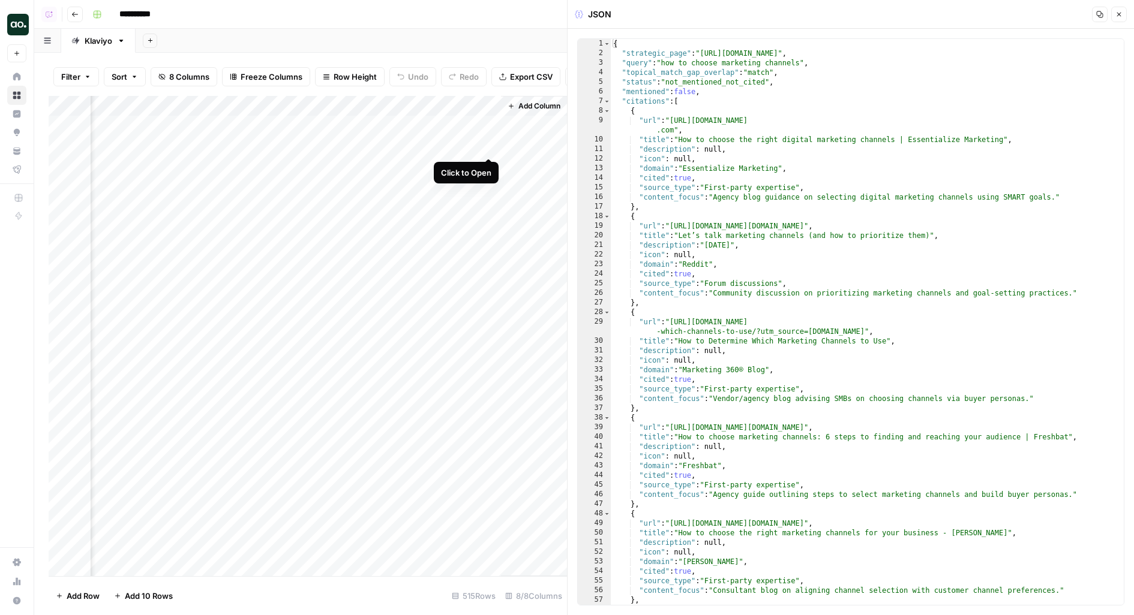
click at [490, 141] on div "Add Column" at bounding box center [308, 336] width 518 height 481
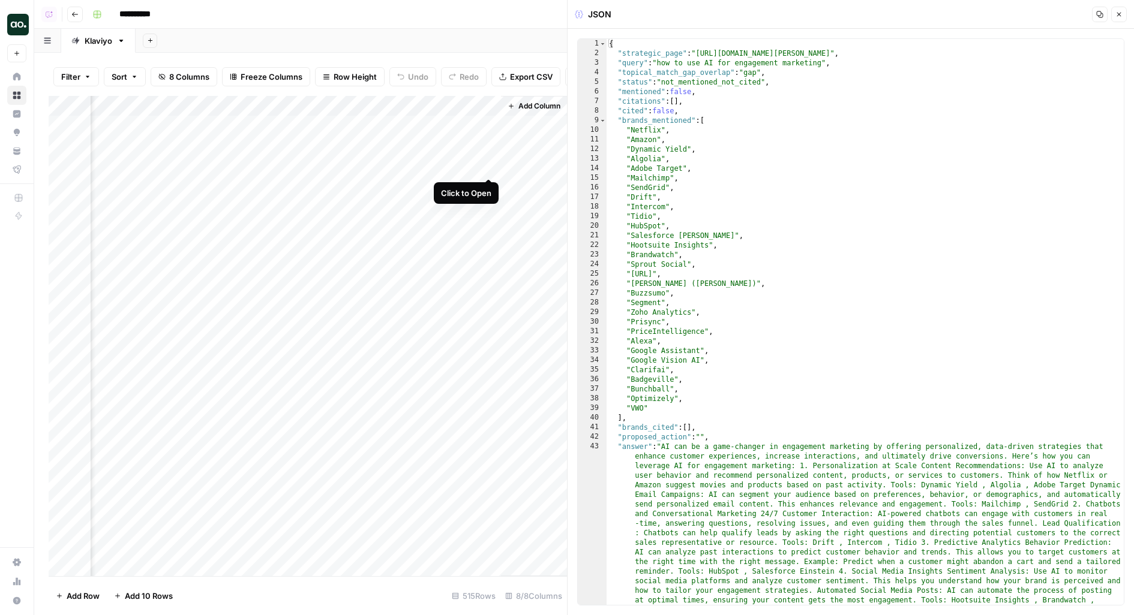
click at [487, 168] on div "Add Column" at bounding box center [308, 336] width 518 height 481
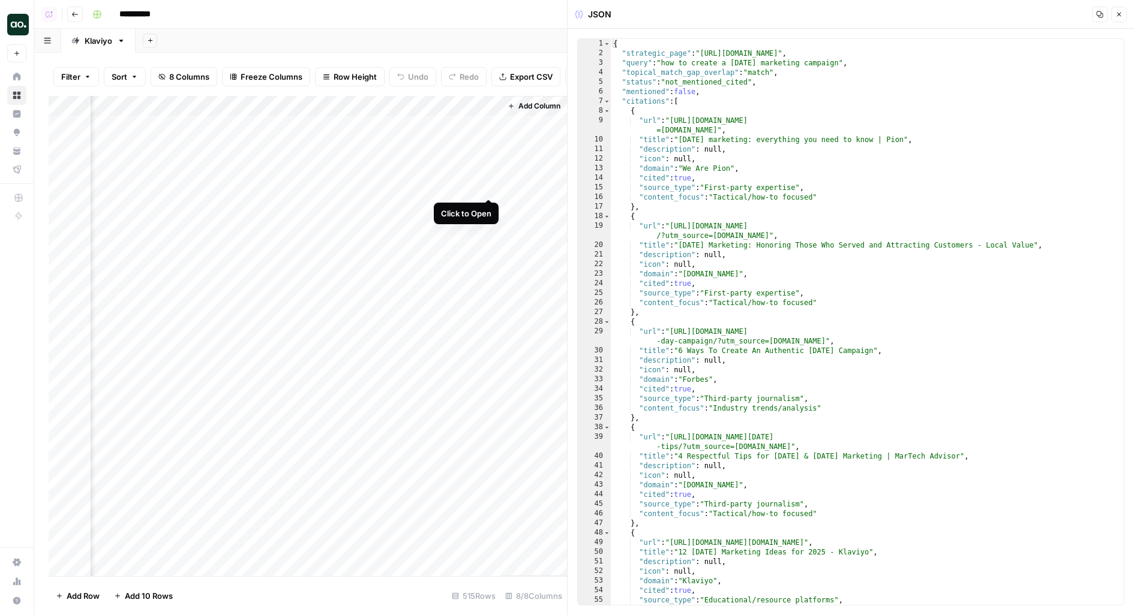
click at [490, 188] on div "Add Column" at bounding box center [308, 336] width 518 height 481
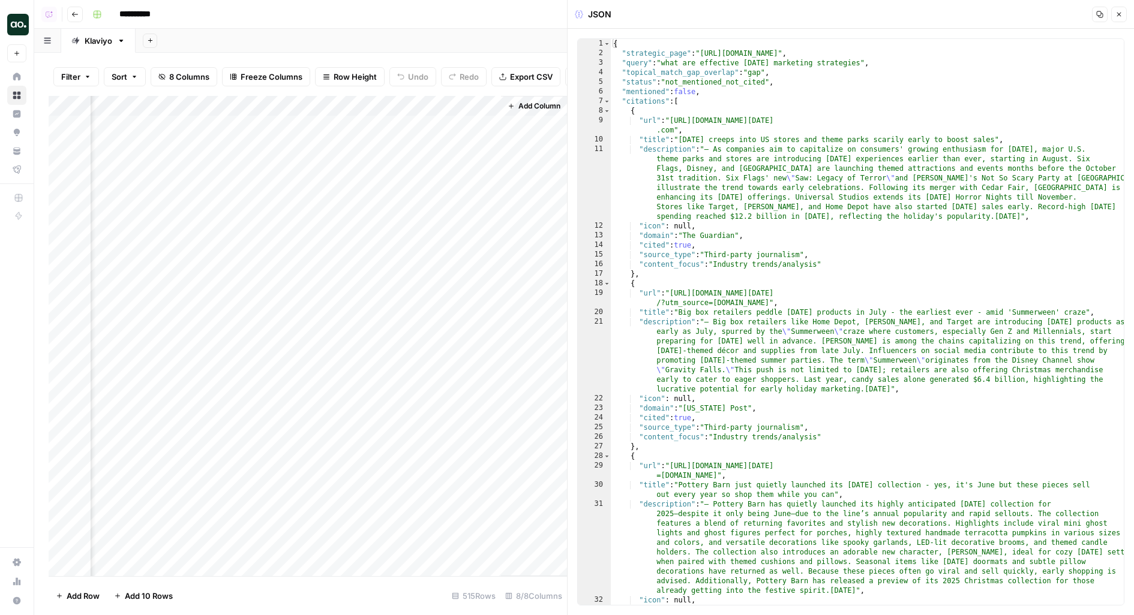
click at [482, 170] on div "Add Column" at bounding box center [308, 336] width 518 height 481
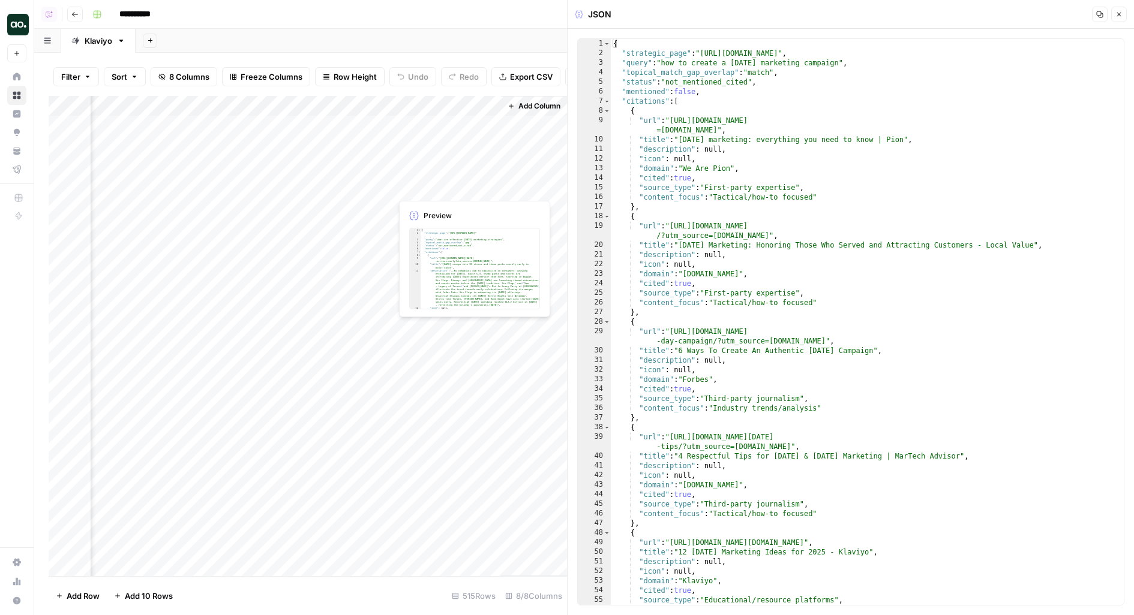
click at [492, 185] on div "Add Column" at bounding box center [308, 336] width 518 height 481
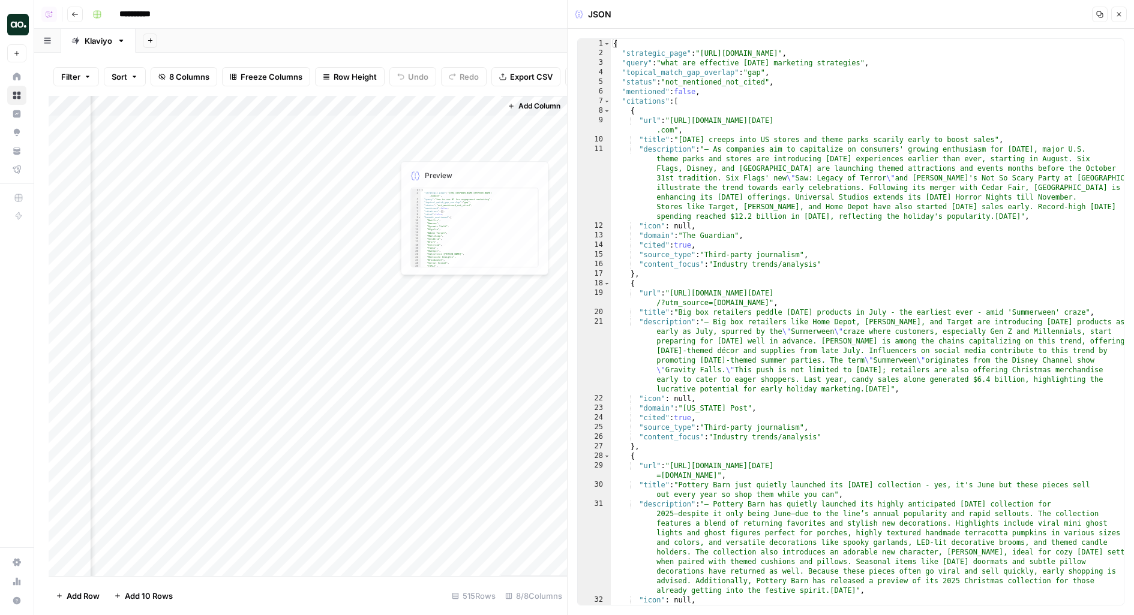
click at [491, 127] on div "Add Column" at bounding box center [308, 336] width 518 height 481
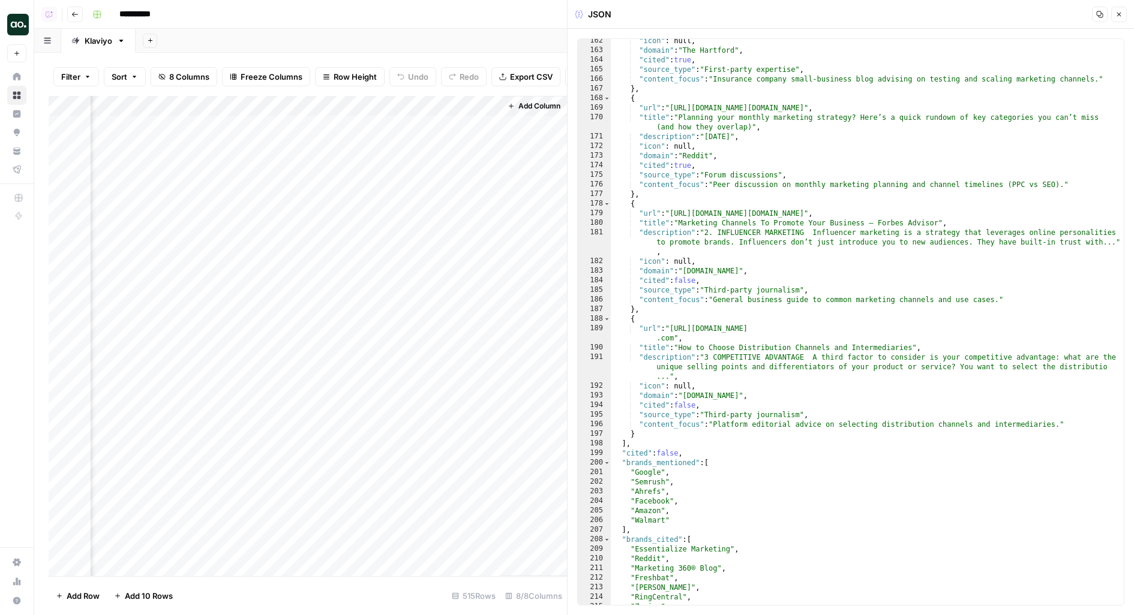
scroll to position [1923, 0]
click at [365, 127] on div "Add Column" at bounding box center [308, 336] width 518 height 481
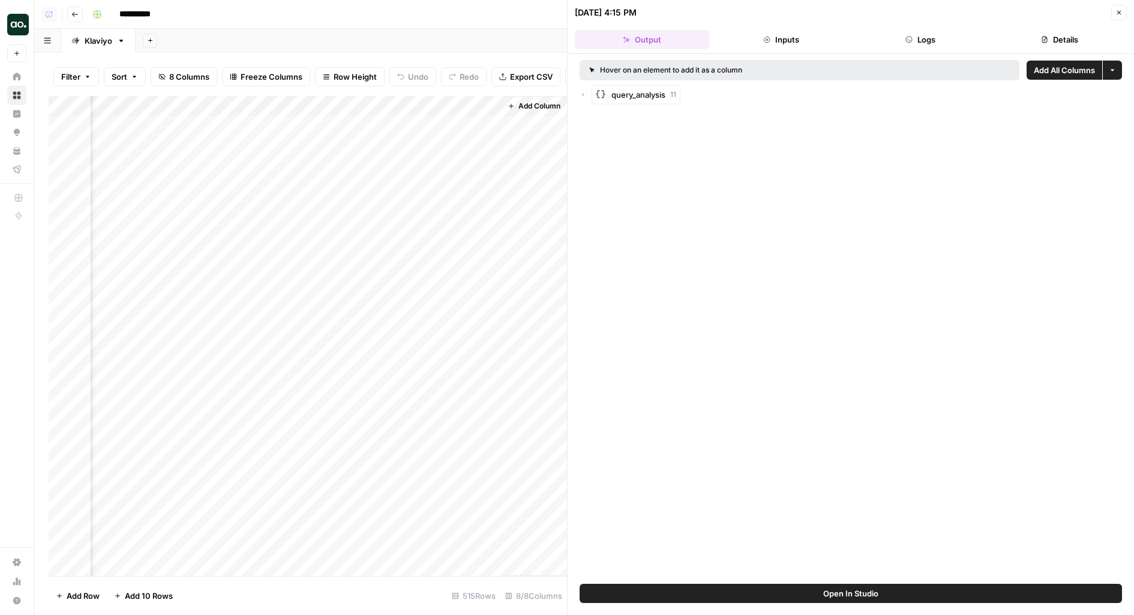
click at [936, 37] on button "Logs" at bounding box center [920, 39] width 134 height 19
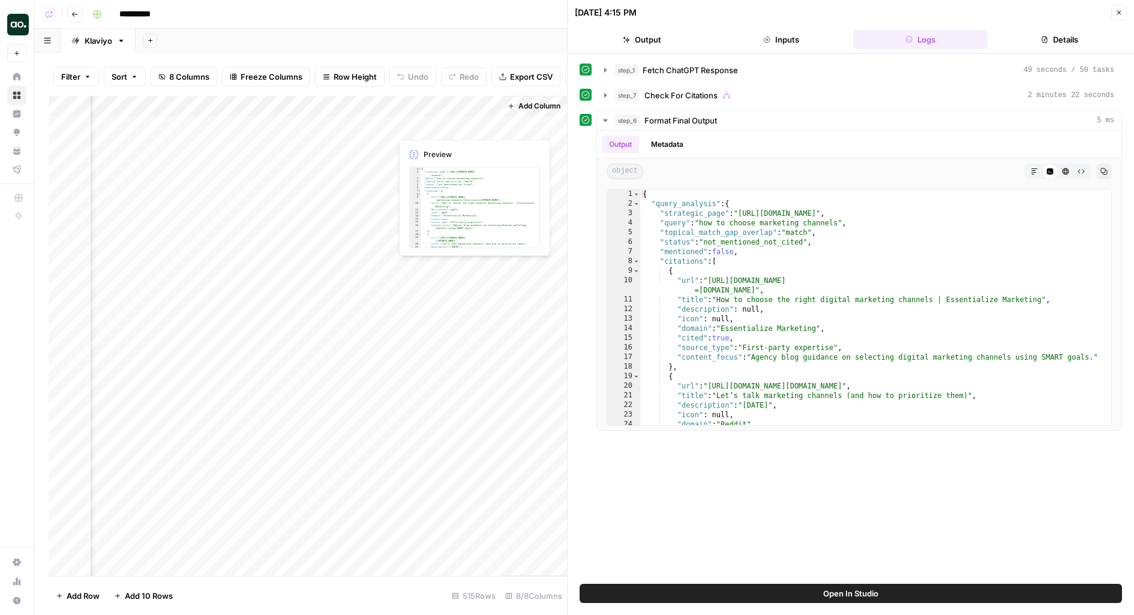
click at [382, 126] on div "Add Column" at bounding box center [308, 336] width 518 height 481
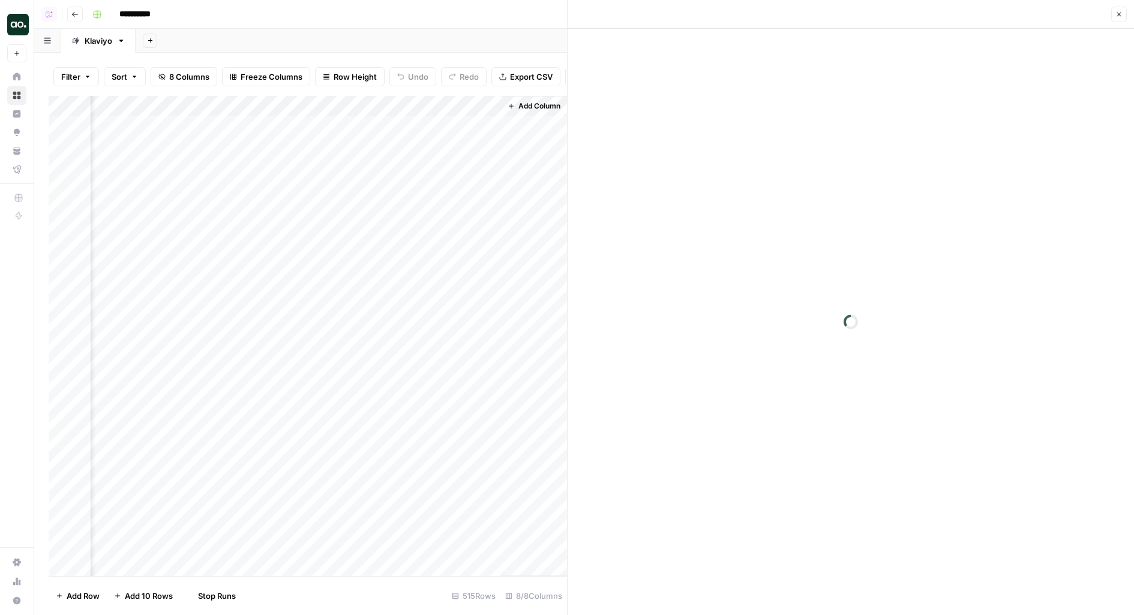
click at [383, 146] on div "Add Column" at bounding box center [308, 336] width 518 height 481
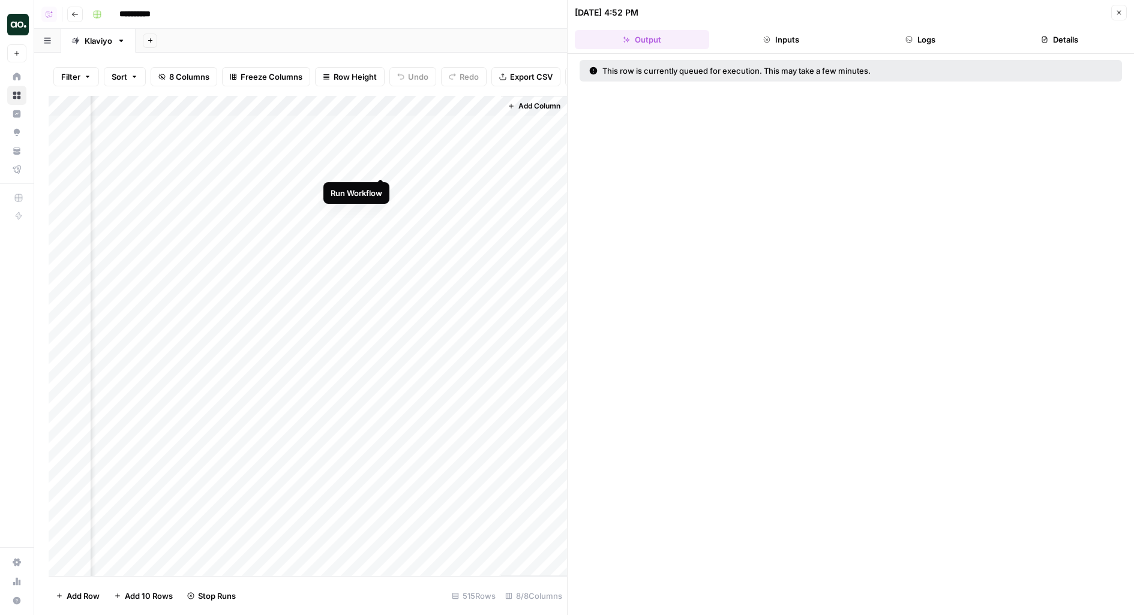
click at [382, 169] on div "Add Column" at bounding box center [308, 336] width 518 height 481
click at [370, 121] on div "Add Column" at bounding box center [308, 336] width 518 height 481
click at [891, 35] on button "Logs" at bounding box center [920, 39] width 134 height 19
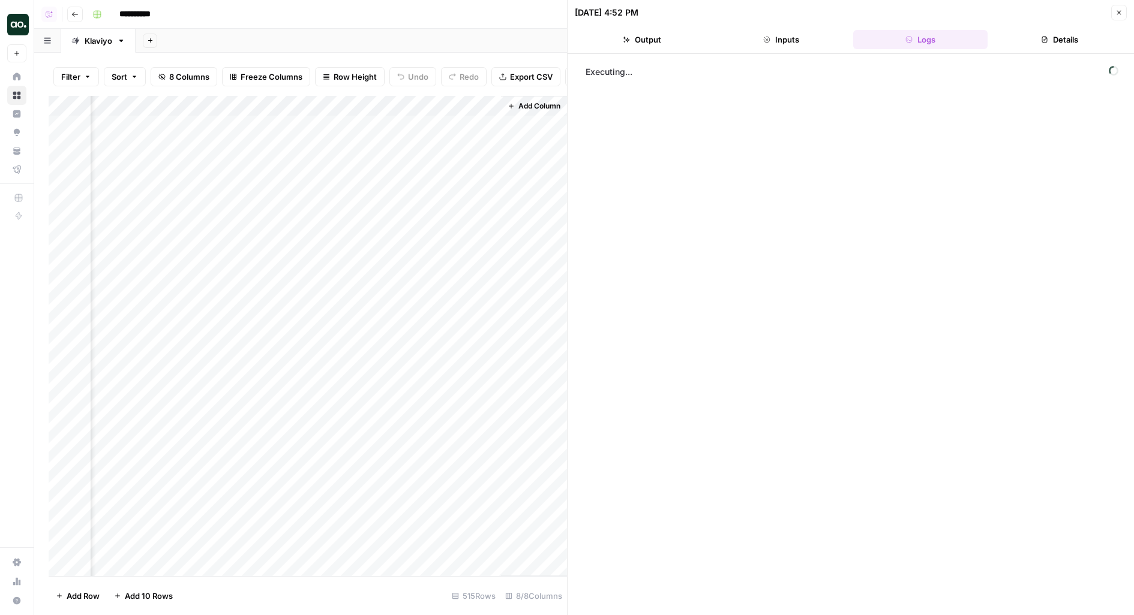
click at [362, 146] on div "Add Column" at bounding box center [308, 336] width 518 height 481
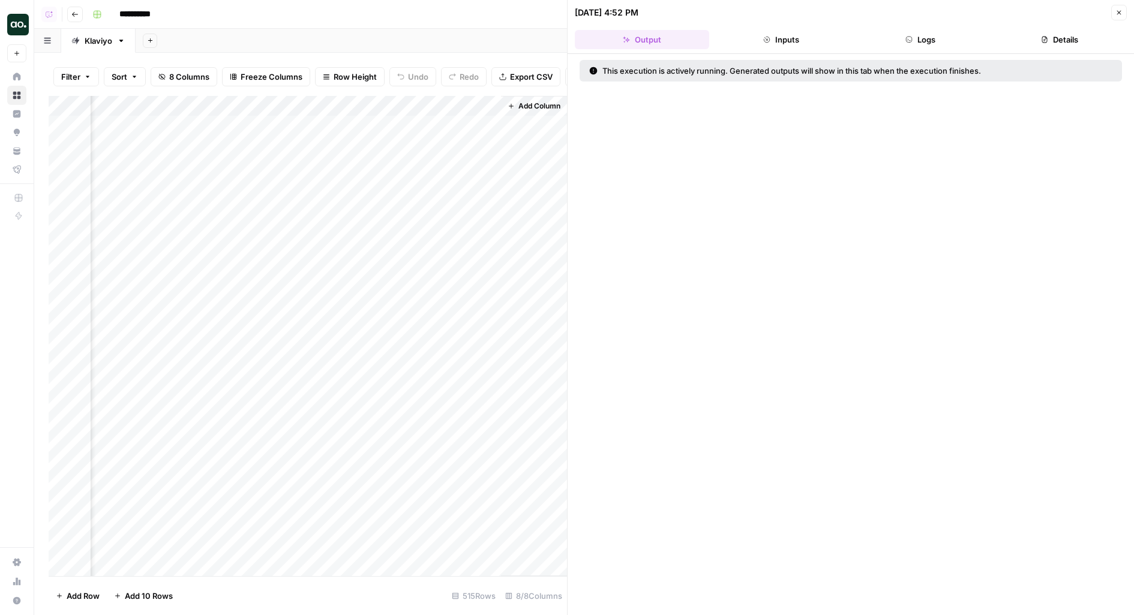
click at [914, 46] on button "Logs" at bounding box center [920, 39] width 134 height 19
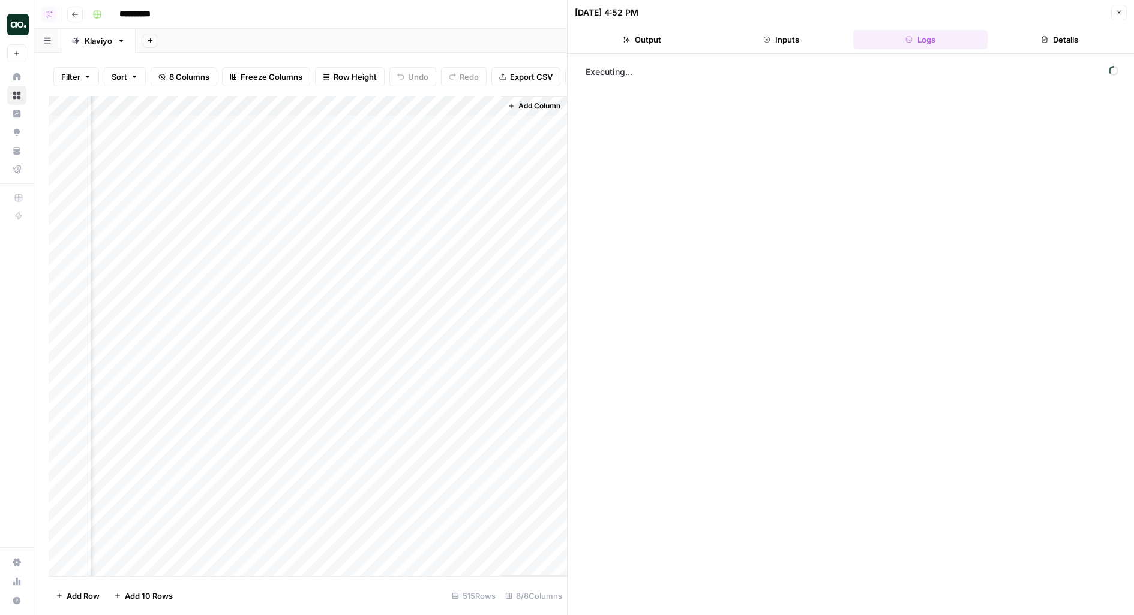
click at [383, 193] on div "Add Column" at bounding box center [308, 336] width 518 height 481
click at [379, 205] on div "Add Column" at bounding box center [308, 336] width 518 height 481
click at [382, 225] on div "Add Column" at bounding box center [308, 336] width 518 height 481
click at [380, 249] on div "Add Column" at bounding box center [308, 336] width 518 height 481
click at [380, 263] on div "Add Column" at bounding box center [308, 336] width 518 height 481
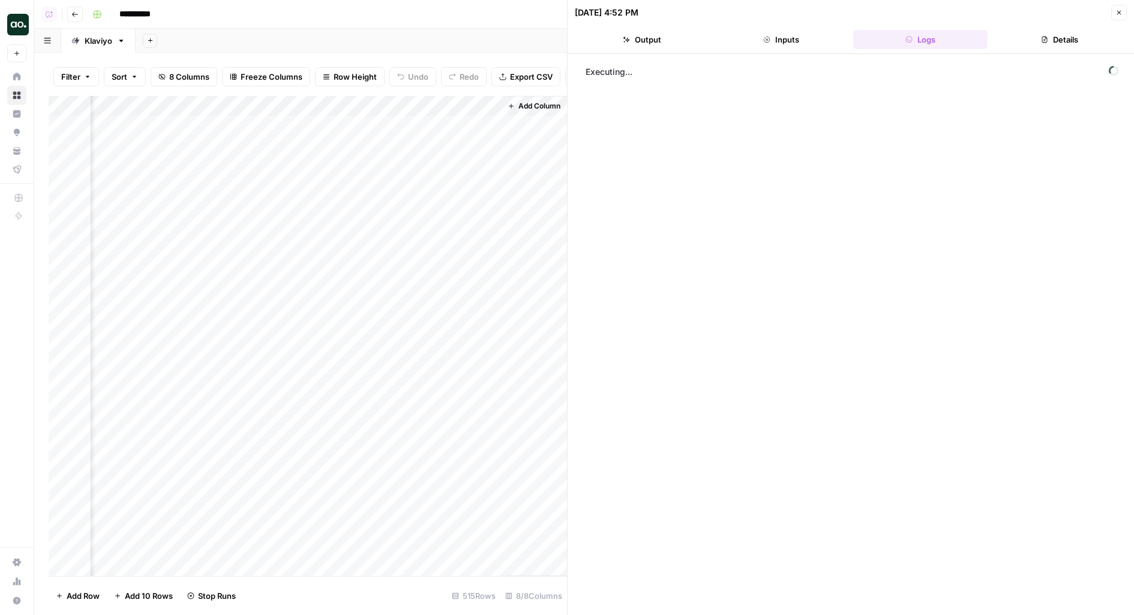
click at [380, 291] on div "Add Column" at bounding box center [308, 336] width 518 height 481
click at [383, 305] on div "Add Column" at bounding box center [308, 336] width 518 height 481
click at [379, 332] on div "Add Column" at bounding box center [308, 336] width 518 height 481
click at [382, 347] on div "Add Column" at bounding box center [308, 336] width 518 height 481
click at [382, 368] on div "Add Column" at bounding box center [308, 336] width 518 height 481
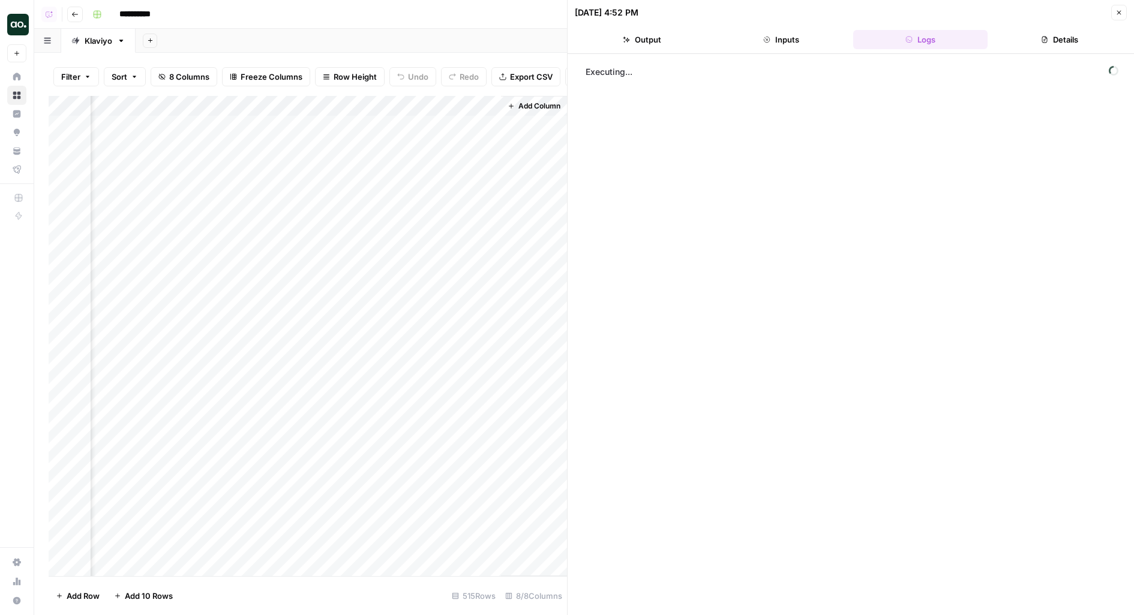
click at [491, 164] on div "Add Column" at bounding box center [308, 336] width 518 height 481
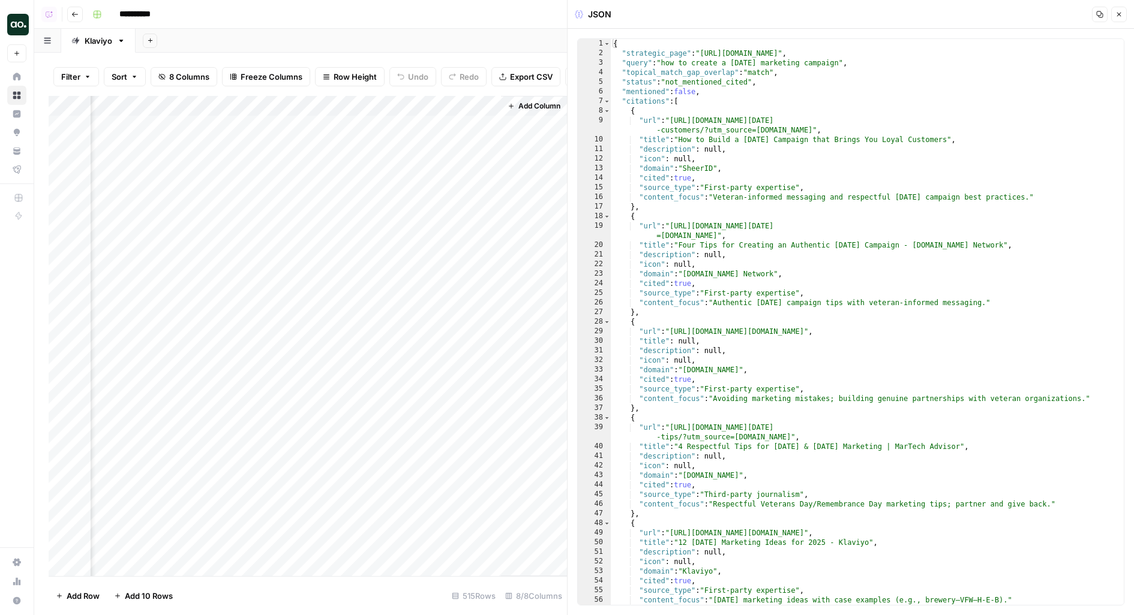
click at [487, 164] on div "Add Column" at bounding box center [308, 336] width 518 height 481
click at [486, 126] on div "Add Column" at bounding box center [308, 336] width 518 height 481
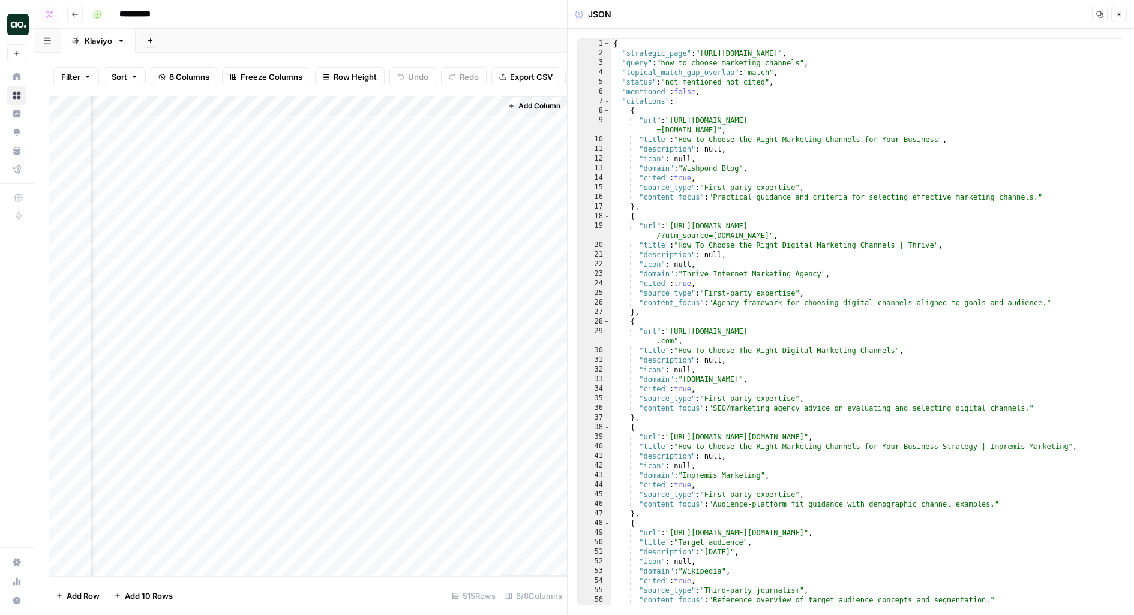
click at [369, 124] on div "Add Column" at bounding box center [308, 336] width 518 height 481
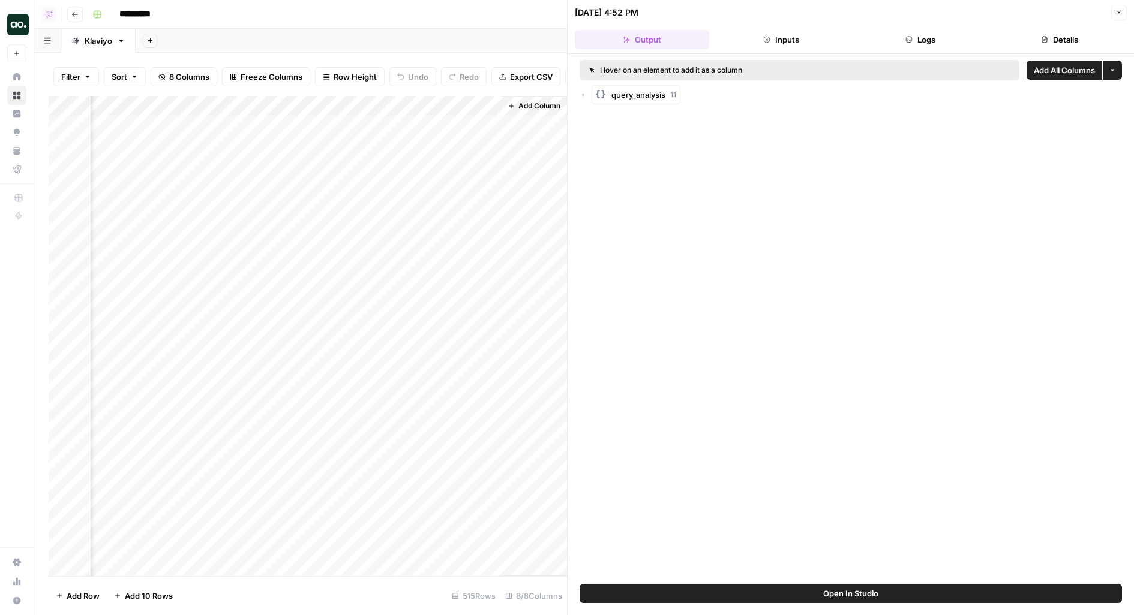
click at [930, 37] on button "Logs" at bounding box center [920, 39] width 134 height 19
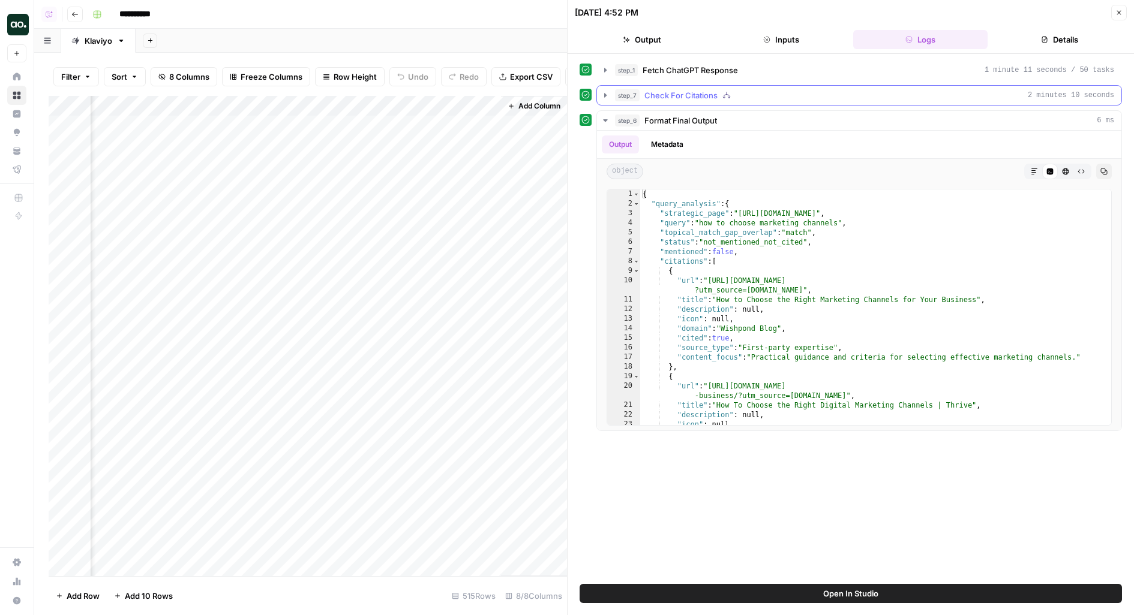
click at [732, 97] on div "step_7 Check For Citations 2 minutes 10 seconds" at bounding box center [864, 95] width 499 height 12
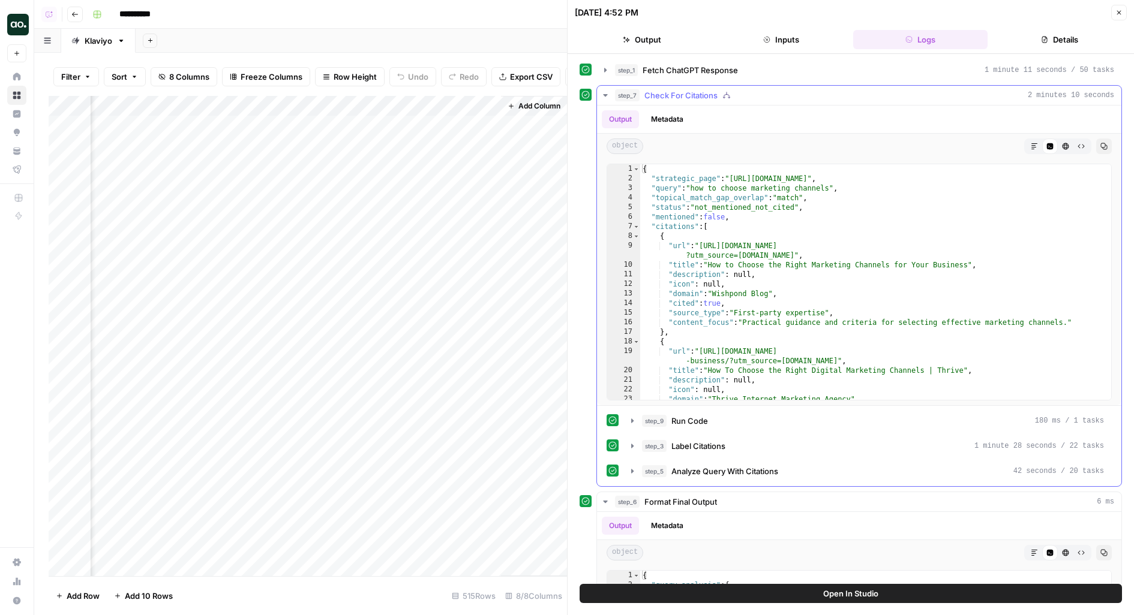
click at [696, 408] on div "Output Metadata object Markdown Code Editor HTML Viewer Raw Output Copy 1 2 3 4…" at bounding box center [859, 296] width 524 height 381
click at [699, 416] on span "Run Code" at bounding box center [689, 421] width 37 height 12
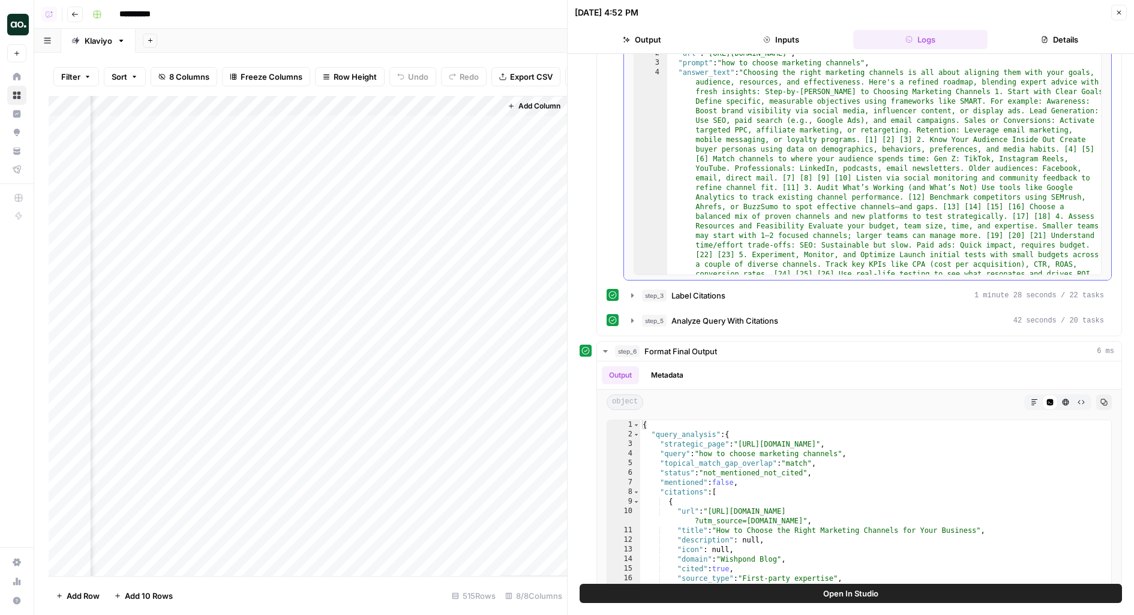
scroll to position [489, 0]
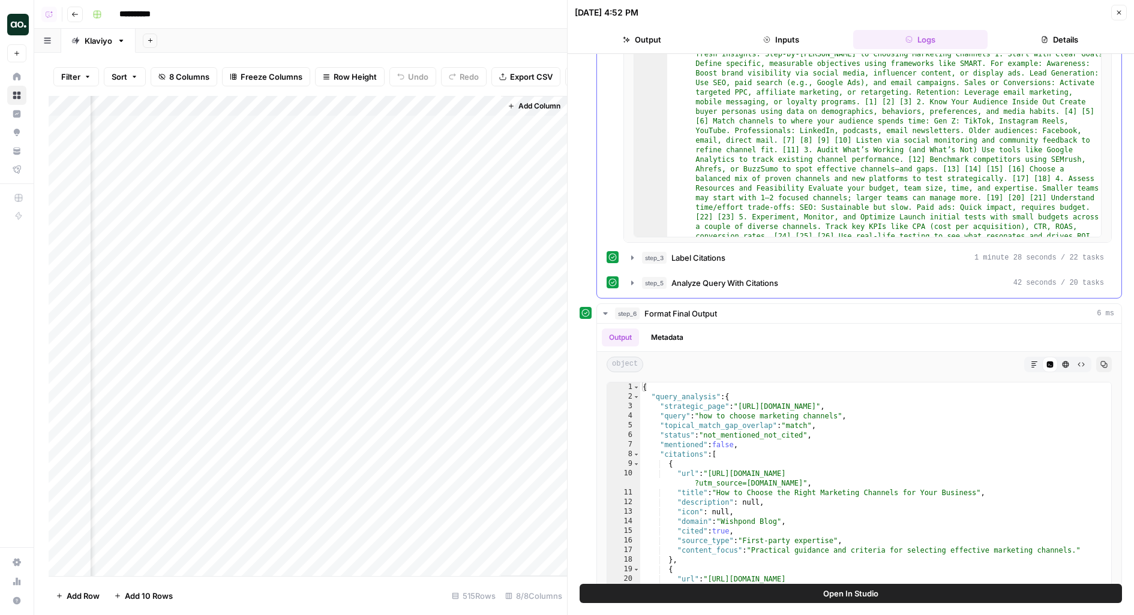
click at [755, 244] on div "step_9 Run Code 180 ms / 1 tasks Output Logs Metadata object Markdown Code Edit…" at bounding box center [858, 107] width 505 height 371
click at [650, 595] on button "Open In Studio" at bounding box center [851, 593] width 542 height 19
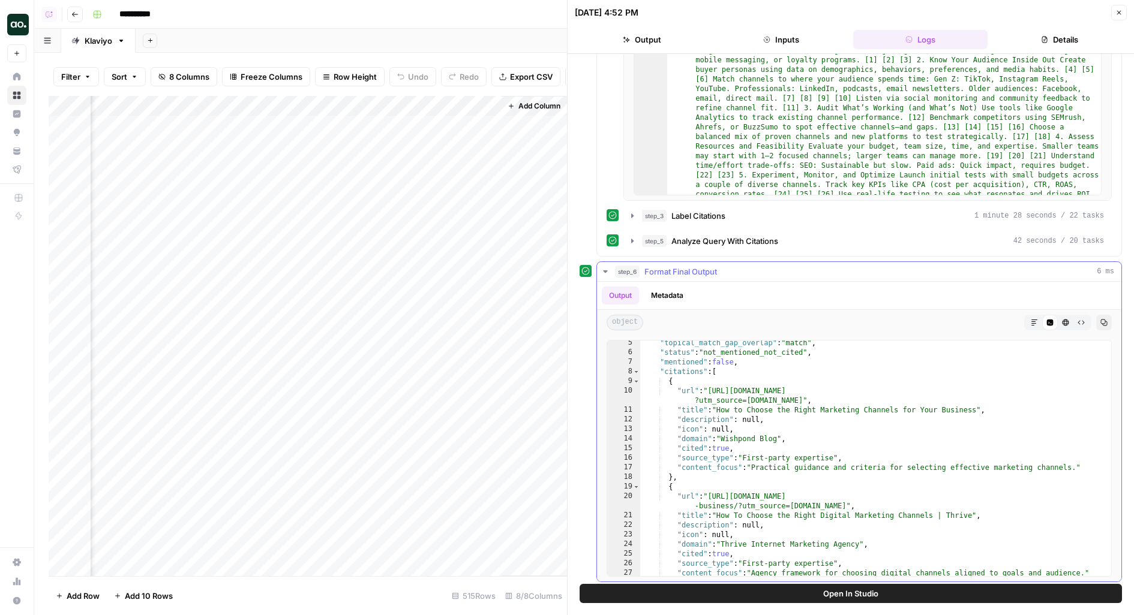
scroll to position [42, 0]
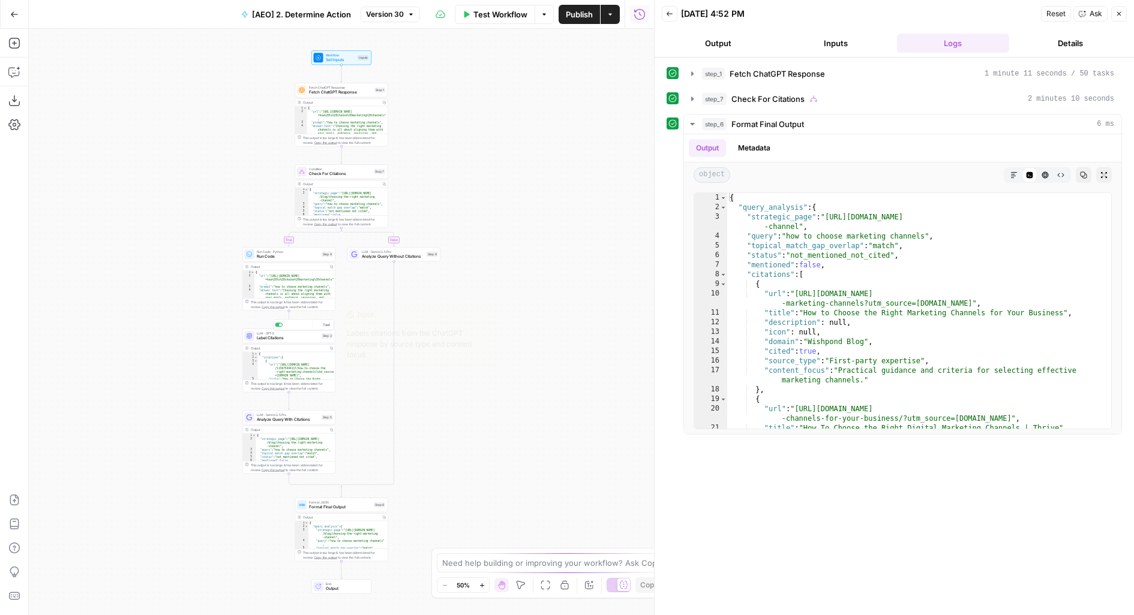
click at [290, 336] on span "Label Citations" at bounding box center [288, 338] width 62 height 6
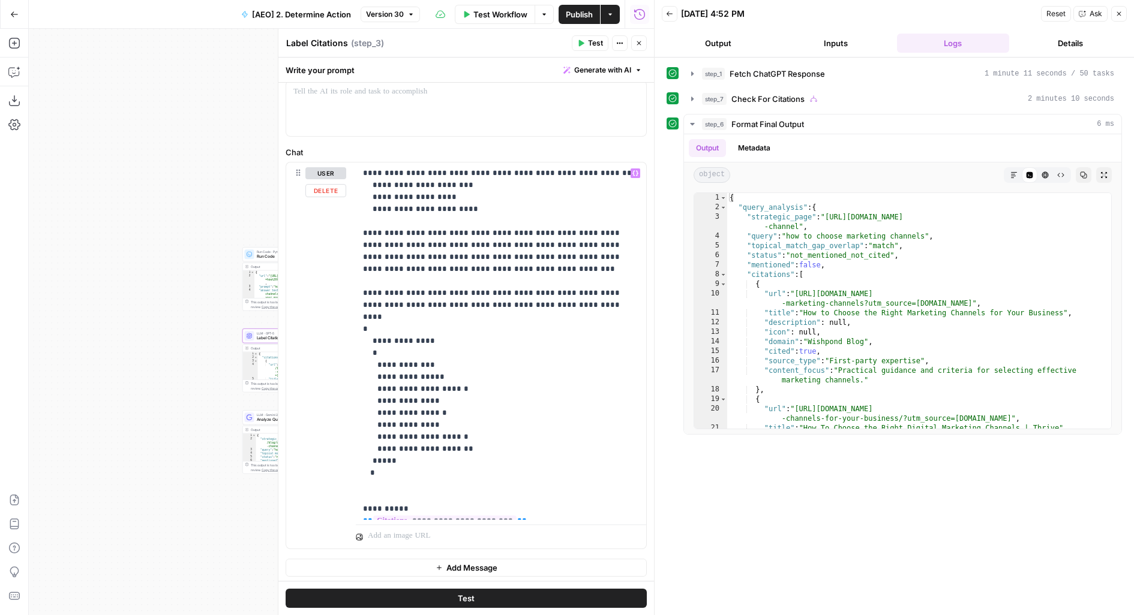
scroll to position [91, 0]
click at [468, 432] on p "**********" at bounding box center [501, 341] width 277 height 348
click at [443, 414] on p "**********" at bounding box center [501, 341] width 277 height 348
click at [812, 90] on button "step_7 Check For Citations 2 minutes 10 seconds" at bounding box center [902, 98] width 437 height 19
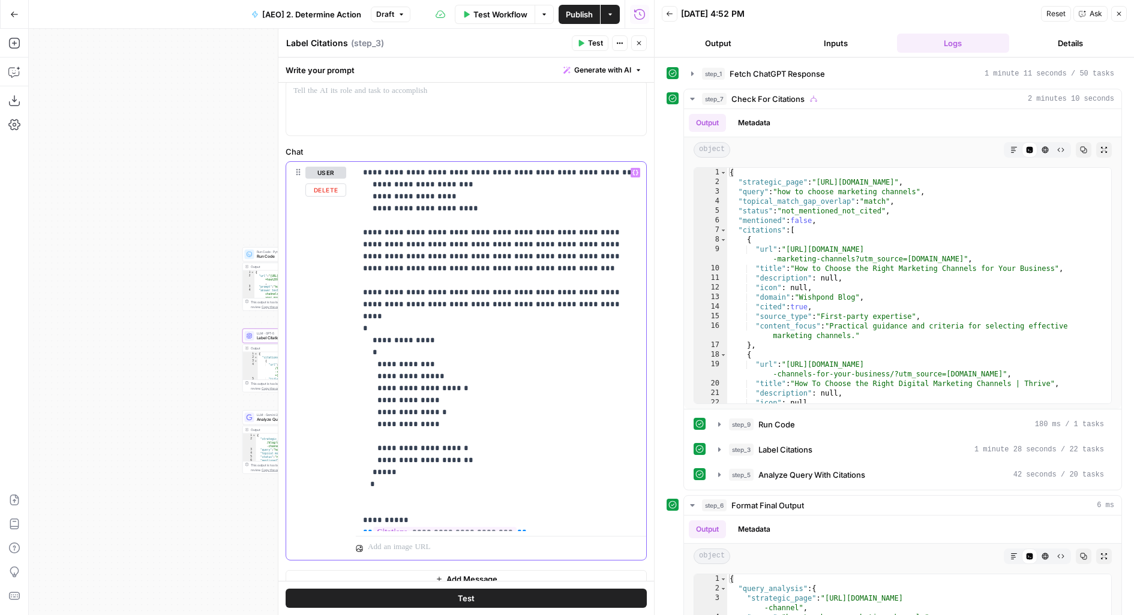
click at [434, 425] on p "**********" at bounding box center [501, 347] width 277 height 360
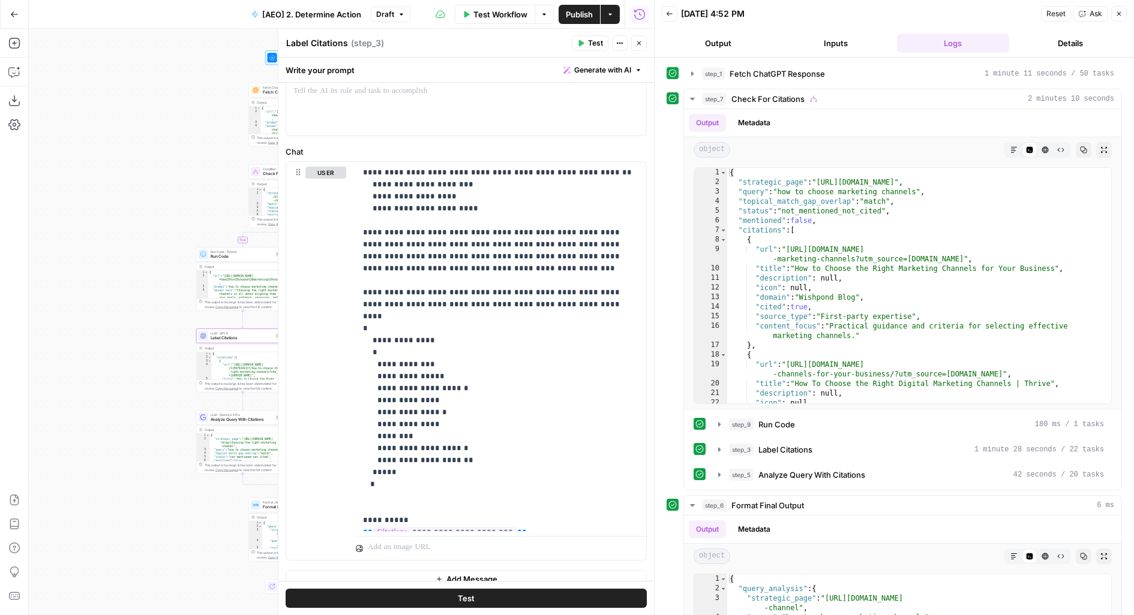
drag, startPoint x: 201, startPoint y: 331, endPoint x: 139, endPoint y: 331, distance: 62.4
click at [139, 331] on div "true false Workflow Set Inputs Inputs Fetch ChatGPT Response Fetch ChatGPT Resp…" at bounding box center [341, 322] width 625 height 587
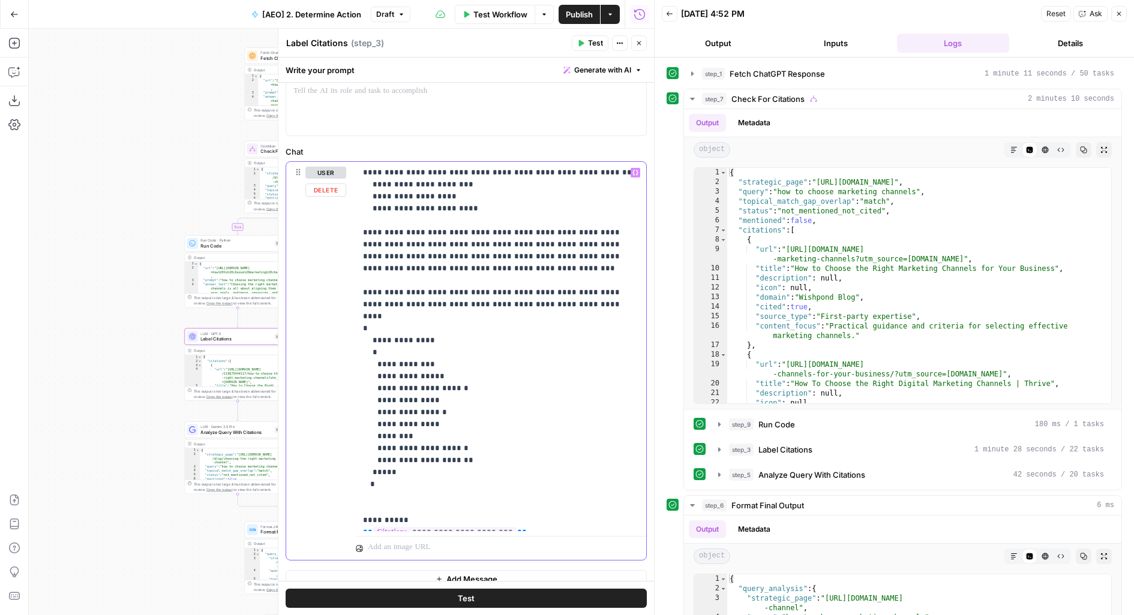
click at [428, 421] on p "**********" at bounding box center [501, 347] width 277 height 360
click at [771, 419] on span "Run Code" at bounding box center [776, 425] width 37 height 12
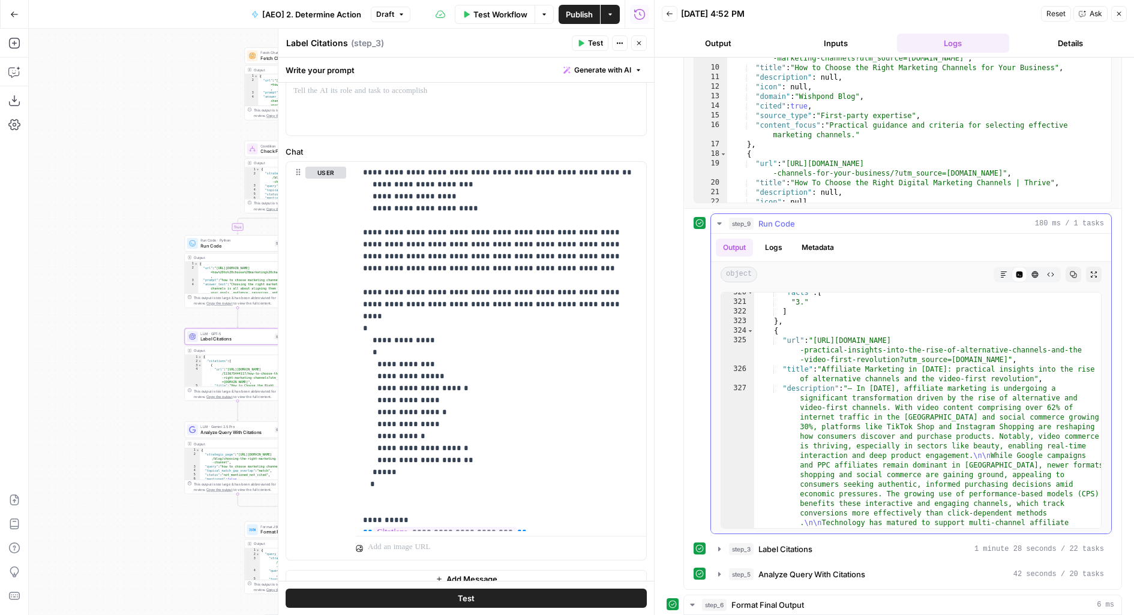
scroll to position [2920, 0]
type textarea "**********"
drag, startPoint x: 808, startPoint y: 341, endPoint x: 1102, endPoint y: 346, distance: 294.0
click at [1102, 346] on div "**********" at bounding box center [911, 410] width 400 height 247
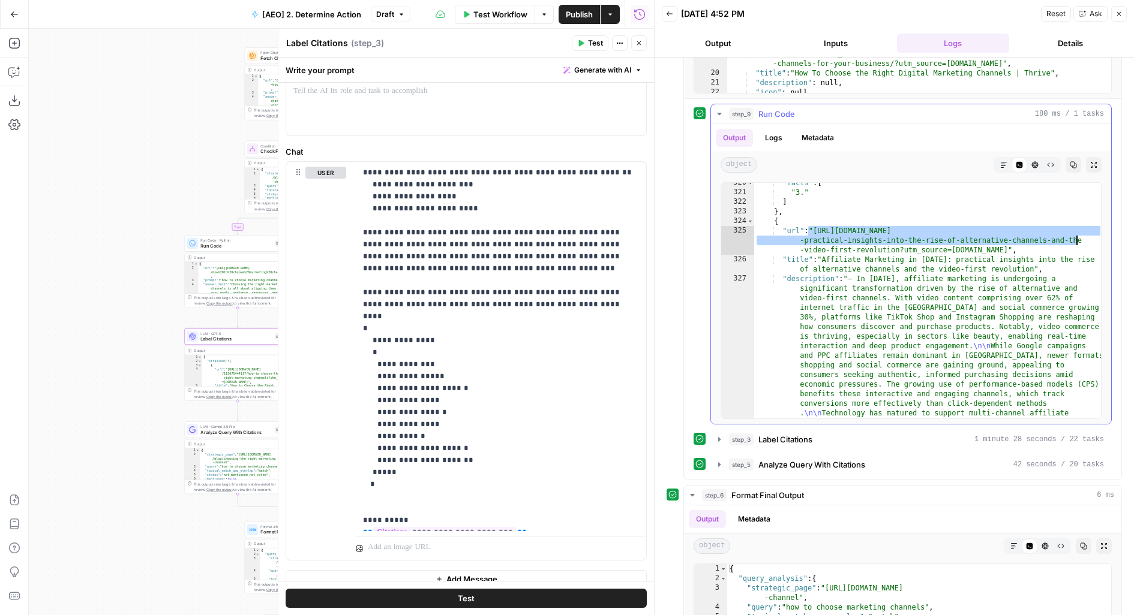
scroll to position [289, 0]
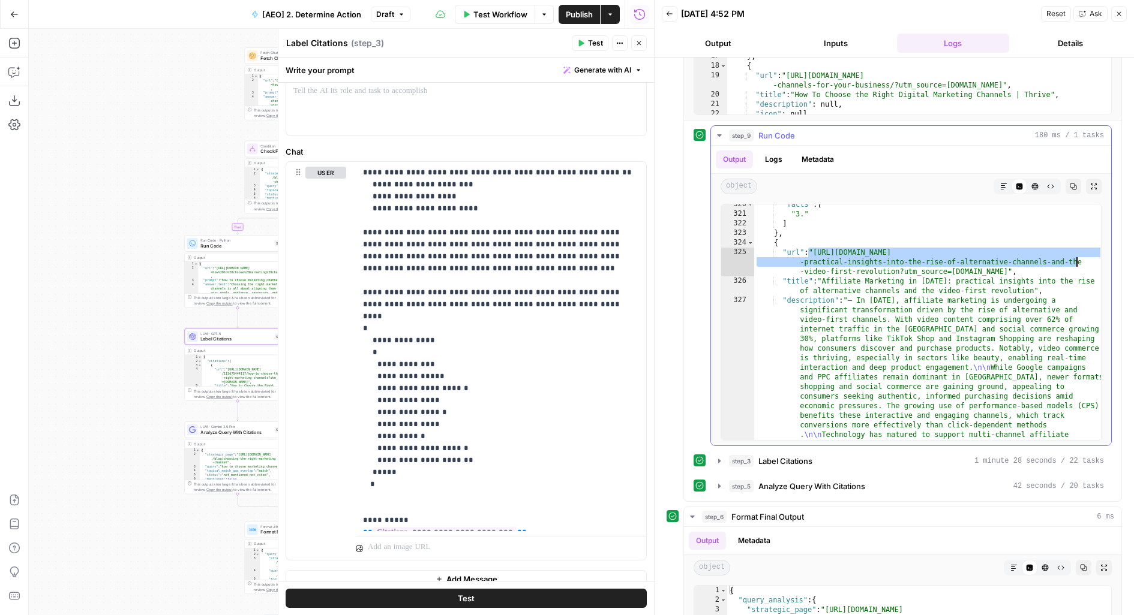
click at [834, 368] on div ""facts" : [ "3." ] } , { "url" : "[URL][DOMAIN_NAME] -practical-insights-into-t…" at bounding box center [928, 428] width 349 height 457
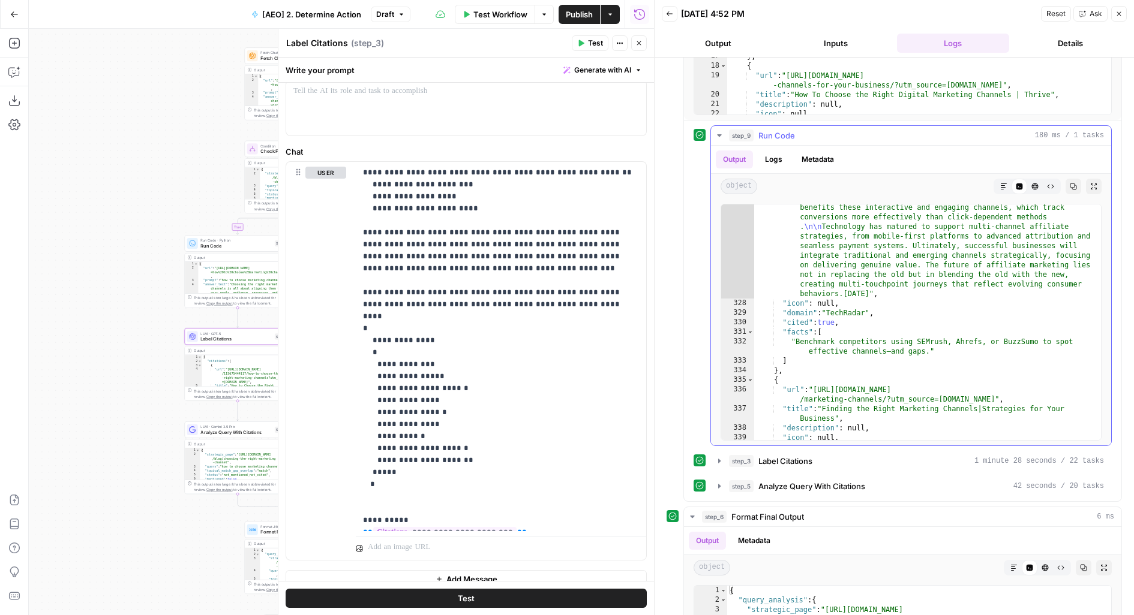
scroll to position [3059, 0]
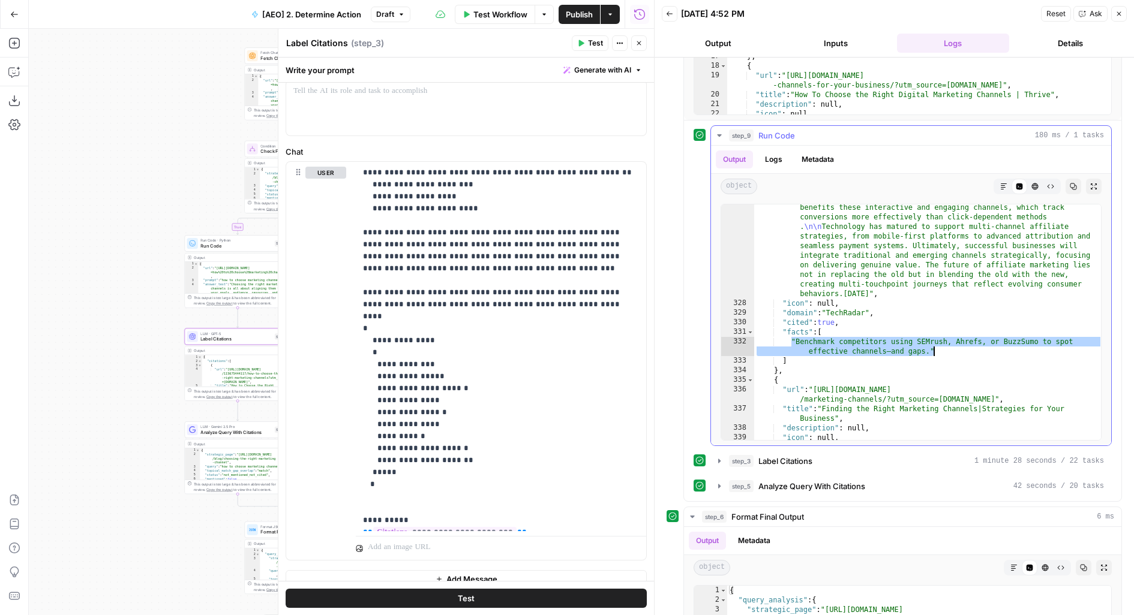
drag, startPoint x: 792, startPoint y: 338, endPoint x: 942, endPoint y: 348, distance: 150.3
click at [942, 348] on div ""description" : "— In [DATE], affiliate marketing is undergoing a significant t…" at bounding box center [928, 316] width 349 height 457
click at [805, 341] on div ""description" : "— In [DATE], affiliate marketing is undergoing a significant t…" at bounding box center [928, 316] width 349 height 457
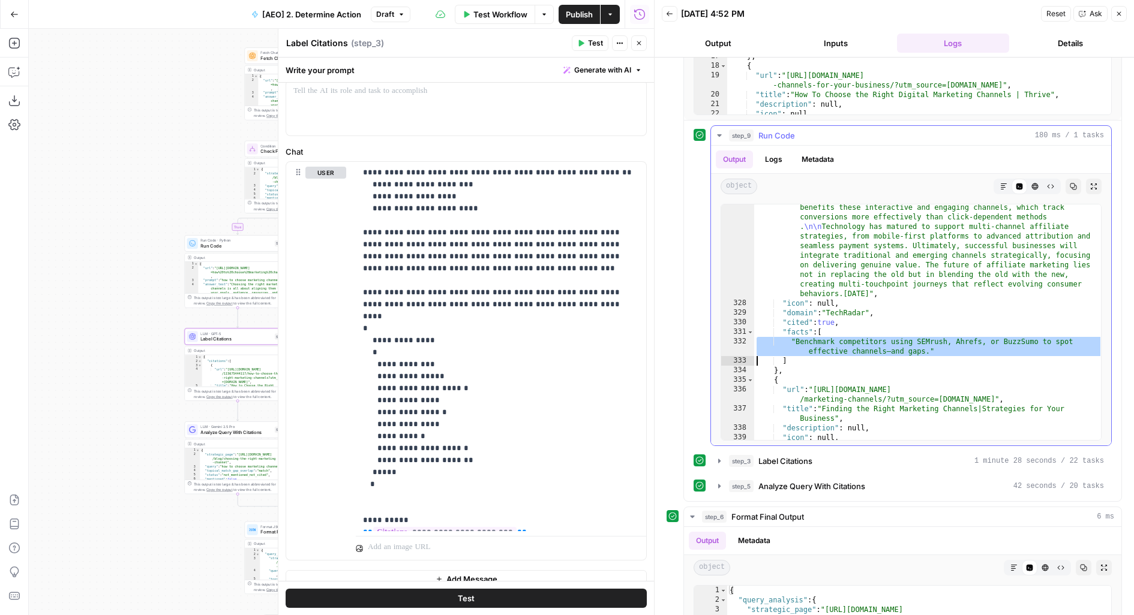
click at [790, 341] on div ""description" : "— In [DATE], affiliate marketing is undergoing a significant t…" at bounding box center [928, 316] width 349 height 457
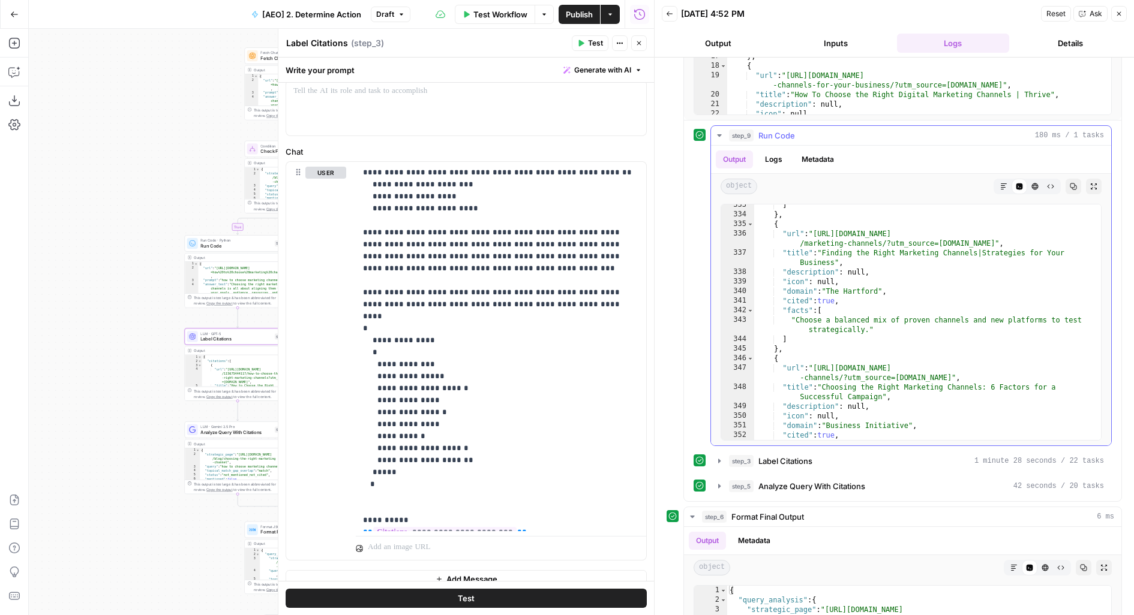
scroll to position [3163, 0]
drag, startPoint x: 807, startPoint y: 232, endPoint x: 1077, endPoint y: 238, distance: 270.0
click at [1078, 239] on div "] } , { "url" : "[URL][DOMAIN_NAME] /marketing-channels/?utm_source=[DOMAIN_NAM…" at bounding box center [928, 328] width 349 height 256
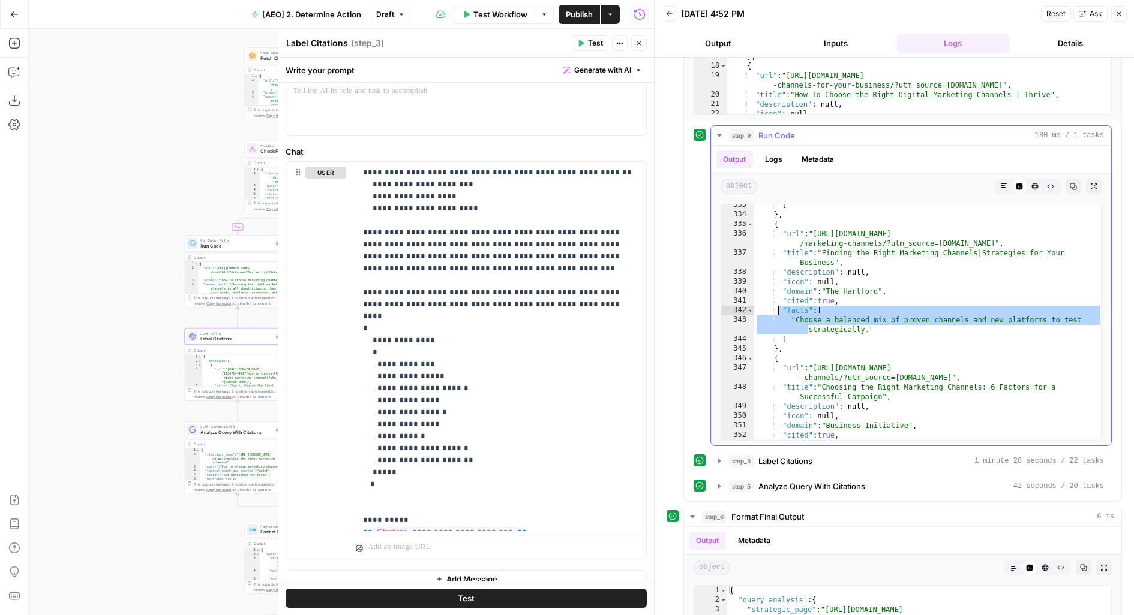
drag, startPoint x: 799, startPoint y: 322, endPoint x: 763, endPoint y: 310, distance: 37.9
click at [763, 311] on div "] } , { "url" : "[URL][DOMAIN_NAME] /marketing-channels/?utm_source=[DOMAIN_NAM…" at bounding box center [928, 328] width 349 height 256
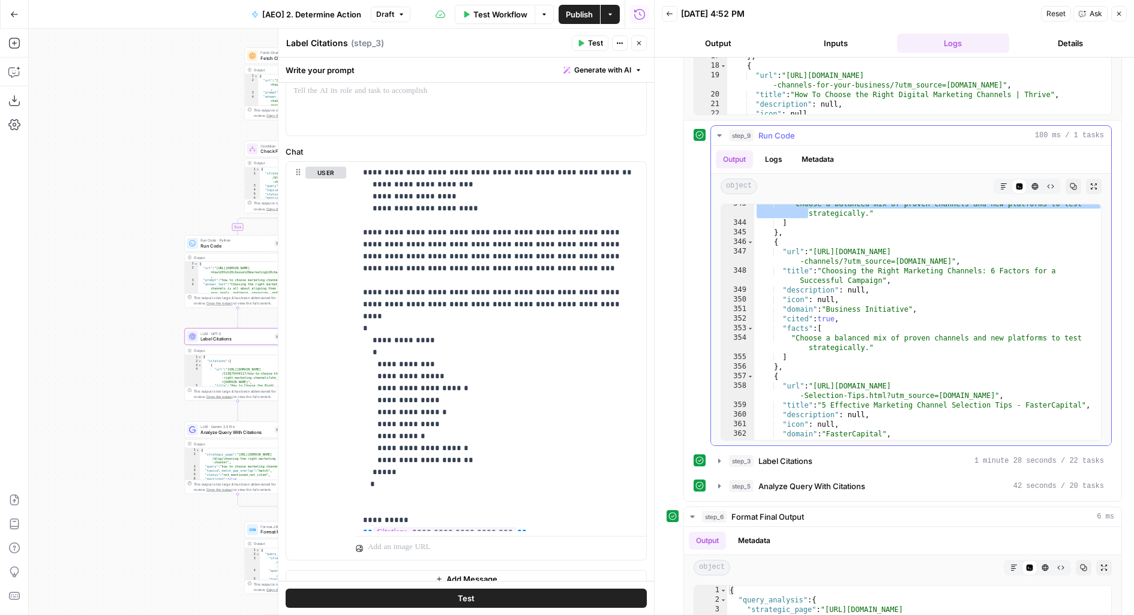
scroll to position [3244, 0]
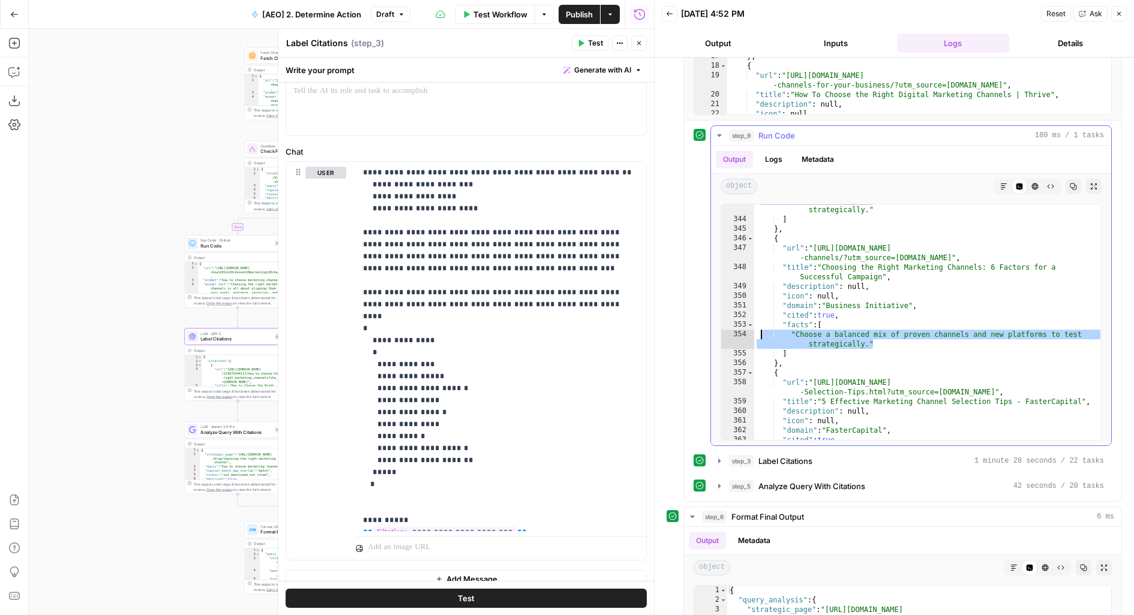
drag, startPoint x: 903, startPoint y: 345, endPoint x: 758, endPoint y: 330, distance: 145.9
click at [758, 330] on div ""Choose a balanced mix of proven channels and new platforms to test strategical…" at bounding box center [928, 328] width 349 height 265
click at [645, 47] on button "Close" at bounding box center [639, 43] width 16 height 16
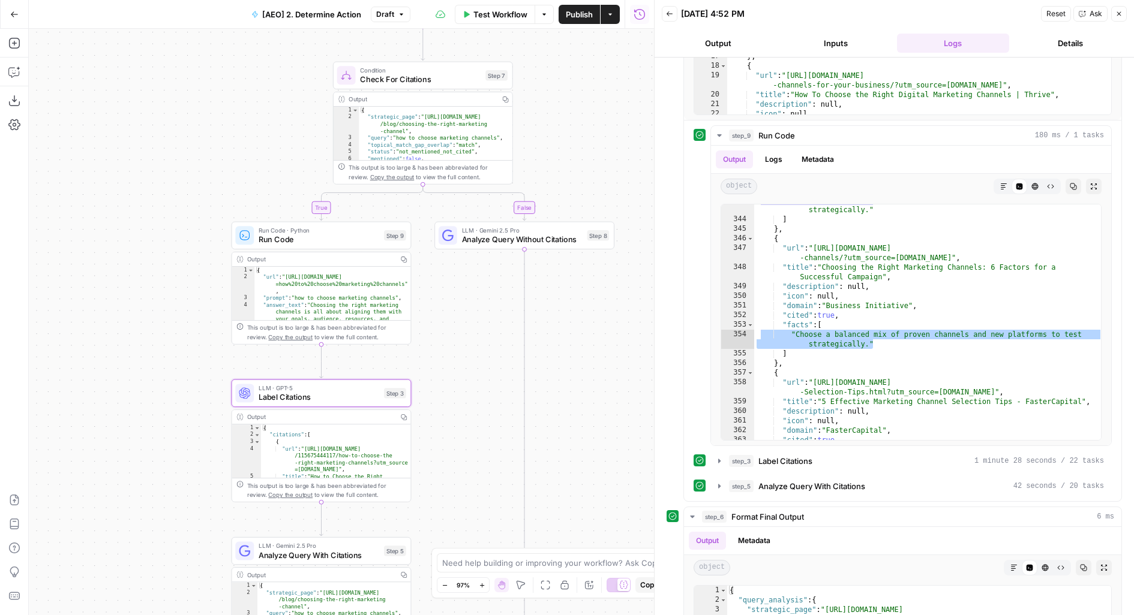
drag, startPoint x: 317, startPoint y: 332, endPoint x: 436, endPoint y: 323, distance: 119.1
click at [436, 323] on div "true false Workflow Set Inputs Inputs Fetch ChatGPT Response Fetch ChatGPT Resp…" at bounding box center [341, 322] width 625 height 587
click at [299, 215] on div at bounding box center [300, 214] width 14 height 8
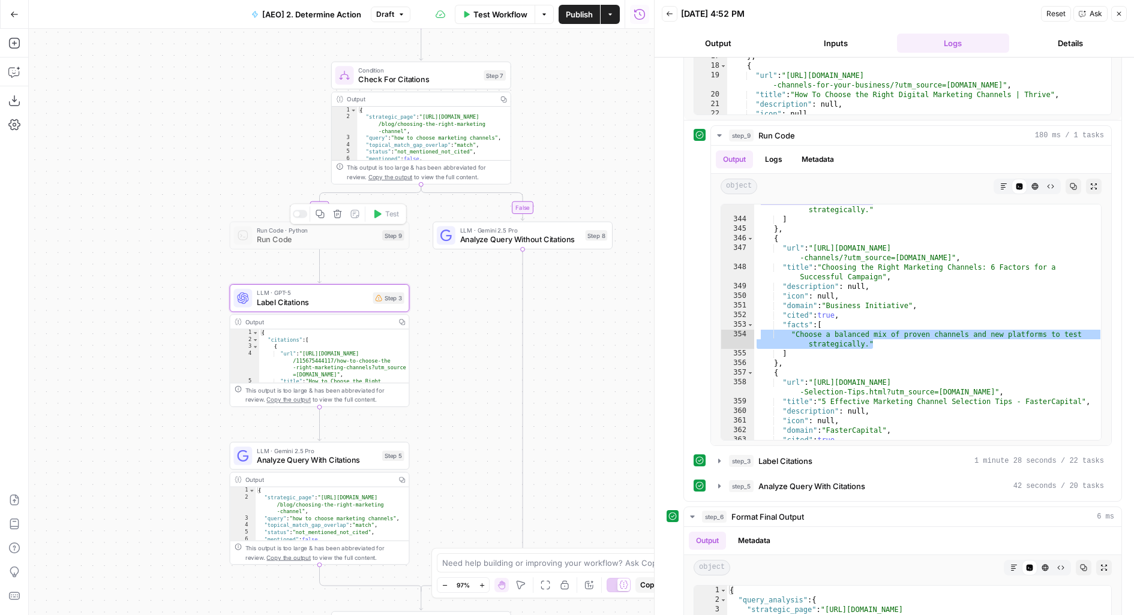
click at [301, 218] on div "Copy step Delete step Add Note Test" at bounding box center [348, 214] width 117 height 21
click at [293, 211] on div "Copy step Delete step Add Note Test" at bounding box center [348, 214] width 117 height 21
click at [296, 218] on div at bounding box center [300, 214] width 14 height 8
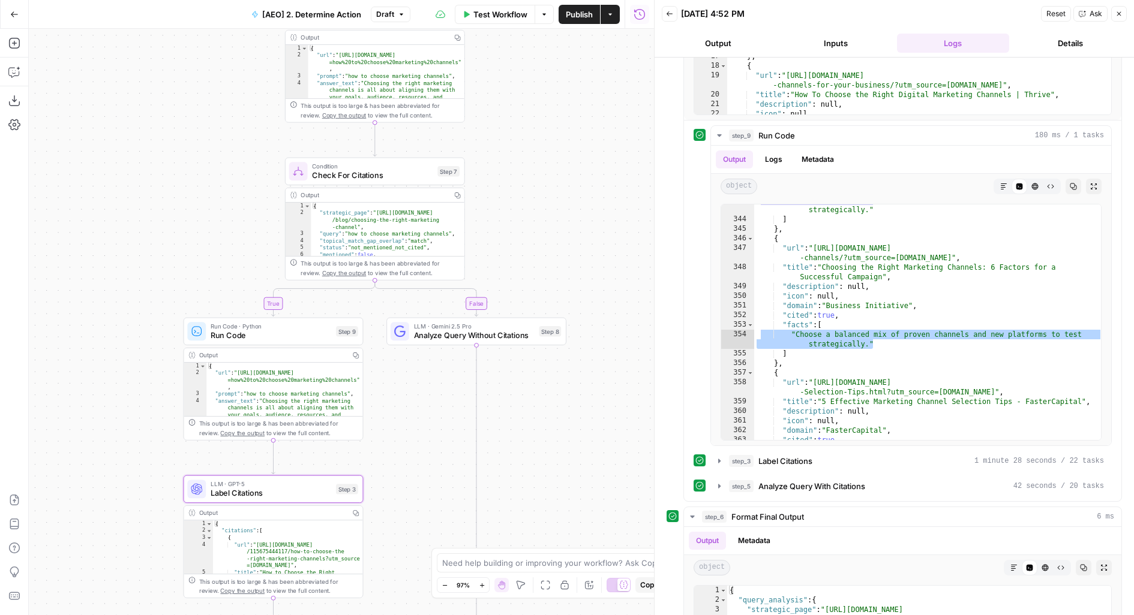
drag, startPoint x: 586, startPoint y: 137, endPoint x: 499, endPoint y: 360, distance: 239.3
click at [499, 361] on div "true false Workflow Set Inputs Inputs Fetch ChatGPT Response Fetch ChatGPT Resp…" at bounding box center [341, 322] width 625 height 587
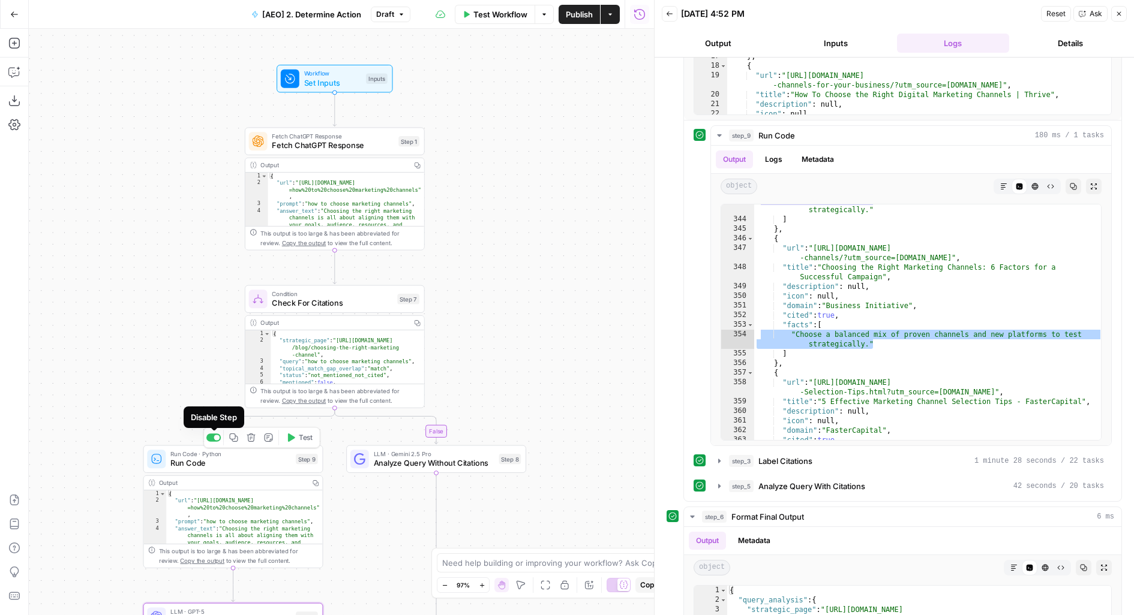
click at [211, 439] on div at bounding box center [213, 438] width 14 height 8
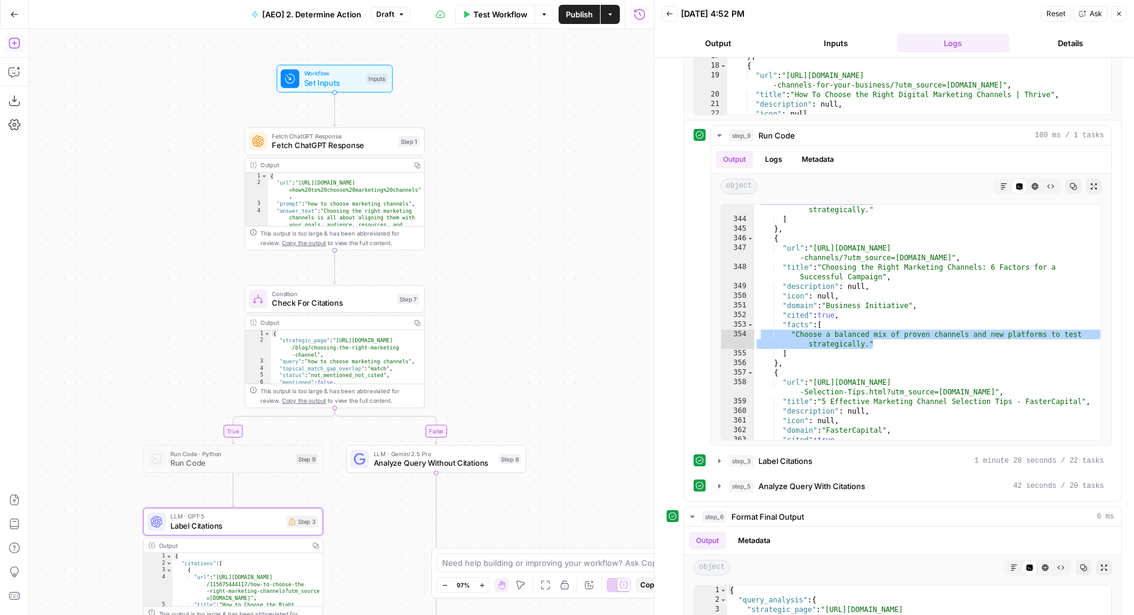
click at [16, 35] on button "Add Steps" at bounding box center [14, 43] width 19 height 19
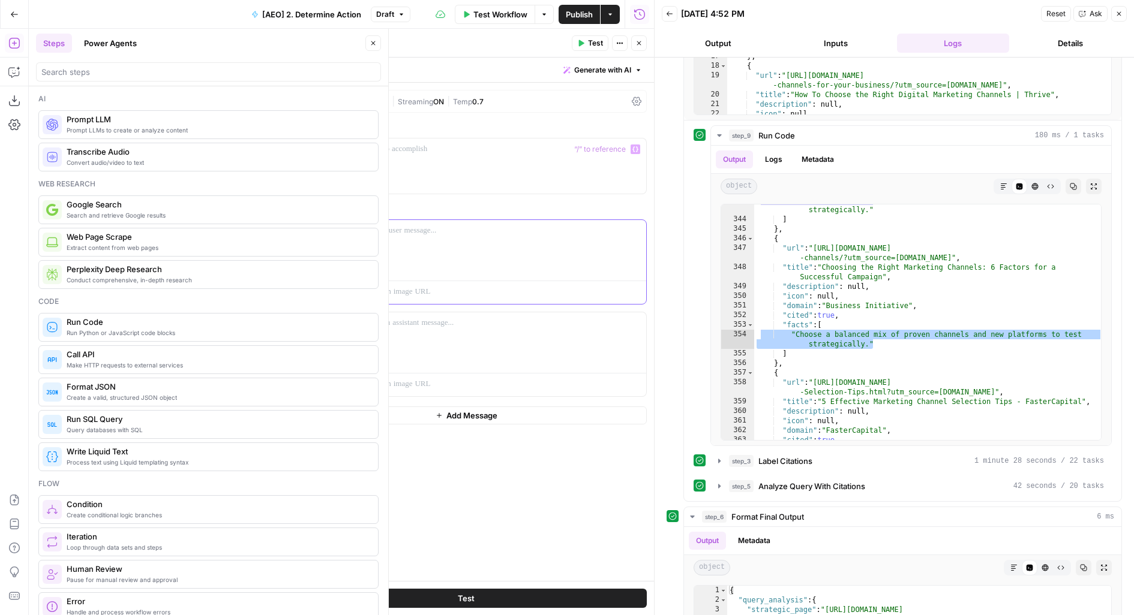
click at [377, 255] on div at bounding box center [501, 247] width 290 height 55
click at [374, 43] on icon "button" at bounding box center [373, 43] width 7 height 7
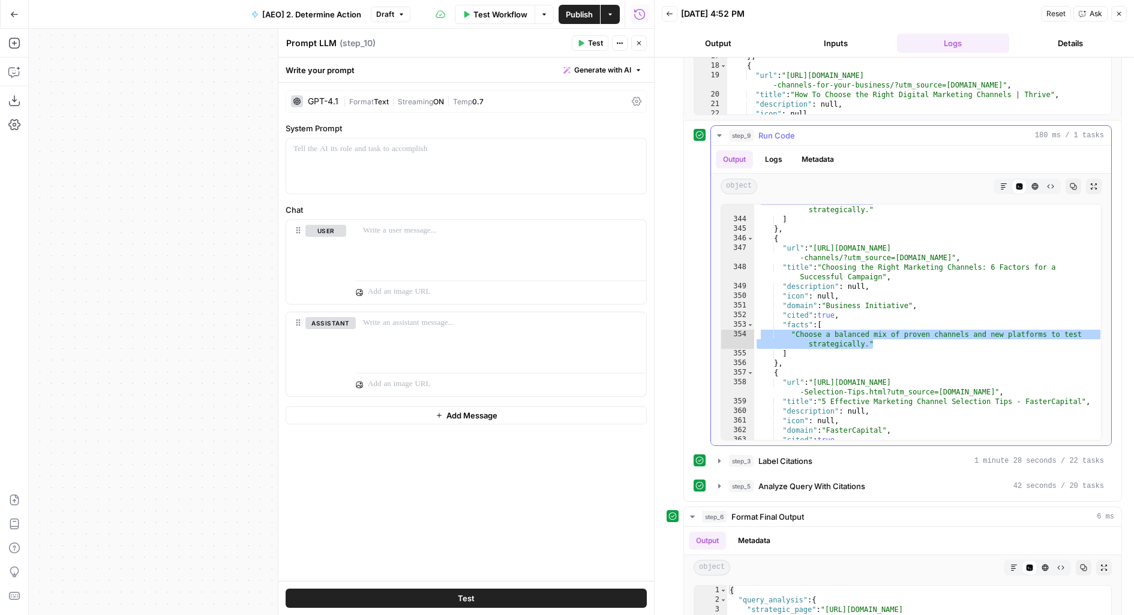
type textarea "**********"
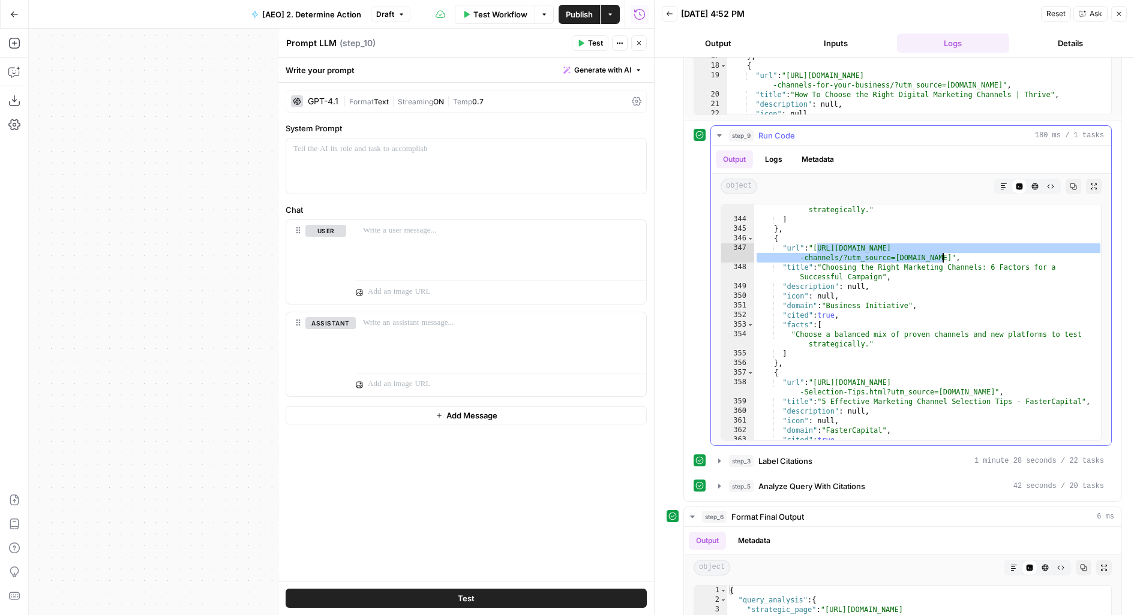
drag, startPoint x: 816, startPoint y: 242, endPoint x: 941, endPoint y: 254, distance: 126.0
click at [941, 254] on div ""Choose a balanced mix of proven channels and new platforms to test strategical…" at bounding box center [928, 328] width 349 height 265
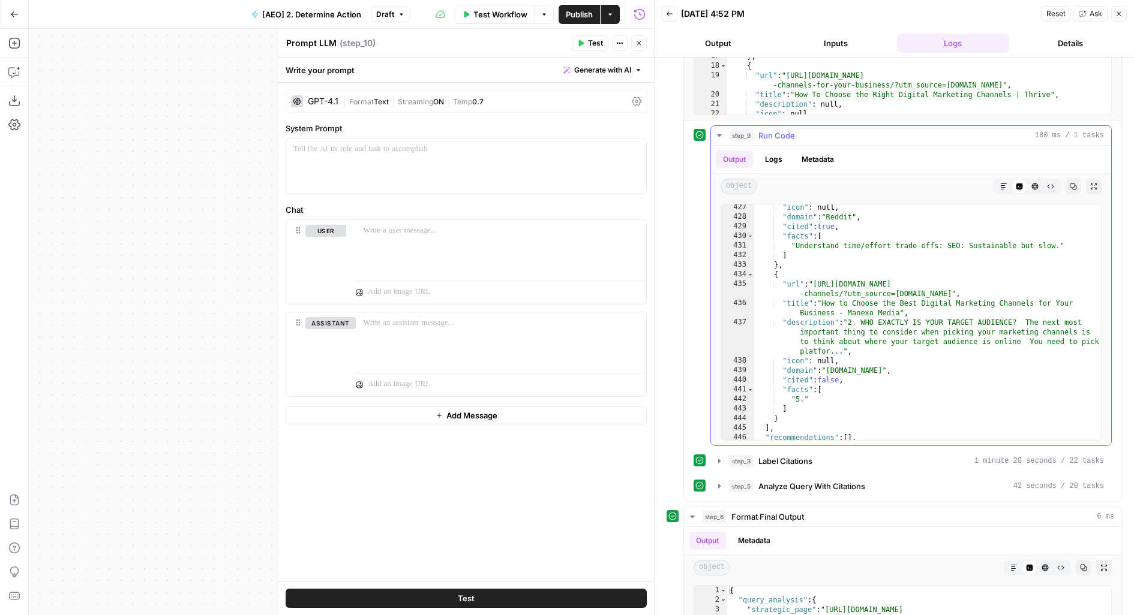
scroll to position [4176, 0]
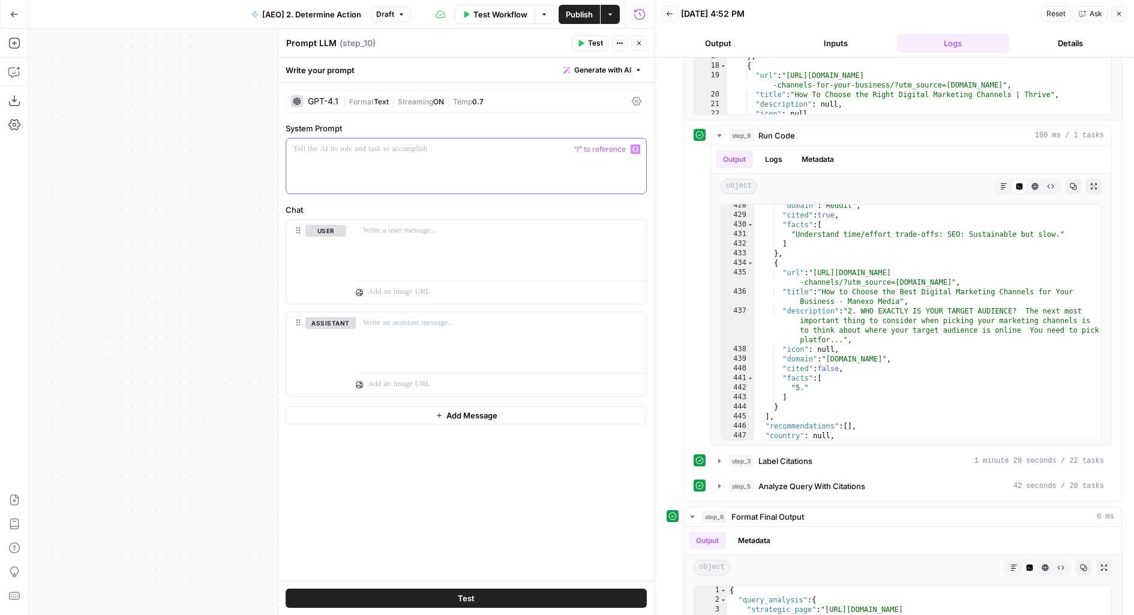
click at [412, 167] on div at bounding box center [466, 166] width 360 height 55
click at [719, 136] on icon "button" at bounding box center [719, 136] width 10 height 10
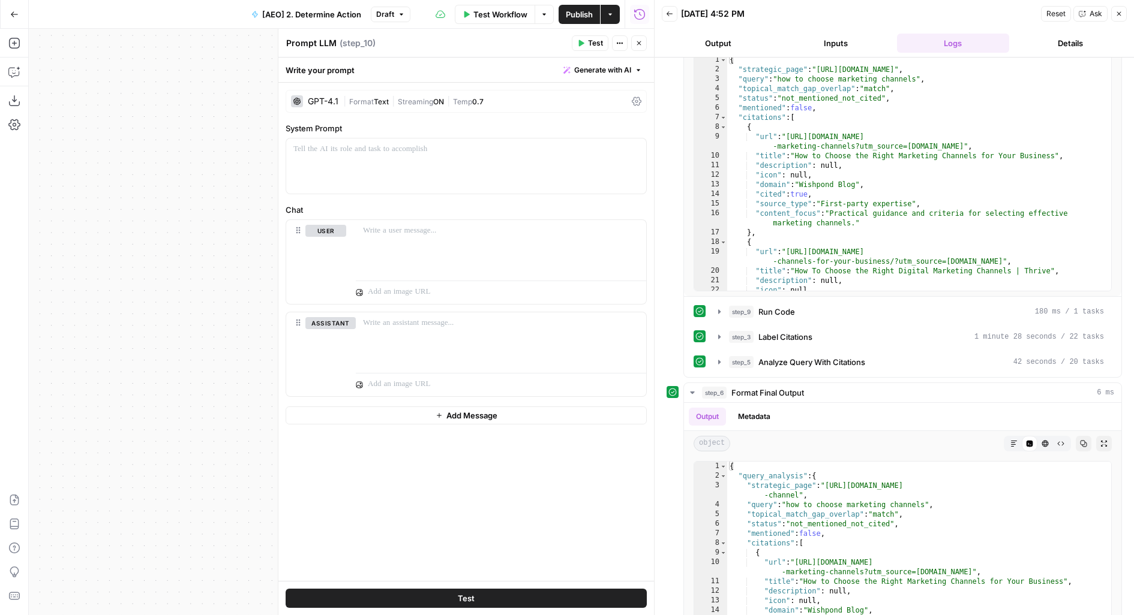
scroll to position [203, 0]
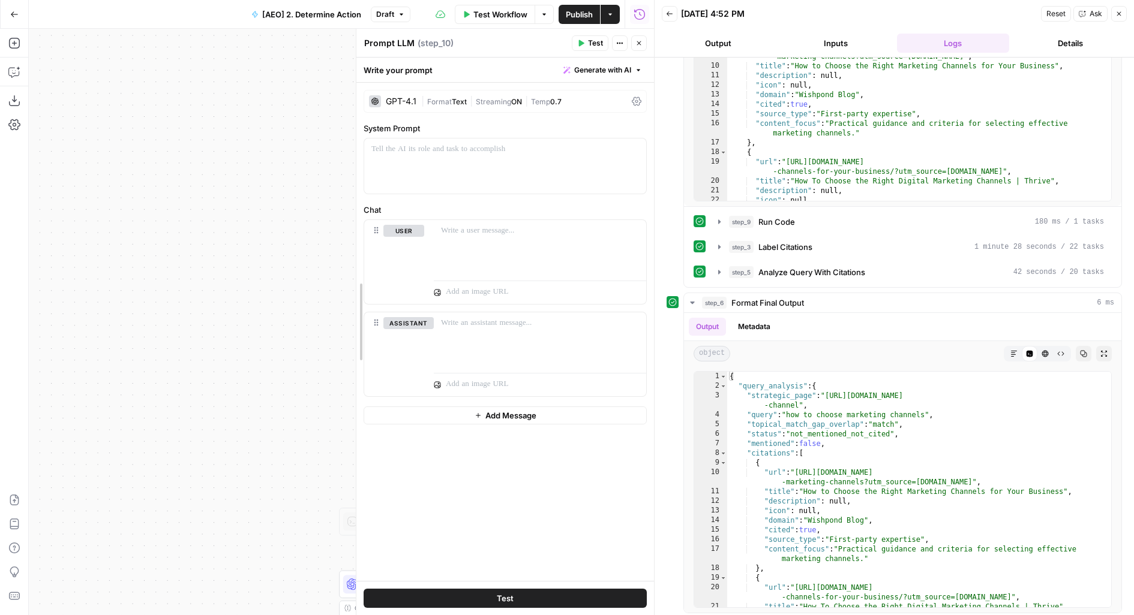
drag, startPoint x: 277, startPoint y: 228, endPoint x: 381, endPoint y: 234, distance: 104.6
click at [362, 234] on div at bounding box center [356, 322] width 12 height 587
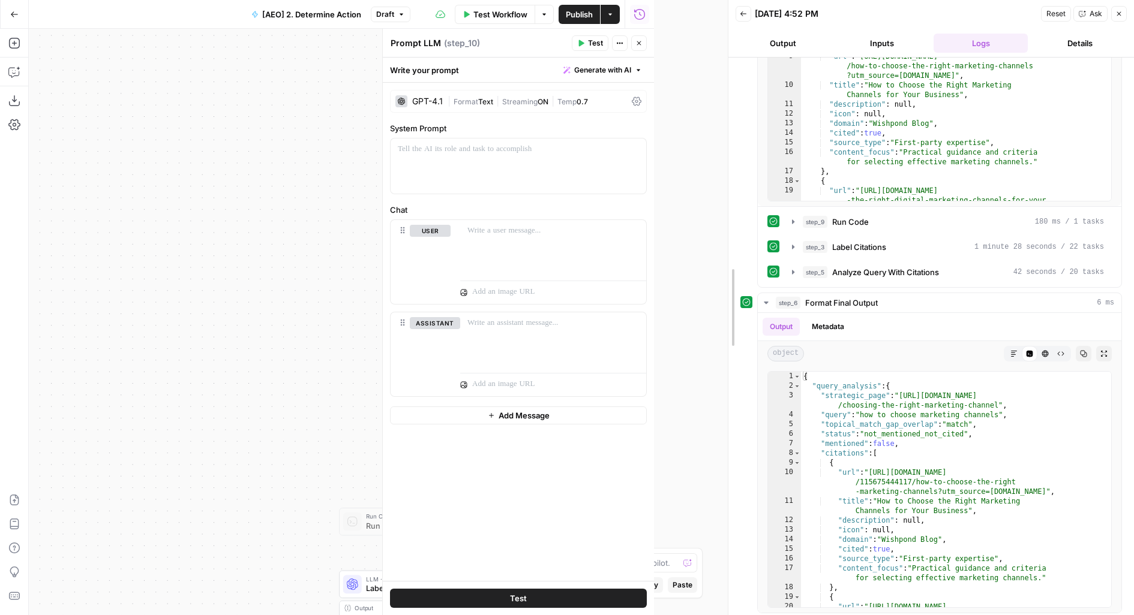
drag, startPoint x: 652, startPoint y: 94, endPoint x: 698, endPoint y: 85, distance: 47.1
click at [722, 85] on div at bounding box center [728, 307] width 12 height 615
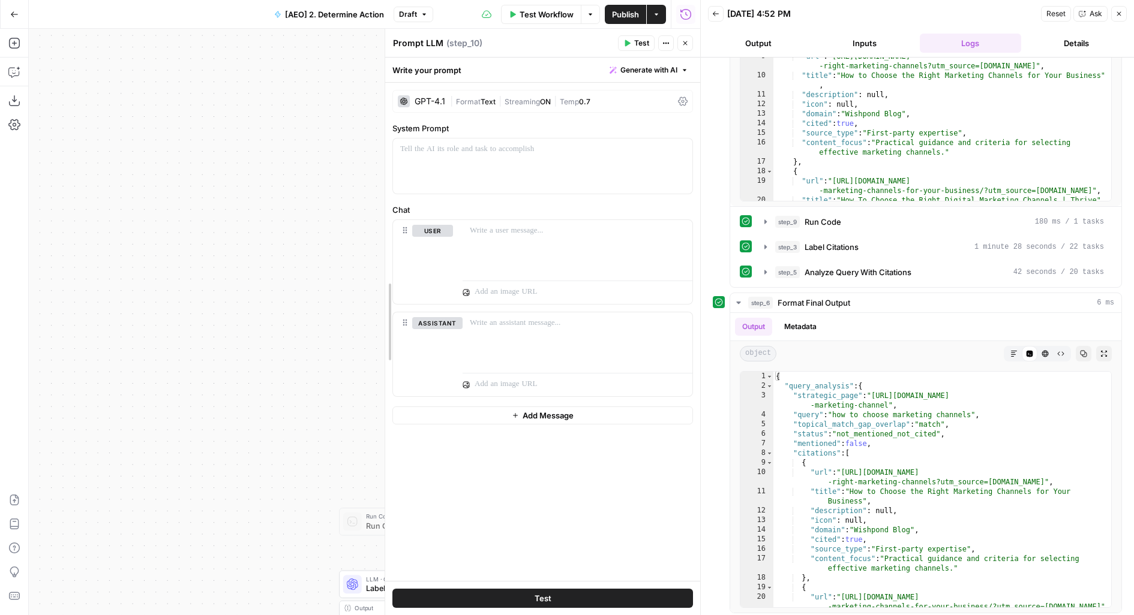
drag, startPoint x: 431, startPoint y: 101, endPoint x: 354, endPoint y: 100, distance: 77.4
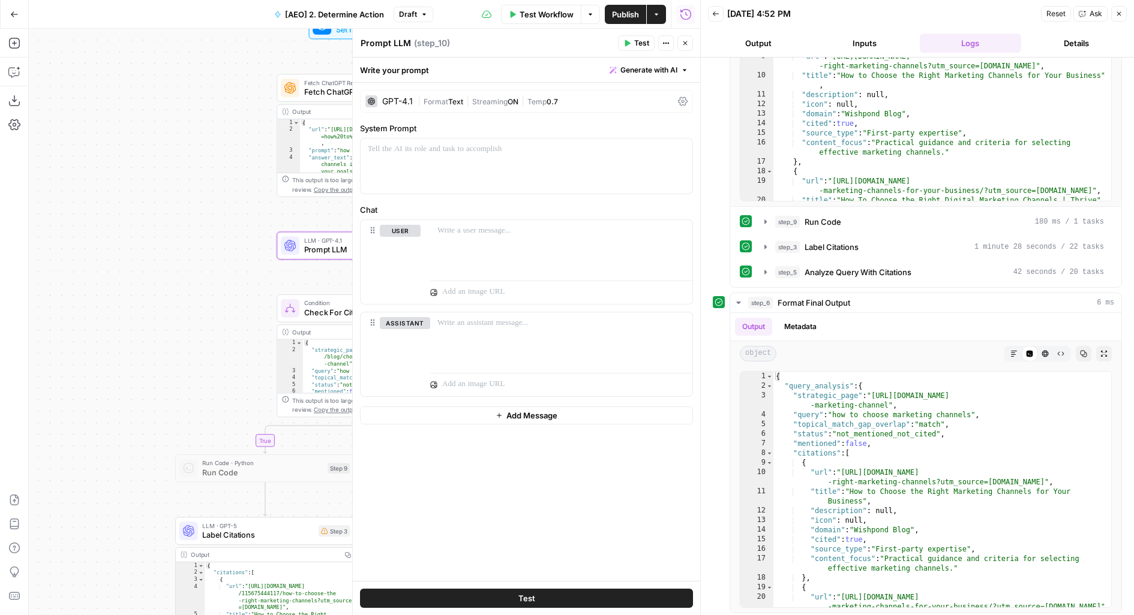
drag, startPoint x: 310, startPoint y: 297, endPoint x: 113, endPoint y: 218, distance: 212.7
click at [113, 218] on div "true false Workflow Set Inputs Inputs Fetch ChatGPT Response Fetch ChatGPT Resp…" at bounding box center [364, 322] width 671 height 587
